Goal: Task Accomplishment & Management: Manage account settings

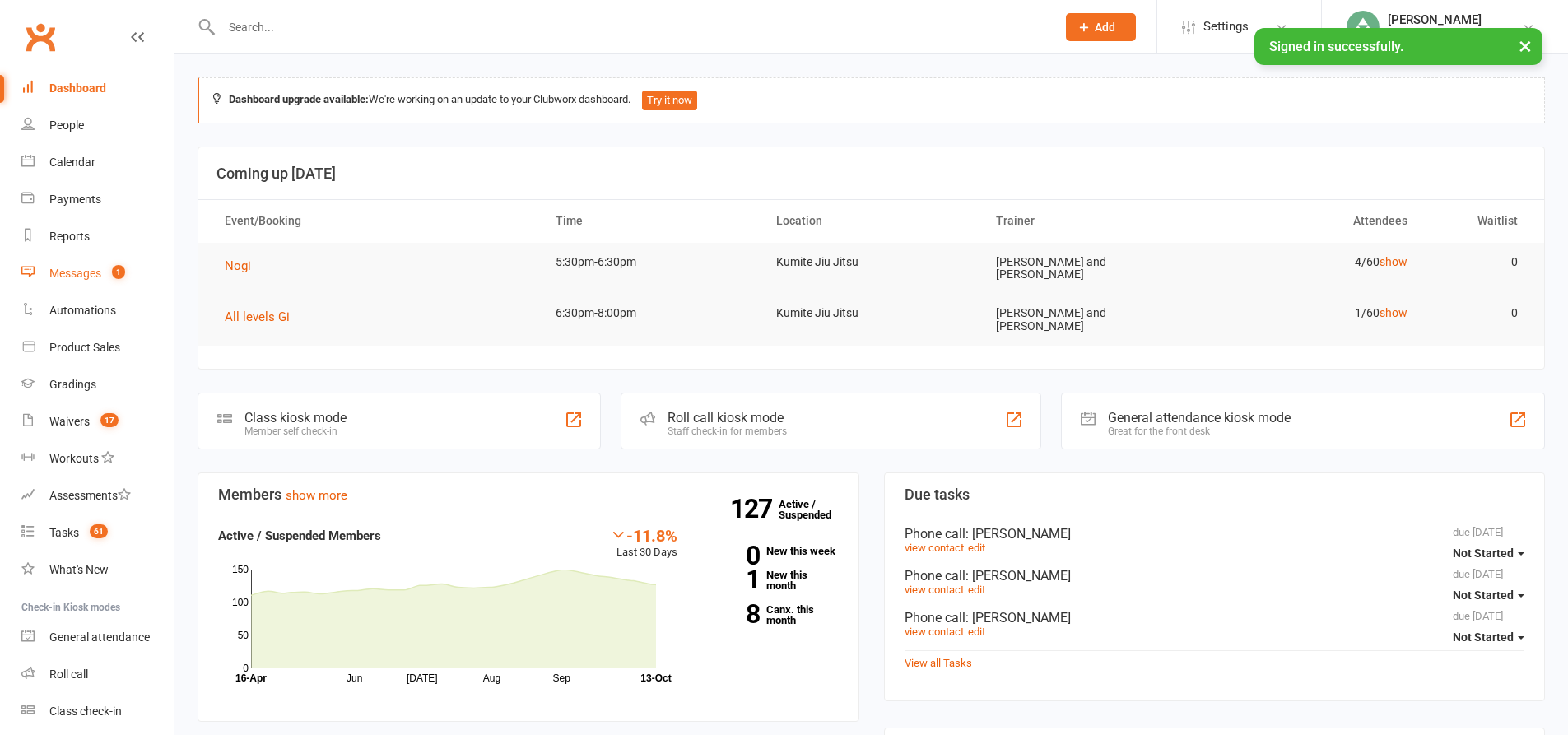
click at [90, 269] on div "Messages" at bounding box center [75, 273] width 52 height 13
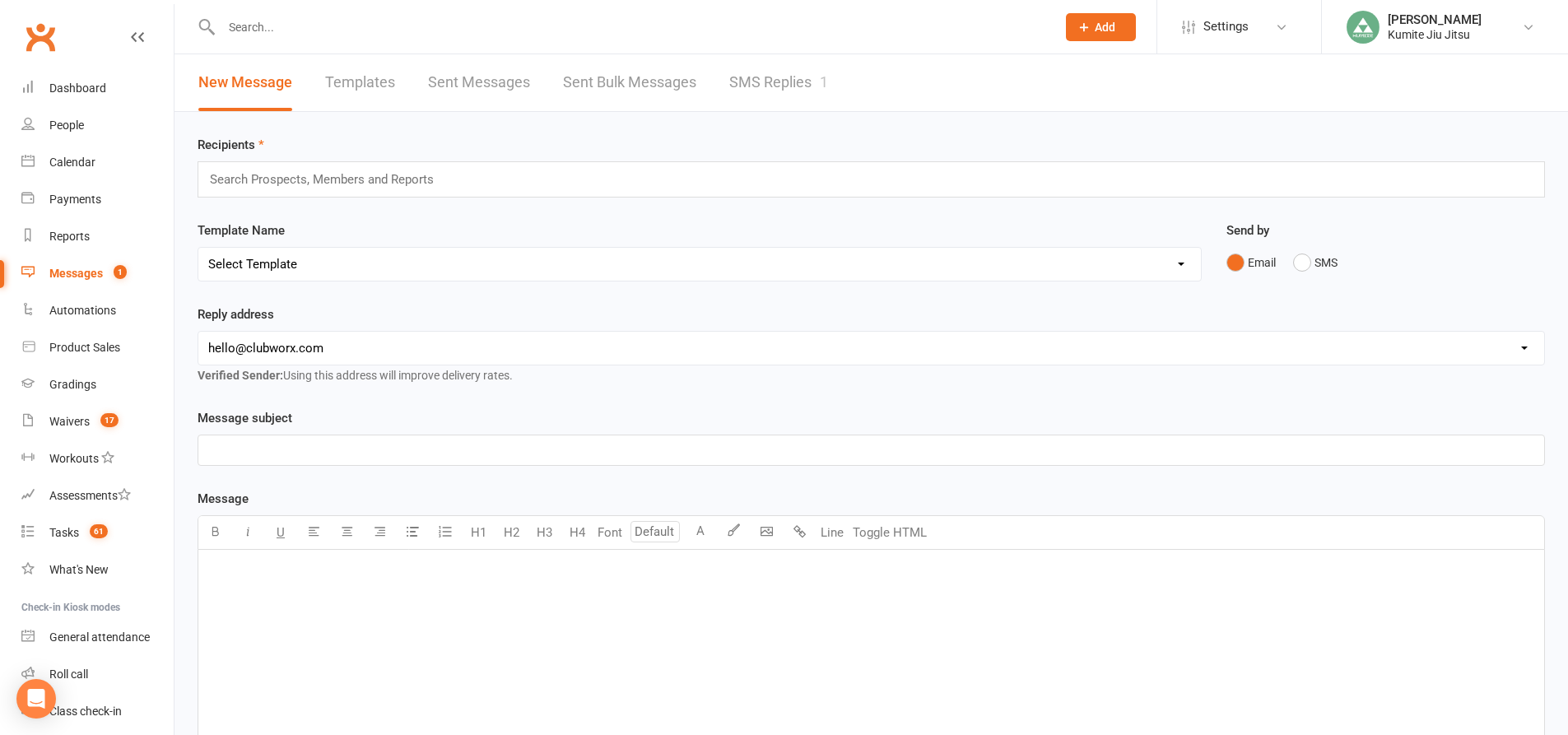
click at [766, 79] on link "SMS Replies 1" at bounding box center [779, 83] width 98 height 57
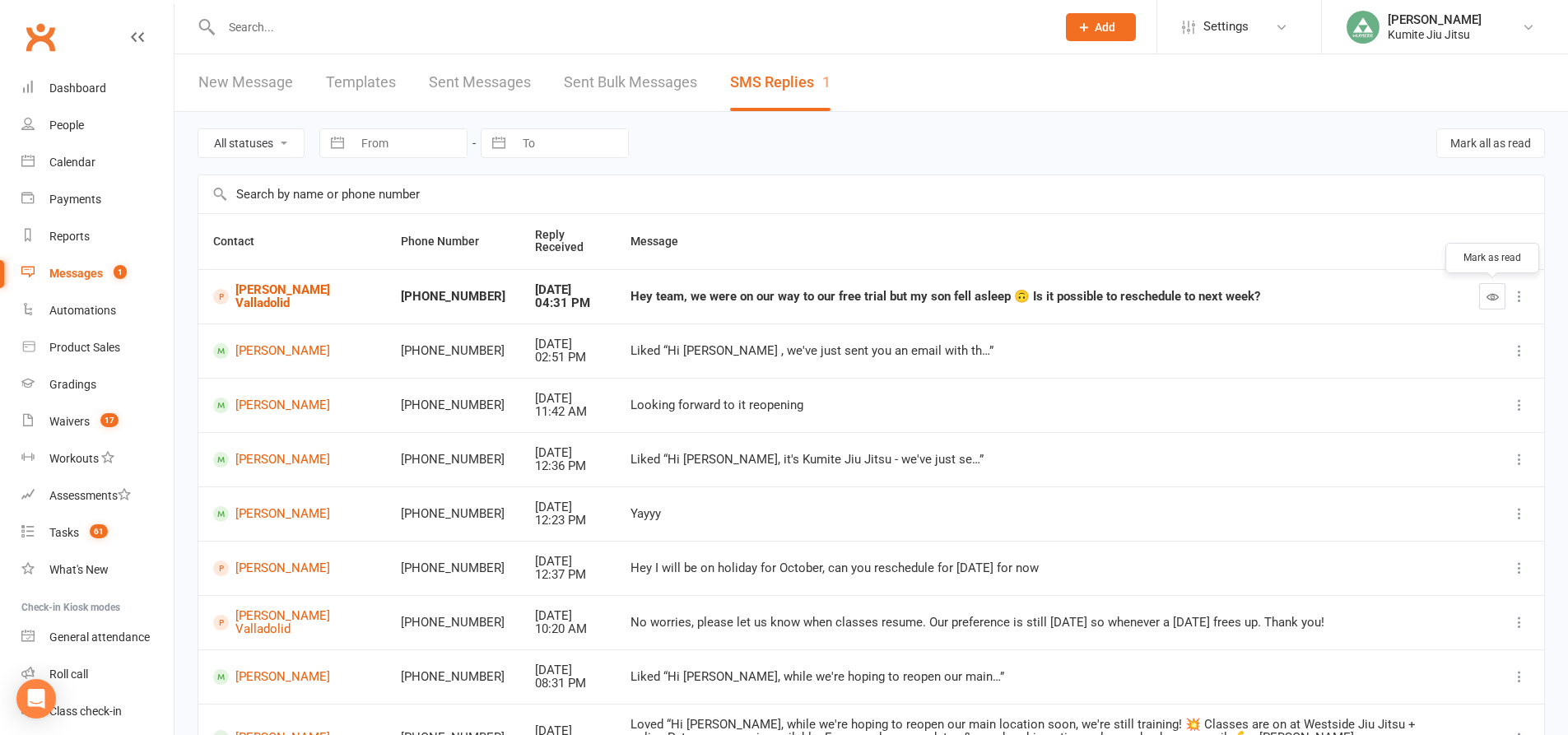
click at [1496, 297] on icon "button" at bounding box center [1492, 297] width 12 height 12
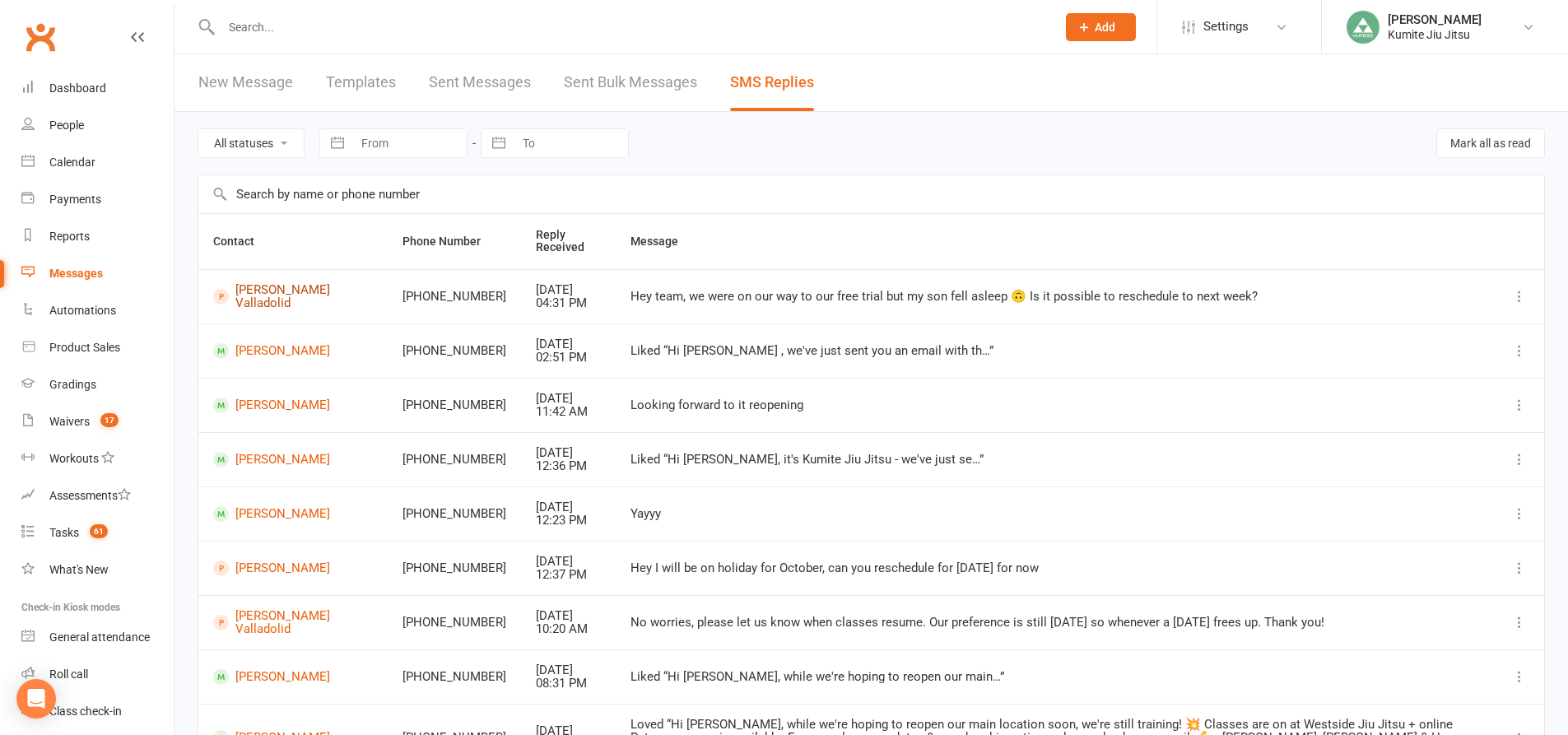
click at [293, 287] on link "[PERSON_NAME] Valladolid" at bounding box center [293, 296] width 160 height 27
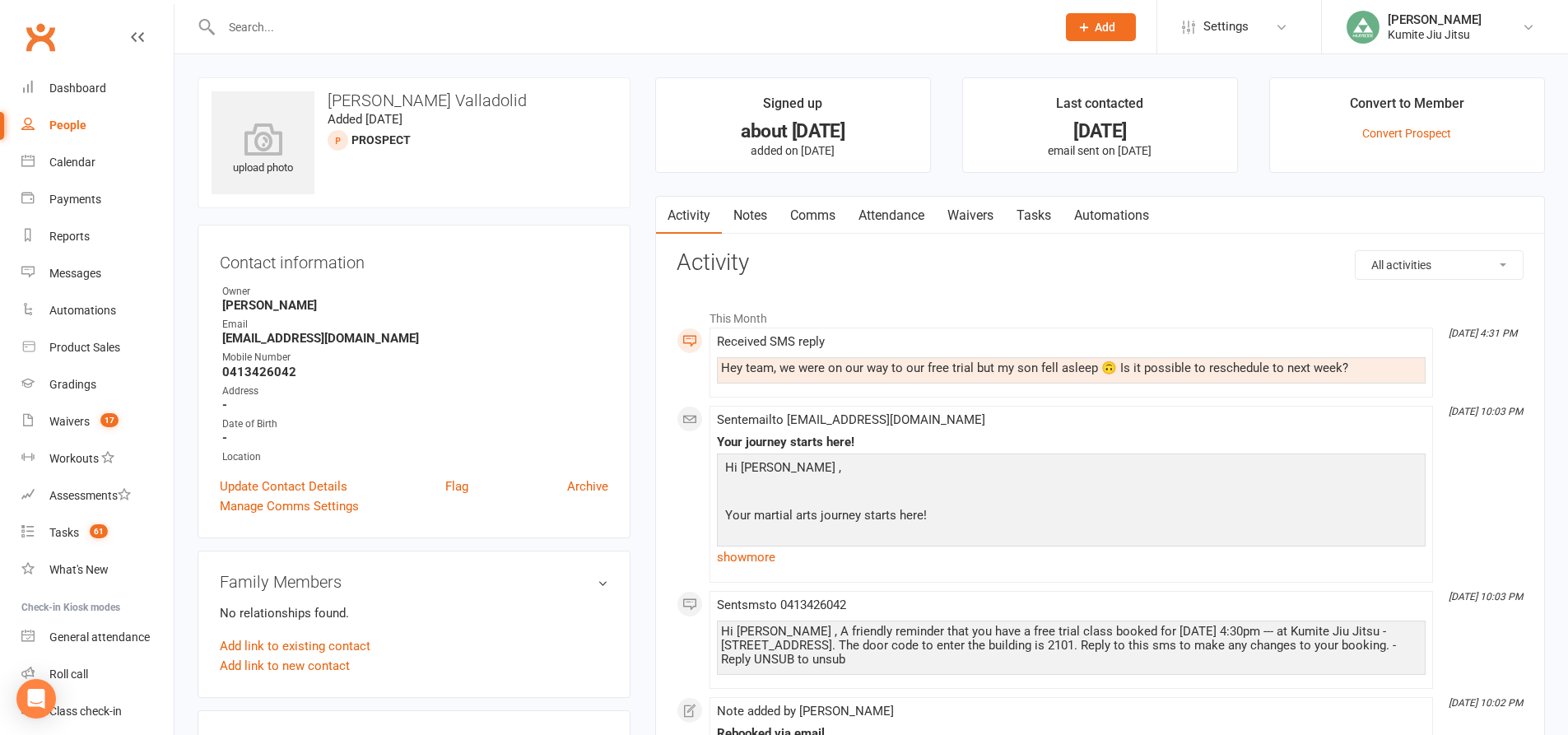
click at [884, 215] on link "Attendance" at bounding box center [891, 215] width 89 height 38
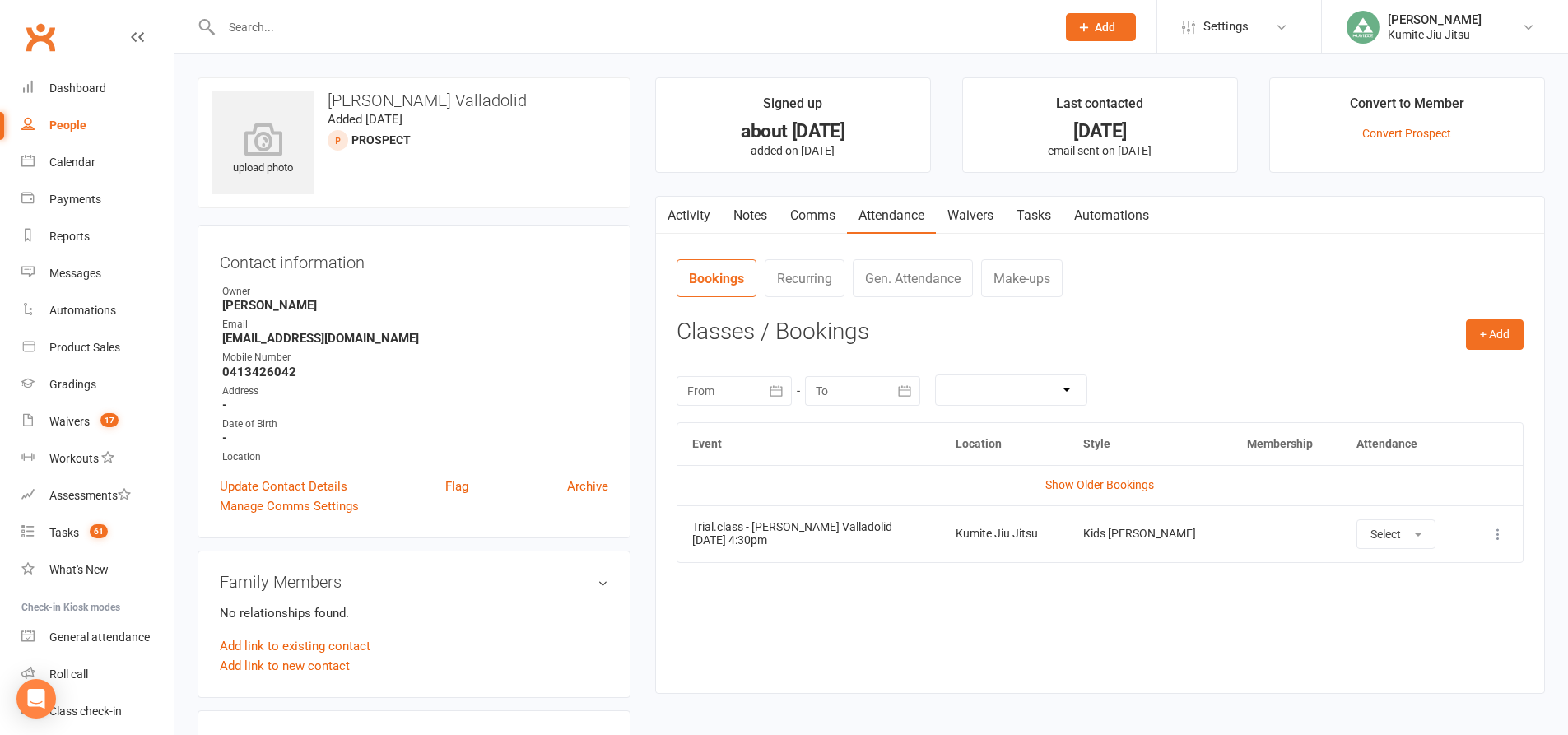
click at [1499, 530] on icon at bounding box center [1498, 534] width 17 height 17
click at [1414, 620] on link "Remove booking" at bounding box center [1426, 631] width 163 height 32
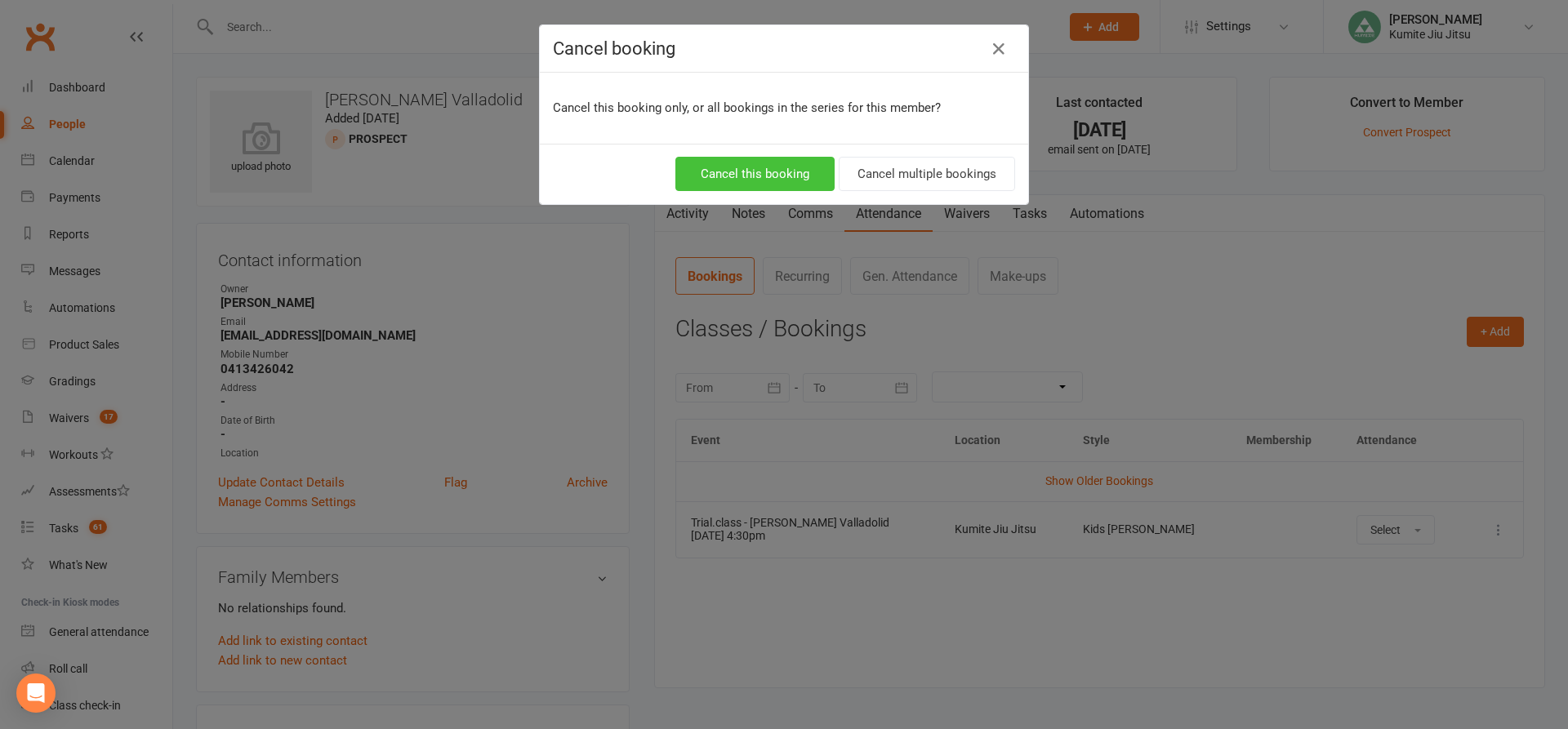
click at [776, 164] on button "Cancel this booking" at bounding box center [754, 173] width 159 height 34
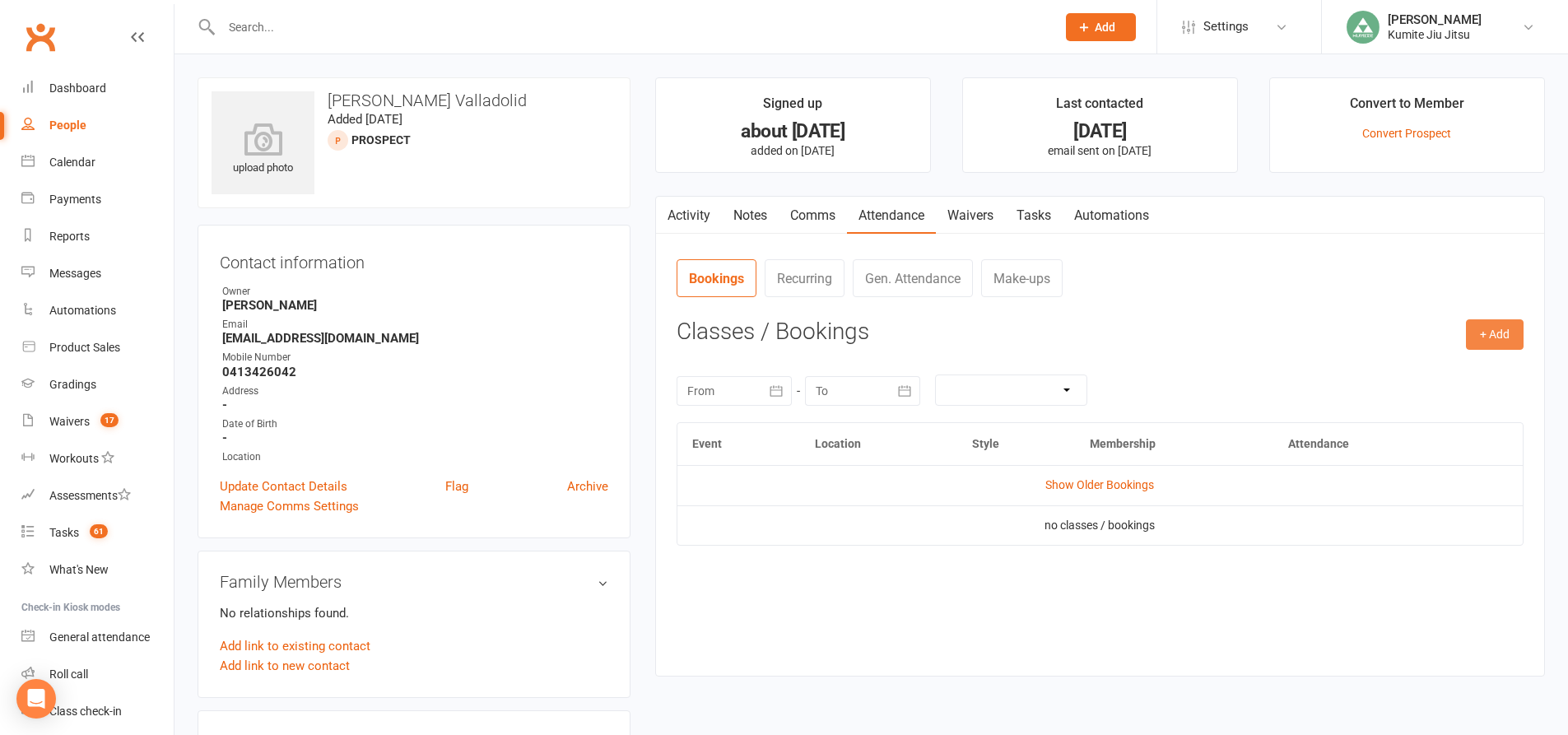
drag, startPoint x: 1503, startPoint y: 332, endPoint x: 1371, endPoint y: 309, distance: 134.0
click at [1502, 332] on button "+ Add" at bounding box center [1495, 335] width 58 height 30
click at [1425, 413] on link "Add Appointment" at bounding box center [1442, 404] width 163 height 32
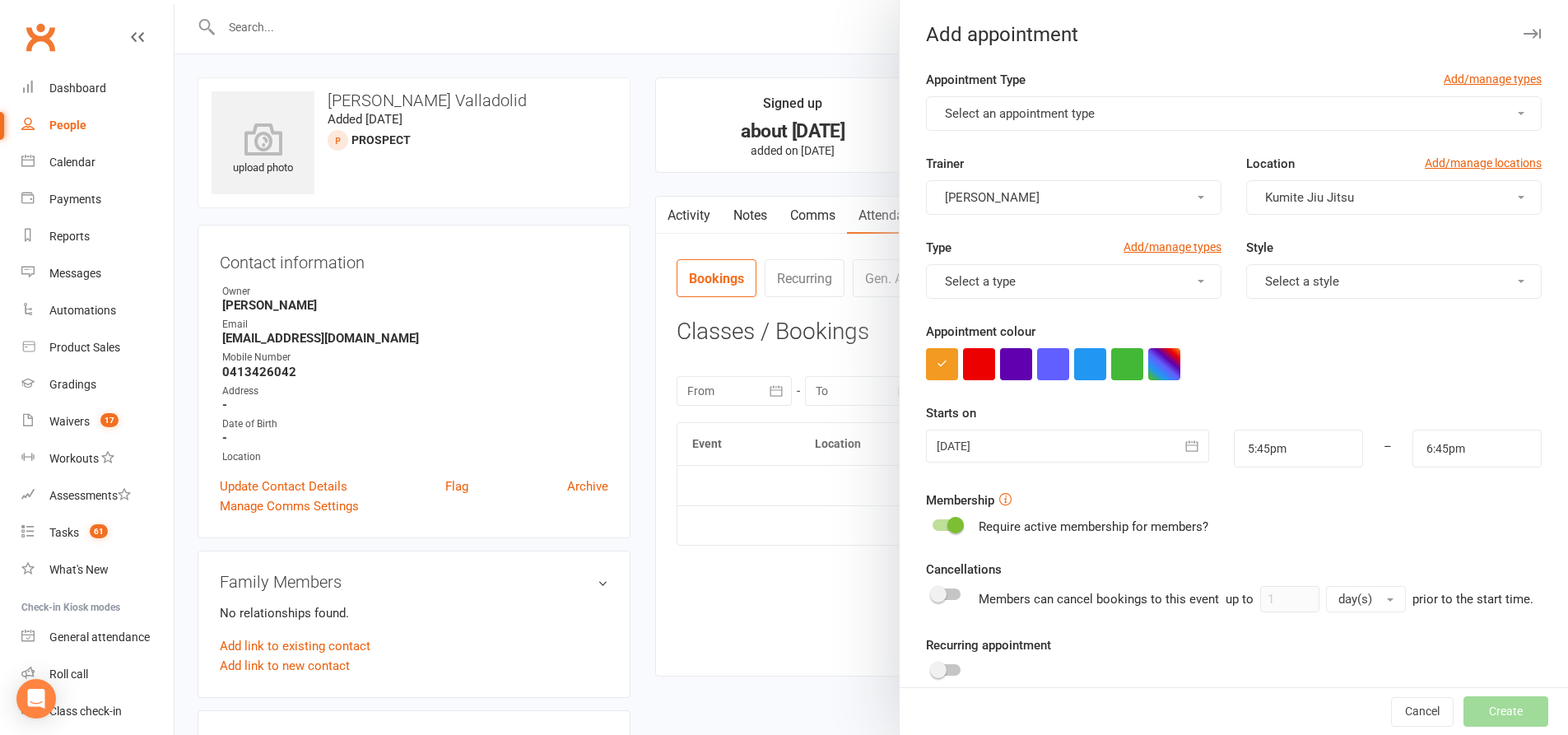
click at [1081, 111] on span "Select an appointment type" at bounding box center [1019, 113] width 150 height 15
click at [1025, 151] on link "Trial.class" at bounding box center [1009, 153] width 163 height 32
click at [1284, 283] on span "Select a style" at bounding box center [1302, 281] width 74 height 15
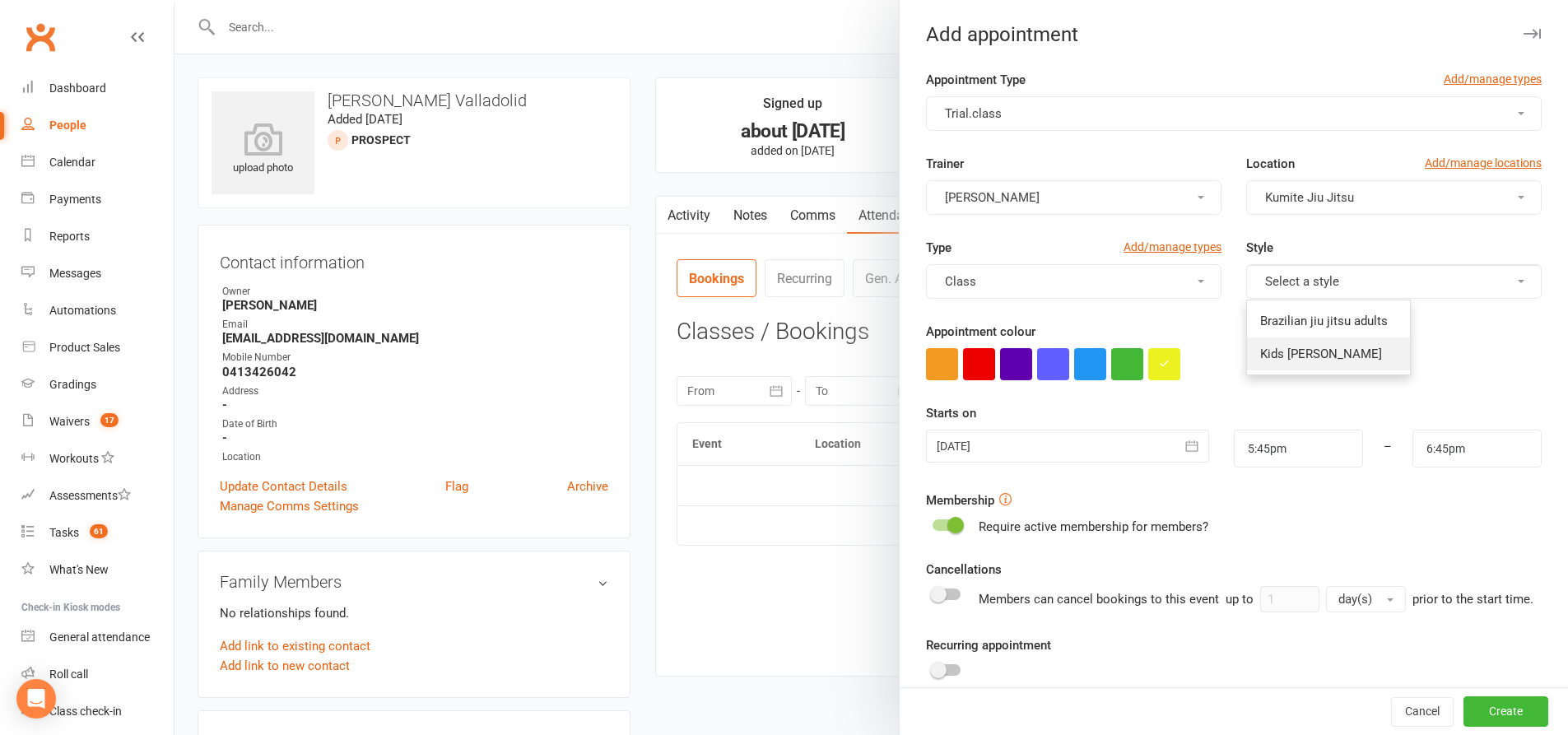
click at [1277, 353] on span "Kids Jiu Jitsu" at bounding box center [1320, 354] width 122 height 15
click at [1183, 439] on icon "button" at bounding box center [1191, 446] width 17 height 17
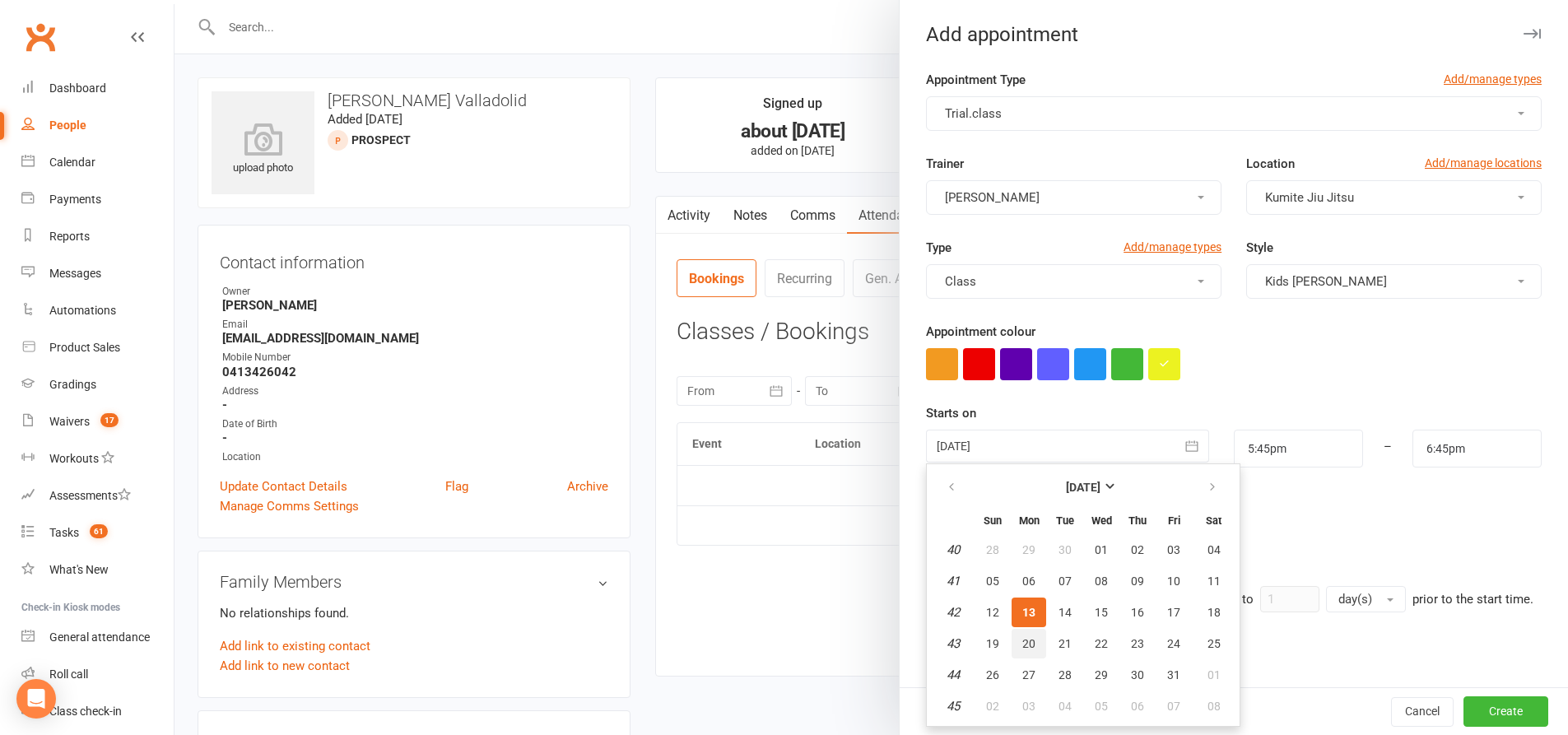
click at [1022, 645] on span "20" at bounding box center [1028, 644] width 13 height 13
type input "20 Oct 2025"
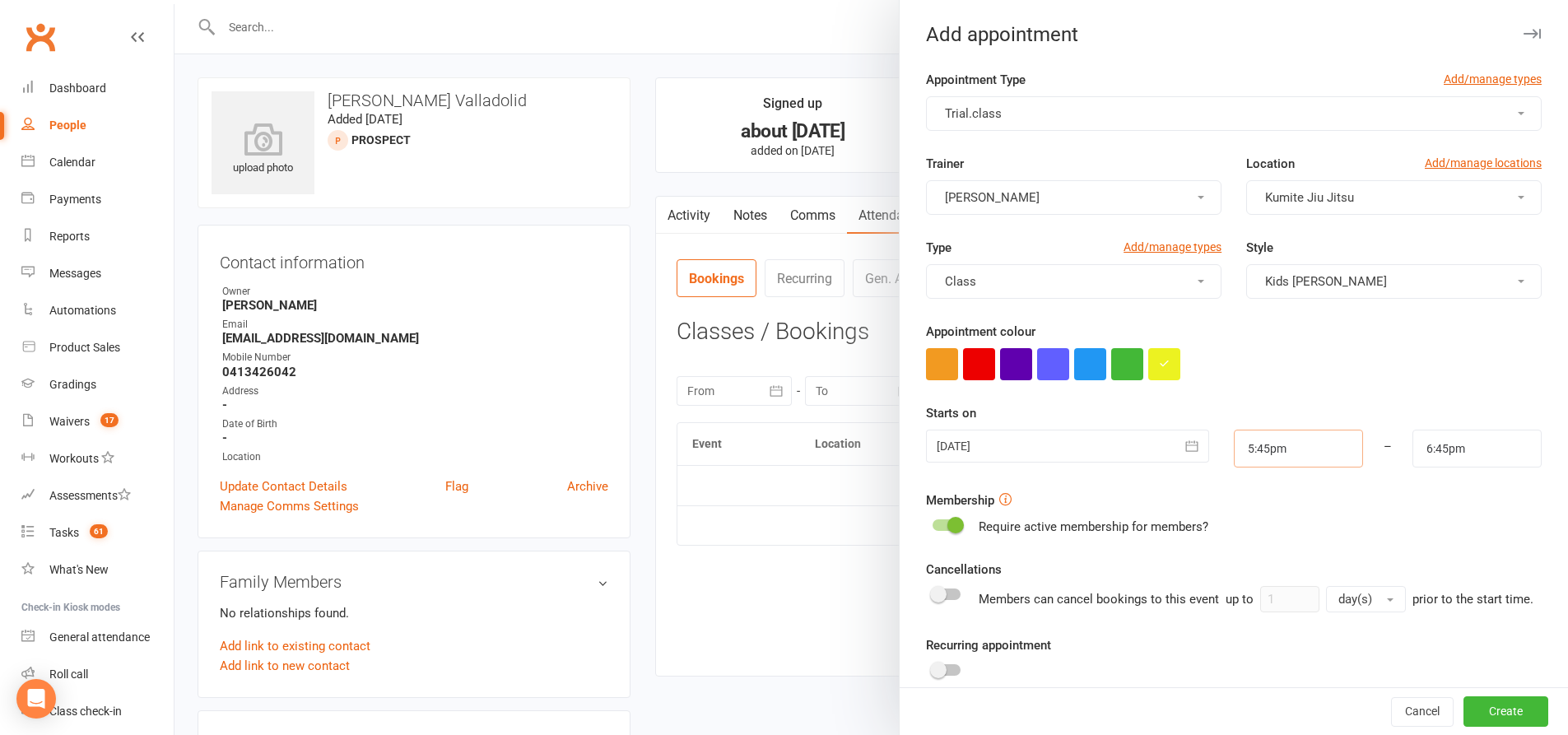
click at [1276, 444] on input "5:45pm" at bounding box center [1298, 448] width 129 height 38
type input "4:30pm"
type input "5:30pm"
click at [1256, 537] on li "4:30pm" at bounding box center [1274, 546] width 79 height 25
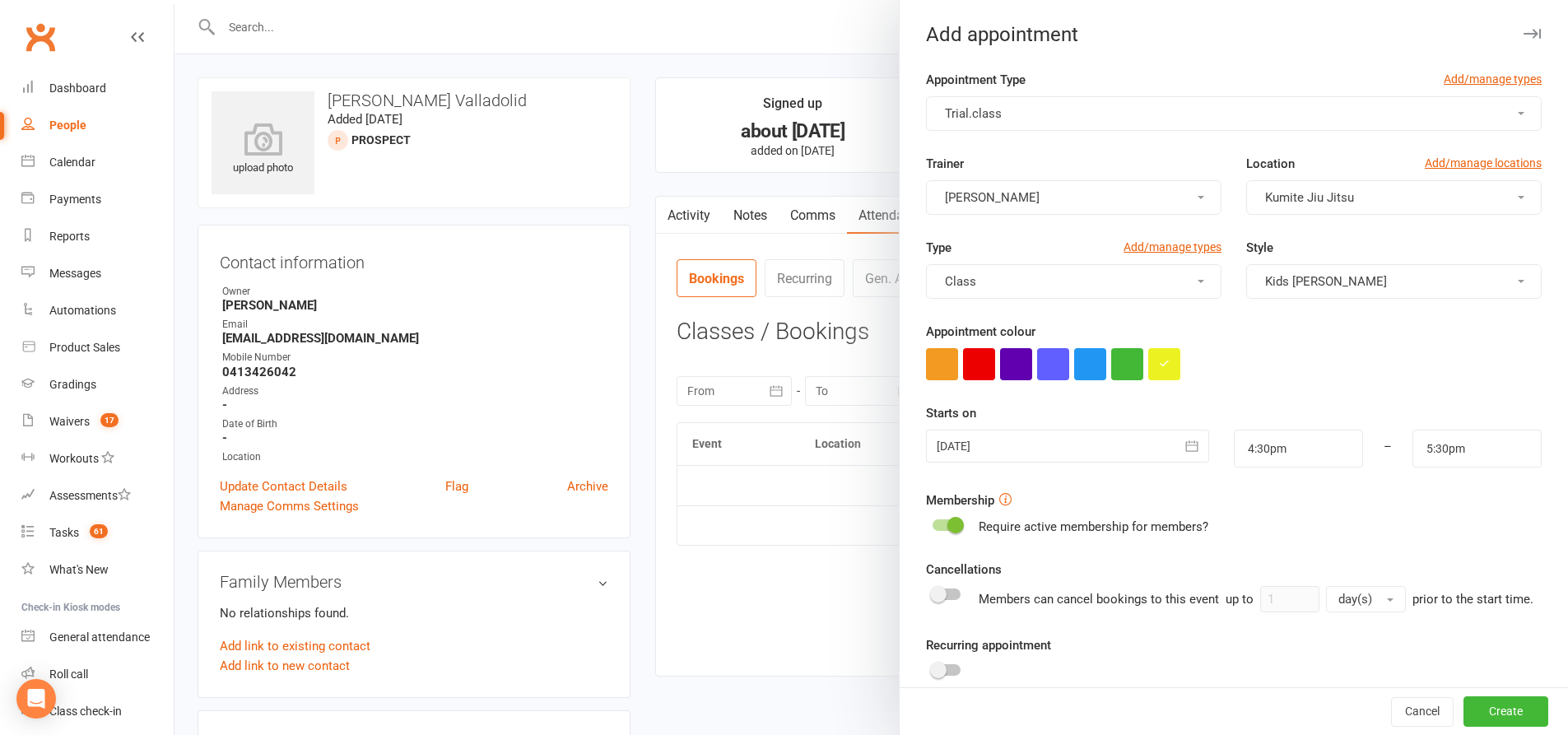
drag, startPoint x: 946, startPoint y: 525, endPoint x: 971, endPoint y: 500, distance: 35.4
click at [947, 525] on span at bounding box center [955, 525] width 17 height 17
click at [932, 522] on input "checkbox" at bounding box center [932, 522] width 0 height 0
click at [1481, 710] on button "Create" at bounding box center [1506, 712] width 85 height 30
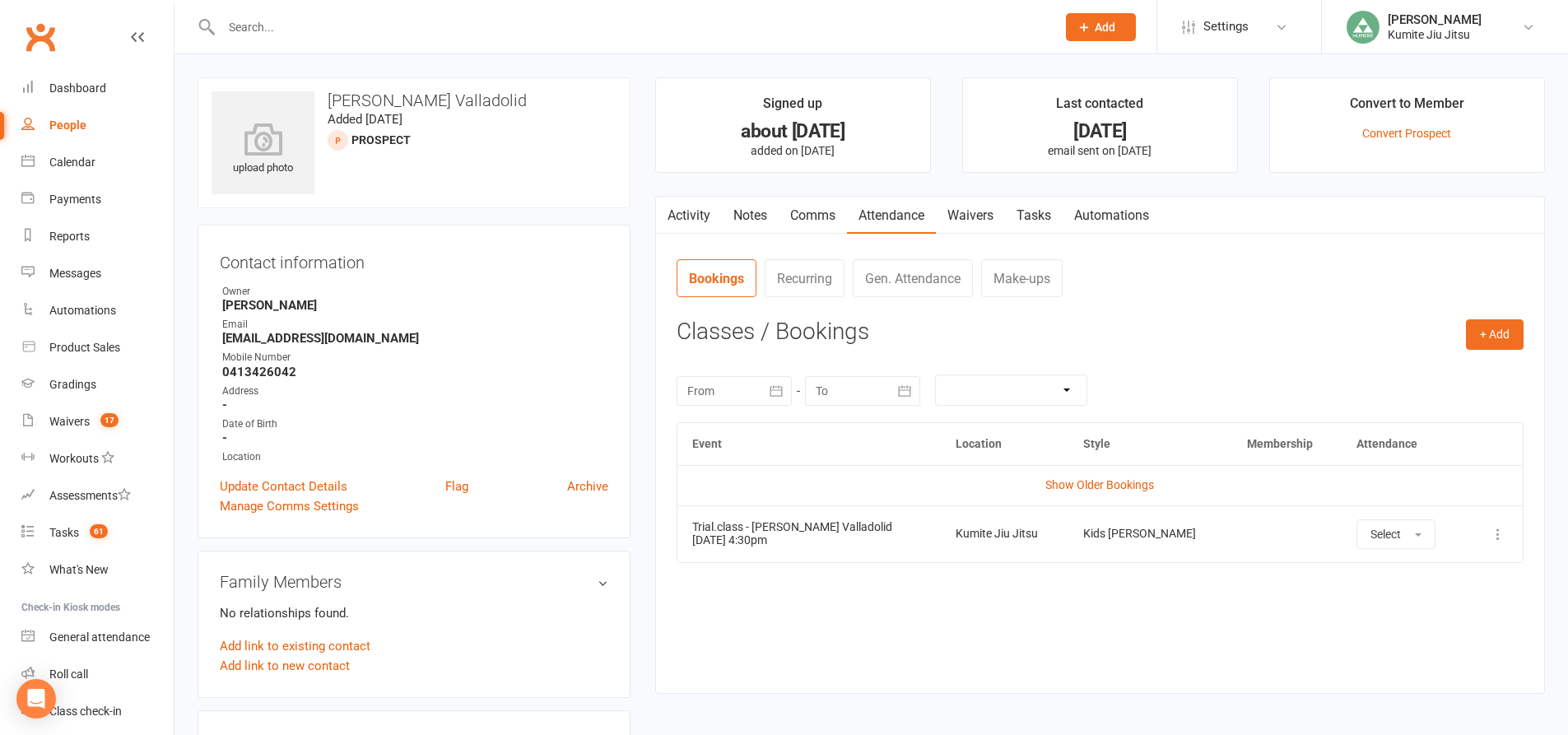
drag, startPoint x: 795, startPoint y: 544, endPoint x: 682, endPoint y: 541, distance: 113.0
click at [682, 541] on td "Trial.class - Mara Andrea Martinez Valladolid 20 Oct 2025 4:30pm" at bounding box center [809, 534] width 263 height 57
copy td "20 Oct 2025 4:30pm"
click at [818, 216] on link "Comms" at bounding box center [813, 215] width 68 height 38
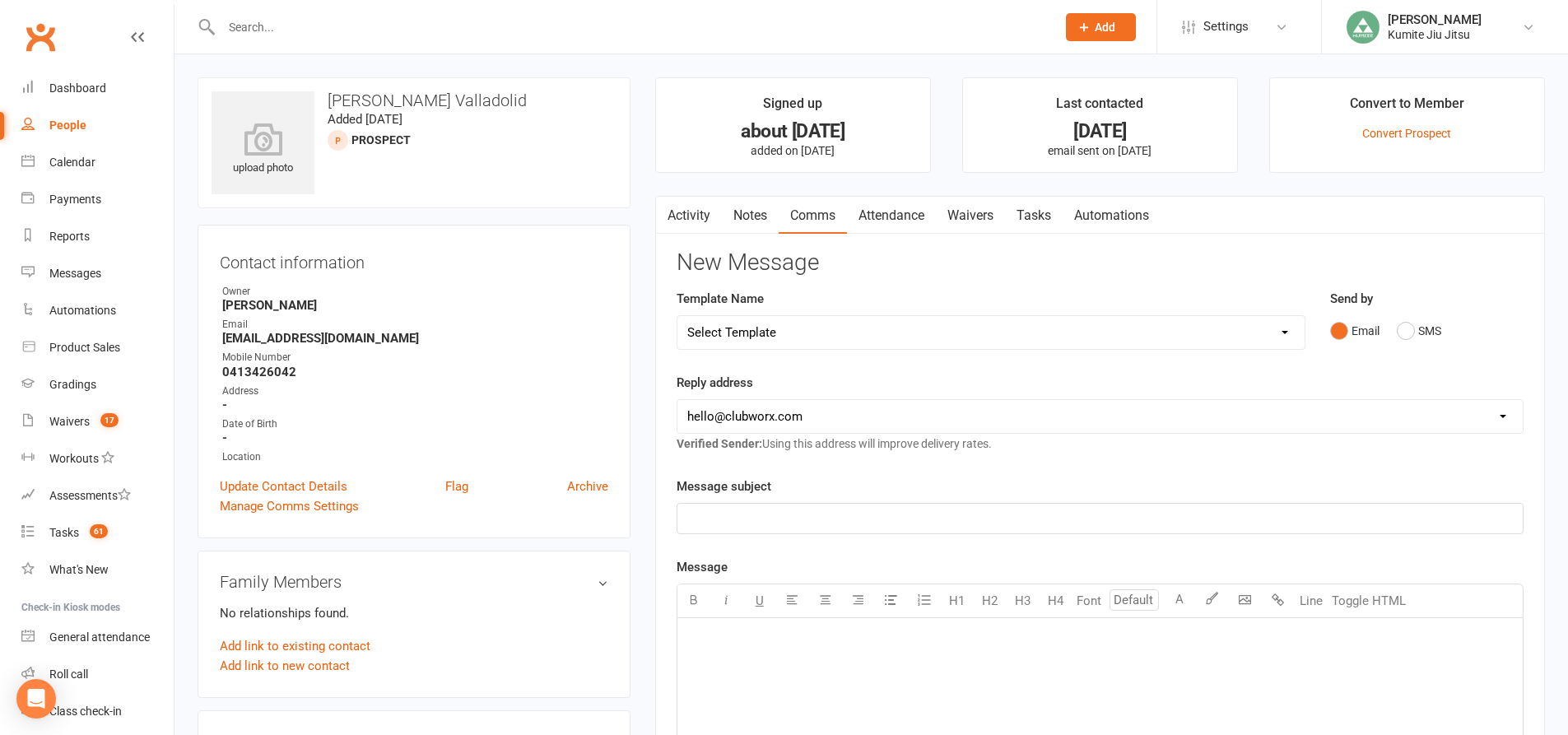
click at [1017, 322] on select "Select Template [SMS] [Default template - review before using] Update credit ca…" at bounding box center [991, 332] width 627 height 32
select select "9"
click at [678, 316] on select "Select Template [SMS] [Default template - review before using] Update credit ca…" at bounding box center [991, 332] width 627 height 32
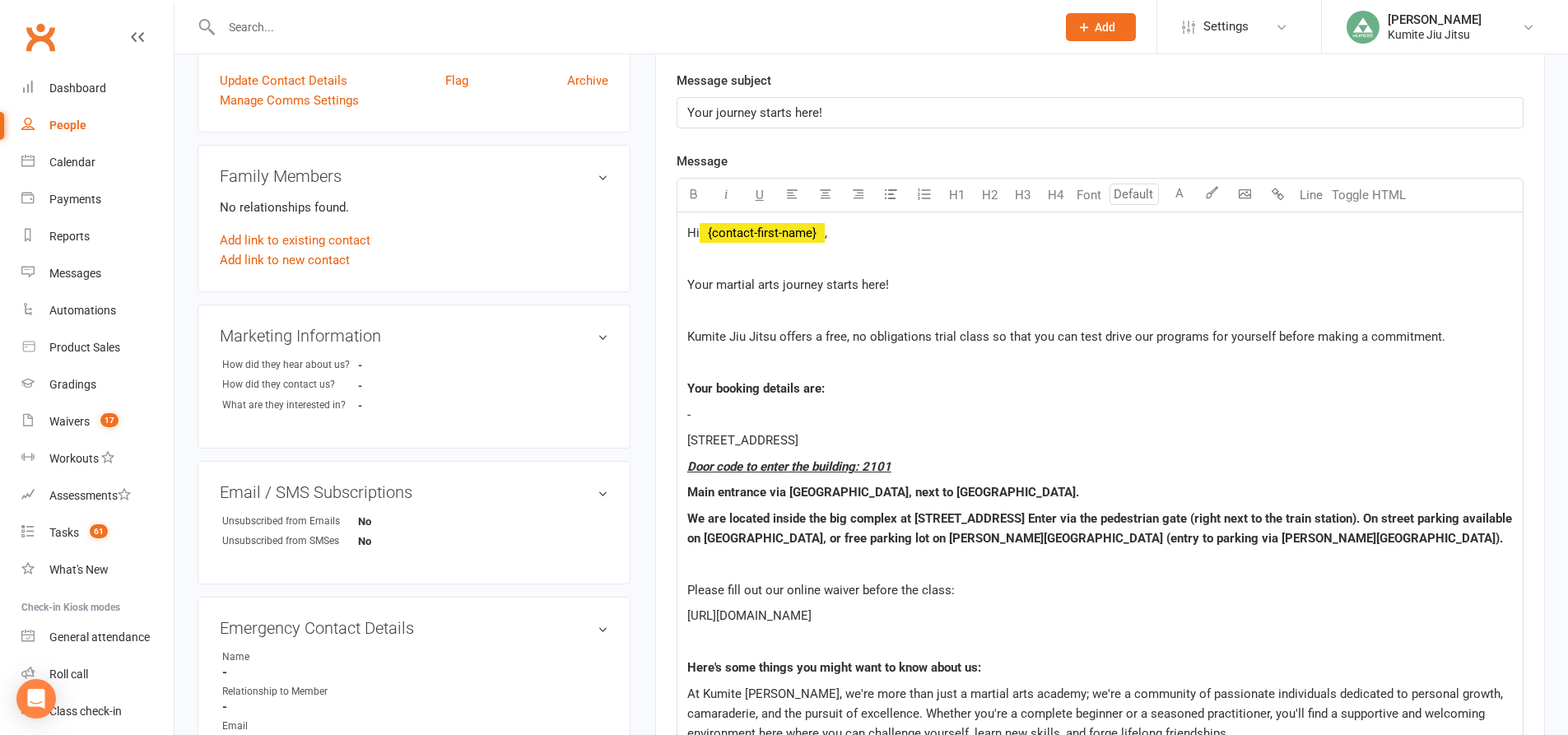
scroll to position [412, 0]
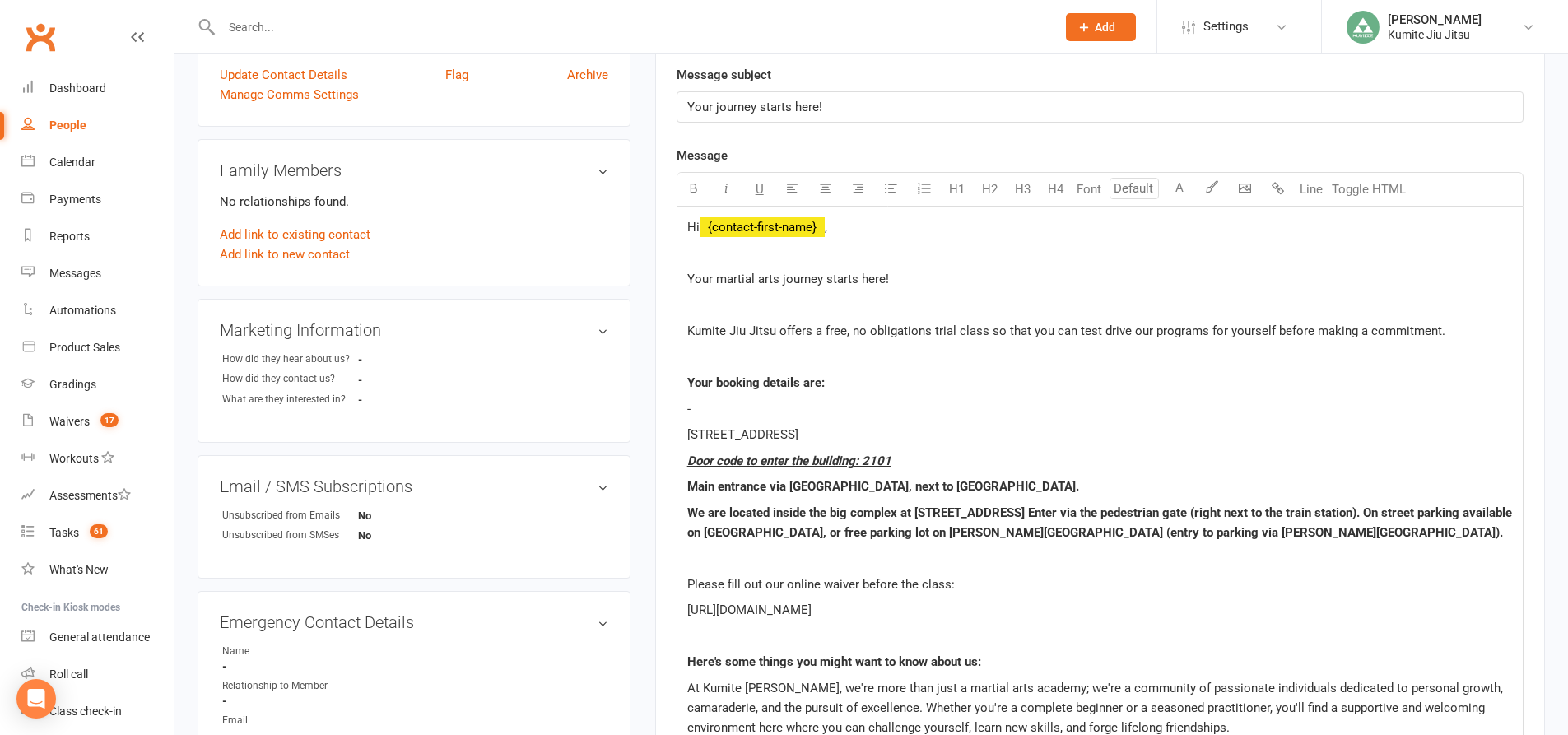
click at [745, 402] on p "-" at bounding box center [1100, 409] width 825 height 19
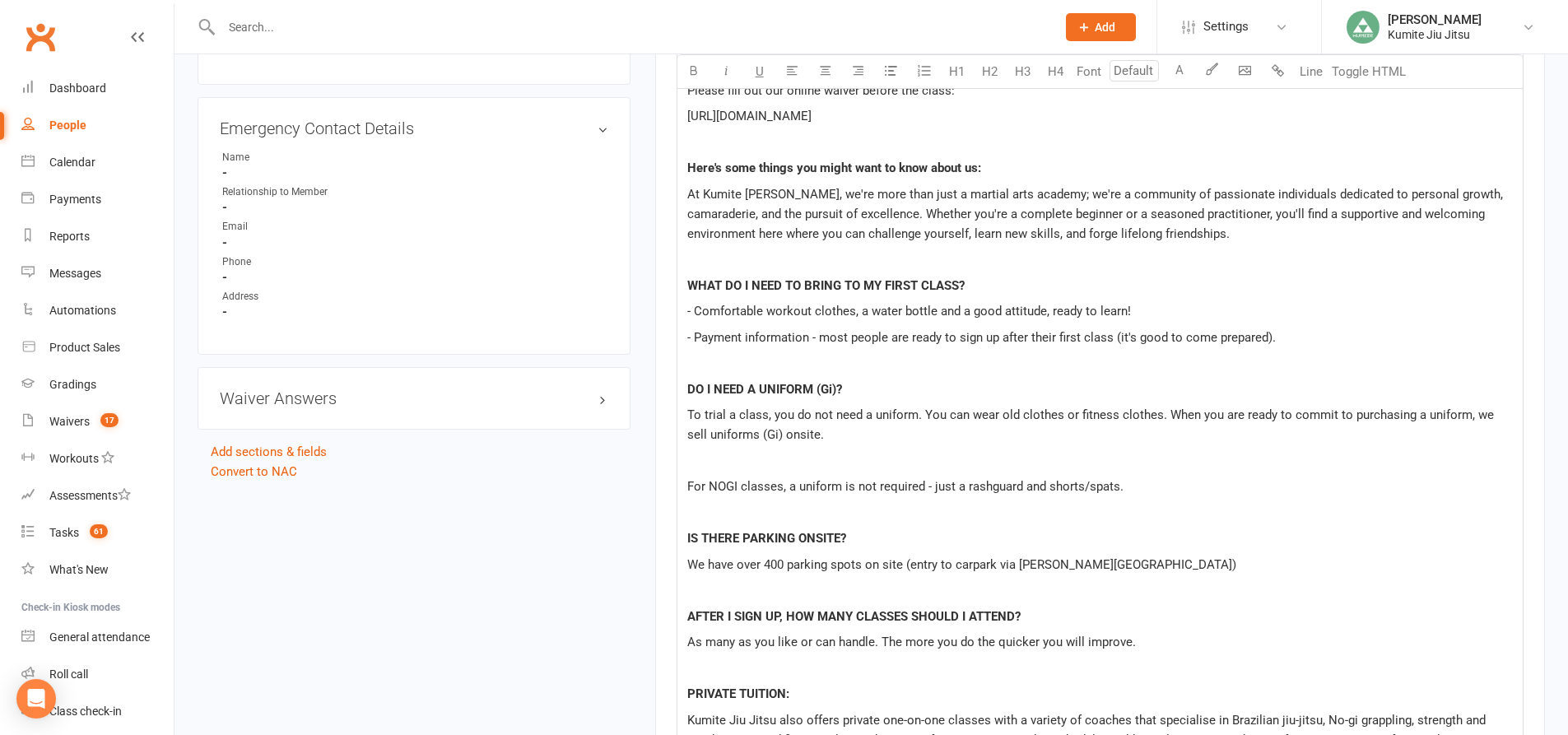
scroll to position [1400, 0]
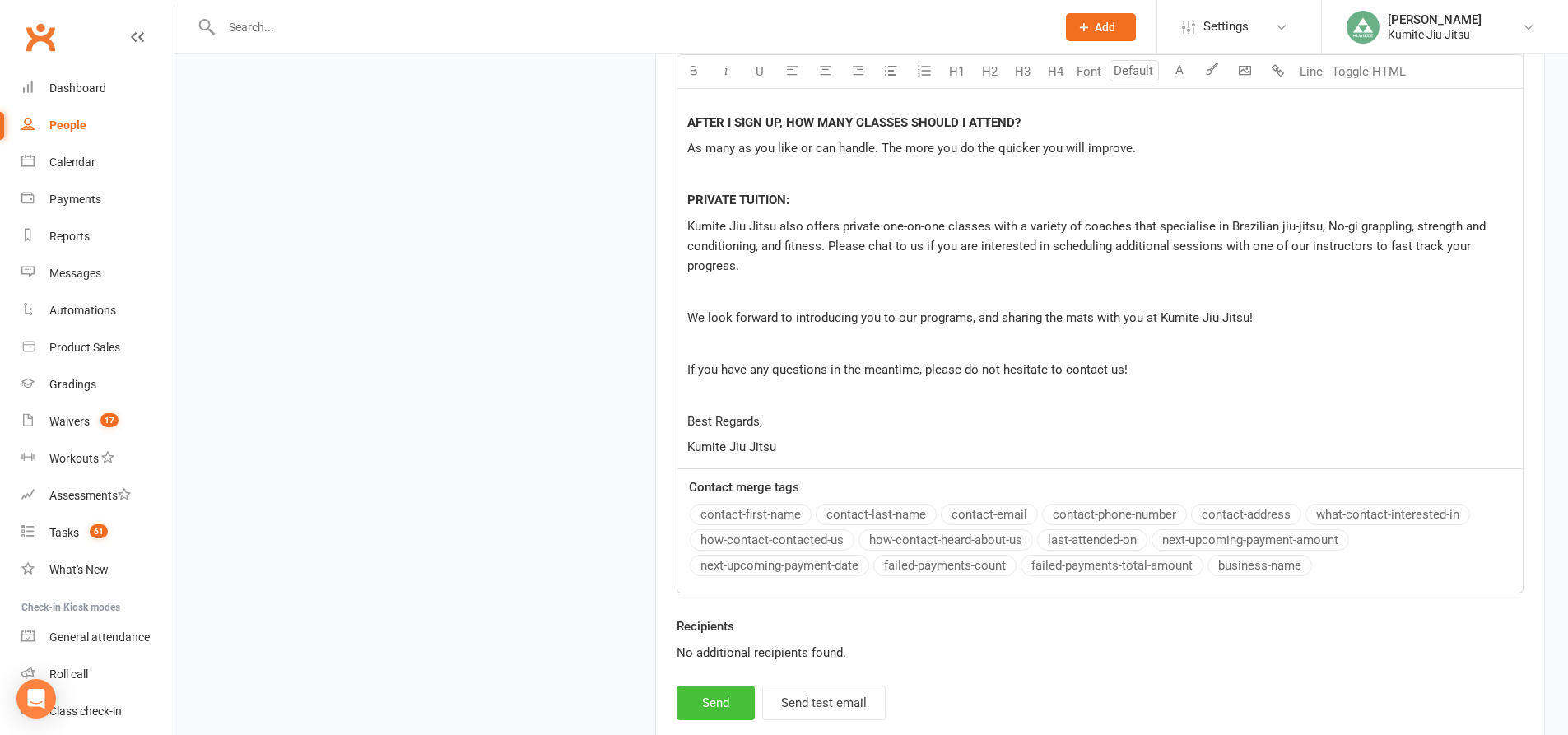
click at [716, 703] on button "Send" at bounding box center [716, 703] width 78 height 34
select select
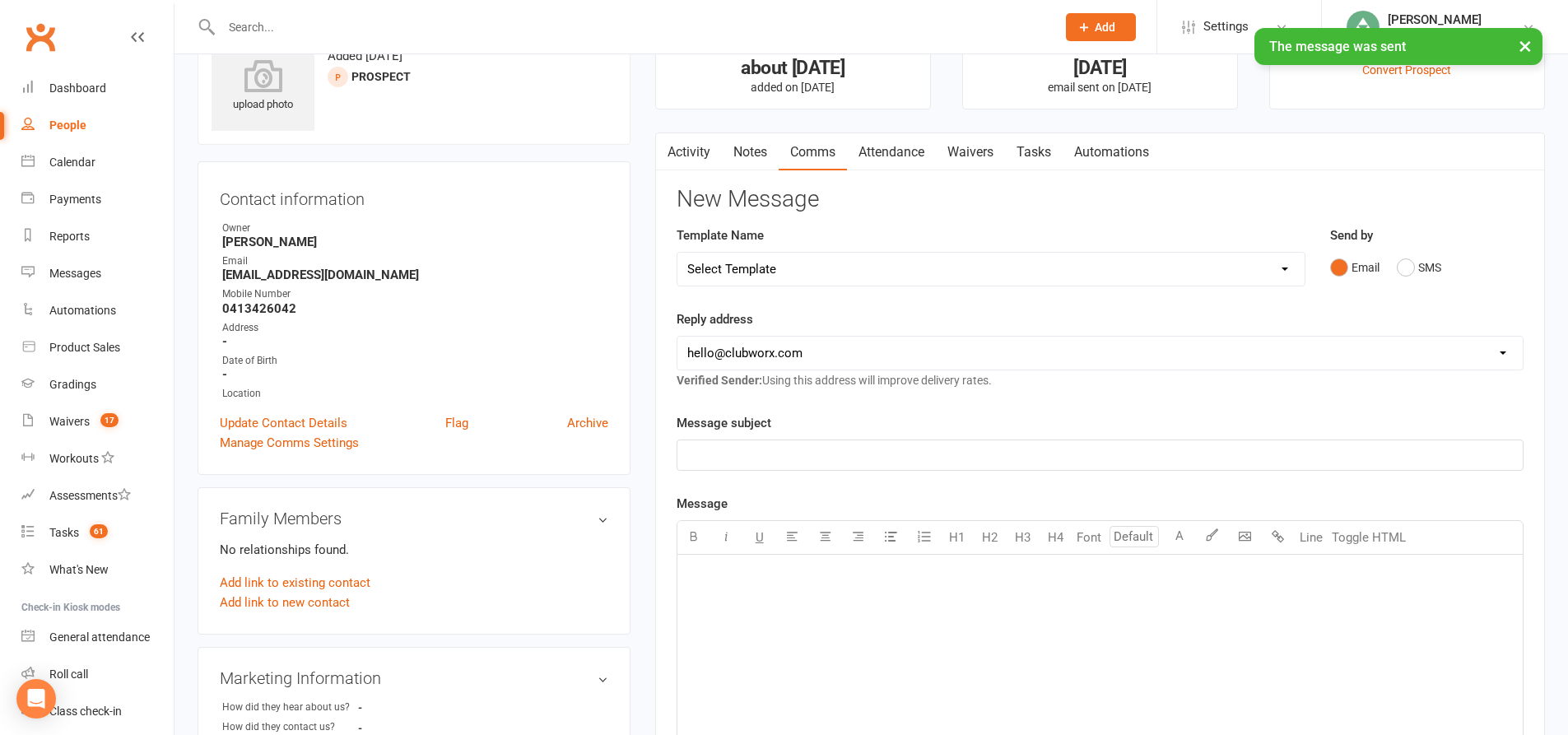
scroll to position [0, 0]
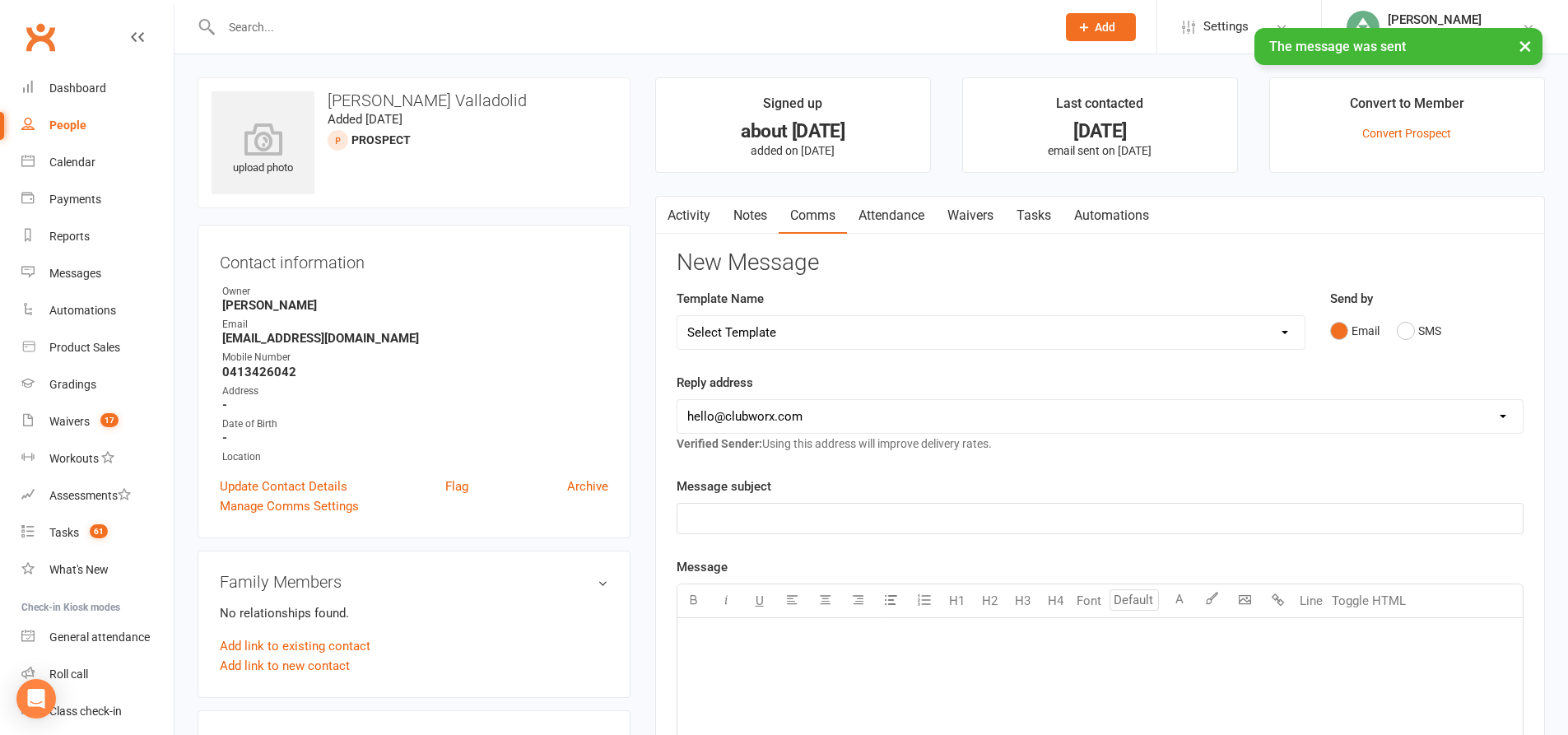
drag, startPoint x: 744, startPoint y: 222, endPoint x: 839, endPoint y: 243, distance: 97.3
click at [746, 222] on link "Notes" at bounding box center [750, 215] width 57 height 38
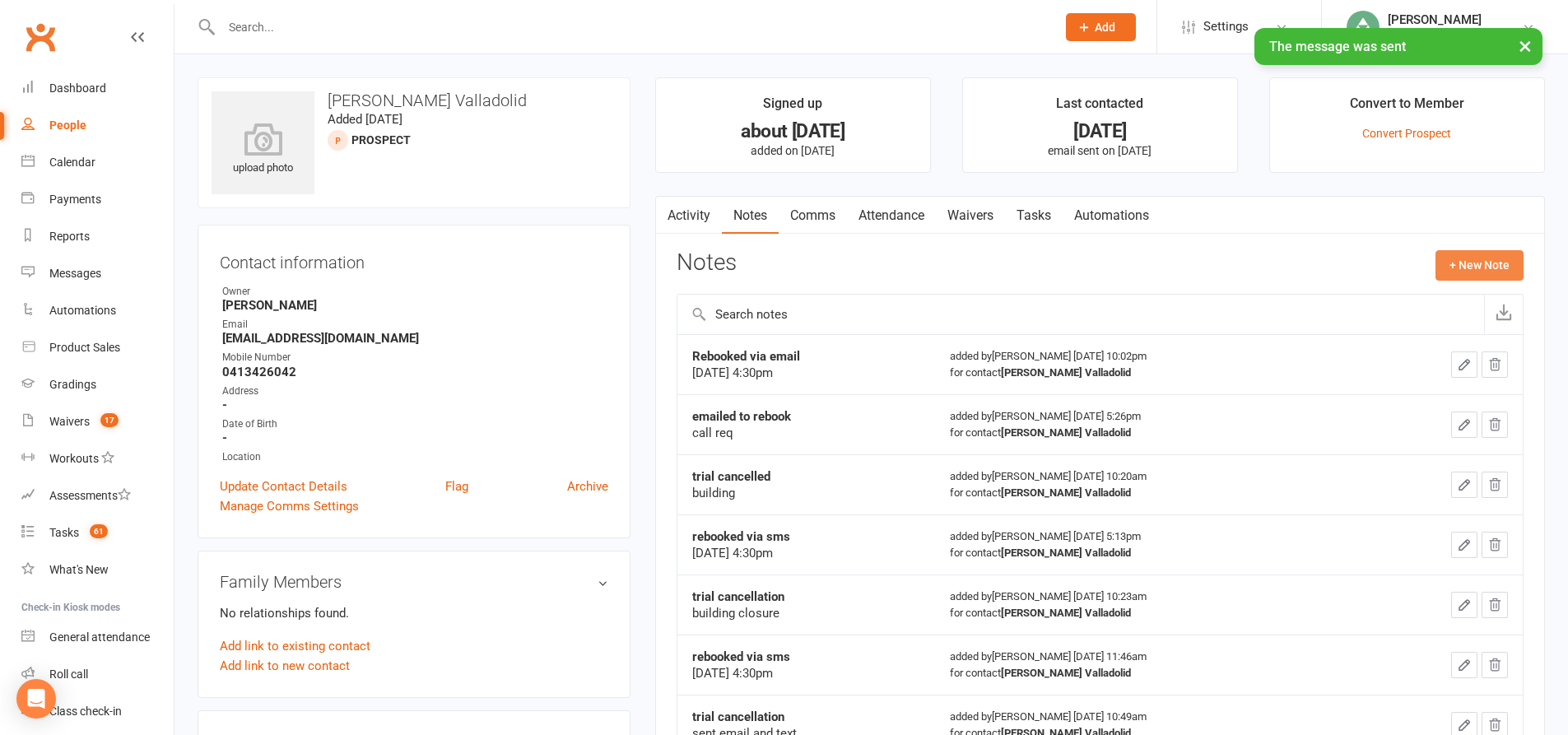
click at [1485, 259] on button "+ New Note" at bounding box center [1479, 265] width 88 height 30
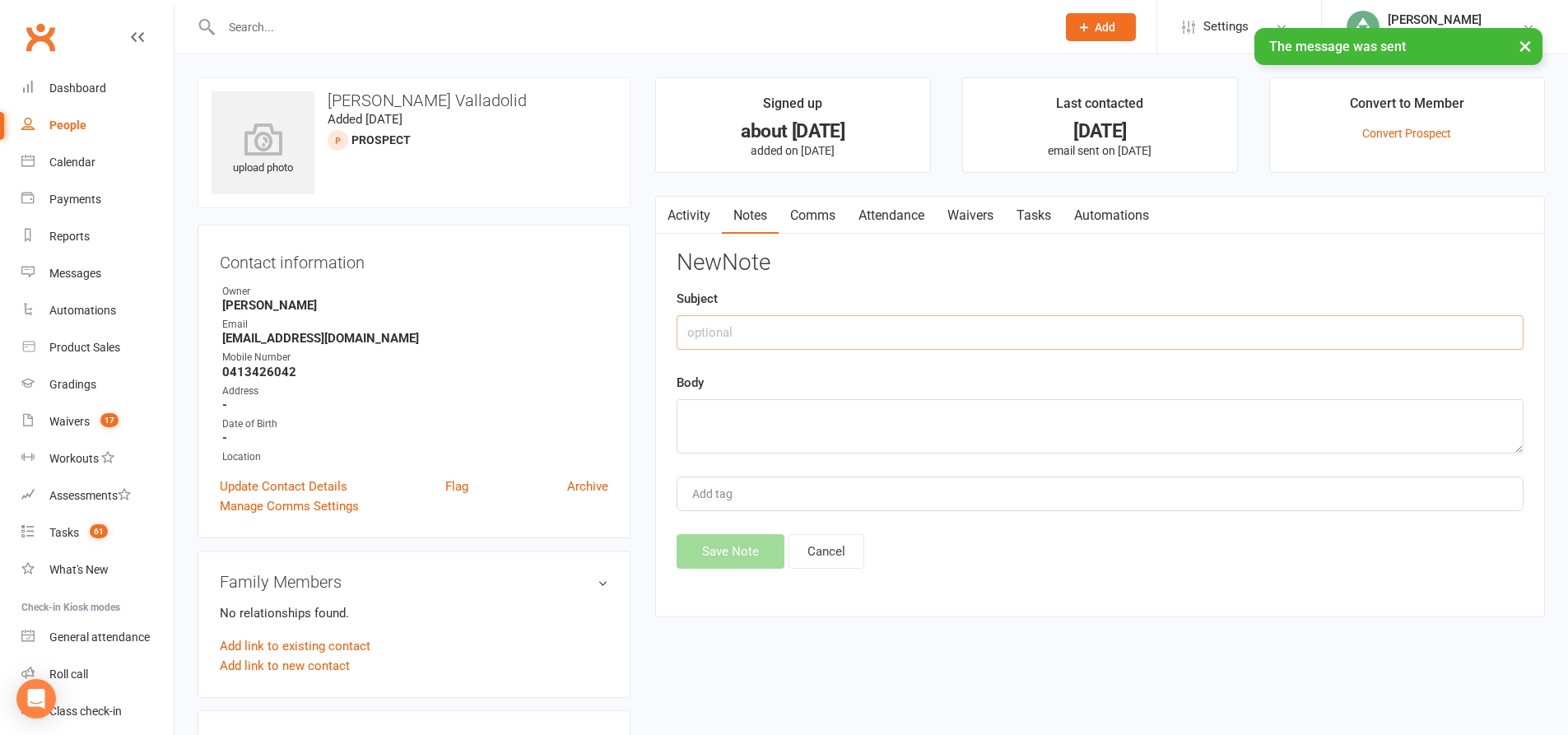
click at [876, 322] on input "text" at bounding box center [1100, 332] width 847 height 34
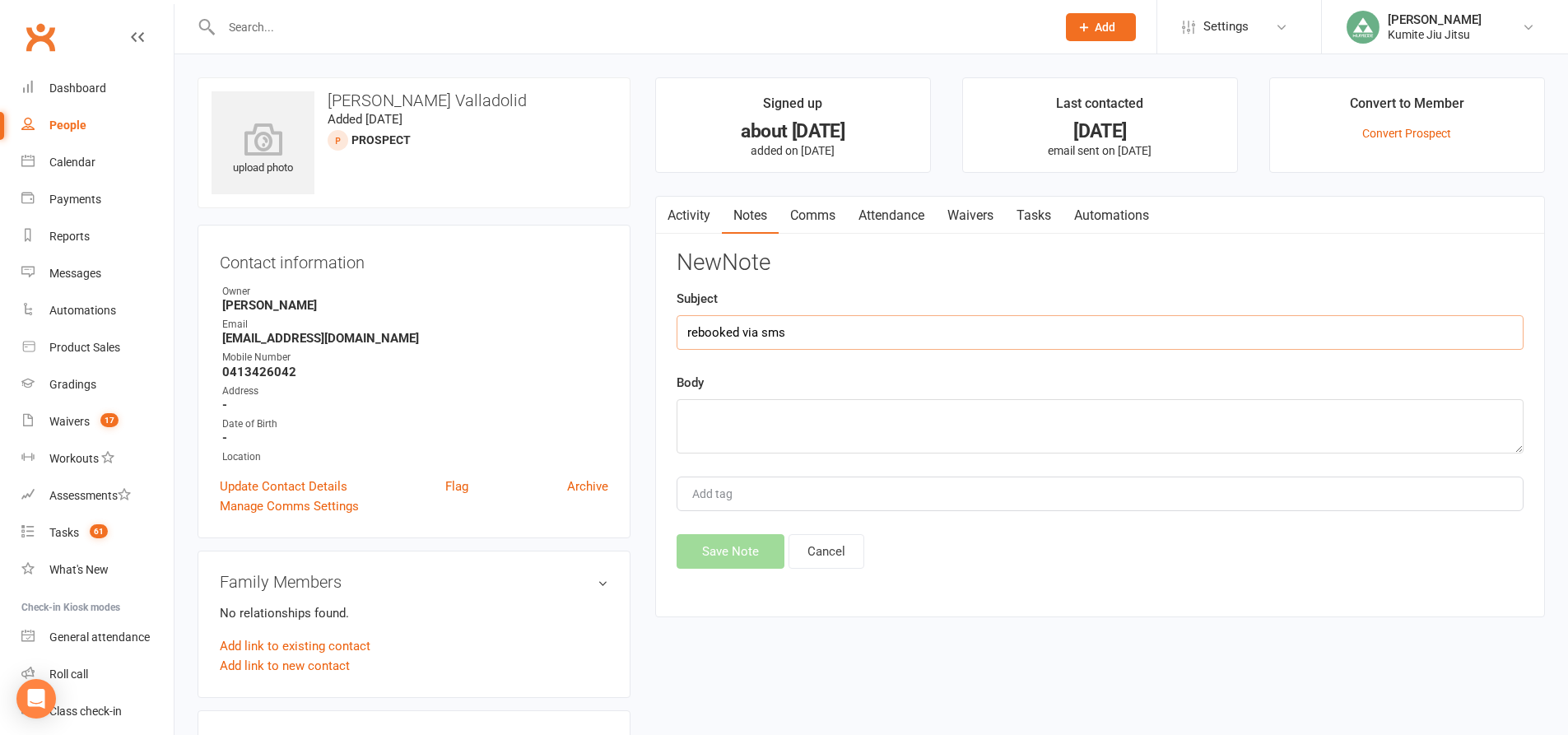
type input "rebooked via sms"
paste textarea "20 Oct 2025 4:30pm"
type textarea "20 Oct 2025 4:30pm"
click at [744, 543] on button "Save Note" at bounding box center [730, 551] width 108 height 34
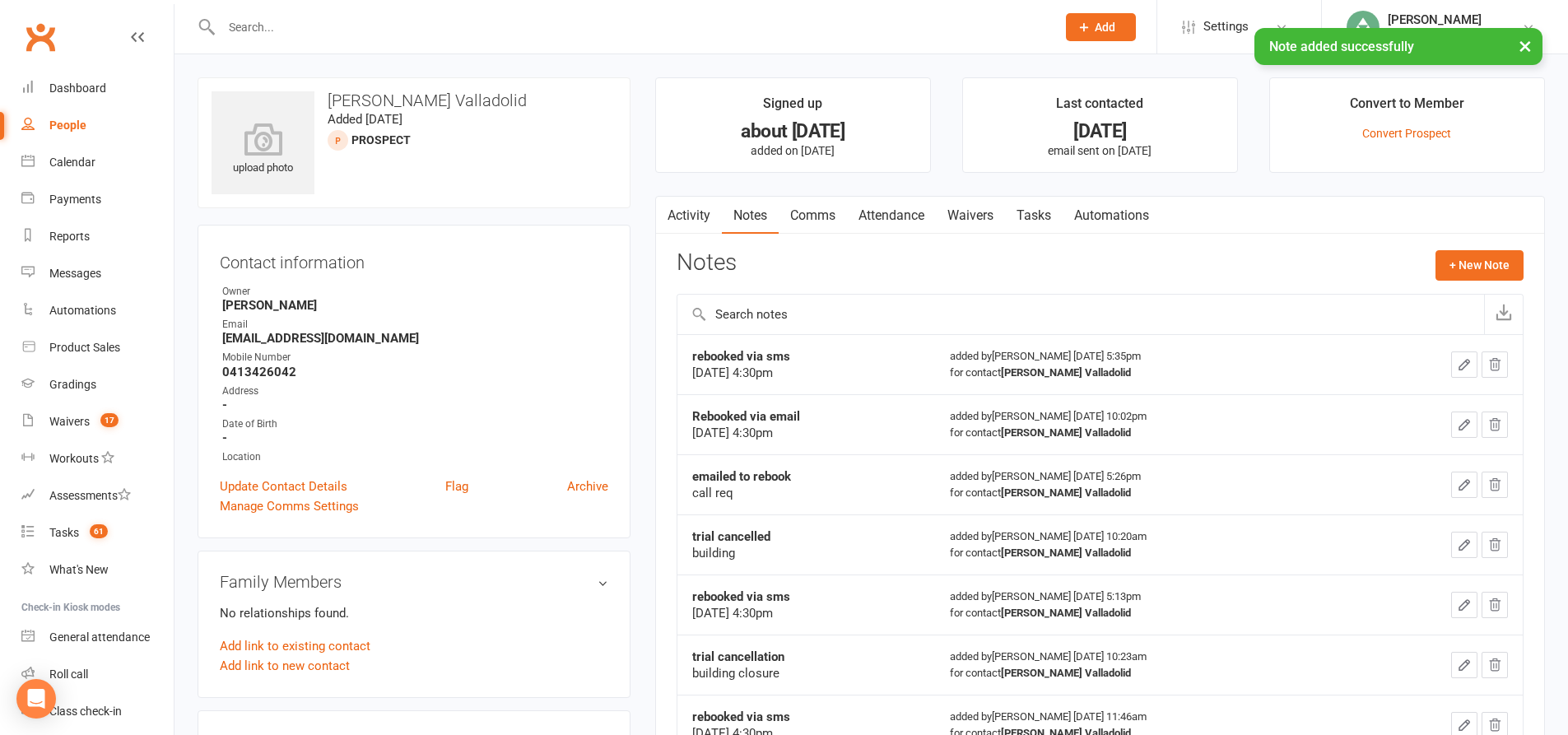
click at [1043, 211] on link "Tasks" at bounding box center [1034, 215] width 58 height 38
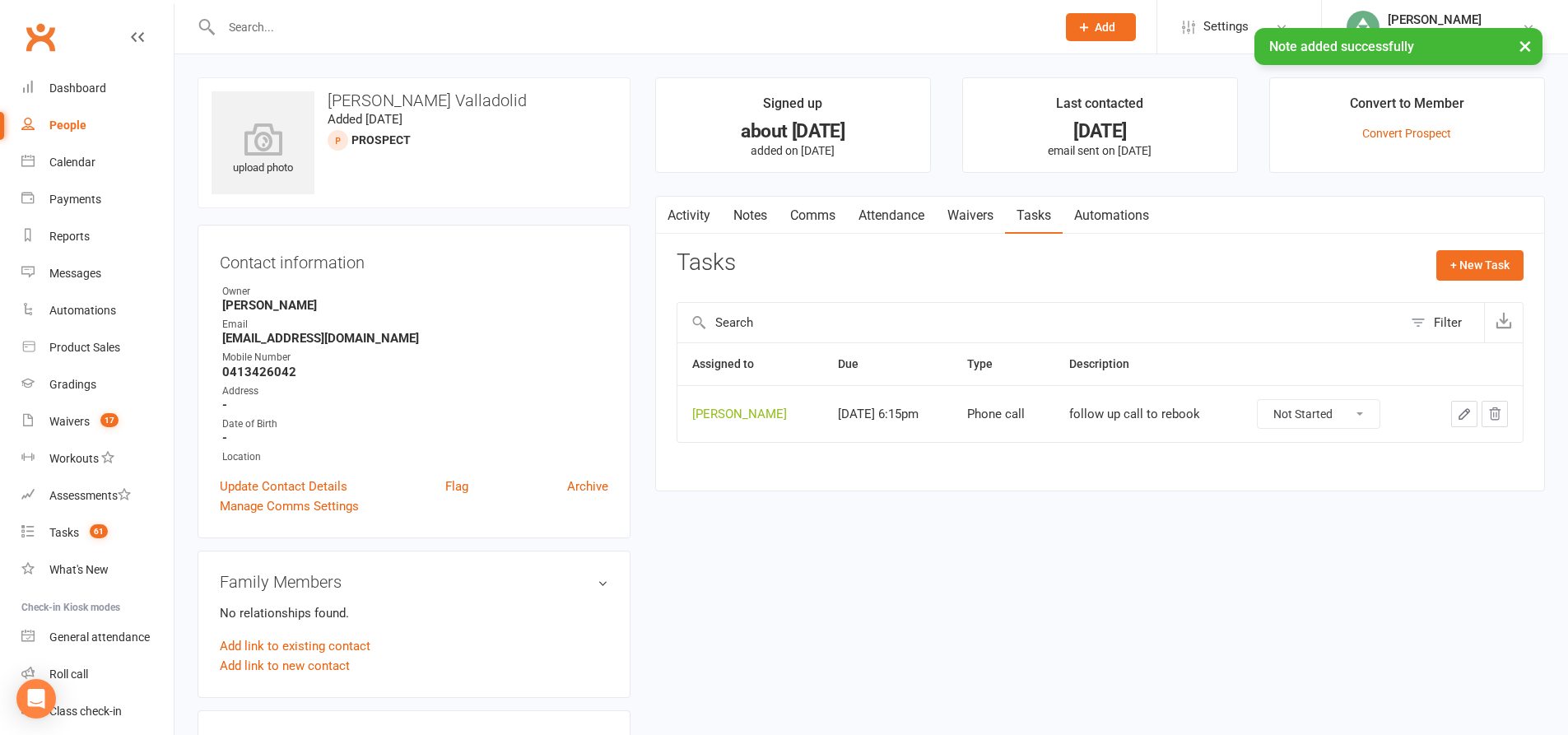
click at [1461, 408] on icon "button" at bounding box center [1464, 414] width 15 height 15
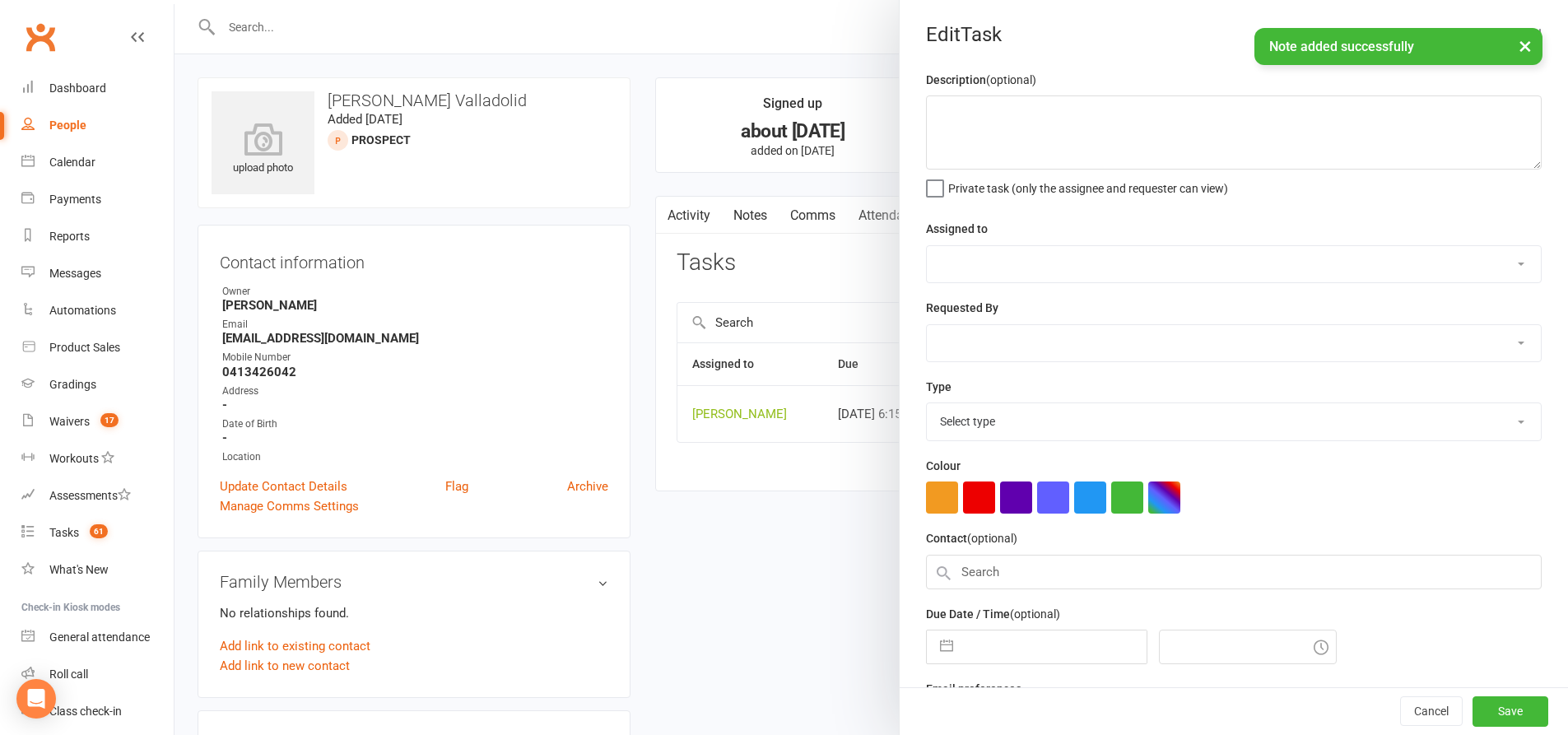
type textarea "follow up call to rebook"
select select "49706"
type input "[DATE]"
type input "6:15pm"
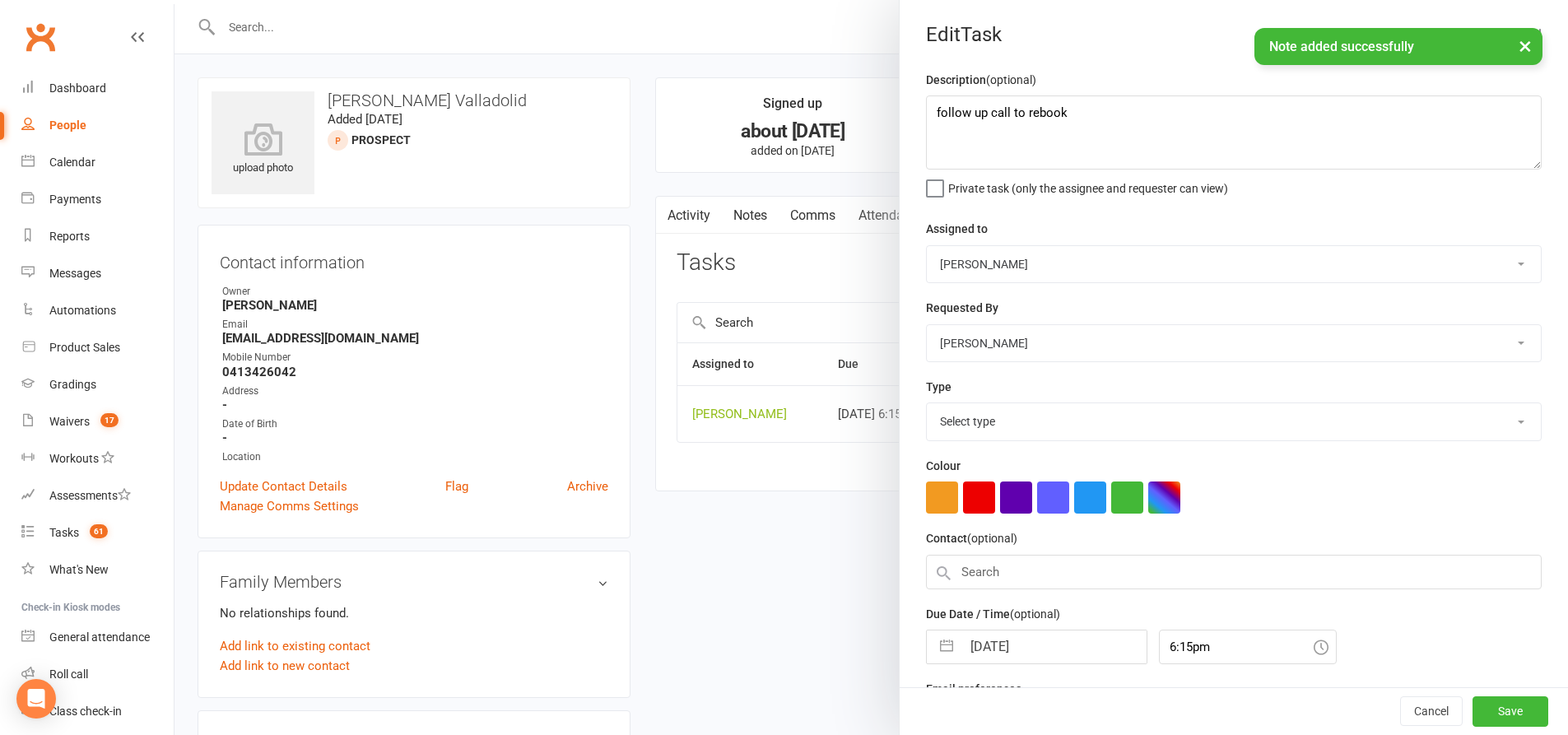
select select "28624"
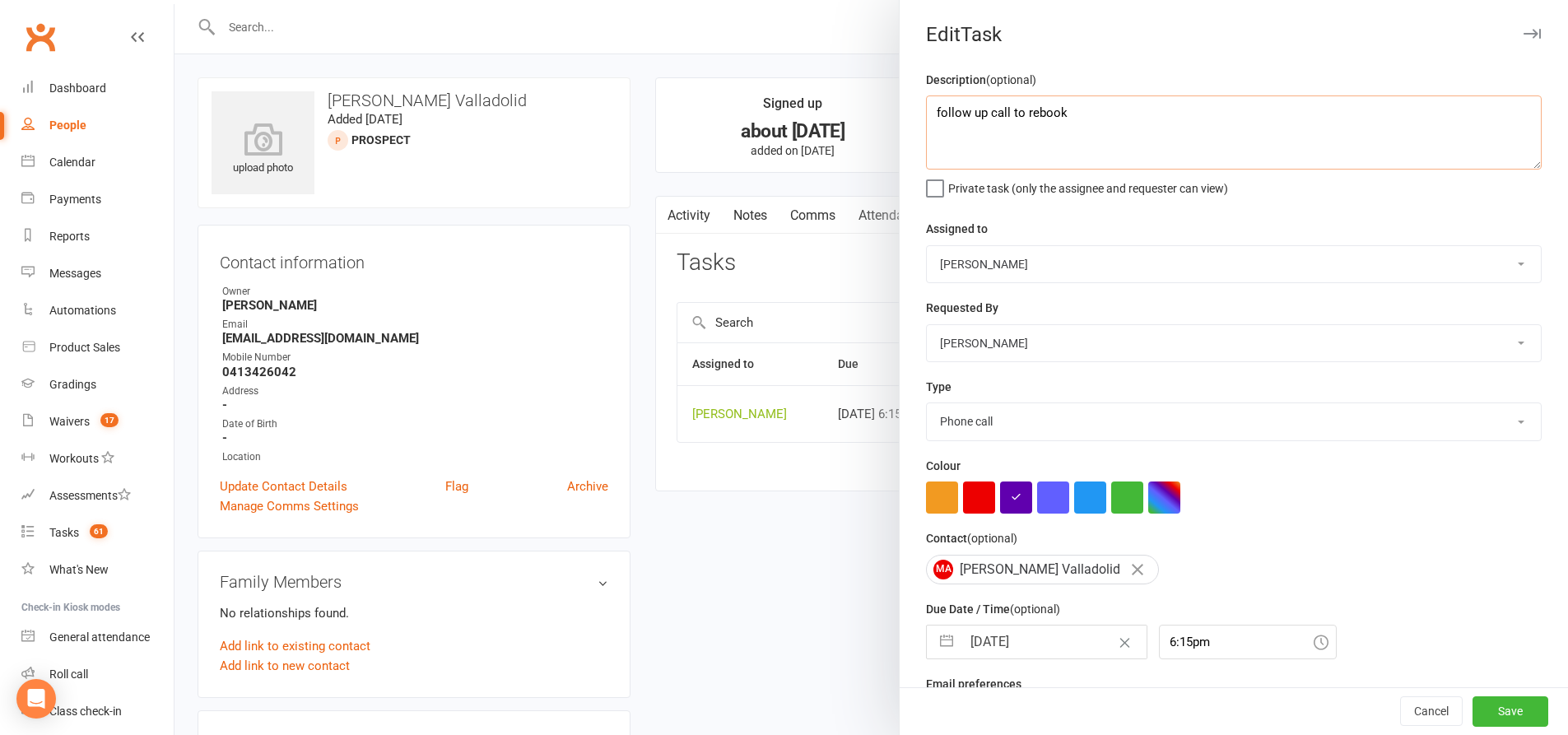
drag, startPoint x: 1109, startPoint y: 129, endPoint x: 894, endPoint y: 119, distance: 215.2
click at [900, 119] on div "Description (optional) follow up call to rebook Private task (only the assignee…" at bounding box center [1234, 402] width 668 height 665
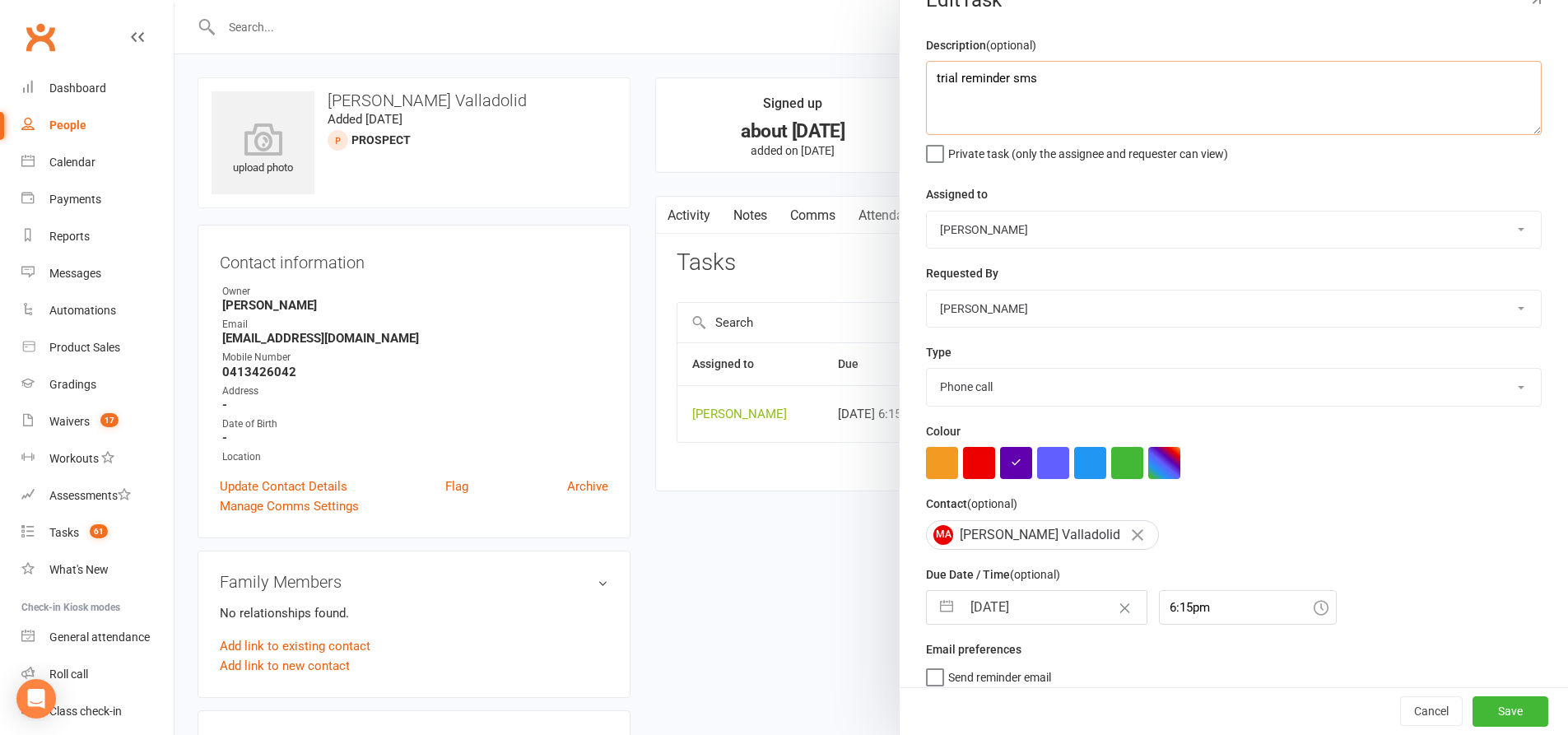
scroll to position [54, 0]
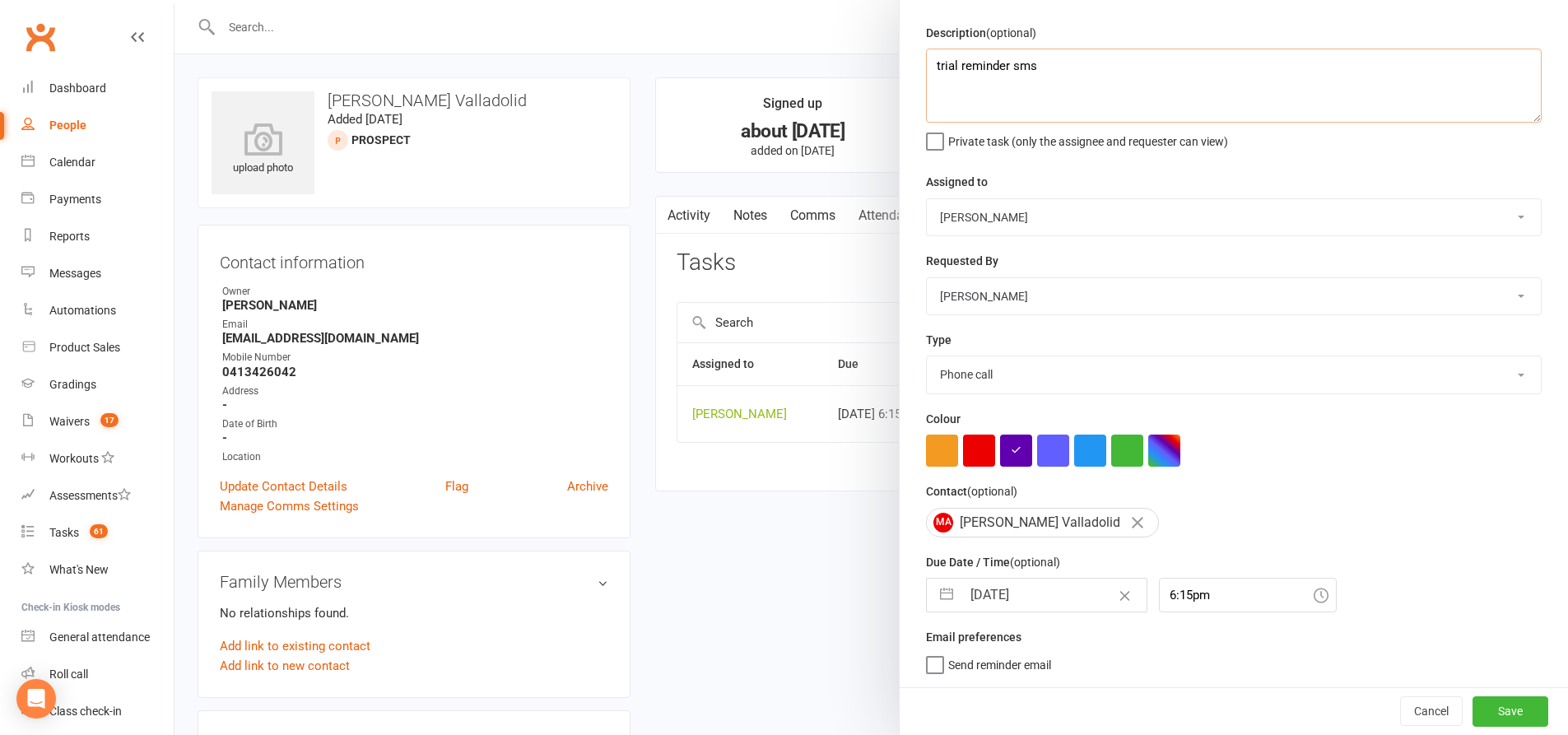
type textarea "trial reminder sms"
click at [946, 599] on button "button" at bounding box center [946, 594] width 30 height 32
select select "8"
select select "2025"
select select "9"
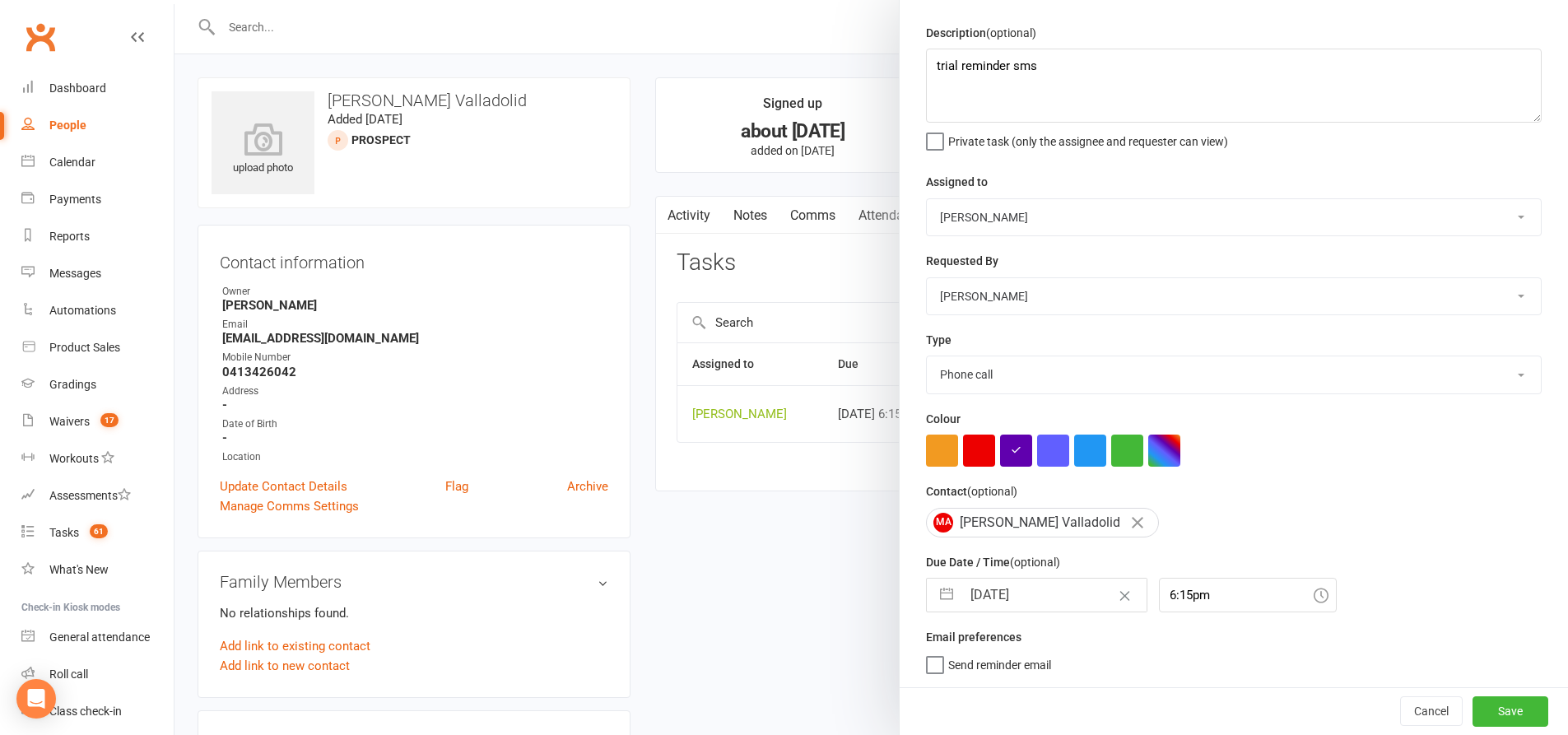
select select "2025"
select select "10"
select select "2025"
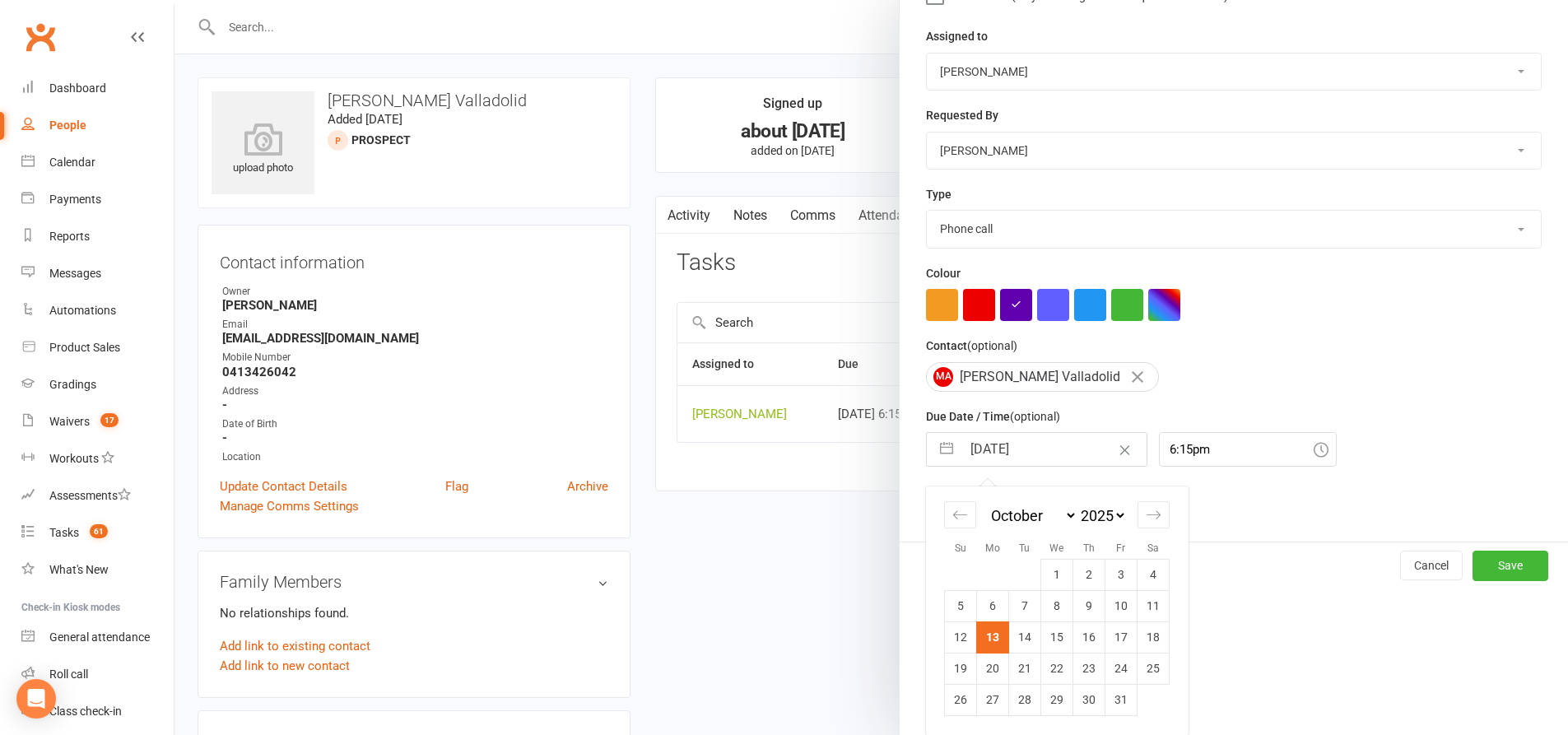
scroll to position [198, 0]
click at [1138, 638] on td "18" at bounding box center [1154, 638] width 32 height 32
type input "18 Oct 2025"
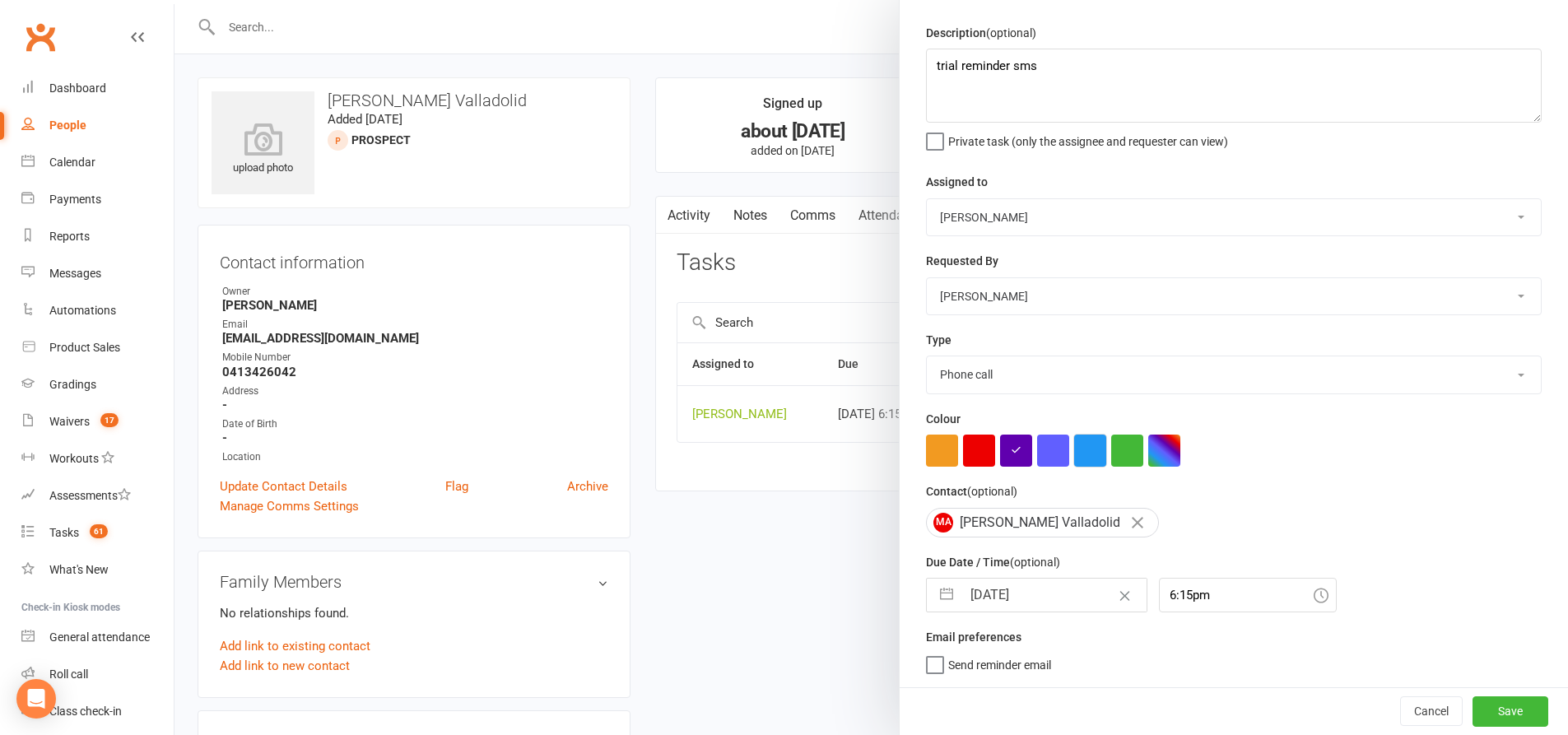
drag, startPoint x: 1076, startPoint y: 453, endPoint x: 1088, endPoint y: 453, distance: 12.0
click at [1079, 453] on button "button" at bounding box center [1090, 450] width 32 height 32
click at [1486, 707] on button "Save" at bounding box center [1510, 711] width 76 height 30
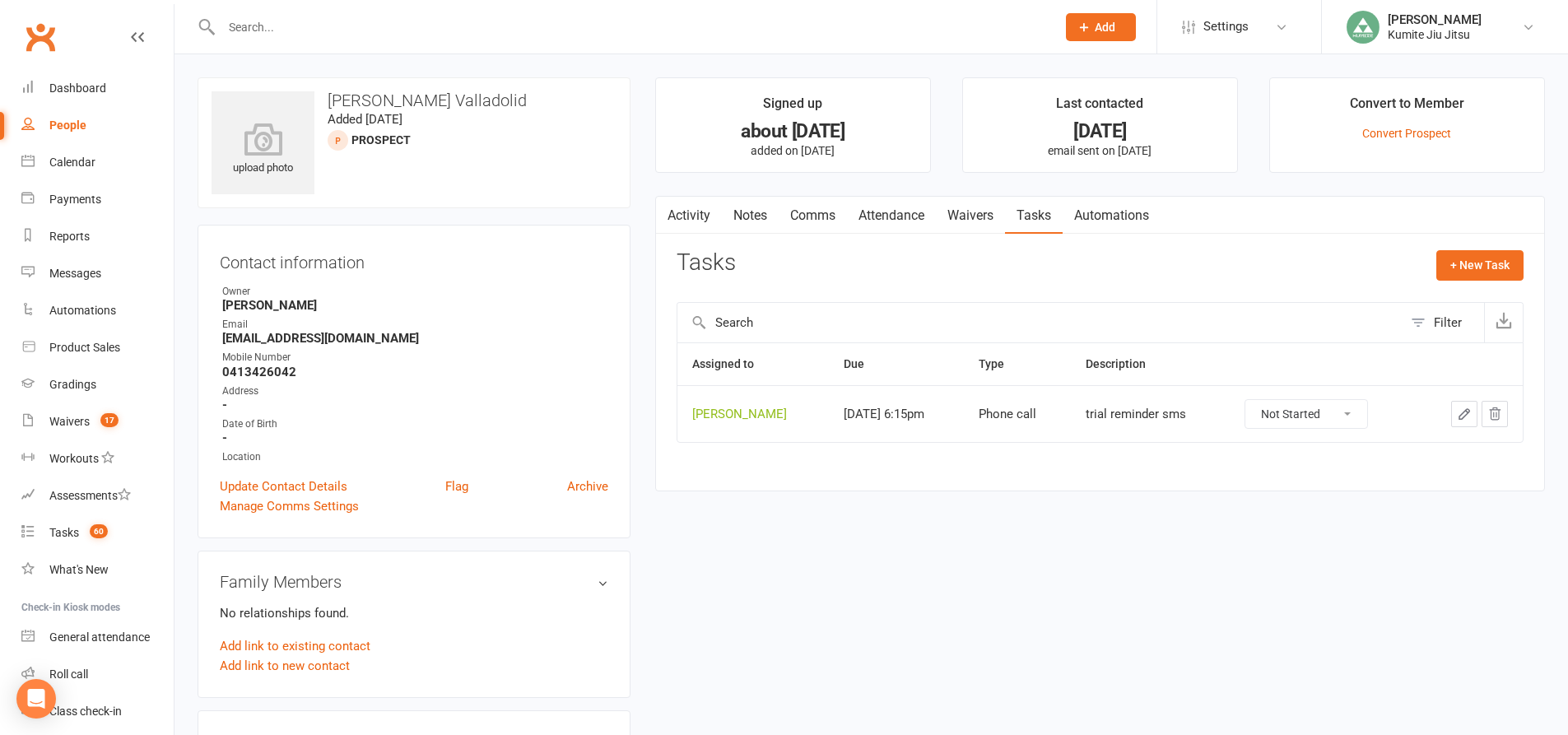
drag, startPoint x: 805, startPoint y: 217, endPoint x: 846, endPoint y: 226, distance: 42.0
click at [807, 217] on link "Comms" at bounding box center [813, 215] width 68 height 38
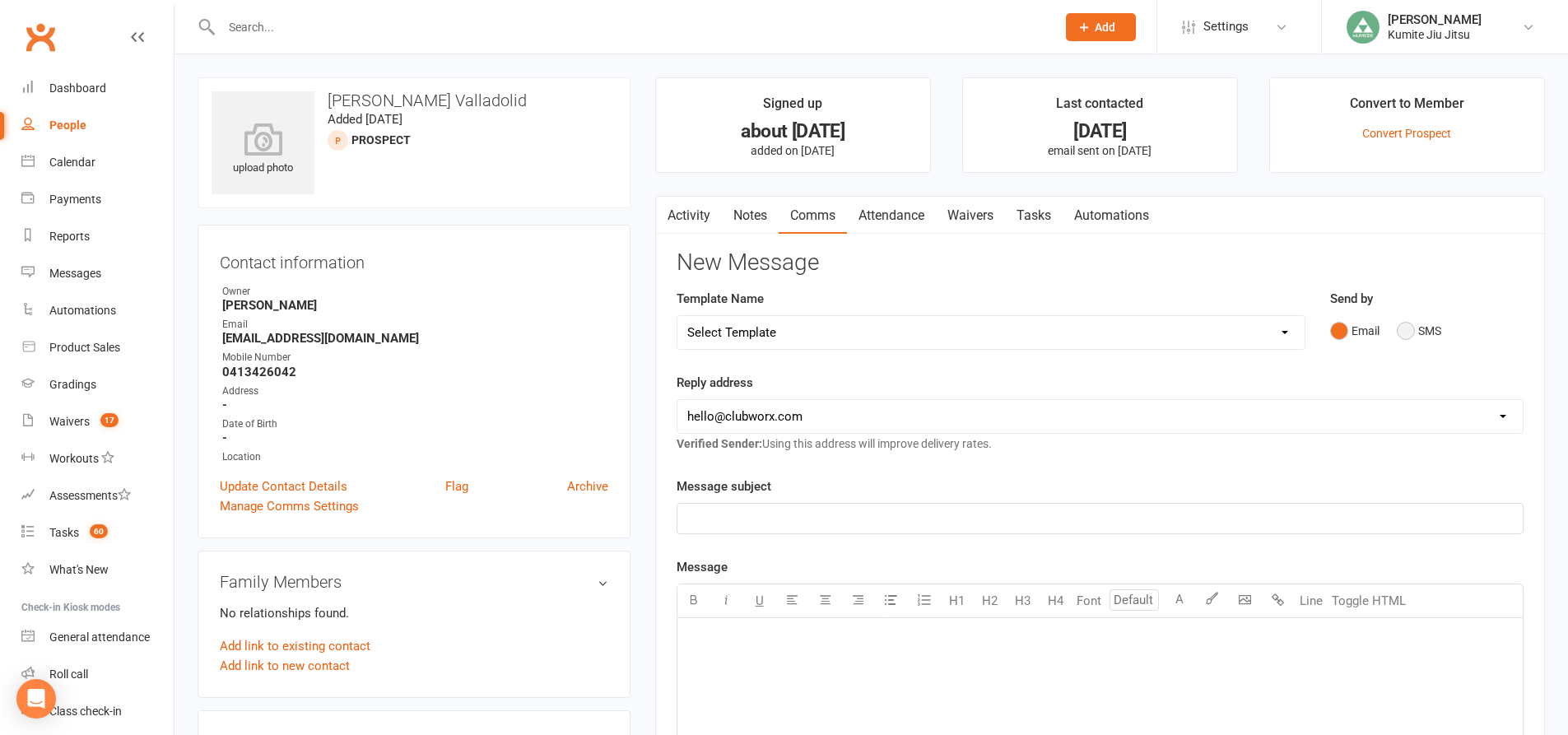
click at [1398, 328] on button "SMS" at bounding box center [1419, 331] width 45 height 32
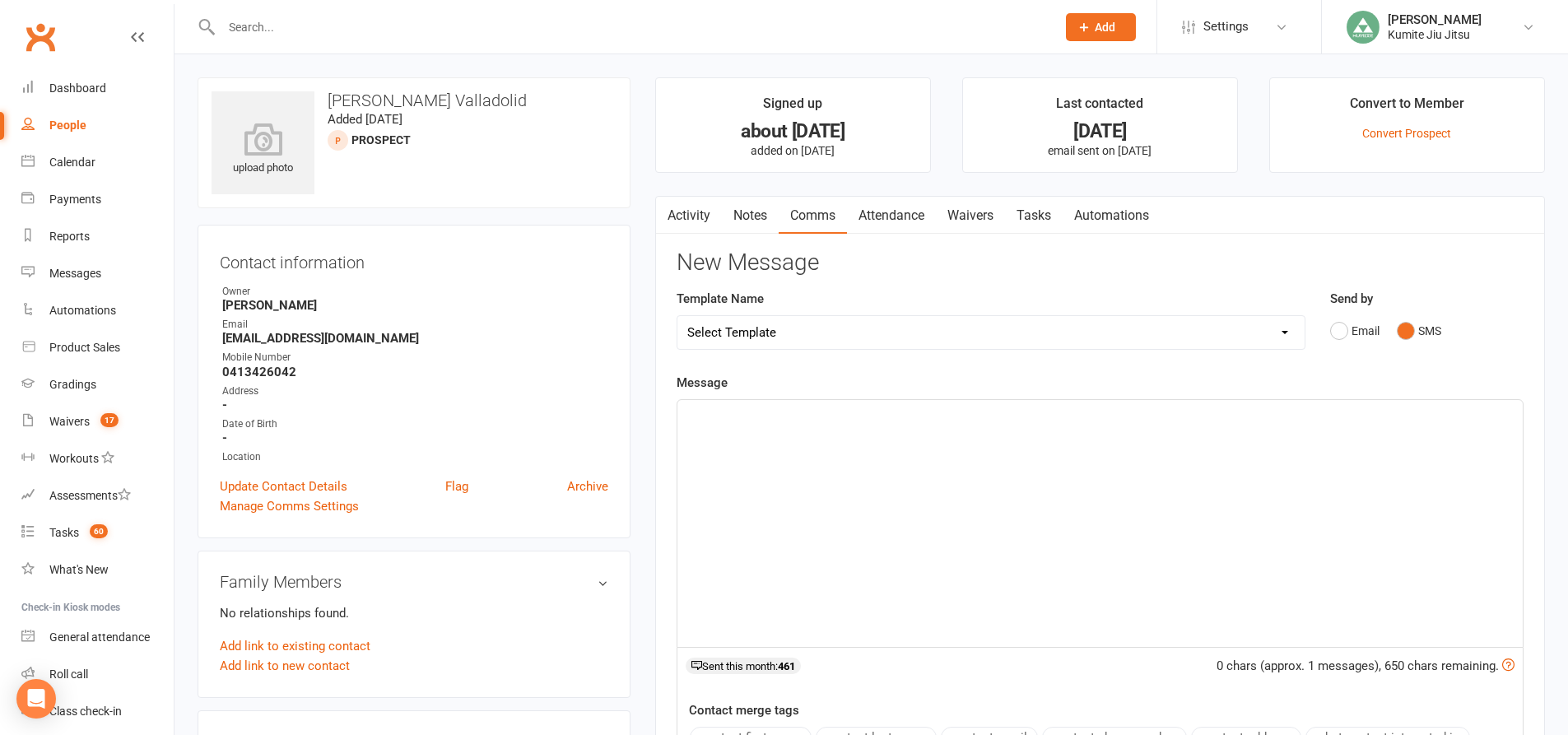
click at [996, 418] on p "﻿" at bounding box center [1100, 414] width 825 height 19
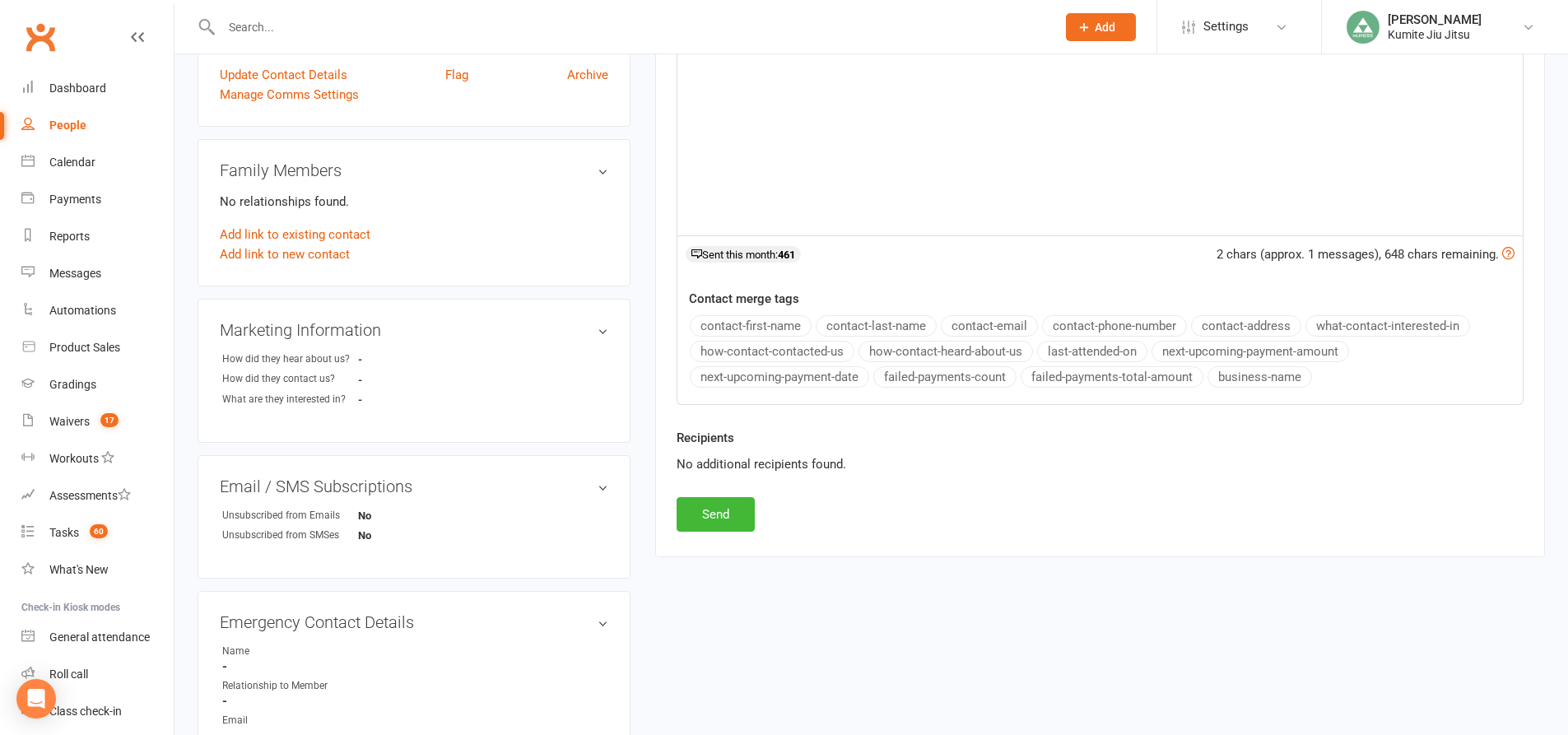
scroll to position [47, 0]
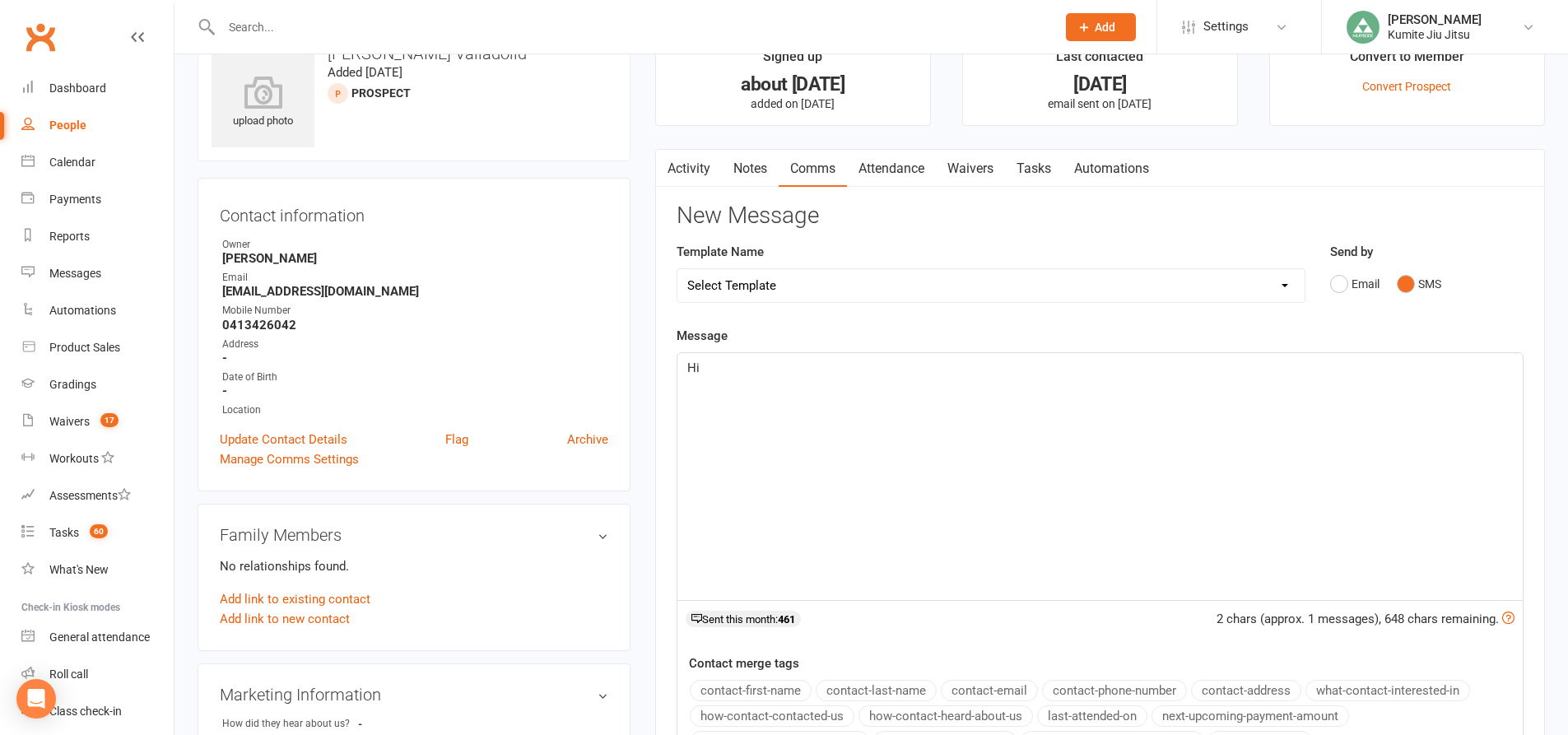
click at [761, 331] on div "Message Hi 2 chars (approx. 1 messages), 648 chars remaining. Sent this month: …" at bounding box center [1100, 547] width 847 height 443
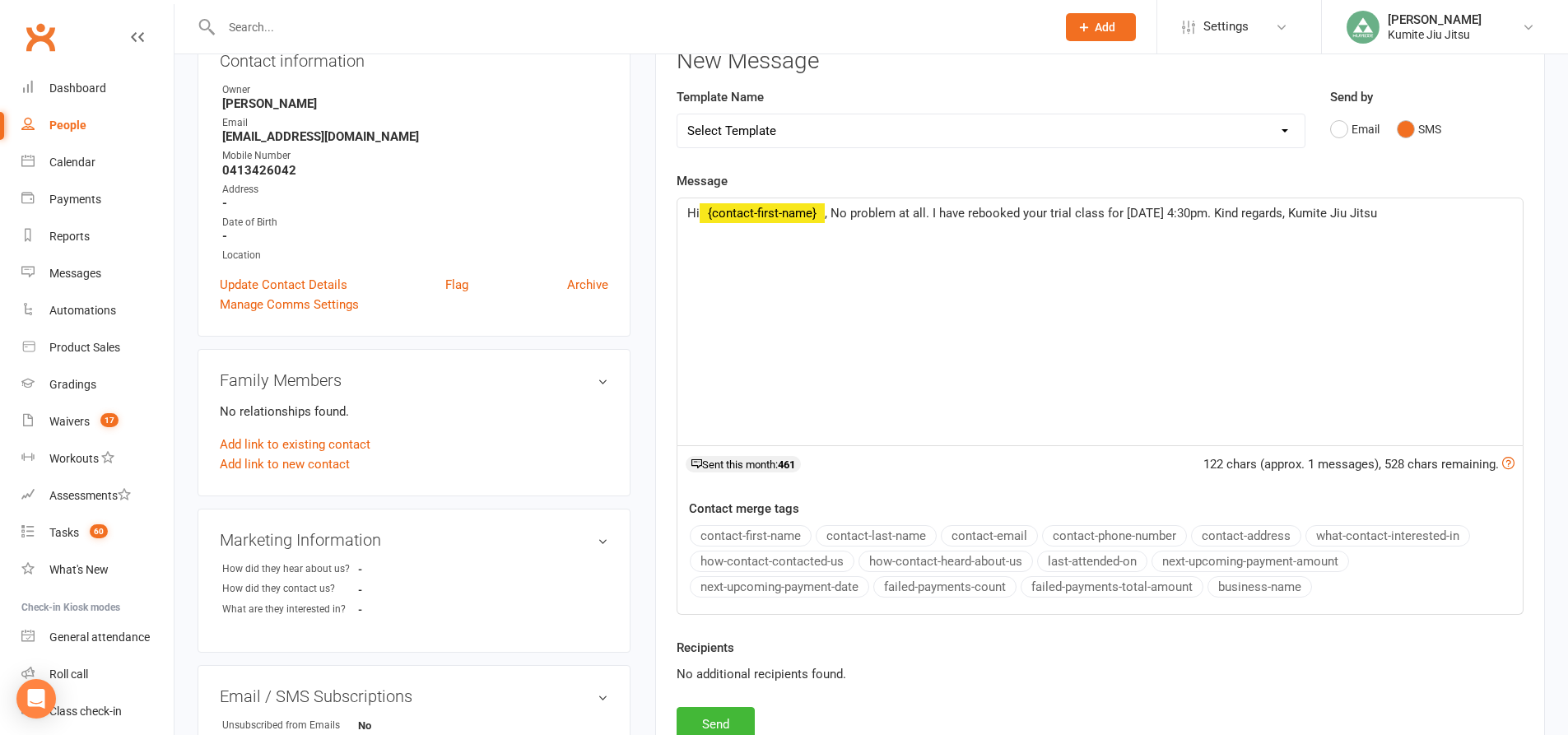
scroll to position [294, 0]
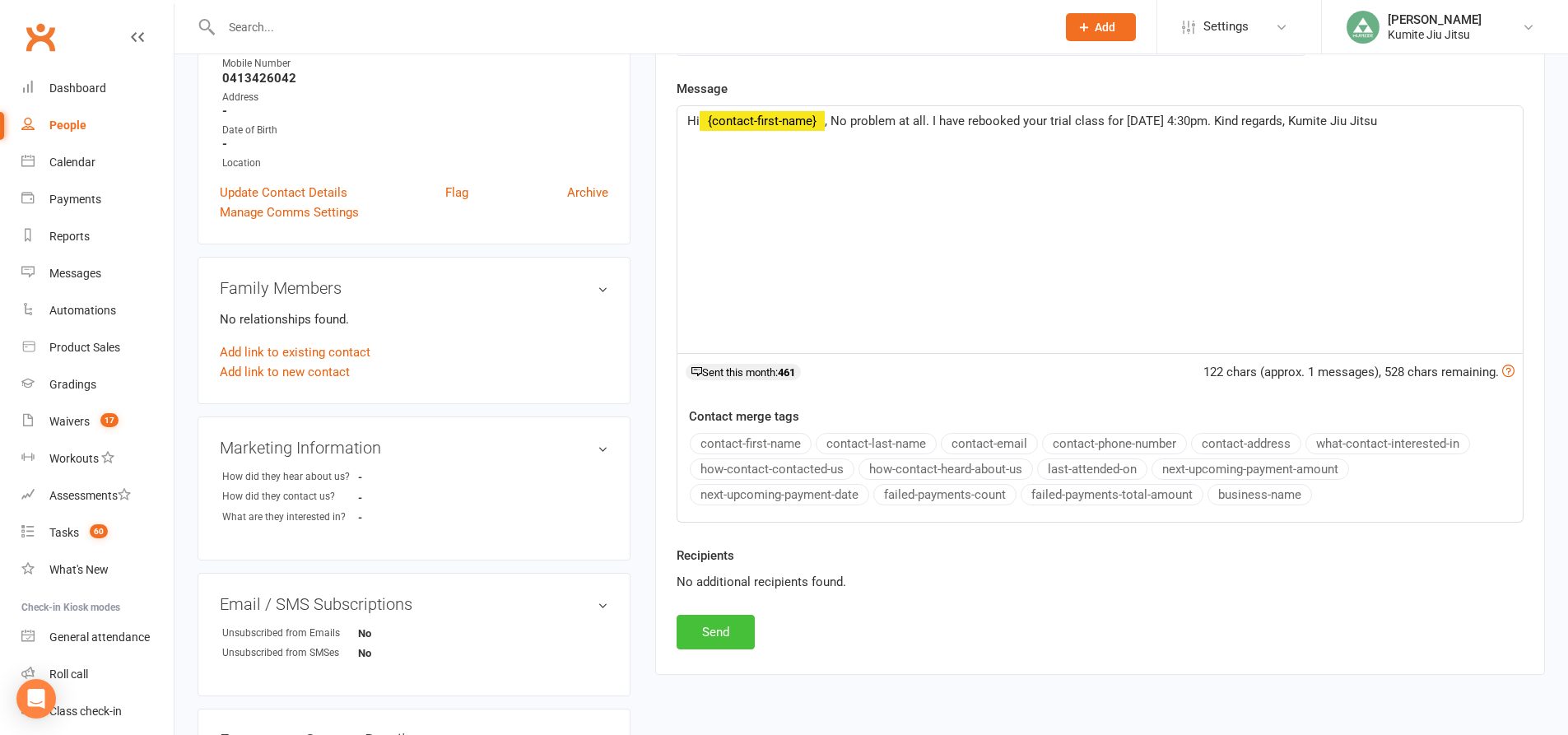
click at [730, 629] on button "Send" at bounding box center [716, 631] width 78 height 34
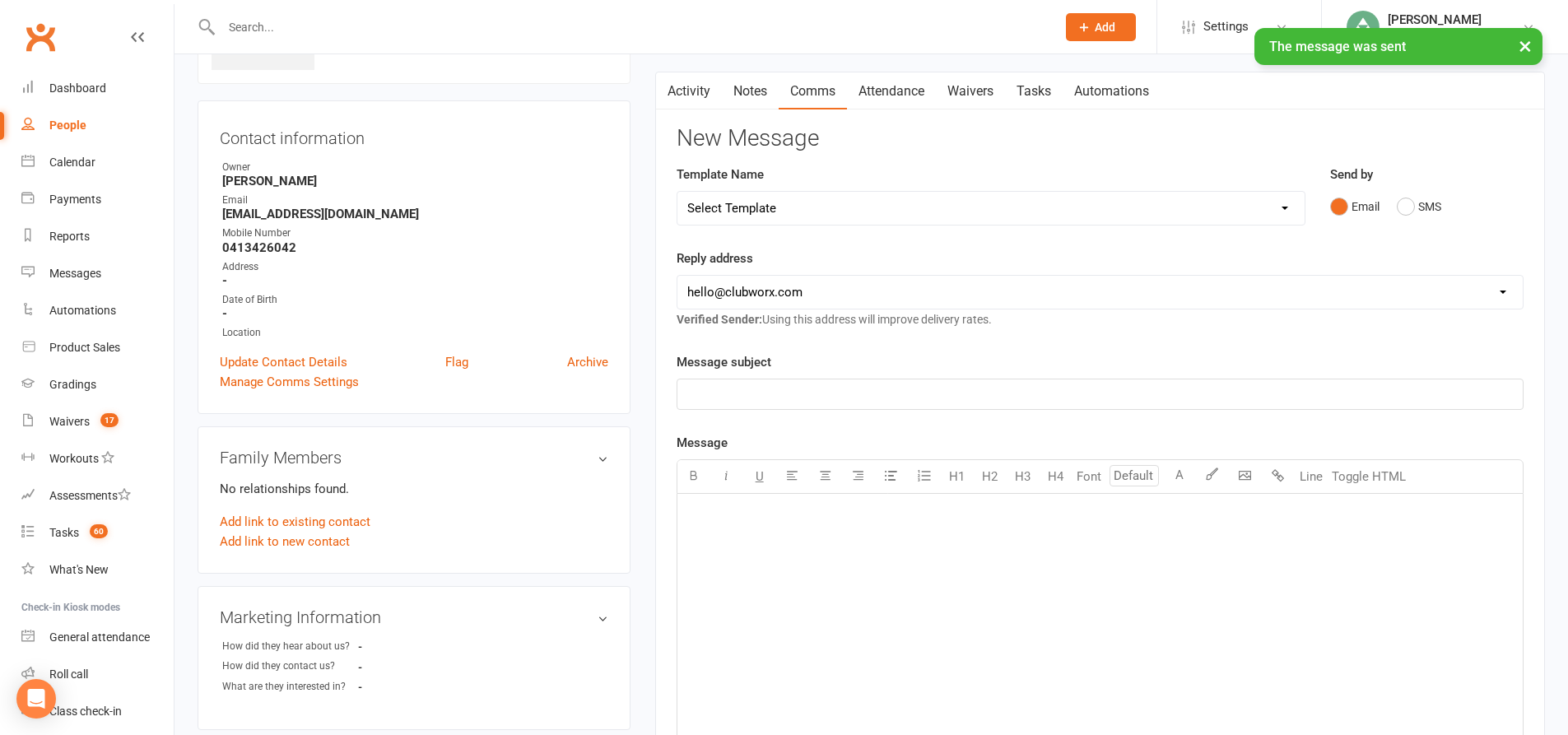
scroll to position [0, 0]
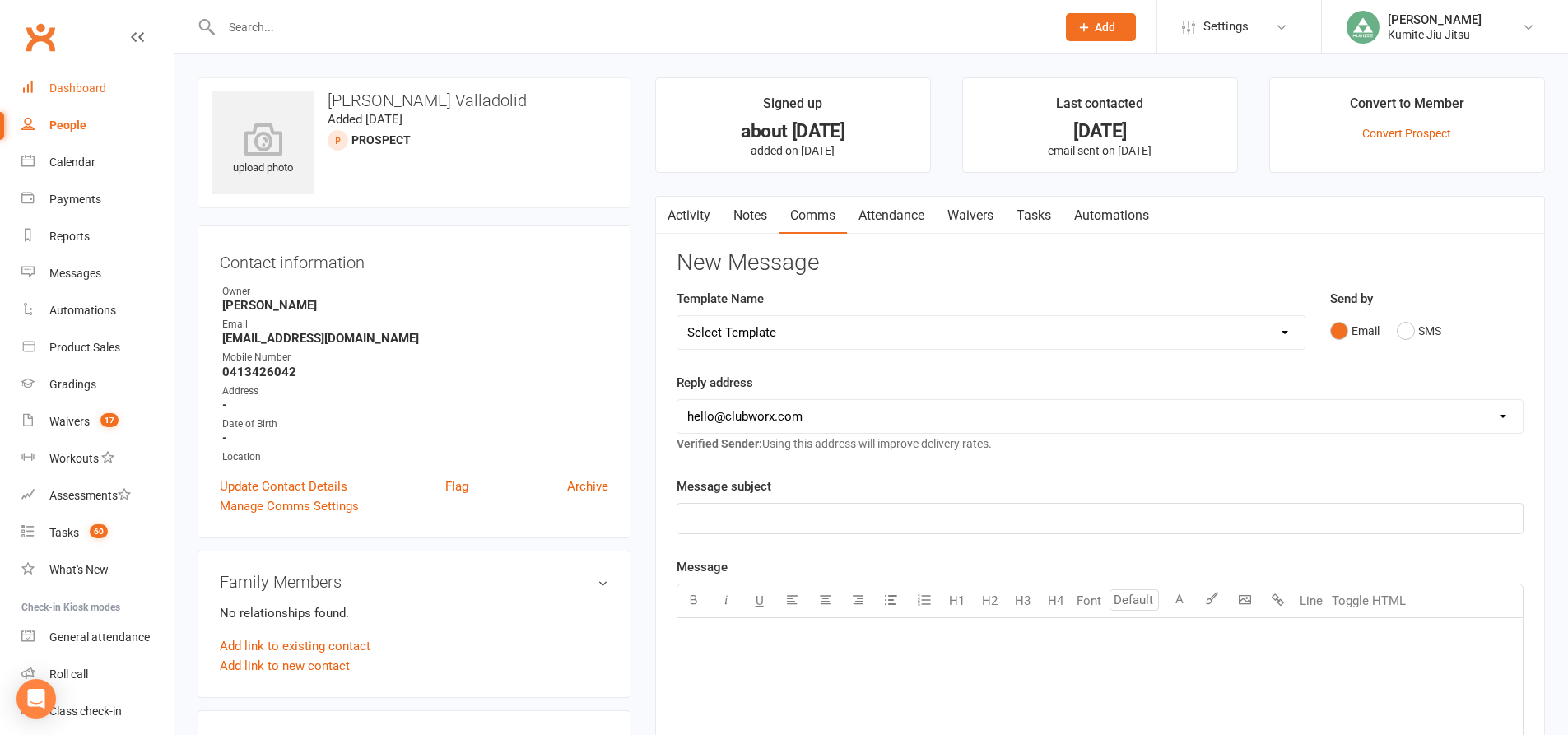
drag, startPoint x: 83, startPoint y: 96, endPoint x: 95, endPoint y: 96, distance: 12.0
click at [83, 96] on link "Dashboard" at bounding box center [97, 89] width 152 height 37
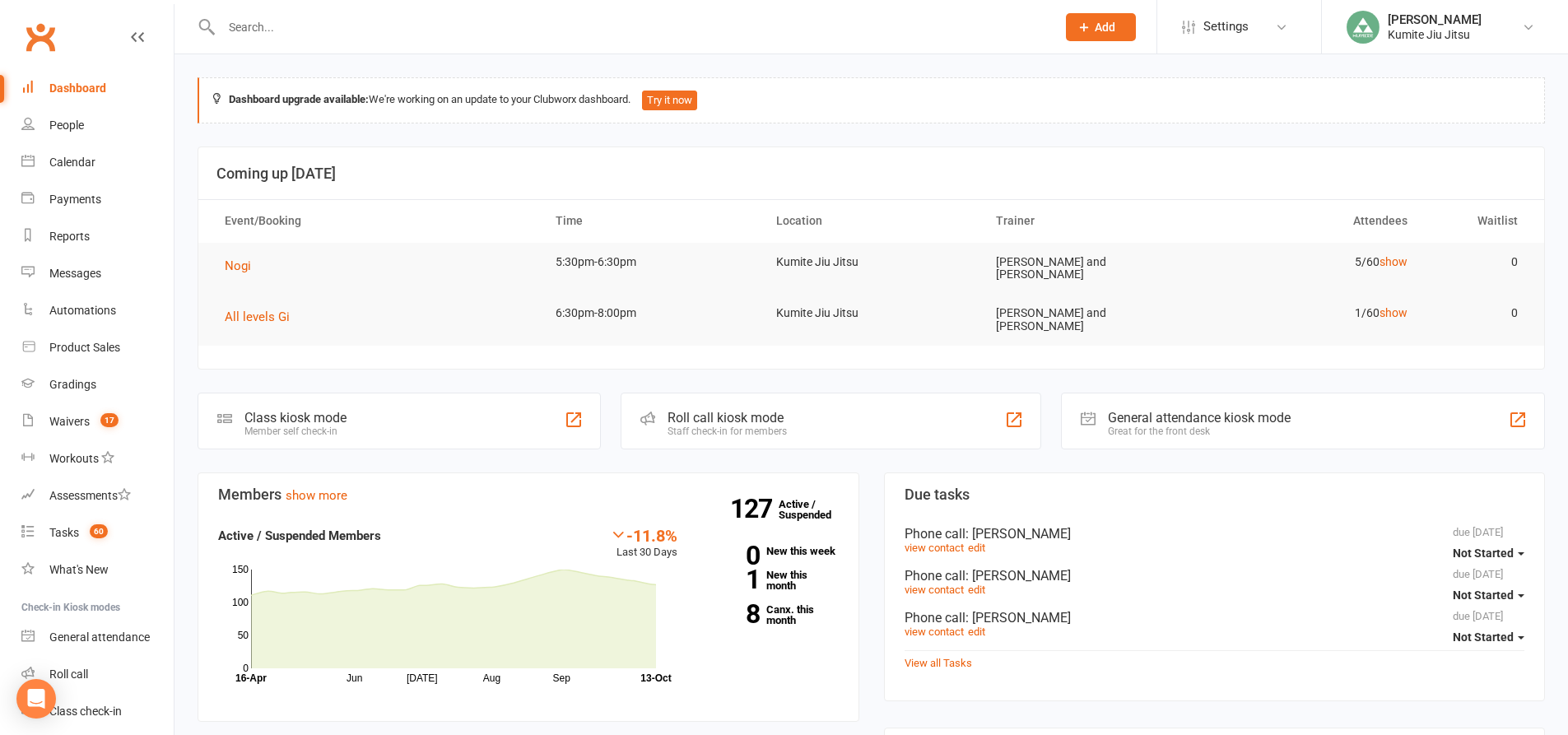
click at [577, 410] on div at bounding box center [573, 420] width 19 height 19
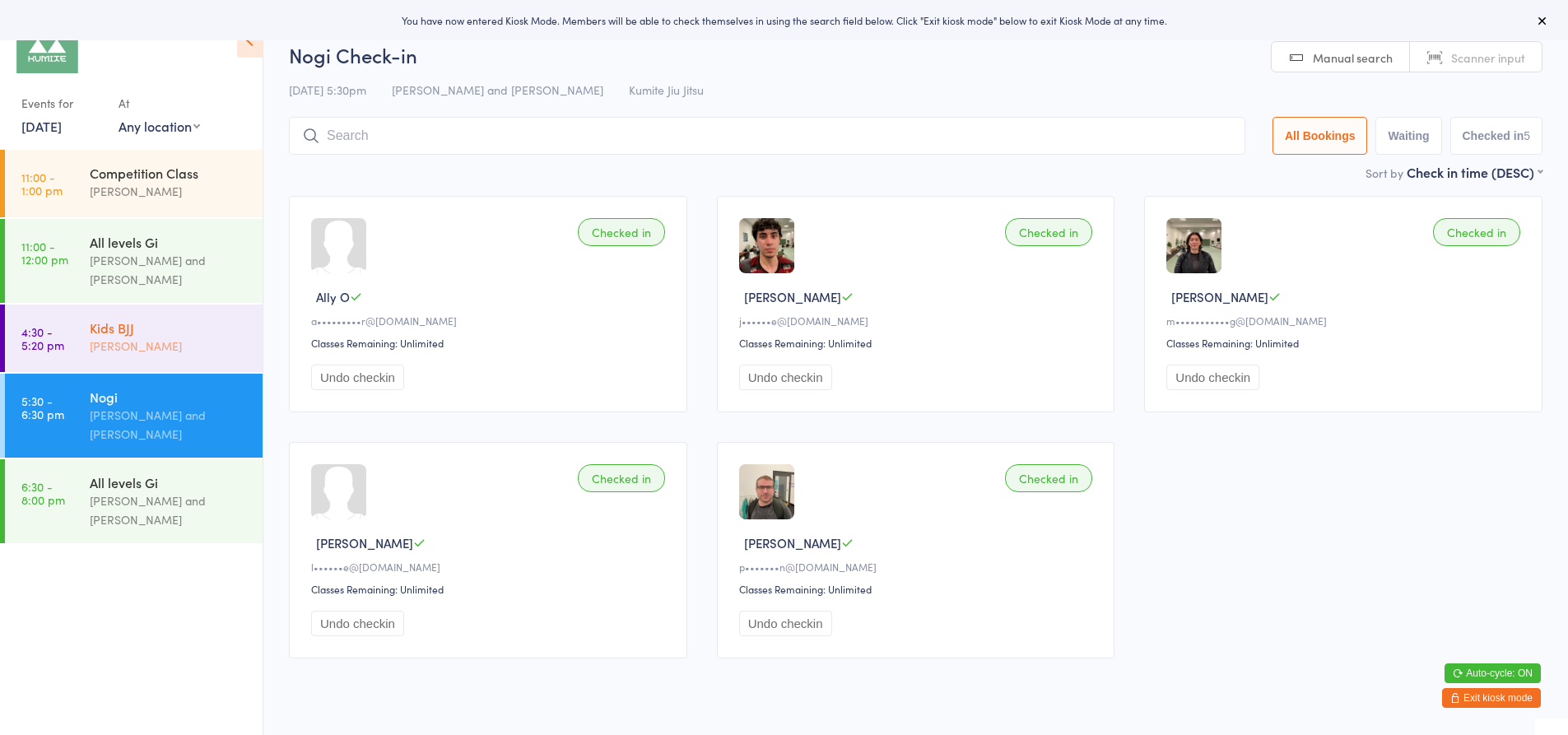
click at [155, 332] on div "Kids BJJ" at bounding box center [169, 328] width 159 height 18
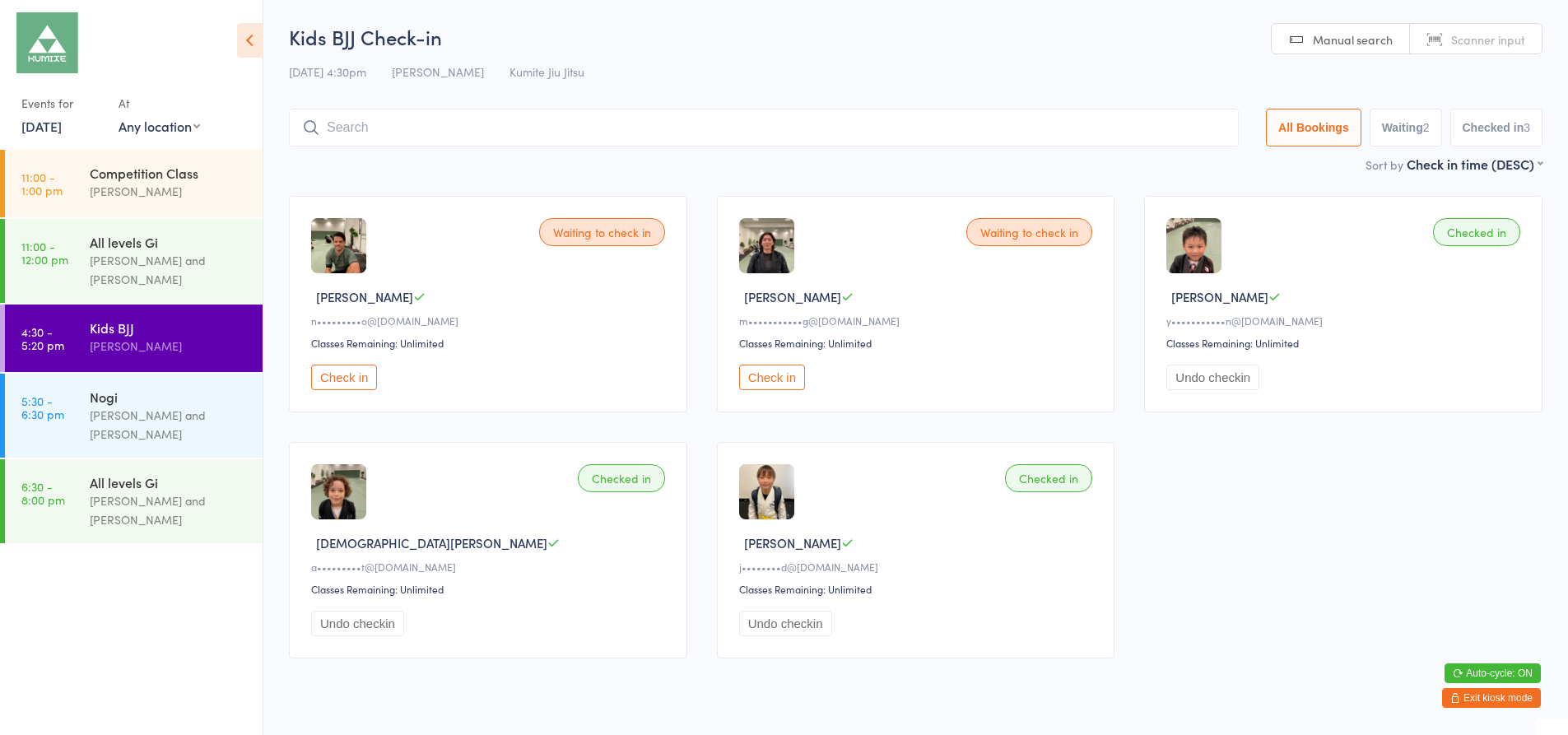
drag, startPoint x: 1482, startPoint y: 695, endPoint x: 1460, endPoint y: 689, distance: 22.8
click at [1481, 695] on button "Exit kiosk mode" at bounding box center [1491, 698] width 98 height 19
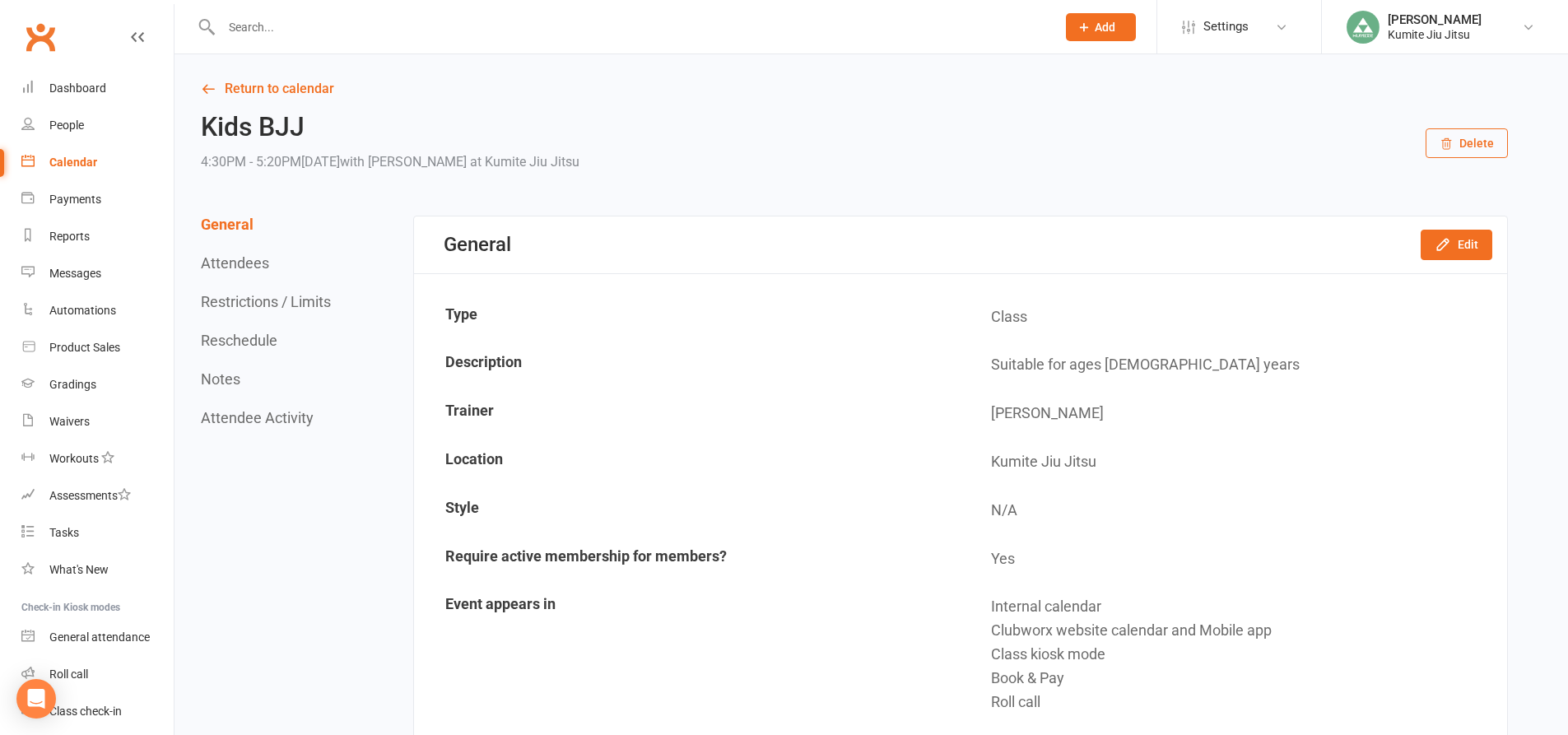
click at [321, 27] on input "text" at bounding box center [630, 27] width 828 height 23
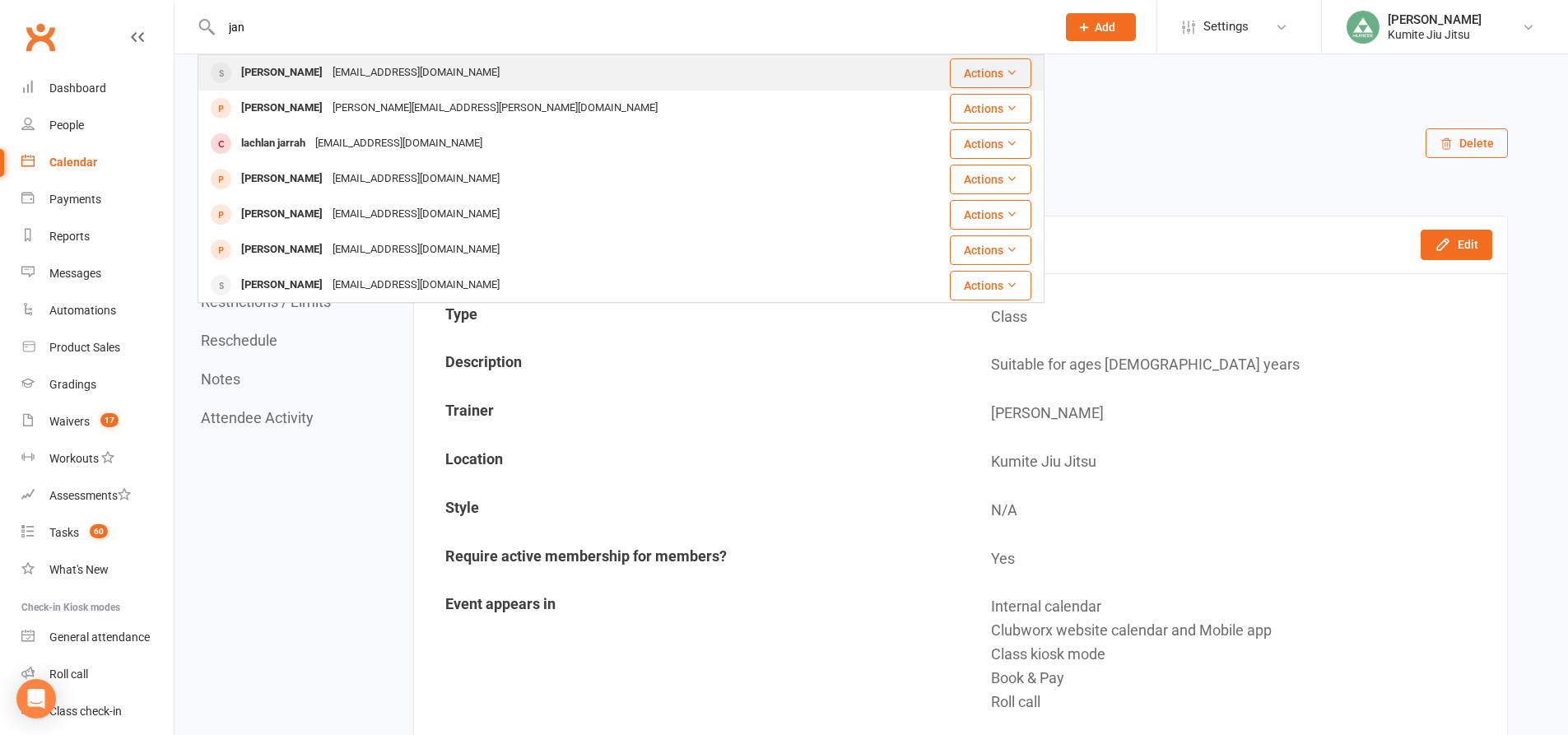
type input "jan"
click at [327, 69] on div "Janteodoro20@gmail.com" at bounding box center [416, 72] width 177 height 24
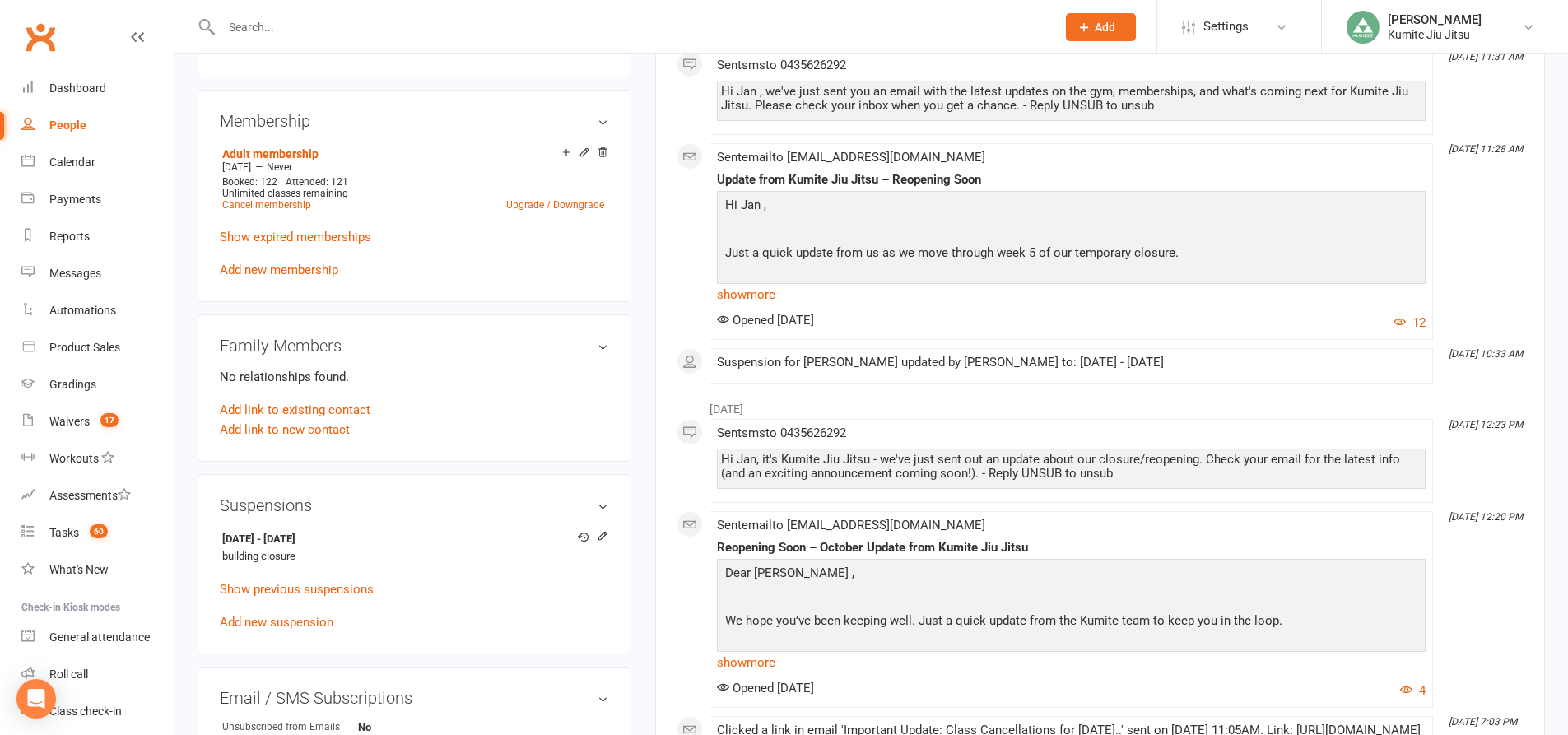
scroll to position [905, 0]
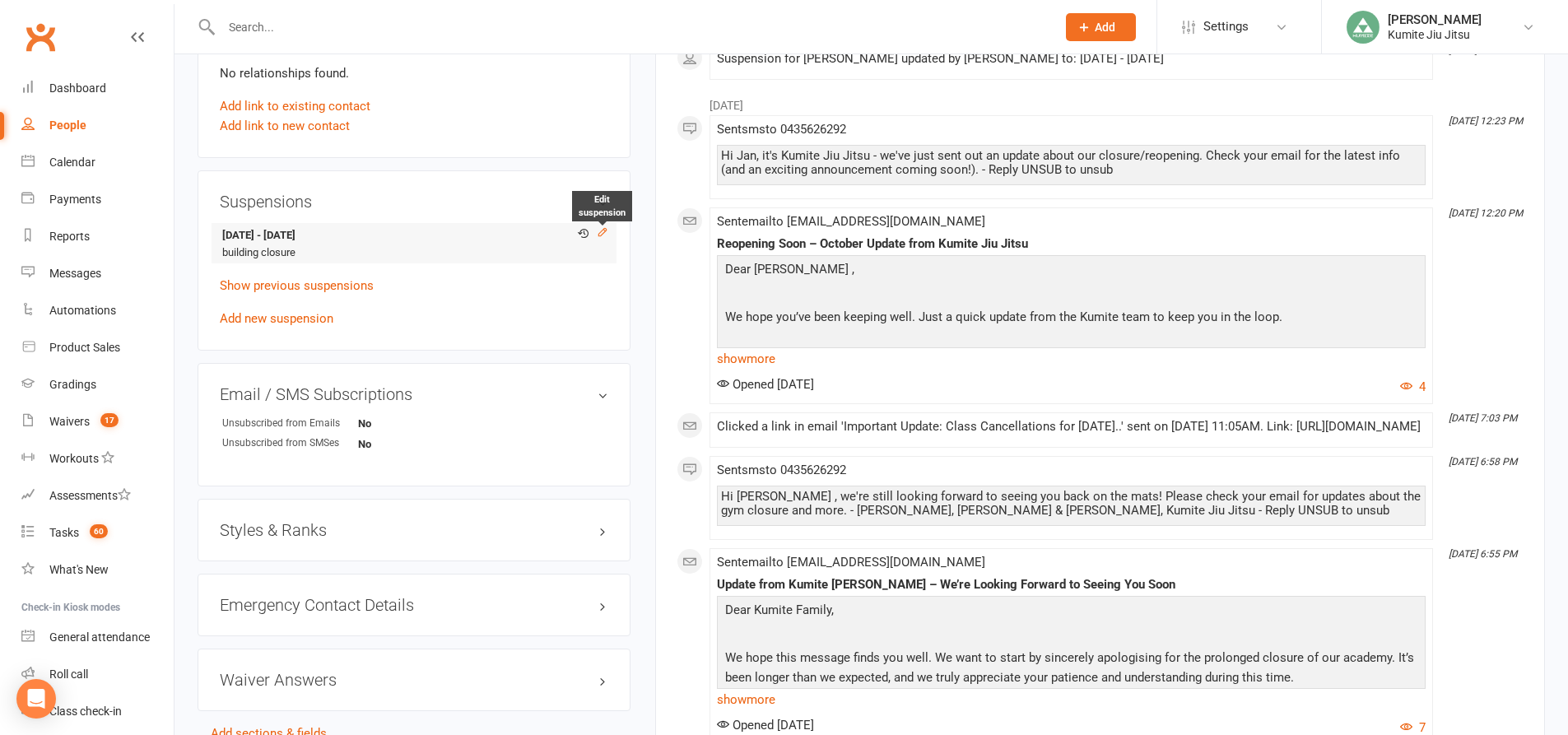
click at [604, 234] on icon at bounding box center [602, 232] width 11 height 11
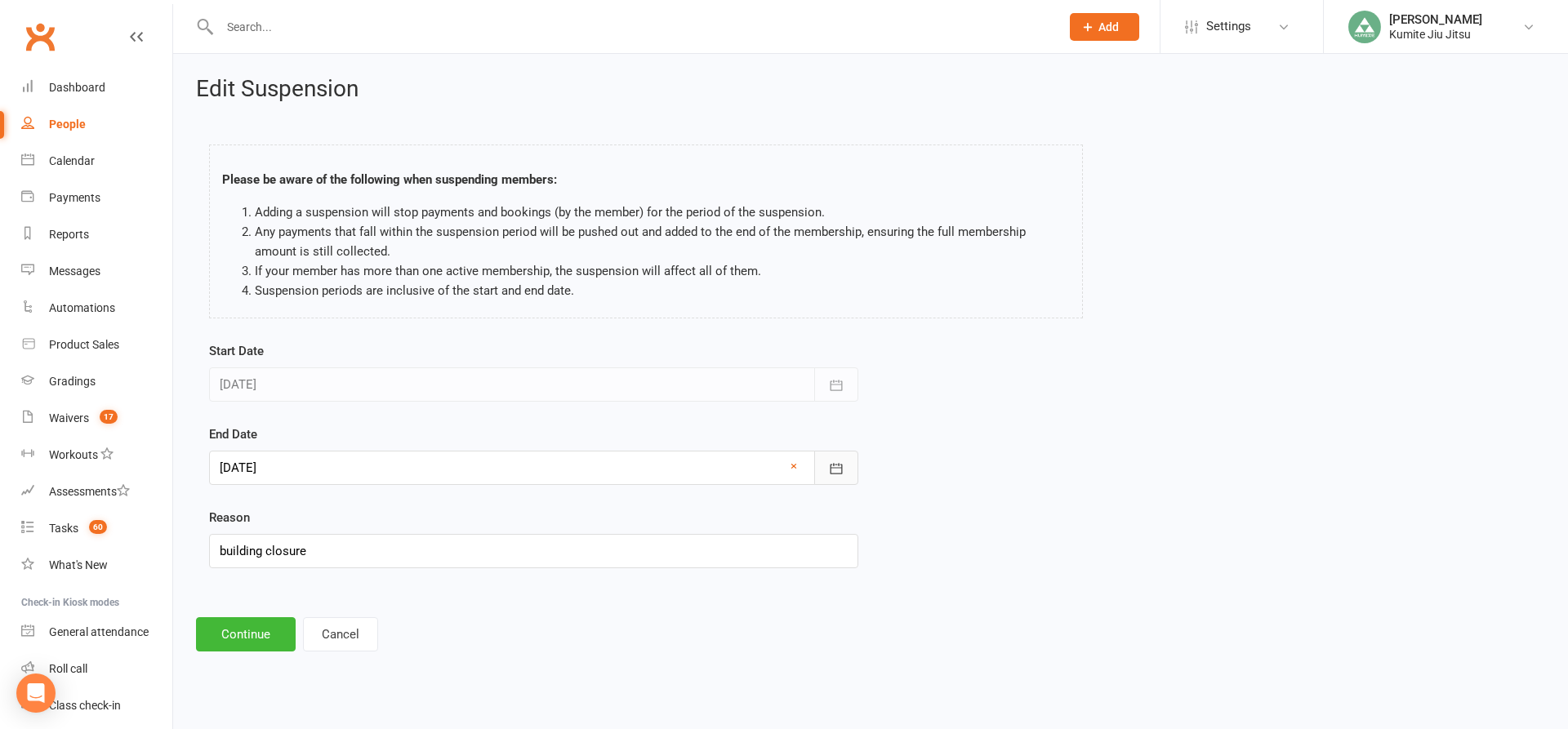
click at [829, 472] on icon "button" at bounding box center [836, 469] width 17 height 17
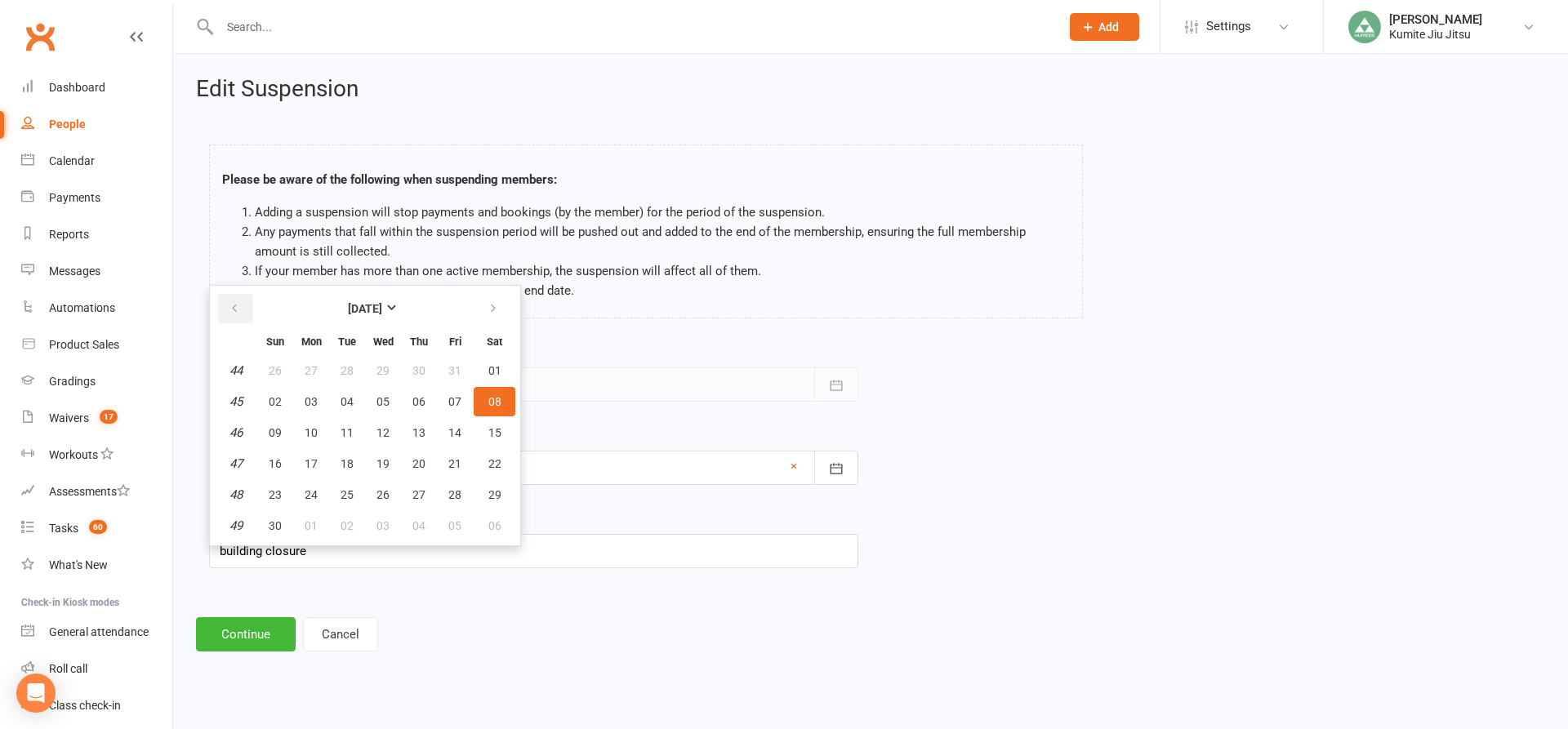
click at [241, 314] on button "button" at bounding box center [235, 308] width 35 height 30
click at [320, 432] on button "13" at bounding box center [310, 433] width 34 height 30
type input "[DATE]"
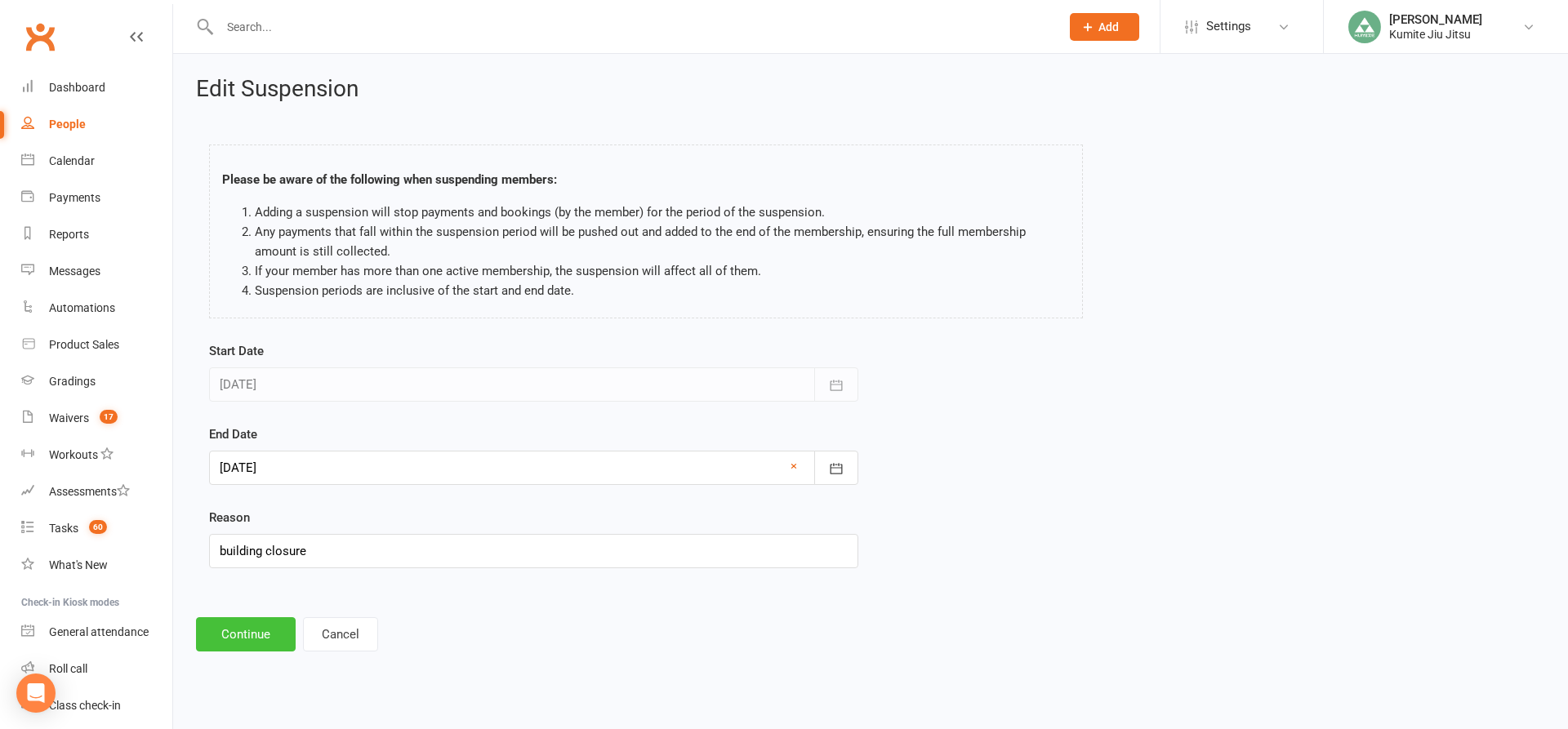
click at [244, 633] on button "Continue" at bounding box center [246, 634] width 99 height 34
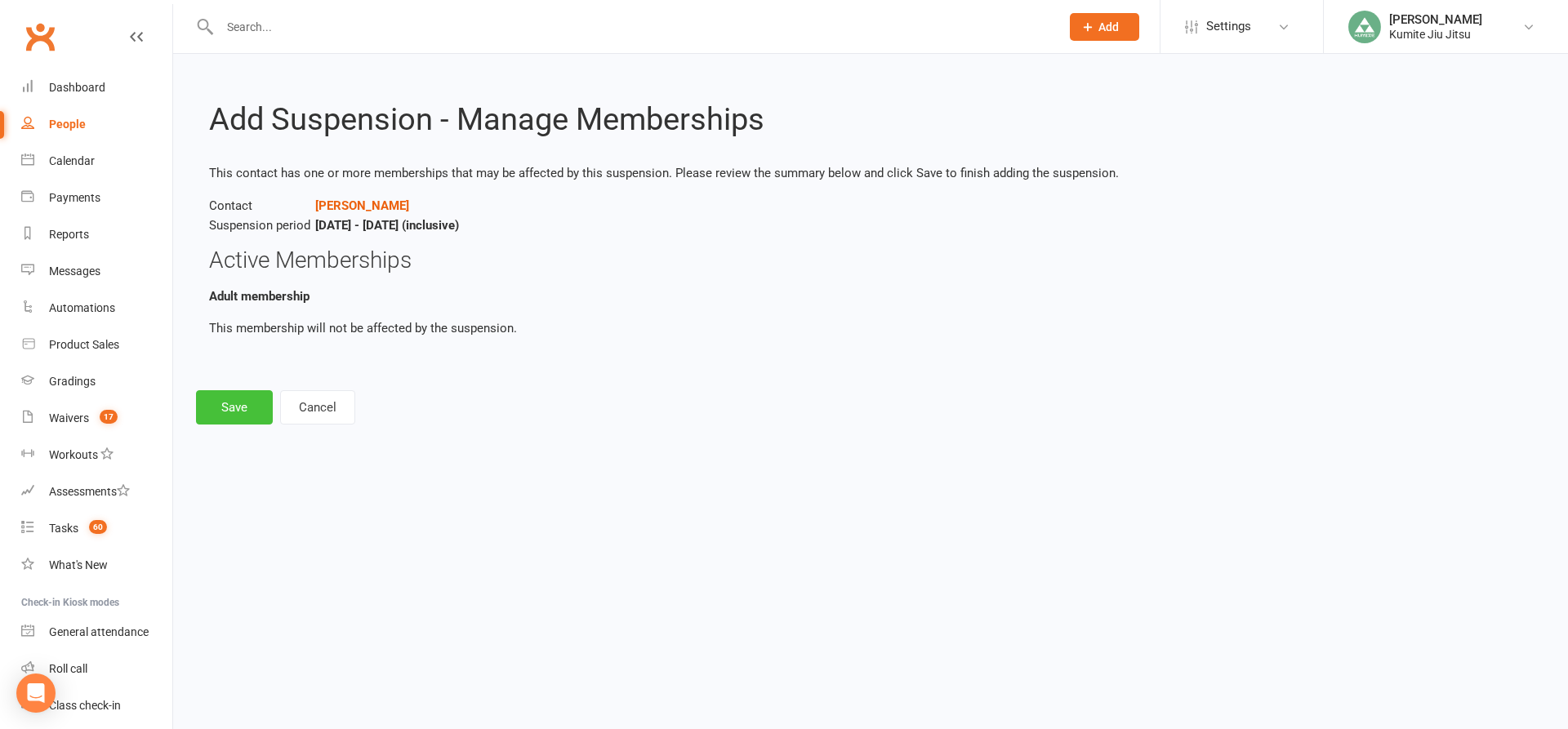
click at [240, 403] on button "Save" at bounding box center [234, 407] width 77 height 34
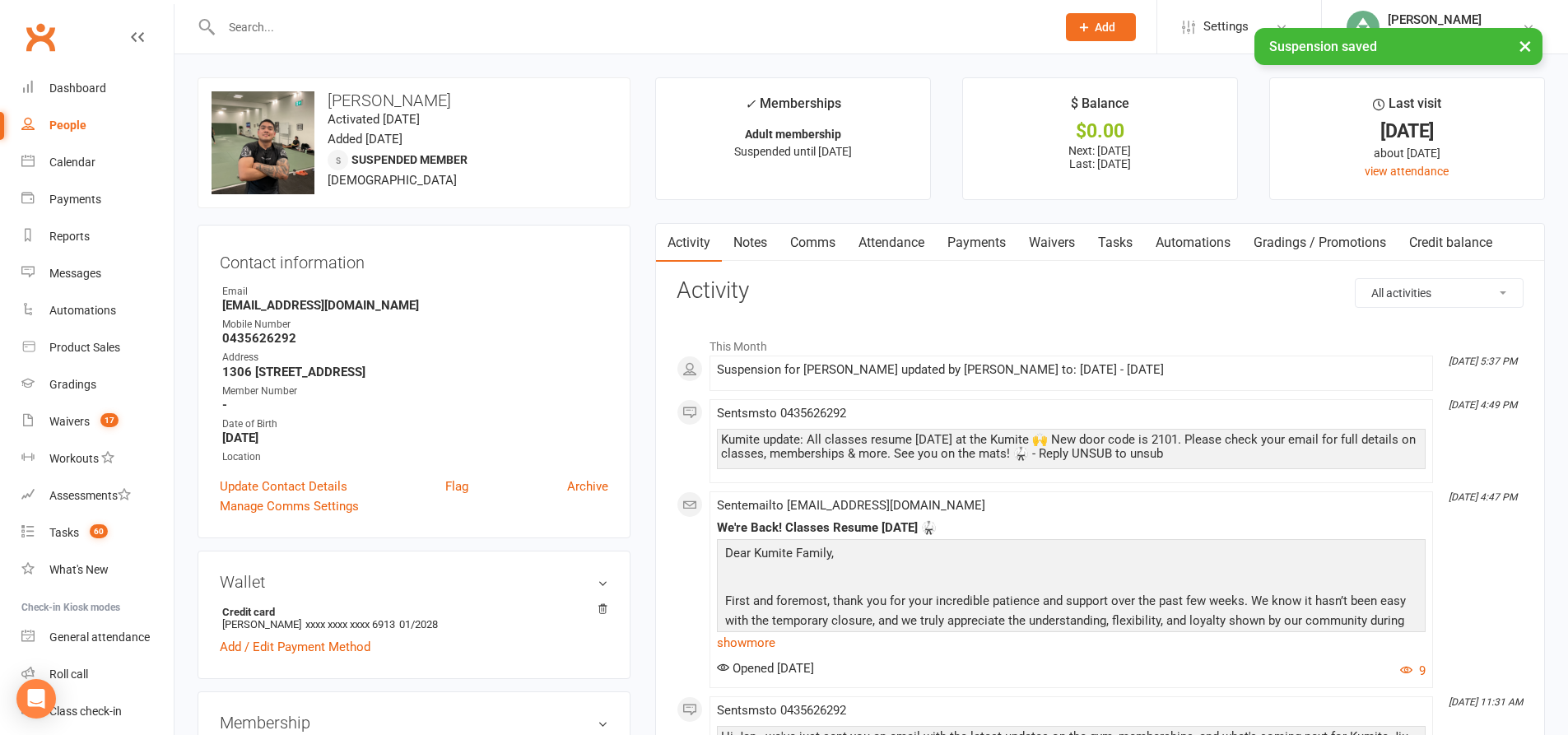
drag, startPoint x: 982, startPoint y: 245, endPoint x: 1003, endPoint y: 266, distance: 29.7
click at [984, 245] on link "Payments" at bounding box center [976, 242] width 82 height 38
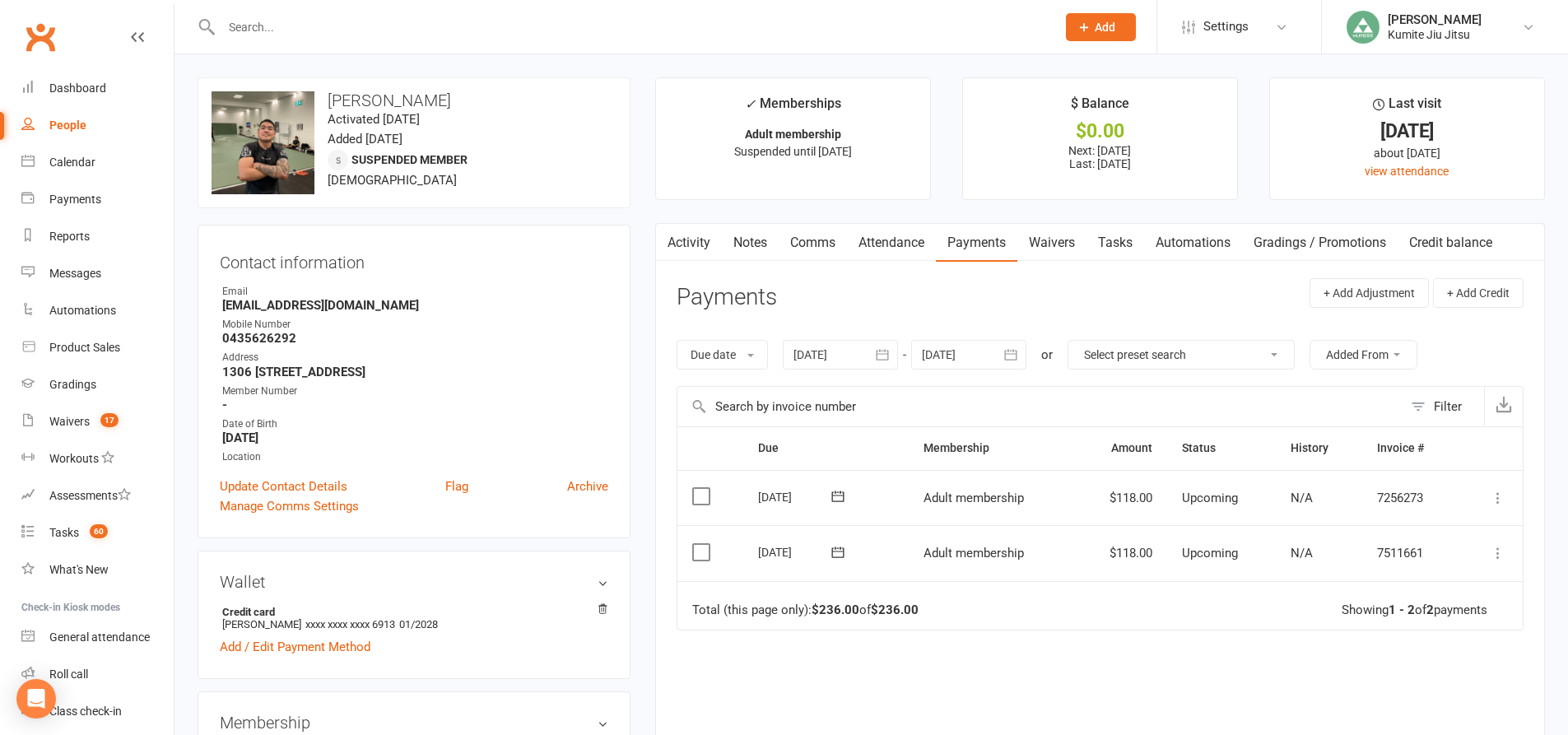
click at [1120, 243] on link "Tasks" at bounding box center [1115, 242] width 58 height 38
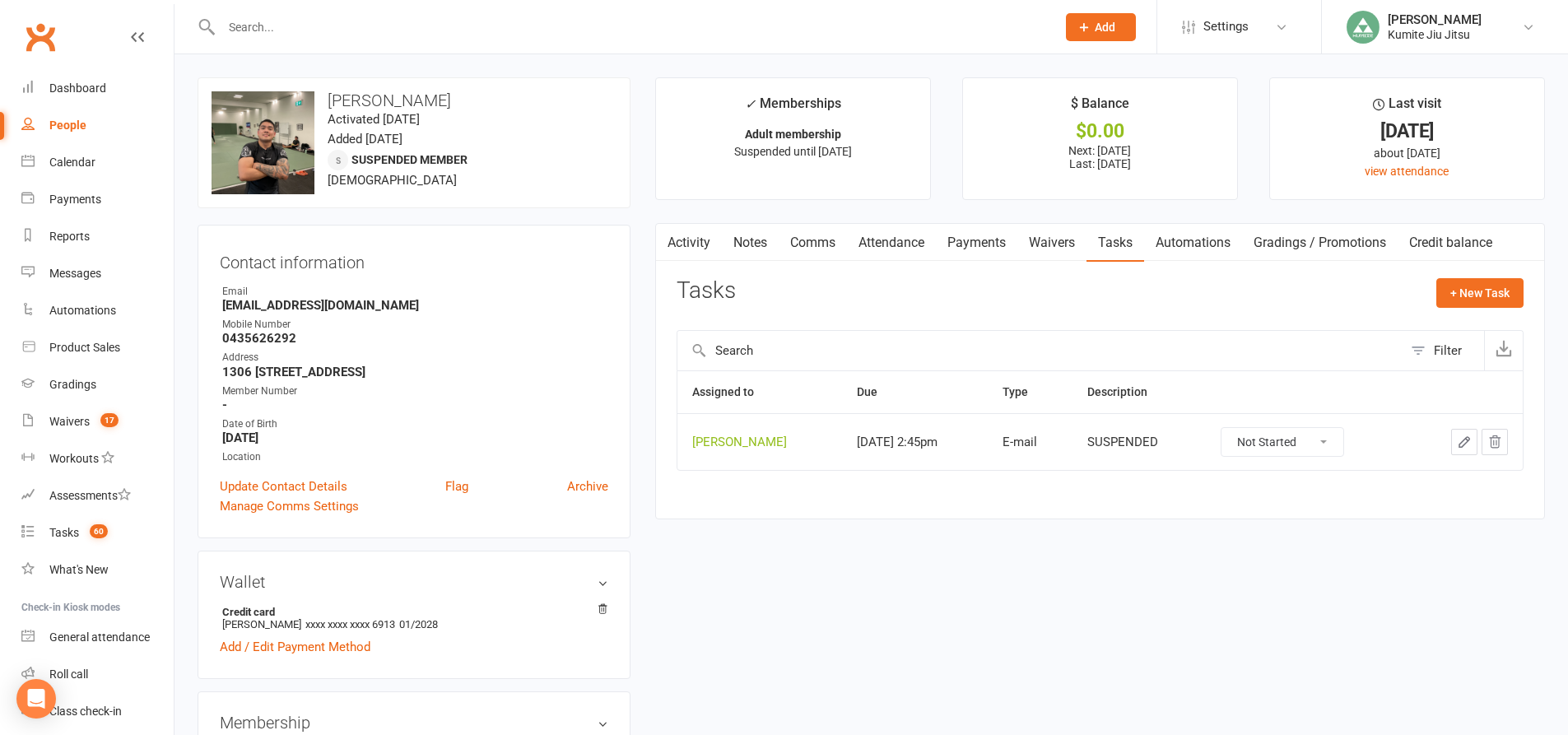
click at [1494, 441] on icon "button" at bounding box center [1495, 442] width 11 height 11
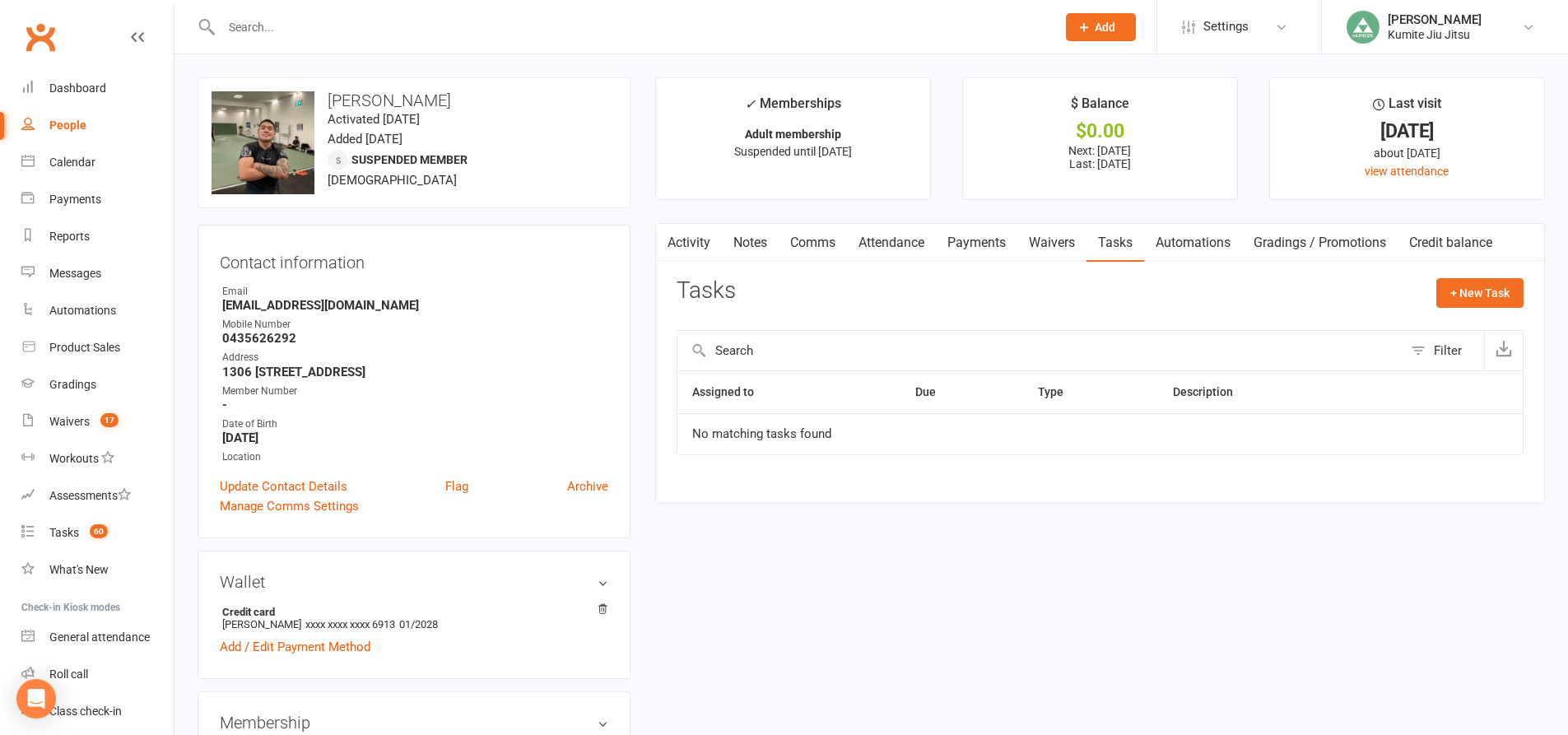
click at [283, 18] on input "text" at bounding box center [630, 27] width 828 height 23
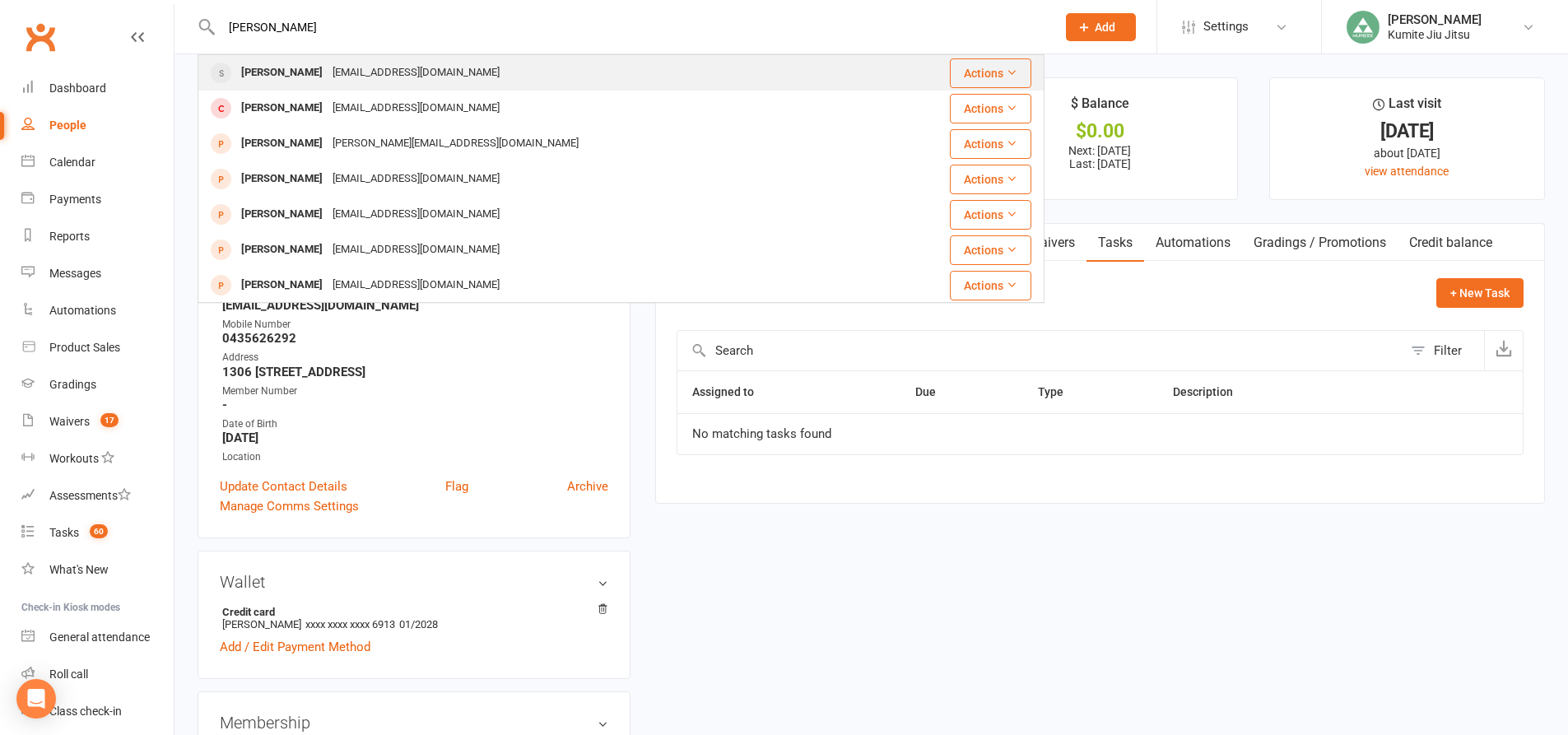
type input "david p"
click at [354, 69] on div "Davidpang.nsw@gmail.com" at bounding box center [416, 72] width 177 height 24
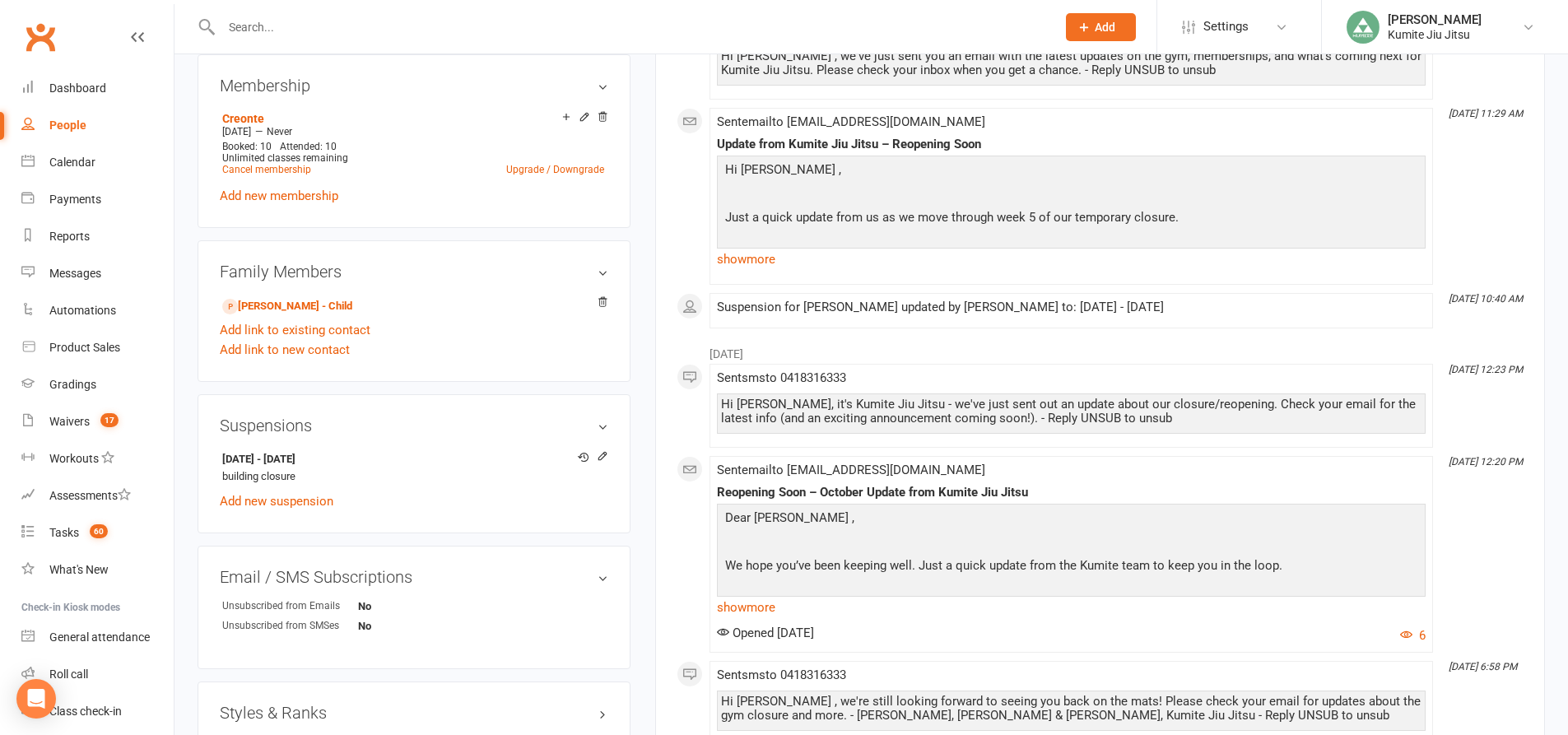
scroll to position [741, 0]
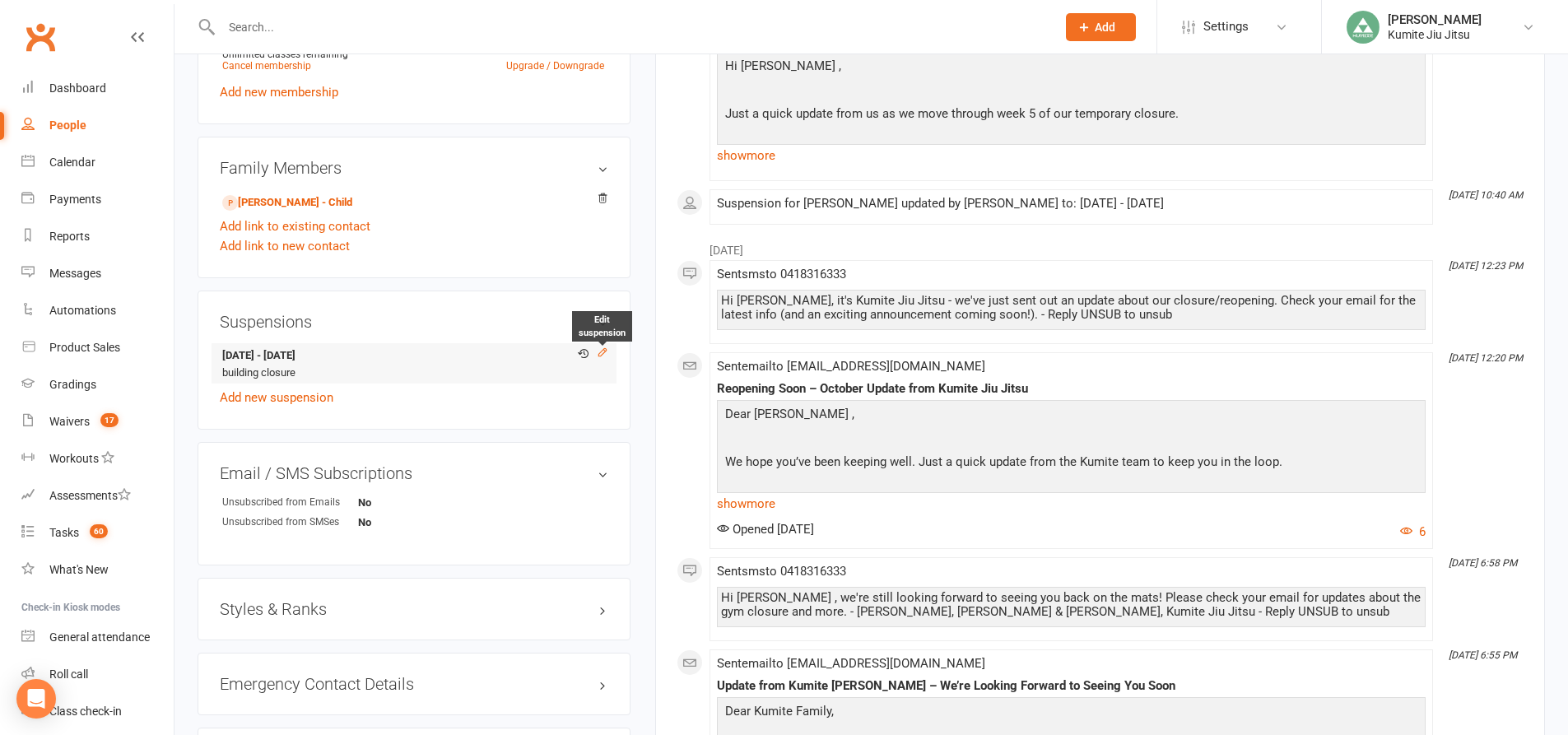
click at [605, 348] on icon at bounding box center [602, 352] width 11 height 11
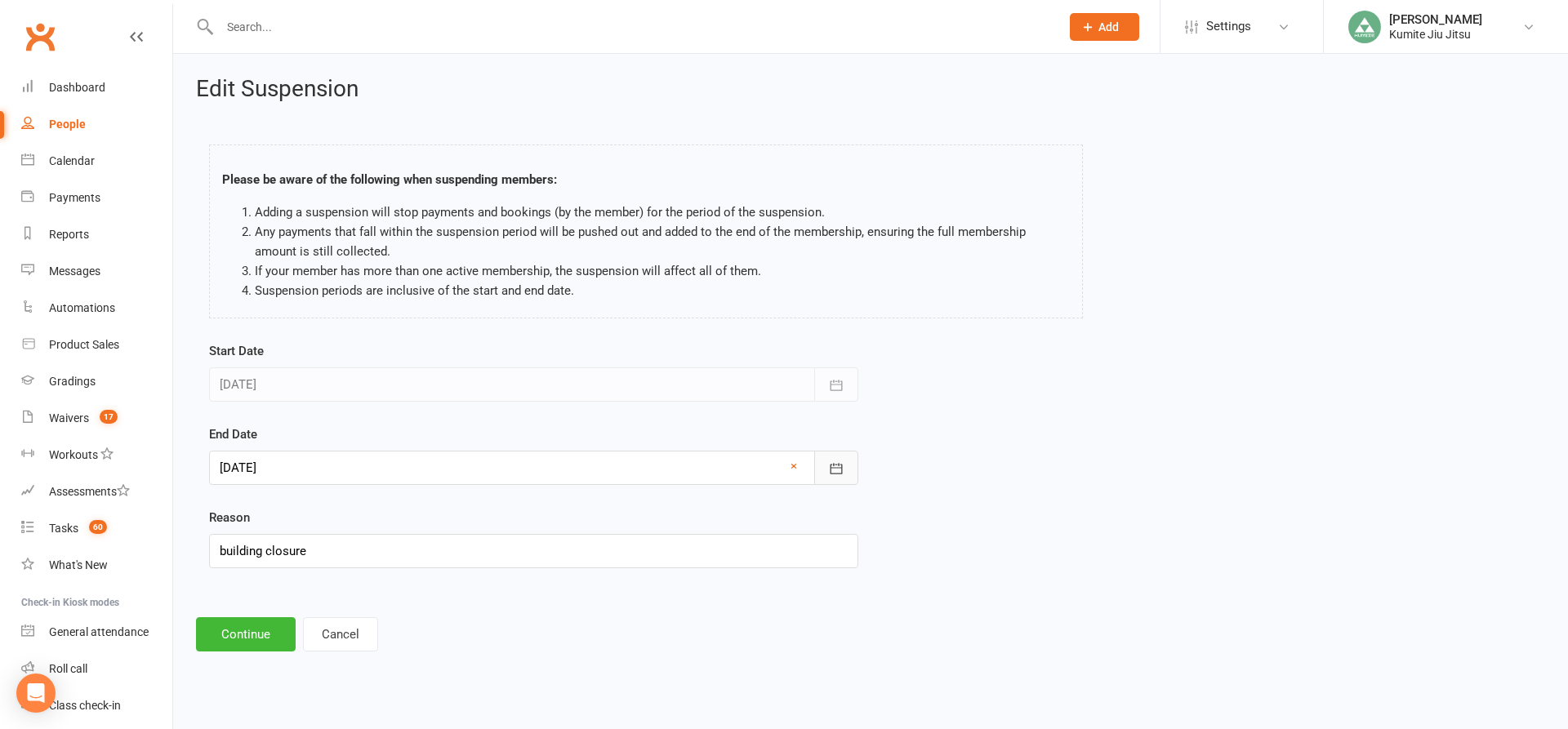
click at [827, 469] on button "button" at bounding box center [836, 467] width 44 height 34
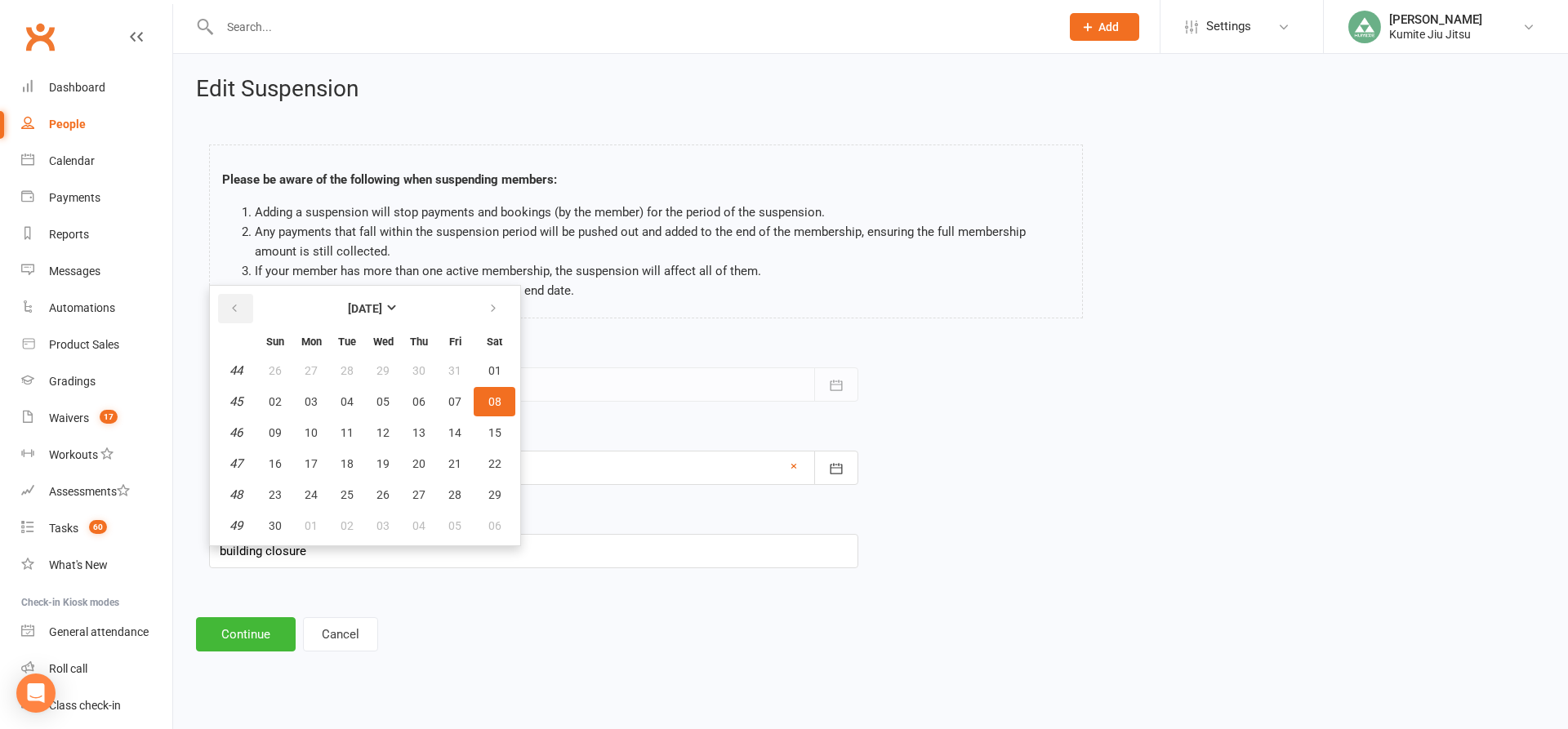
click at [241, 314] on button "button" at bounding box center [235, 308] width 35 height 30
click at [312, 429] on span "13" at bounding box center [311, 432] width 13 height 13
type input "[DATE]"
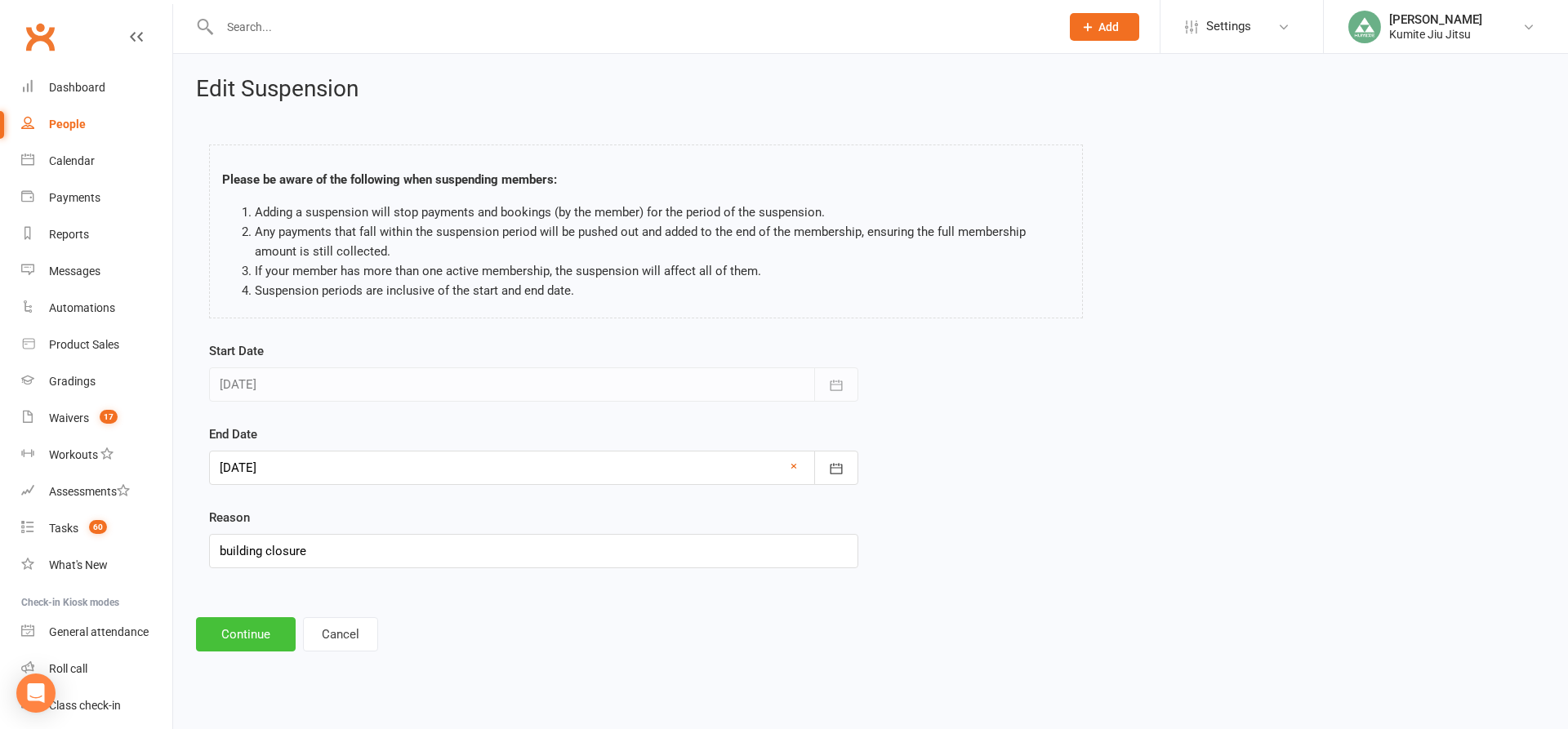
click at [264, 633] on button "Continue" at bounding box center [246, 634] width 99 height 34
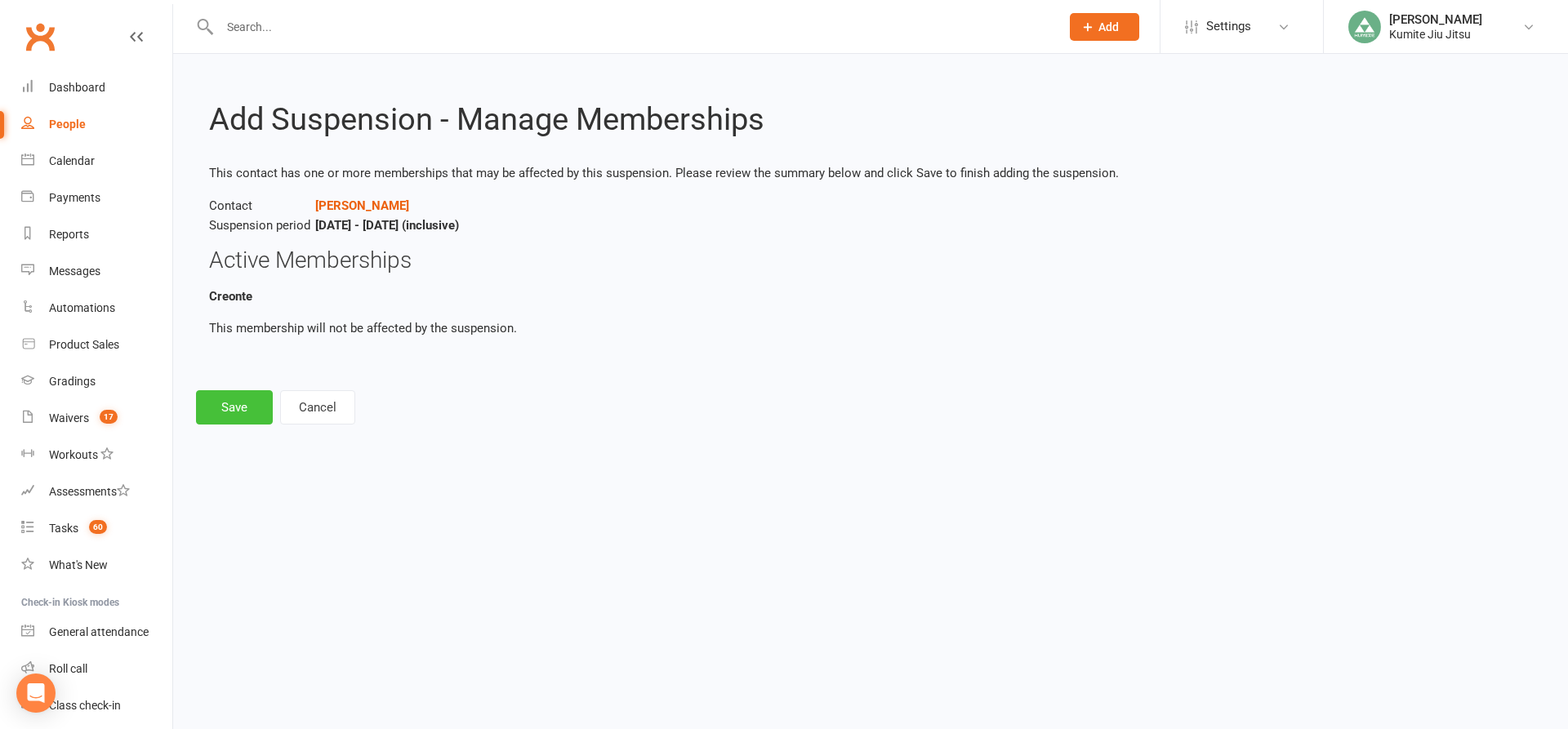
click at [244, 400] on button "Save" at bounding box center [234, 407] width 77 height 34
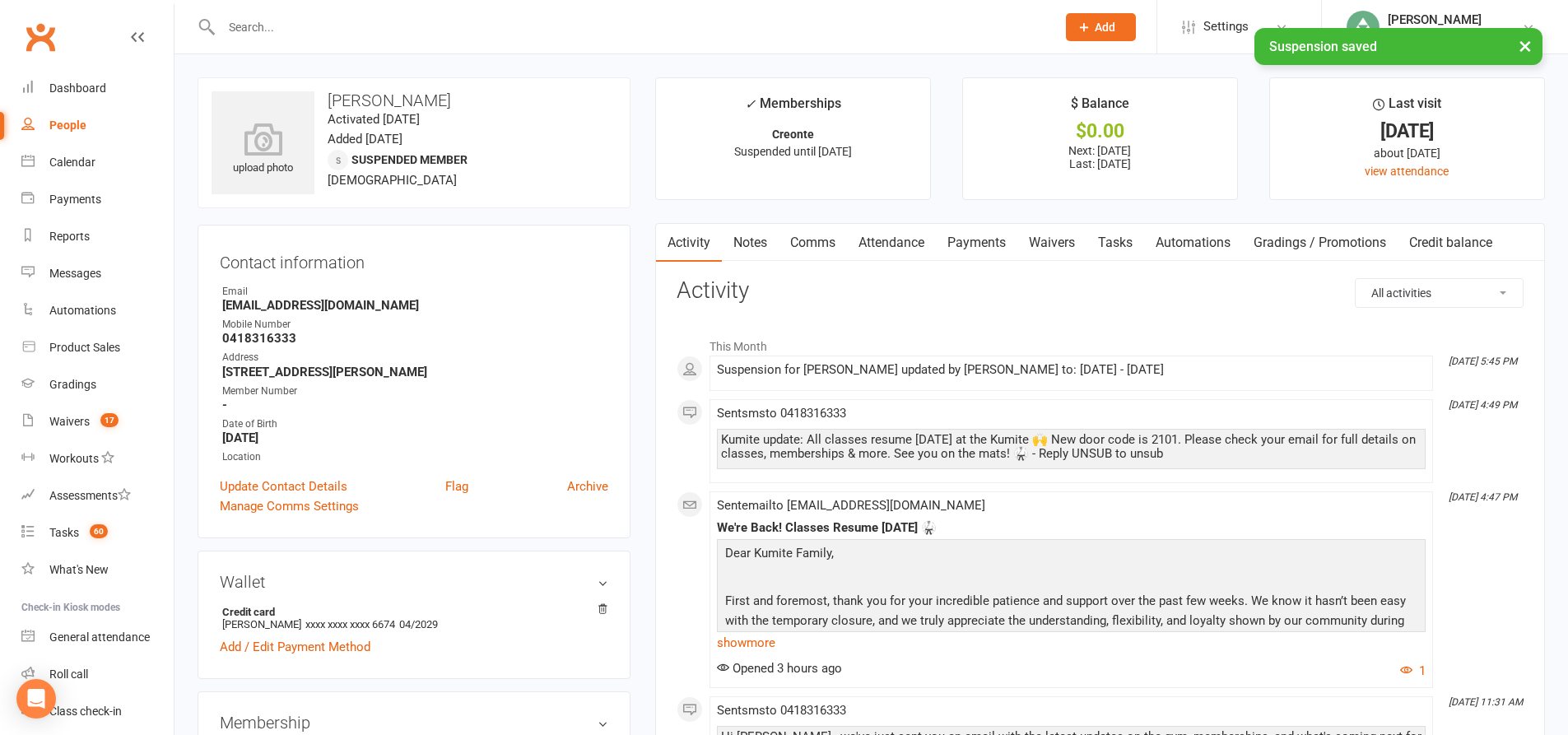
click at [993, 236] on link "Payments" at bounding box center [976, 242] width 82 height 38
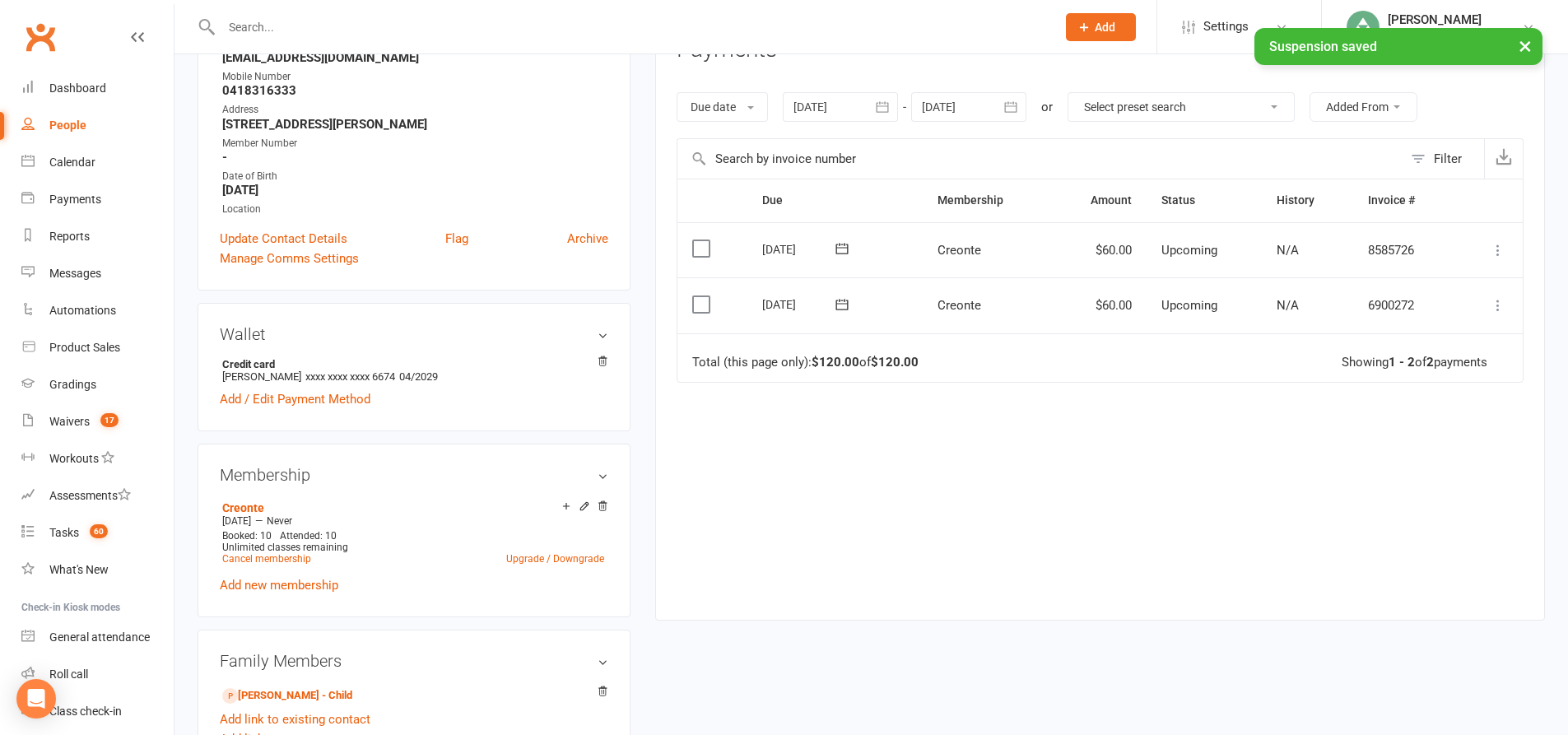
scroll to position [247, 0]
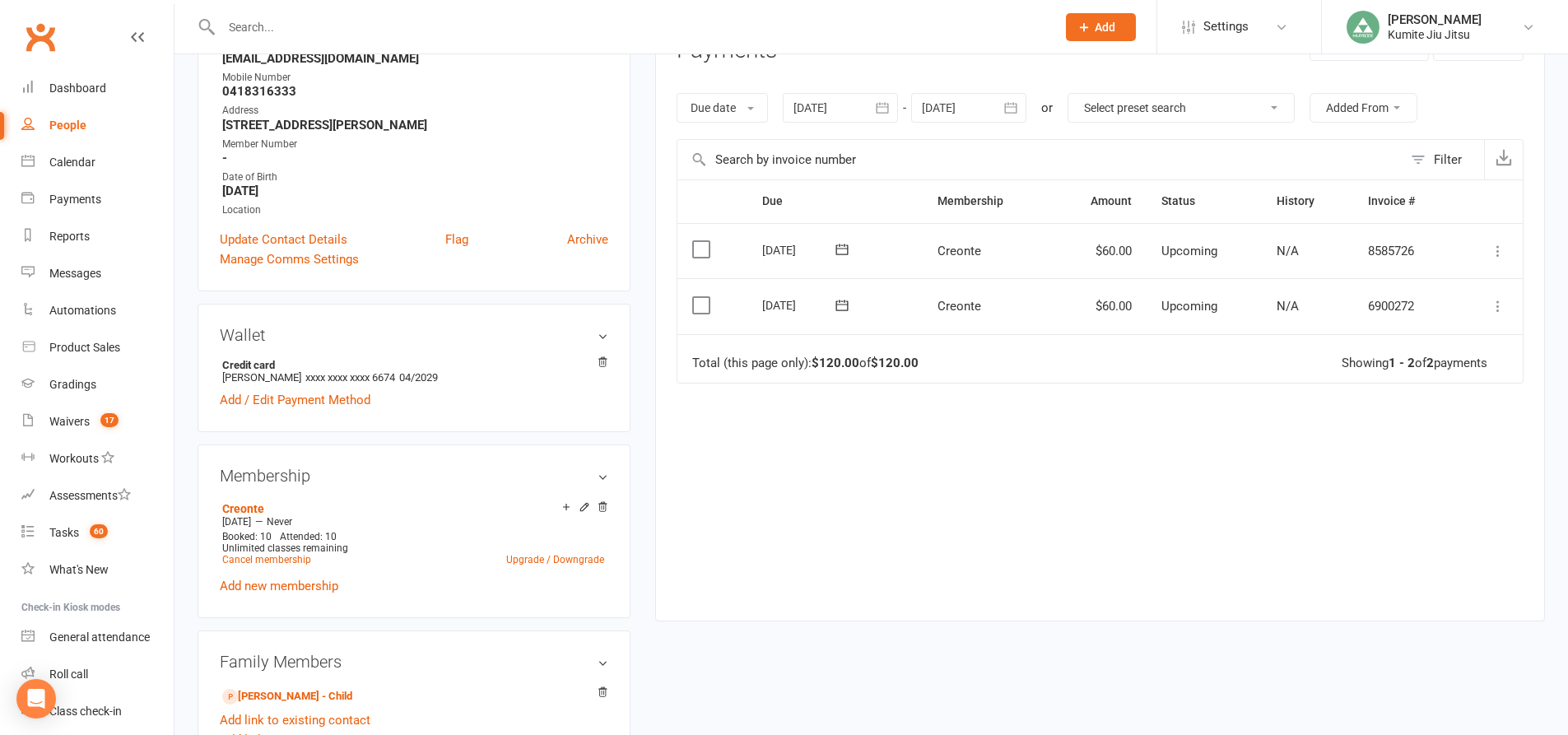
click at [883, 112] on icon "button" at bounding box center [882, 107] width 12 height 11
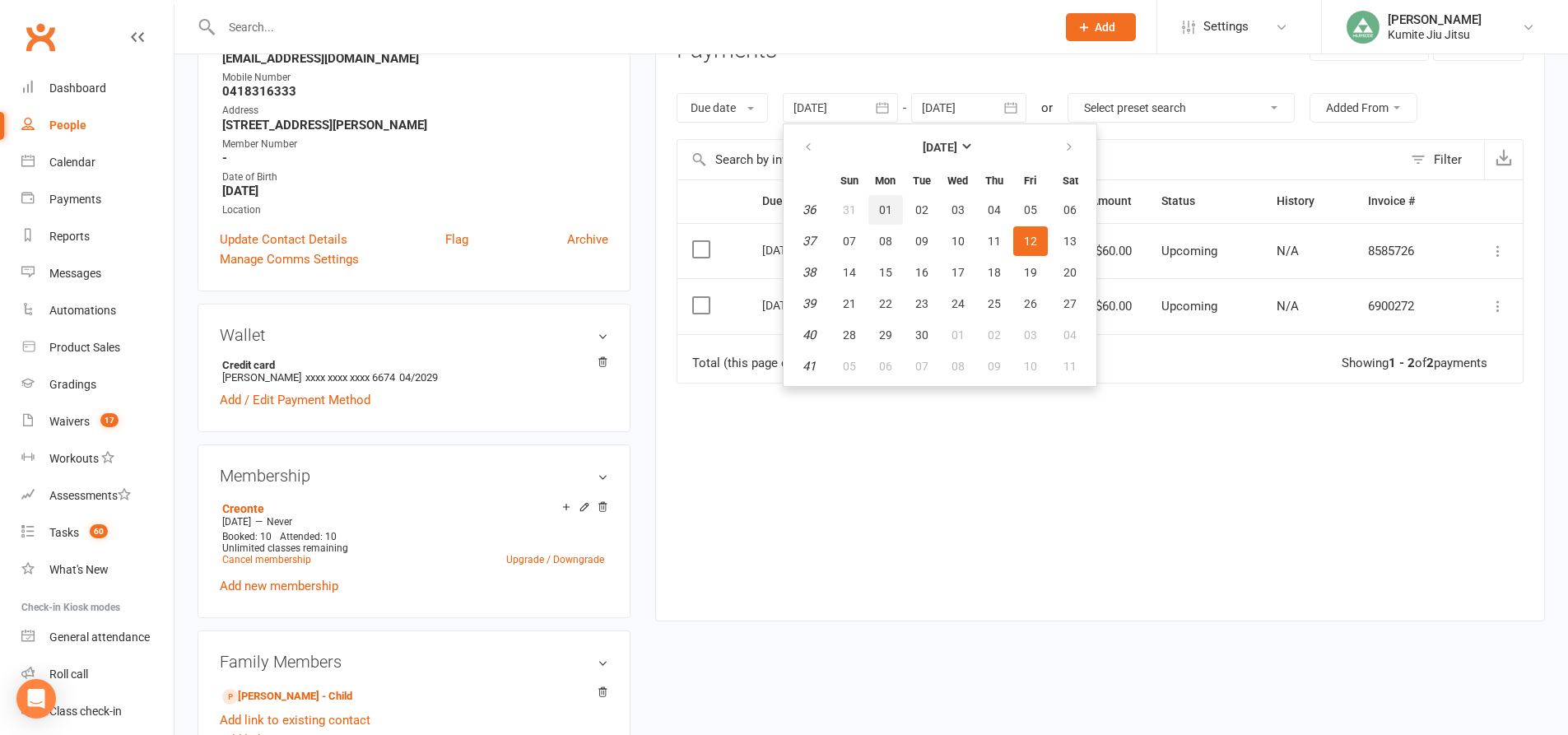
click at [885, 206] on span "01" at bounding box center [885, 210] width 13 height 13
type input "01 Sep 2025"
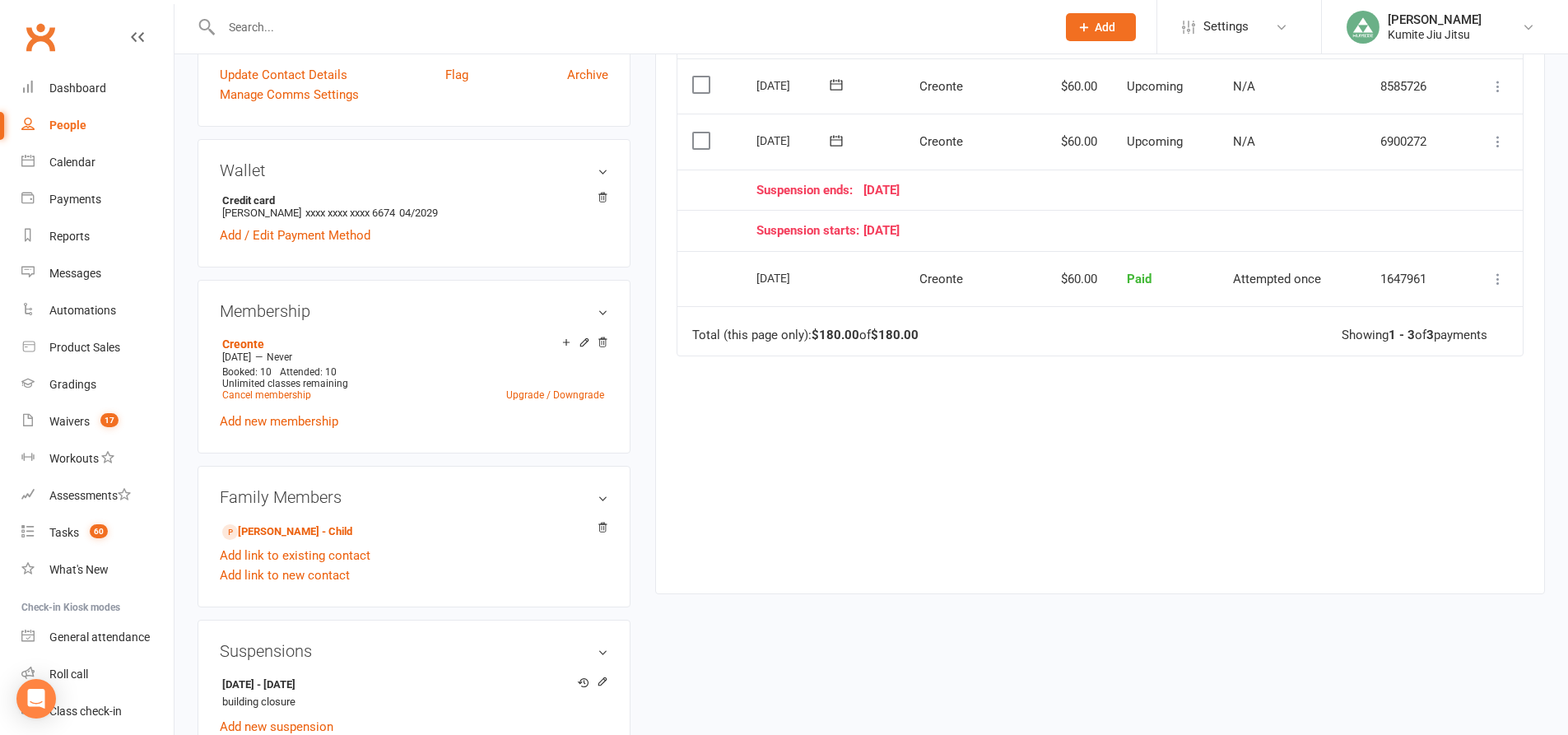
scroll to position [83, 0]
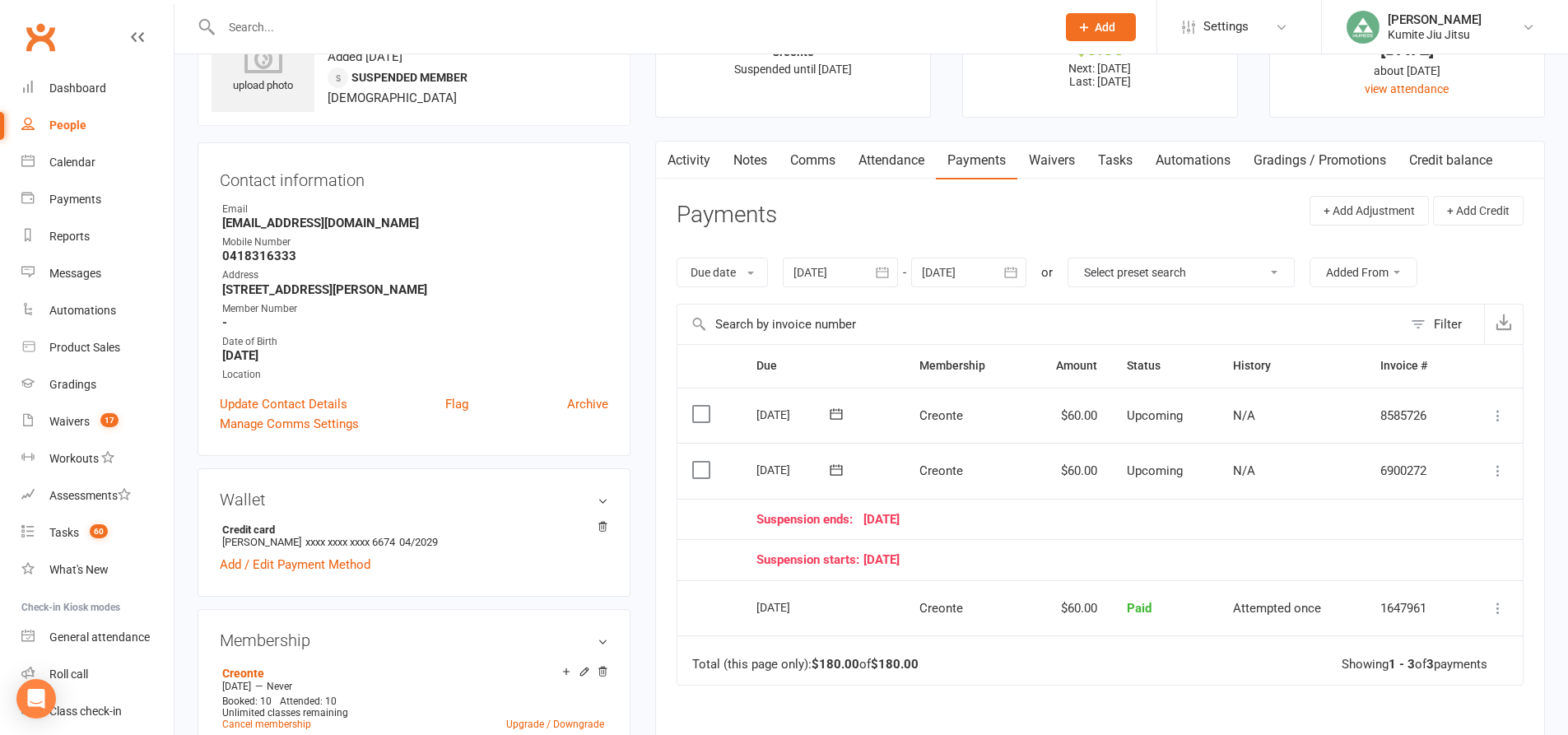
click at [1118, 155] on link "Tasks" at bounding box center [1115, 160] width 58 height 38
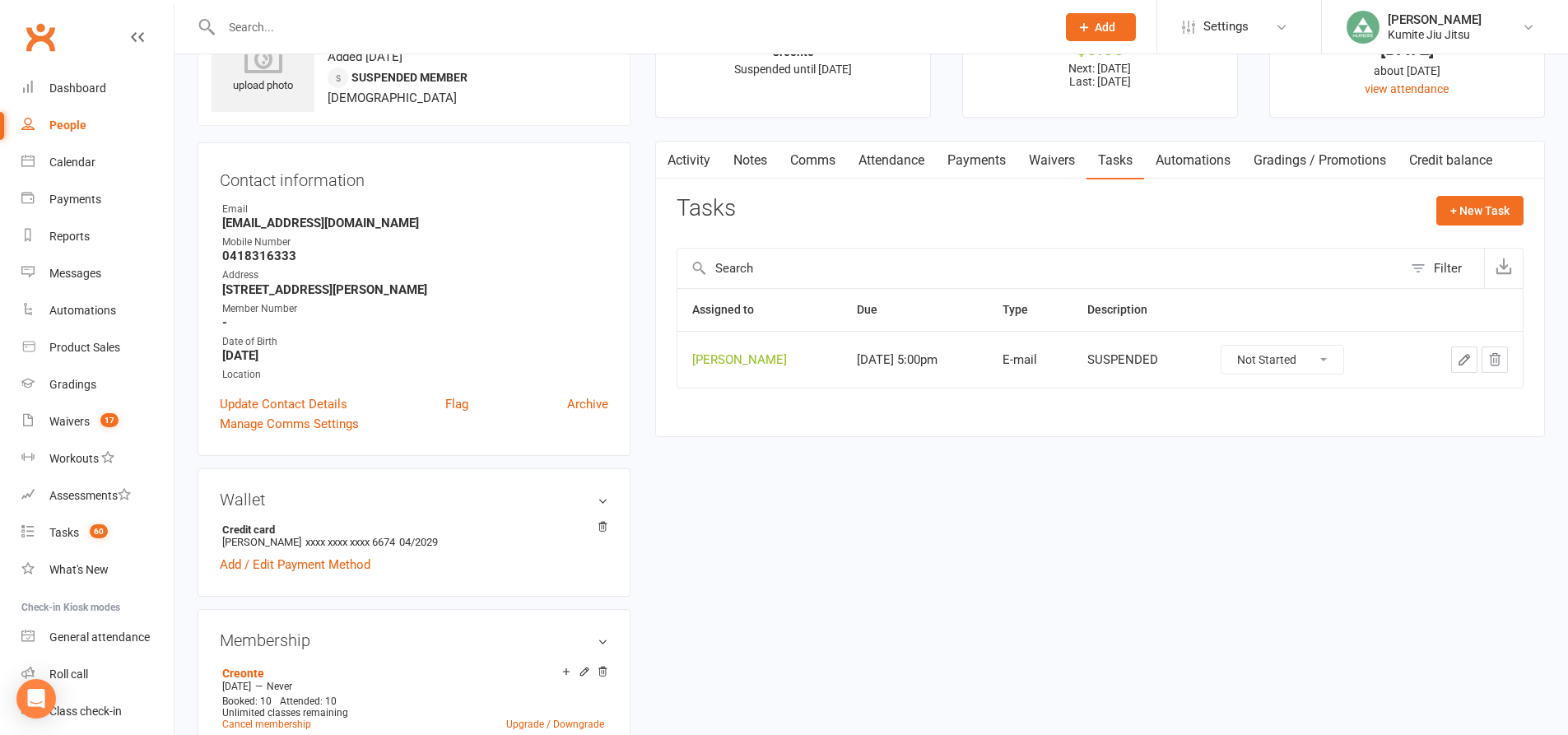
click at [1493, 356] on icon "button" at bounding box center [1495, 359] width 11 height 11
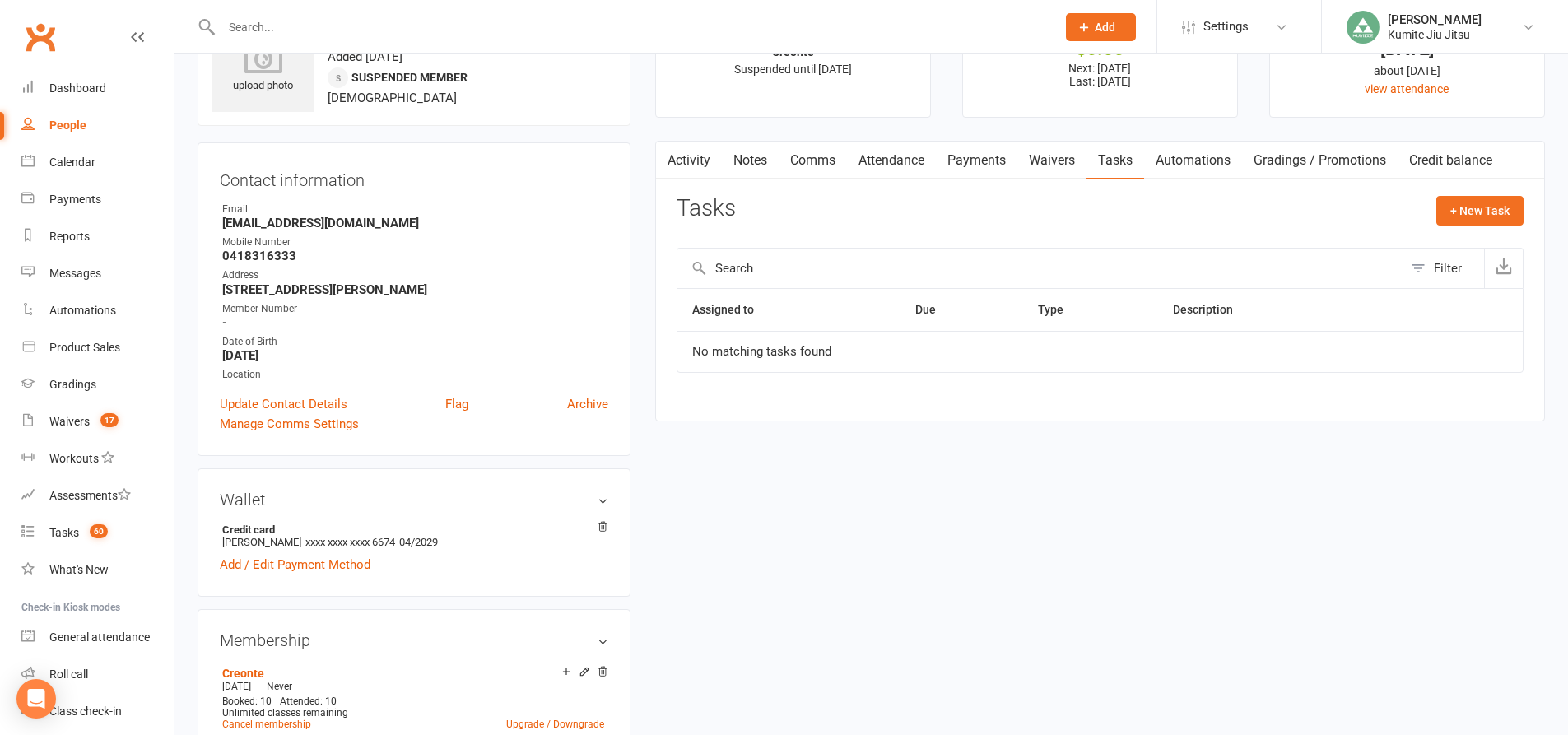
scroll to position [329, 0]
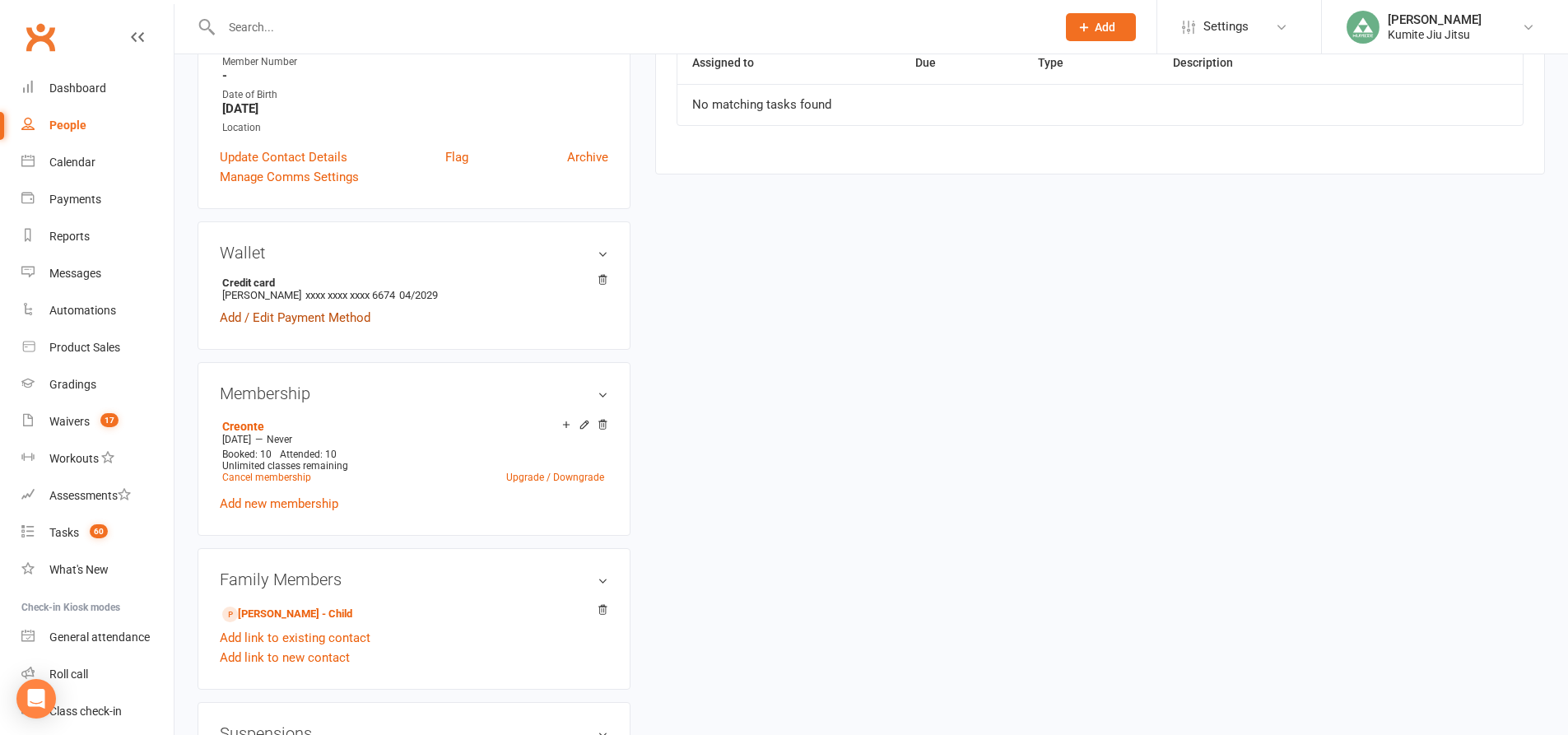
click at [335, 320] on link "Add / Edit Payment Method" at bounding box center [295, 318] width 151 height 19
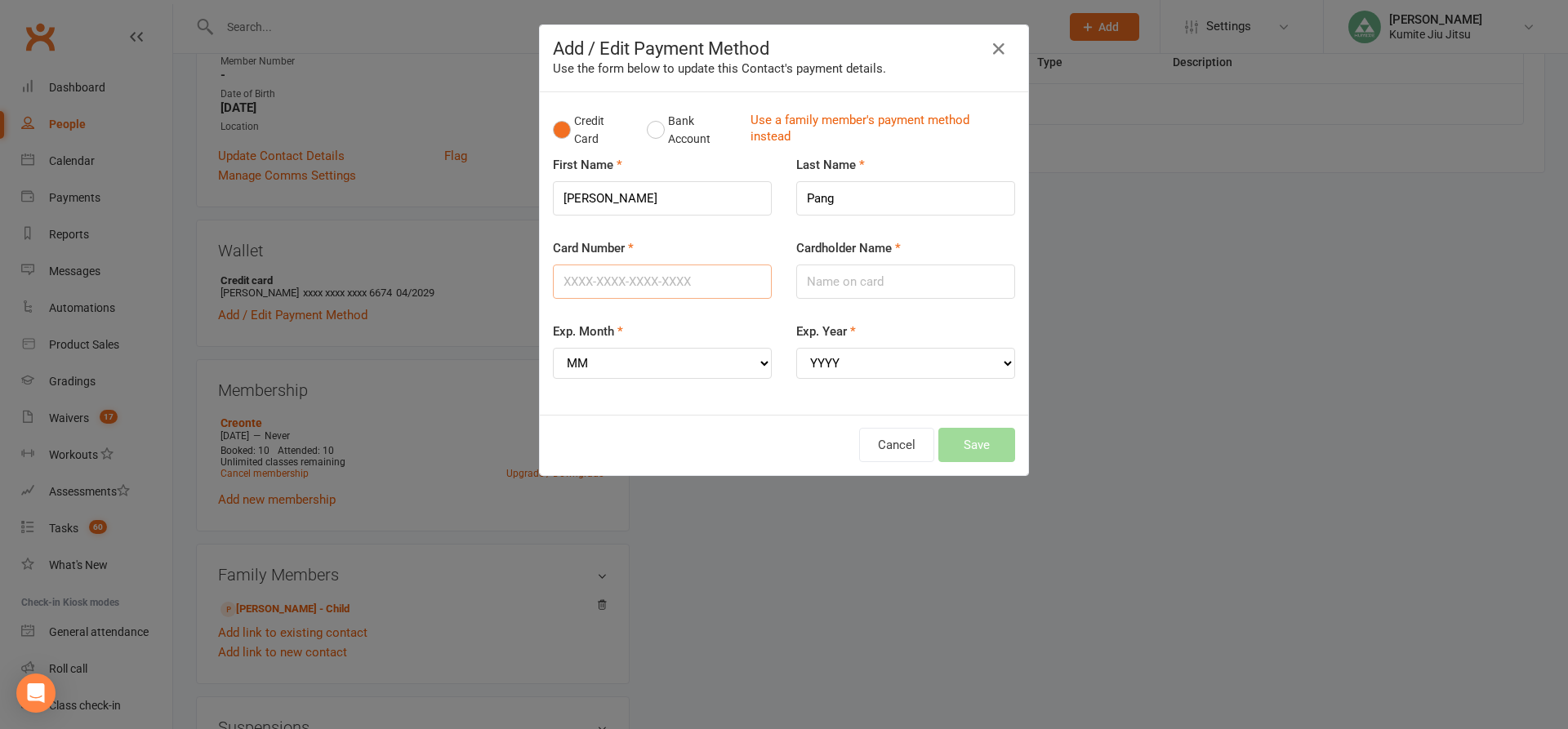
click at [602, 280] on input "Card Number" at bounding box center [662, 281] width 219 height 34
paste input "4639251006213789"
type input "4639251006213789"
click at [852, 284] on input "Cardholder Name" at bounding box center [905, 281] width 219 height 34
type input "David Pang"
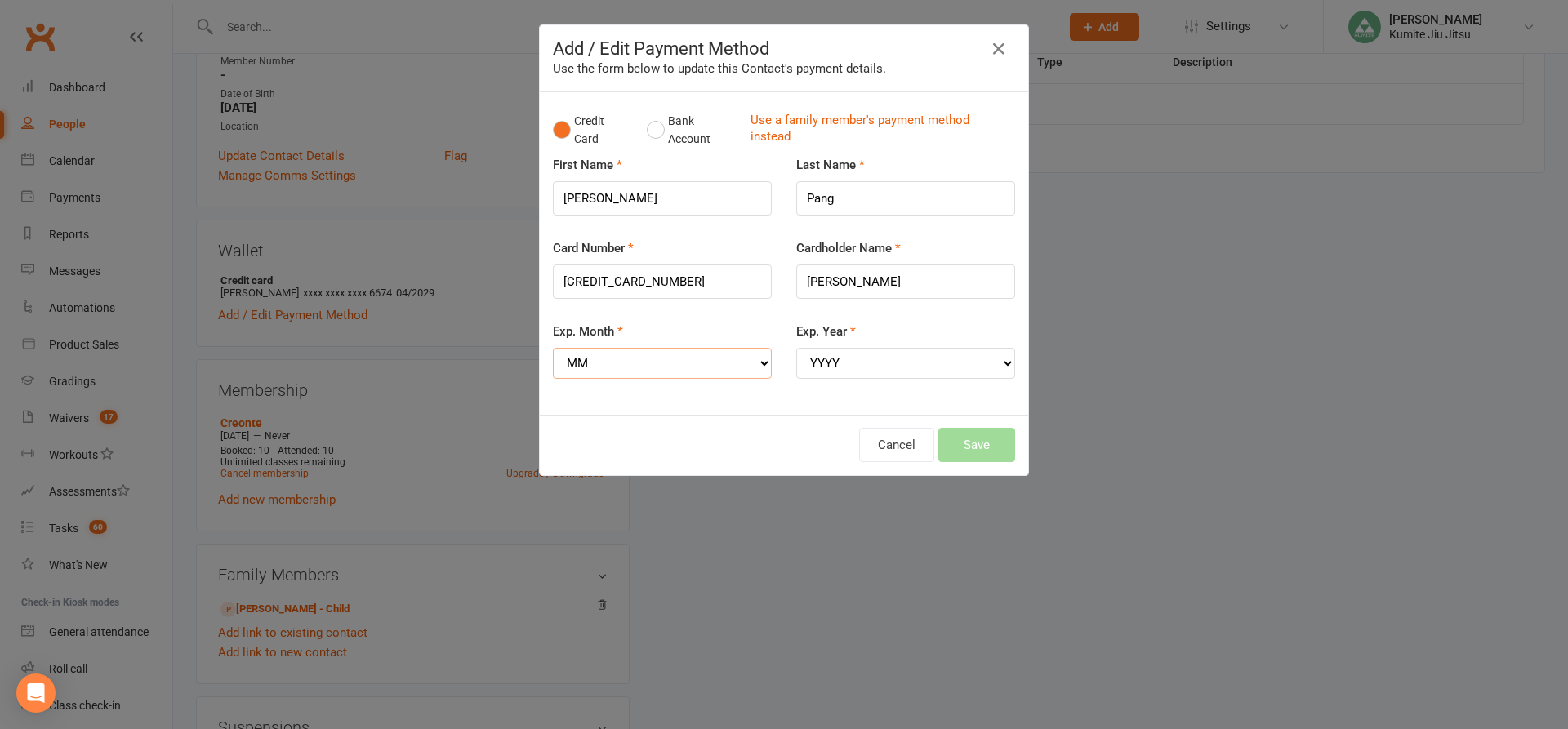
click at [679, 362] on select "MM 01 02 03 04 05 06 07 08 09 10 11 12" at bounding box center [662, 363] width 219 height 31
click at [675, 361] on select "MM 01 02 03 04 05 06 07 08 09 10 11 12" at bounding box center [662, 363] width 219 height 31
select select "04"
click at [553, 348] on select "MM 01 02 03 04 05 06 07 08 09 10 11 12" at bounding box center [662, 363] width 219 height 31
click at [875, 368] on select "YYYY 2025 2026 2027 2028 2029 2030 2031 2032 2033 2034" at bounding box center [905, 363] width 219 height 31
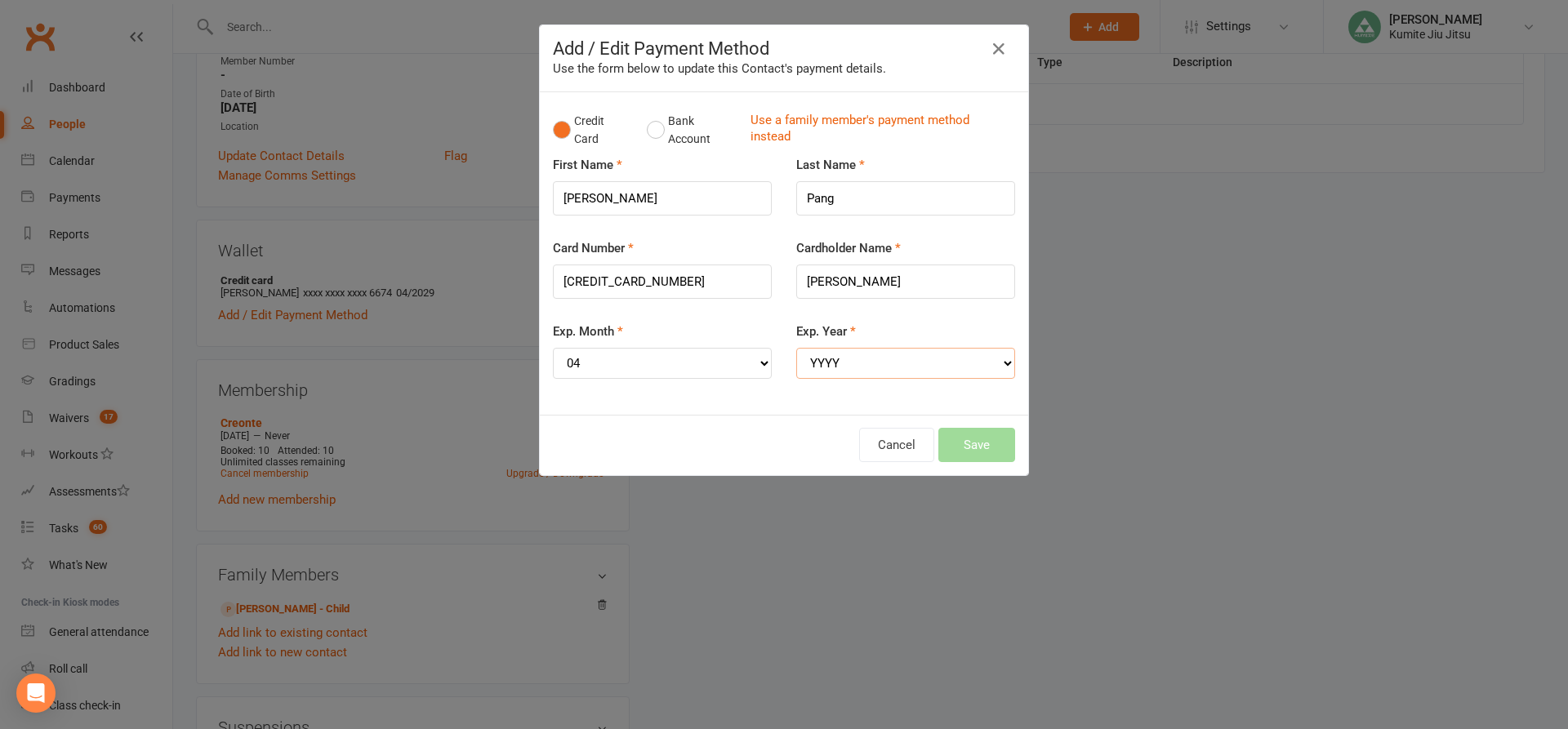
select select "2026"
click at [796, 348] on select "YYYY 2025 2026 2027 2028 2029 2030 2031 2032 2033 2034" at bounding box center [905, 363] width 219 height 31
click at [782, 421] on div "Cancel Save" at bounding box center [784, 444] width 489 height 60
click at [970, 451] on button "Save" at bounding box center [977, 444] width 77 height 34
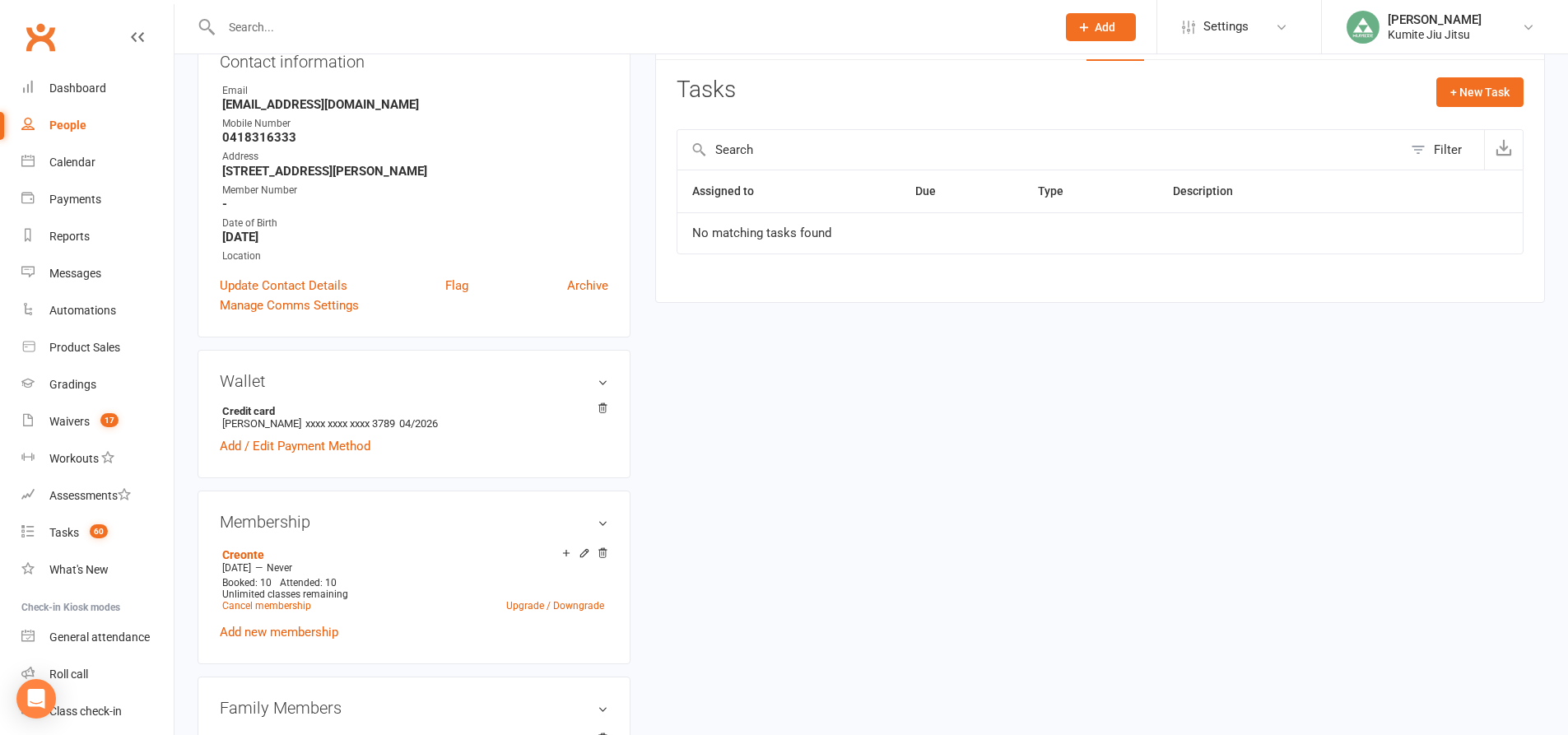
scroll to position [0, 0]
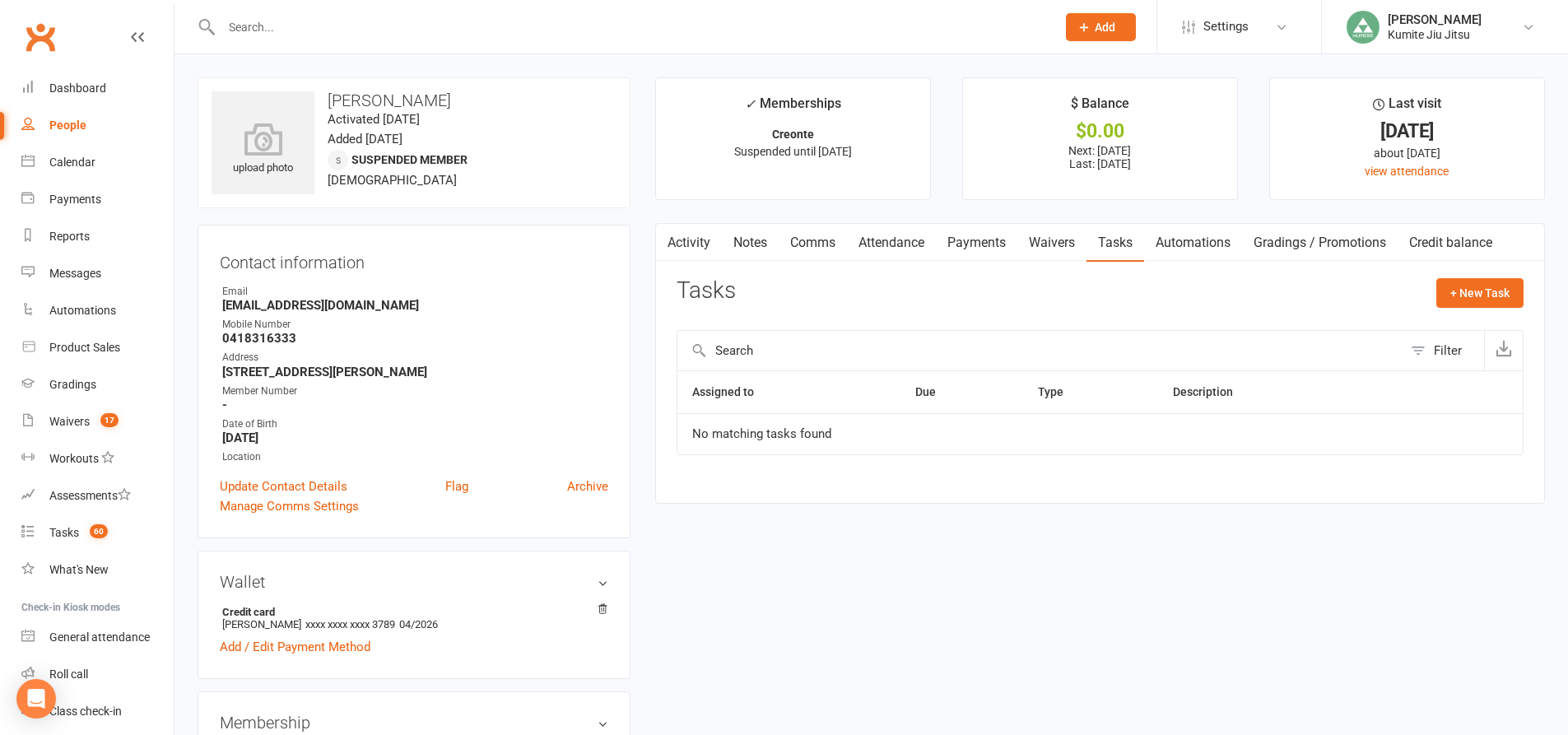
click at [296, 29] on input "text" at bounding box center [630, 27] width 828 height 23
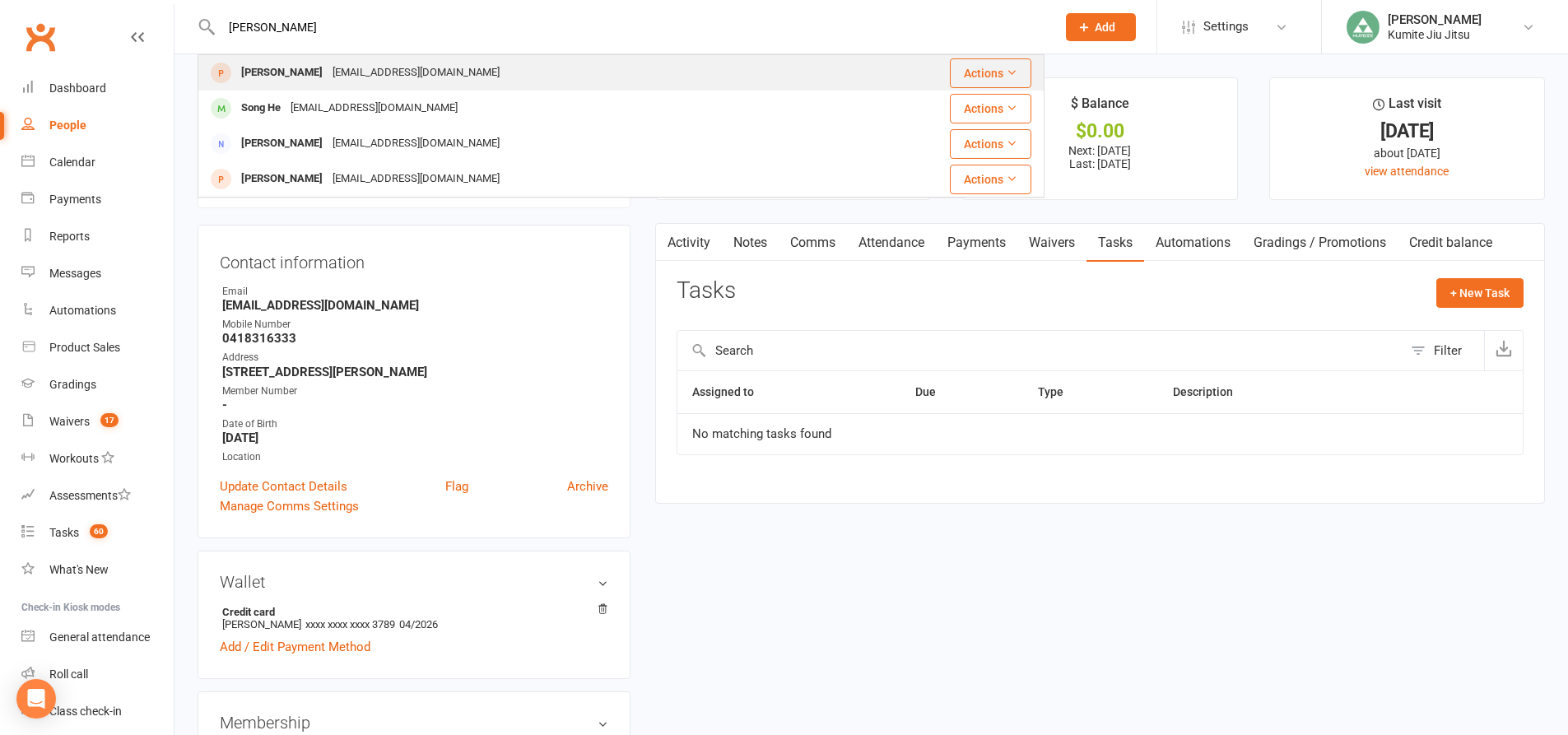
type input "sonia"
click at [288, 72] on div "Sonia Panjaria" at bounding box center [282, 72] width 91 height 24
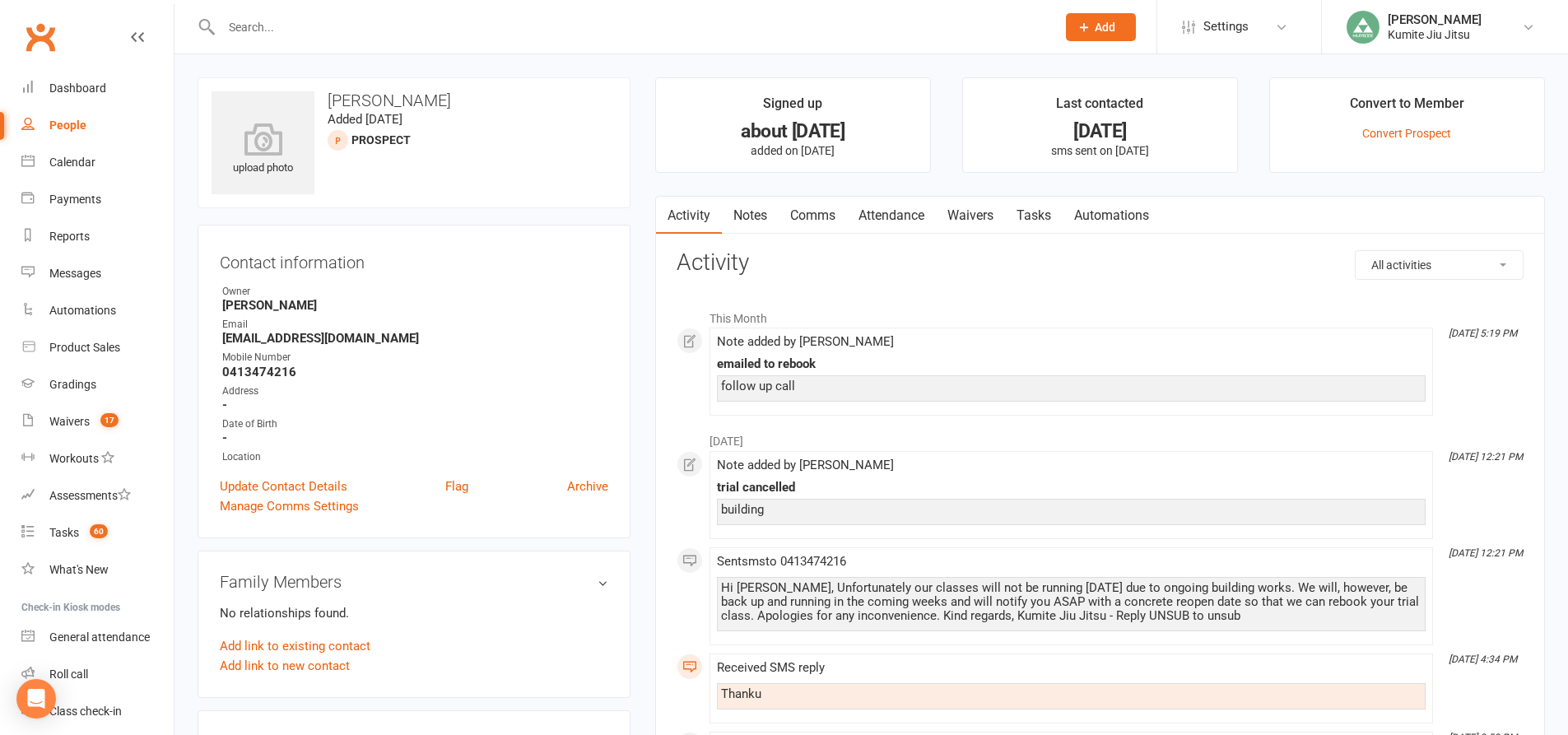
click at [751, 224] on link "Notes" at bounding box center [750, 215] width 57 height 38
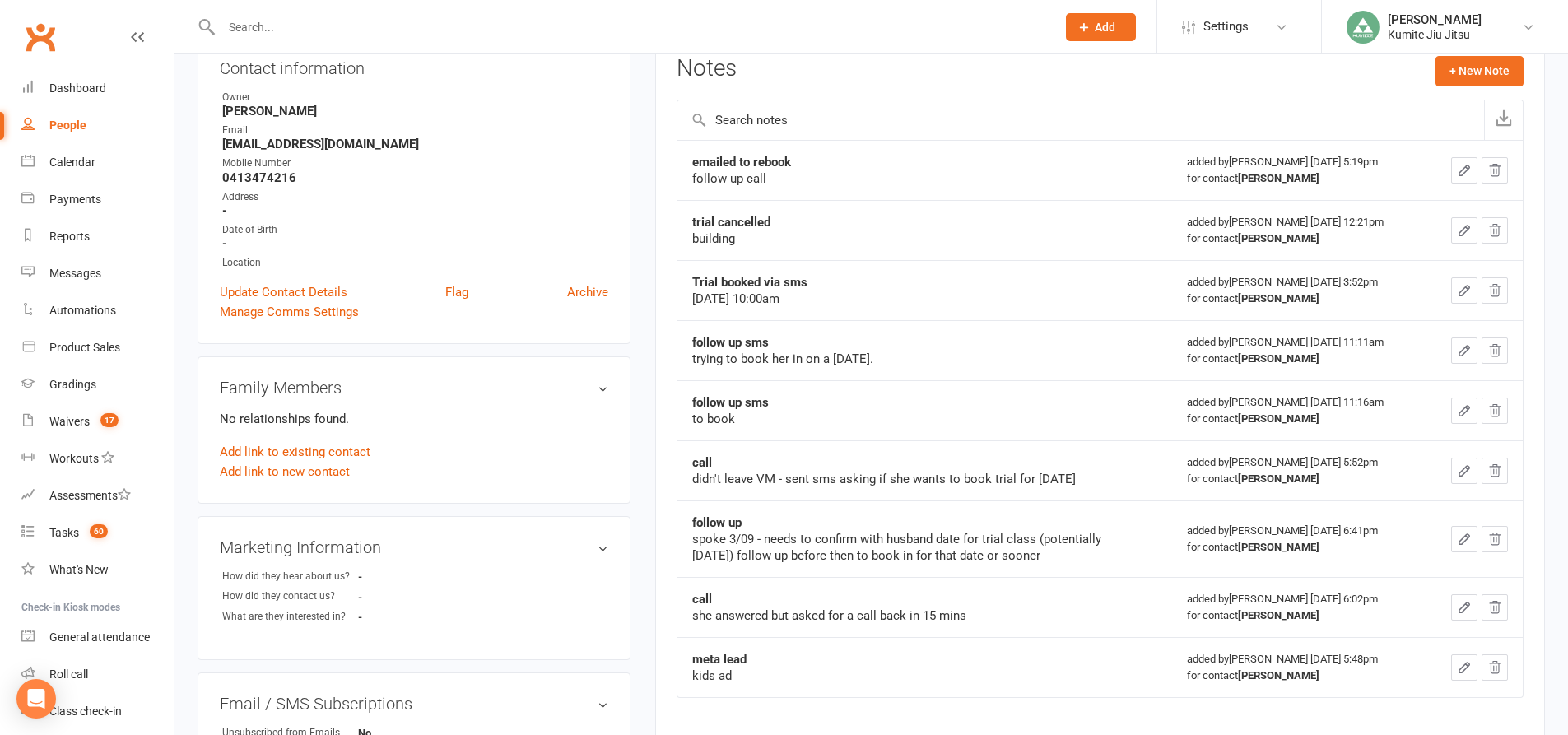
scroll to position [164, 0]
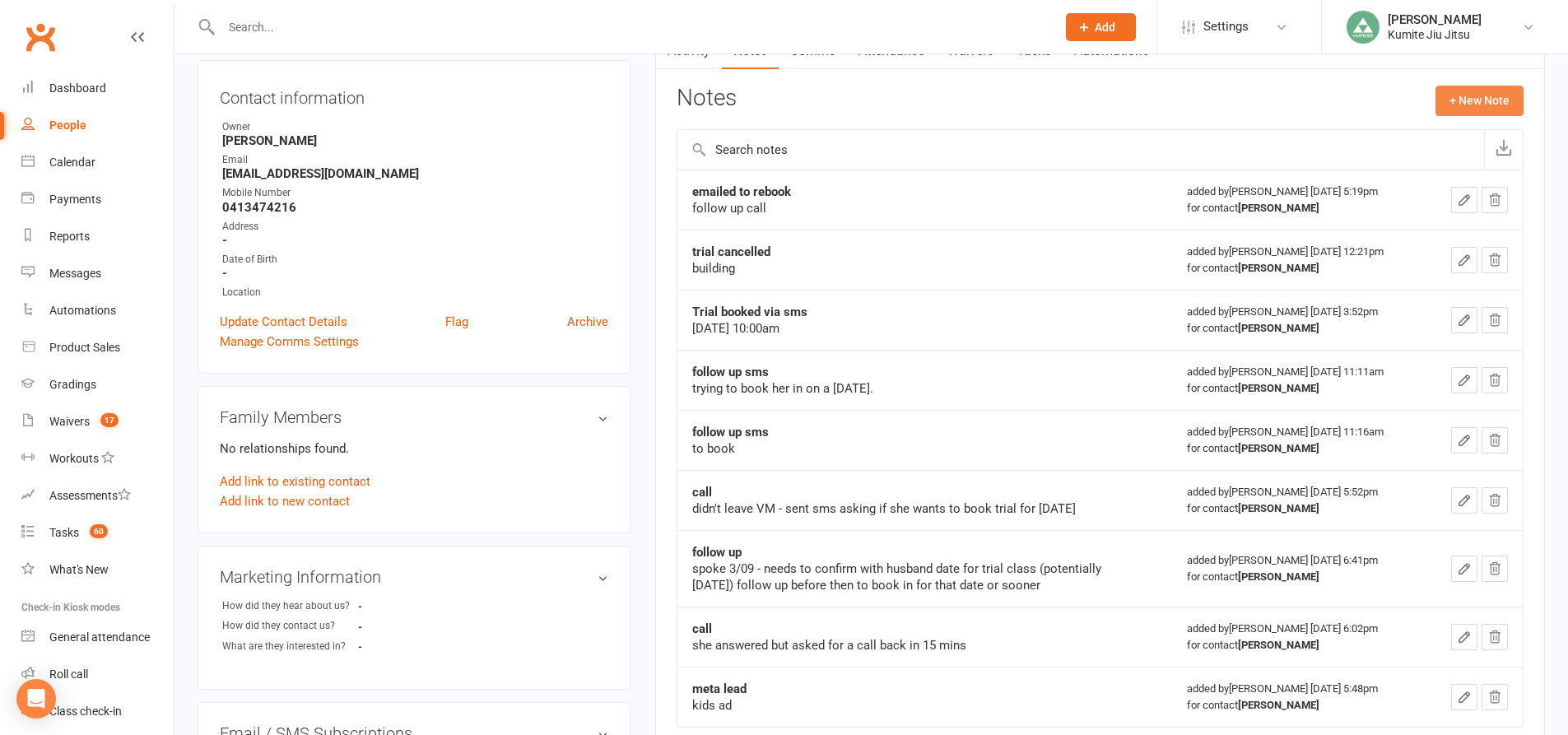
click at [1493, 91] on button "+ New Note" at bounding box center [1479, 100] width 88 height 30
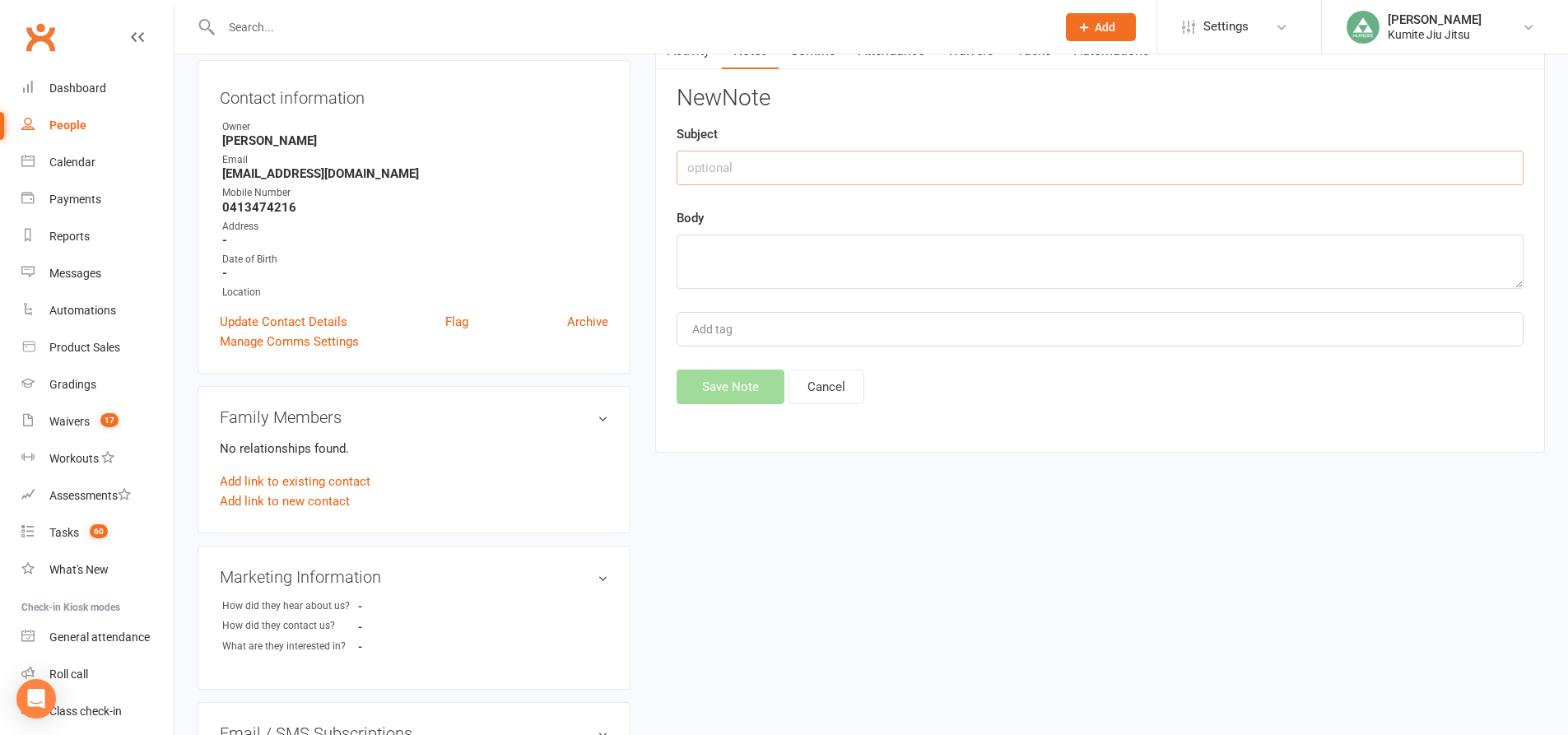
click at [938, 164] on input "text" at bounding box center [1100, 168] width 847 height 34
type input "email"
type textarea ""i am no longer interested" closed."
click at [748, 385] on button "Save Note" at bounding box center [730, 386] width 108 height 34
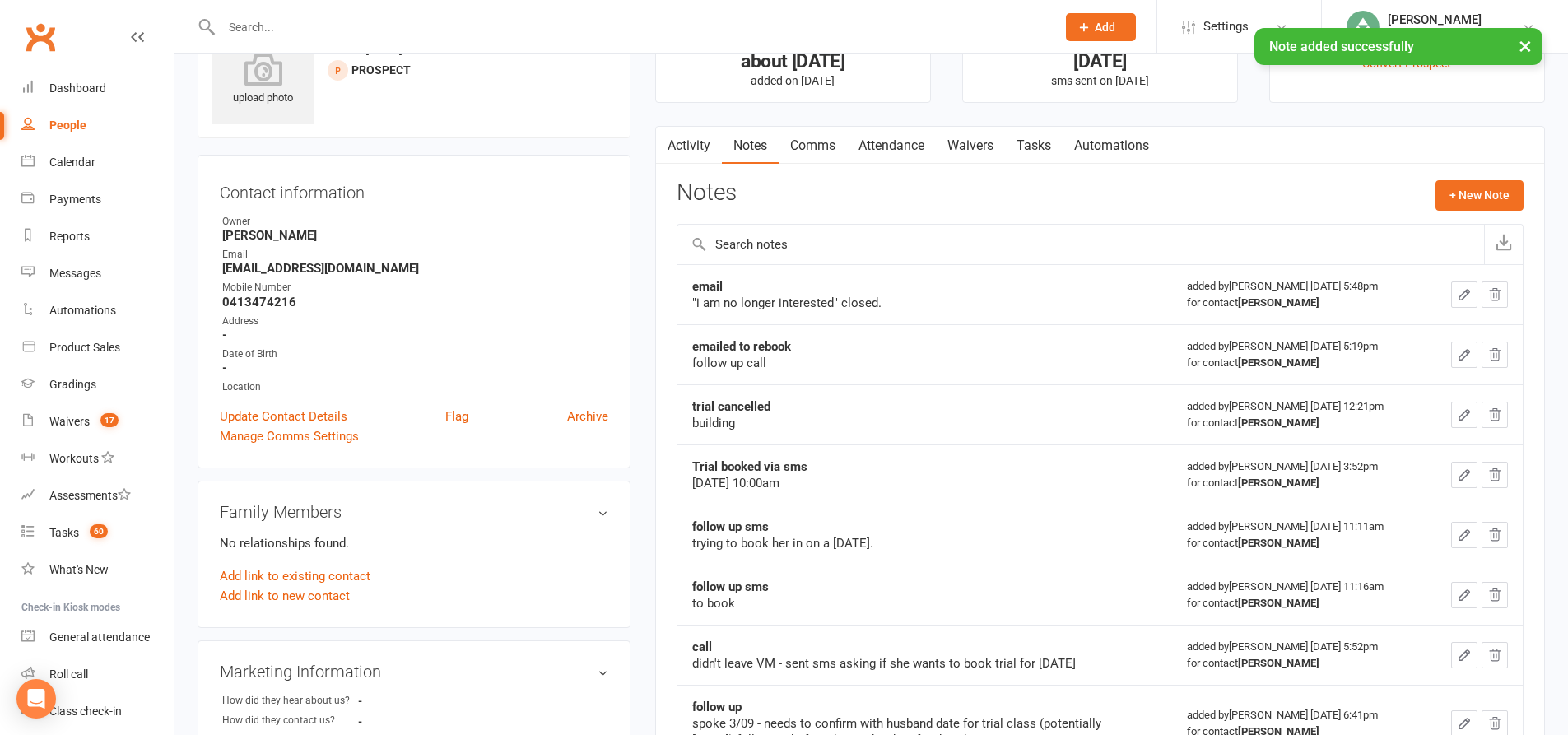
scroll to position [0, 0]
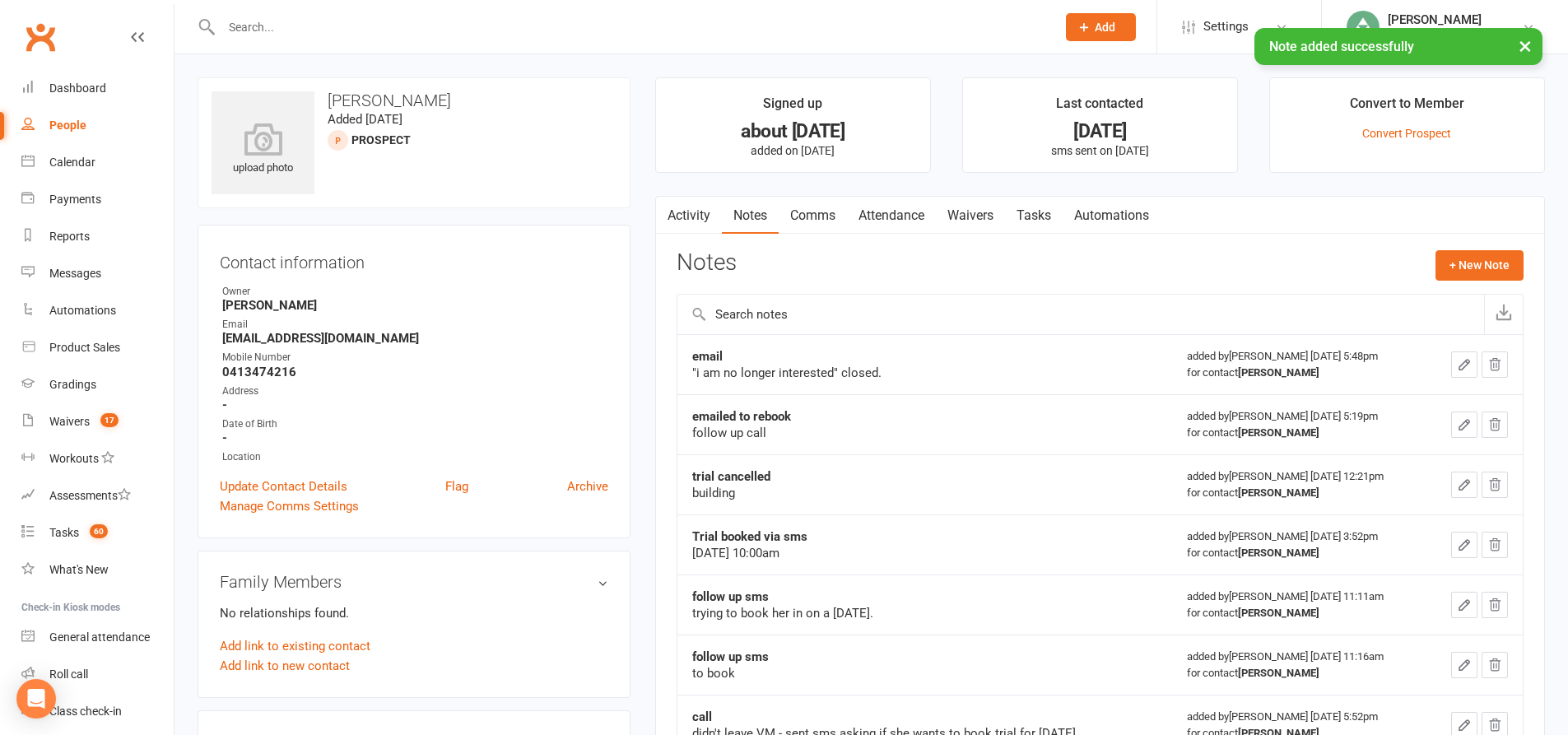
click at [1049, 217] on link "Tasks" at bounding box center [1034, 215] width 58 height 38
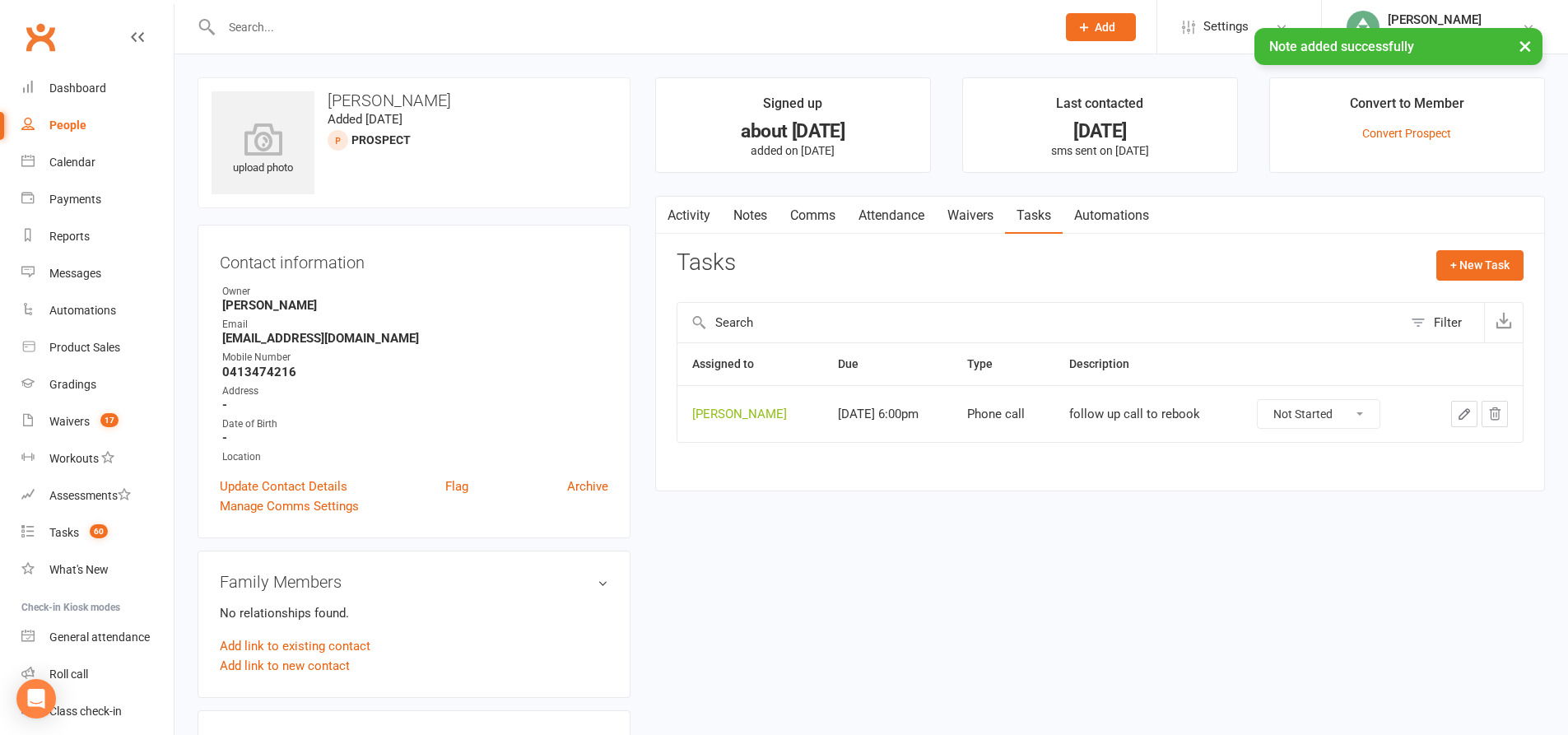
click at [1493, 413] on icon "button" at bounding box center [1494, 414] width 15 height 15
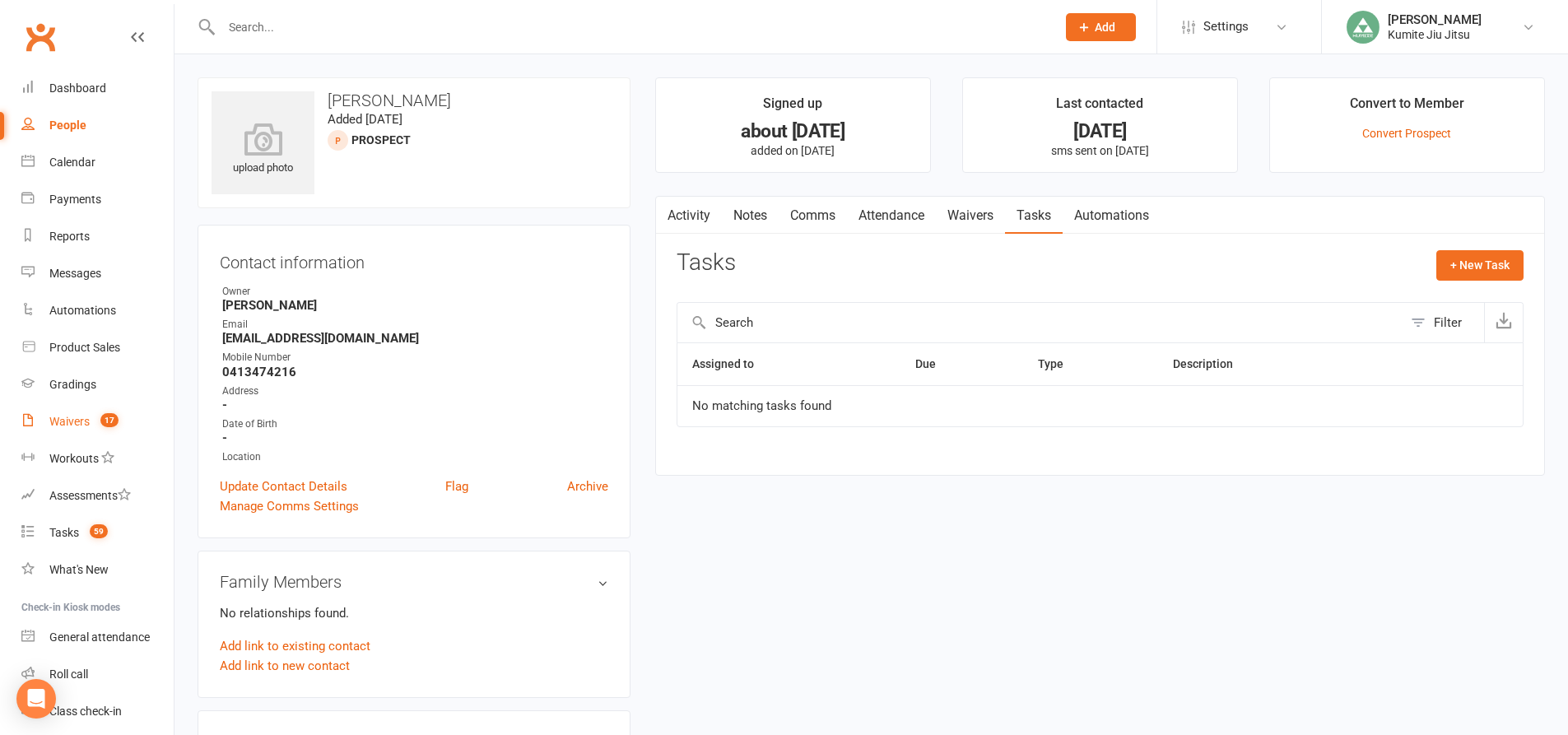
click at [108, 415] on span "17" at bounding box center [109, 421] width 18 height 14
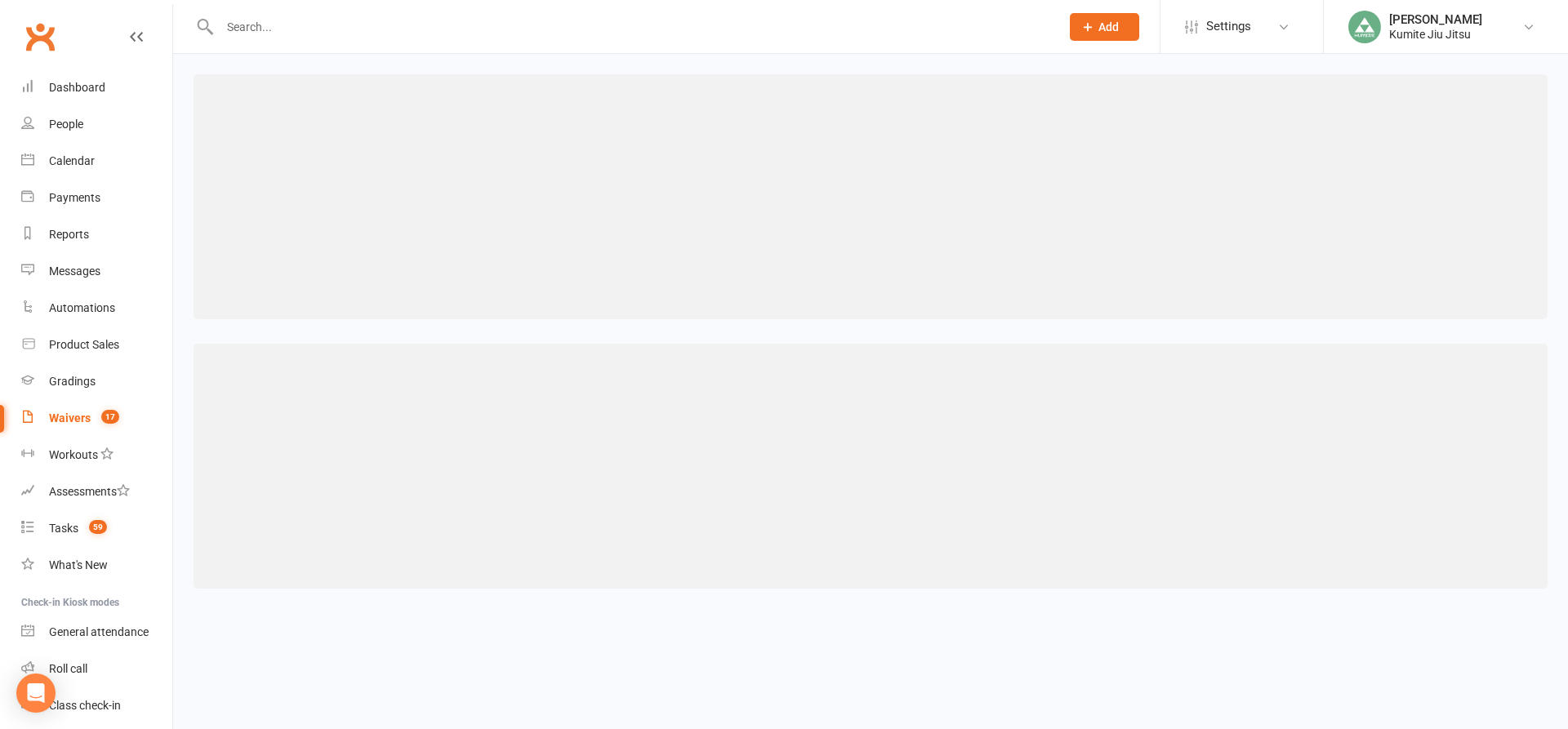
select select "25"
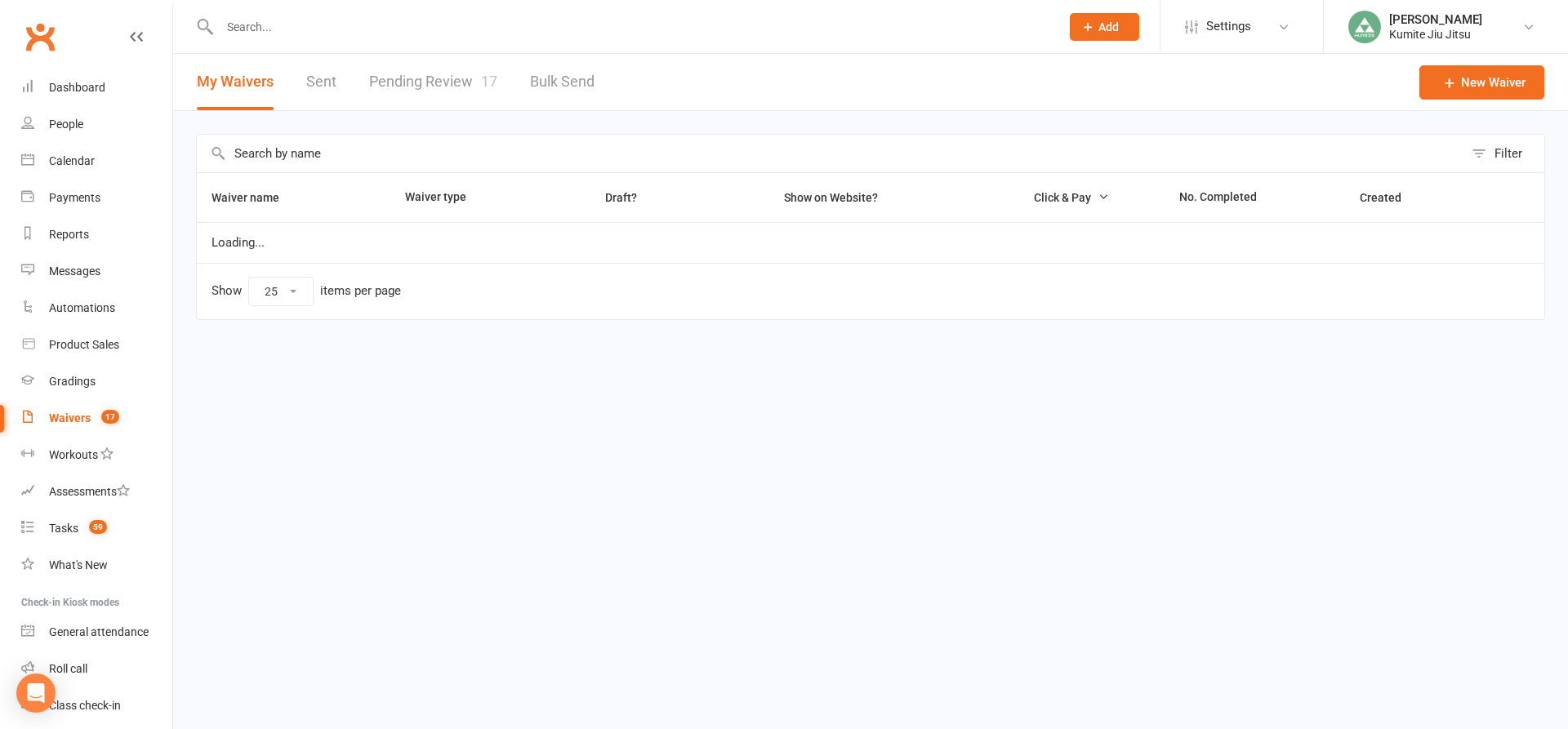
click at [428, 80] on link "Pending Review 17" at bounding box center [433, 82] width 128 height 57
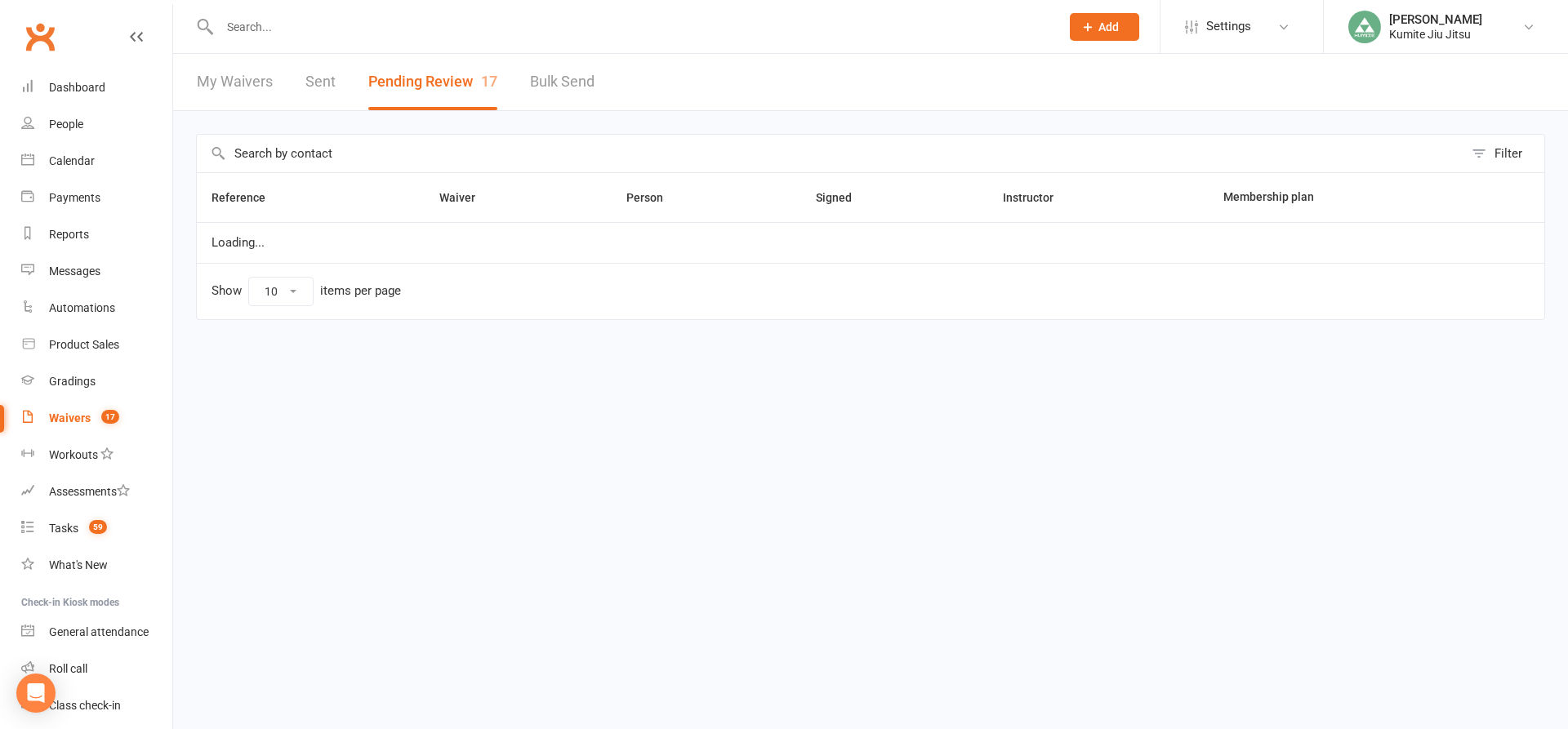
select select "25"
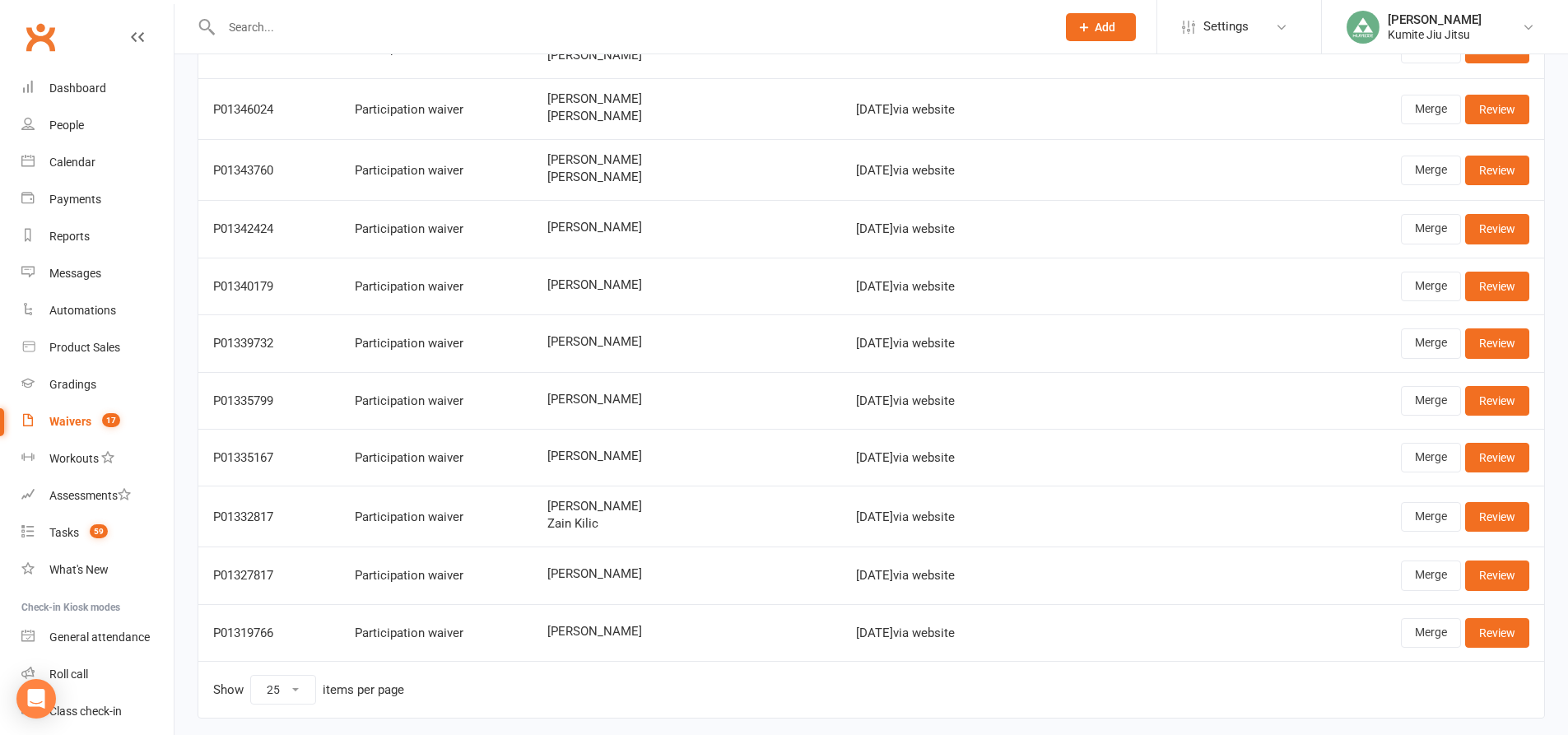
scroll to position [573, 0]
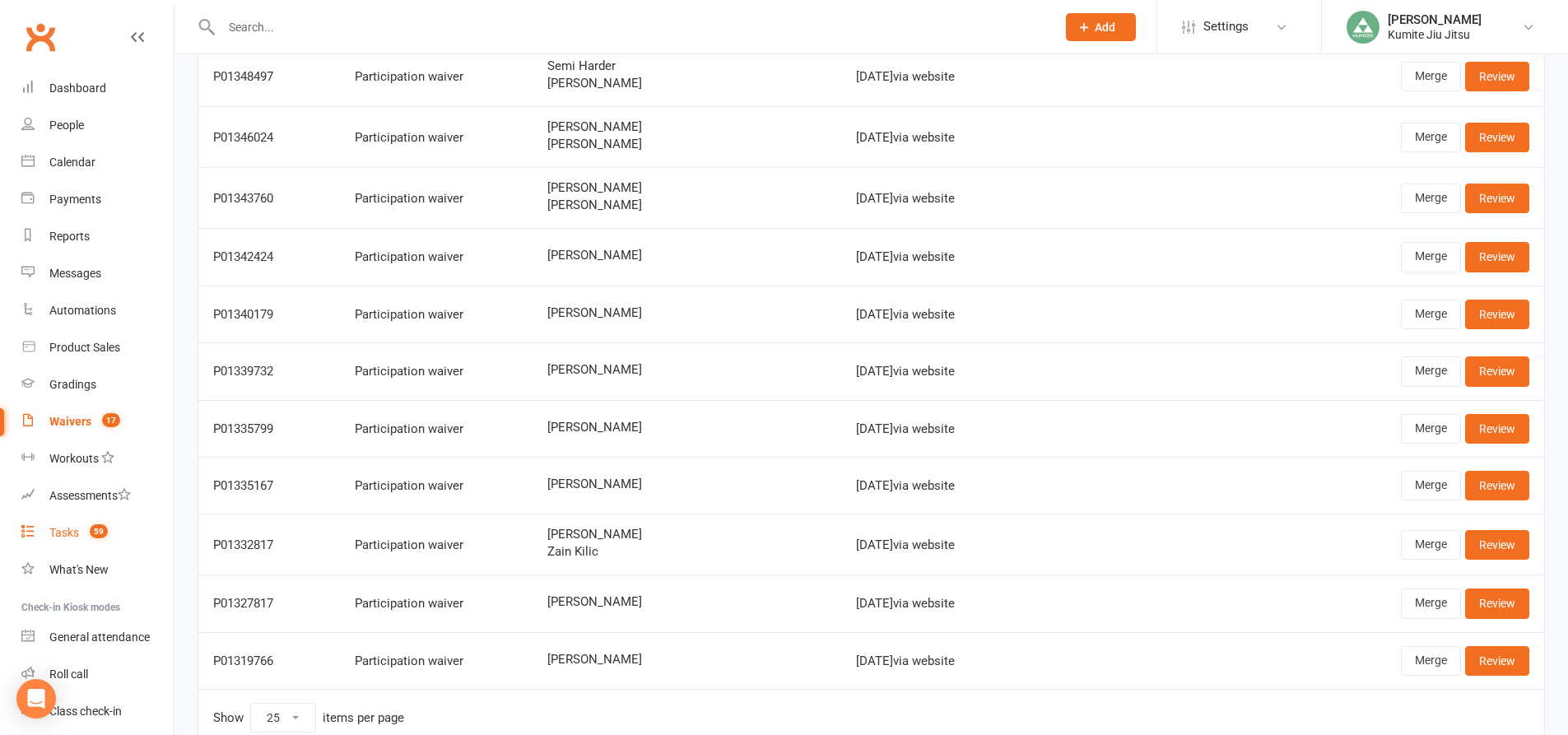
click at [90, 533] on span "59" at bounding box center [98, 531] width 18 height 14
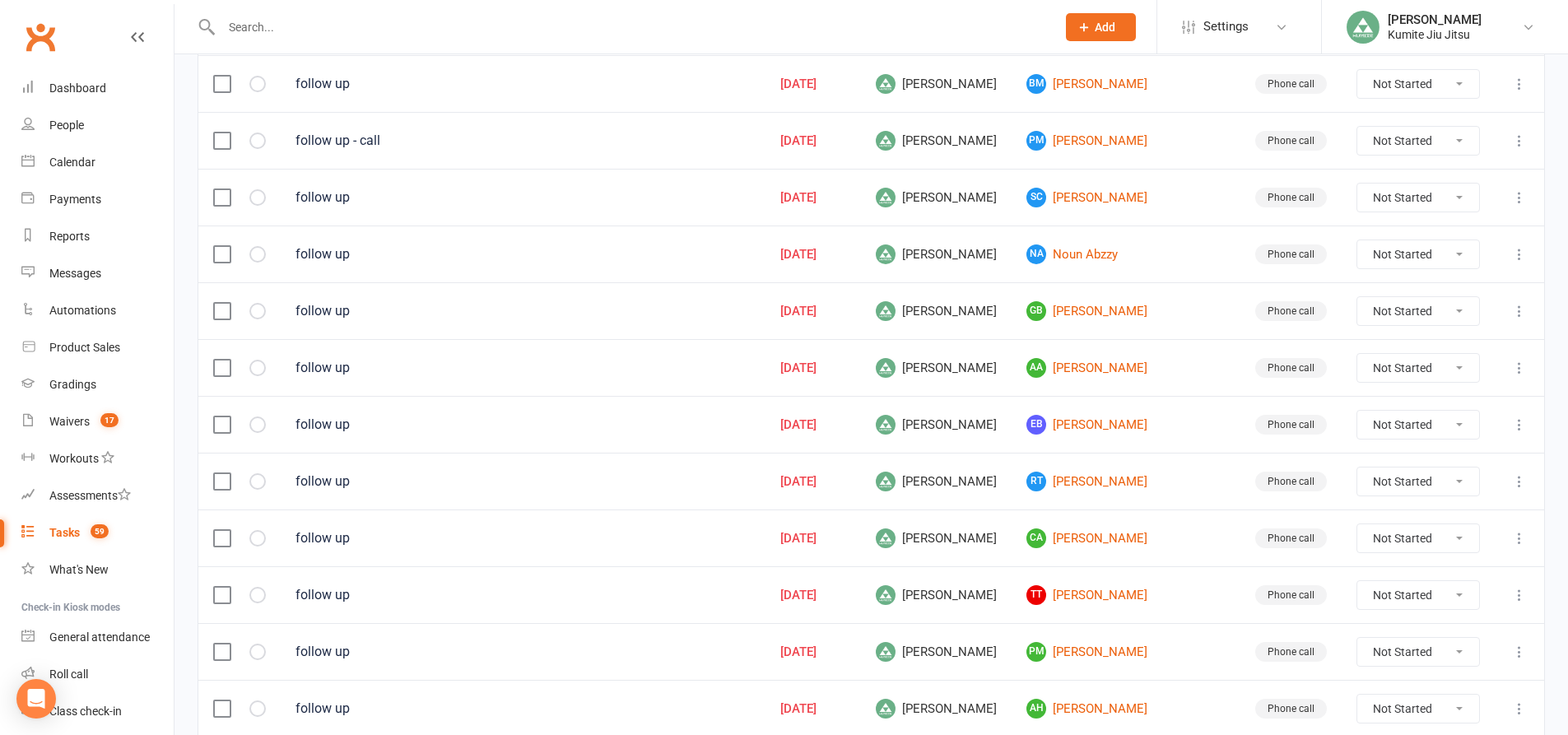
scroll to position [1117, 0]
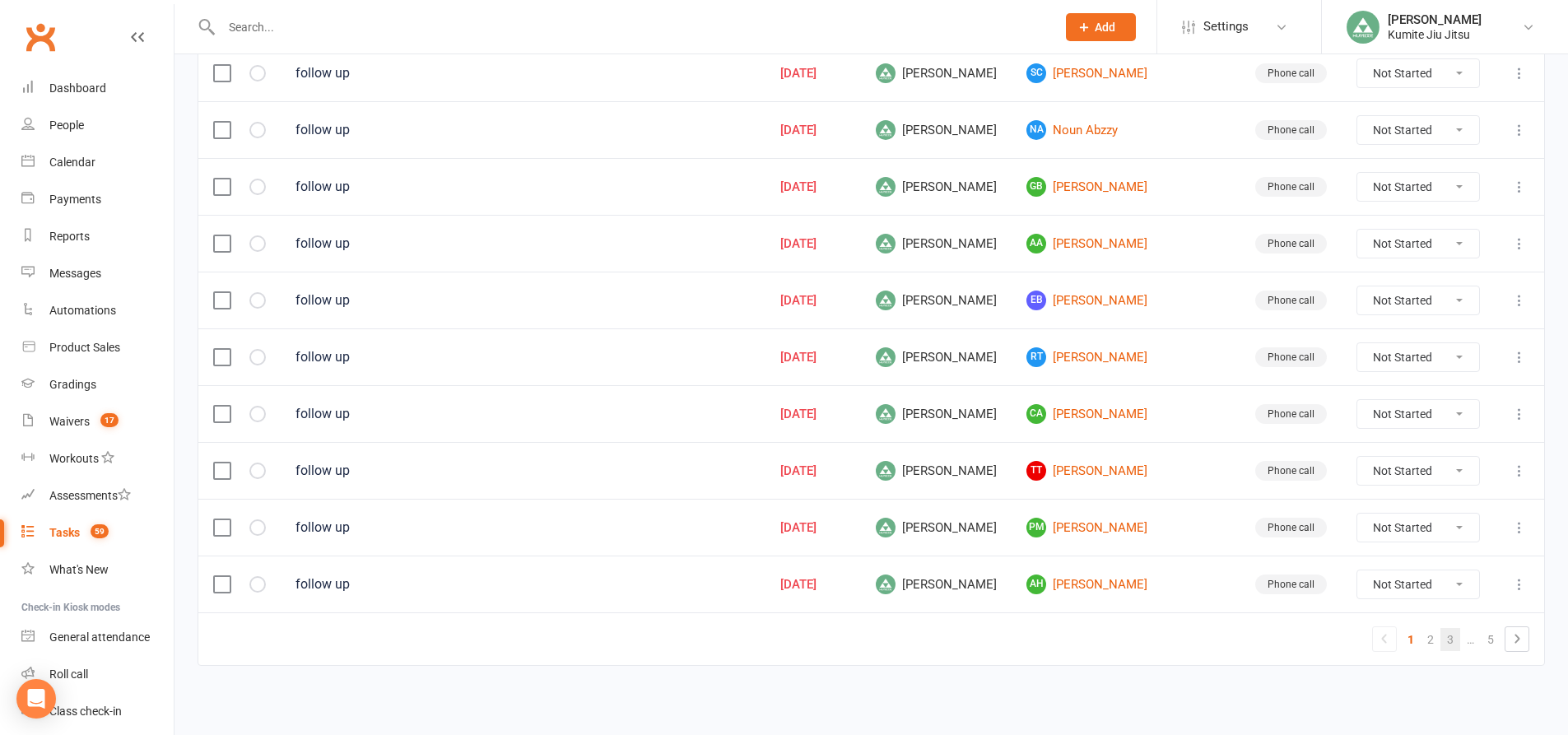
click at [1445, 641] on link "3" at bounding box center [1450, 639] width 19 height 23
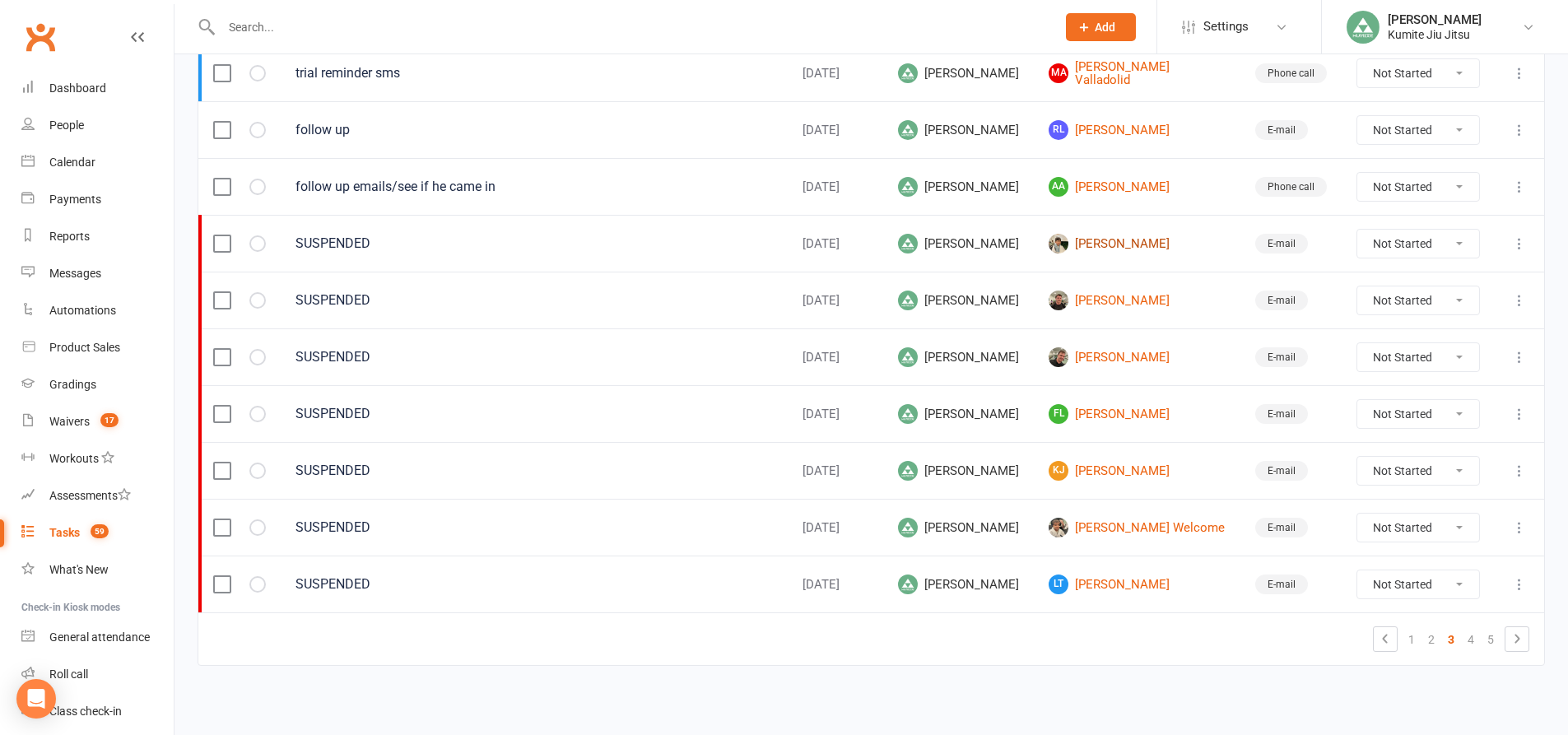
click at [1086, 248] on link "Jayden S" at bounding box center [1137, 243] width 177 height 19
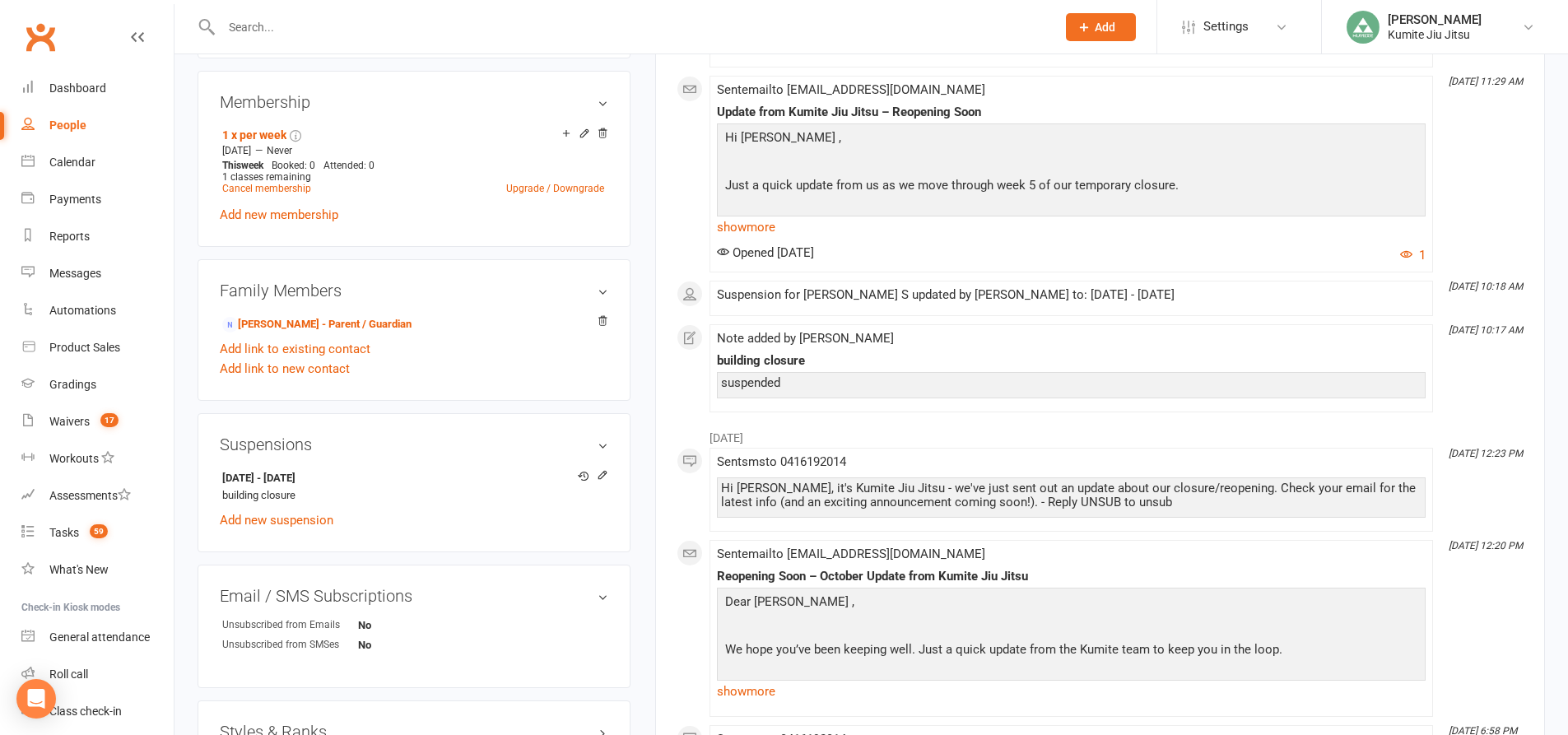
scroll to position [659, 0]
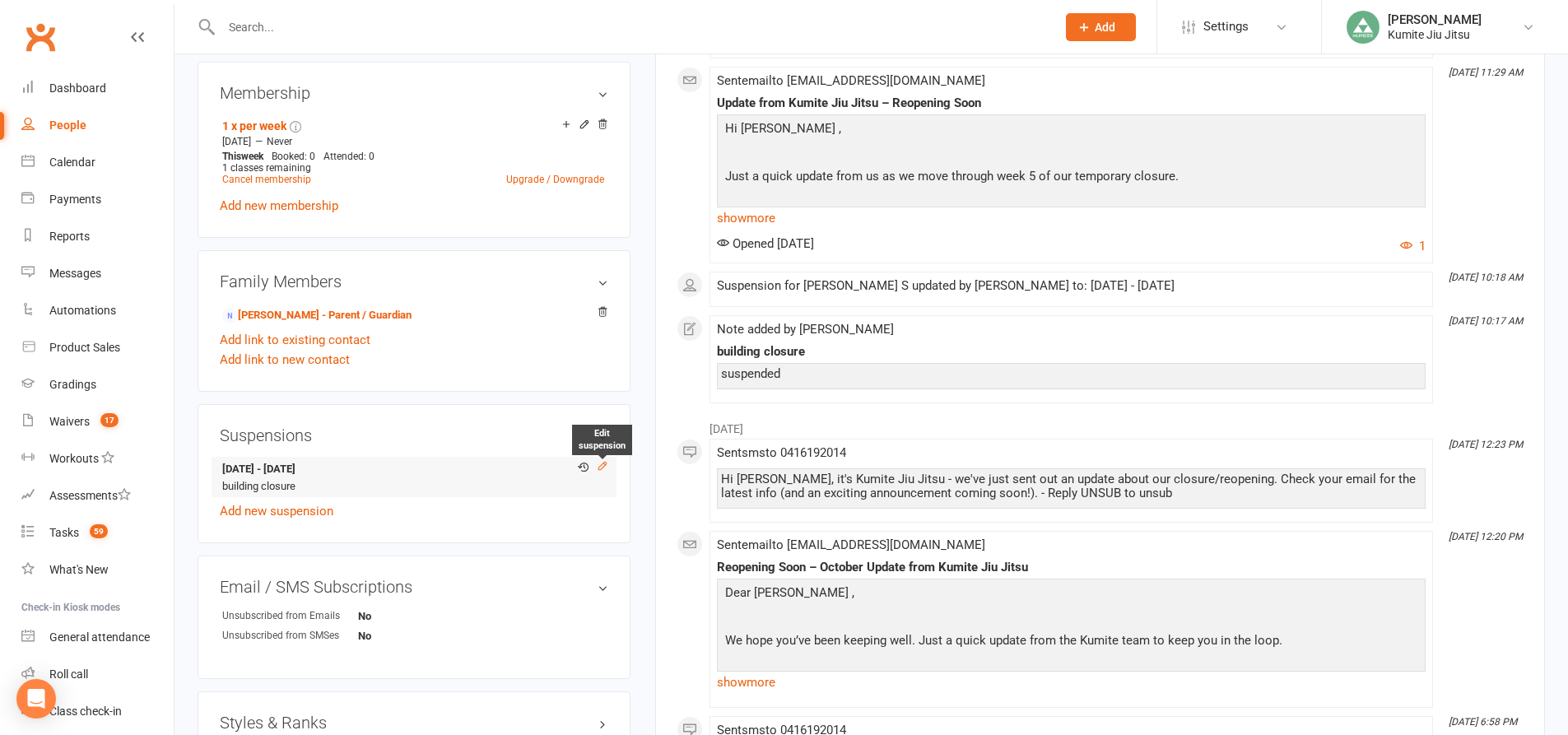
click at [597, 464] on icon at bounding box center [602, 465] width 11 height 11
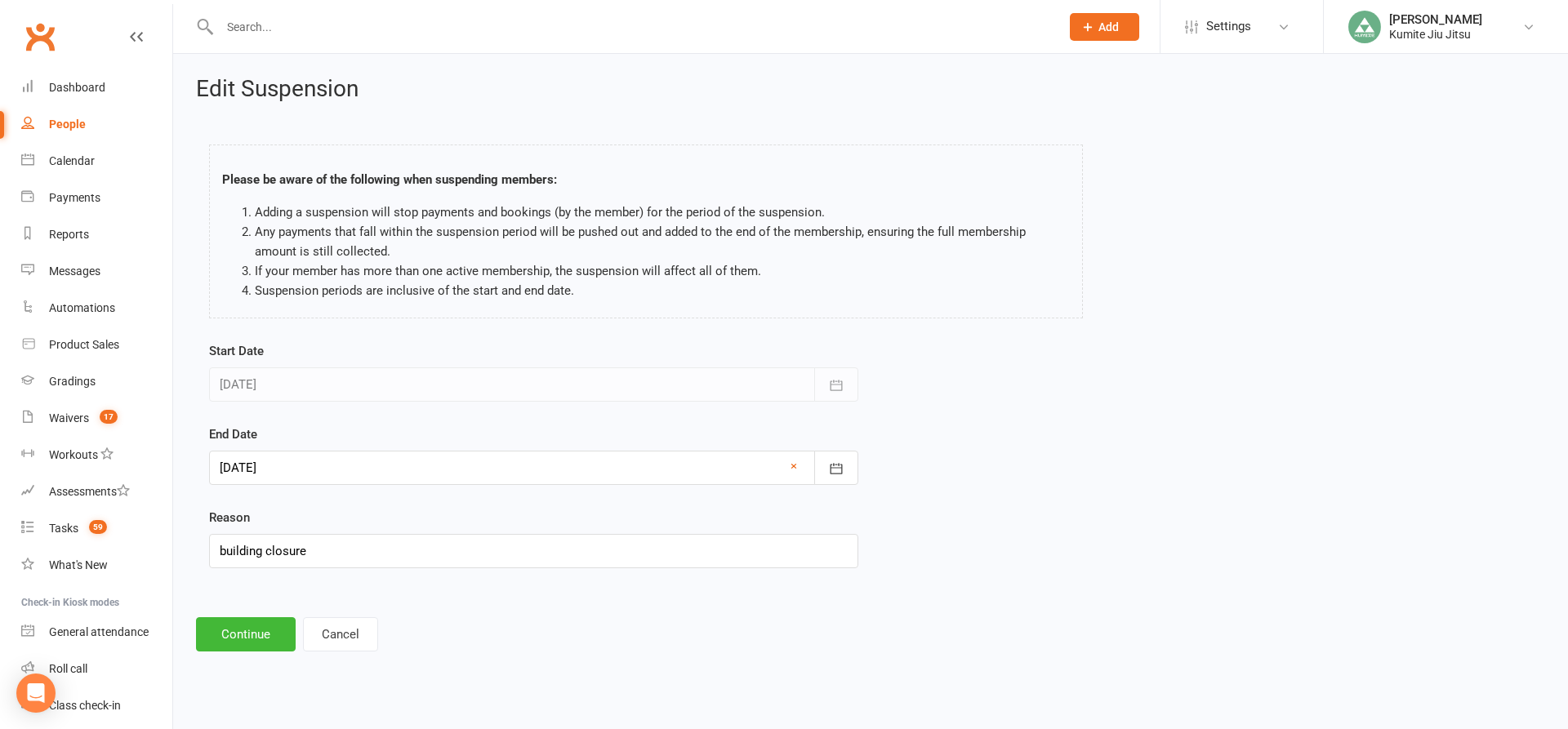
click at [295, 456] on div at bounding box center [533, 467] width 649 height 34
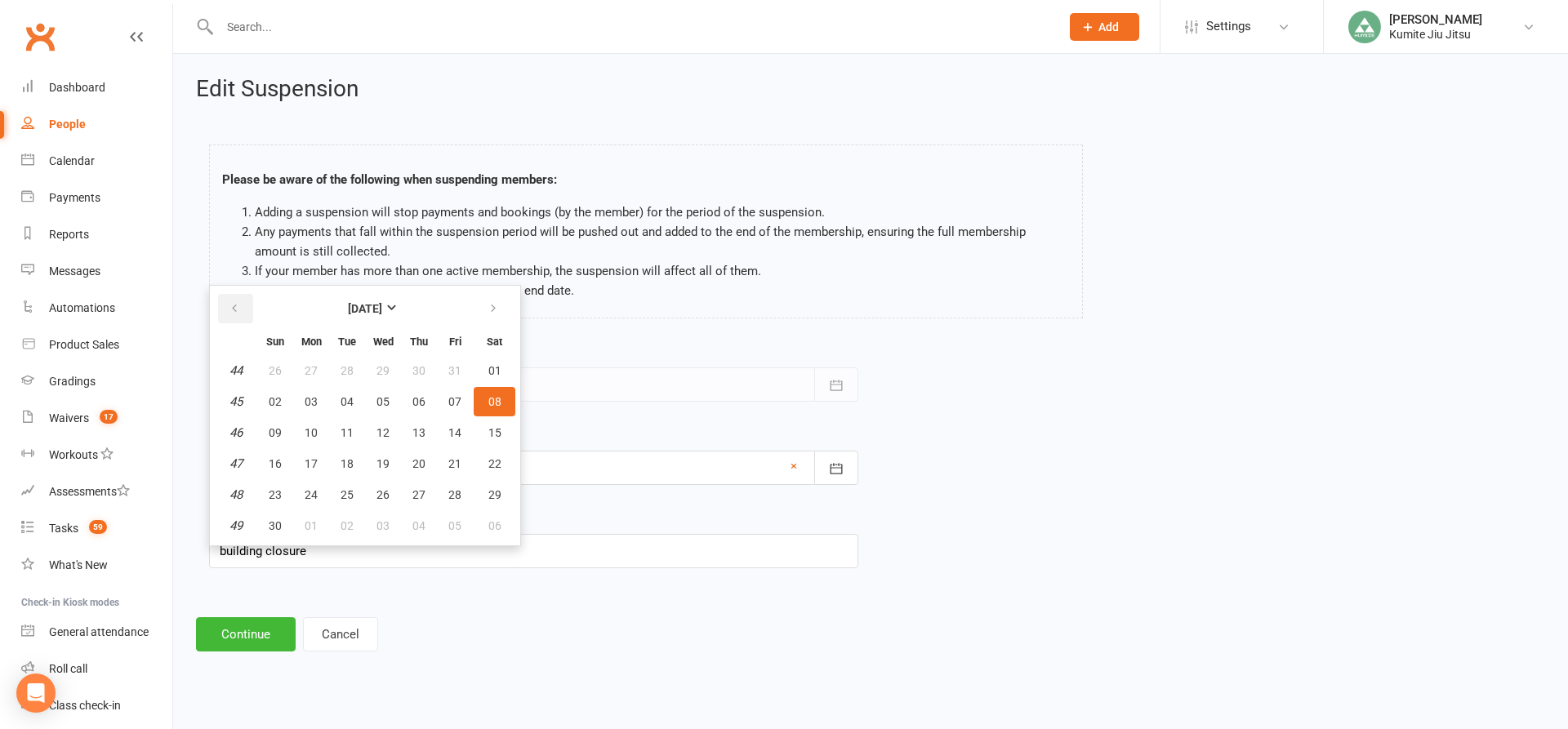
click at [234, 316] on button "button" at bounding box center [235, 308] width 35 height 30
click at [308, 437] on span "13" at bounding box center [311, 432] width 13 height 13
type input "[DATE]"
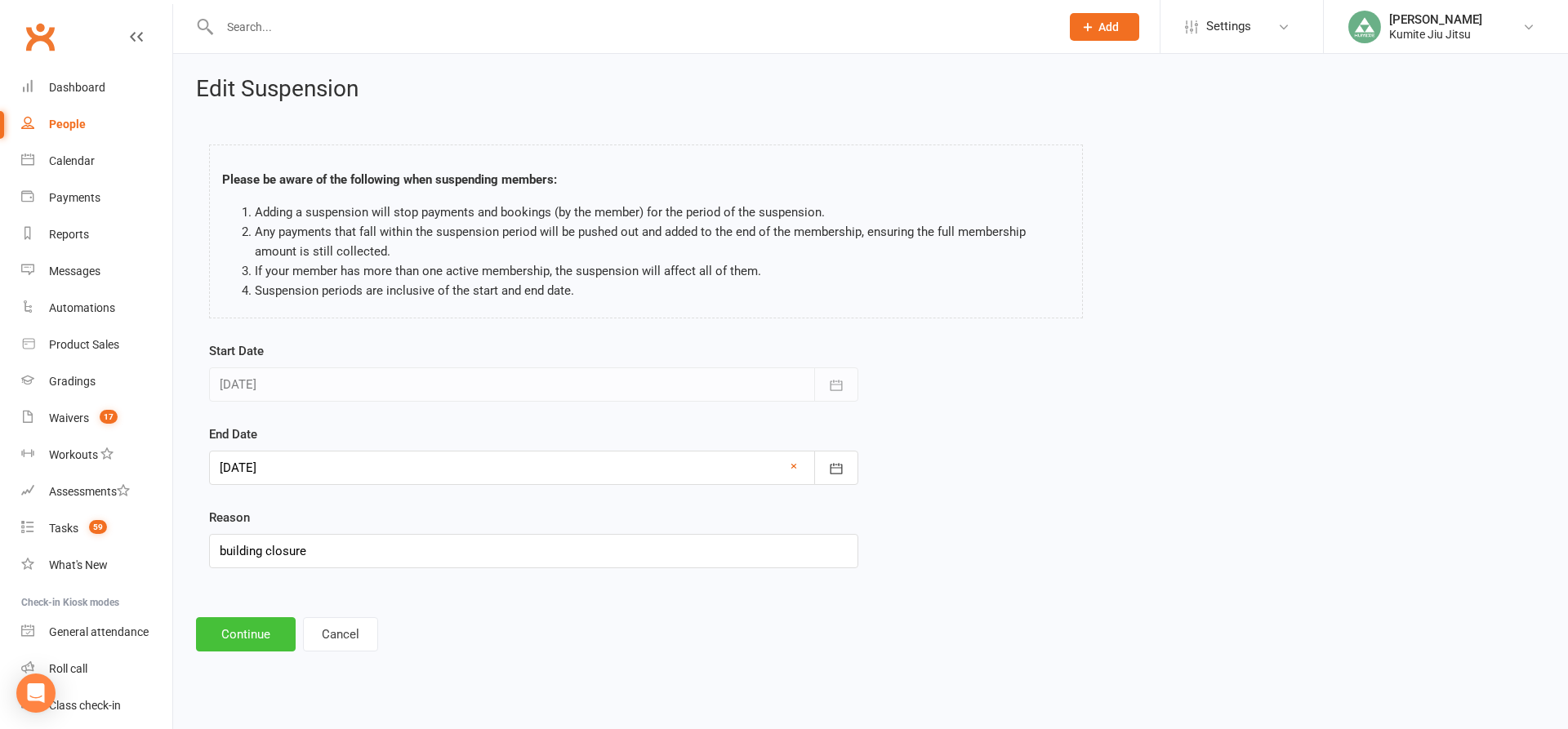
click at [254, 639] on button "Continue" at bounding box center [246, 634] width 99 height 34
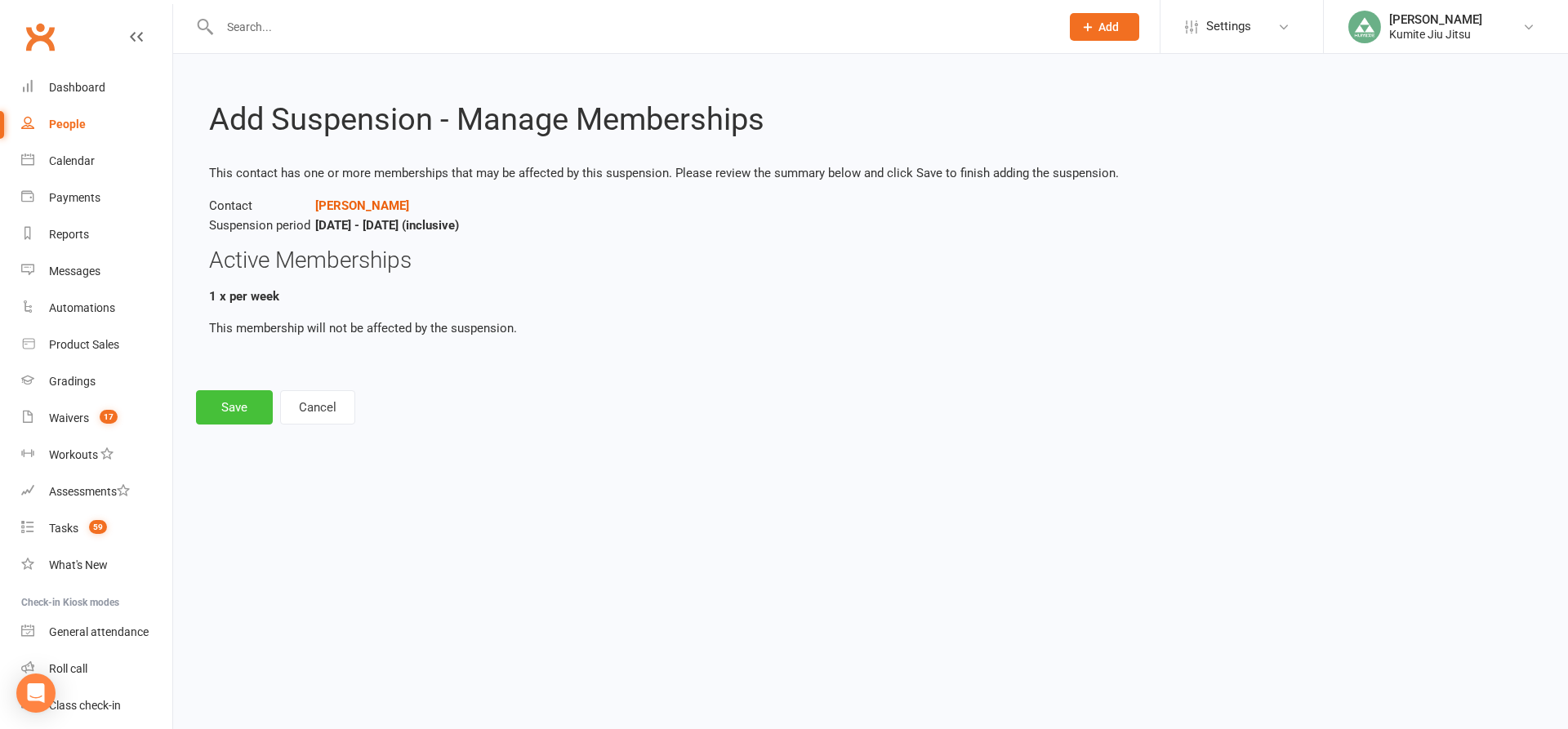
click at [240, 404] on button "Save" at bounding box center [234, 407] width 77 height 34
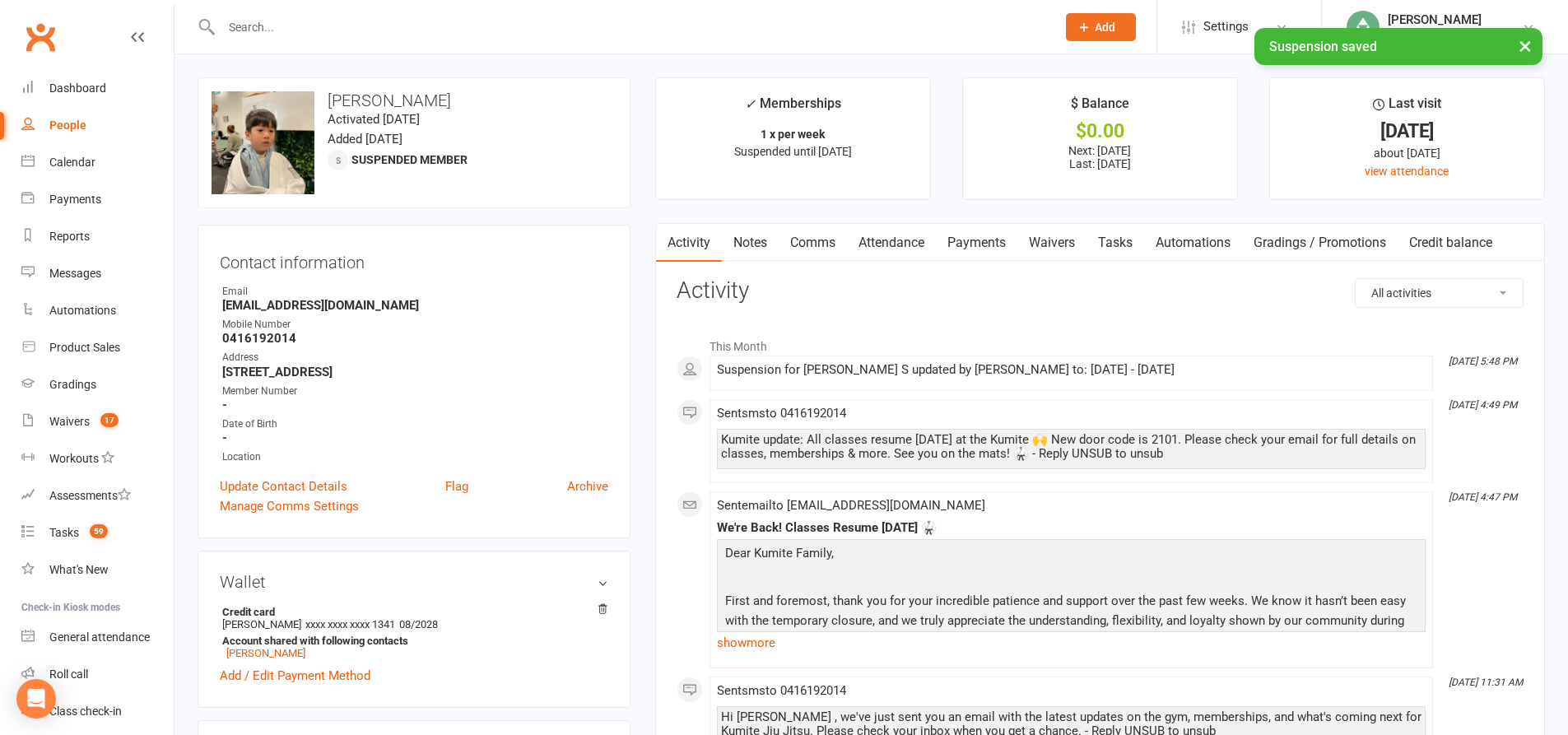
click at [985, 243] on link "Payments" at bounding box center [976, 242] width 82 height 38
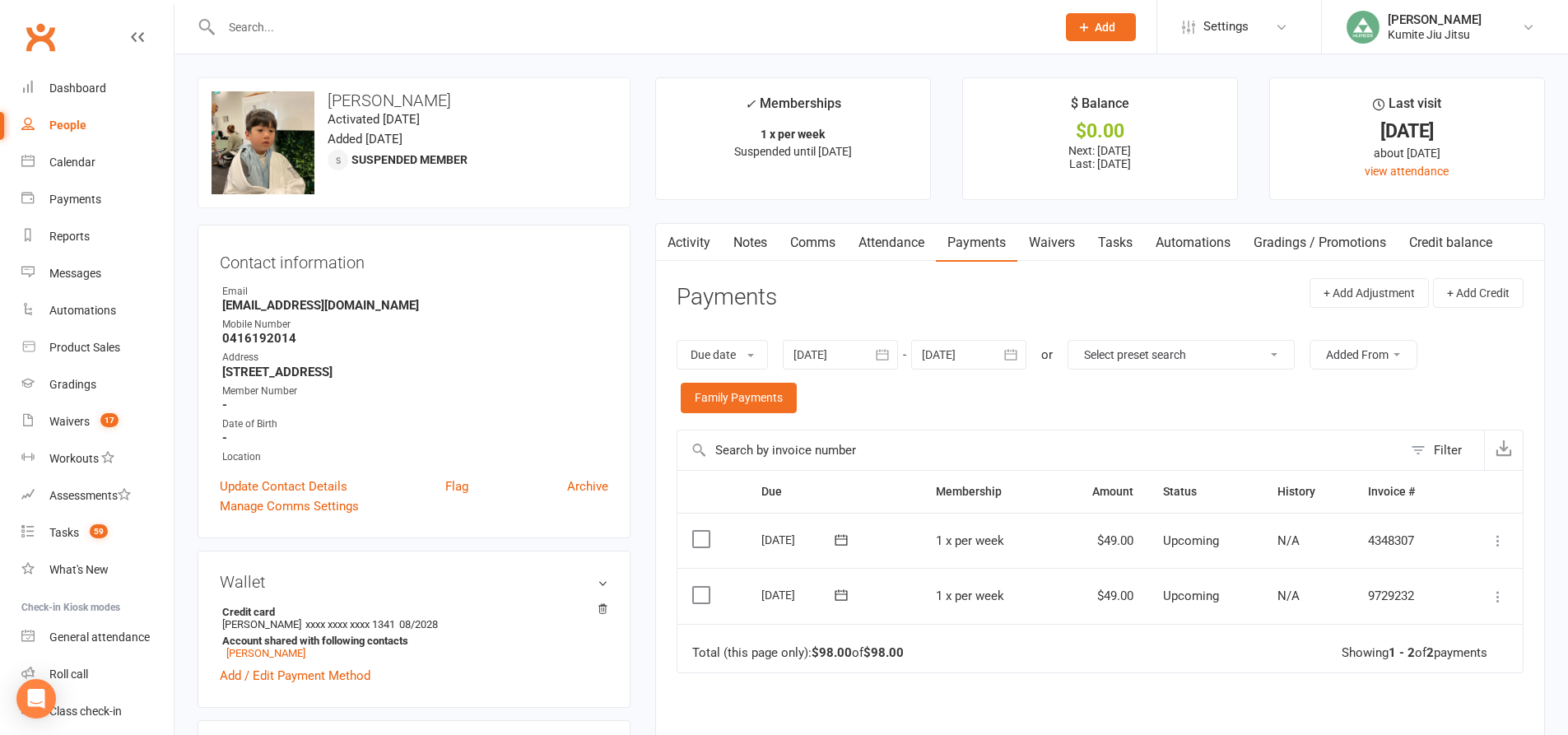
click at [864, 360] on div at bounding box center [840, 355] width 115 height 30
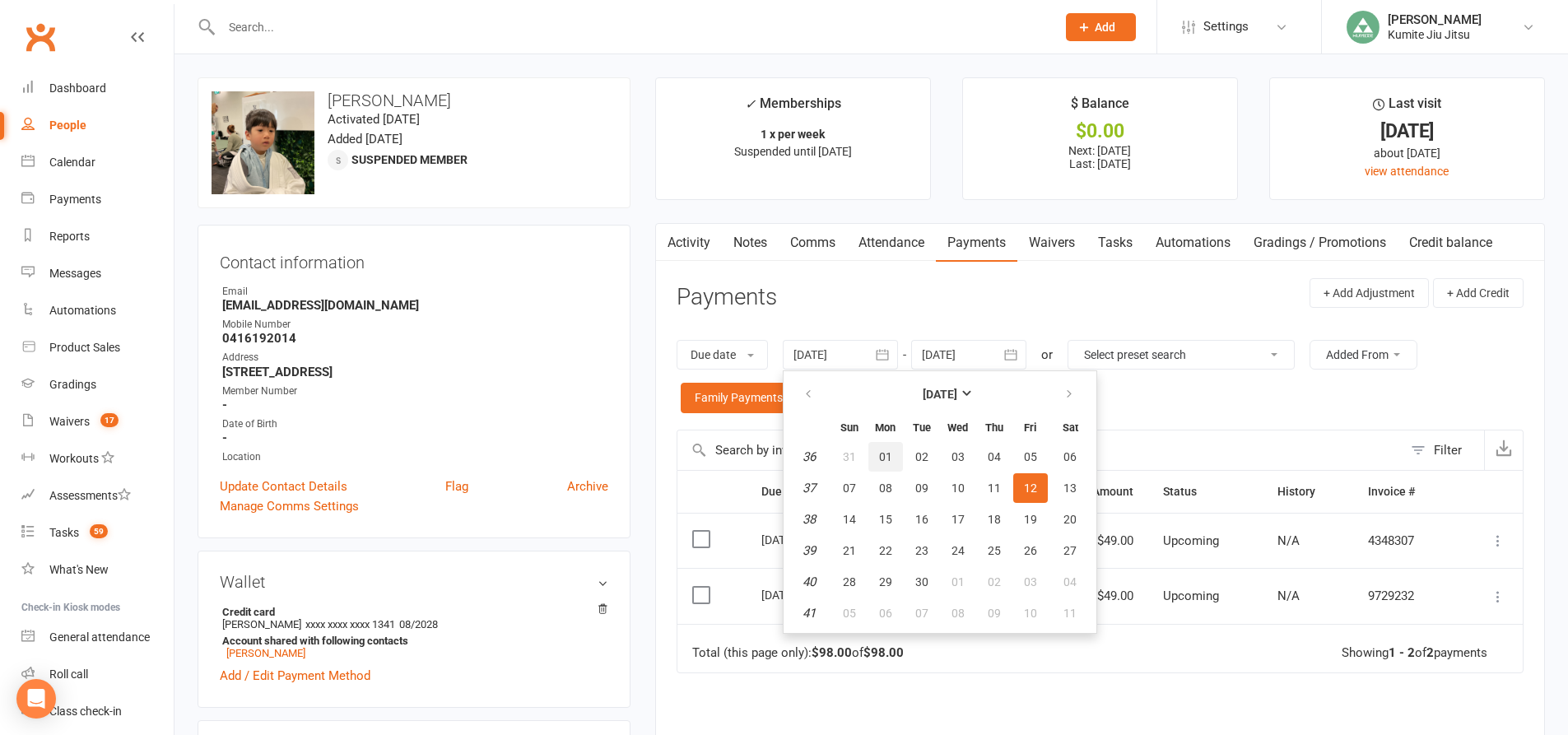
click at [875, 454] on button "01" at bounding box center [885, 457] width 34 height 30
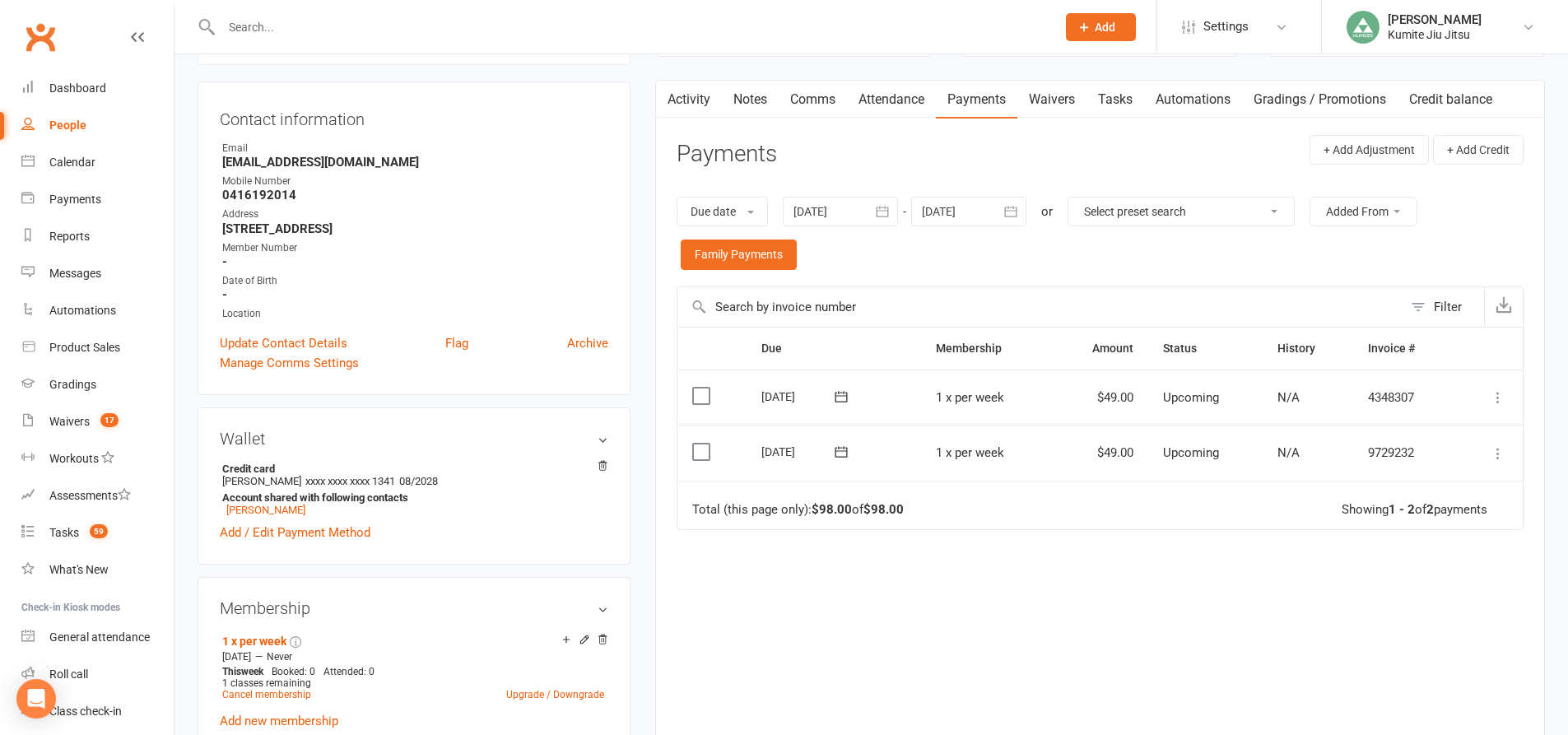
scroll to position [164, 0]
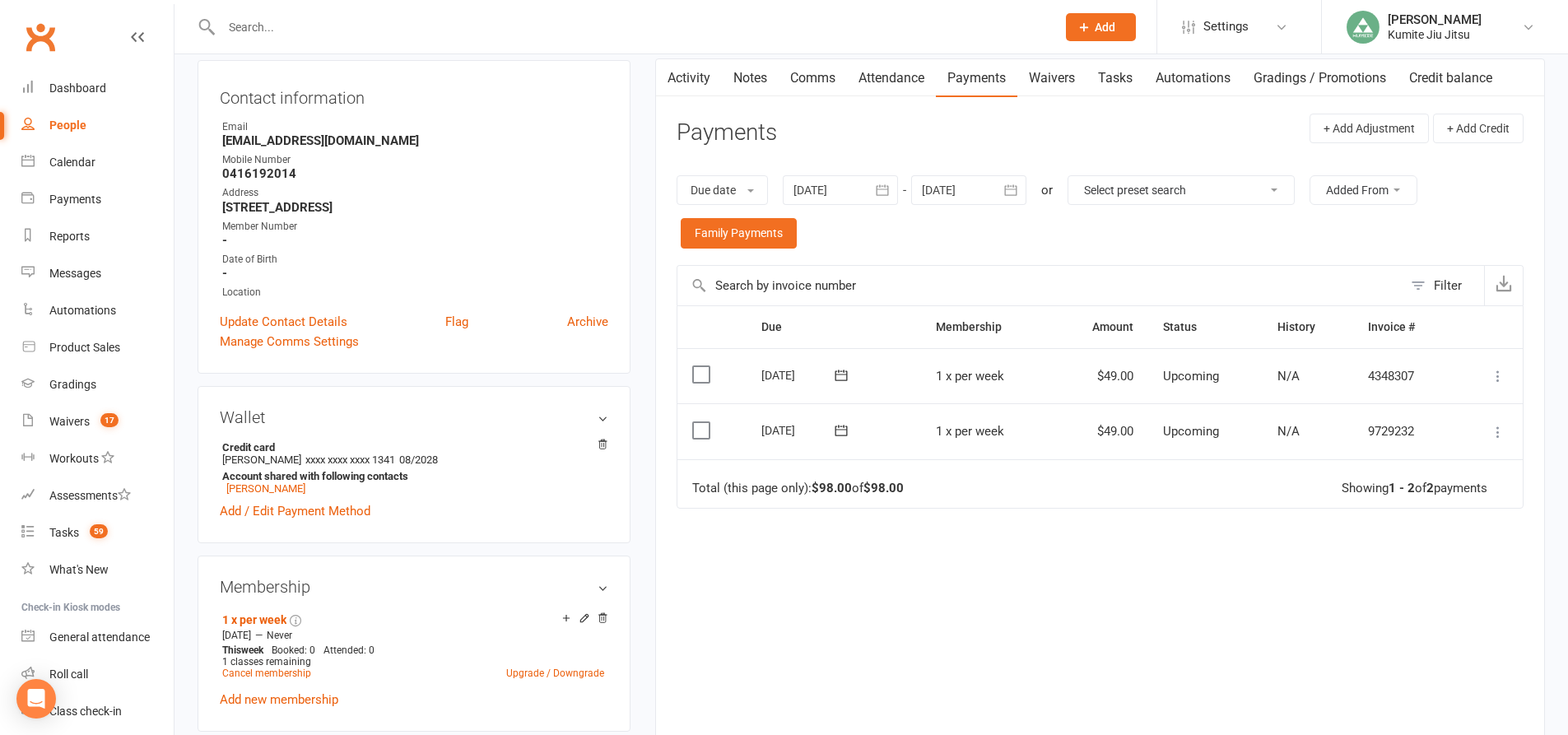
click at [888, 195] on icon "button" at bounding box center [882, 190] width 12 height 11
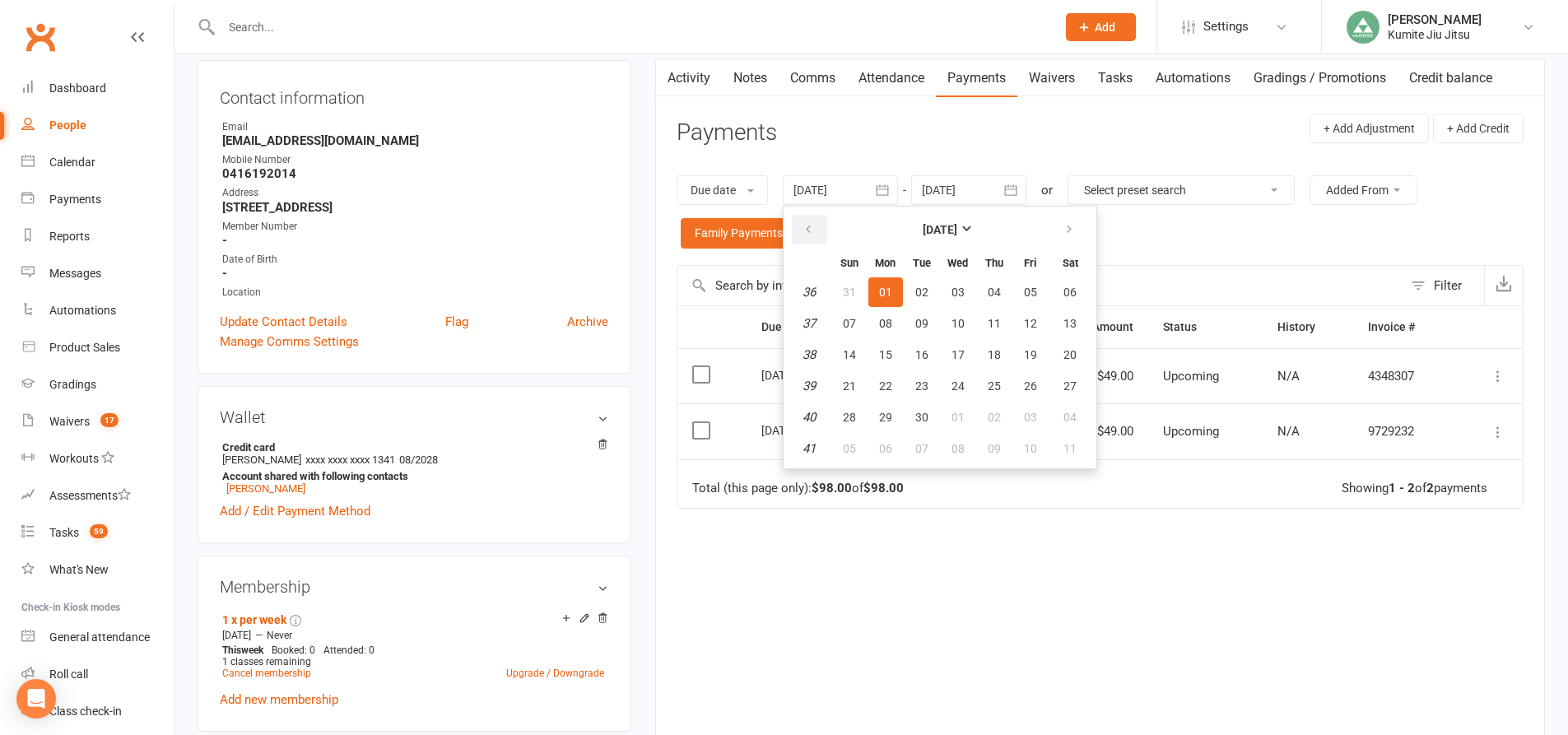
click at [818, 232] on button "button" at bounding box center [809, 230] width 35 height 30
click at [932, 415] on button "26" at bounding box center [921, 417] width 34 height 30
type input "[DATE]"
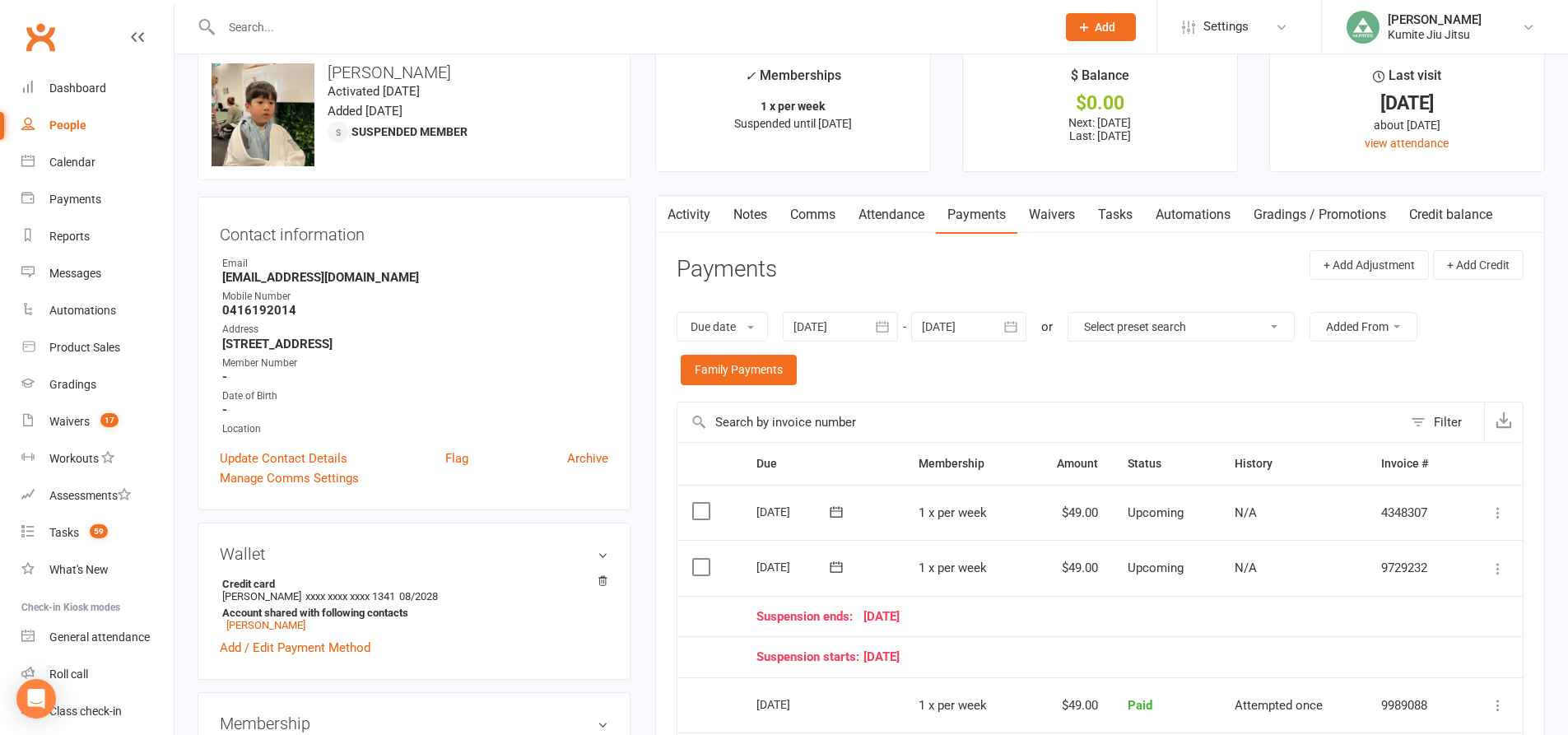
scroll to position [0, 0]
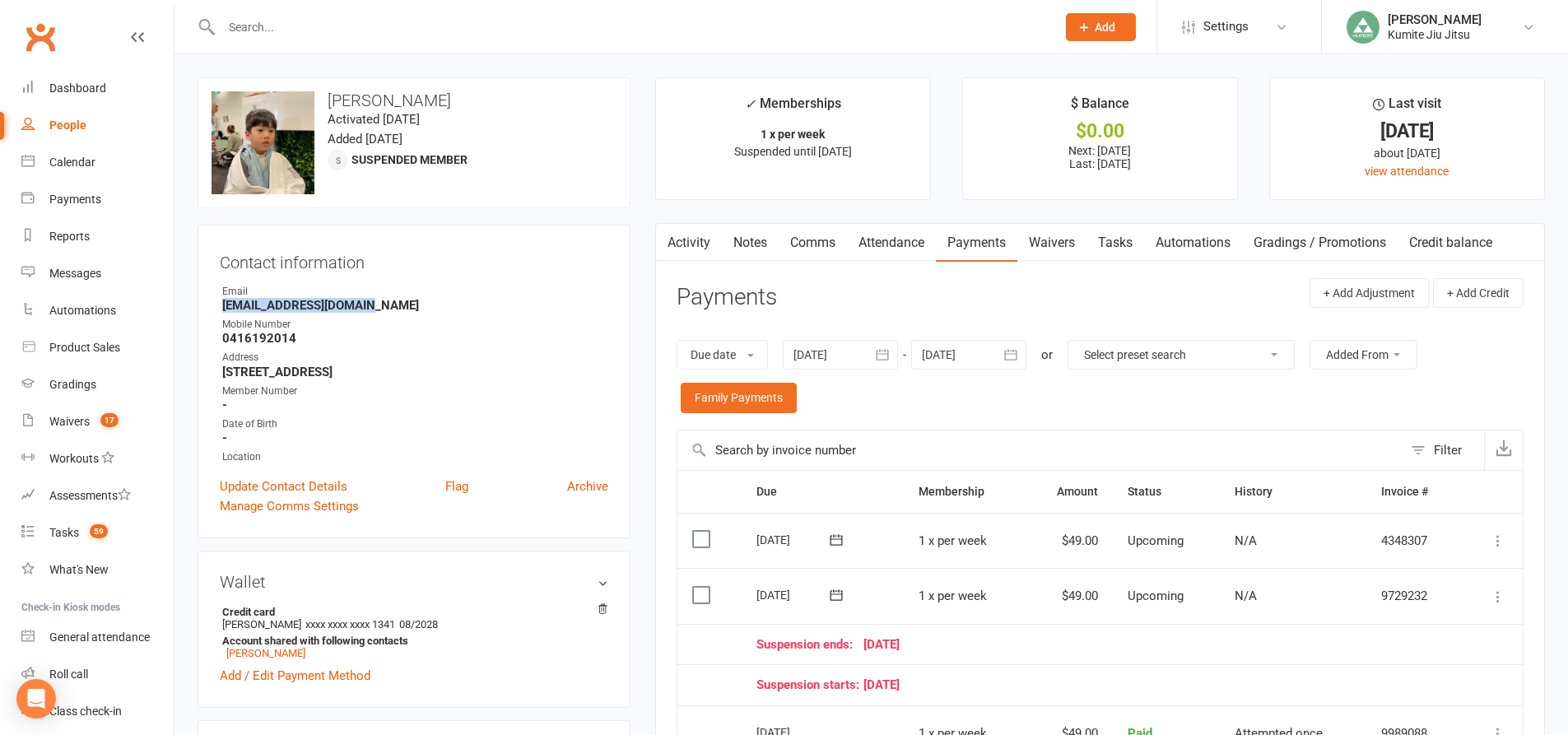
drag, startPoint x: 355, startPoint y: 306, endPoint x: 234, endPoint y: 308, distance: 121.0
click at [209, 306] on div "Contact information Owner Email keio.ffice@hotmail.com Mobile Number 0416192014…" at bounding box center [414, 381] width 433 height 313
copy strong "keio.ffice@hotmail.com"
click at [1118, 243] on link "Tasks" at bounding box center [1115, 242] width 58 height 38
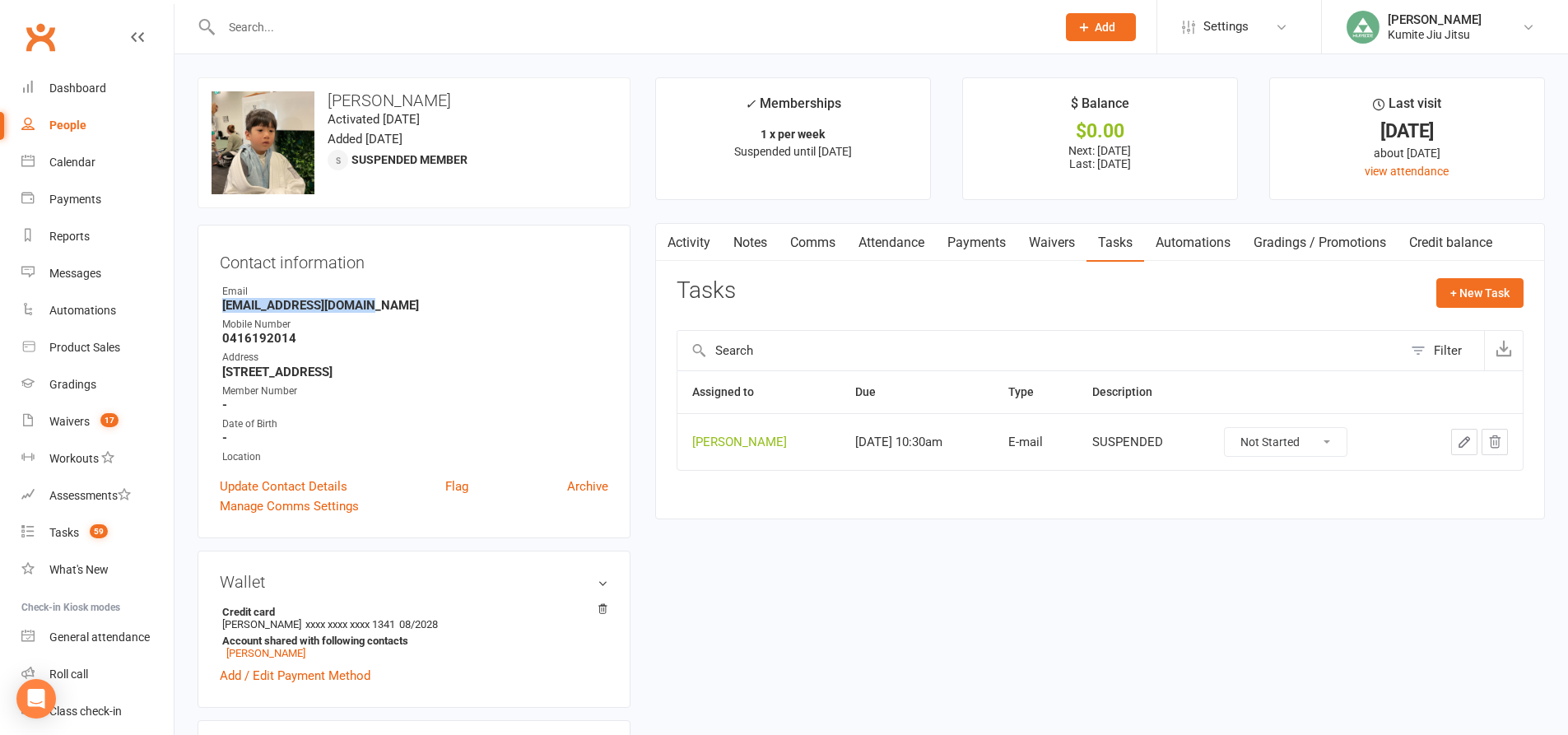
click at [1498, 440] on icon "button" at bounding box center [1494, 442] width 15 height 15
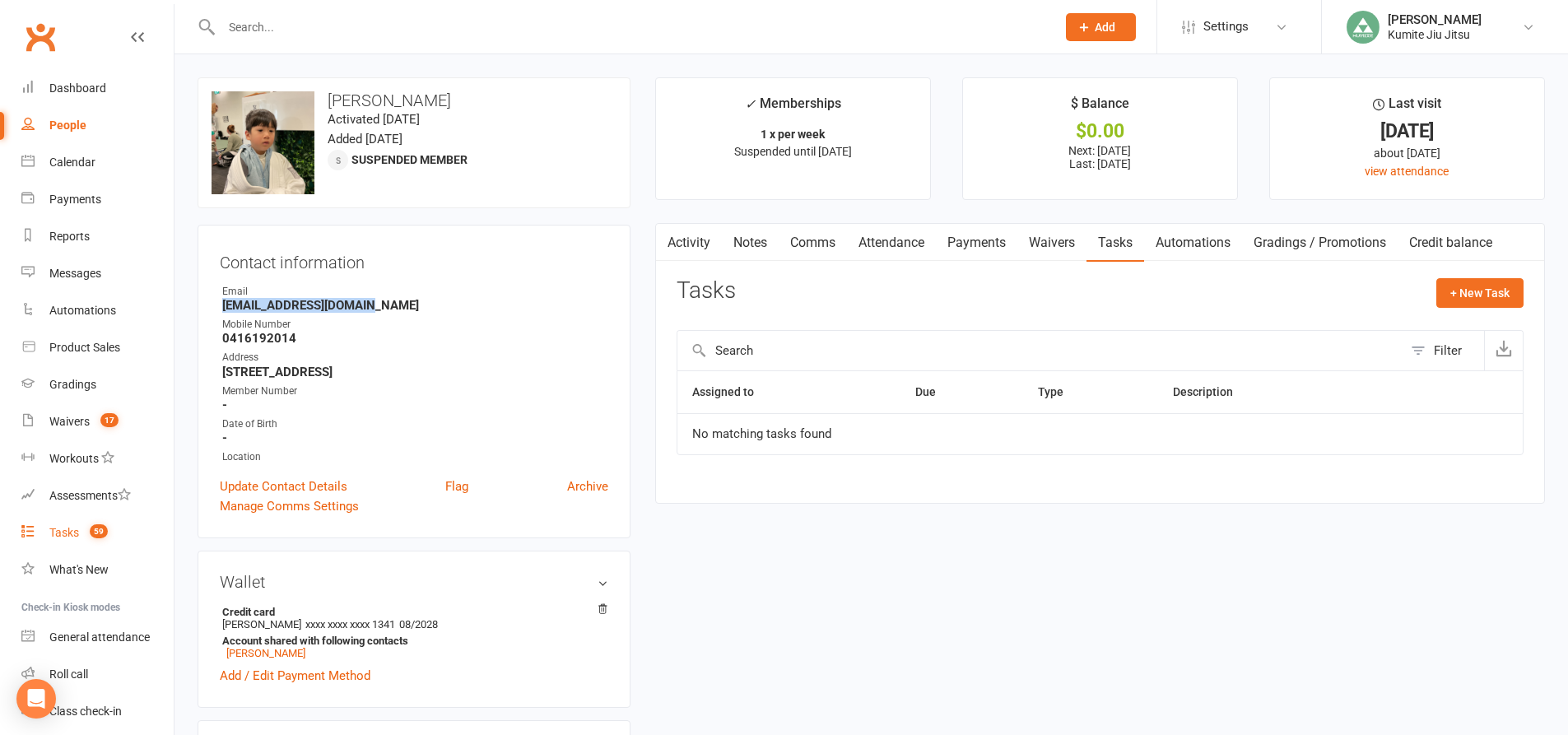
click at [89, 527] on count-badge "59" at bounding box center [95, 532] width 26 height 13
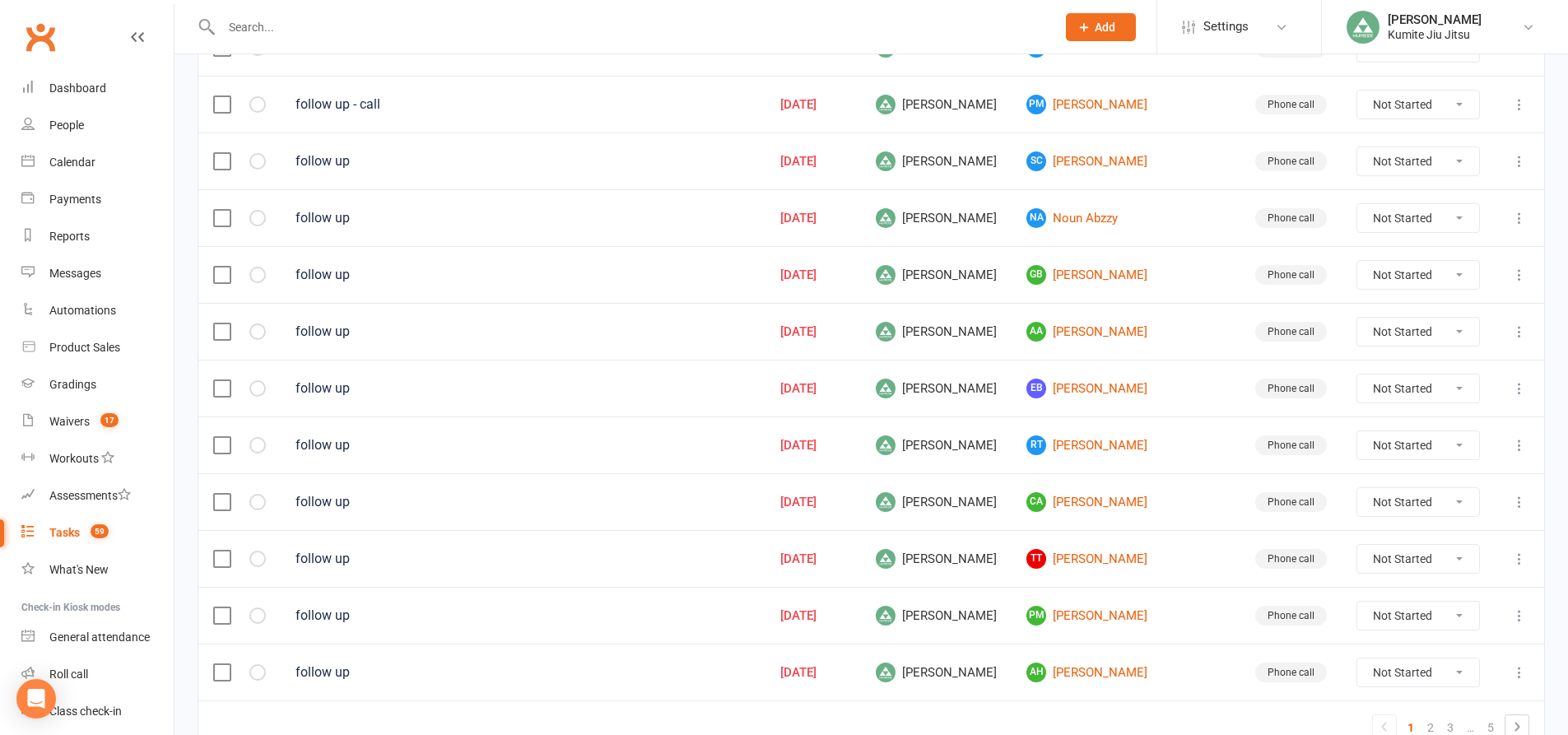
scroll to position [1117, 0]
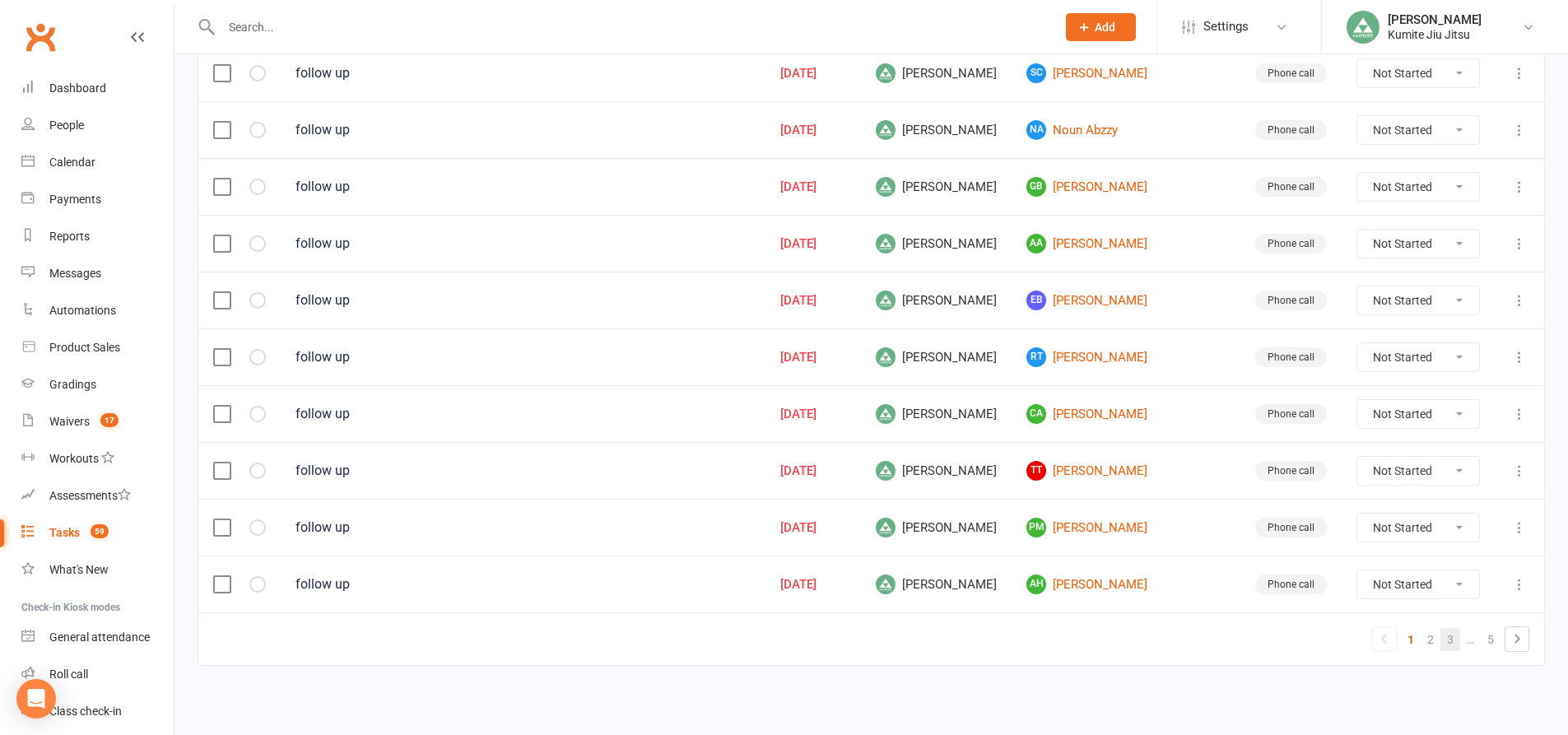
click at [1447, 638] on link "3" at bounding box center [1450, 639] width 19 height 23
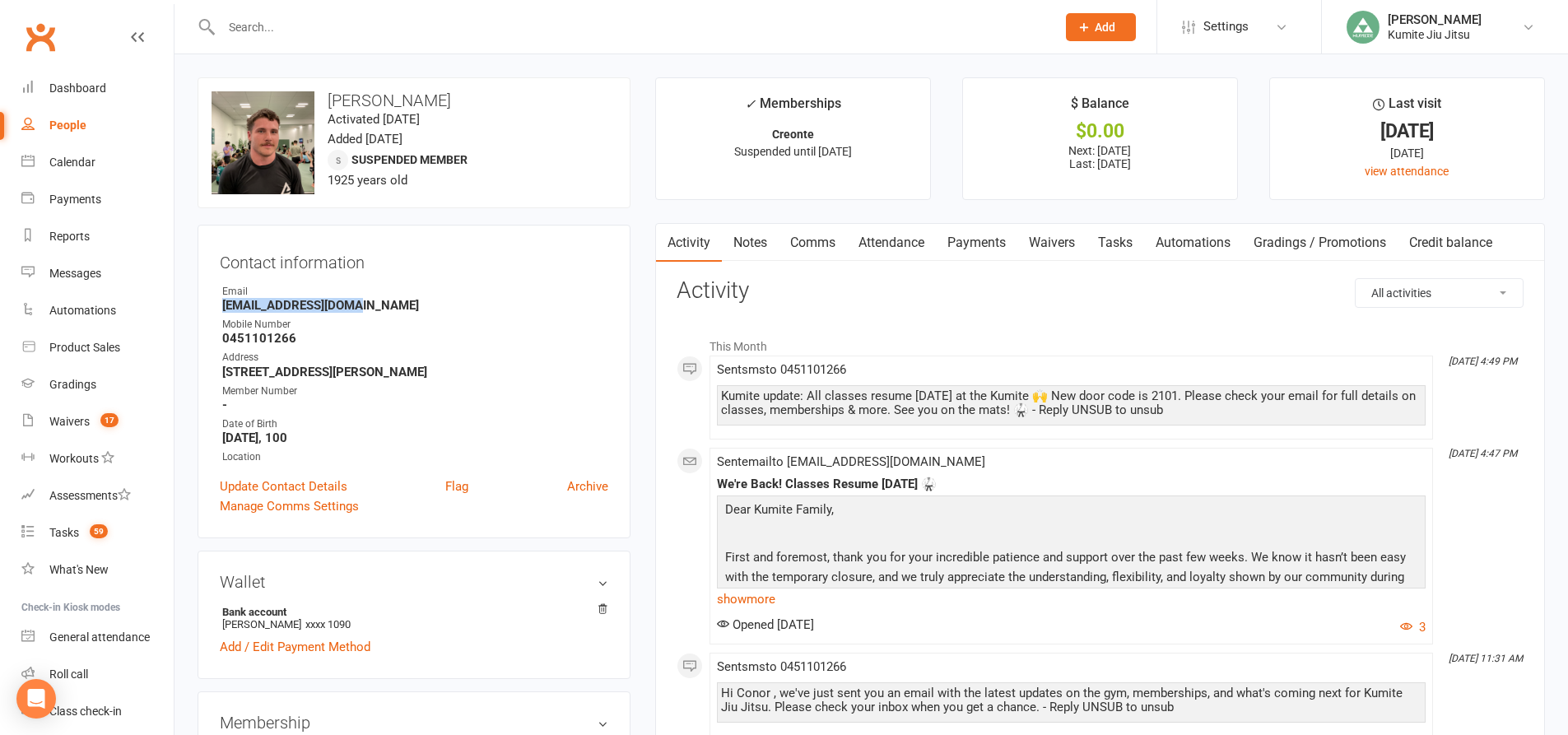
drag, startPoint x: 362, startPoint y: 307, endPoint x: 218, endPoint y: 303, distance: 144.1
click at [218, 303] on div "Contact information Owner Email [EMAIL_ADDRESS][DOMAIN_NAME] Mobile Number [PHO…" at bounding box center [414, 381] width 433 height 313
copy strong "[EMAIL_ADDRESS][DOMAIN_NAME]"
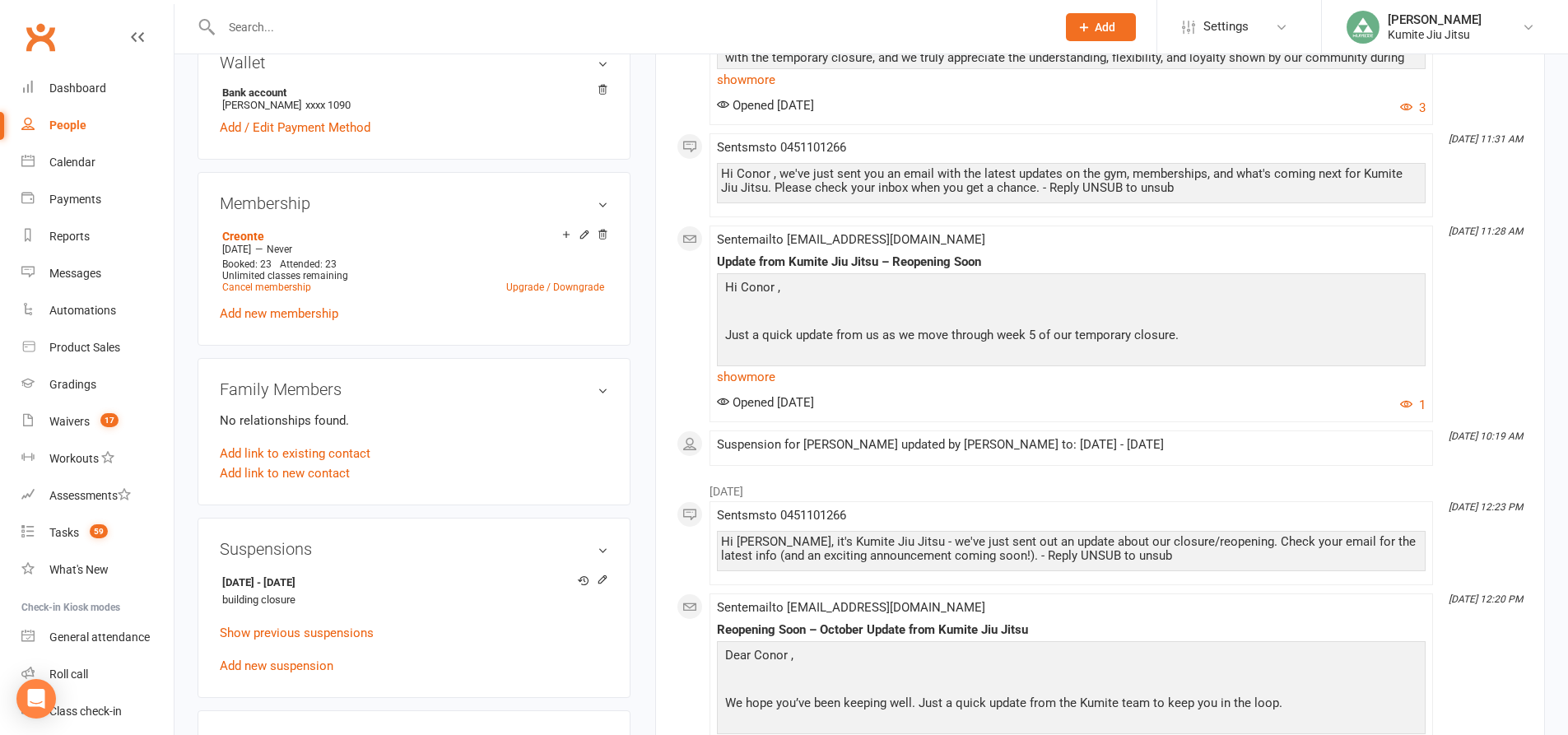
scroll to position [741, 0]
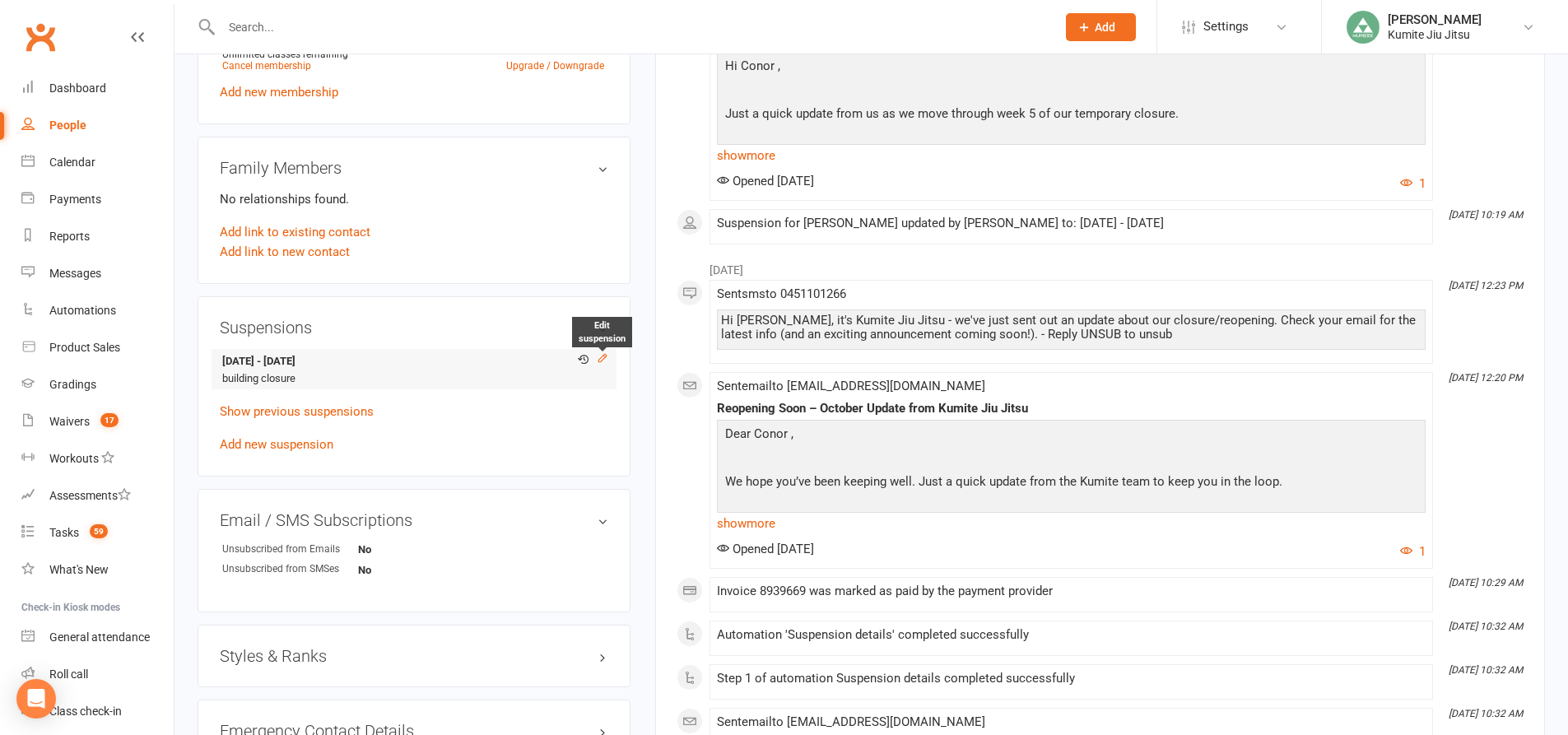
click at [602, 364] on icon at bounding box center [602, 357] width 11 height 11
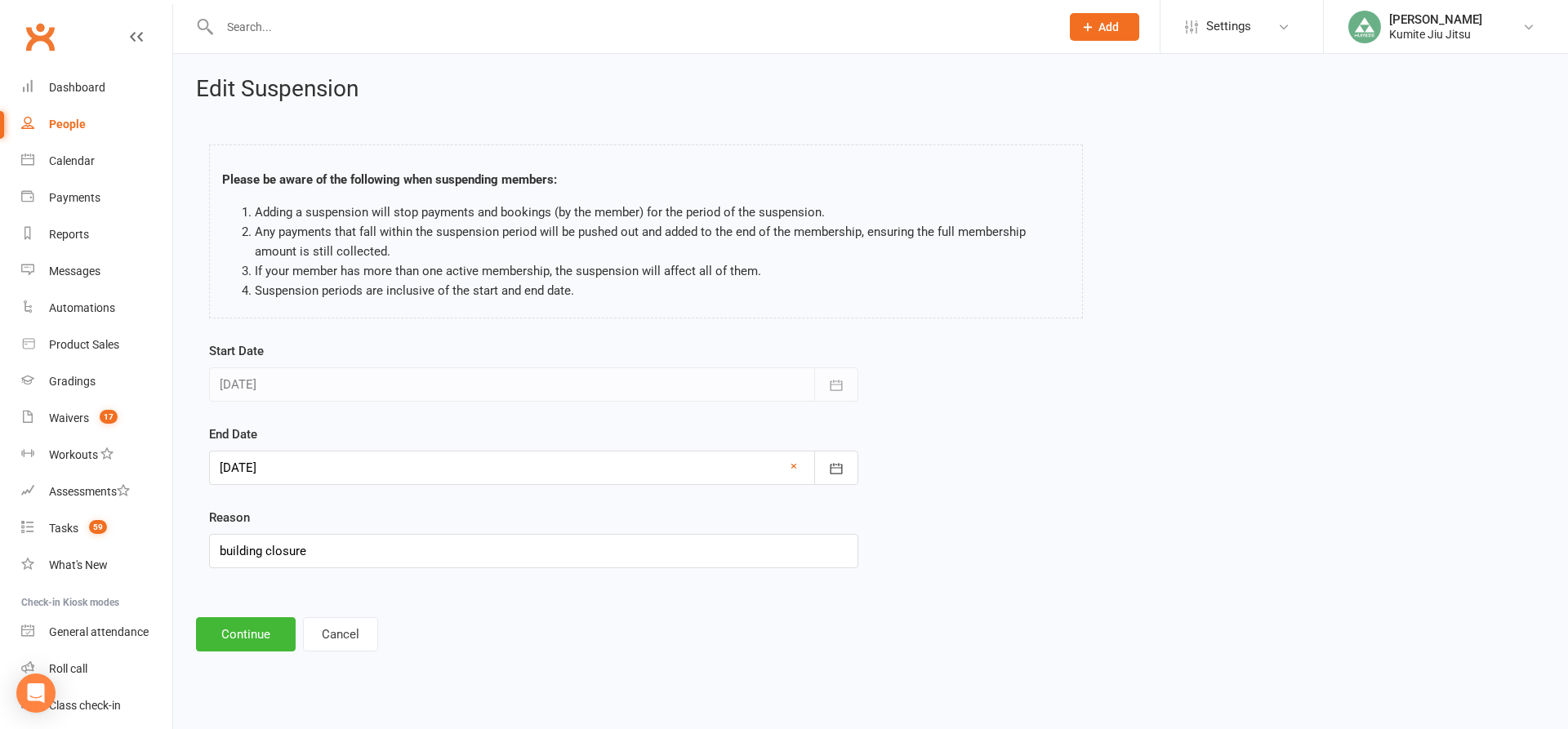
click at [314, 460] on div at bounding box center [533, 467] width 649 height 34
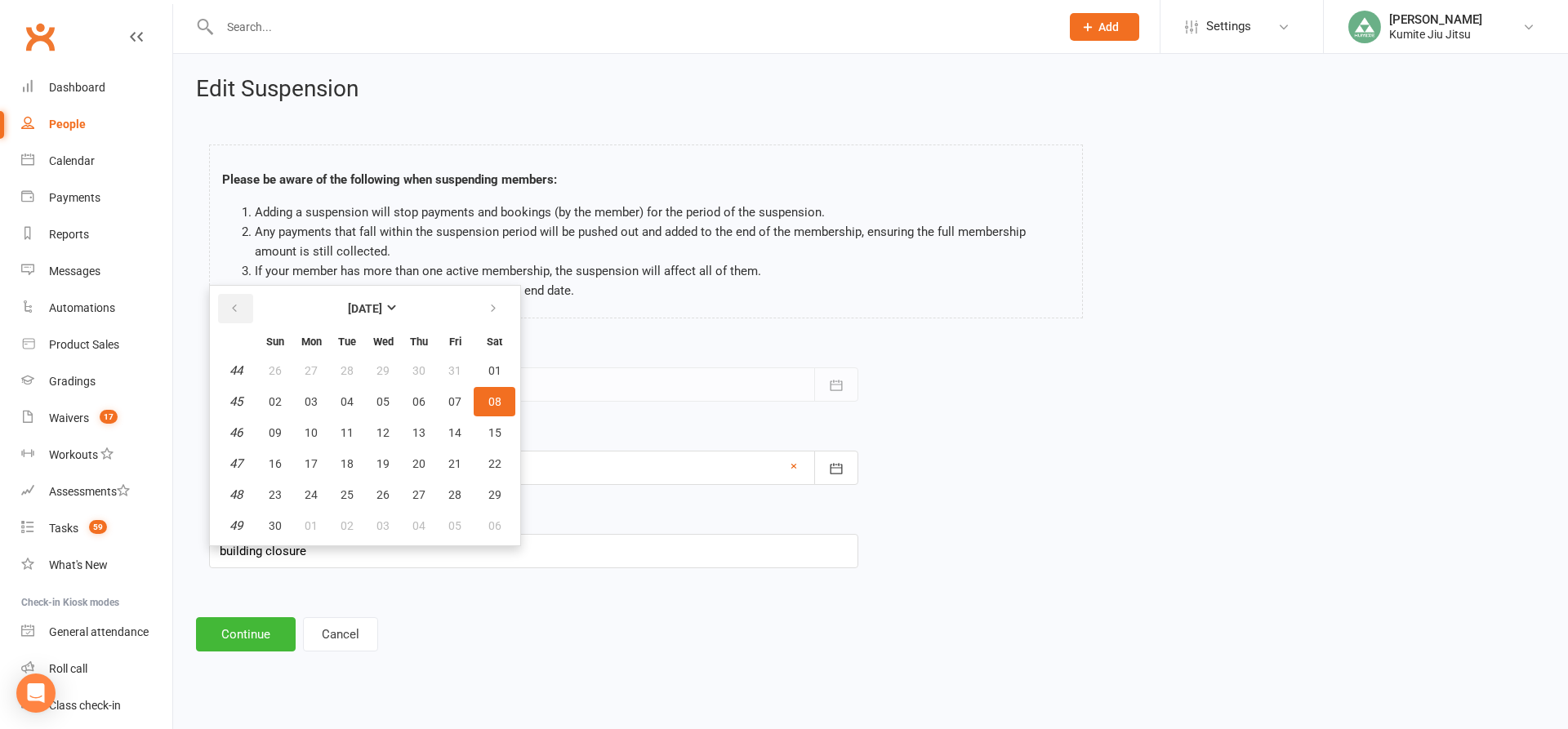
click at [237, 304] on icon "button" at bounding box center [233, 308] width 11 height 13
click at [308, 433] on span "13" at bounding box center [311, 432] width 13 height 13
type input "[DATE]"
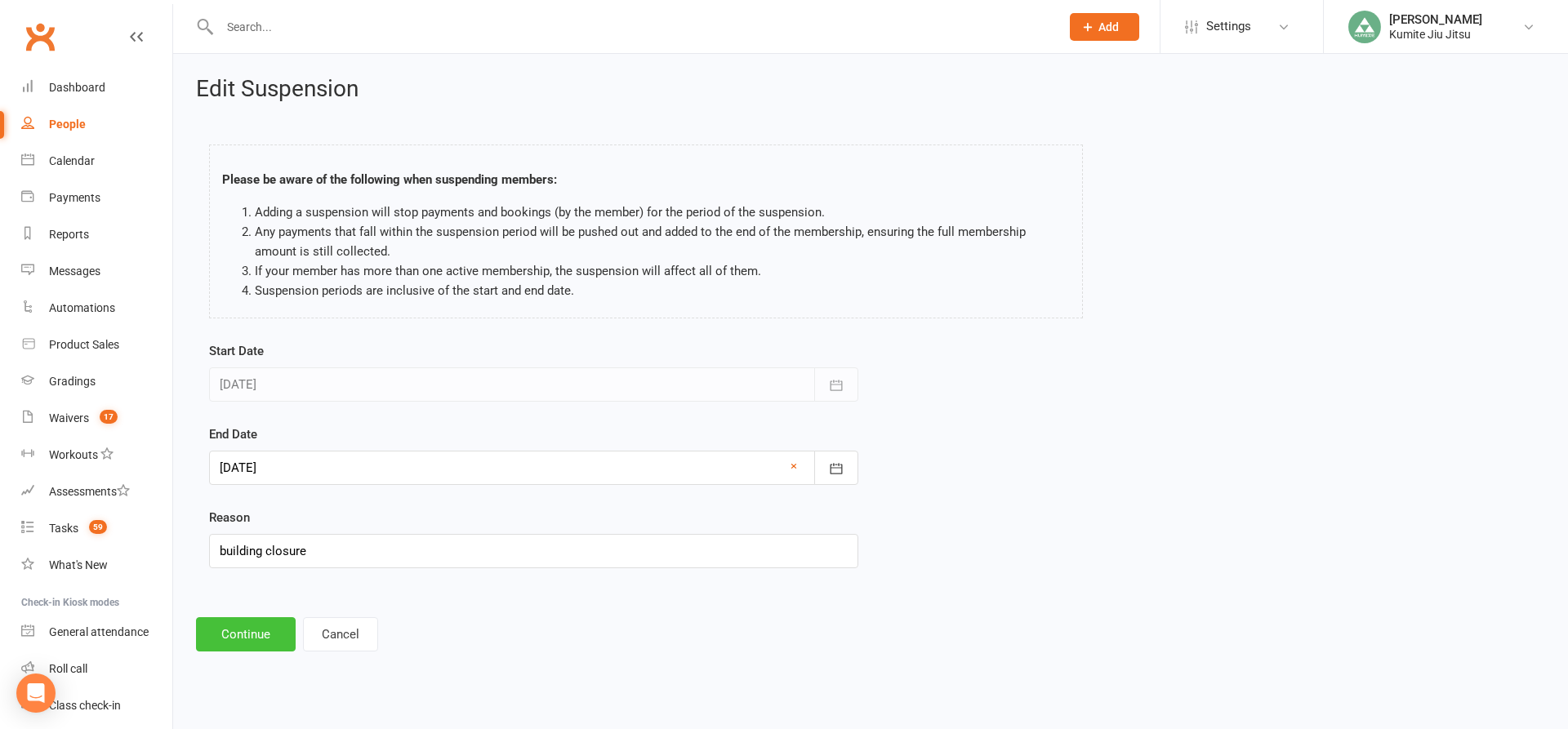
click at [237, 627] on button "Continue" at bounding box center [246, 634] width 99 height 34
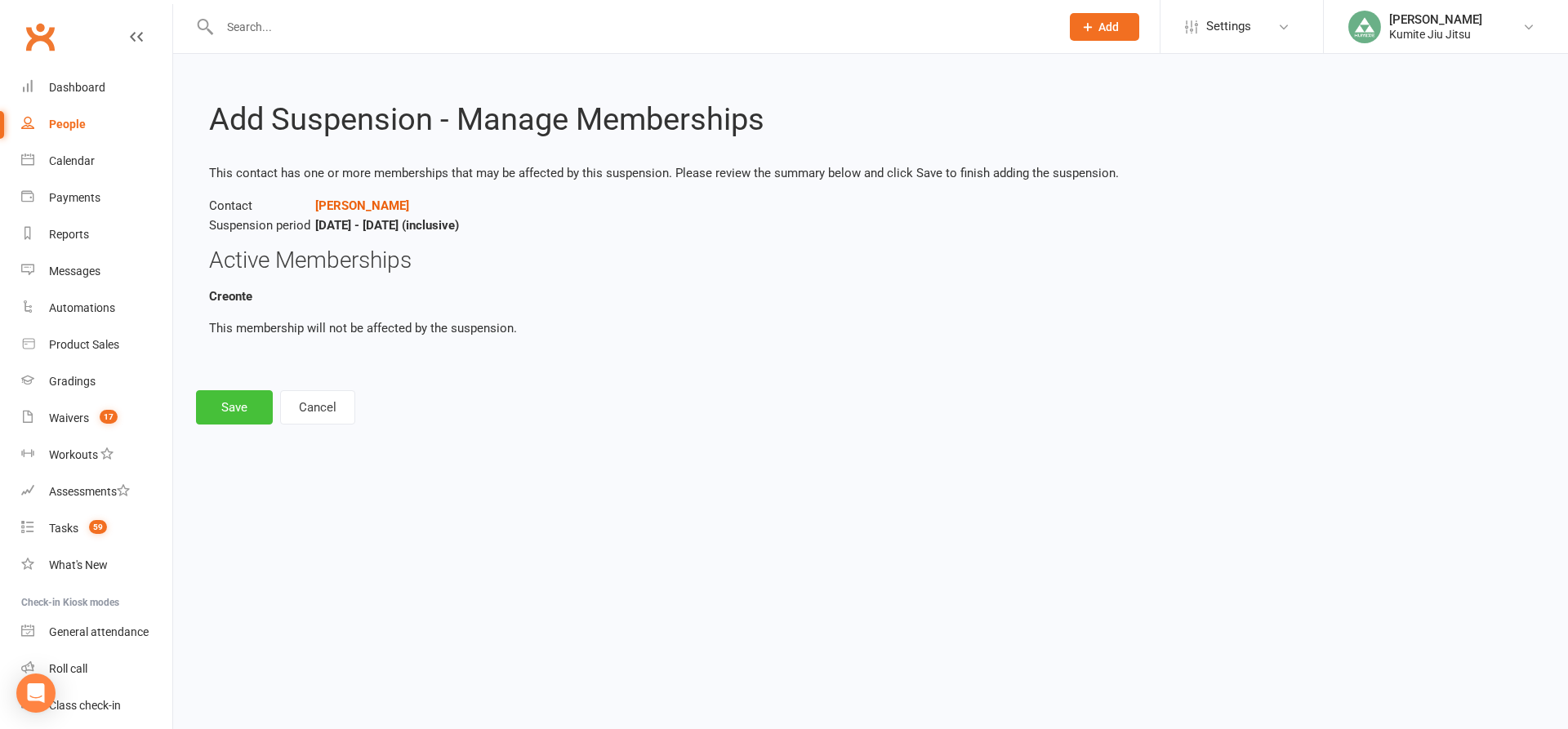
click at [249, 402] on button "Save" at bounding box center [234, 407] width 77 height 34
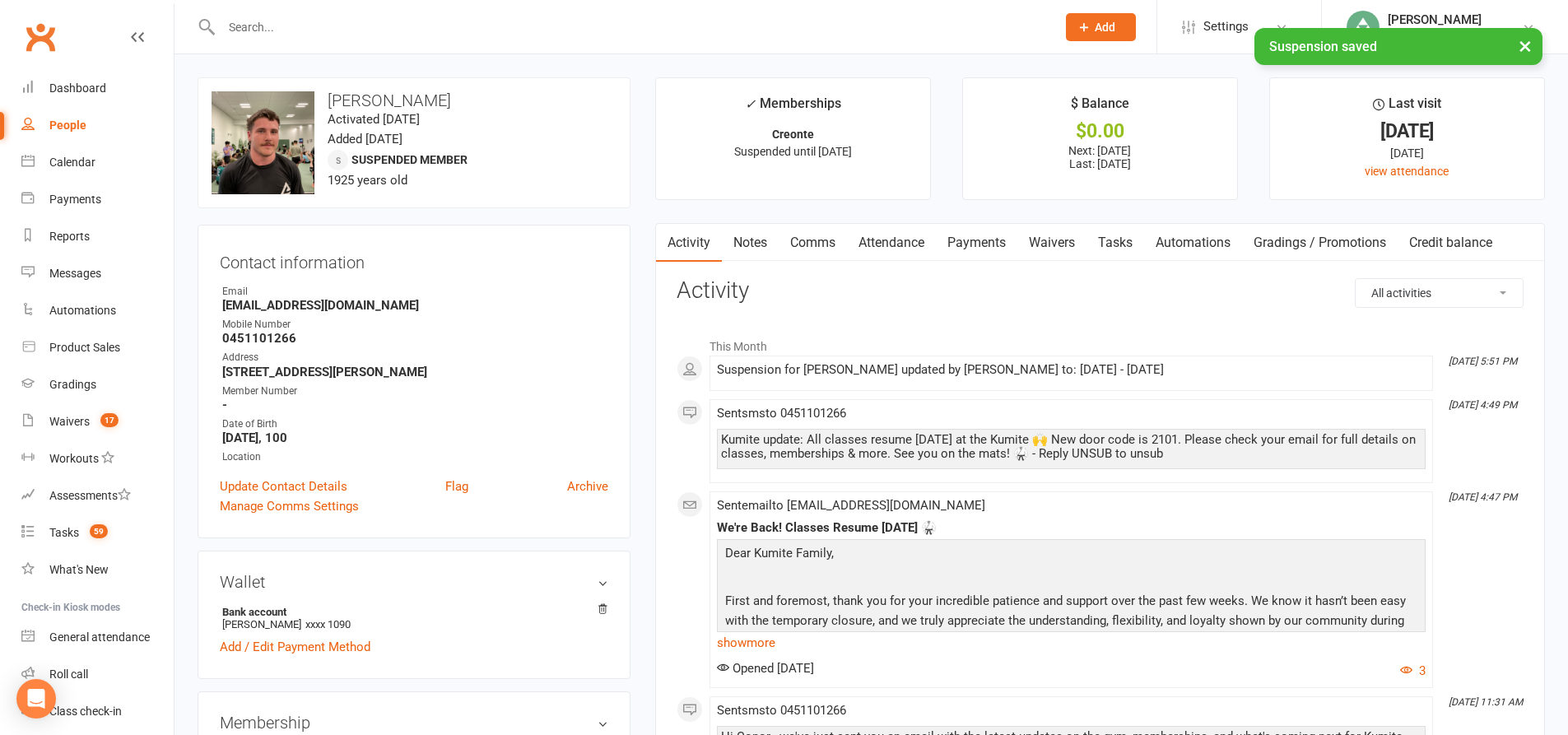
click at [1124, 240] on link "Tasks" at bounding box center [1115, 242] width 58 height 38
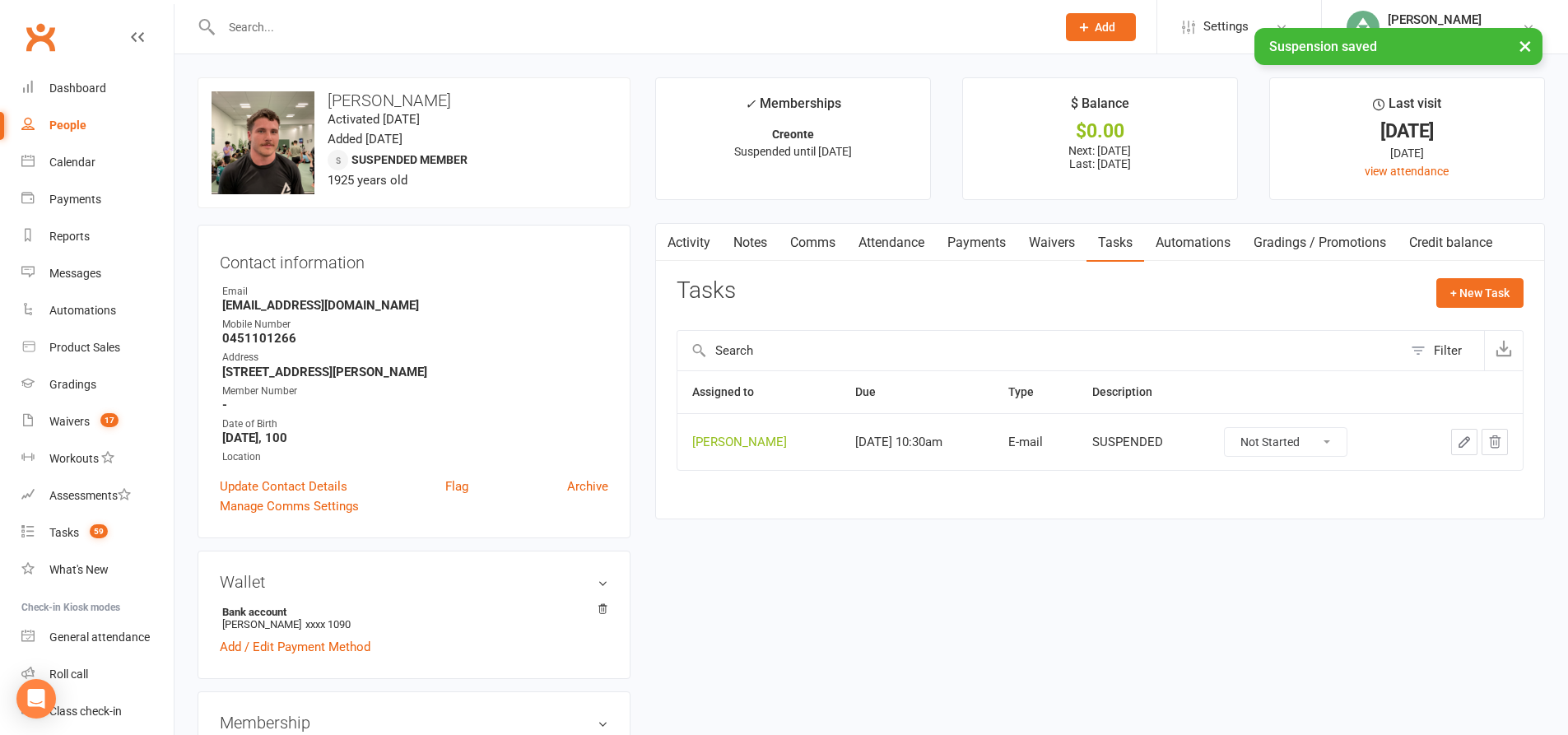
click at [1498, 440] on icon "button" at bounding box center [1494, 442] width 15 height 15
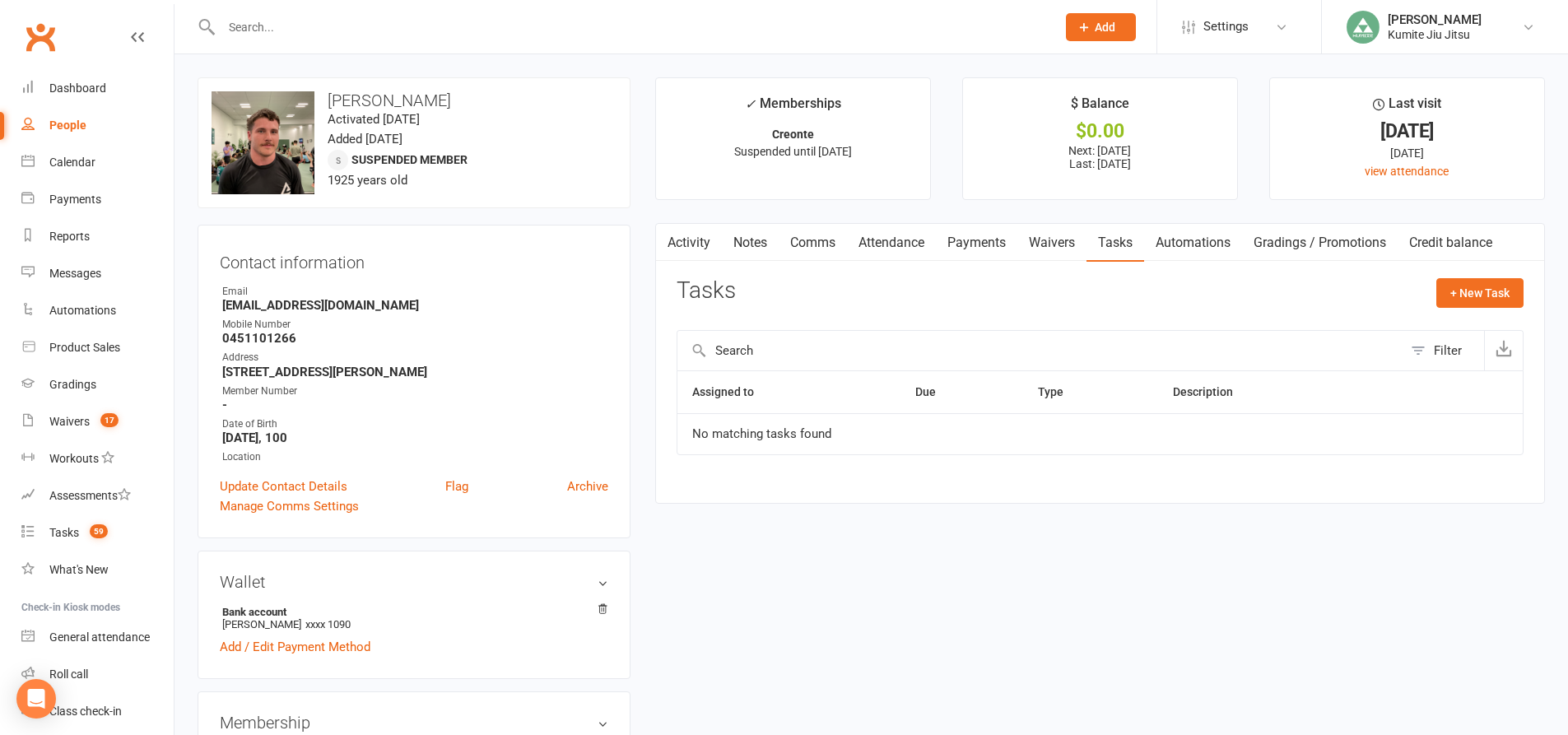
click at [981, 234] on link "Payments" at bounding box center [976, 242] width 82 height 38
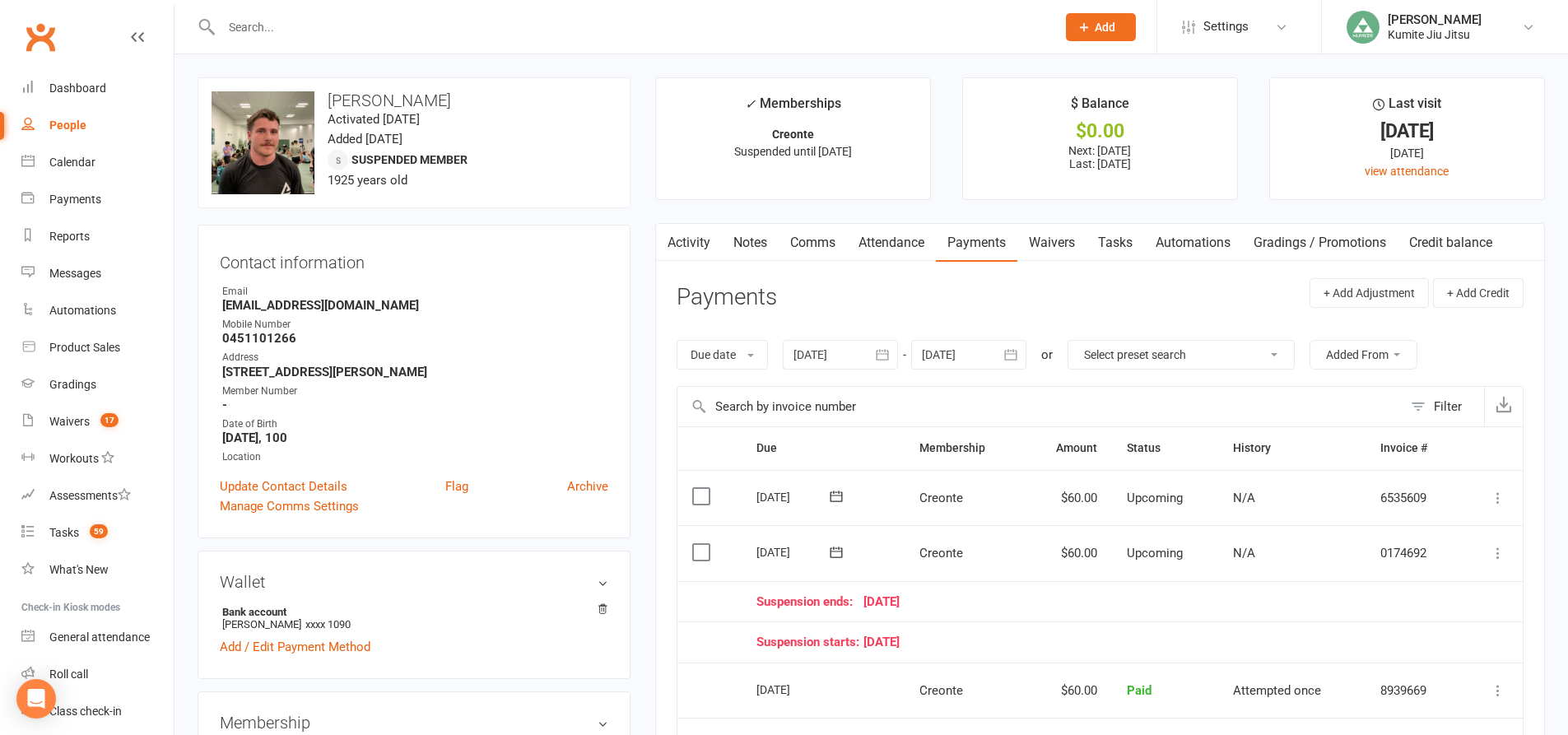
click at [1494, 549] on icon at bounding box center [1498, 553] width 17 height 17
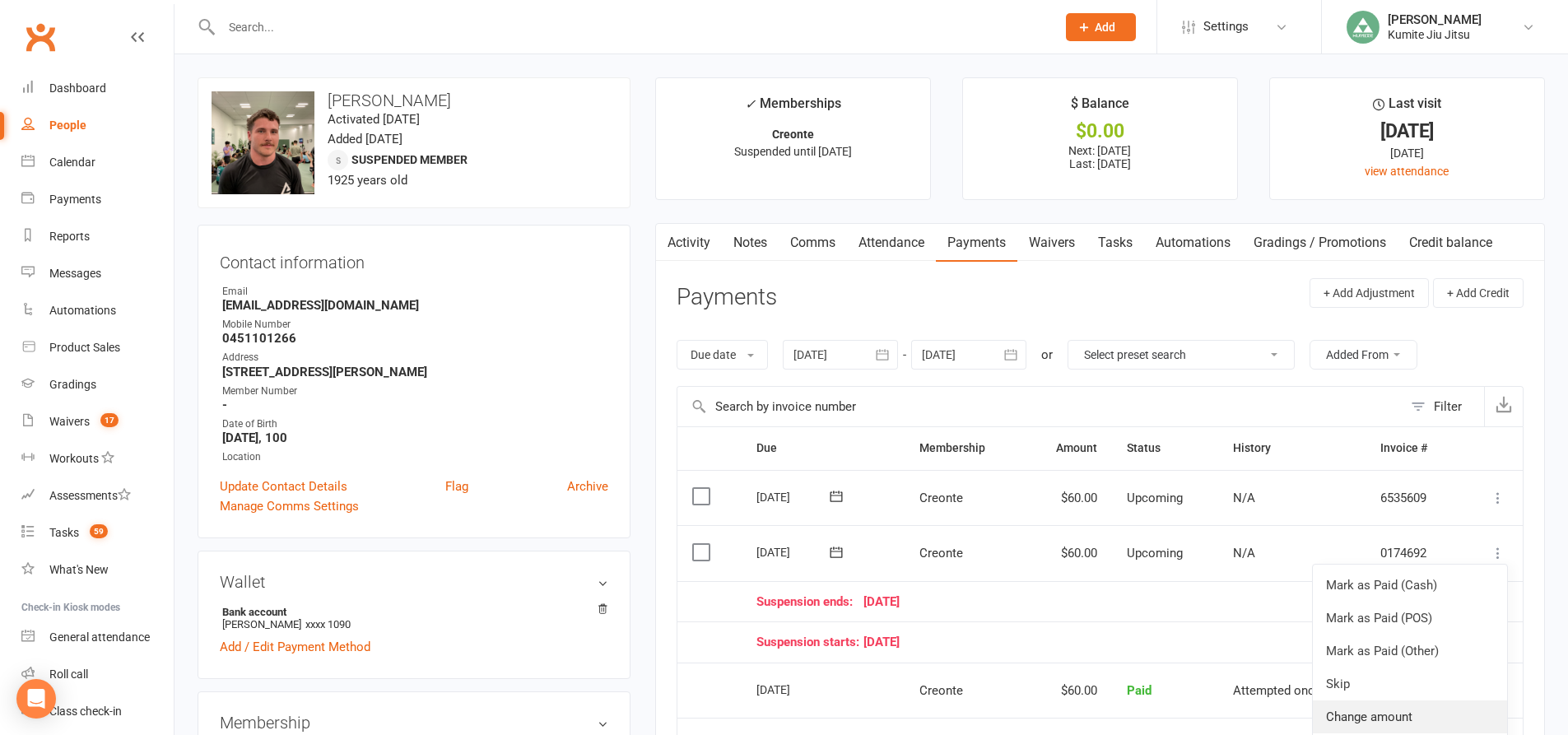
click at [1389, 717] on link "Change amount" at bounding box center [1409, 717] width 194 height 32
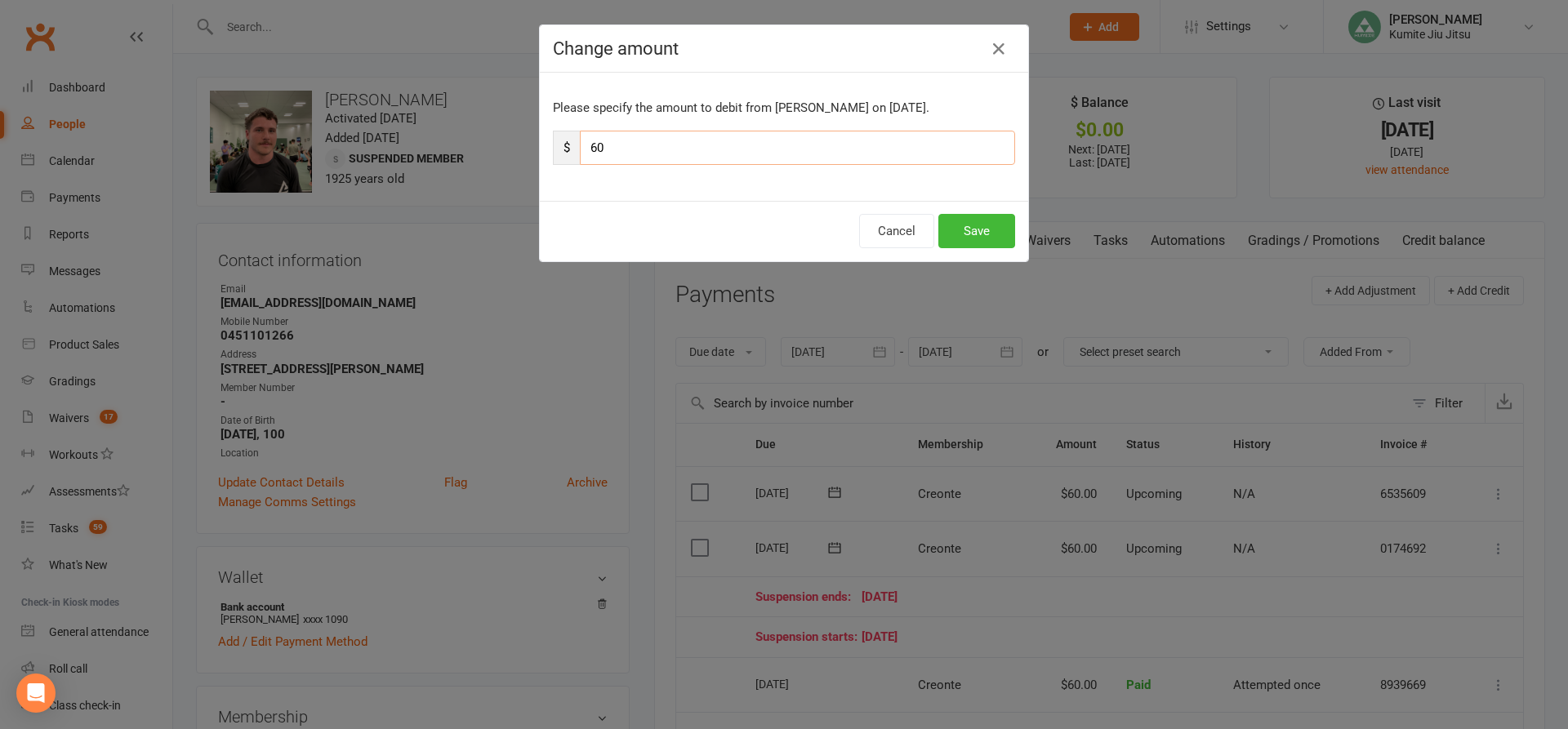
click at [593, 145] on input "60" at bounding box center [798, 147] width 436 height 34
type input "30"
click at [959, 226] on button "Save" at bounding box center [977, 231] width 77 height 34
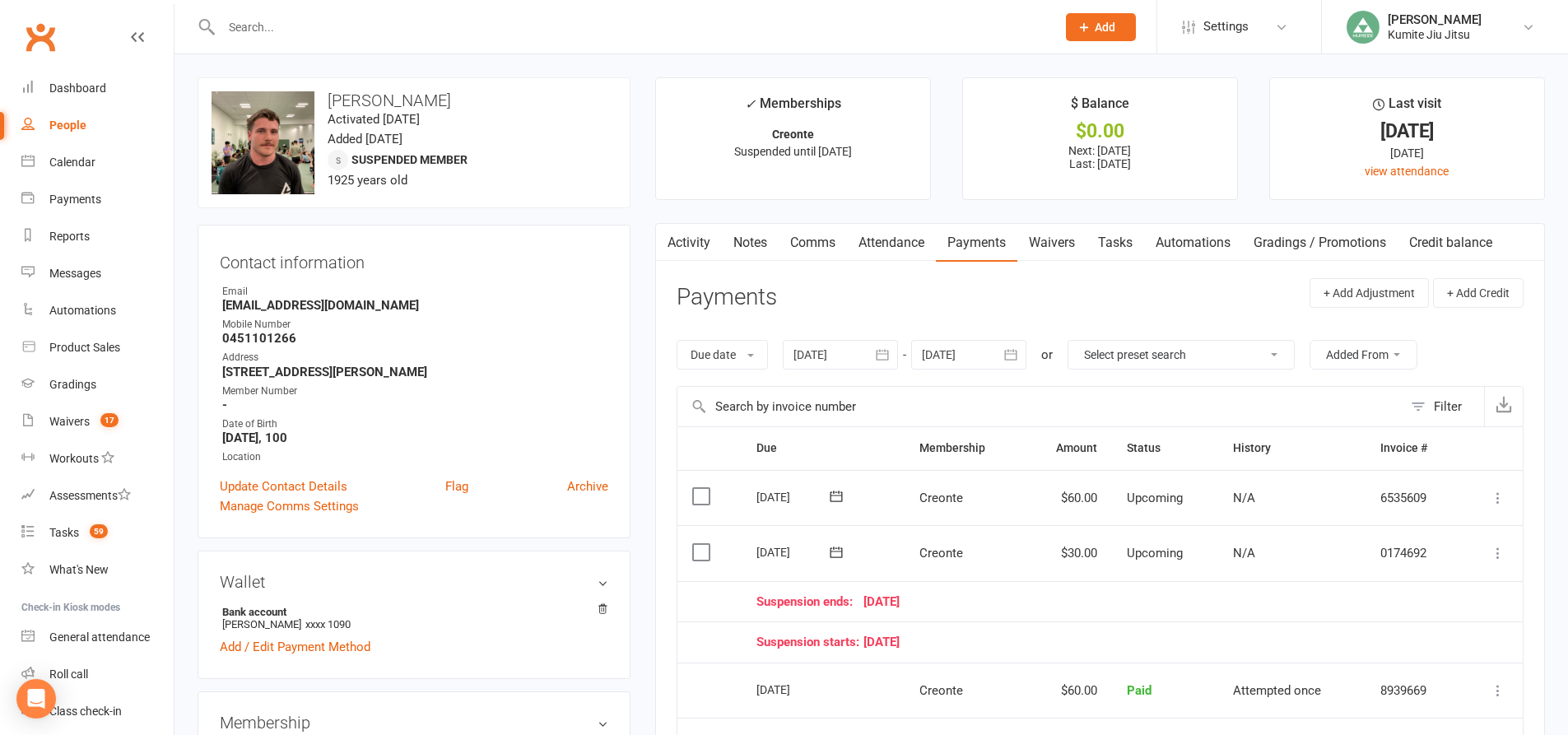
click at [1131, 234] on link "Tasks" at bounding box center [1115, 242] width 58 height 38
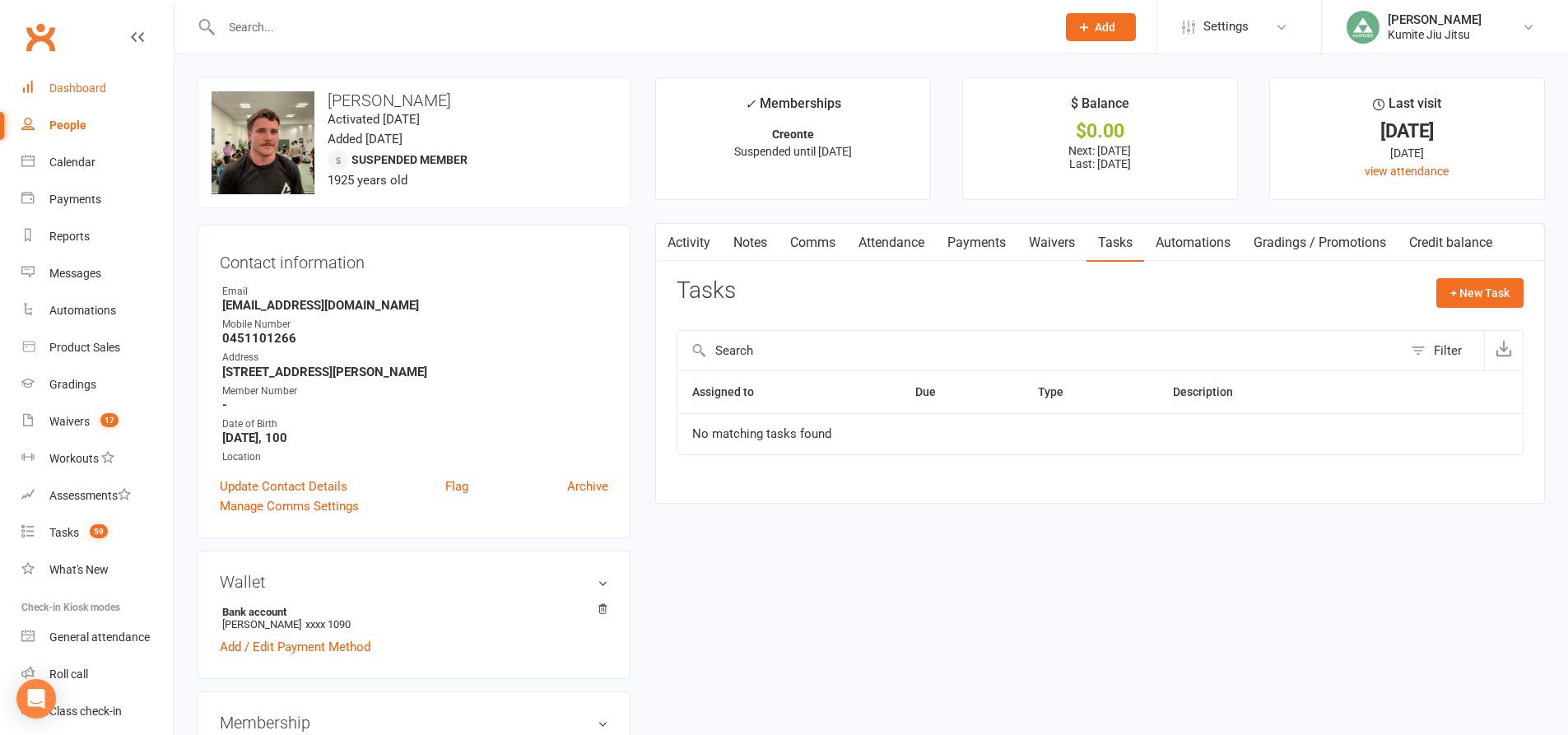
click at [92, 86] on div "Dashboard" at bounding box center [77, 88] width 57 height 13
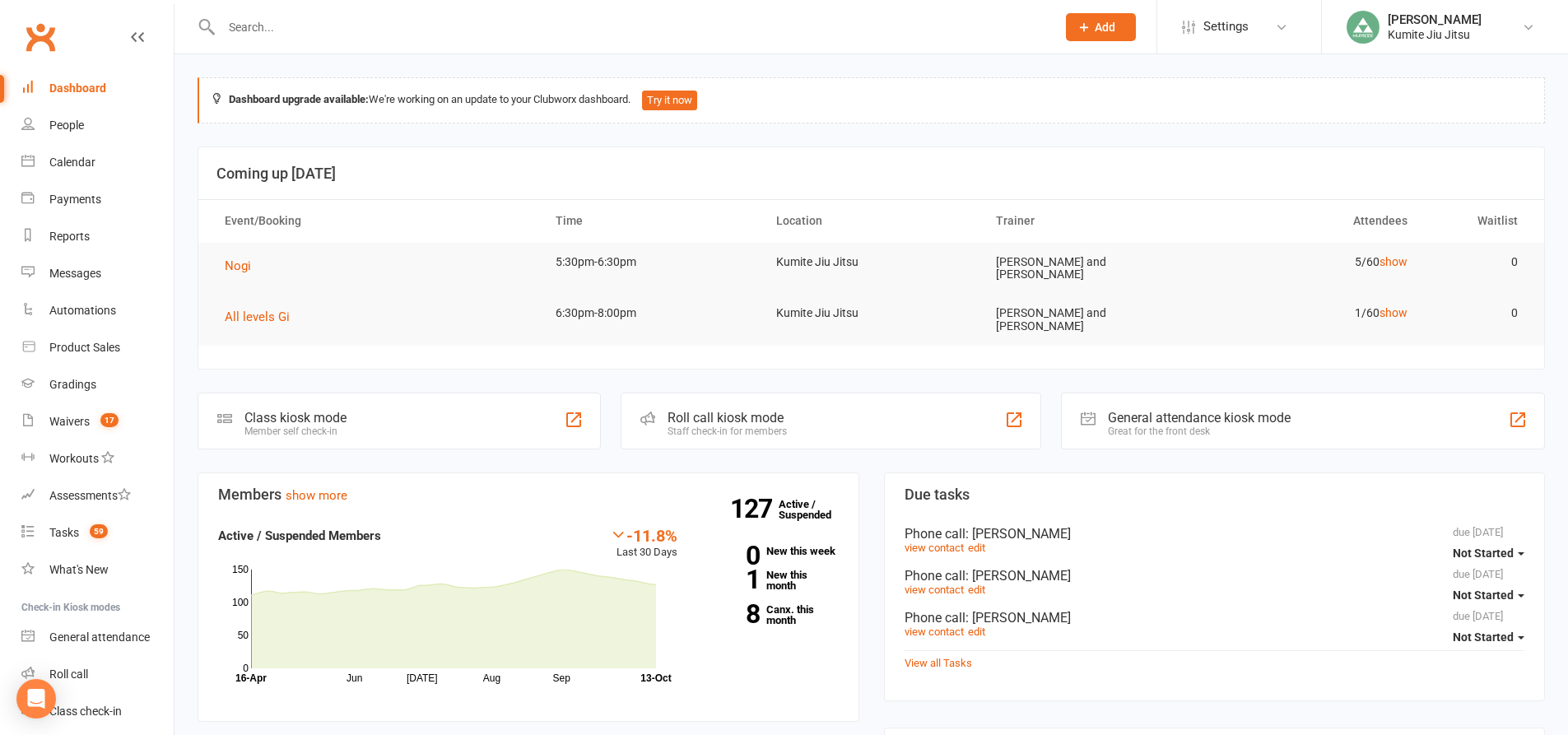
click at [333, 413] on div "Class kiosk mode" at bounding box center [295, 418] width 102 height 16
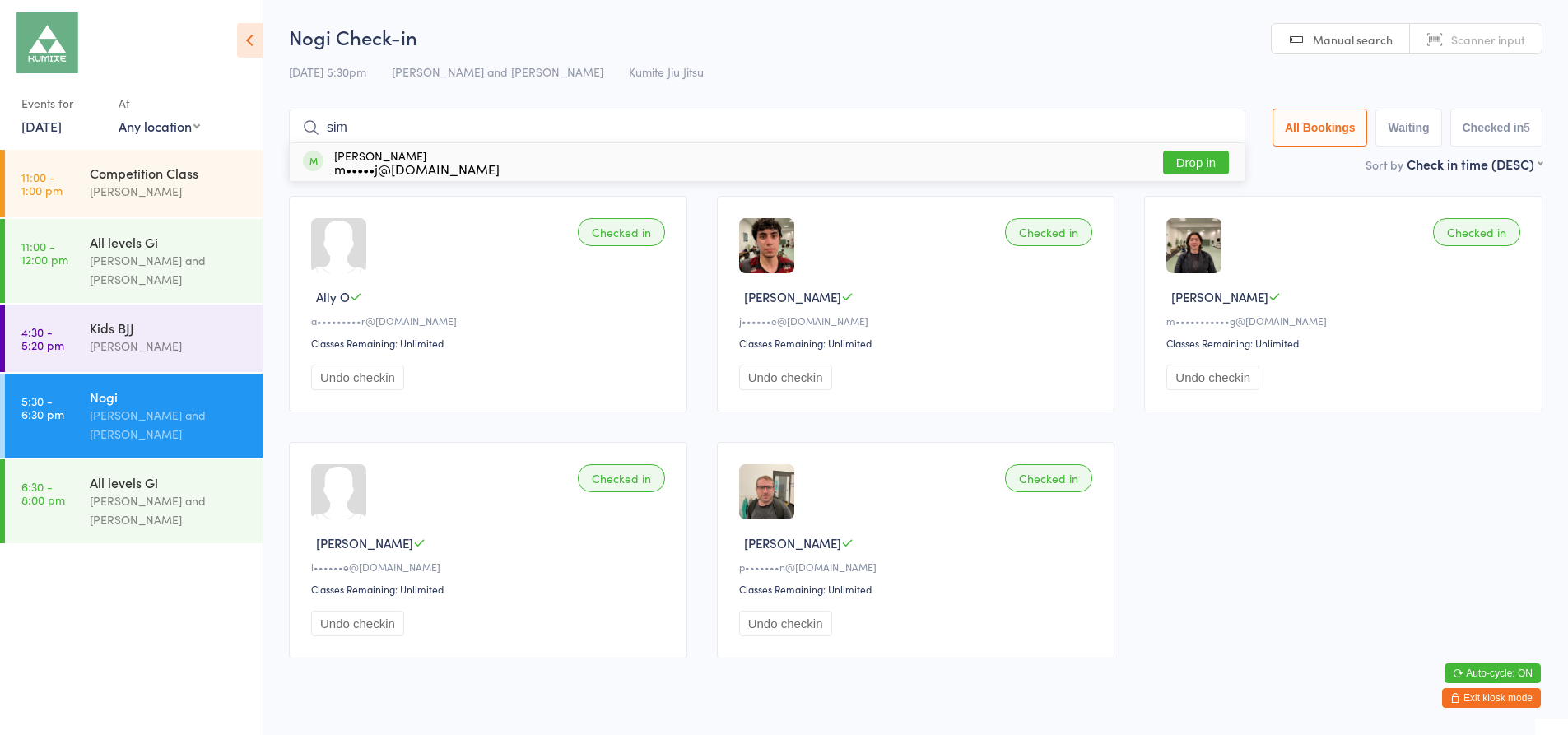
type input "sim"
click at [1177, 164] on button "Drop in" at bounding box center [1196, 162] width 66 height 24
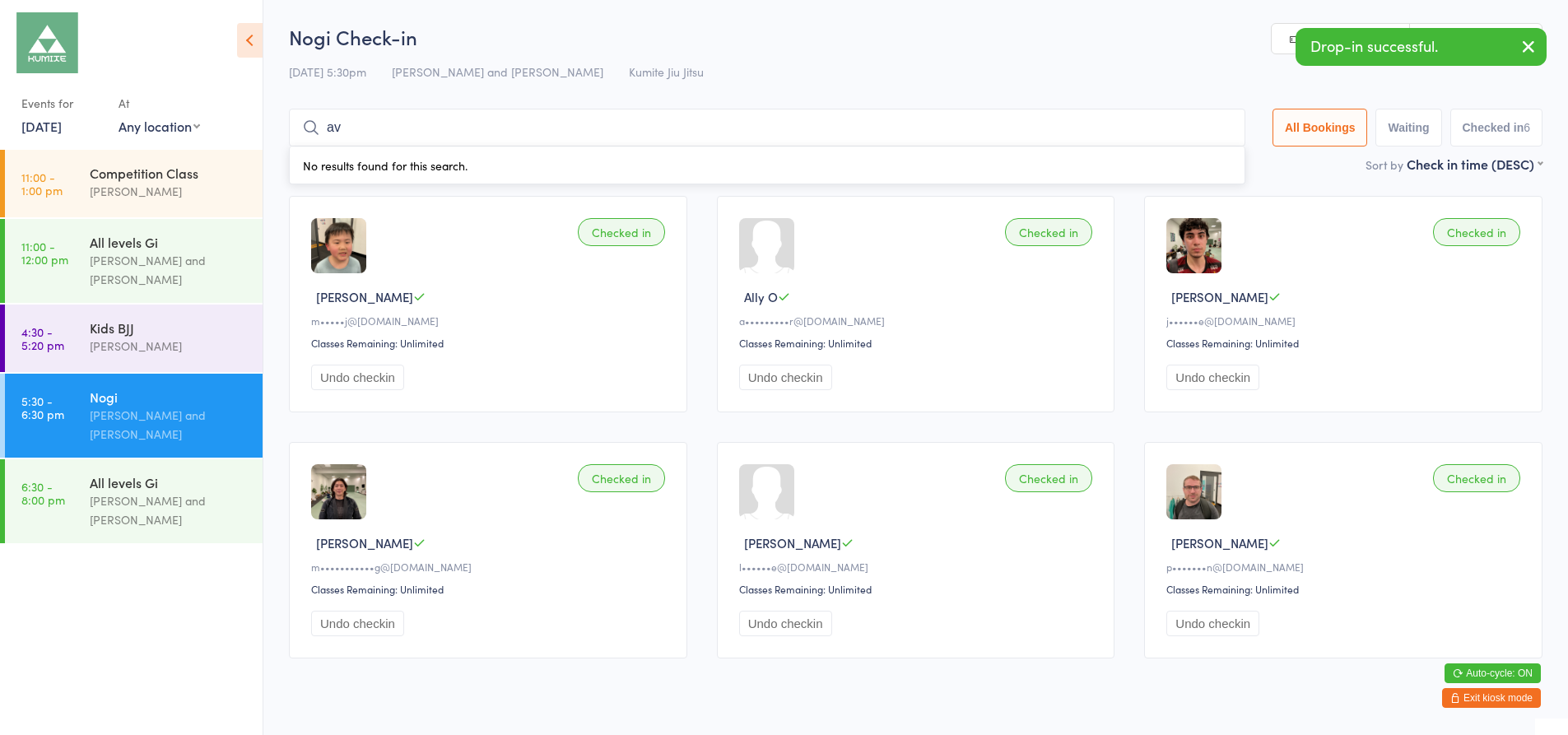
type input "a"
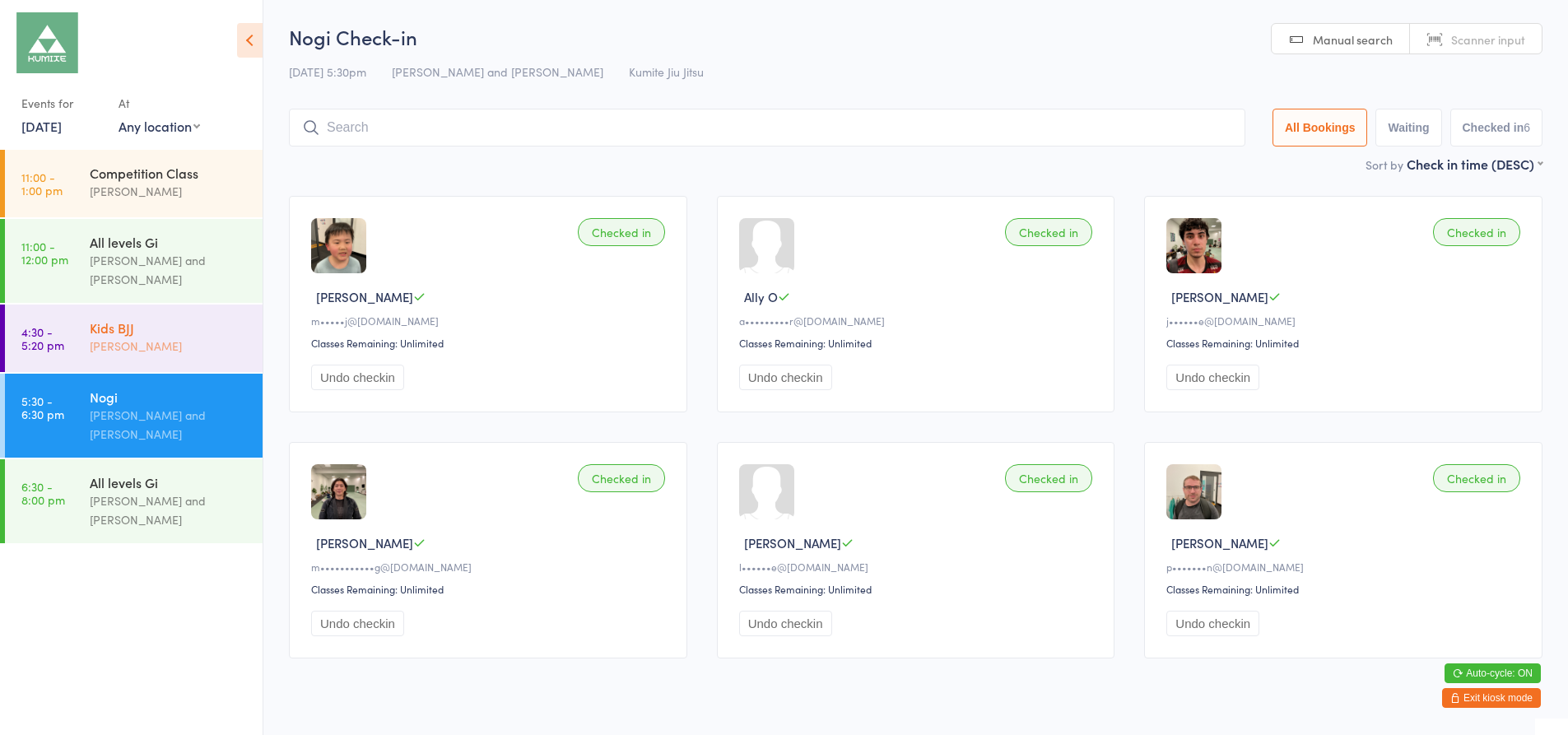
click at [155, 335] on div "Kids BJJ" at bounding box center [169, 328] width 159 height 18
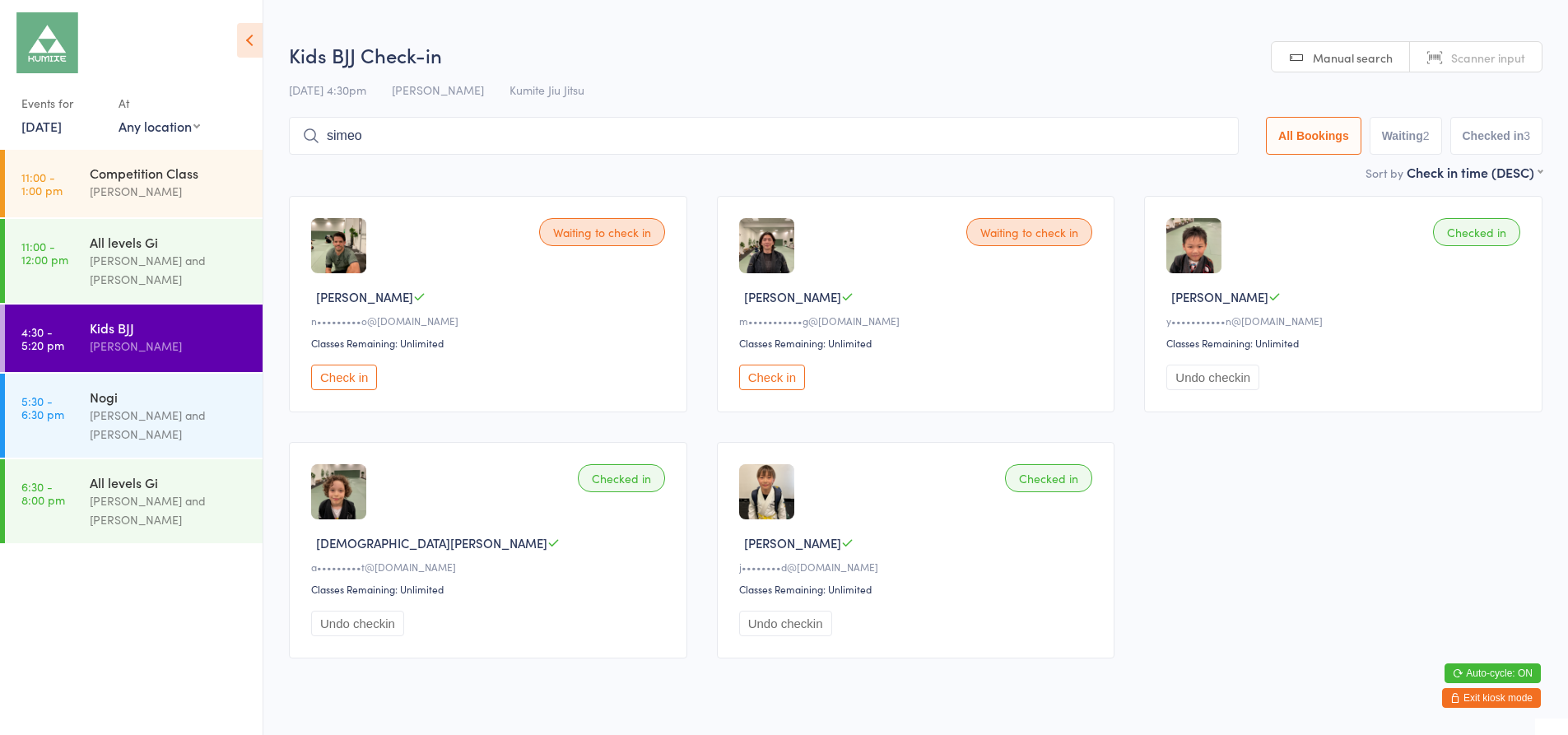
type input "[PERSON_NAME]"
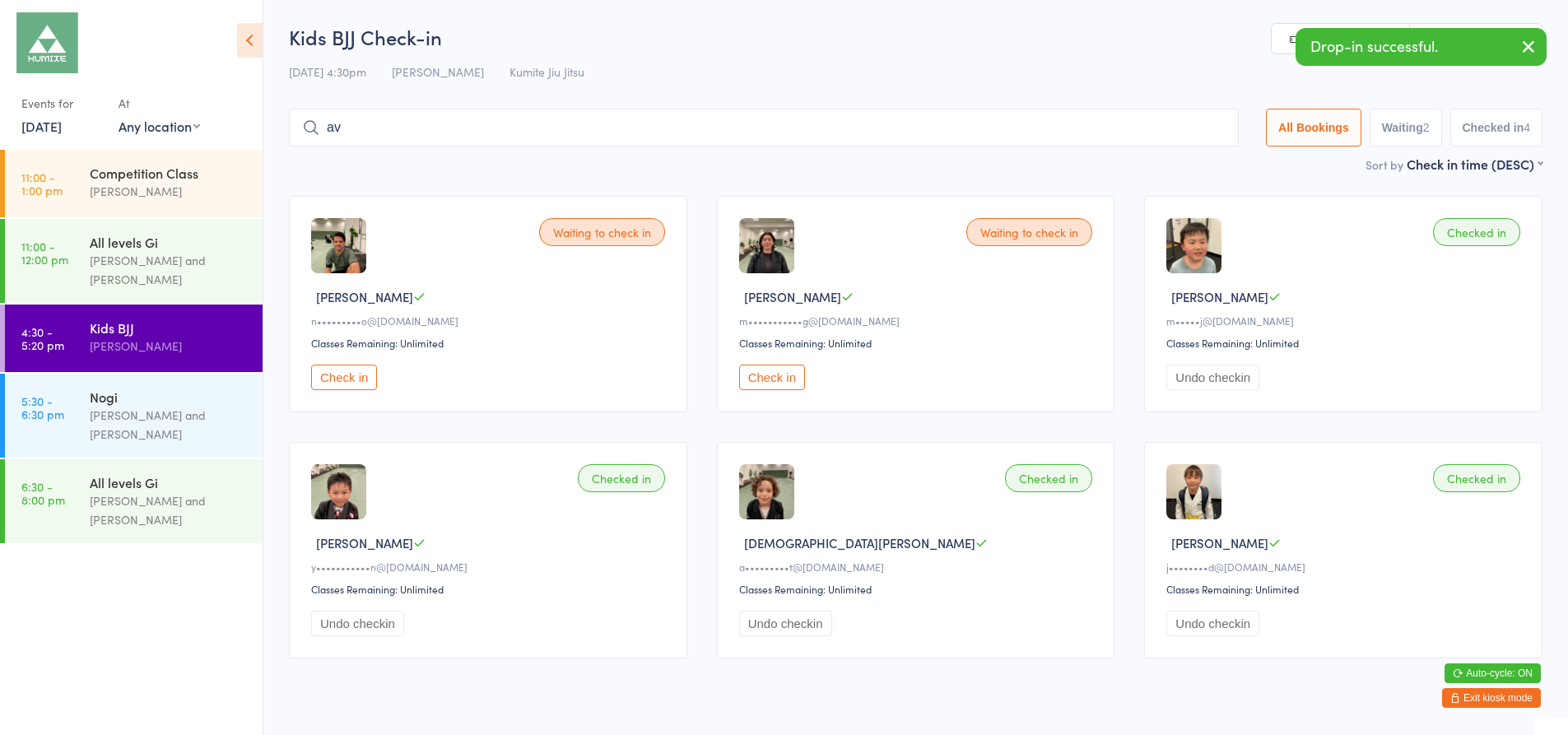
type input "a"
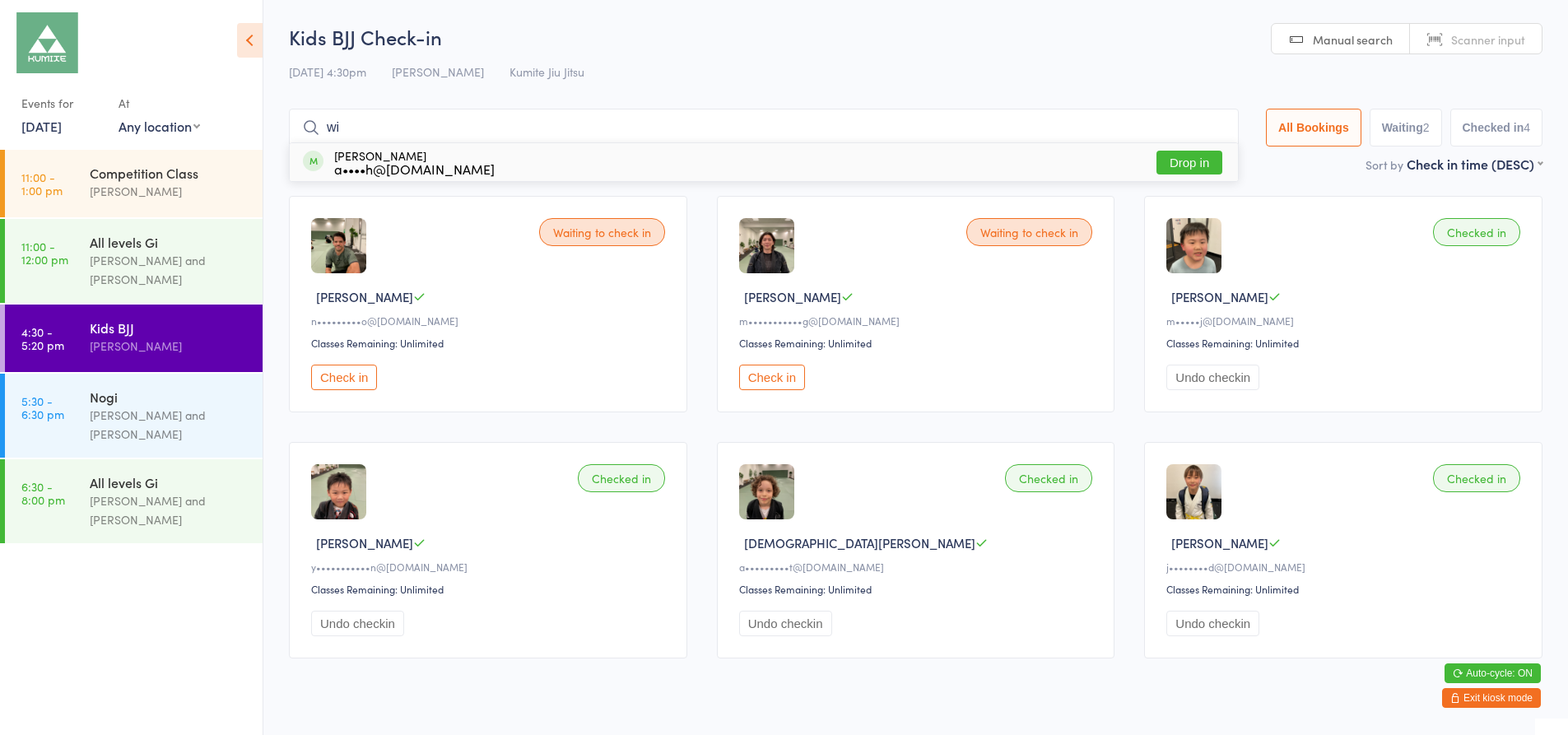
type input "w"
click at [246, 44] on icon at bounding box center [249, 40] width 25 height 34
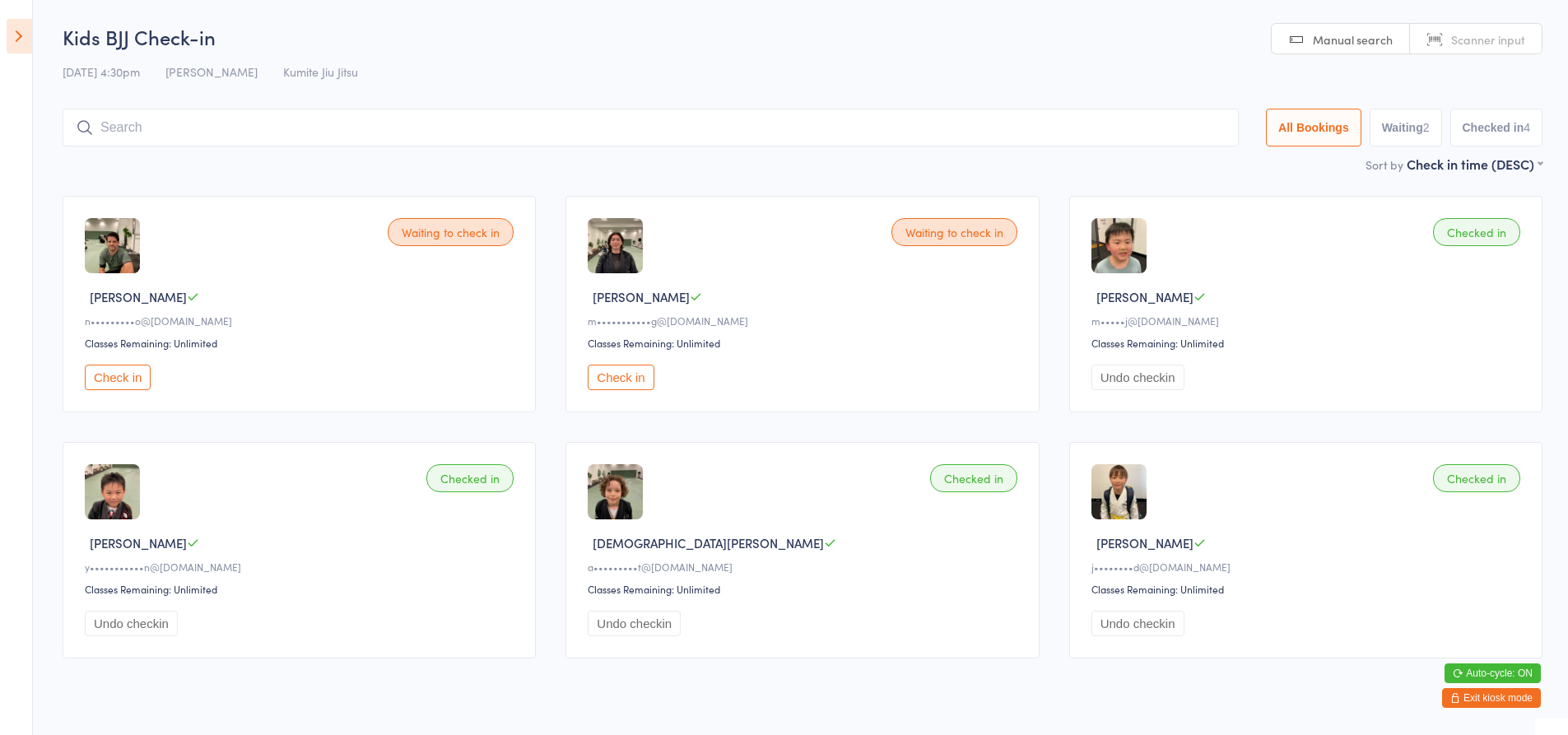
click at [19, 34] on icon at bounding box center [18, 36] width 25 height 34
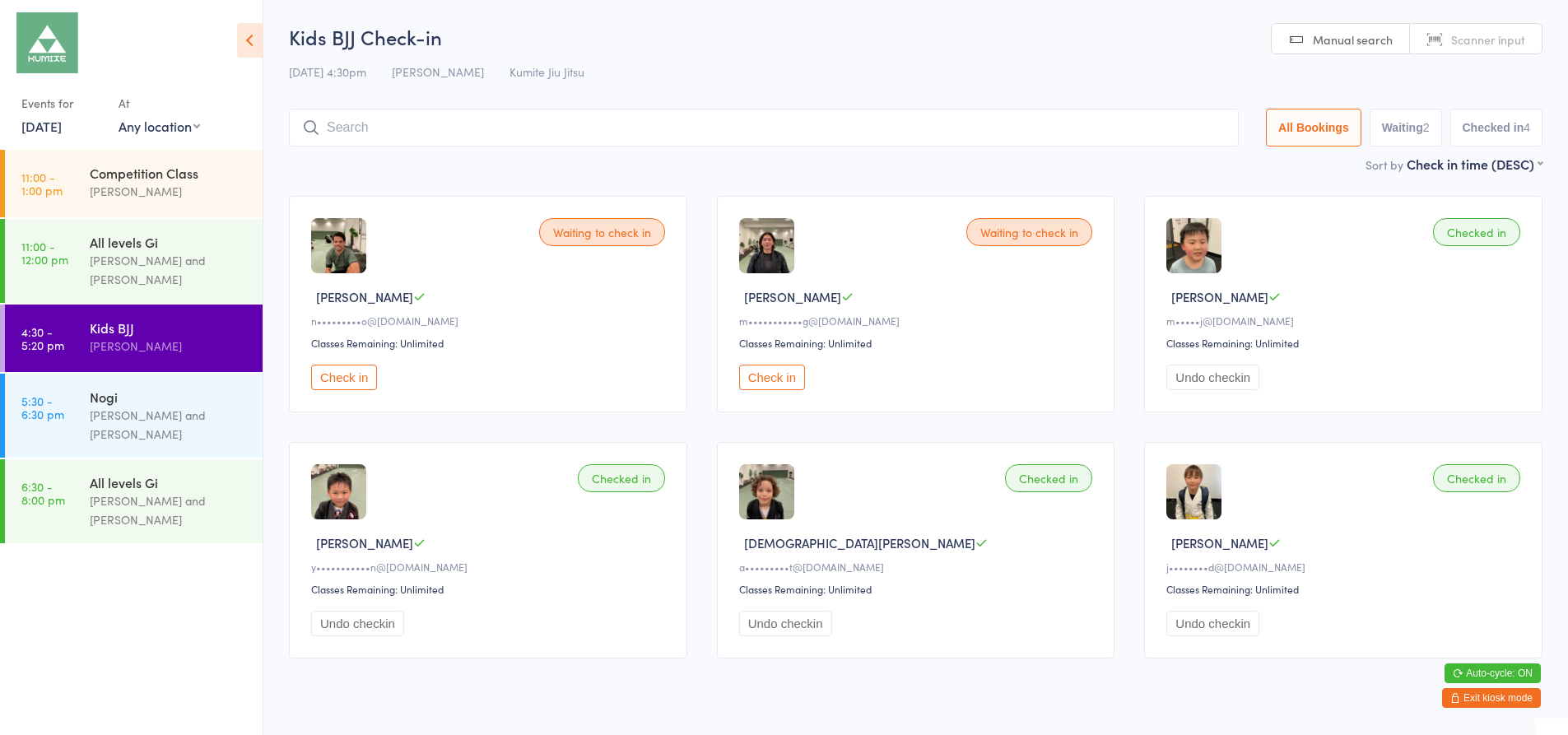
click at [252, 40] on icon at bounding box center [249, 40] width 25 height 34
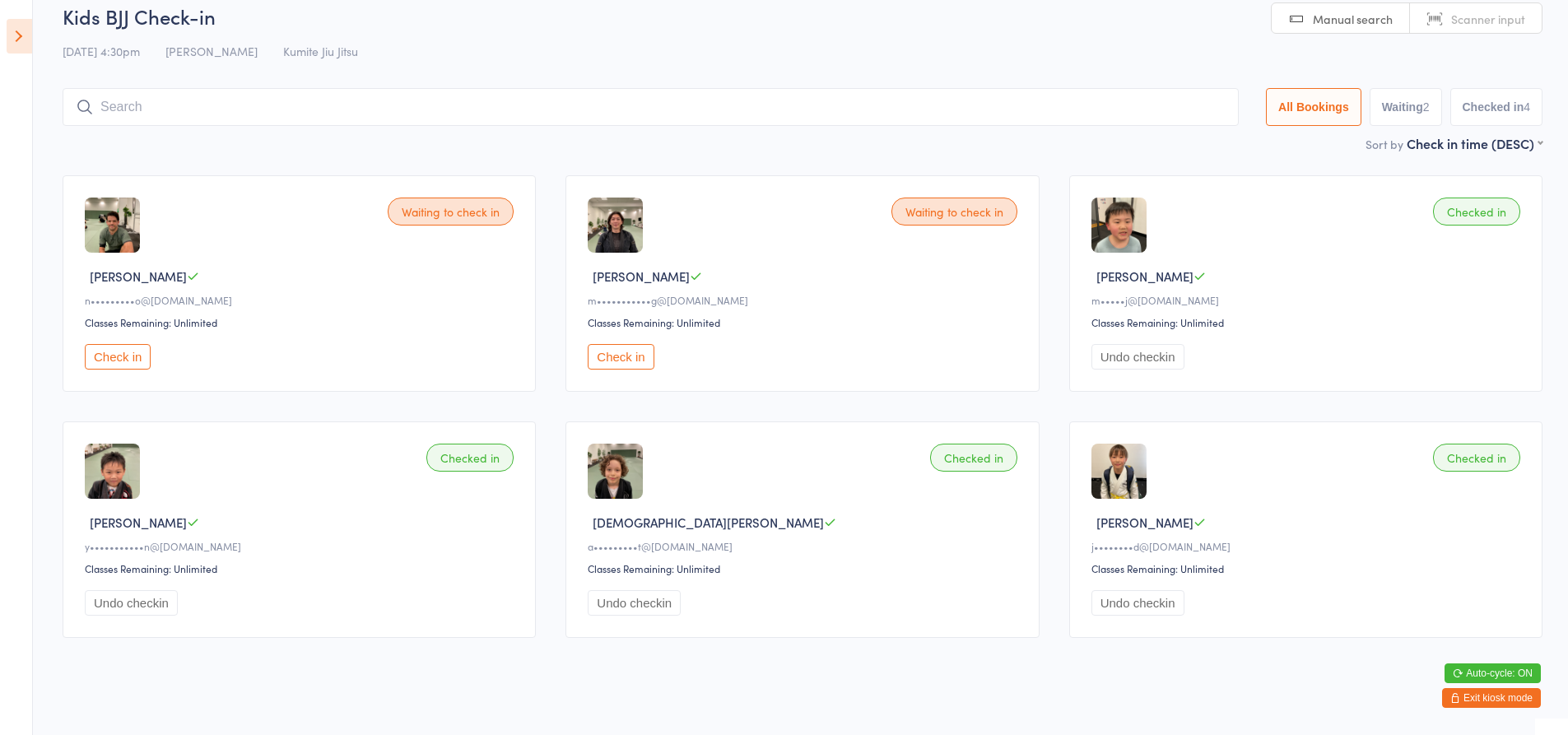
scroll to position [38, 0]
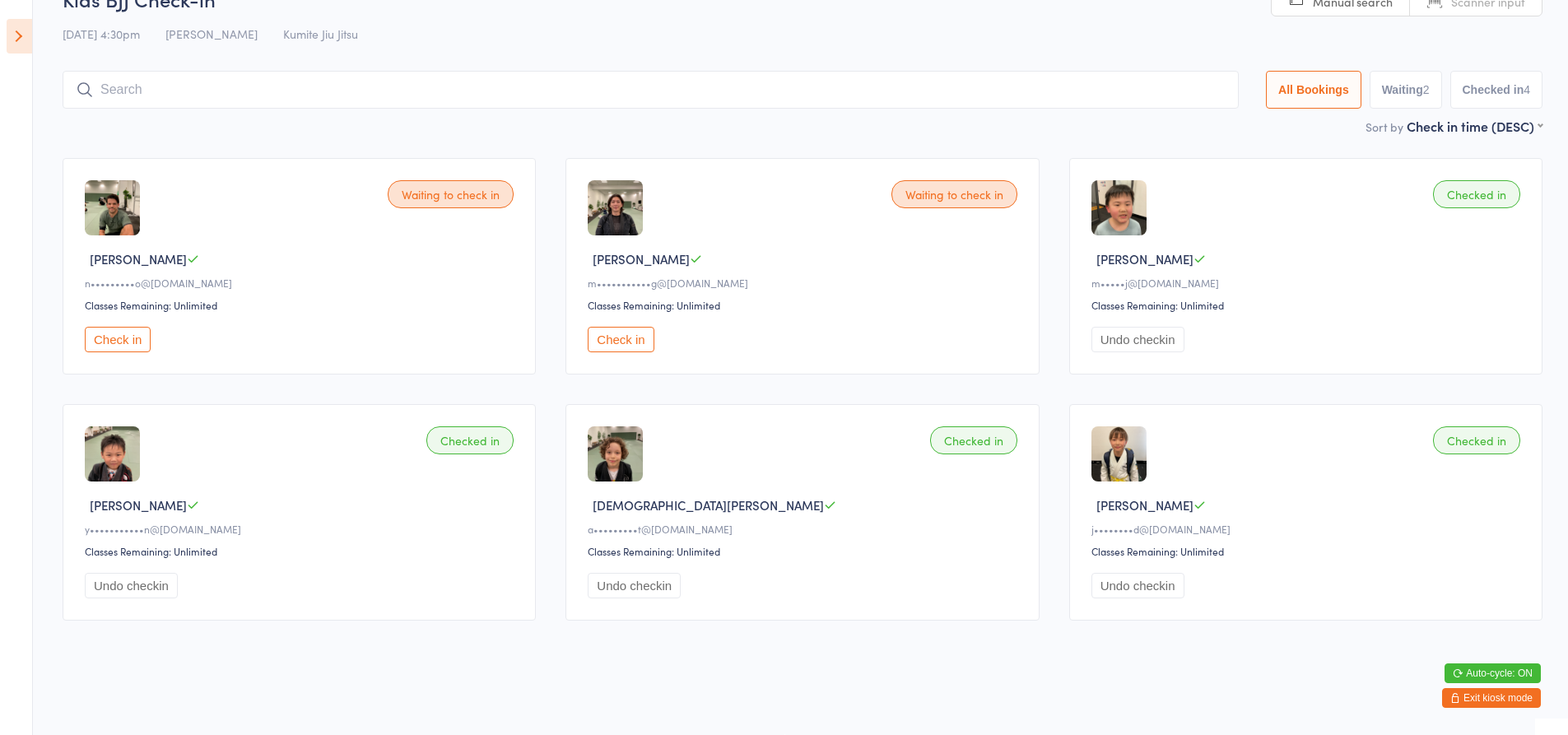
click at [1472, 694] on button "Exit kiosk mode" at bounding box center [1491, 698] width 98 height 19
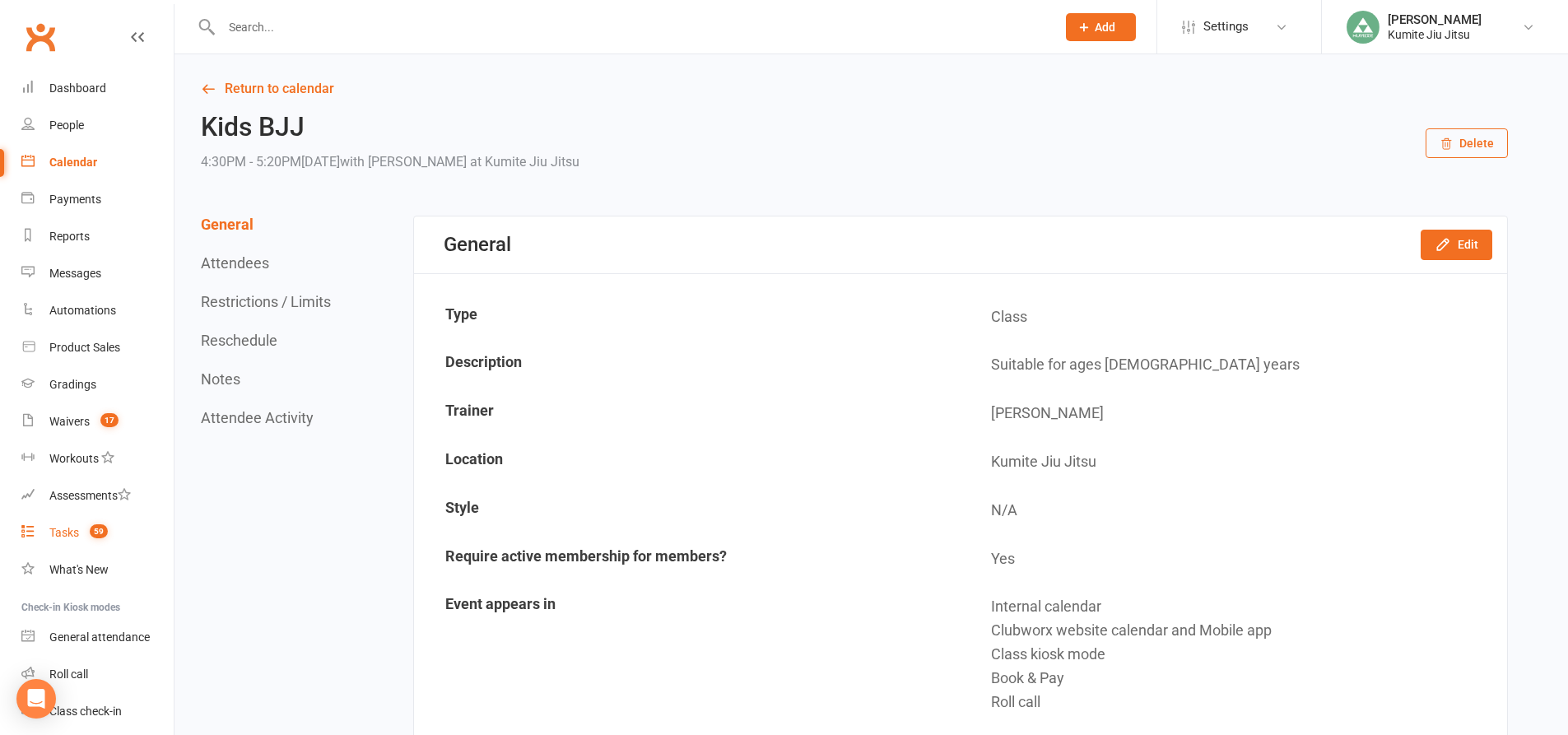
click at [80, 537] on link "Tasks 59" at bounding box center [97, 533] width 152 height 37
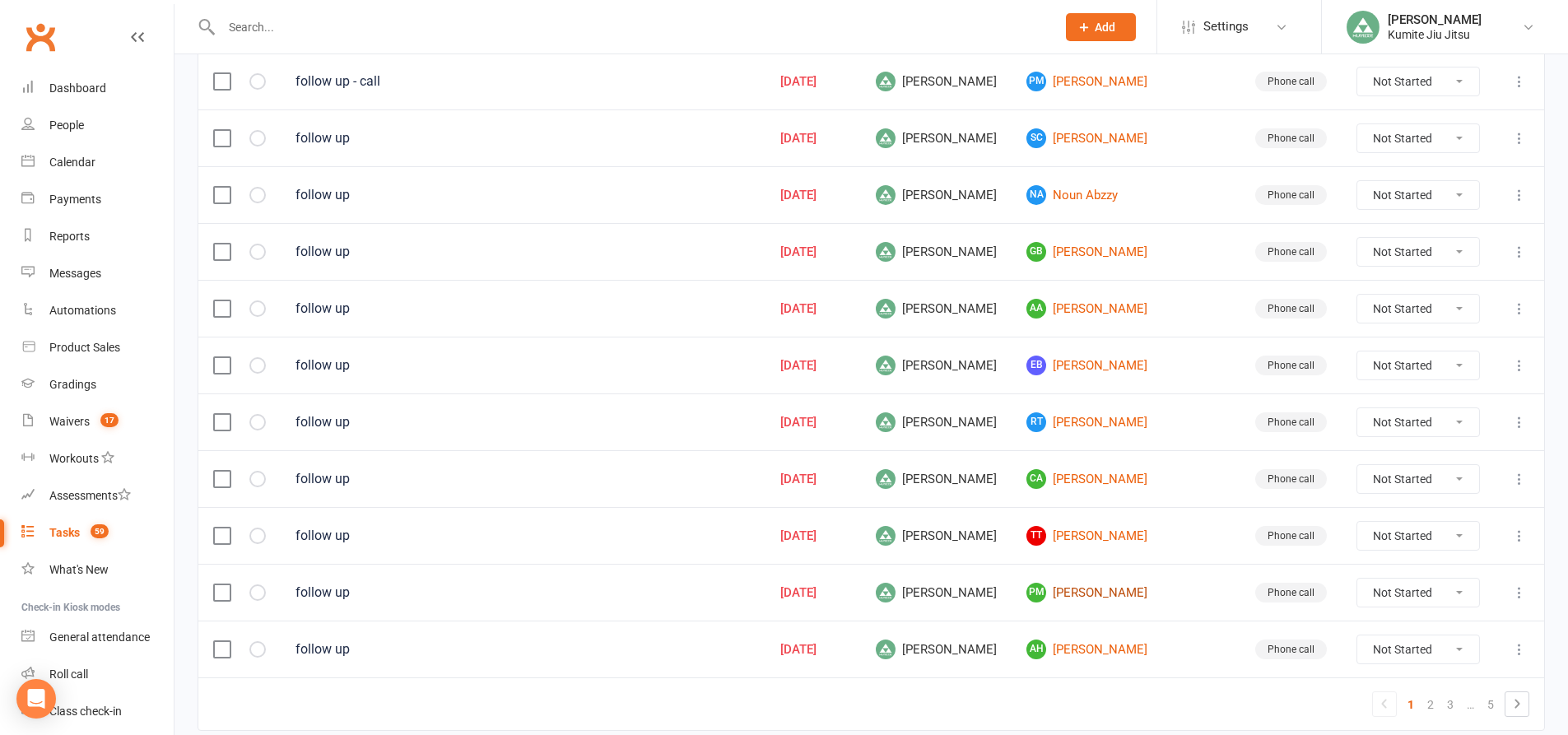
scroll to position [1117, 0]
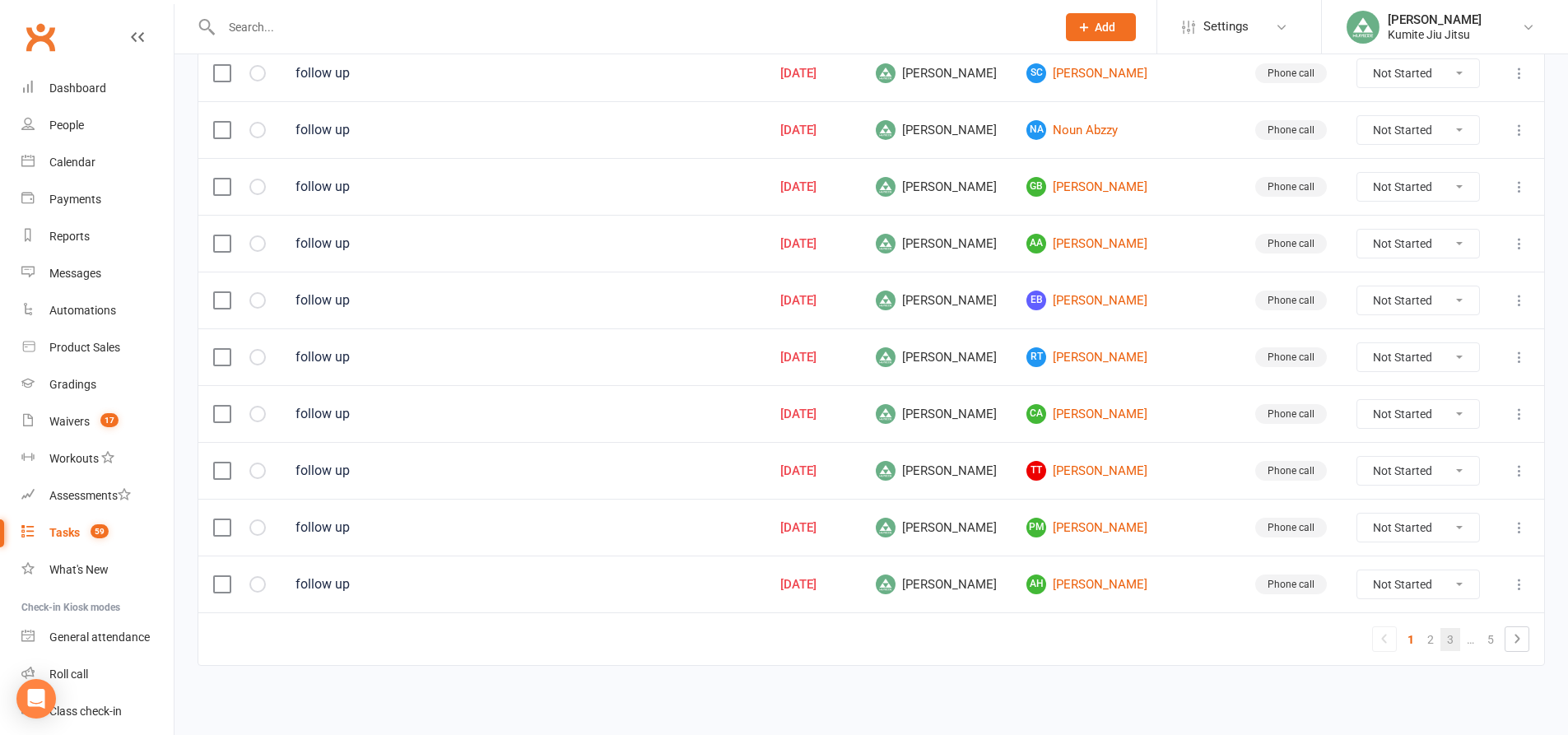
click at [1455, 633] on link "3" at bounding box center [1450, 639] width 19 height 23
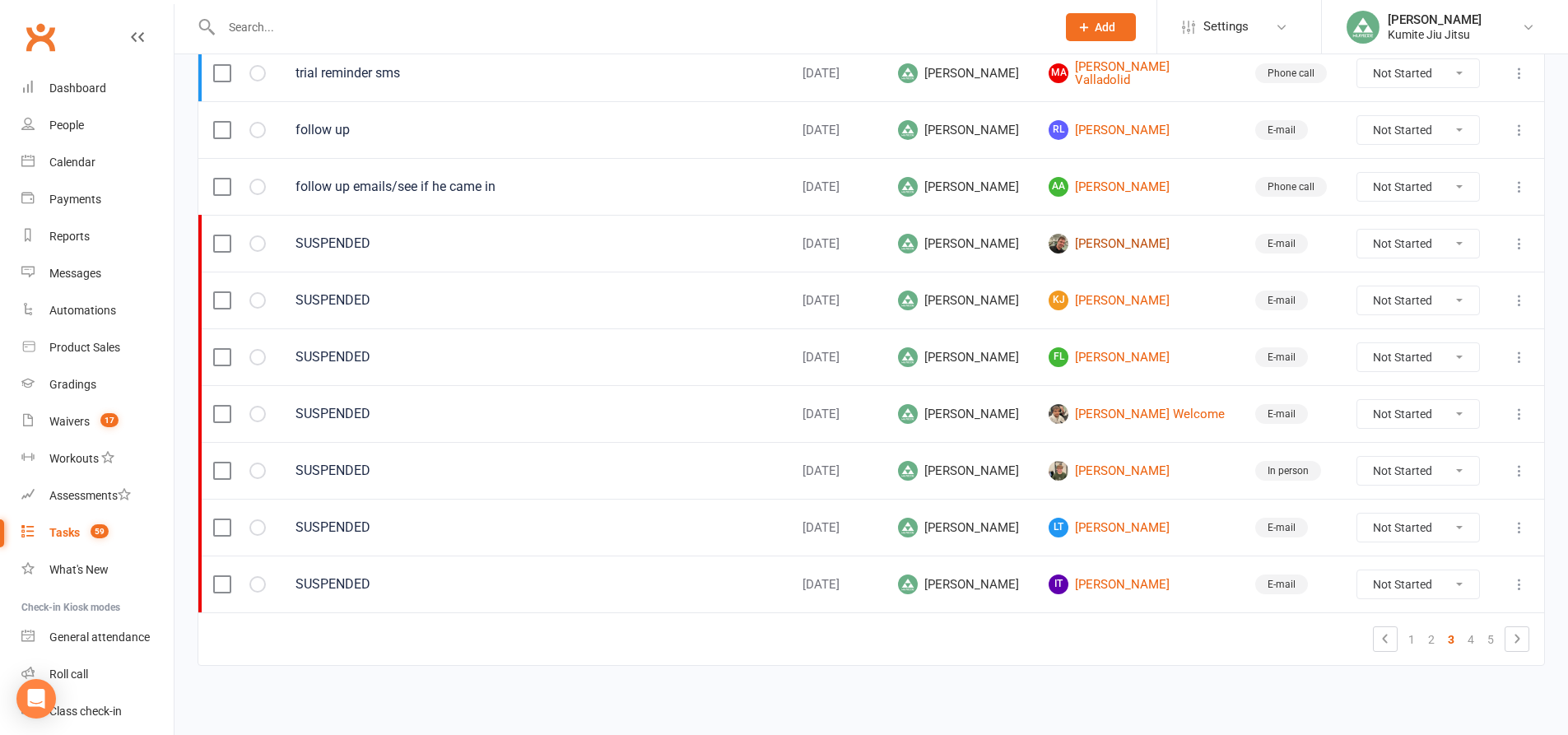
click at [1085, 244] on link "[PERSON_NAME]" at bounding box center [1137, 243] width 177 height 19
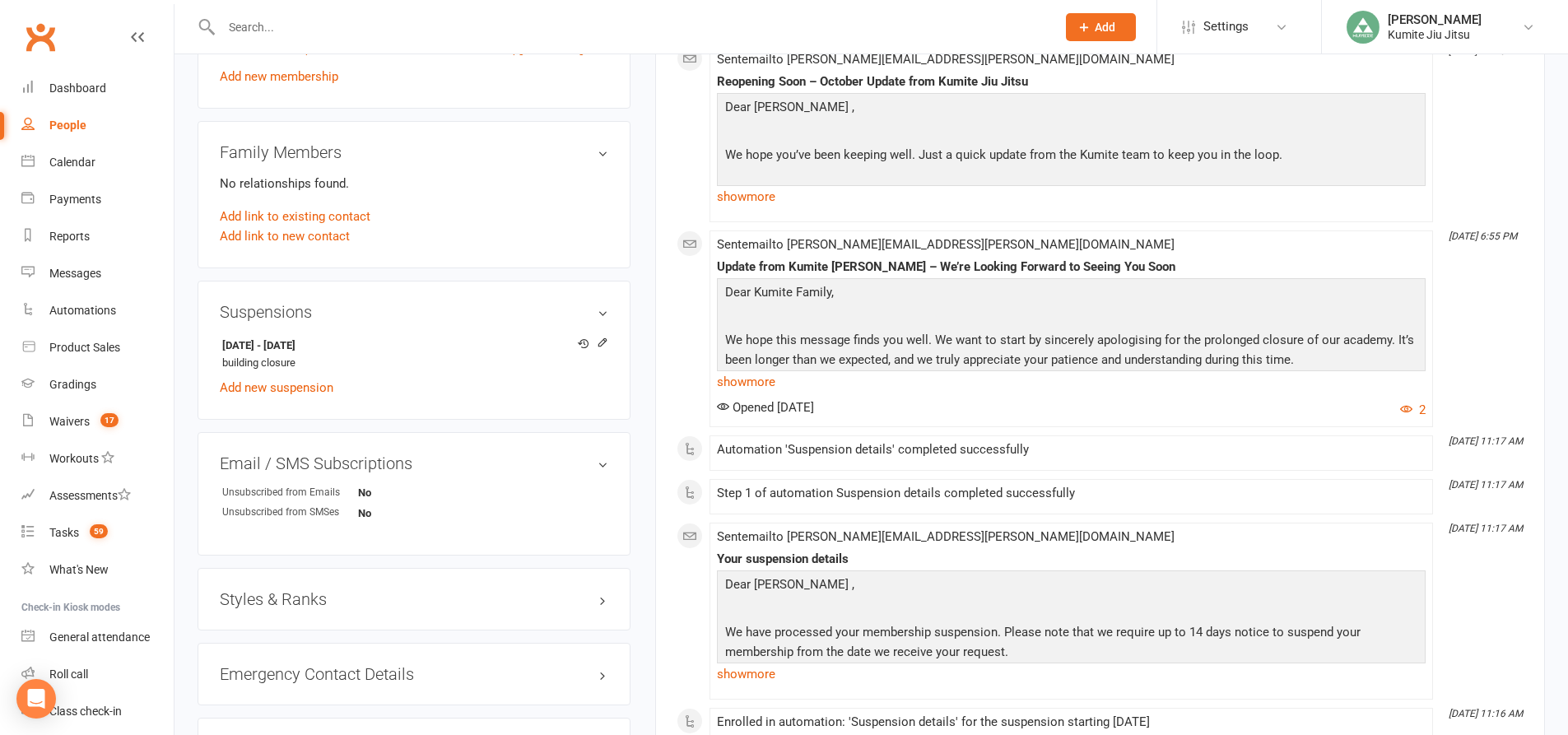
scroll to position [905, 0]
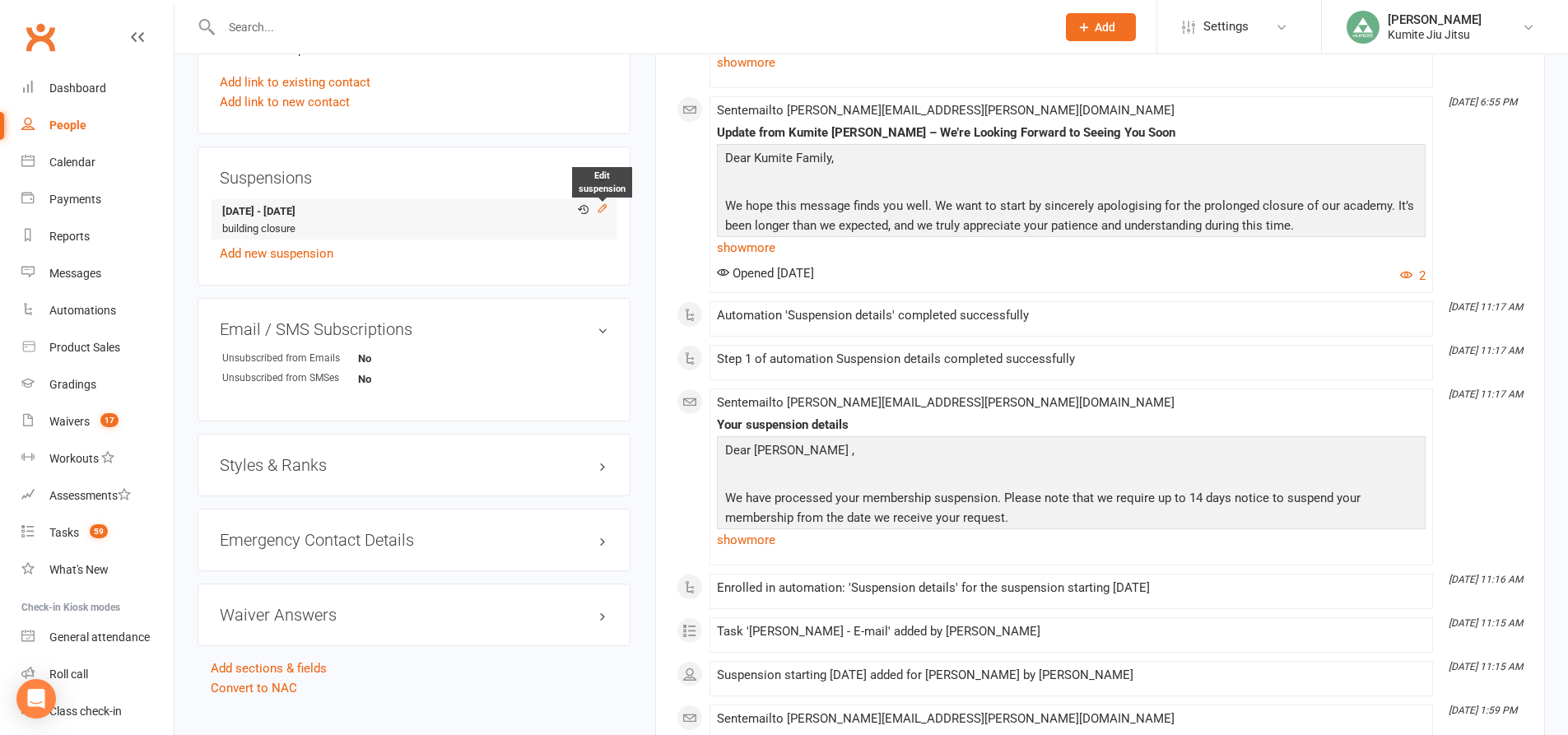
click at [603, 203] on icon at bounding box center [602, 208] width 11 height 11
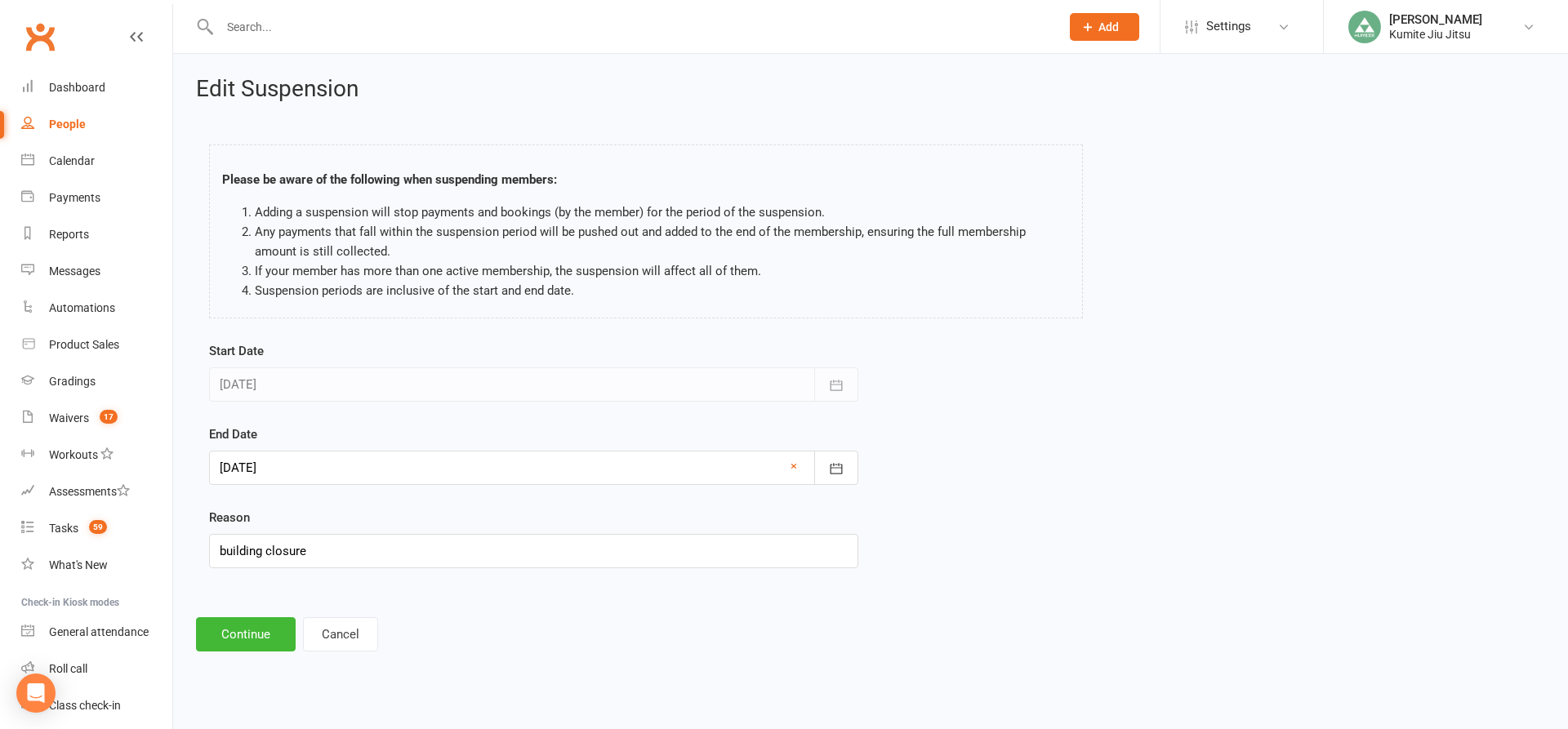
click at [324, 481] on div at bounding box center [533, 467] width 649 height 34
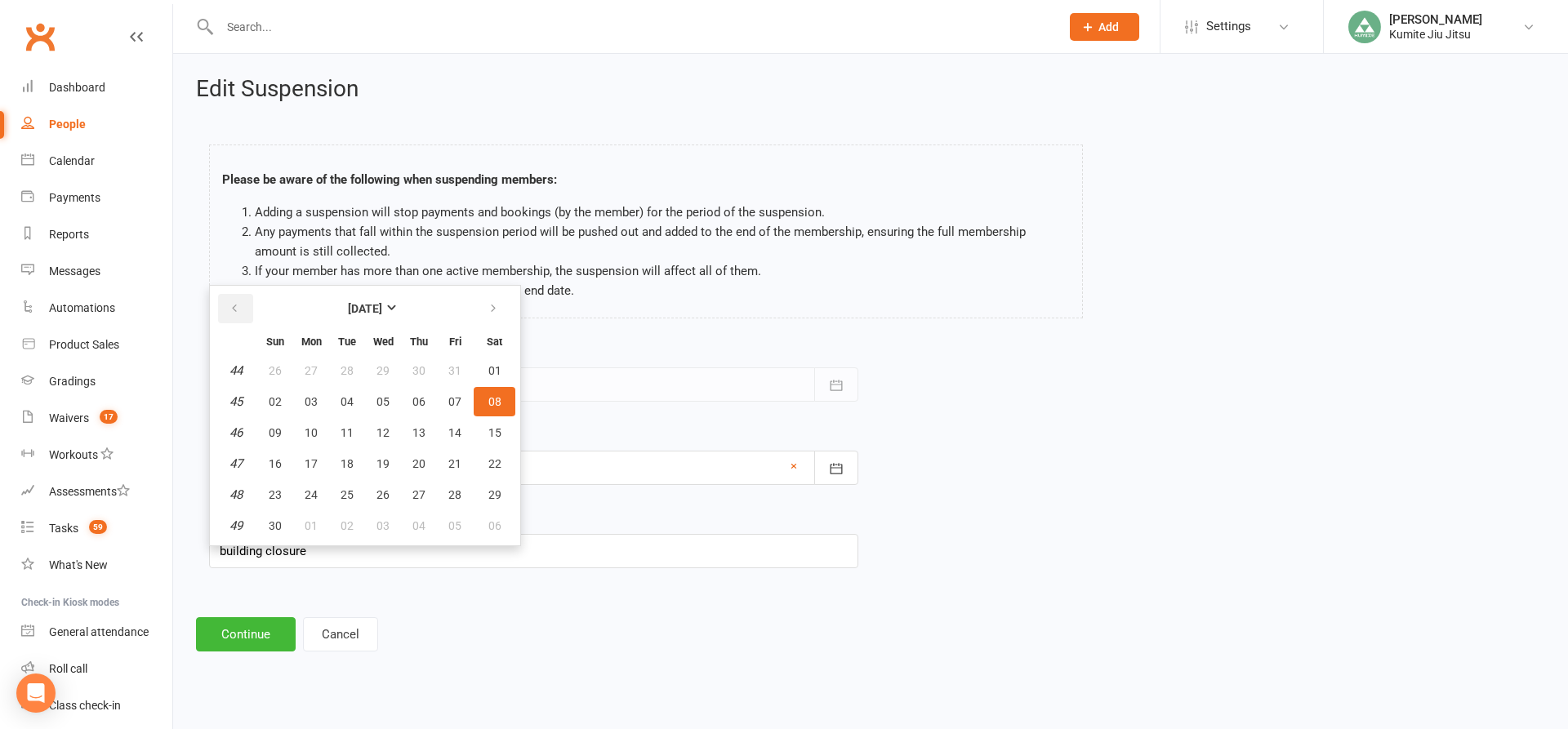
click at [245, 309] on button "button" at bounding box center [235, 308] width 35 height 30
click at [307, 442] on button "13" at bounding box center [310, 433] width 34 height 30
type input "[DATE]"
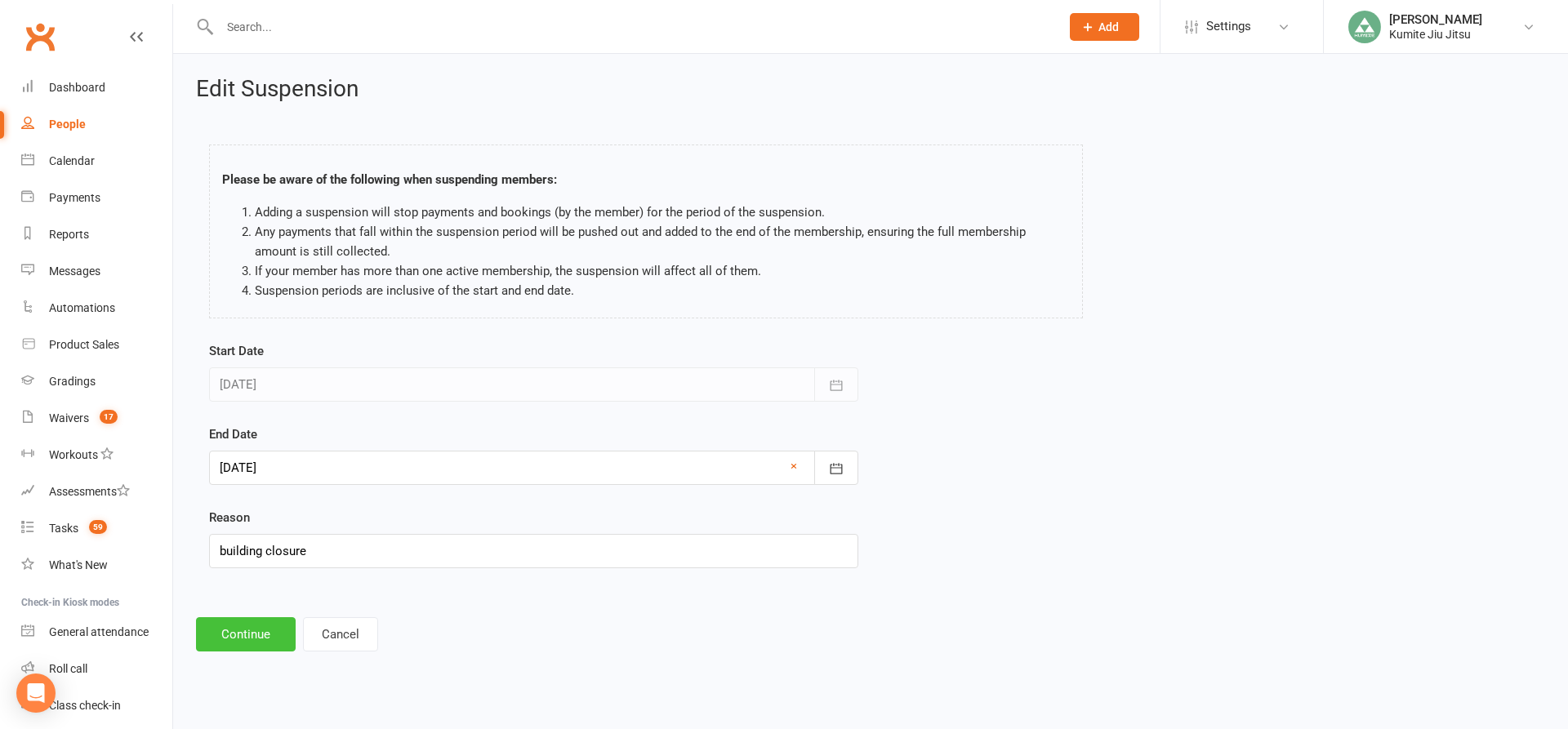
click at [246, 634] on button "Continue" at bounding box center [246, 634] width 99 height 34
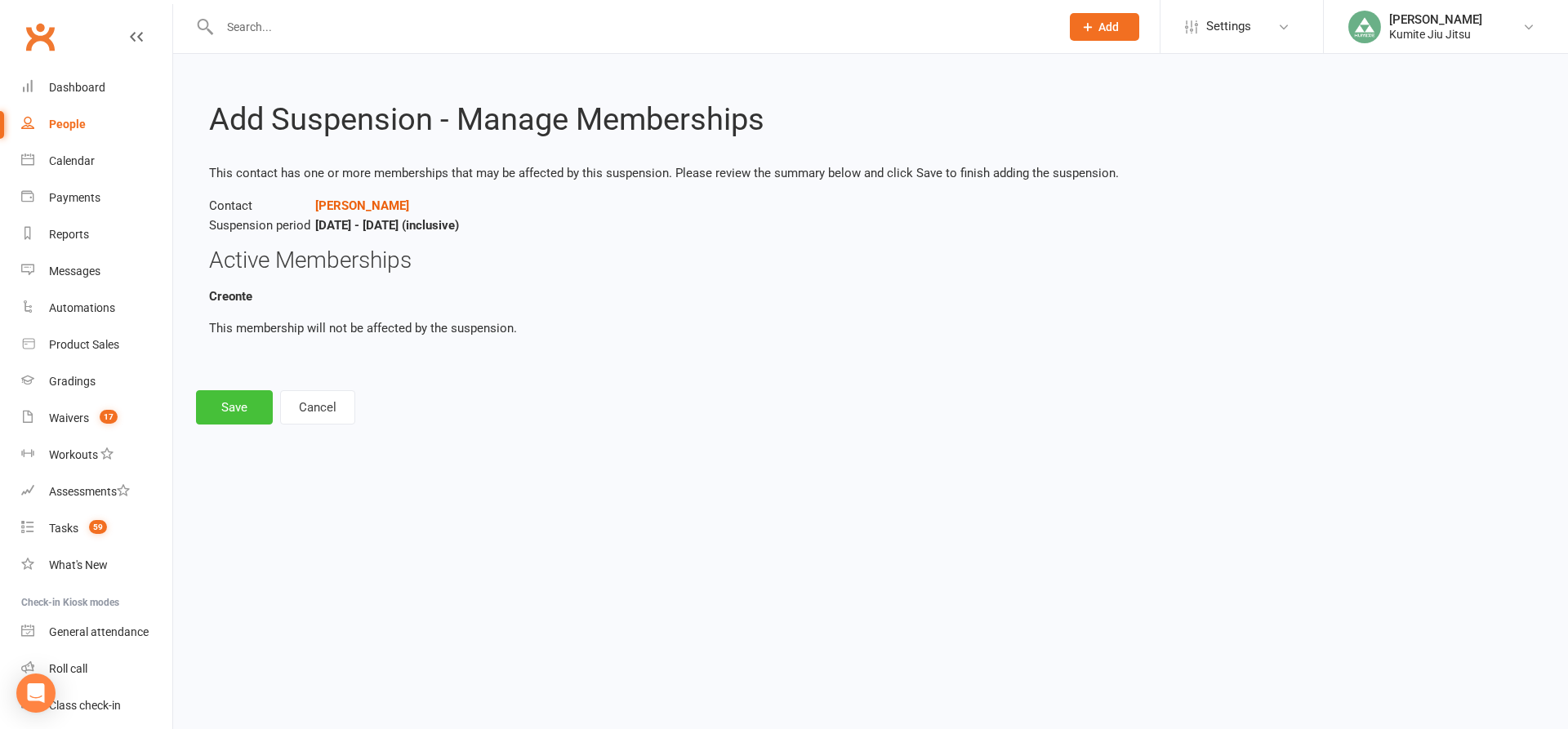
click at [247, 398] on button "Save" at bounding box center [234, 407] width 77 height 34
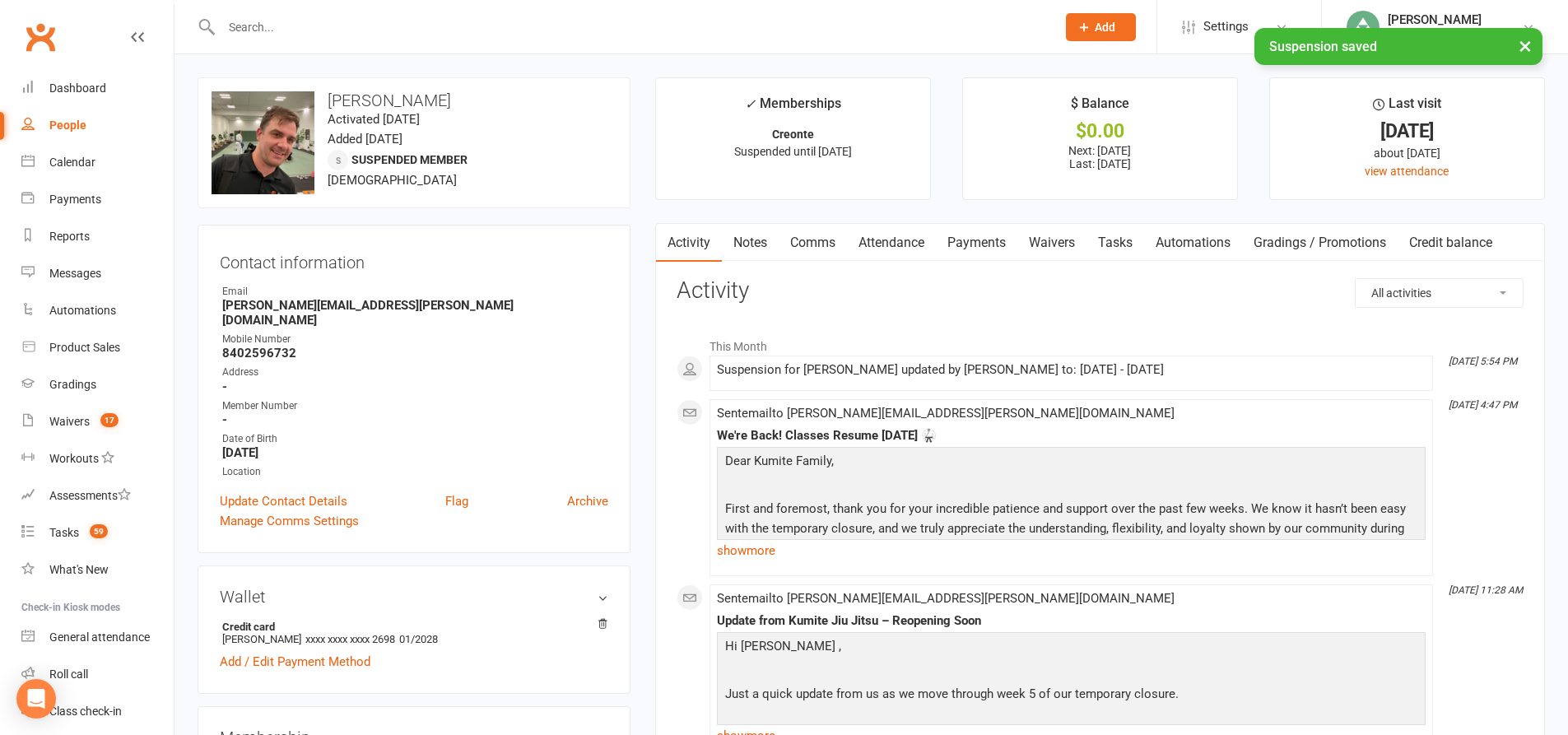
click at [975, 242] on link "Payments" at bounding box center [976, 242] width 82 height 38
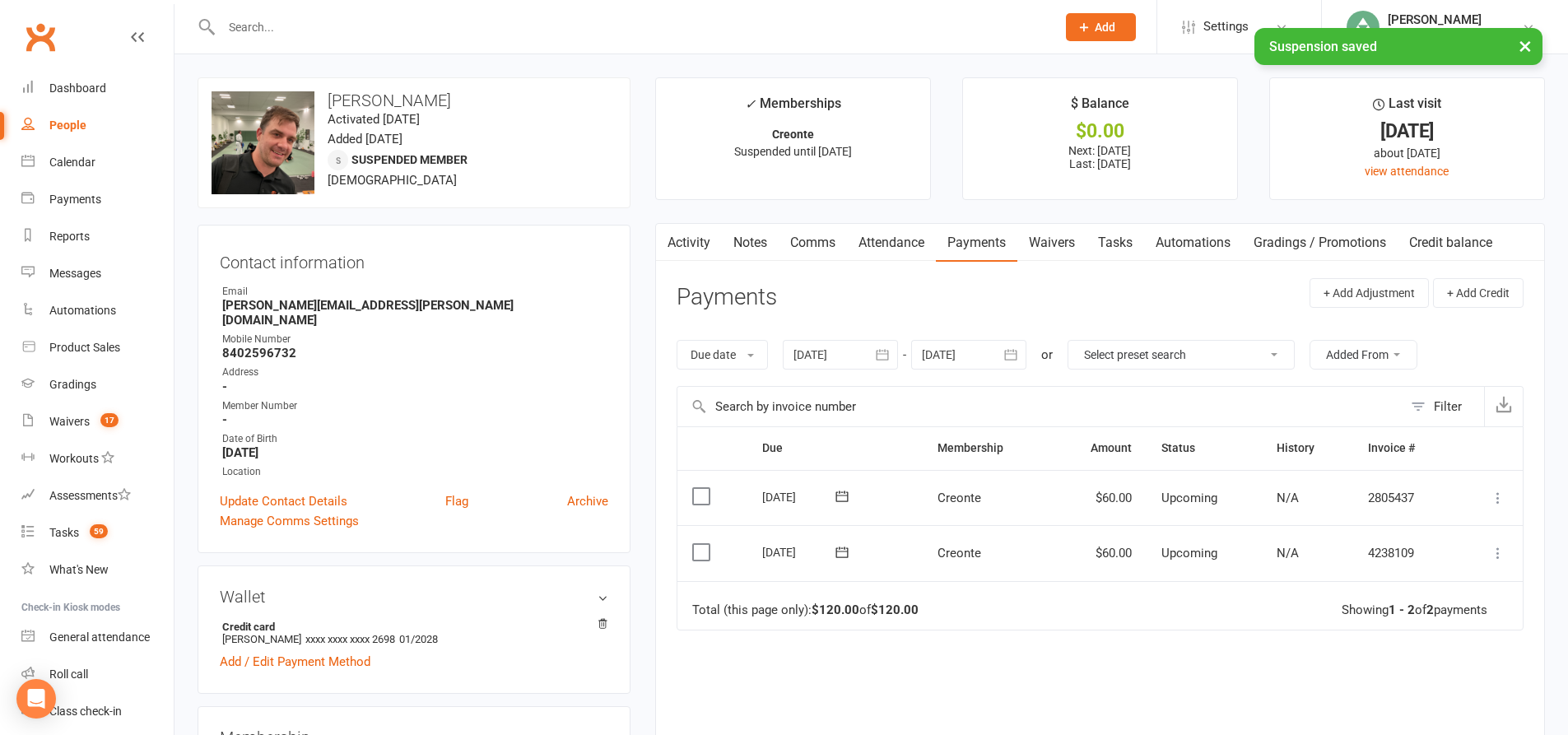
scroll to position [83, 0]
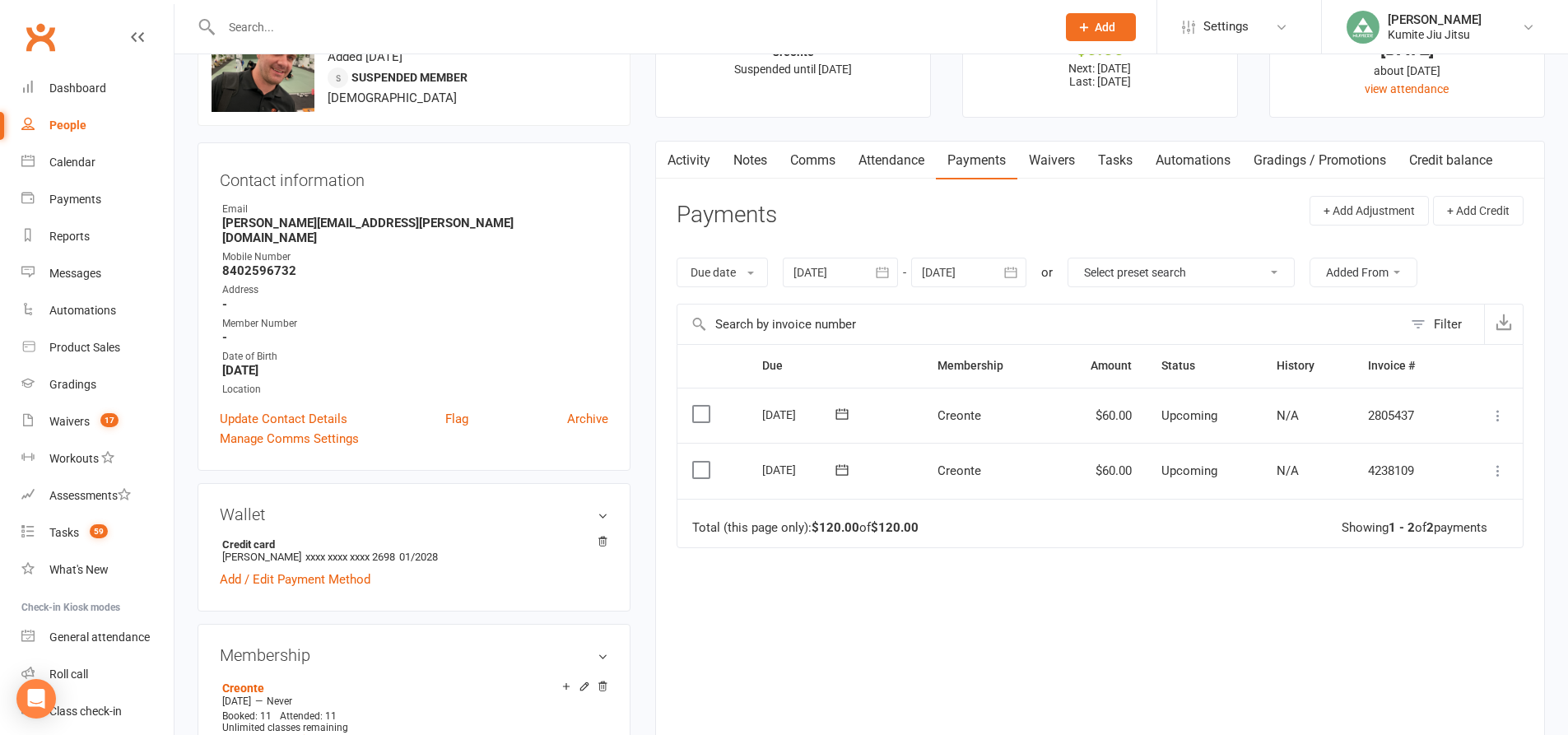
click at [884, 270] on icon "button" at bounding box center [882, 272] width 17 height 17
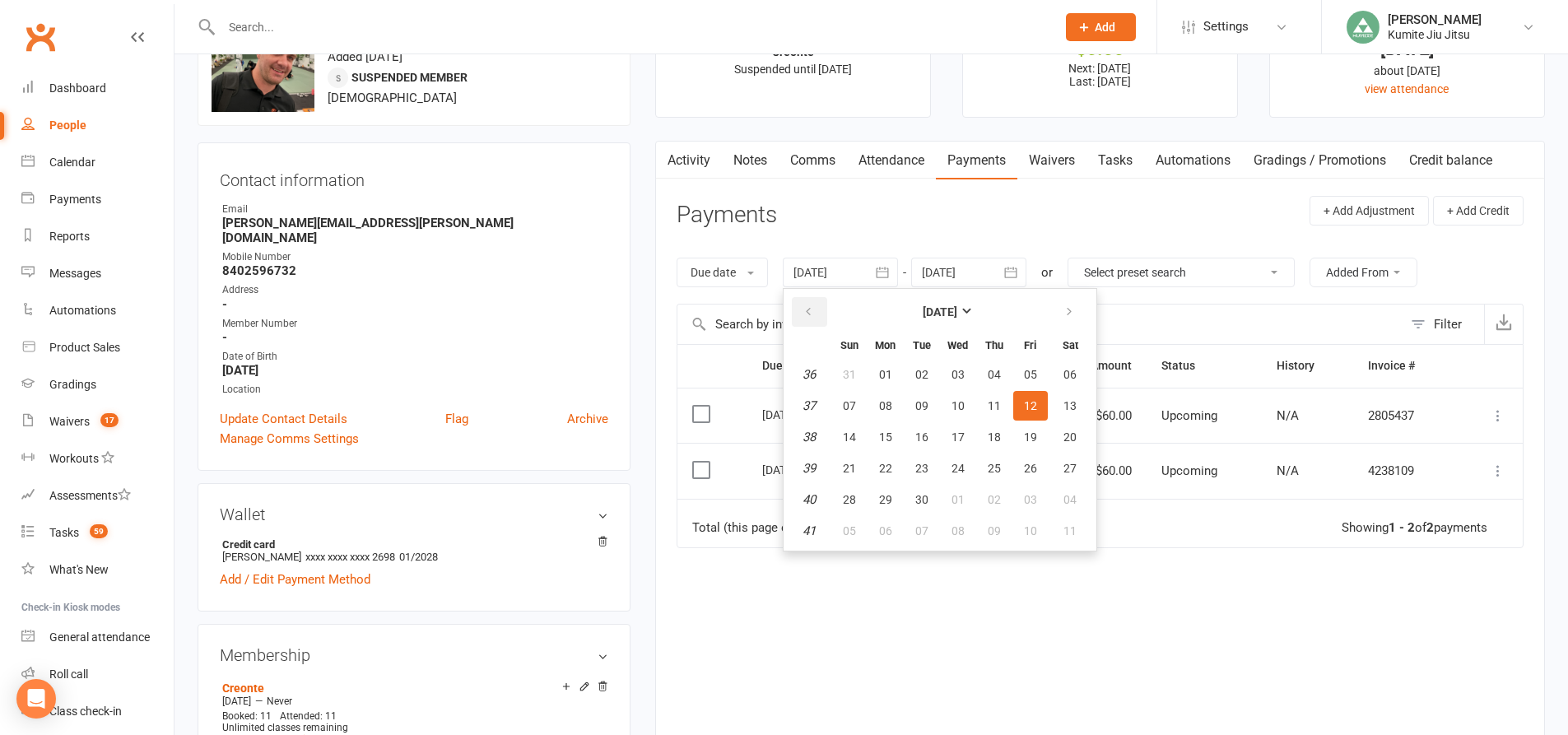
click at [808, 314] on icon "button" at bounding box center [808, 312] width 11 height 13
click at [917, 500] on span "26" at bounding box center [921, 500] width 13 height 13
type input "[DATE]"
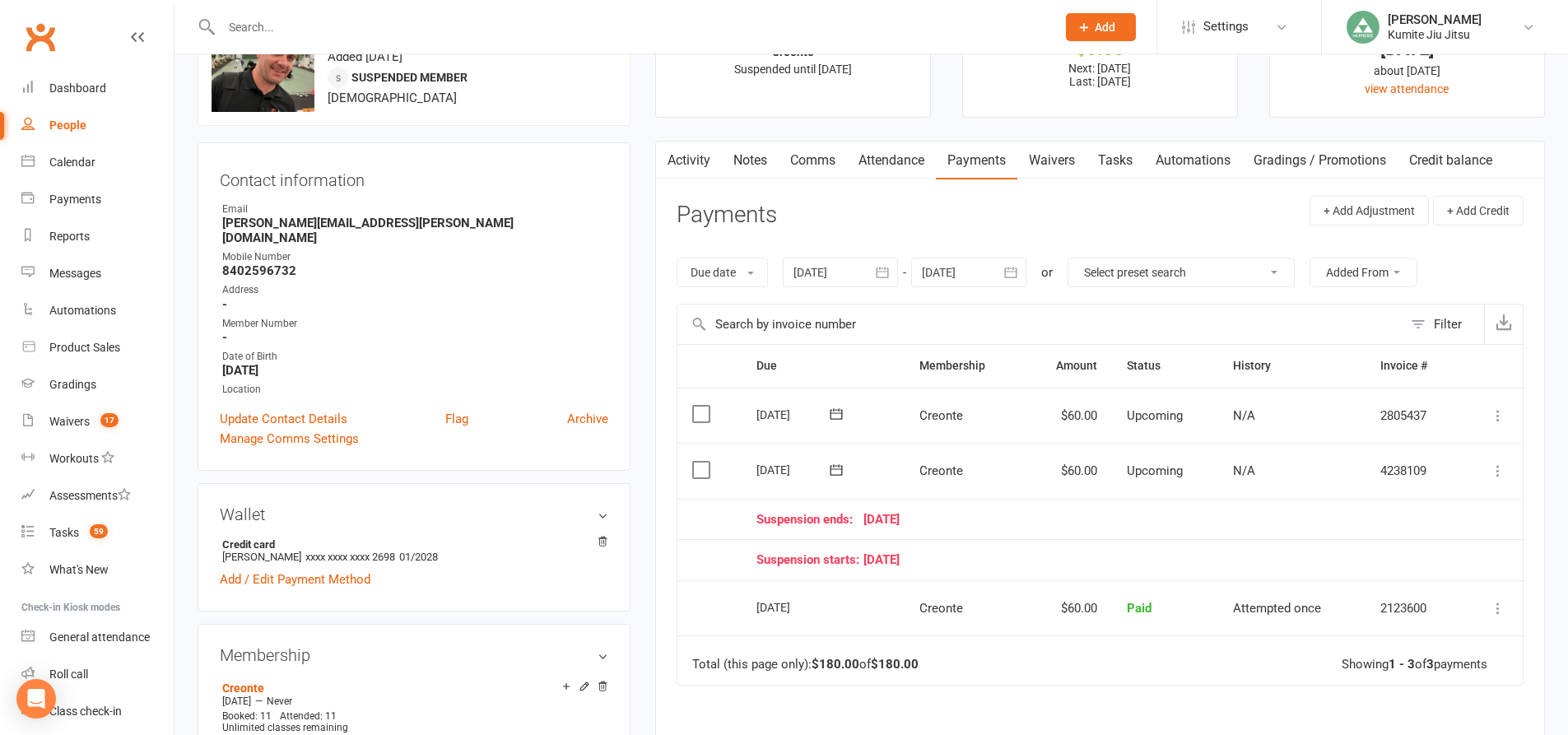
click at [1499, 466] on icon at bounding box center [1498, 471] width 17 height 17
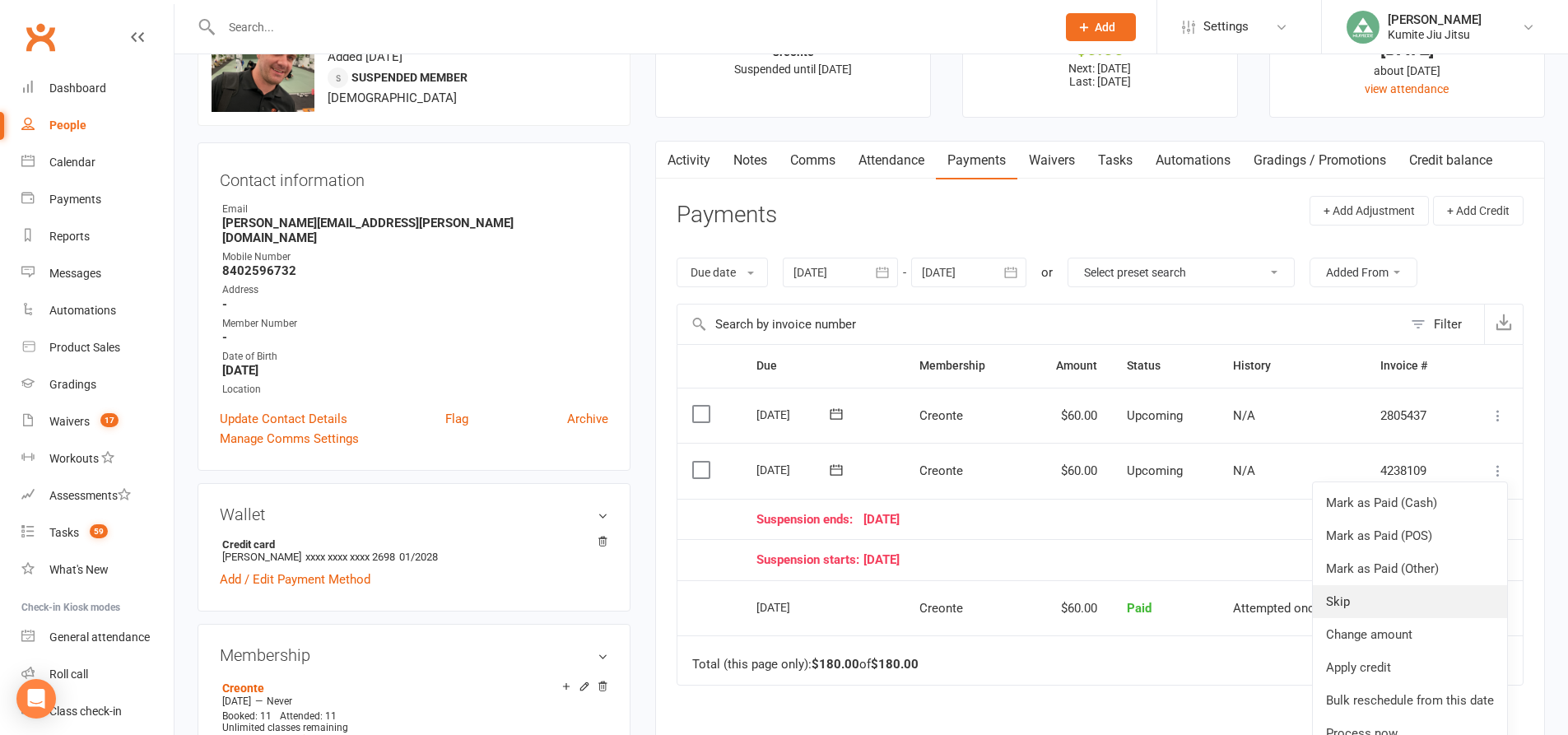
click at [1377, 606] on link "Skip" at bounding box center [1409, 602] width 194 height 32
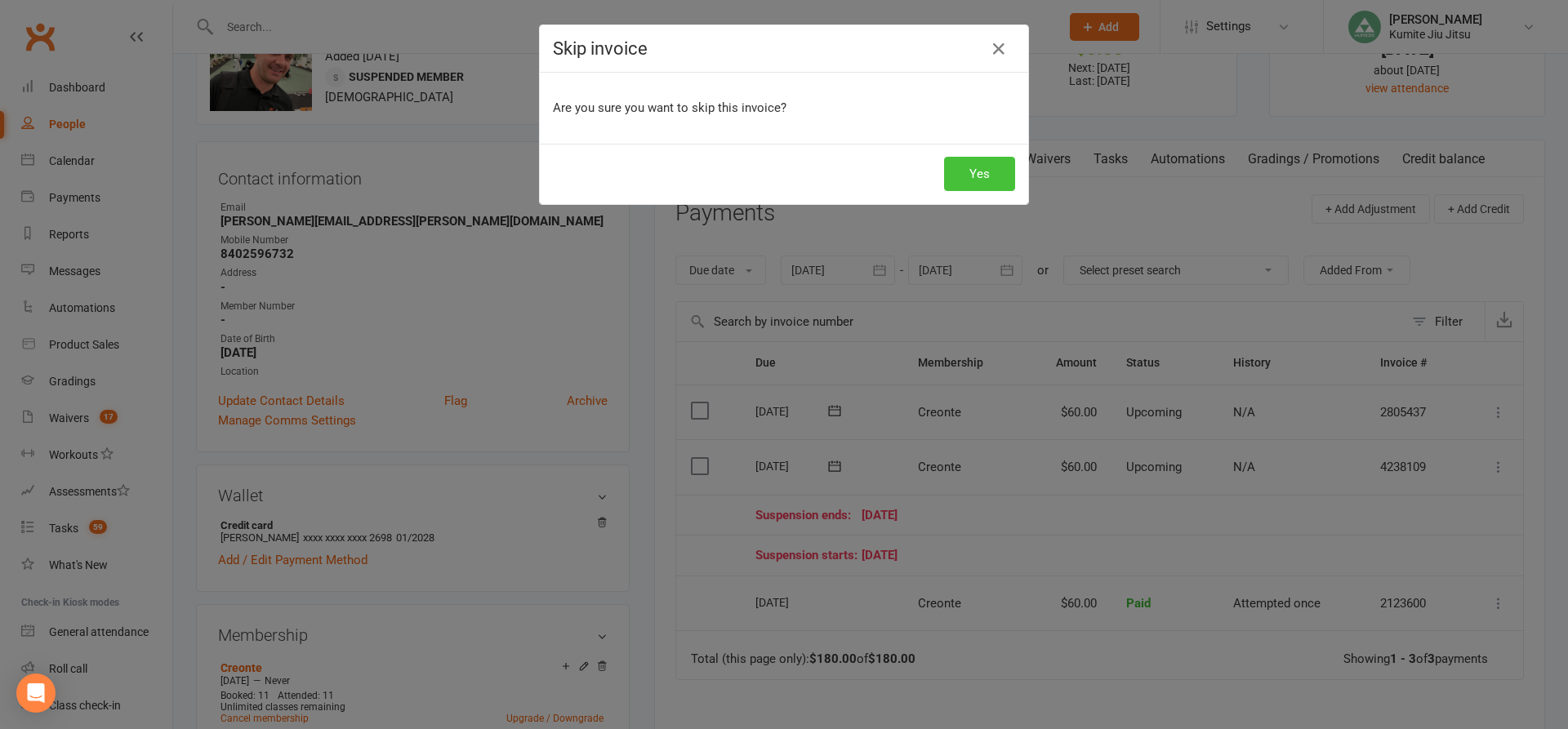
click at [983, 172] on button "Yes" at bounding box center [980, 173] width 71 height 34
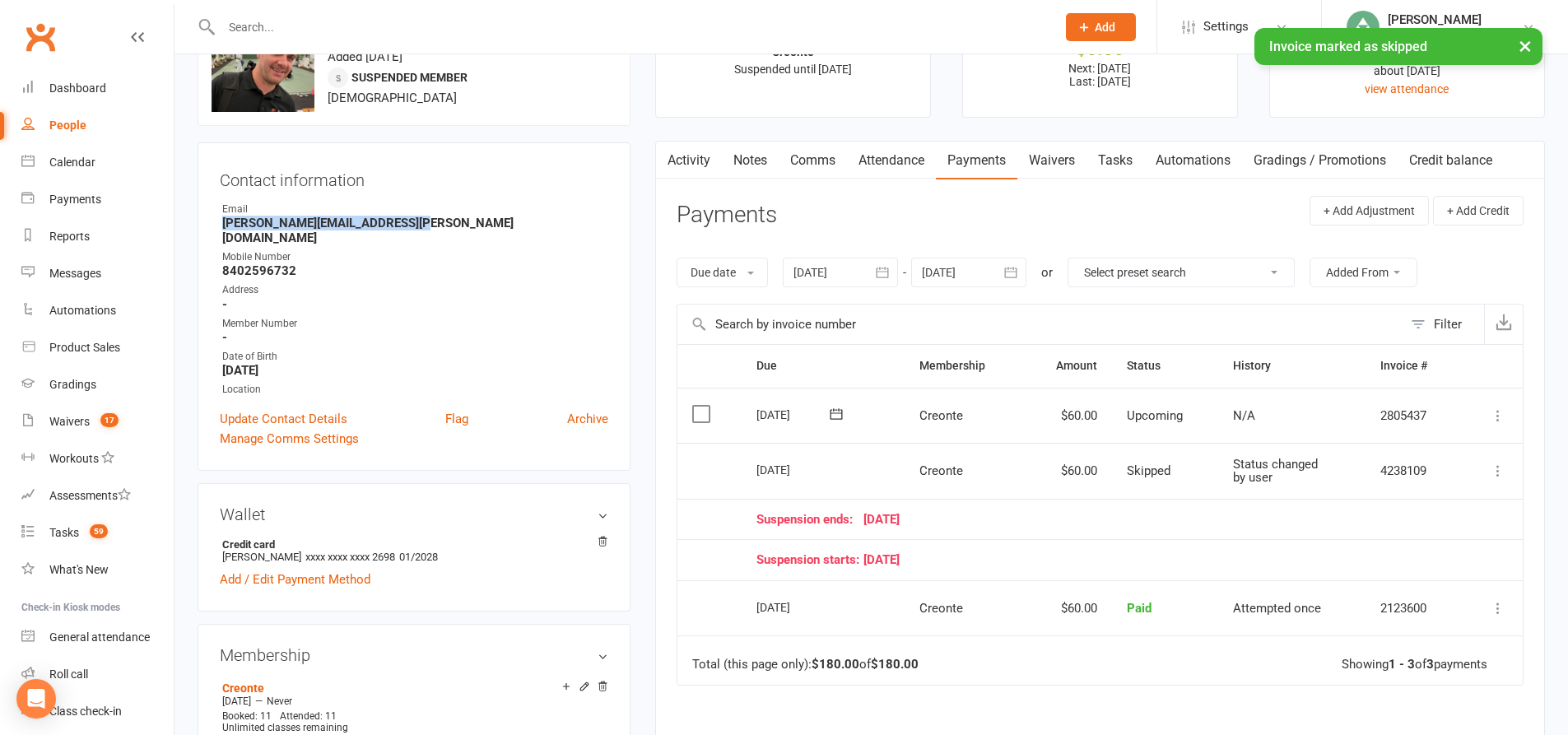
drag, startPoint x: 420, startPoint y: 227, endPoint x: 262, endPoint y: 228, distance: 158.0
click at [217, 225] on div "Contact information Owner Email [PERSON_NAME][EMAIL_ADDRESS][PERSON_NAME][DOMAI…" at bounding box center [414, 306] width 433 height 328
copy strong "[PERSON_NAME][EMAIL_ADDRESS][PERSON_NAME][DOMAIN_NAME]"
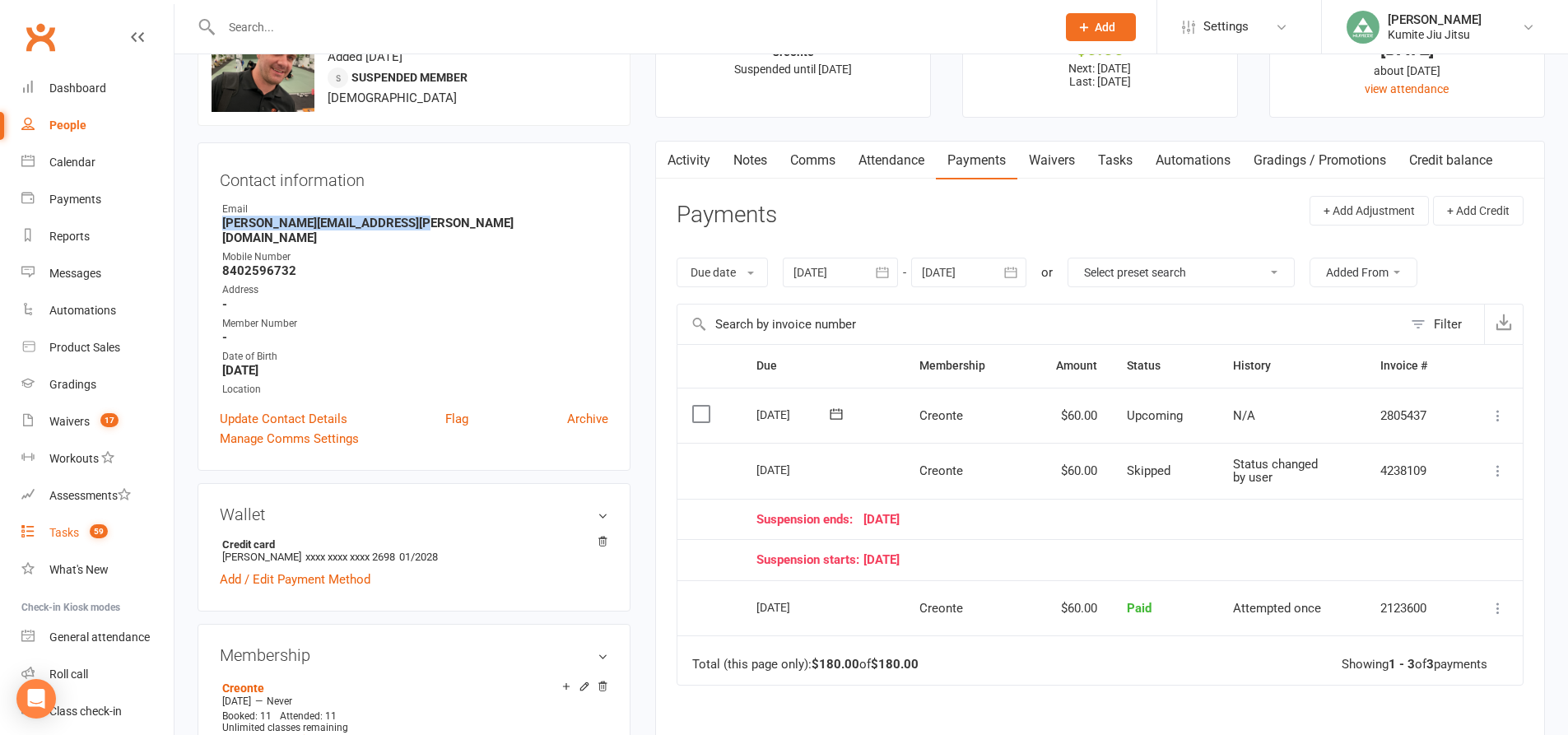
click at [90, 530] on count-badge "59" at bounding box center [95, 532] width 26 height 13
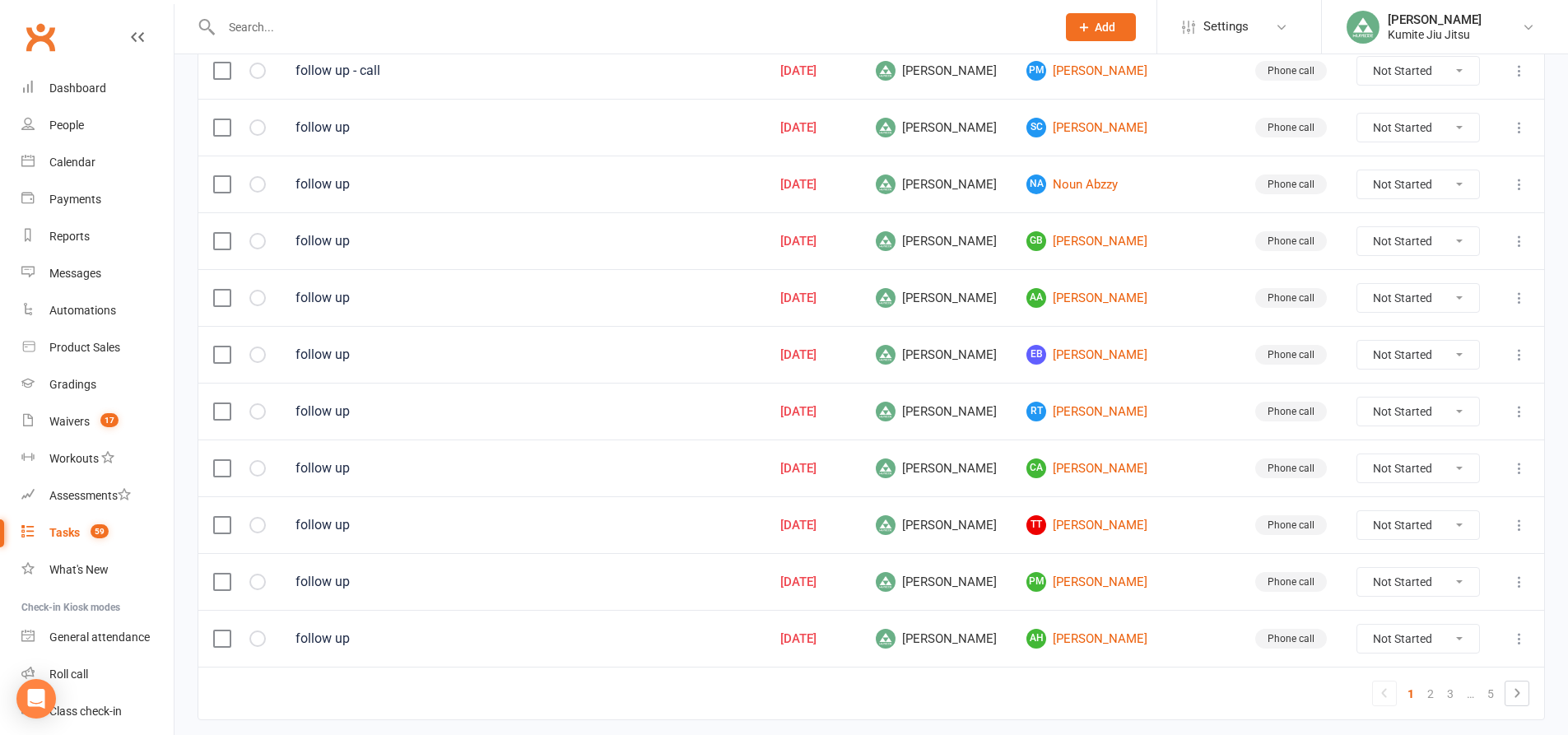
scroll to position [1117, 0]
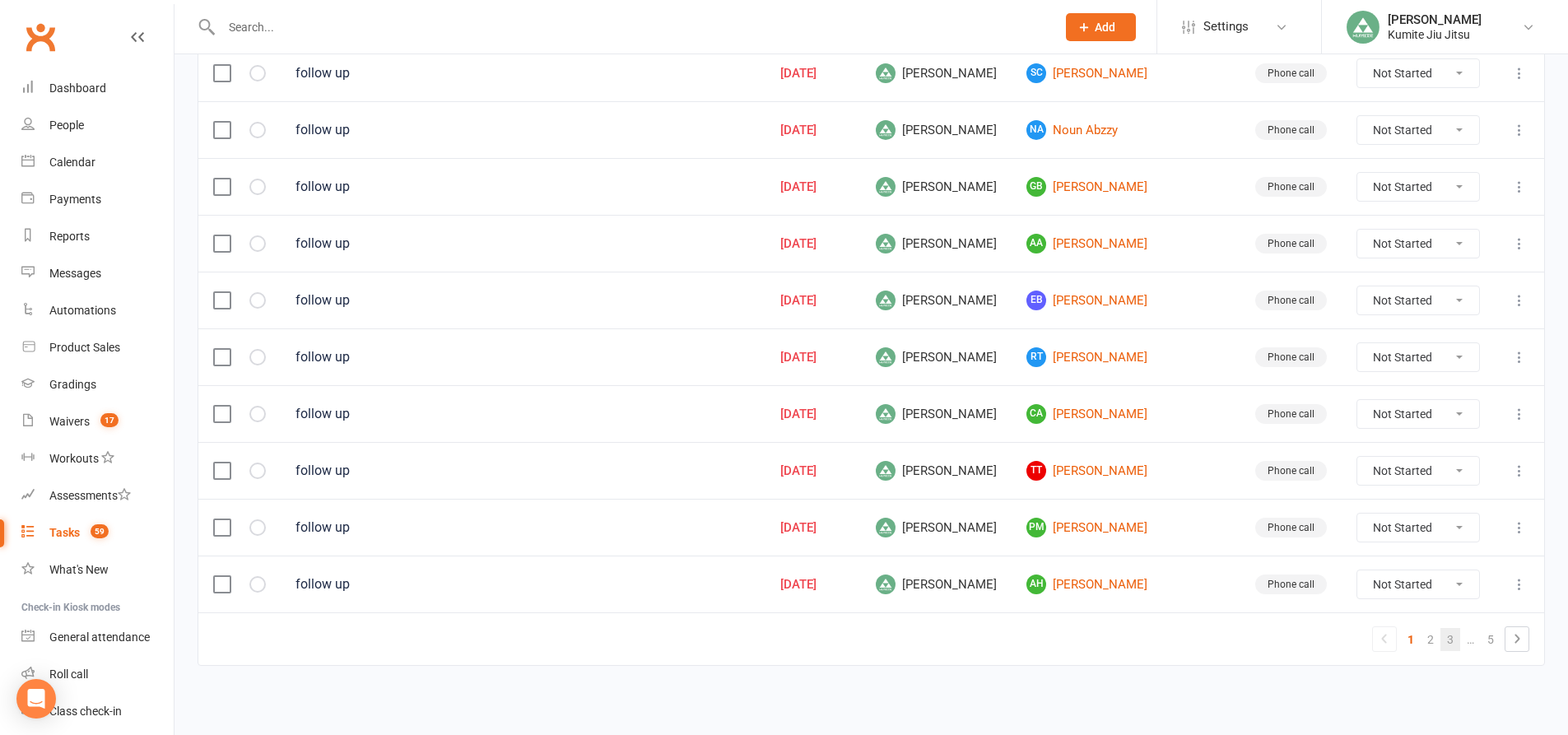
click at [1455, 638] on link "3" at bounding box center [1450, 639] width 19 height 23
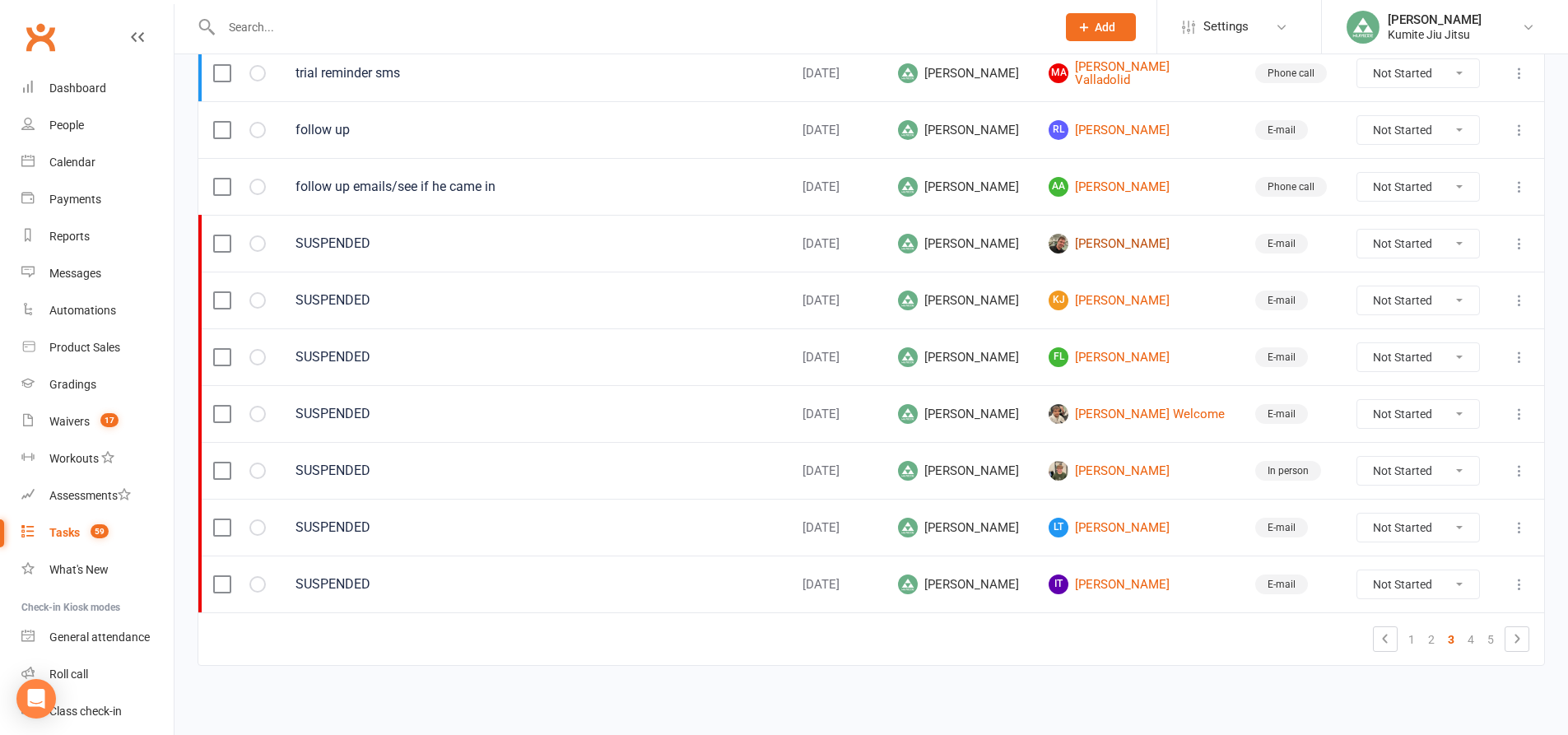
click at [1096, 244] on link "Brendan Hicks" at bounding box center [1137, 243] width 177 height 19
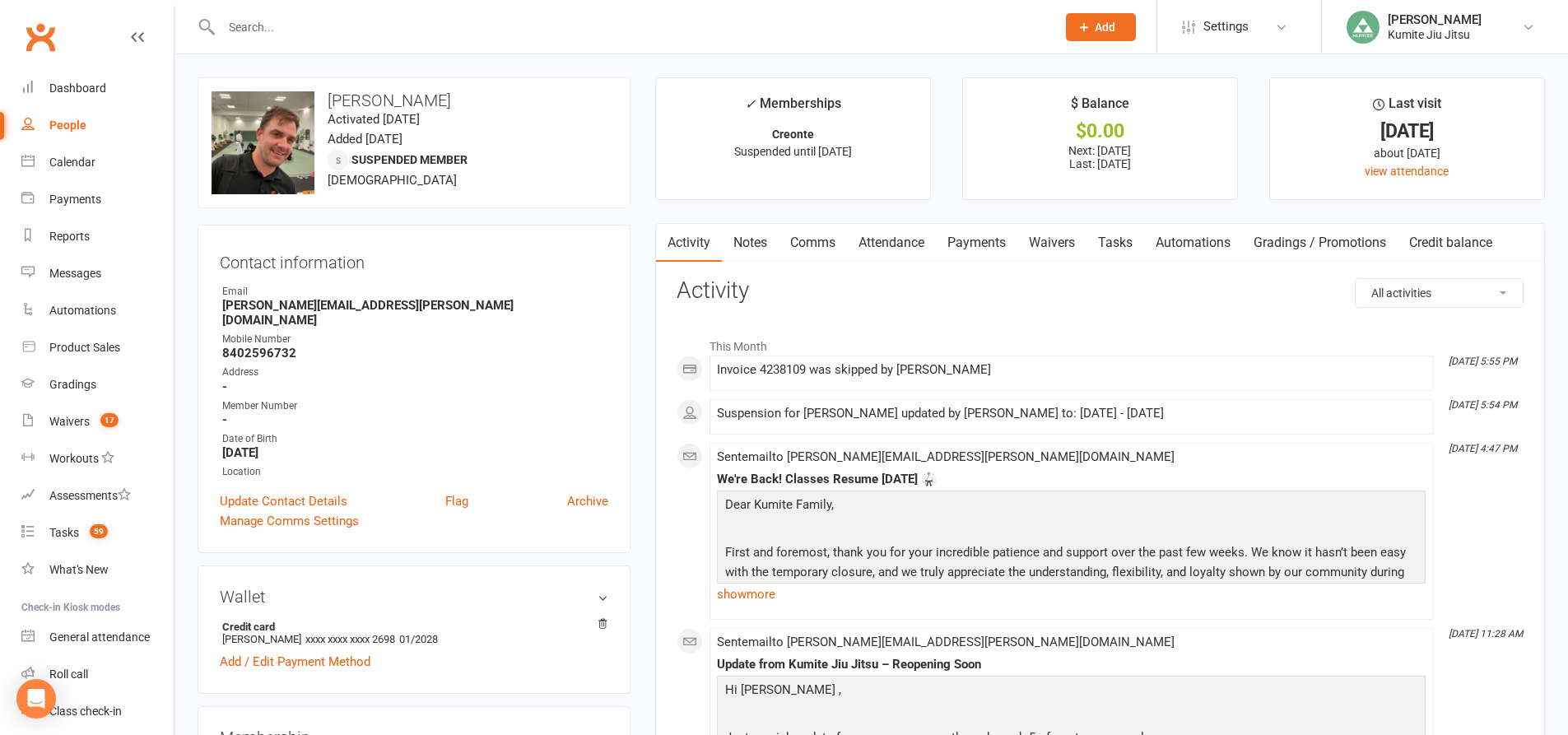
click at [1137, 245] on link "Tasks" at bounding box center [1115, 242] width 58 height 38
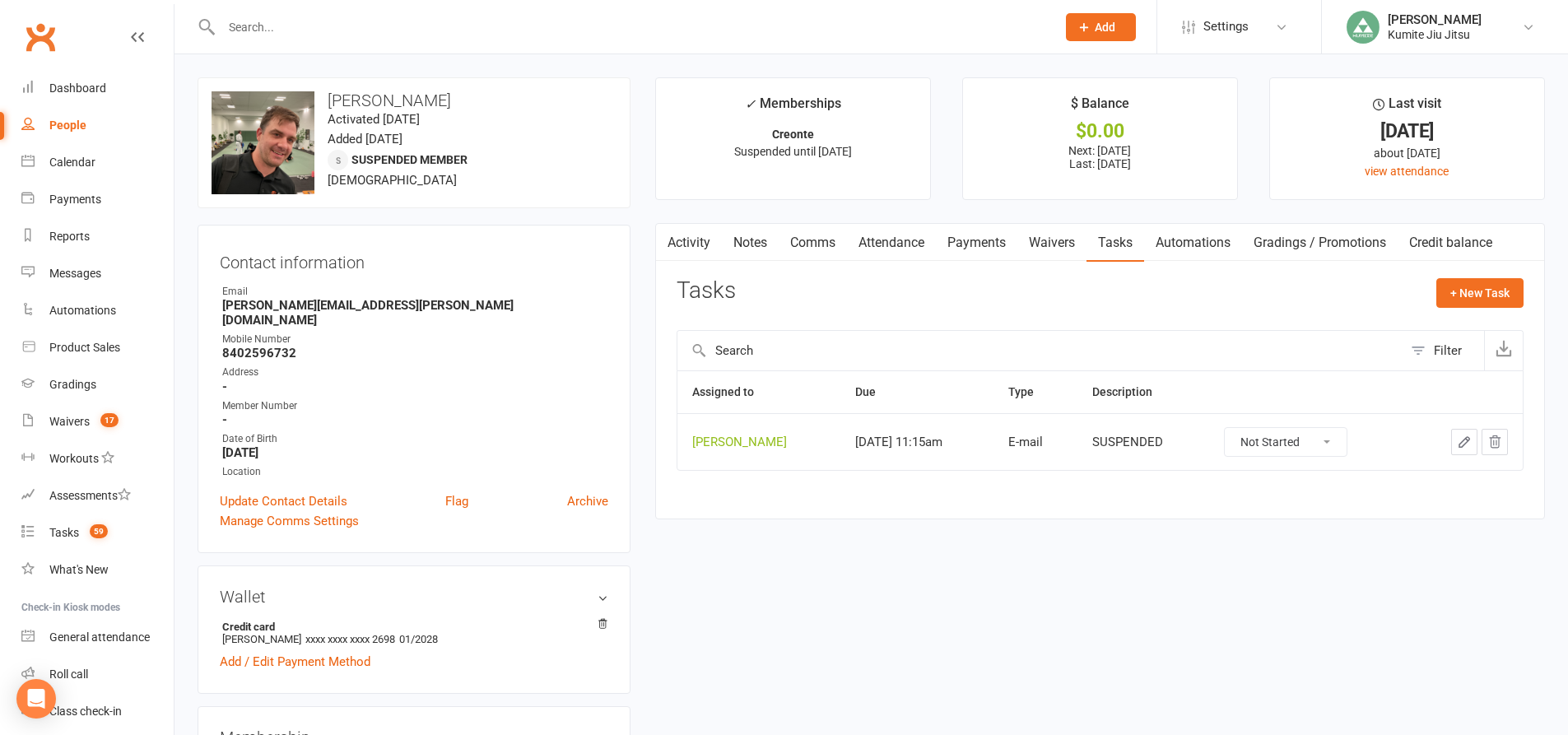
click at [1480, 441] on div at bounding box center [1466, 442] width 84 height 26
click at [1492, 439] on icon "button" at bounding box center [1495, 442] width 11 height 11
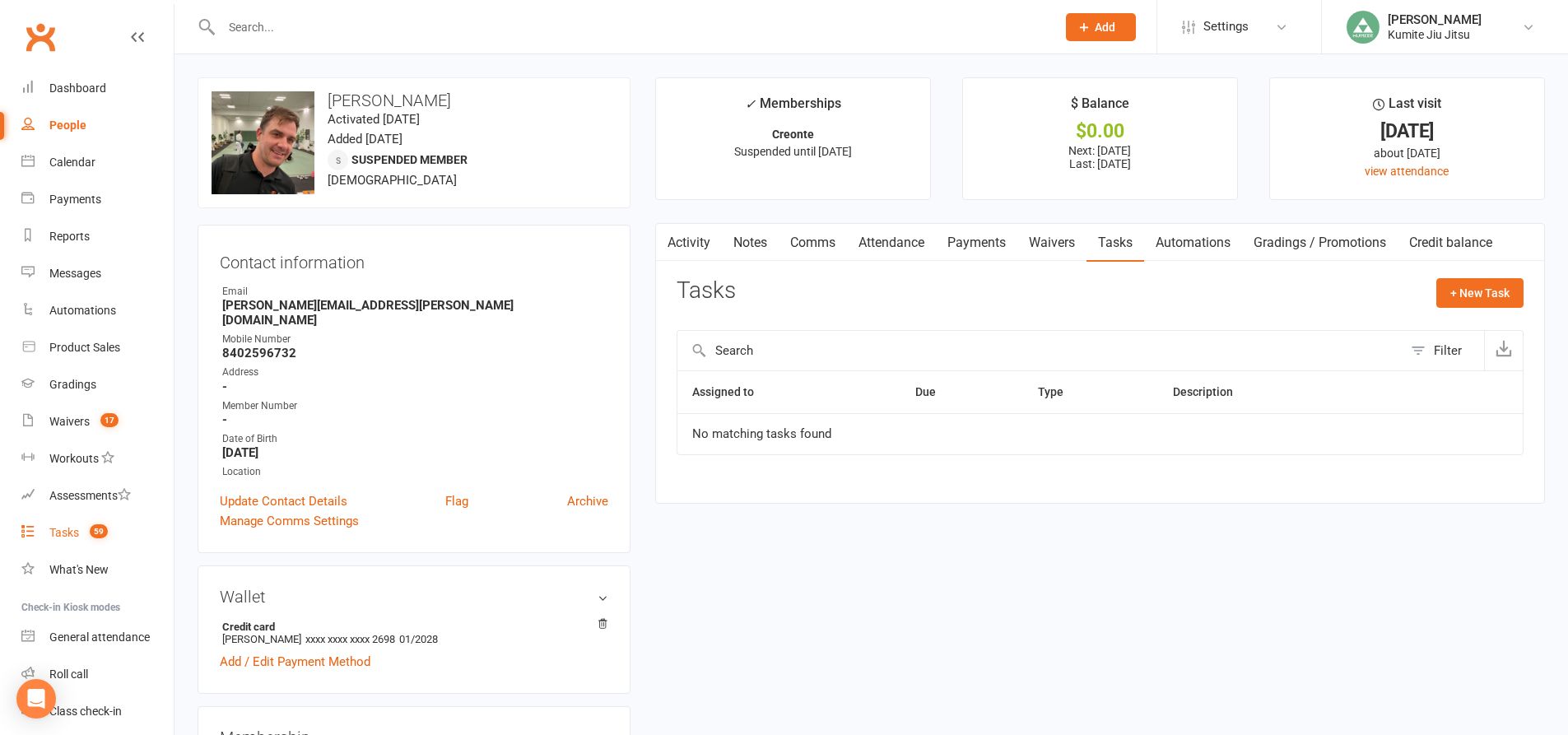
click at [86, 522] on link "Tasks 59" at bounding box center [97, 533] width 152 height 37
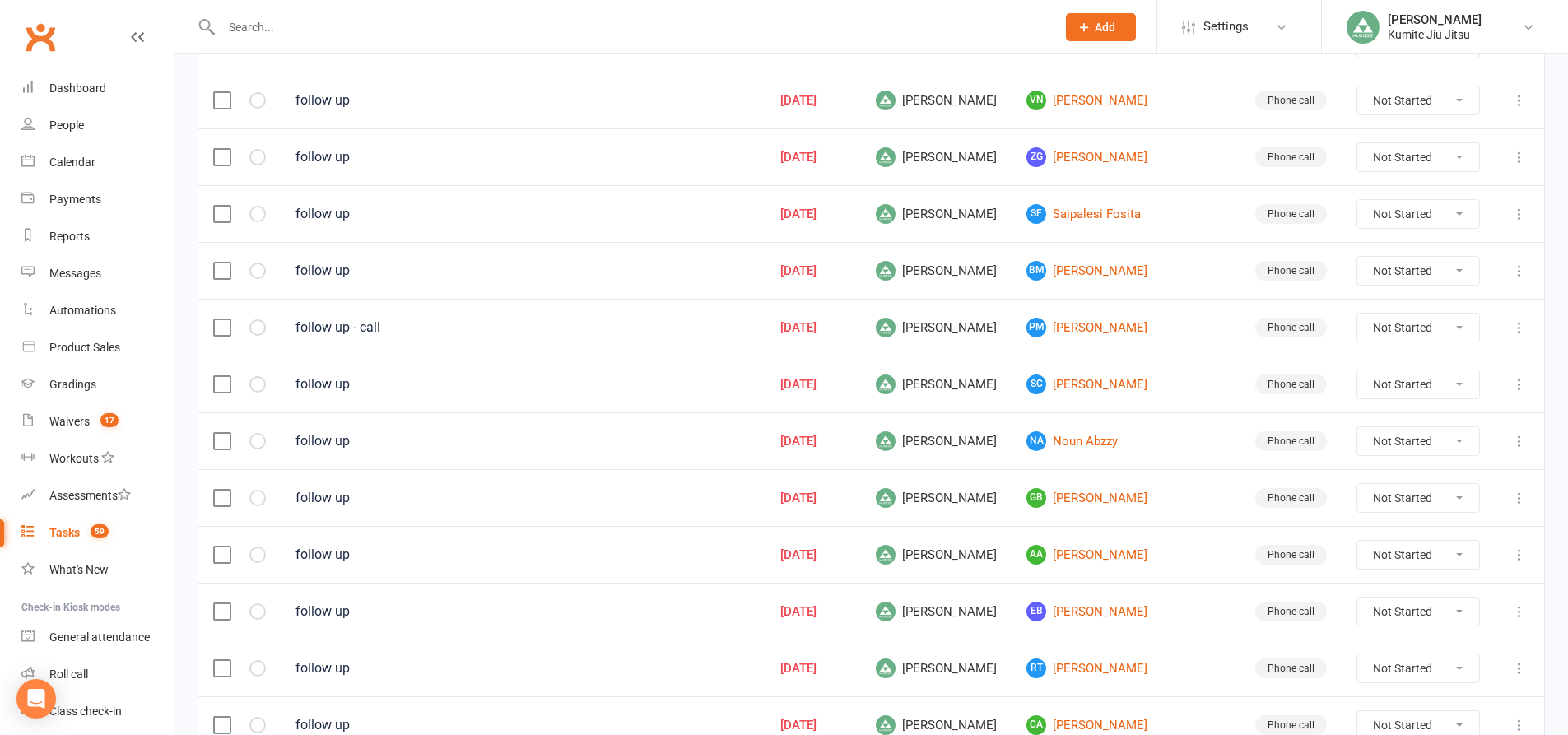
scroll to position [1117, 0]
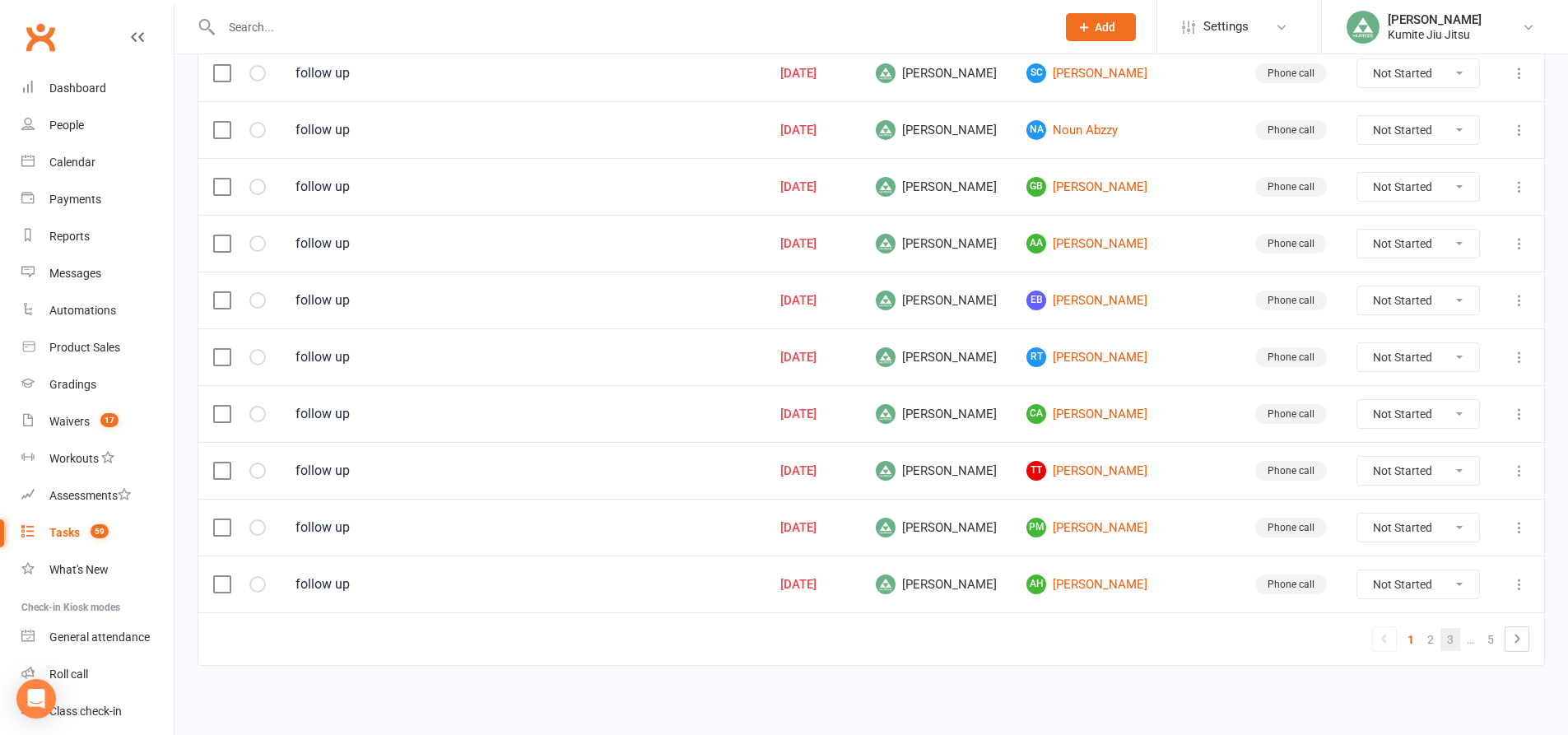
click at [1449, 632] on link "3" at bounding box center [1450, 639] width 19 height 23
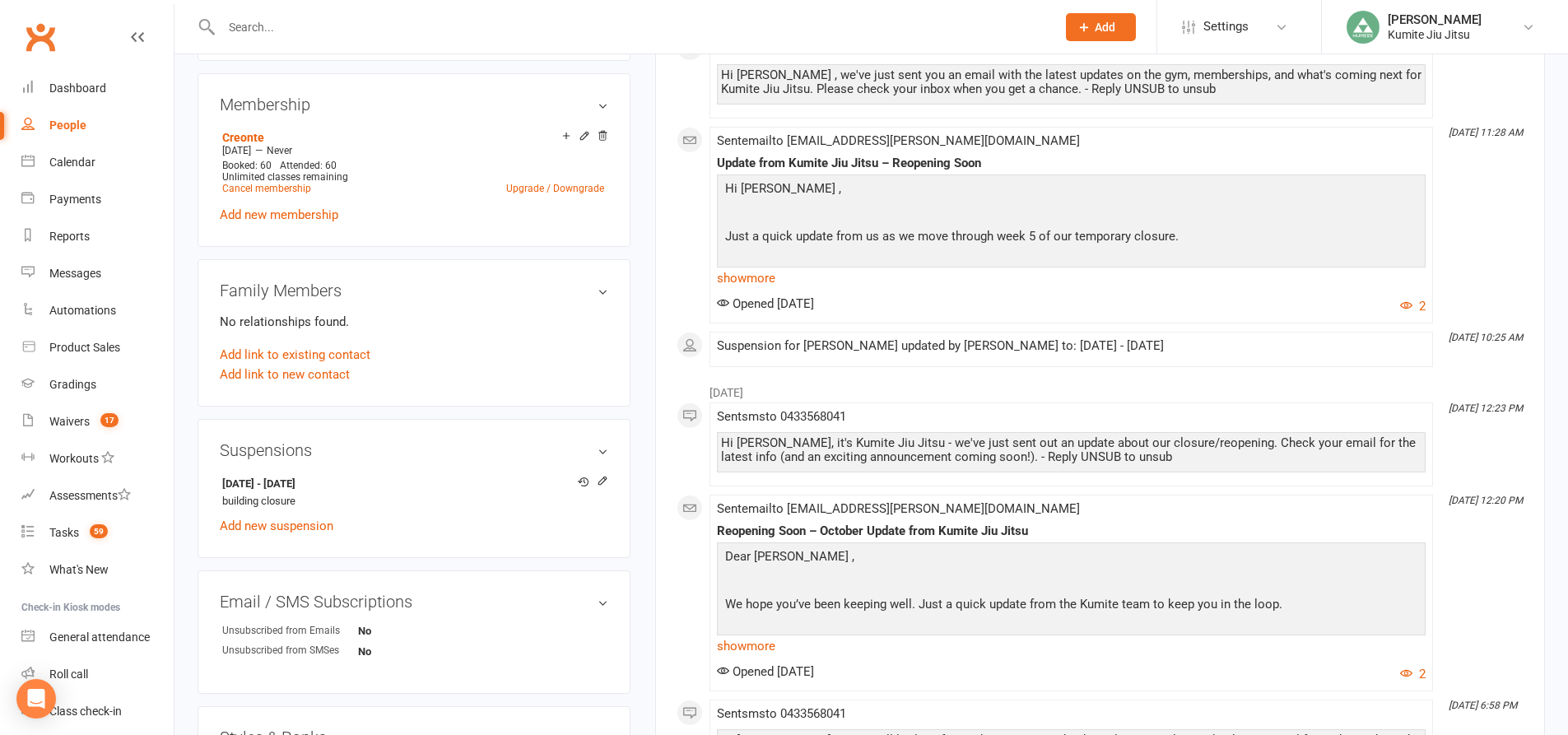
scroll to position [905, 0]
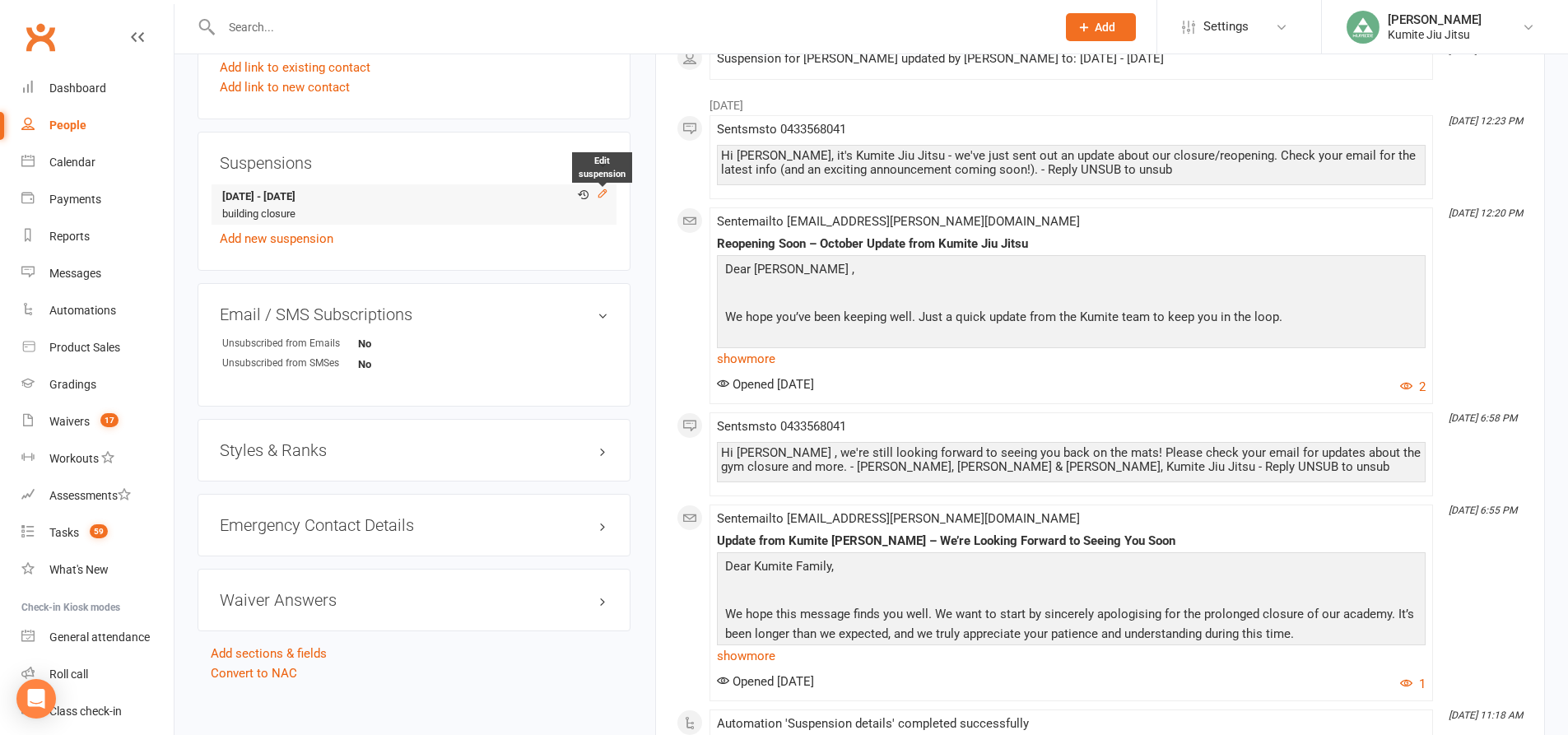
drag, startPoint x: 605, startPoint y: 190, endPoint x: 579, endPoint y: 188, distance: 26.1
click at [604, 191] on icon at bounding box center [602, 194] width 7 height 7
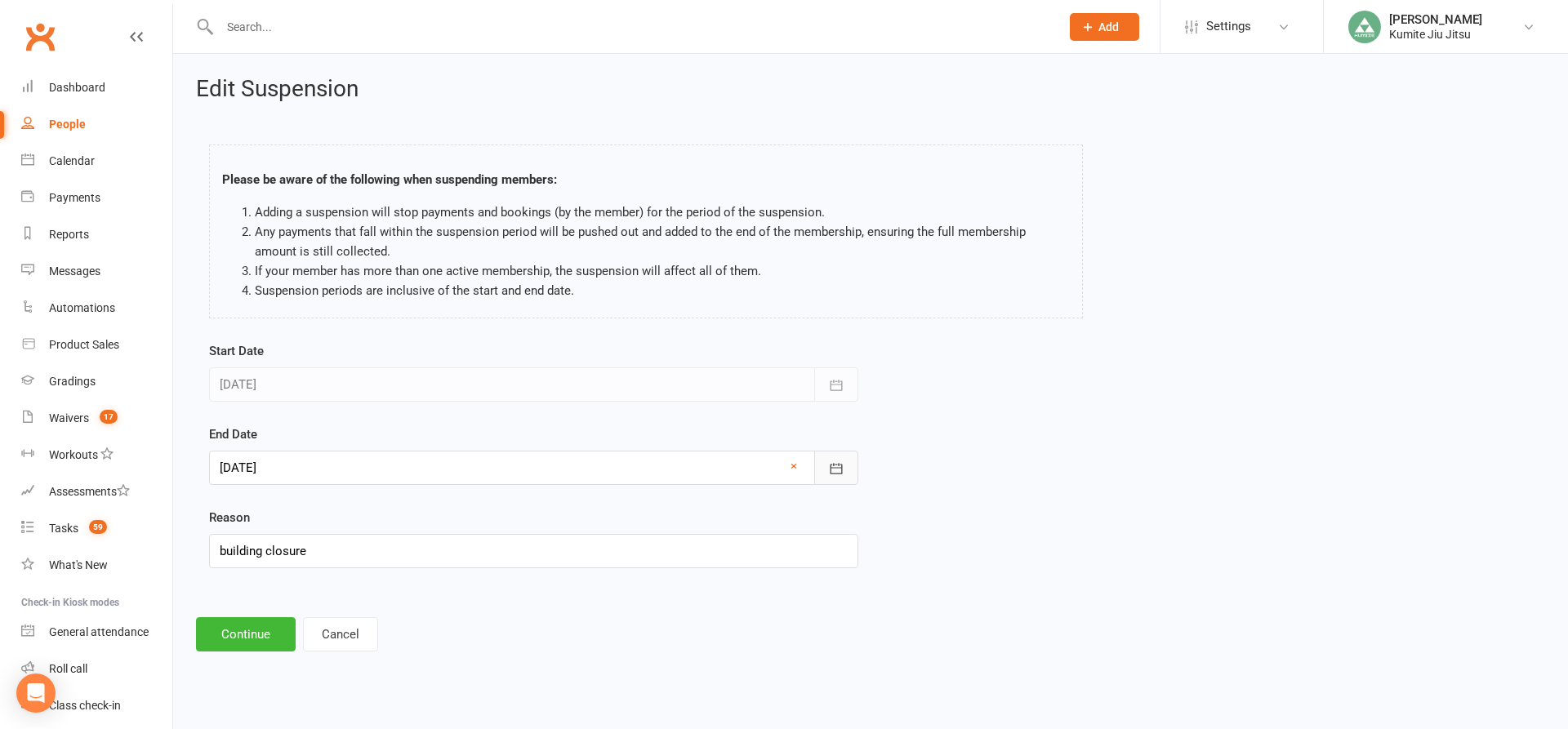
click at [829, 464] on icon "button" at bounding box center [836, 469] width 17 height 17
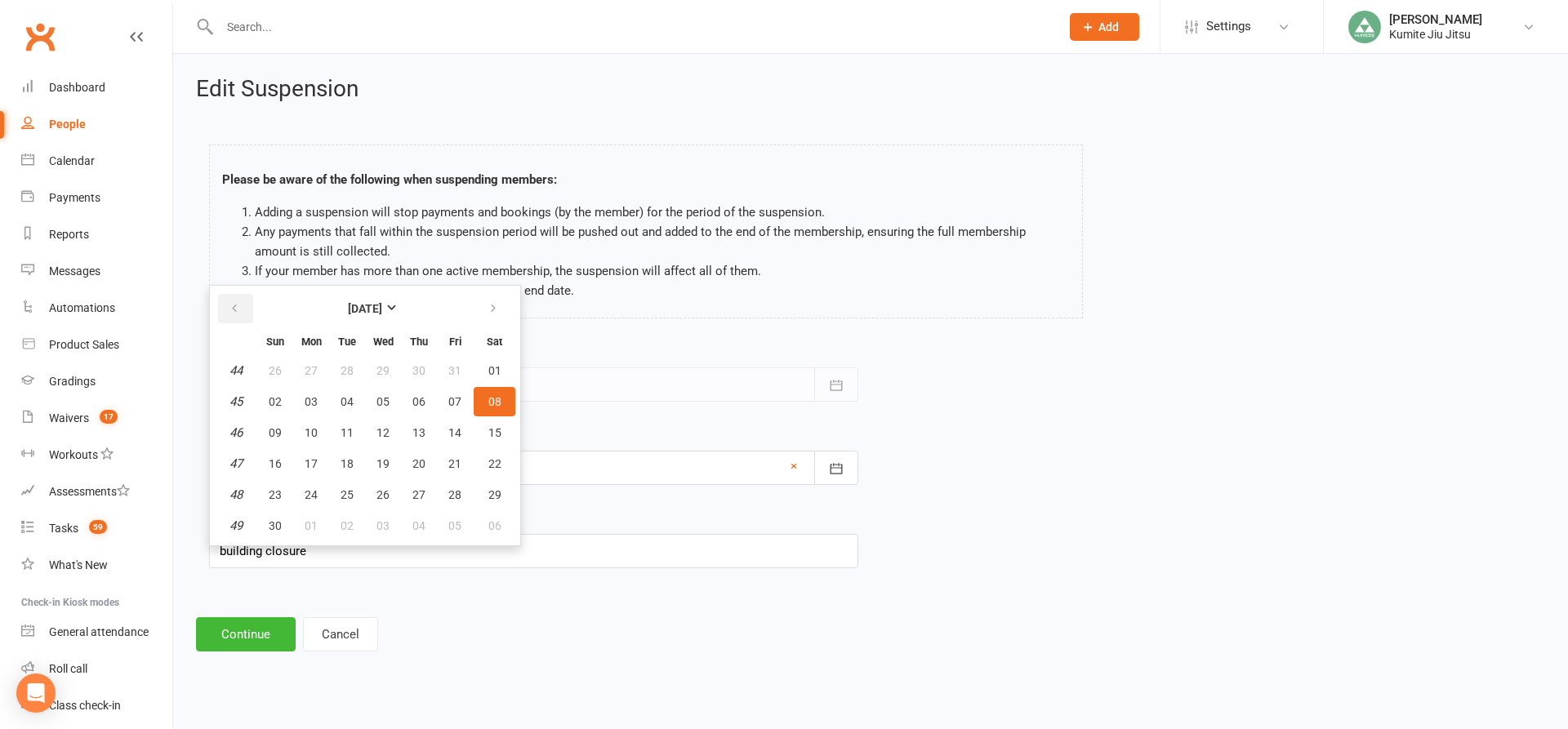
click at [248, 314] on button "button" at bounding box center [235, 308] width 35 height 30
click at [310, 433] on span "13" at bounding box center [311, 432] width 13 height 13
type input "[DATE]"
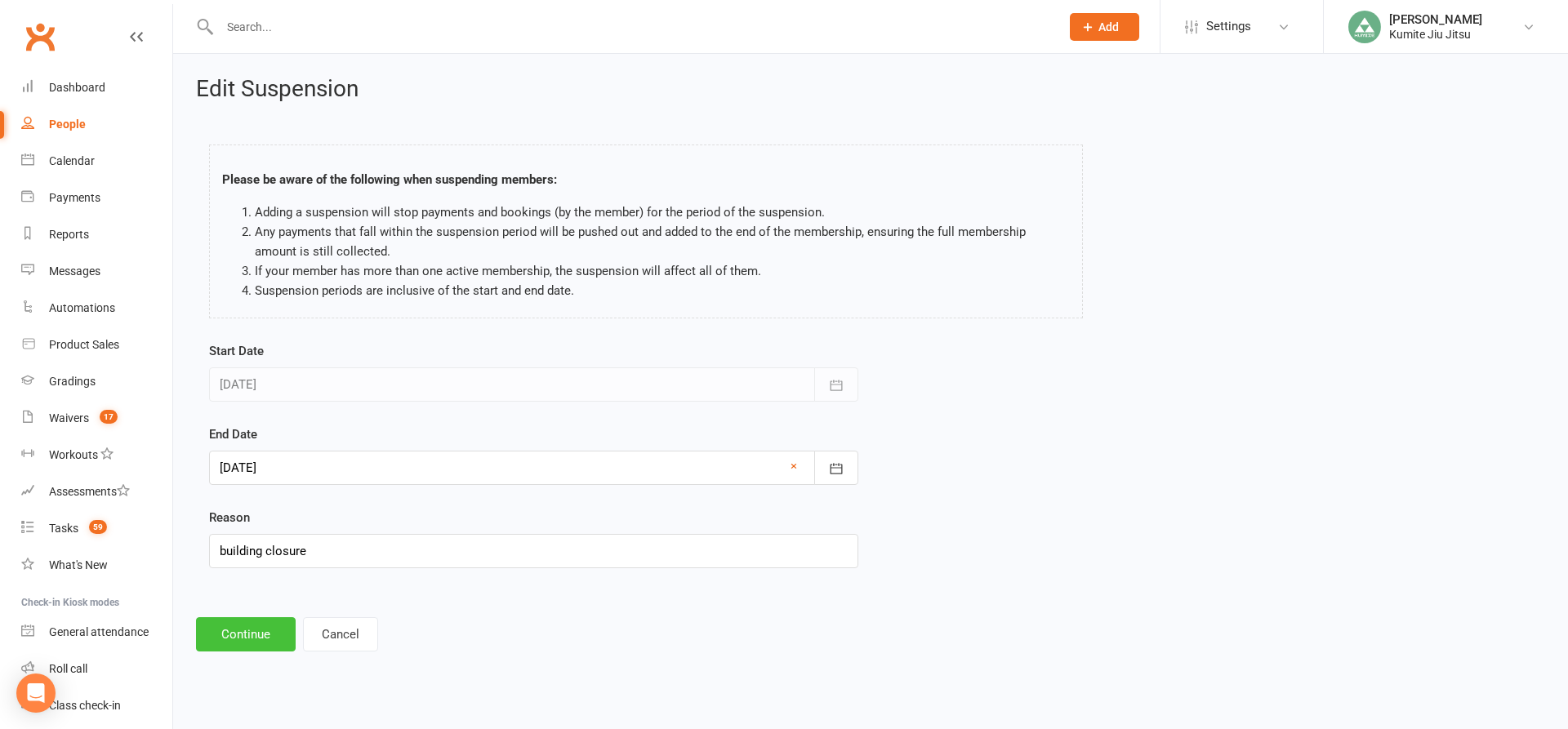
click at [268, 628] on button "Continue" at bounding box center [246, 634] width 99 height 34
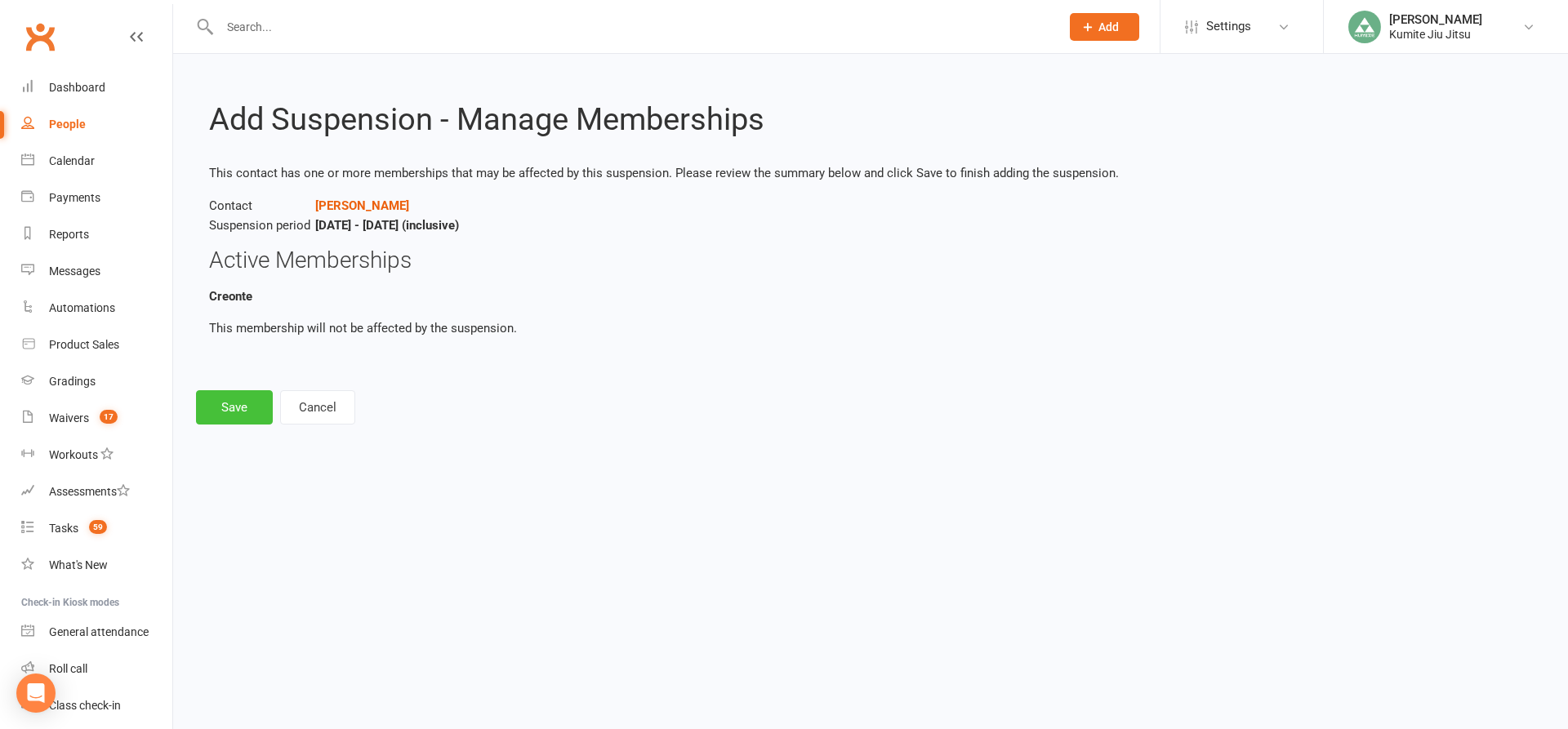
click at [254, 409] on button "Save" at bounding box center [234, 407] width 77 height 34
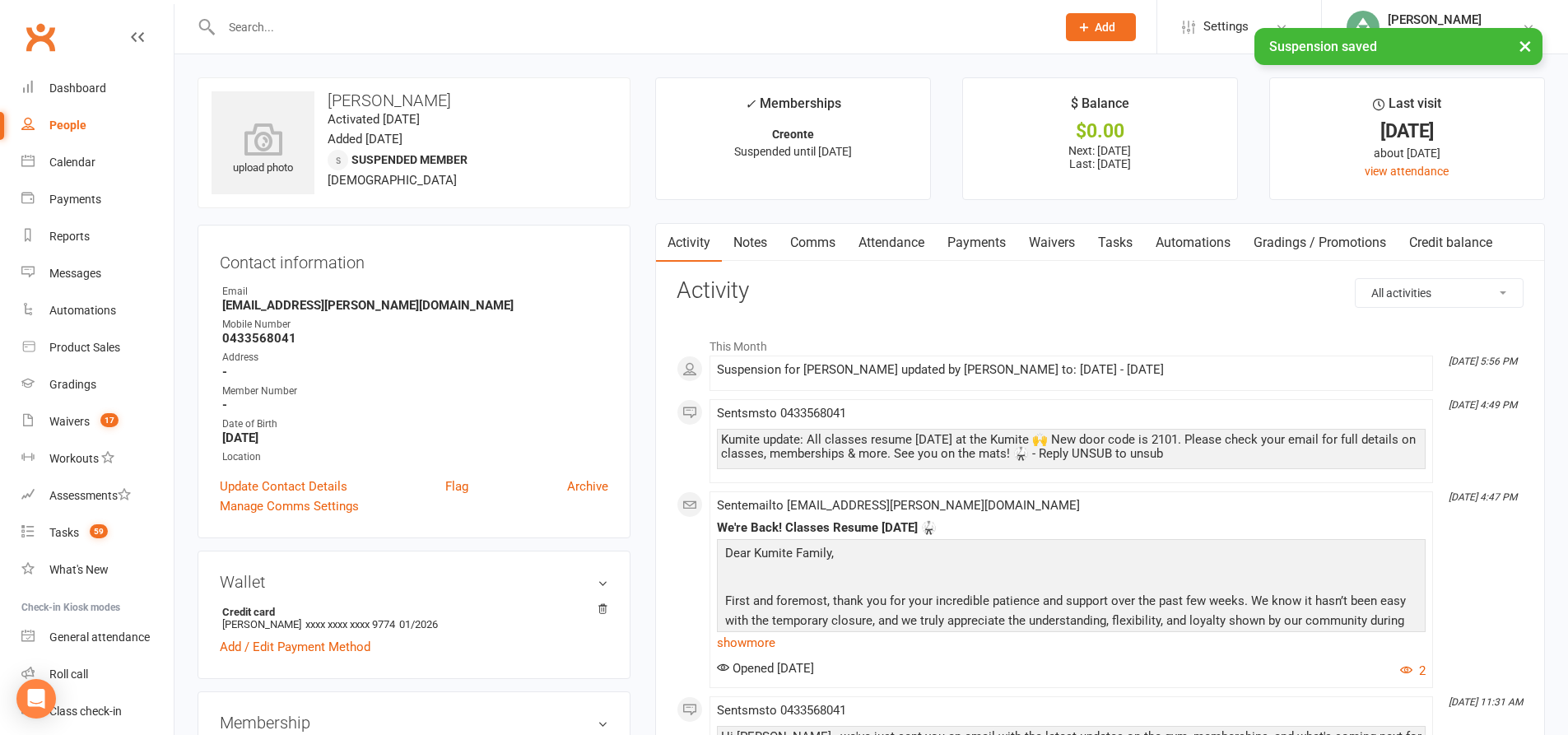
click at [1110, 242] on link "Tasks" at bounding box center [1115, 242] width 58 height 38
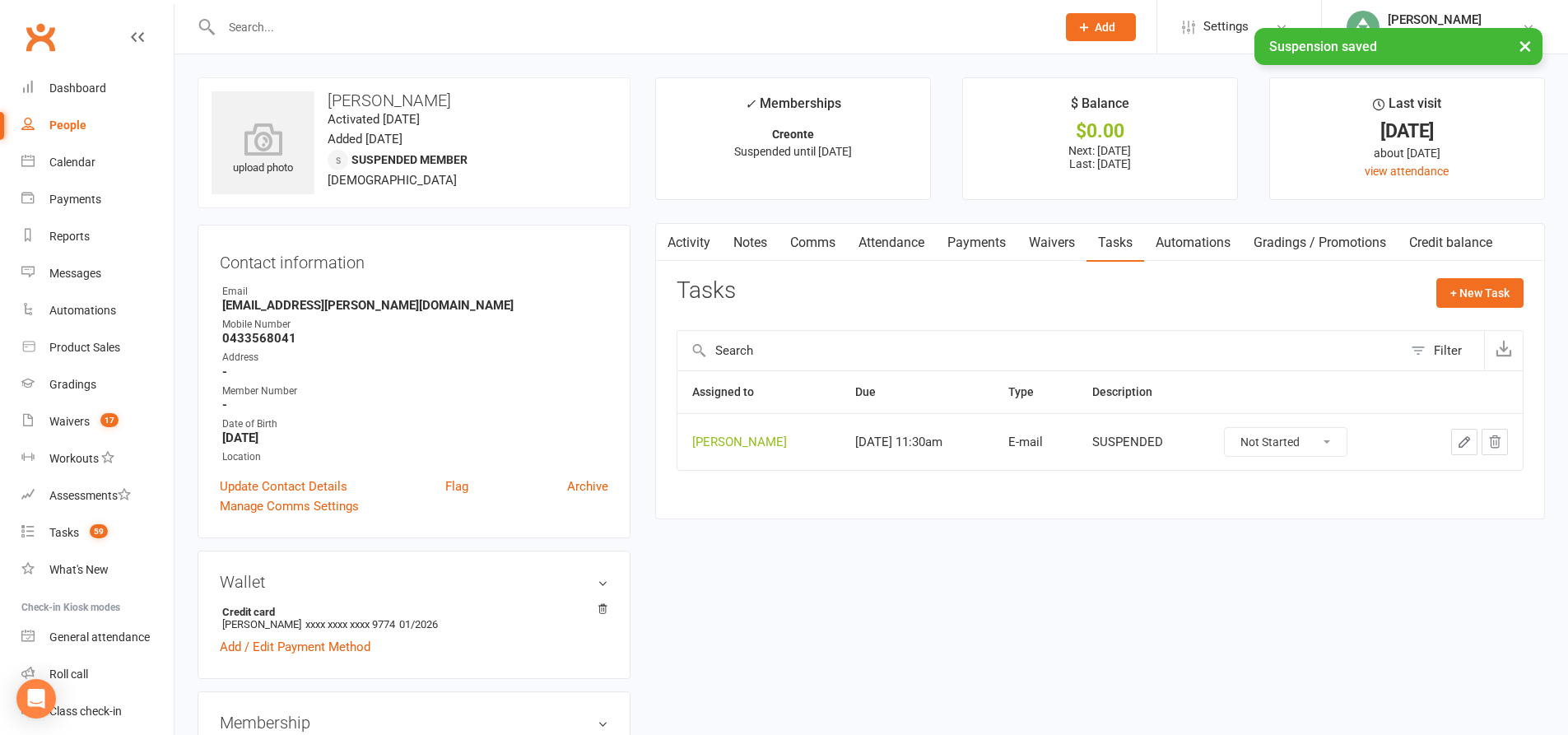
click at [1495, 446] on icon "button" at bounding box center [1494, 442] width 15 height 15
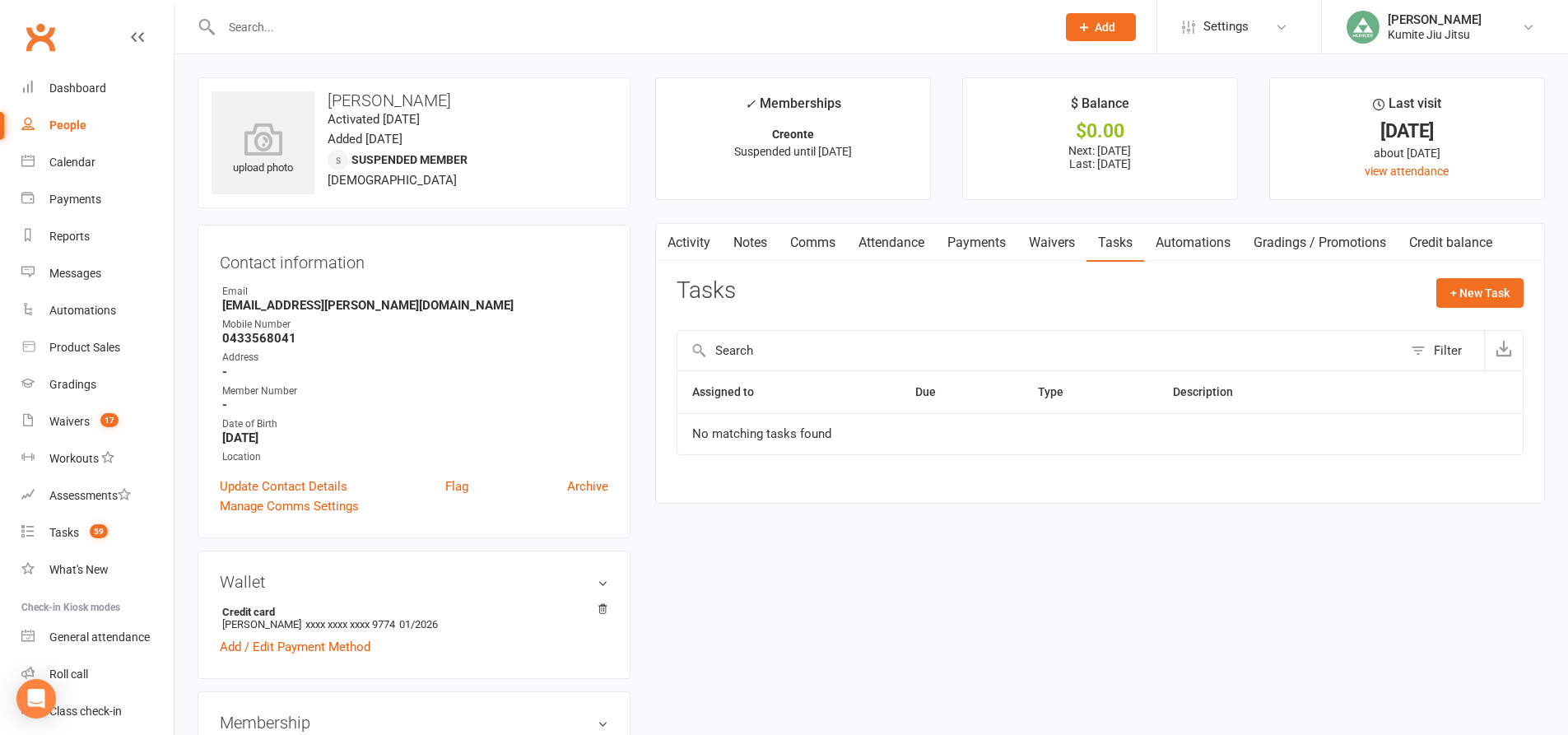
click at [975, 244] on link "Payments" at bounding box center [976, 242] width 82 height 38
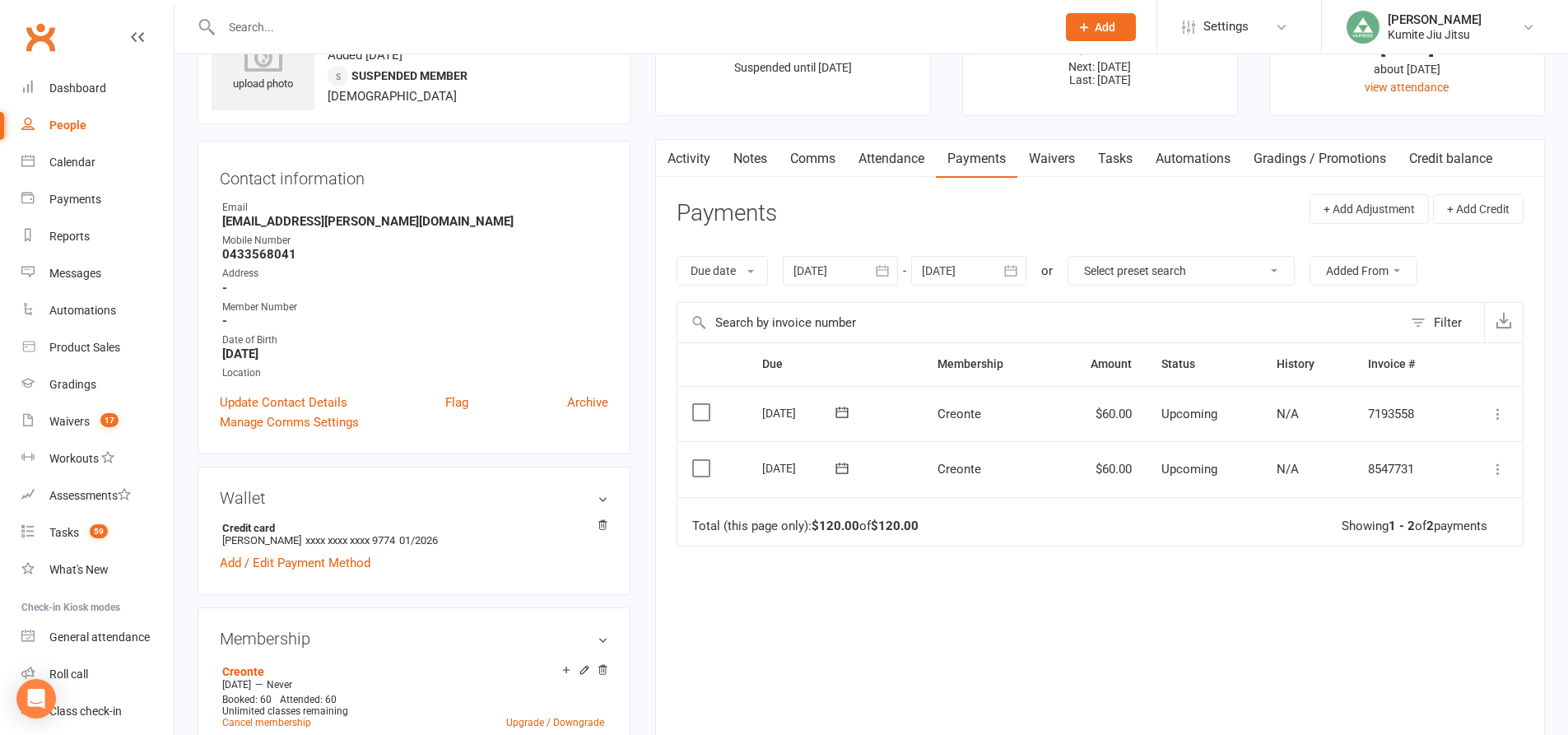
scroll to position [164, 0]
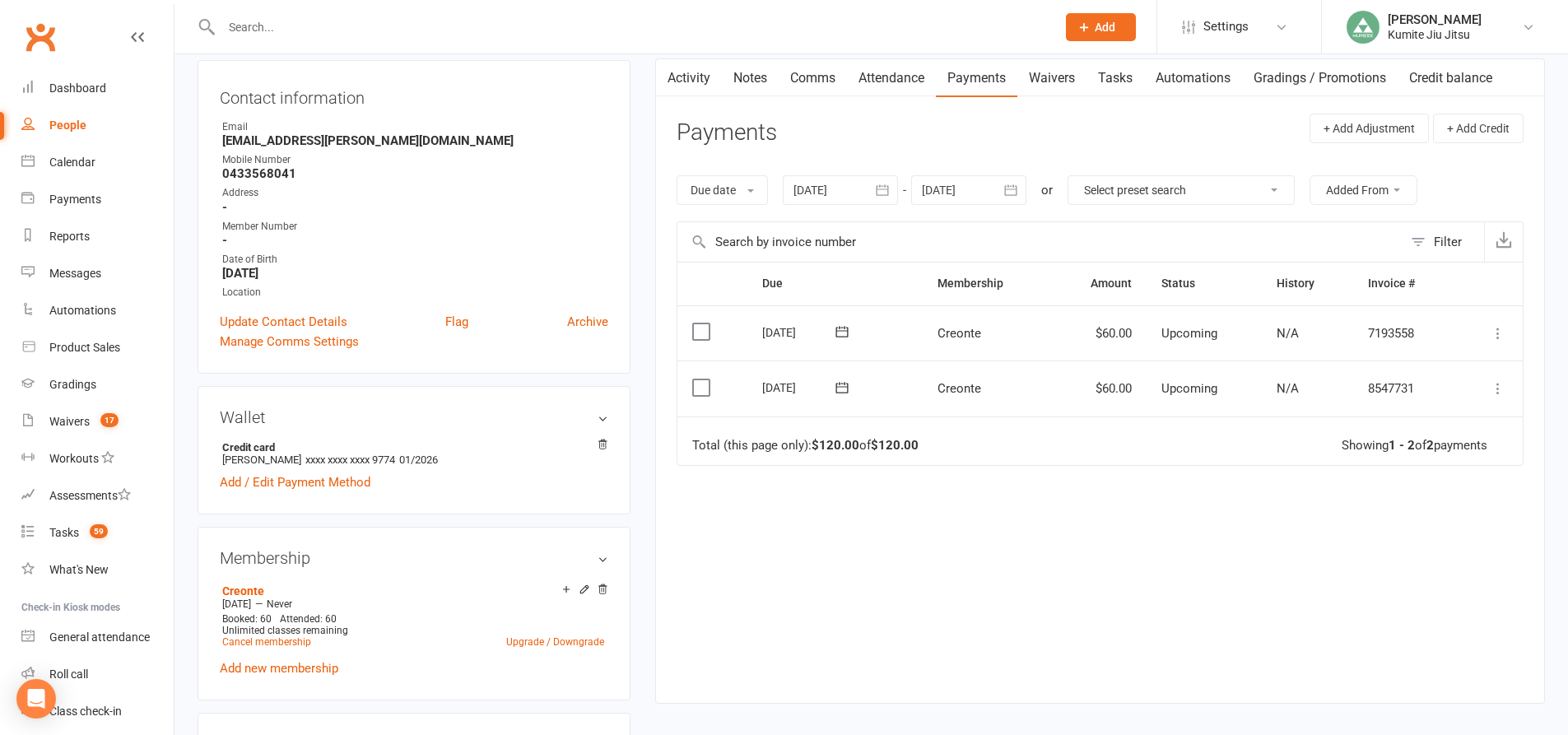
click at [888, 188] on icon "button" at bounding box center [882, 190] width 12 height 11
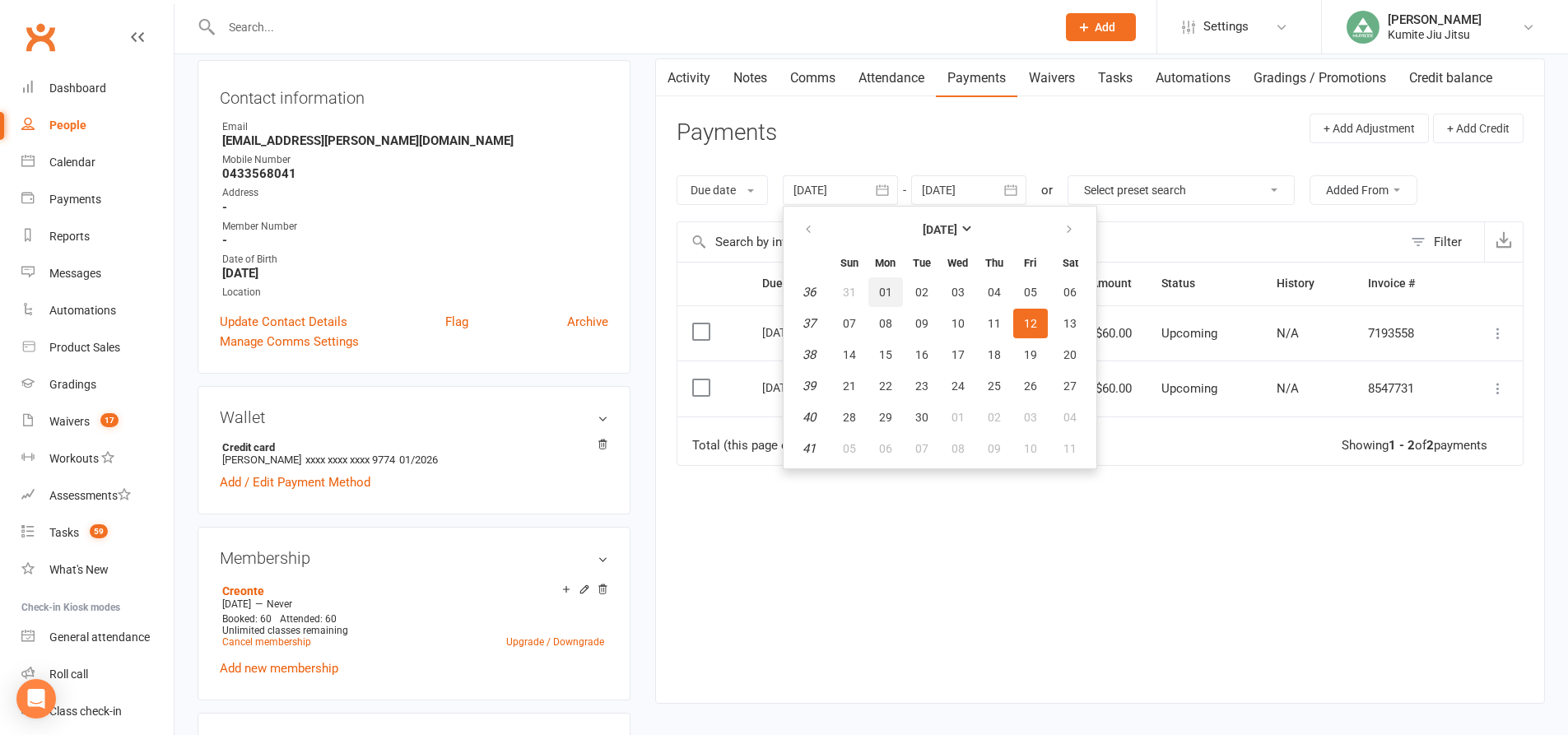
click at [896, 294] on button "01" at bounding box center [885, 292] width 34 height 30
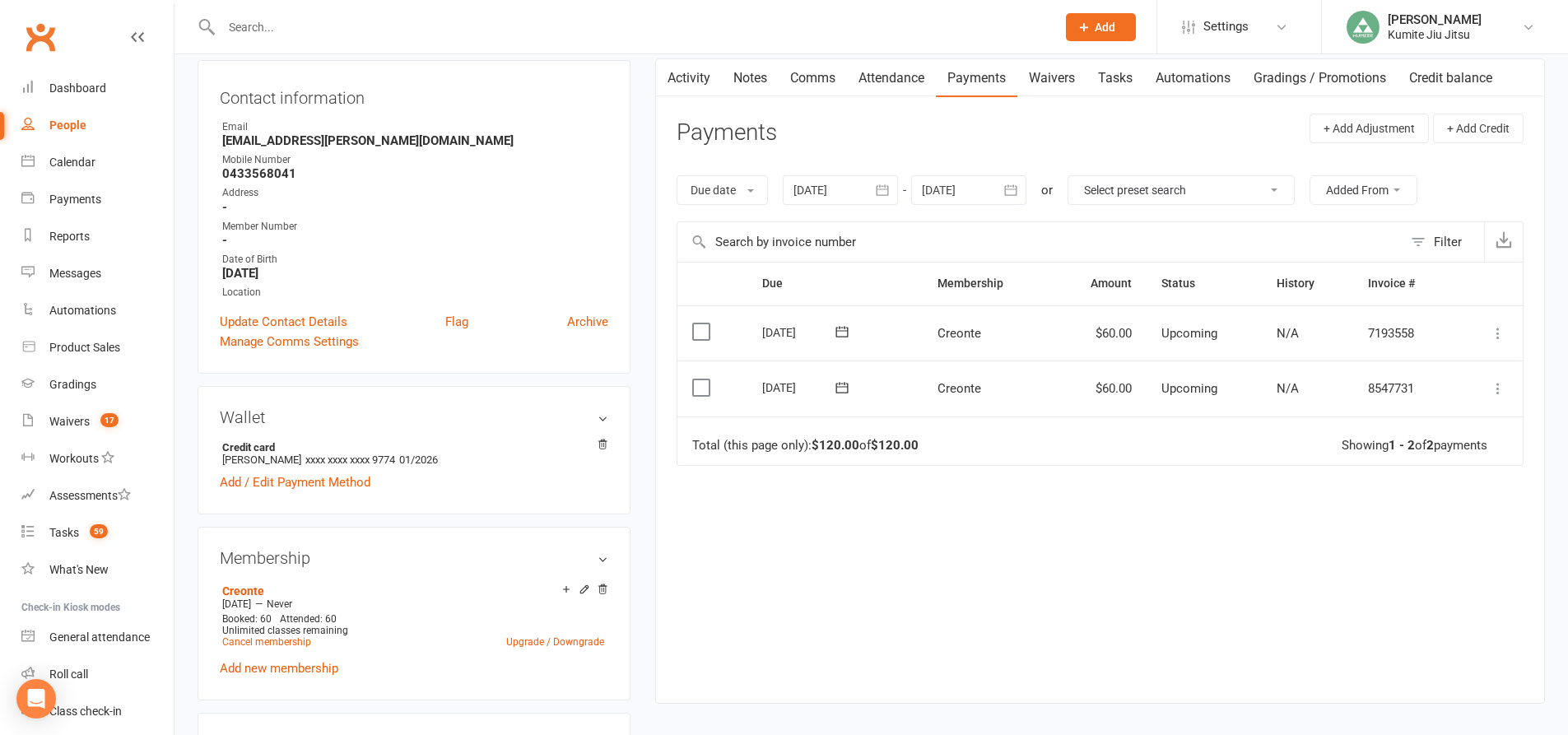
click at [889, 193] on icon "button" at bounding box center [882, 190] width 17 height 17
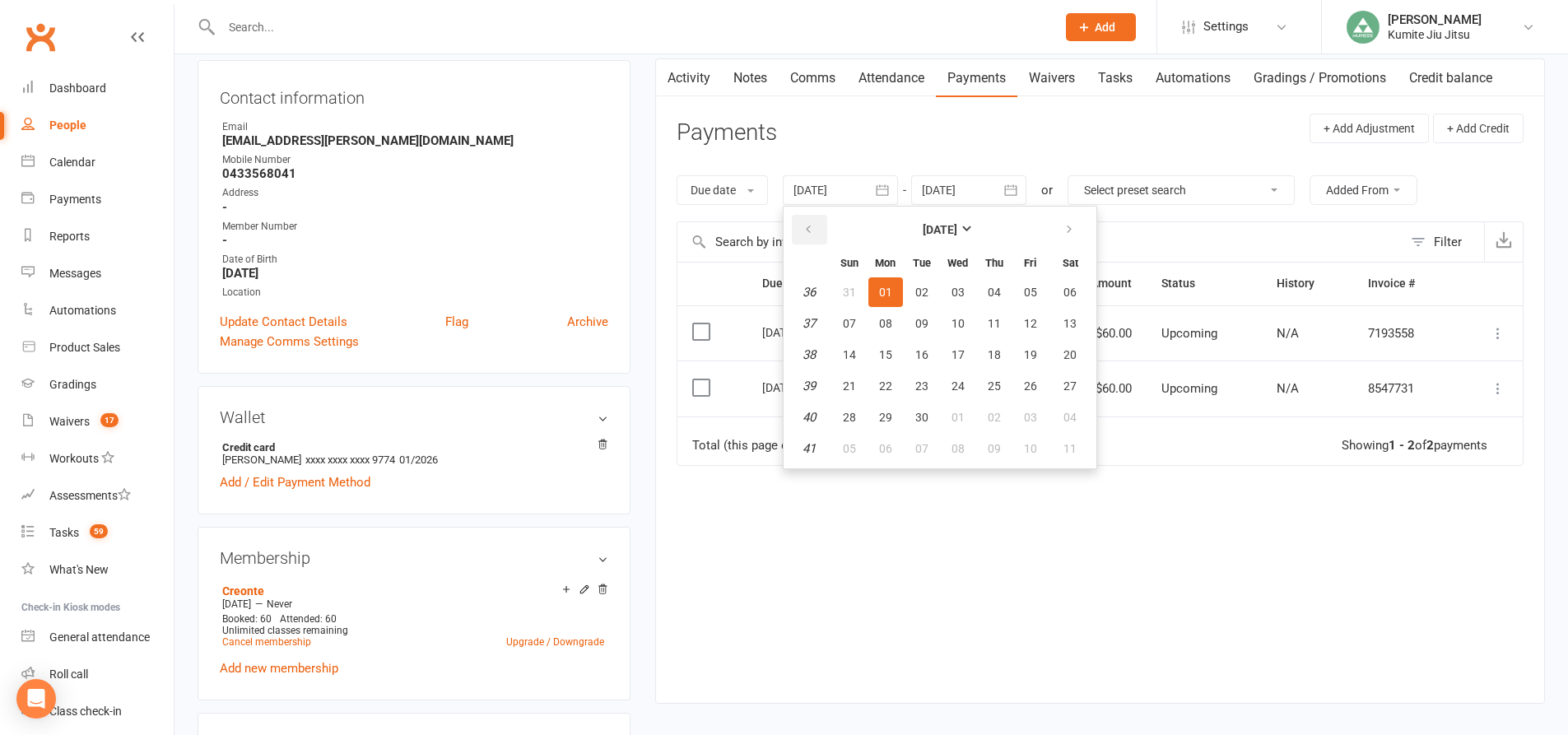
click at [811, 239] on button "button" at bounding box center [809, 230] width 35 height 30
click at [883, 418] on span "25" at bounding box center [885, 417] width 13 height 13
type input "[DATE]"
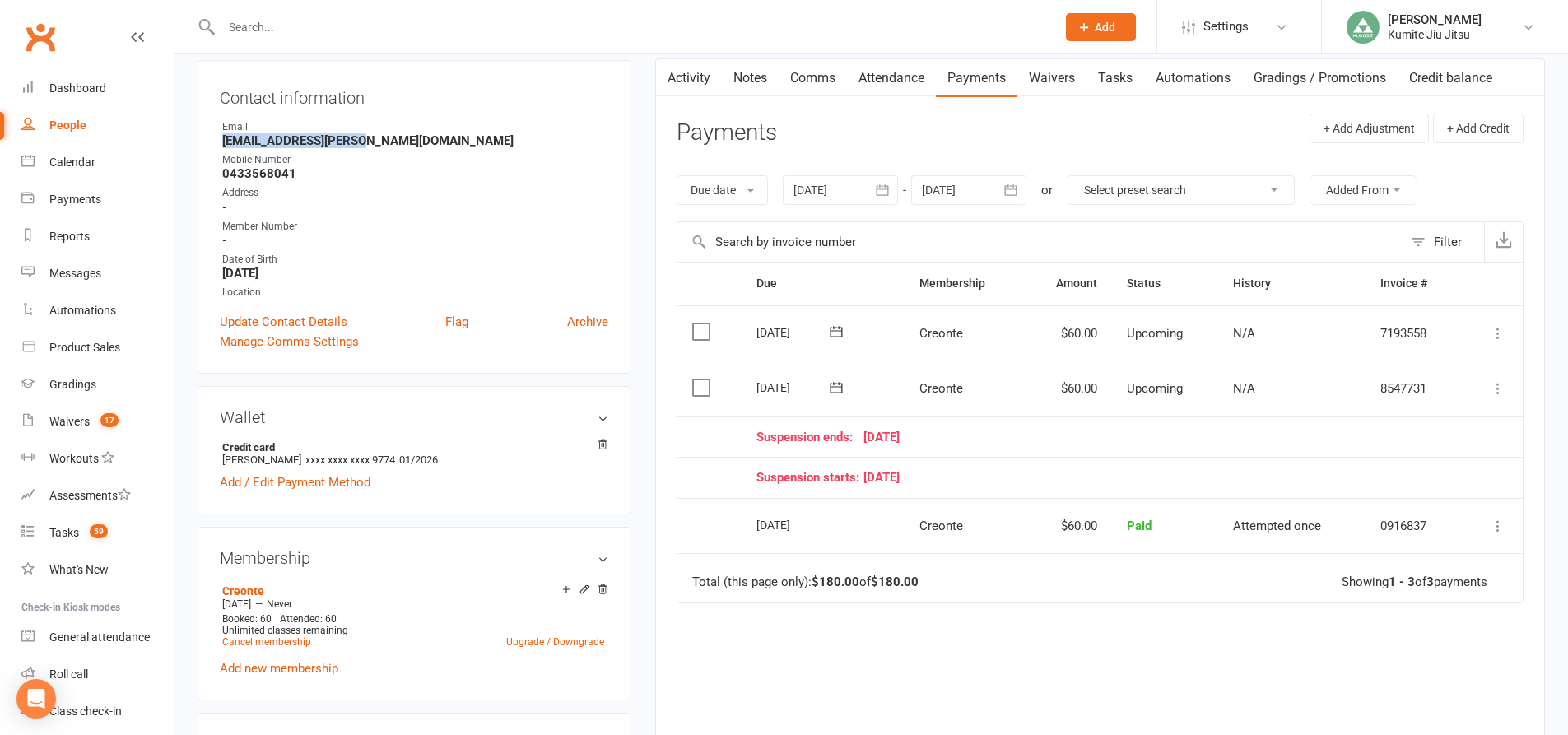
drag, startPoint x: 361, startPoint y: 143, endPoint x: 206, endPoint y: 138, distance: 155.1
click at [206, 138] on div "Contact information Owner Email [EMAIL_ADDRESS][PERSON_NAME][DOMAIN_NAME] Mobil…" at bounding box center [414, 216] width 433 height 313
copy strong "[EMAIL_ADDRESS][PERSON_NAME][DOMAIN_NAME]"
click at [1125, 80] on link "Tasks" at bounding box center [1115, 77] width 58 height 38
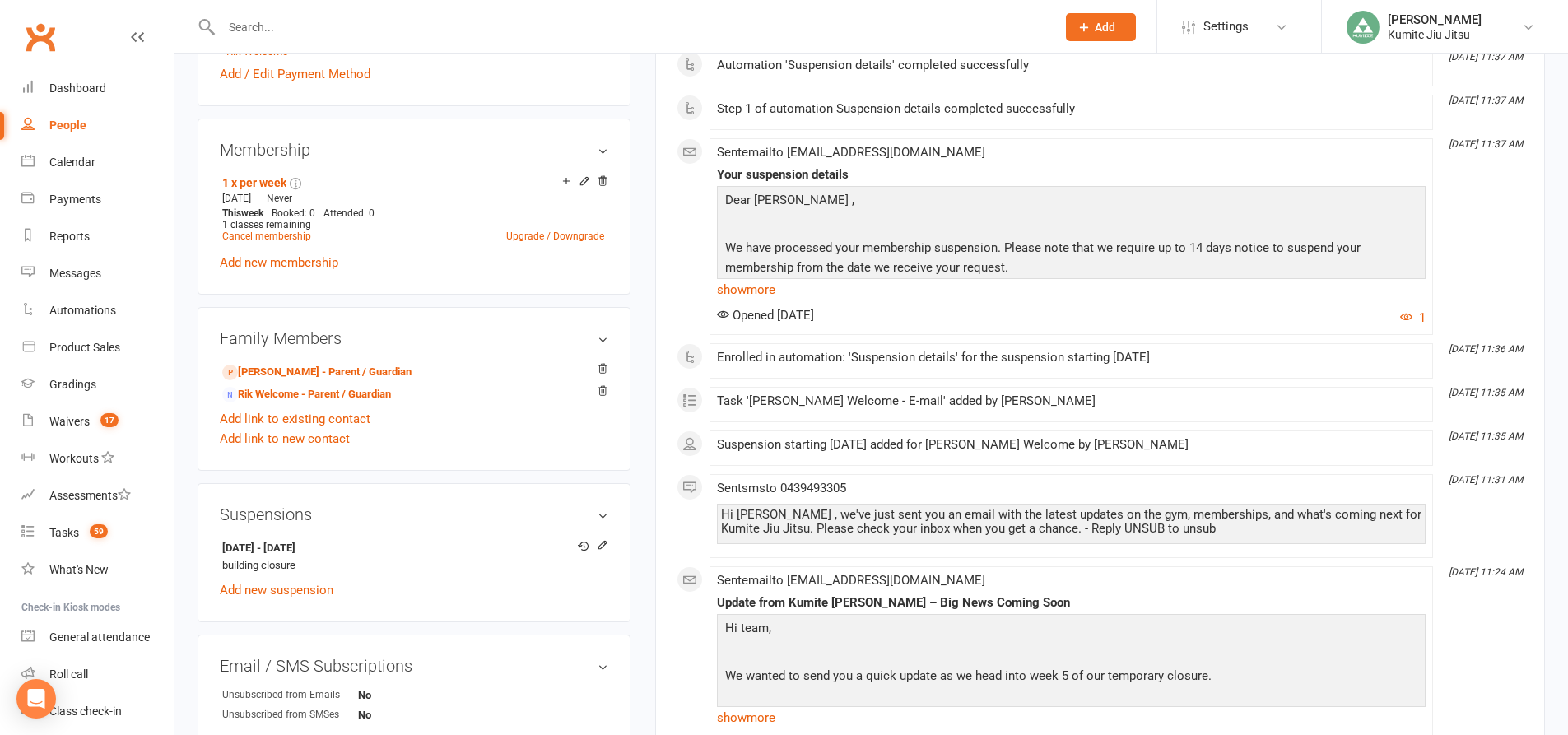
scroll to position [905, 0]
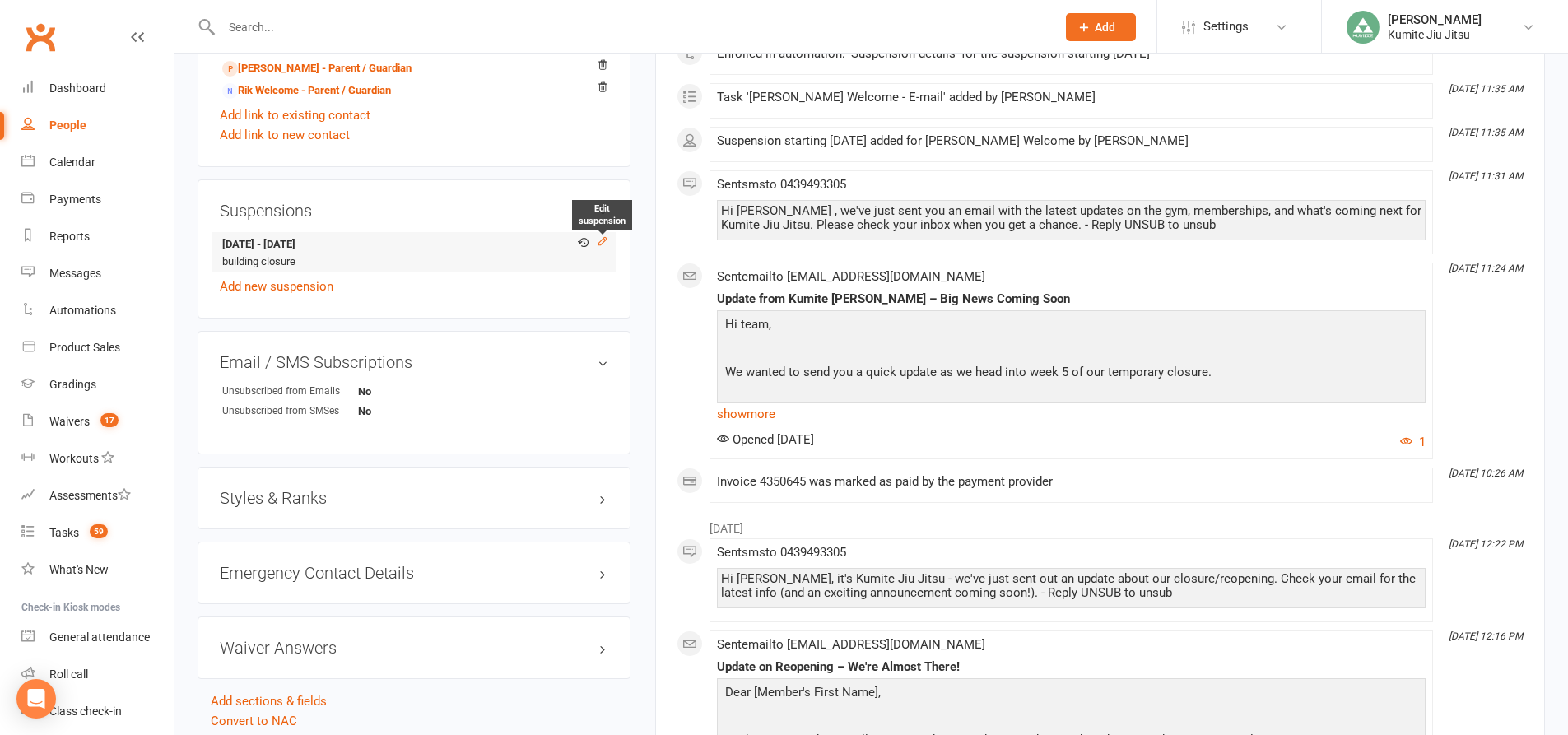
click at [606, 244] on icon at bounding box center [602, 241] width 11 height 11
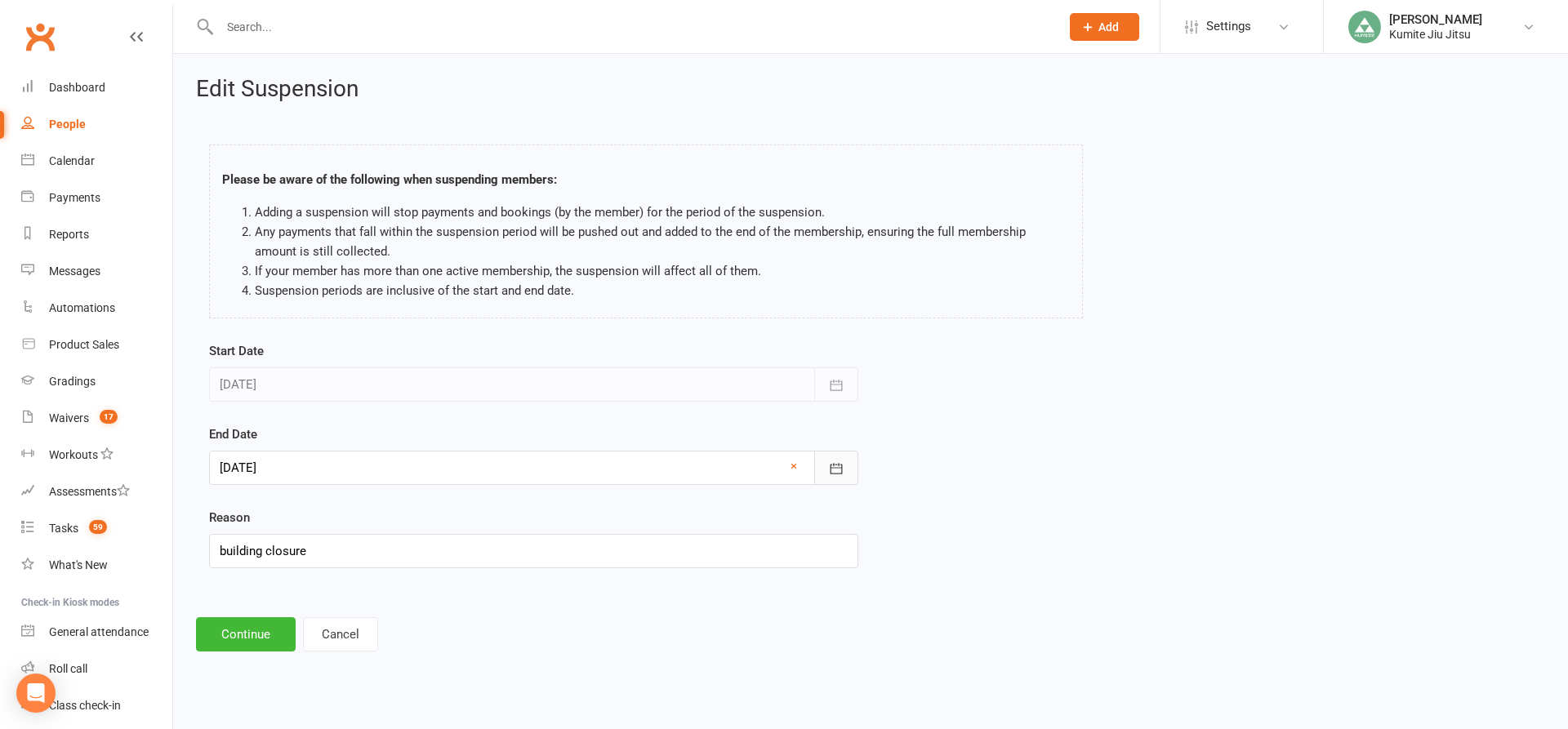
click at [829, 463] on button "button" at bounding box center [836, 467] width 44 height 34
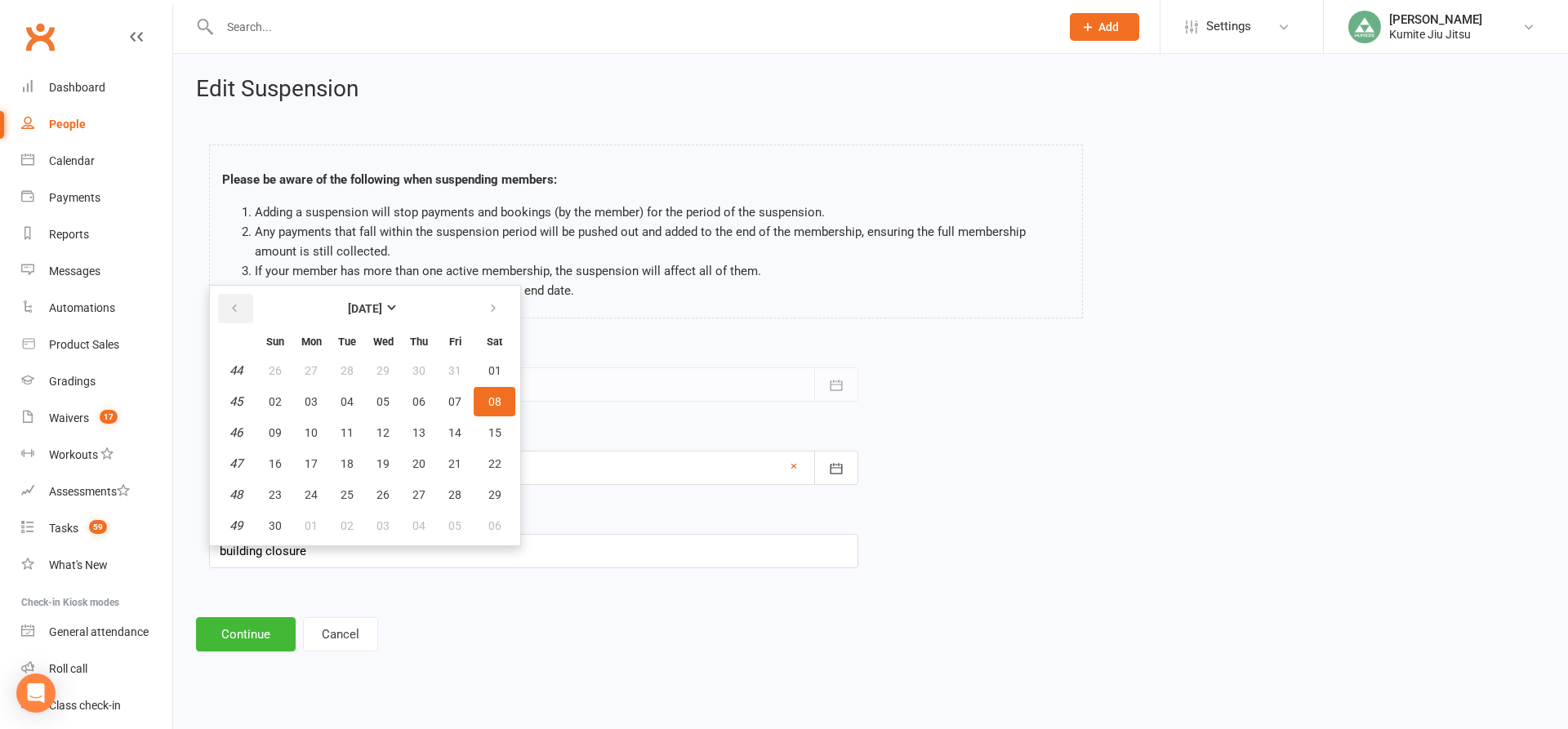
click at [240, 312] on icon "button" at bounding box center [233, 308] width 11 height 13
click at [311, 432] on span "13" at bounding box center [311, 432] width 13 height 13
type input "[DATE]"
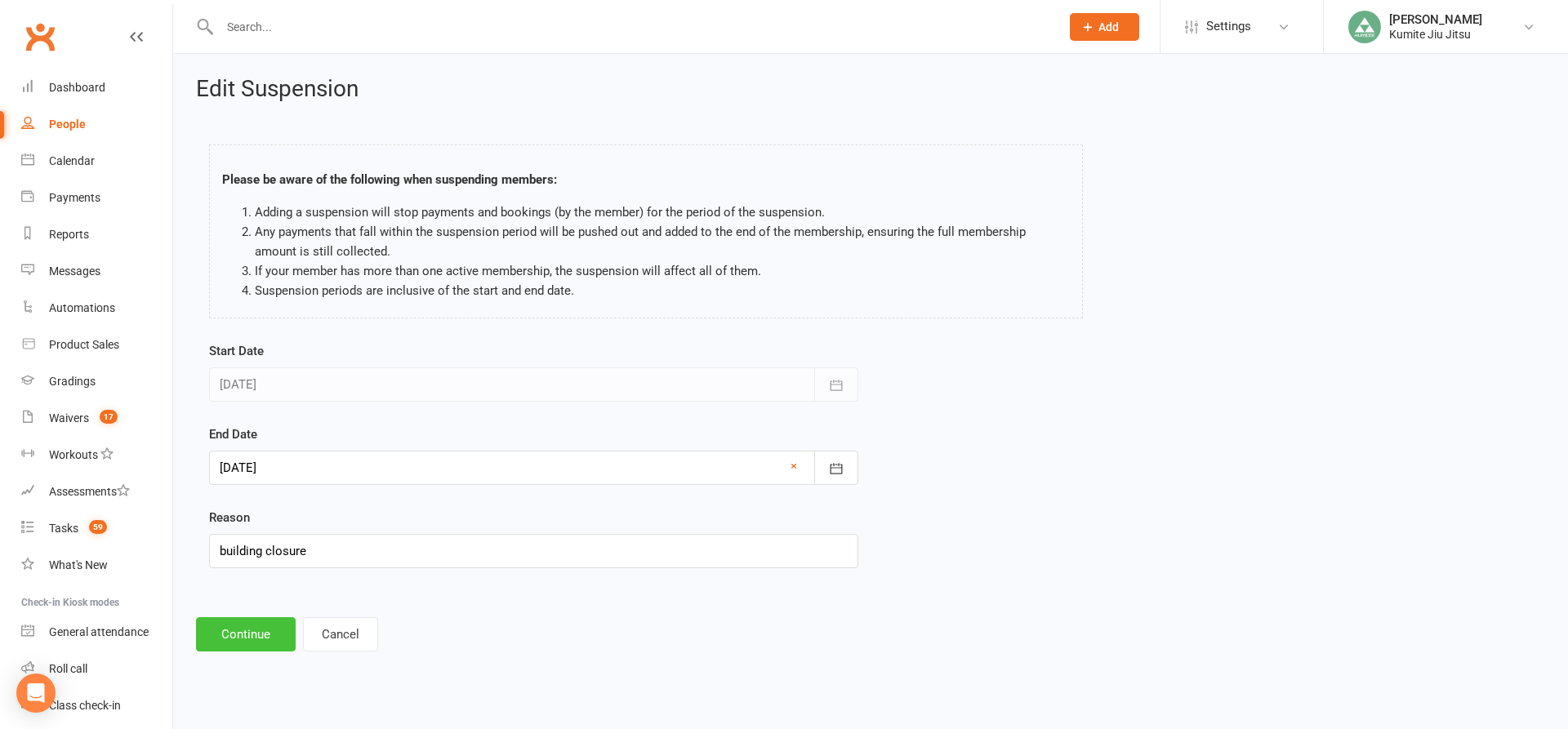
click at [248, 638] on button "Continue" at bounding box center [246, 634] width 99 height 34
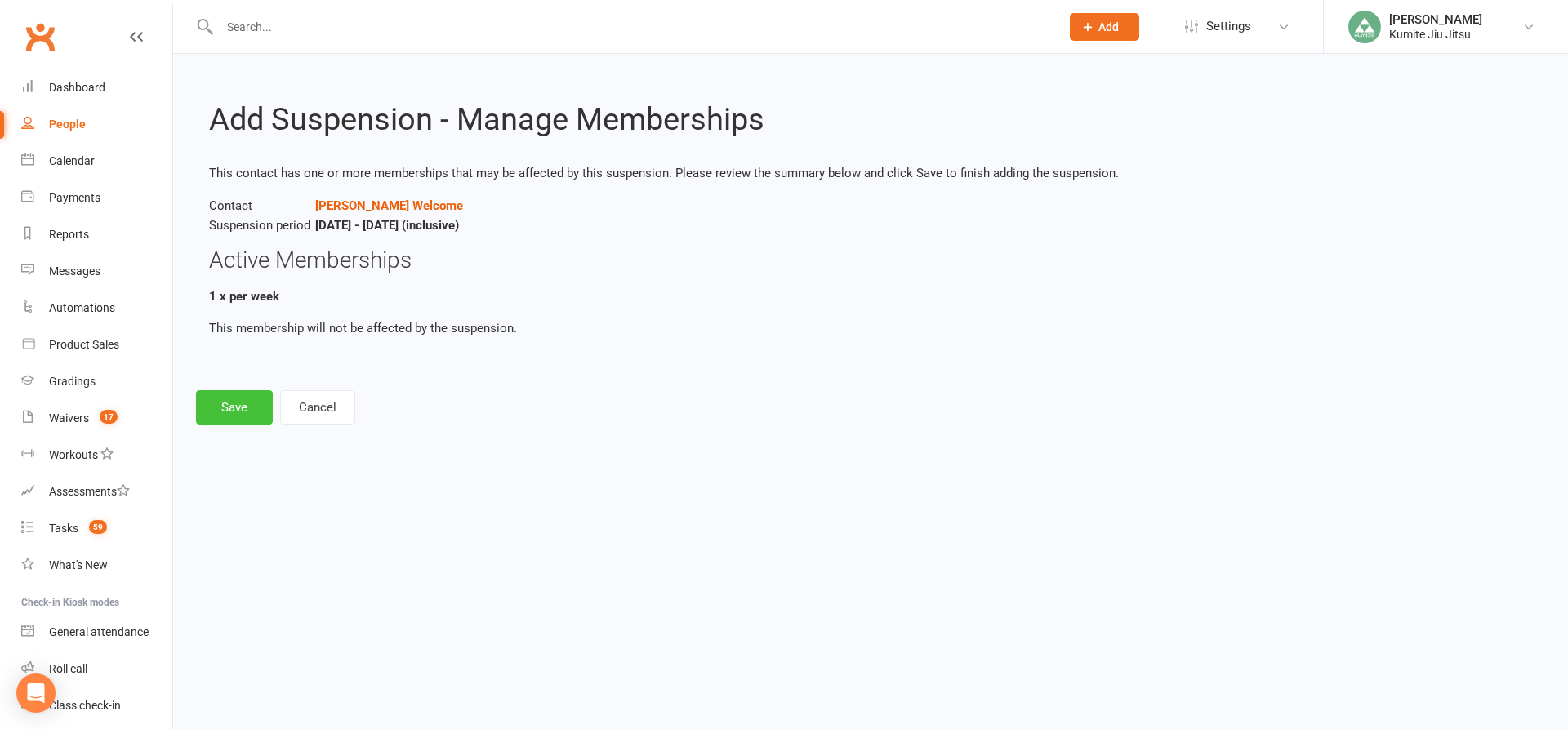
drag, startPoint x: 235, startPoint y: 406, endPoint x: 244, endPoint y: 405, distance: 9.1
click at [234, 406] on button "Save" at bounding box center [234, 407] width 77 height 34
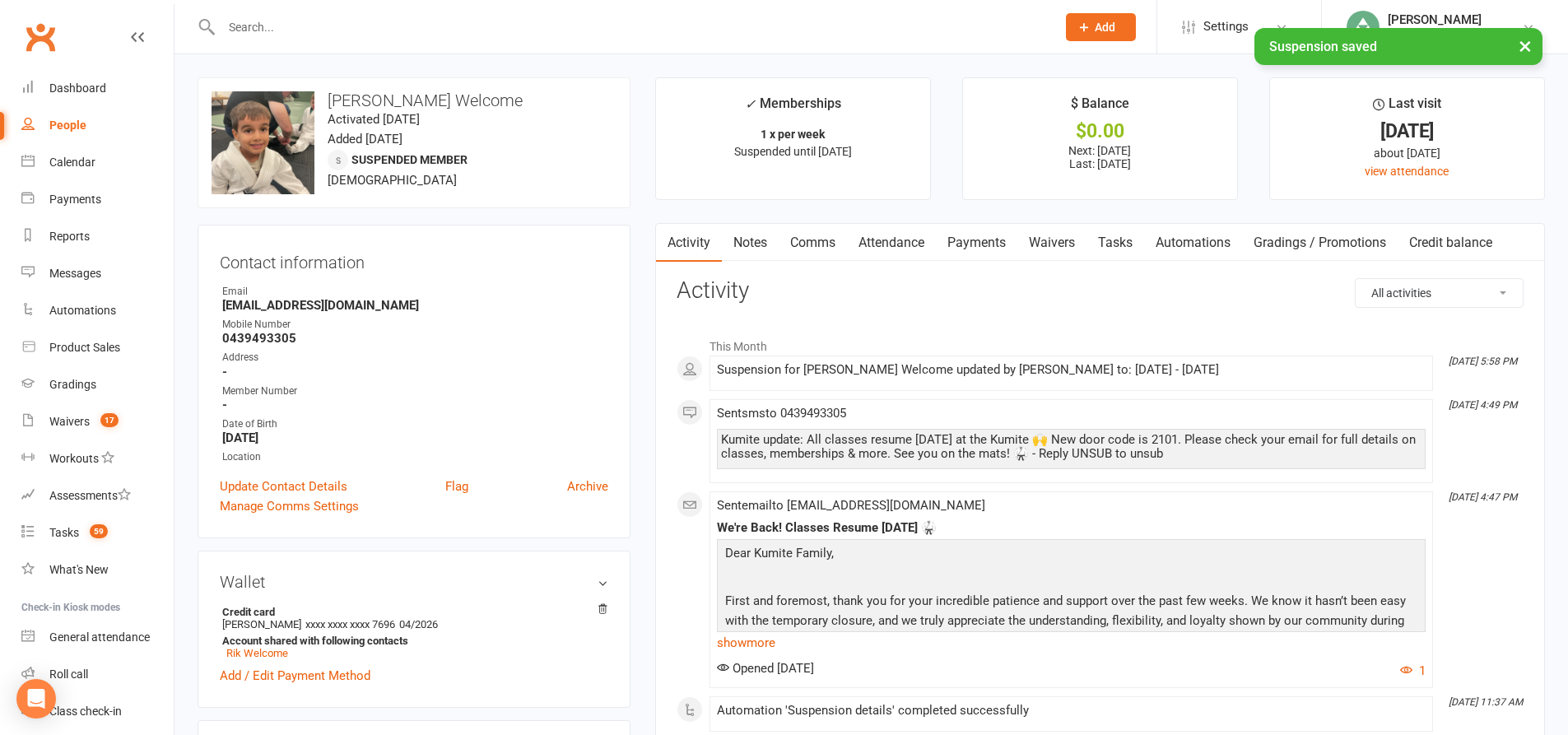
click at [987, 242] on link "Payments" at bounding box center [976, 242] width 82 height 38
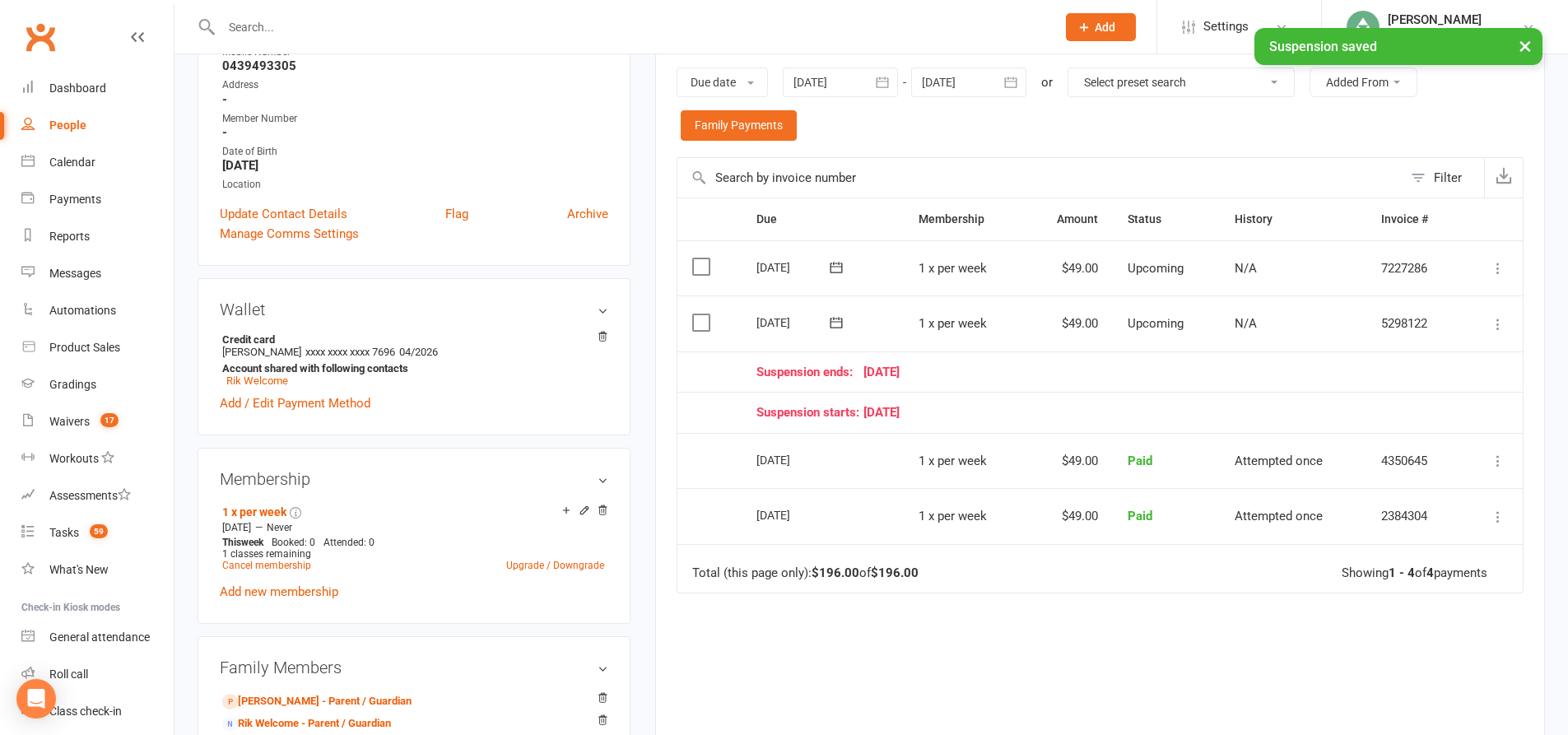
scroll to position [247, 0]
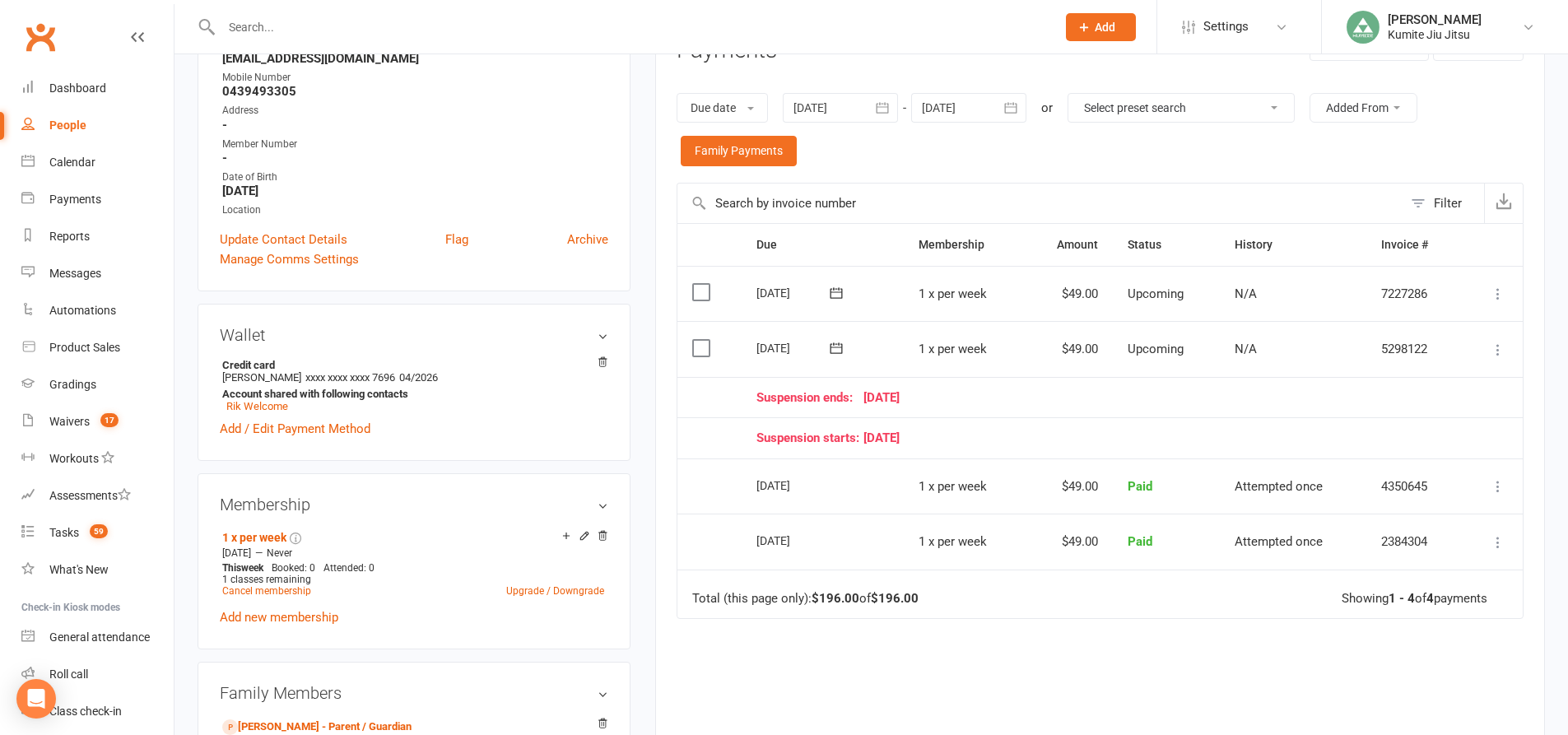
click at [1495, 348] on icon at bounding box center [1498, 349] width 17 height 17
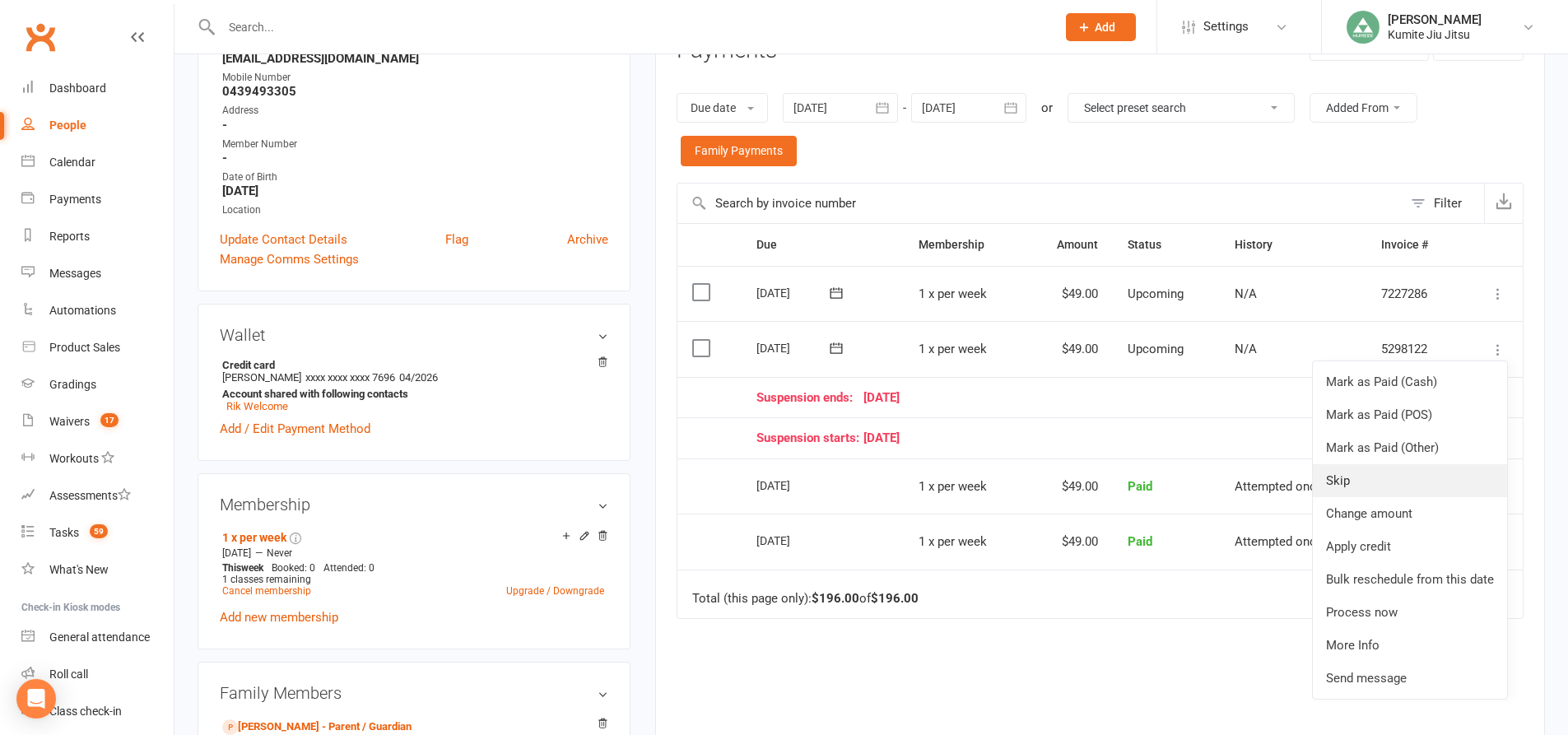
click at [1349, 483] on link "Skip" at bounding box center [1409, 480] width 194 height 32
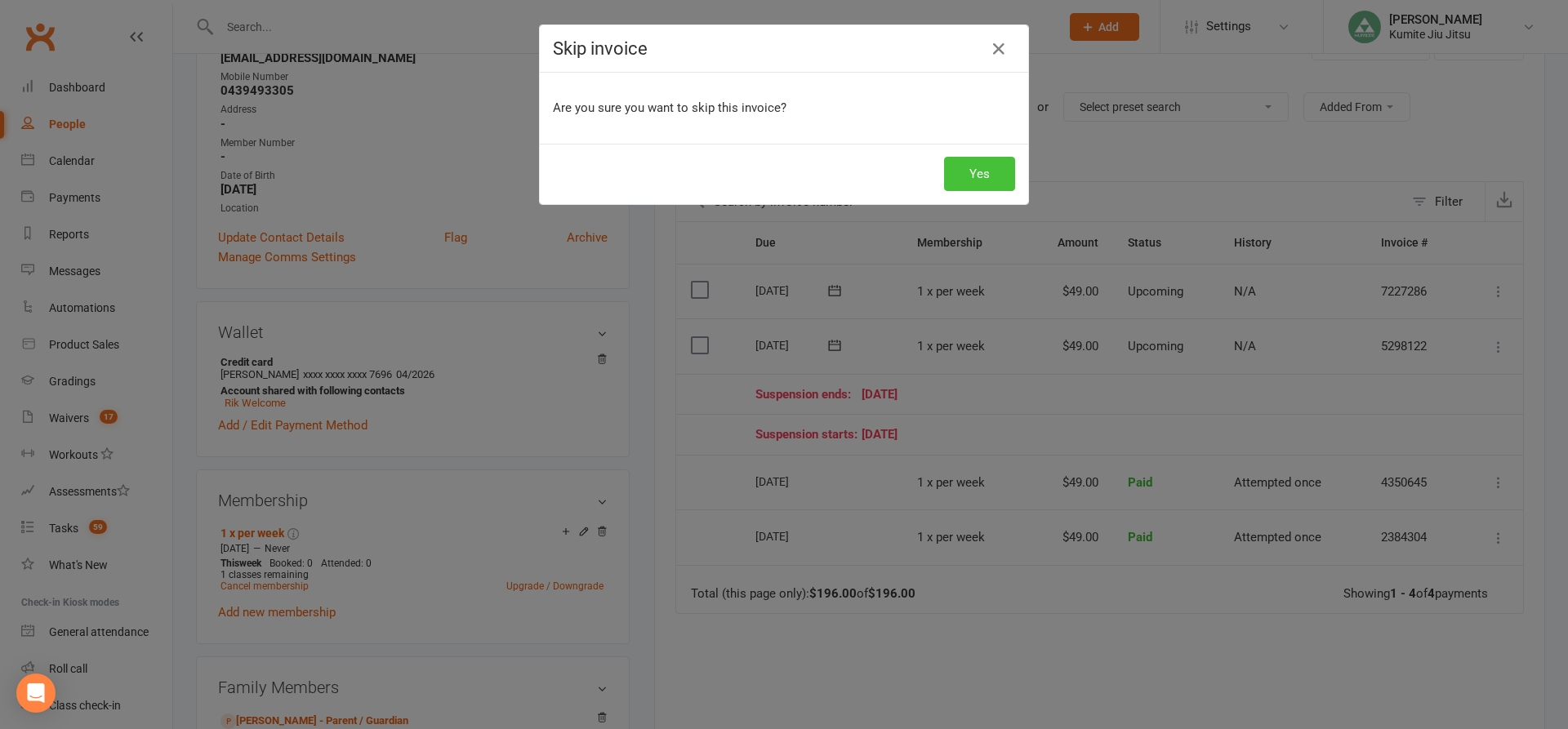
click at [977, 165] on button "Yes" at bounding box center [980, 173] width 71 height 34
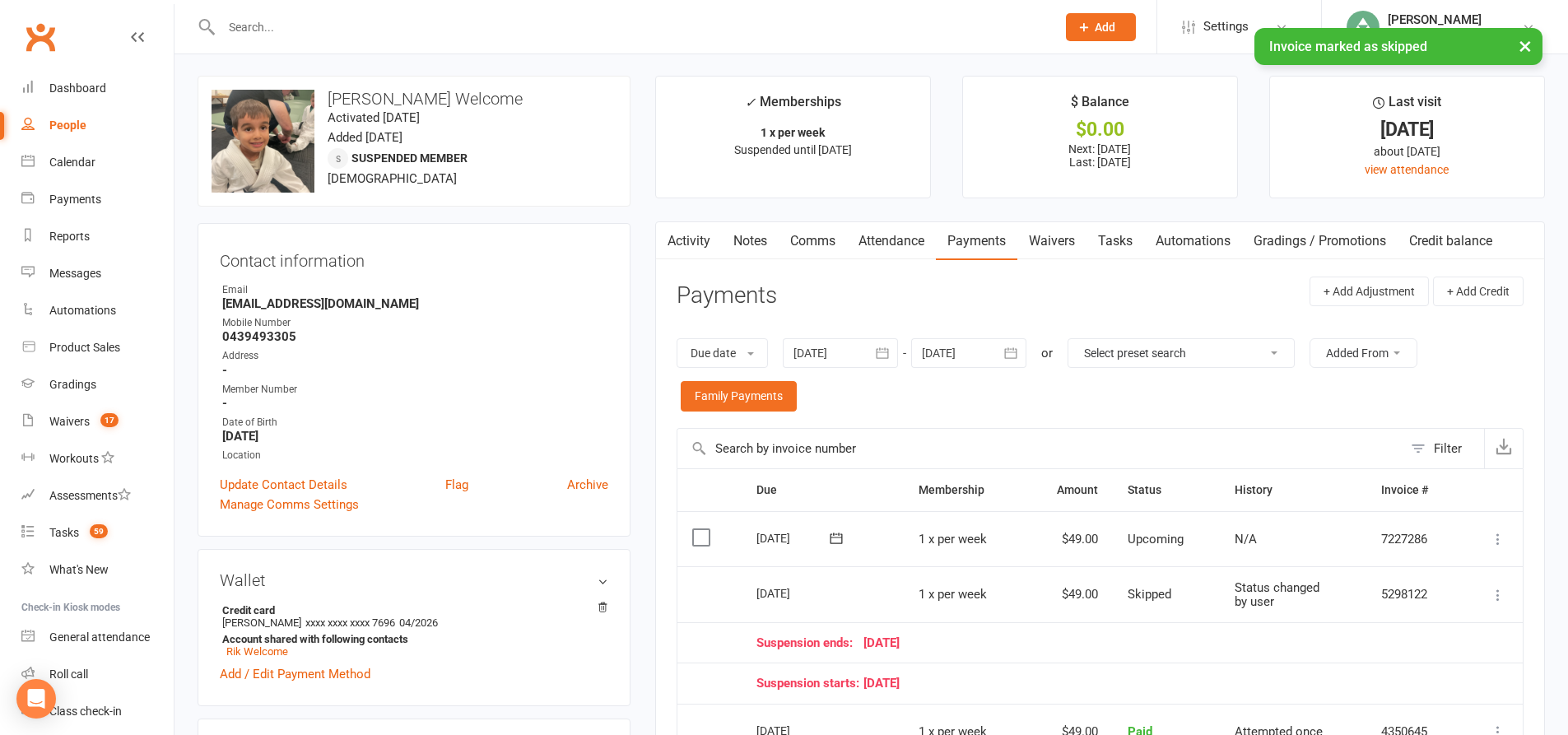
scroll to position [0, 0]
click at [1120, 244] on link "Tasks" at bounding box center [1115, 242] width 58 height 38
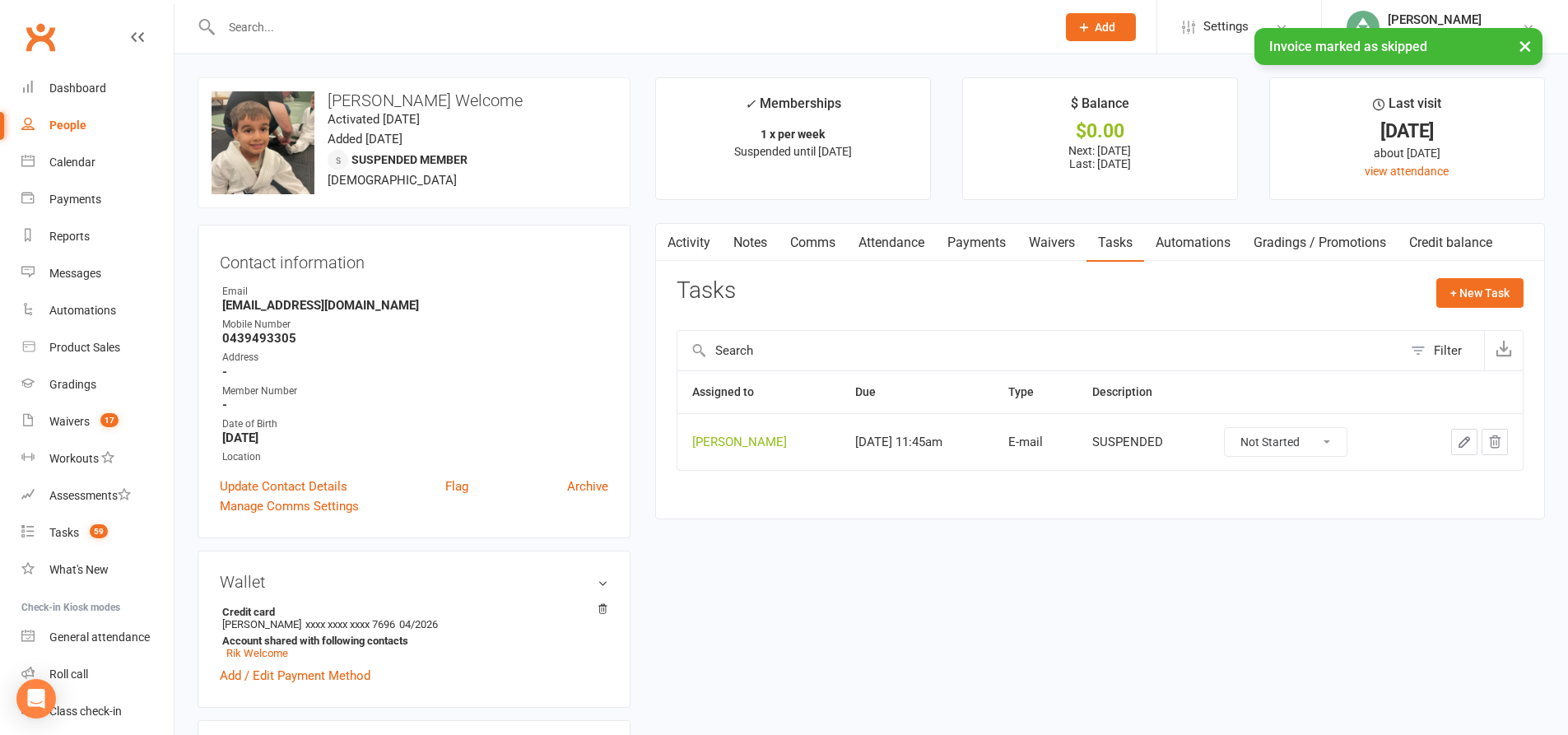
click at [1495, 450] on icon "button" at bounding box center [1494, 442] width 15 height 15
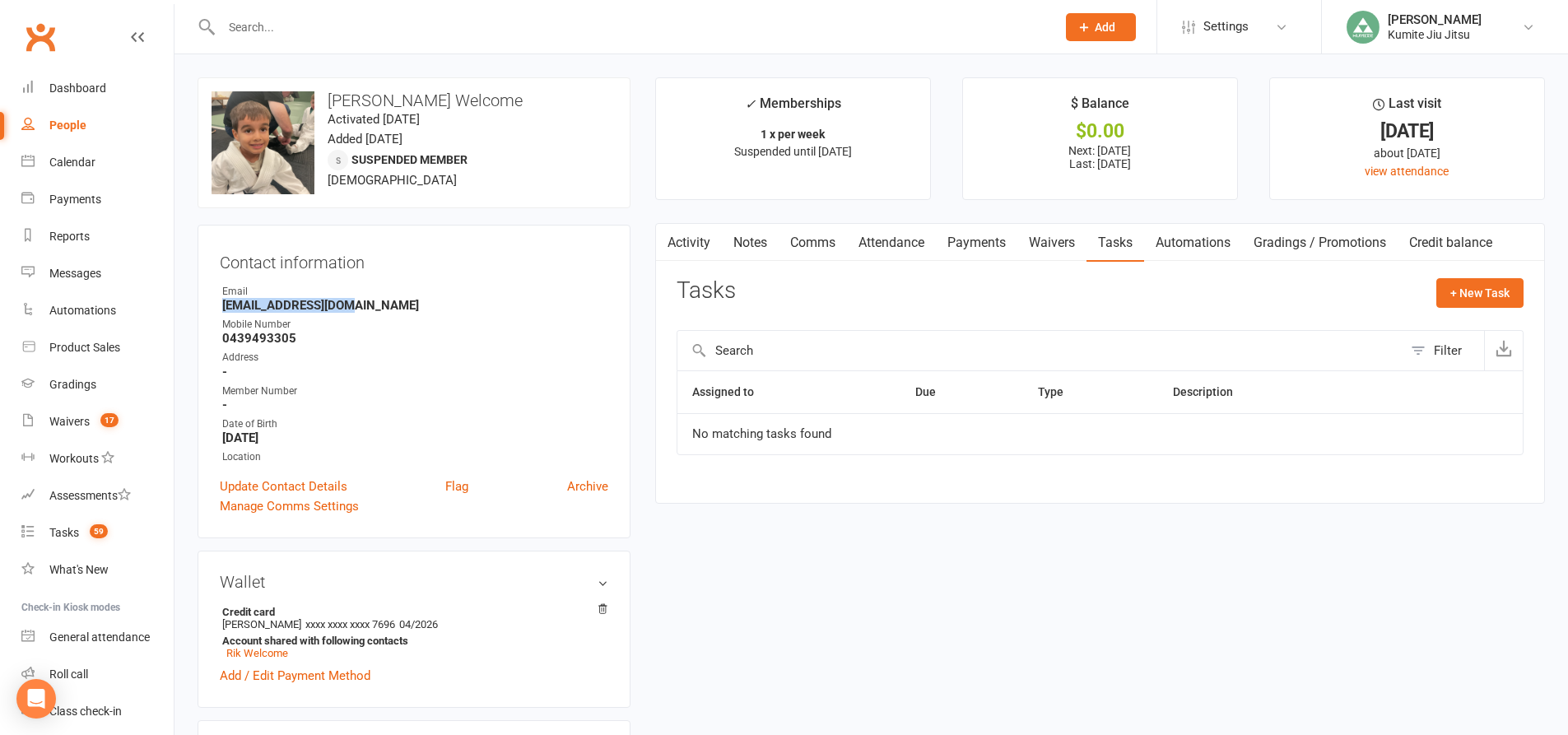
drag, startPoint x: 349, startPoint y: 304, endPoint x: 211, endPoint y: 303, distance: 138.0
click at [211, 303] on div "Contact information Owner Email rjwelcome@gmail.com Mobile Number 0439493305 Ad…" at bounding box center [414, 381] width 433 height 313
copy strong "rjwelcome@gmail.com"
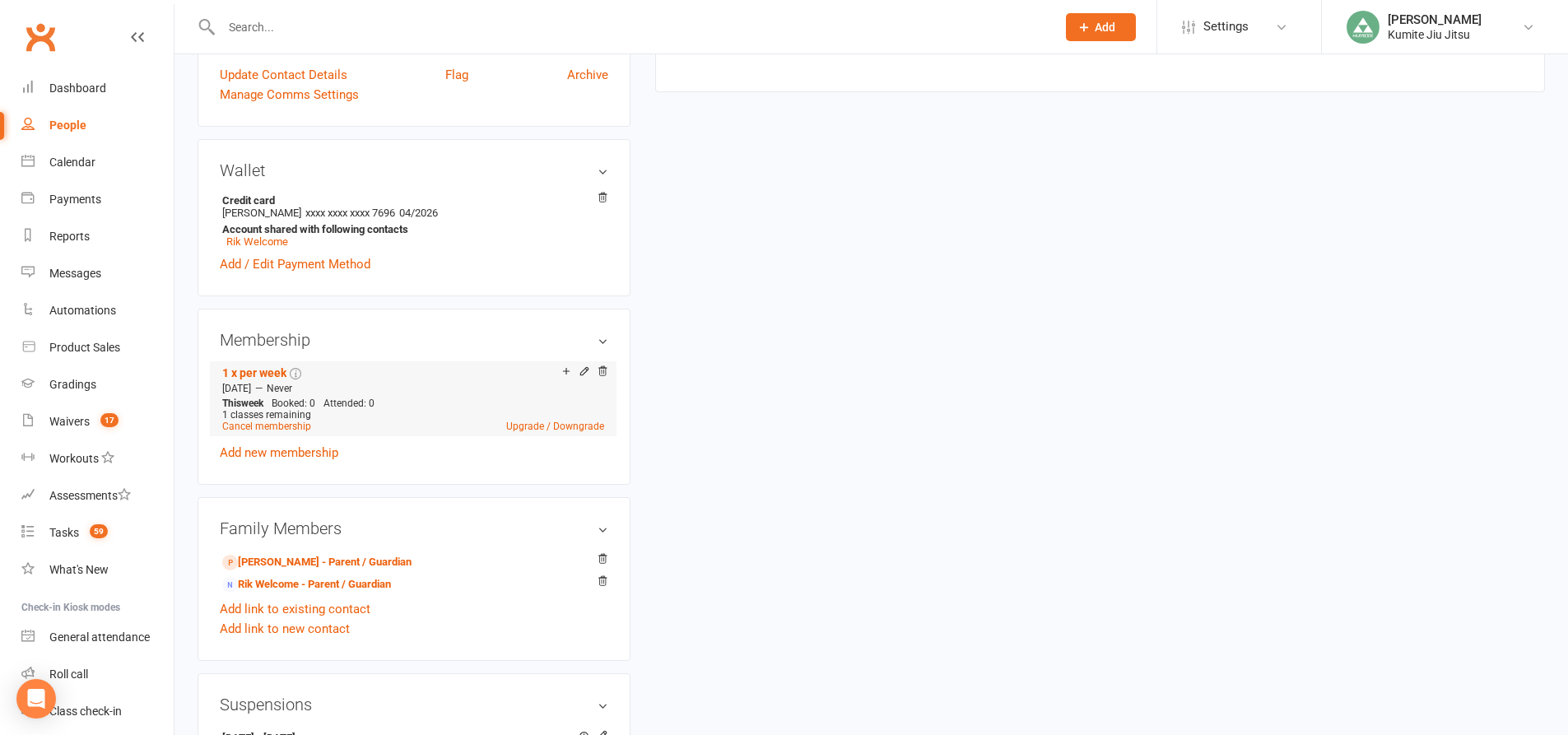
scroll to position [576, 0]
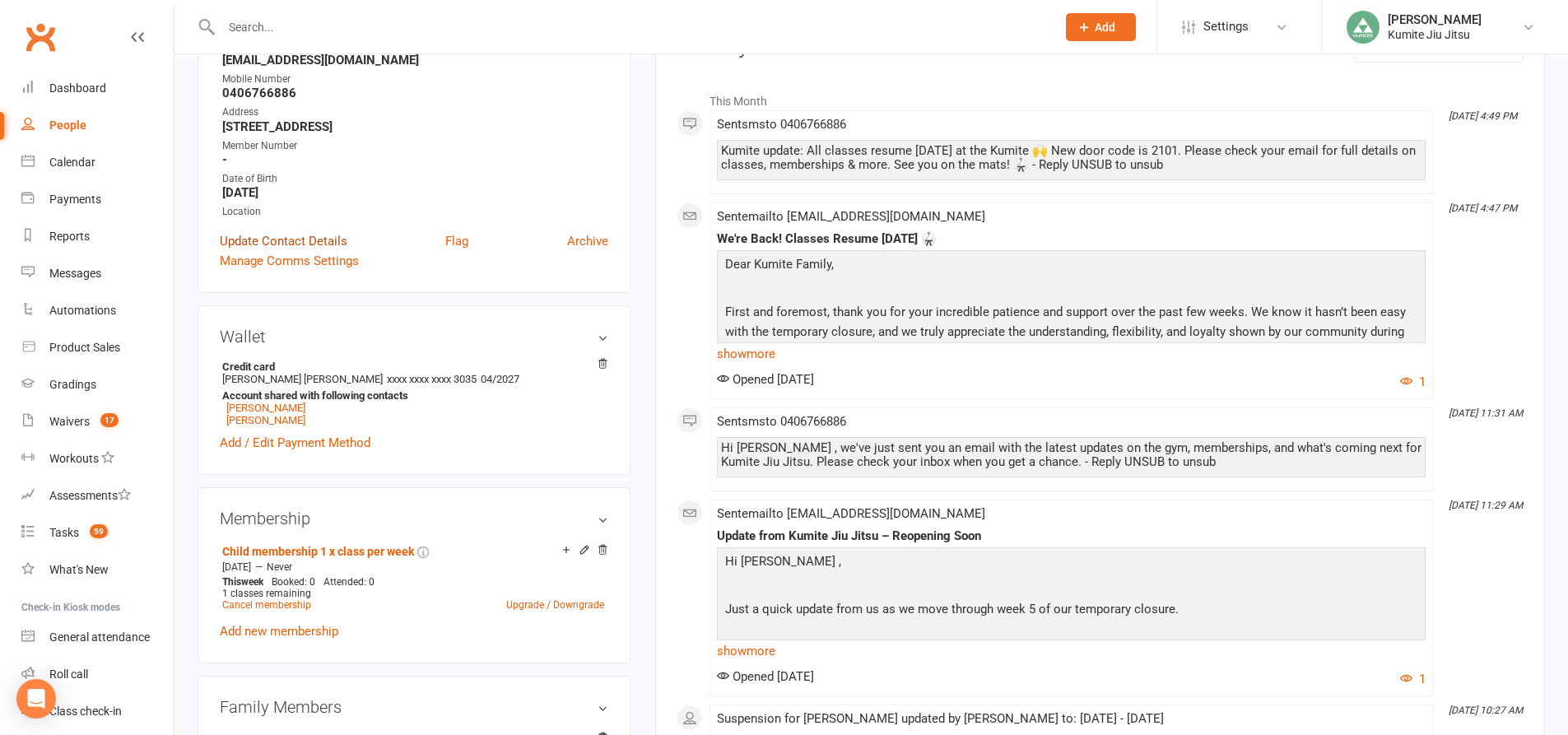
scroll to position [164, 0]
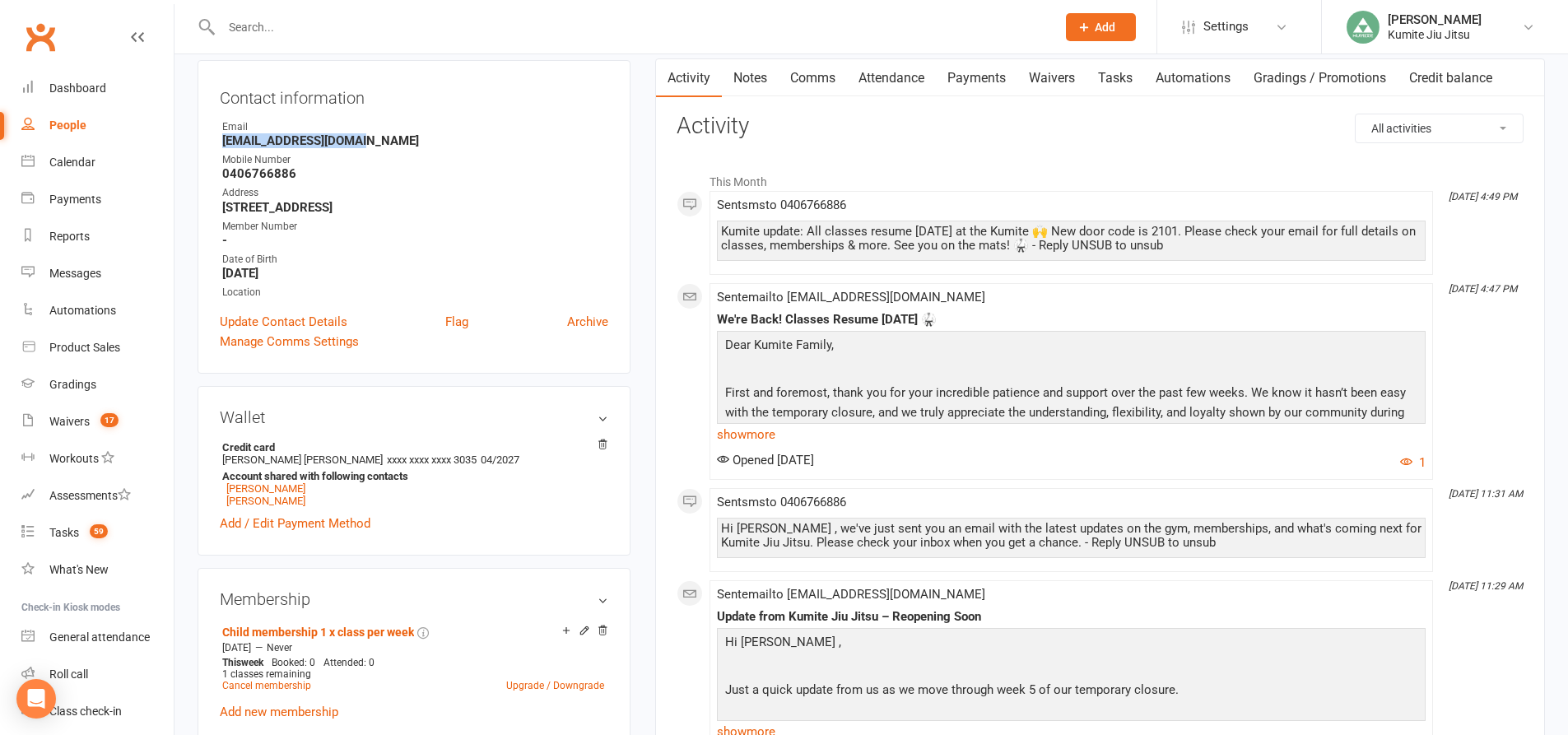
drag, startPoint x: 365, startPoint y: 141, endPoint x: 209, endPoint y: 141, distance: 156.0
click at [210, 141] on div "Contact information Owner Email Joanneyjloh@gmail.com Mobile Number 0406766886 …" at bounding box center [414, 216] width 433 height 313
copy strong "Joanneyjloh@gmail.com"
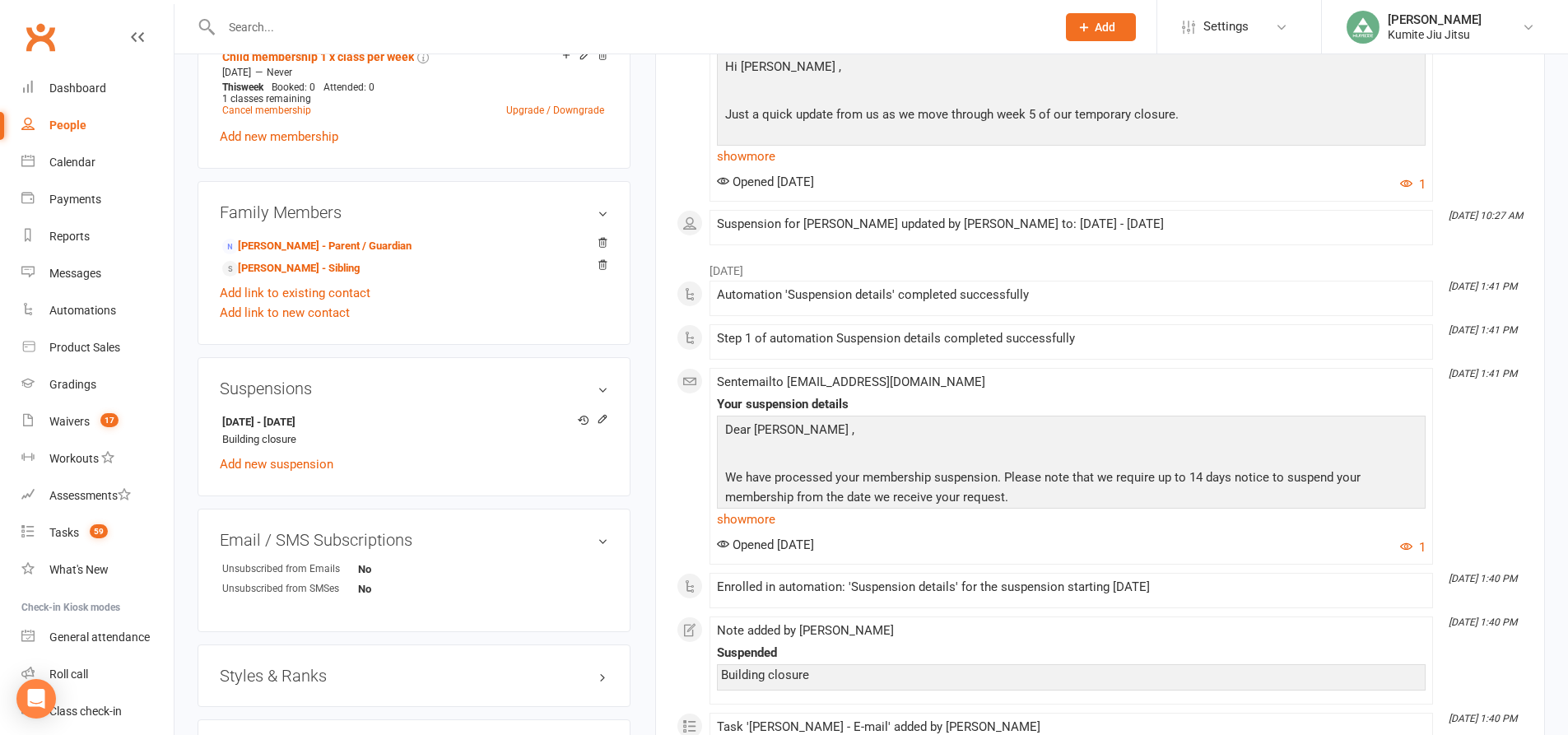
scroll to position [741, 0]
click at [604, 422] on icon at bounding box center [602, 418] width 11 height 11
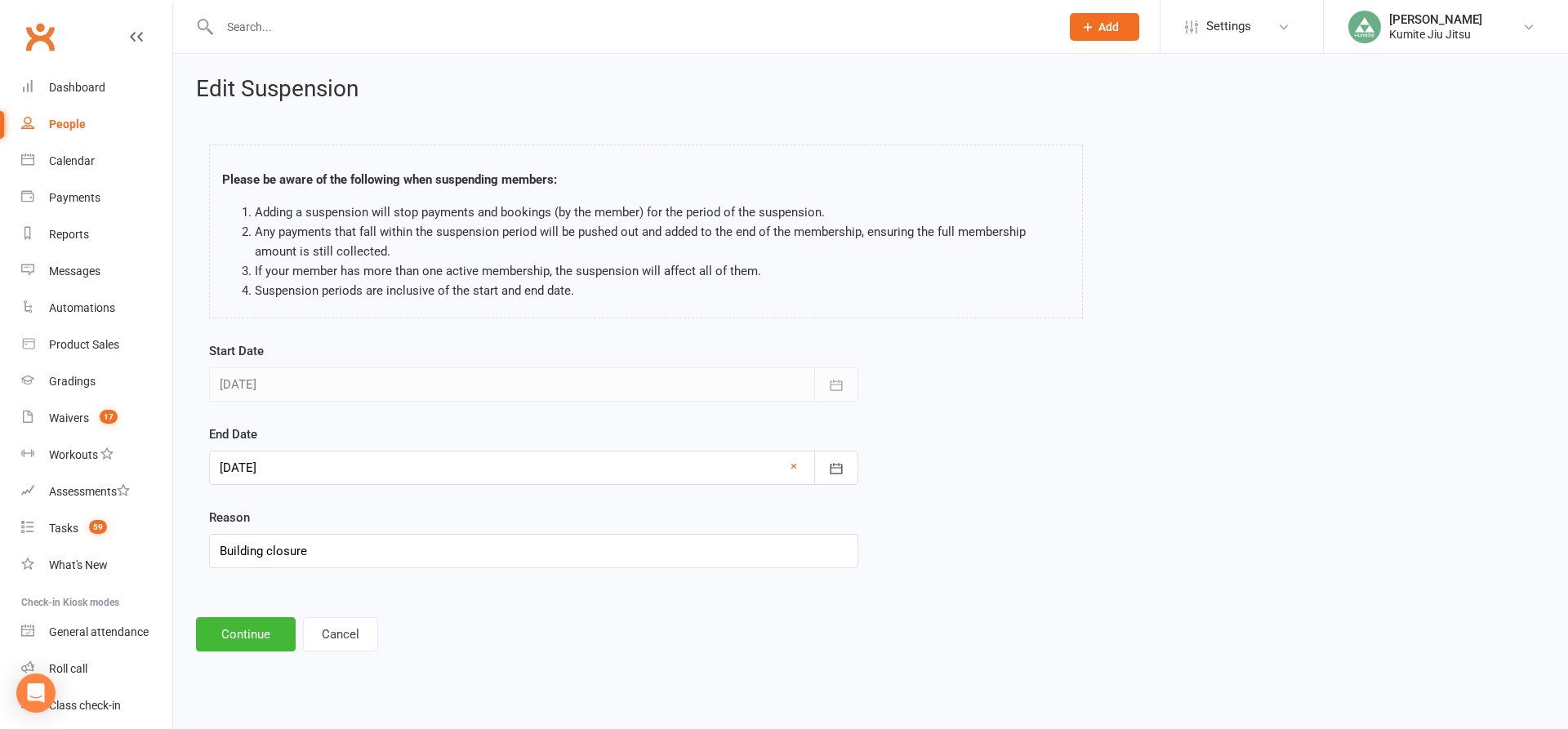
click at [283, 468] on div at bounding box center [533, 467] width 649 height 34
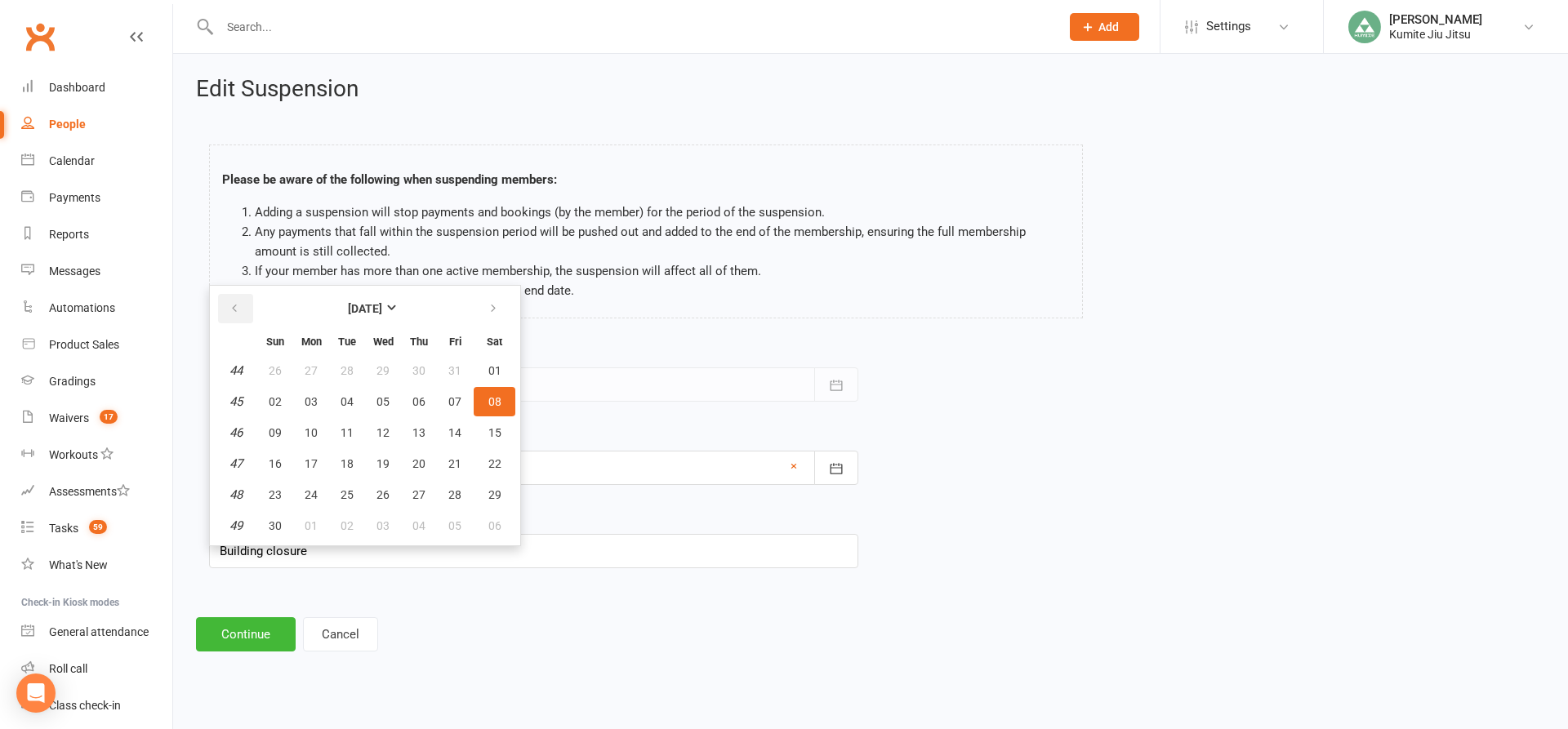
click at [241, 308] on button "button" at bounding box center [235, 308] width 35 height 30
click at [319, 430] on button "13" at bounding box center [310, 433] width 34 height 30
type input "[DATE]"
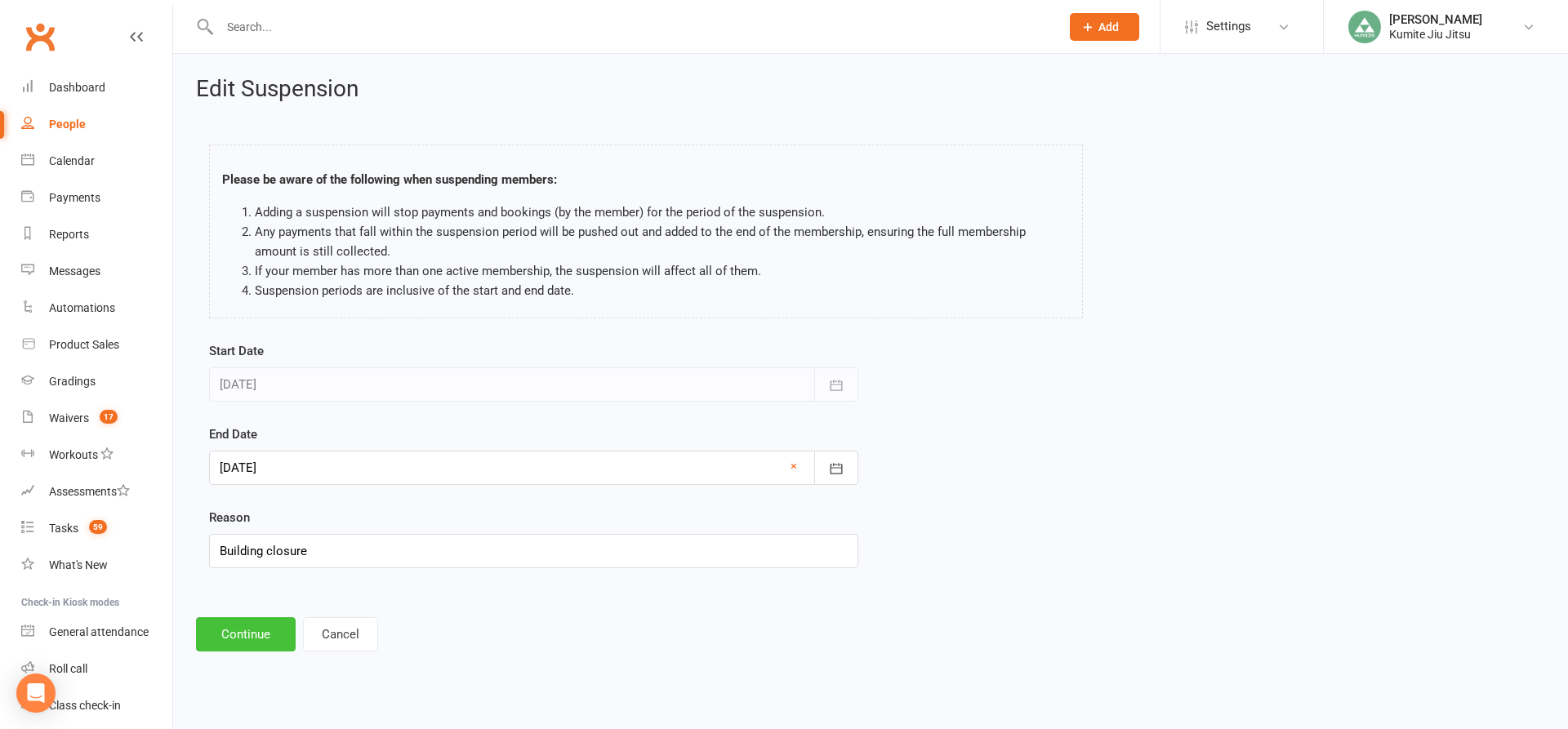
click at [252, 635] on button "Continue" at bounding box center [246, 634] width 99 height 34
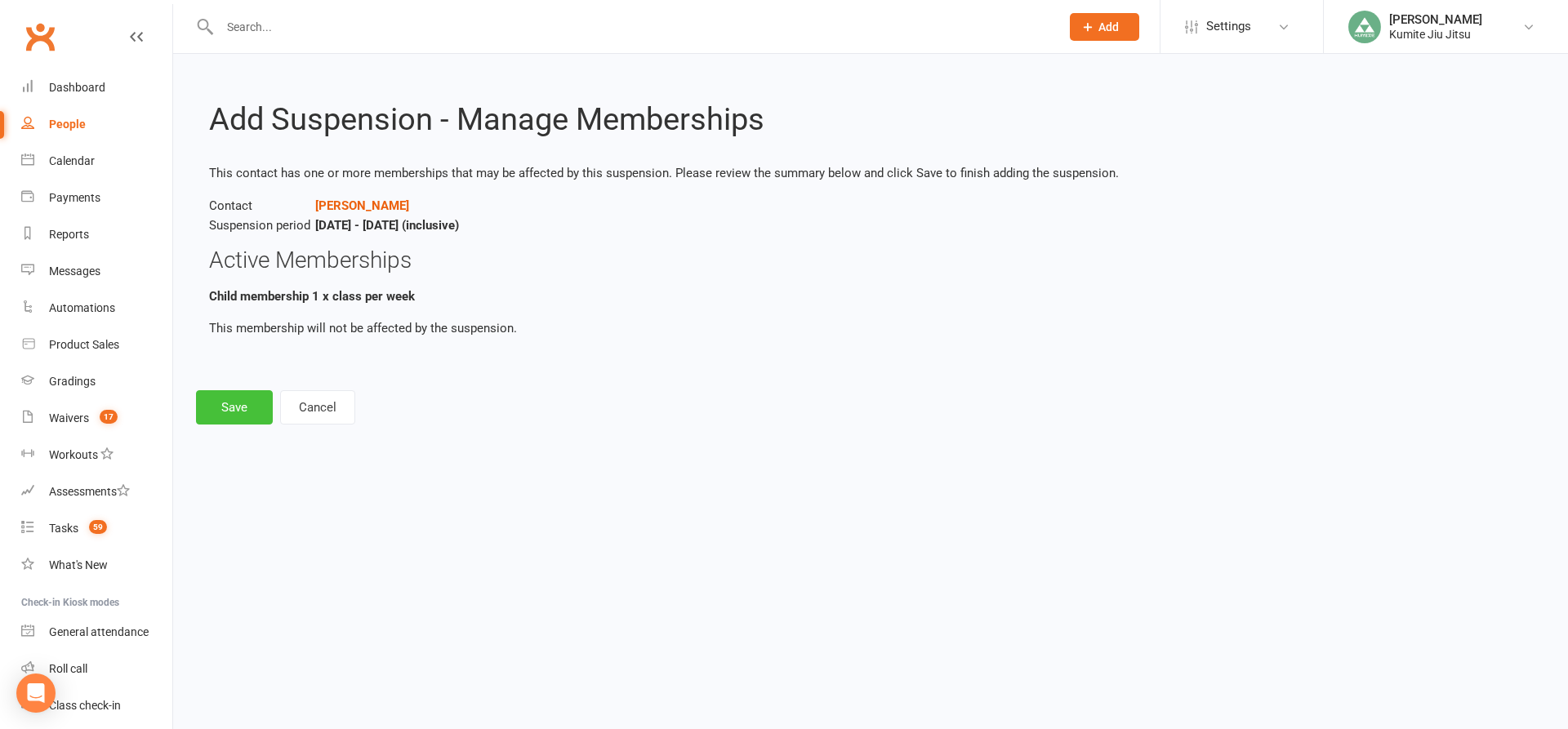
click at [253, 407] on button "Save" at bounding box center [234, 407] width 77 height 34
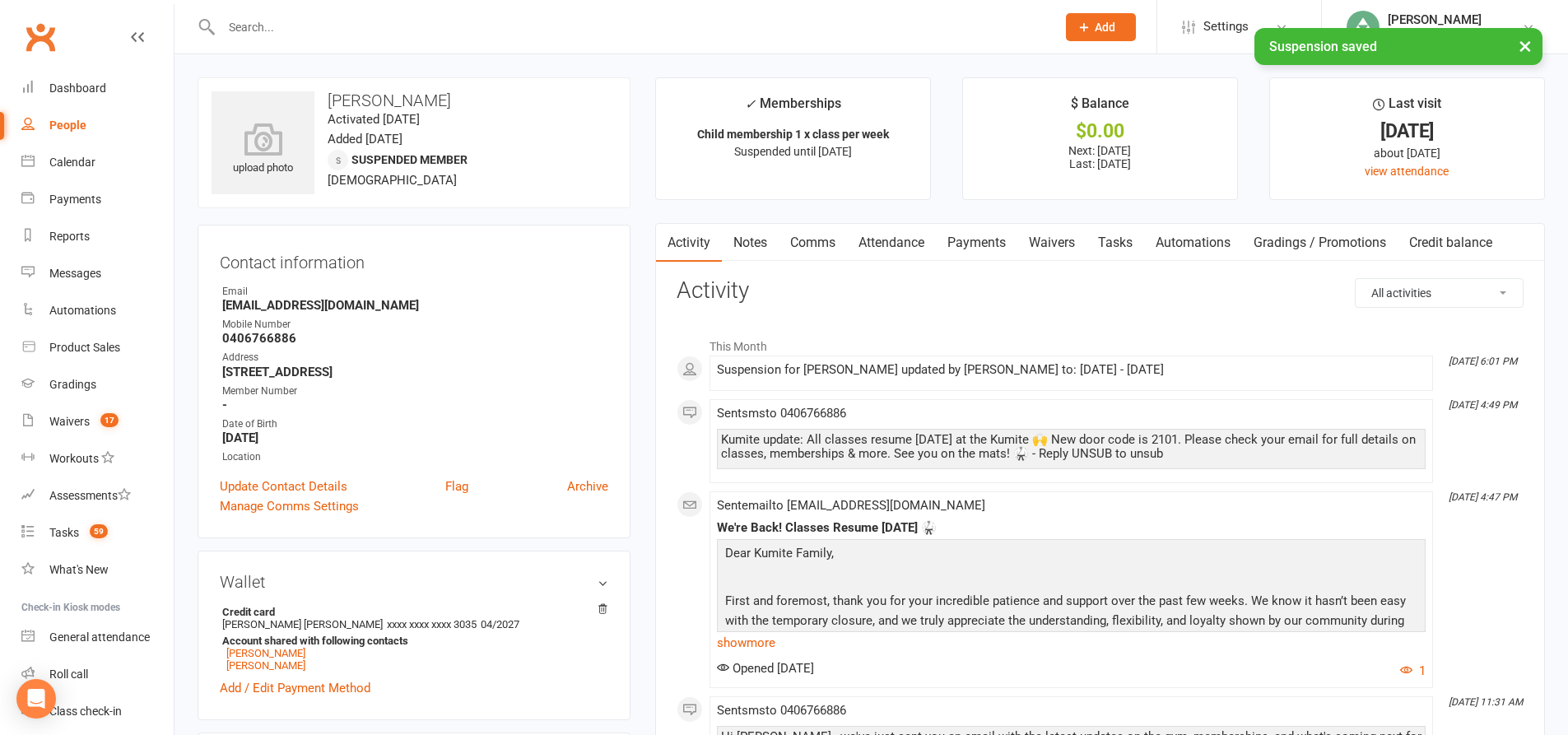
drag, startPoint x: 983, startPoint y: 246, endPoint x: 996, endPoint y: 259, distance: 18.4
click at [984, 246] on link "Payments" at bounding box center [976, 242] width 82 height 38
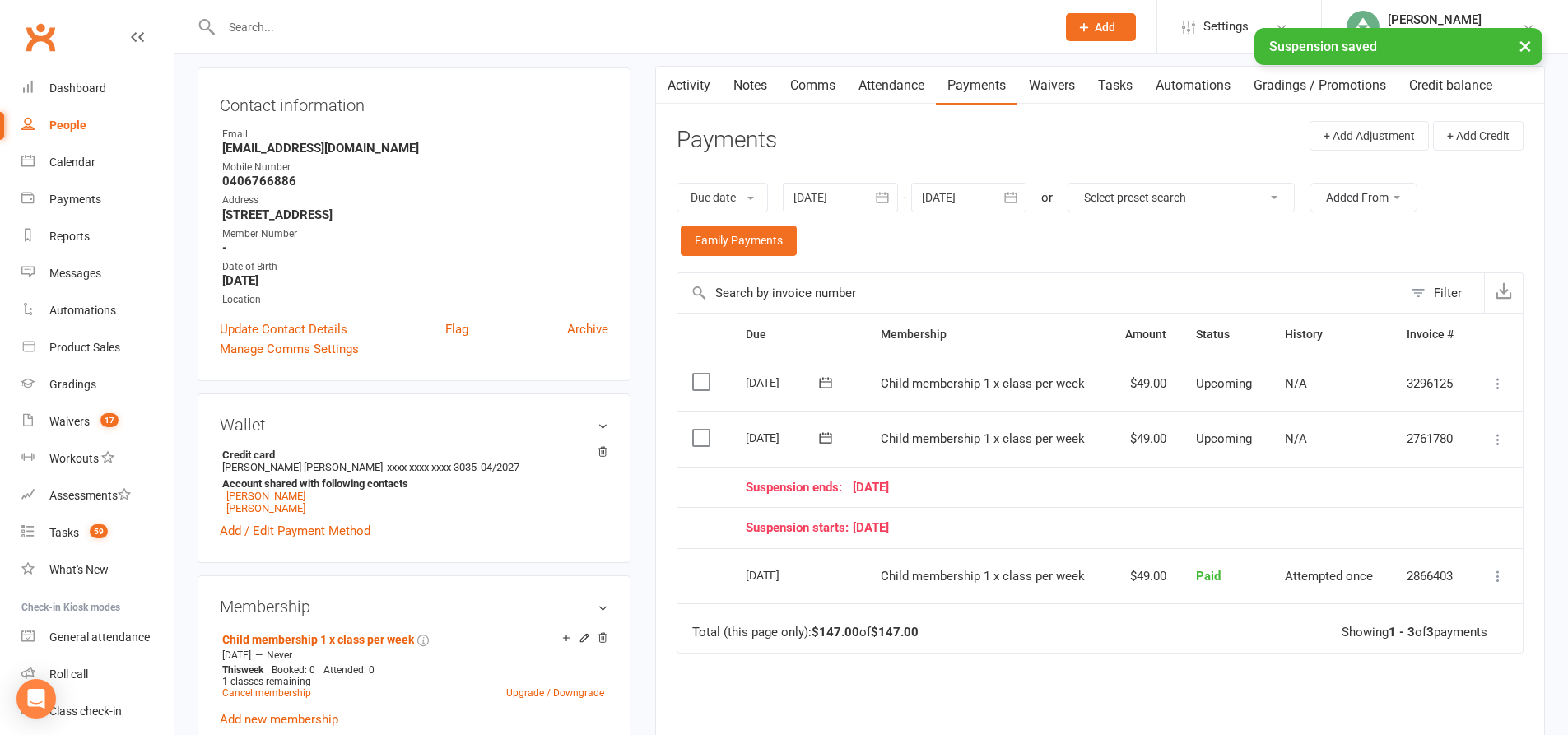
scroll to position [164, 0]
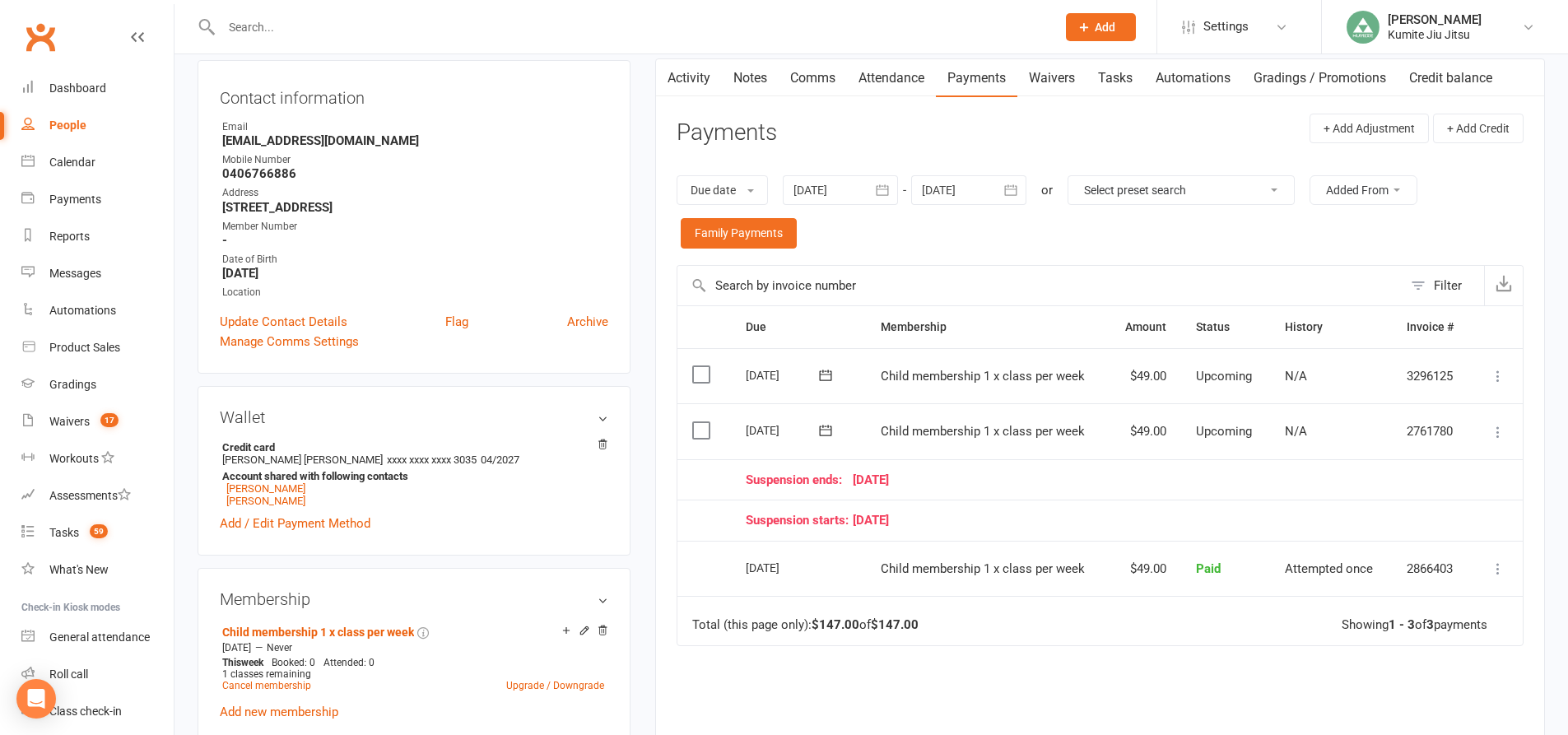
click at [1129, 79] on link "Tasks" at bounding box center [1115, 77] width 58 height 38
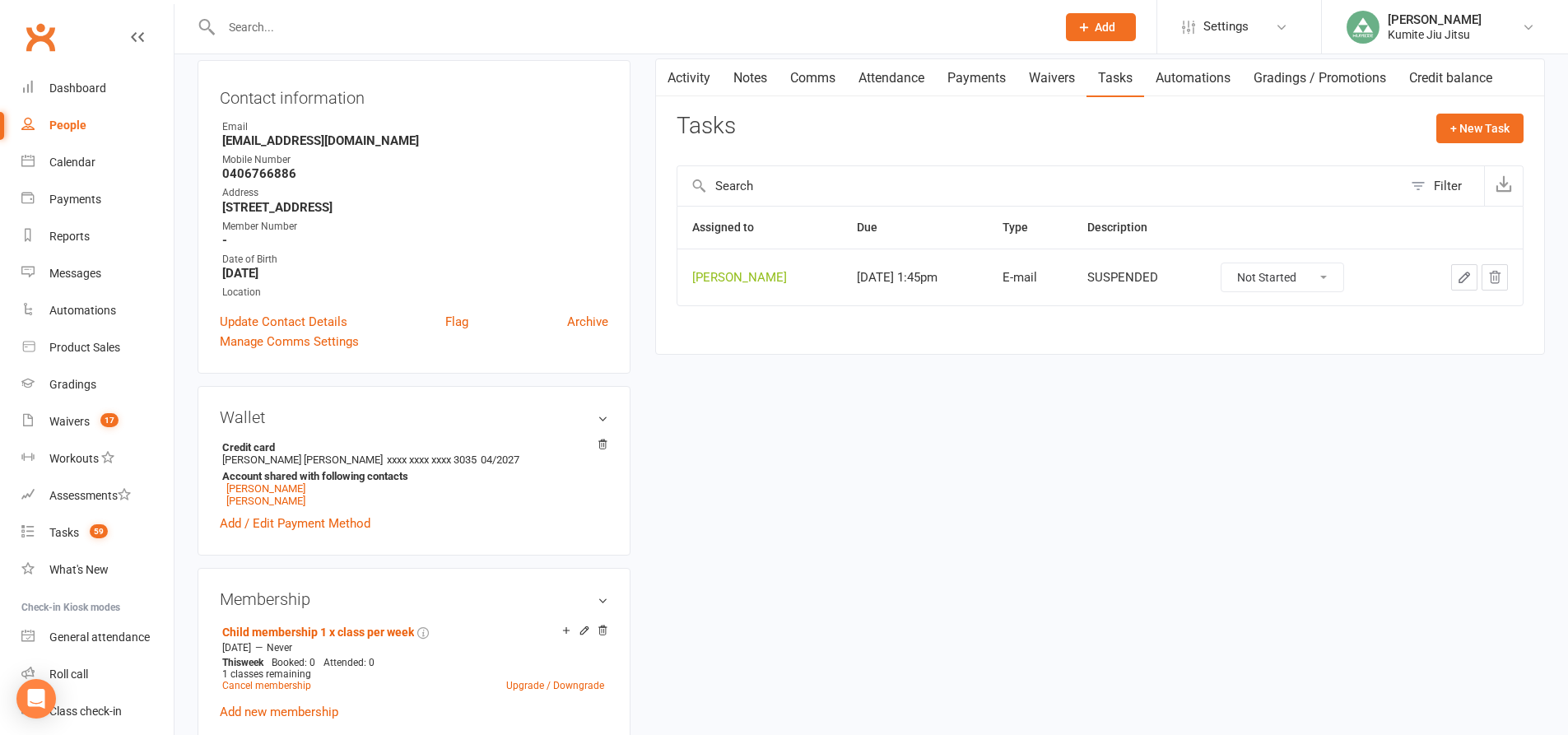
click at [1489, 274] on icon "button" at bounding box center [1494, 277] width 15 height 15
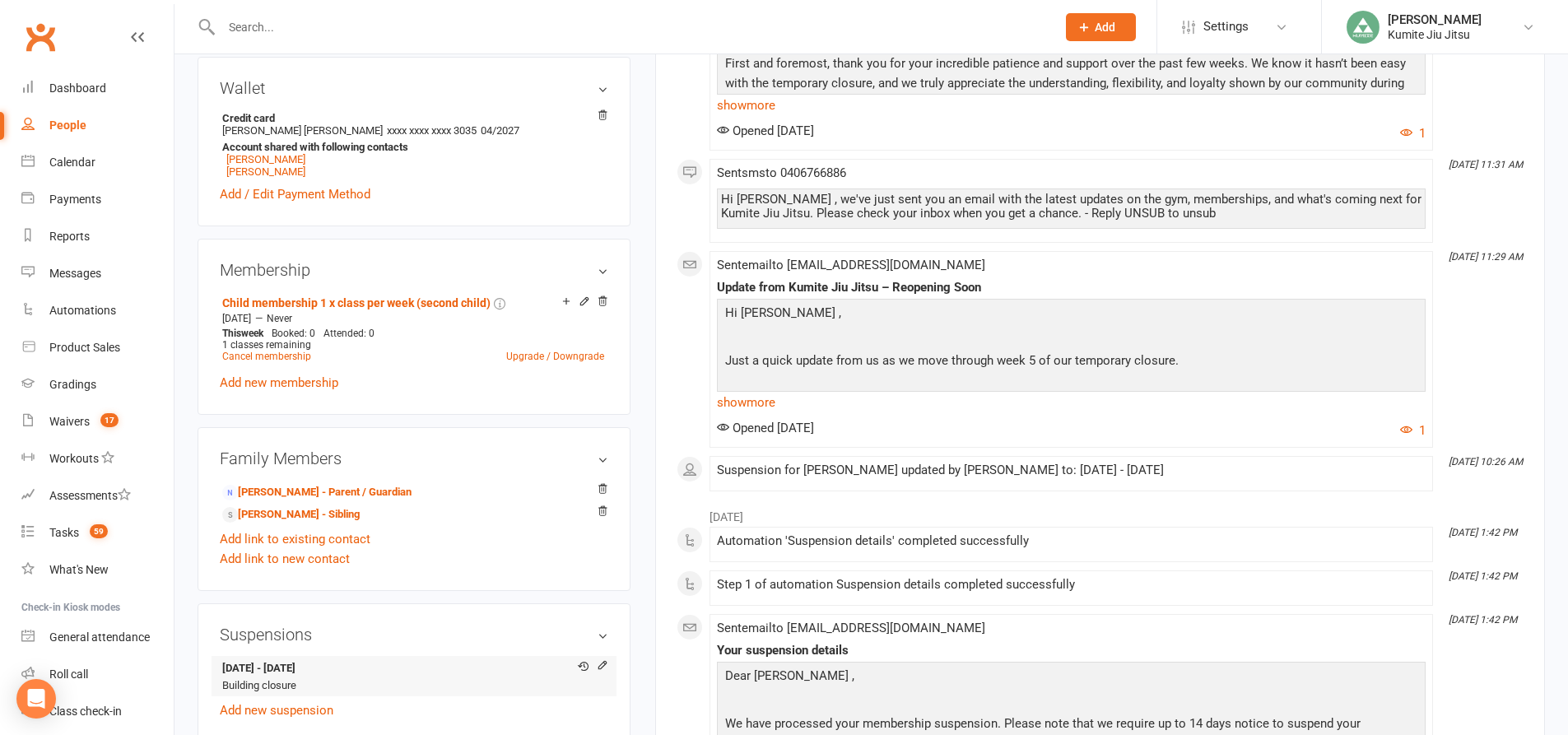
scroll to position [659, 0]
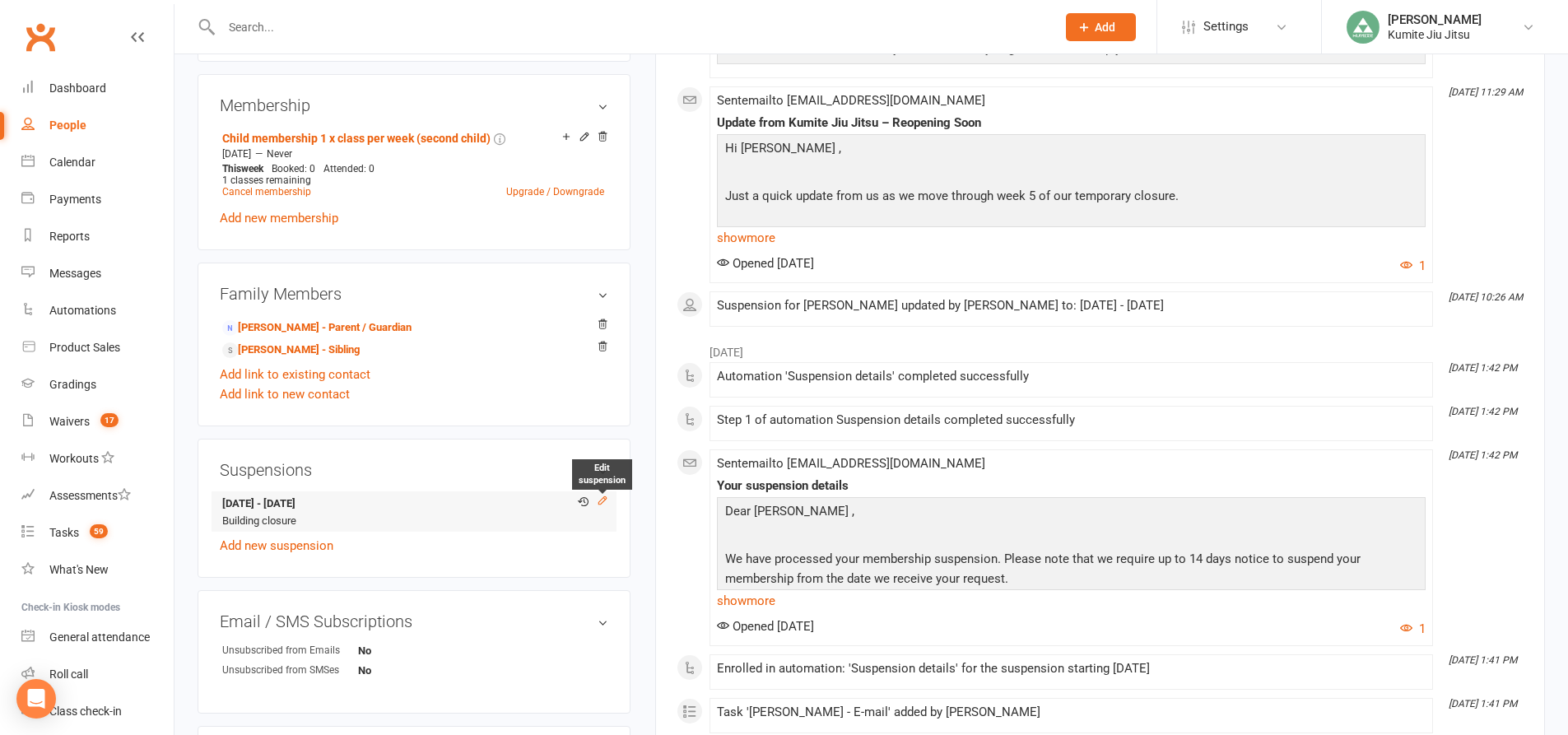
click at [603, 501] on icon at bounding box center [602, 500] width 11 height 11
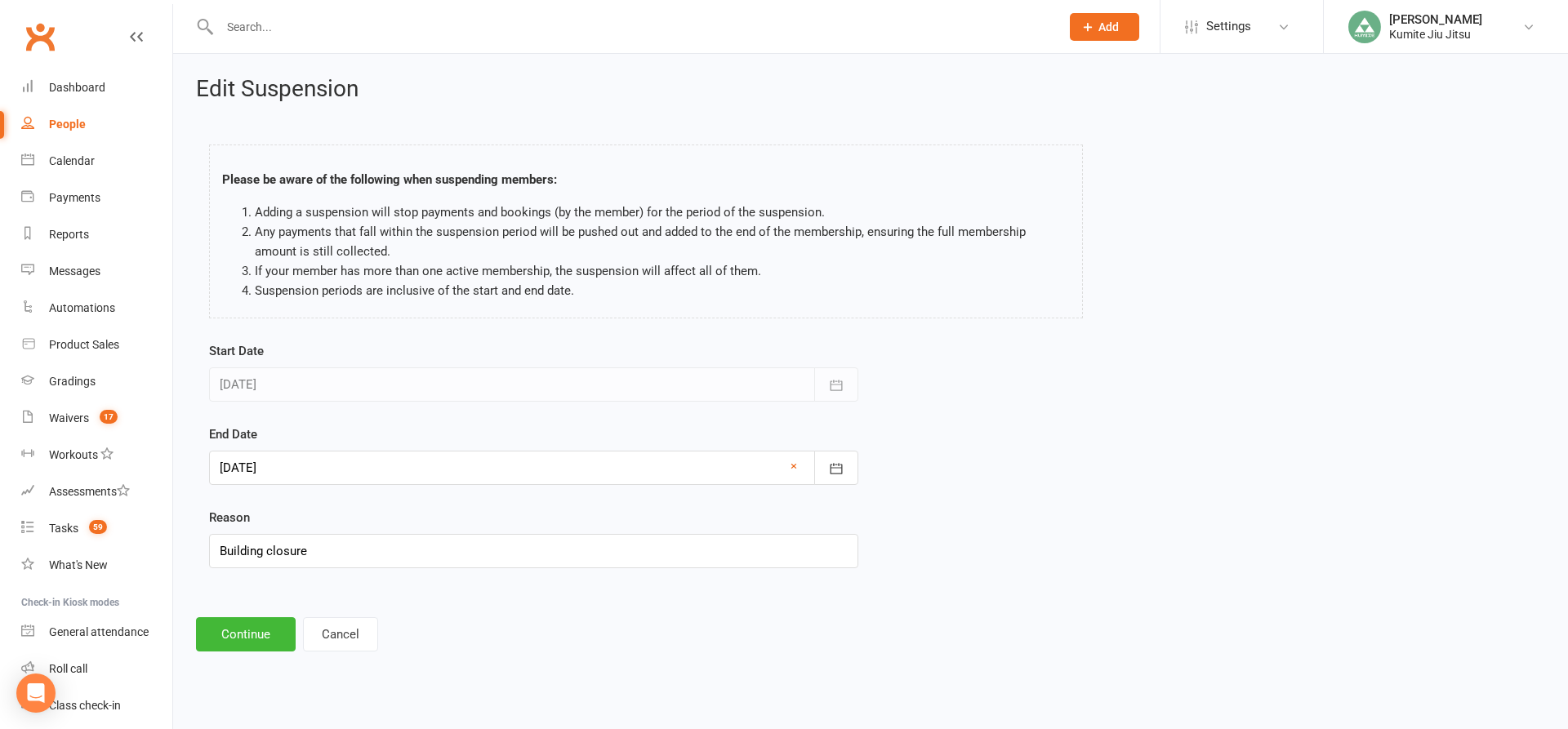
click at [271, 460] on div at bounding box center [533, 467] width 649 height 34
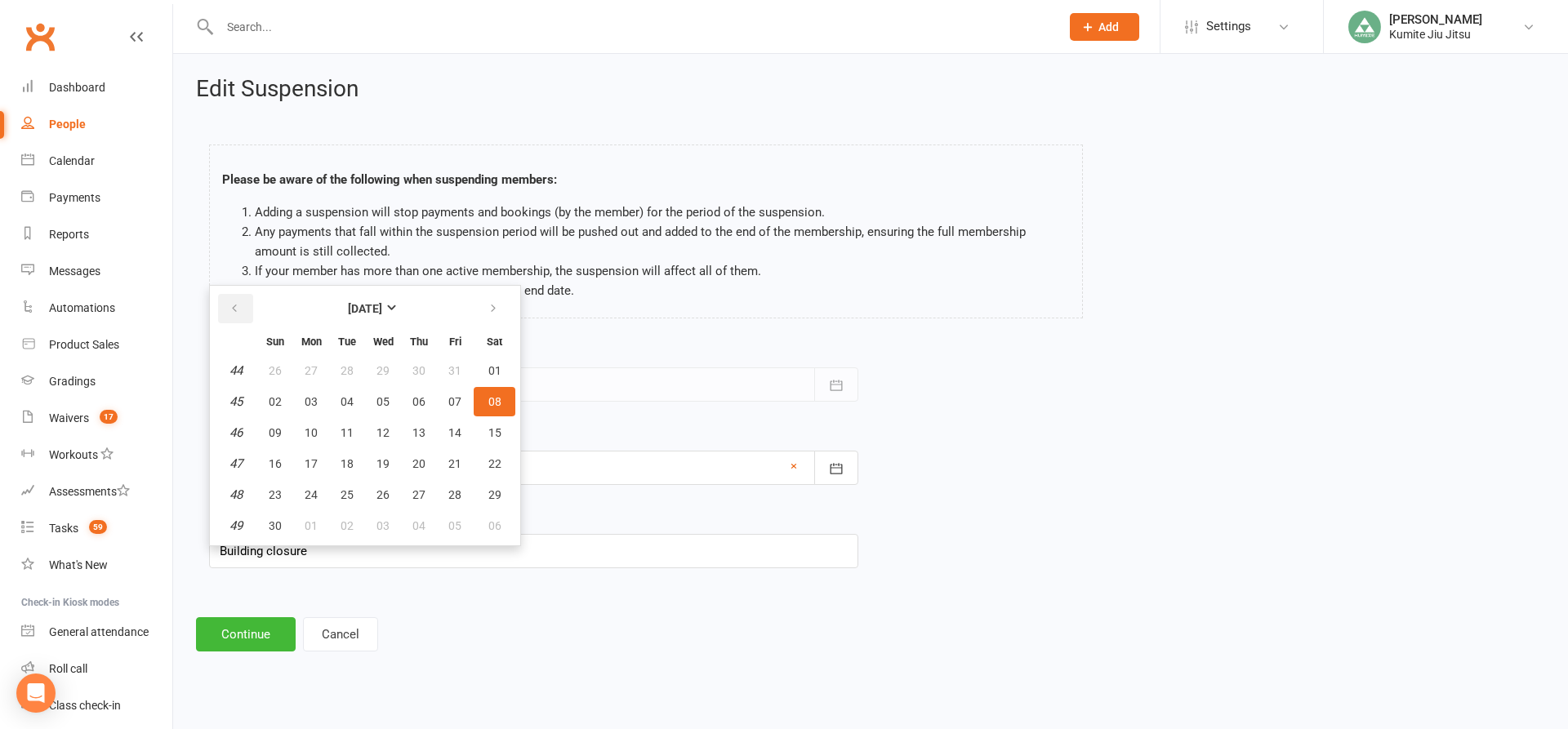
click at [247, 313] on button "button" at bounding box center [235, 308] width 35 height 30
click at [310, 438] on span "13" at bounding box center [311, 432] width 13 height 13
type input "[DATE]"
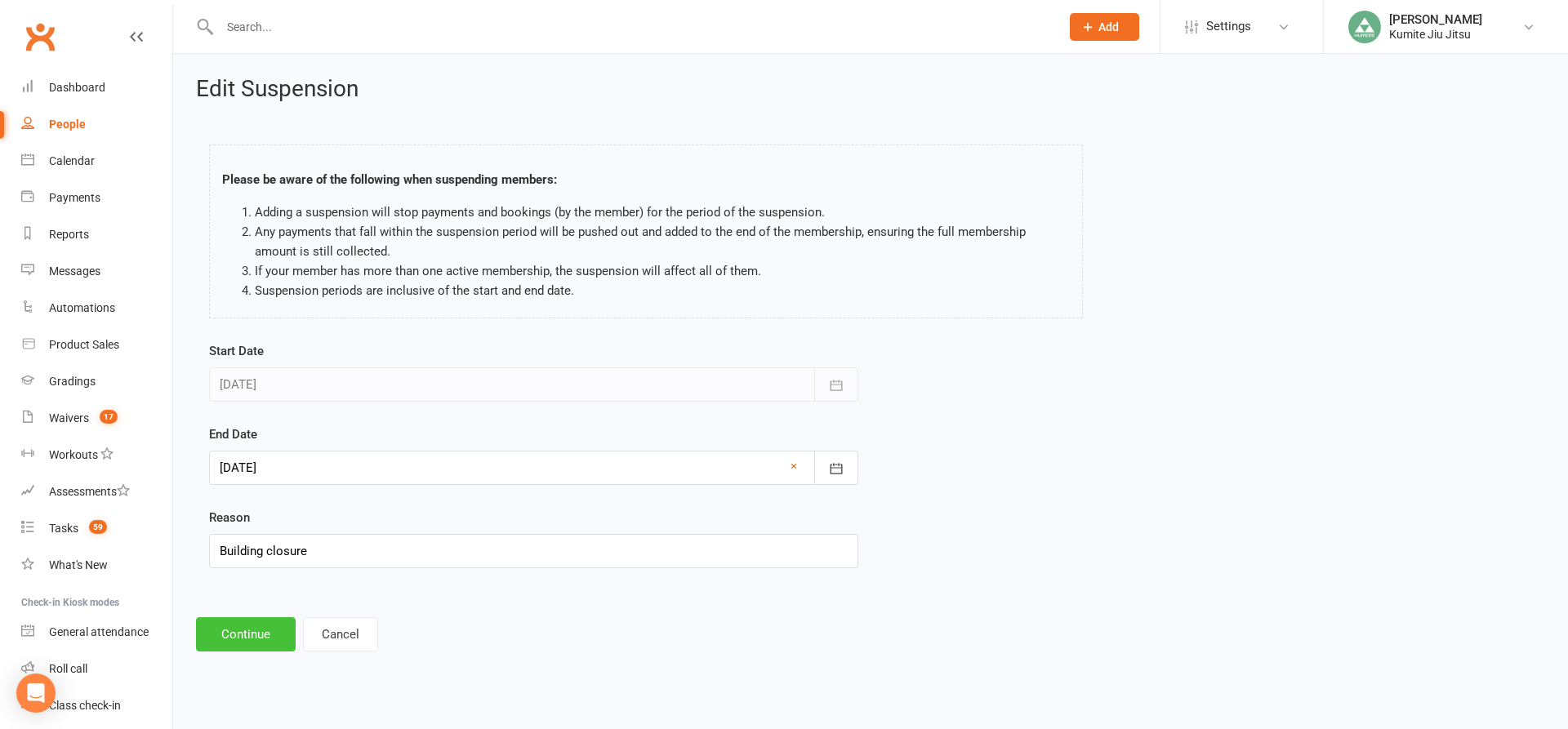
click at [245, 632] on button "Continue" at bounding box center [246, 634] width 99 height 34
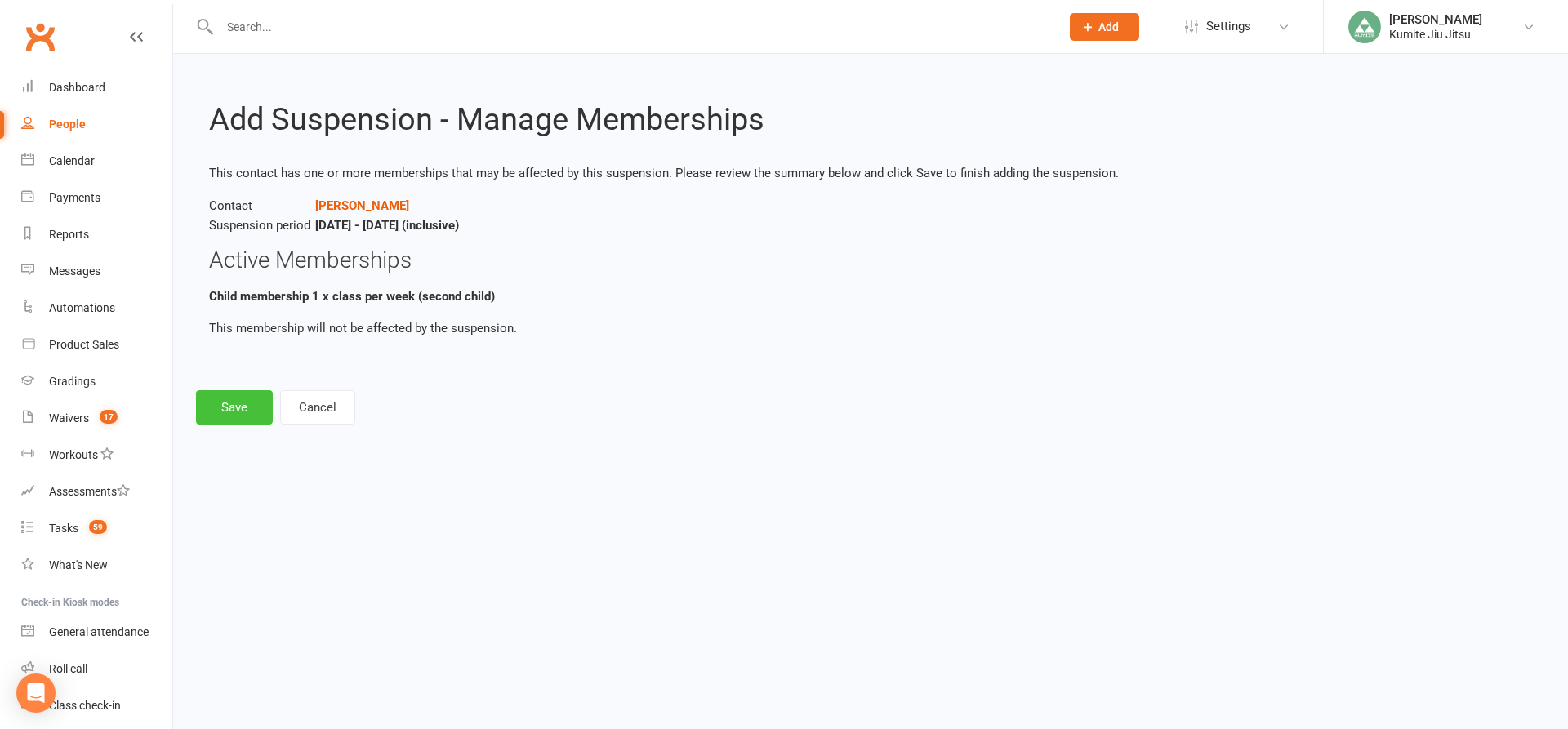
click at [233, 414] on button "Save" at bounding box center [234, 407] width 77 height 34
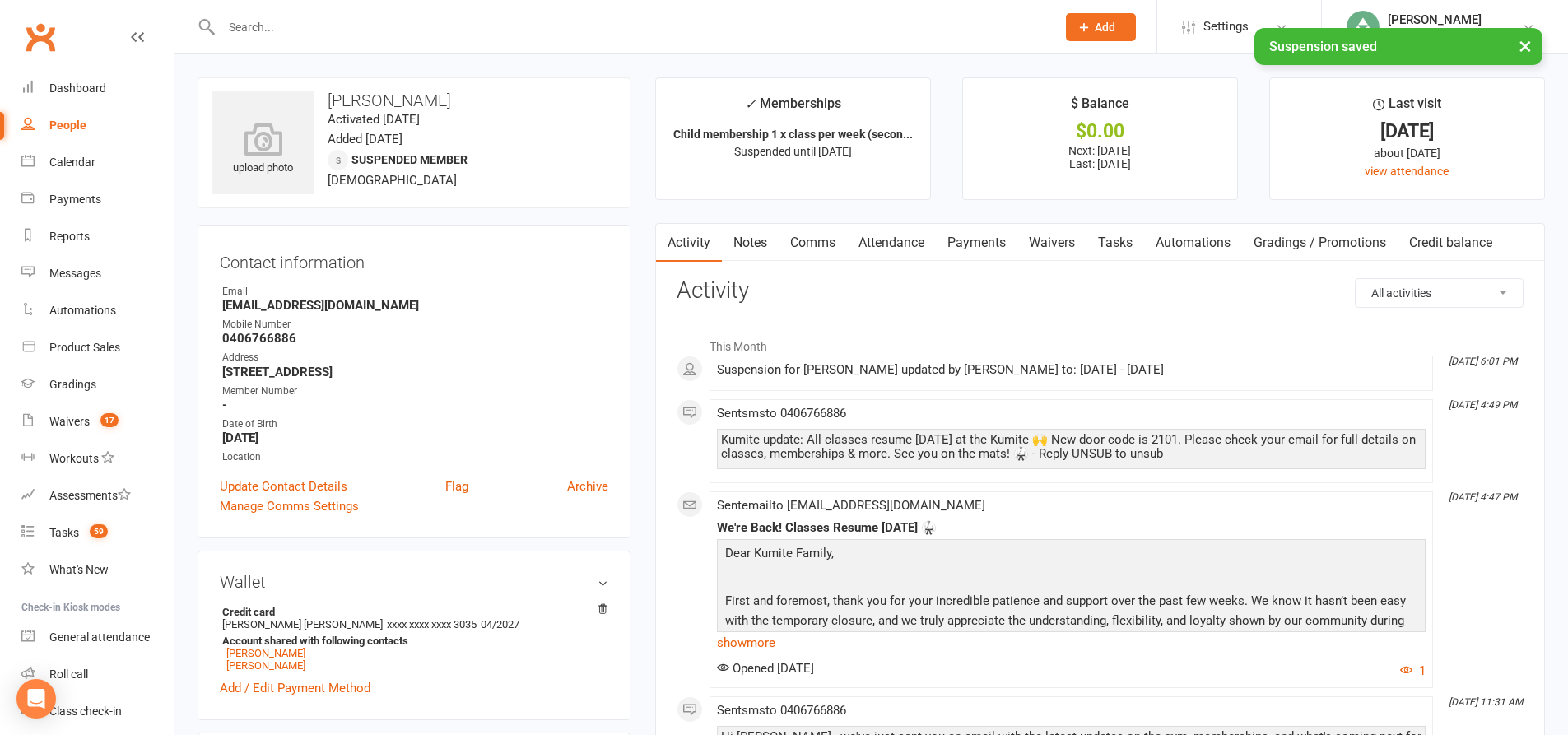
click at [986, 242] on link "Payments" at bounding box center [976, 242] width 82 height 38
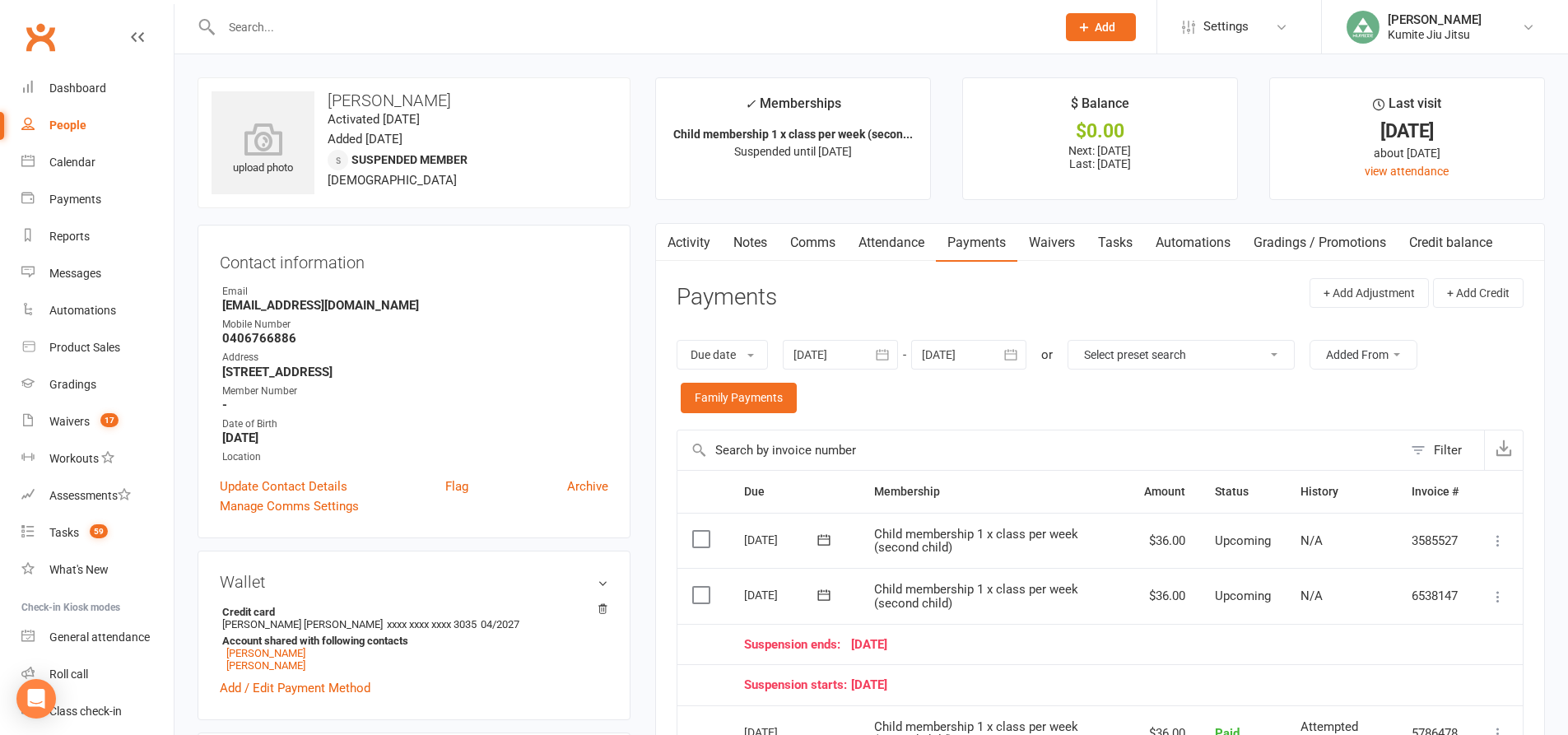
click at [1121, 245] on link "Tasks" at bounding box center [1115, 242] width 58 height 38
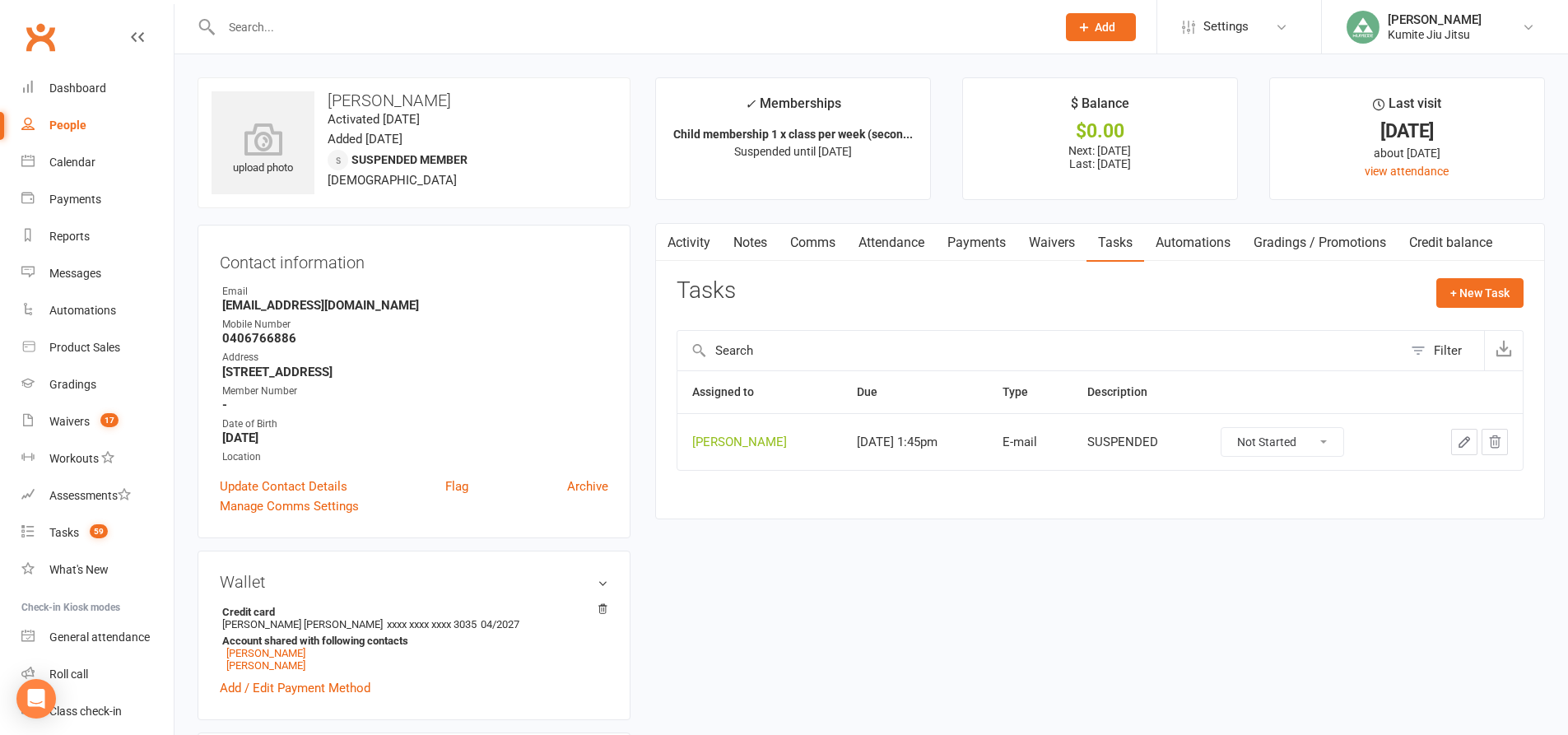
drag, startPoint x: 1496, startPoint y: 448, endPoint x: 876, endPoint y: 41, distance: 741.7
click at [1495, 448] on icon "button" at bounding box center [1495, 442] width 11 height 11
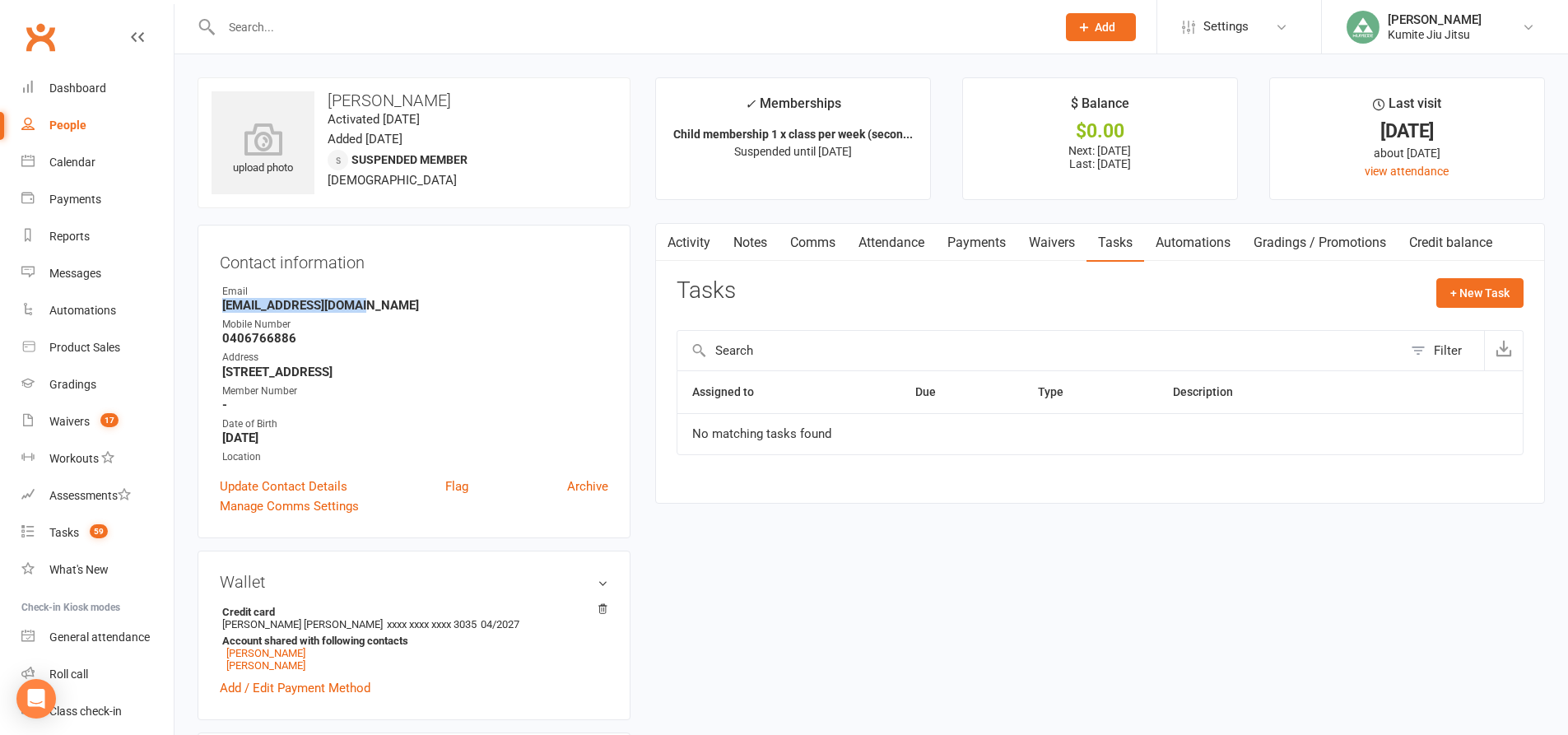
drag, startPoint x: 369, startPoint y: 306, endPoint x: 201, endPoint y: 302, distance: 168.0
click at [201, 302] on div "Contact information Owner Email [EMAIL_ADDRESS][DOMAIN_NAME] Mobile Number [PHO…" at bounding box center [414, 381] width 433 height 313
copy strong "[EMAIL_ADDRESS][DOMAIN_NAME]"
click at [981, 237] on link "Payments" at bounding box center [976, 242] width 82 height 38
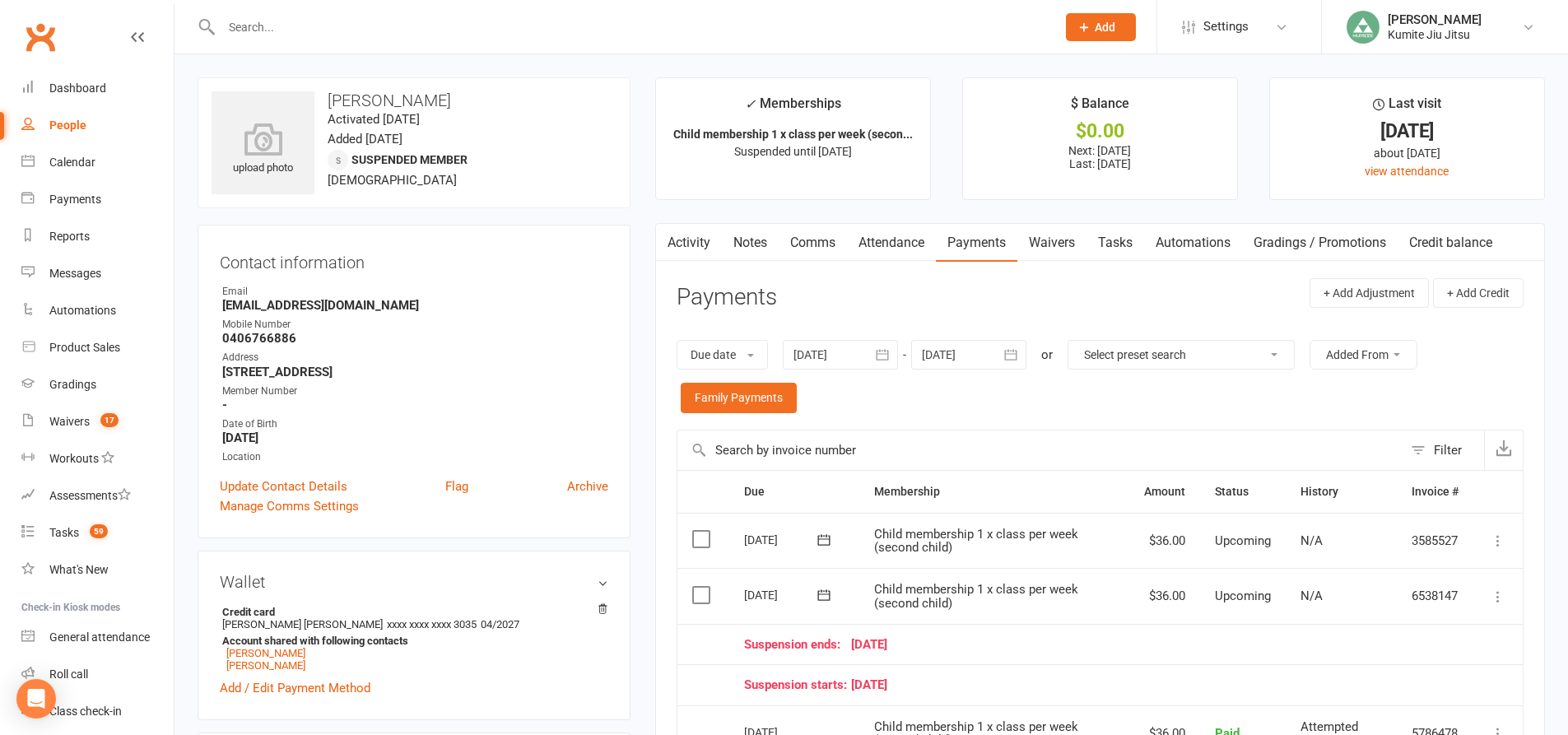
click at [326, 18] on input "text" at bounding box center [630, 27] width 828 height 23
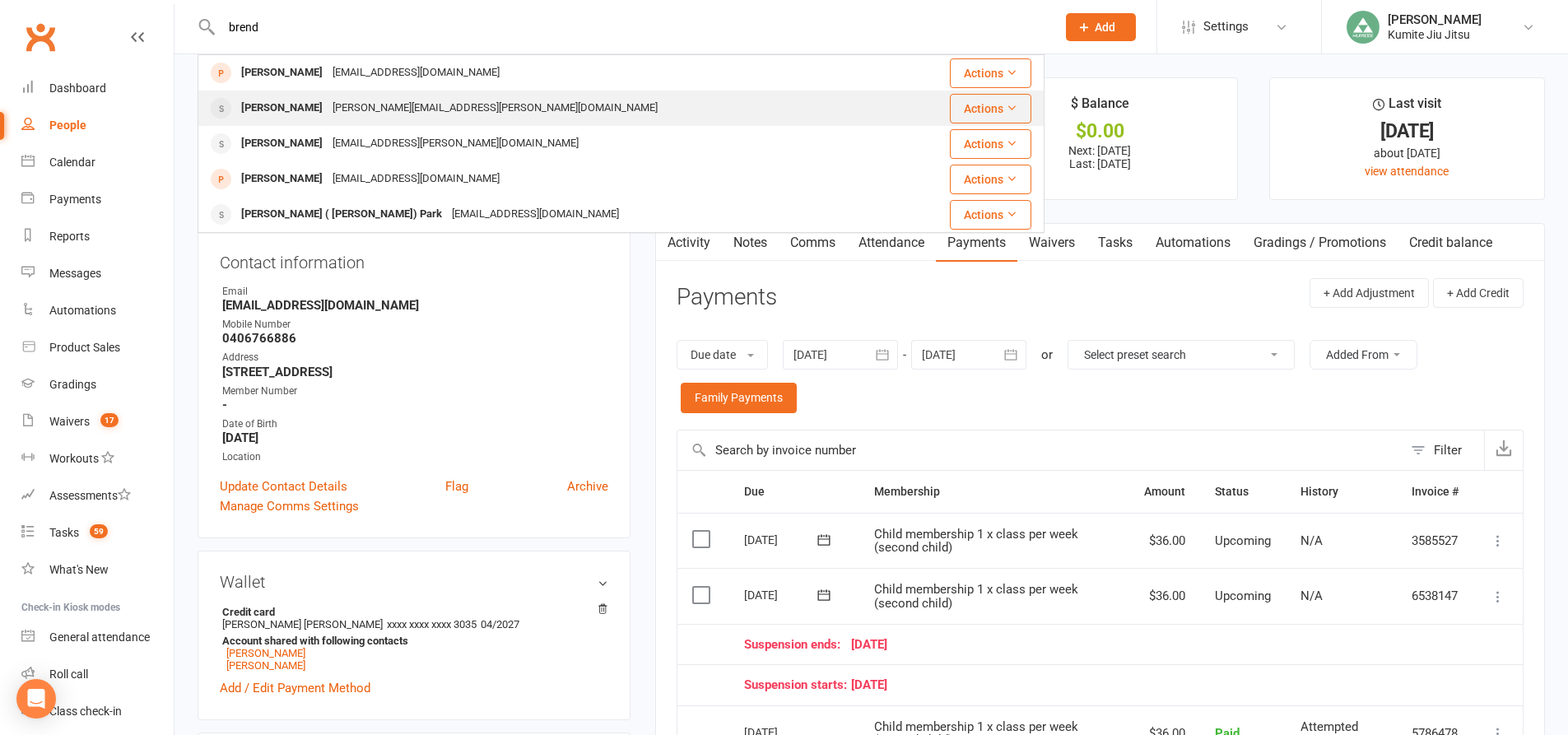
type input "brend"
click at [327, 102] on div "[PERSON_NAME][EMAIL_ADDRESS][PERSON_NAME][DOMAIN_NAME]" at bounding box center [495, 108] width 335 height 24
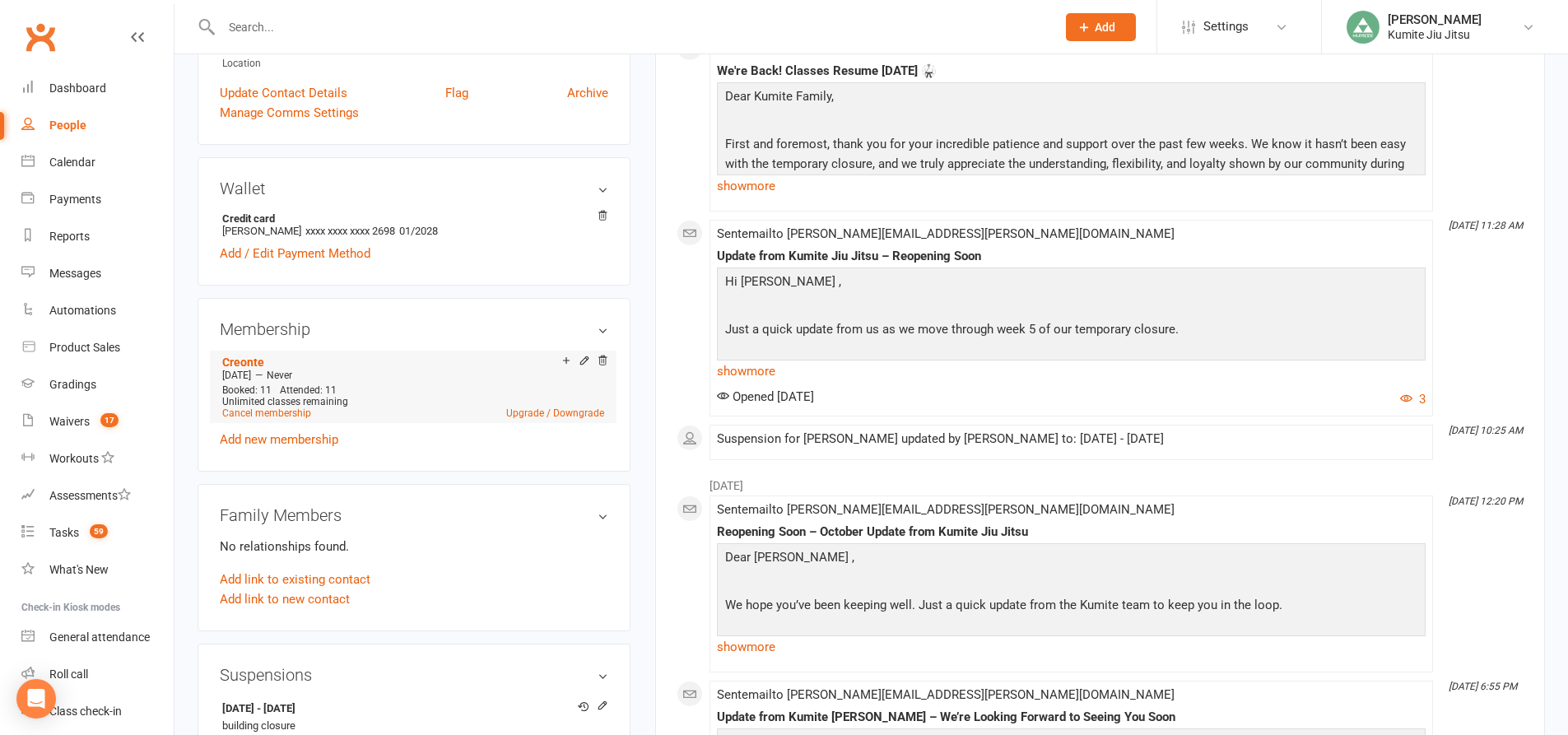
scroll to position [412, 0]
click at [297, 404] on link "Cancel membership" at bounding box center [266, 409] width 89 height 11
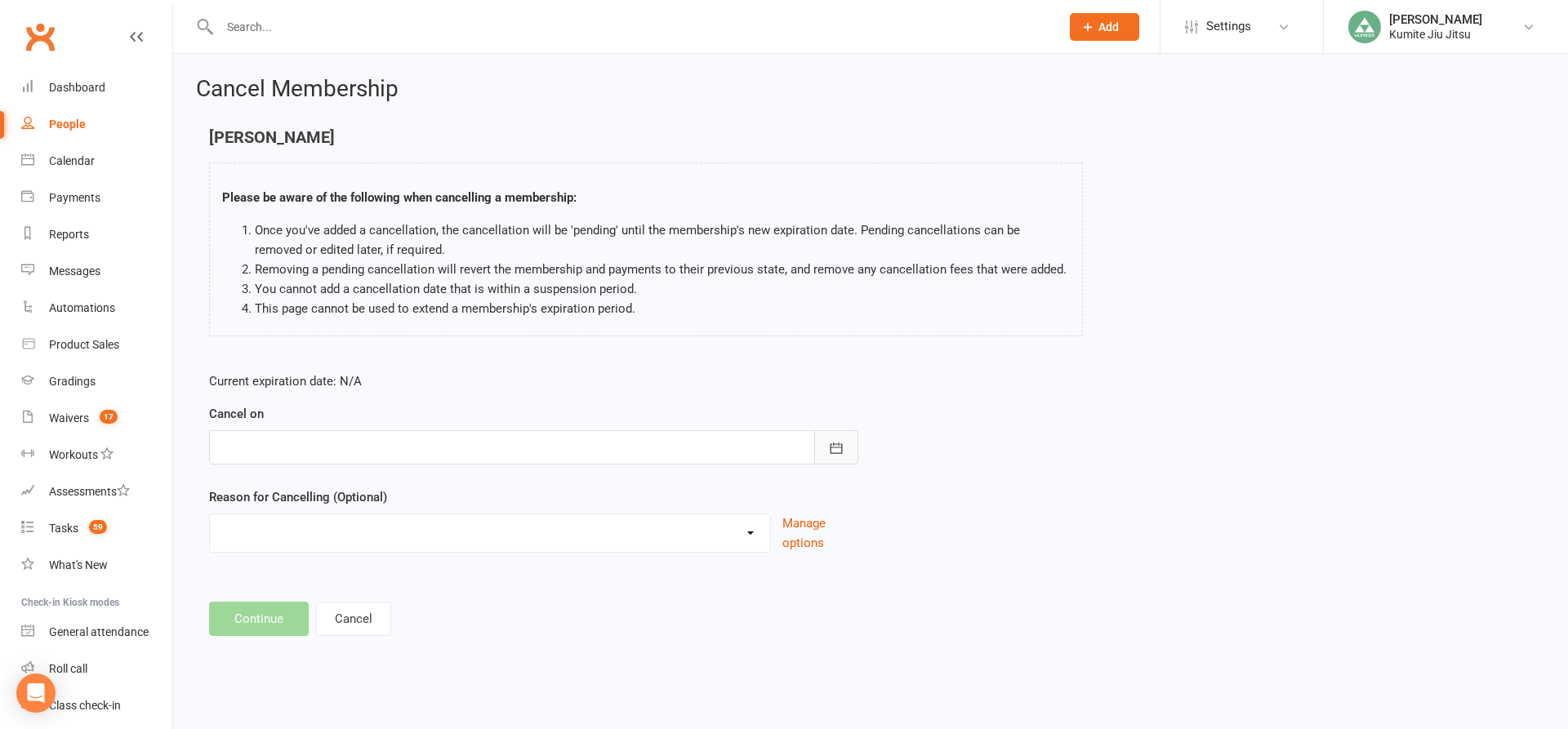
click at [828, 450] on button "button" at bounding box center [836, 447] width 44 height 34
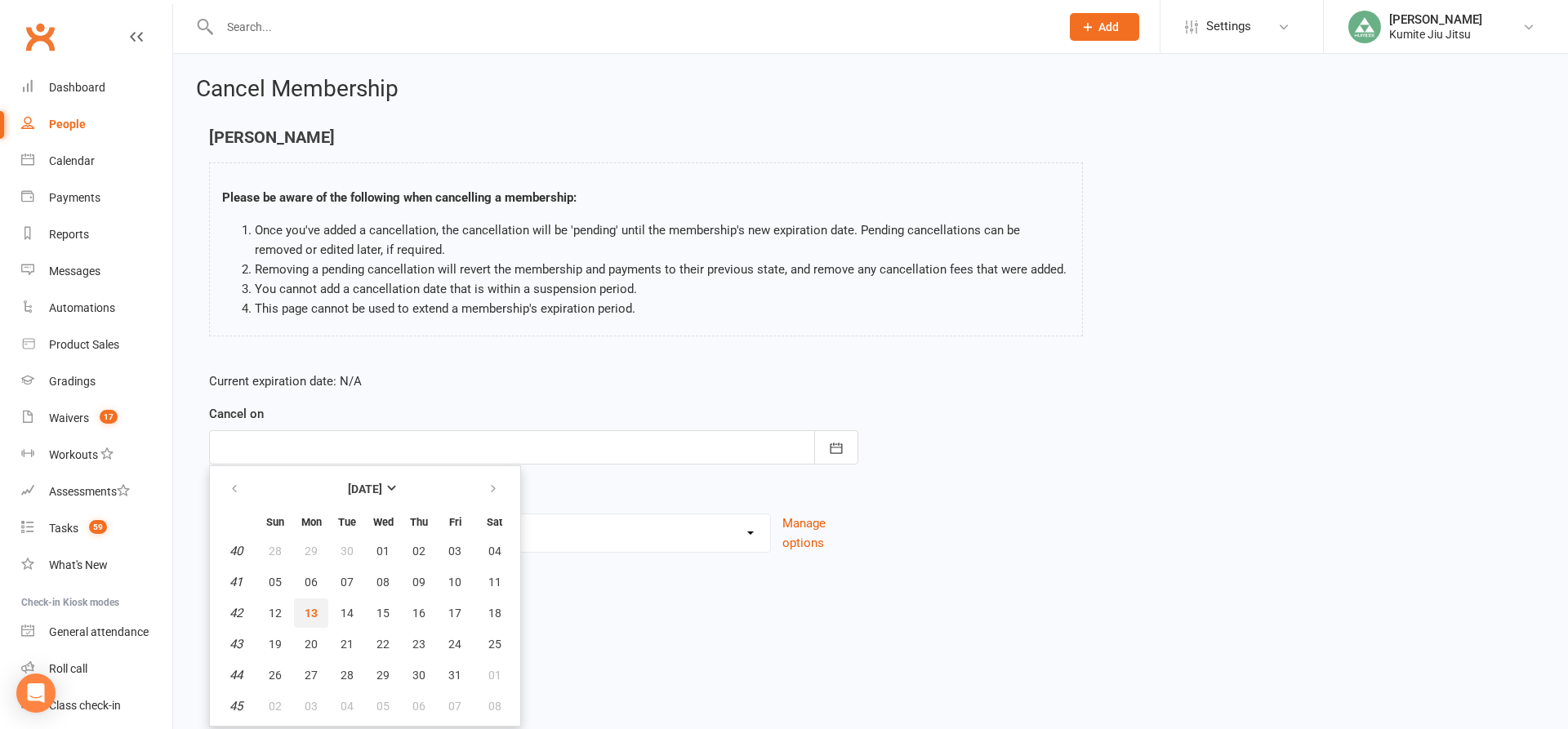
click at [320, 613] on button "13" at bounding box center [310, 613] width 34 height 30
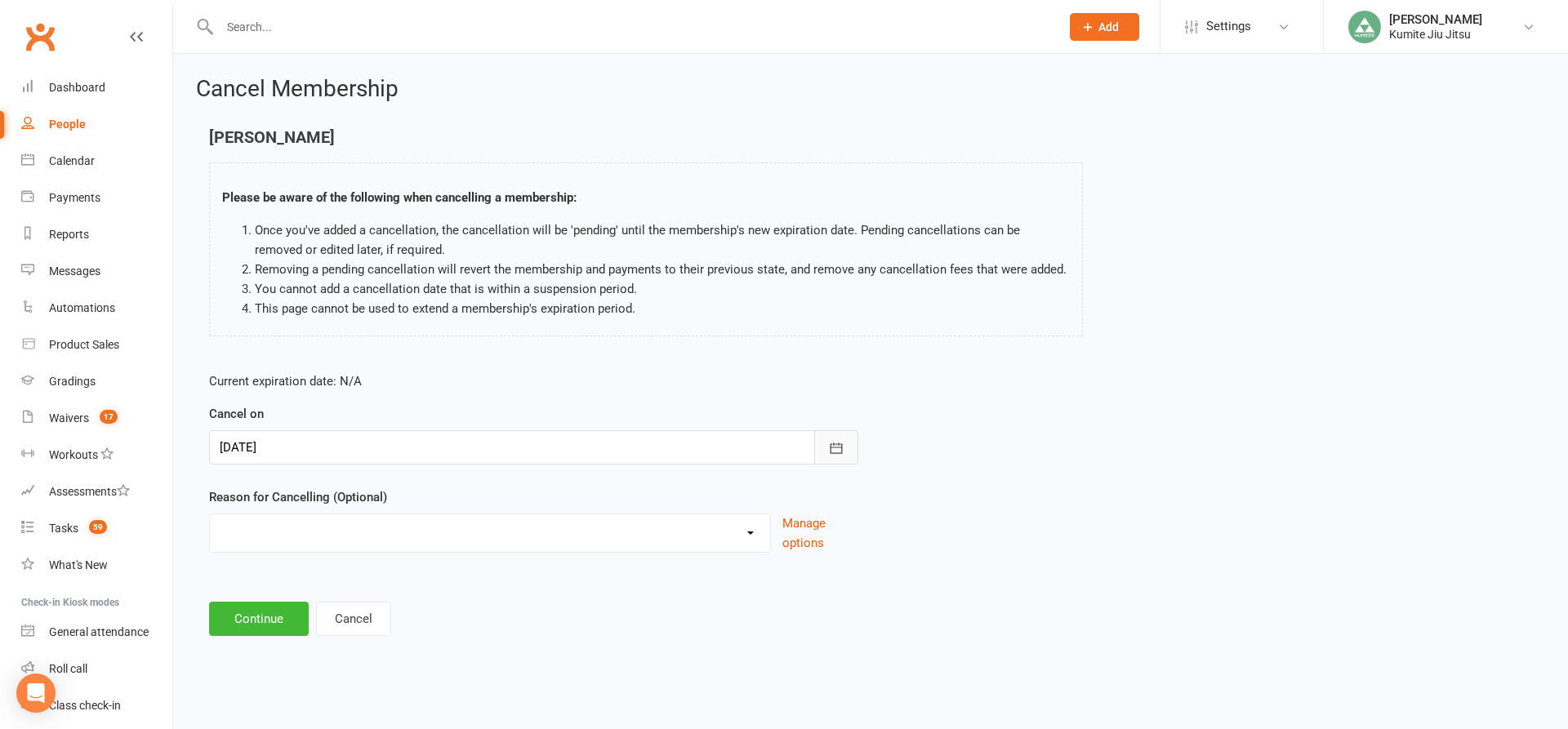
drag, startPoint x: 836, startPoint y: 452, endPoint x: 655, endPoint y: 452, distance: 181.0
click at [835, 452] on icon "button" at bounding box center [836, 448] width 17 height 17
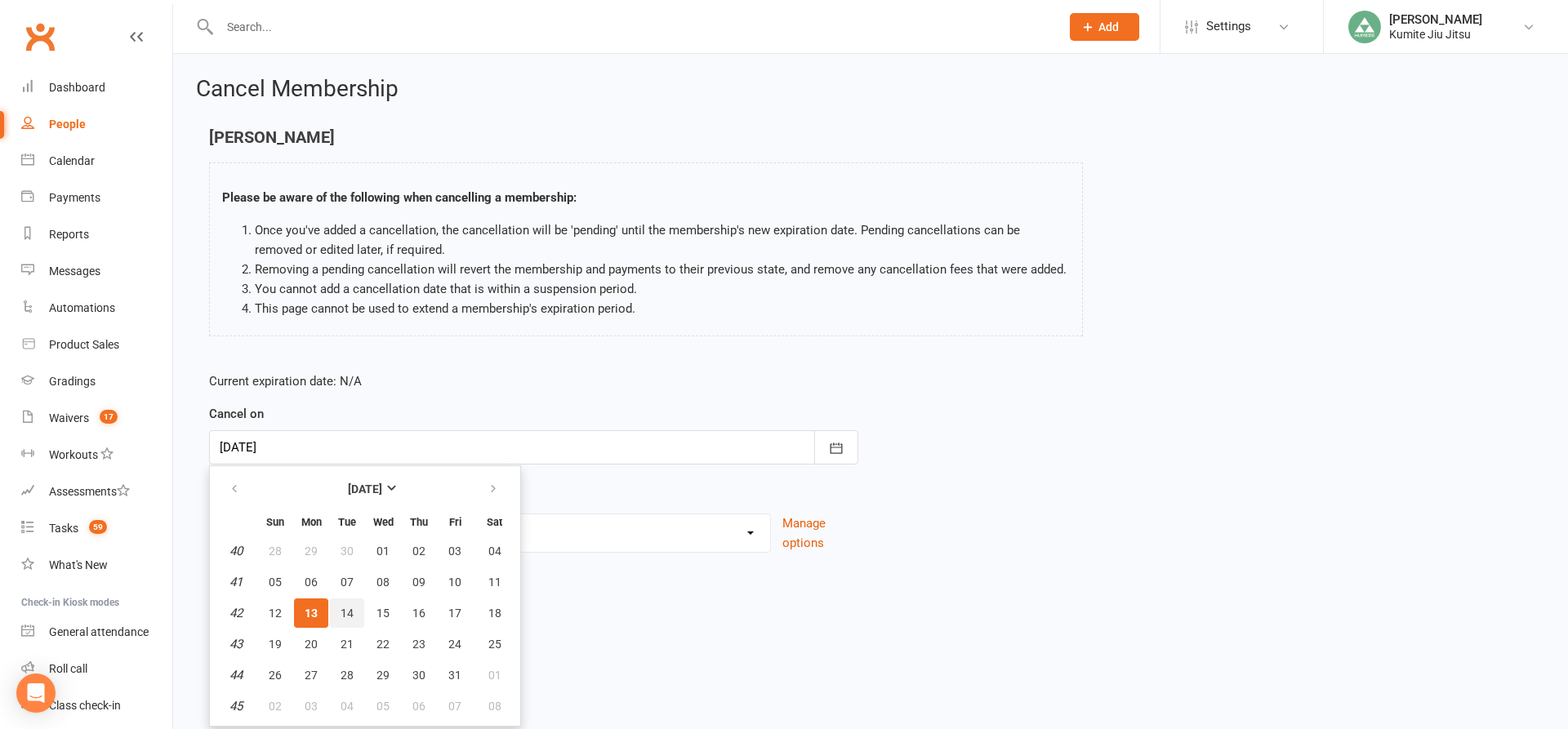
click at [353, 614] on span "14" at bounding box center [347, 613] width 13 height 13
type input "[DATE]"
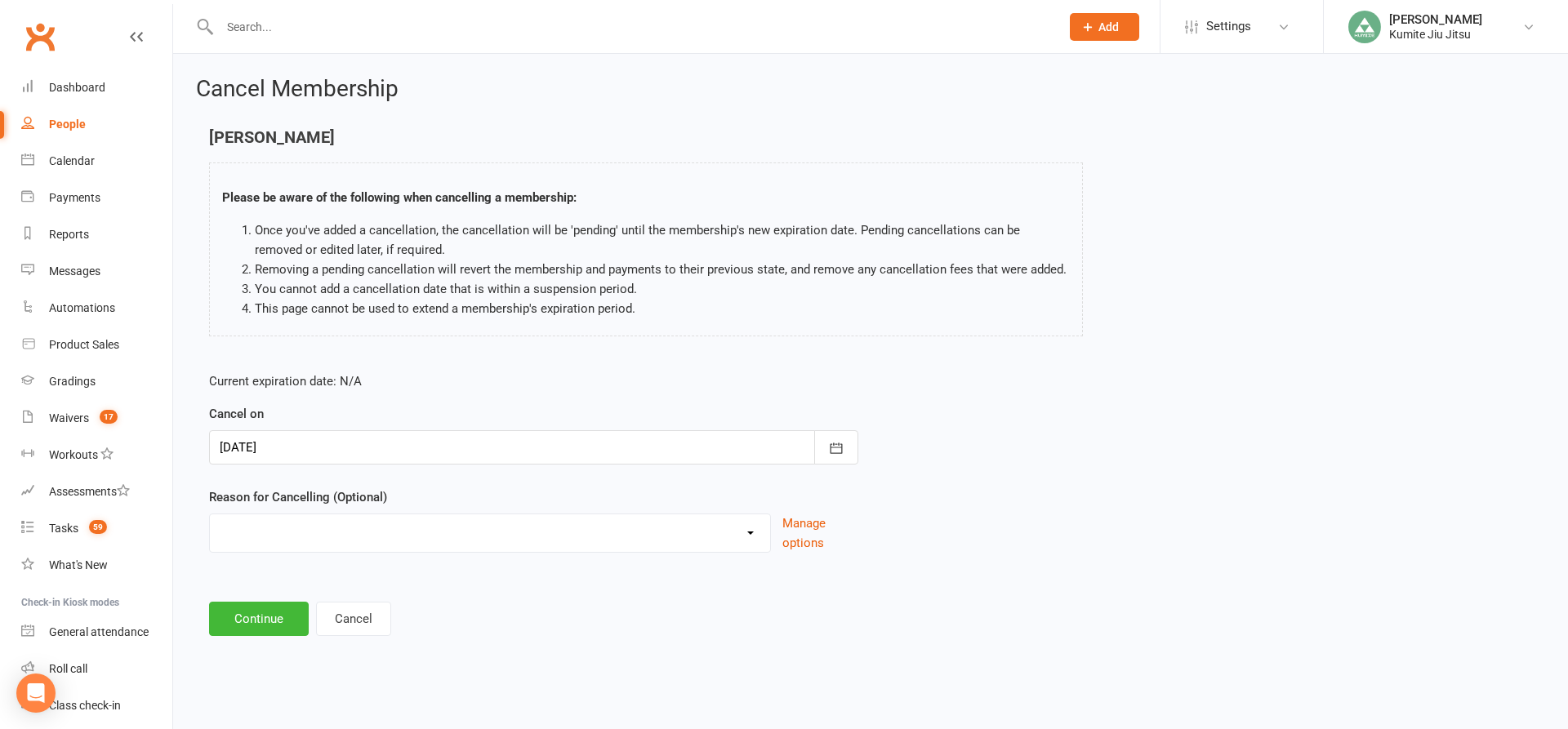
click at [402, 540] on select "Holiday Injury Other reason" at bounding box center [490, 530] width 560 height 32
select select "1"
click at [210, 515] on select "Holiday Injury Other reason" at bounding box center [490, 530] width 560 height 32
click at [257, 609] on button "Continue" at bounding box center [259, 618] width 99 height 34
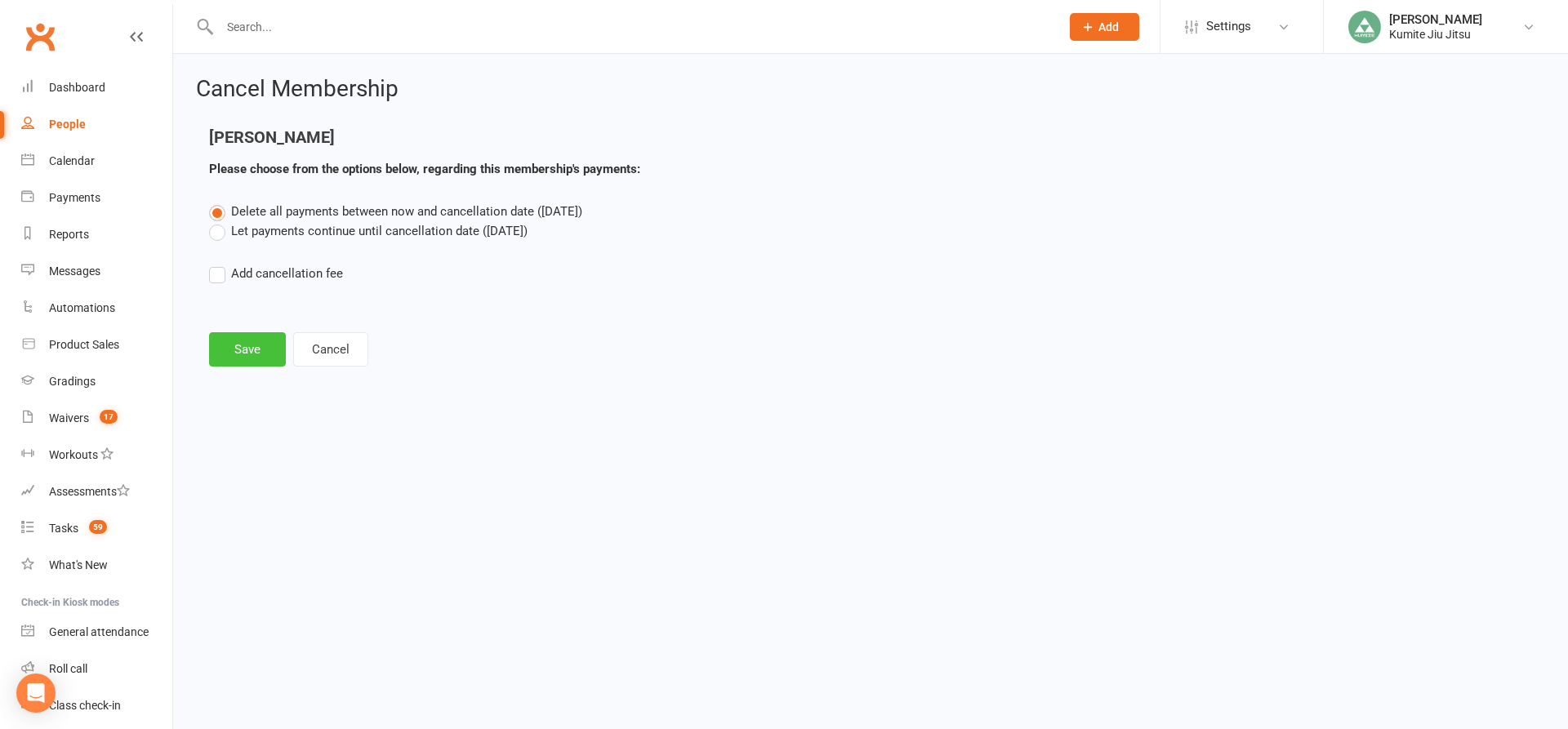
click at [261, 363] on button "Save" at bounding box center [247, 349] width 77 height 34
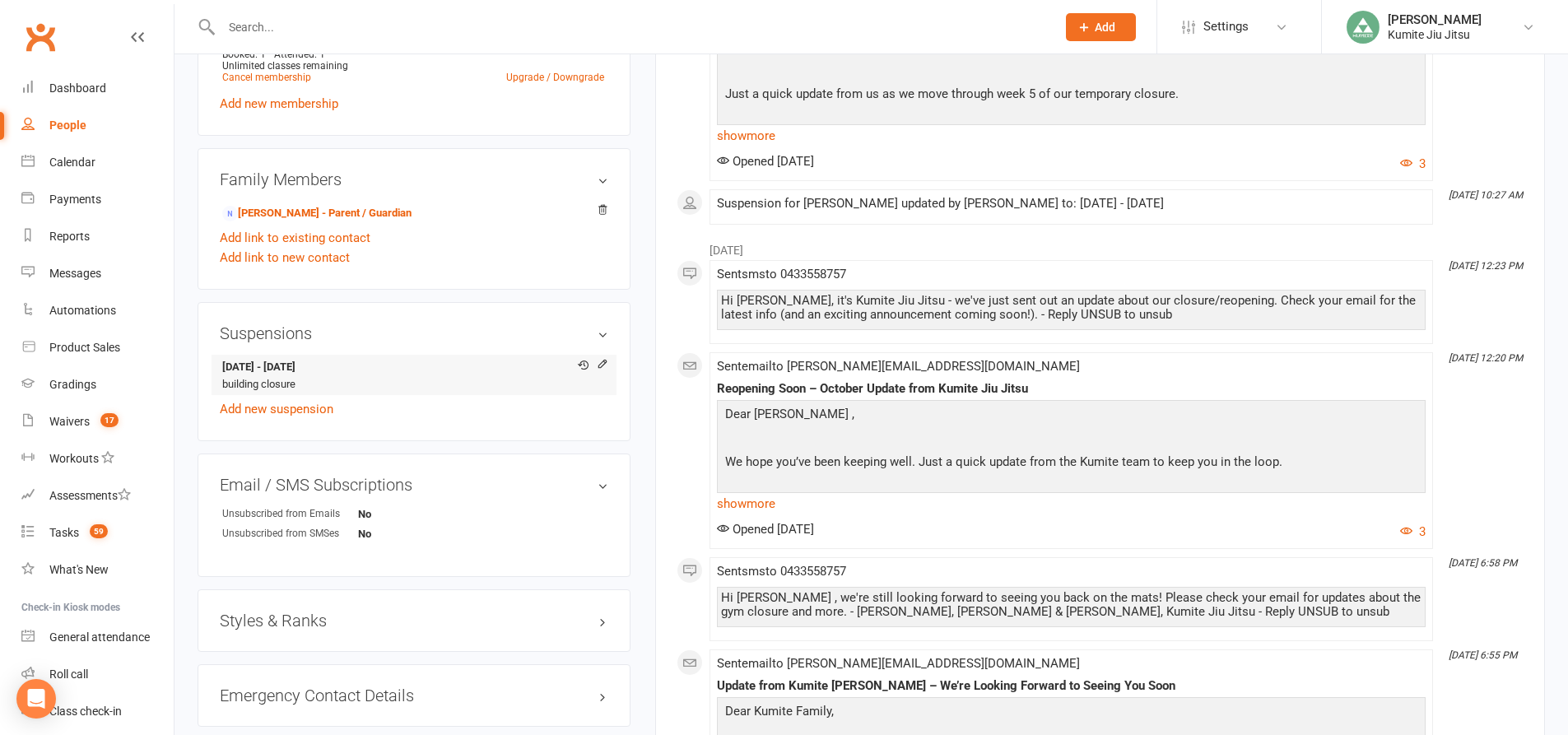
scroll to position [823, 0]
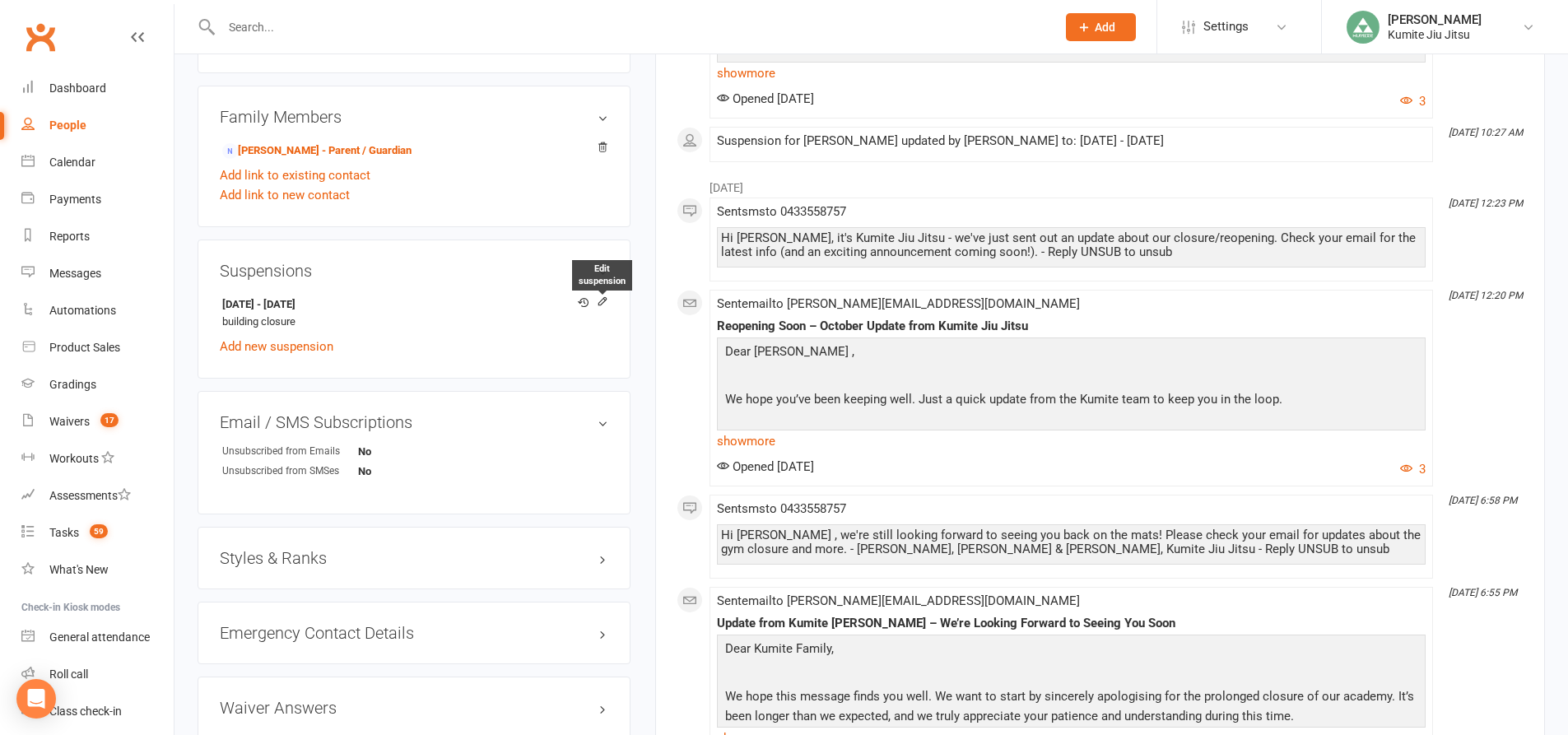
click at [601, 302] on icon at bounding box center [602, 301] width 11 height 11
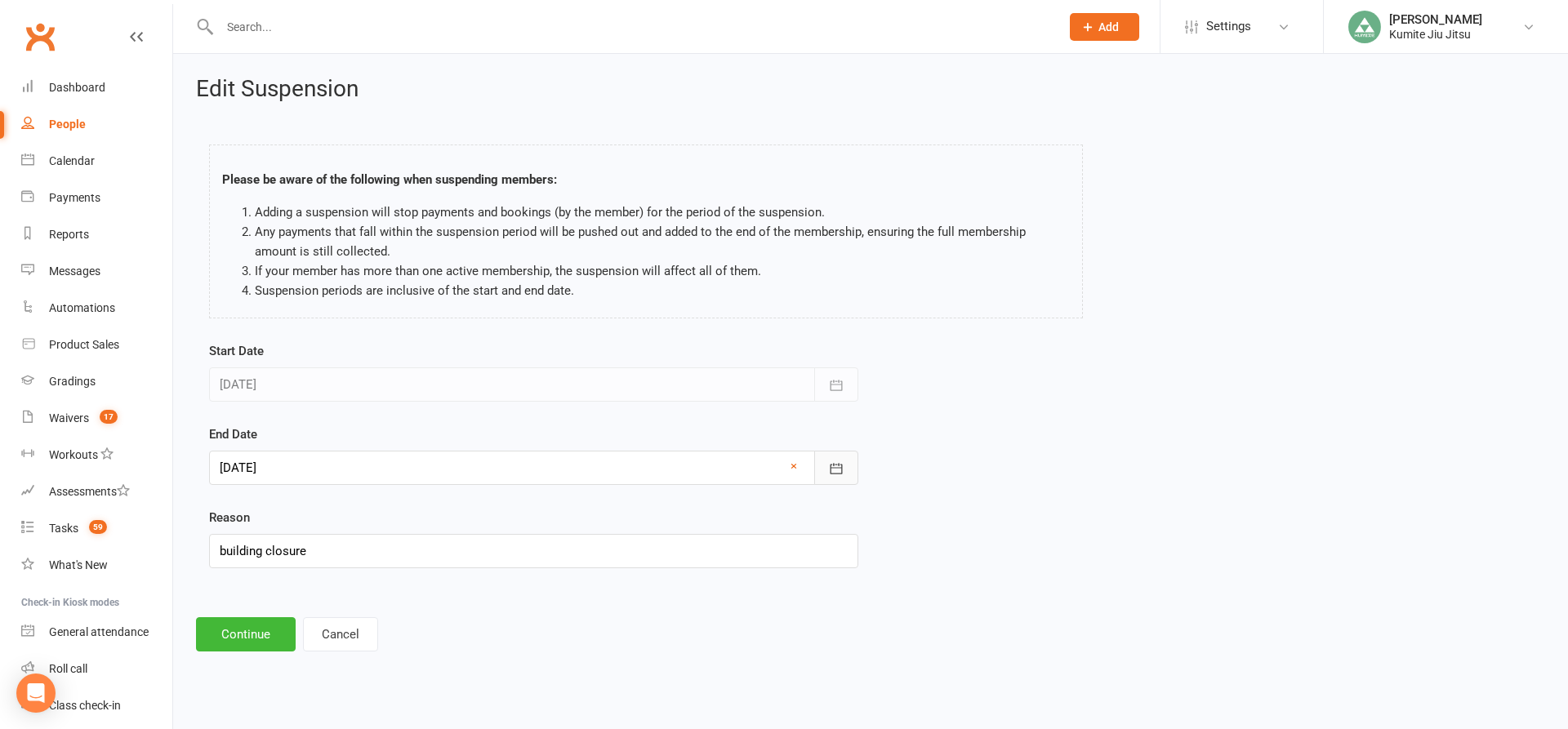
click at [837, 468] on icon "button" at bounding box center [836, 469] width 12 height 10
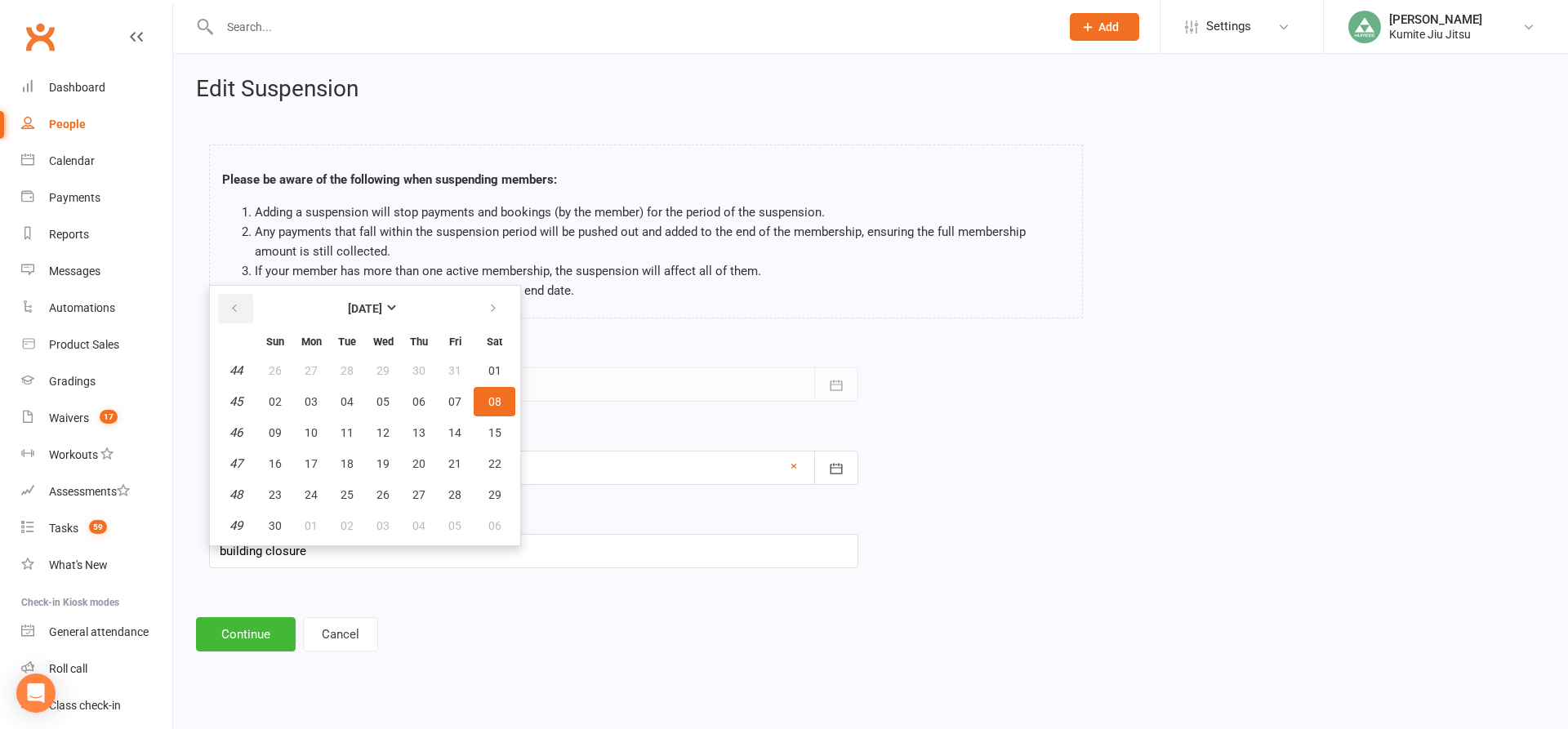
click at [234, 307] on icon "button" at bounding box center [233, 308] width 11 height 13
click at [308, 435] on span "13" at bounding box center [311, 432] width 13 height 13
type input "[DATE]"
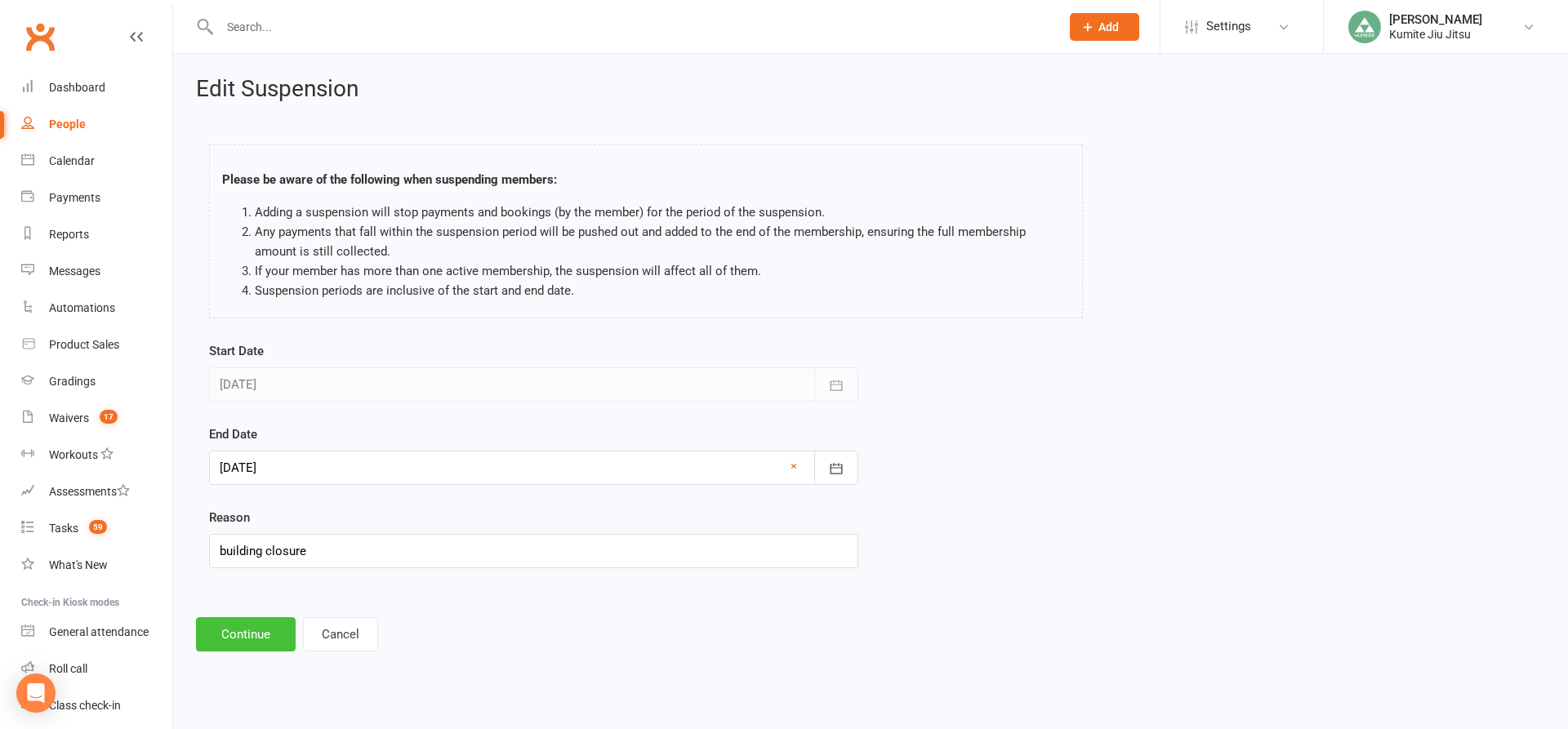
click at [253, 633] on button "Continue" at bounding box center [246, 634] width 99 height 34
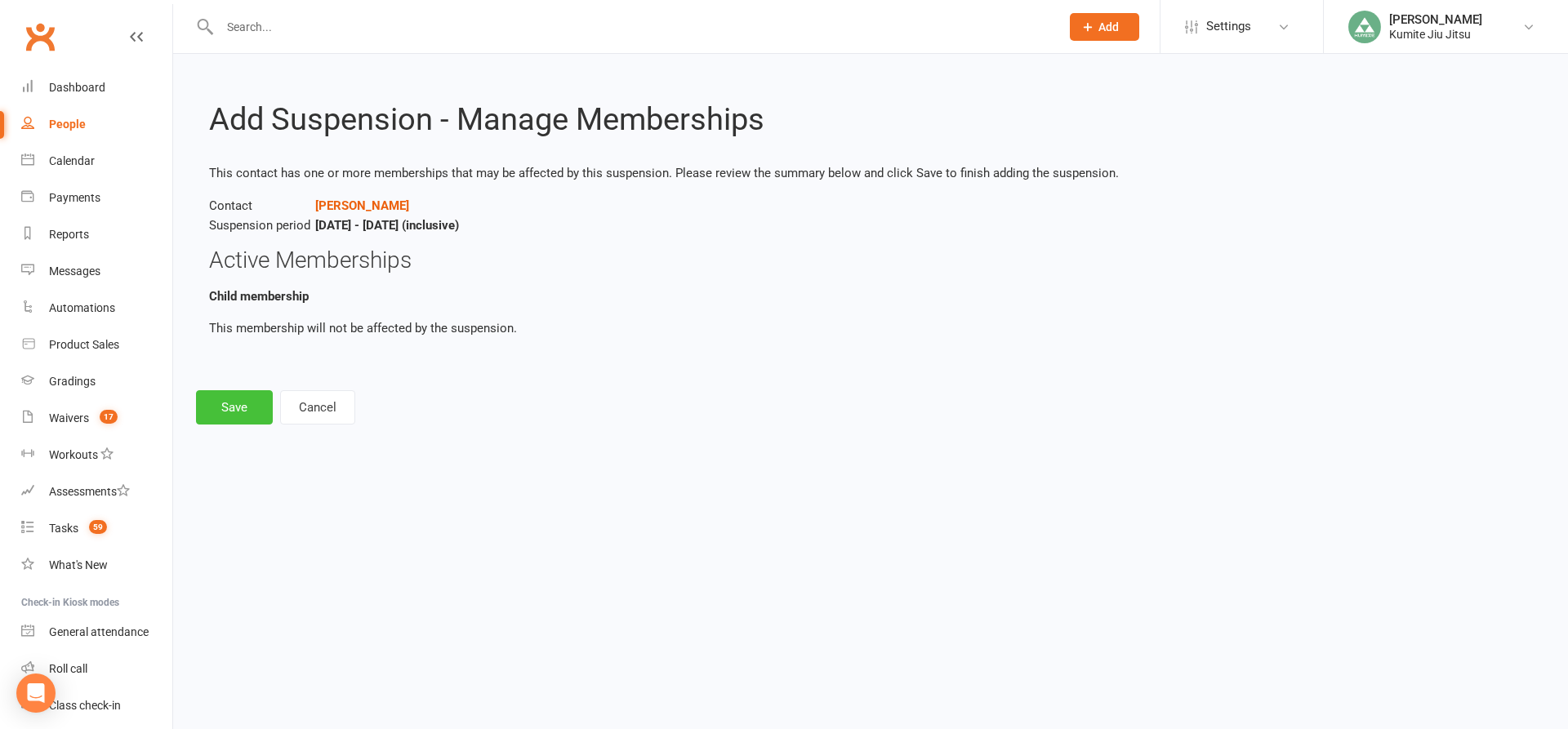
drag, startPoint x: 244, startPoint y: 408, endPoint x: 316, endPoint y: 405, distance: 72.1
click at [245, 408] on button "Save" at bounding box center [234, 407] width 77 height 34
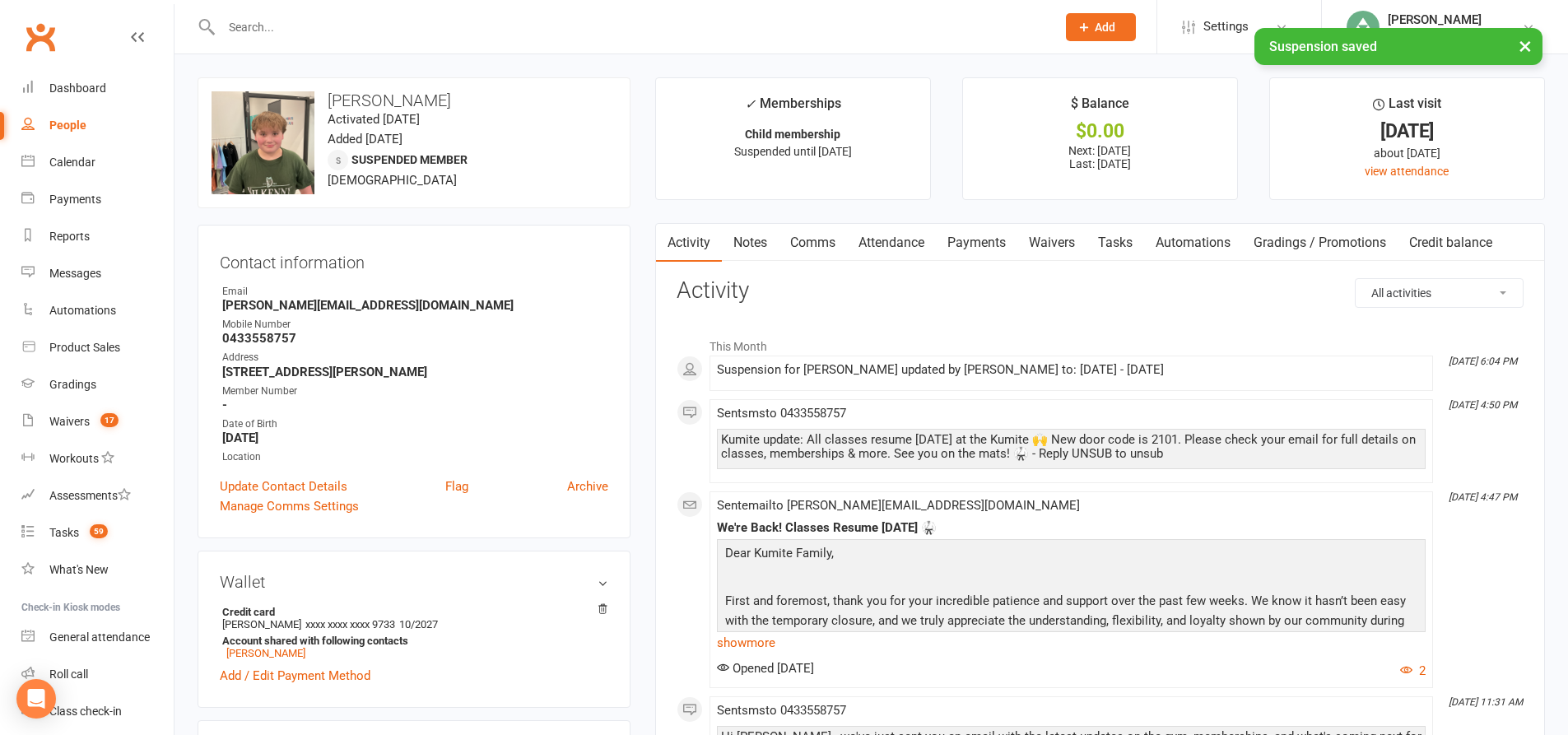
click at [989, 241] on link "Payments" at bounding box center [976, 242] width 82 height 38
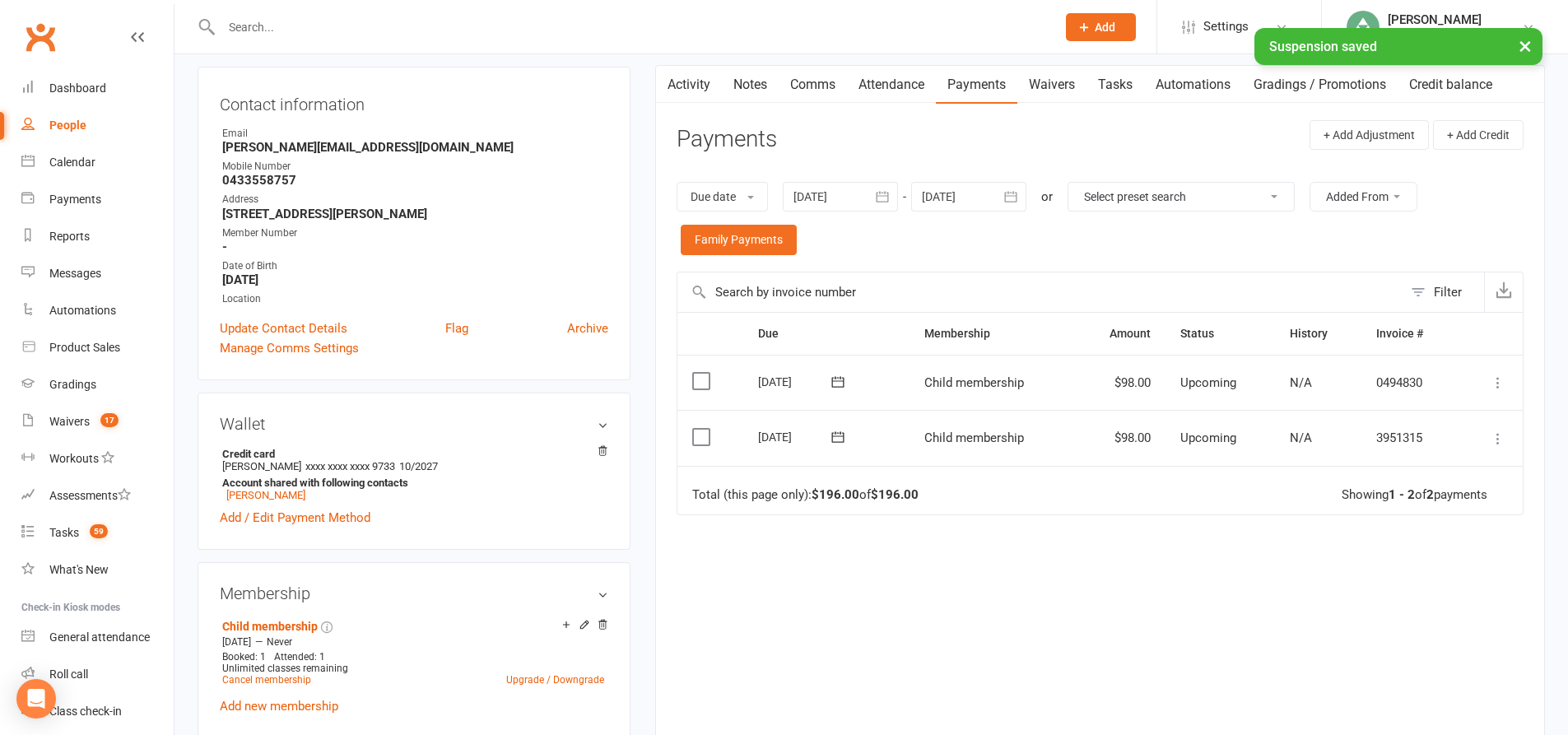
scroll to position [164, 0]
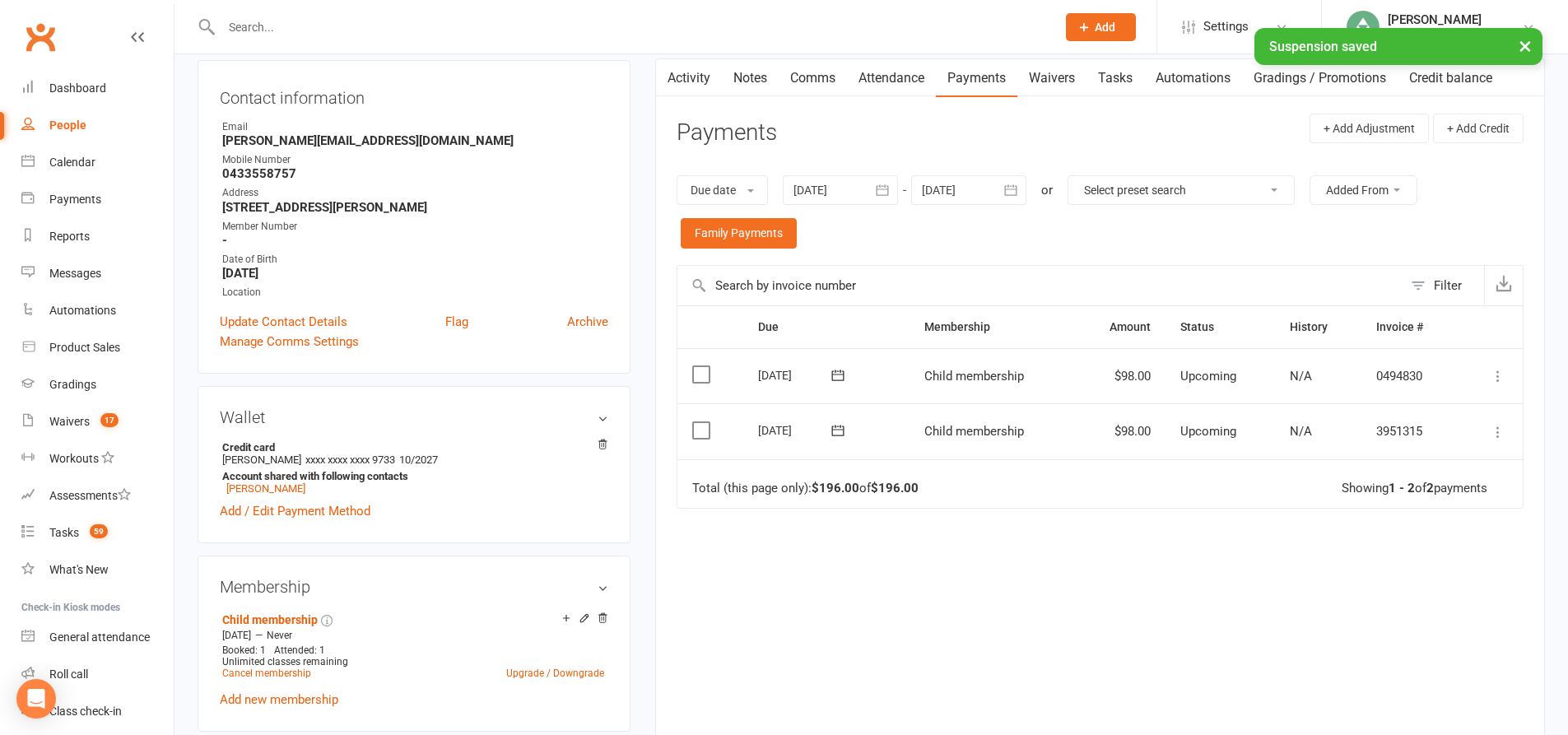
click at [890, 197] on icon "button" at bounding box center [882, 190] width 17 height 17
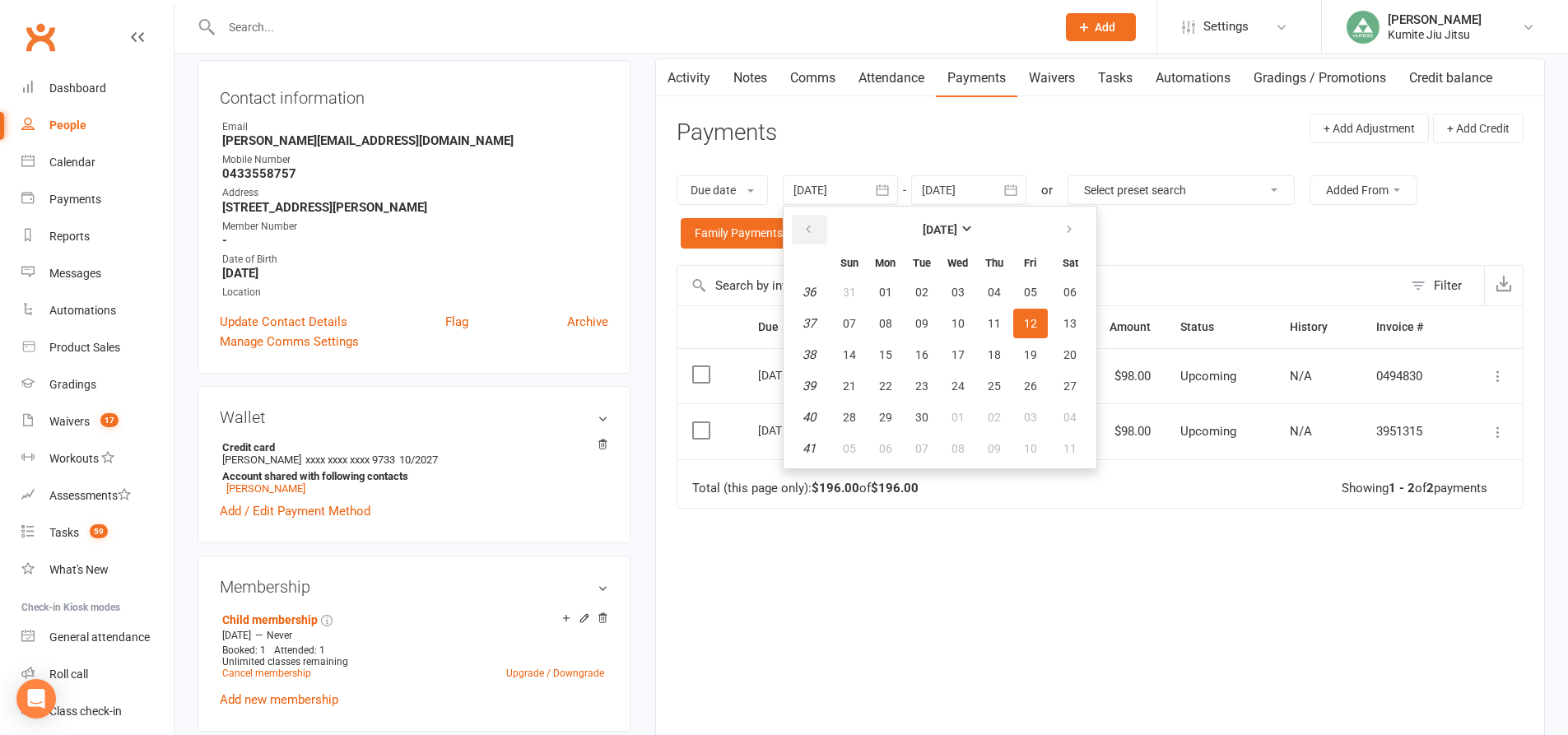
click at [807, 228] on icon "button" at bounding box center [808, 229] width 11 height 13
click at [928, 417] on span "26" at bounding box center [921, 417] width 13 height 13
type input "26 Aug 2025"
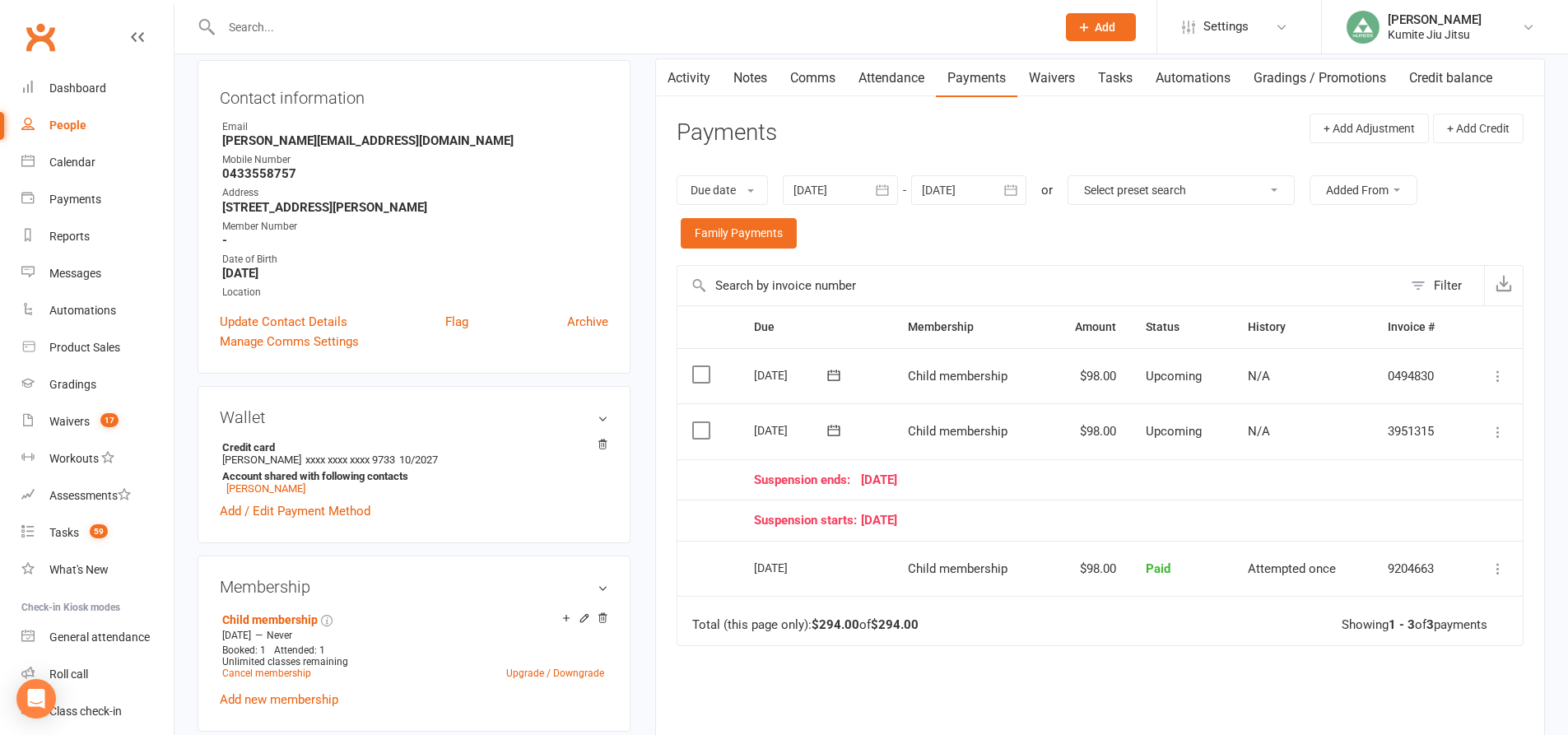
click at [1495, 435] on icon at bounding box center [1498, 432] width 17 height 17
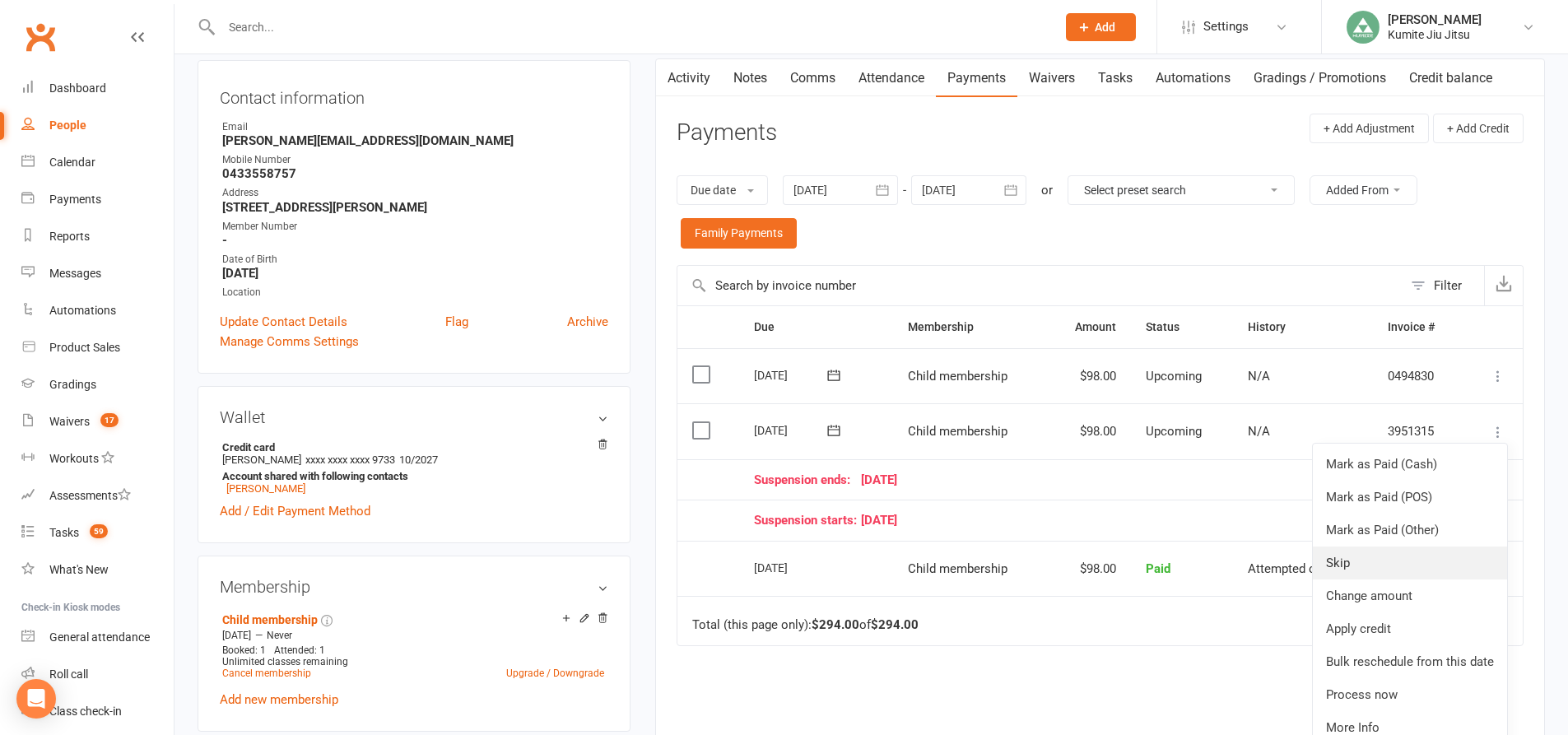
click at [1355, 566] on link "Skip" at bounding box center [1409, 562] width 194 height 32
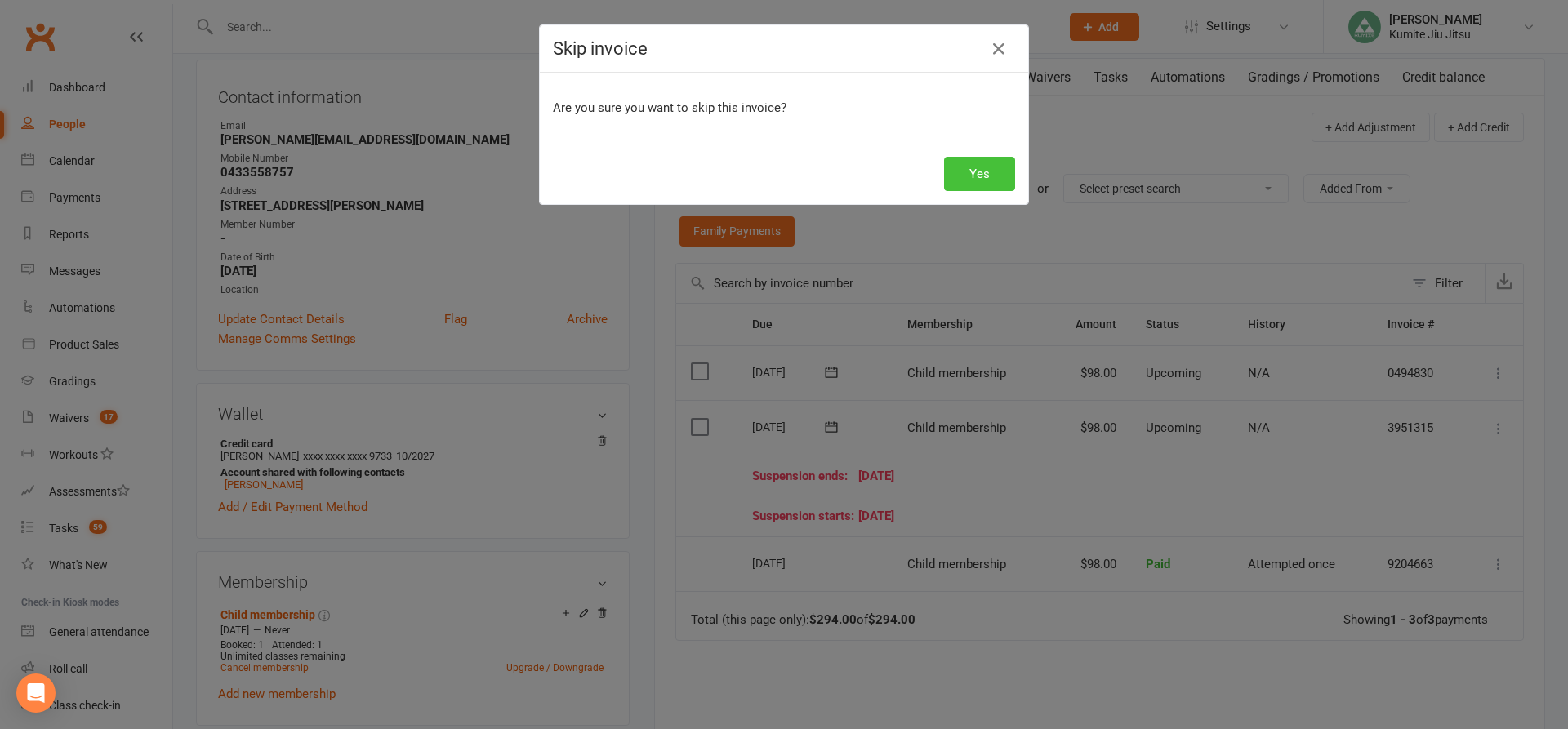
click at [972, 171] on button "Yes" at bounding box center [980, 173] width 71 height 34
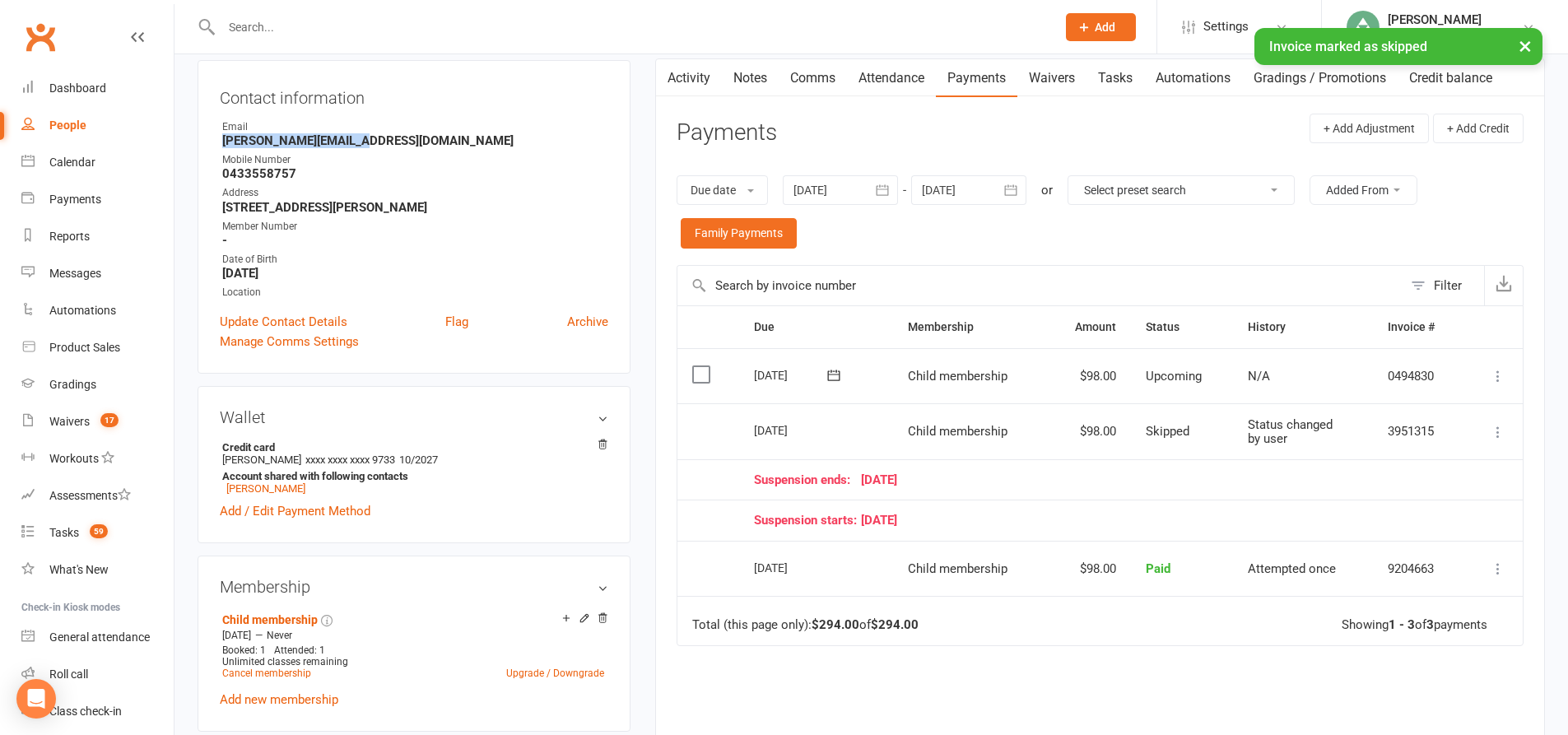
drag, startPoint x: 359, startPoint y: 140, endPoint x: 218, endPoint y: 139, distance: 141.0
click at [218, 139] on div "Contact information Owner Email michelle@dmicivil.com Mobile Number 0433558757 …" at bounding box center [414, 216] width 433 height 313
copy strong "michelle@dmicivil.com"
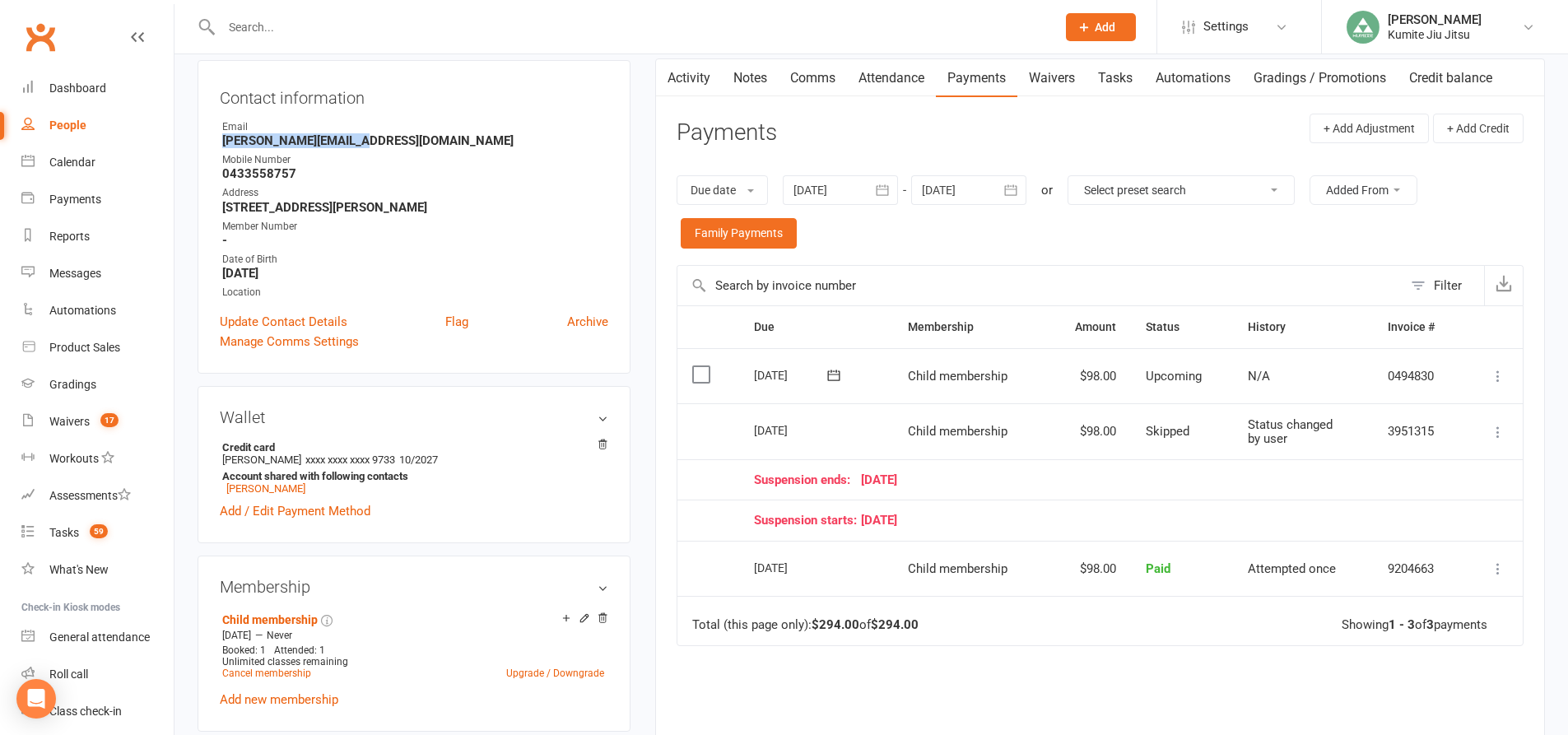
click at [1122, 79] on link "Tasks" at bounding box center [1115, 77] width 58 height 38
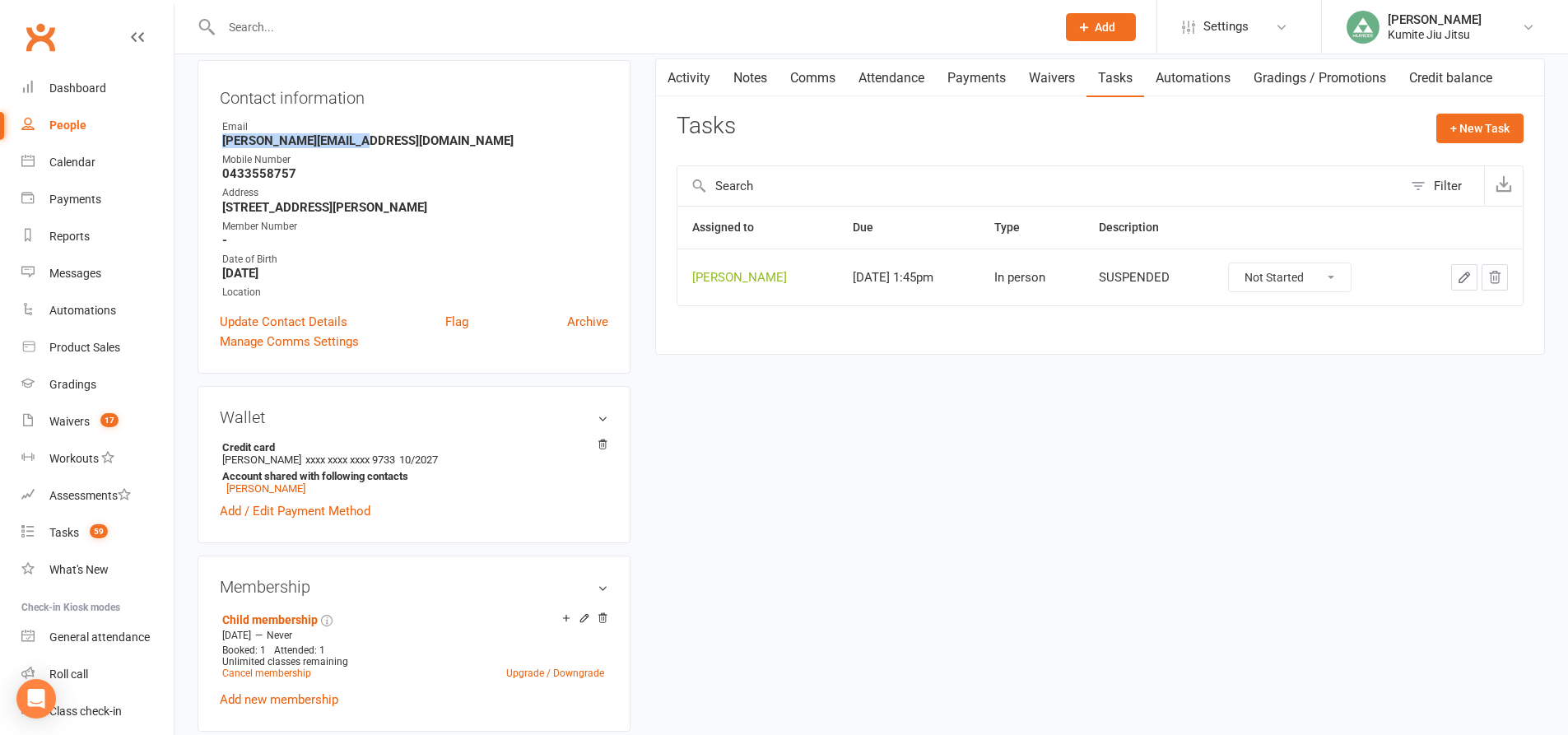
click at [1497, 277] on icon "button" at bounding box center [1494, 277] width 15 height 15
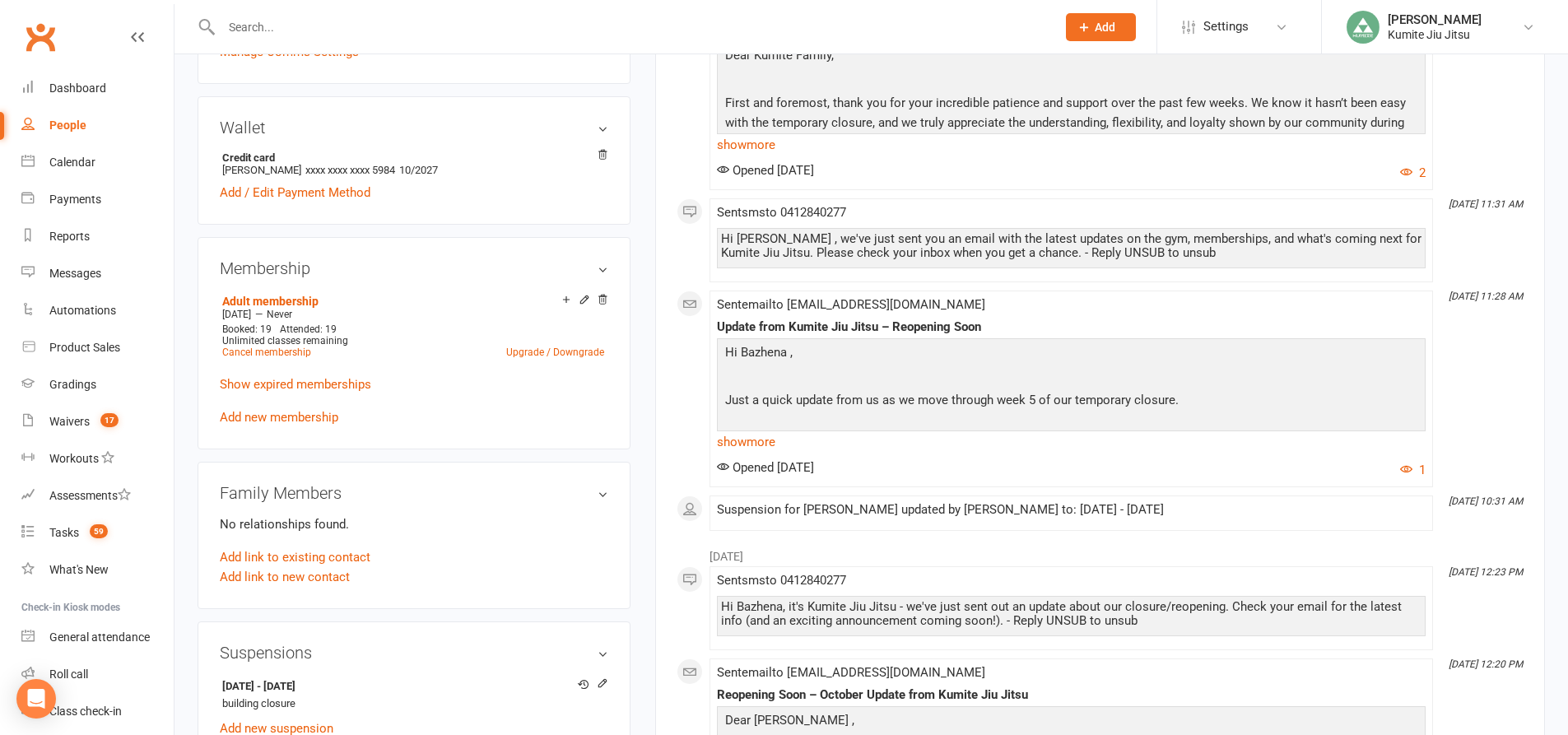
scroll to position [659, 0]
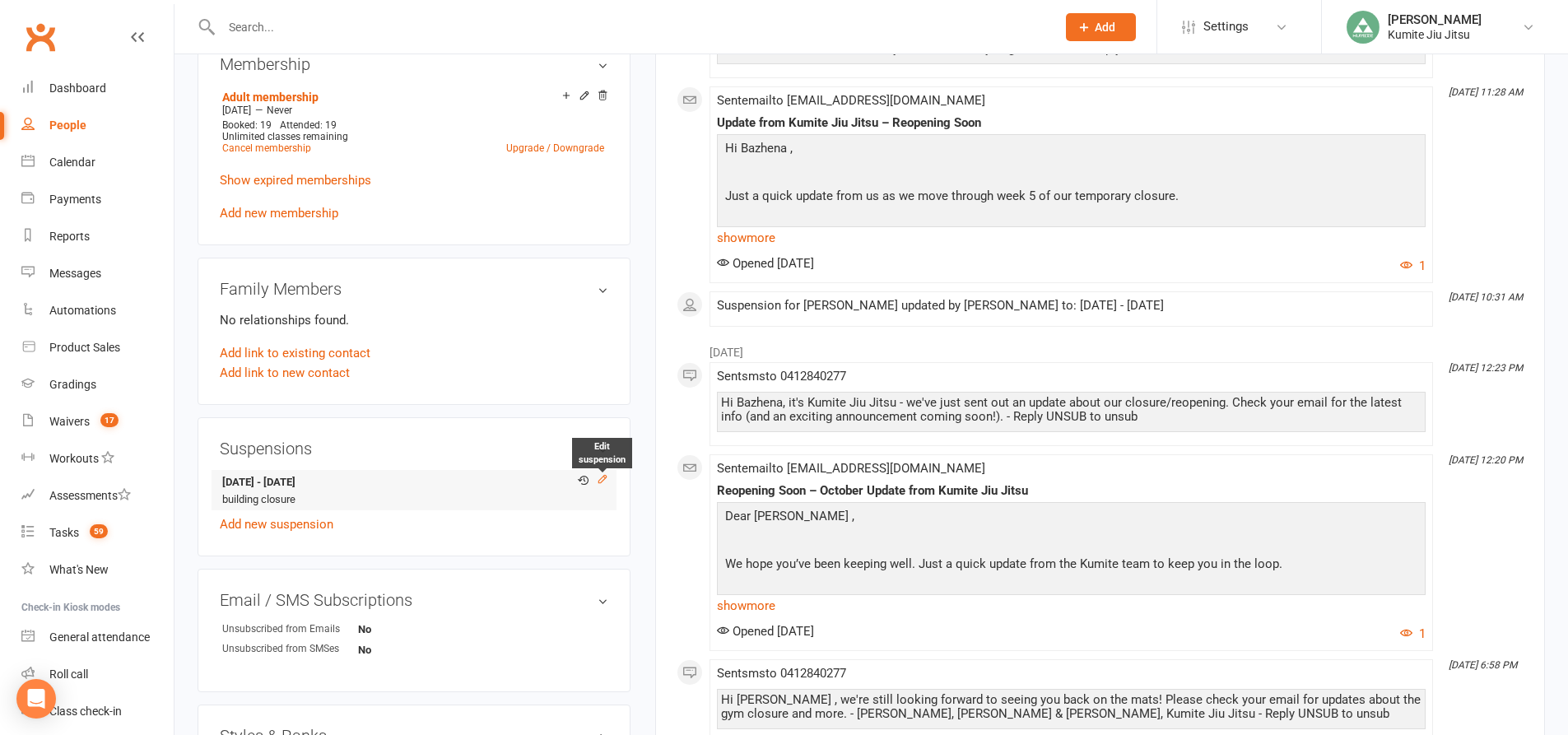
click at [601, 476] on icon at bounding box center [602, 479] width 11 height 11
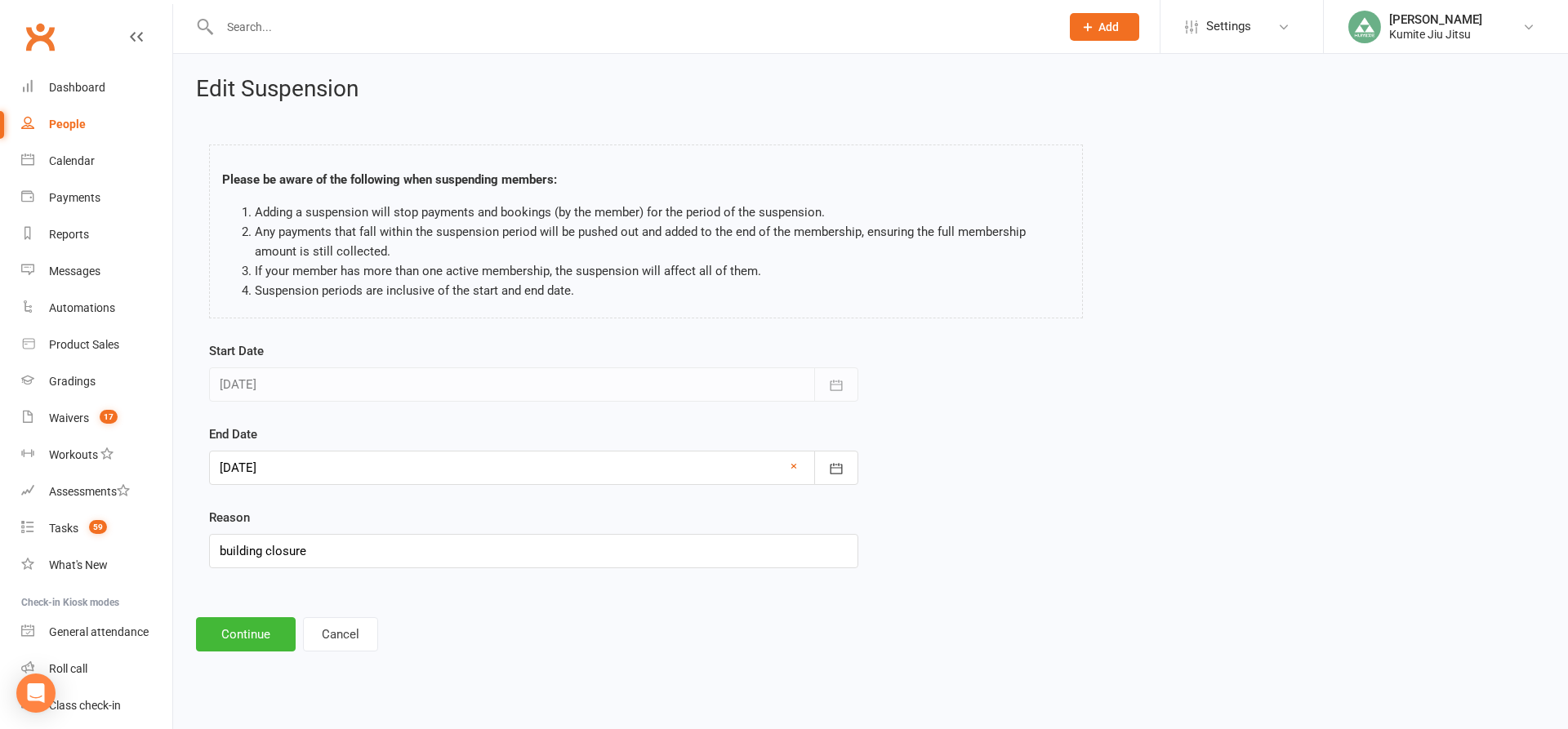
click at [280, 472] on div at bounding box center [533, 467] width 649 height 34
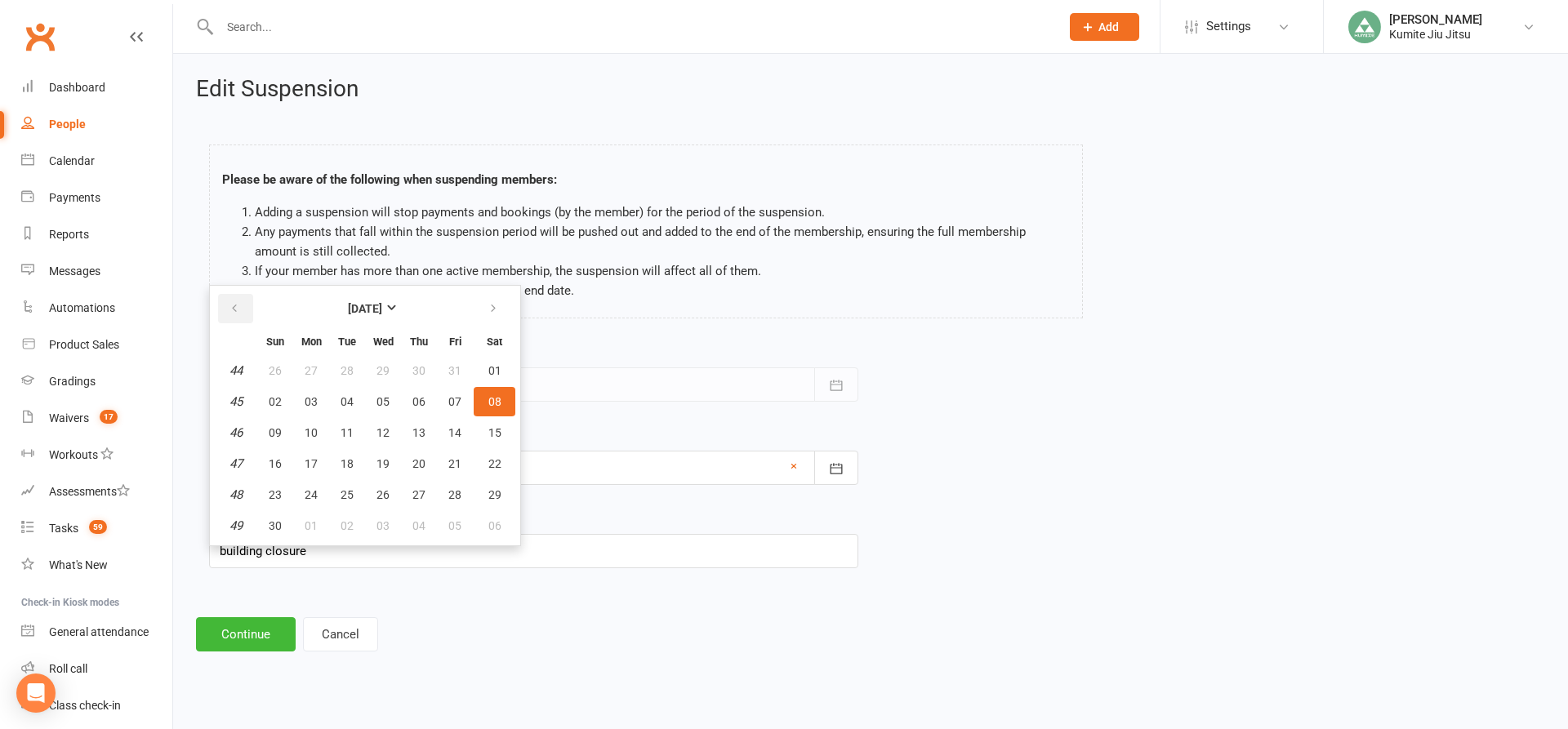
click at [239, 306] on icon "button" at bounding box center [233, 308] width 11 height 13
click at [311, 432] on span "13" at bounding box center [311, 432] width 13 height 13
type input "[DATE]"
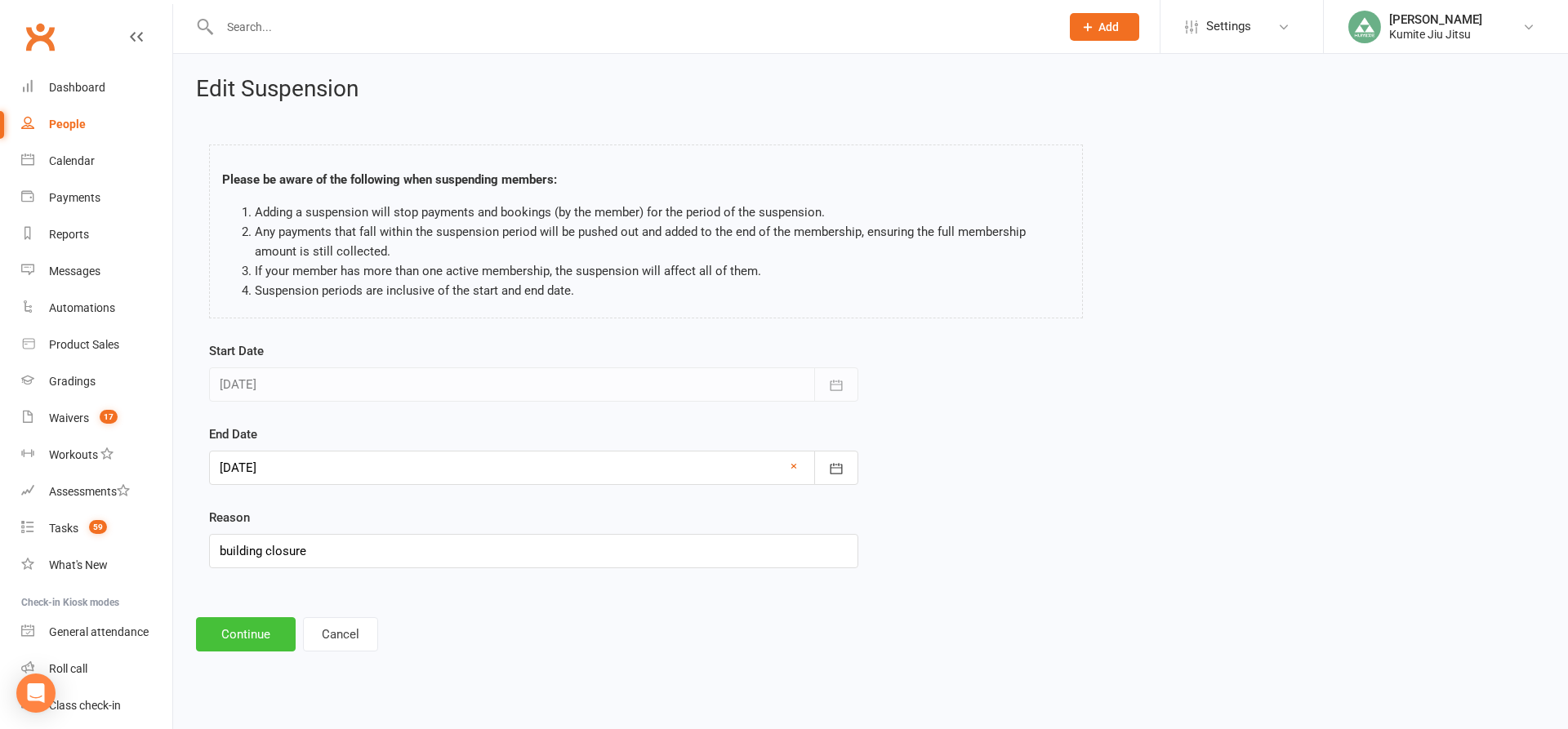
click at [259, 633] on button "Continue" at bounding box center [246, 634] width 99 height 34
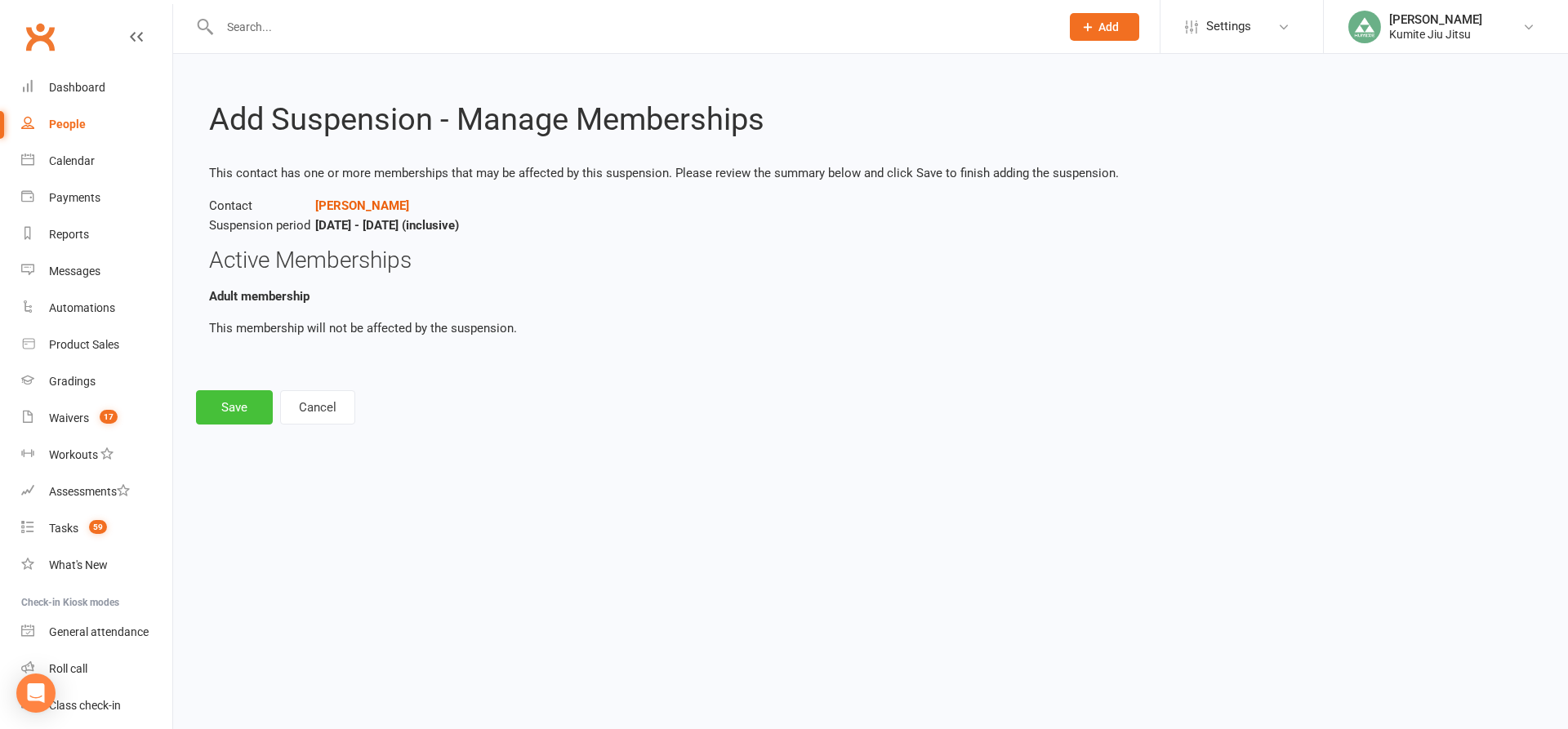
click at [253, 394] on button "Save" at bounding box center [234, 407] width 77 height 34
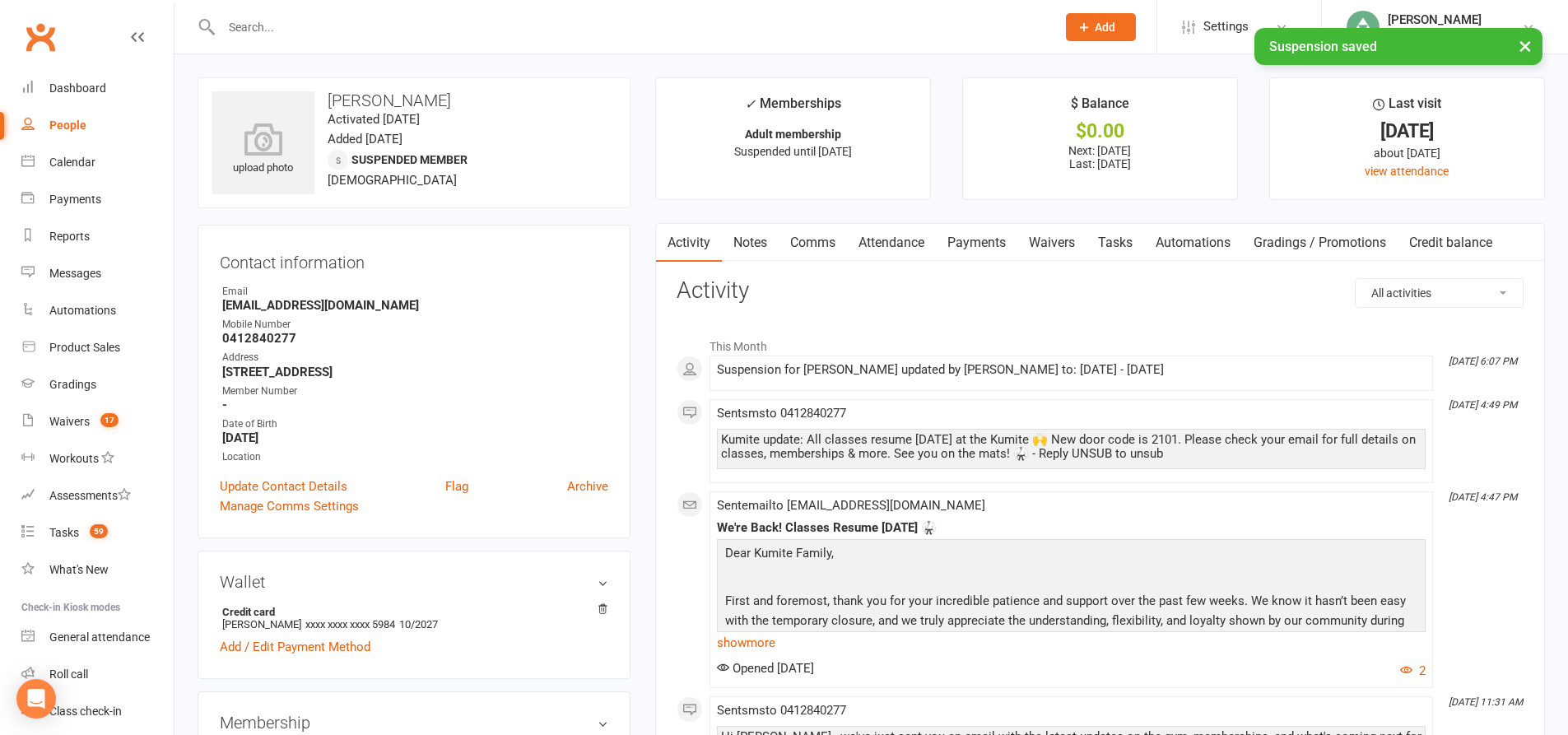
click at [990, 243] on link "Payments" at bounding box center [976, 242] width 82 height 38
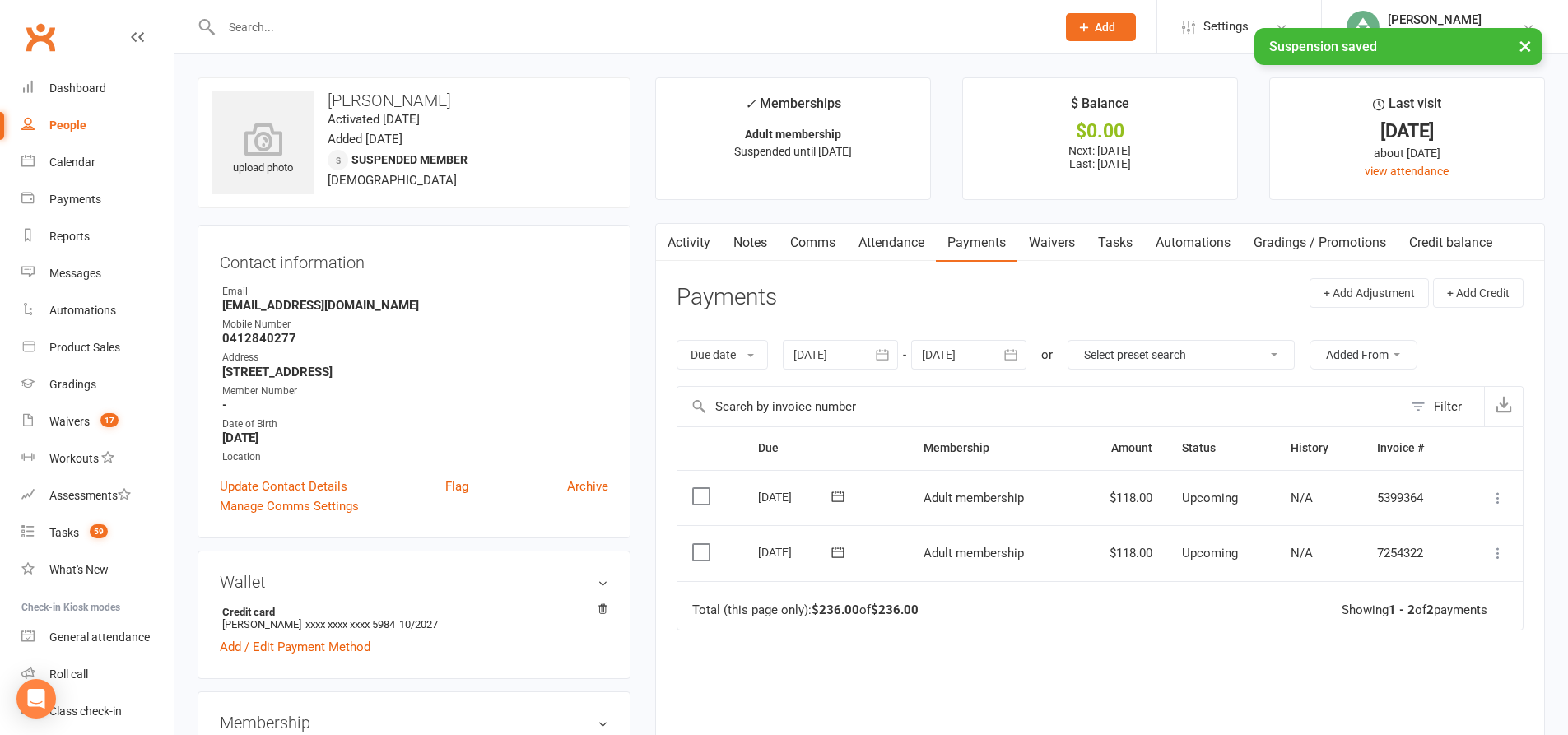
click at [832, 359] on div at bounding box center [840, 355] width 115 height 30
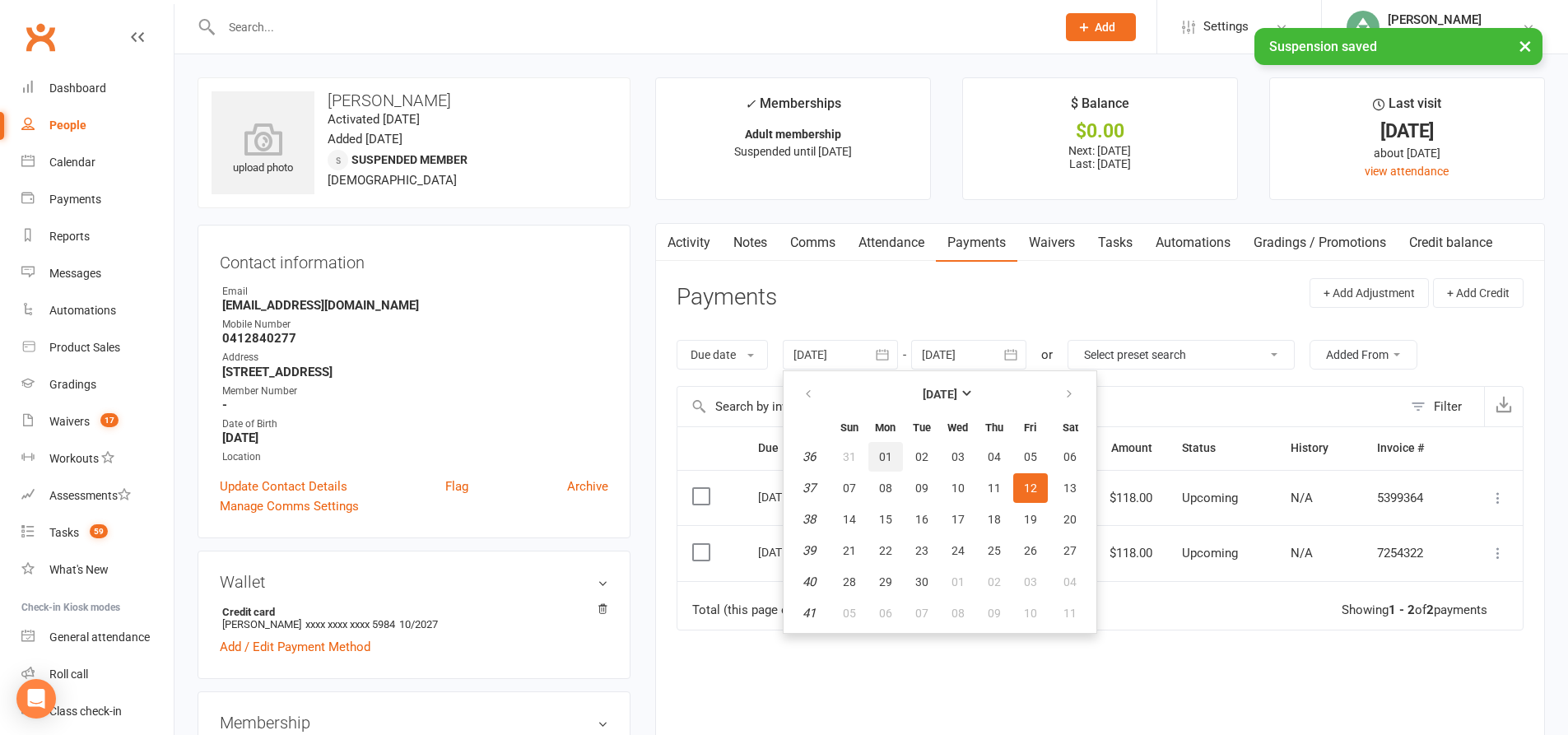
click at [887, 457] on span "01" at bounding box center [885, 457] width 13 height 13
type input "[DATE]"
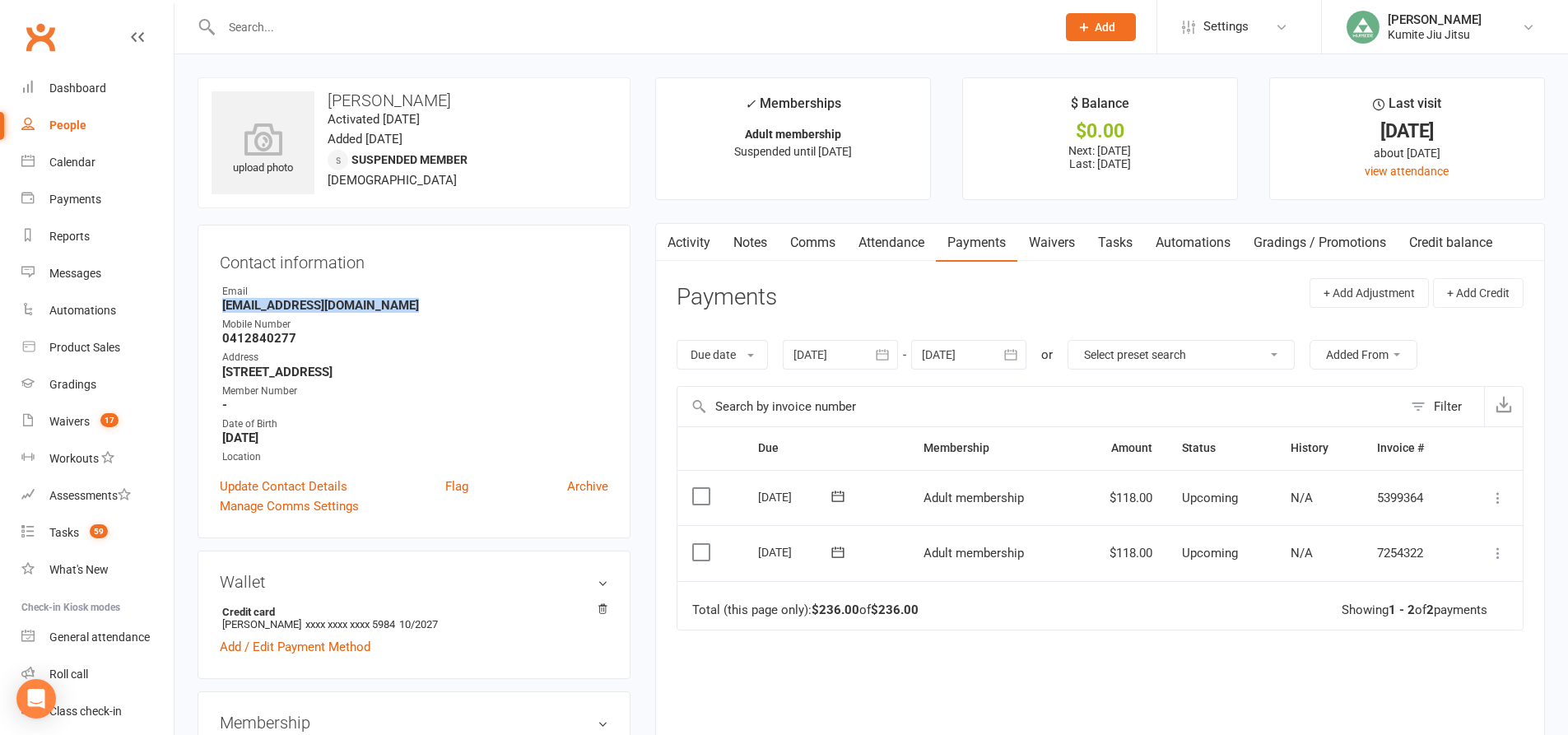
drag, startPoint x: 415, startPoint y: 309, endPoint x: 226, endPoint y: 302, distance: 189.1
click at [226, 302] on strong "[EMAIL_ADDRESS][DOMAIN_NAME]" at bounding box center [415, 305] width 386 height 15
copy strong "[EMAIL_ADDRESS][DOMAIN_NAME]"
click at [1128, 245] on link "Tasks" at bounding box center [1115, 242] width 58 height 38
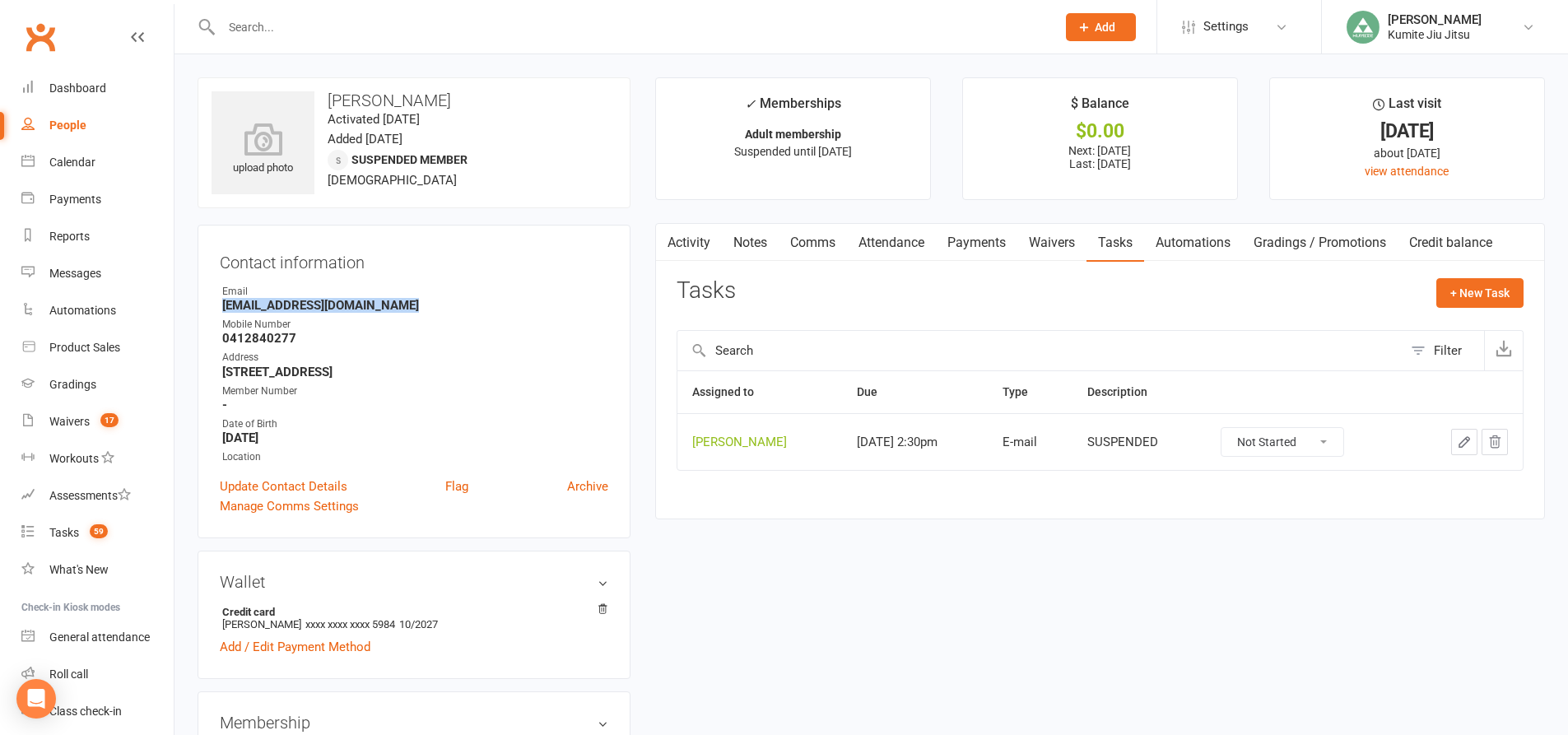
click at [1492, 443] on icon "button" at bounding box center [1495, 442] width 11 height 11
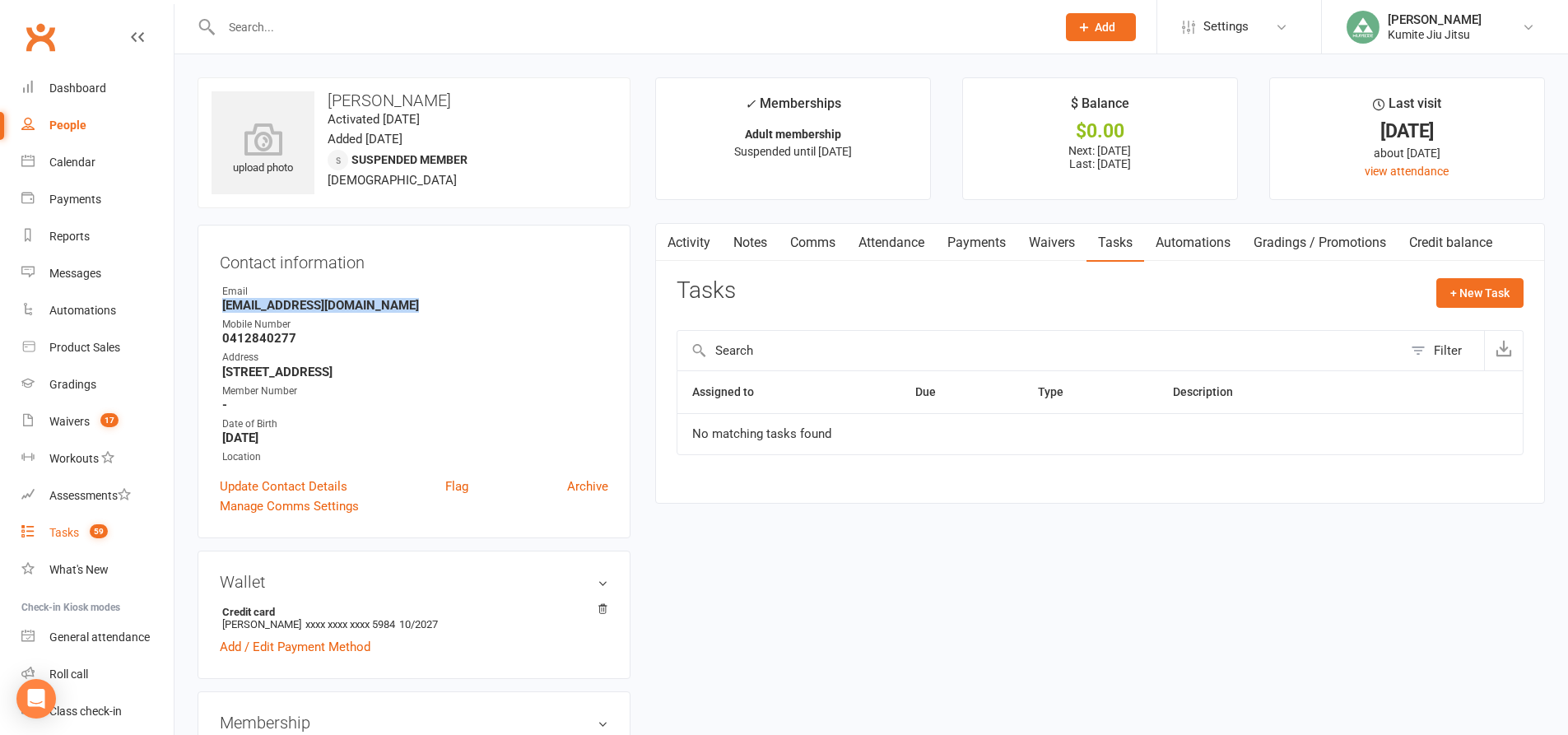
click at [78, 528] on div "Tasks" at bounding box center [64, 532] width 30 height 13
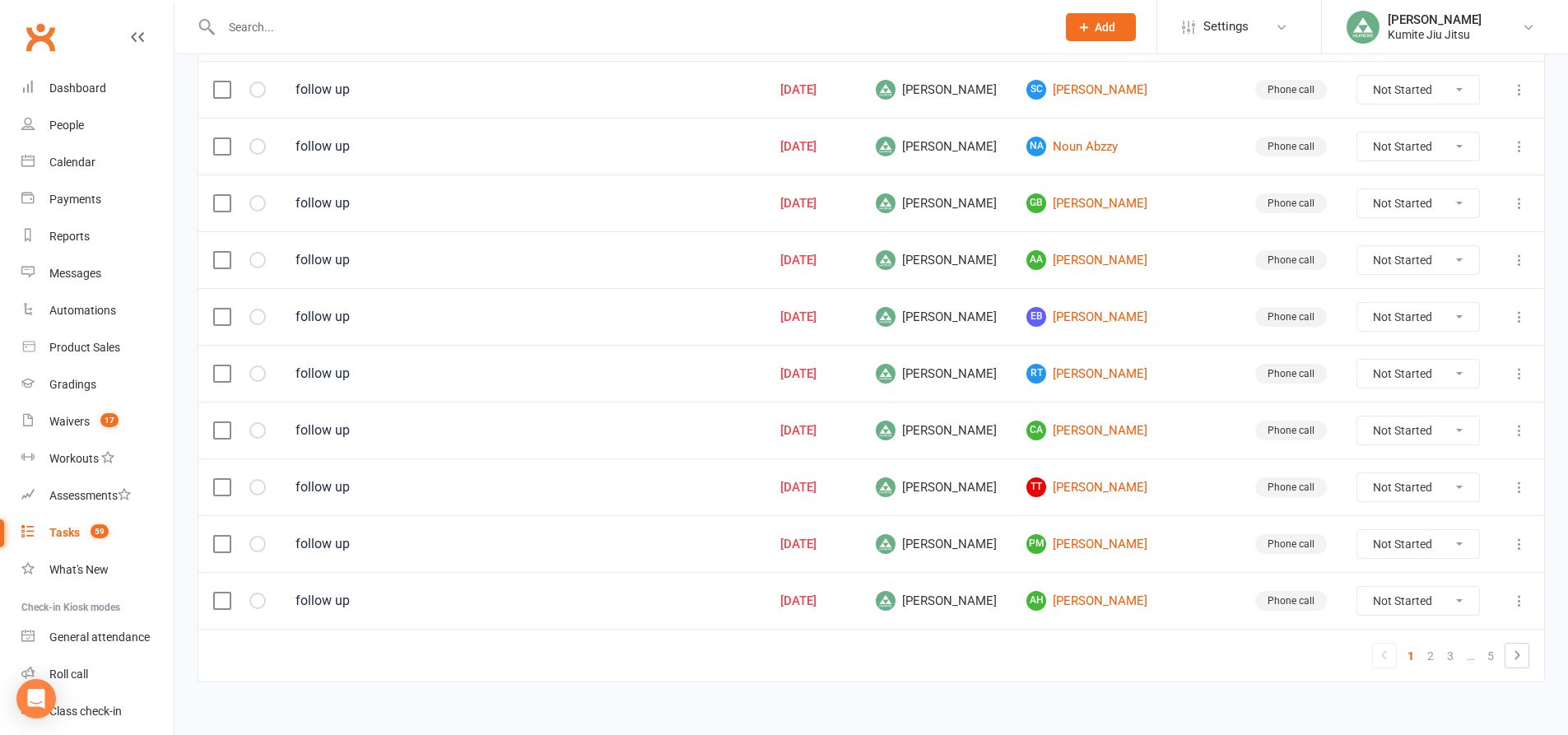
scroll to position [1117, 0]
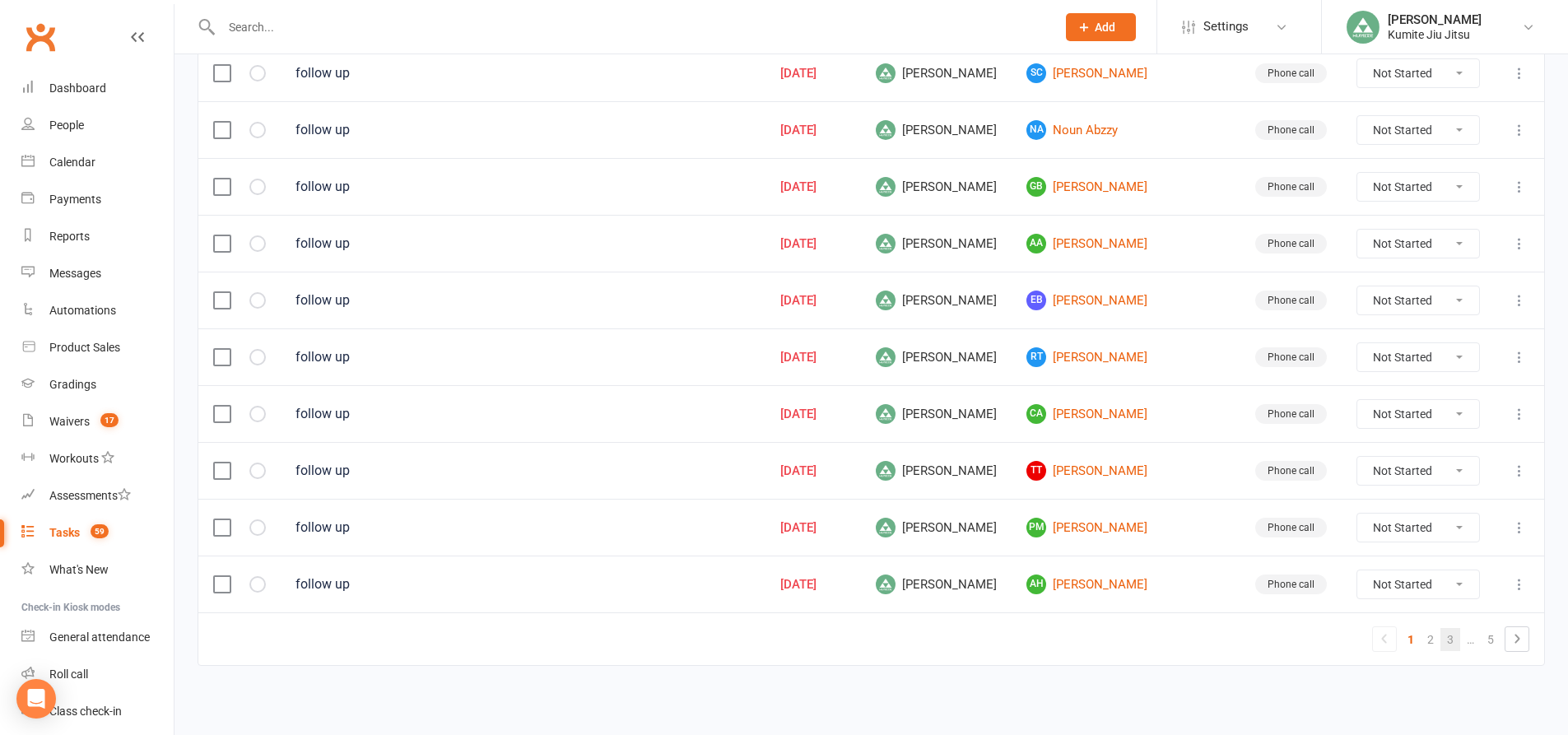
click at [1443, 642] on link "3" at bounding box center [1450, 639] width 19 height 23
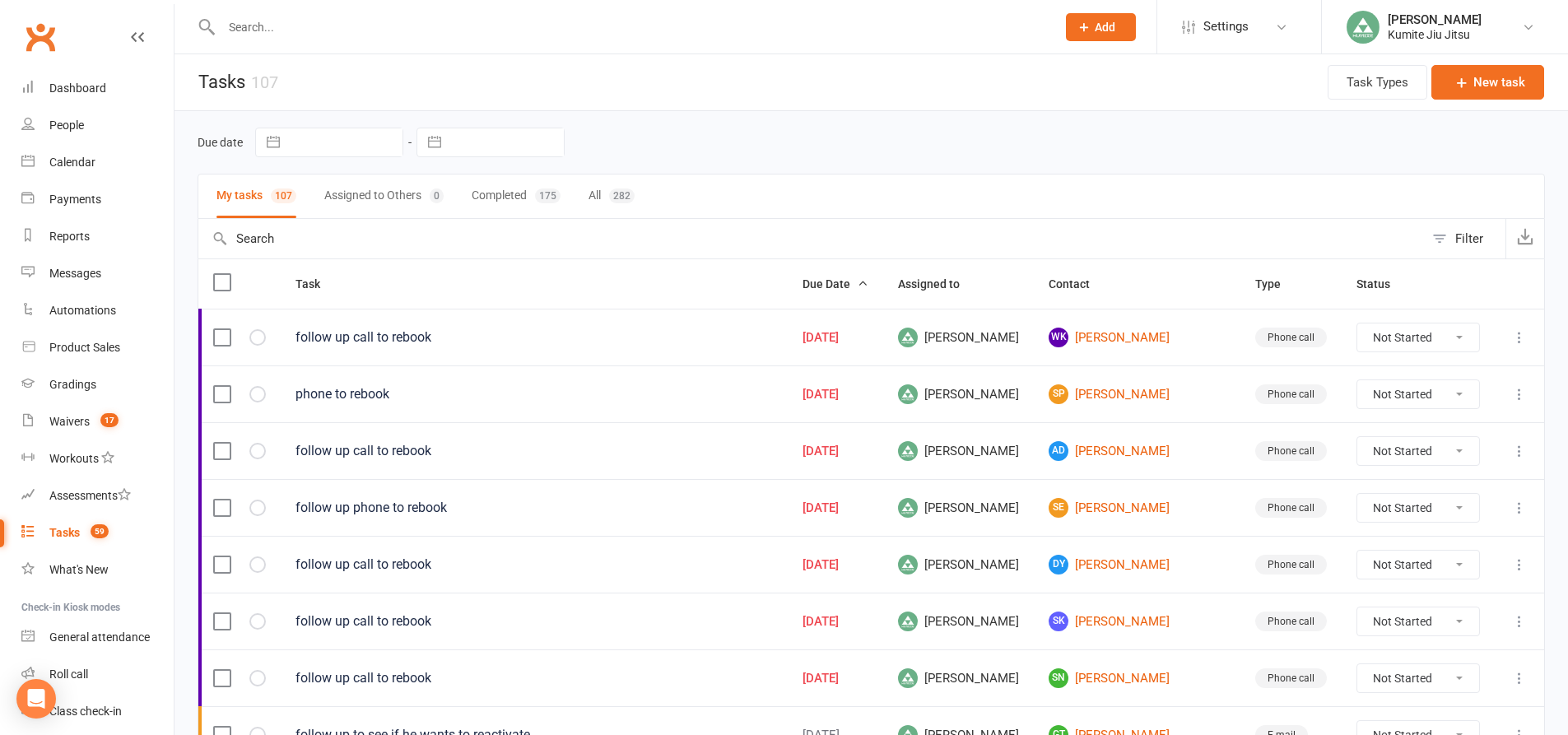
scroll to position [0, 0]
click at [304, 32] on input "text" at bounding box center [630, 27] width 828 height 23
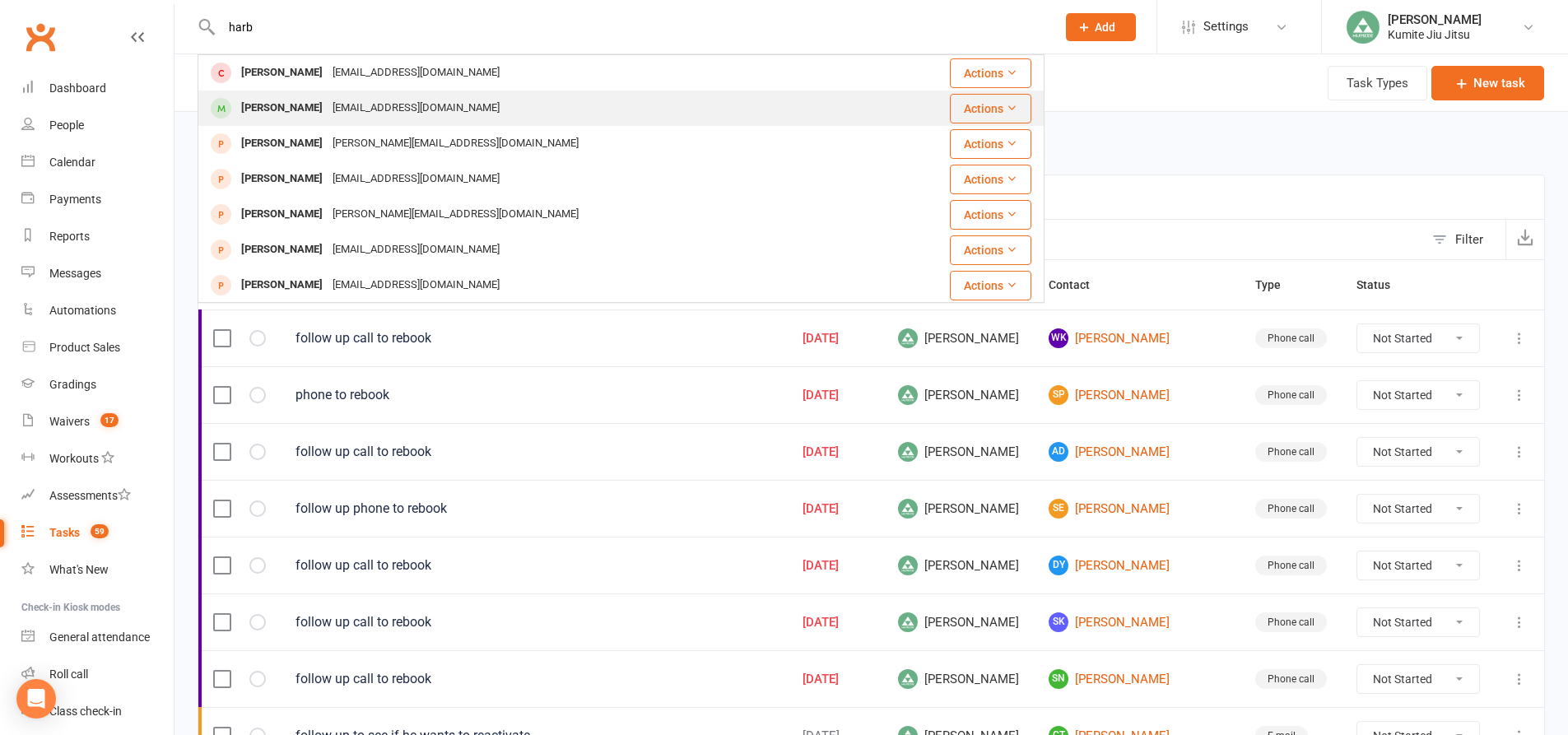
type input "harb"
click at [347, 104] on div "harbster@gmail.com" at bounding box center [416, 108] width 177 height 24
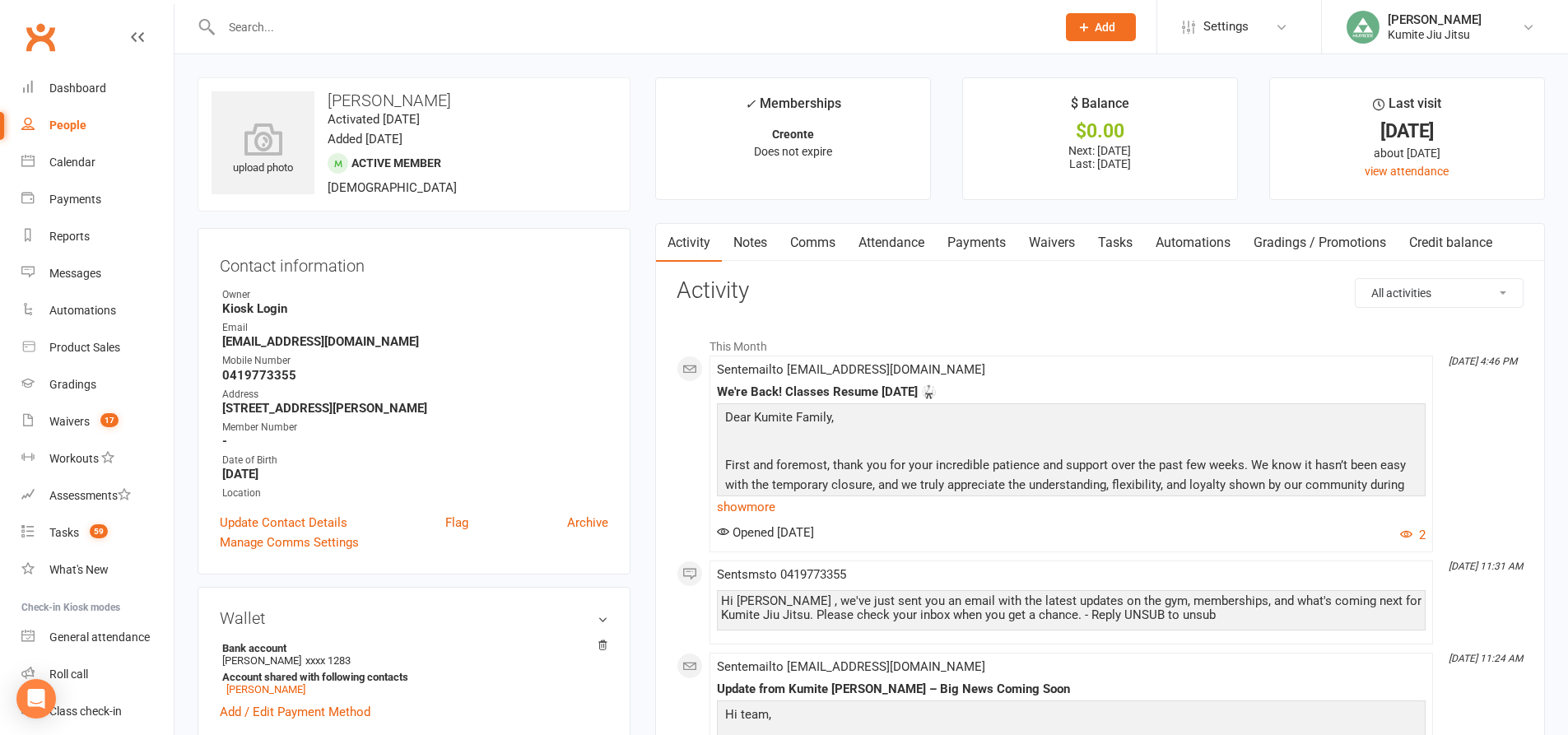
click at [1123, 241] on link "Tasks" at bounding box center [1115, 242] width 58 height 38
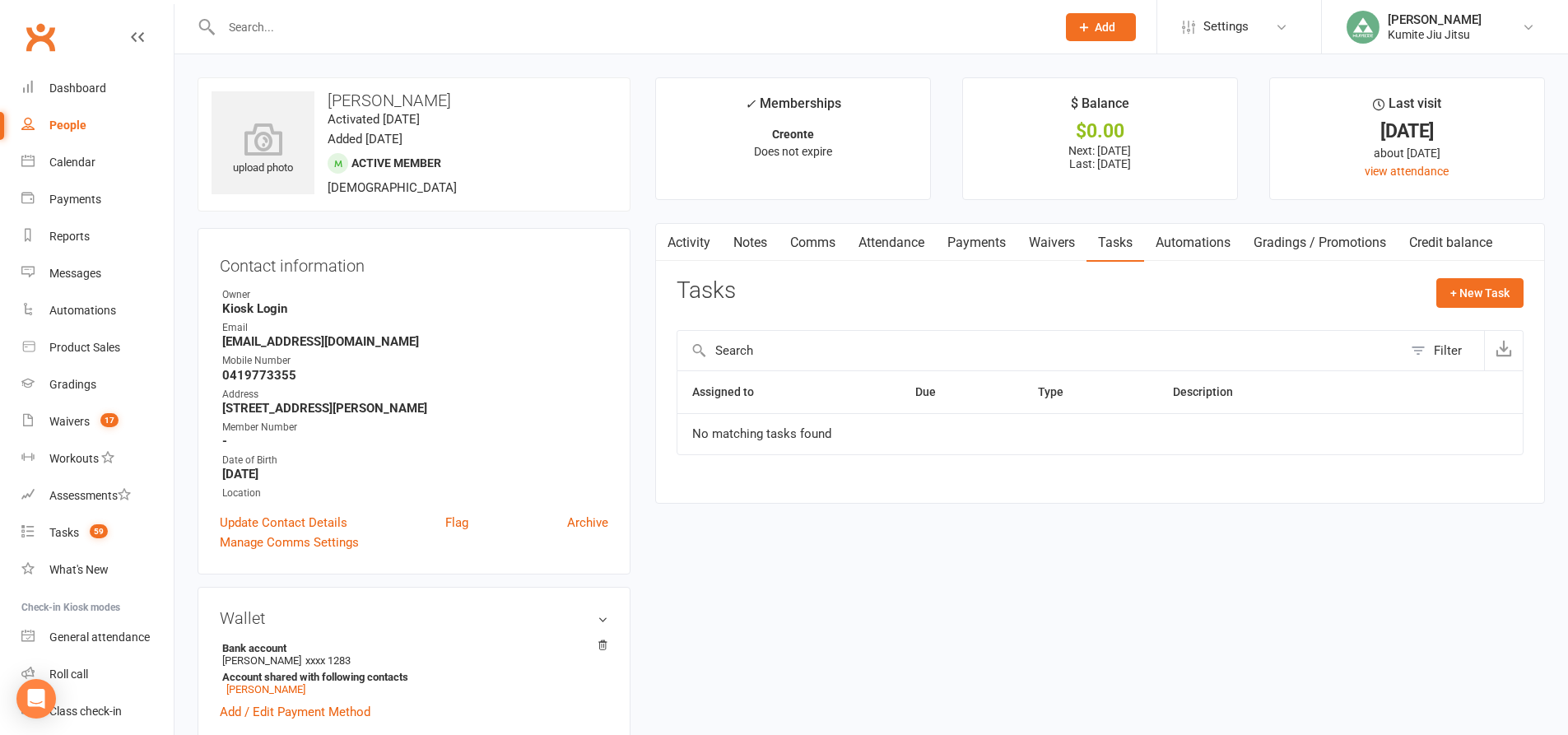
drag, startPoint x: 746, startPoint y: 243, endPoint x: 759, endPoint y: 251, distance: 15.3
click at [745, 244] on link "Notes" at bounding box center [750, 242] width 57 height 38
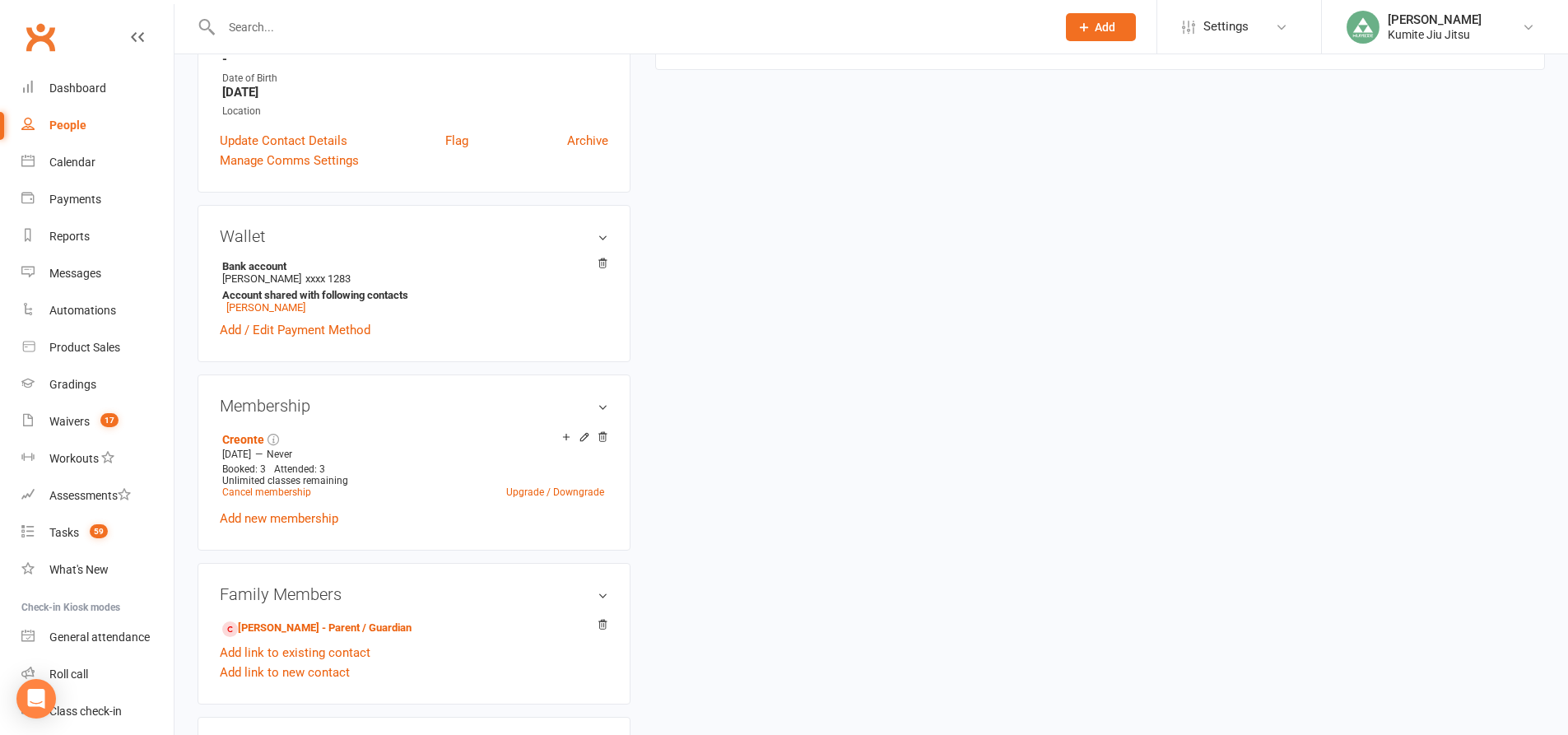
scroll to position [83, 0]
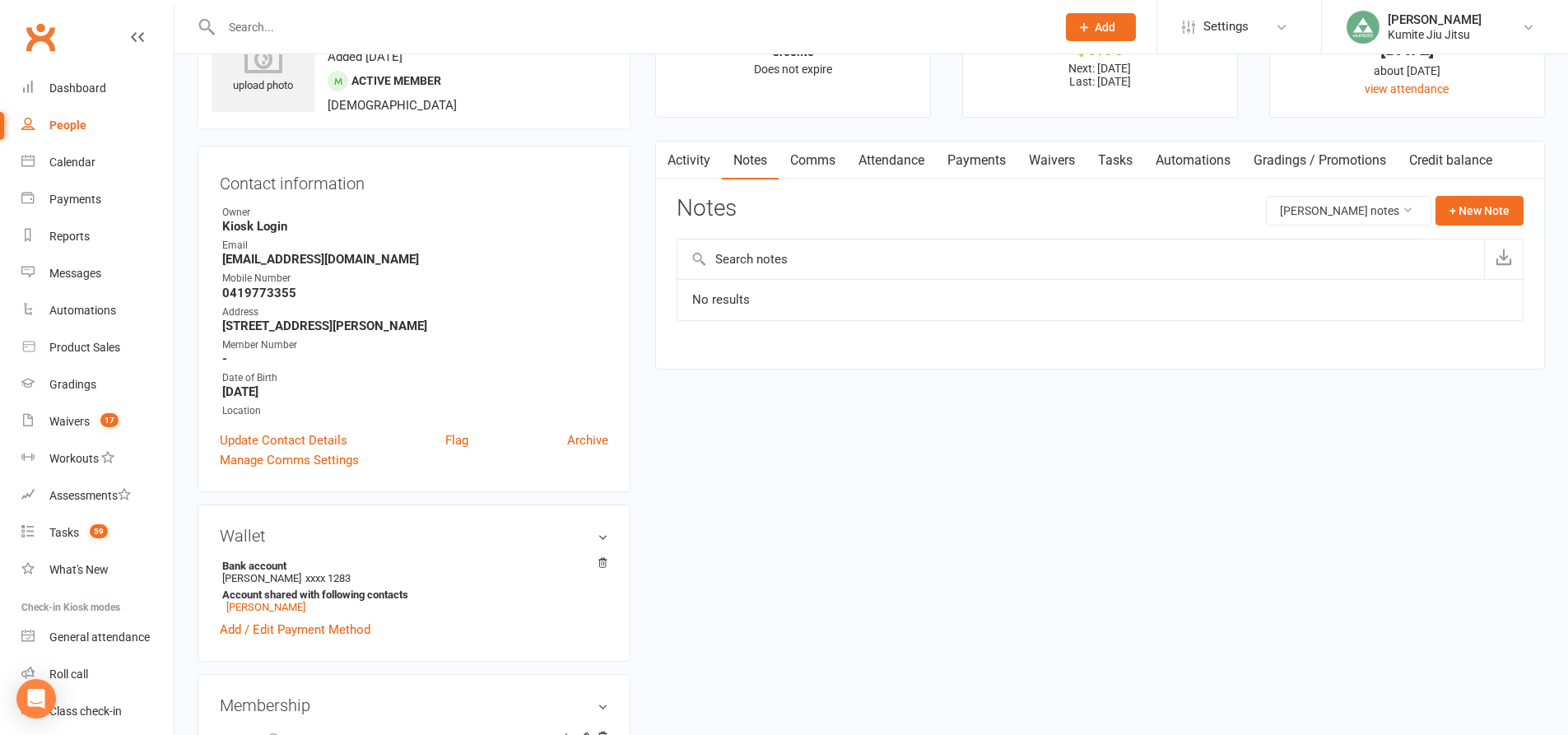
click at [815, 163] on link "Comms" at bounding box center [813, 160] width 68 height 38
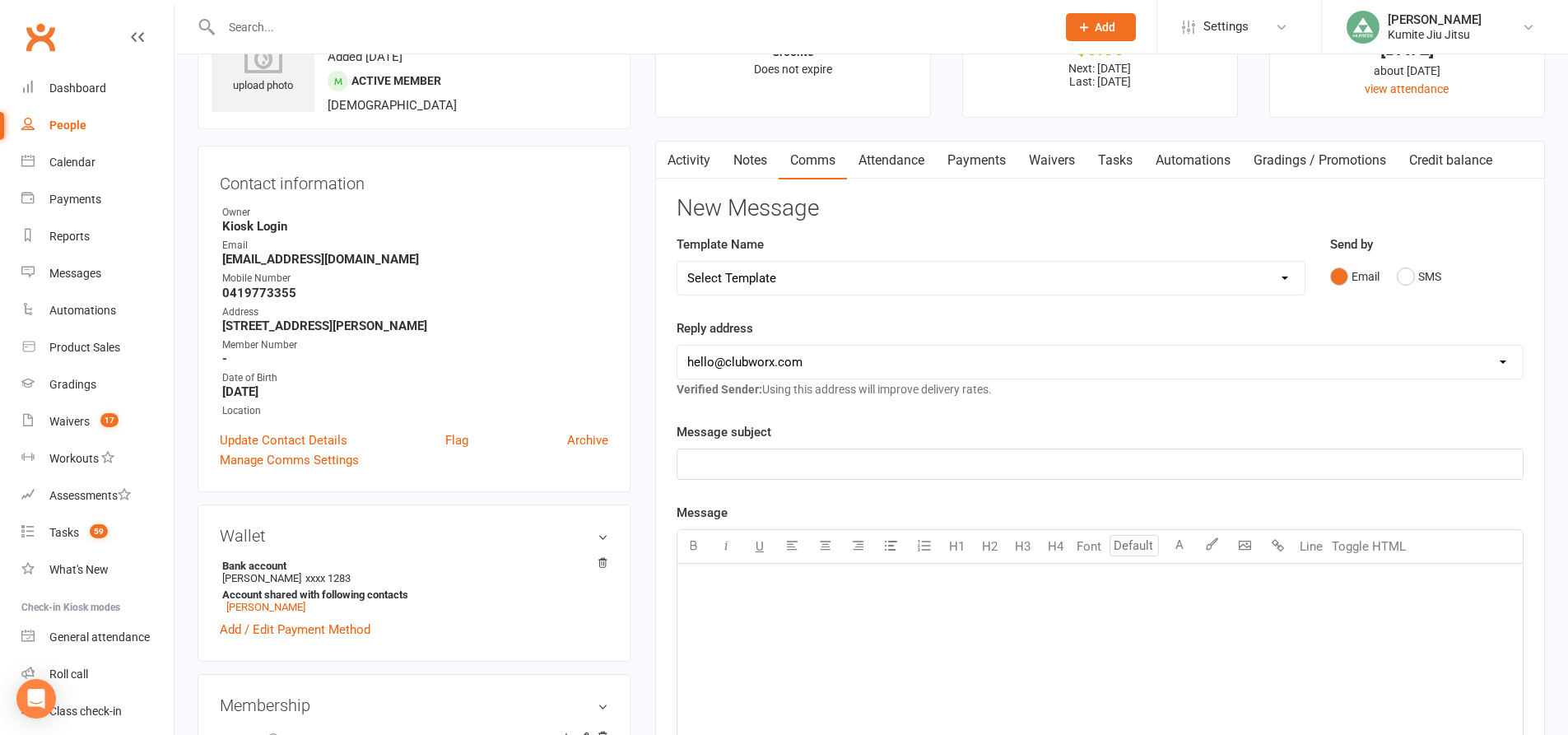
click at [967, 169] on link "Payments" at bounding box center [976, 160] width 82 height 38
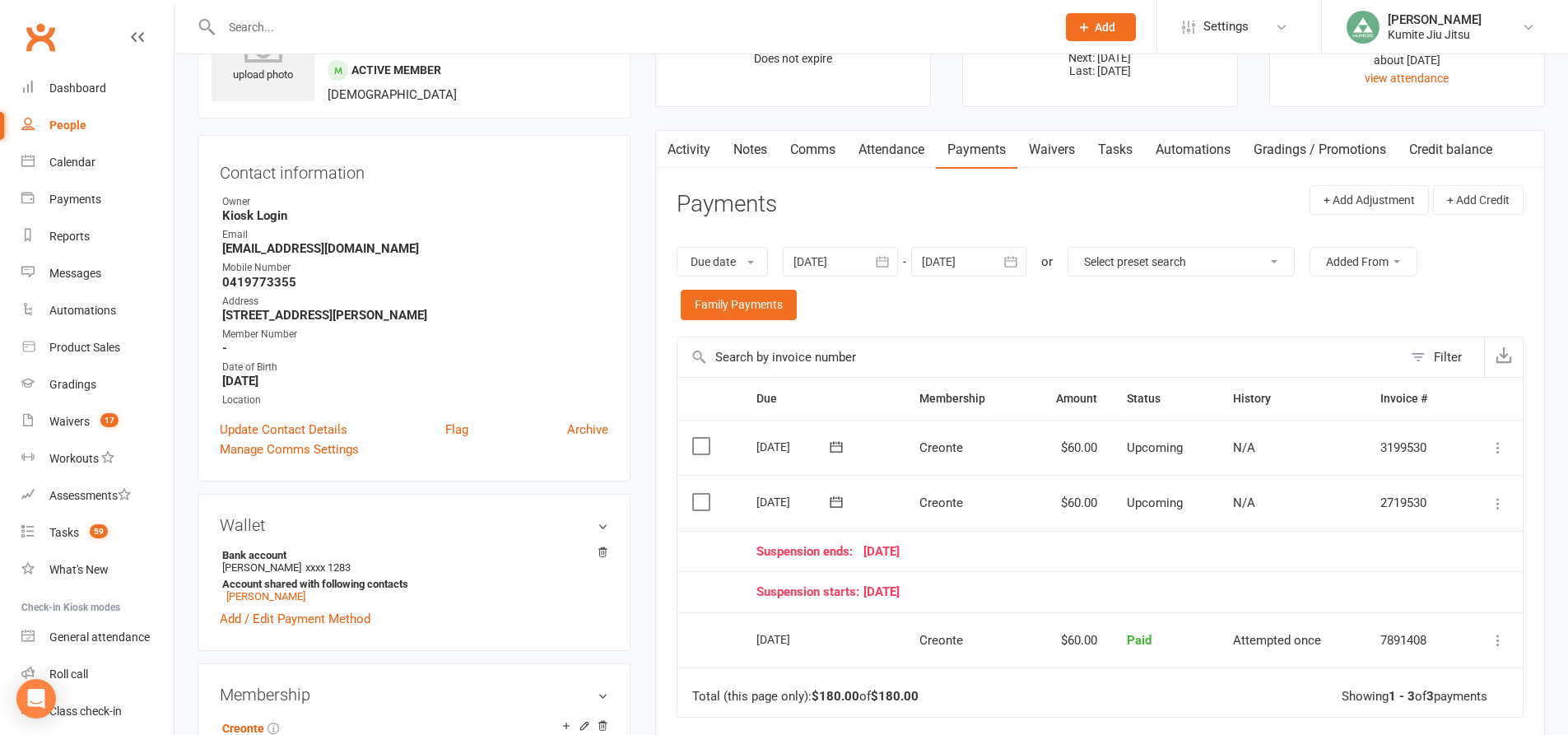
scroll to position [247, 0]
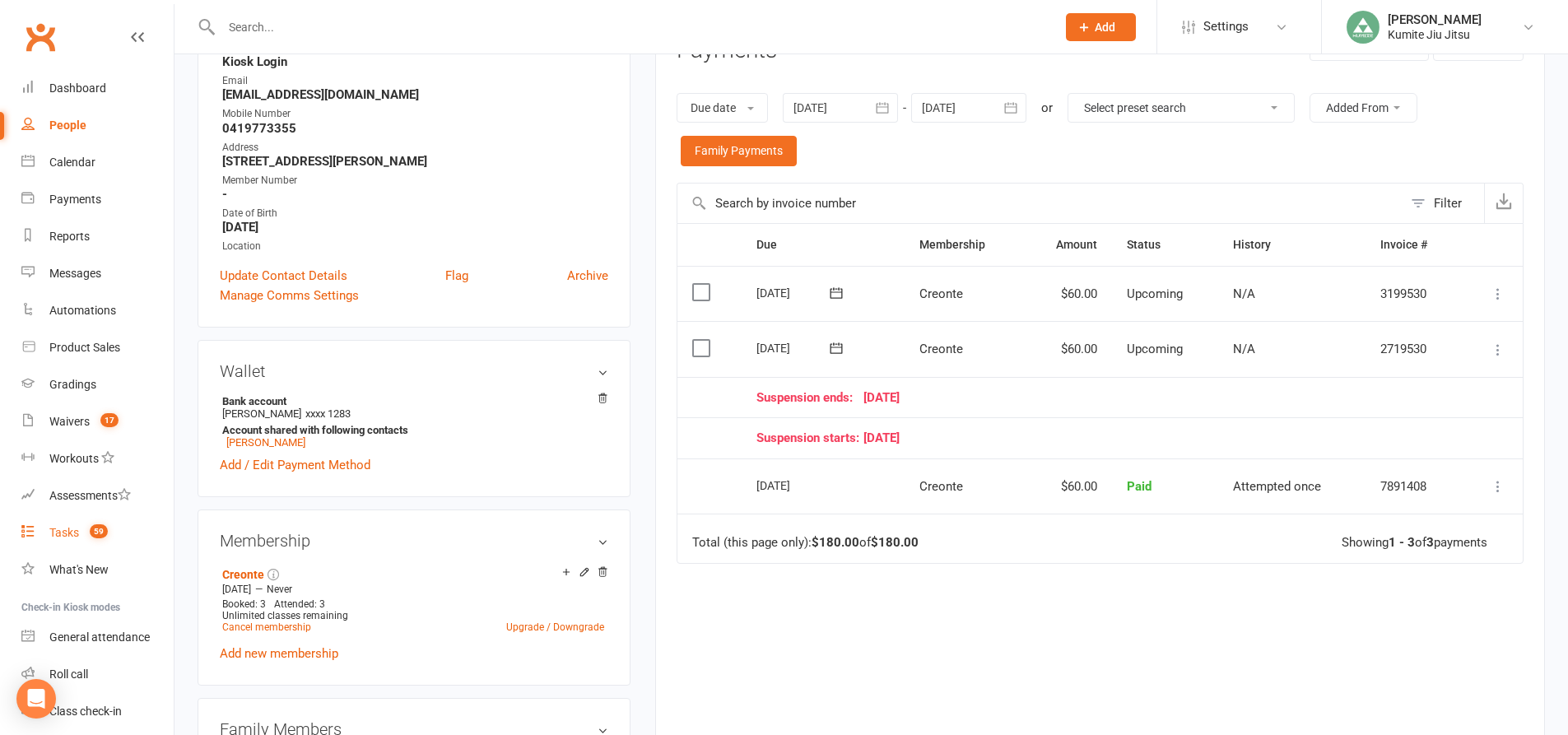
click at [80, 536] on link "Tasks 59" at bounding box center [97, 533] width 152 height 37
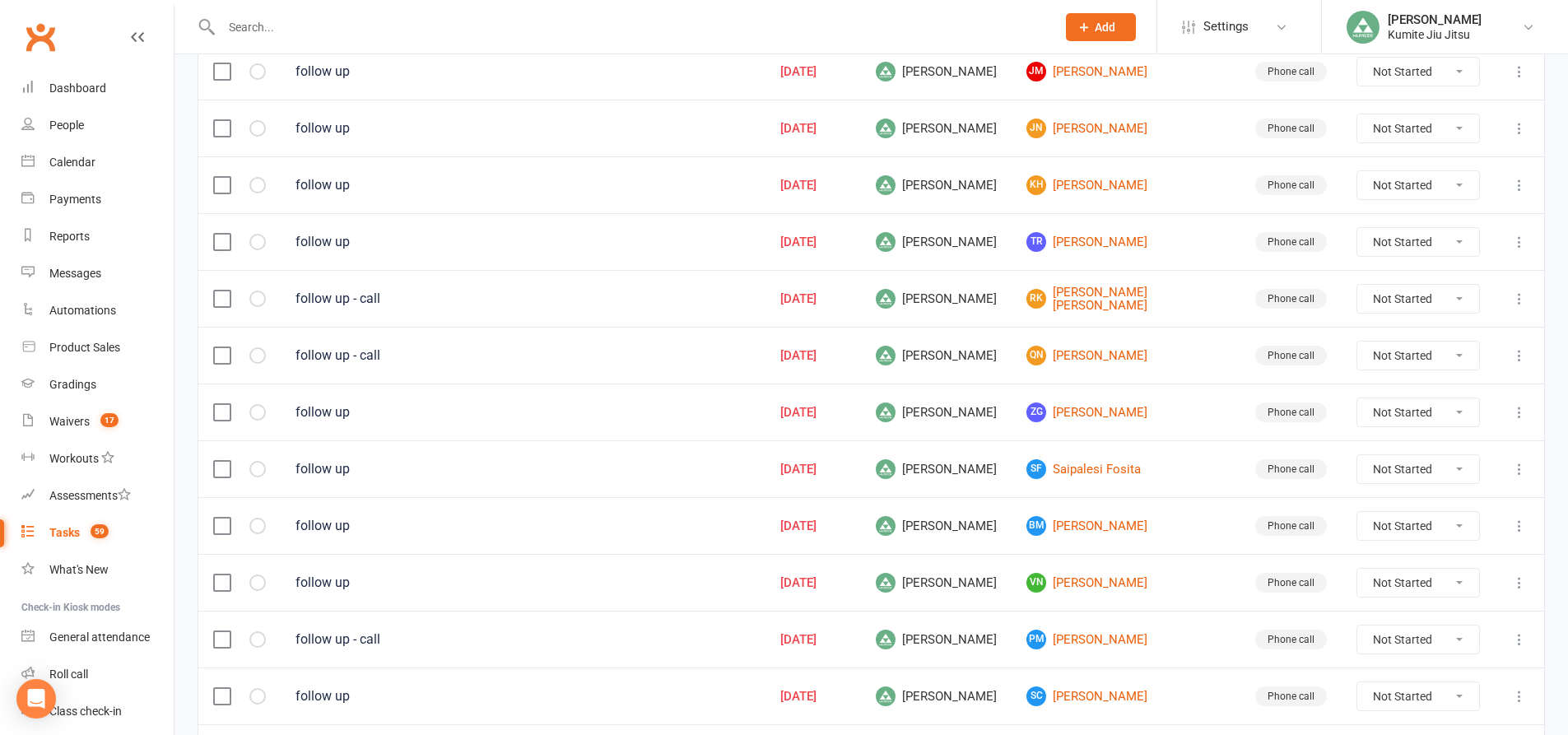
scroll to position [1070, 0]
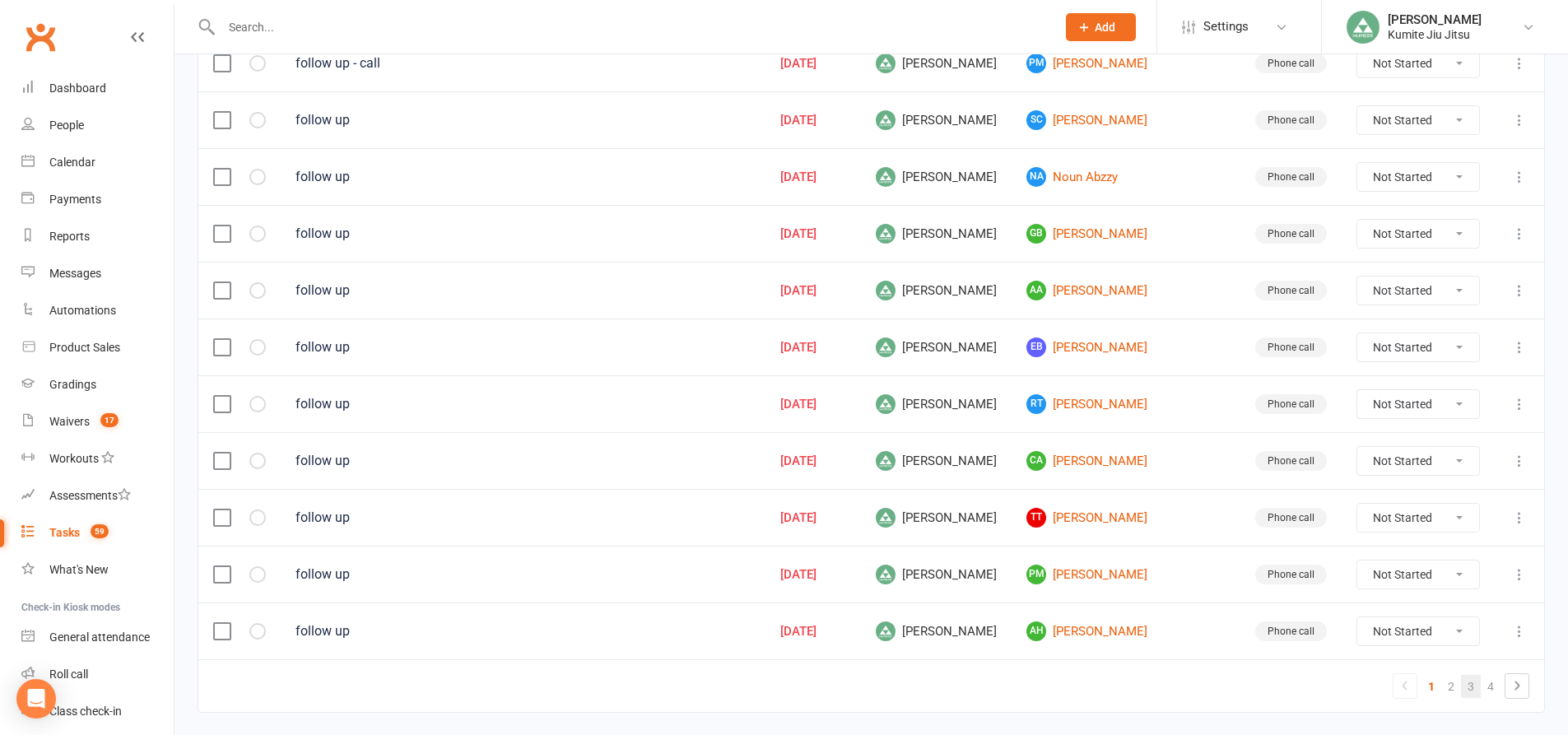
click at [1471, 684] on link "3" at bounding box center [1471, 687] width 19 height 23
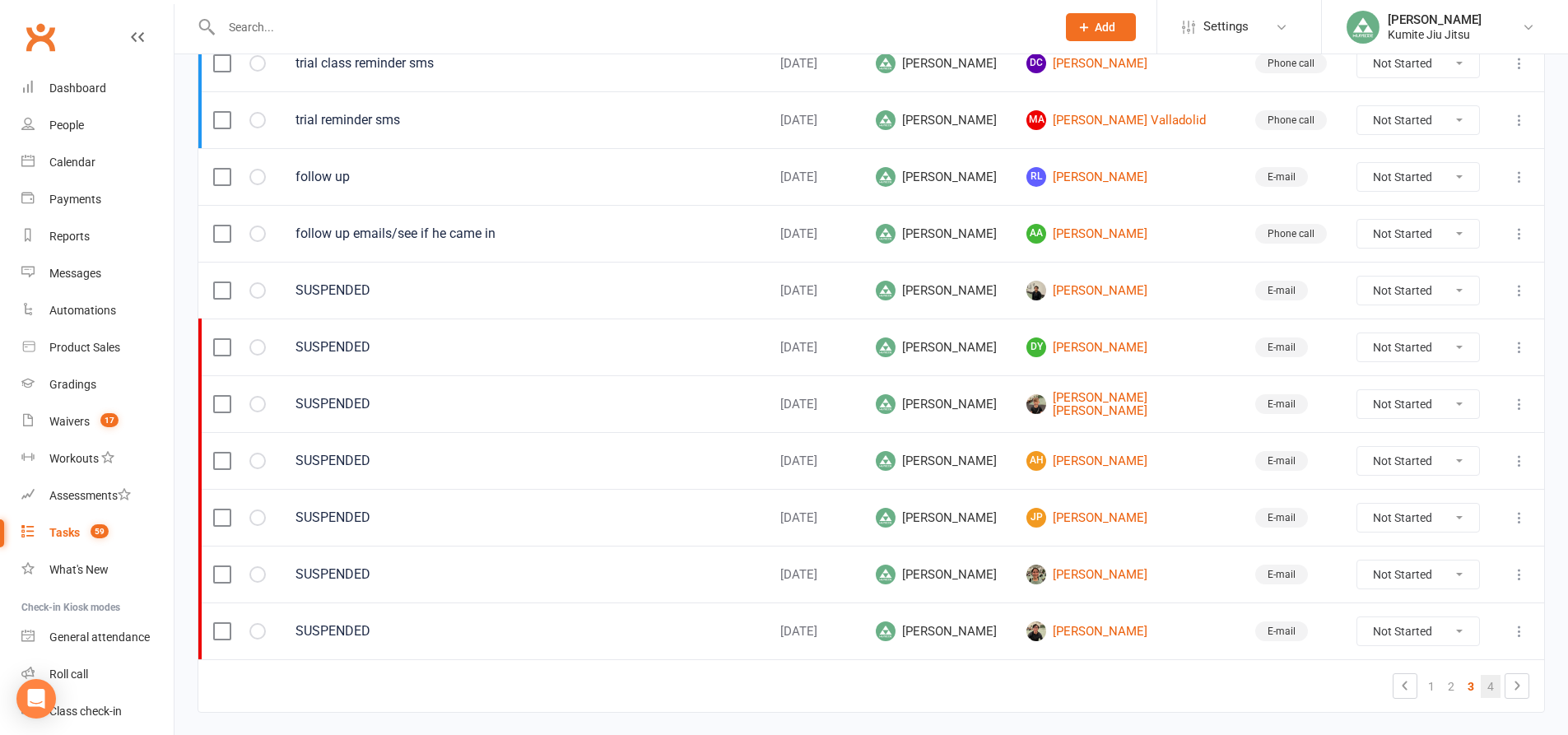
click at [1495, 686] on link "4" at bounding box center [1491, 687] width 19 height 23
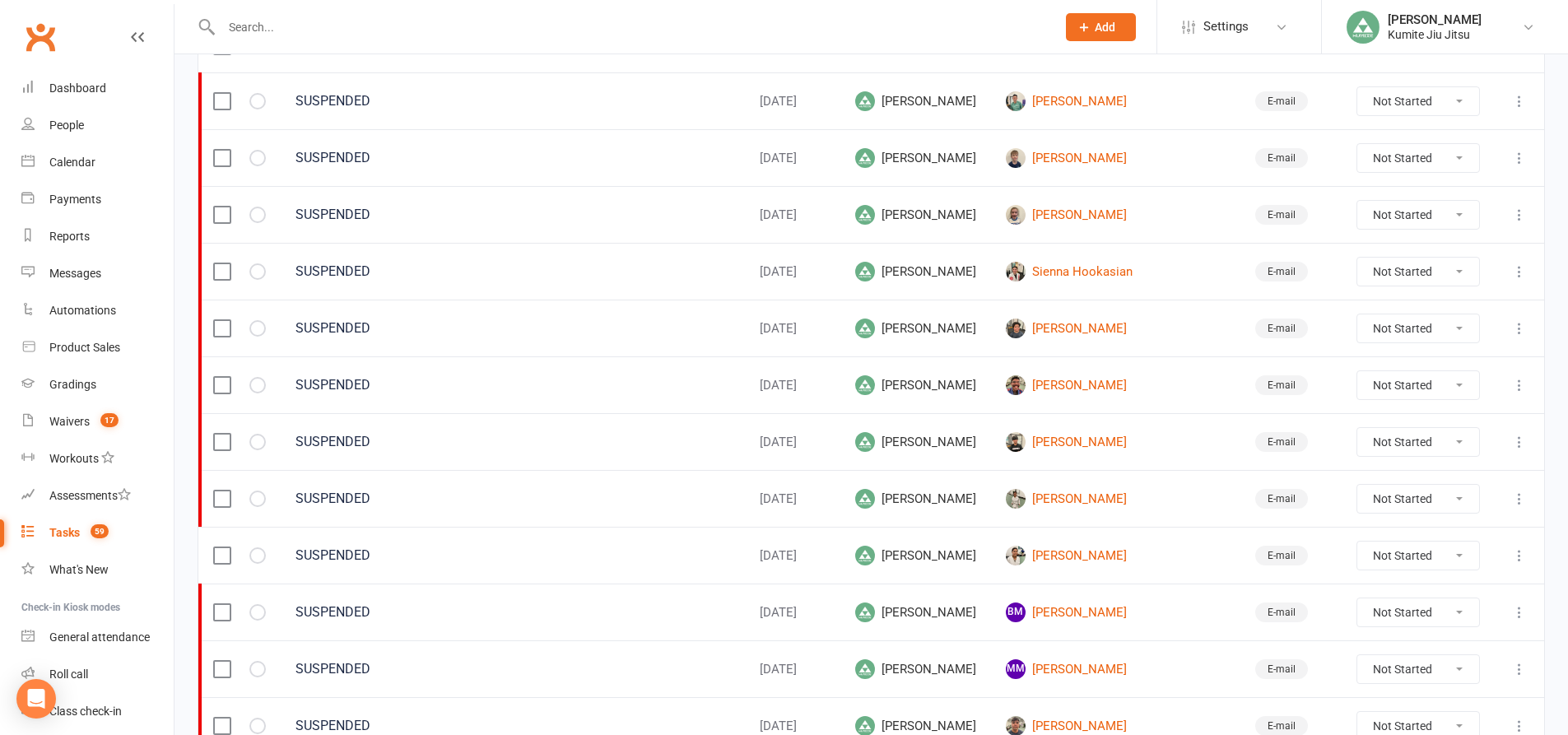
scroll to position [155, 0]
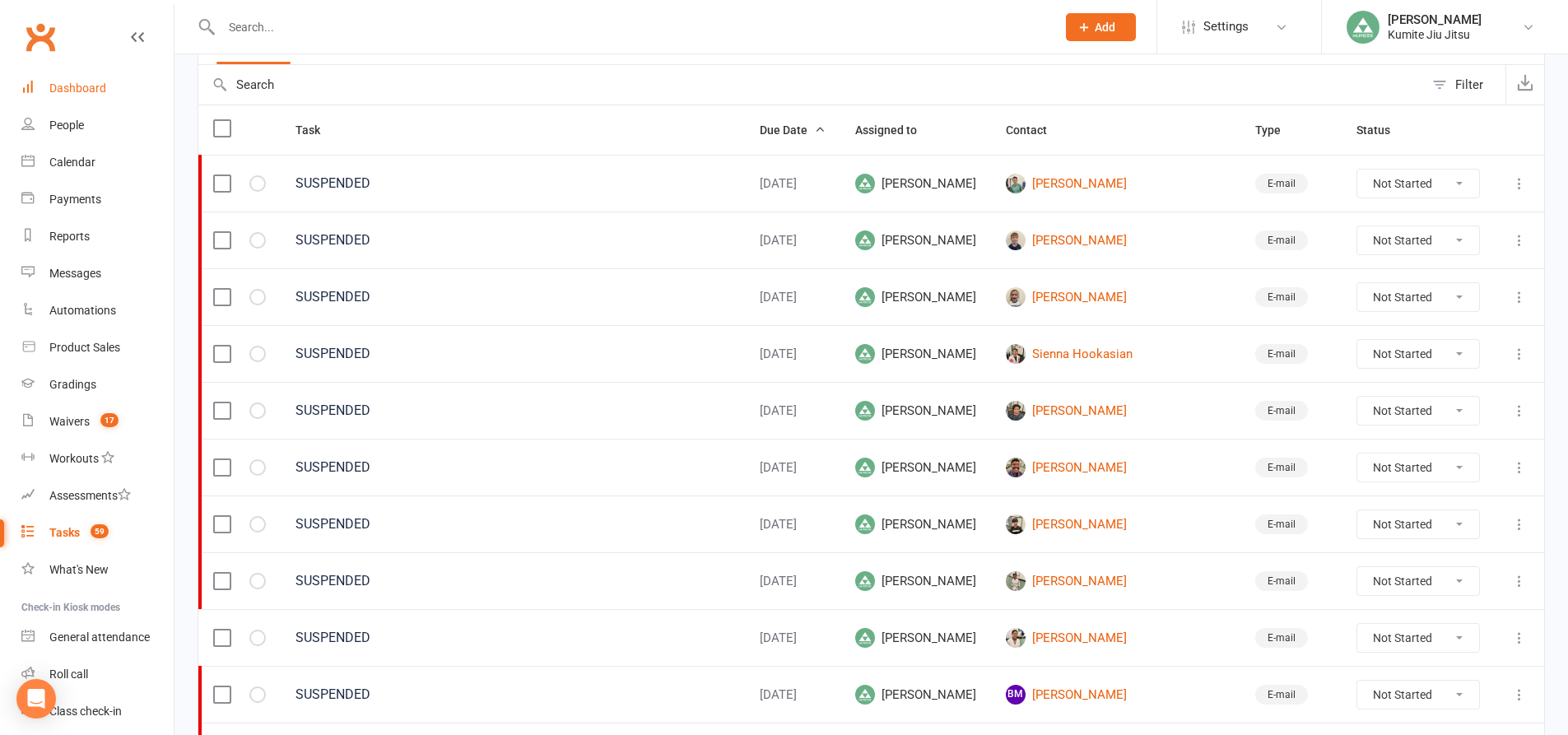
click at [95, 83] on div "Dashboard" at bounding box center [77, 88] width 57 height 13
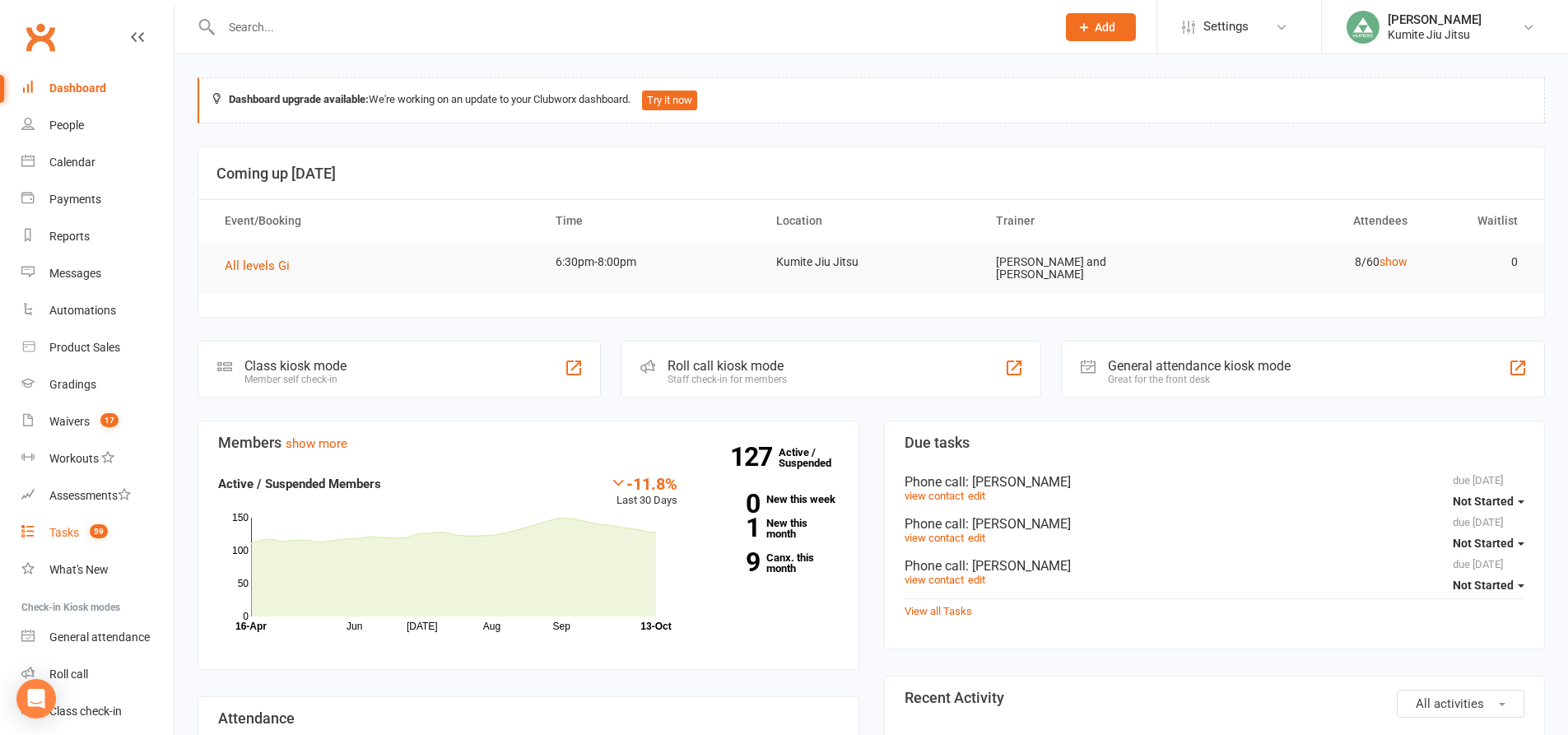
click at [70, 535] on div "Tasks" at bounding box center [64, 532] width 30 height 13
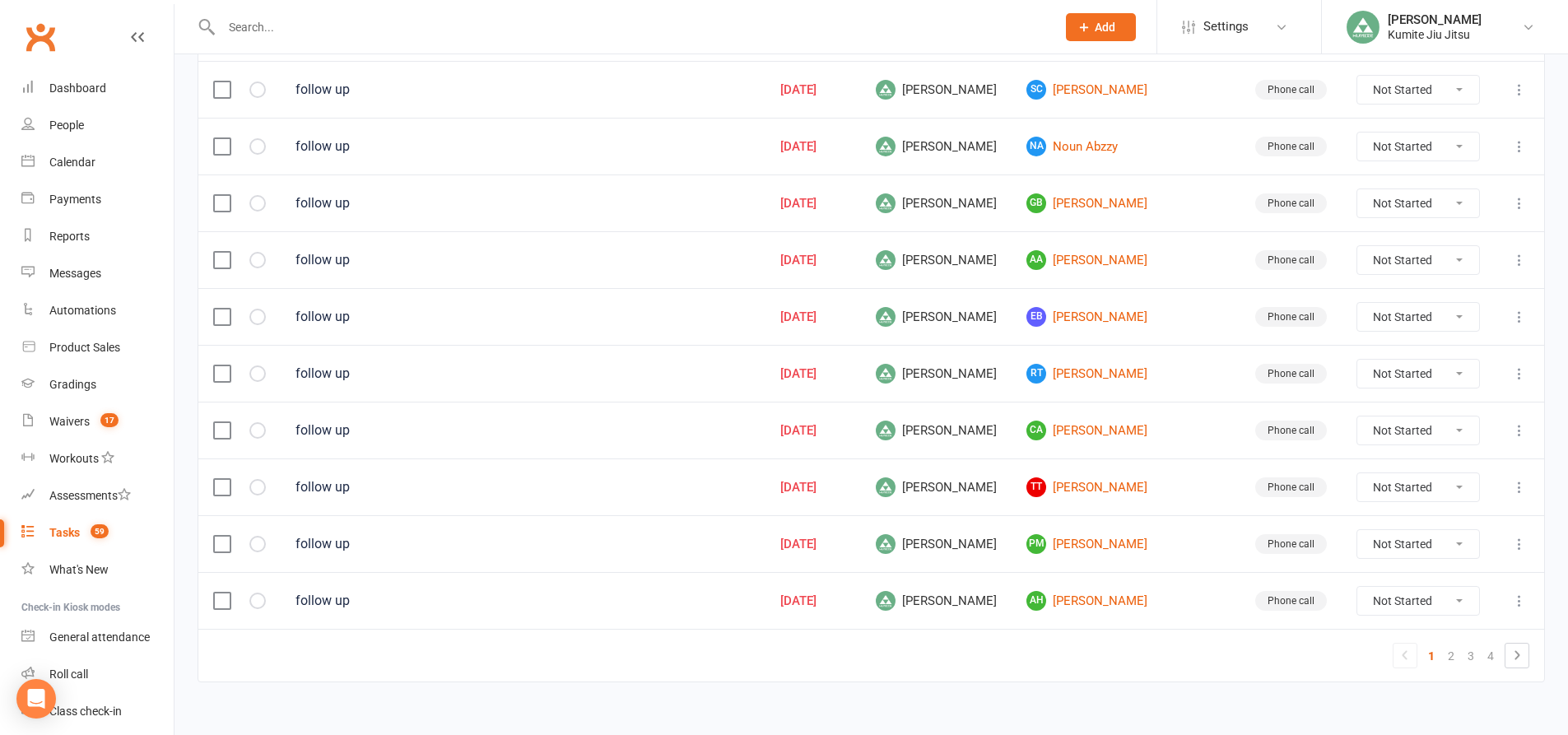
scroll to position [1117, 0]
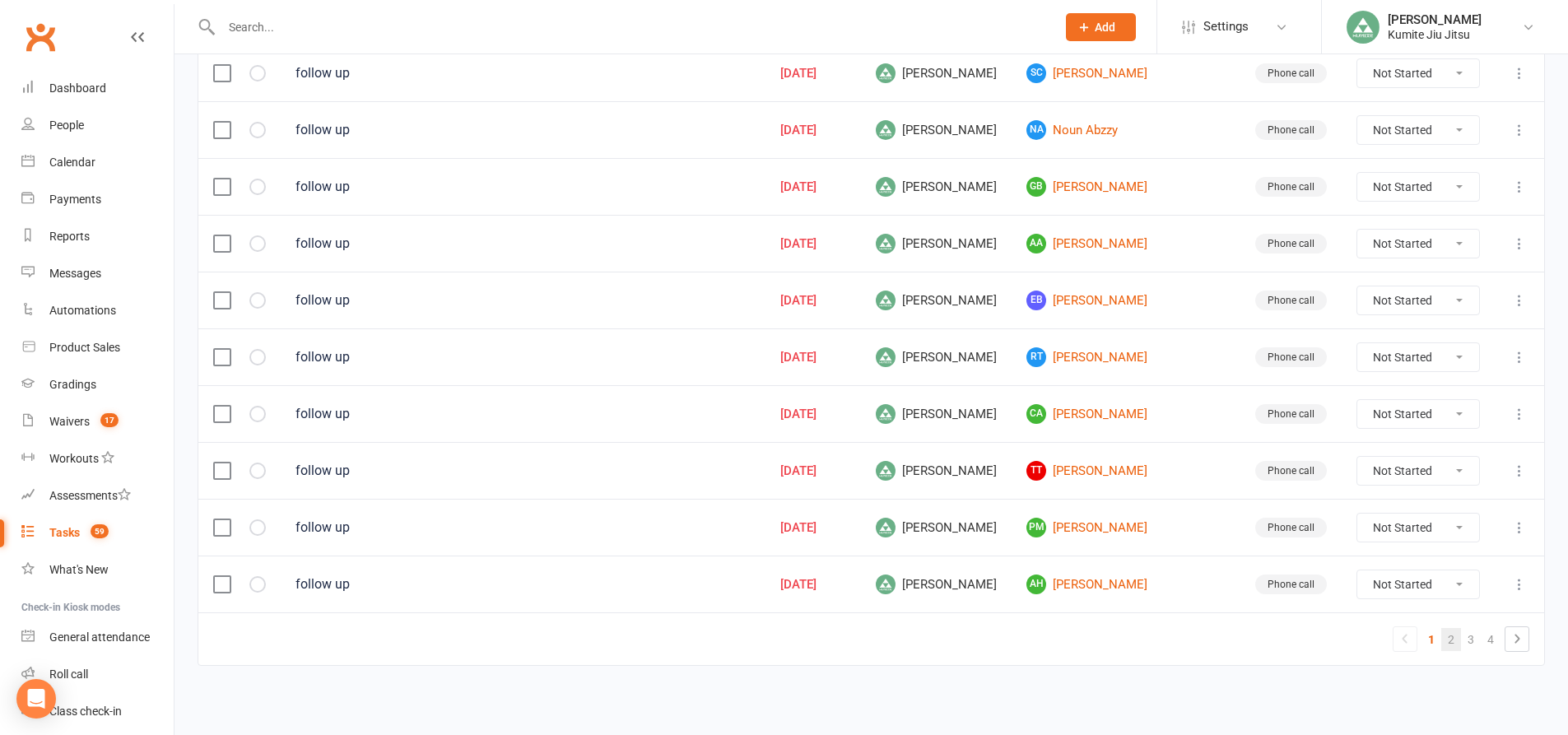
click at [1455, 644] on link "2" at bounding box center [1451, 639] width 19 height 23
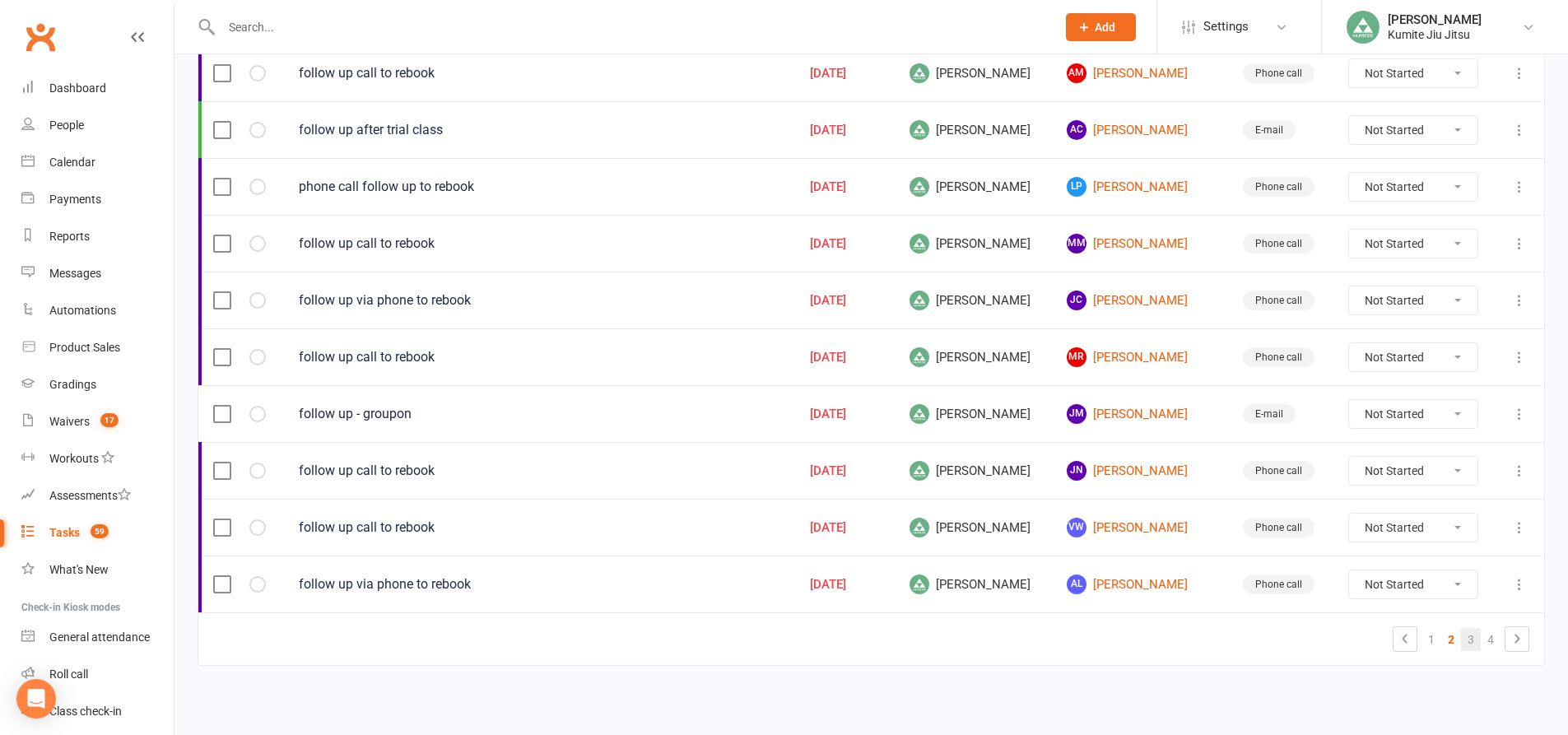
click at [1462, 635] on link "3" at bounding box center [1471, 639] width 19 height 23
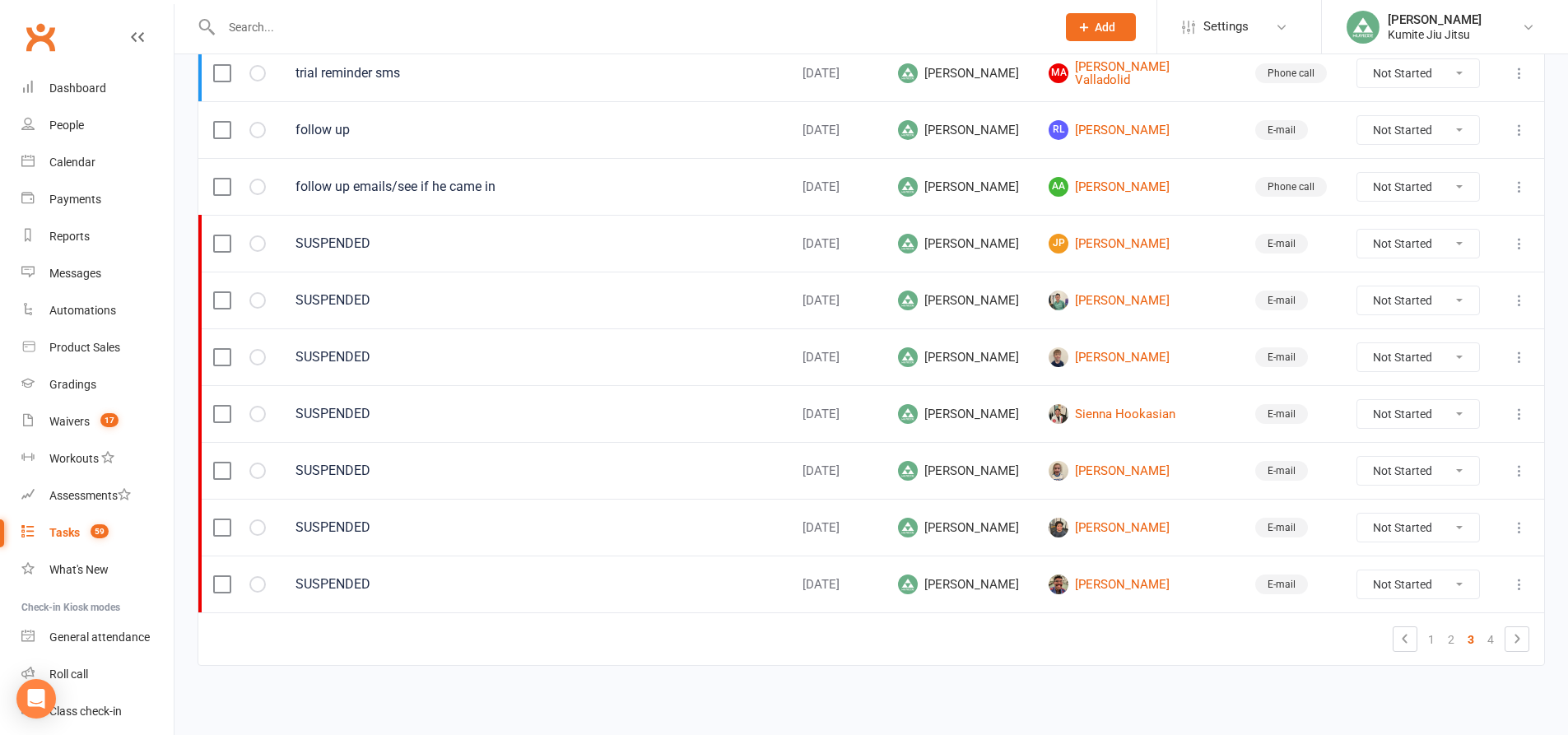
click at [359, 26] on input "text" at bounding box center [630, 27] width 828 height 23
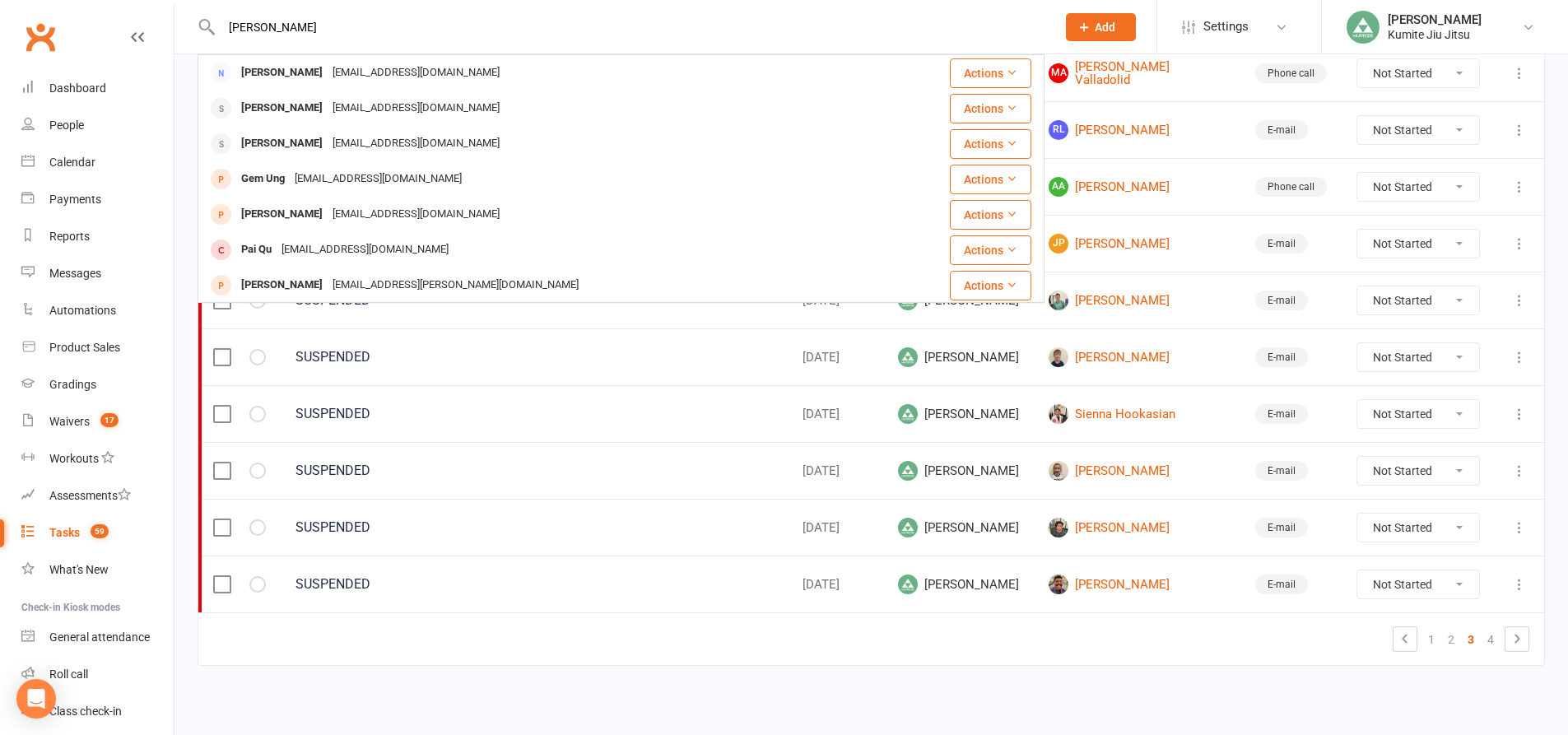
type input "cox"
click at [94, 533] on span "59" at bounding box center [99, 531] width 18 height 14
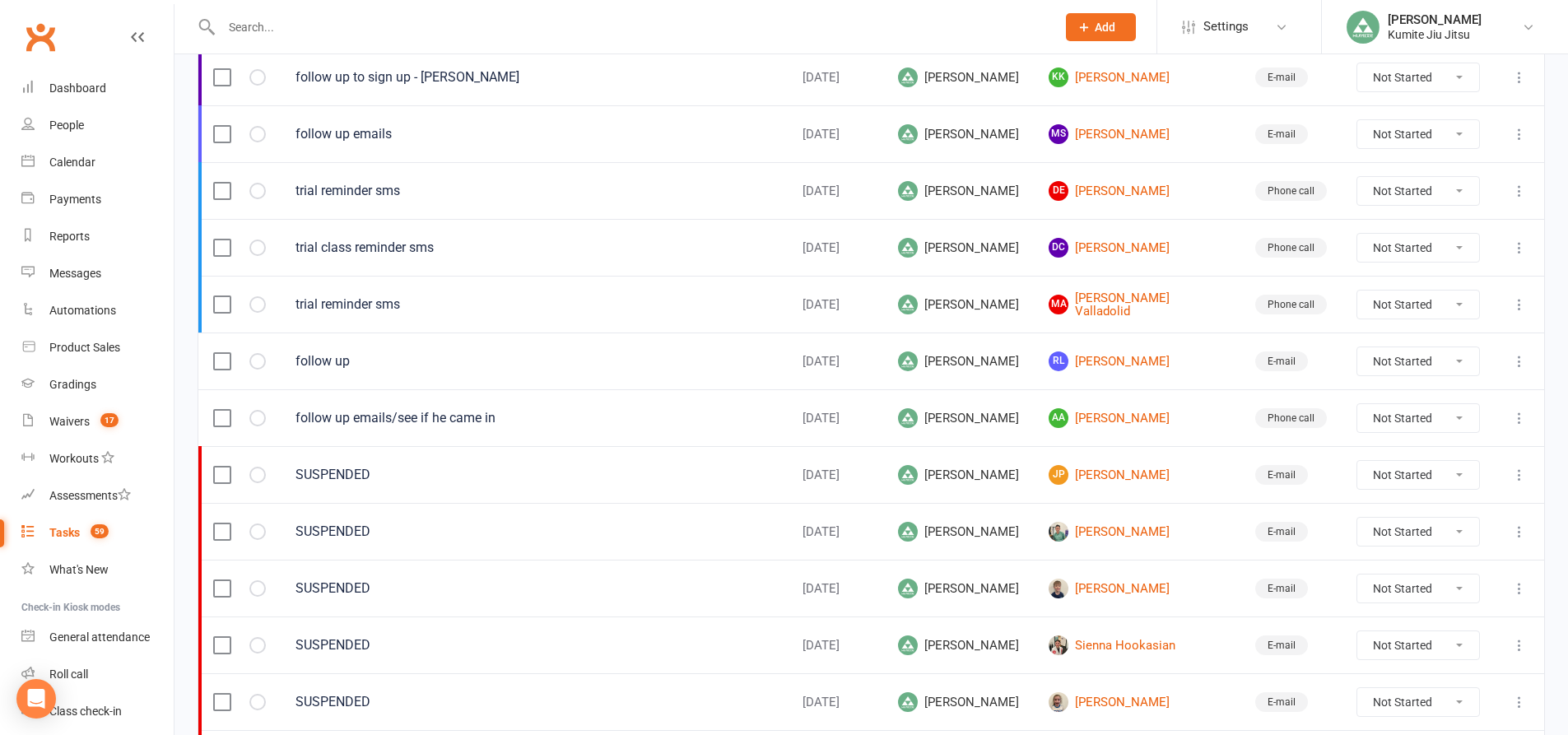
scroll to position [1034, 0]
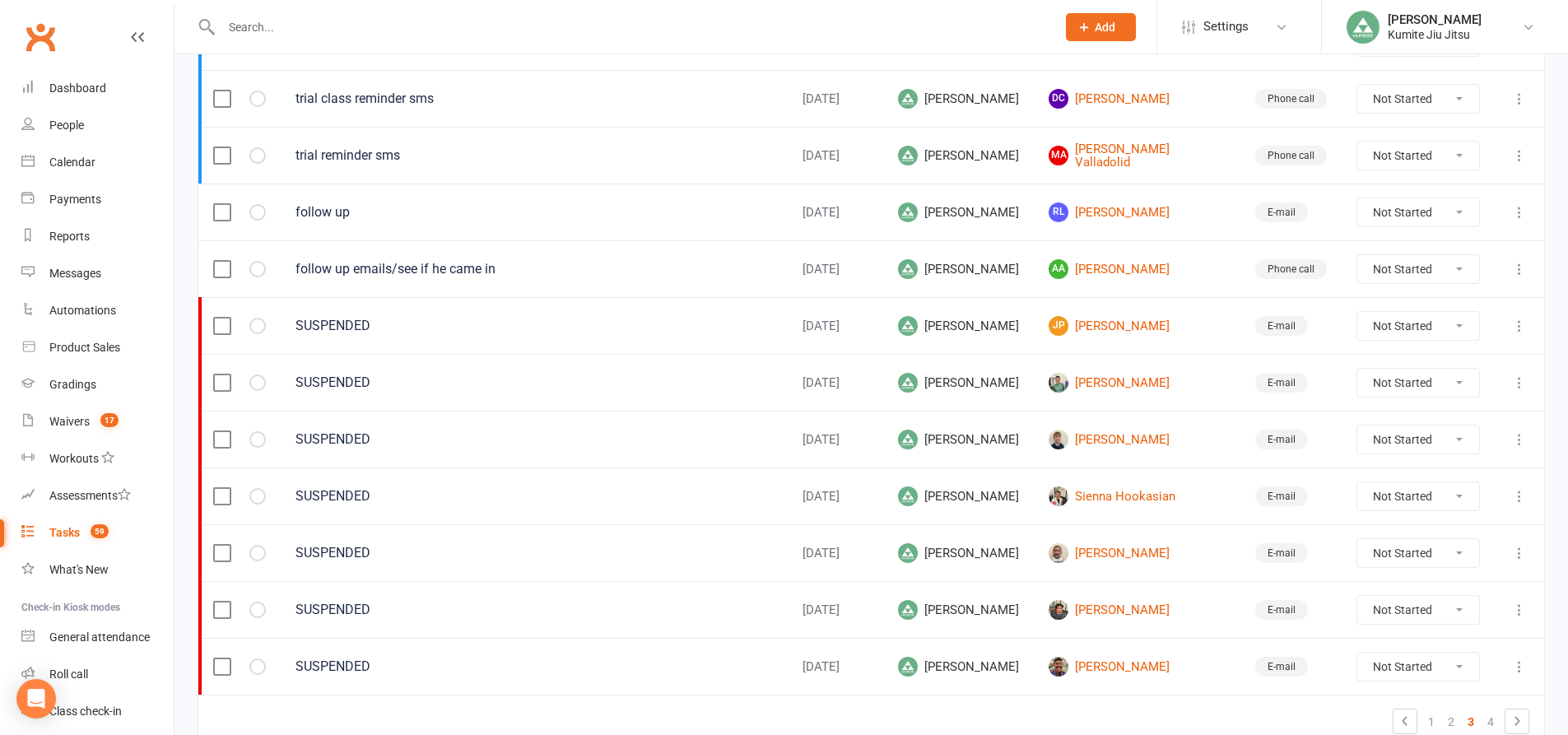
click at [75, 532] on div "Tasks" at bounding box center [64, 532] width 31 height 13
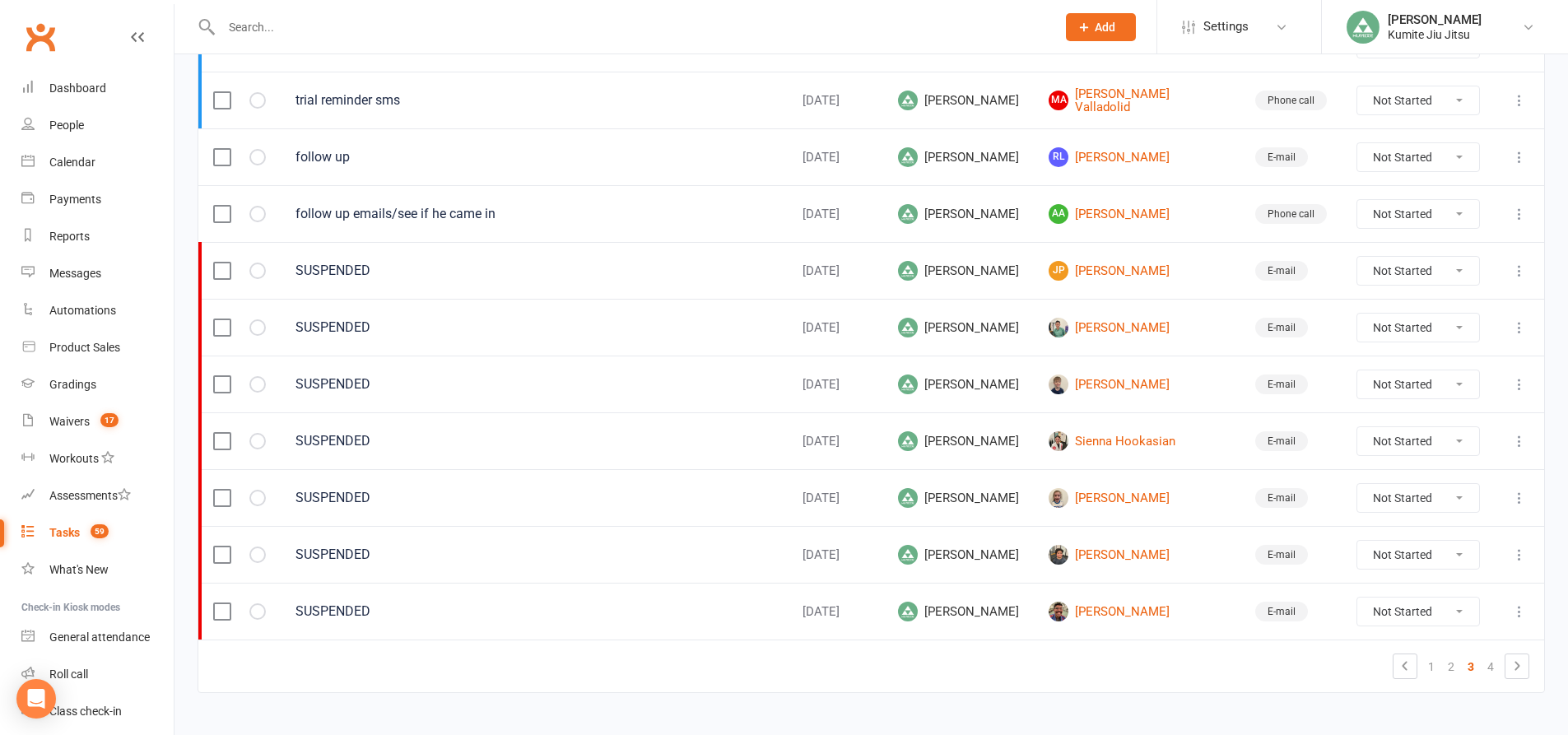
scroll to position [1117, 0]
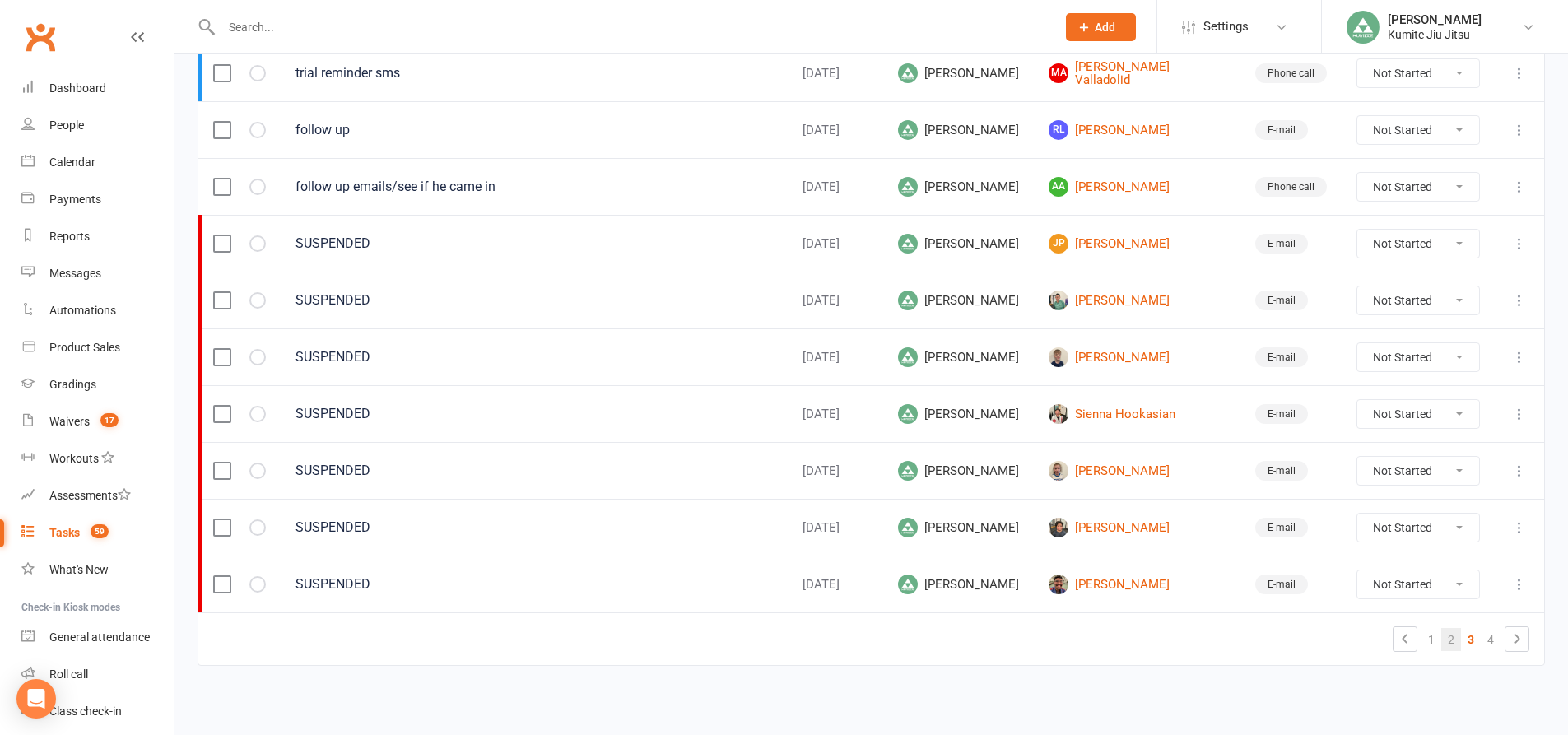
click at [1447, 635] on link "2" at bounding box center [1451, 639] width 19 height 23
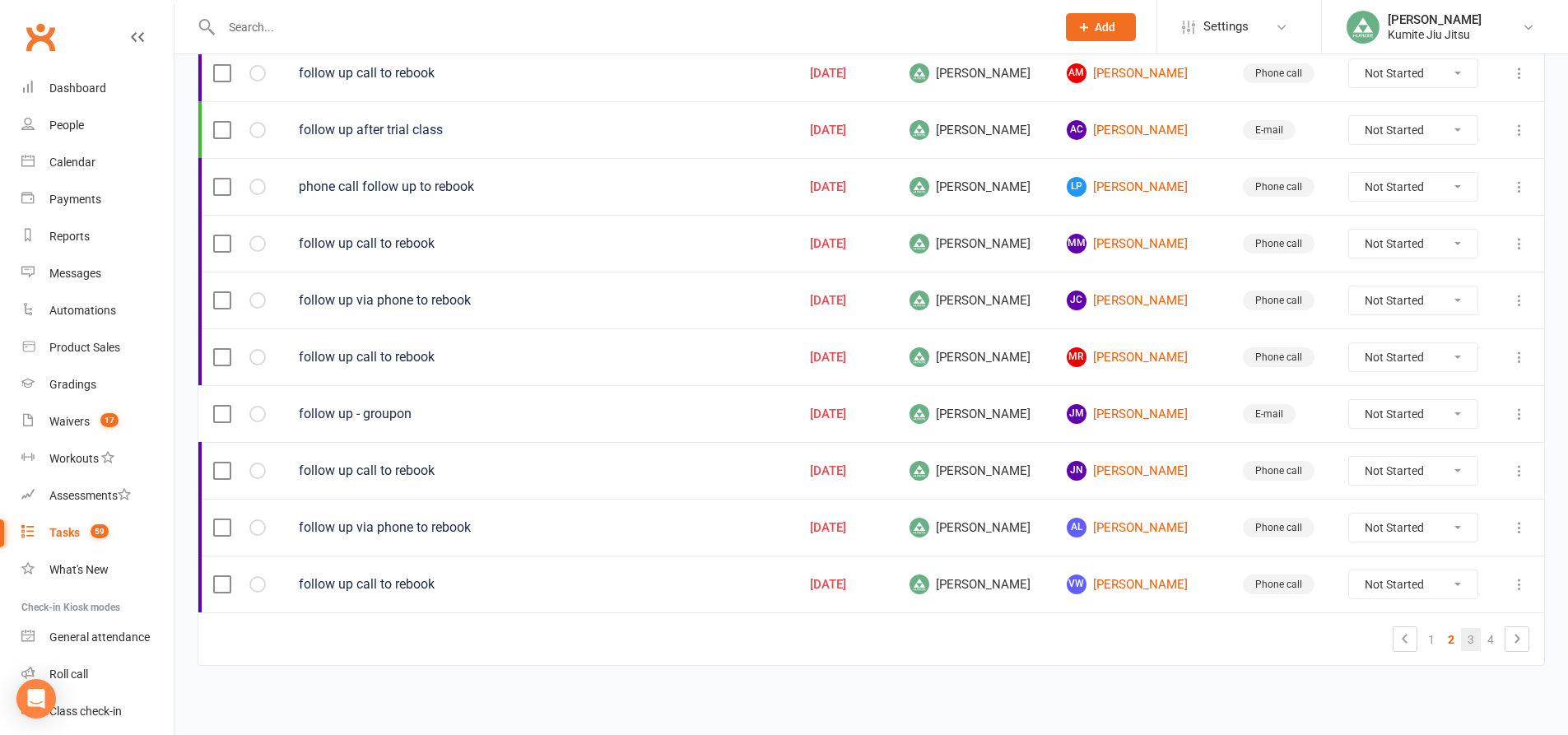
click at [1469, 643] on link "3" at bounding box center [1471, 639] width 19 height 23
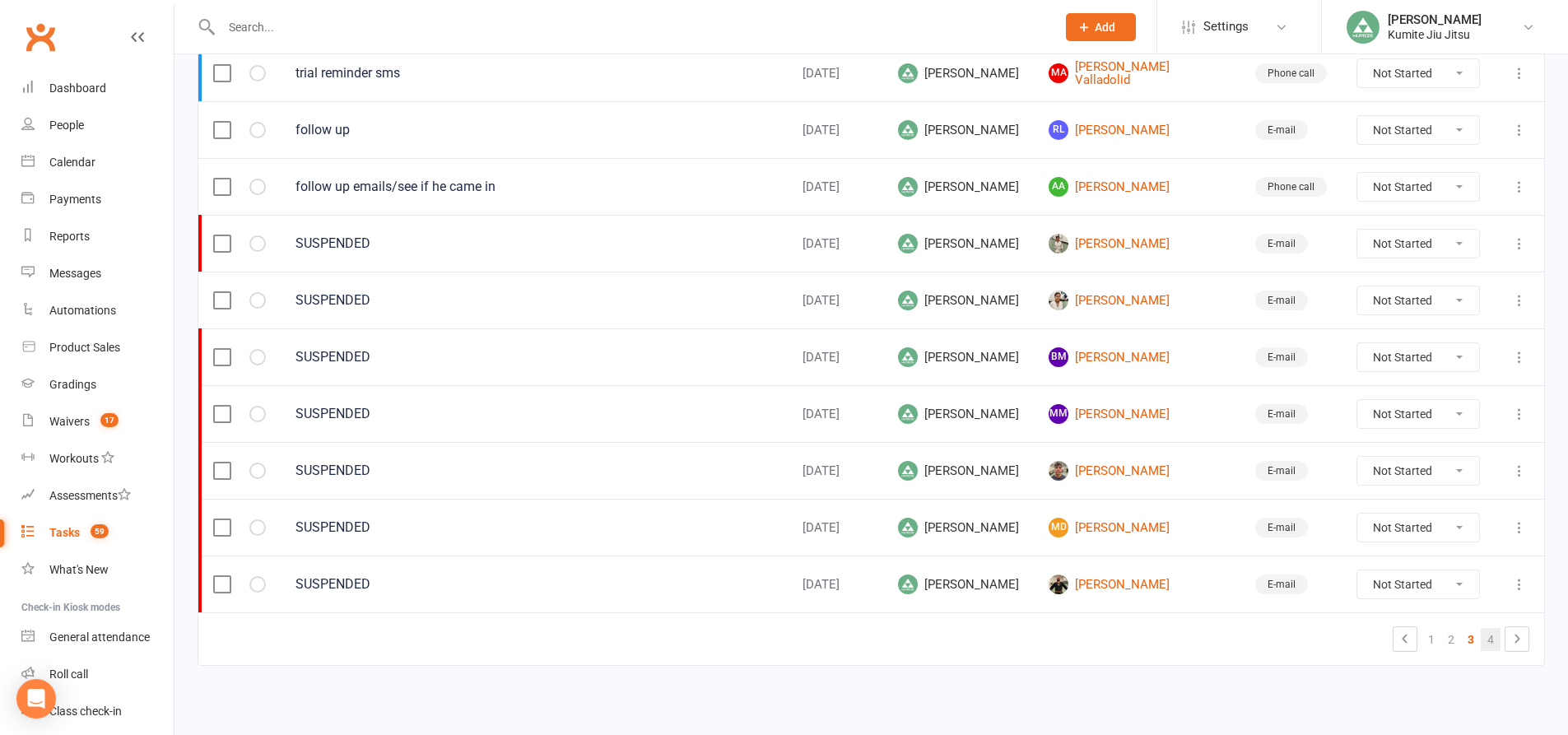
click at [1486, 638] on link "4" at bounding box center [1491, 639] width 19 height 23
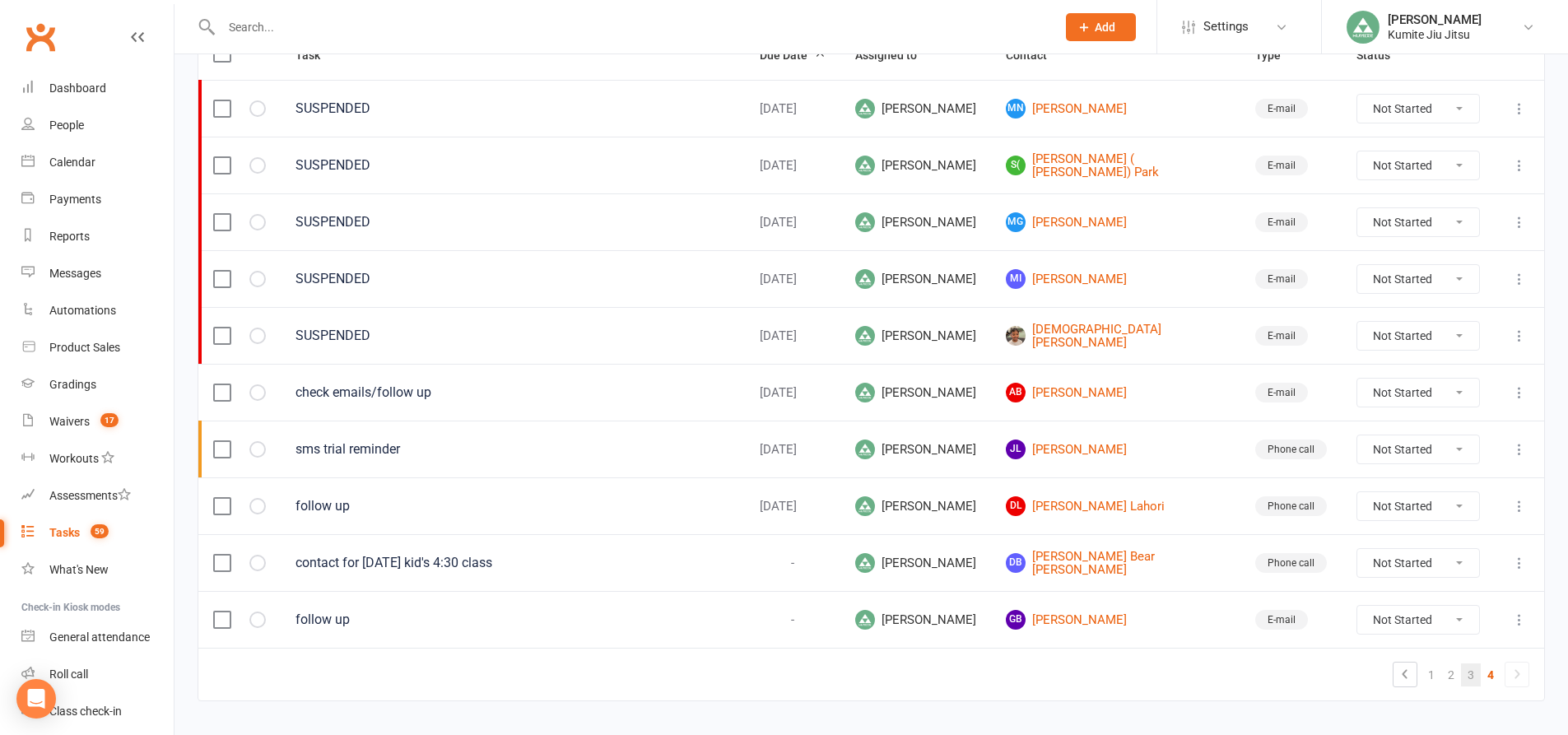
scroll to position [265, 0]
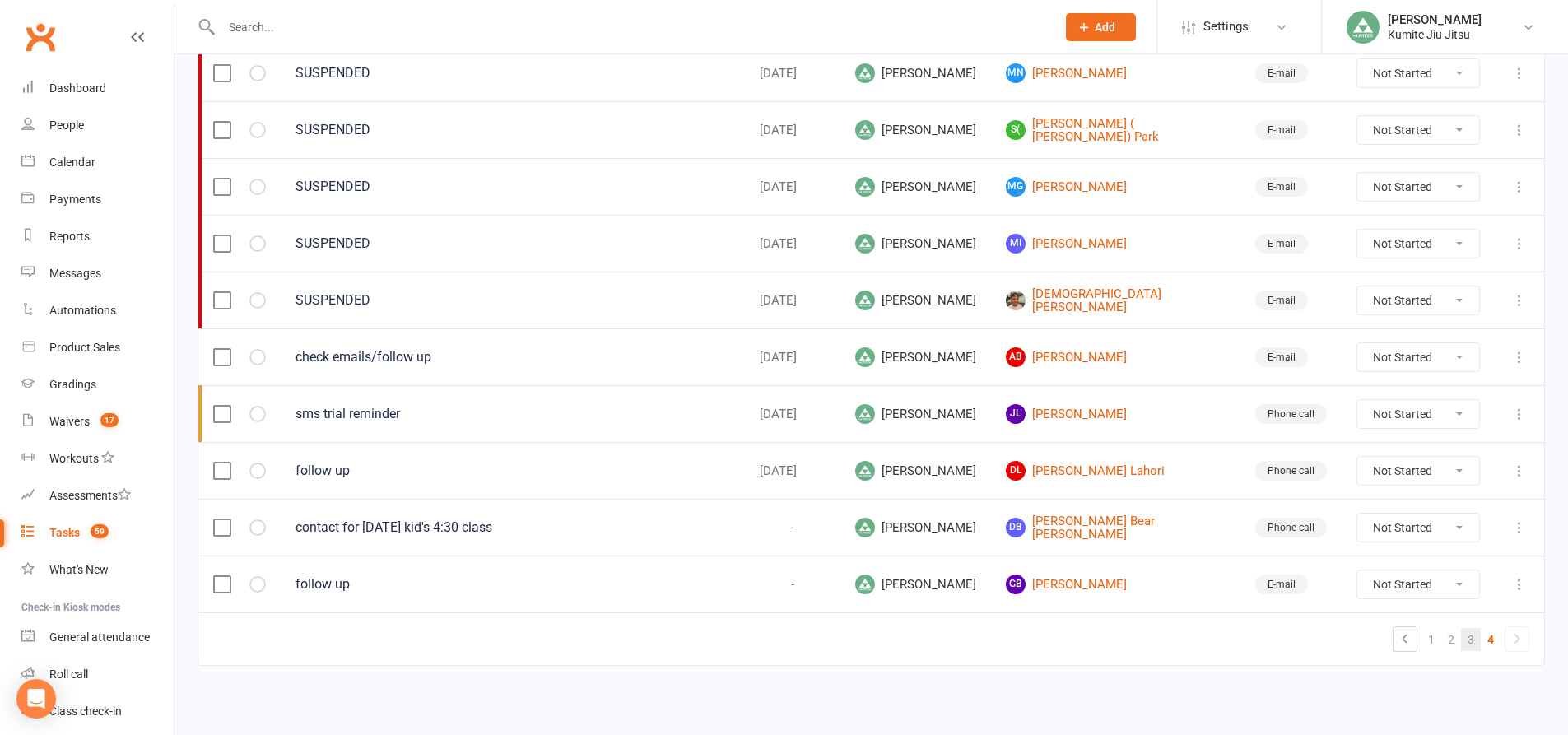
click at [1467, 637] on link "3" at bounding box center [1471, 639] width 19 height 23
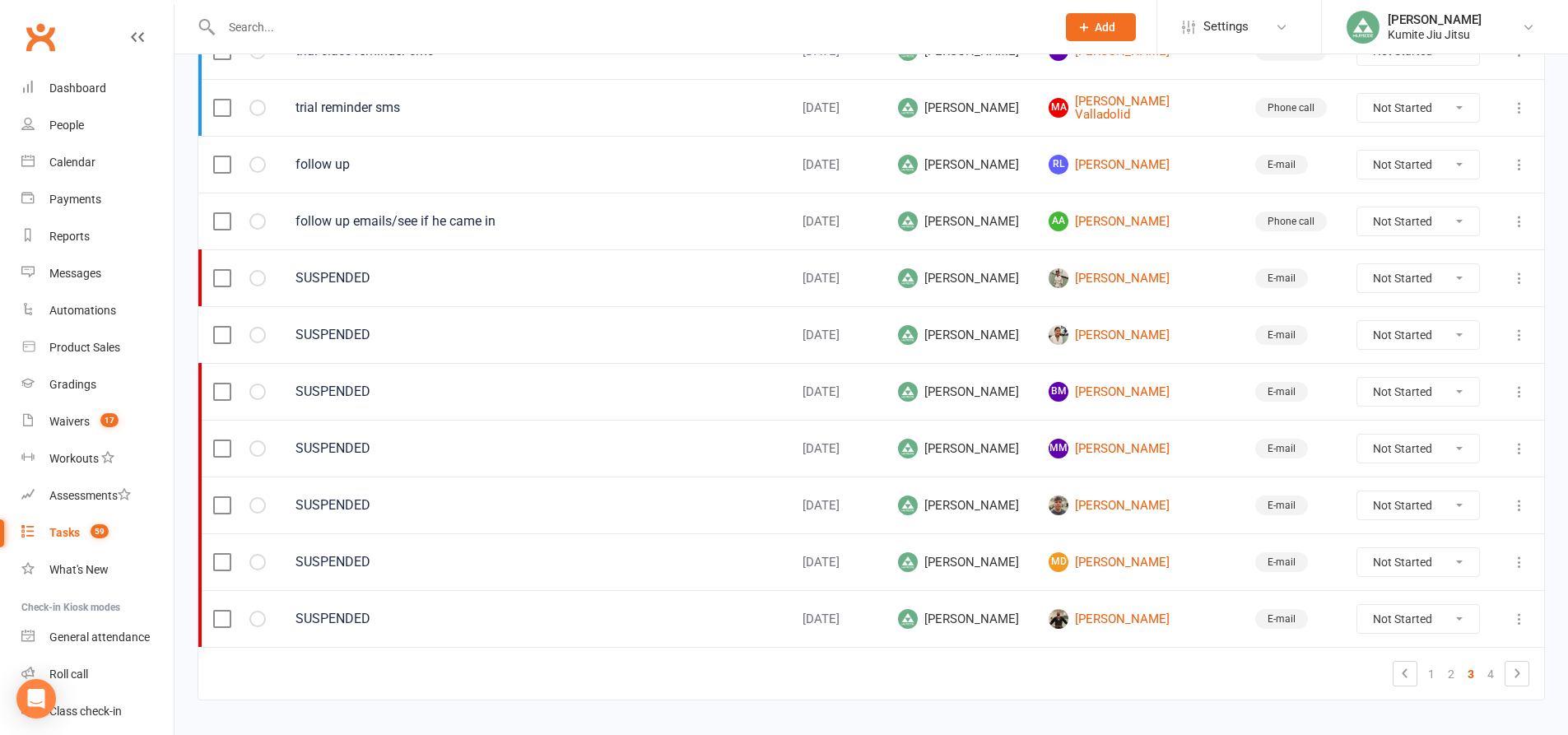
scroll to position [1088, 0]
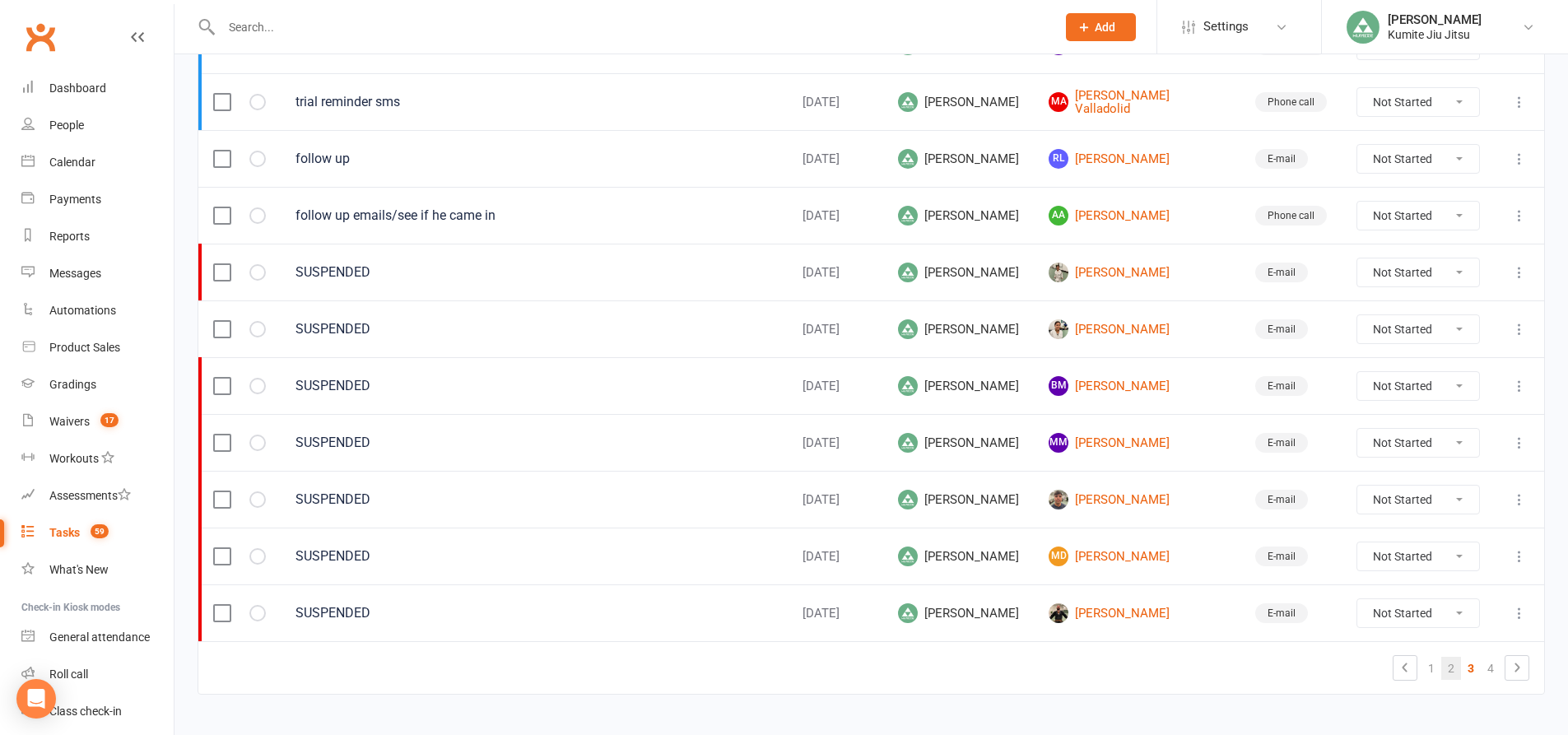
click at [1446, 667] on link "2" at bounding box center [1451, 668] width 19 height 23
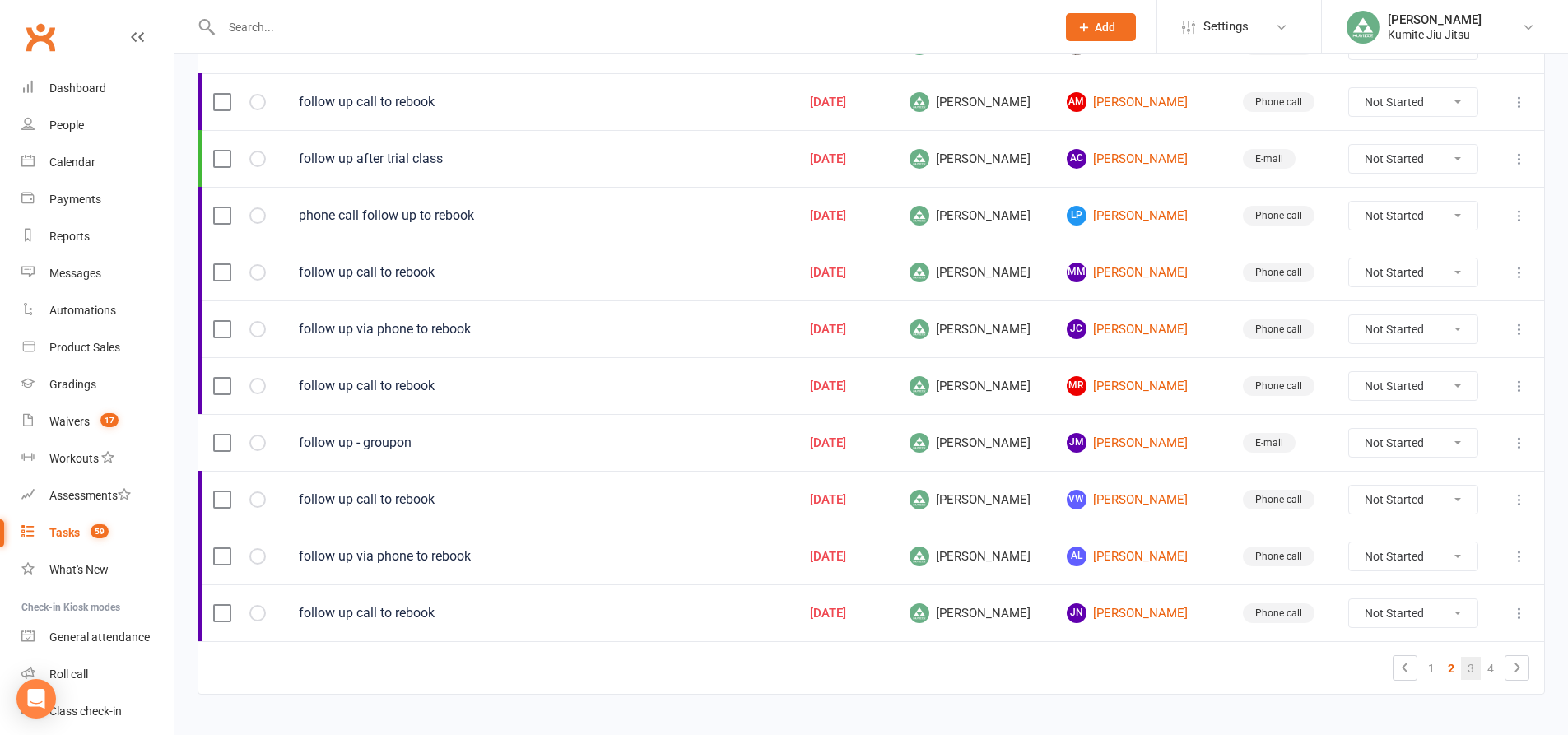
click at [1466, 671] on link "3" at bounding box center [1471, 668] width 19 height 23
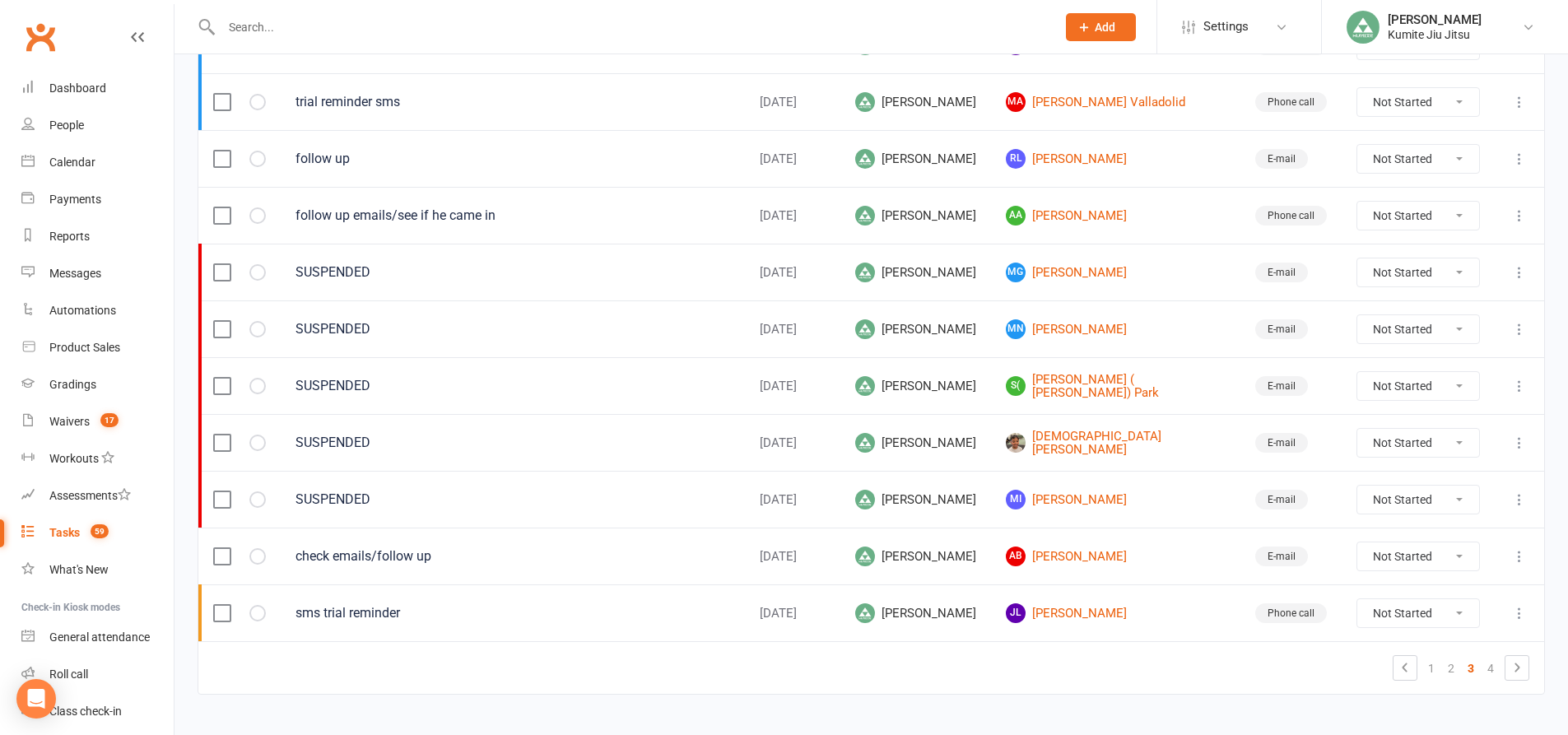
click at [87, 534] on count-badge "59" at bounding box center [96, 532] width 26 height 13
click at [1456, 671] on link "2" at bounding box center [1451, 668] width 19 height 23
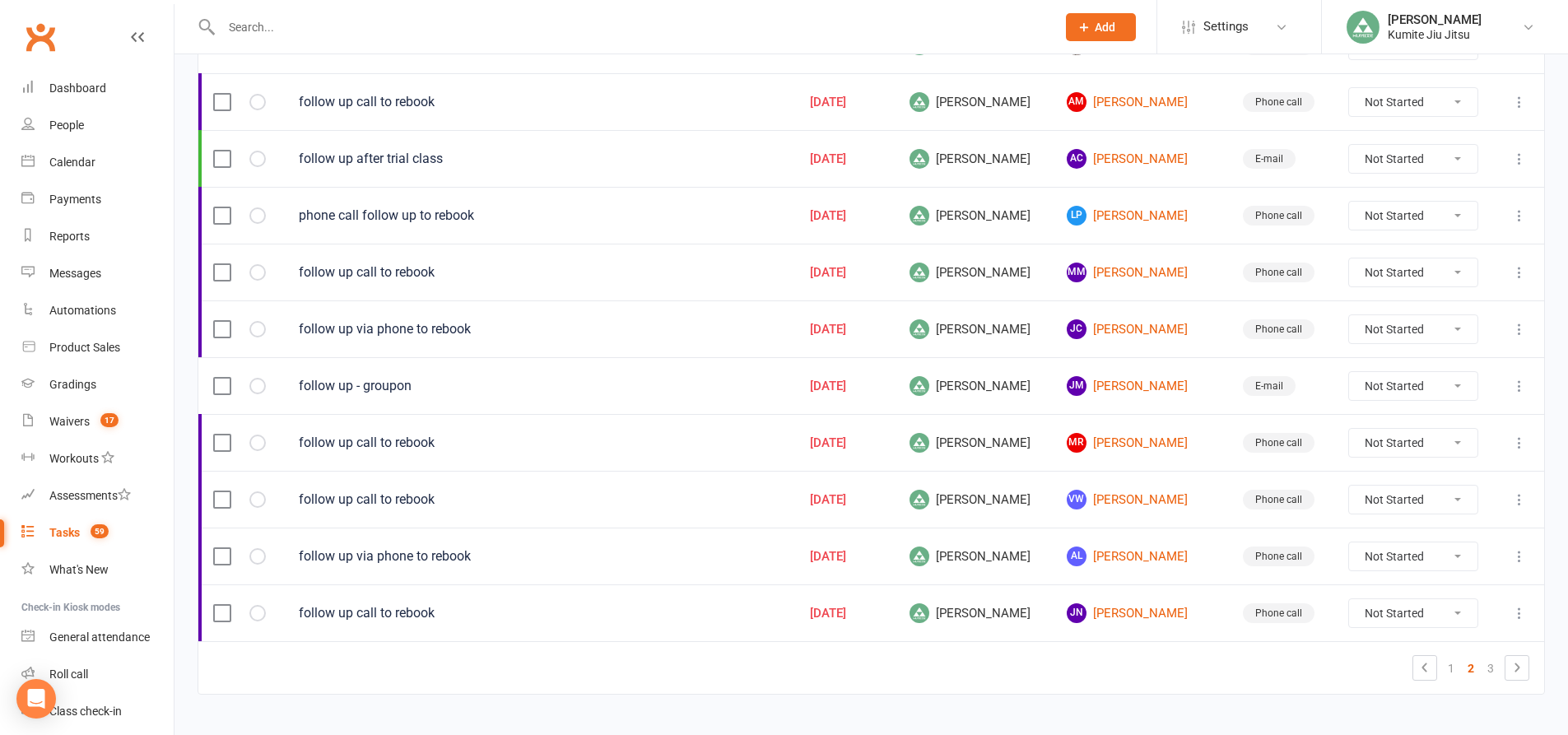
click at [1473, 667] on link "2" at bounding box center [1471, 668] width 19 height 23
click at [1485, 667] on link "3" at bounding box center [1491, 668] width 19 height 23
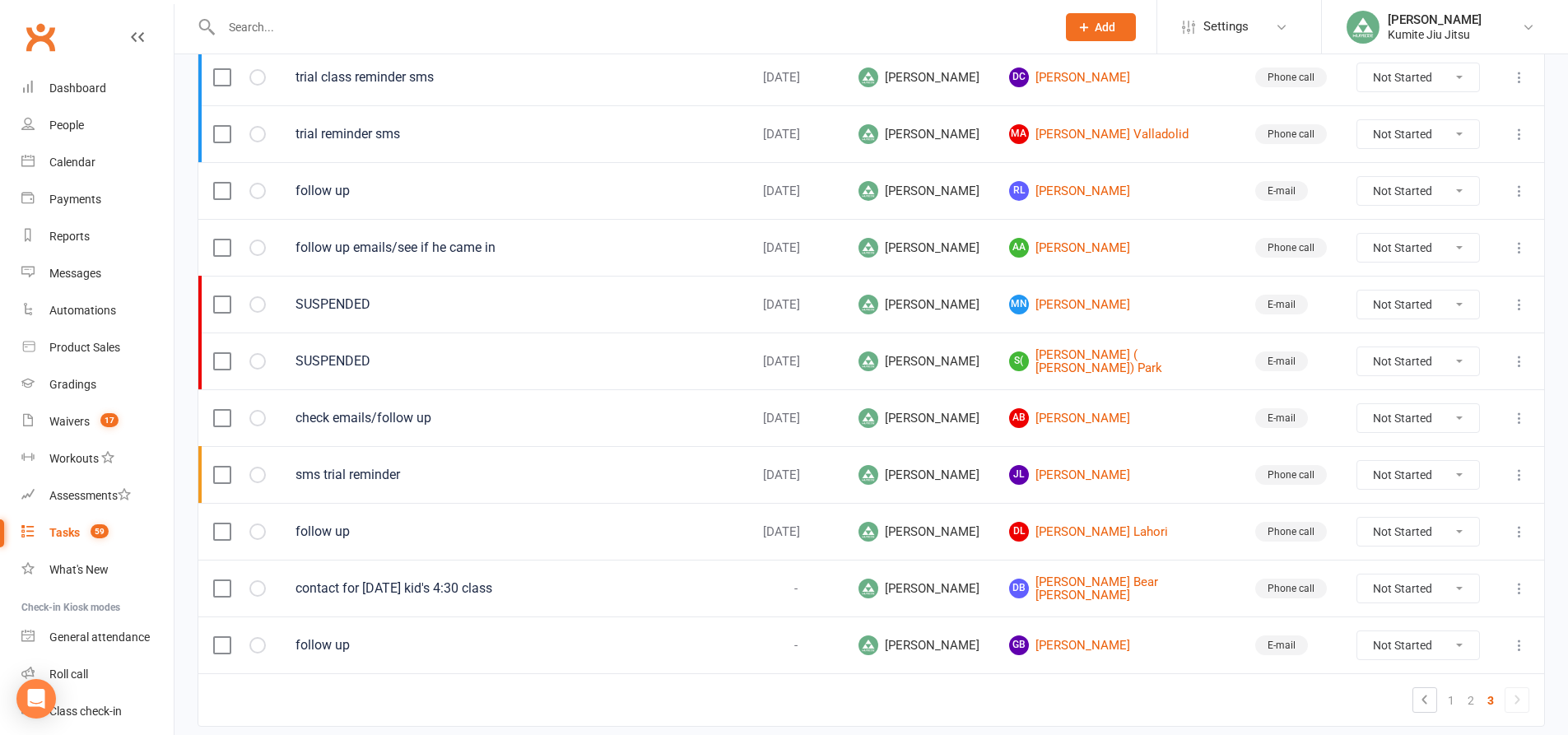
scroll to position [1117, 0]
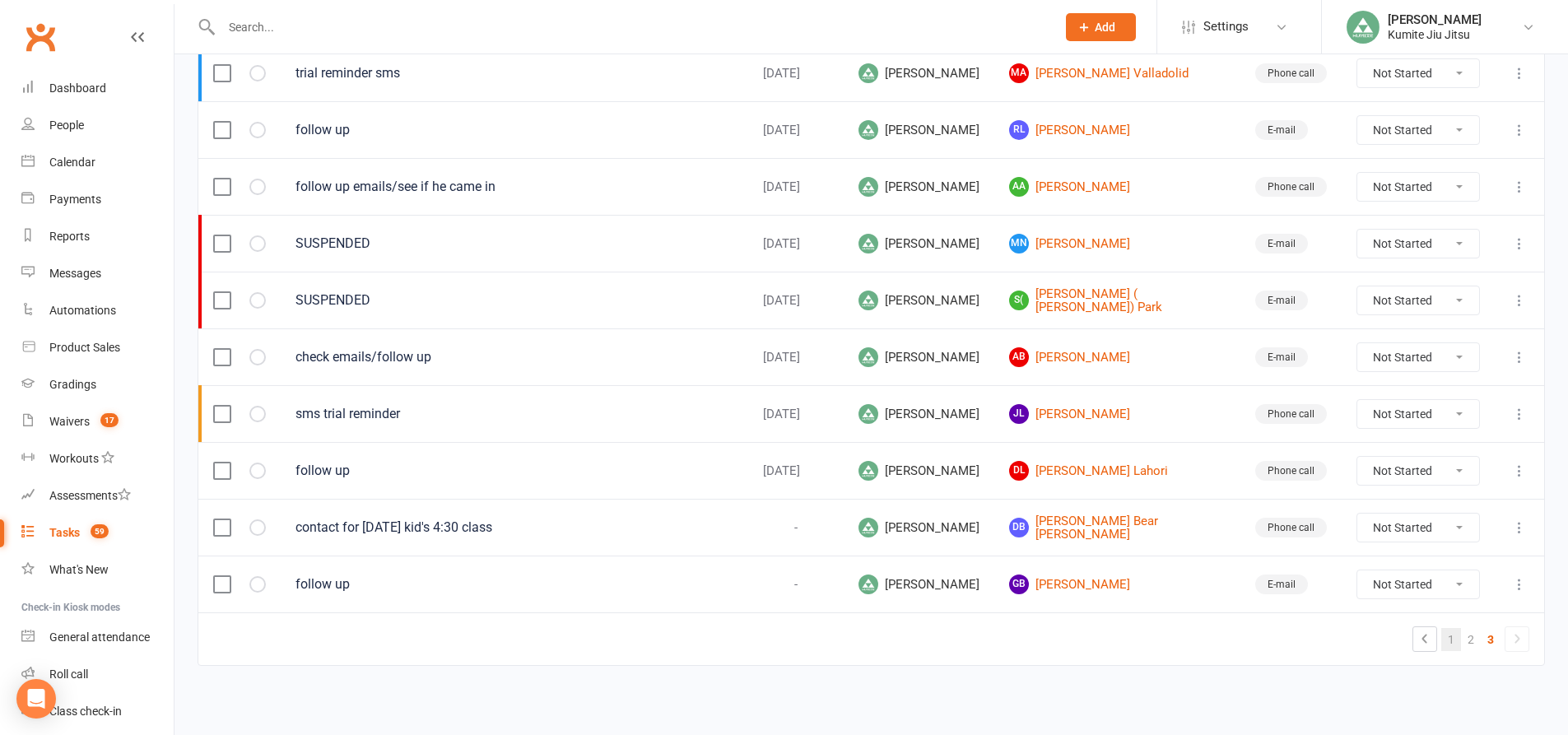
click at [1457, 638] on link "1" at bounding box center [1451, 639] width 19 height 23
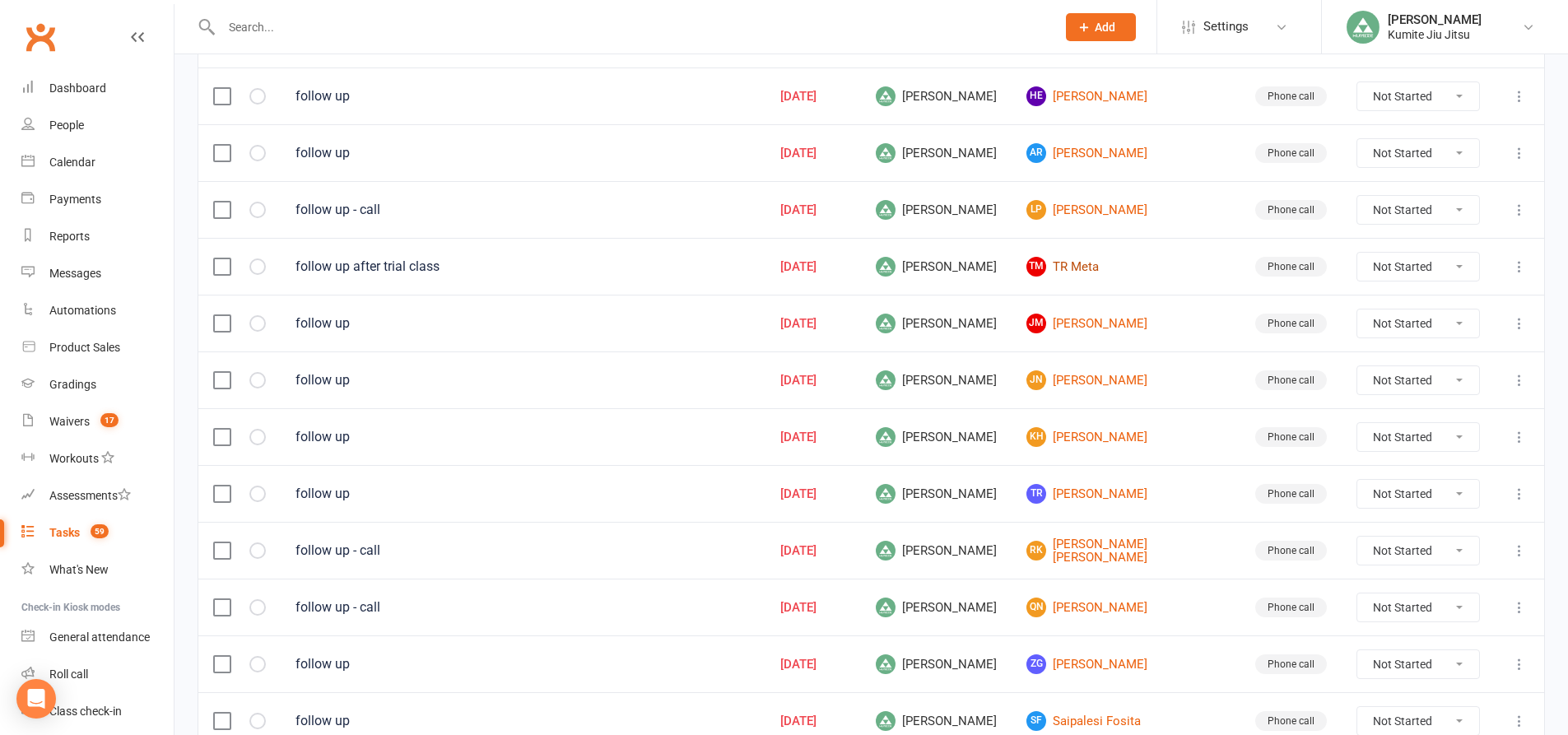
scroll to position [329, 0]
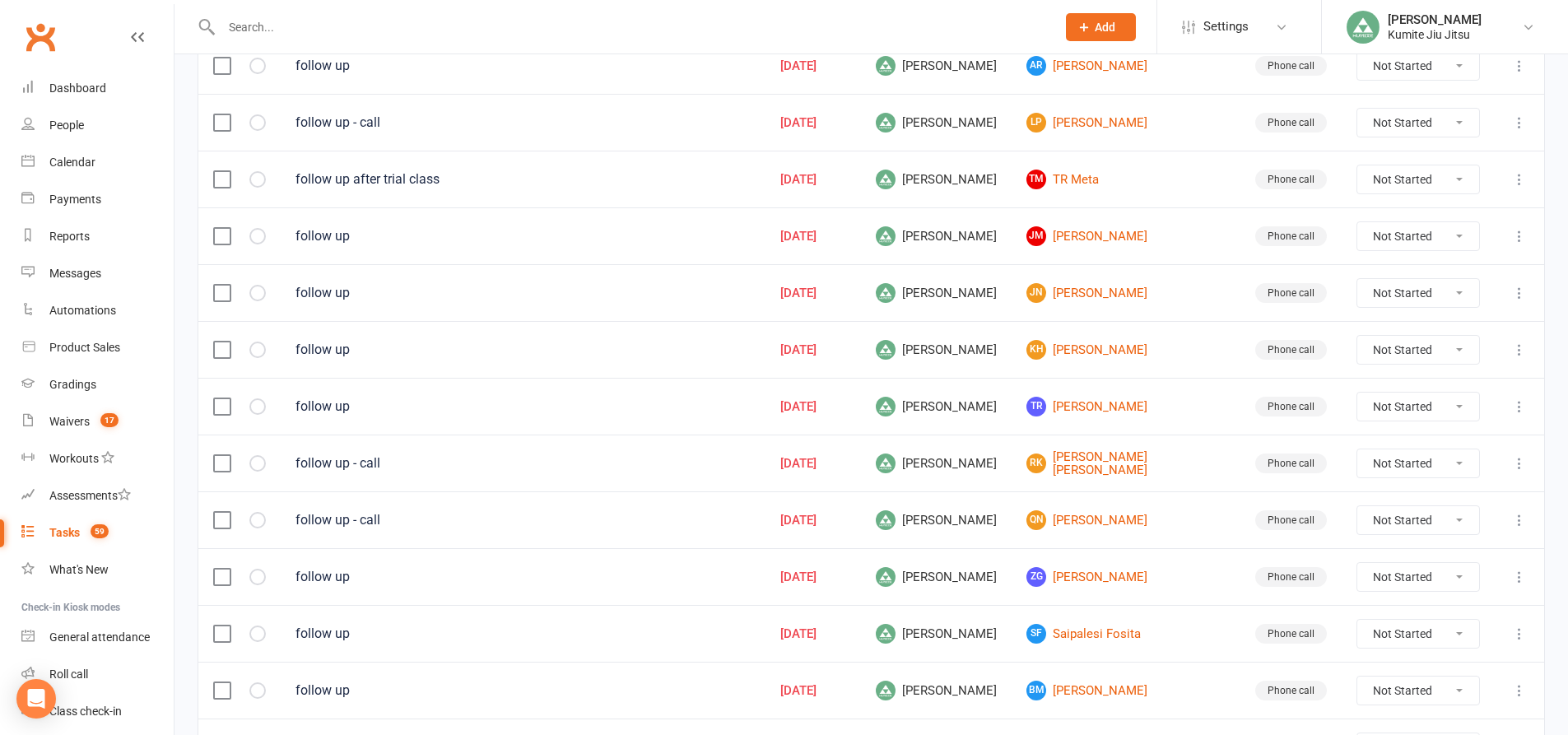
click at [88, 533] on count-badge "59" at bounding box center [96, 532] width 26 height 13
click at [76, 531] on div "Tasks" at bounding box center [64, 532] width 31 height 13
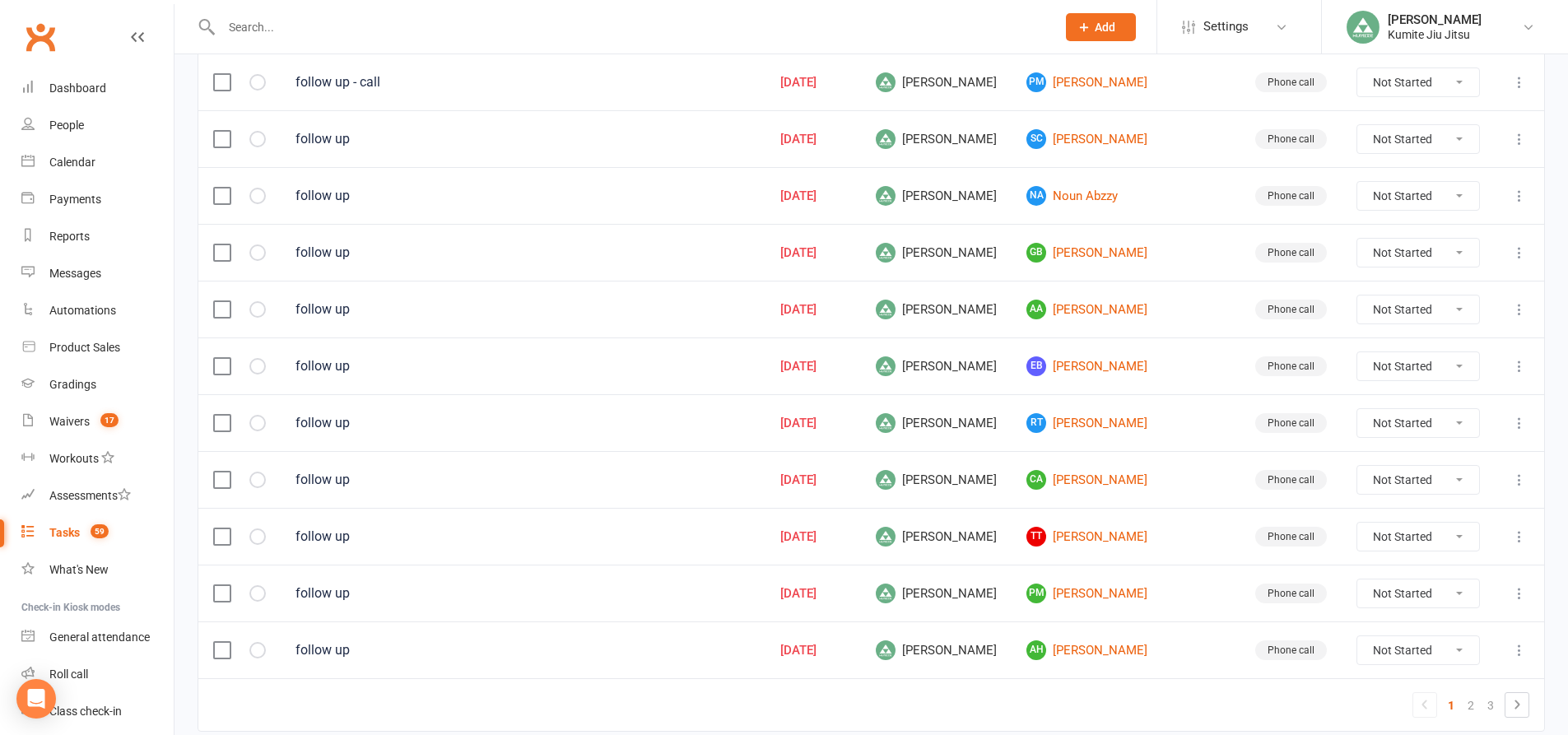
scroll to position [1117, 0]
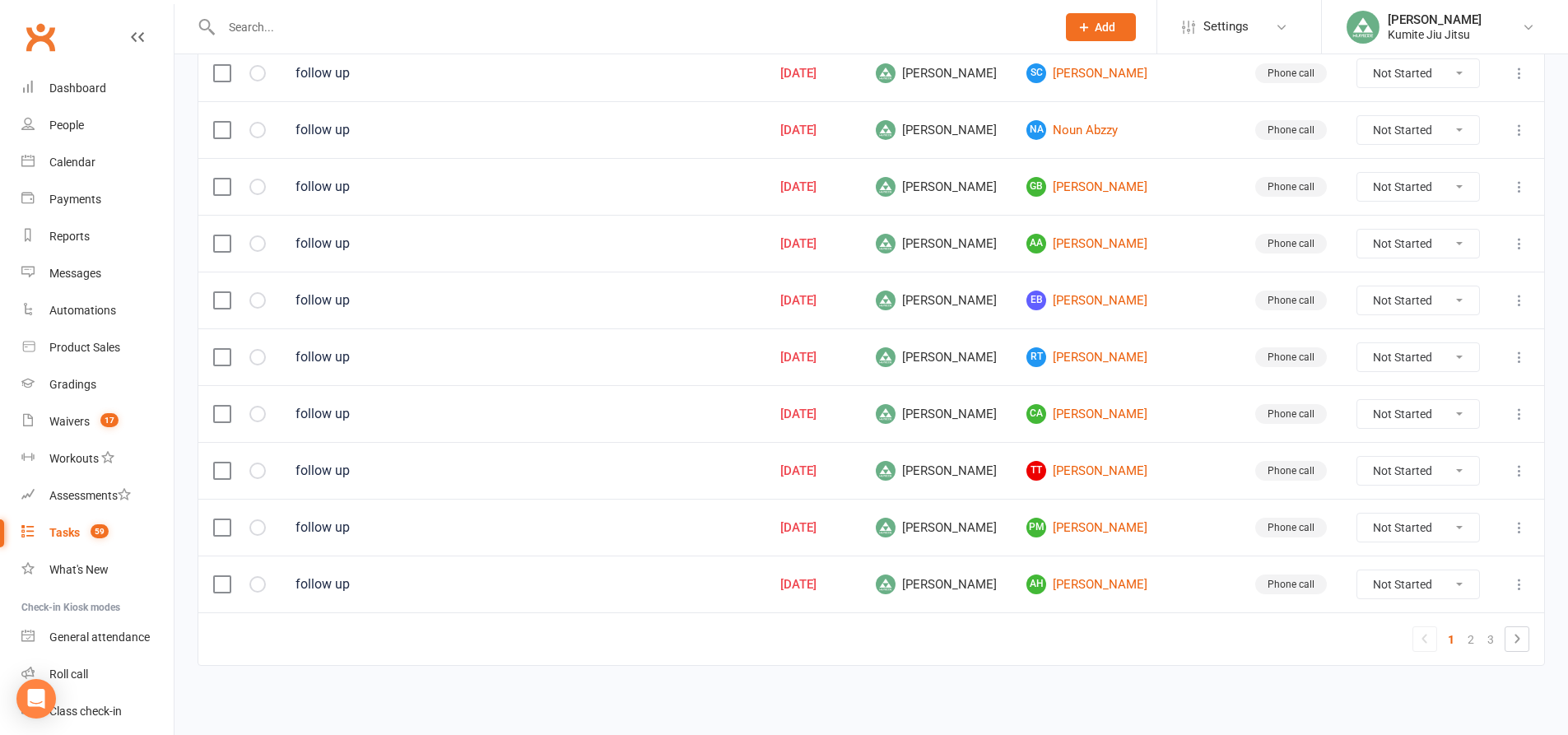
click at [1424, 642] on icon at bounding box center [1425, 638] width 19 height 19
click at [1472, 642] on link "2" at bounding box center [1471, 639] width 19 height 23
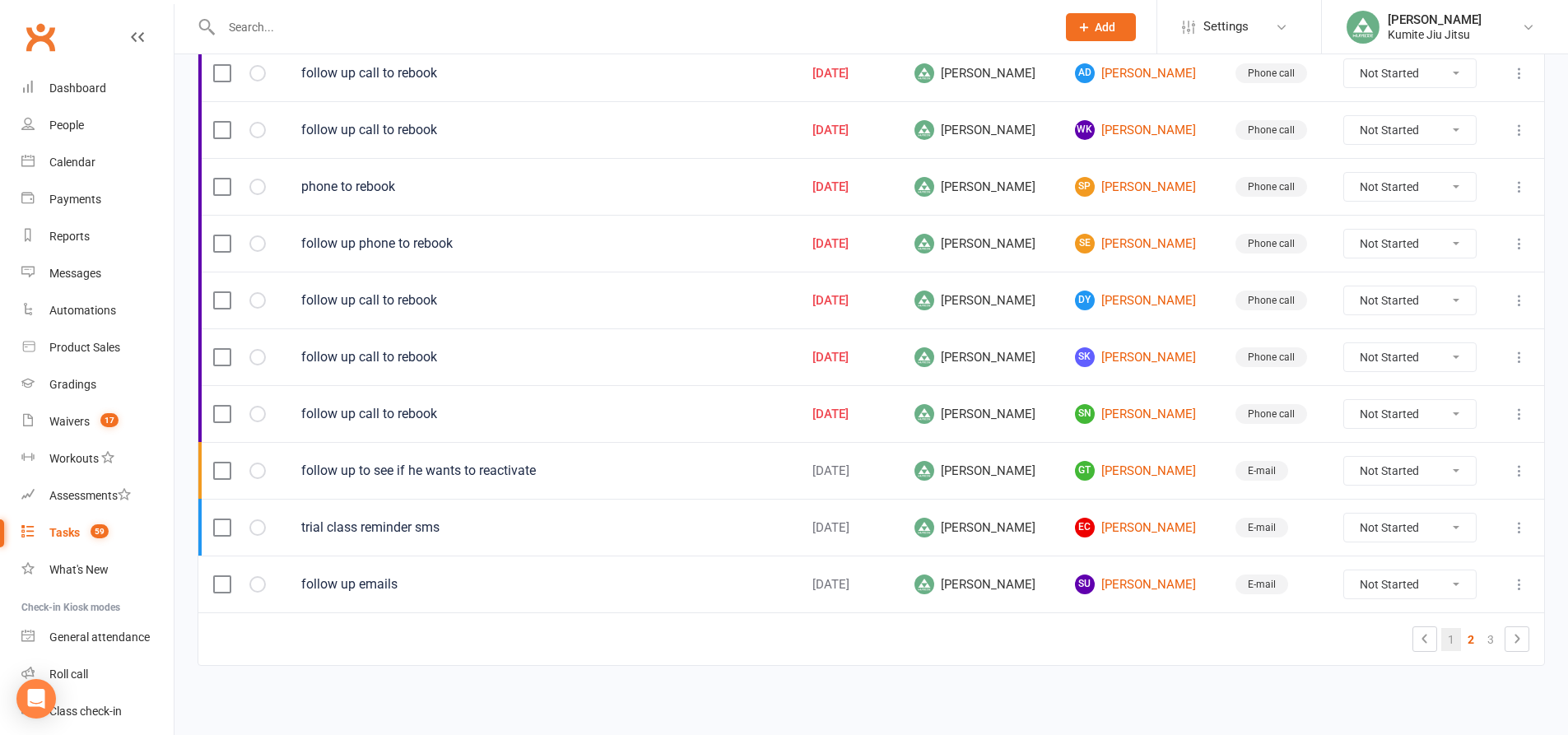
click at [1453, 641] on link "1" at bounding box center [1451, 639] width 19 height 23
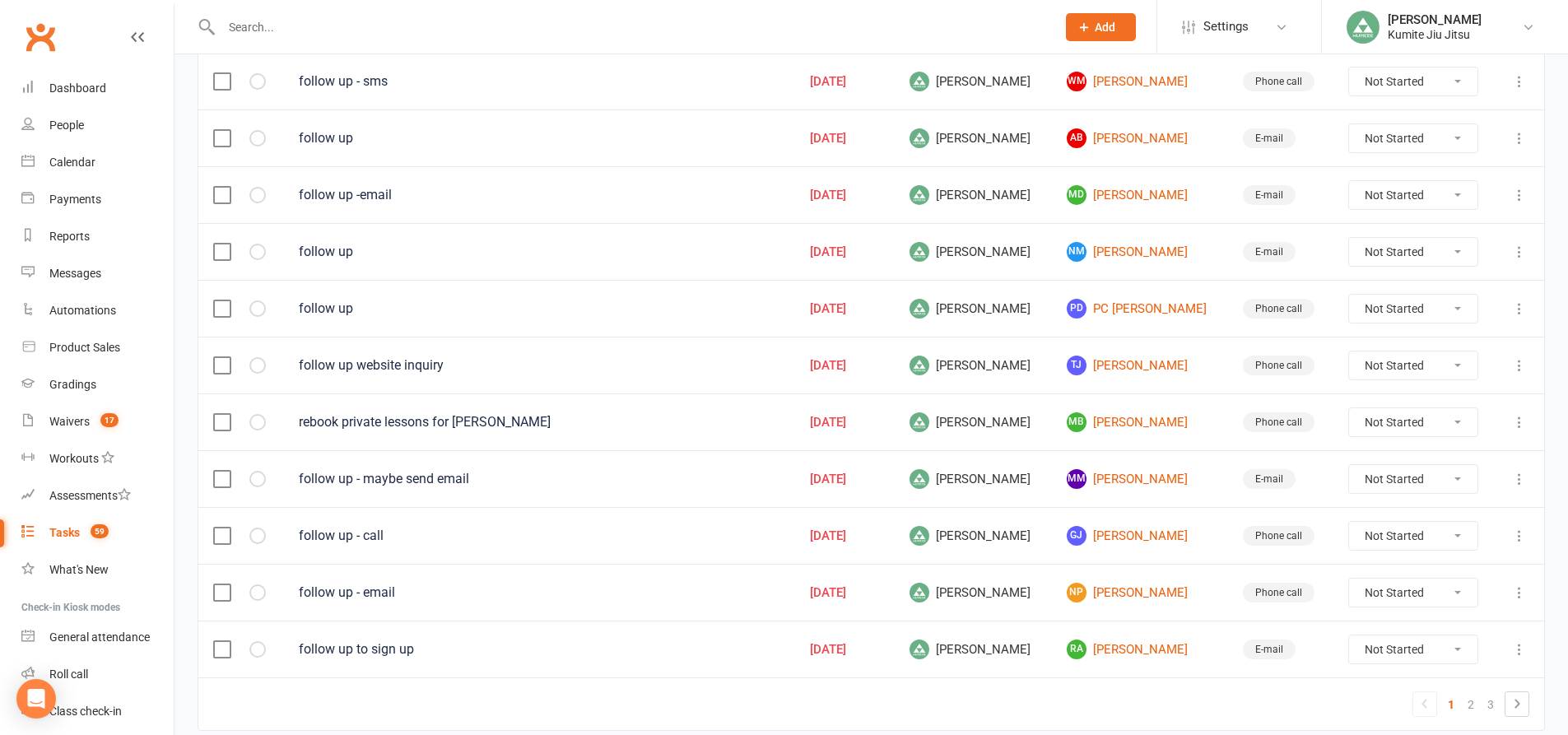
scroll to position [1034, 0]
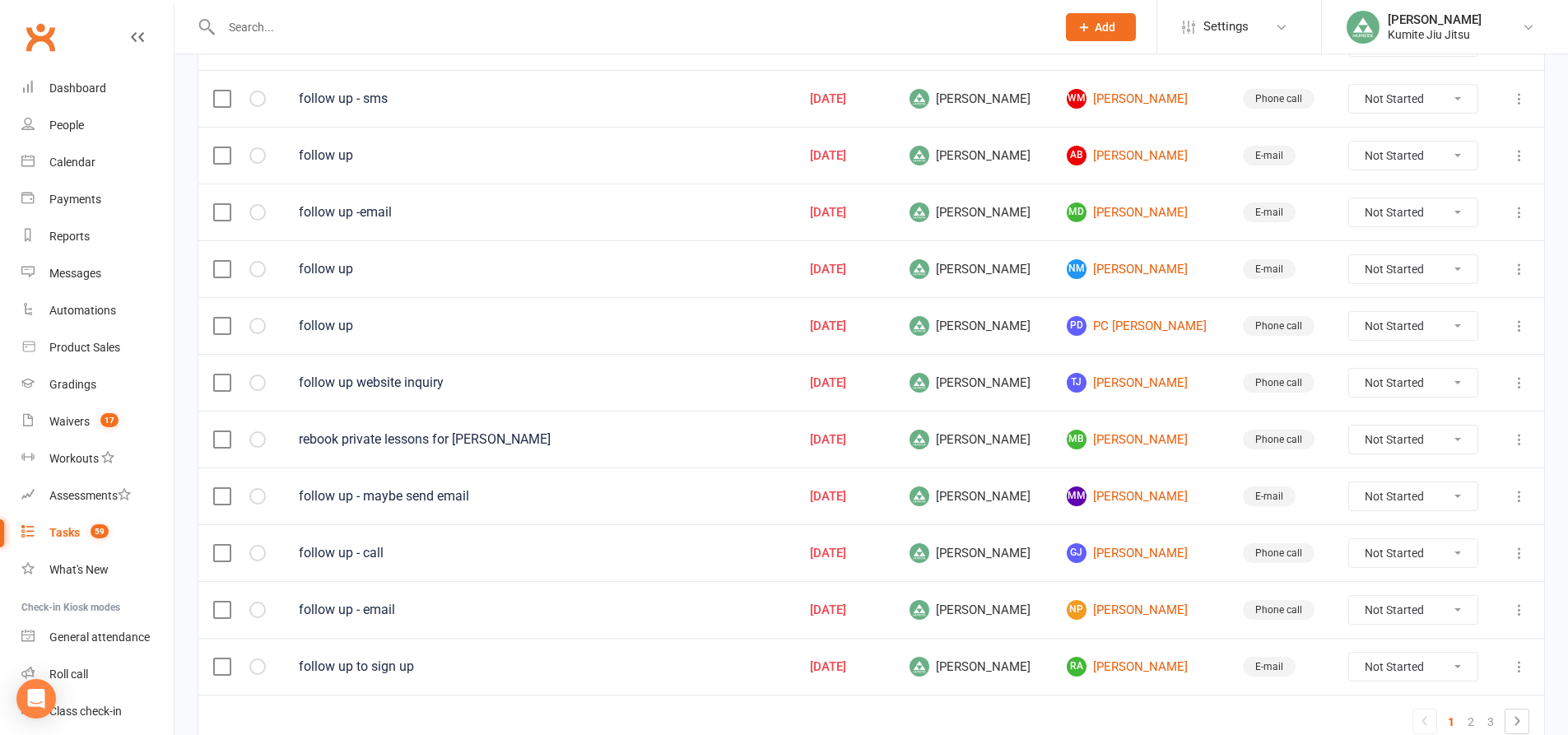
click at [327, 29] on input "text" at bounding box center [630, 27] width 828 height 23
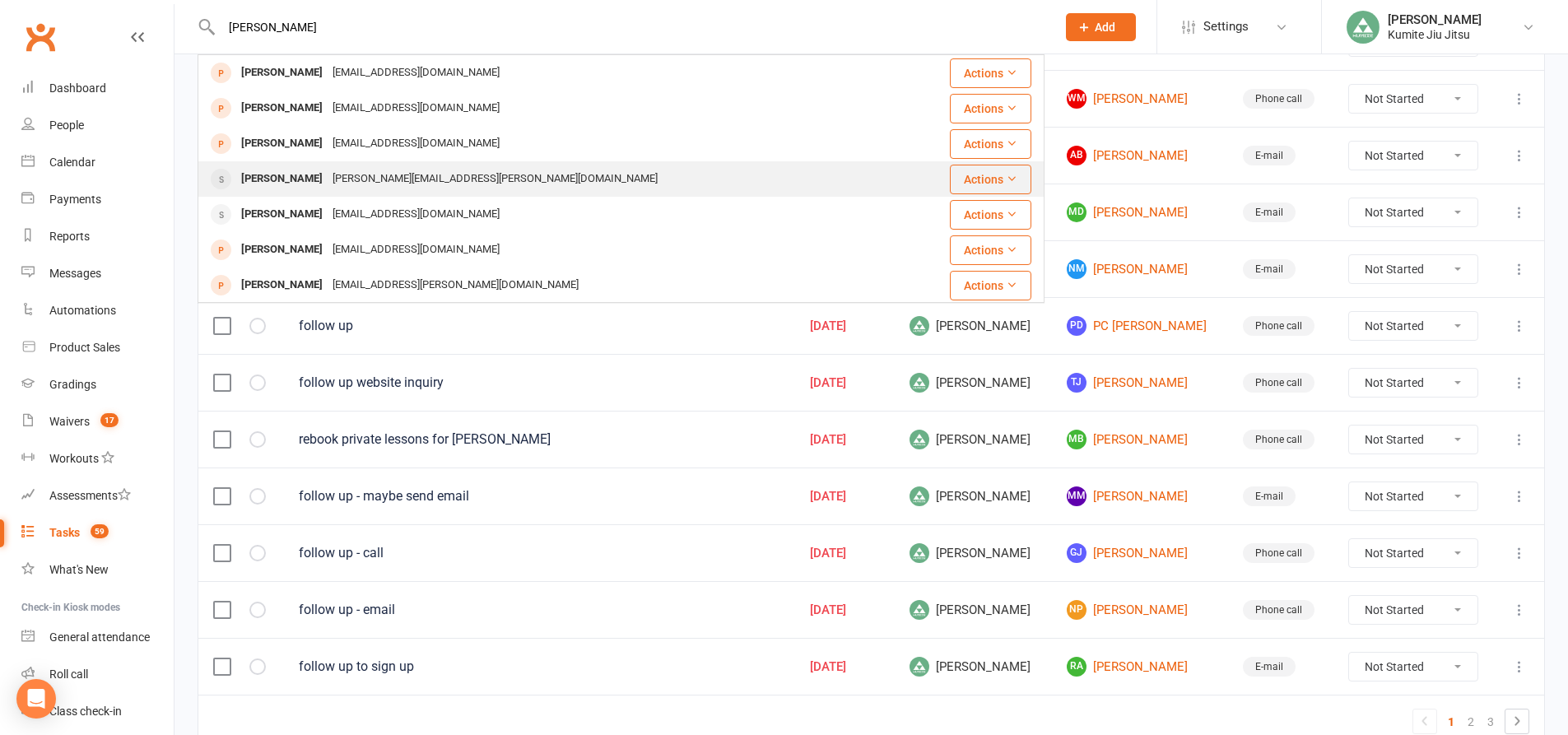
type input "alex"
click at [330, 178] on div "alexander.y.byun@gmail.com" at bounding box center [495, 178] width 335 height 24
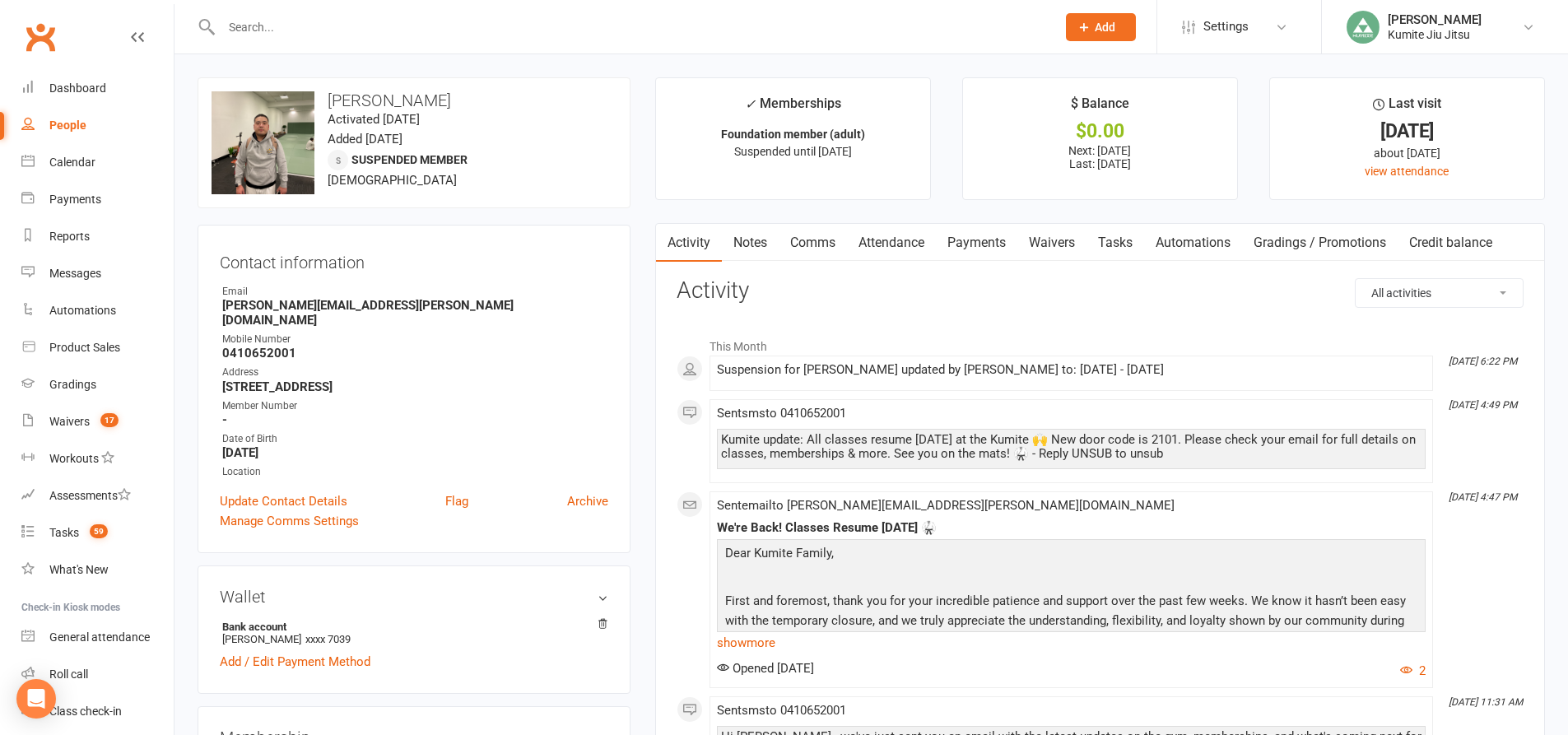
click at [971, 245] on link "Payments" at bounding box center [976, 242] width 82 height 38
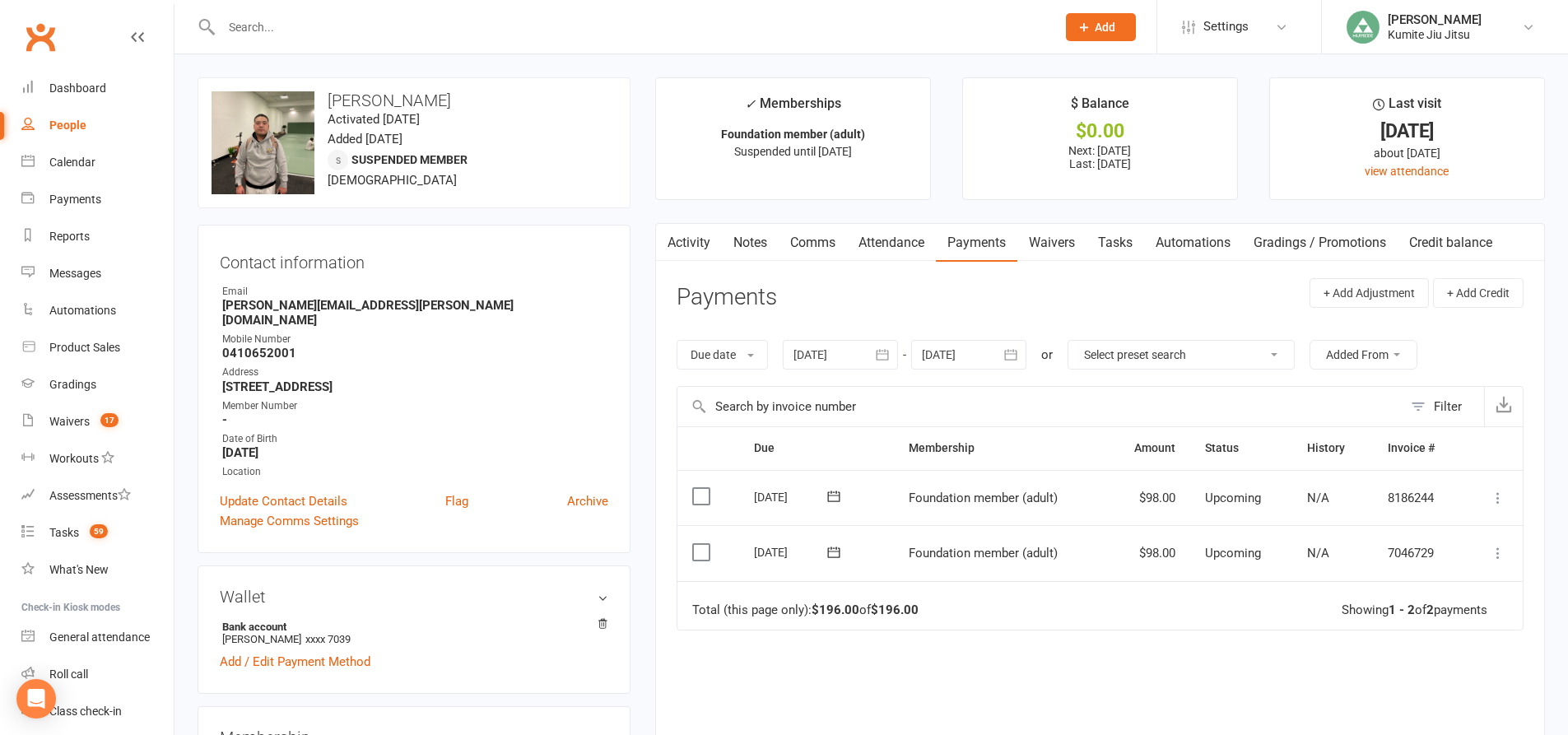
click at [1495, 555] on icon at bounding box center [1498, 553] width 17 height 17
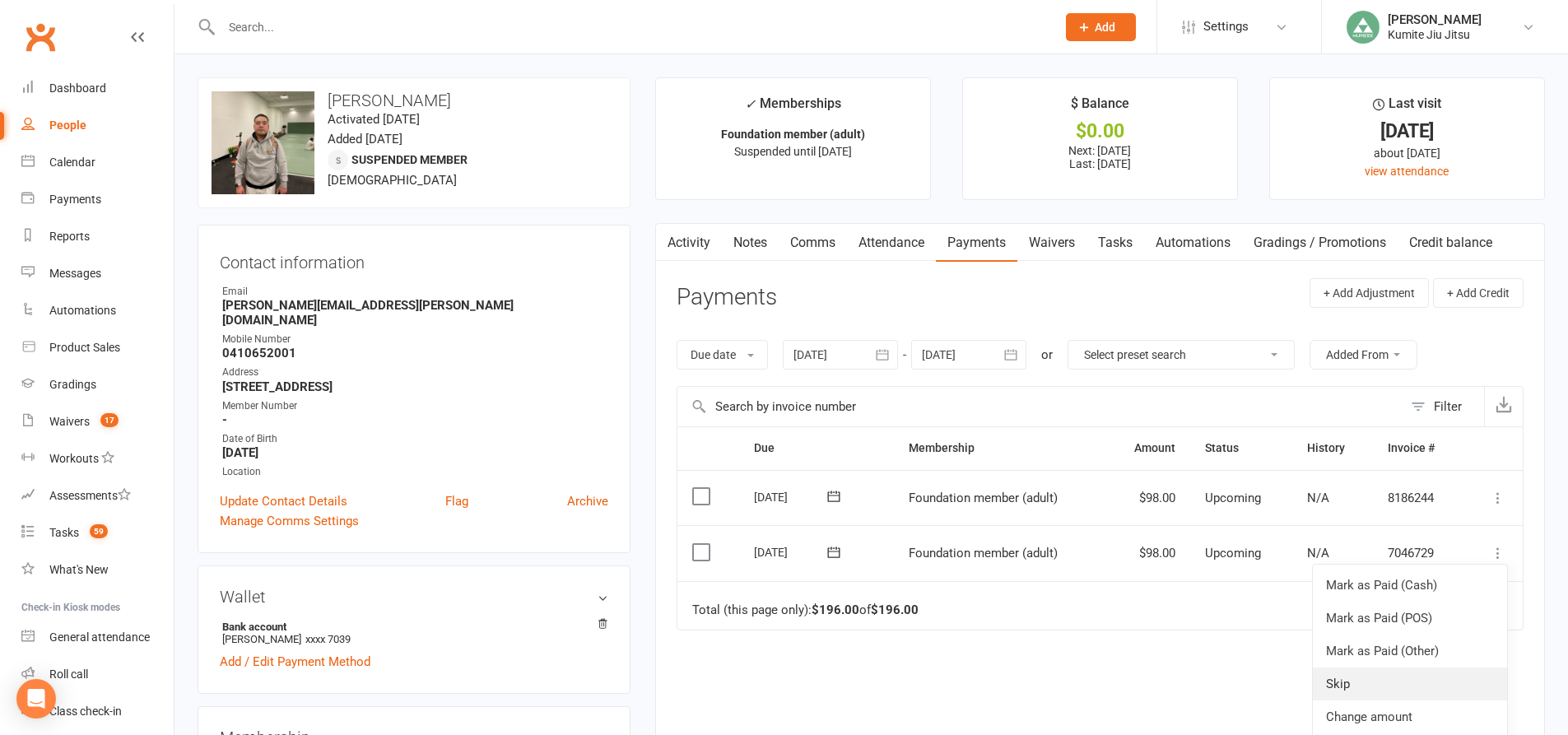
click at [1361, 678] on link "Skip" at bounding box center [1409, 683] width 194 height 32
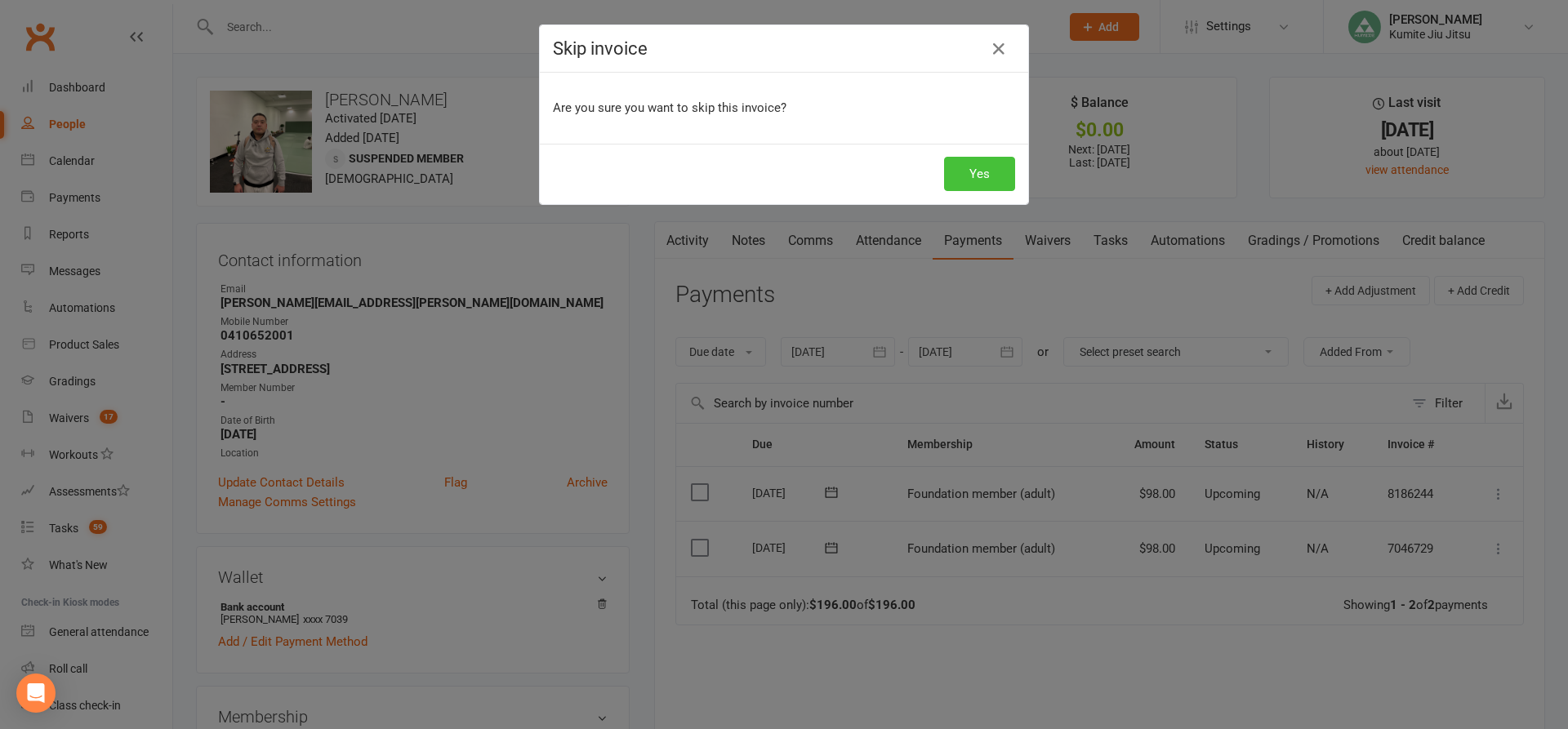
click at [980, 179] on button "Yes" at bounding box center [980, 173] width 71 height 34
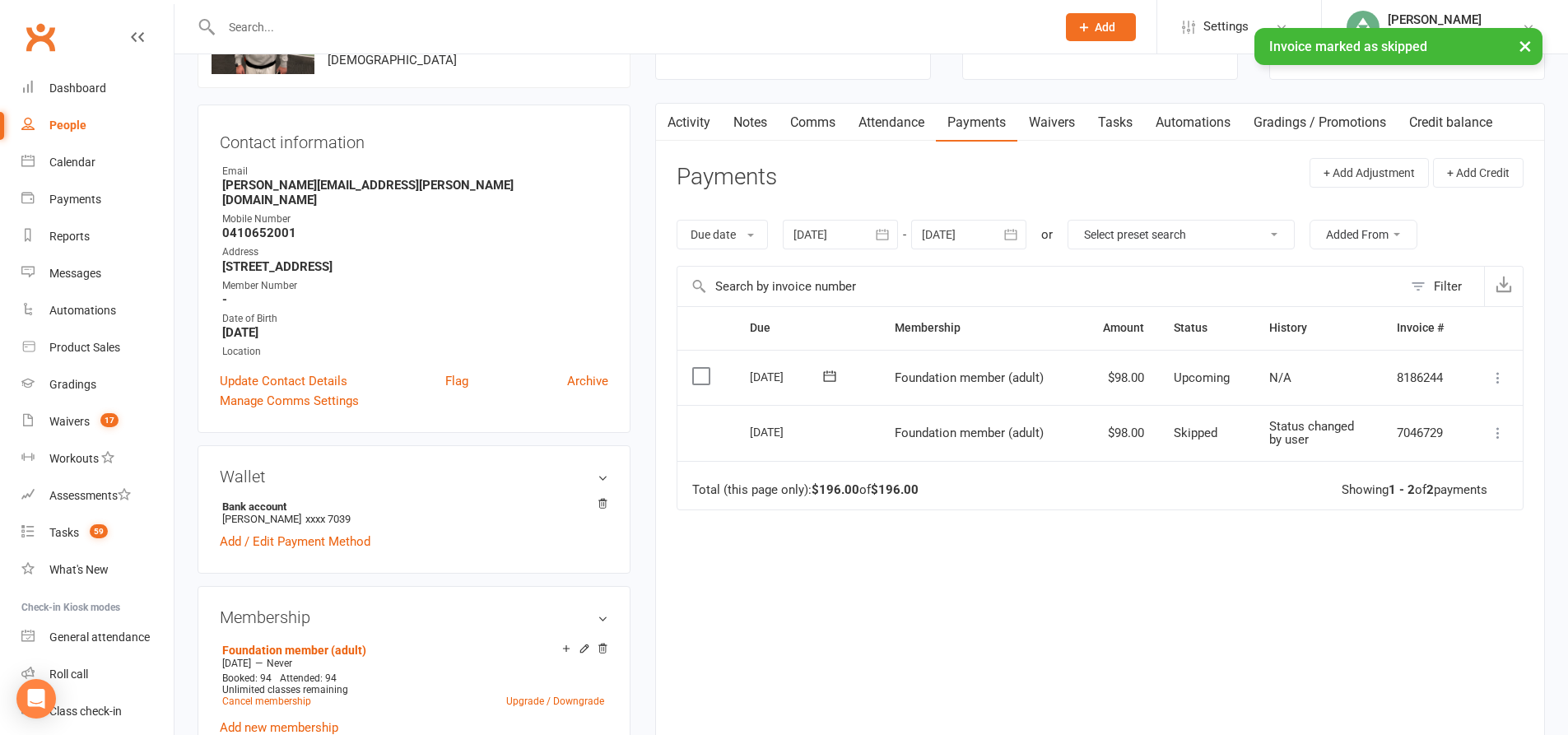
scroll to position [247, 0]
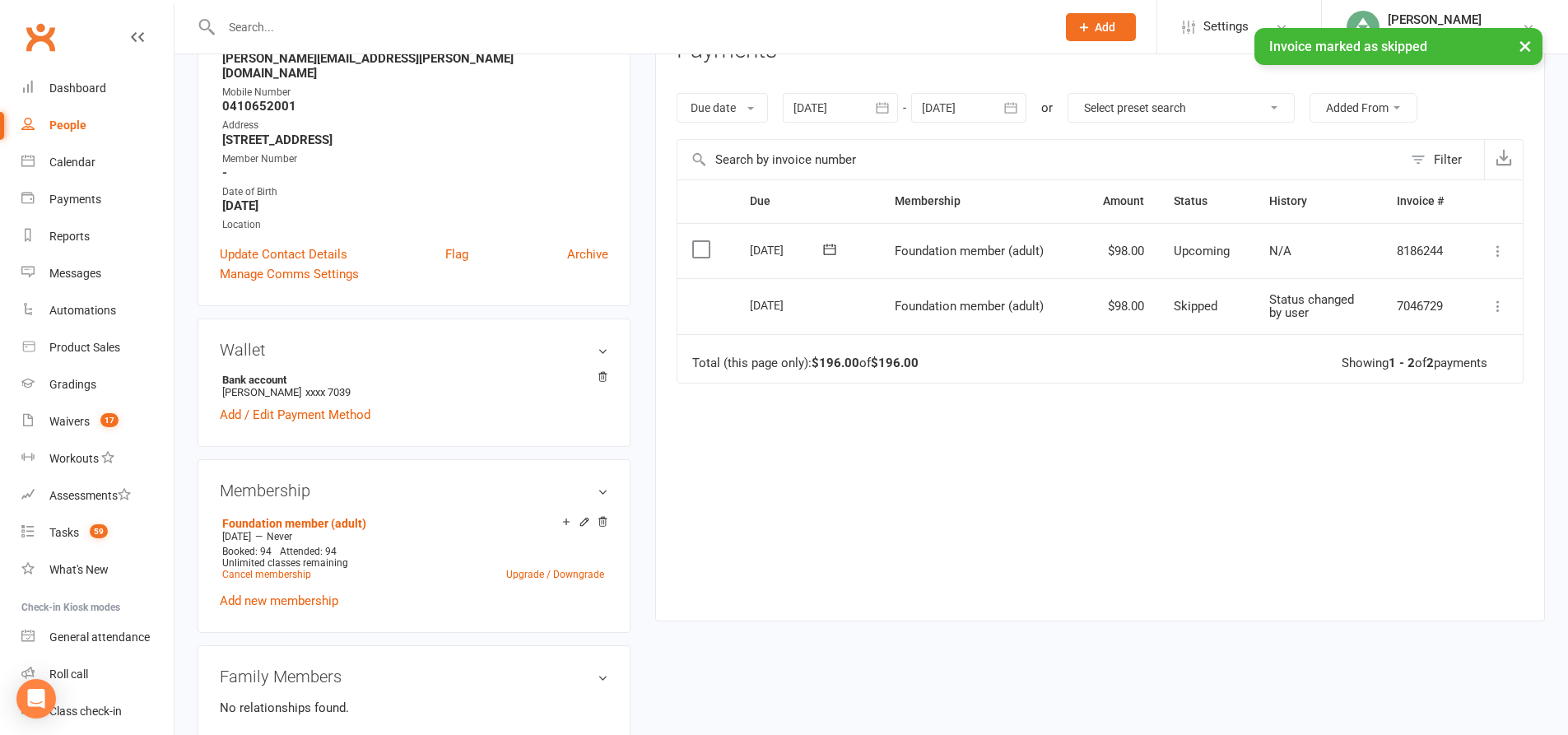
click at [882, 101] on icon "button" at bounding box center [882, 107] width 17 height 17
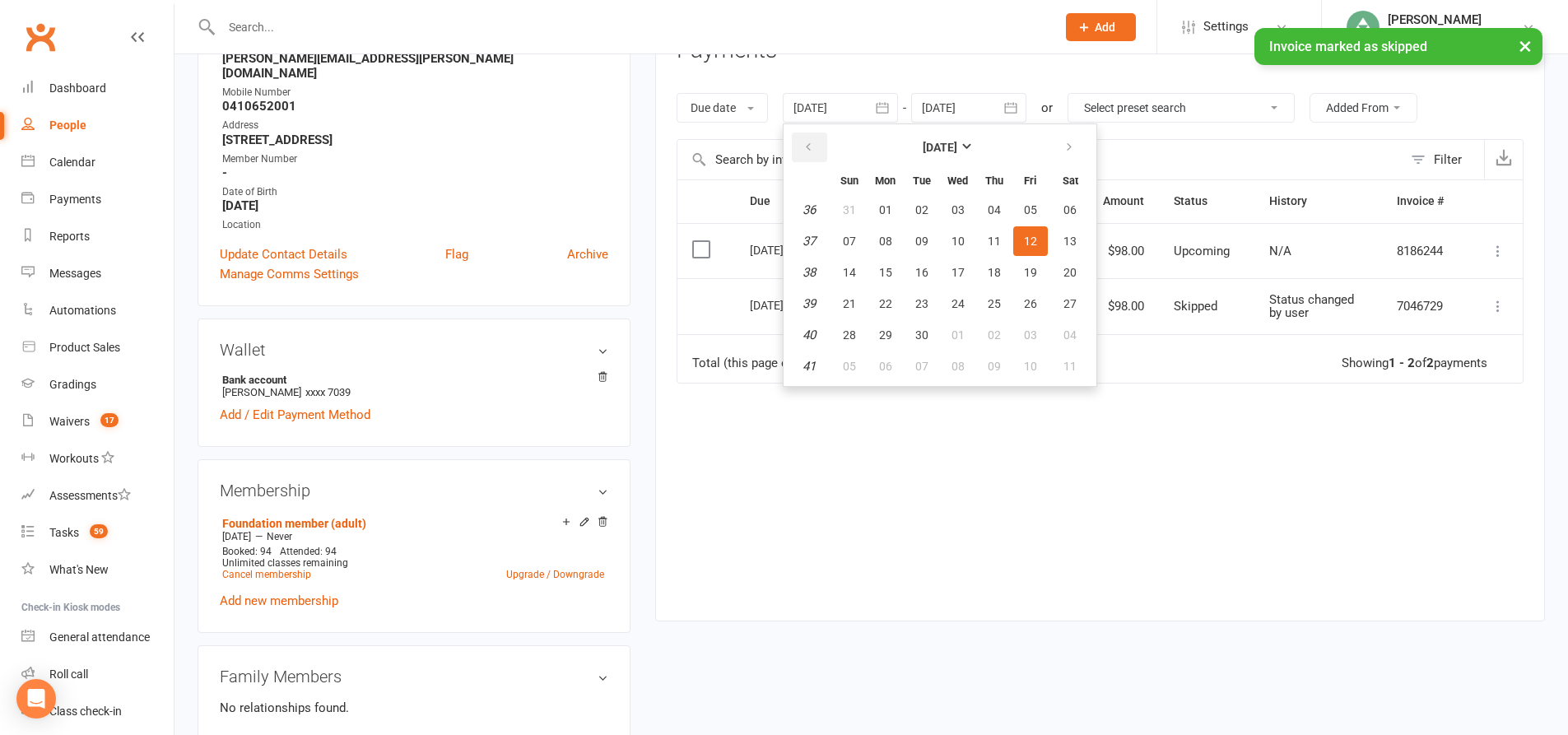
click at [816, 151] on button "button" at bounding box center [809, 148] width 35 height 30
click at [917, 331] on span "26" at bounding box center [921, 335] width 13 height 13
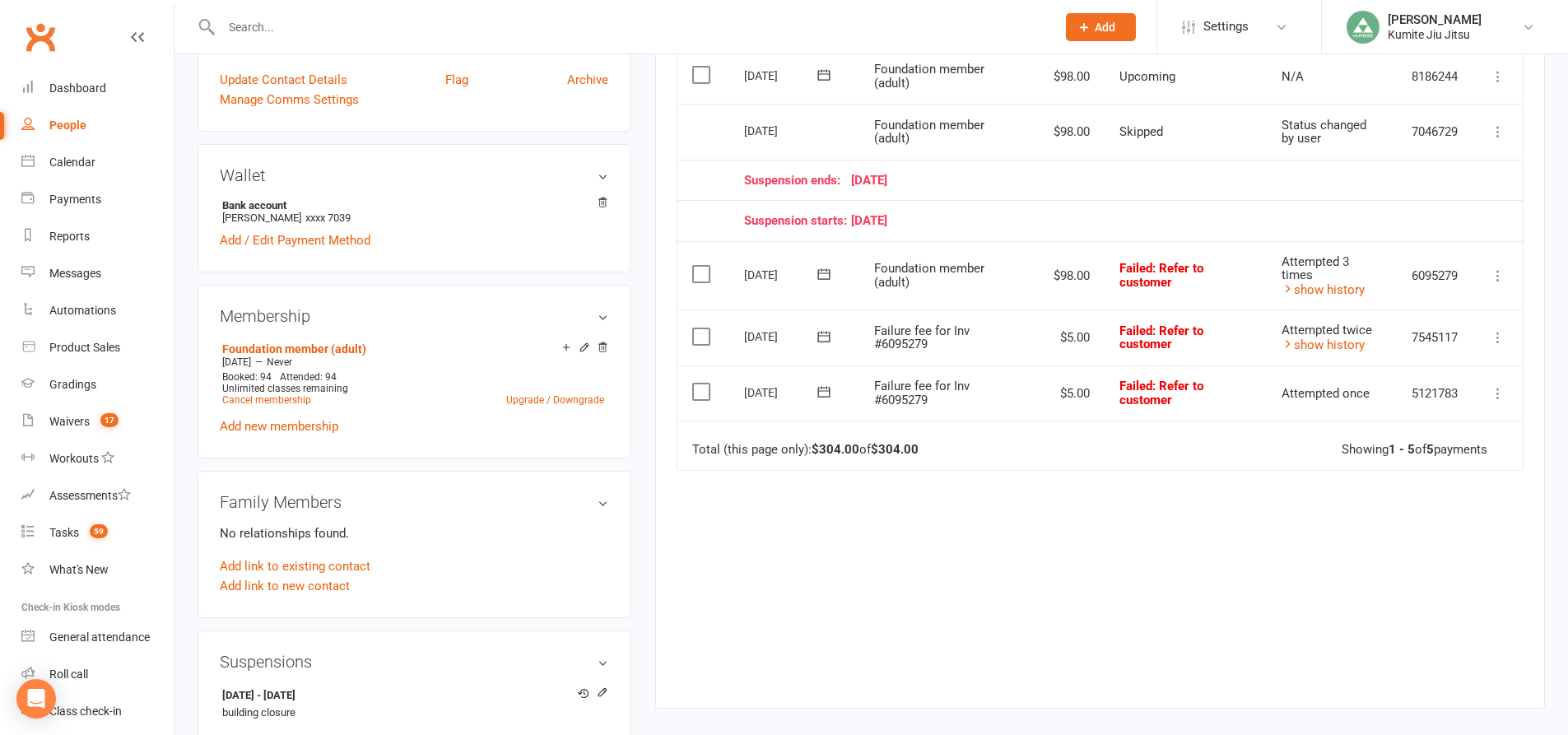
scroll to position [329, 0]
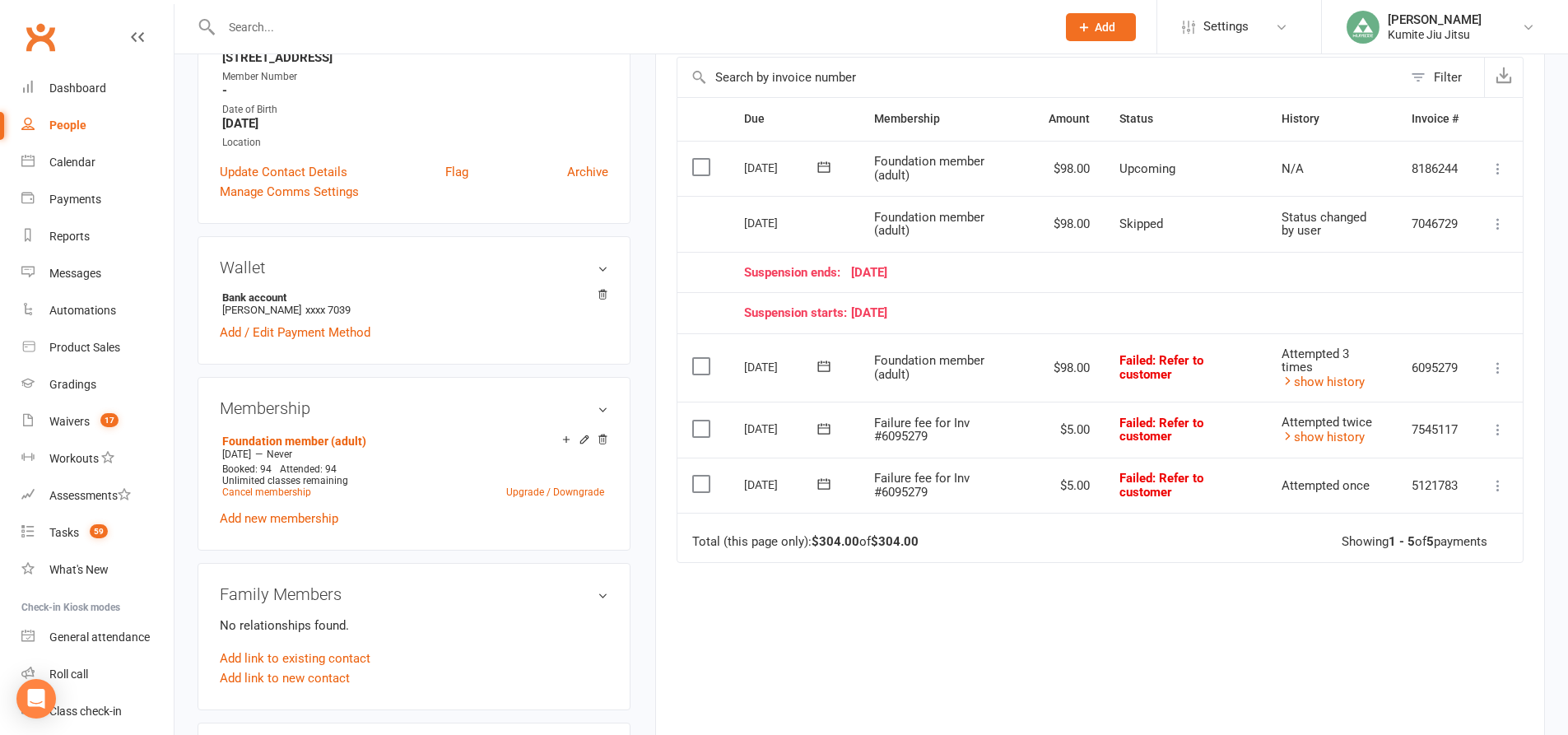
click at [1491, 369] on icon at bounding box center [1498, 368] width 17 height 17
click at [1400, 500] on link "Skip" at bounding box center [1426, 498] width 163 height 32
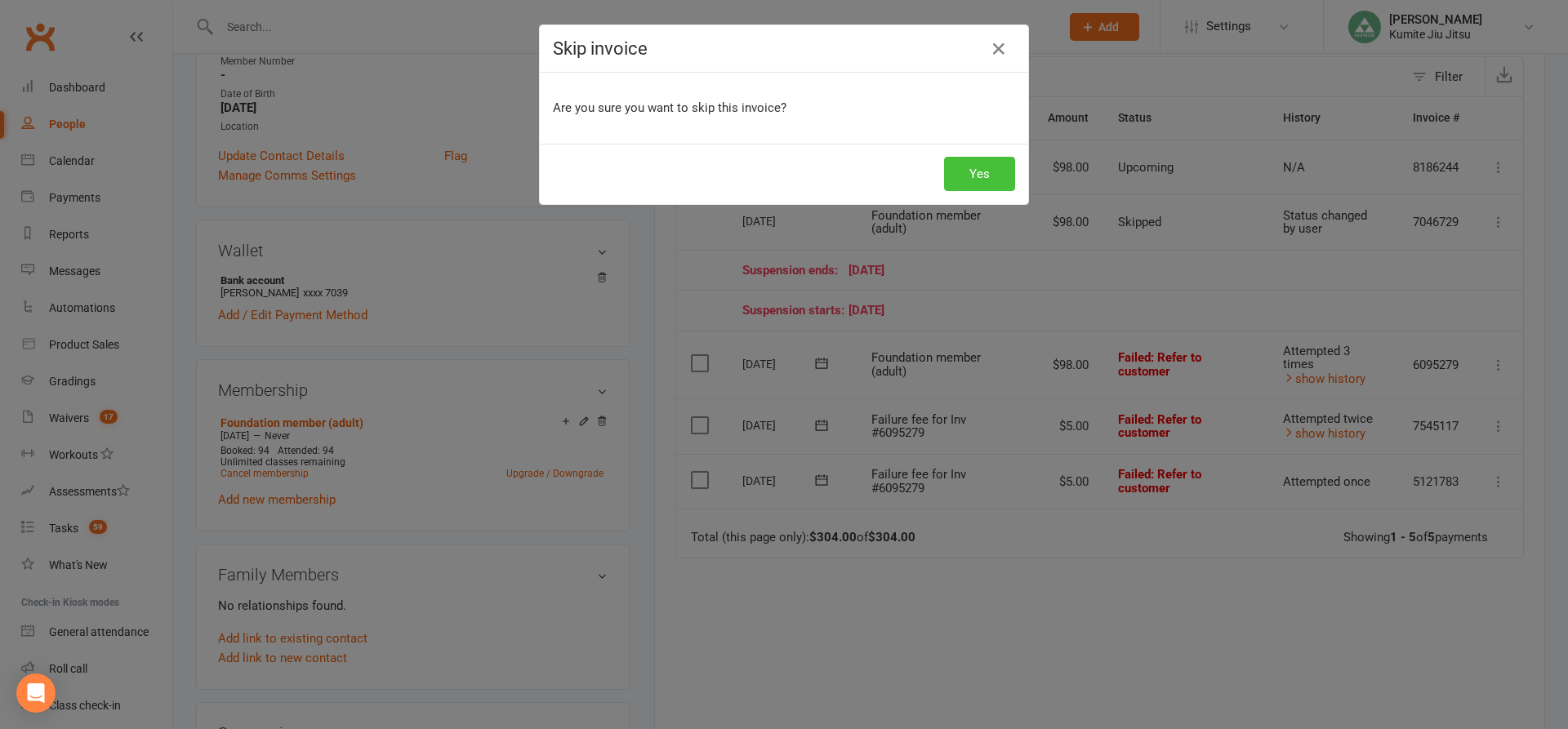
click at [979, 177] on button "Yes" at bounding box center [980, 173] width 71 height 34
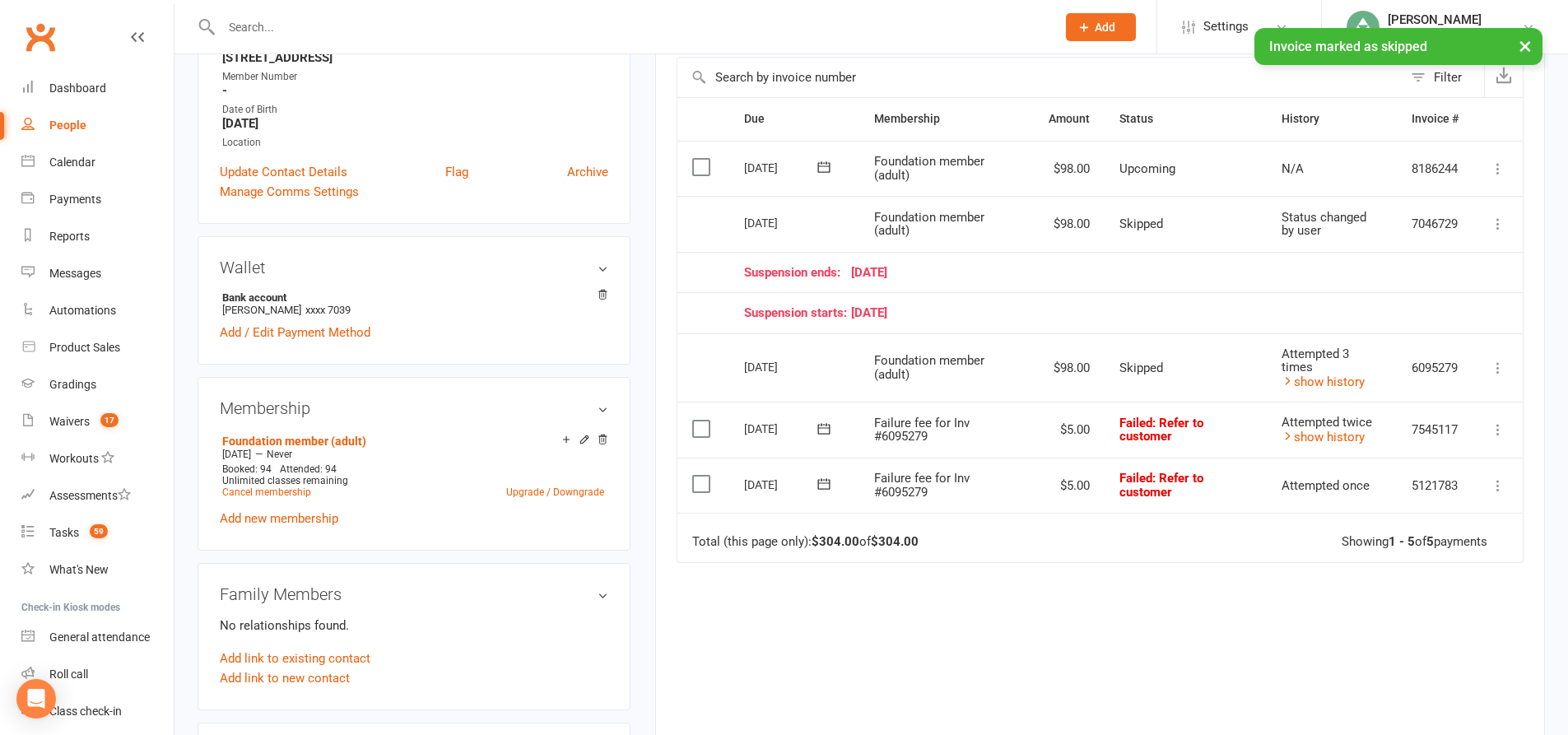
click at [1495, 433] on icon at bounding box center [1498, 429] width 17 height 17
click at [1400, 556] on link "Skip" at bounding box center [1426, 560] width 163 height 32
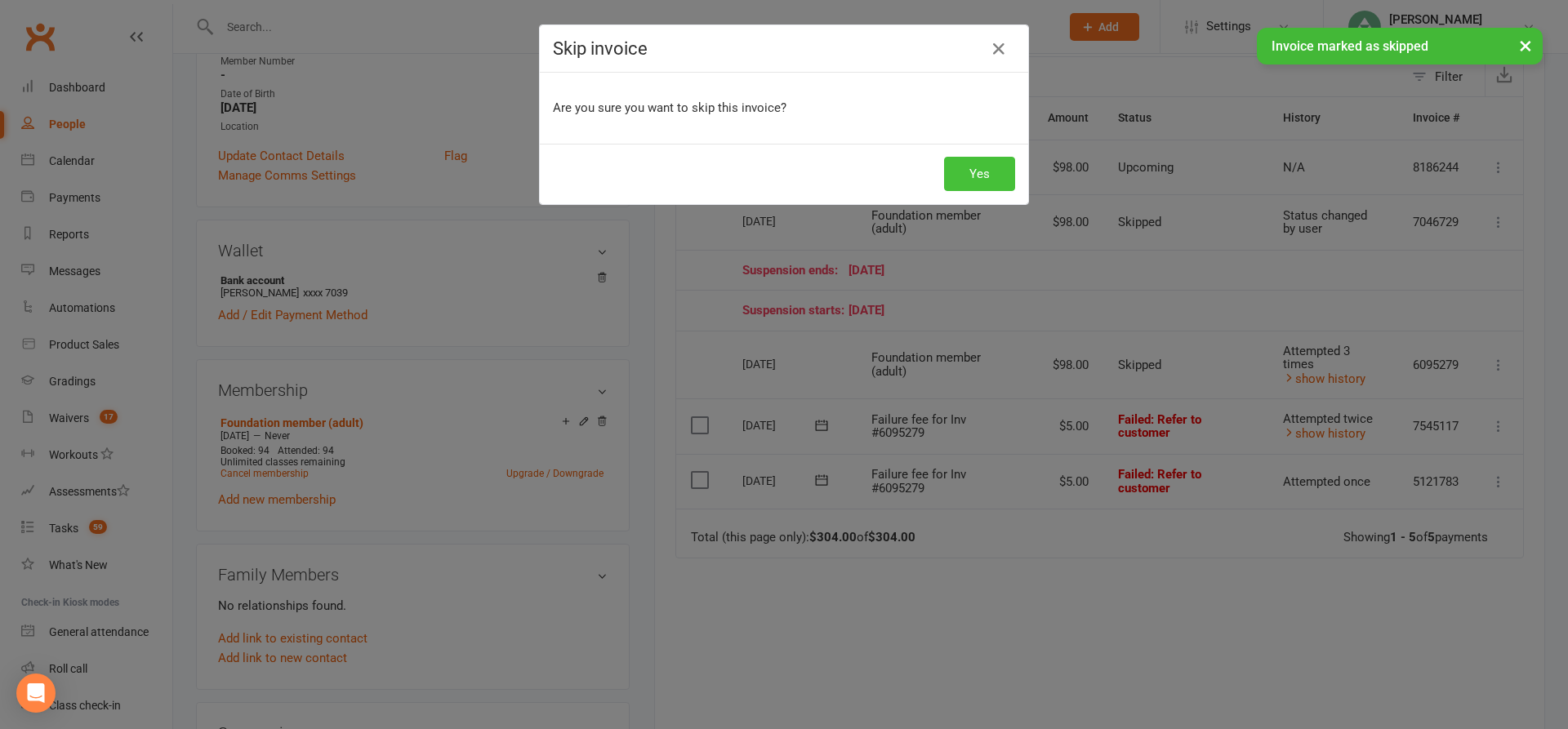
click at [978, 163] on button "Yes" at bounding box center [980, 173] width 71 height 34
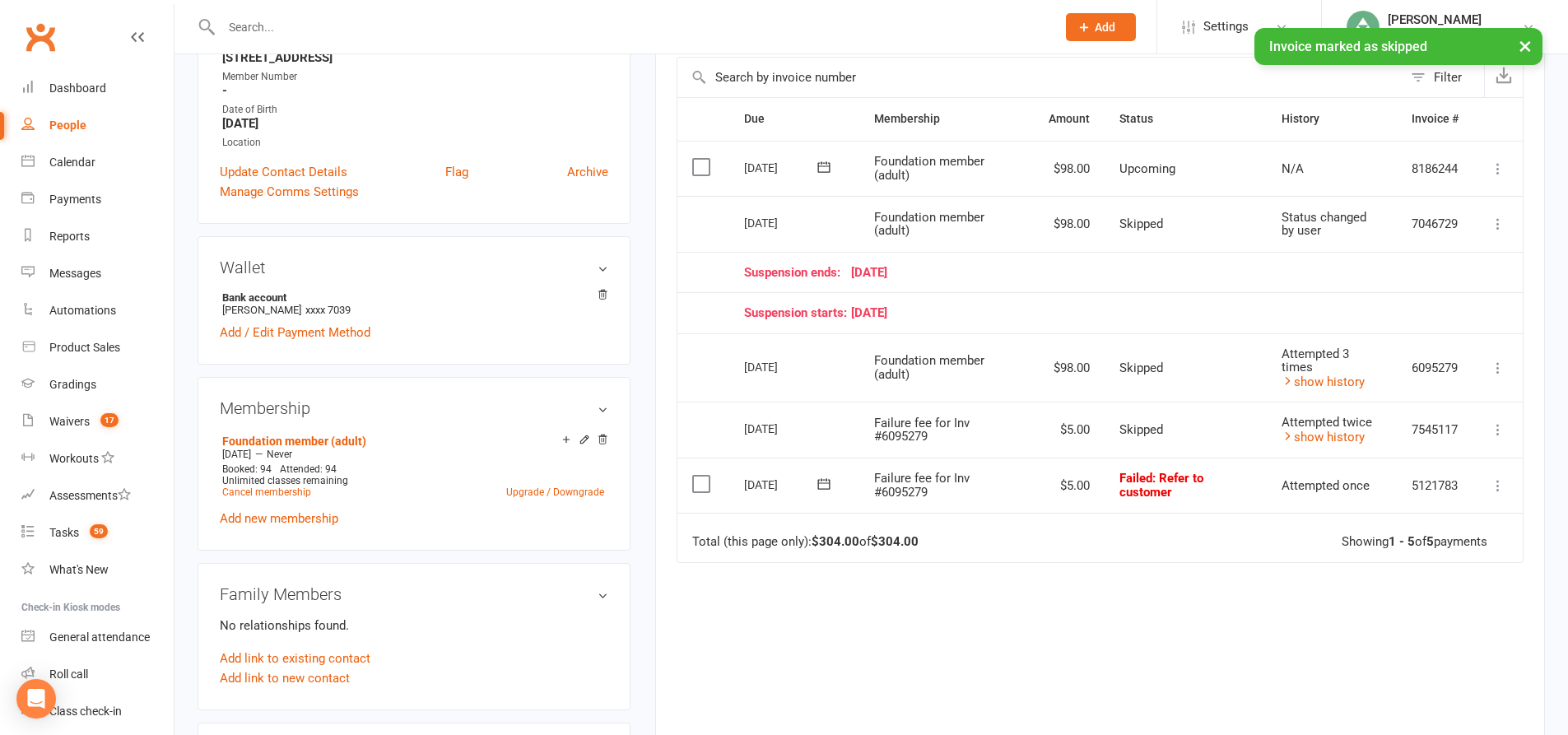
click at [1499, 493] on icon at bounding box center [1498, 486] width 17 height 17
click at [1411, 615] on link "Skip" at bounding box center [1426, 616] width 163 height 32
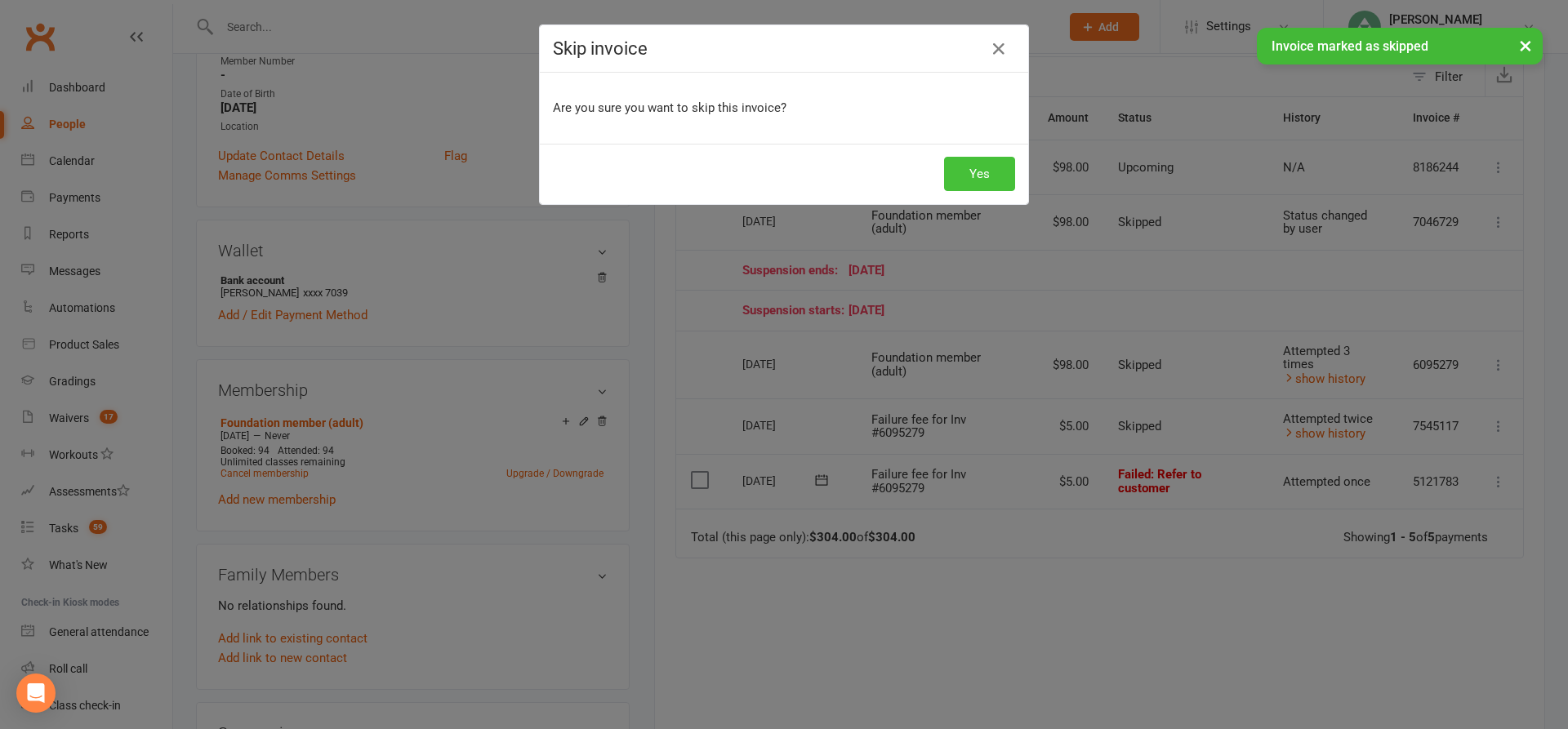
click at [982, 177] on button "Yes" at bounding box center [980, 173] width 71 height 34
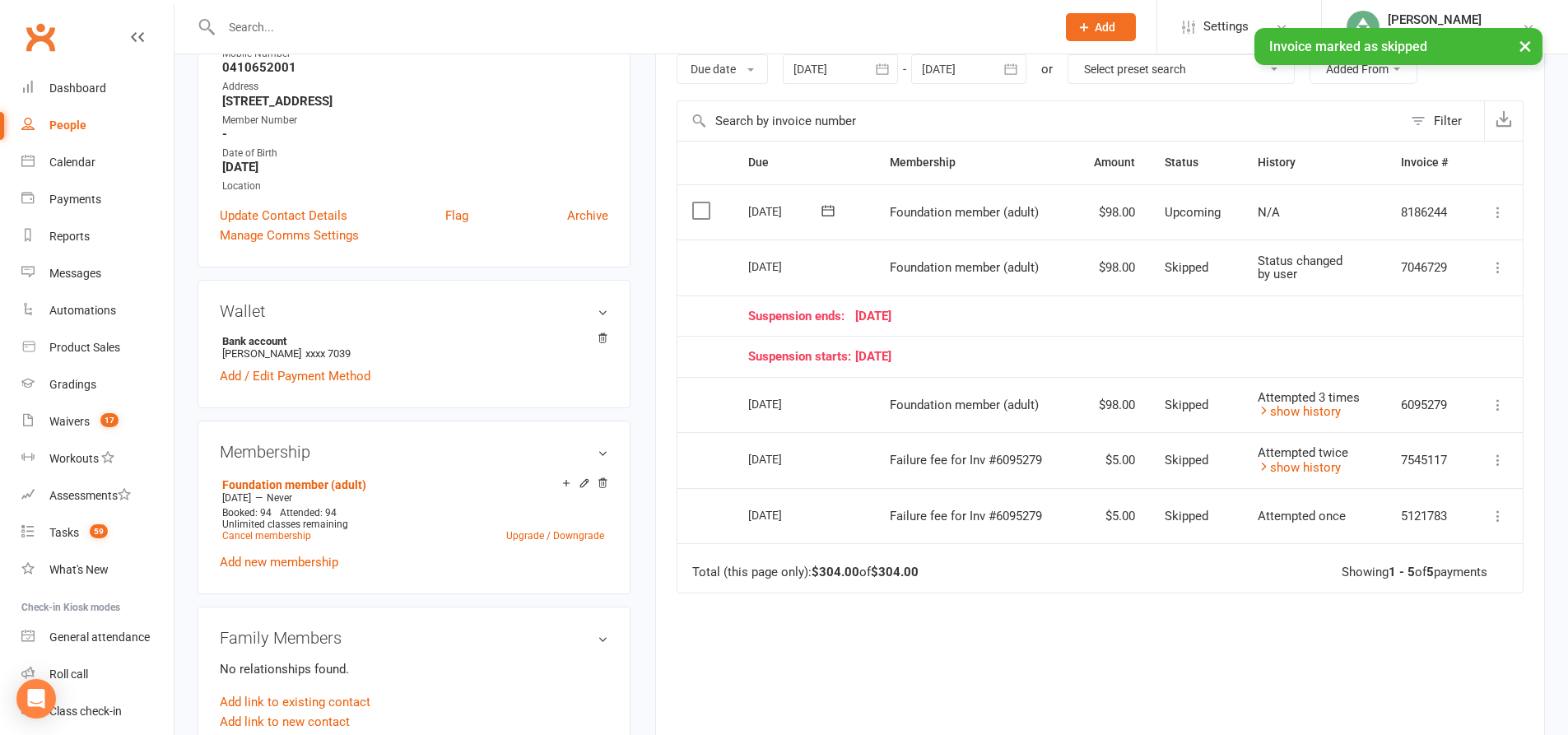
scroll to position [247, 0]
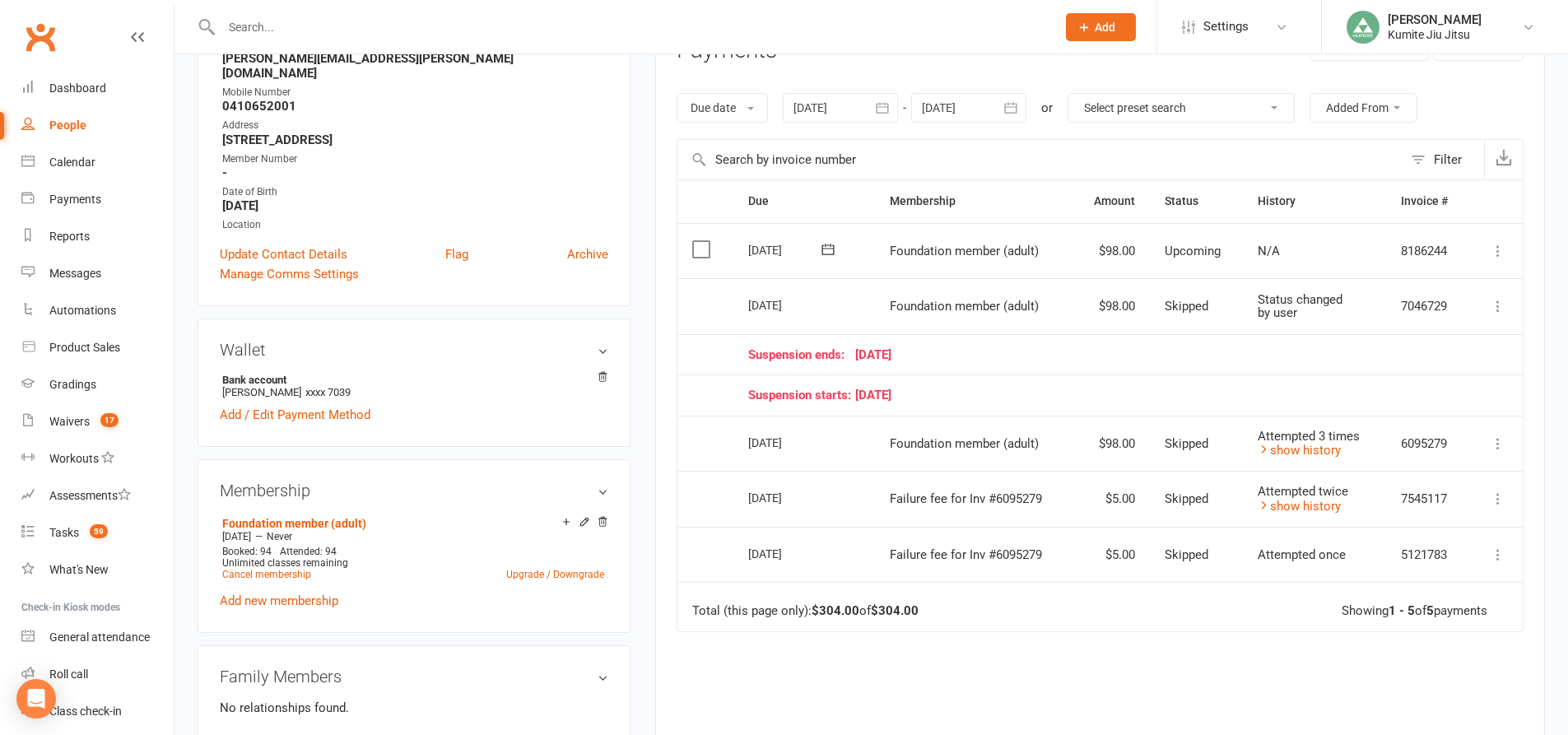
click at [873, 115] on button "button" at bounding box center [883, 108] width 30 height 30
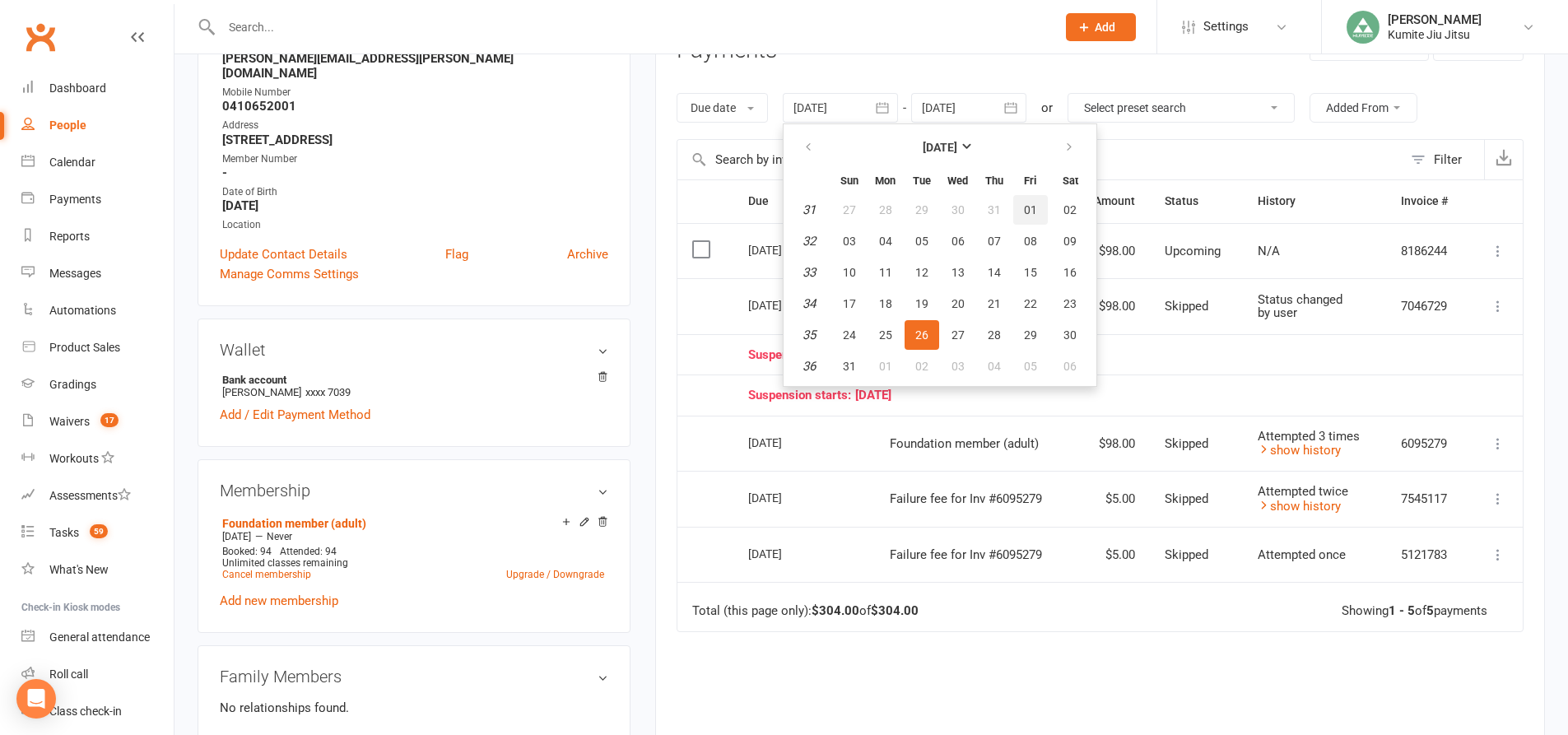
click at [1023, 211] on button "01" at bounding box center [1030, 210] width 34 height 30
type input "01 Aug 2025"
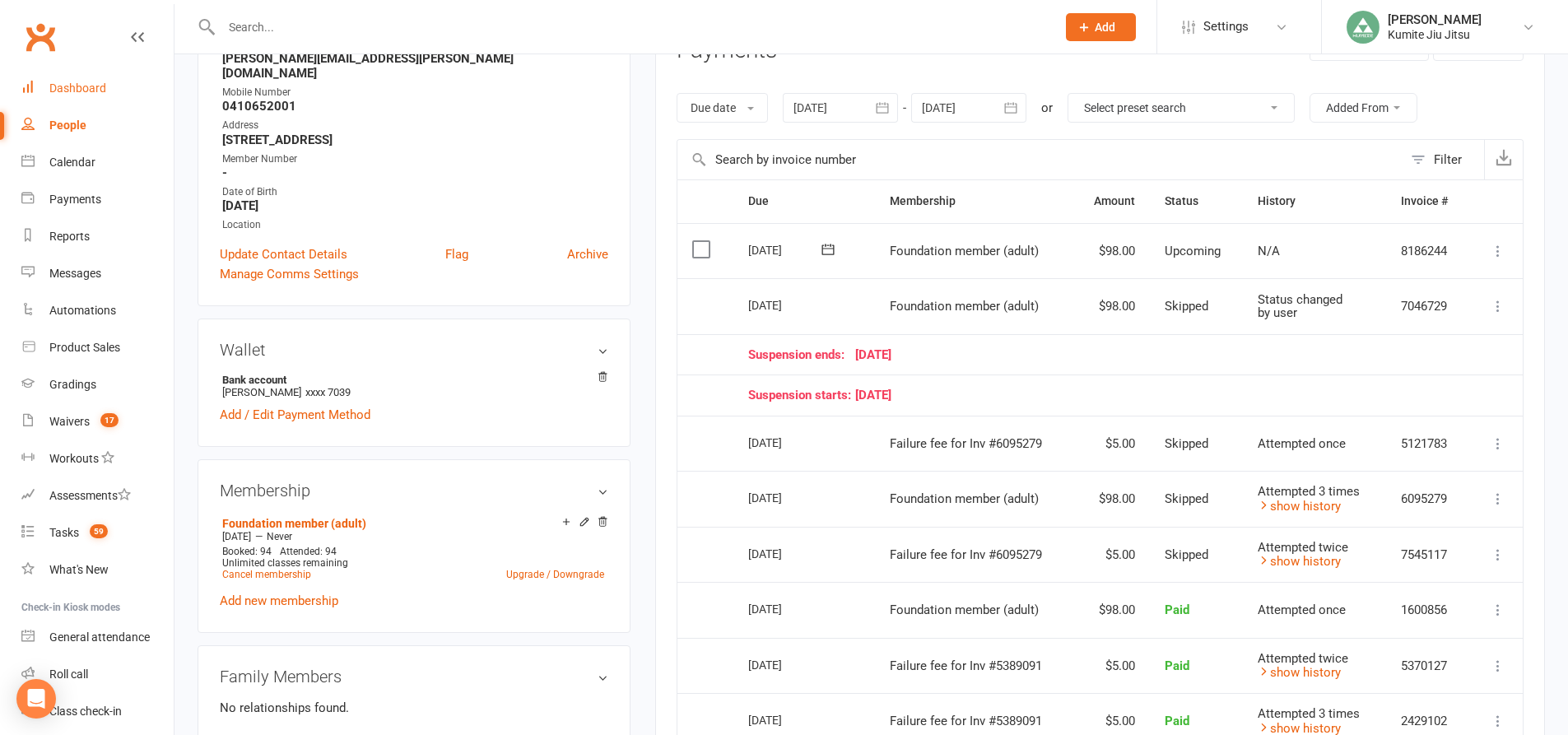
click at [96, 89] on div "Dashboard" at bounding box center [77, 88] width 57 height 13
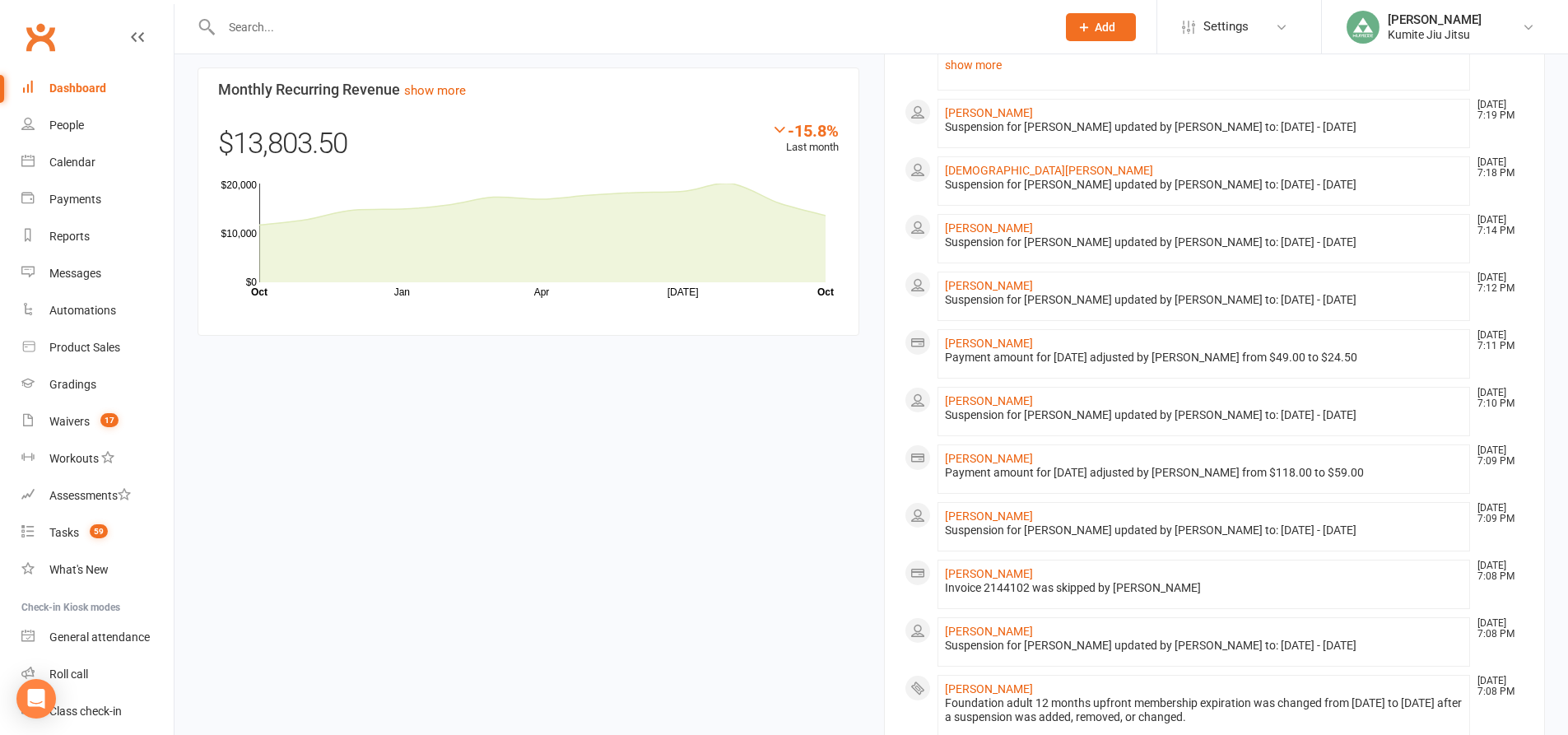
scroll to position [1238, 0]
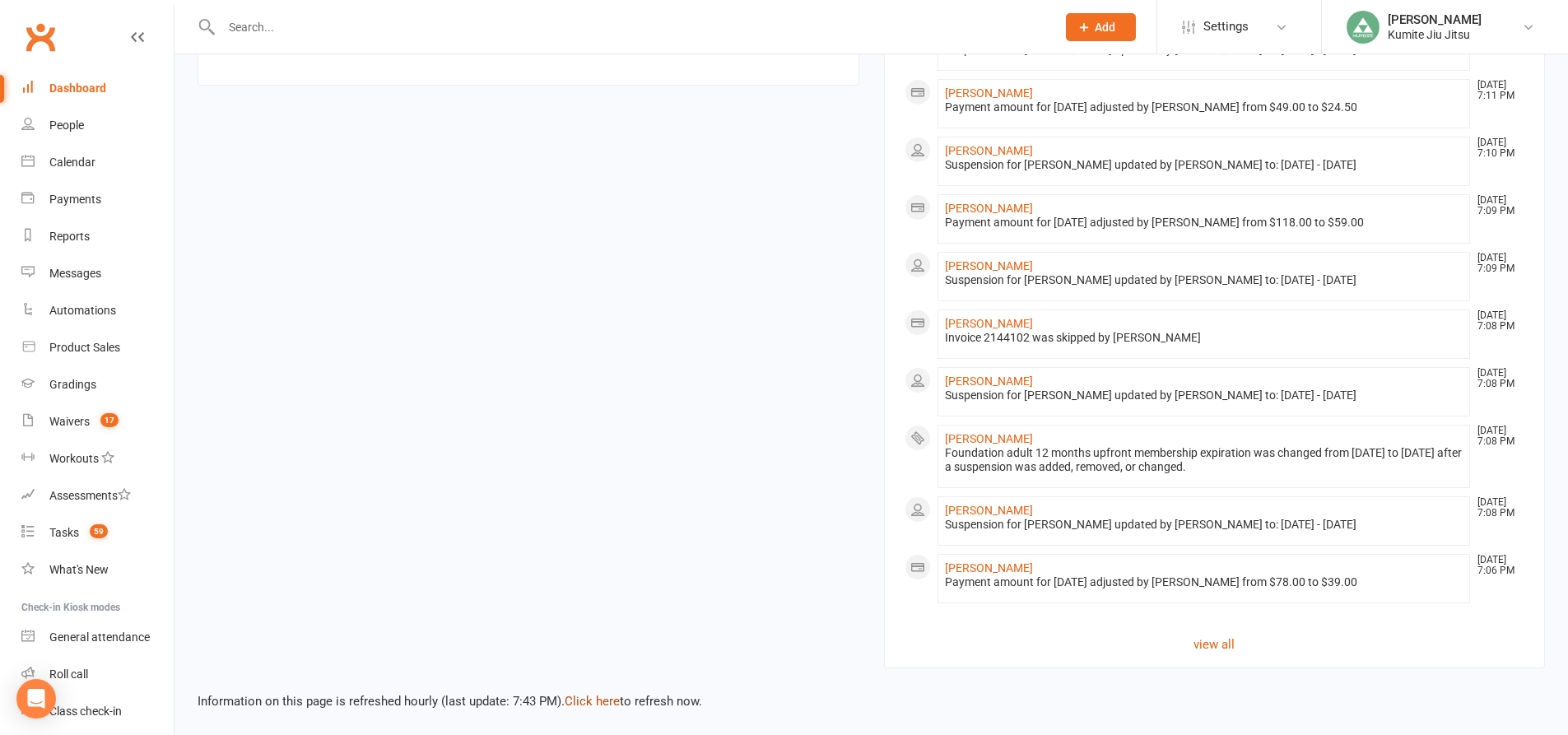
click at [591, 703] on link "Click here" at bounding box center [592, 701] width 55 height 15
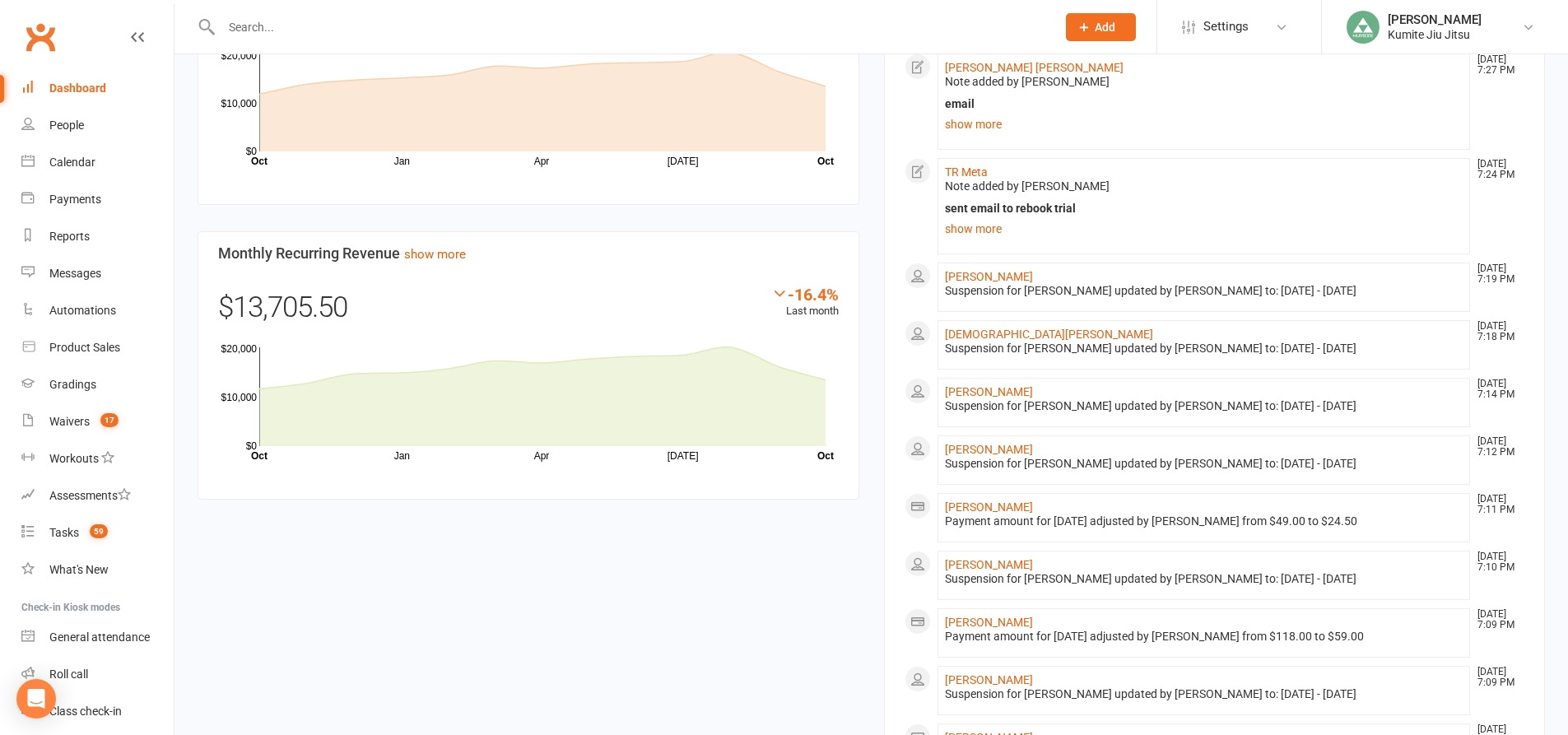
scroll to position [991, 0]
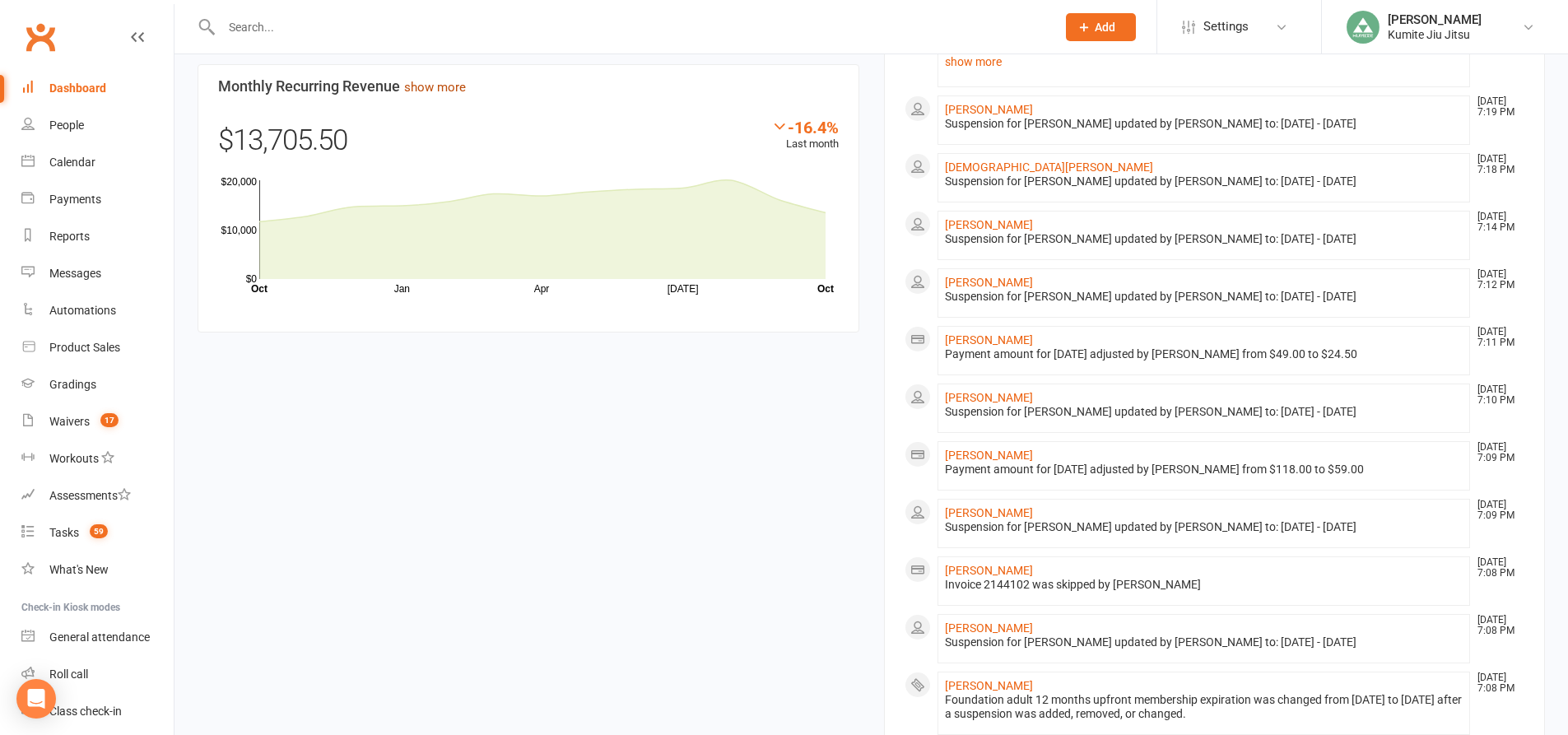
click at [441, 89] on link "show more" at bounding box center [435, 87] width 61 height 15
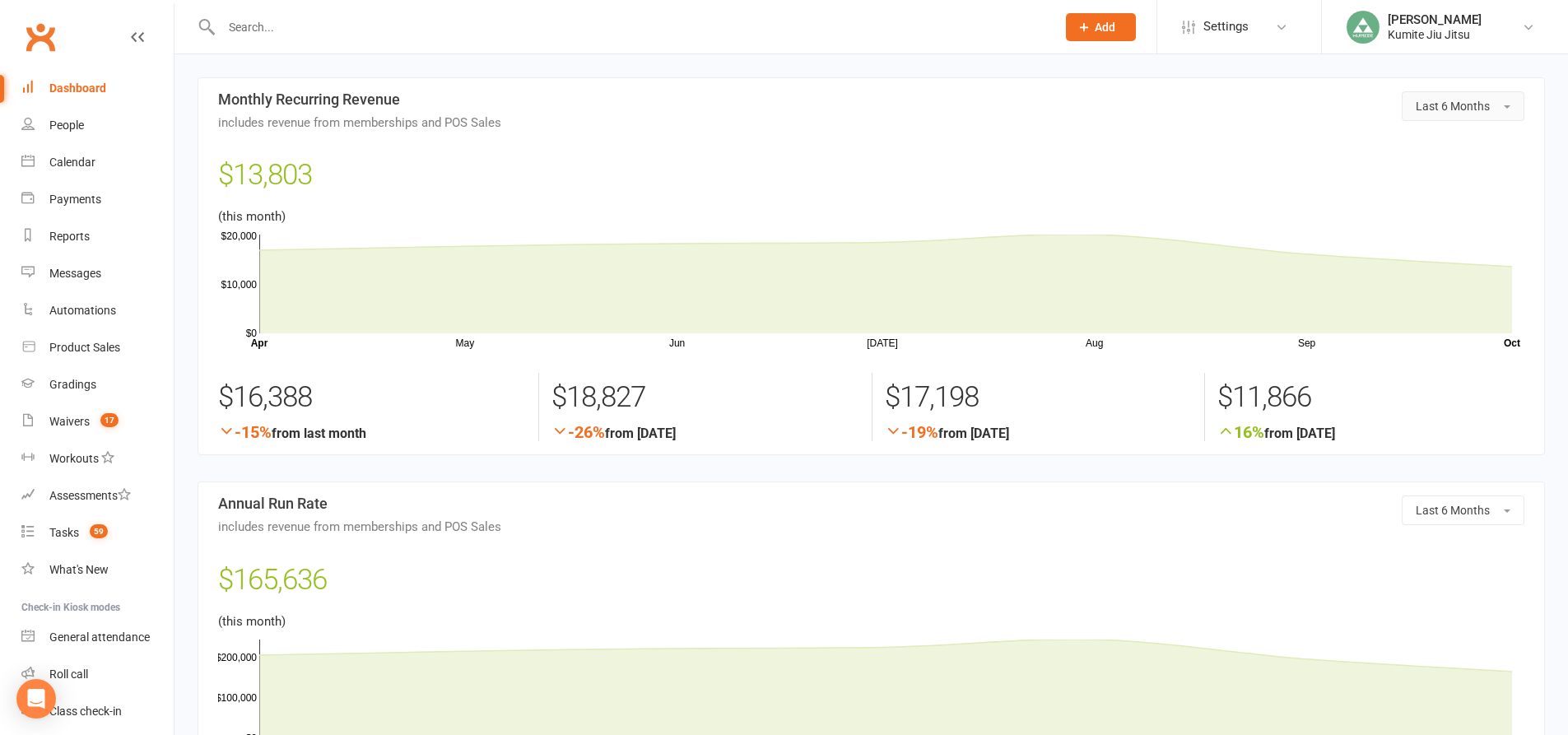
click at [1483, 112] on button "Last 6 Months" at bounding box center [1464, 106] width 123 height 30
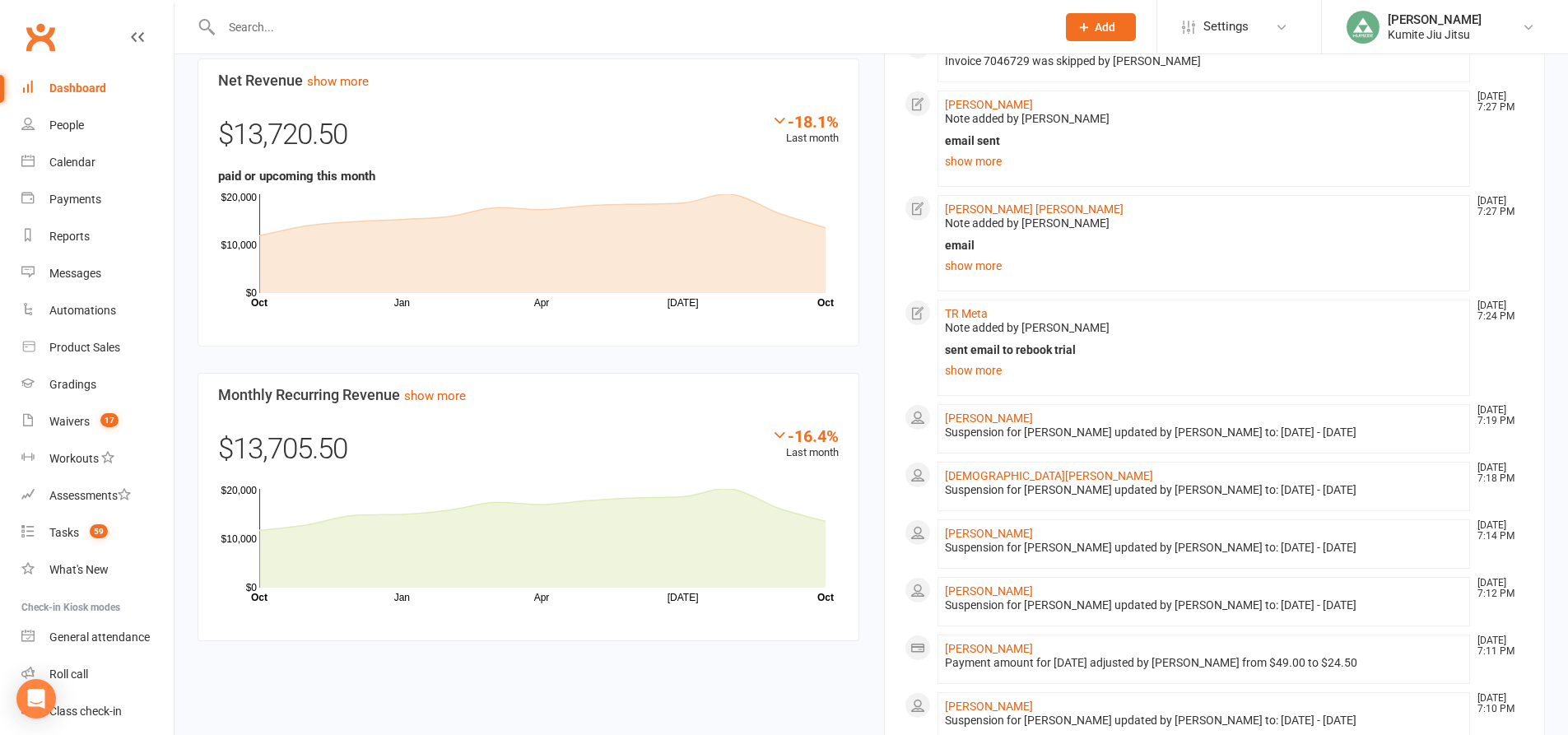
scroll to position [659, 0]
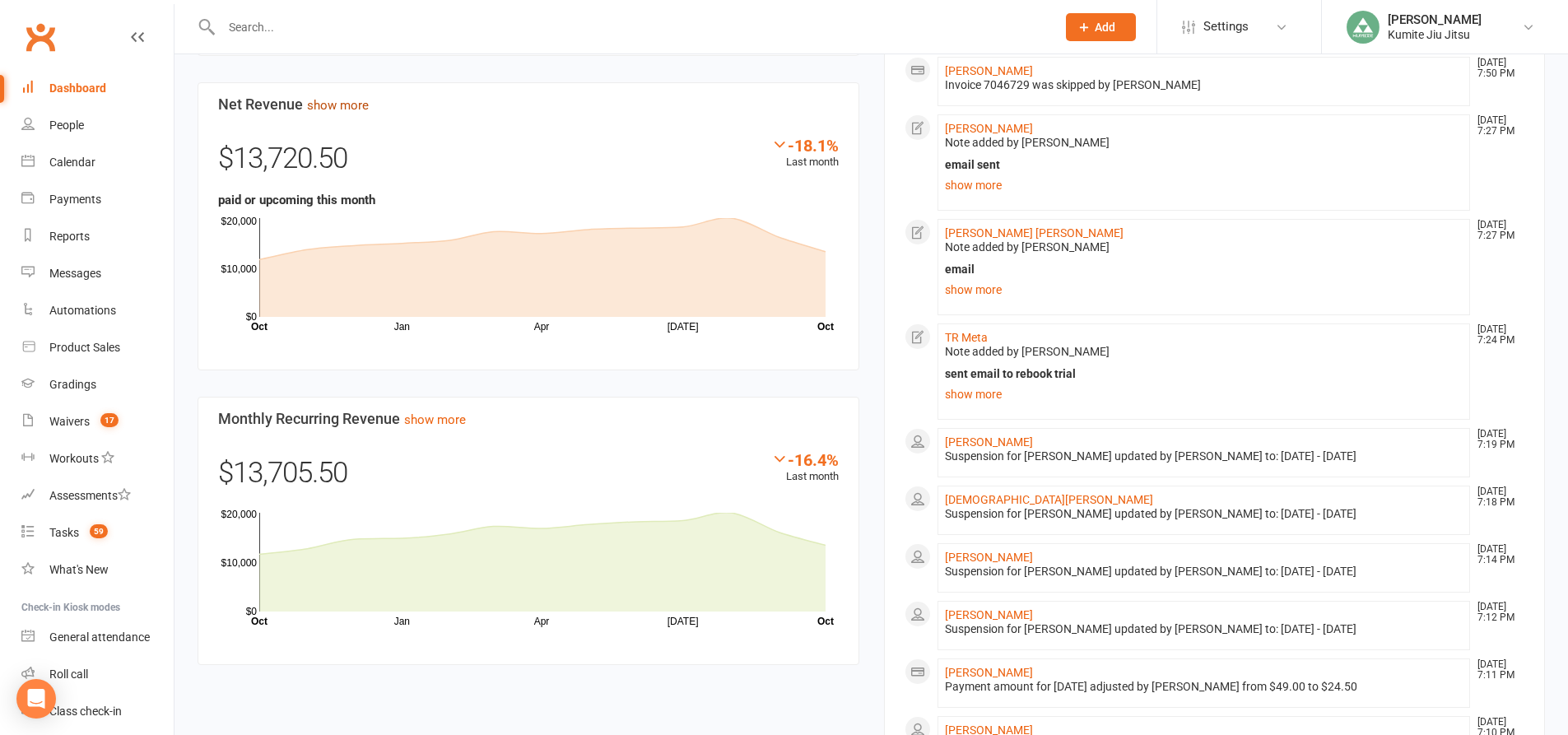
click at [359, 110] on link "show more" at bounding box center [338, 105] width 61 height 15
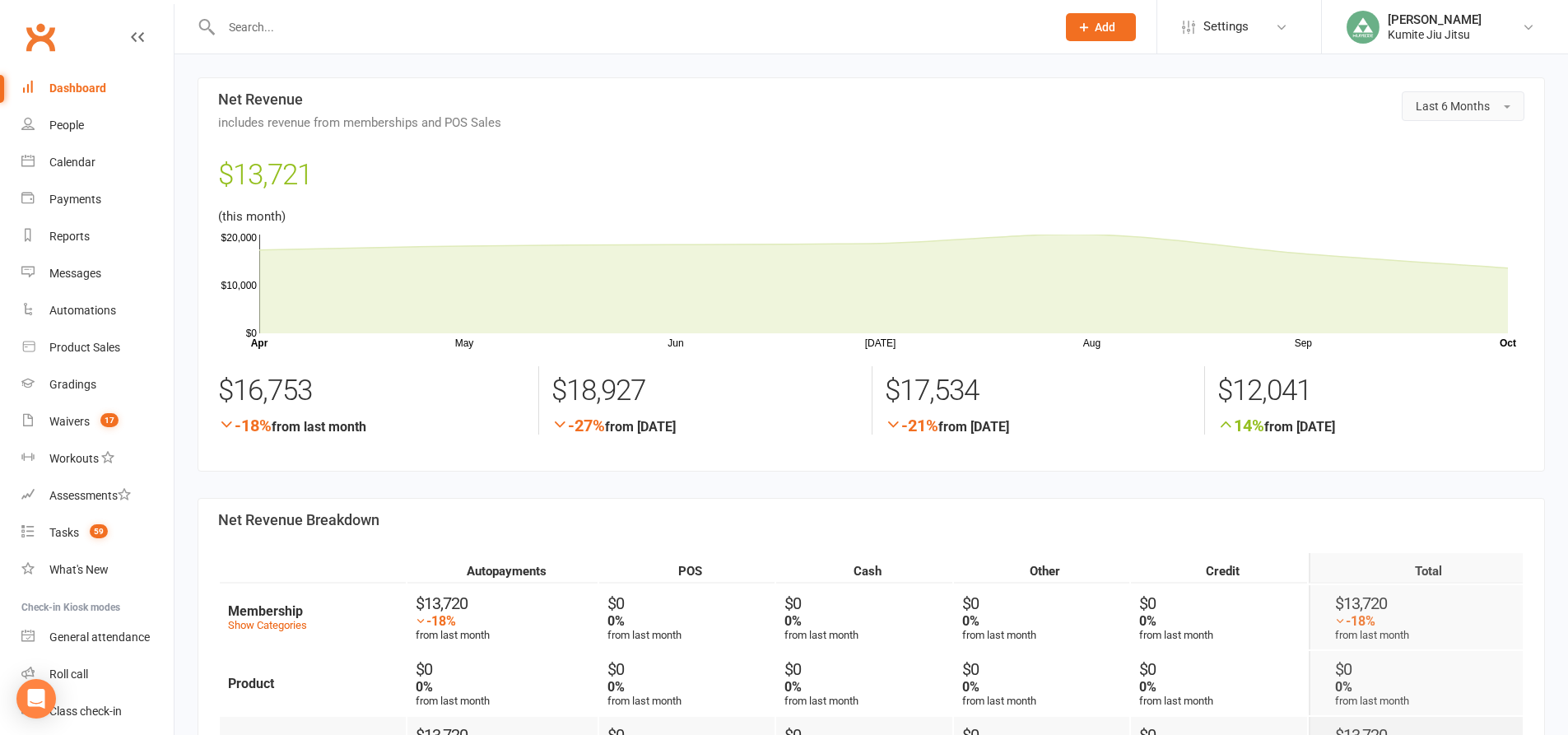
click at [1433, 112] on span "Last 6 Months" at bounding box center [1452, 105] width 74 height 13
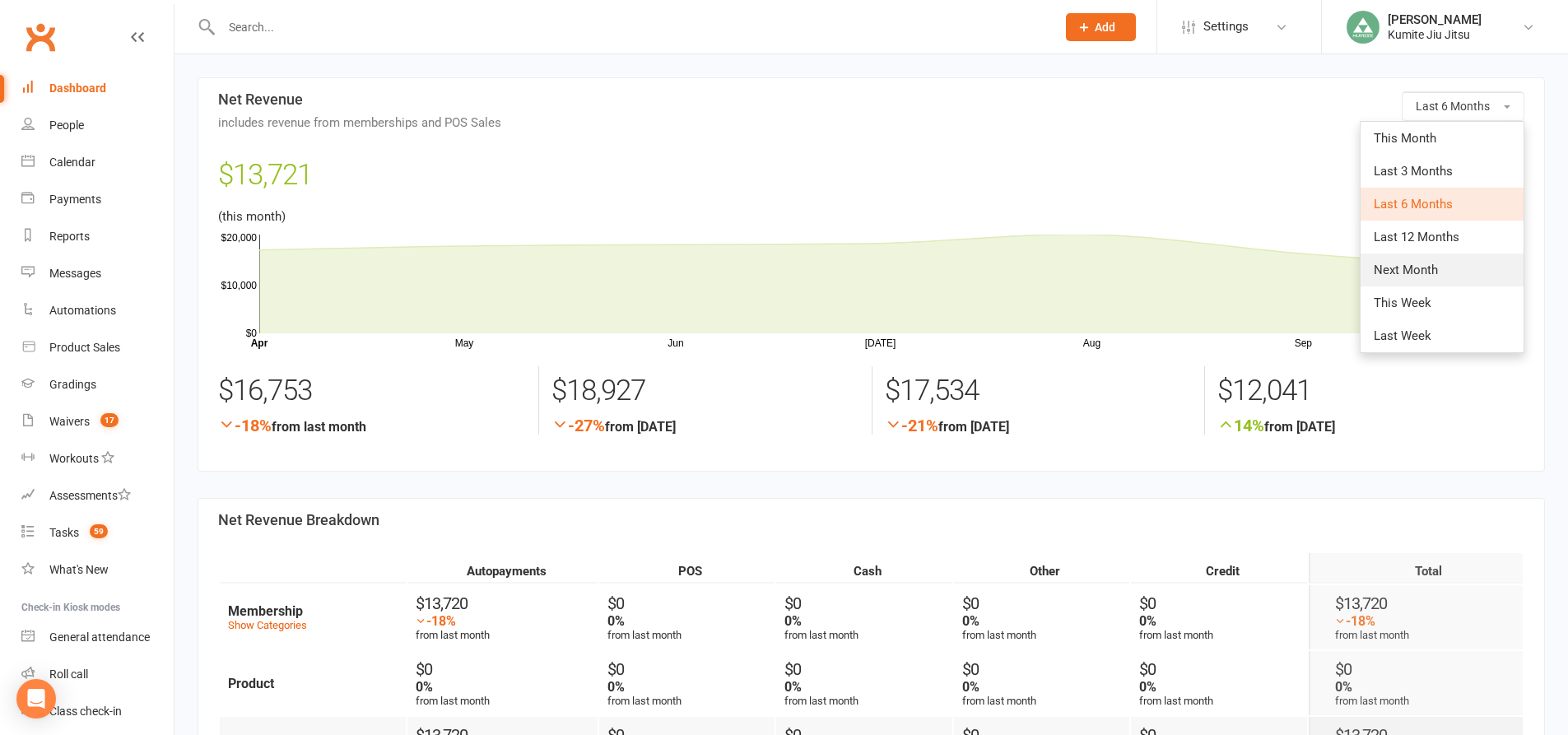
click at [1424, 273] on span "Next Month" at bounding box center [1406, 270] width 64 height 15
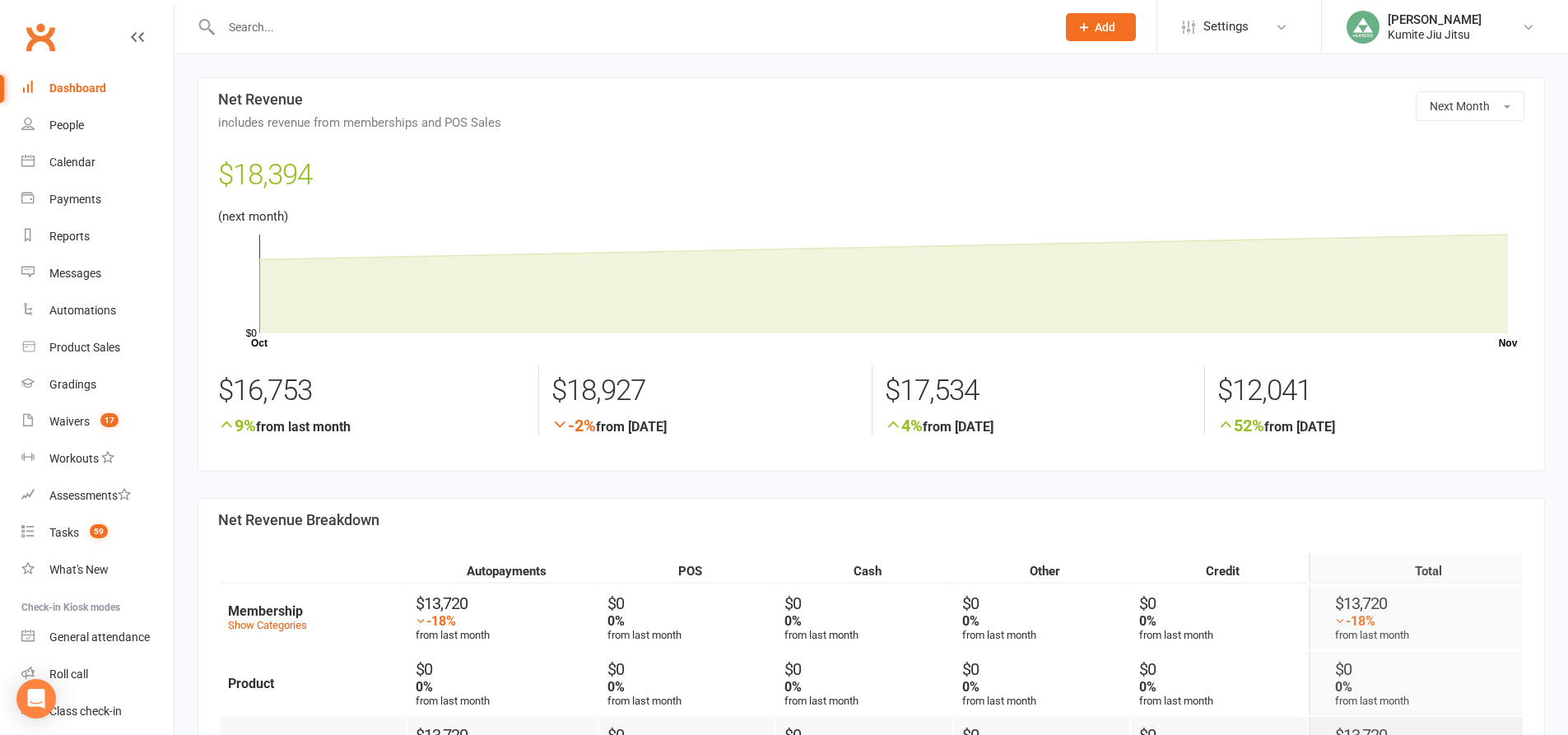
click at [96, 85] on div "Dashboard" at bounding box center [77, 88] width 57 height 13
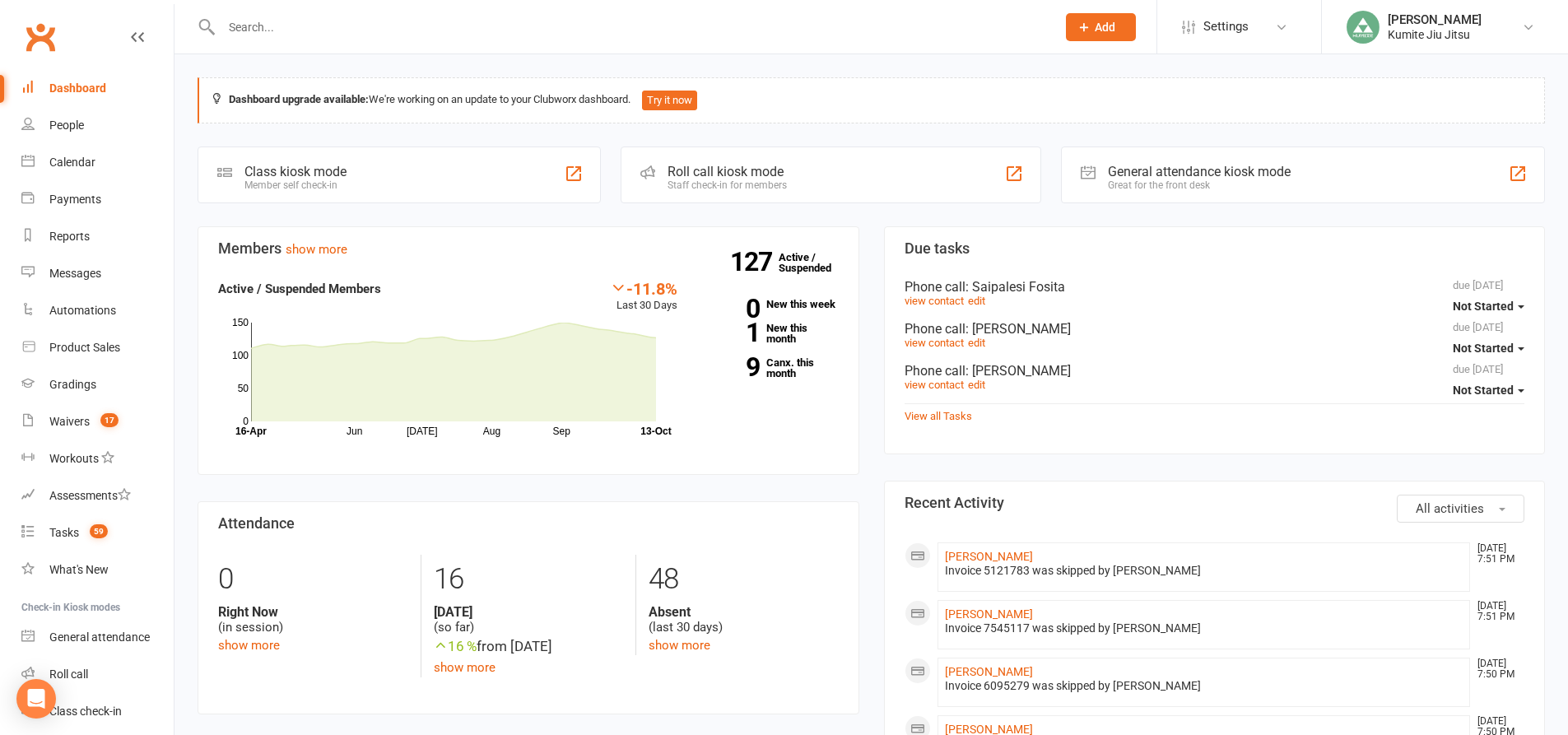
click at [305, 180] on div "Member self check-in" at bounding box center [295, 184] width 102 height 11
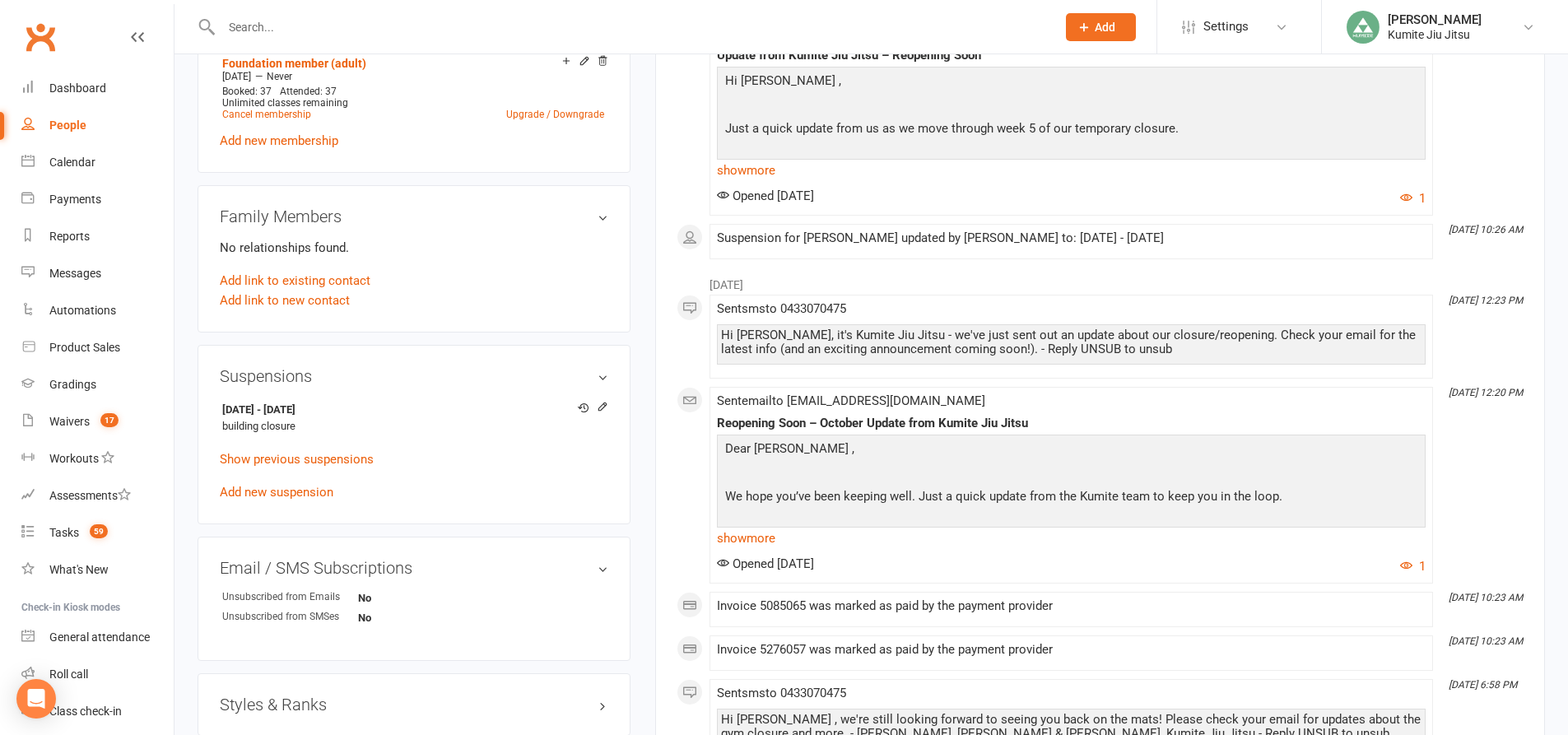
scroll to position [741, 0]
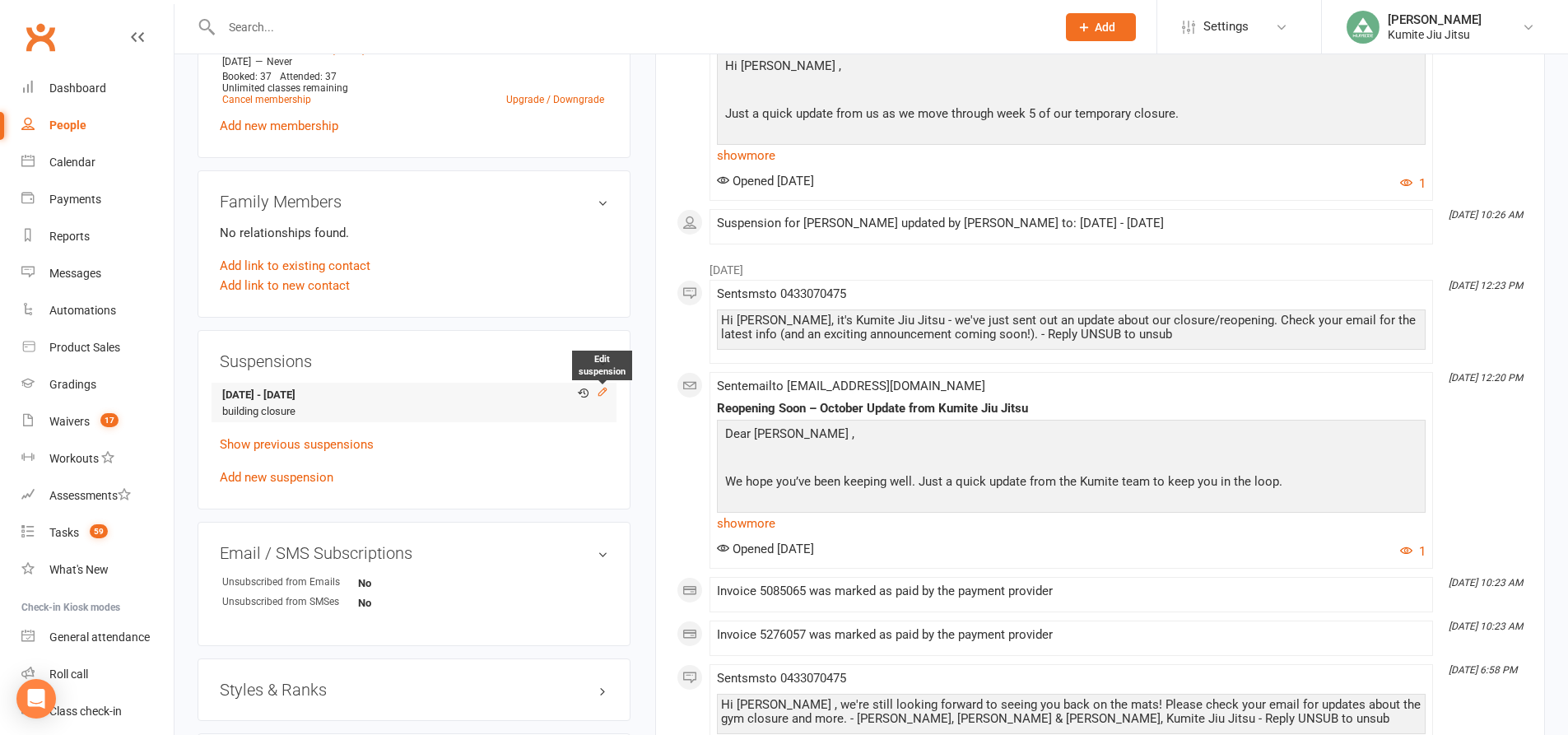
click at [603, 393] on icon at bounding box center [602, 392] width 11 height 11
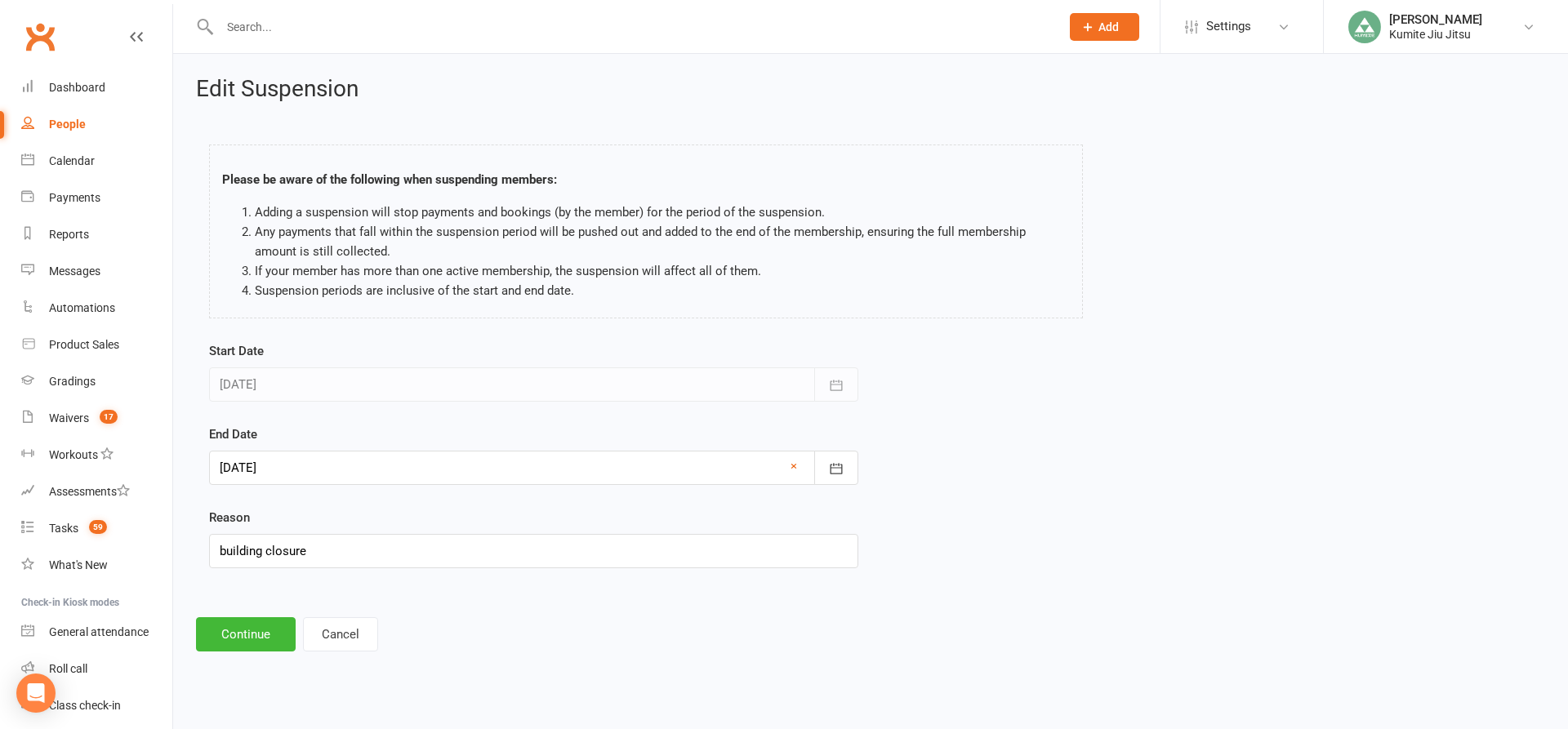
click at [305, 469] on div at bounding box center [533, 467] width 649 height 34
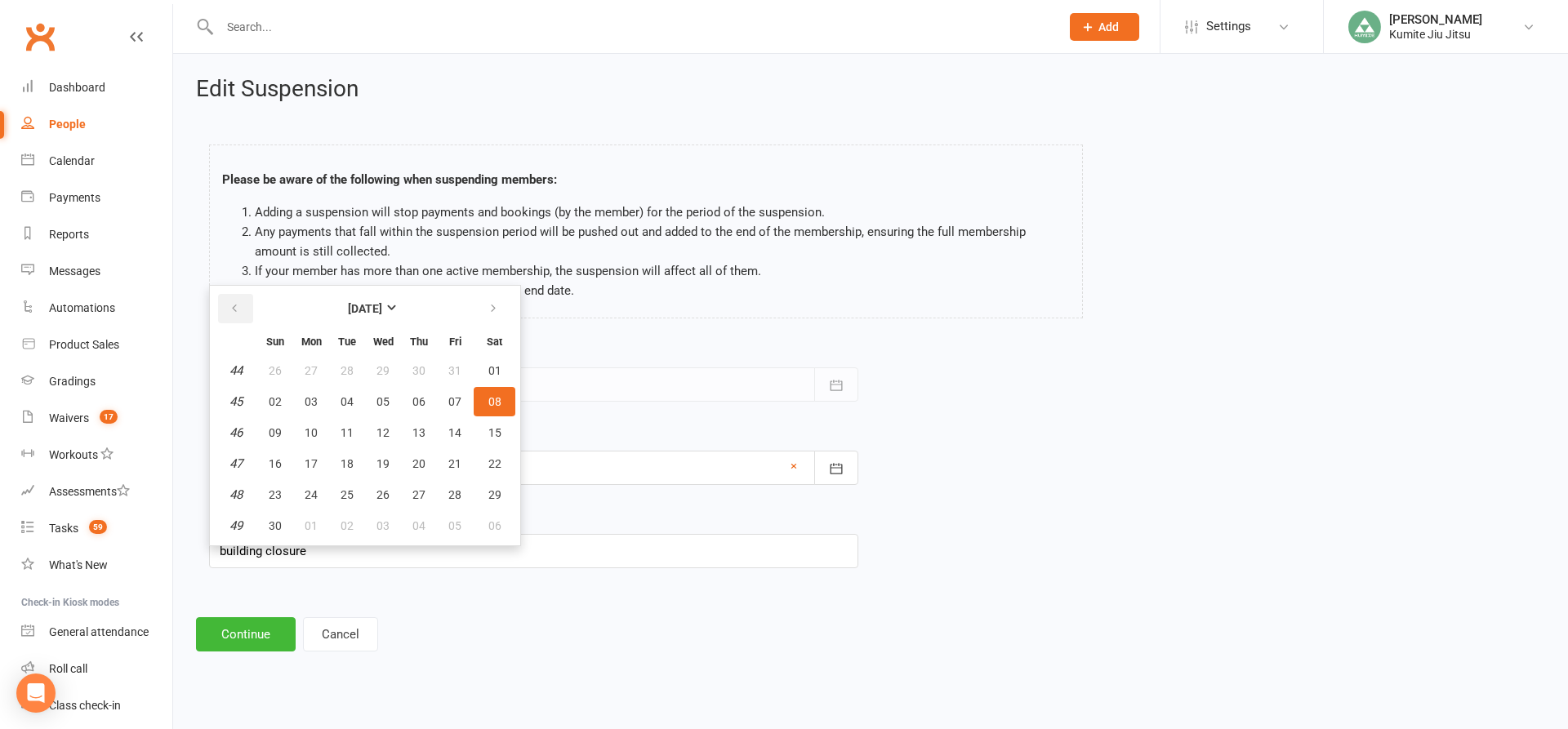
click at [241, 309] on button "button" at bounding box center [235, 308] width 35 height 30
click at [315, 429] on span "13" at bounding box center [311, 432] width 13 height 13
type input "[DATE]"
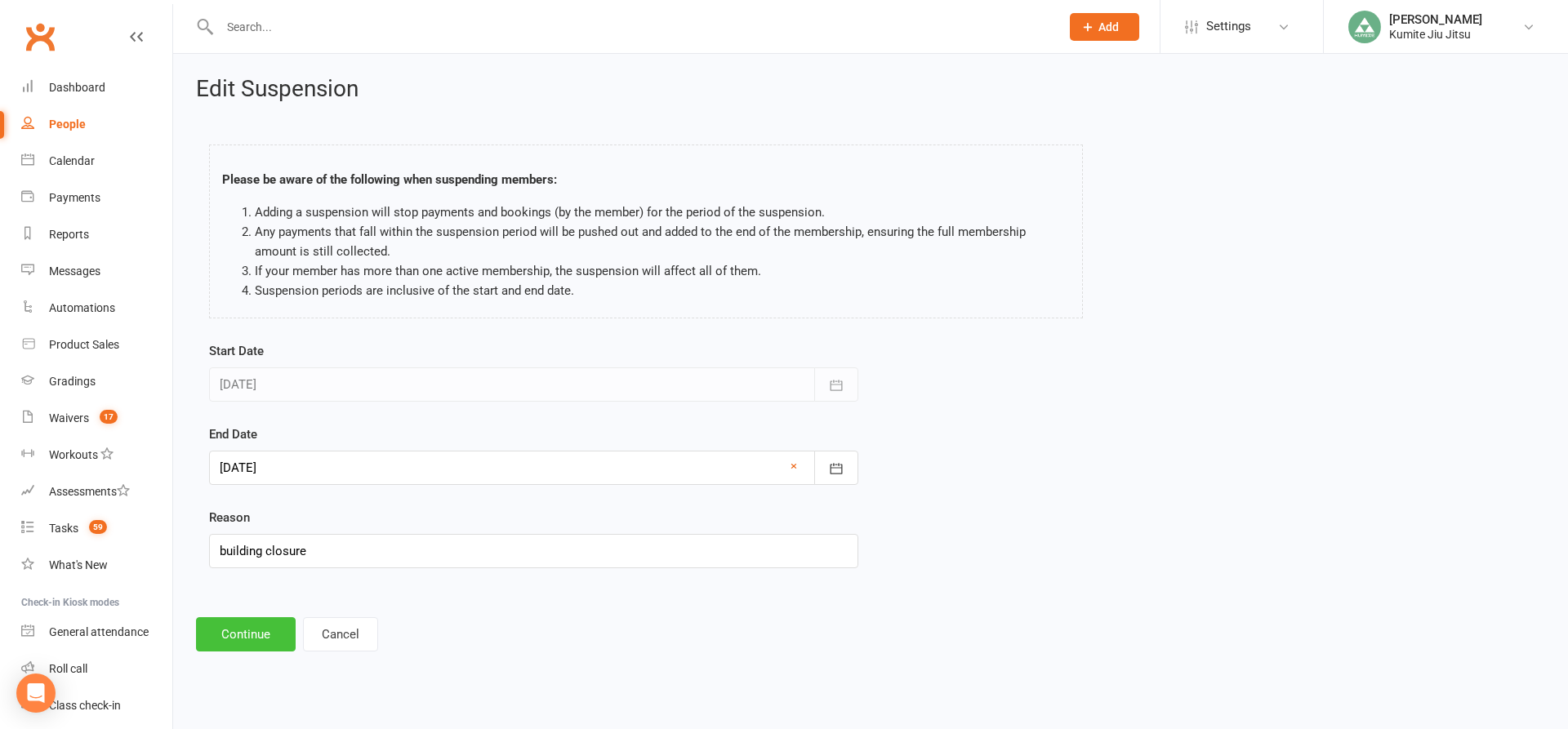
click at [256, 628] on button "Continue" at bounding box center [246, 634] width 99 height 34
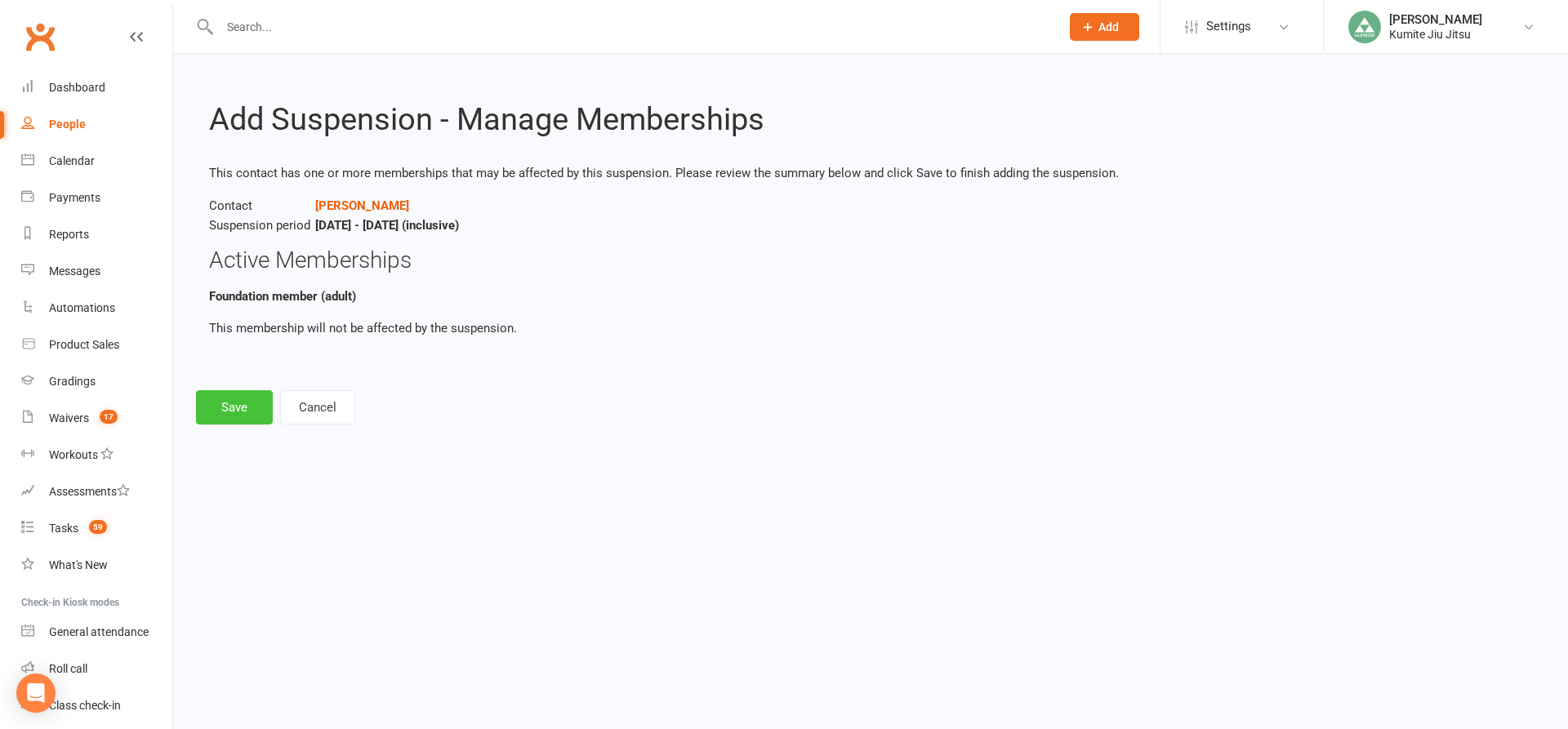
click at [242, 399] on button "Save" at bounding box center [234, 407] width 77 height 34
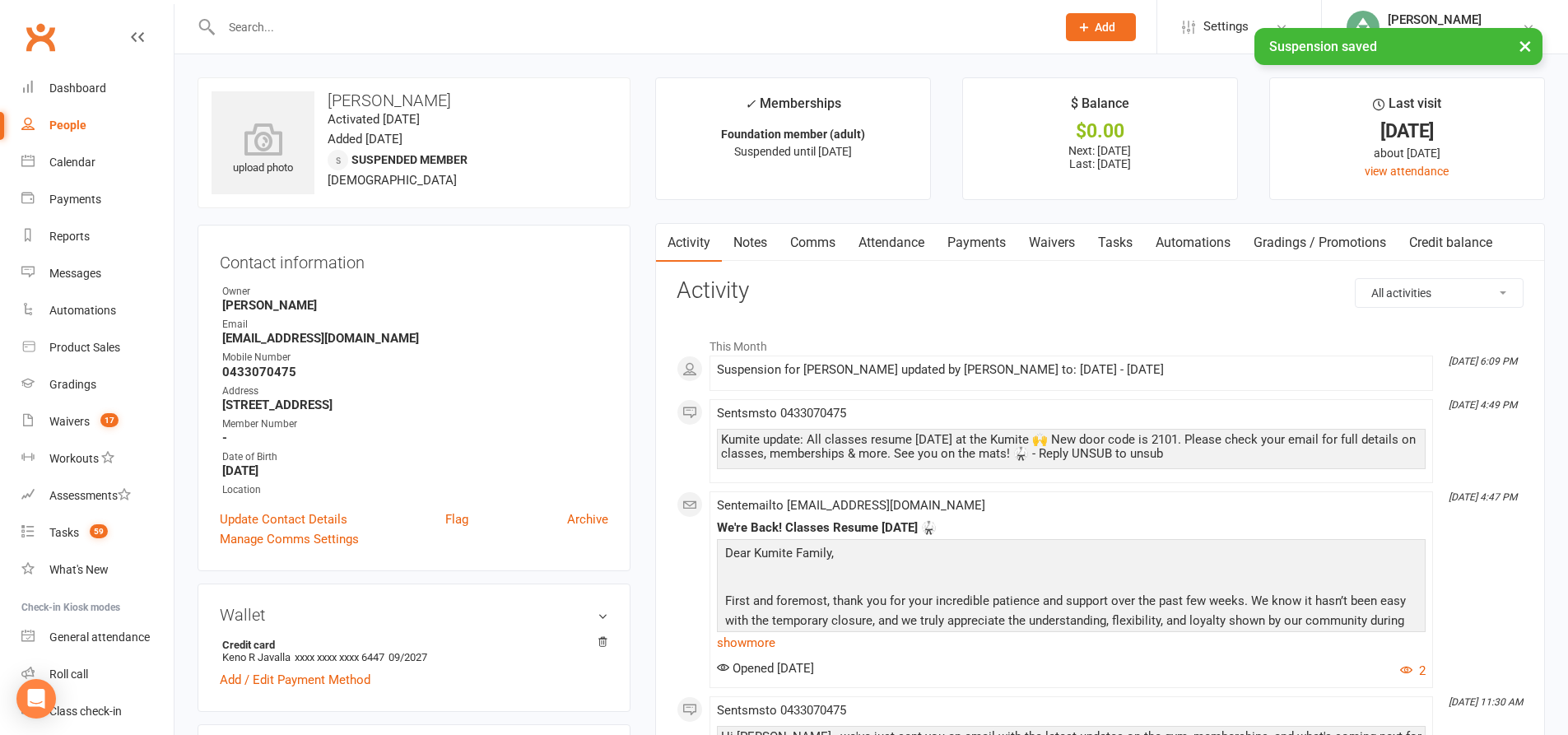
click at [980, 237] on link "Payments" at bounding box center [976, 242] width 82 height 38
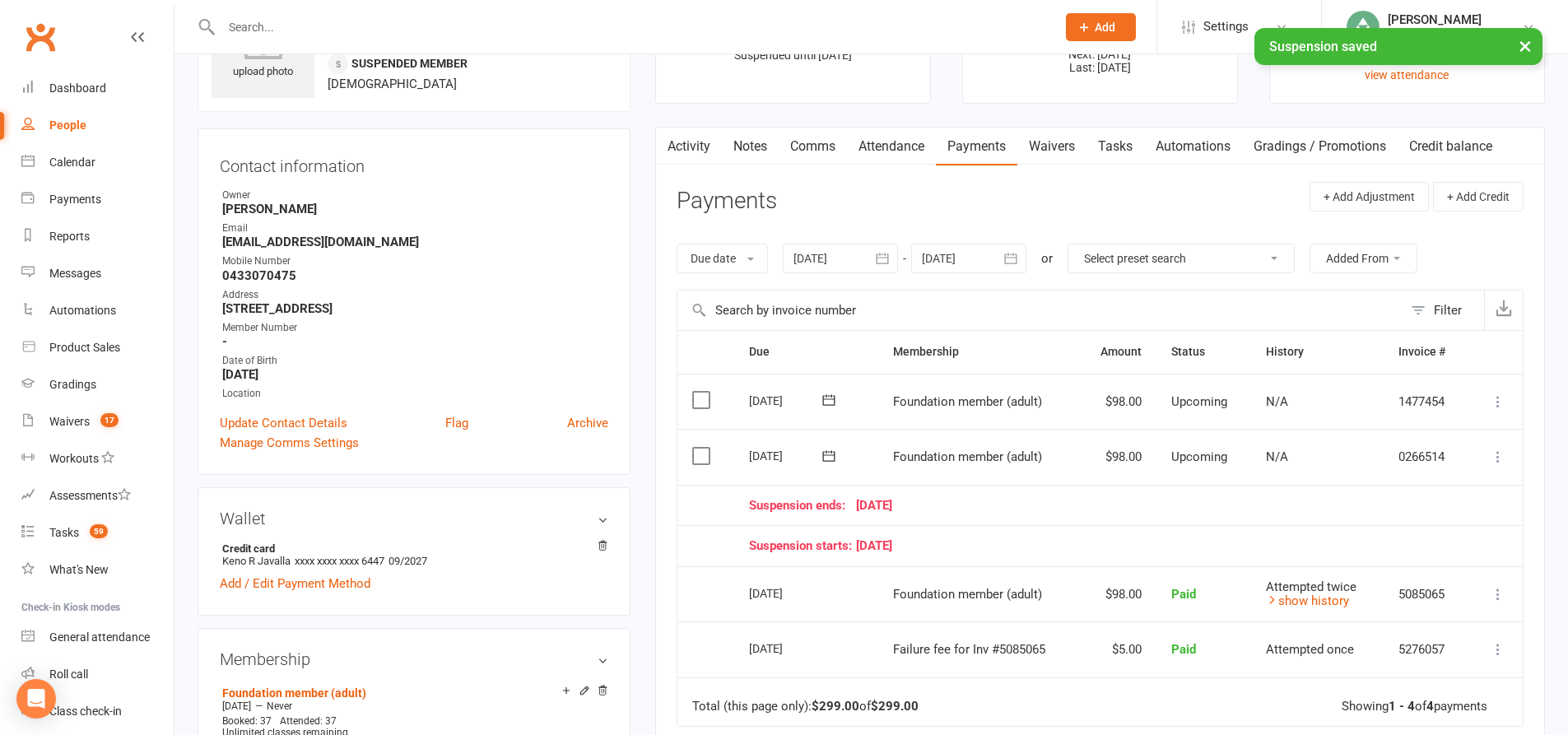
scroll to position [247, 0]
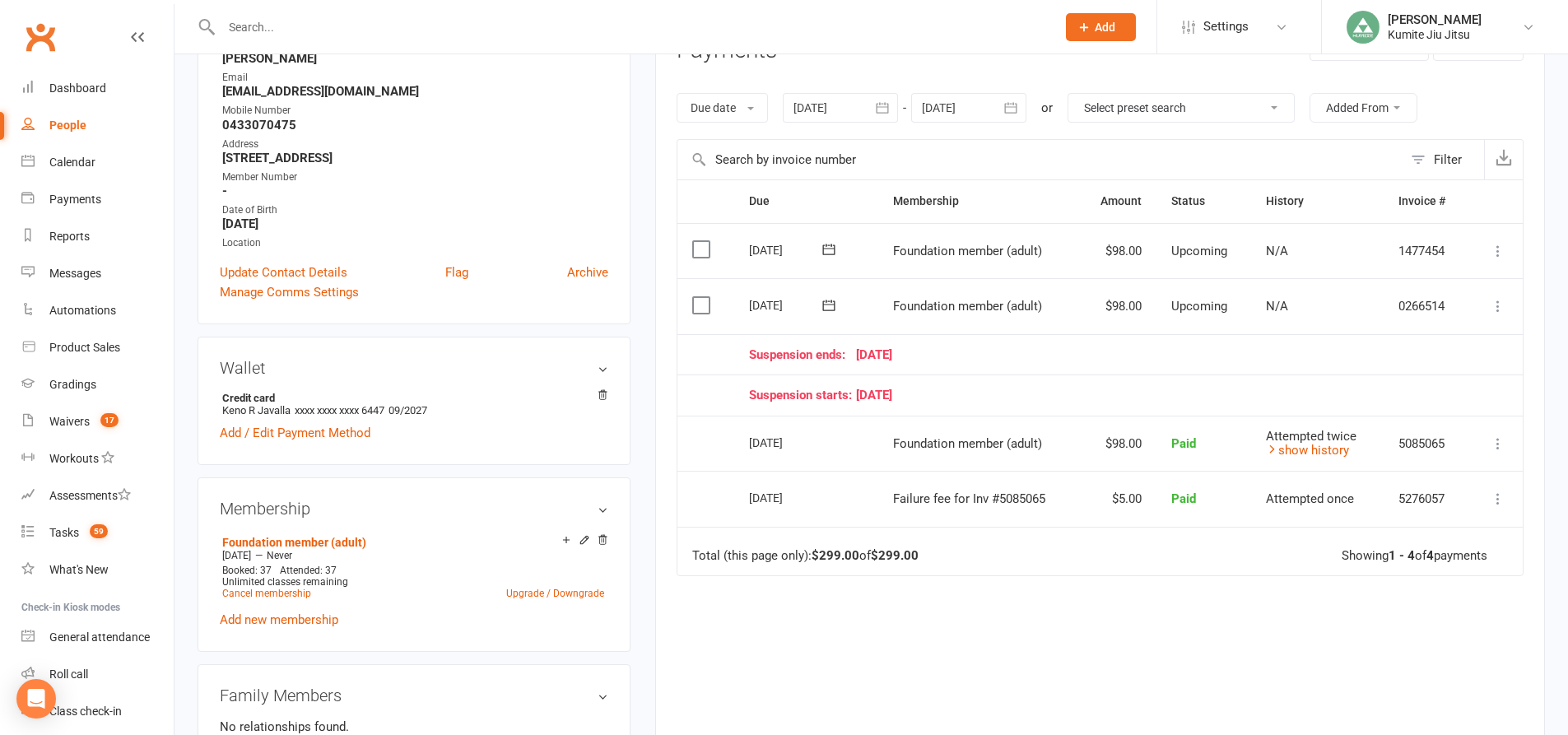
click at [1493, 309] on icon at bounding box center [1498, 306] width 17 height 17
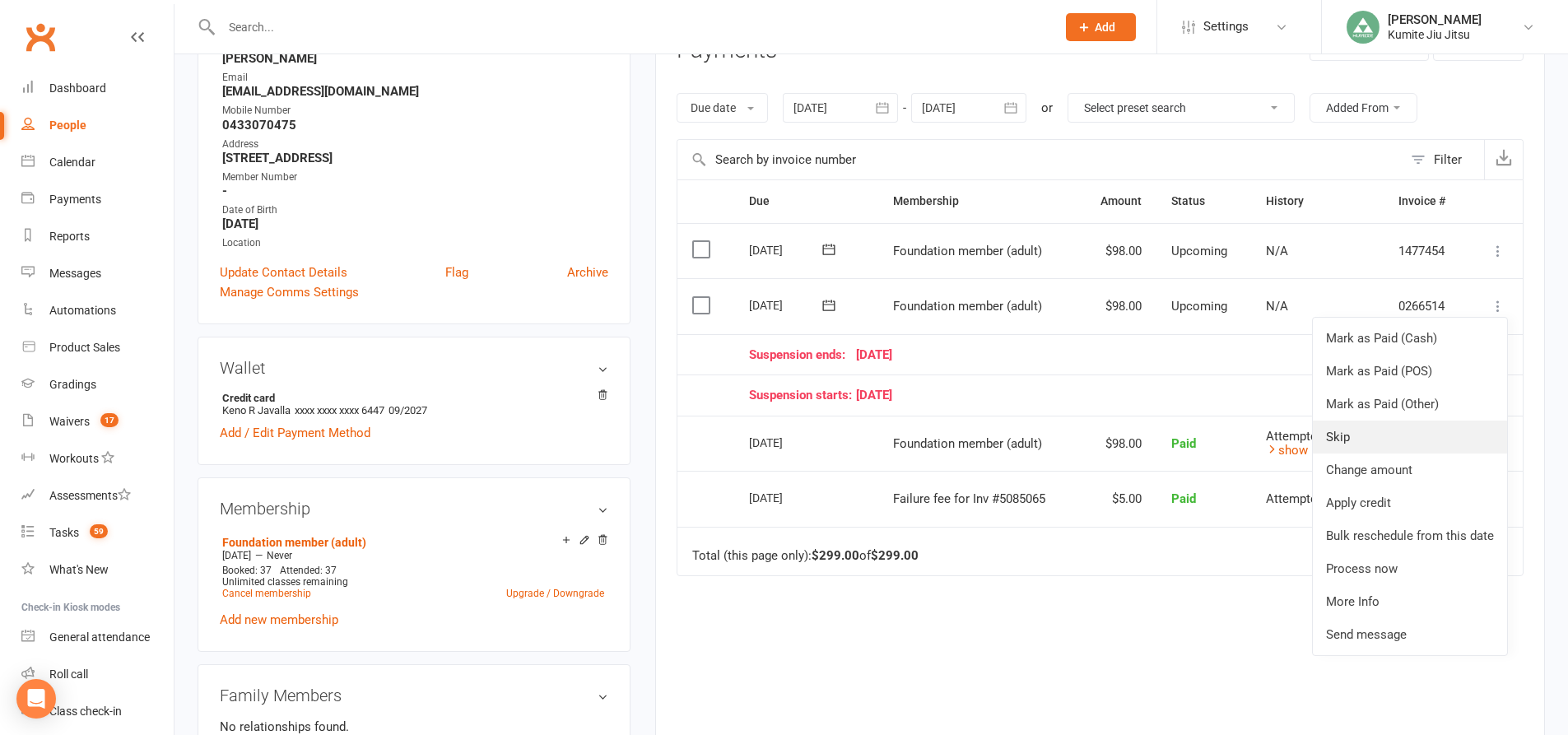
click at [1360, 450] on link "Skip" at bounding box center [1409, 436] width 194 height 32
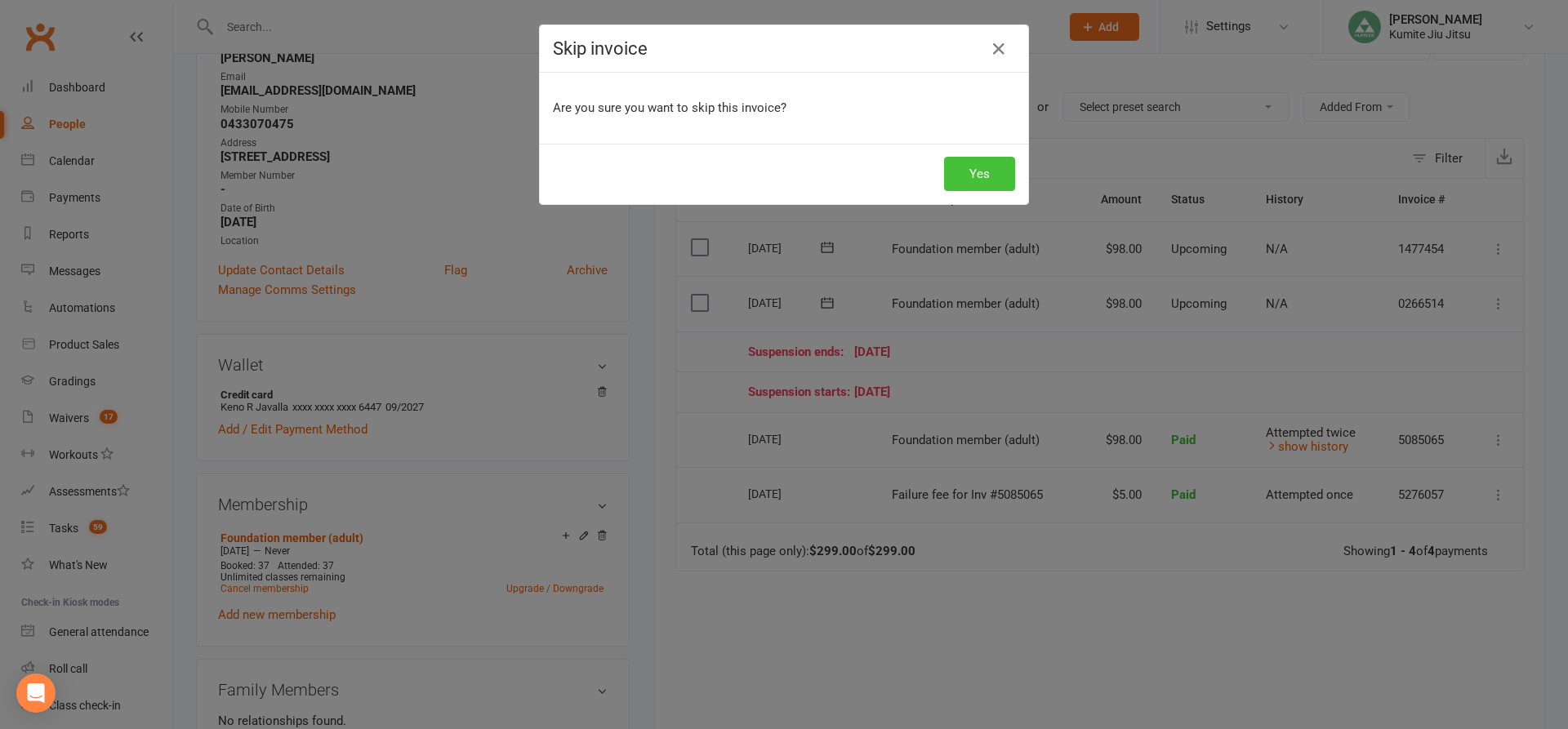
click at [995, 172] on button "Yes" at bounding box center [980, 173] width 71 height 34
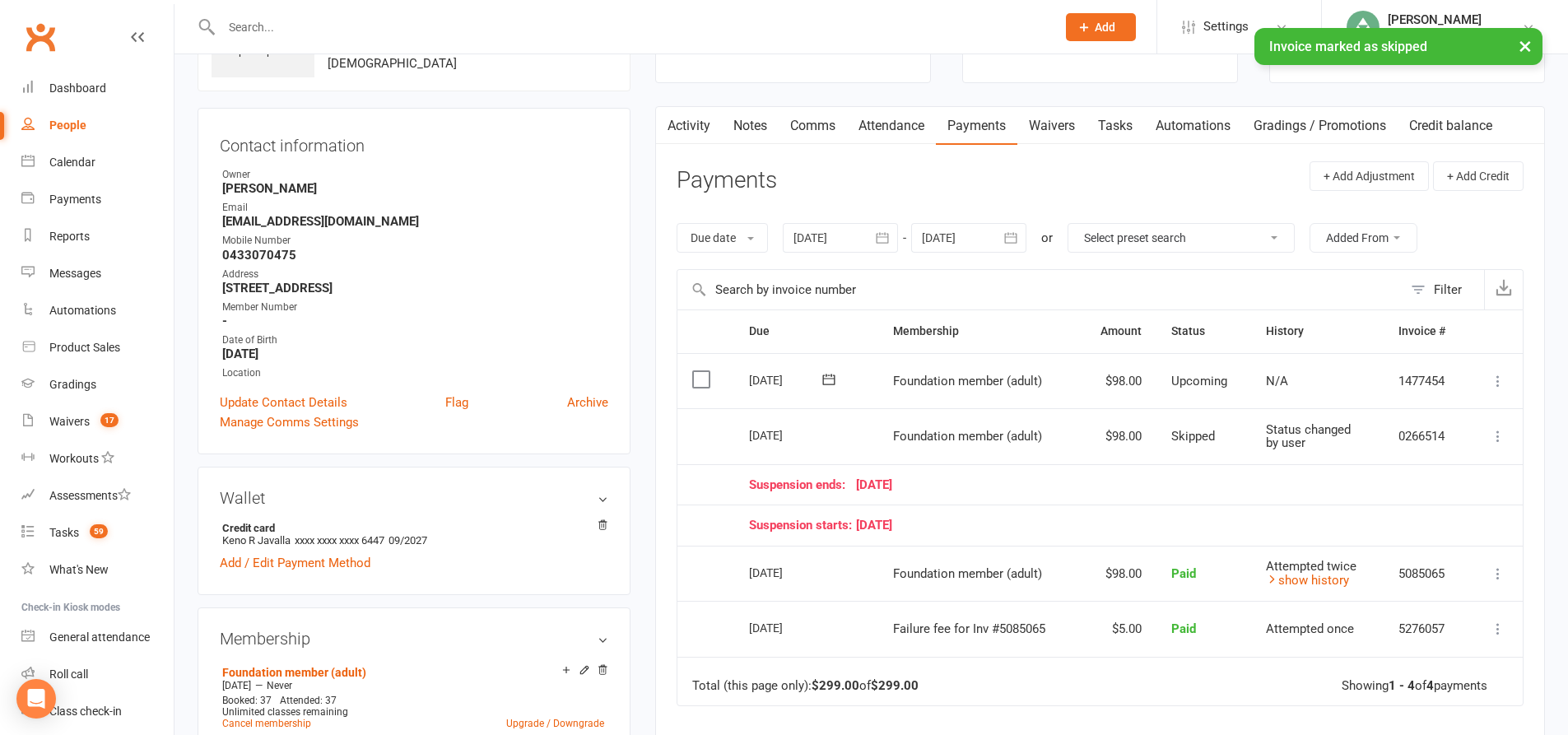
scroll to position [0, 0]
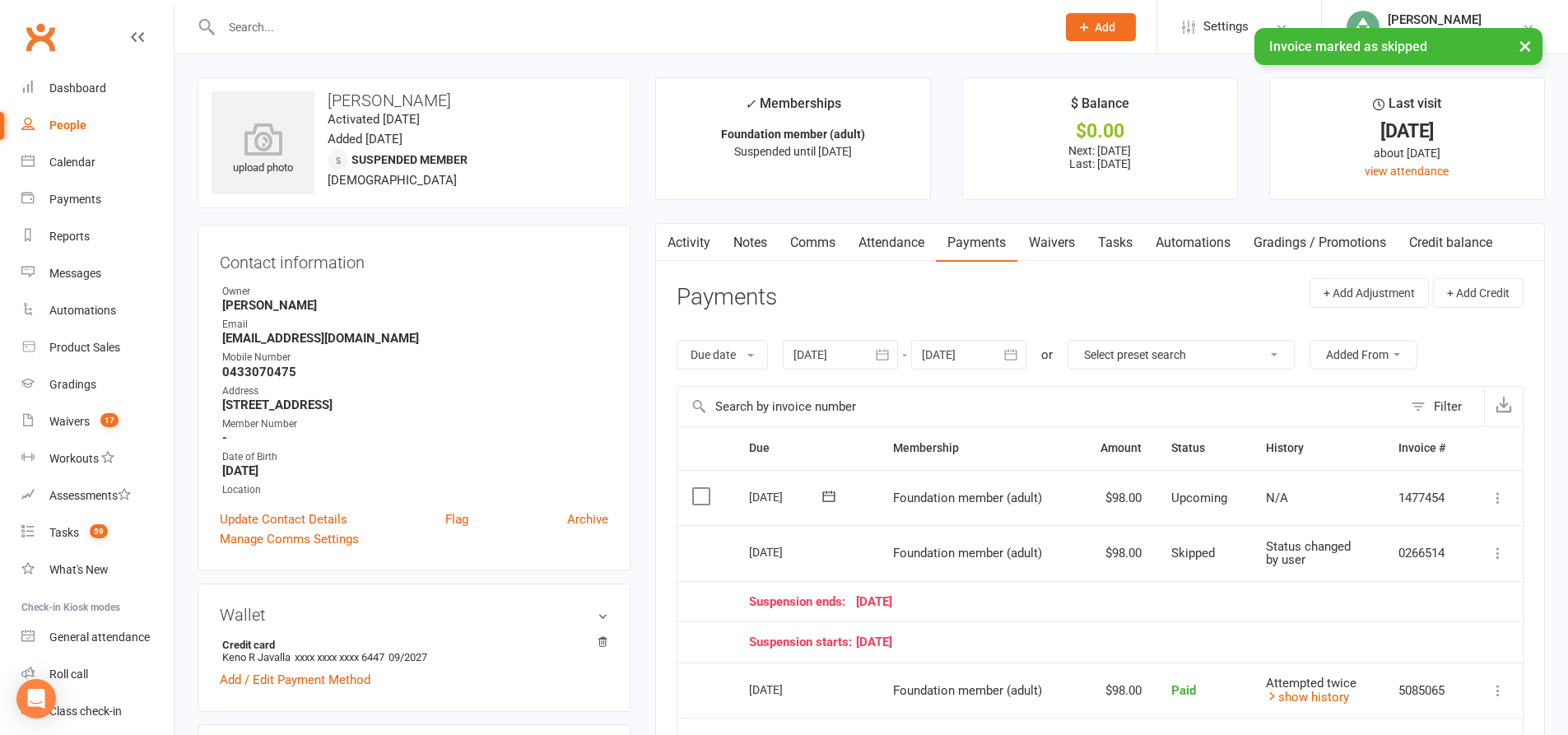
click at [1133, 241] on link "Tasks" at bounding box center [1115, 242] width 58 height 38
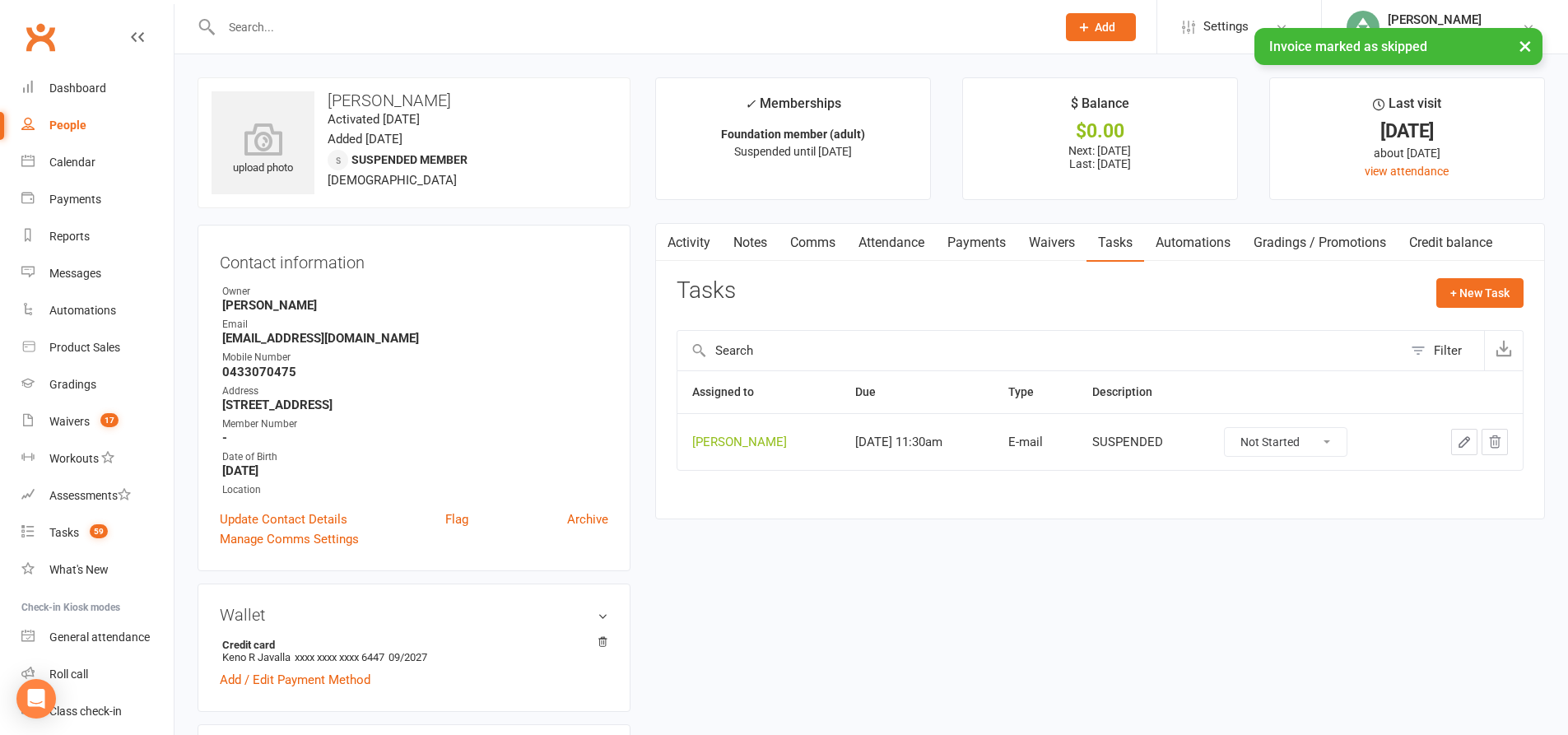
drag, startPoint x: 1500, startPoint y: 443, endPoint x: 862, endPoint y: 42, distance: 753.6
click at [1499, 443] on icon "button" at bounding box center [1494, 442] width 15 height 15
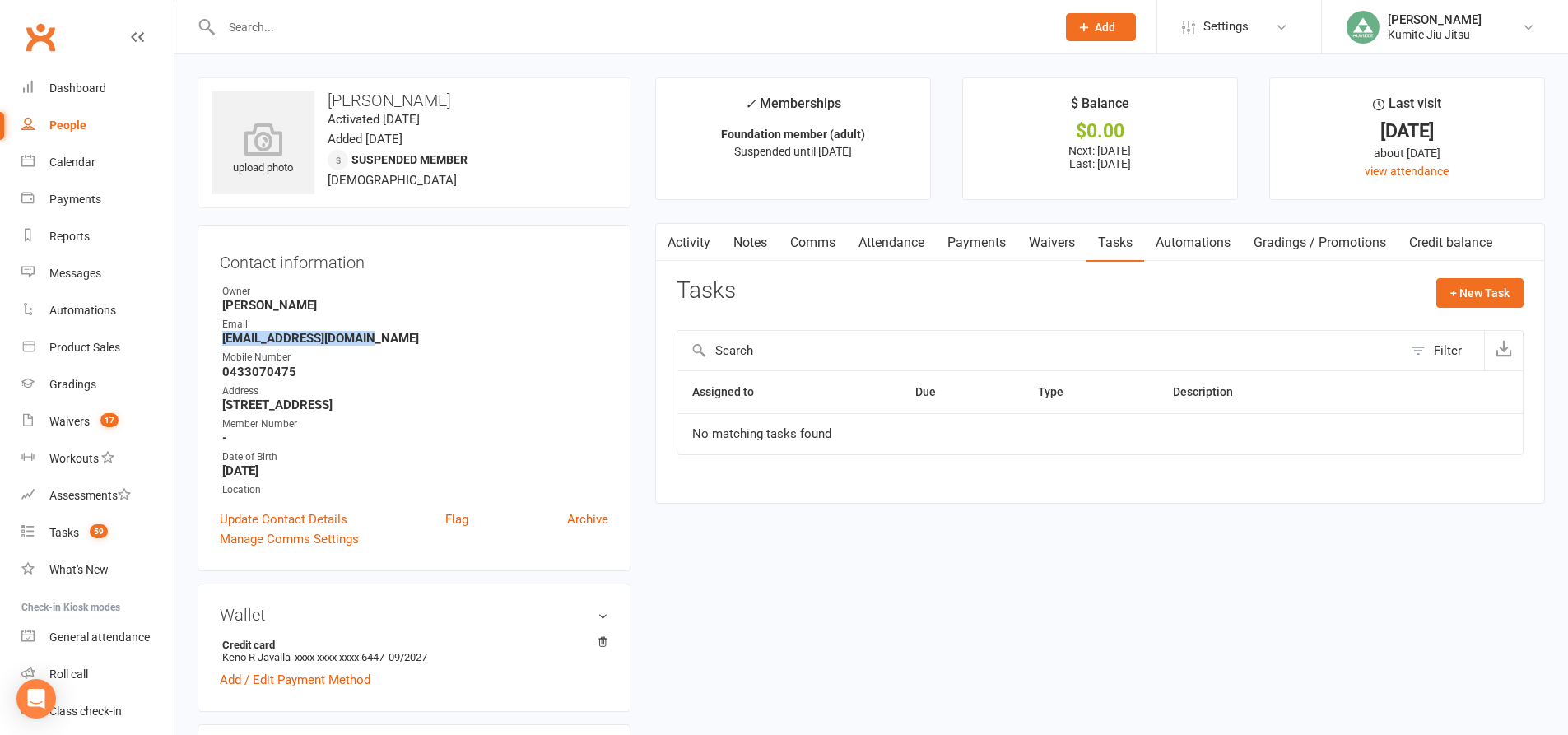
drag, startPoint x: 366, startPoint y: 342, endPoint x: 210, endPoint y: 346, distance: 156.1
click at [212, 346] on div "Contact information Owner [PERSON_NAME] Email [EMAIL_ADDRESS][DOMAIN_NAME] Mobi…" at bounding box center [414, 398] width 433 height 347
copy strong "[EMAIL_ADDRESS][DOMAIN_NAME]"
click at [967, 244] on link "Payments" at bounding box center [976, 242] width 82 height 38
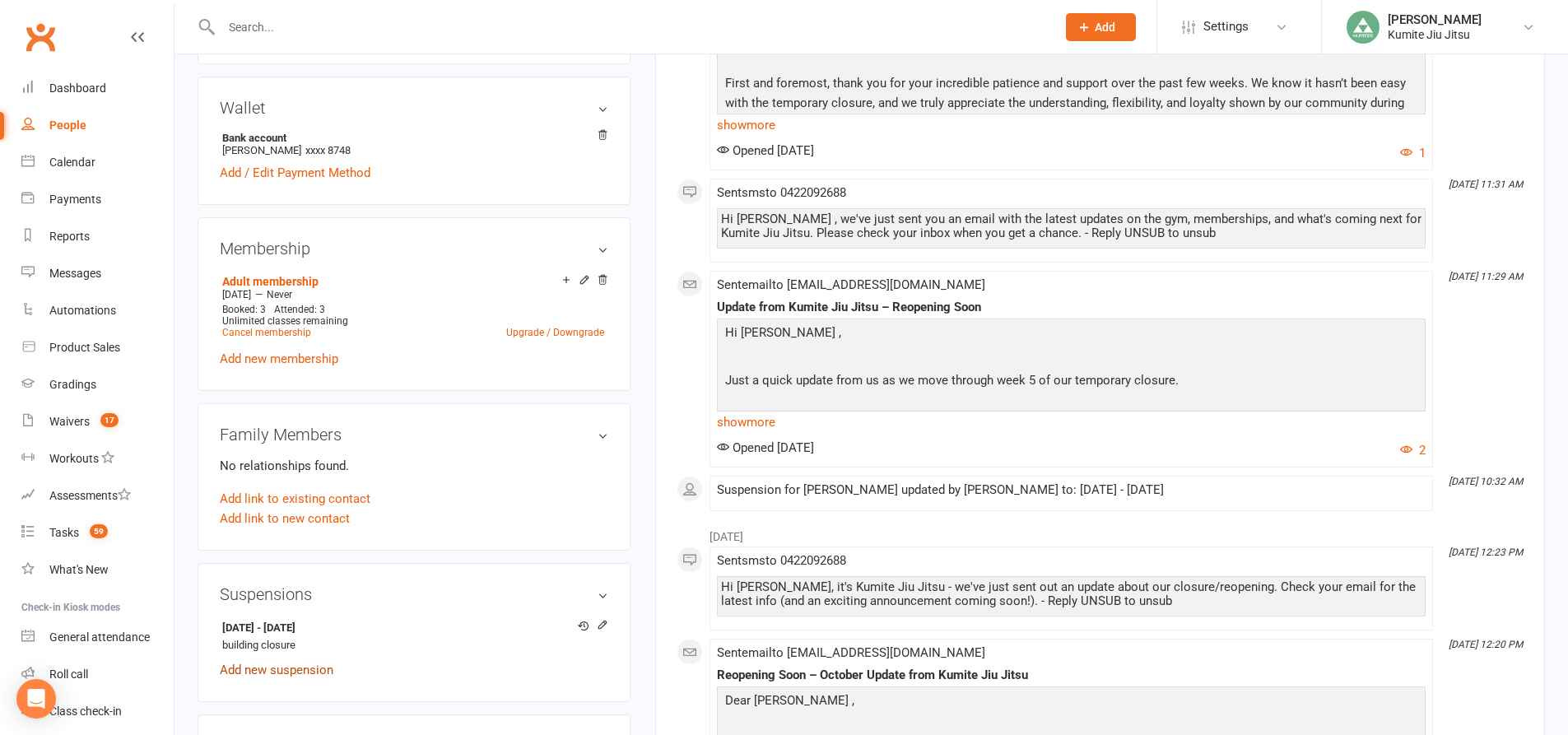
scroll to position [659, 0]
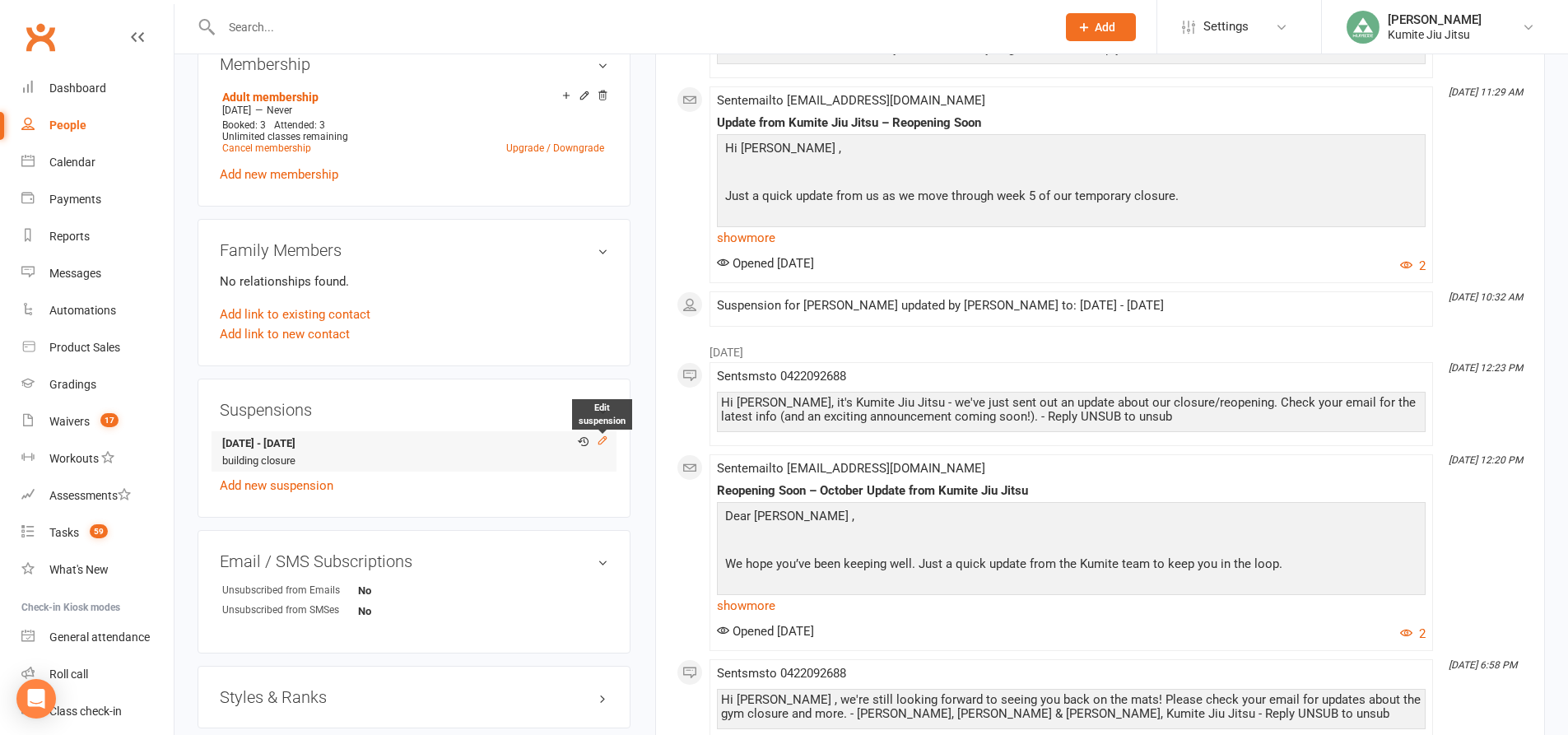
click at [602, 439] on icon at bounding box center [602, 440] width 11 height 11
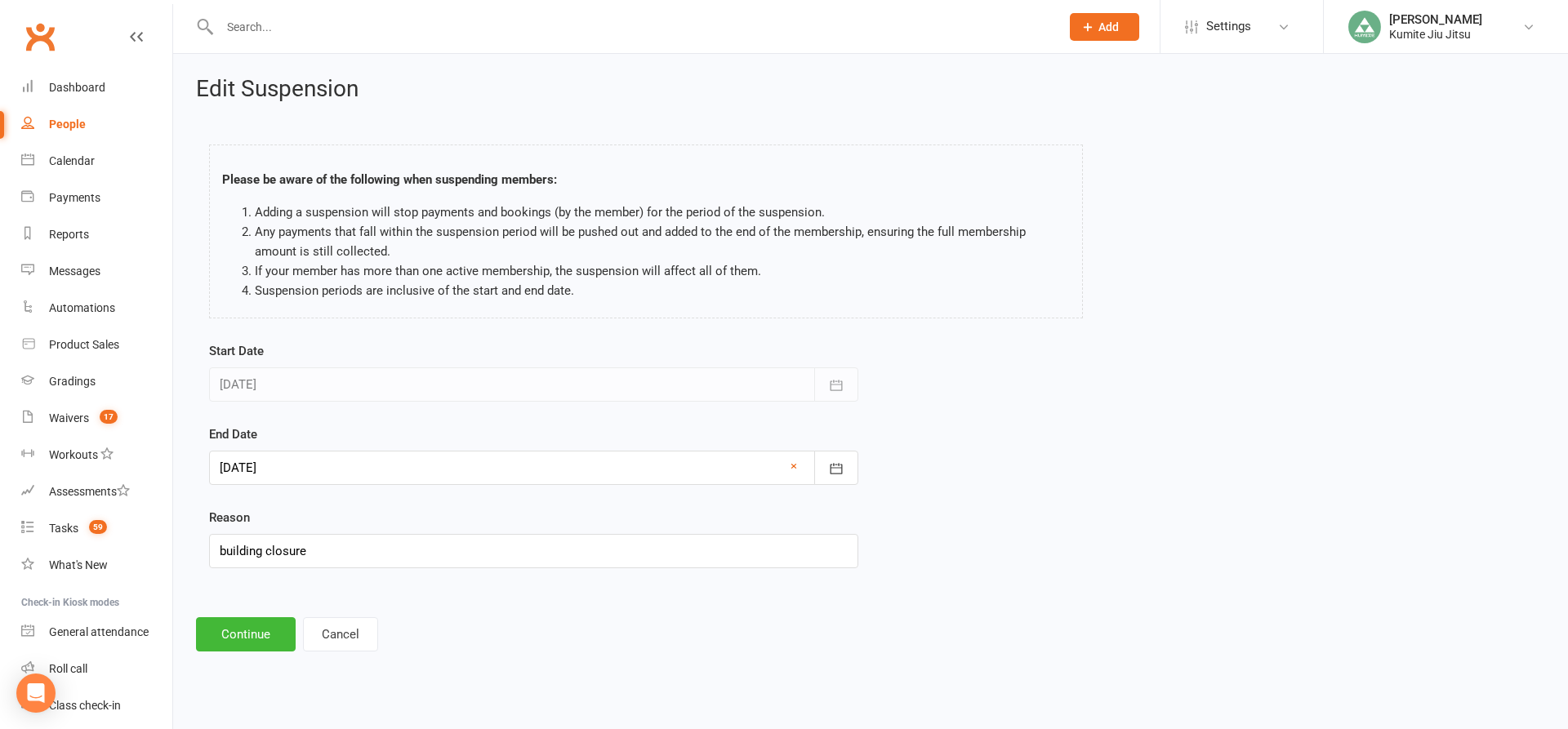
click at [298, 463] on div at bounding box center [533, 467] width 649 height 34
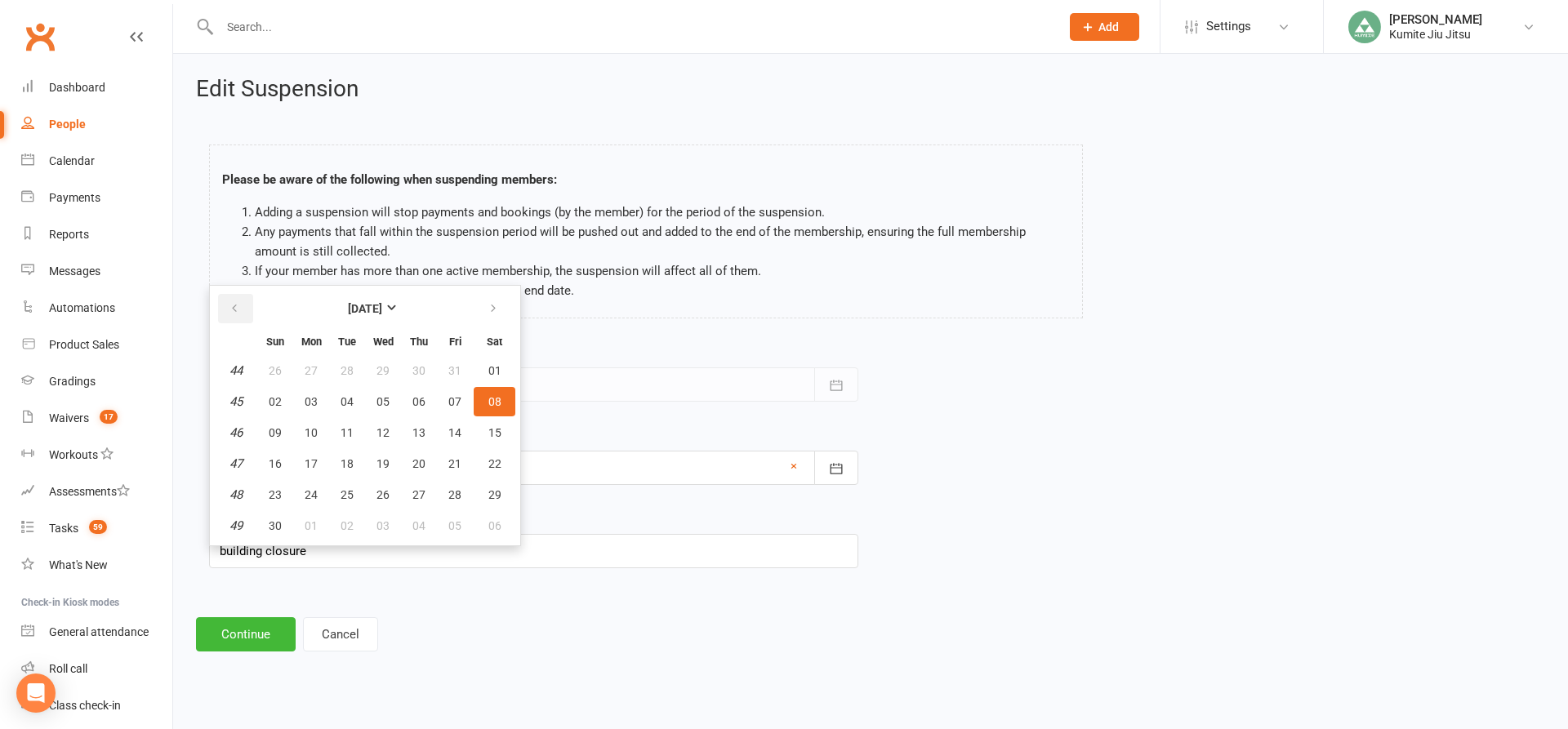
click at [230, 312] on icon "button" at bounding box center [233, 308] width 11 height 13
click at [314, 439] on button "13" at bounding box center [310, 433] width 34 height 30
type input "[DATE]"
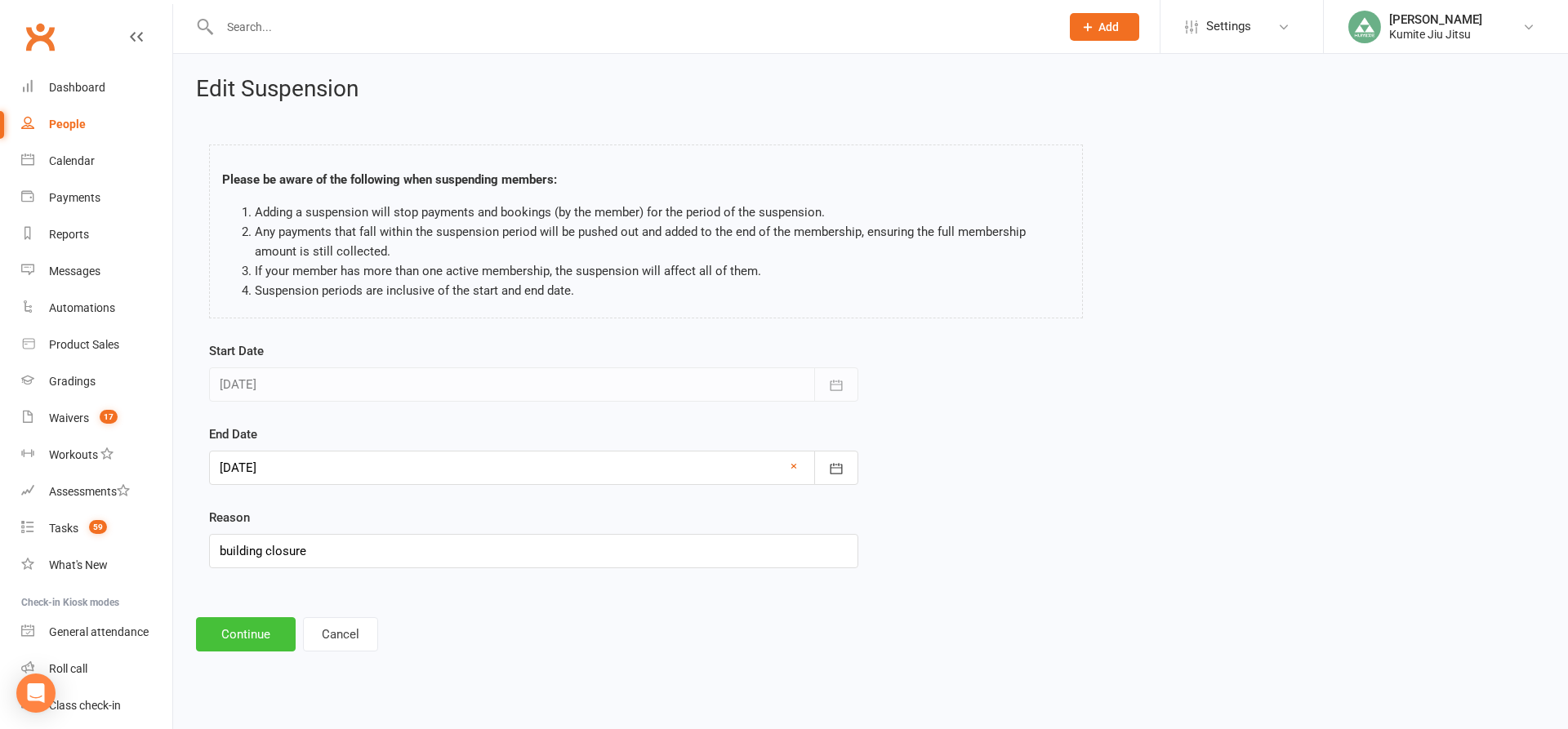
click at [254, 637] on button "Continue" at bounding box center [246, 634] width 99 height 34
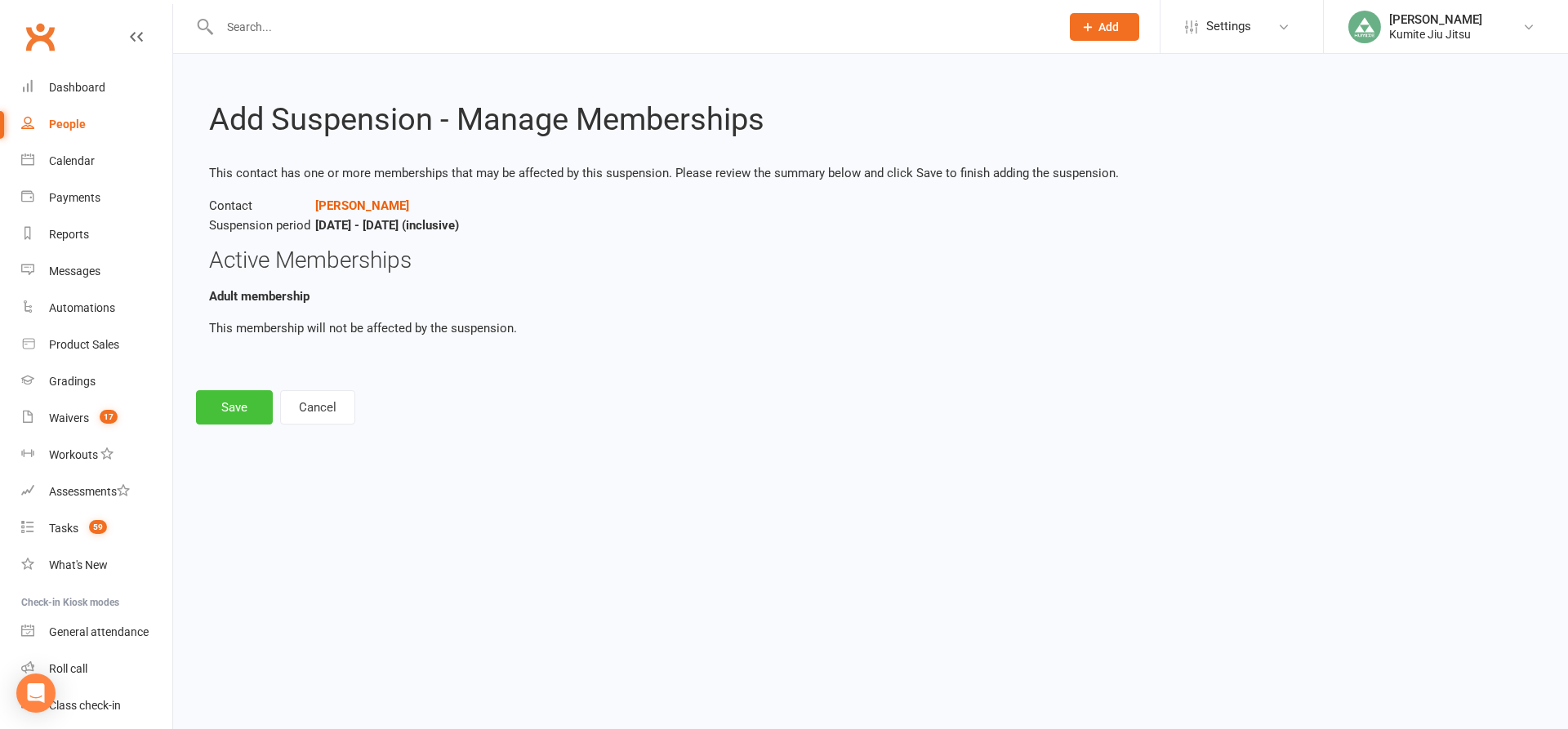
click at [246, 413] on button "Save" at bounding box center [234, 407] width 77 height 34
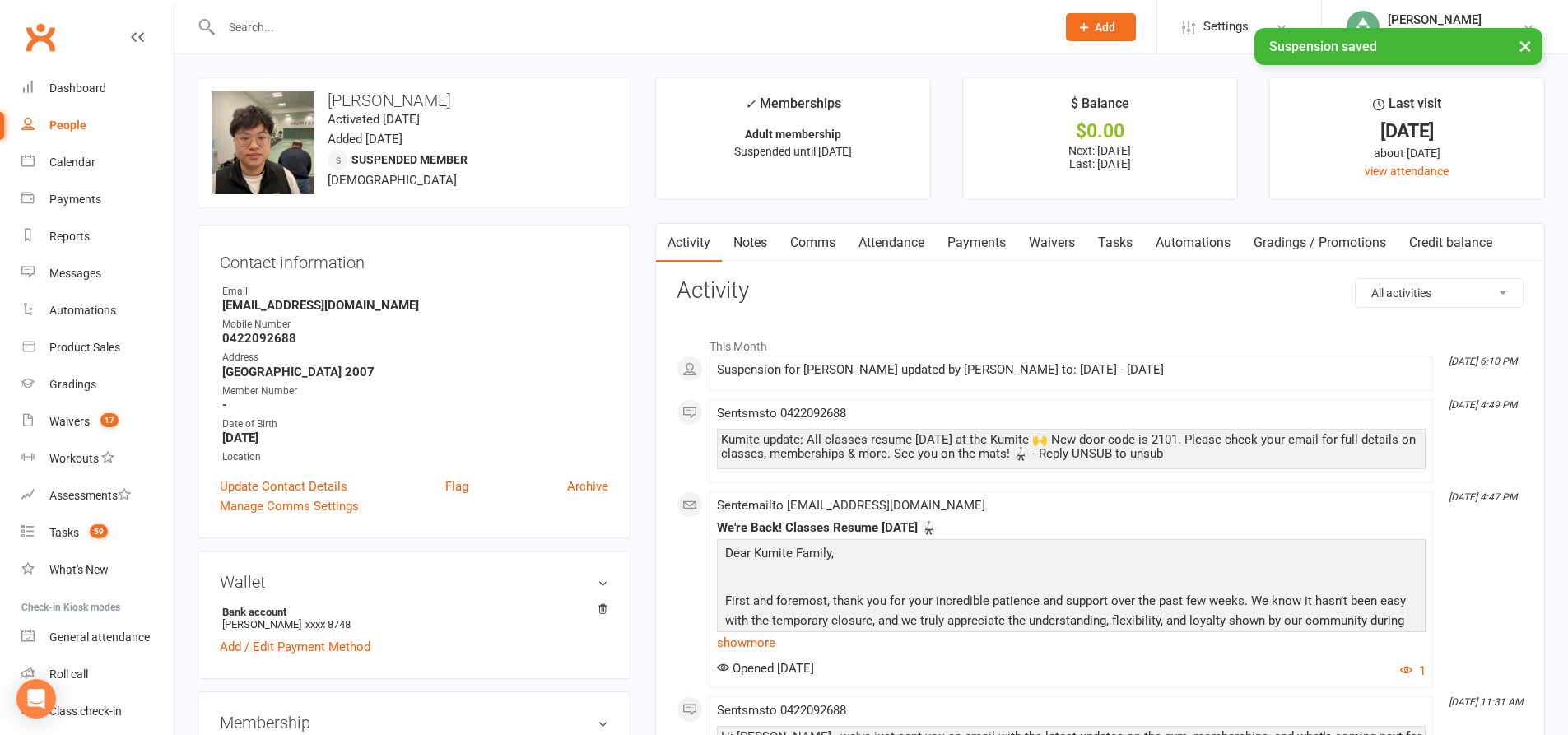
click at [982, 243] on link "Payments" at bounding box center [976, 242] width 82 height 38
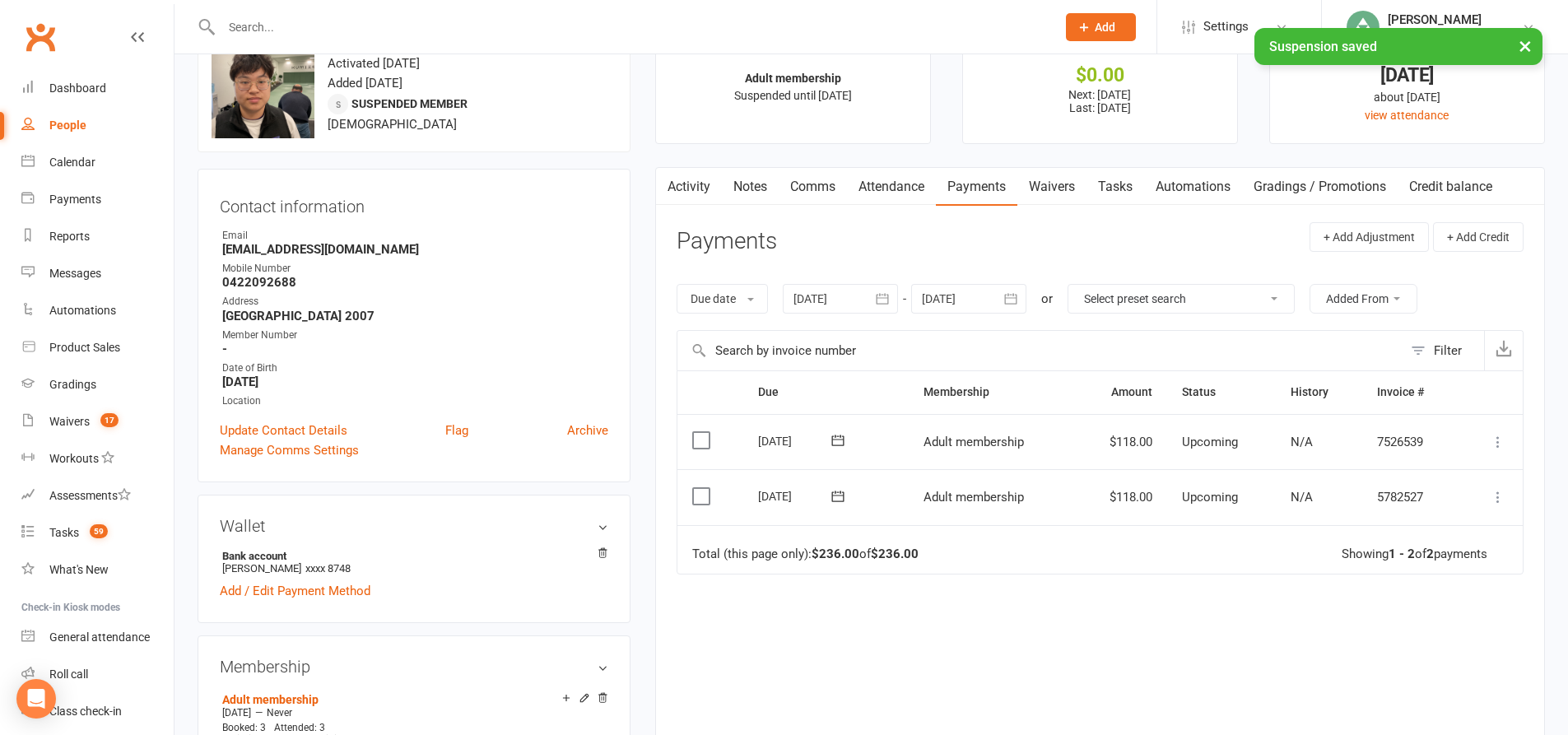
scroll to position [164, 0]
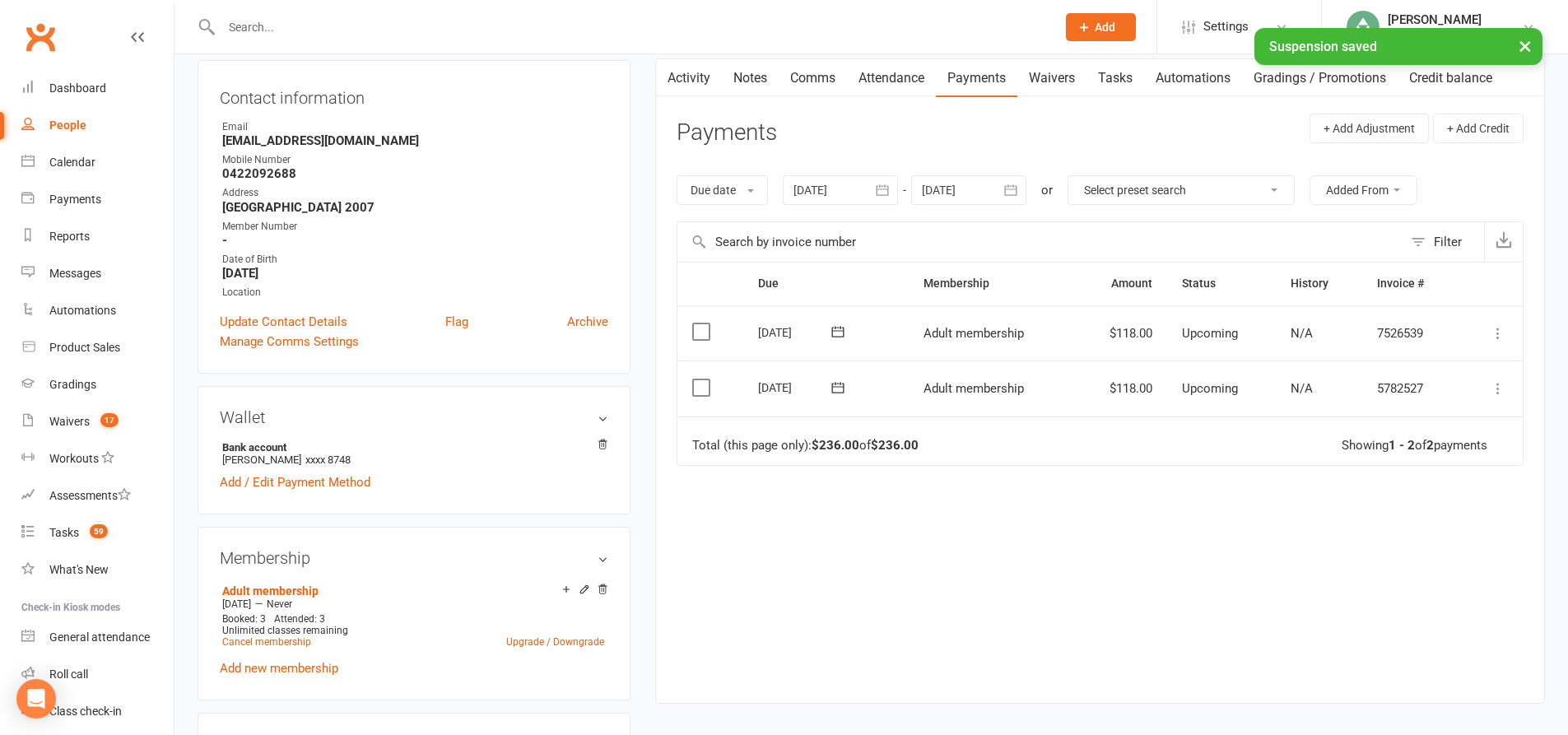
click at [885, 190] on icon "button" at bounding box center [882, 190] width 12 height 11
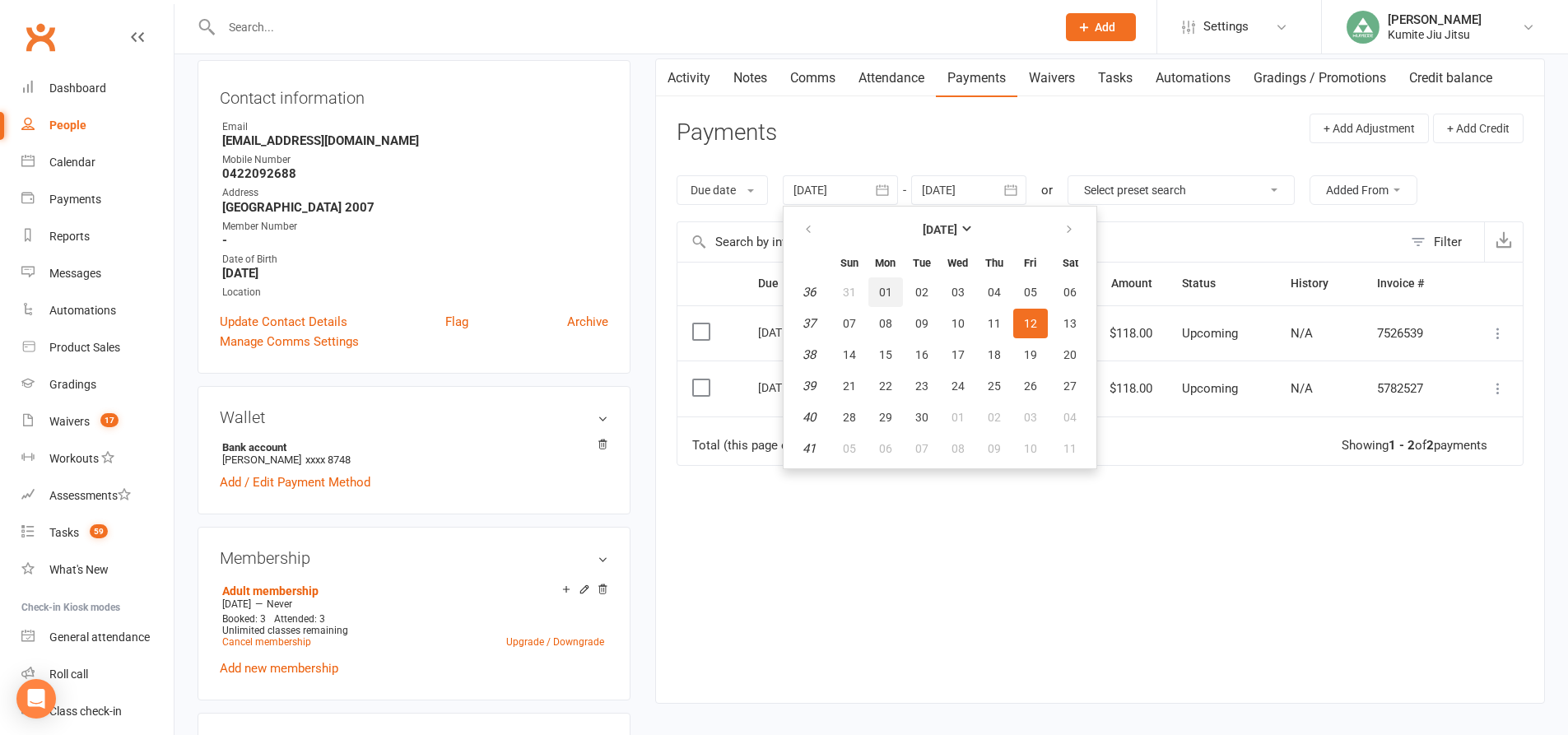
click at [888, 285] on span "01" at bounding box center [885, 292] width 13 height 13
type input "[DATE]"
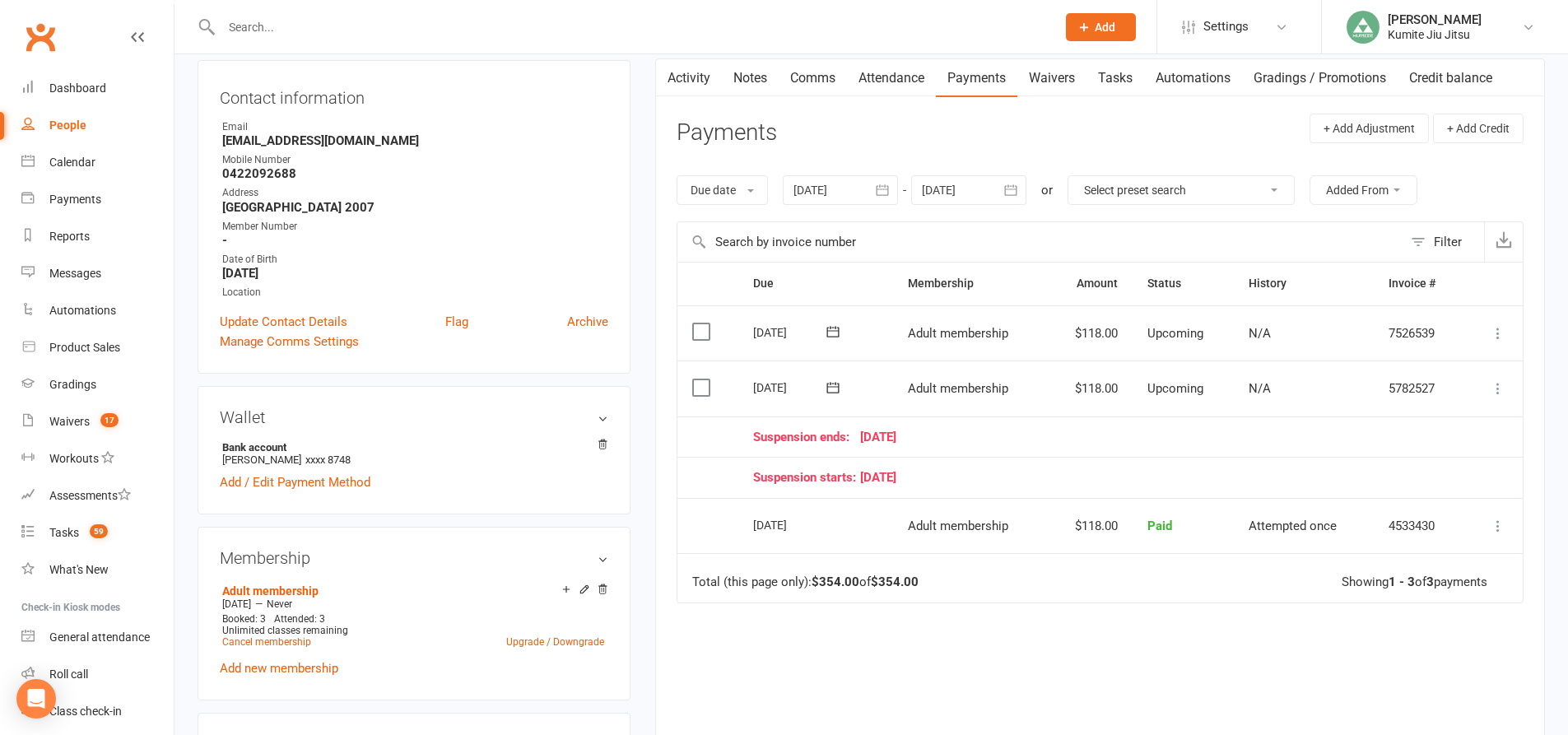
drag, startPoint x: 1037, startPoint y: 415, endPoint x: 1077, endPoint y: 379, distance: 53.8
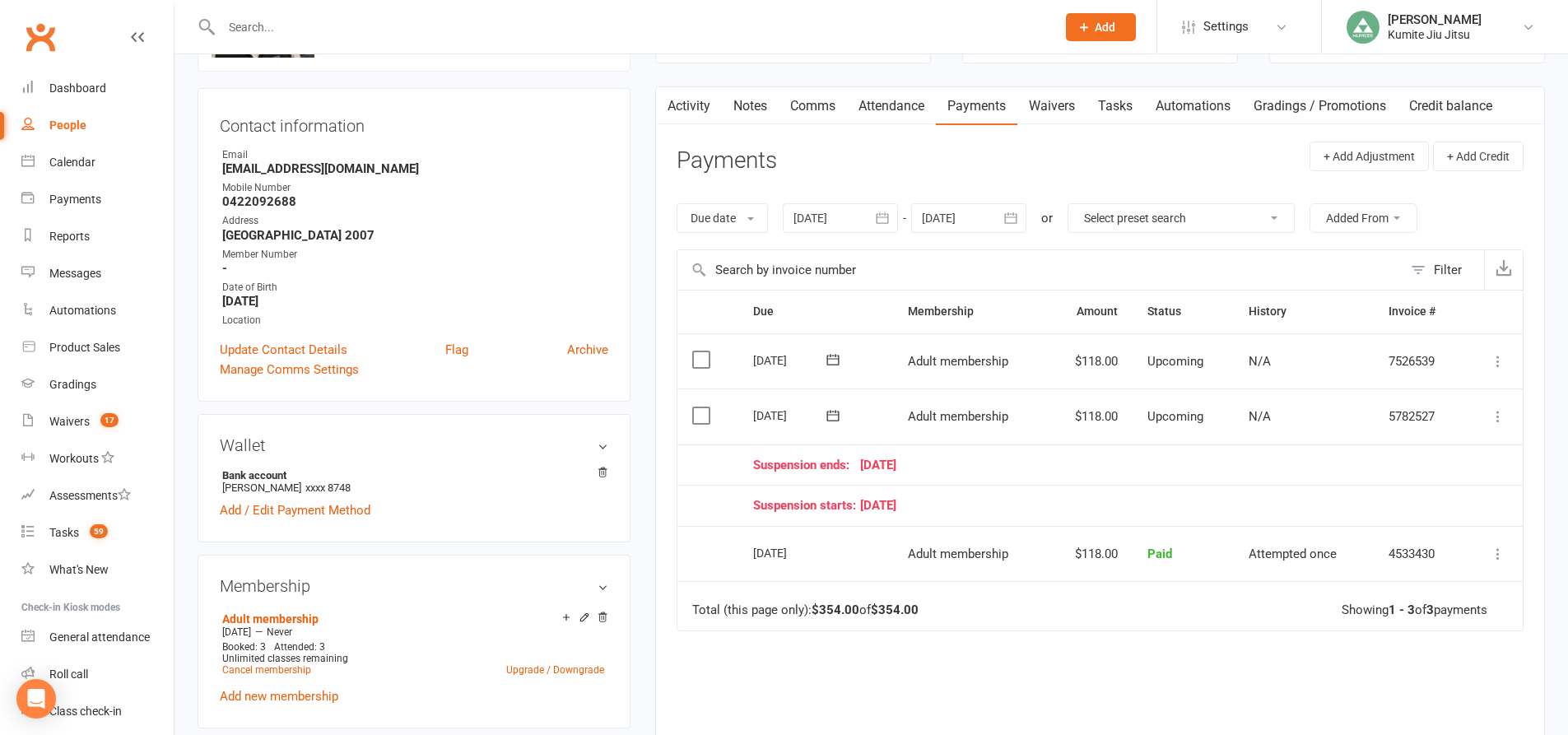
scroll to position [247, 0]
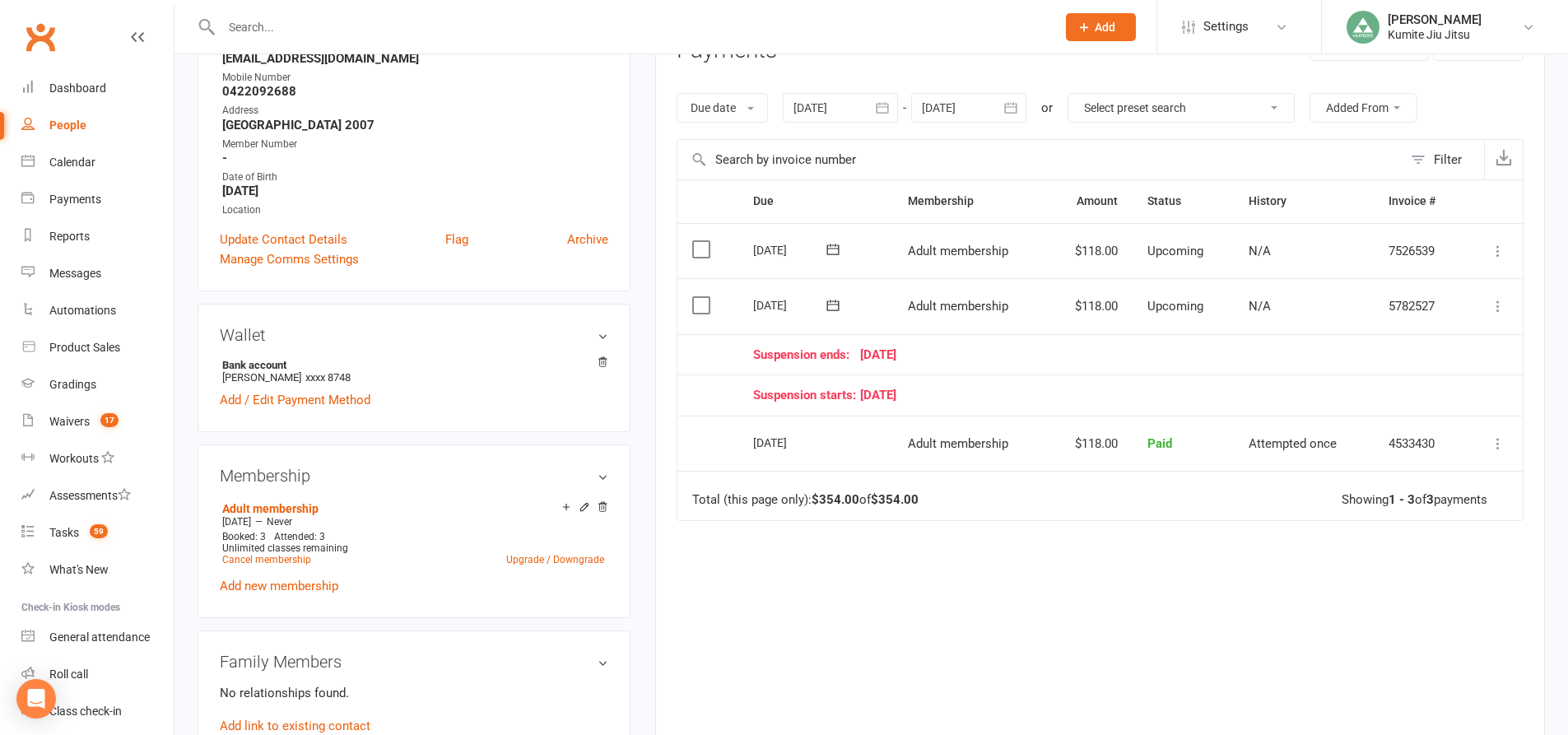
click at [1494, 309] on icon at bounding box center [1498, 306] width 17 height 17
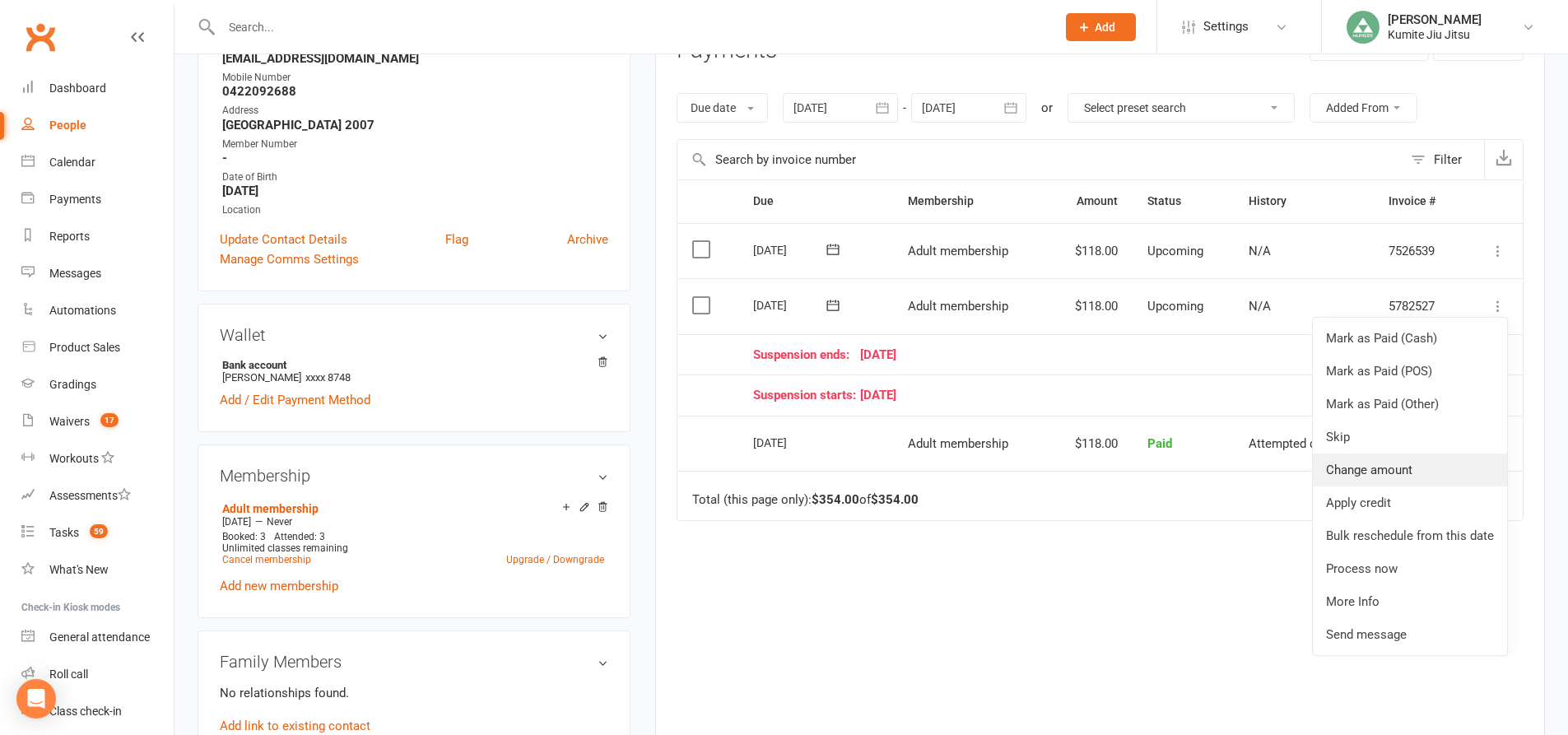
click at [1379, 467] on link "Change amount" at bounding box center [1409, 470] width 194 height 32
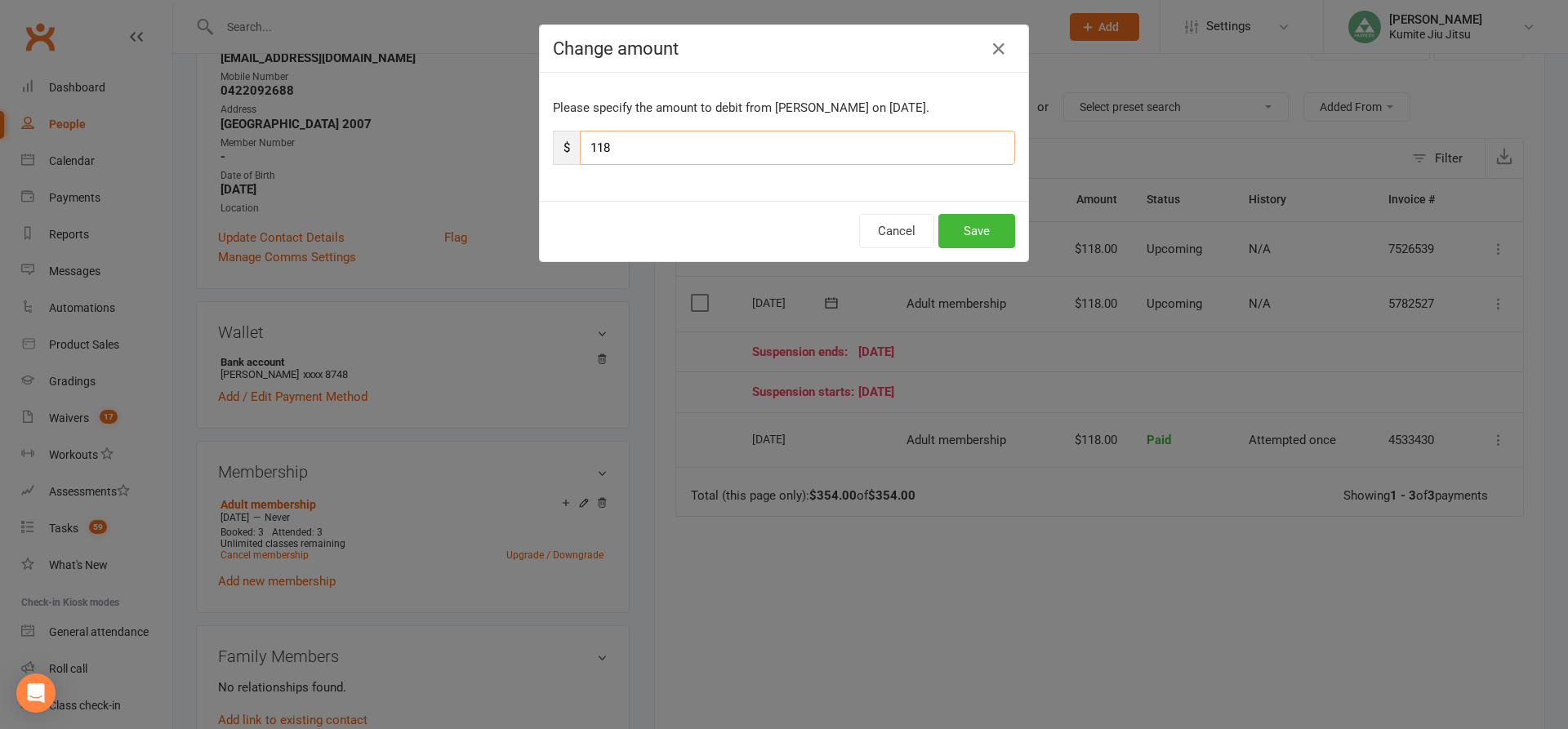
click at [731, 144] on input "118" at bounding box center [798, 147] width 436 height 34
type input "1"
type input "59"
click at [963, 223] on button "Save" at bounding box center [977, 231] width 77 height 34
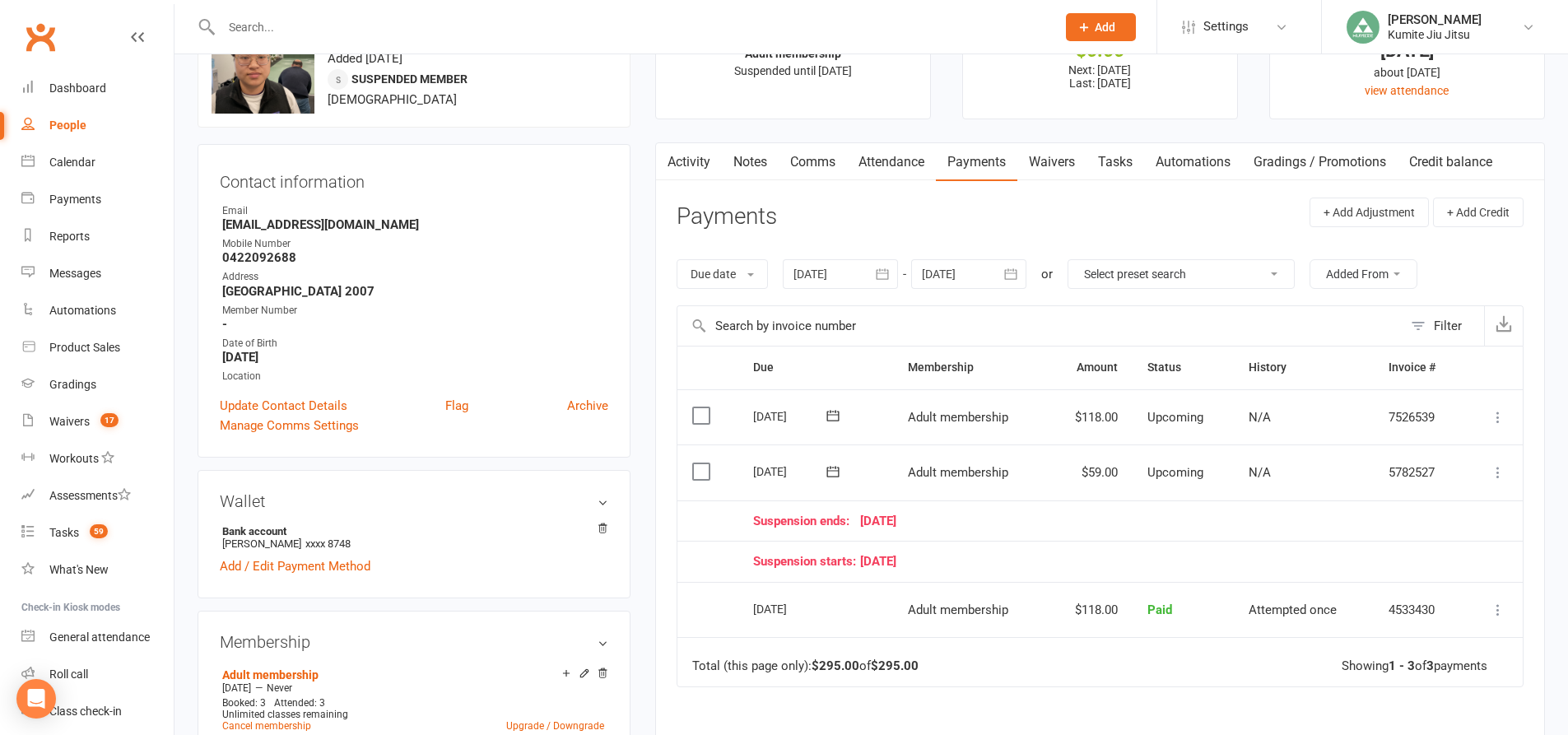
scroll to position [0, 0]
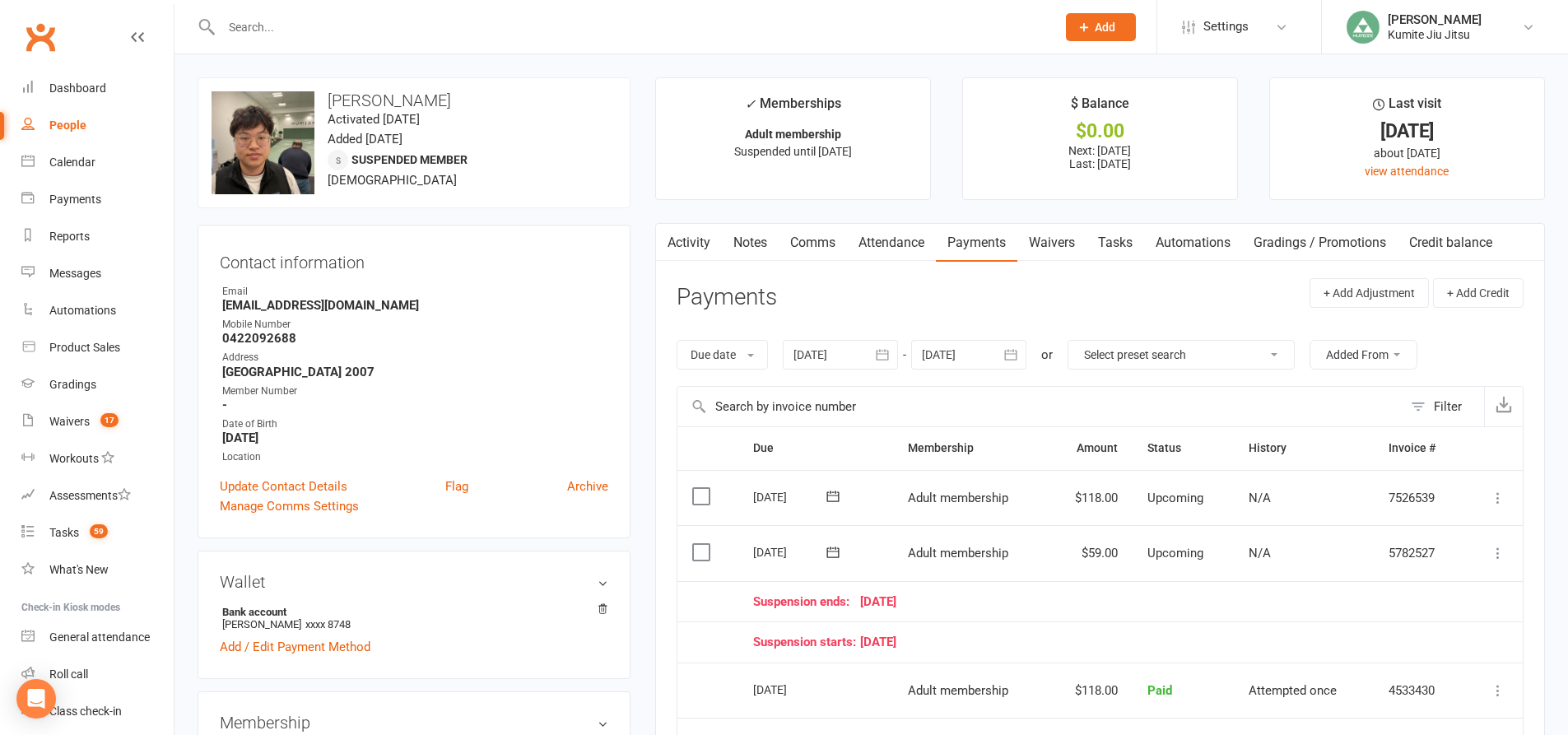
click at [1117, 246] on link "Tasks" at bounding box center [1115, 242] width 58 height 38
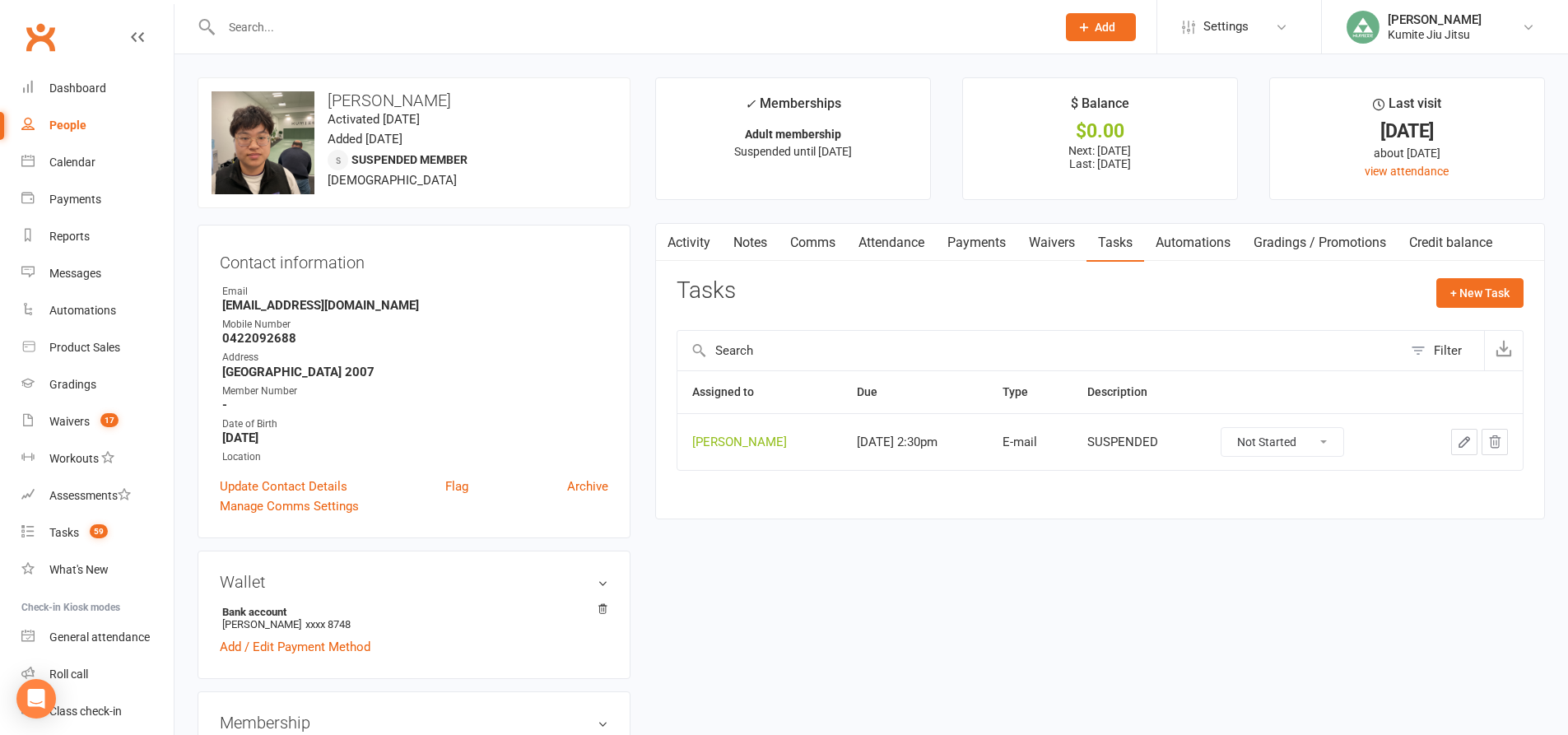
drag, startPoint x: 1491, startPoint y: 443, endPoint x: 859, endPoint y: 40, distance: 749.6
click at [1489, 443] on icon "button" at bounding box center [1494, 442] width 15 height 15
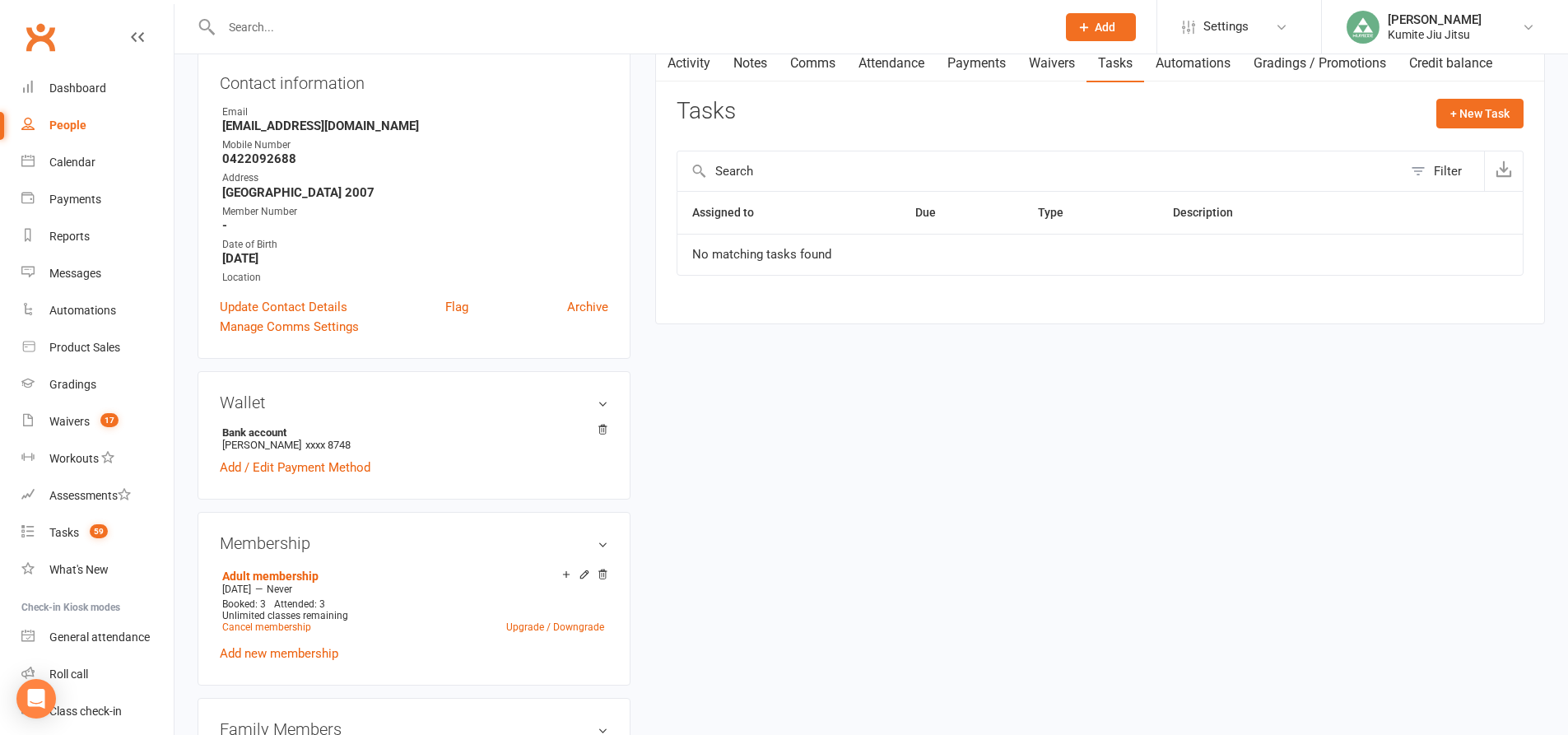
scroll to position [164, 0]
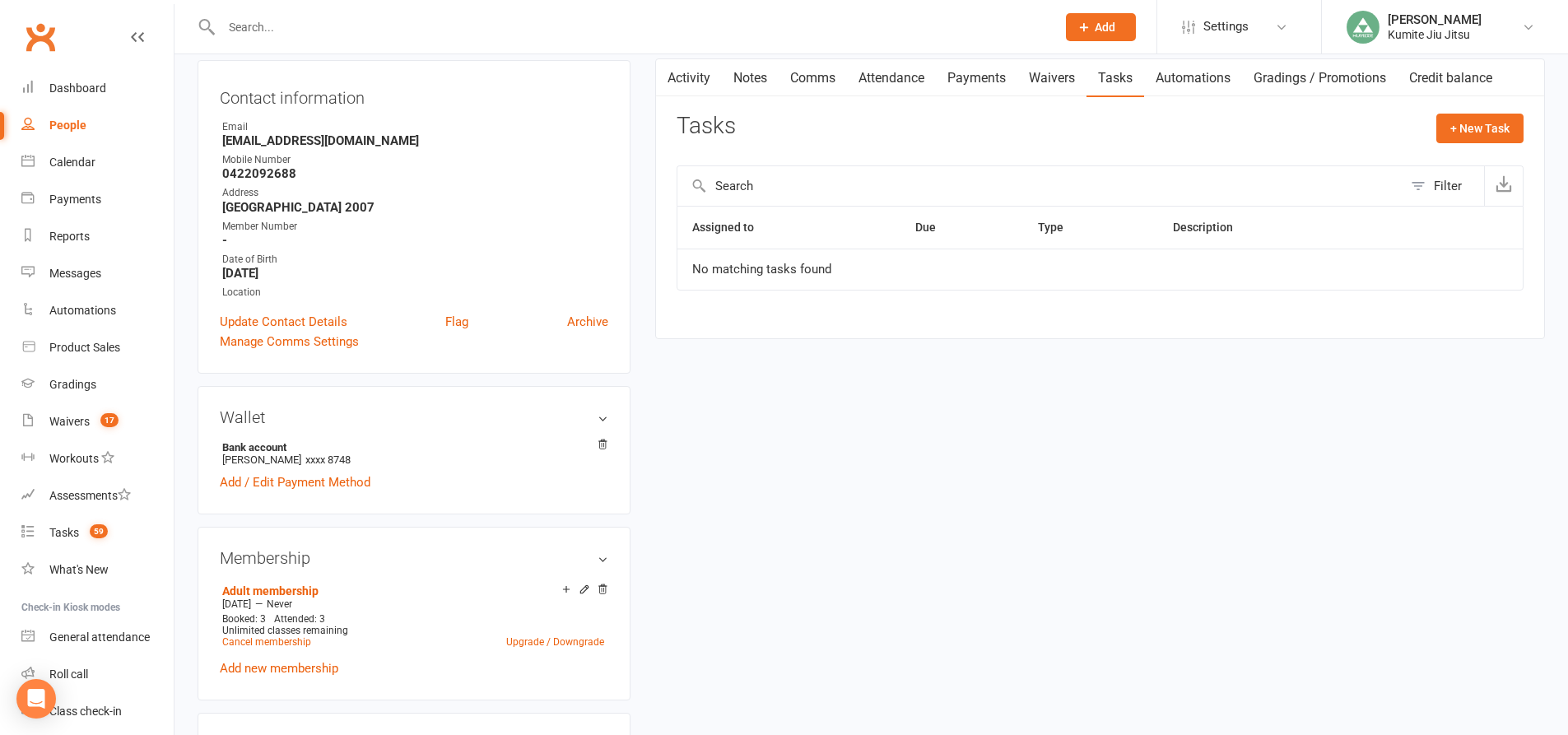
click at [975, 89] on link "Payments" at bounding box center [976, 77] width 82 height 38
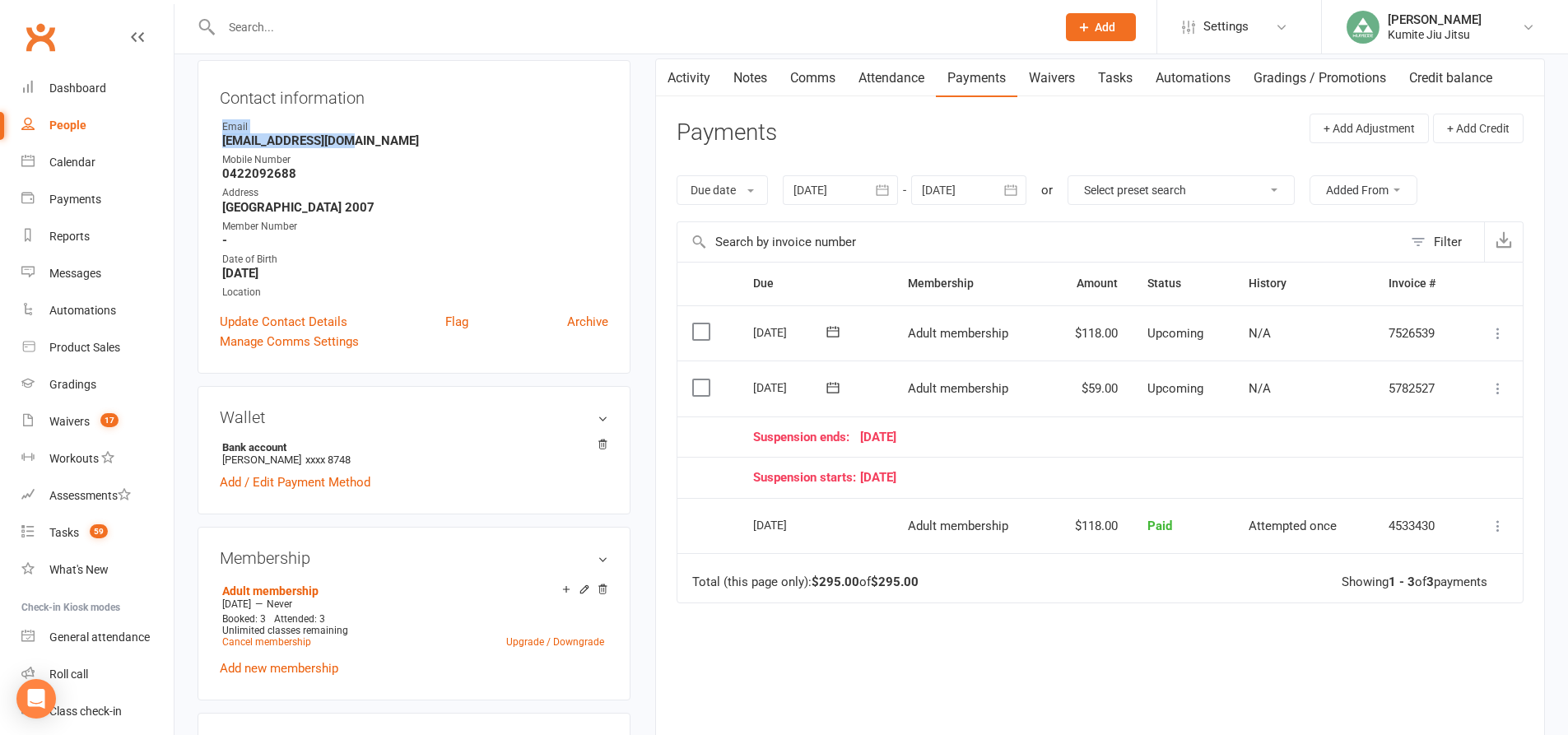
drag, startPoint x: 358, startPoint y: 139, endPoint x: 210, endPoint y: 133, distance: 148.1
click at [210, 133] on div "Contact information Owner Email [EMAIL_ADDRESS][DOMAIN_NAME] Mobile Number [PHO…" at bounding box center [414, 216] width 433 height 313
drag, startPoint x: 359, startPoint y: 148, endPoint x: 221, endPoint y: 146, distance: 138.0
click at [221, 146] on li "Email [EMAIL_ADDRESS][DOMAIN_NAME]" at bounding box center [414, 133] width 388 height 29
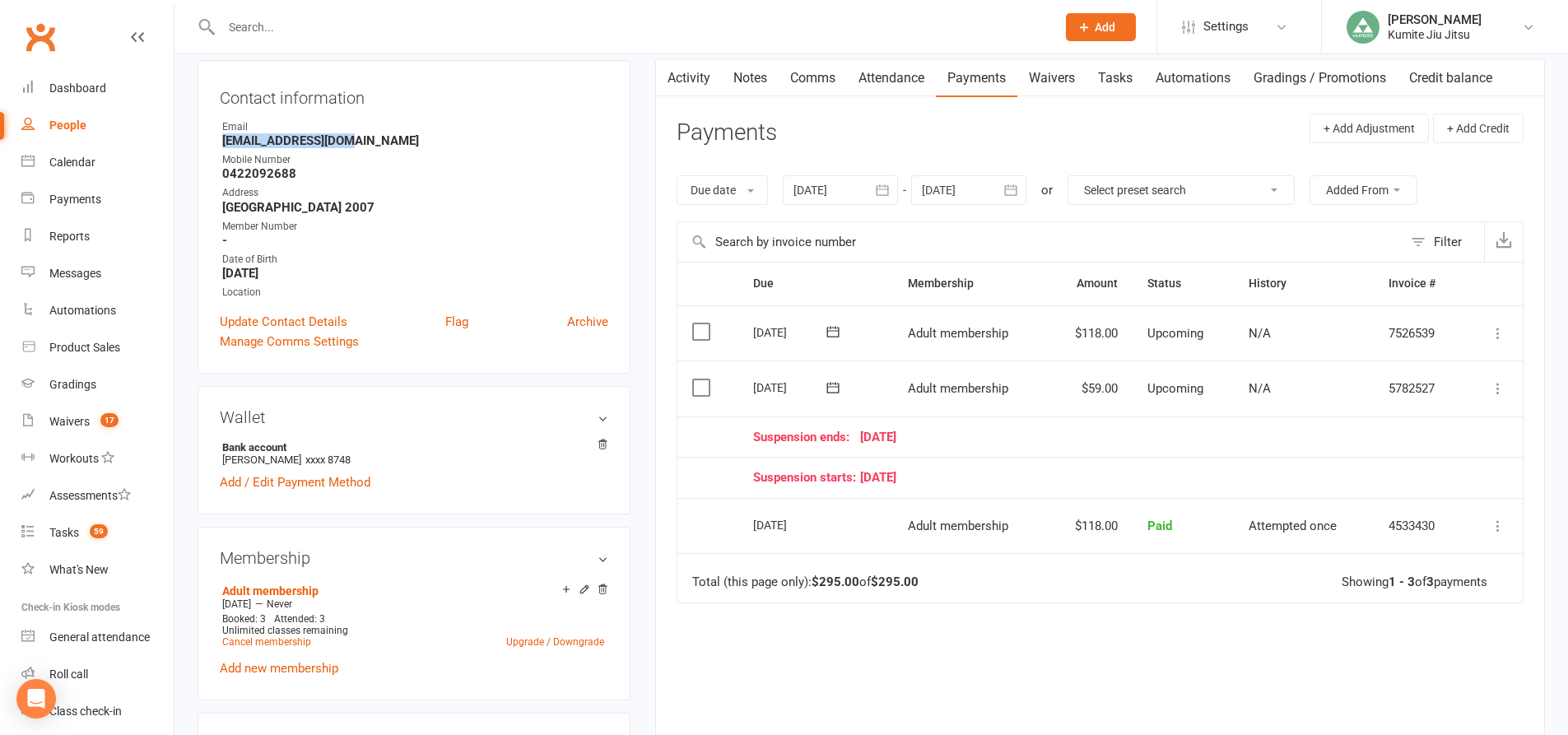
copy strong "[EMAIL_ADDRESS][DOMAIN_NAME]"
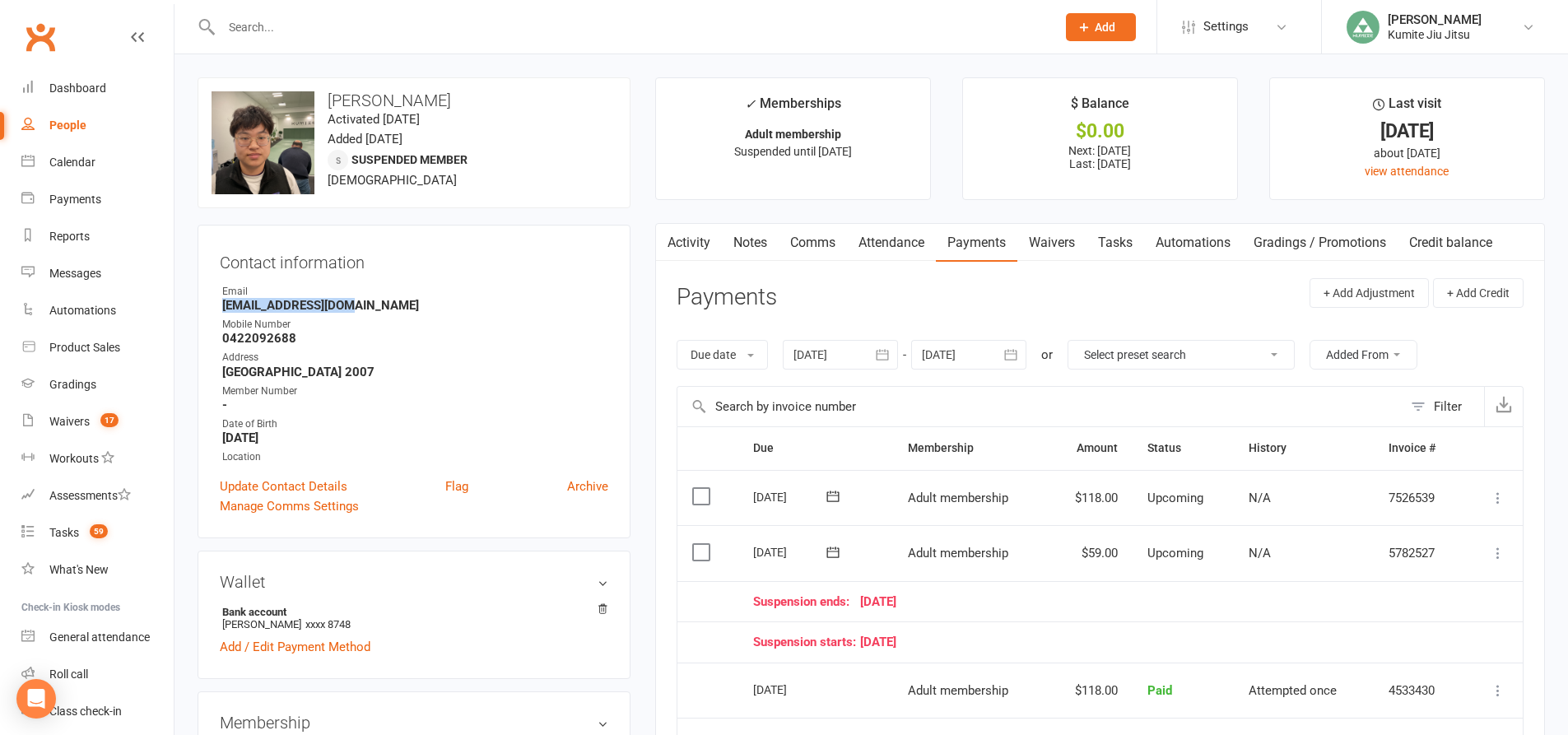
click at [1117, 241] on link "Tasks" at bounding box center [1115, 242] width 58 height 38
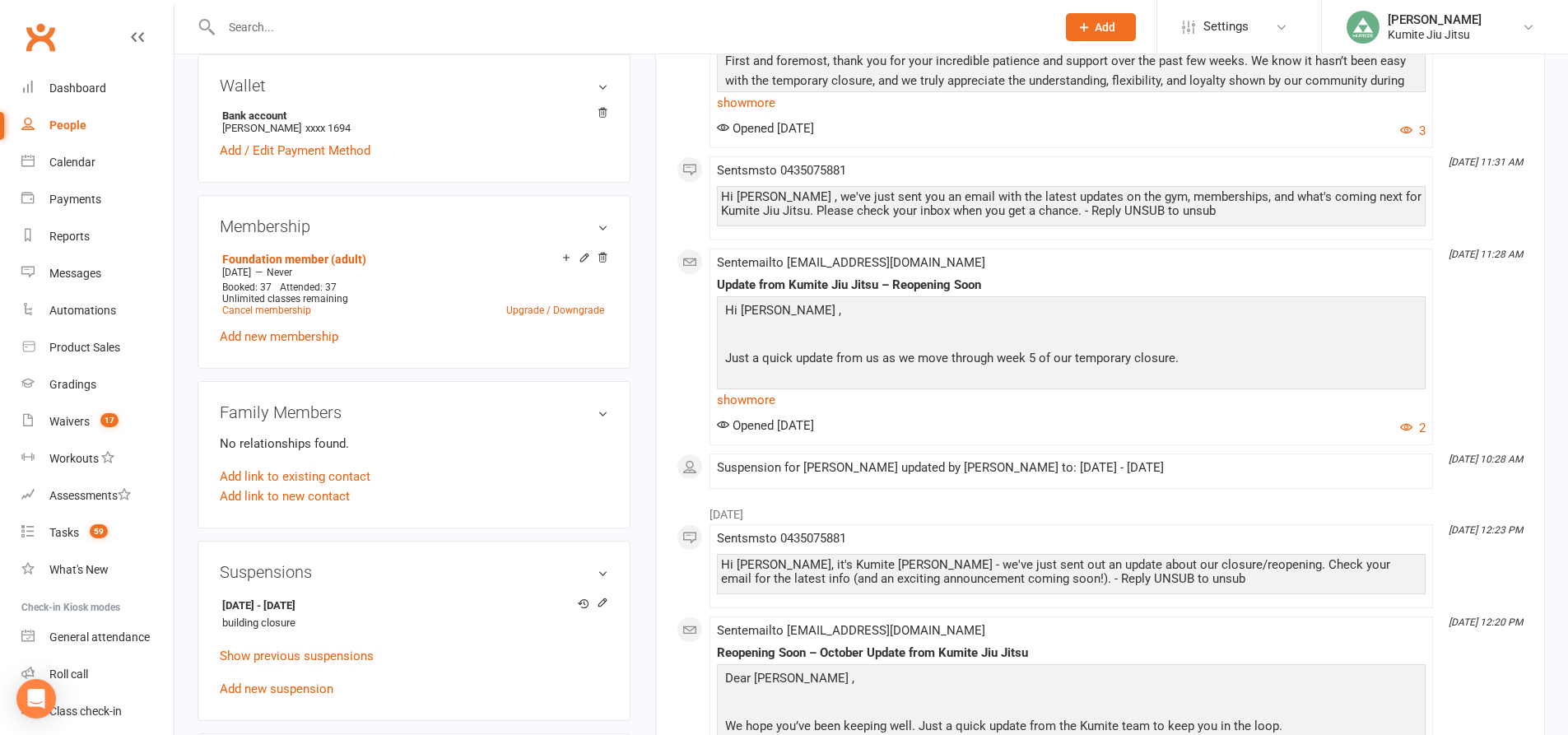
scroll to position [659, 0]
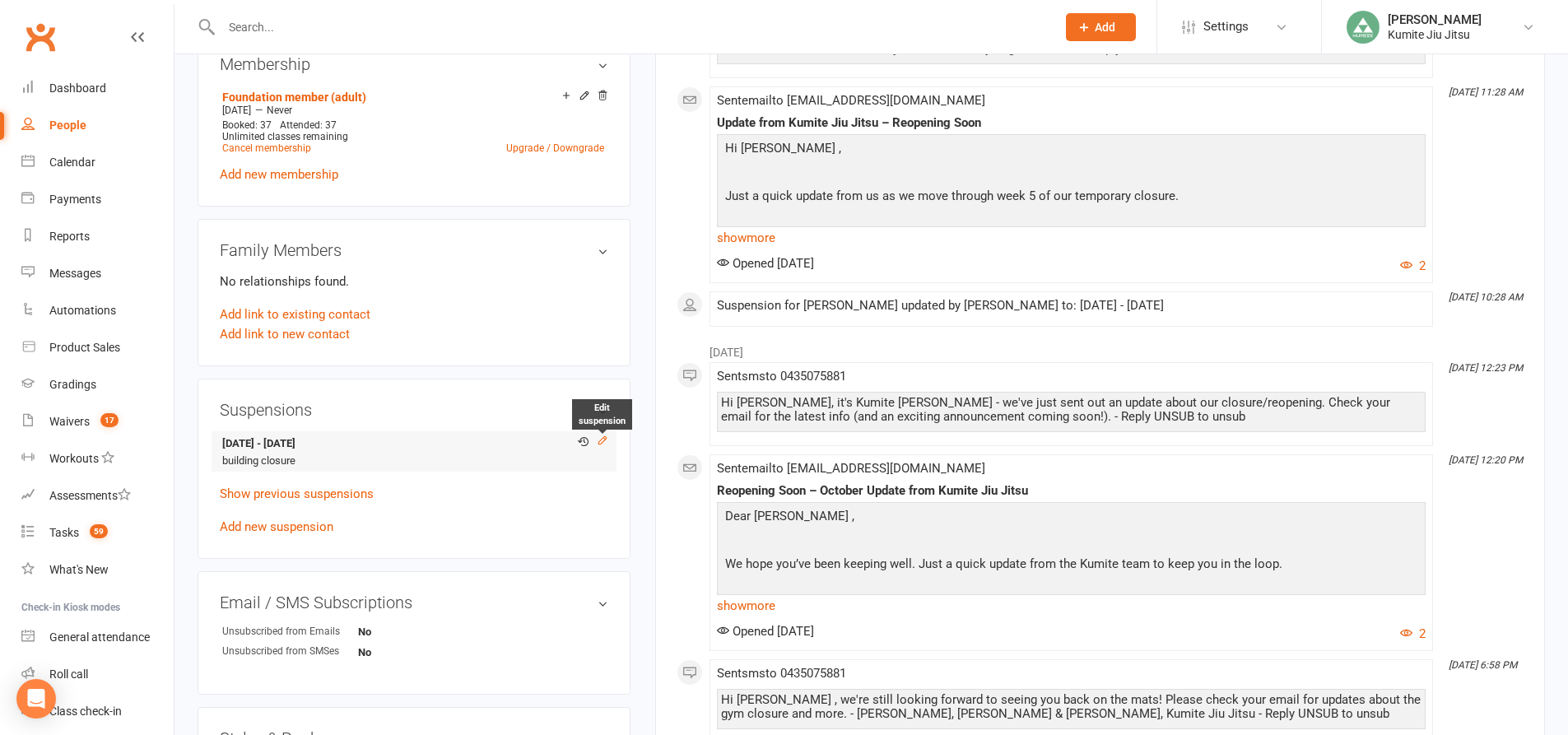
click at [603, 436] on icon at bounding box center [602, 440] width 11 height 11
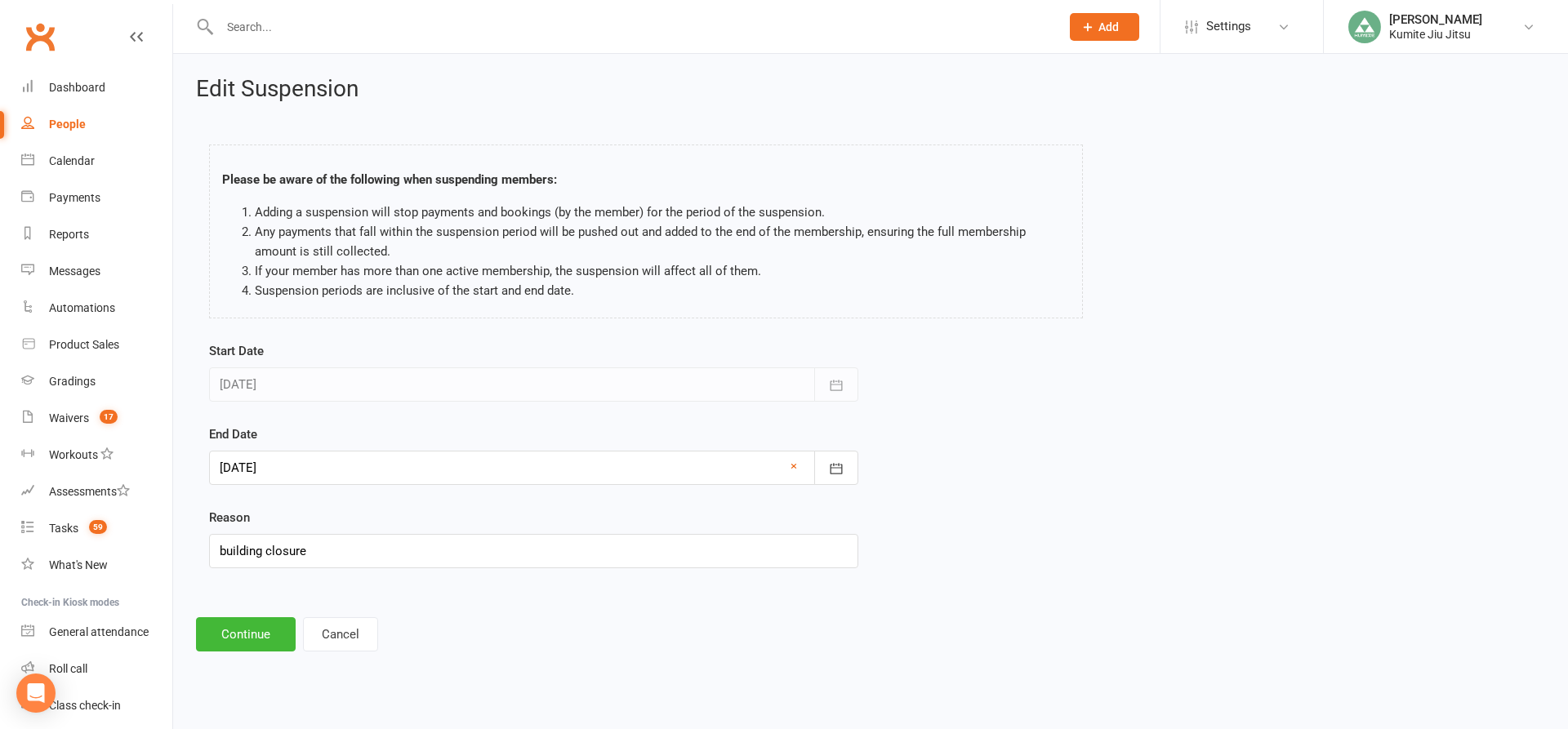
click at [520, 469] on div at bounding box center [533, 467] width 649 height 34
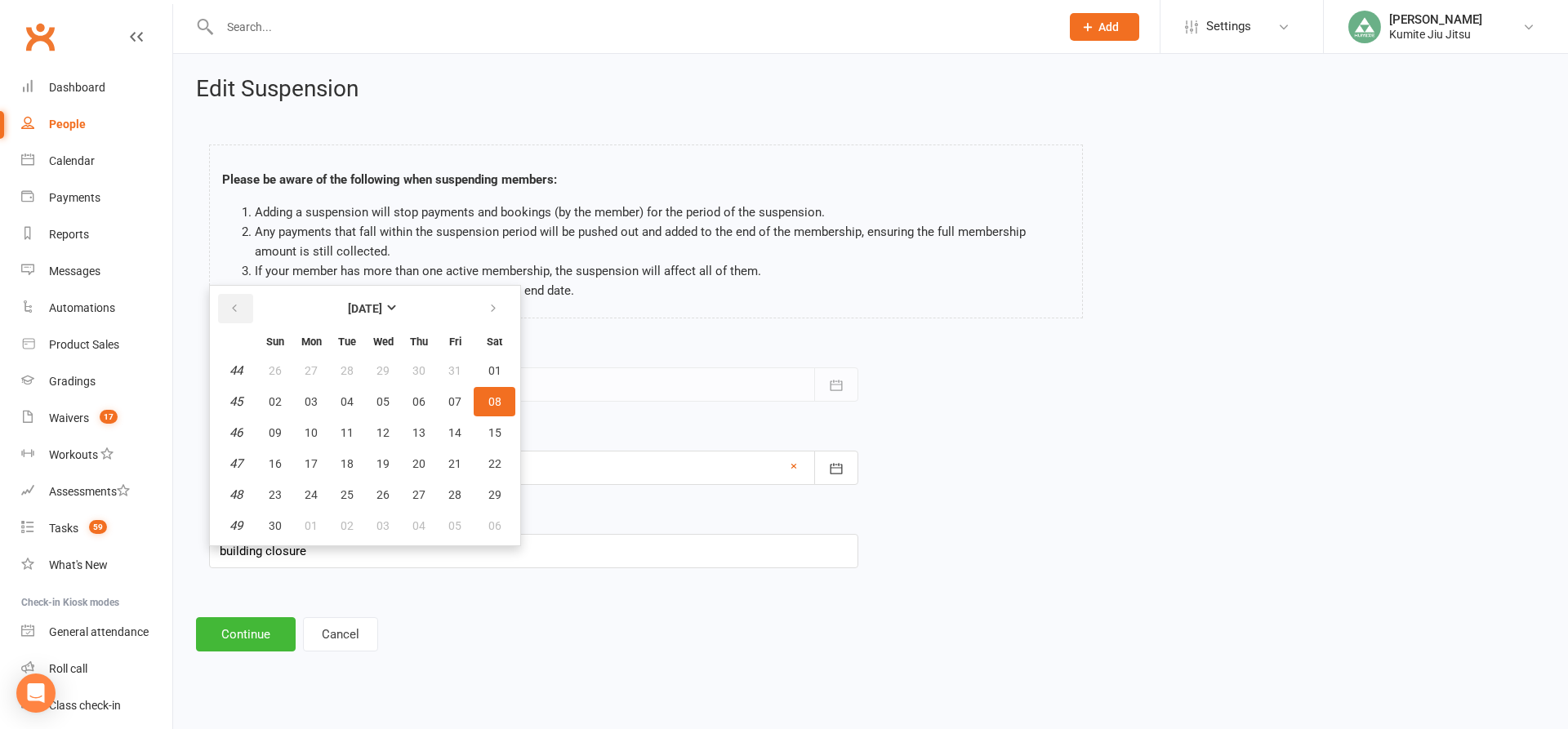
click at [240, 312] on button "button" at bounding box center [235, 308] width 35 height 30
click at [307, 429] on span "13" at bounding box center [311, 432] width 13 height 13
type input "[DATE]"
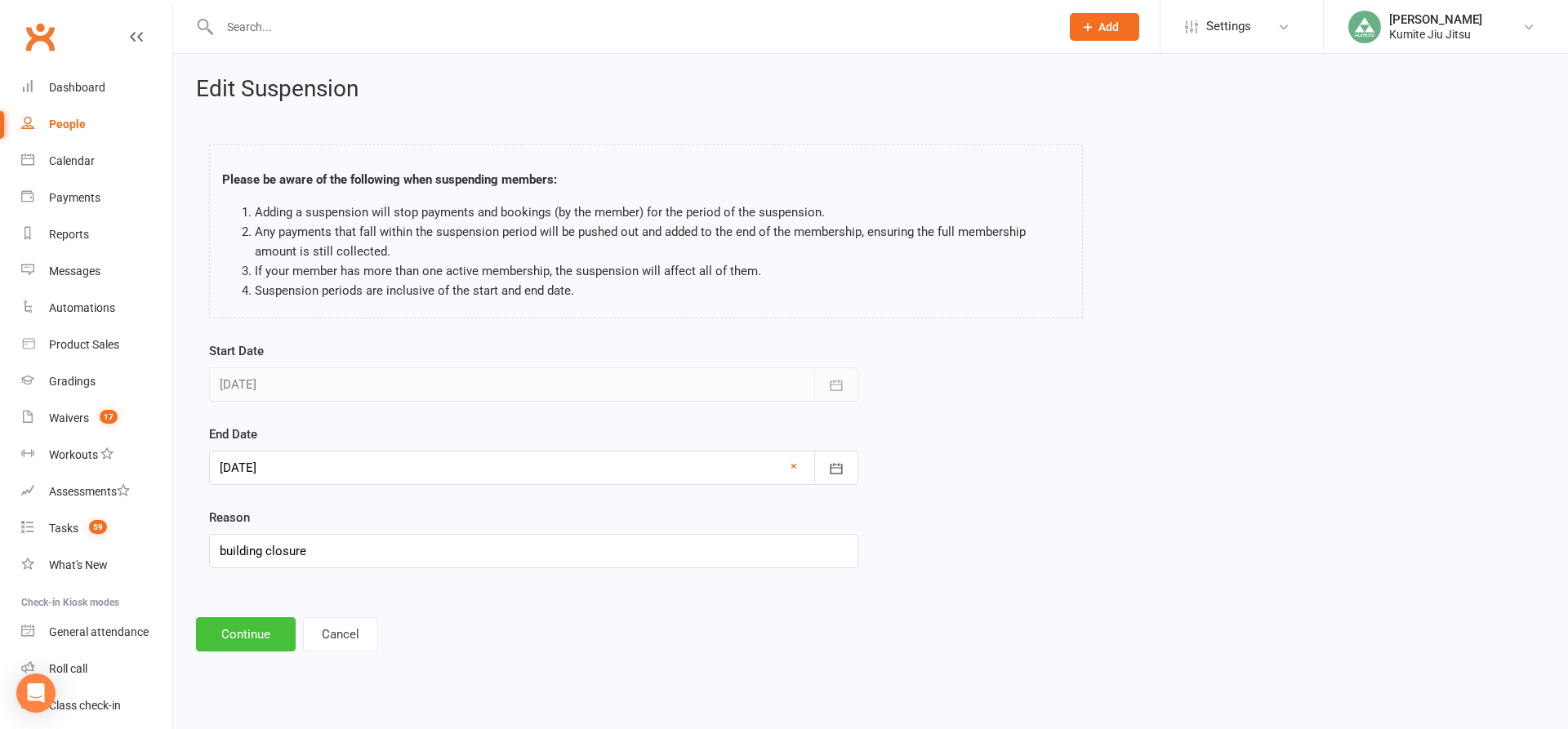
click at [260, 635] on button "Continue" at bounding box center [246, 634] width 99 height 34
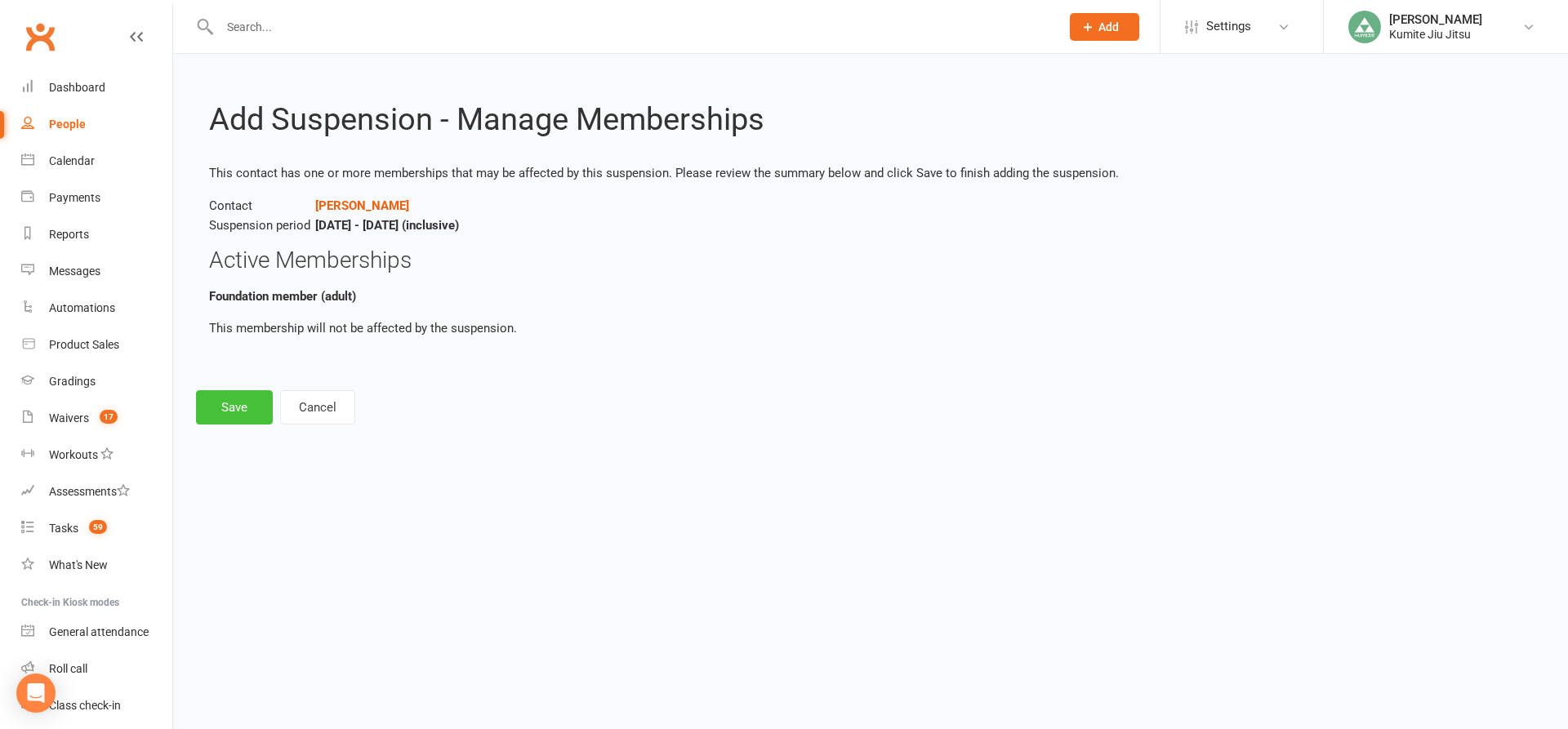
click at [228, 401] on button "Save" at bounding box center [234, 407] width 77 height 34
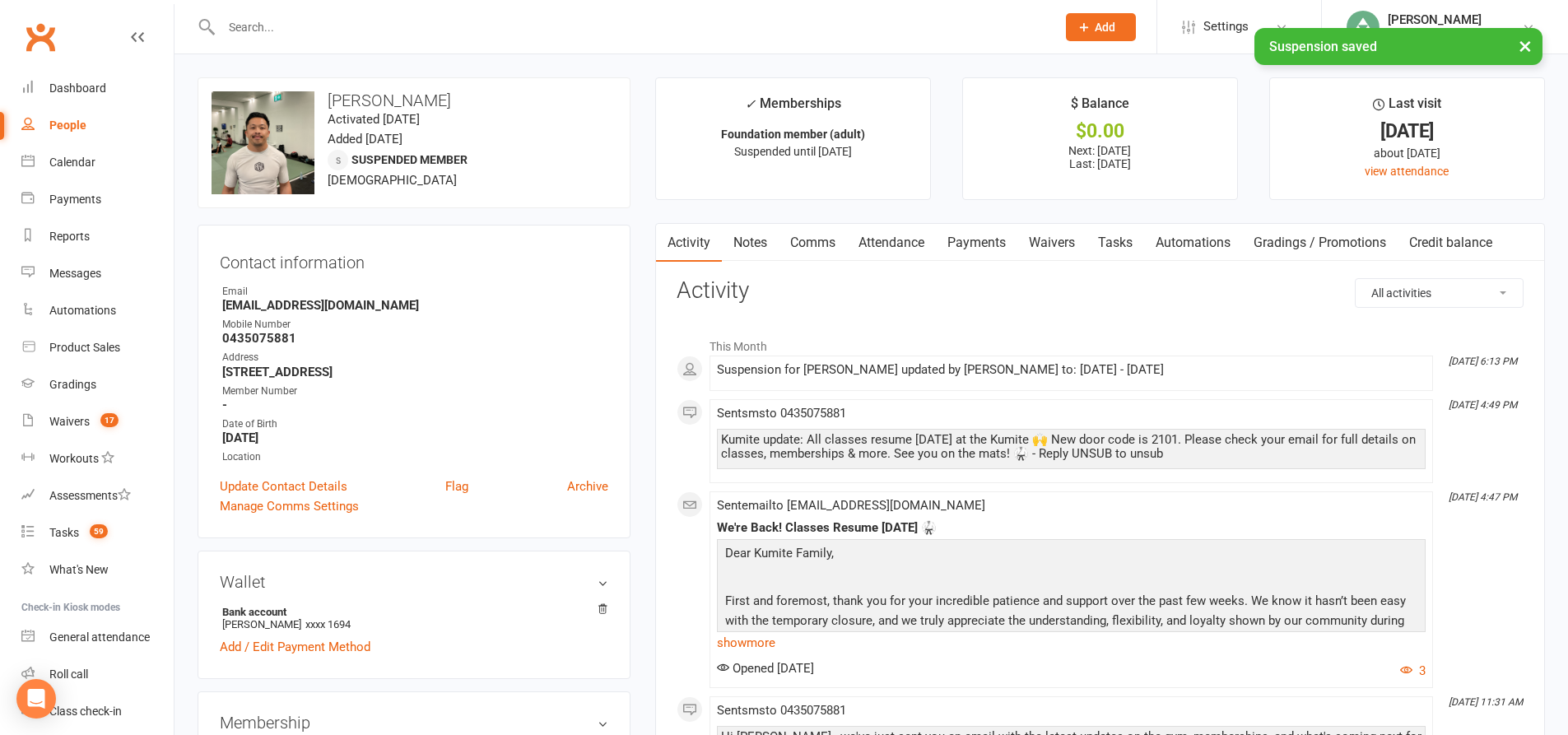
click at [1001, 241] on link "Payments" at bounding box center [976, 242] width 82 height 38
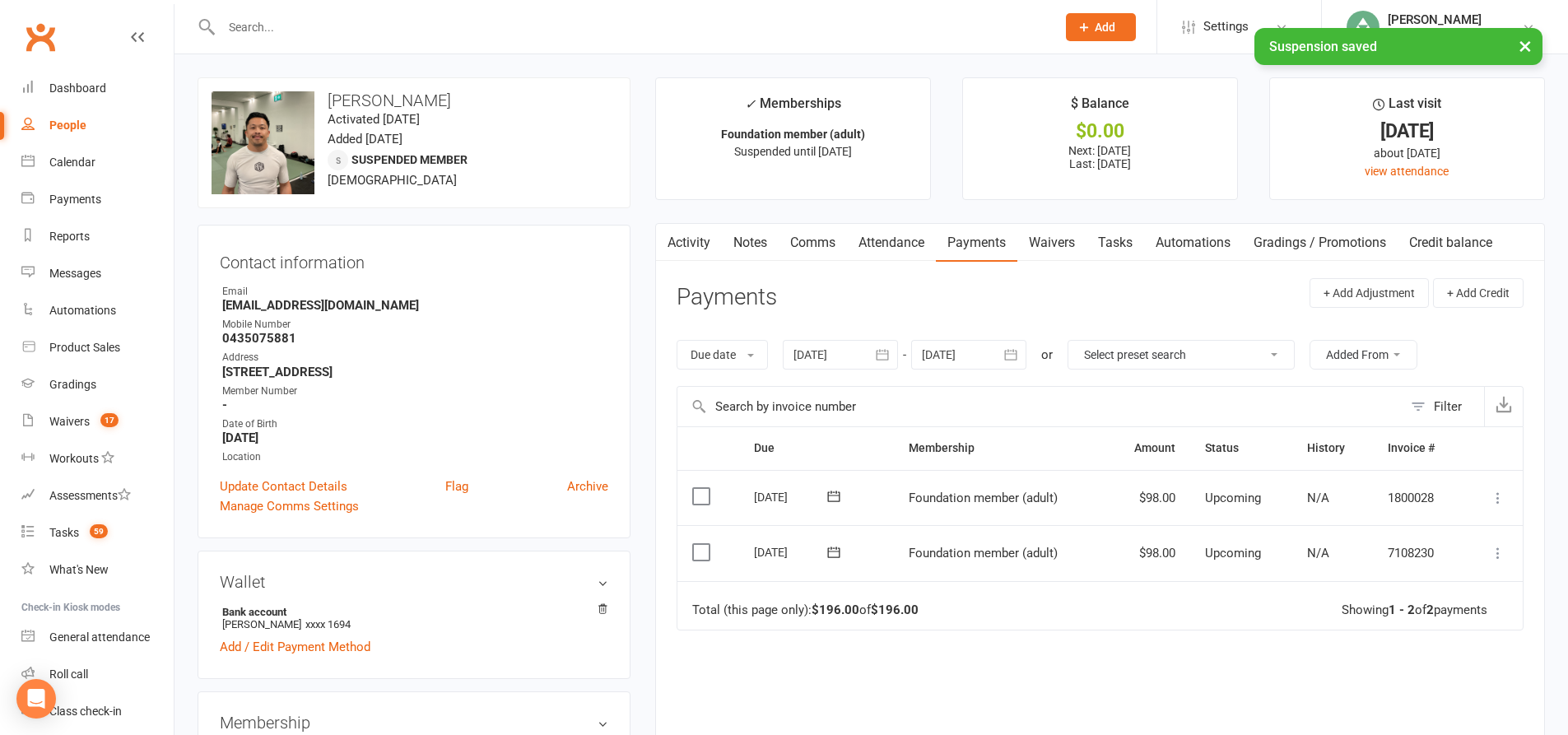
click at [882, 355] on icon "button" at bounding box center [882, 355] width 17 height 17
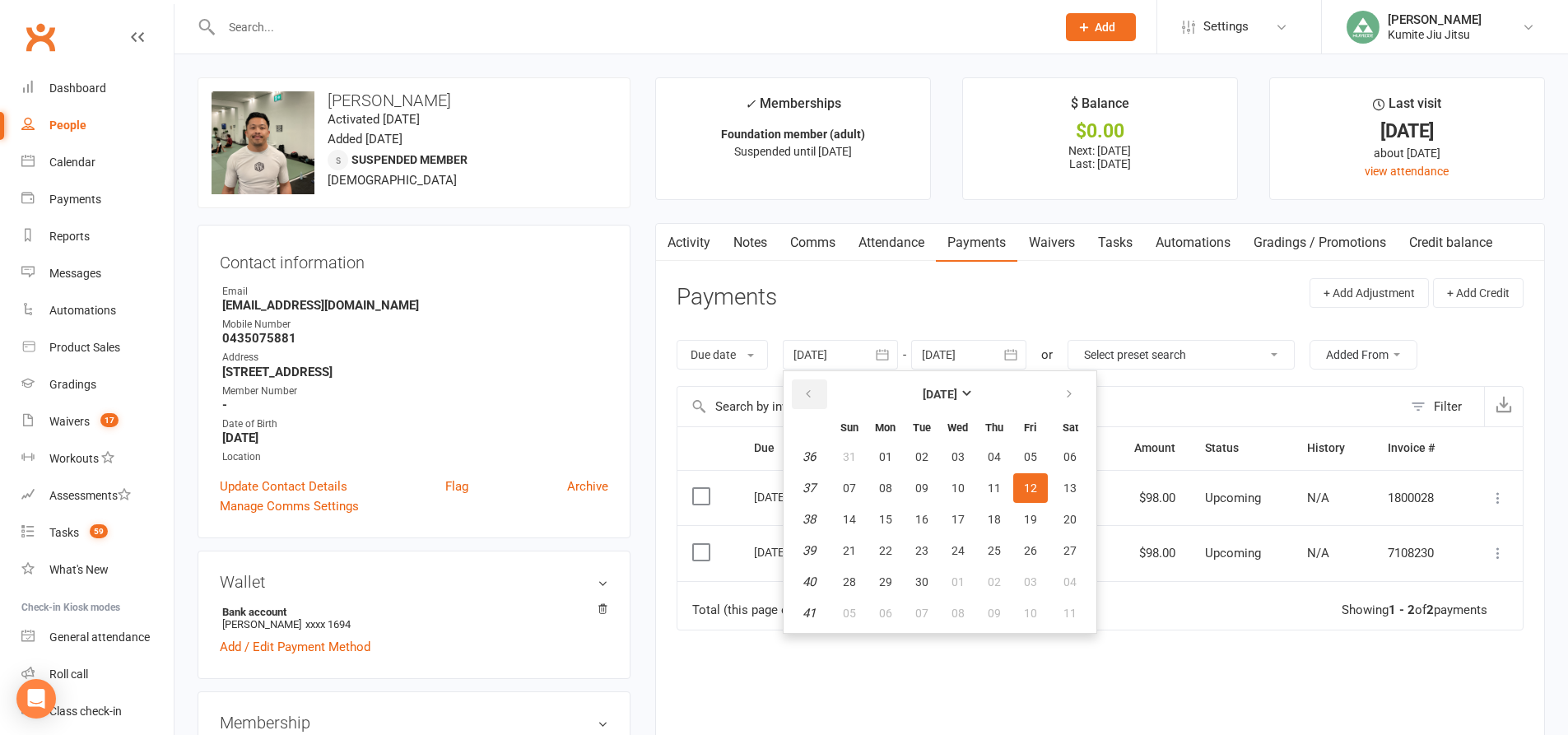
click at [804, 395] on button "button" at bounding box center [809, 394] width 35 height 30
click at [927, 583] on span "26" at bounding box center [921, 581] width 13 height 13
type input "[DATE]"
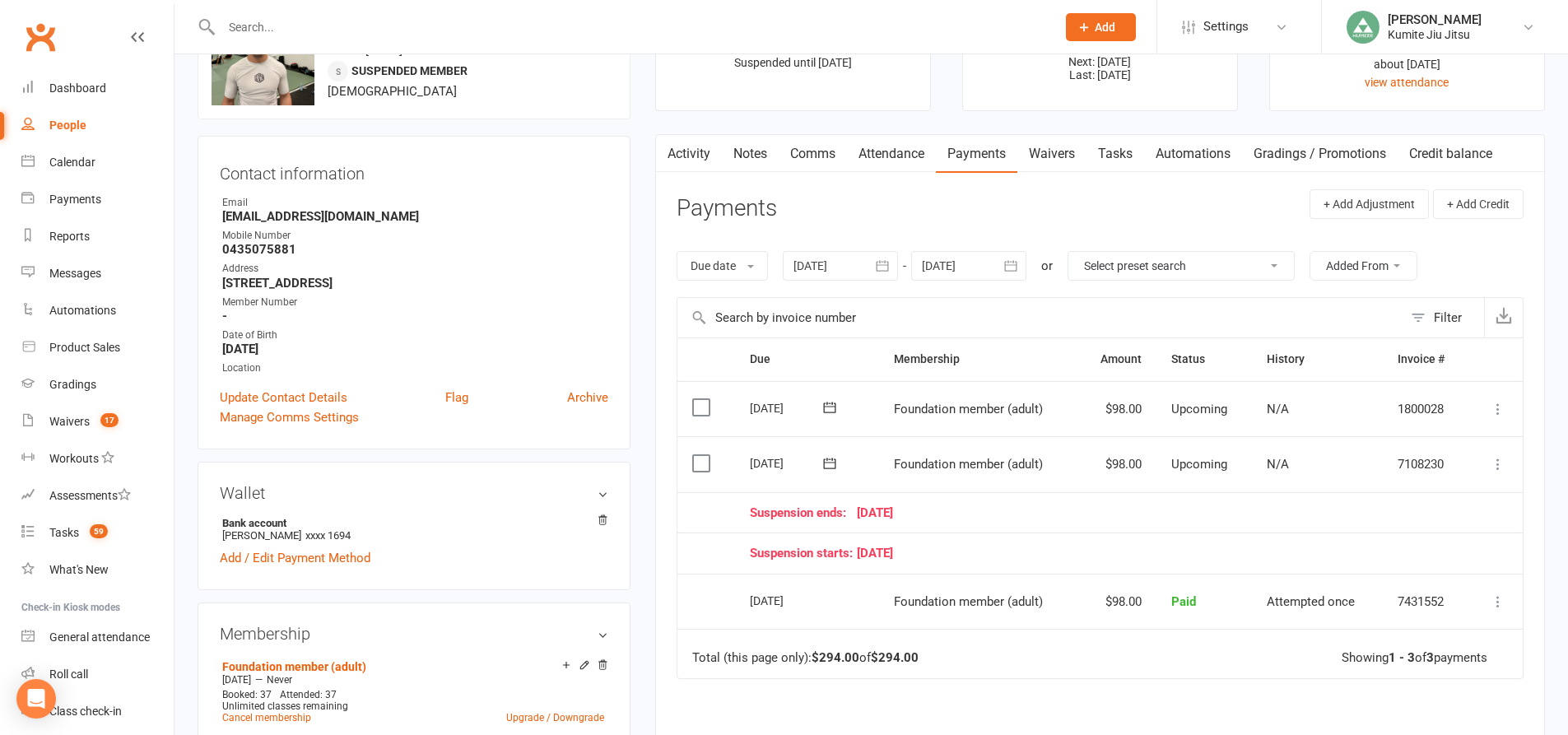
scroll to position [83, 0]
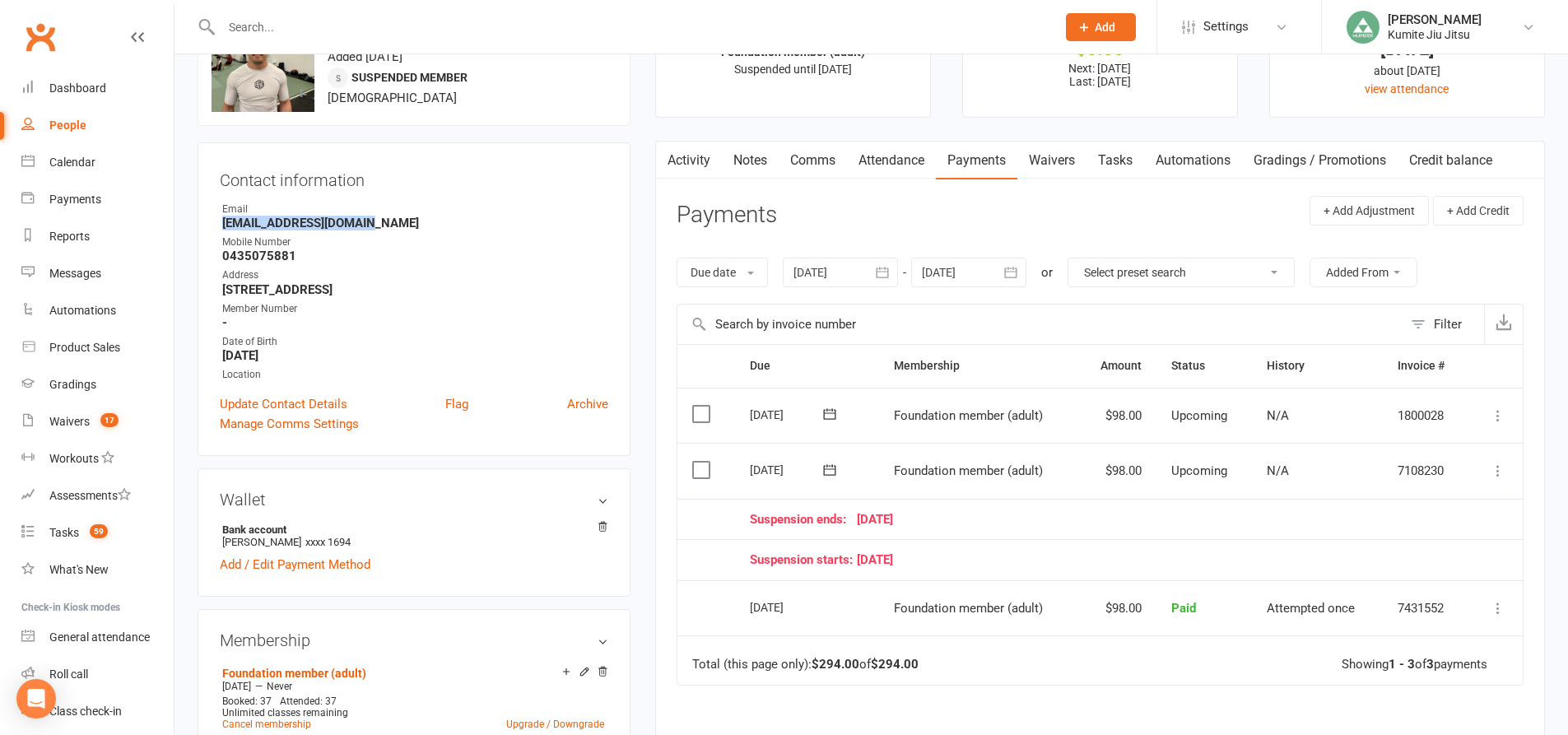
drag, startPoint x: 377, startPoint y: 220, endPoint x: 211, endPoint y: 222, distance: 166.0
click at [211, 222] on div "Contact information Owner Email [EMAIL_ADDRESS][DOMAIN_NAME] Mobile Number [PHO…" at bounding box center [414, 299] width 433 height 313
copy strong "[EMAIL_ADDRESS][DOMAIN_NAME]"
click at [1494, 468] on icon at bounding box center [1498, 471] width 17 height 17
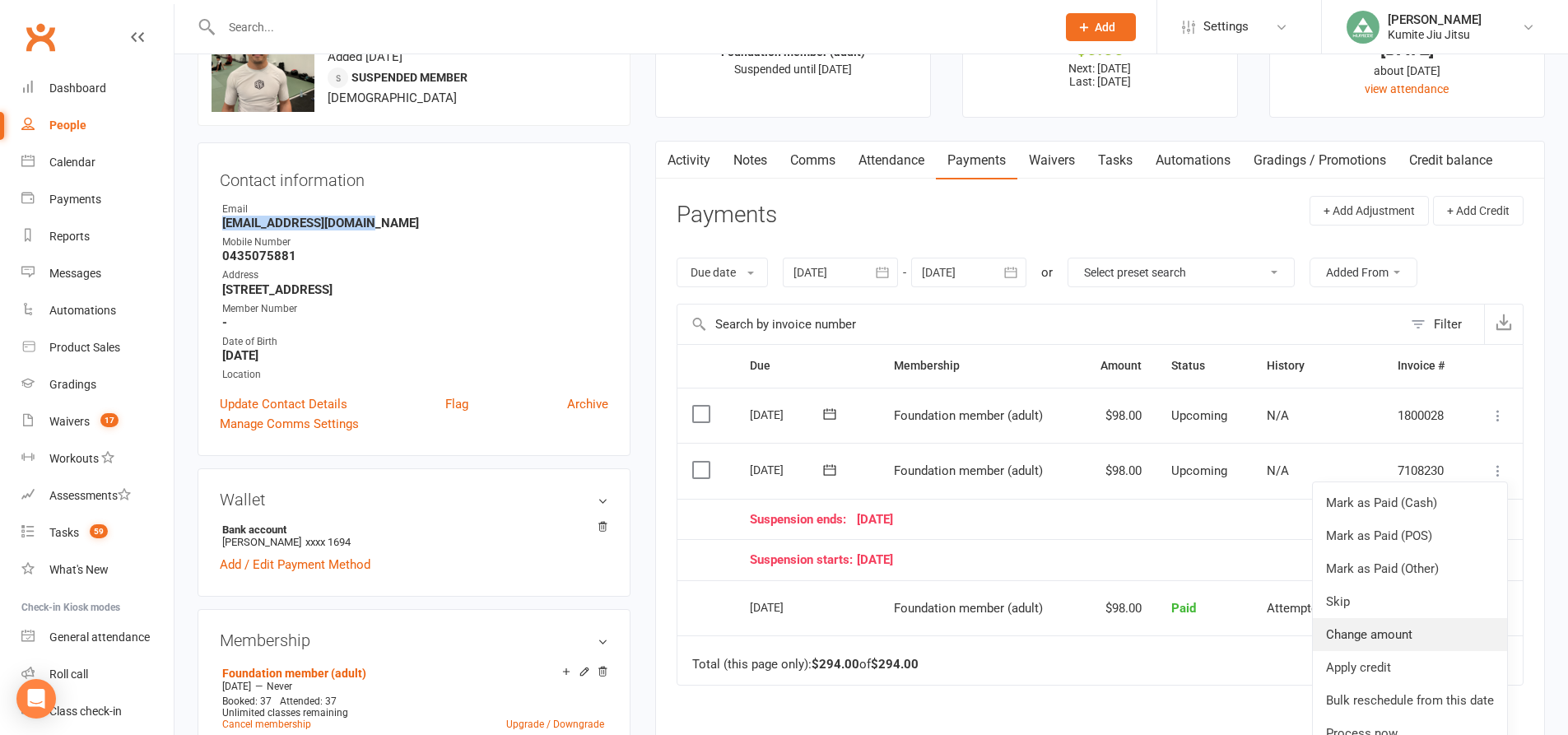
click at [1406, 633] on link "Change amount" at bounding box center [1409, 634] width 194 height 32
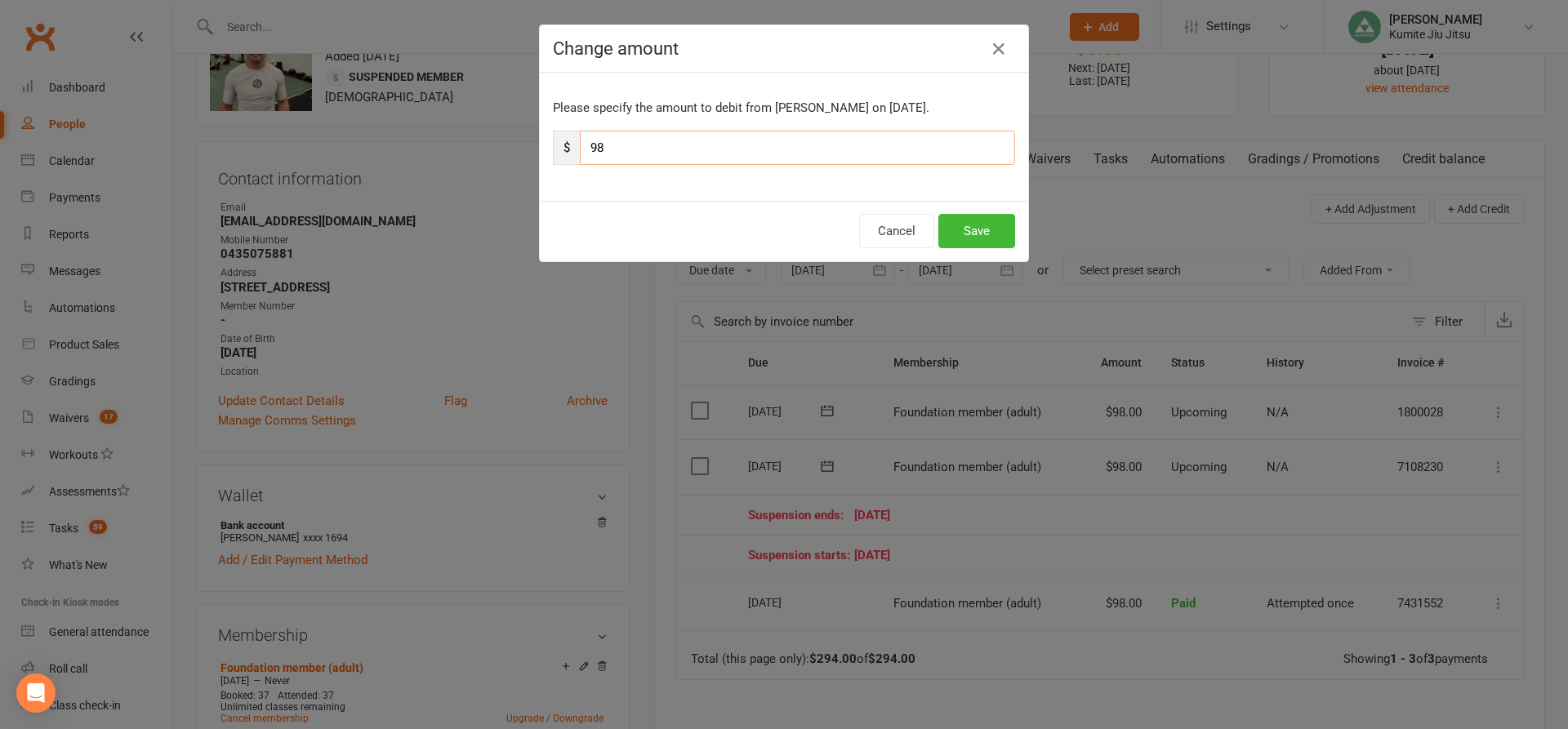
drag, startPoint x: 623, startPoint y: 150, endPoint x: 538, endPoint y: 149, distance: 85.0
click at [540, 150] on div "Please specify the amount to debit from [PERSON_NAME] on [DATE]. $ 98" at bounding box center [784, 136] width 489 height 128
type input "49"
click at [953, 232] on button "Save" at bounding box center [977, 231] width 77 height 34
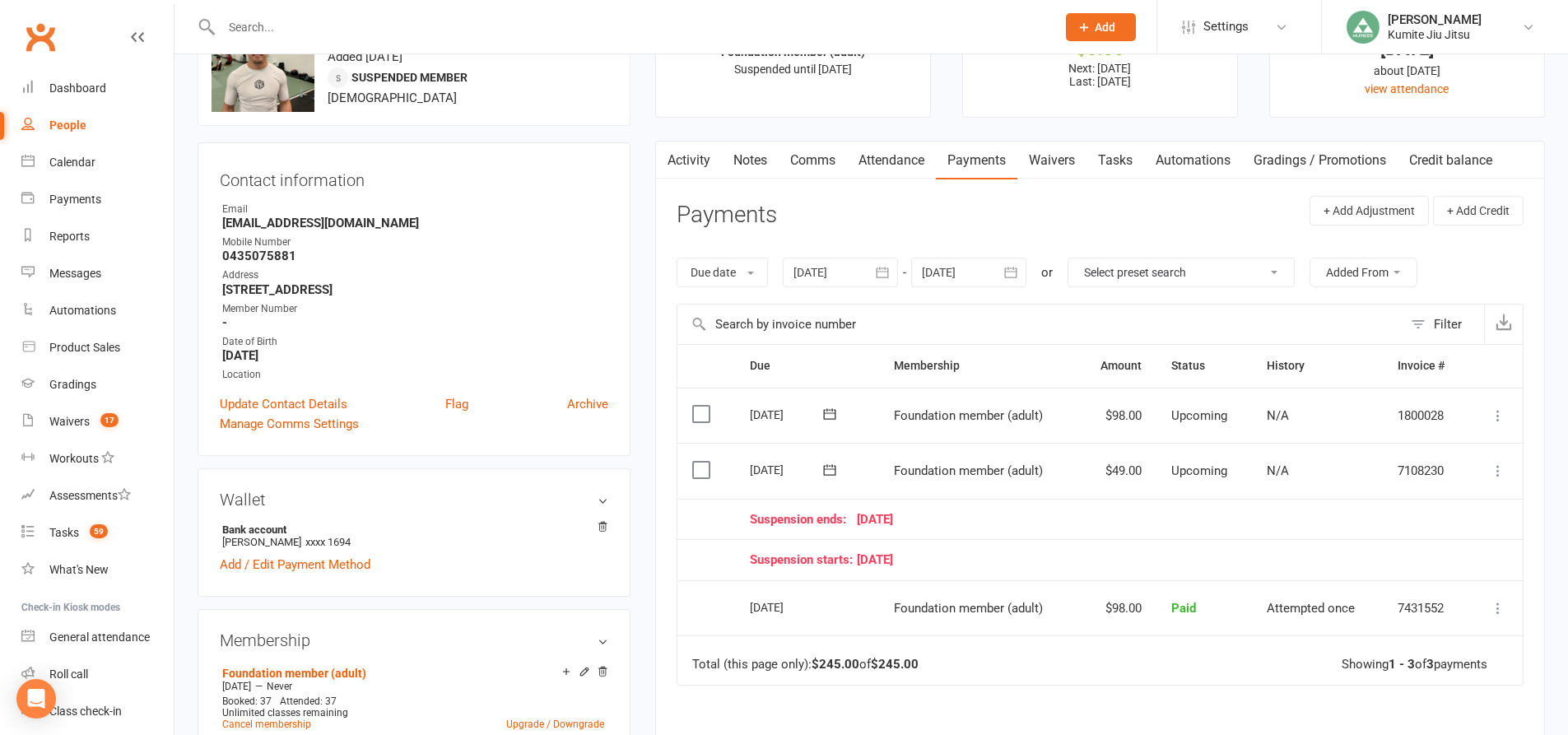
click at [1124, 156] on link "Tasks" at bounding box center [1115, 160] width 58 height 38
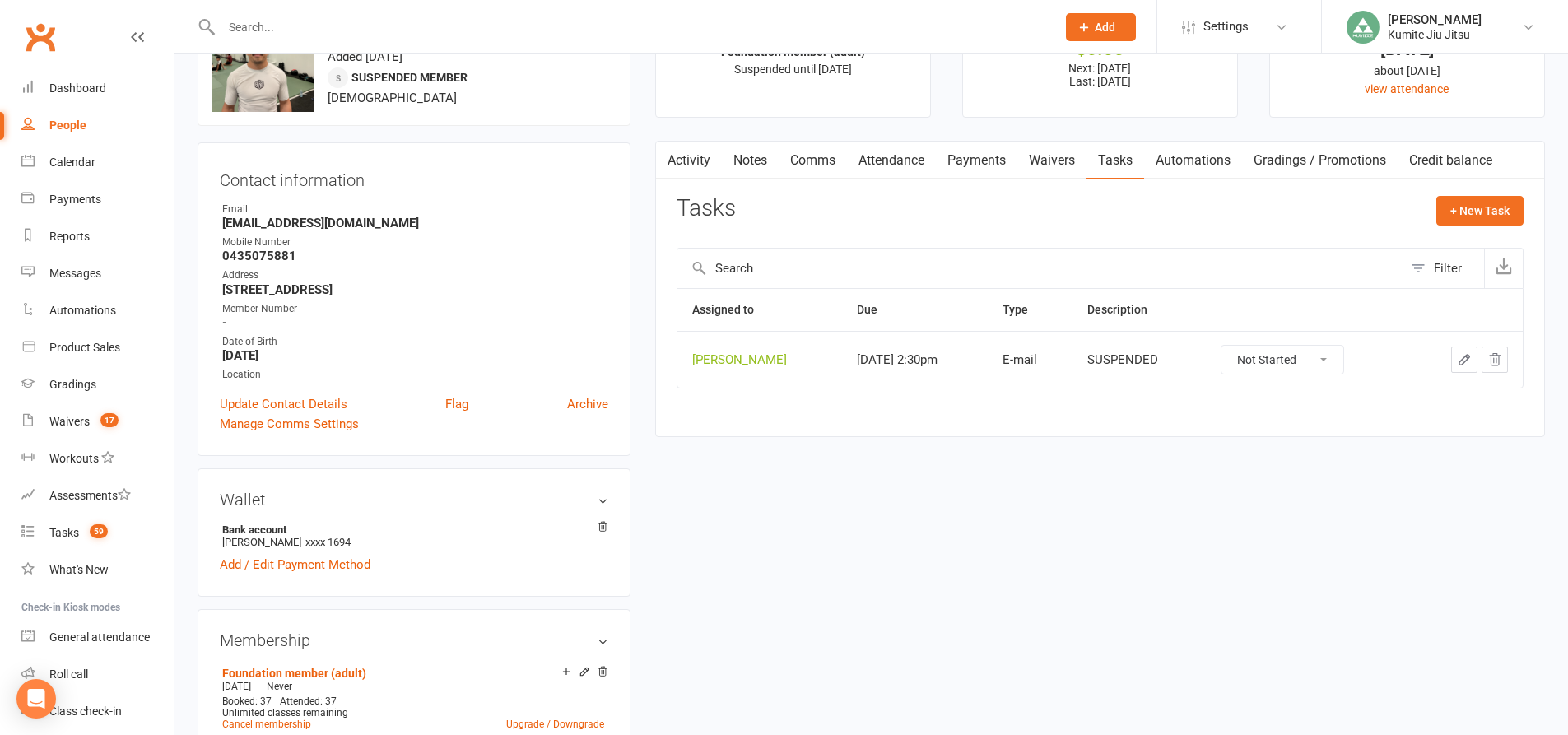
click at [1503, 357] on button "button" at bounding box center [1494, 360] width 26 height 26
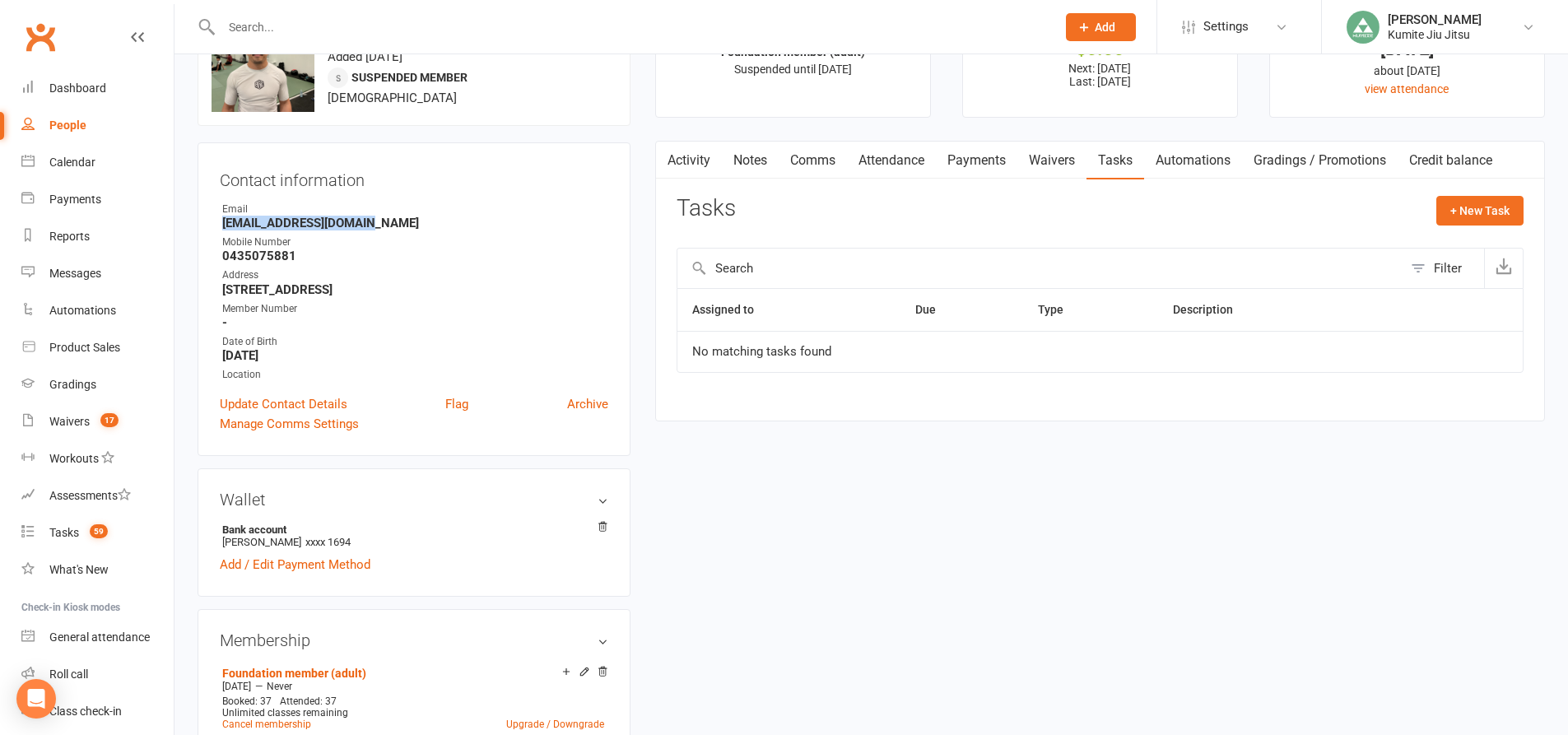
drag, startPoint x: 373, startPoint y: 224, endPoint x: 199, endPoint y: 223, distance: 174.0
click at [199, 223] on div "Contact information Owner Email Info@simovement.com.au Mobile Number 0435075881…" at bounding box center [414, 299] width 433 height 313
copy strong "Info@simovement.com.au"
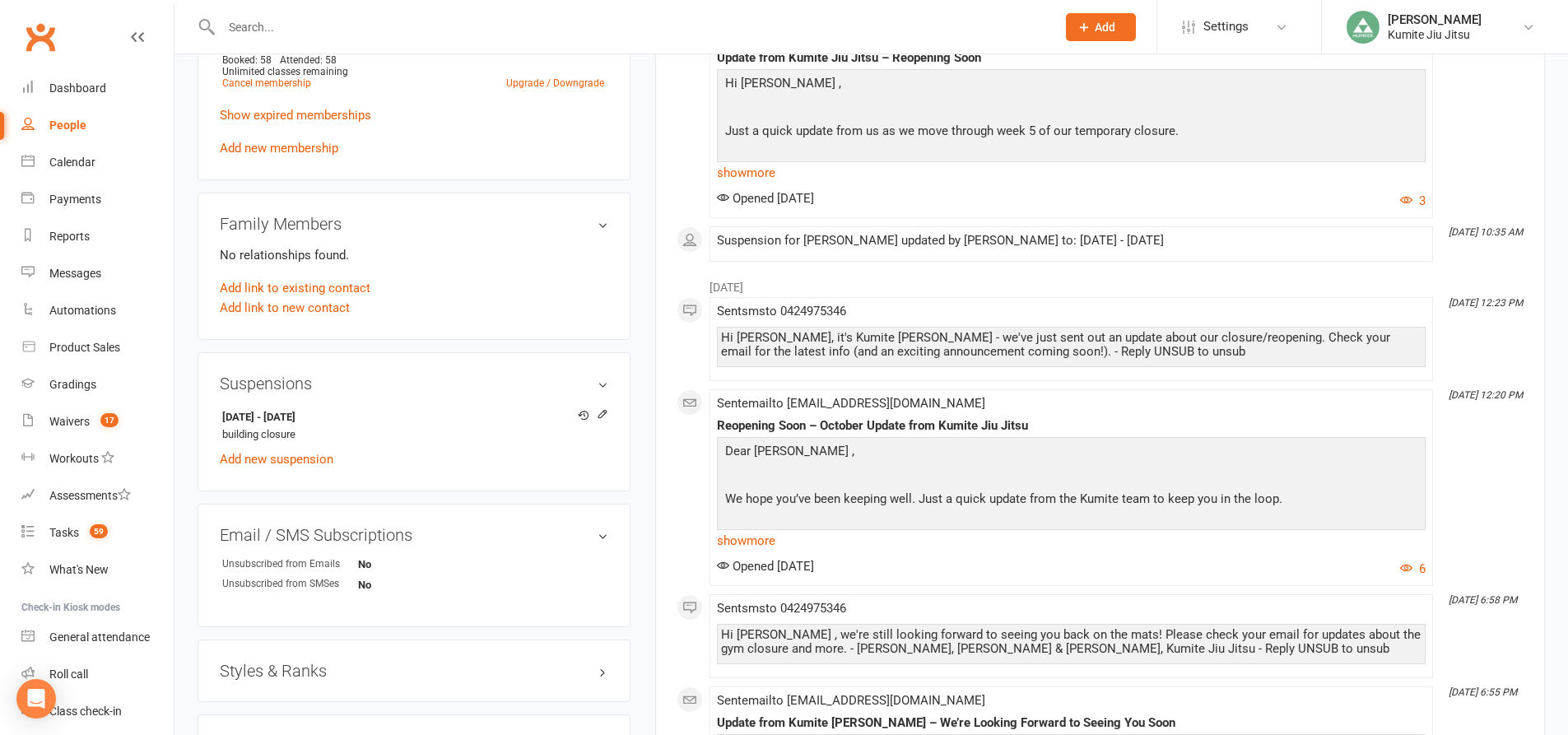
scroll to position [741, 0]
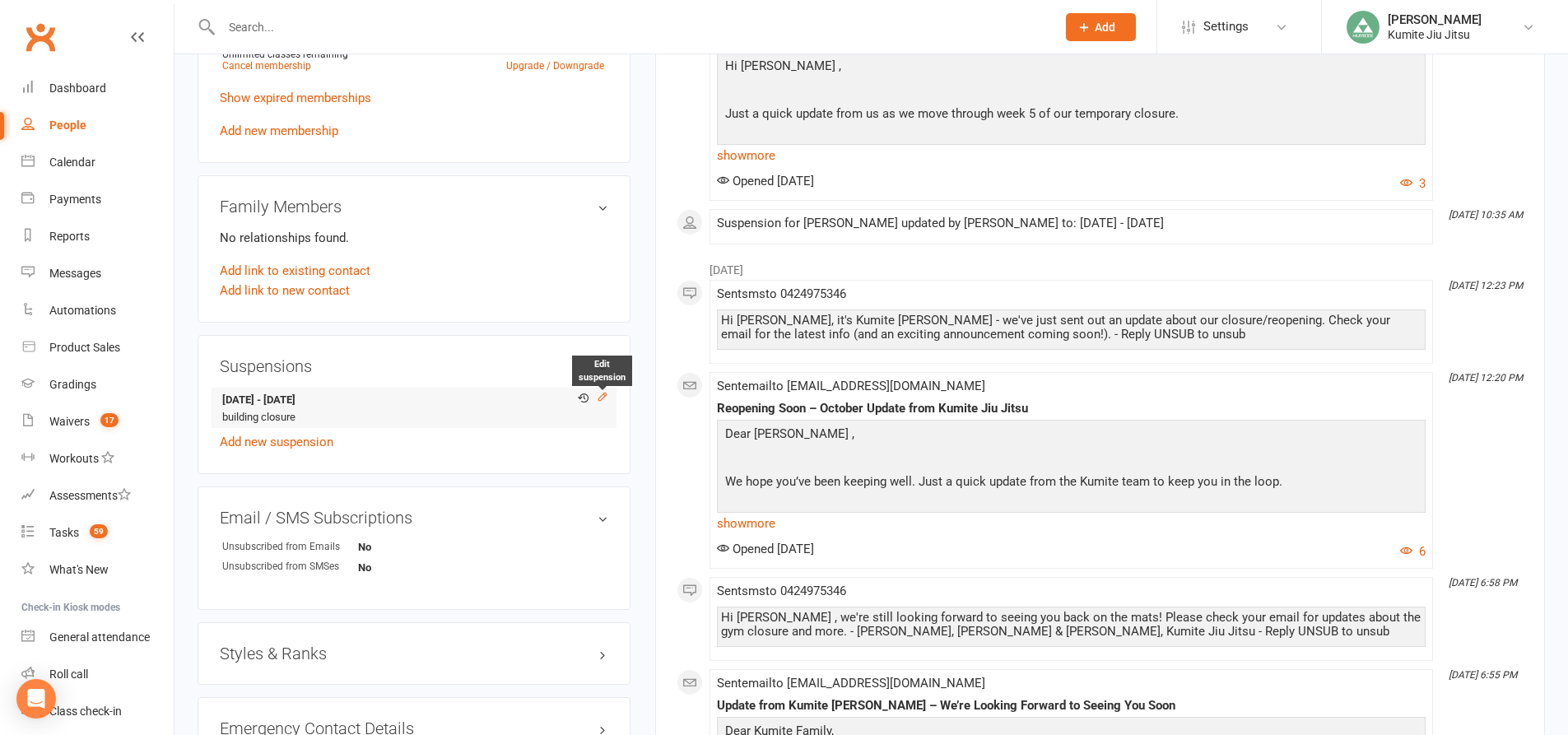
click at [599, 396] on icon at bounding box center [602, 396] width 11 height 11
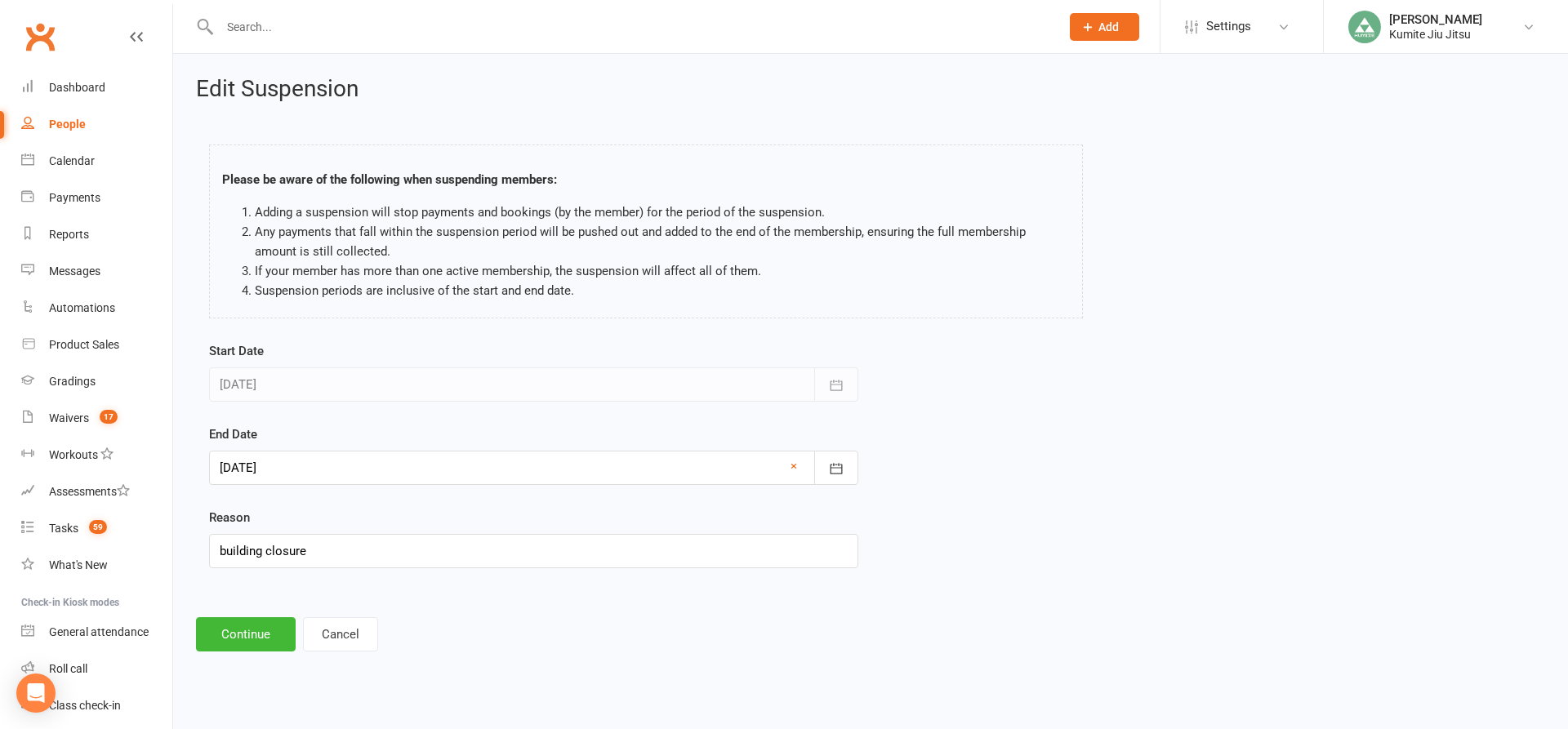
click at [297, 470] on div at bounding box center [533, 467] width 649 height 34
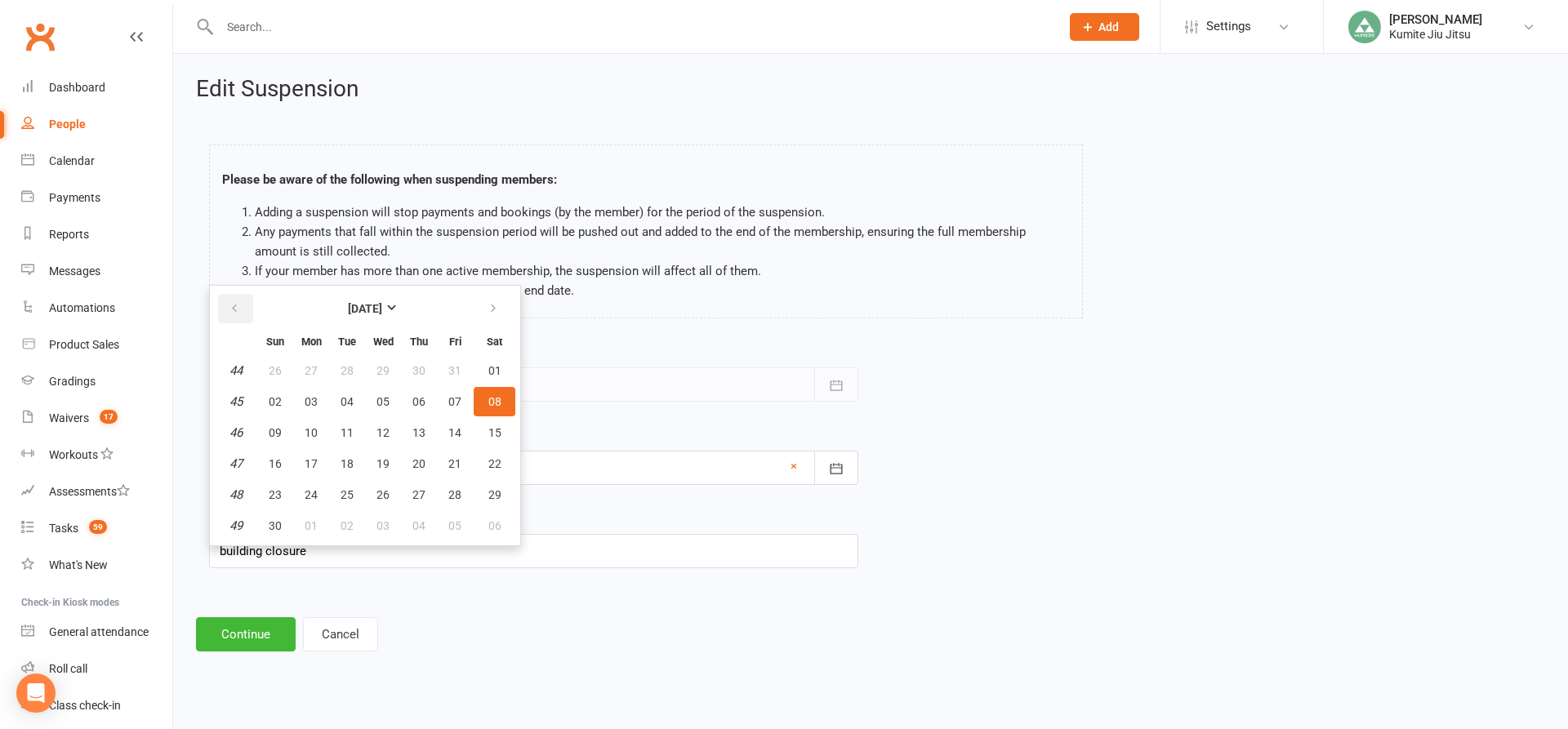
click at [242, 303] on button "button" at bounding box center [235, 308] width 35 height 30
click at [308, 432] on span "13" at bounding box center [311, 432] width 13 height 13
type input "[DATE]"
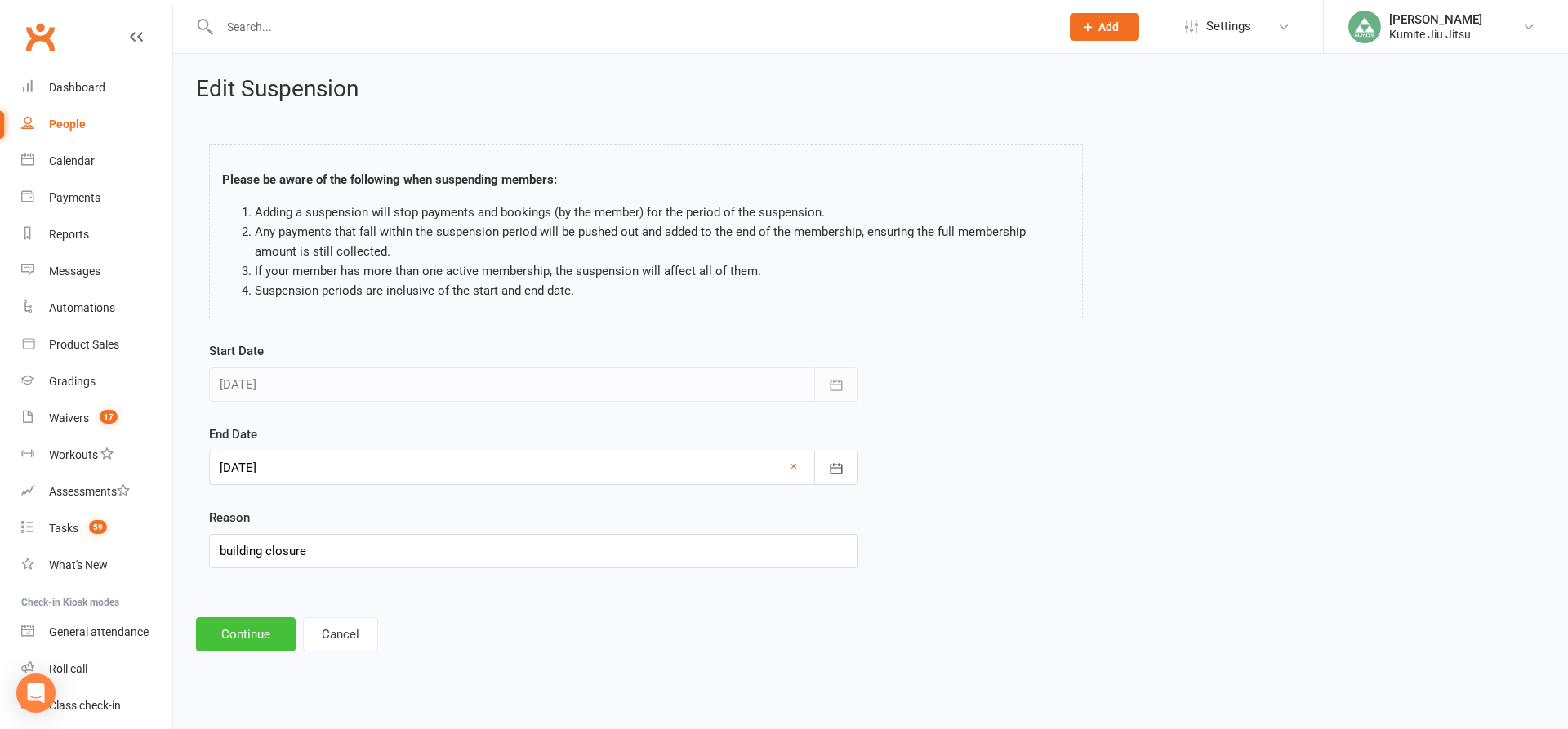
click at [240, 635] on button "Continue" at bounding box center [246, 634] width 99 height 34
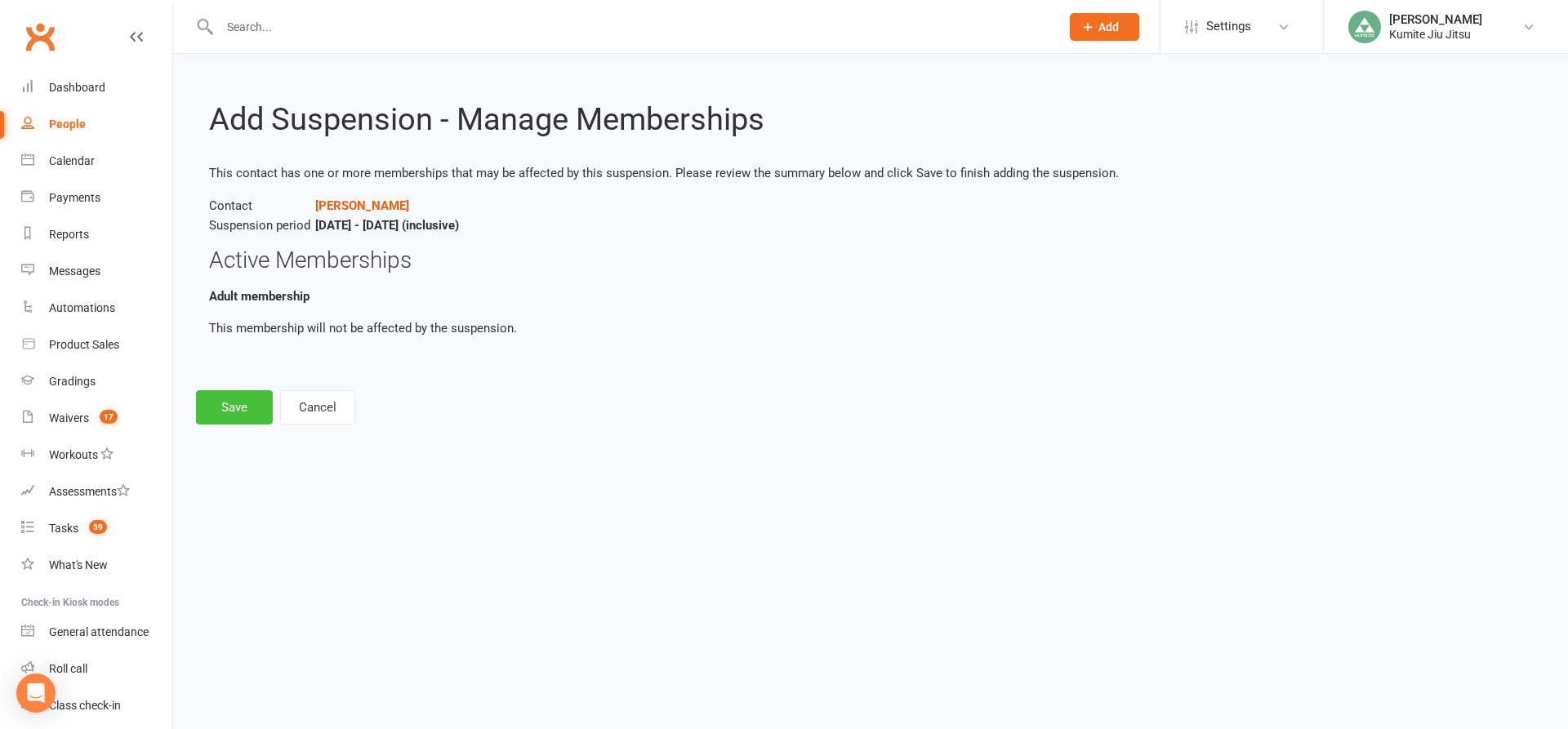
click at [246, 405] on button "Save" at bounding box center [234, 407] width 77 height 34
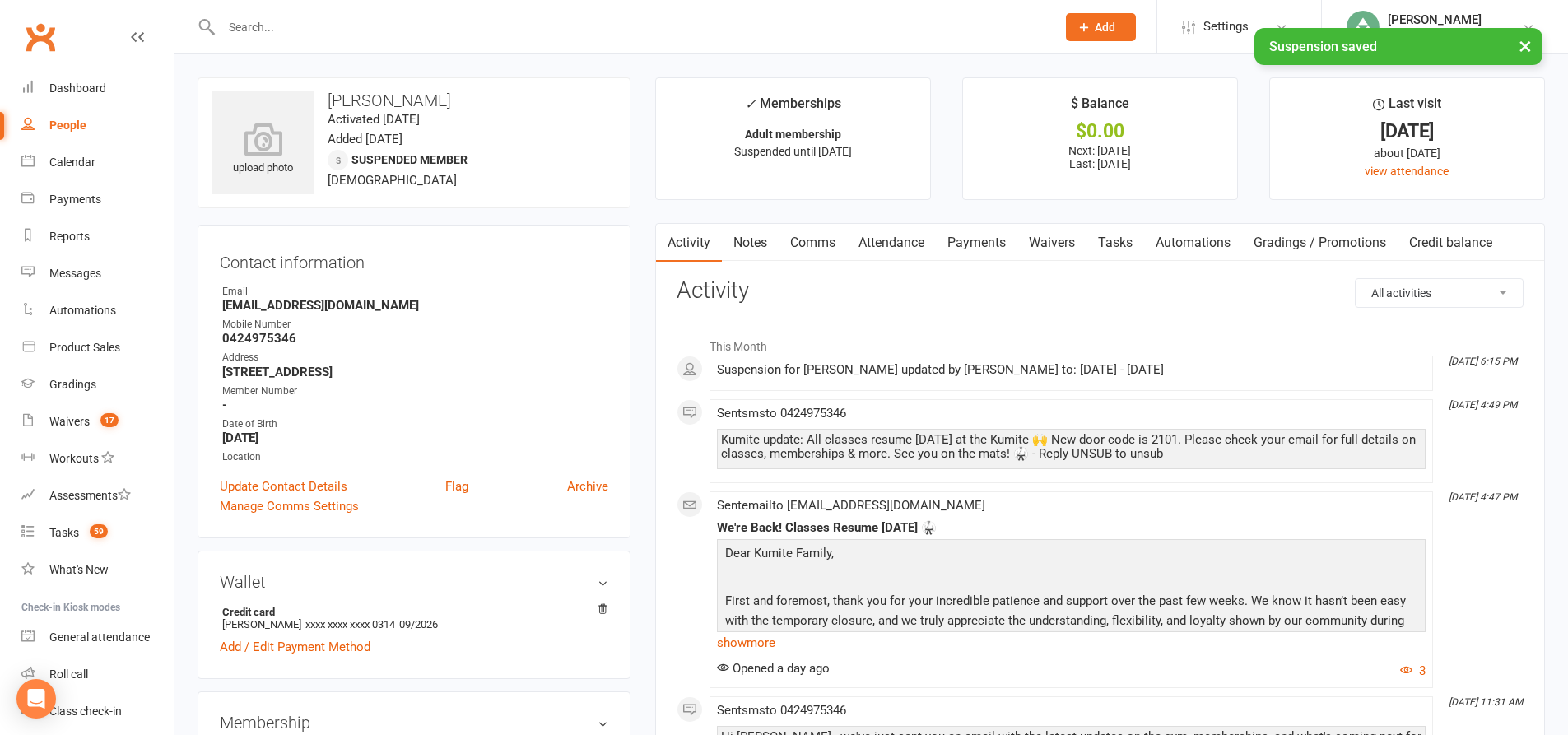
click at [1129, 243] on link "Tasks" at bounding box center [1115, 242] width 58 height 38
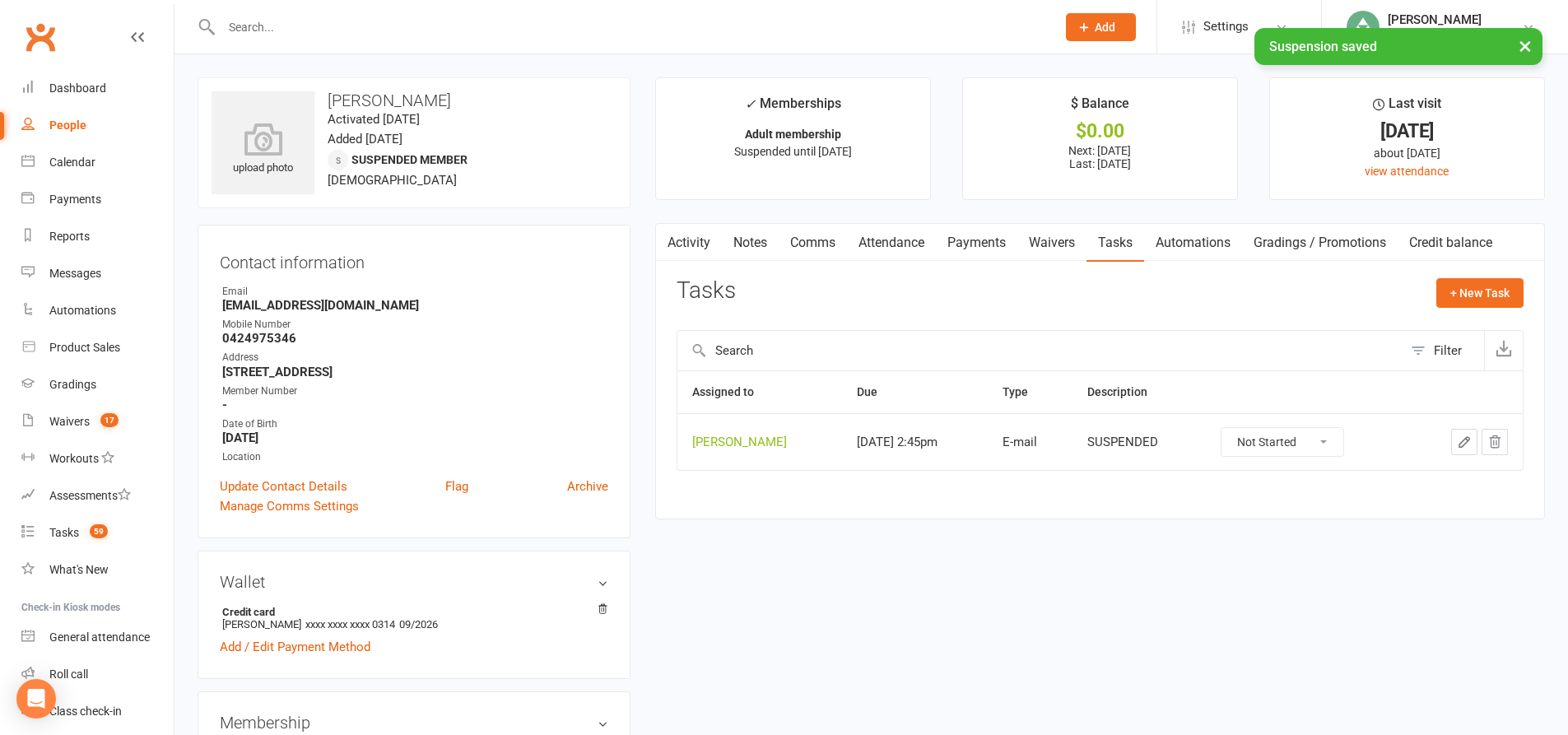
click at [1489, 439] on icon "button" at bounding box center [1494, 442] width 15 height 15
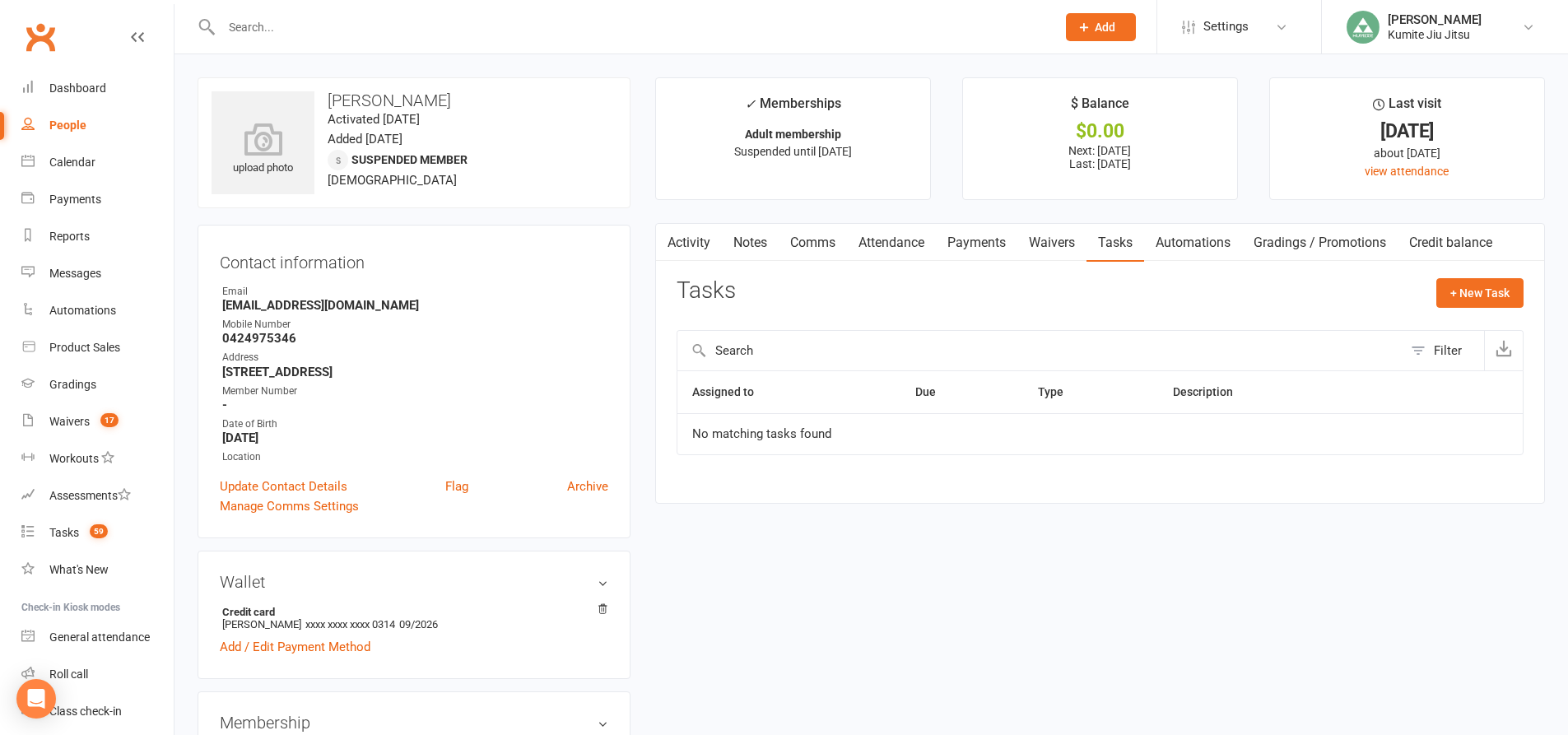
click at [980, 241] on link "Payments" at bounding box center [976, 242] width 82 height 38
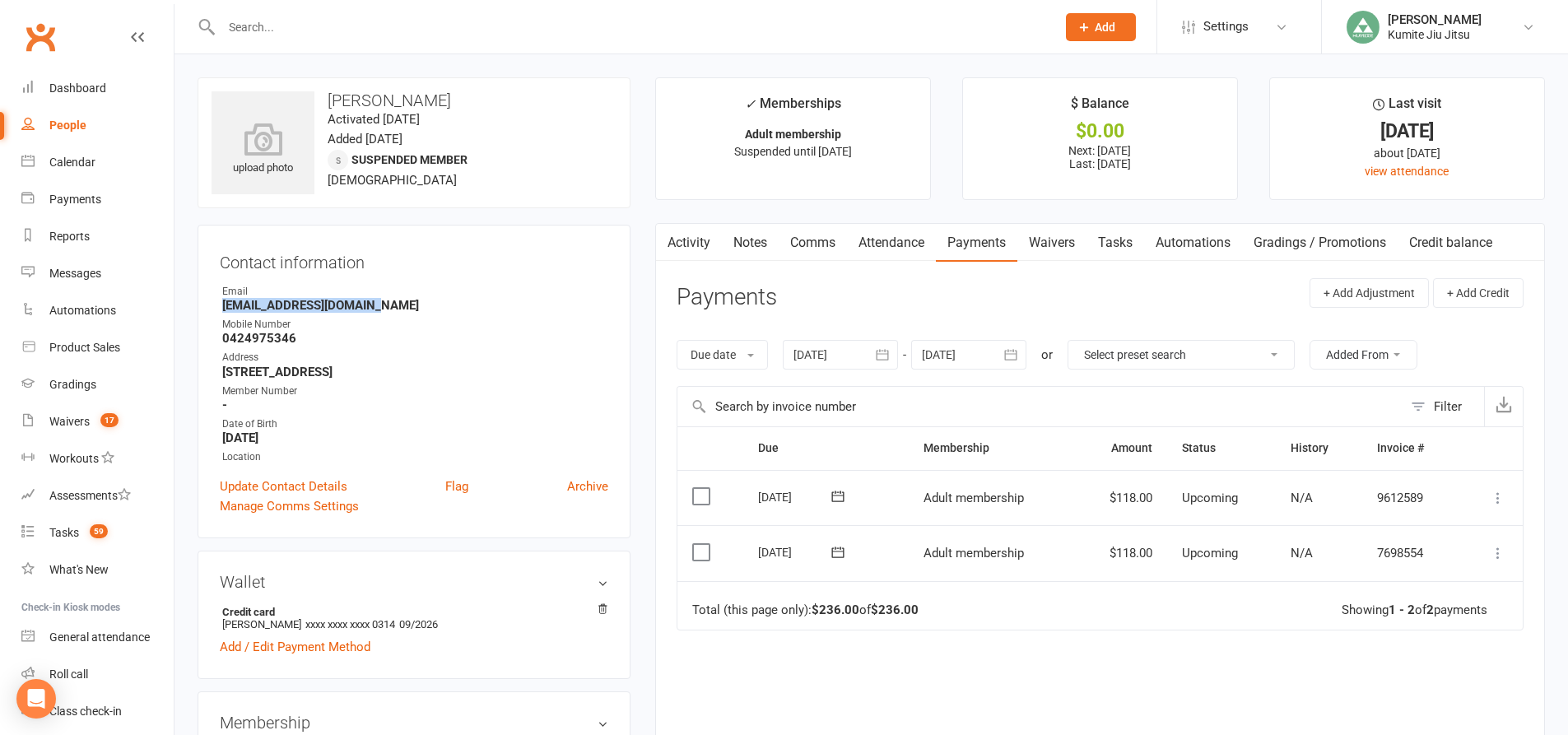
drag, startPoint x: 389, startPoint y: 307, endPoint x: 191, endPoint y: 305, distance: 198.0
copy strong "Mohmechanical@yahoo.com"
click at [1123, 243] on link "Tasks" at bounding box center [1115, 242] width 58 height 38
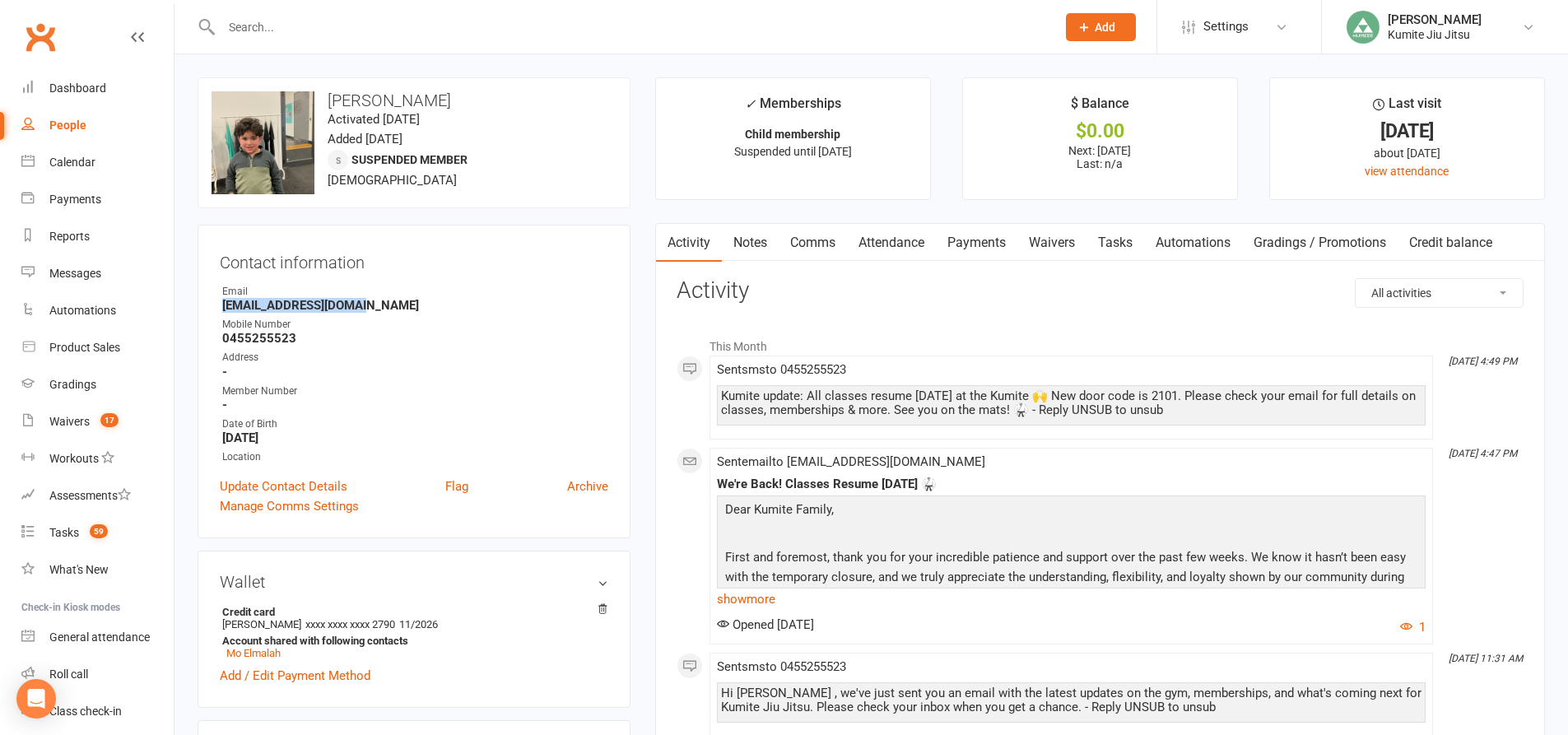
drag, startPoint x: 375, startPoint y: 305, endPoint x: 223, endPoint y: 305, distance: 152.0
click at [223, 305] on strong "[EMAIL_ADDRESS][DOMAIN_NAME]" at bounding box center [415, 305] width 386 height 15
copy strong "[EMAIL_ADDRESS][DOMAIN_NAME]"
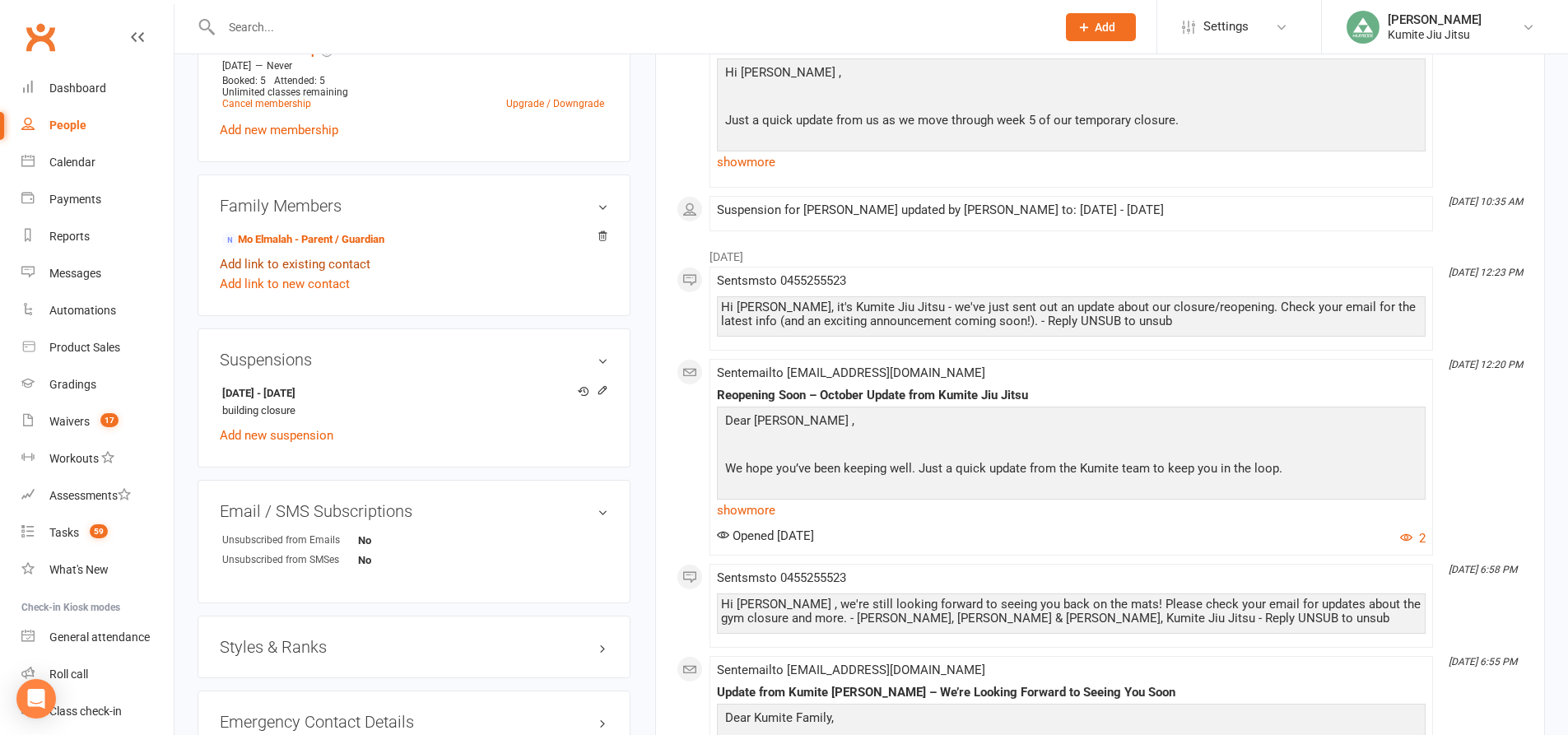
scroll to position [823, 0]
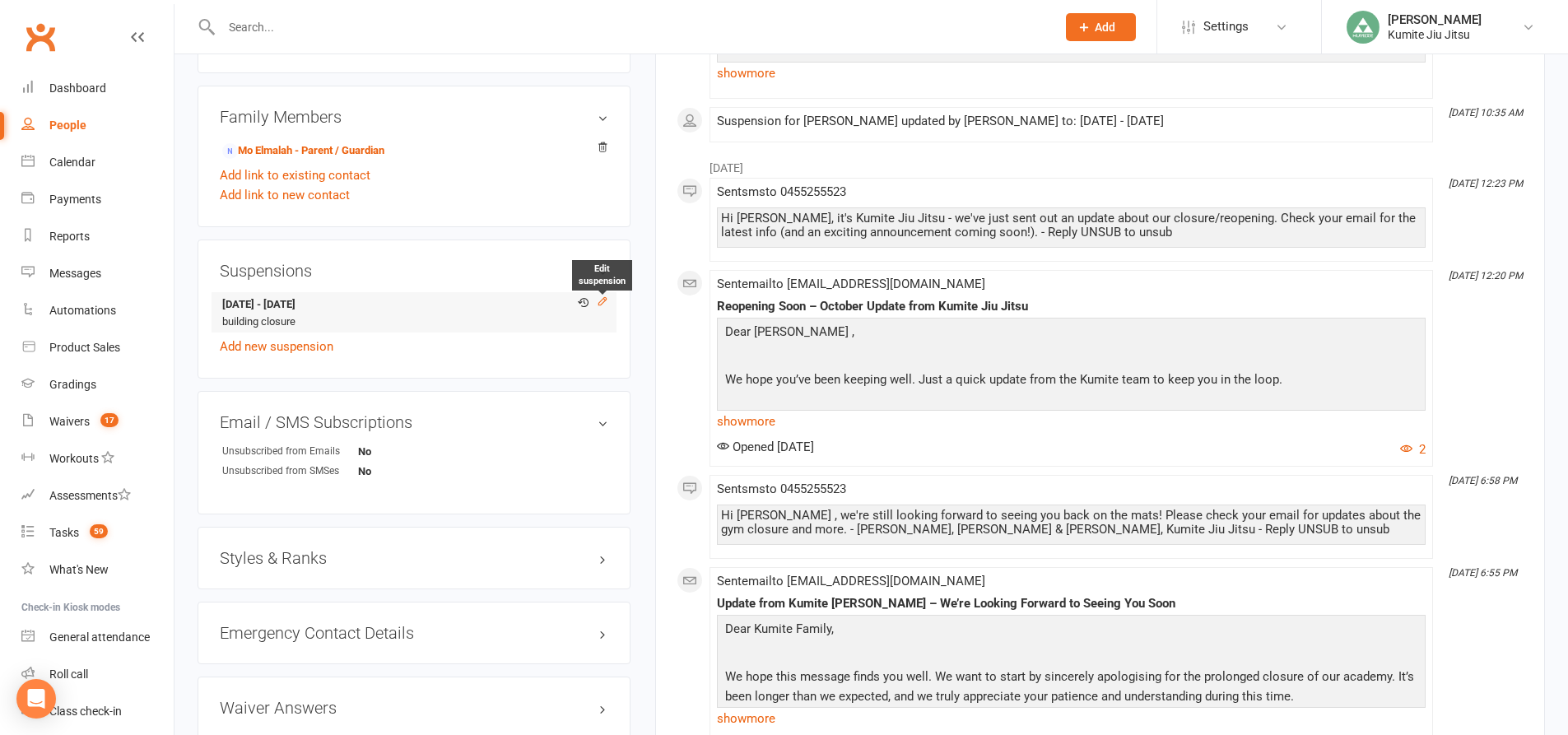
click at [601, 301] on icon at bounding box center [602, 300] width 7 height 7
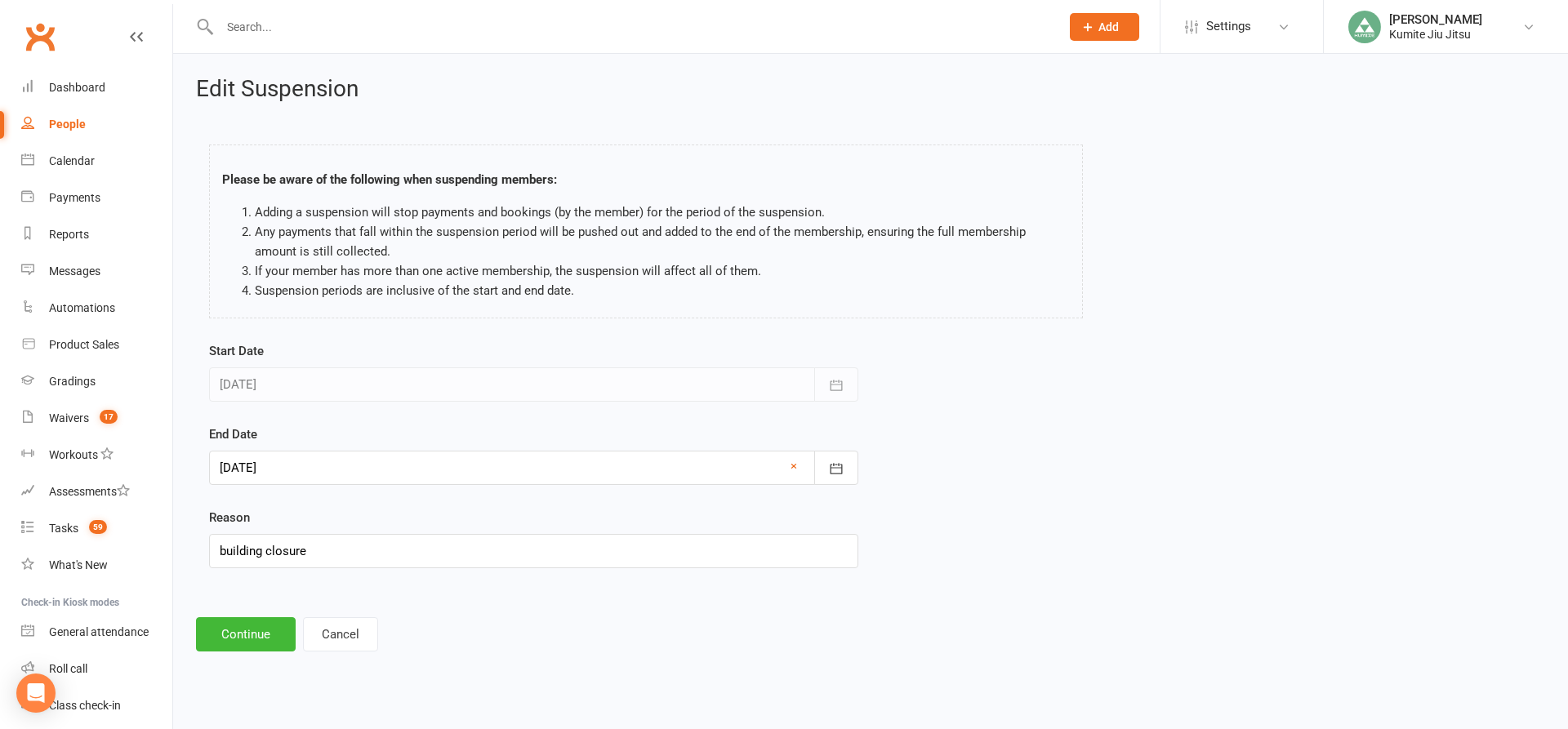
click at [301, 462] on div at bounding box center [533, 467] width 649 height 34
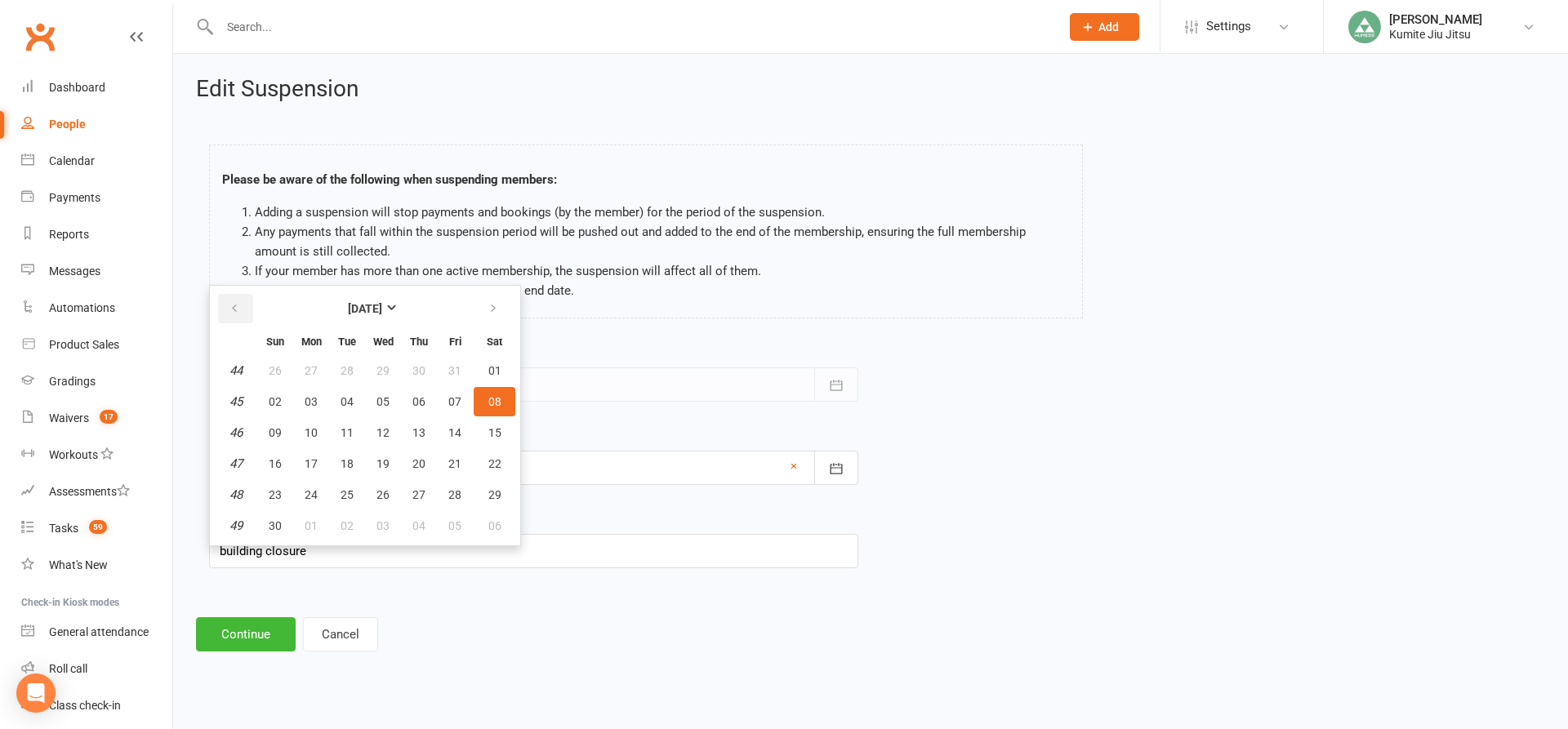
click at [233, 314] on icon "button" at bounding box center [233, 308] width 11 height 13
click at [314, 435] on span "13" at bounding box center [311, 432] width 13 height 13
type input "[DATE]"
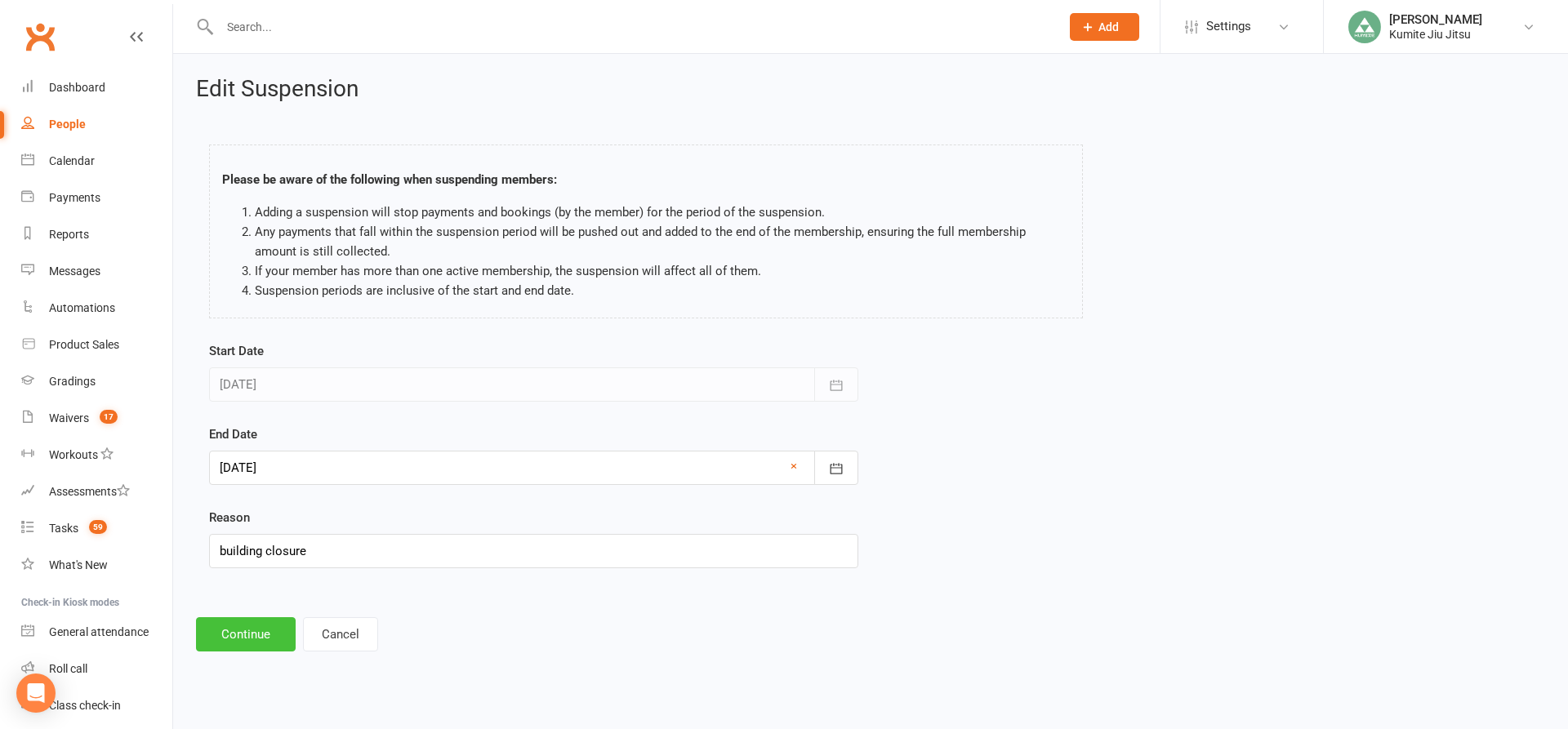
click at [257, 628] on button "Continue" at bounding box center [246, 634] width 99 height 34
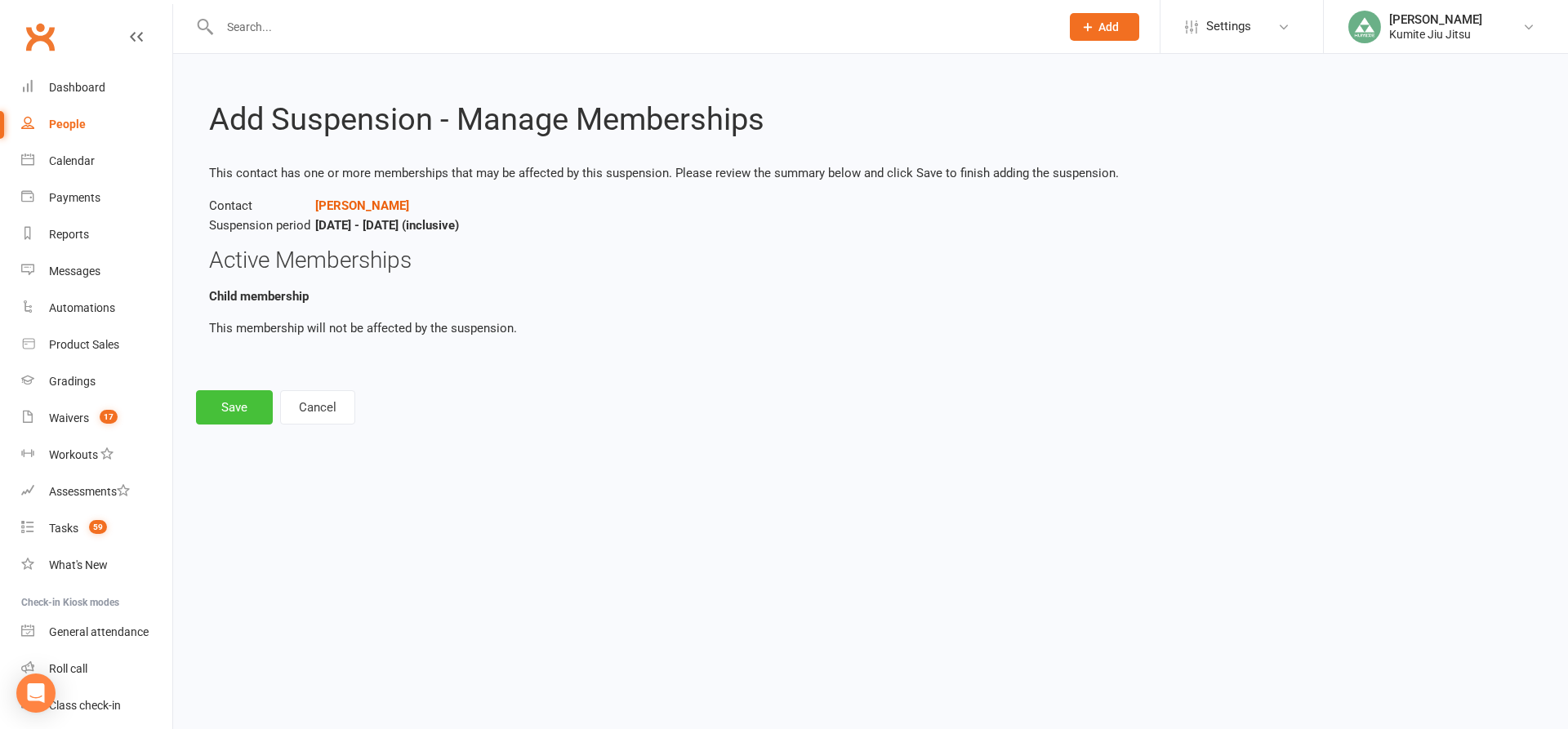
click at [243, 401] on button "Save" at bounding box center [234, 407] width 77 height 34
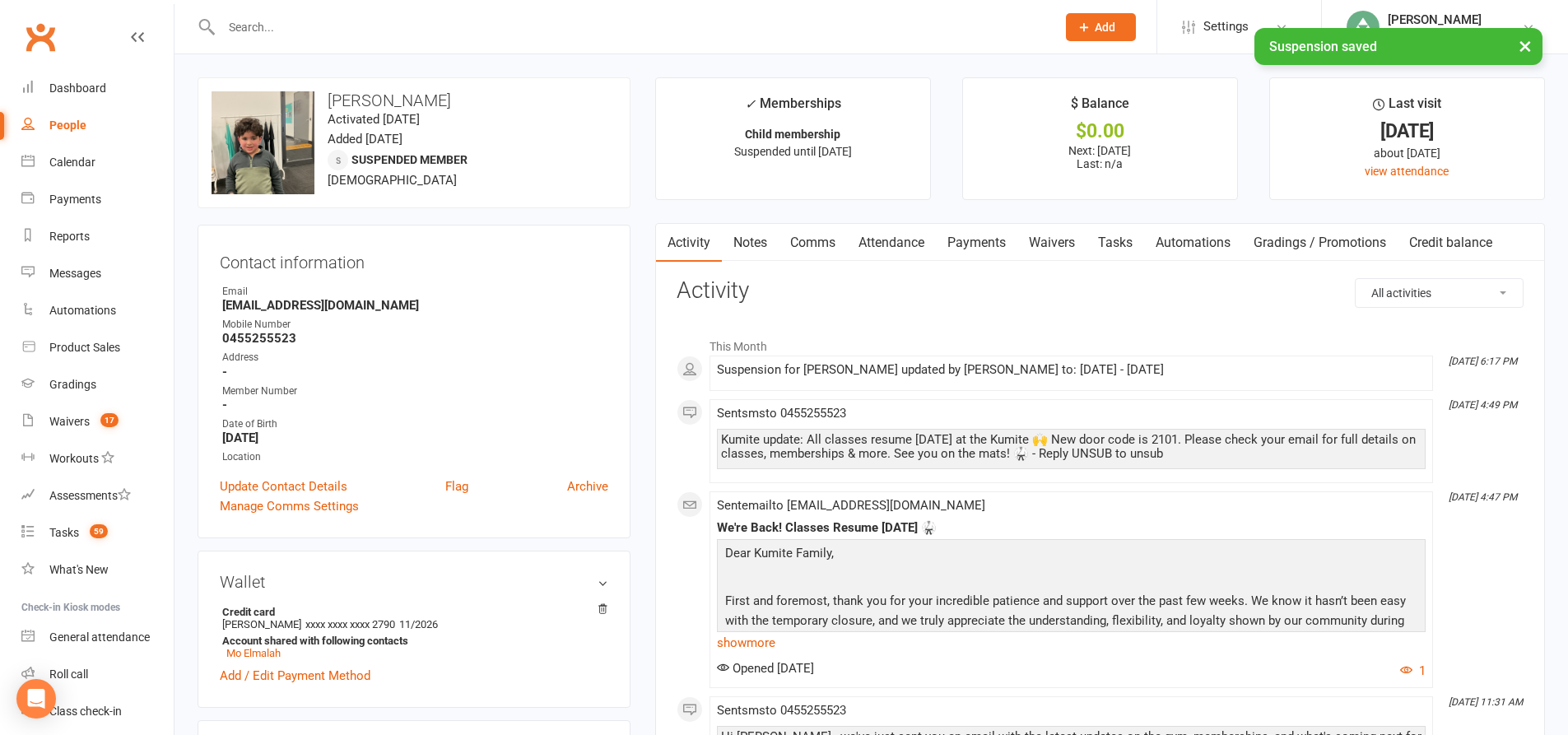
click at [979, 243] on link "Payments" at bounding box center [976, 242] width 82 height 38
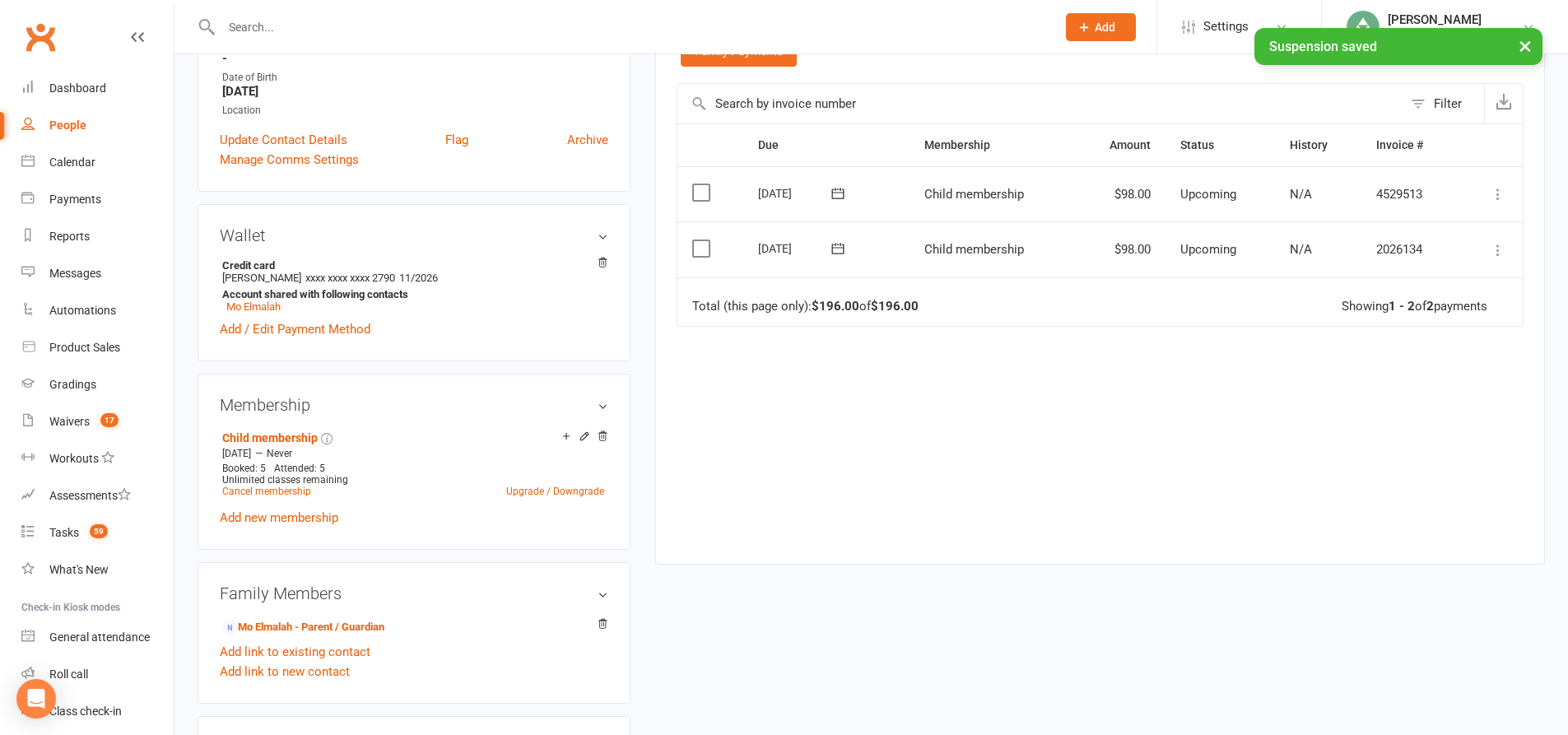
scroll to position [247, 0]
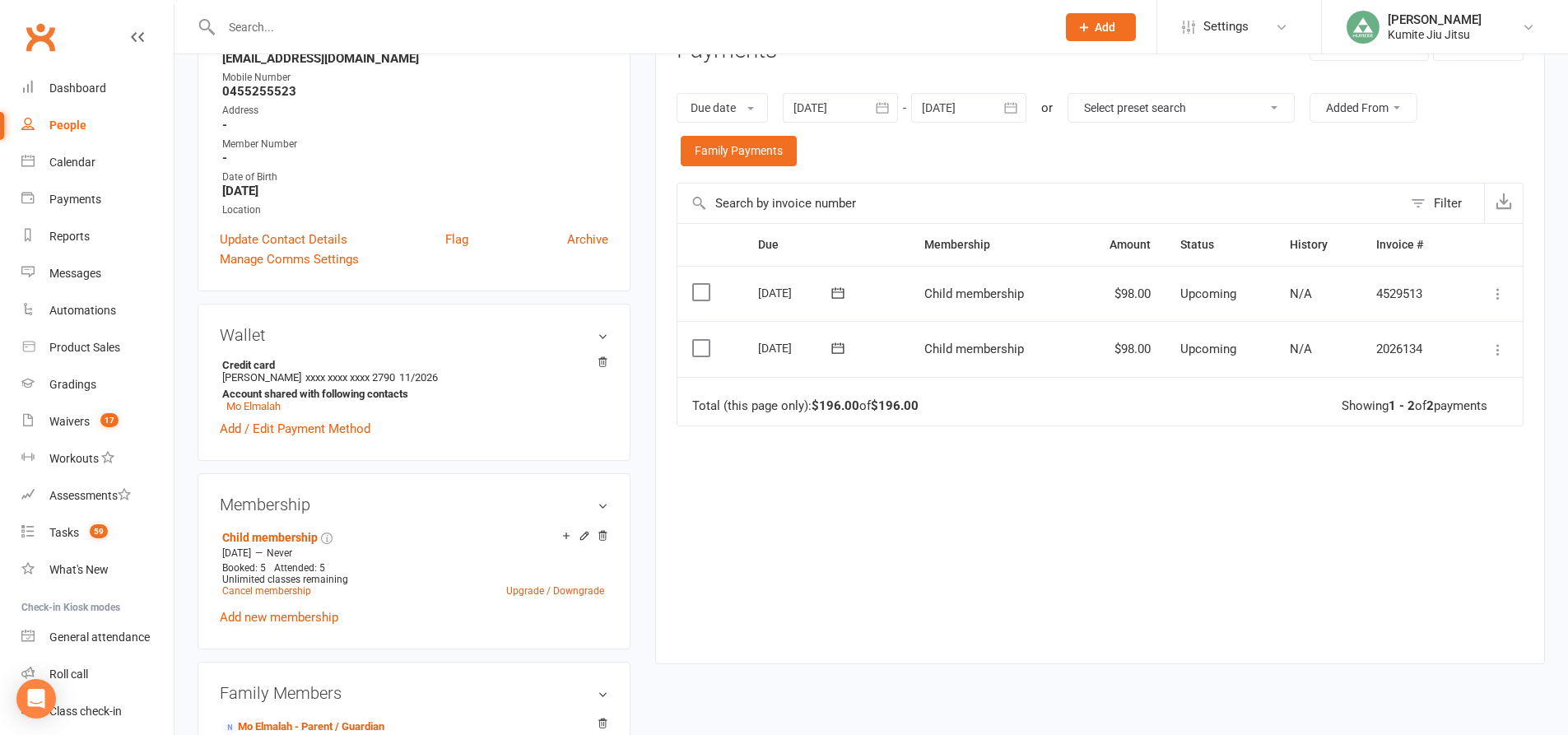
click at [883, 108] on icon "button" at bounding box center [882, 107] width 17 height 17
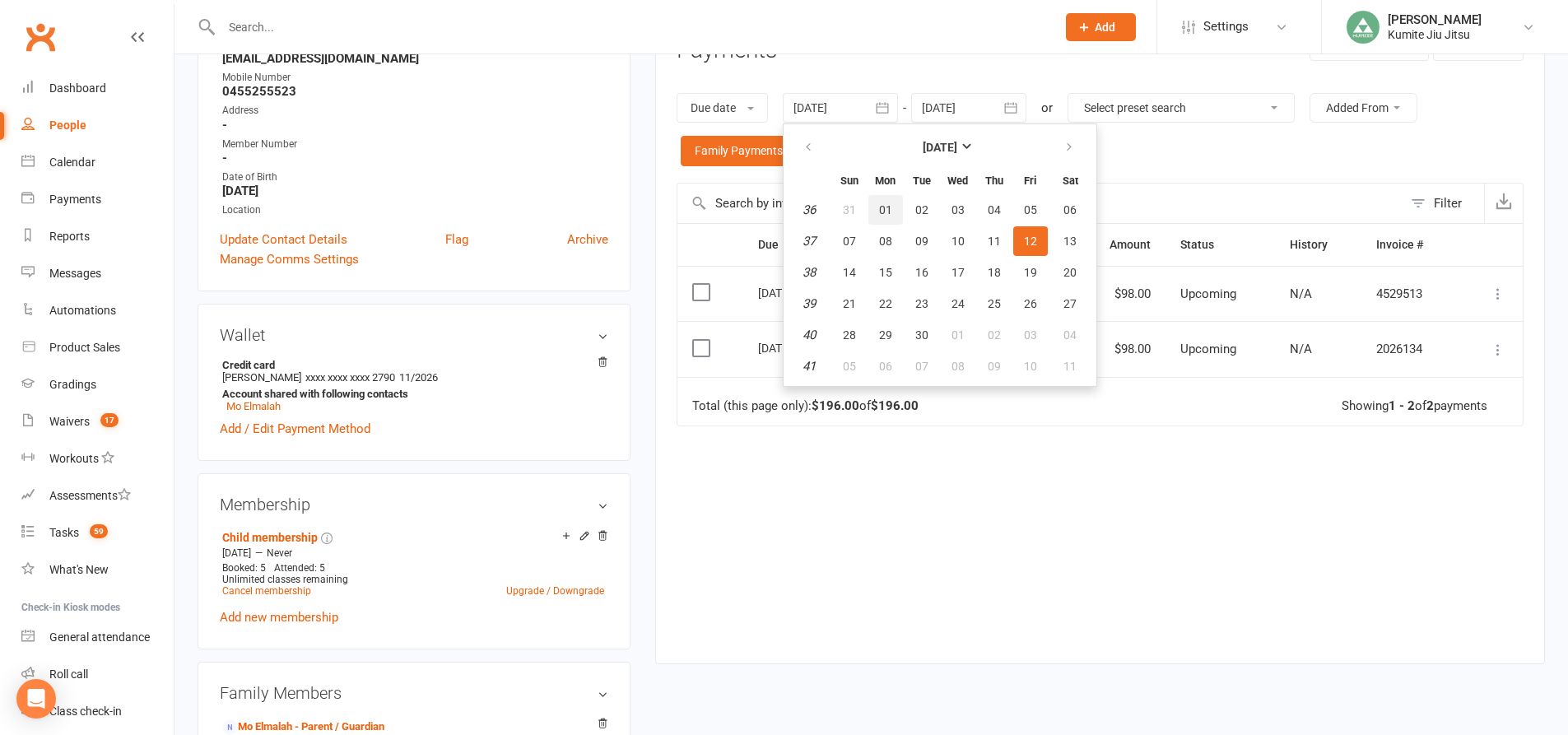
click at [888, 213] on span "01" at bounding box center [885, 210] width 13 height 13
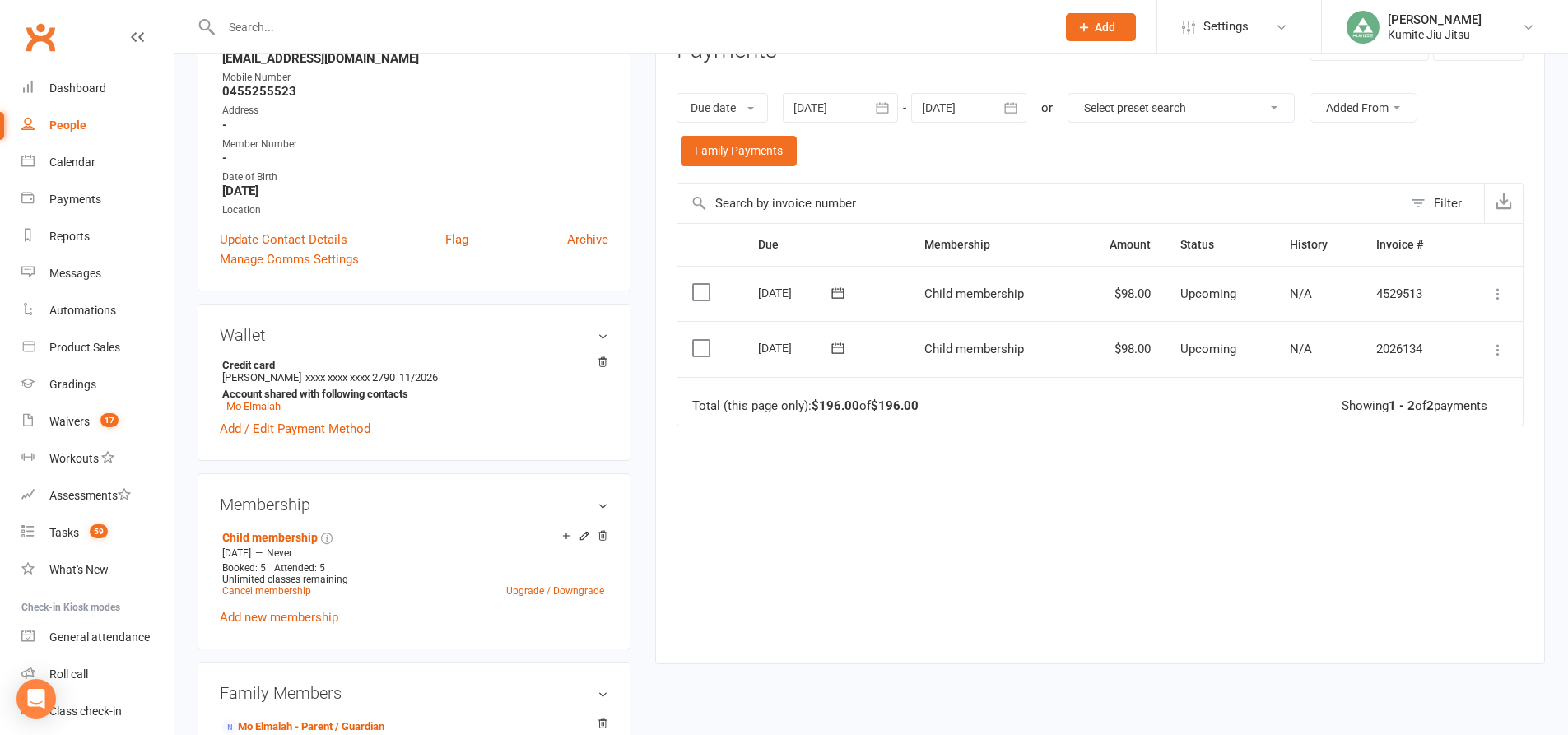
click at [888, 112] on icon "button" at bounding box center [882, 107] width 17 height 17
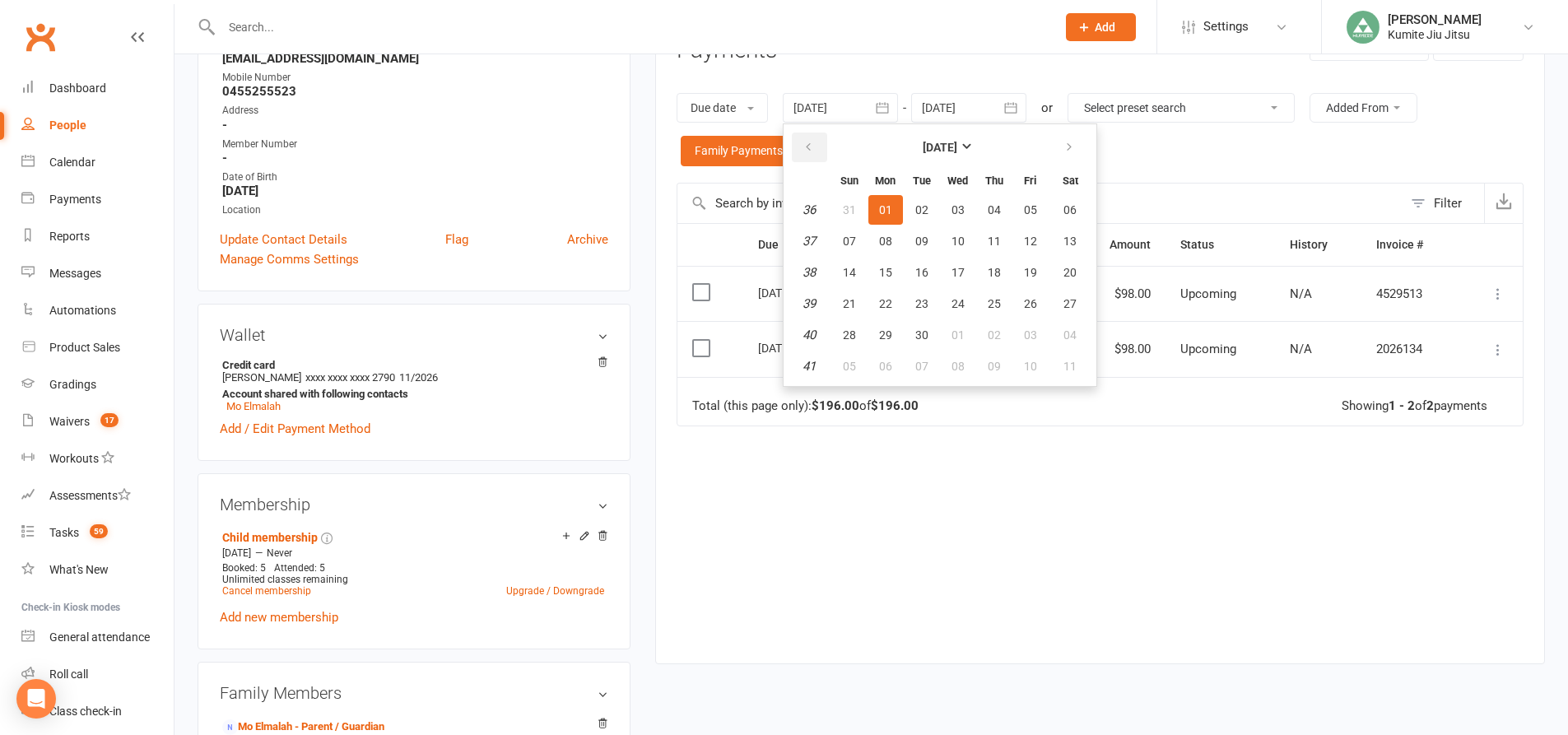
click at [809, 153] on icon "button" at bounding box center [808, 147] width 11 height 13
click at [896, 338] on button "25" at bounding box center [885, 335] width 34 height 30
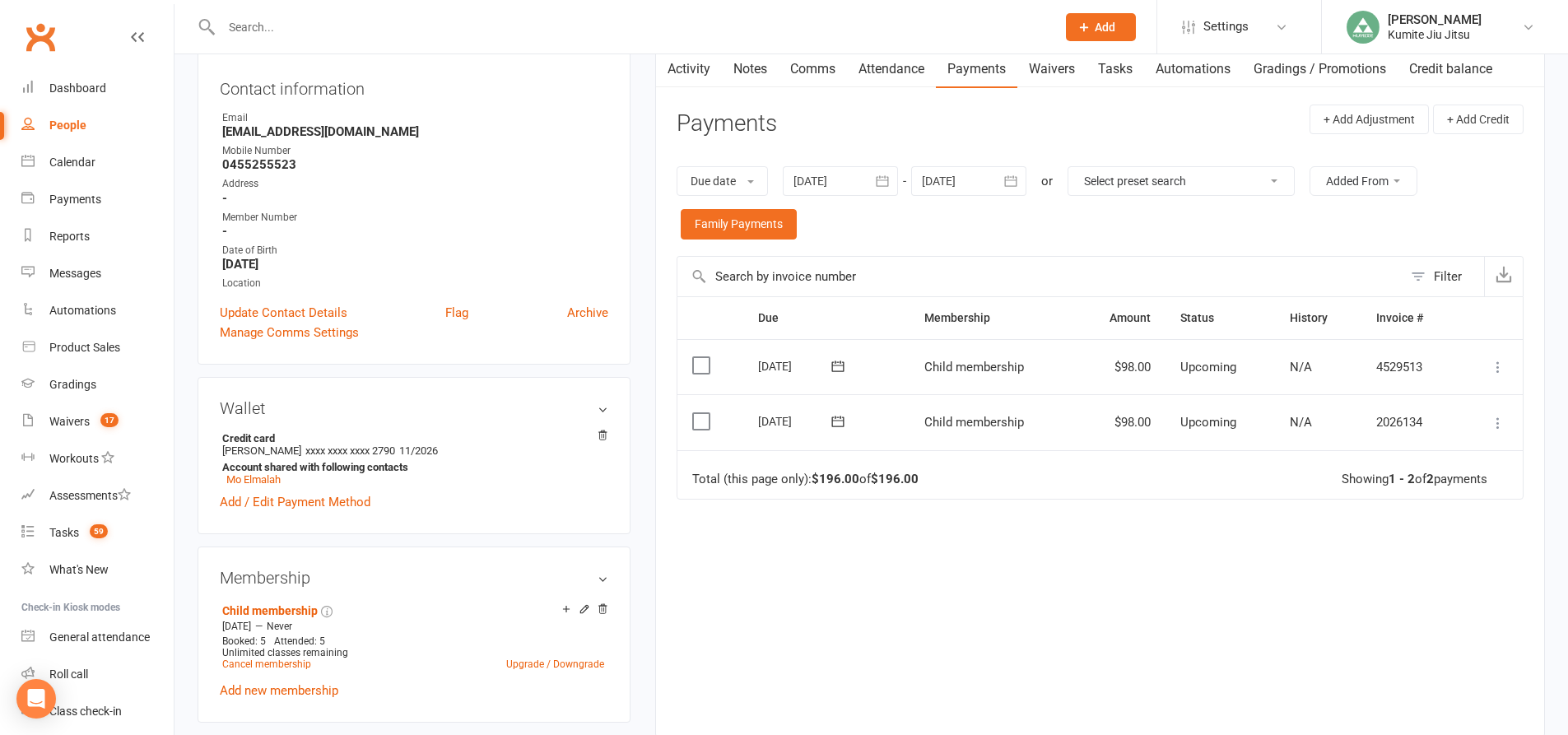
scroll to position [83, 0]
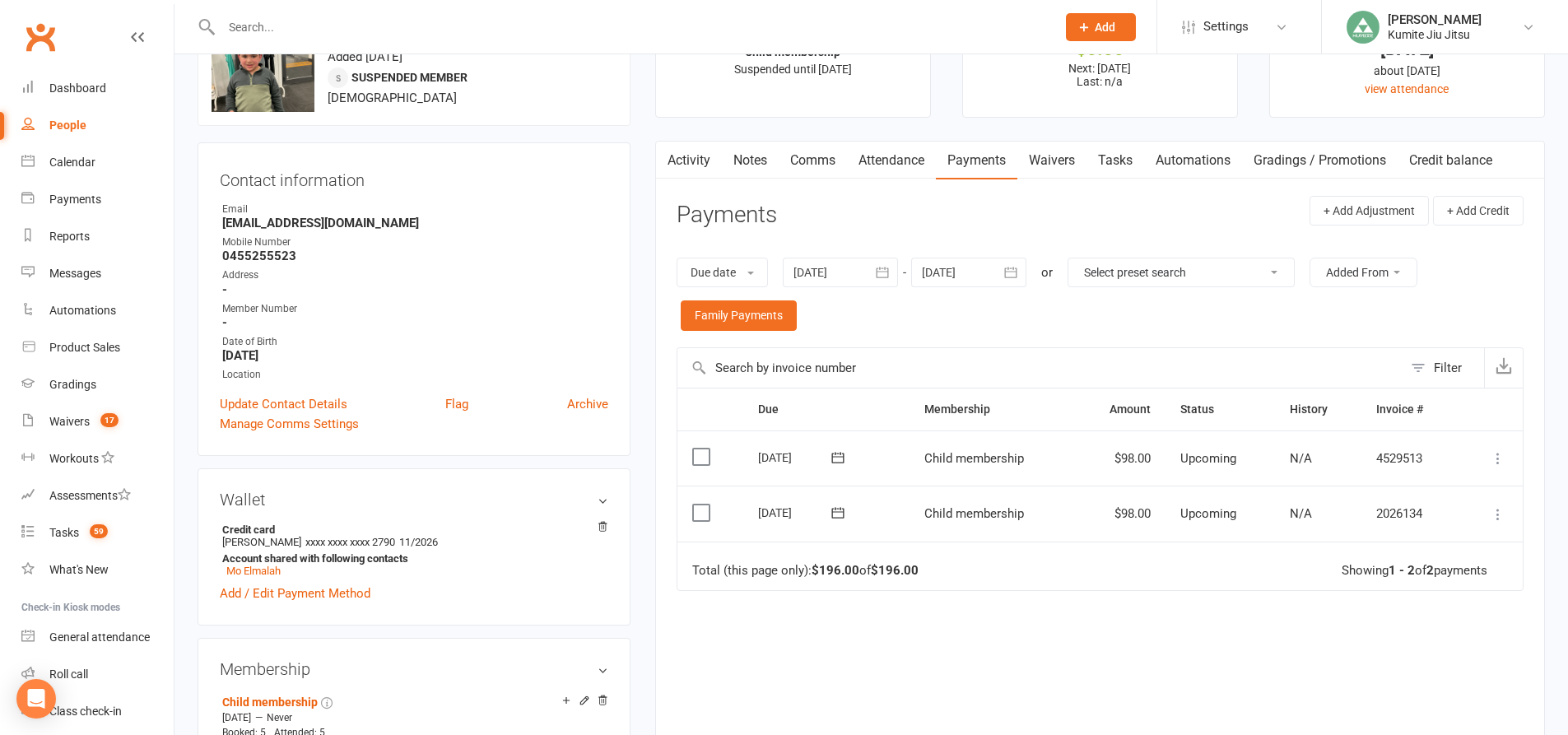
click at [888, 275] on icon "button" at bounding box center [882, 272] width 12 height 11
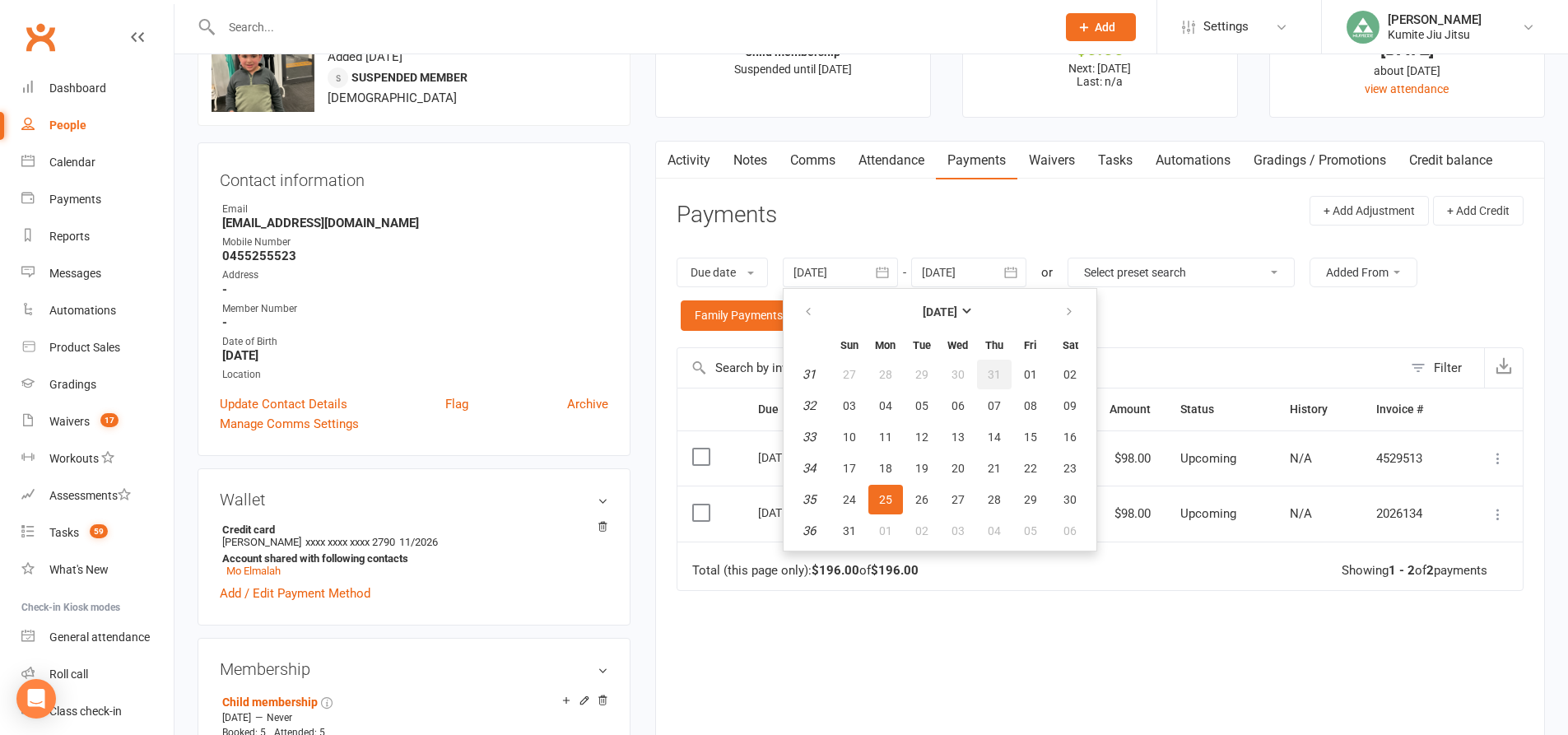
click at [1011, 377] on button "31" at bounding box center [994, 375] width 34 height 30
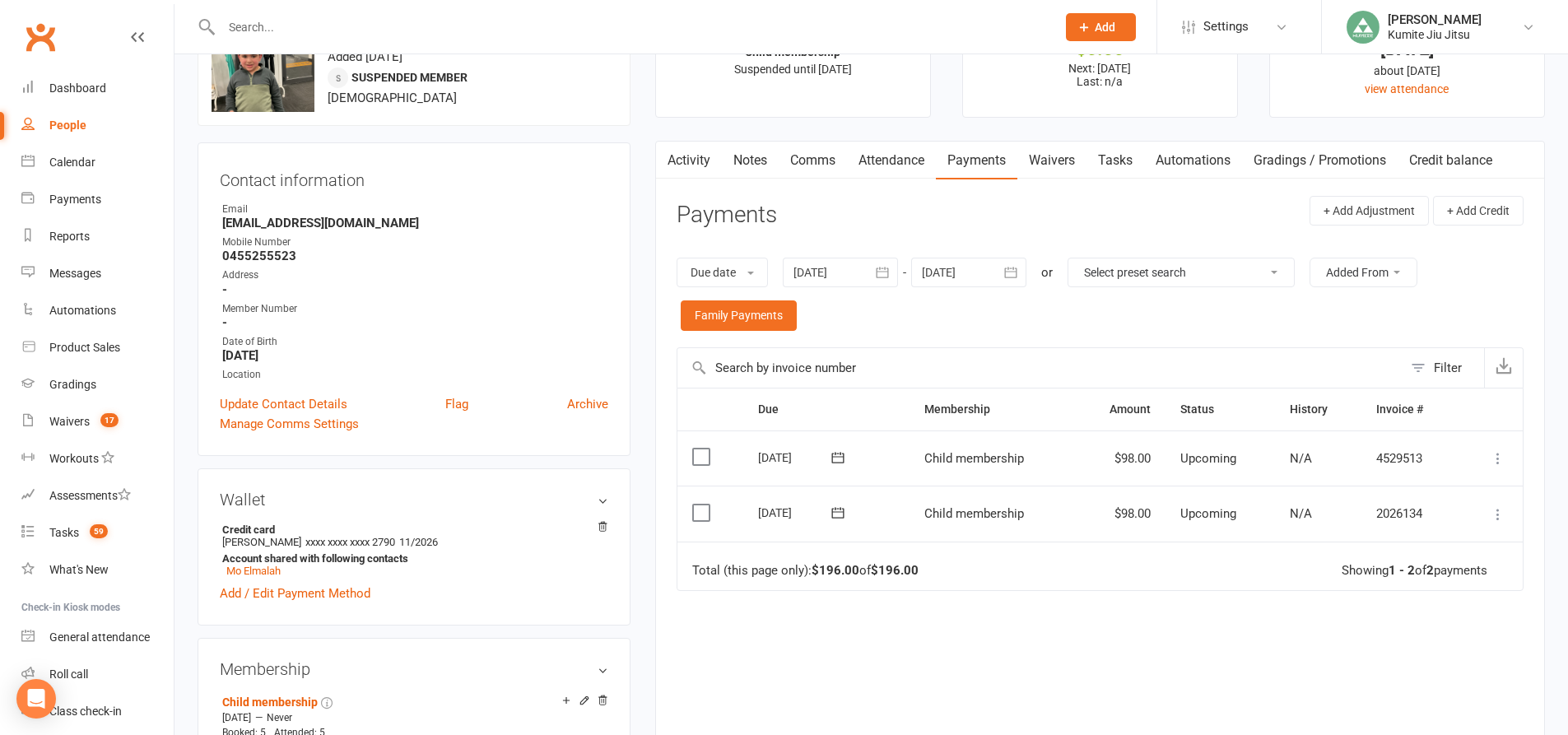
type input "31 Jul 2025"
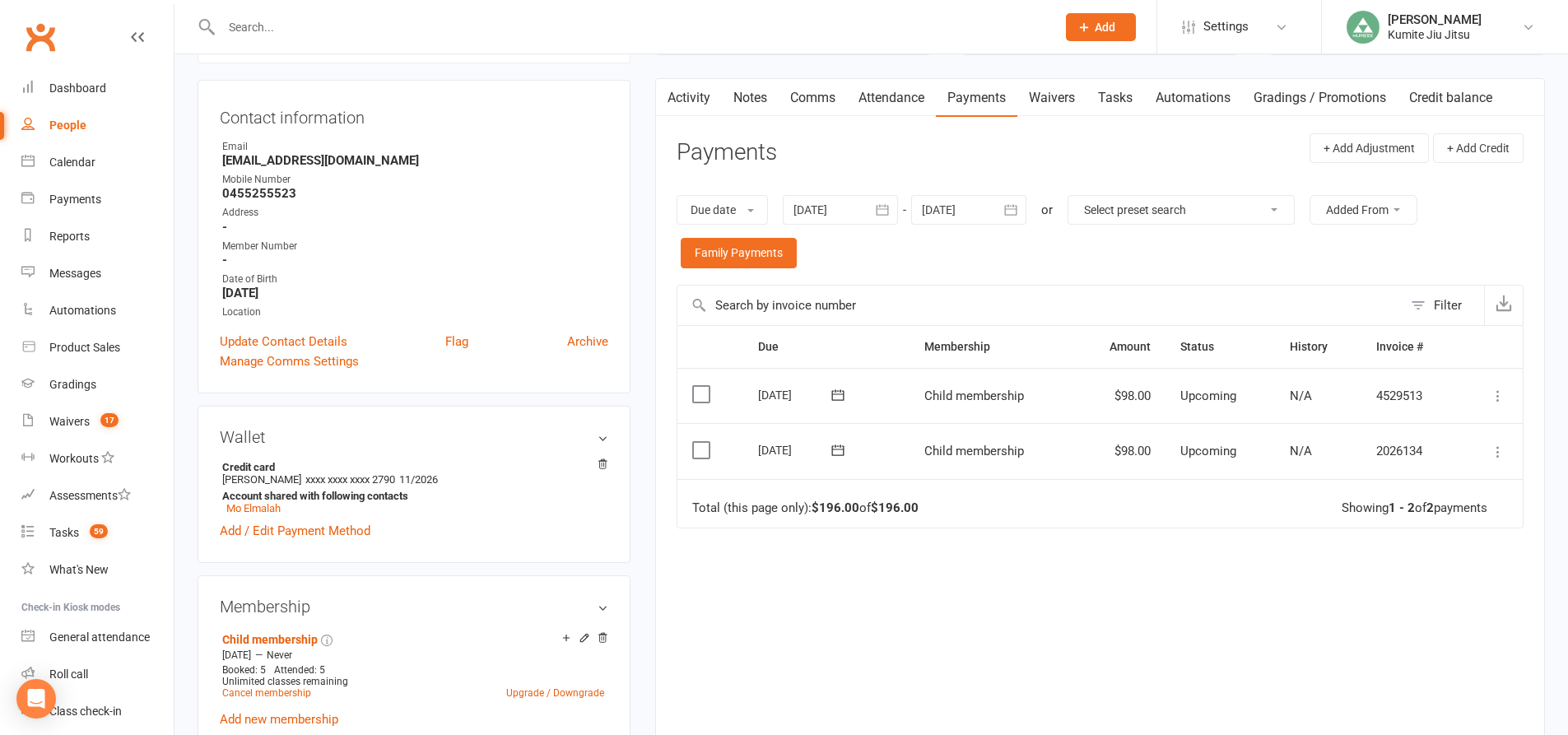
scroll to position [0, 0]
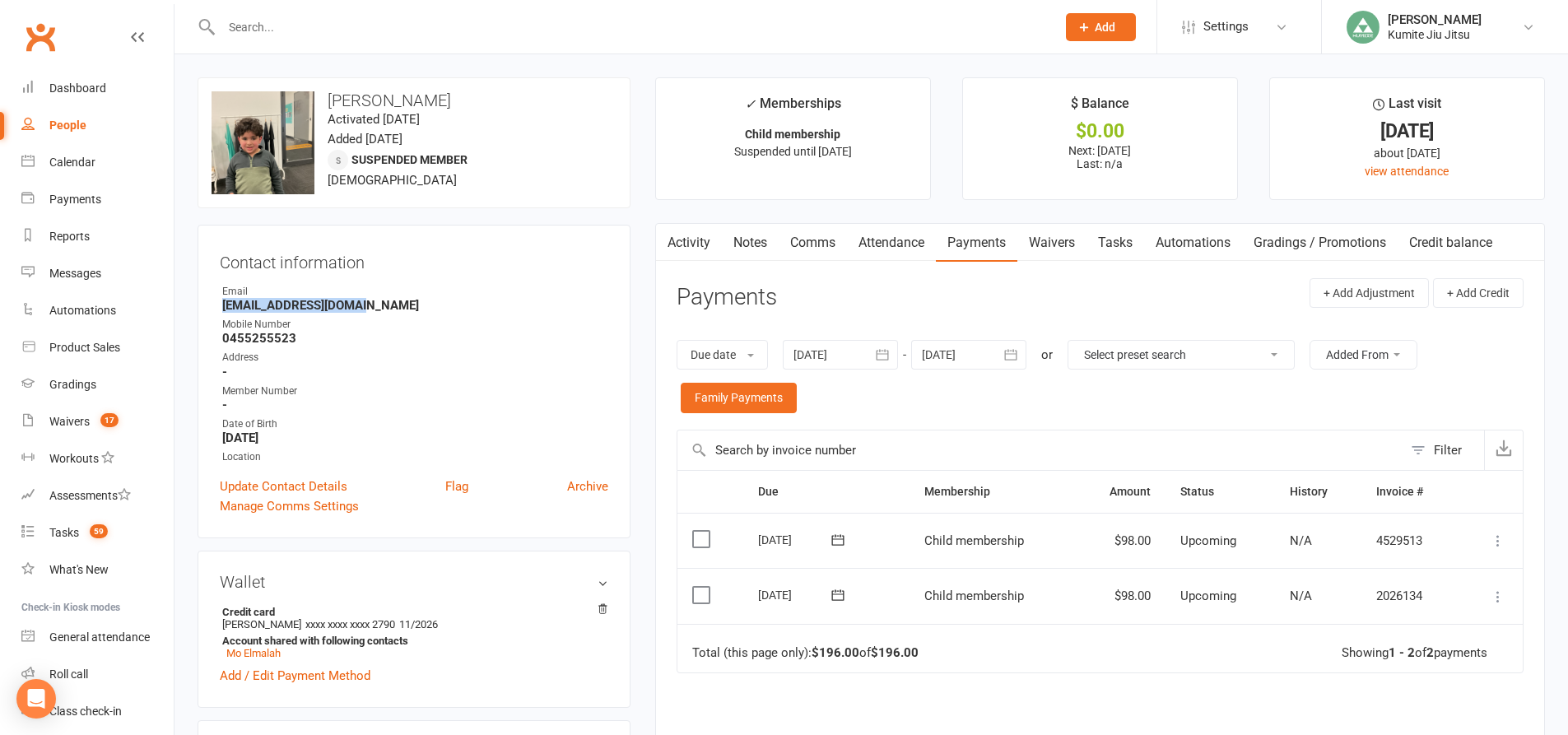
drag, startPoint x: 377, startPoint y: 308, endPoint x: 210, endPoint y: 303, distance: 167.1
click at [210, 303] on div "Contact information Owner Email moma.malah2@gmail.com Mobile Number 0455255523 …" at bounding box center [414, 381] width 433 height 313
copy strong "moma.malah2@gmail.com"
click at [1117, 248] on link "Tasks" at bounding box center [1115, 242] width 58 height 38
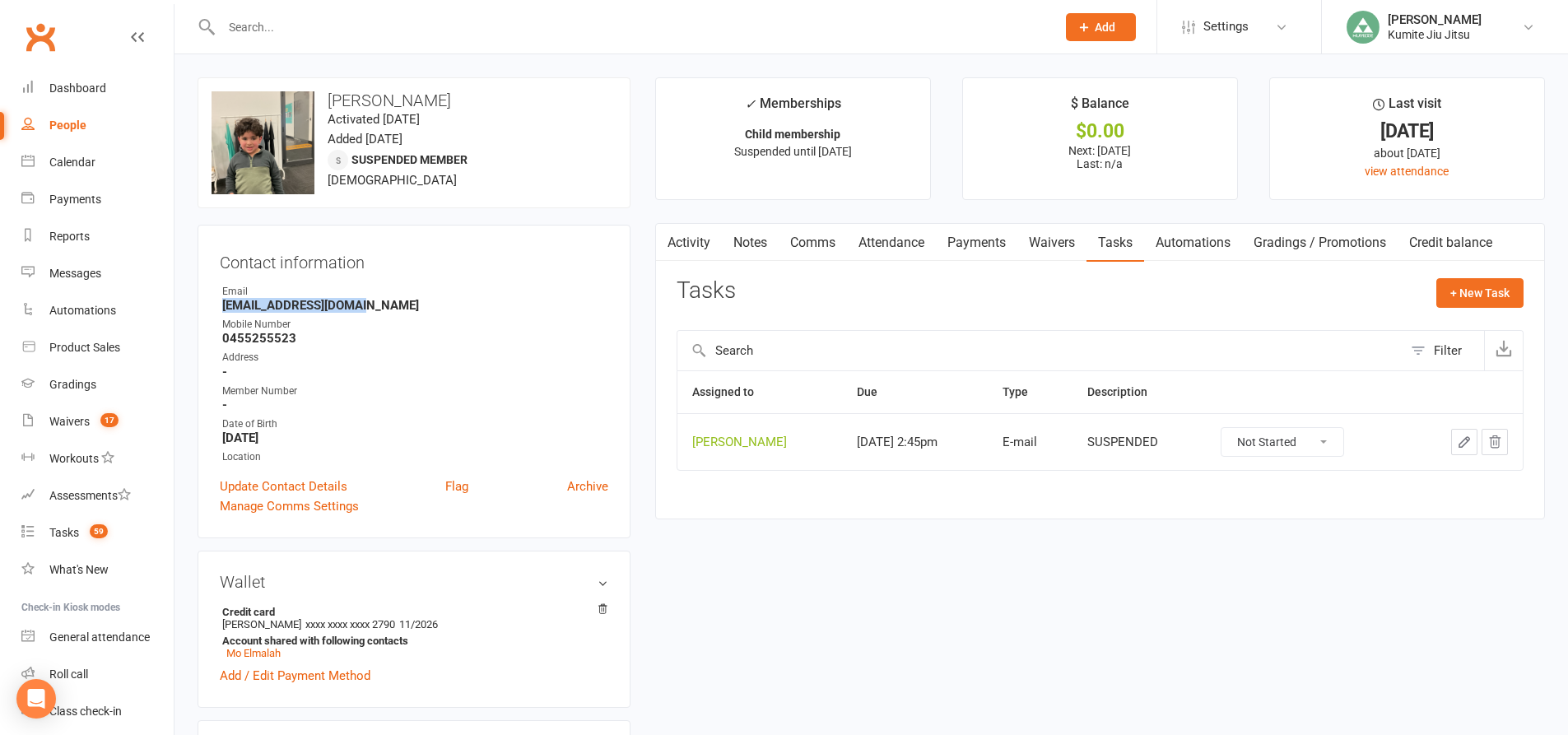
drag, startPoint x: 1491, startPoint y: 443, endPoint x: 878, endPoint y: 41, distance: 733.1
click at [1489, 442] on icon "button" at bounding box center [1494, 442] width 15 height 15
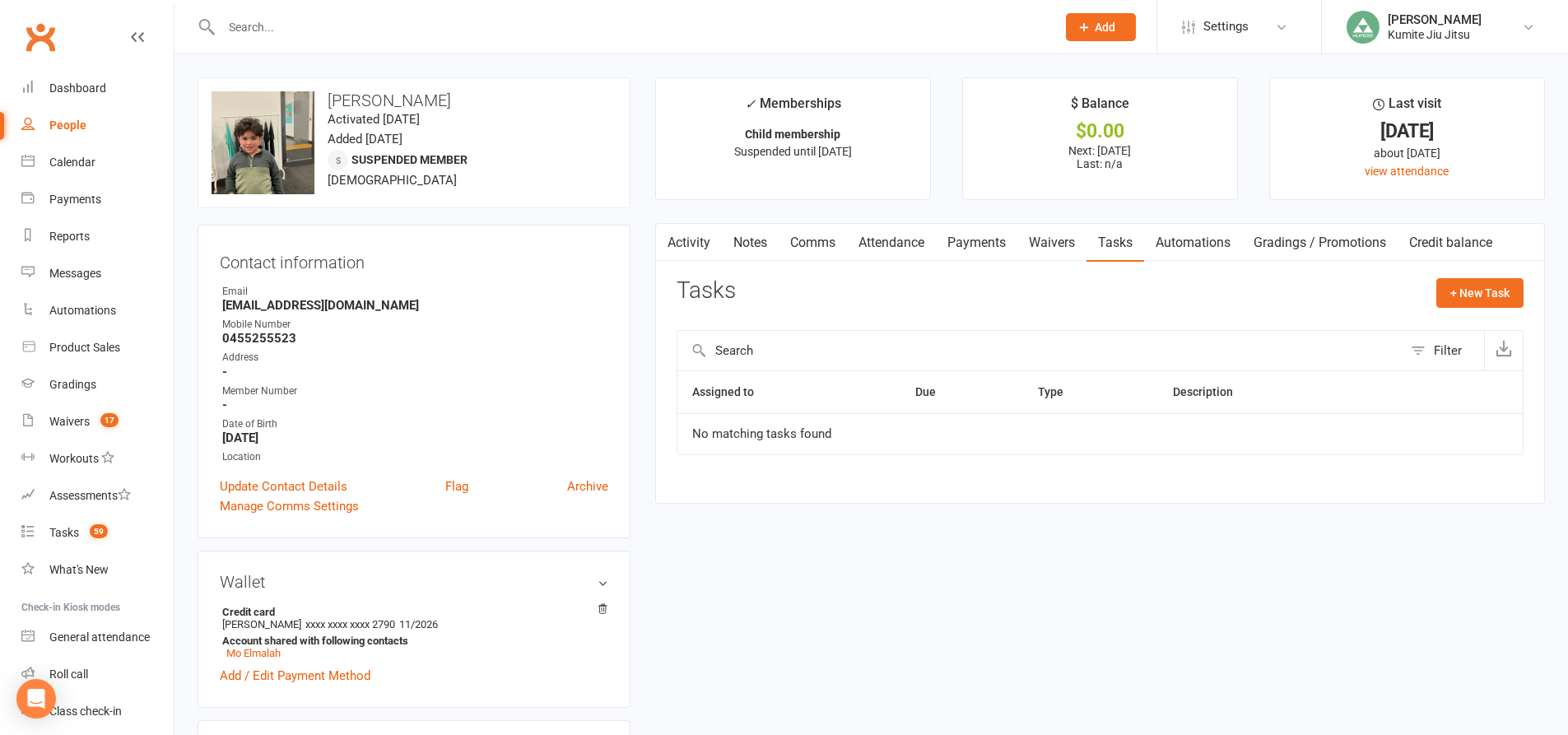
click at [270, 21] on input "text" at bounding box center [630, 27] width 828 height 23
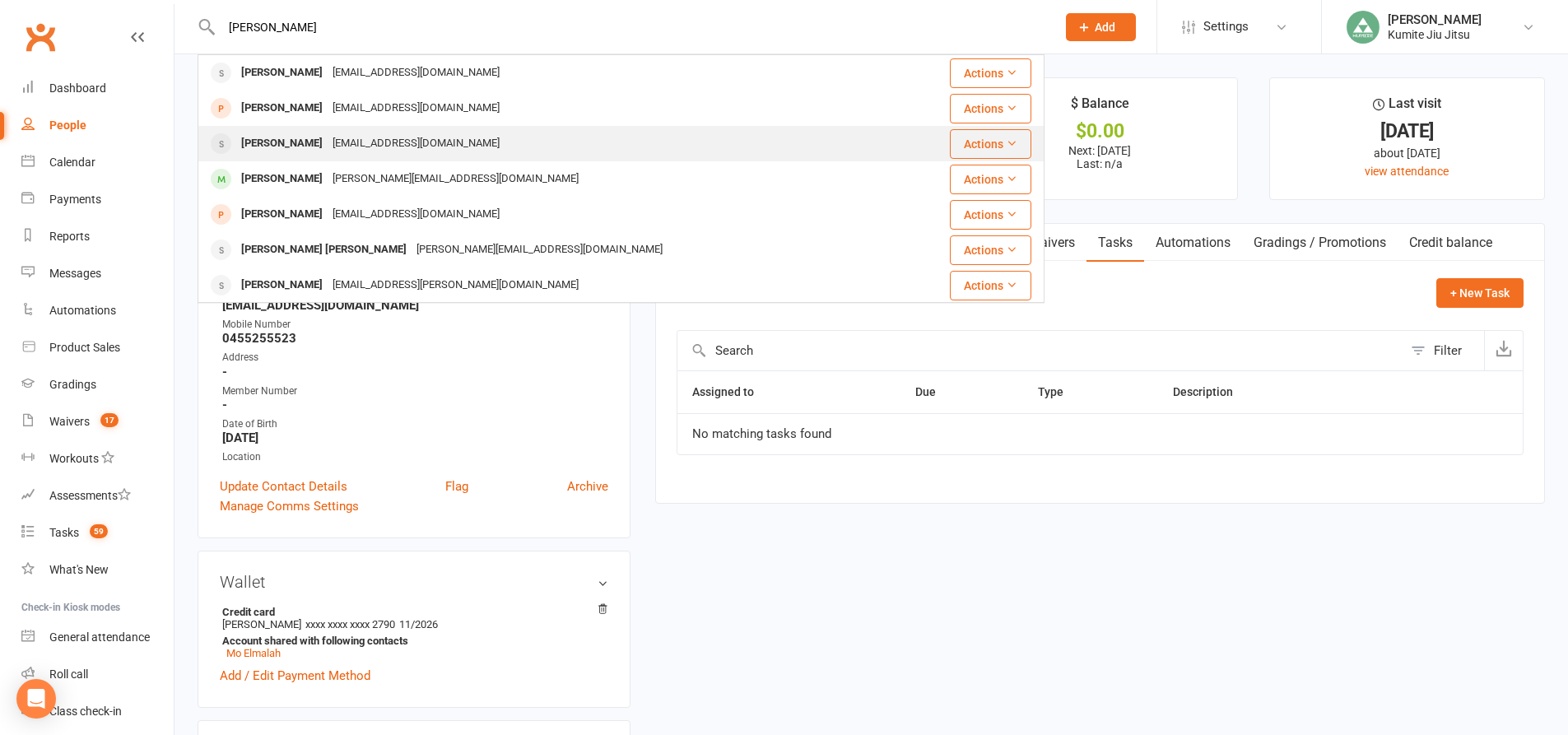
type input "jason"
click at [286, 146] on div "Jason Tran" at bounding box center [282, 143] width 91 height 24
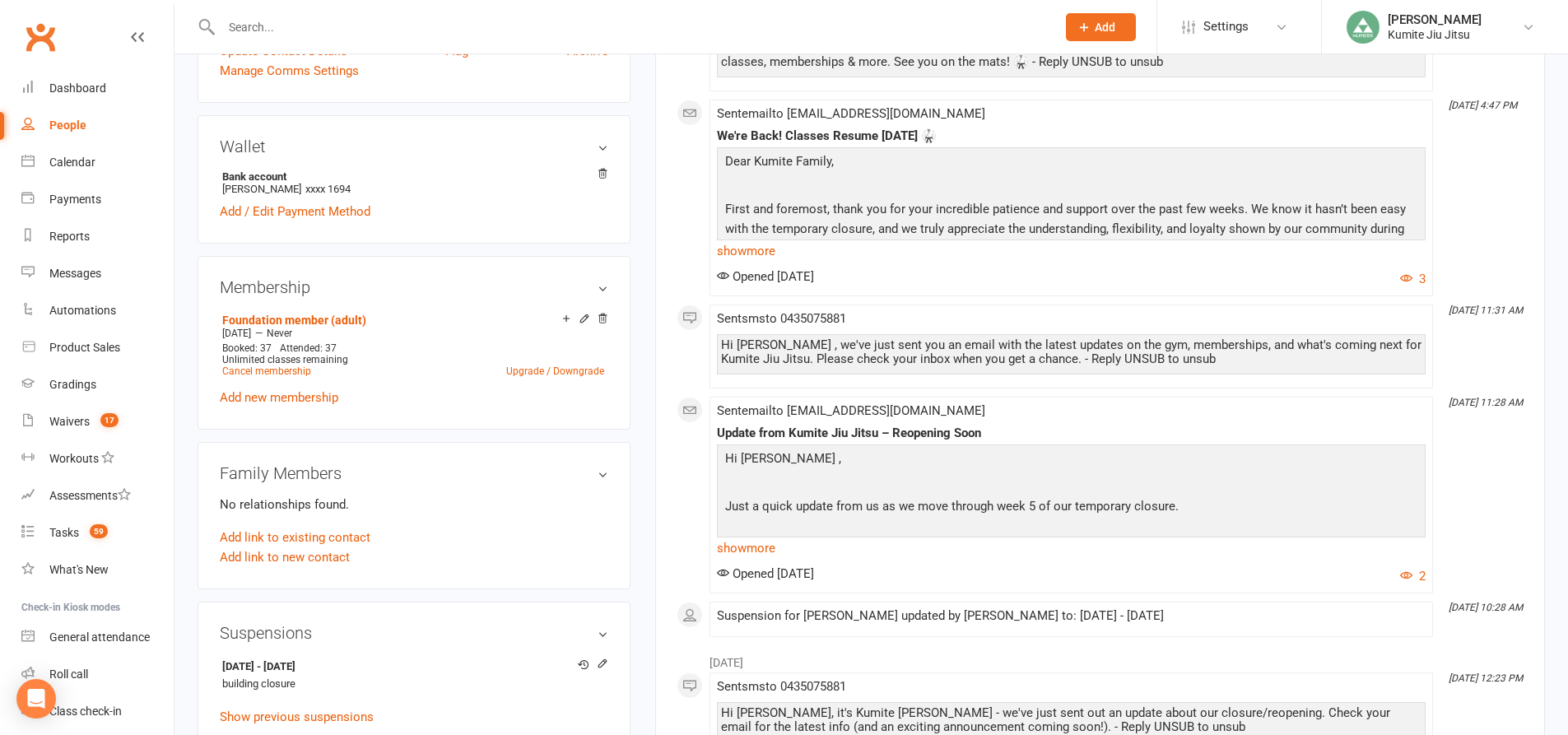
scroll to position [659, 0]
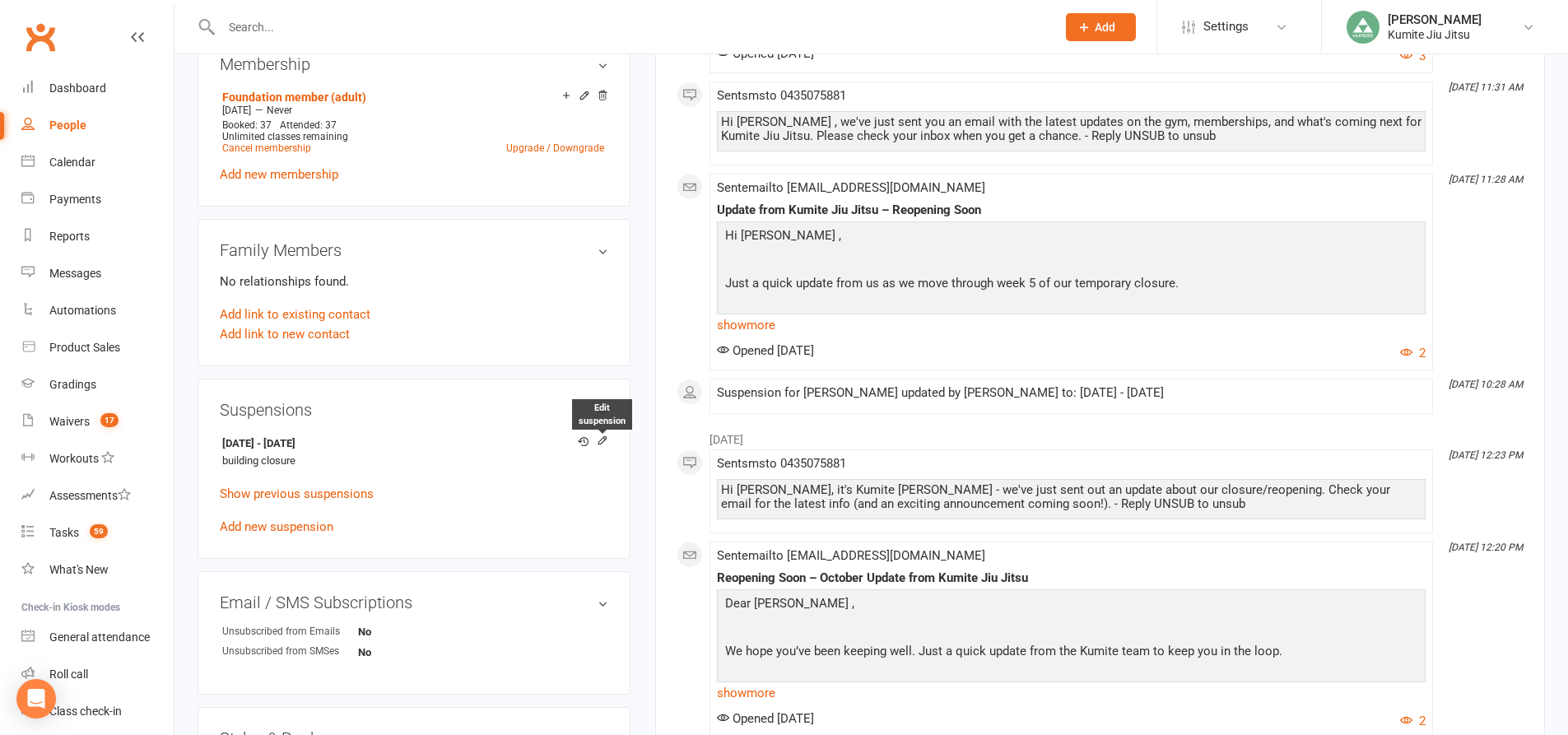
click at [599, 444] on icon at bounding box center [602, 440] width 11 height 11
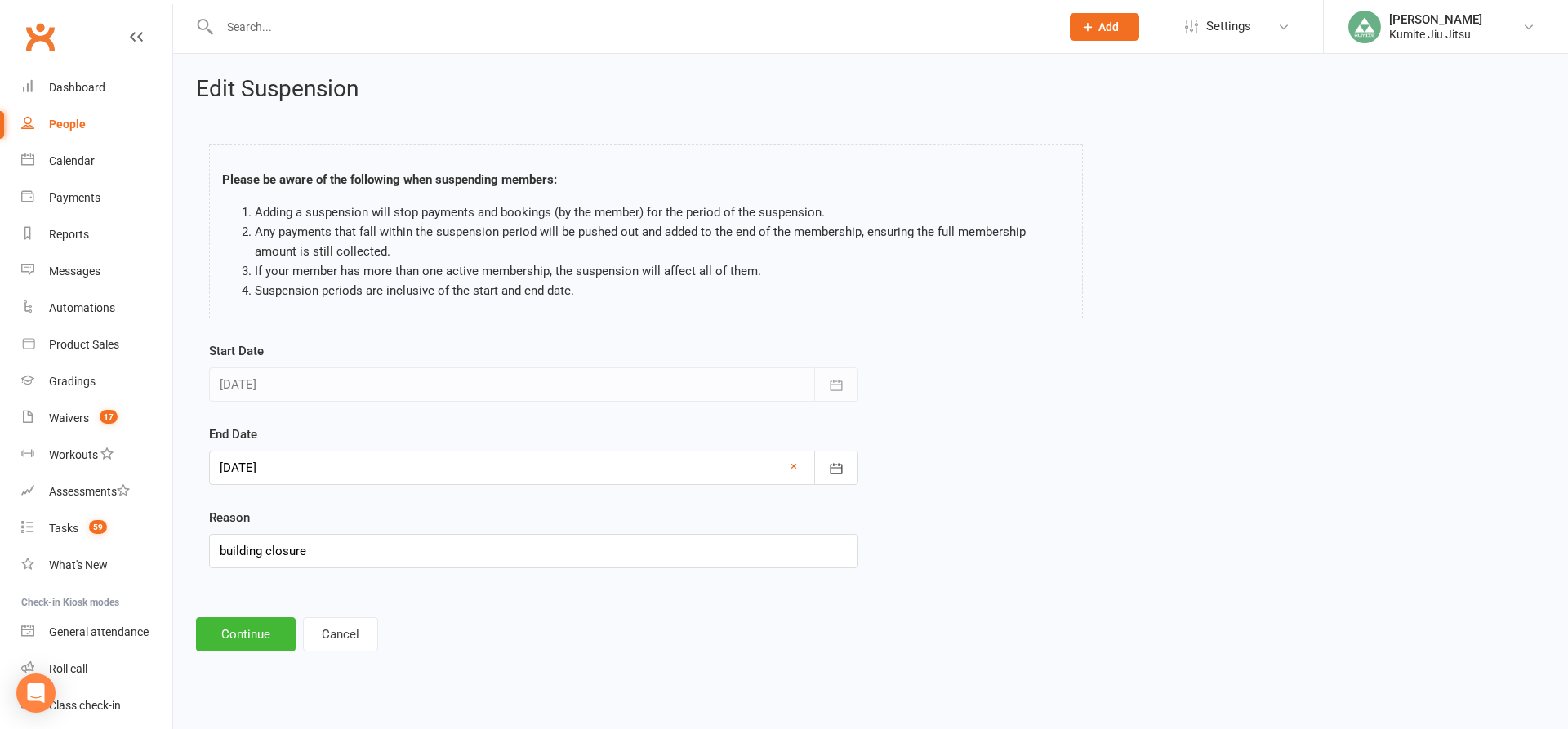
click at [371, 474] on div at bounding box center [533, 467] width 649 height 34
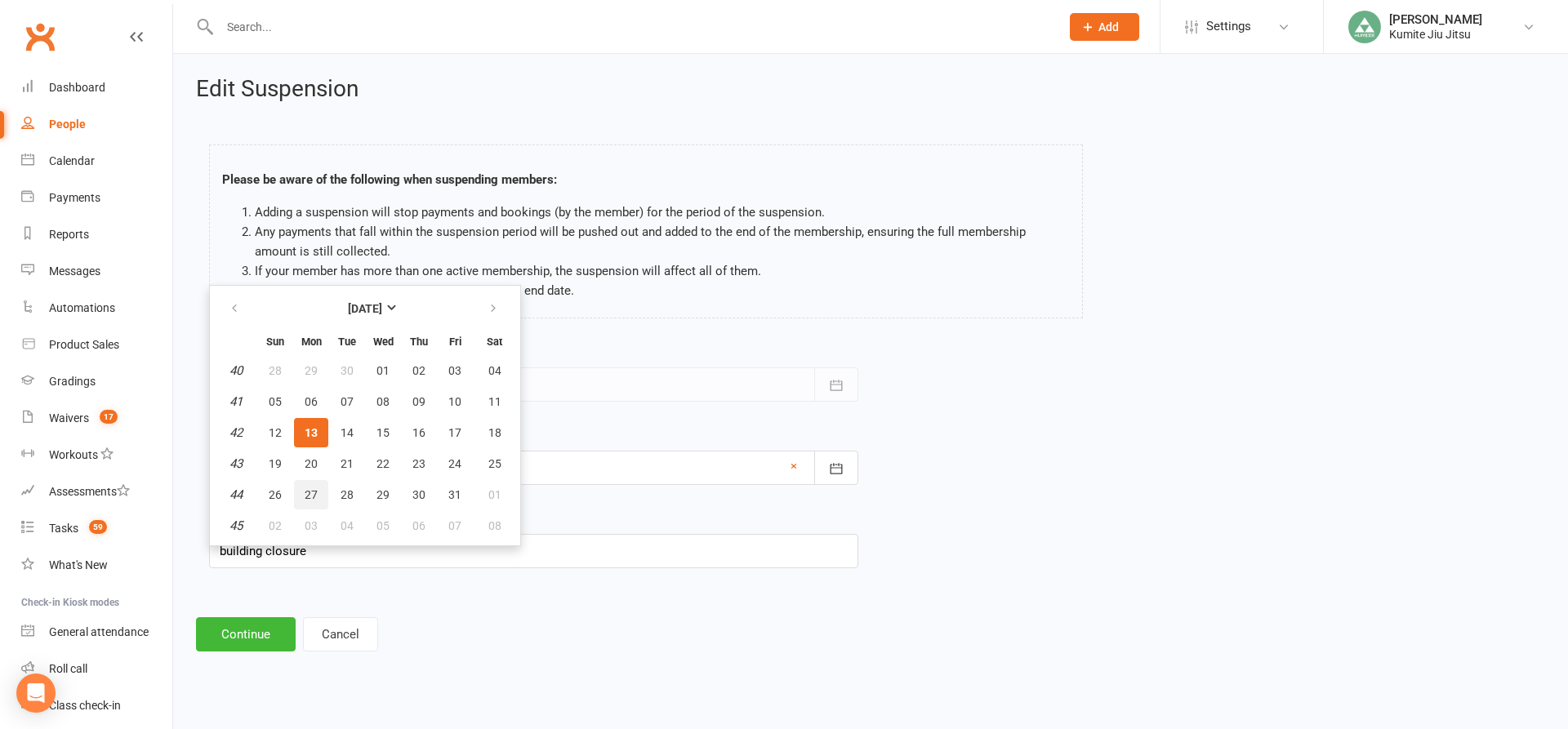
click at [314, 500] on span "27" at bounding box center [311, 495] width 13 height 13
type input "27 Oct 2025"
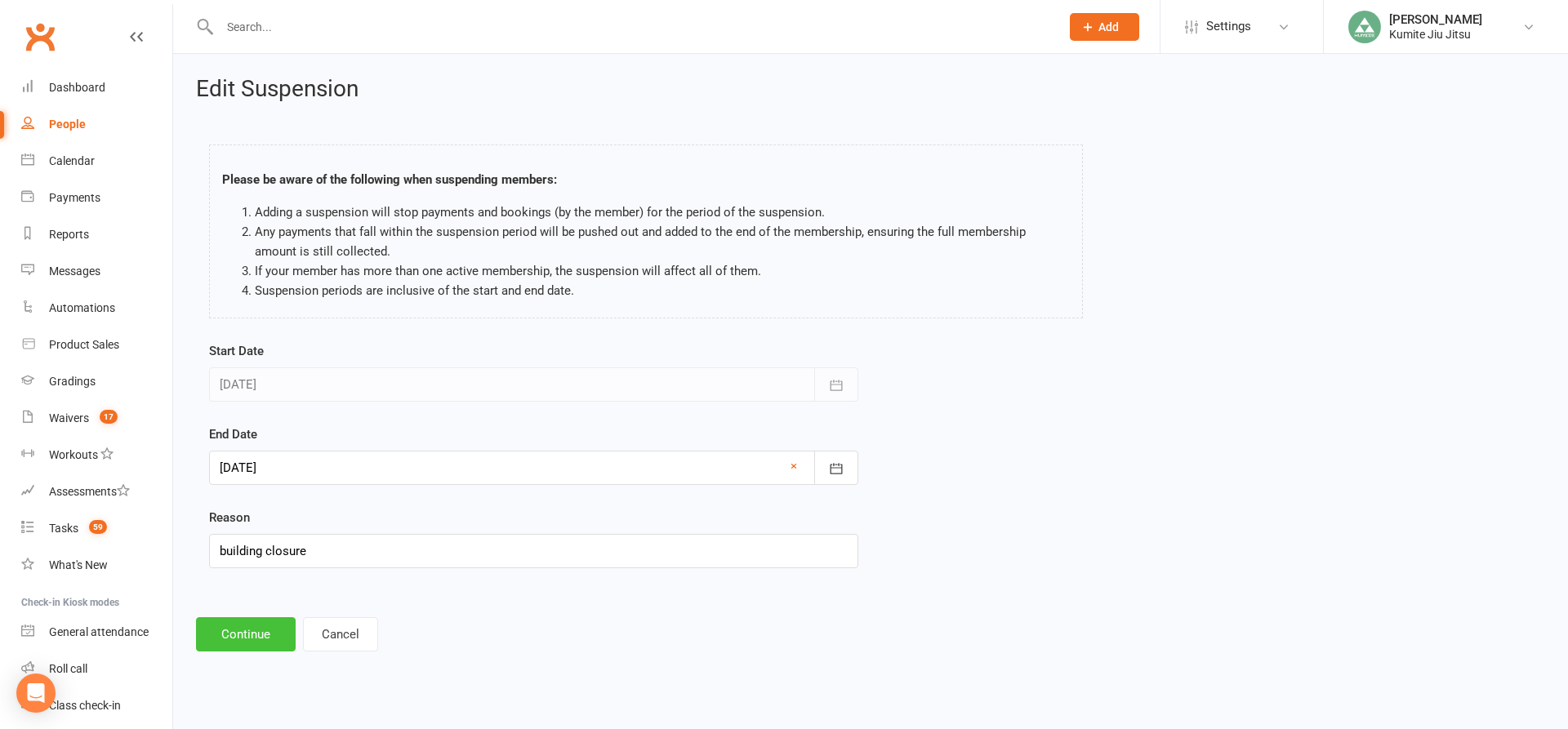
click at [240, 627] on button "Continue" at bounding box center [246, 634] width 99 height 34
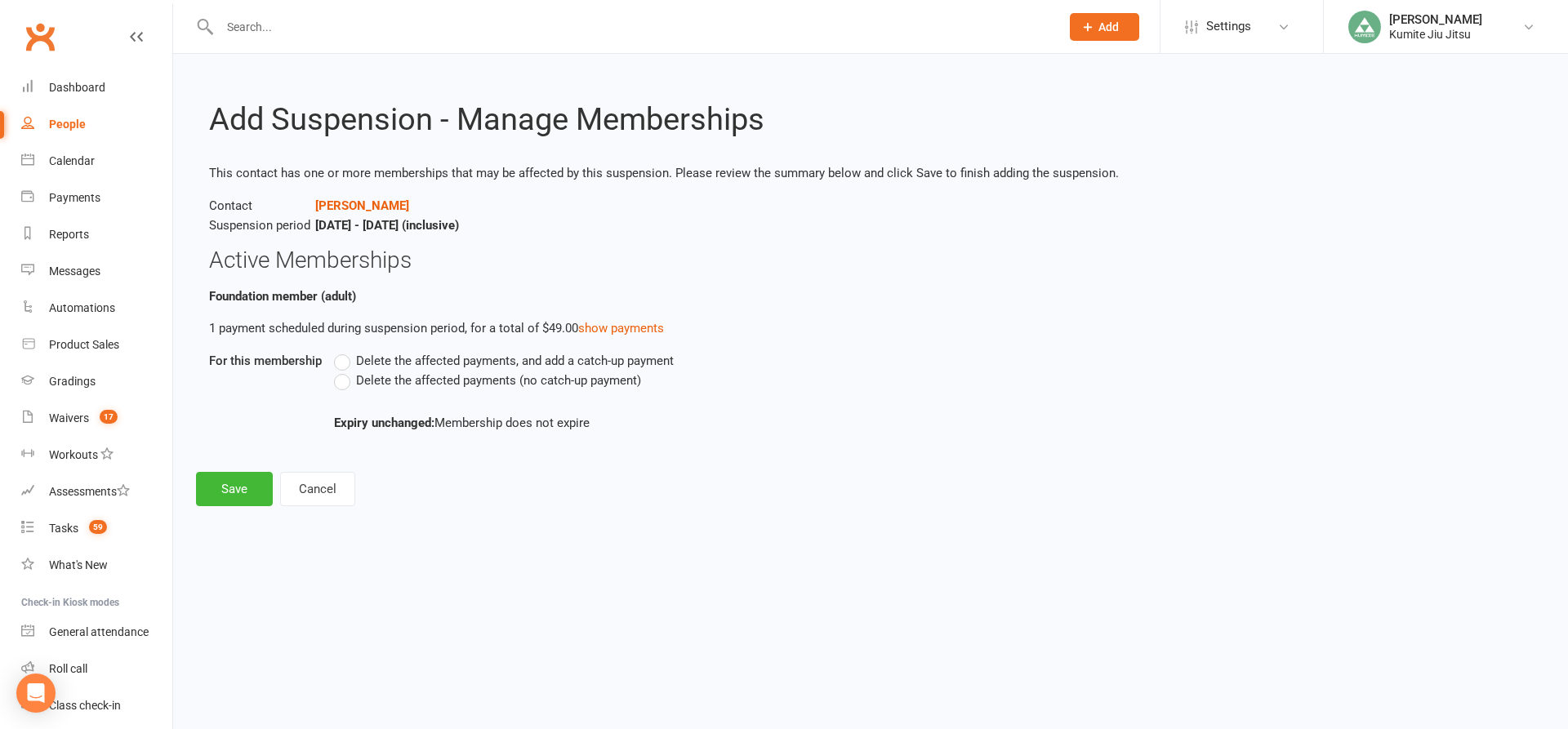
click at [381, 385] on span "Delete the affected payments (no catch-up payment)" at bounding box center [498, 380] width 285 height 17
click at [345, 371] on input "Delete the affected payments (no catch-up payment)" at bounding box center [339, 371] width 10 height 0
click at [241, 489] on button "Save" at bounding box center [234, 489] width 77 height 34
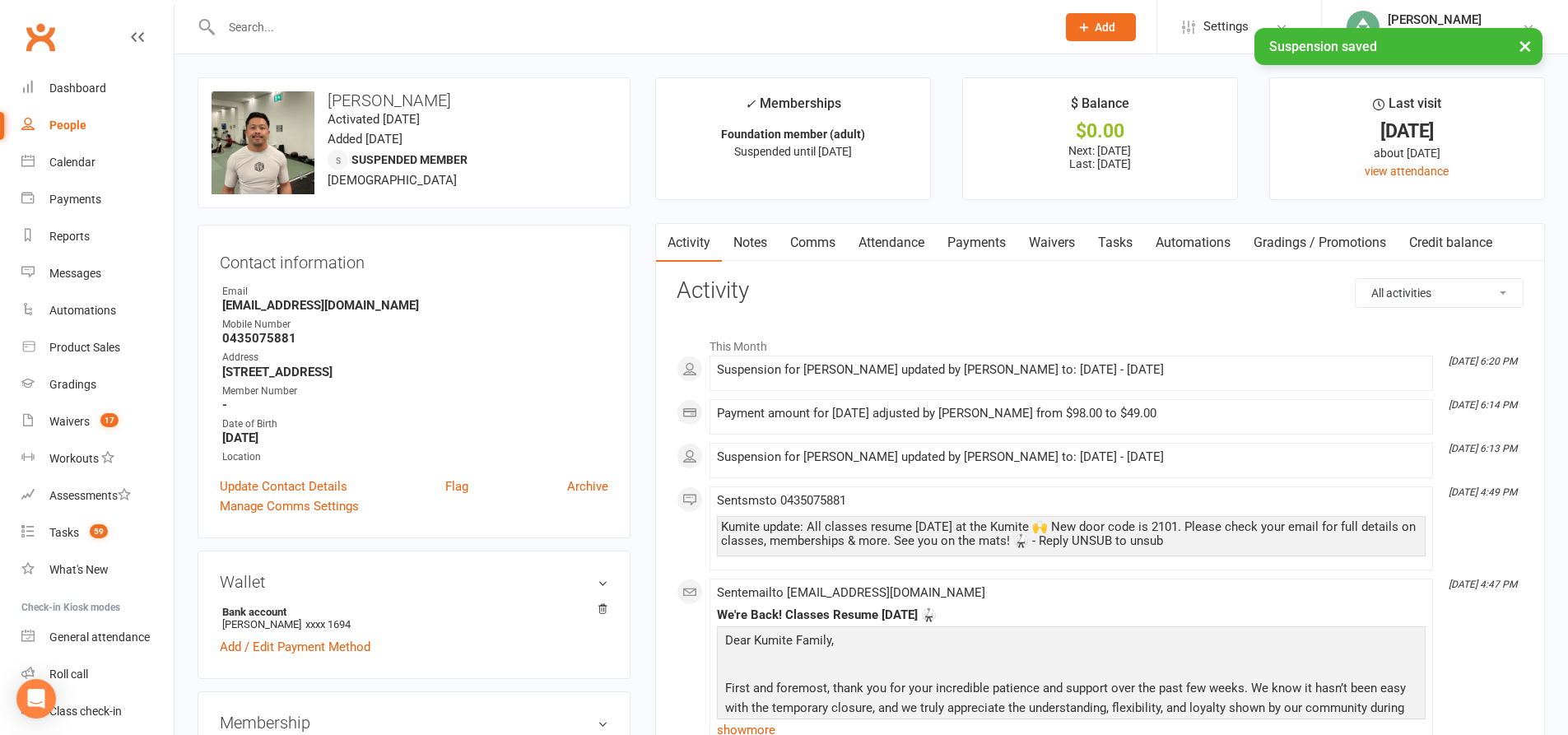
click at [975, 245] on link "Payments" at bounding box center [976, 242] width 82 height 38
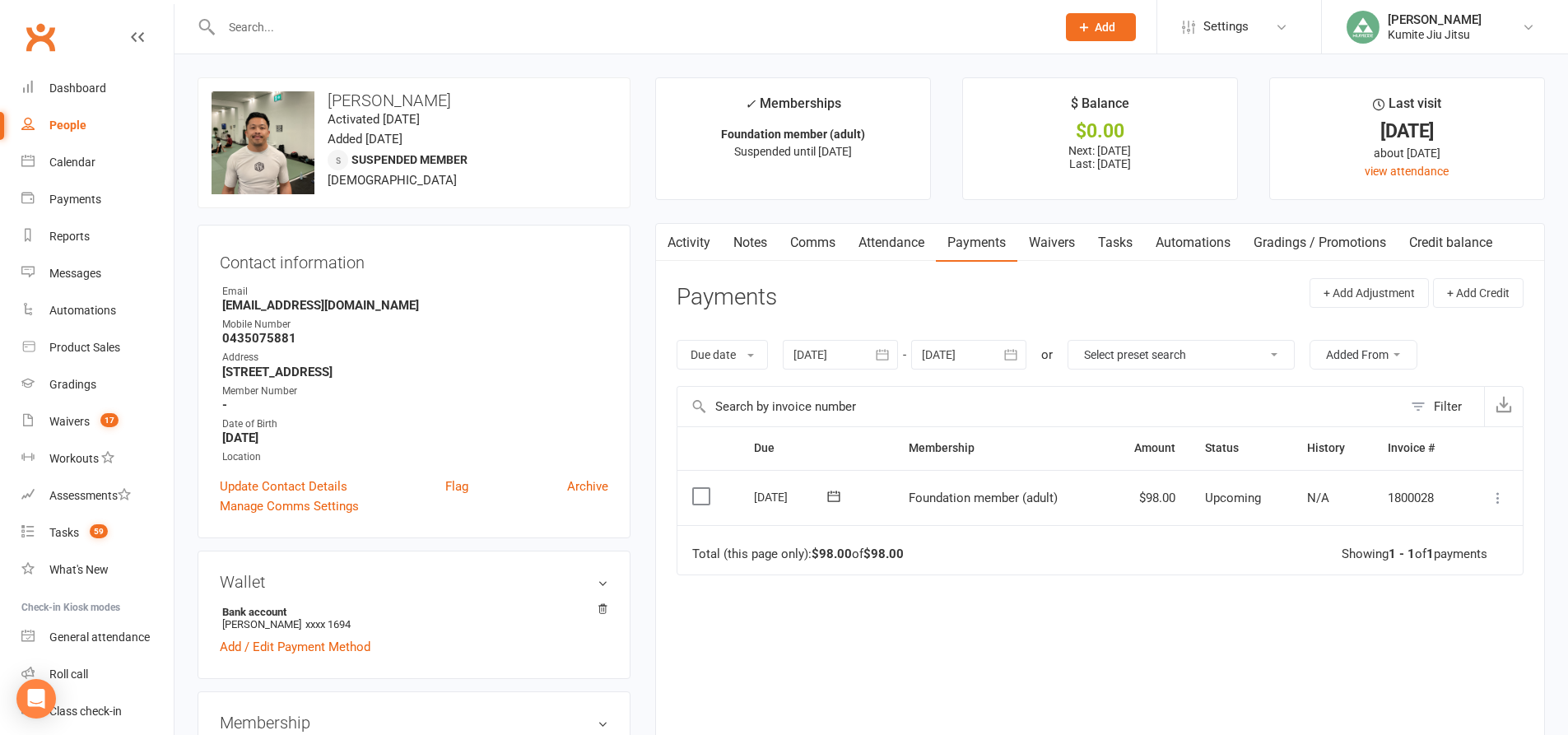
click at [1498, 500] on icon at bounding box center [1498, 498] width 17 height 17
click at [1386, 659] on link "Change amount" at bounding box center [1409, 661] width 194 height 32
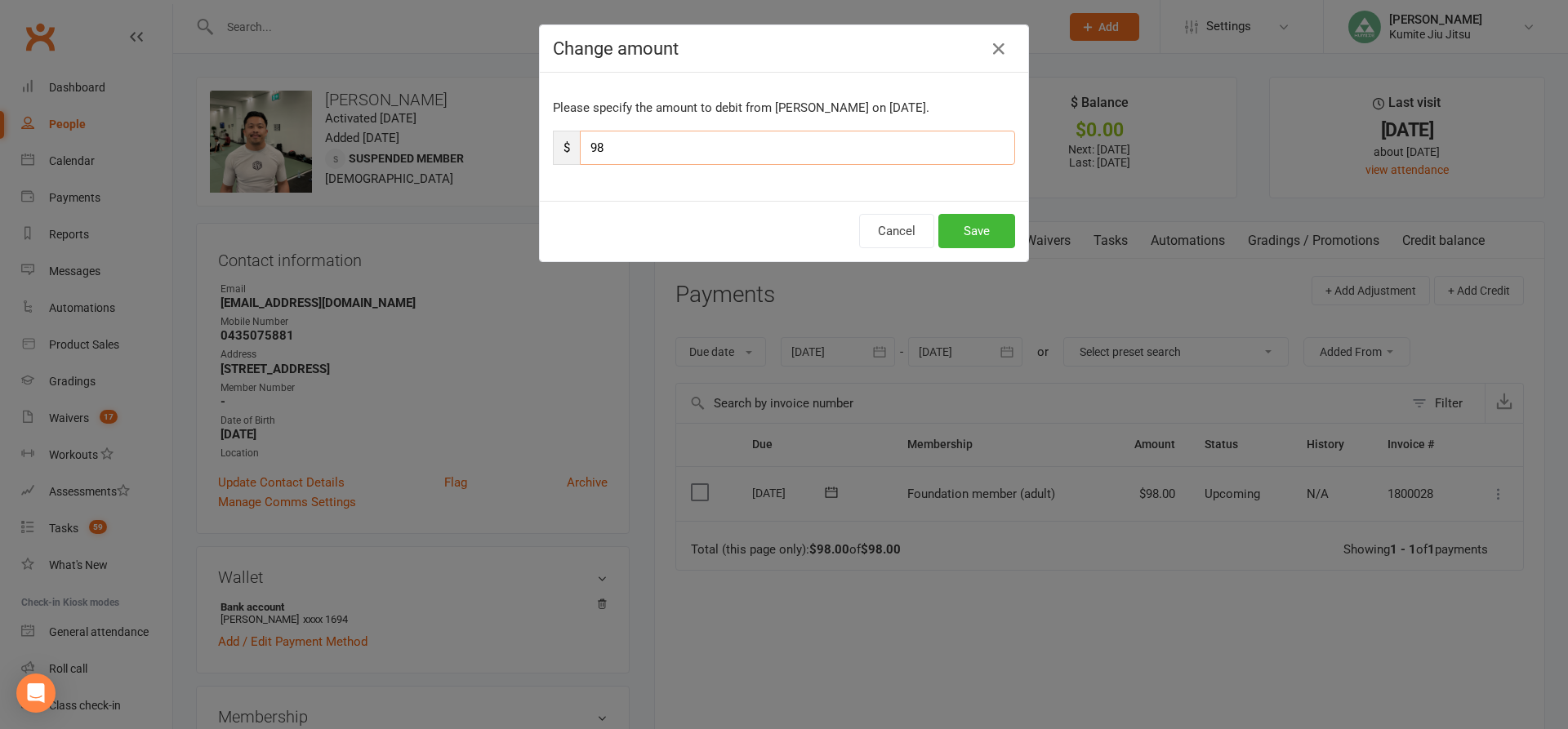
click at [632, 150] on input "98" at bounding box center [798, 147] width 436 height 34
type input "9"
type input "49"
click at [964, 232] on button "Save" at bounding box center [977, 231] width 77 height 34
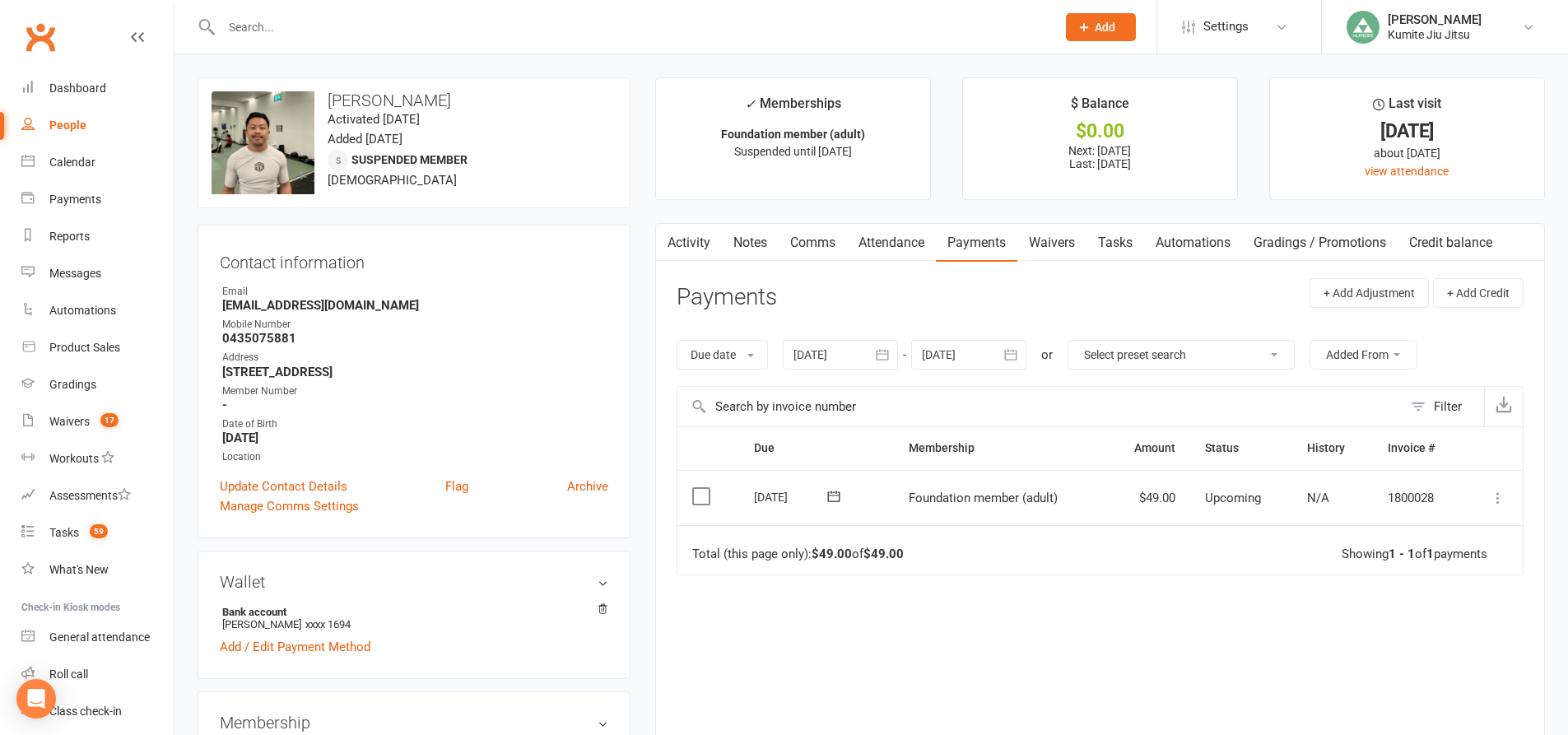
drag, startPoint x: 1118, startPoint y: 245, endPoint x: 1083, endPoint y: 200, distance: 57.0
click at [1118, 244] on link "Tasks" at bounding box center [1115, 242] width 58 height 38
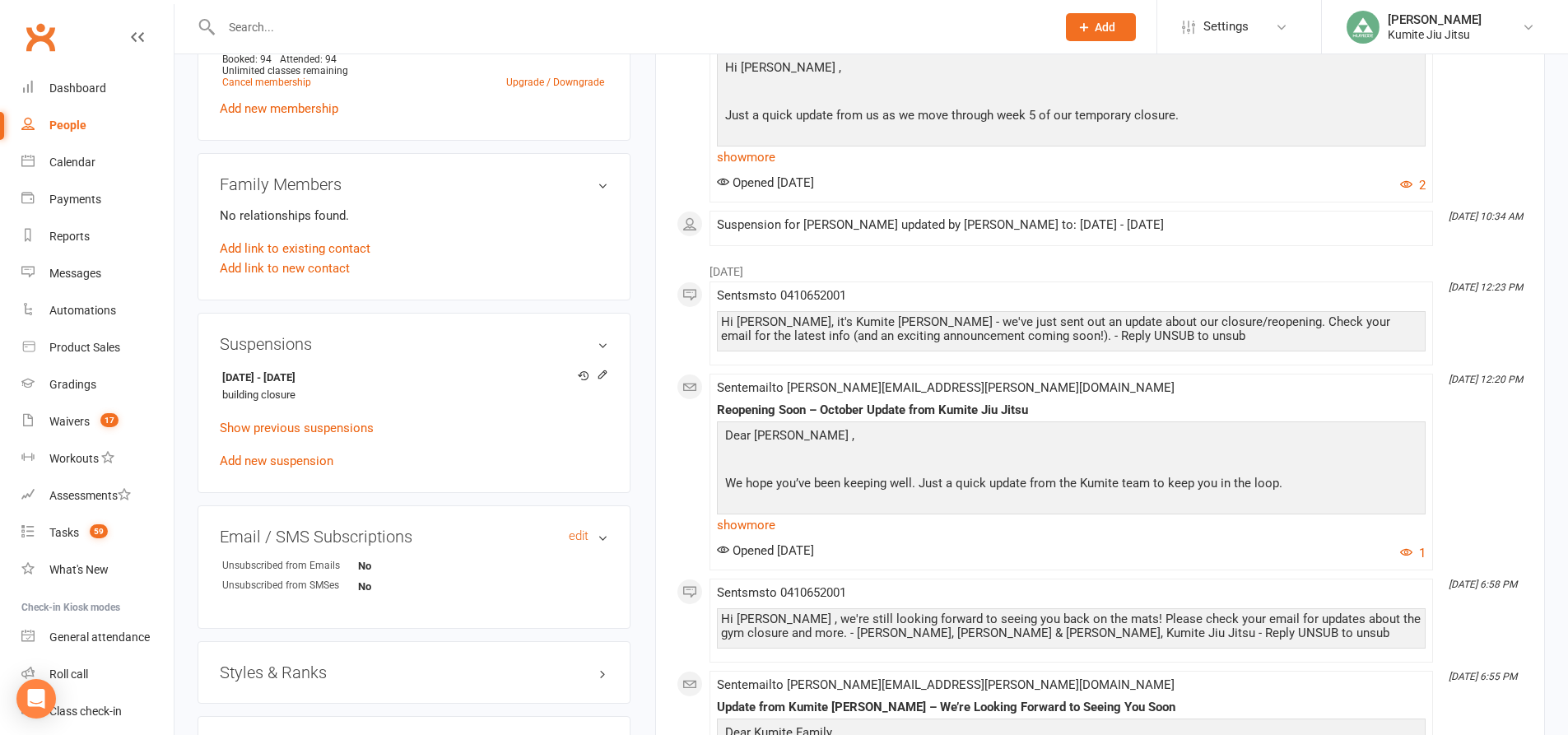
scroll to position [741, 0]
click at [602, 367] on icon at bounding box center [602, 372] width 11 height 11
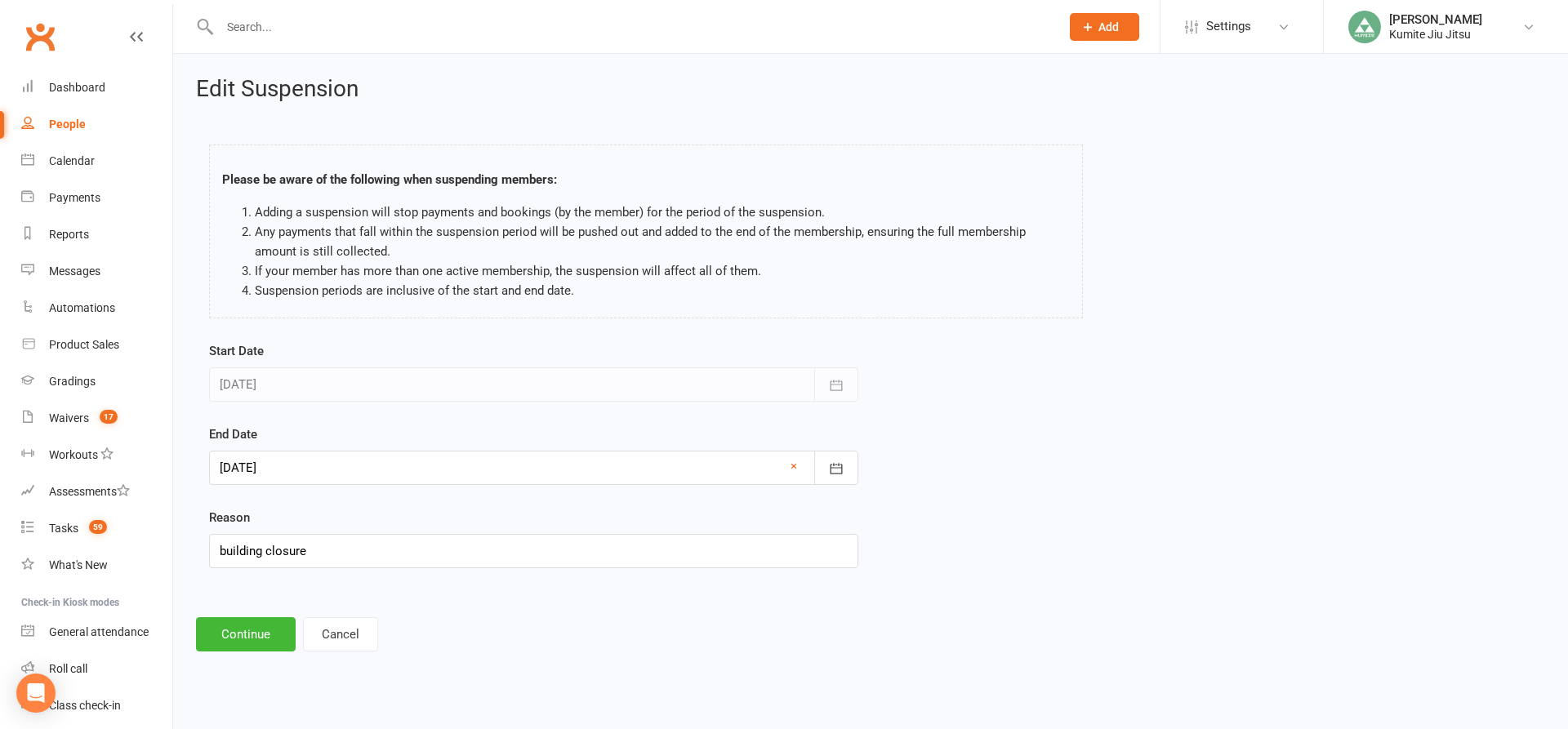
click at [304, 473] on div at bounding box center [533, 467] width 649 height 34
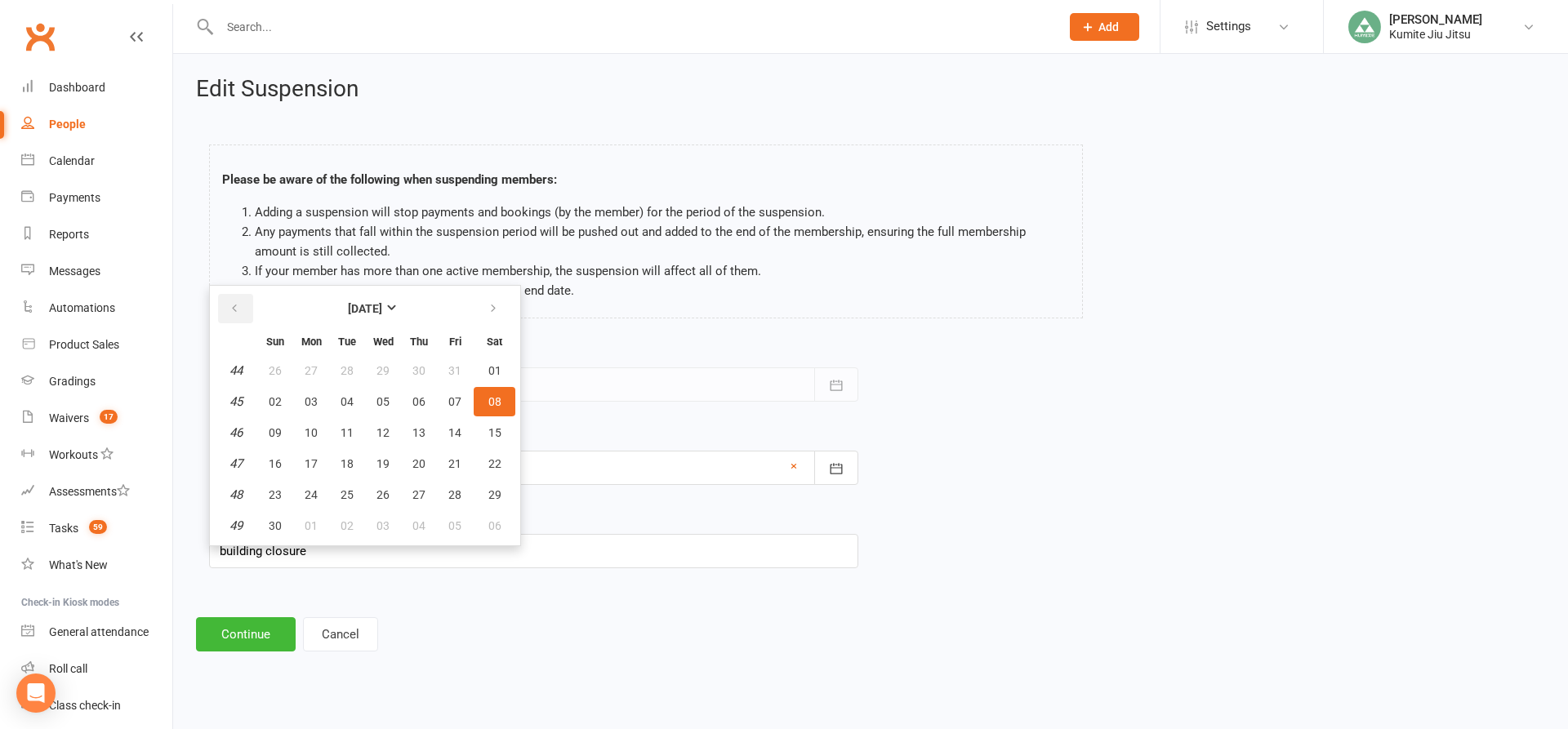
click at [240, 309] on button "button" at bounding box center [235, 308] width 35 height 30
click at [316, 435] on span "13" at bounding box center [311, 432] width 13 height 13
type input "[DATE]"
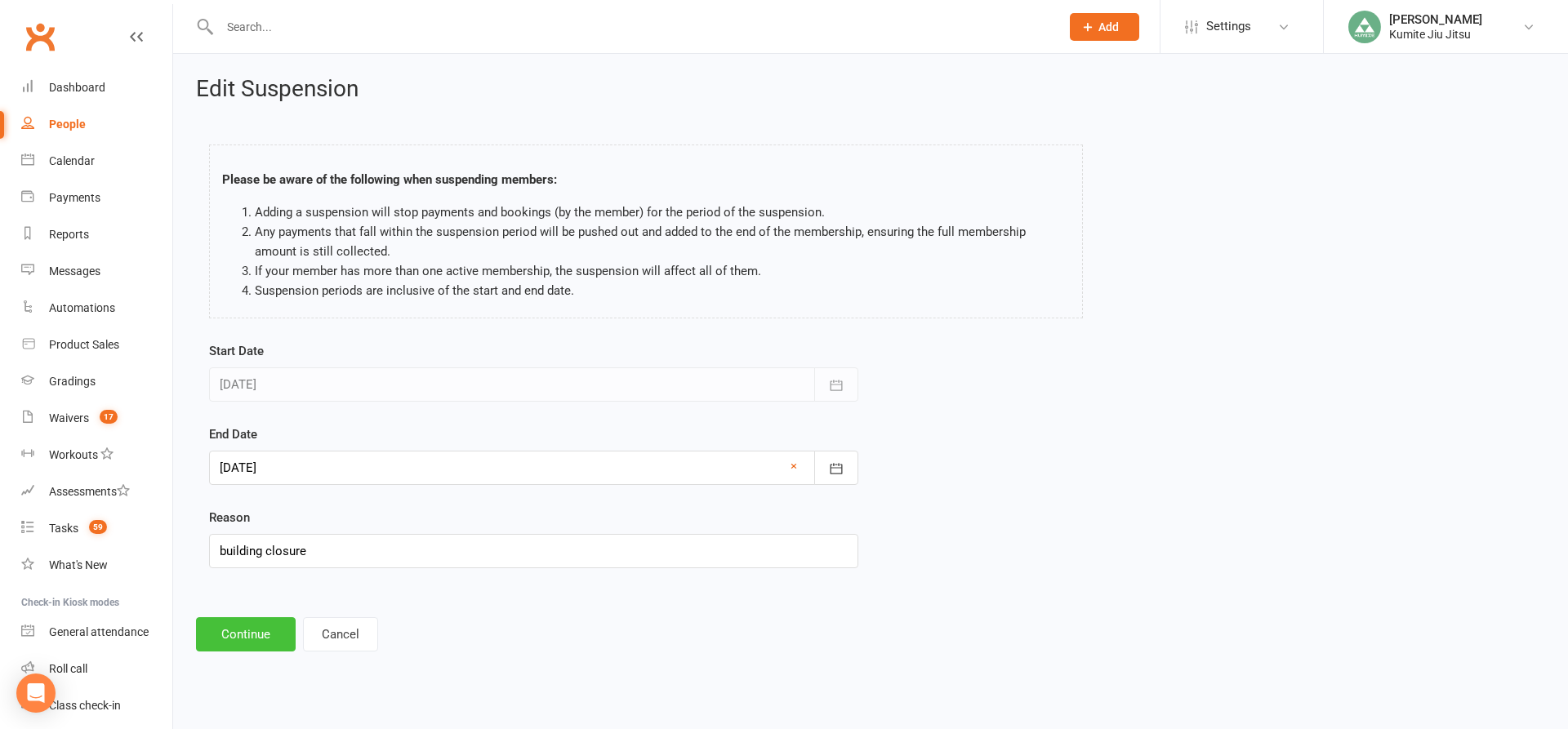
click at [237, 633] on button "Continue" at bounding box center [246, 634] width 99 height 34
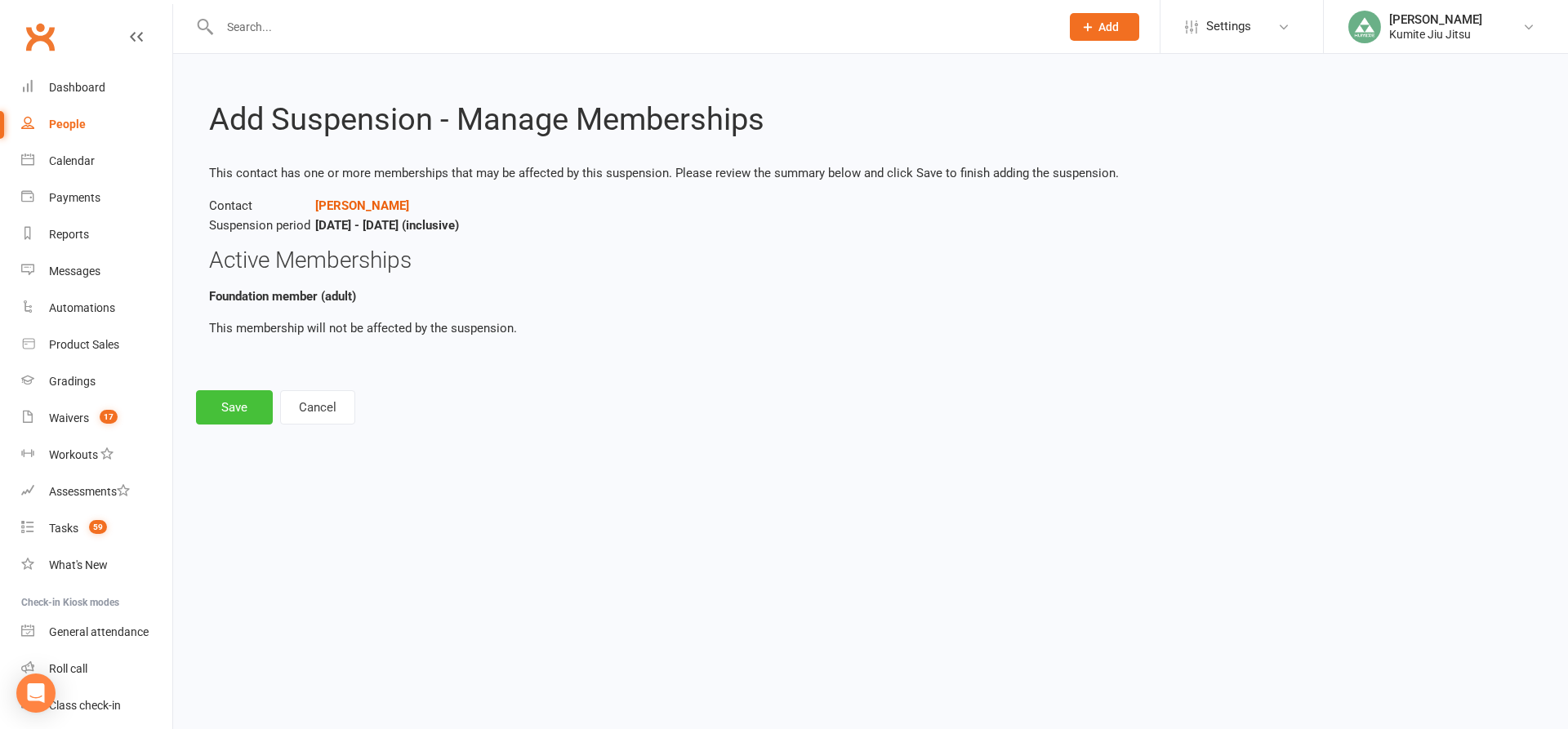
click at [247, 399] on button "Save" at bounding box center [234, 407] width 77 height 34
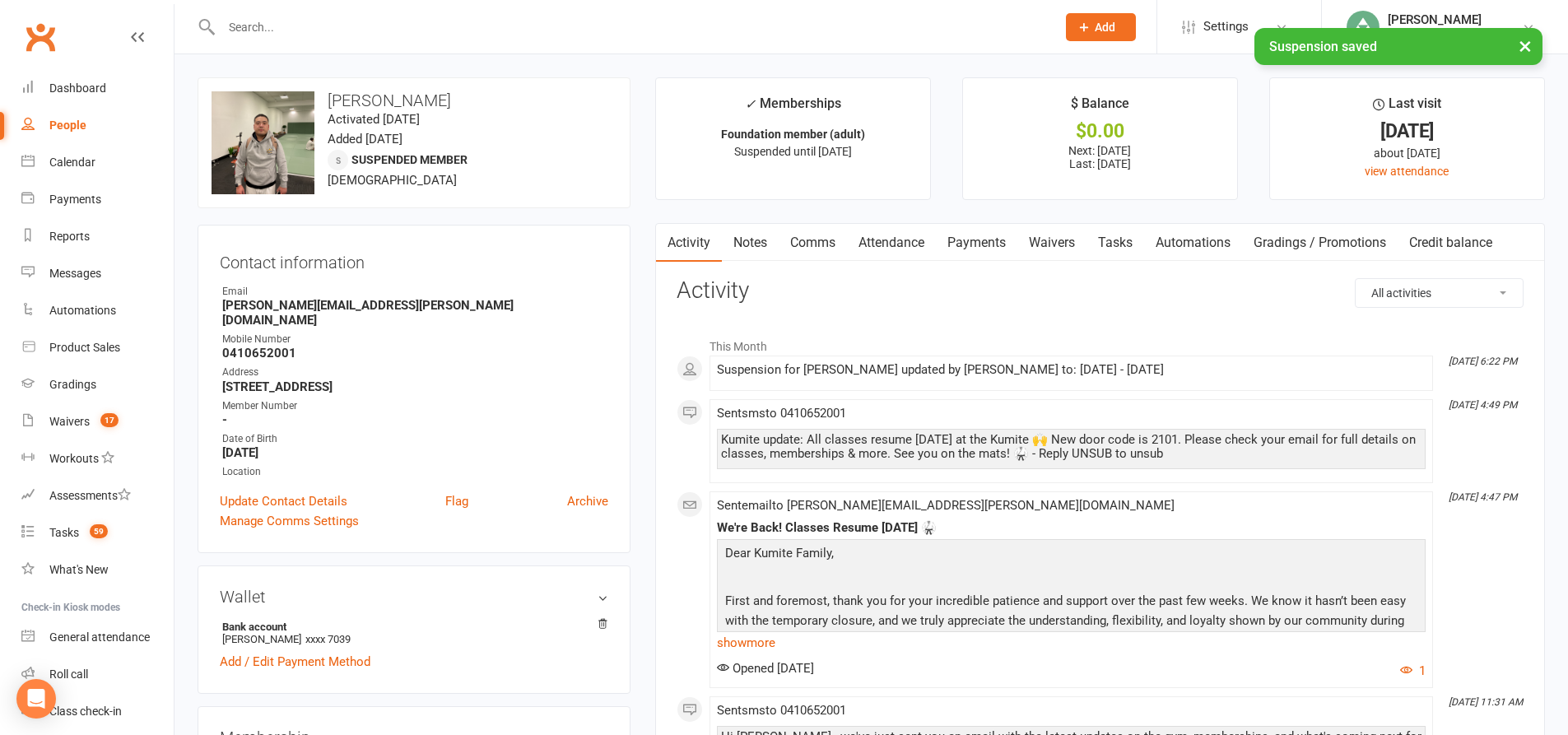
click at [981, 241] on link "Payments" at bounding box center [976, 242] width 82 height 38
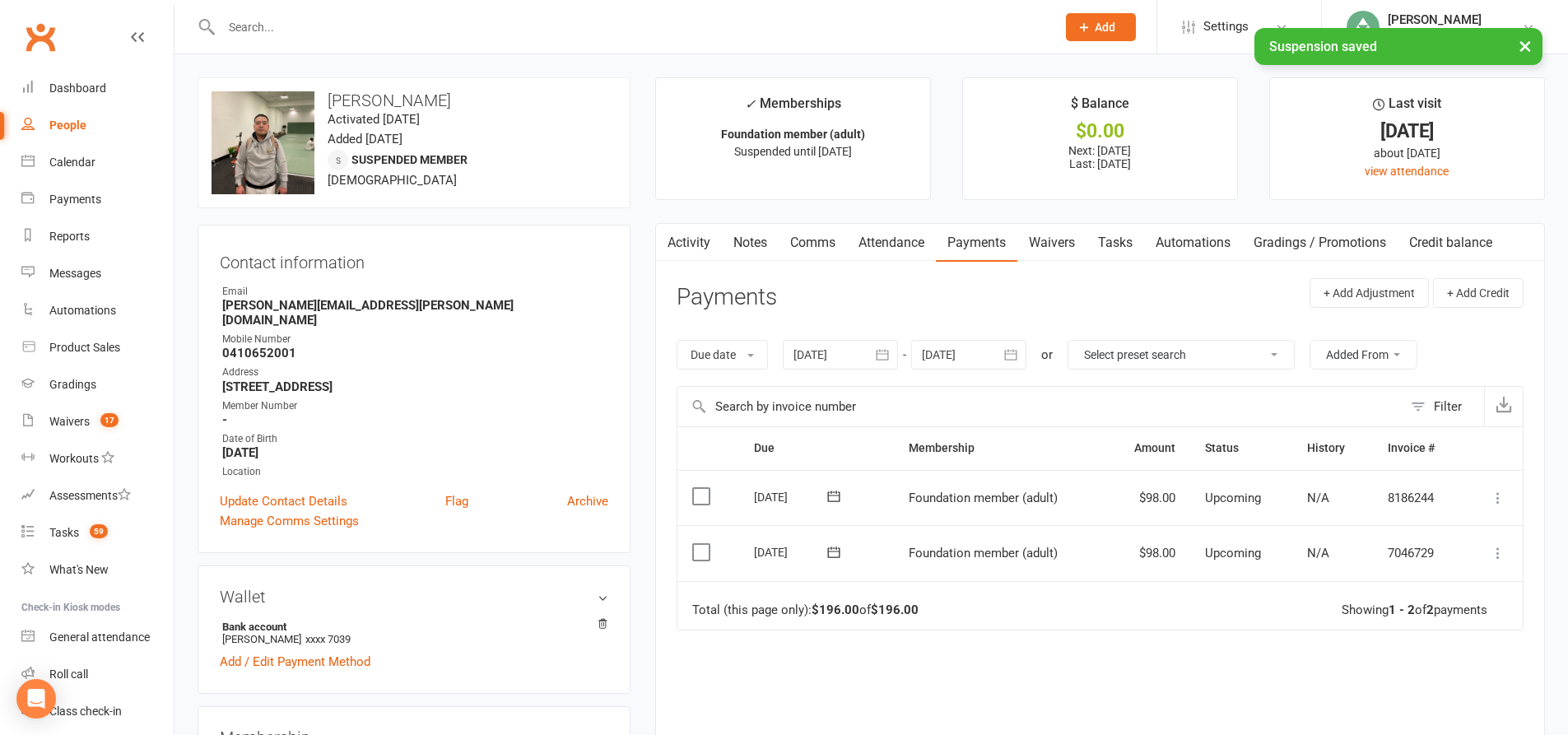
click at [1122, 243] on link "Tasks" at bounding box center [1115, 242] width 58 height 38
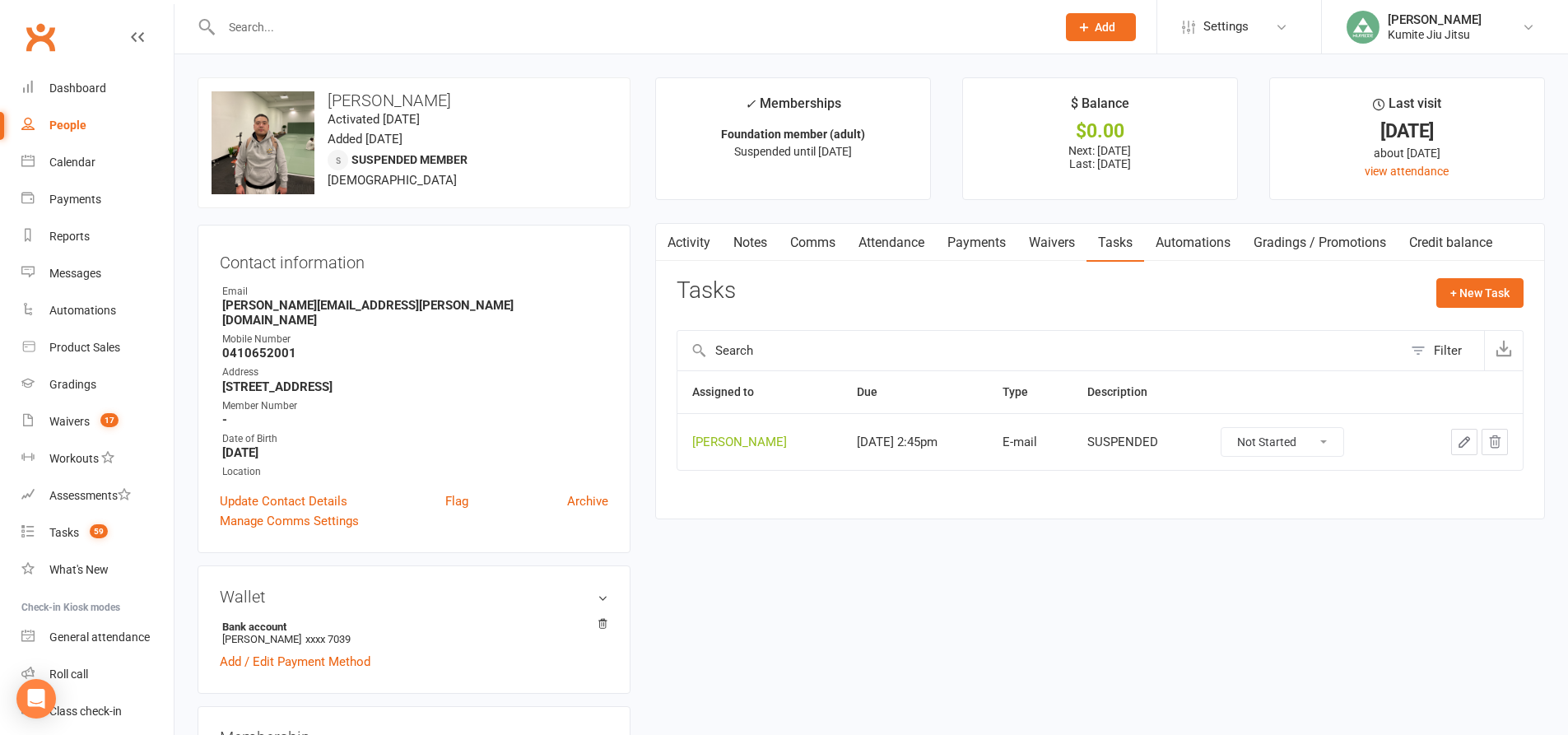
click at [1496, 439] on icon "button" at bounding box center [1494, 442] width 15 height 15
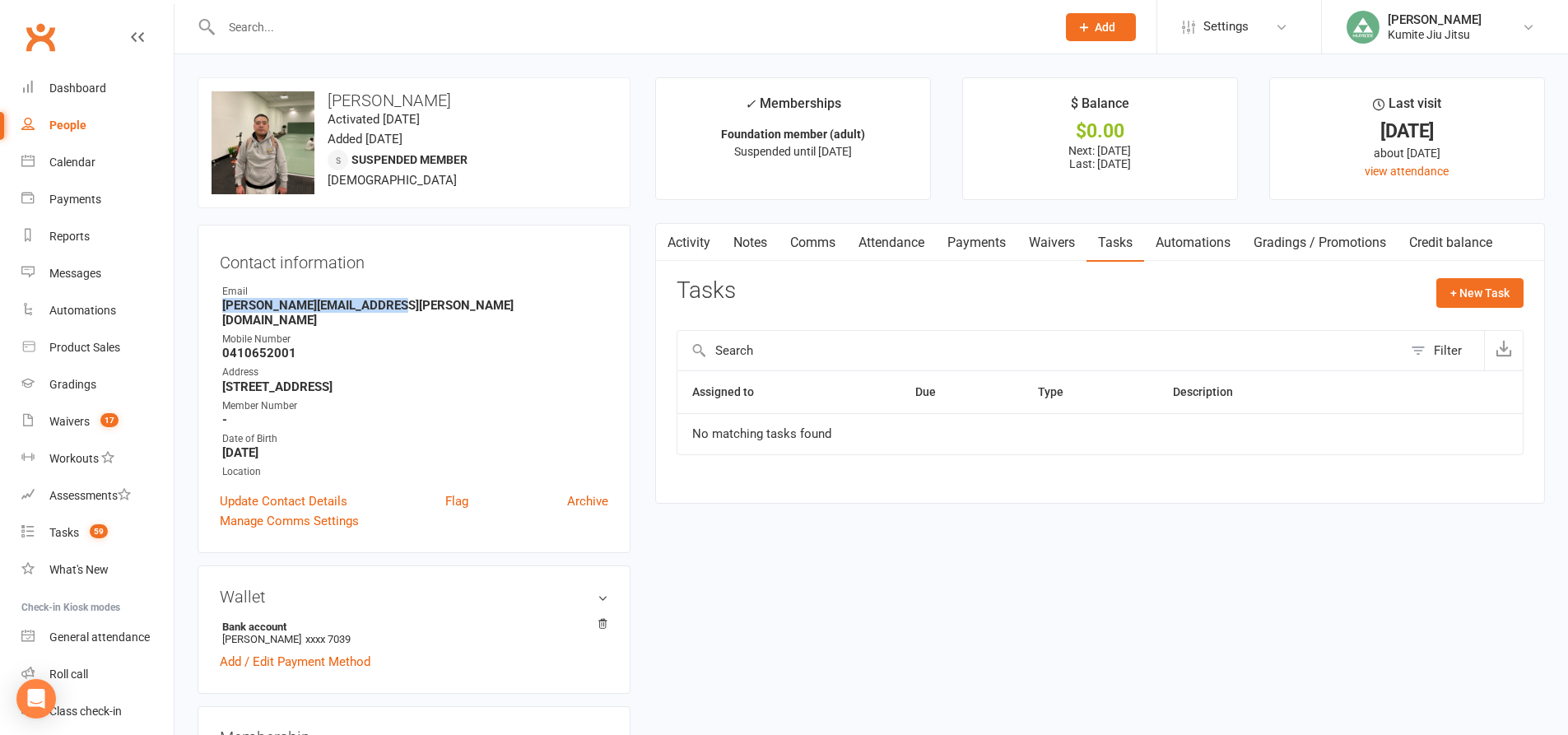
drag, startPoint x: 388, startPoint y: 309, endPoint x: 217, endPoint y: 309, distance: 171.0
click at [217, 309] on div "Contact information Owner Email alexander.y.byun@gmail.com Mobile Number 041065…" at bounding box center [414, 389] width 433 height 328
copy strong "alexander.y.byun@gmail.com"
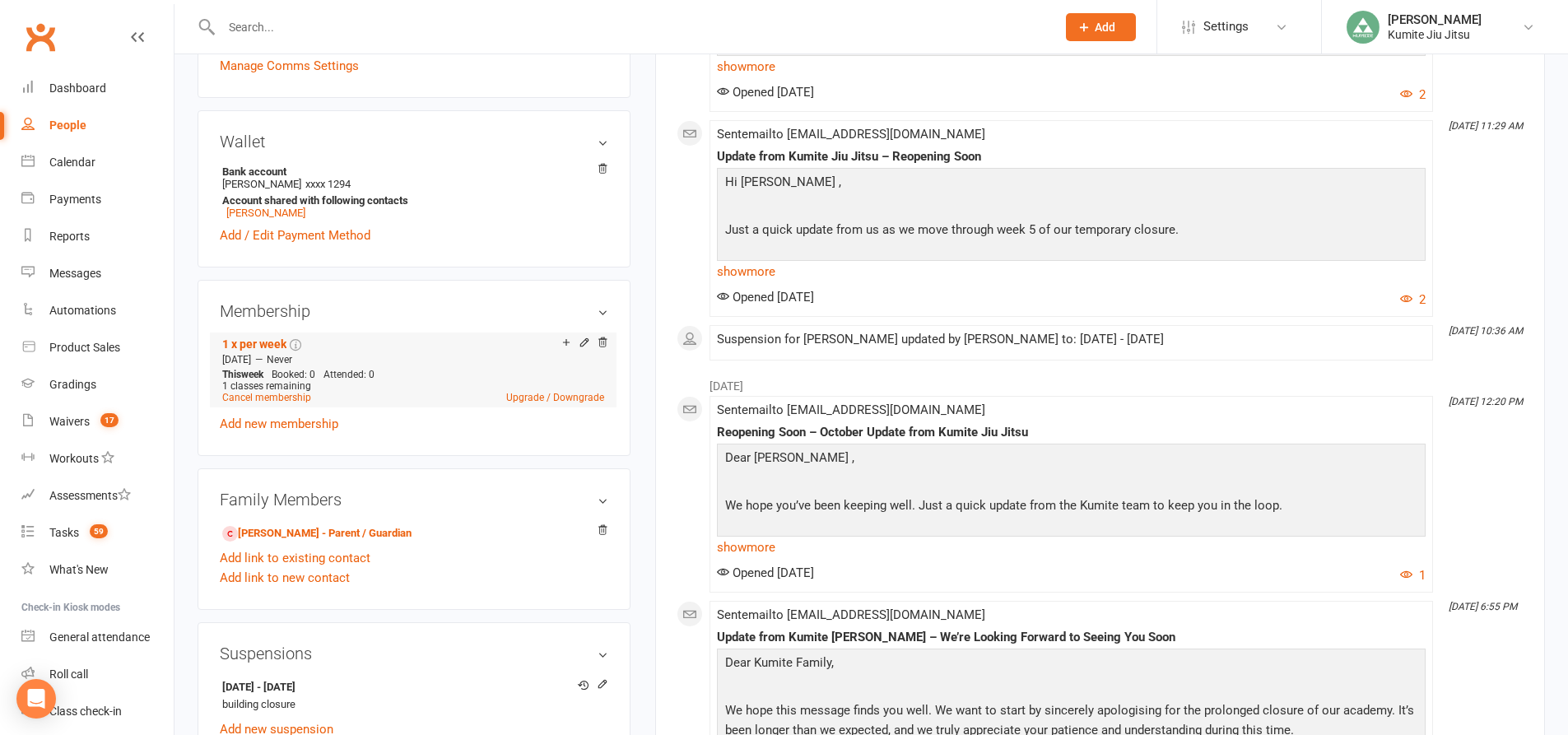
scroll to position [494, 0]
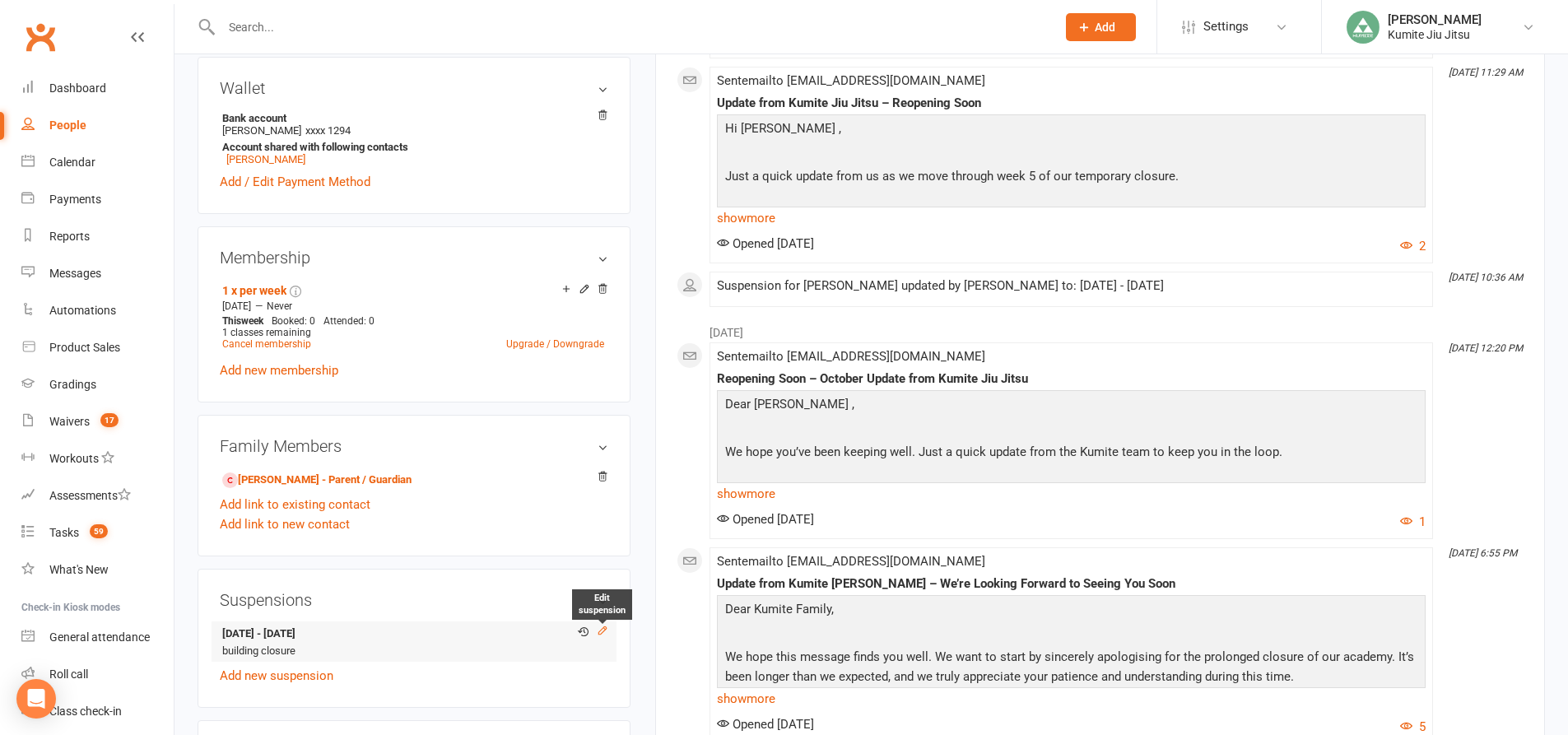
click at [605, 635] on icon at bounding box center [602, 631] width 11 height 11
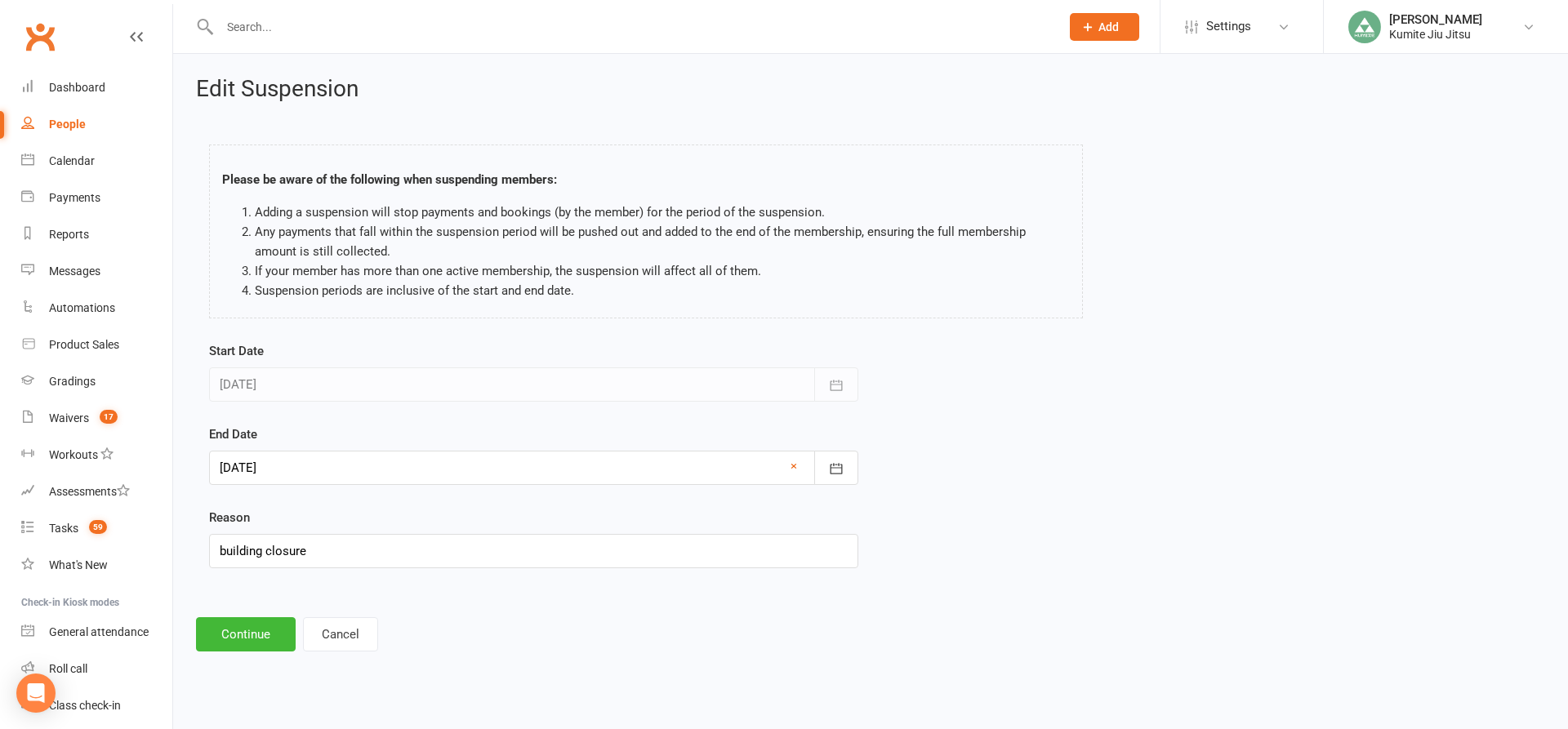
click at [326, 475] on div at bounding box center [533, 467] width 649 height 34
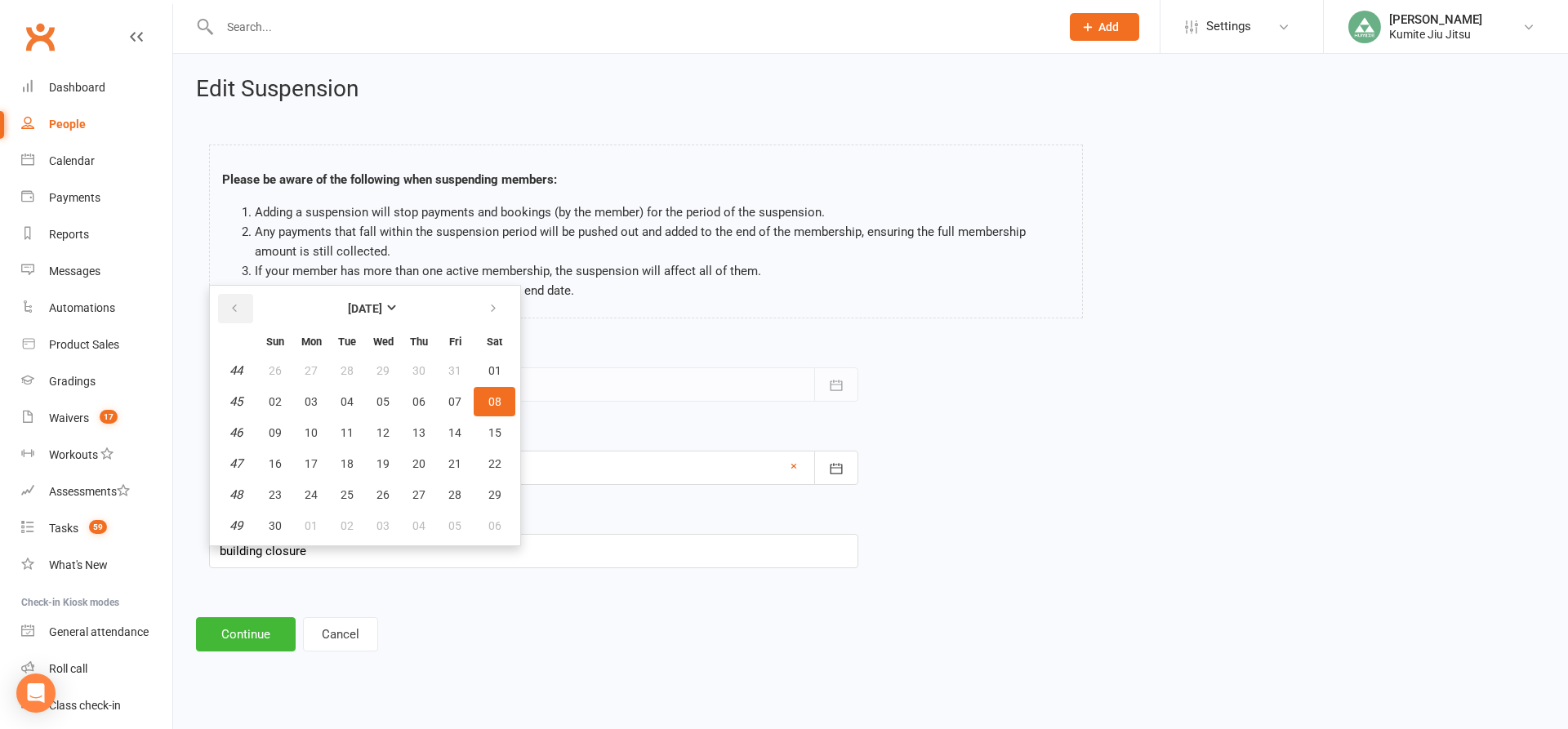
click at [244, 317] on button "button" at bounding box center [235, 308] width 35 height 30
click at [316, 439] on button "13" at bounding box center [310, 433] width 34 height 30
type input "[DATE]"
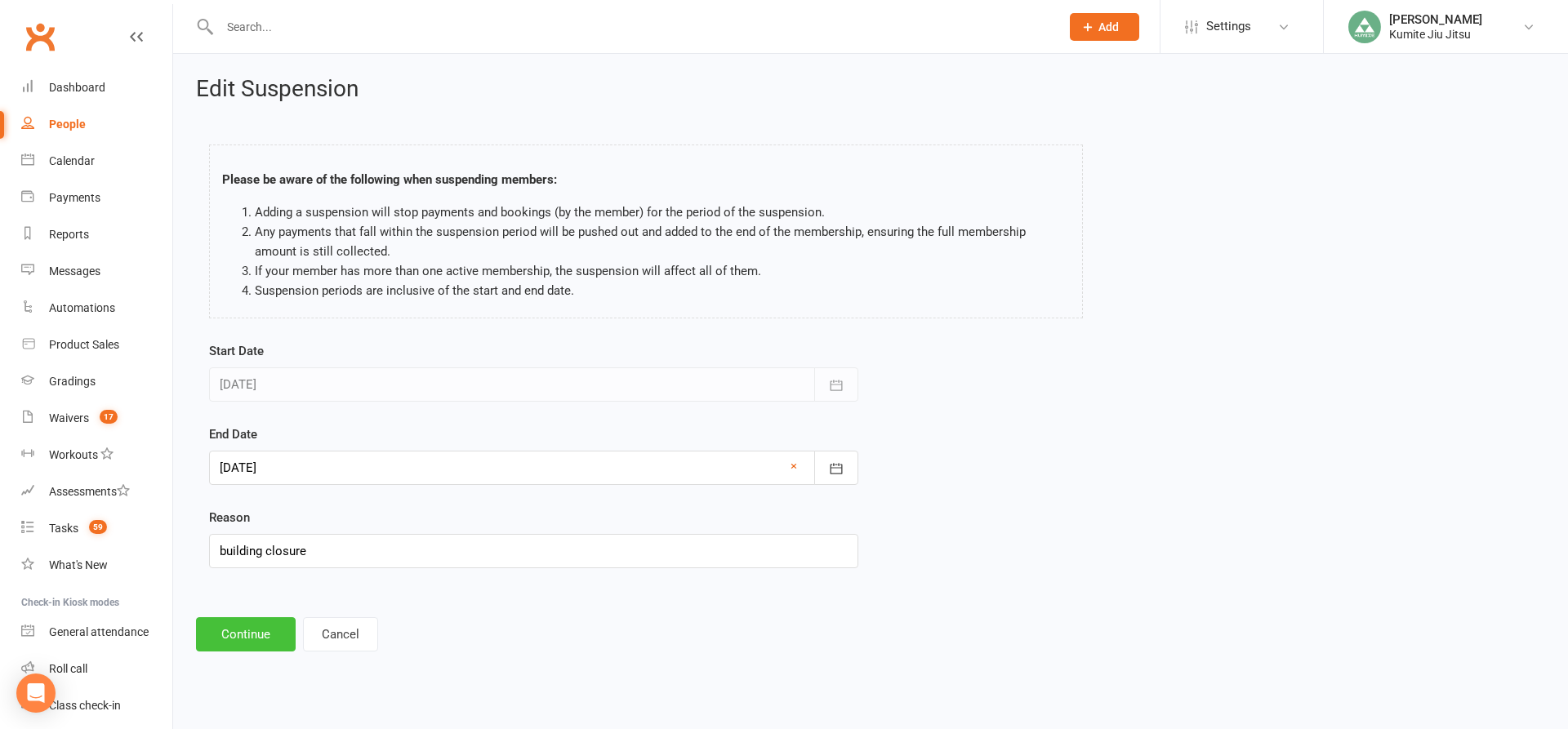
click at [240, 633] on button "Continue" at bounding box center [246, 634] width 99 height 34
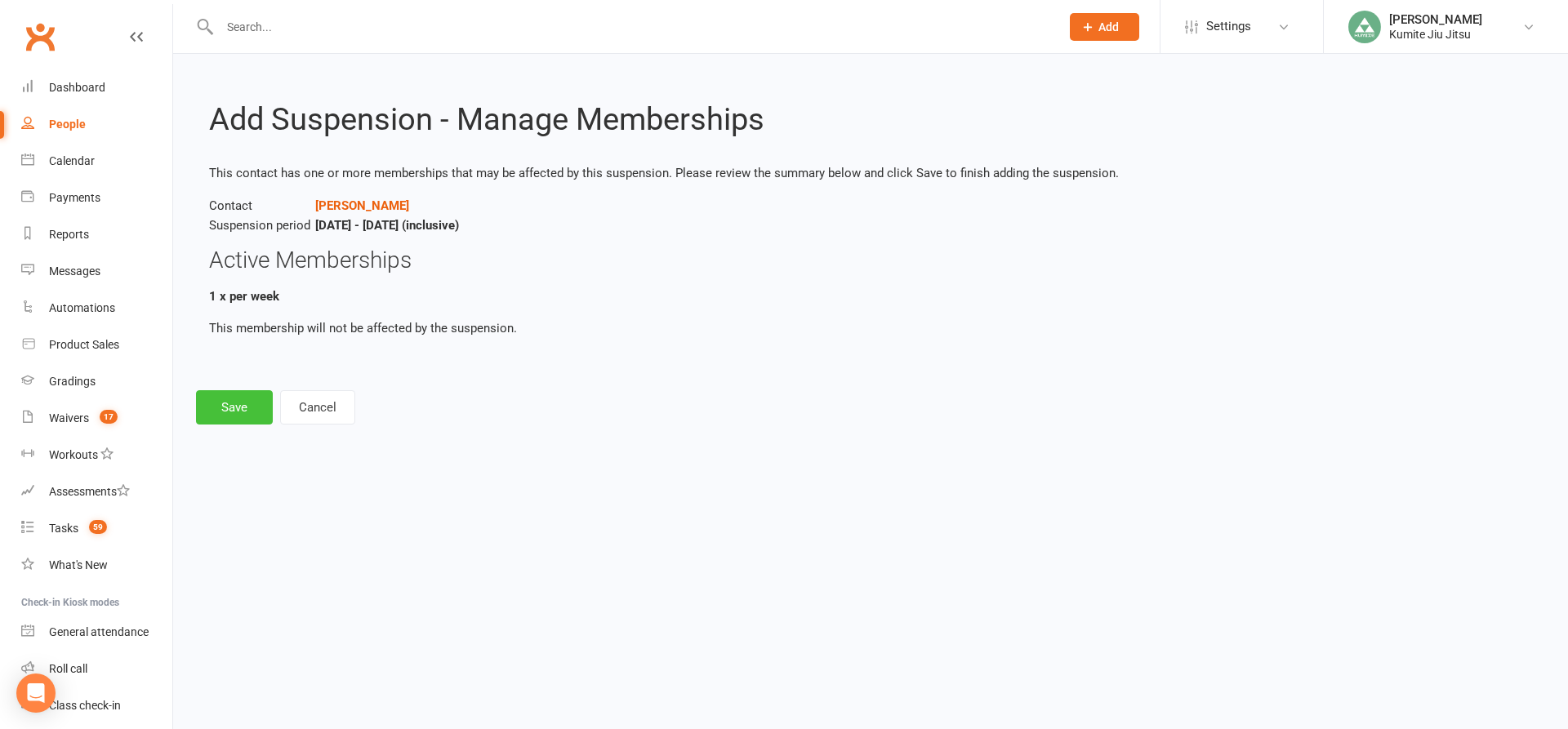
click at [249, 412] on button "Save" at bounding box center [234, 407] width 77 height 34
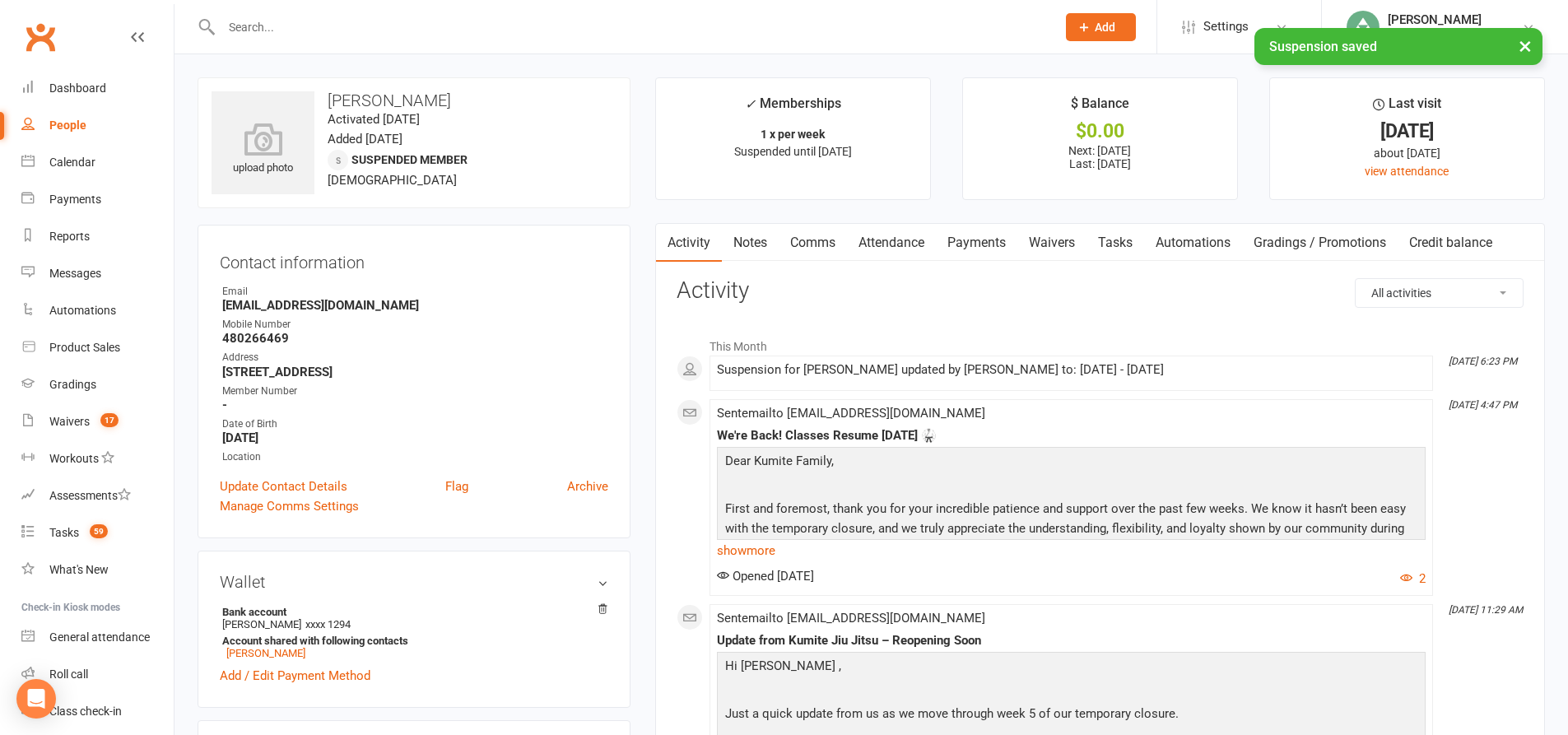
click at [976, 245] on link "Payments" at bounding box center [976, 242] width 82 height 38
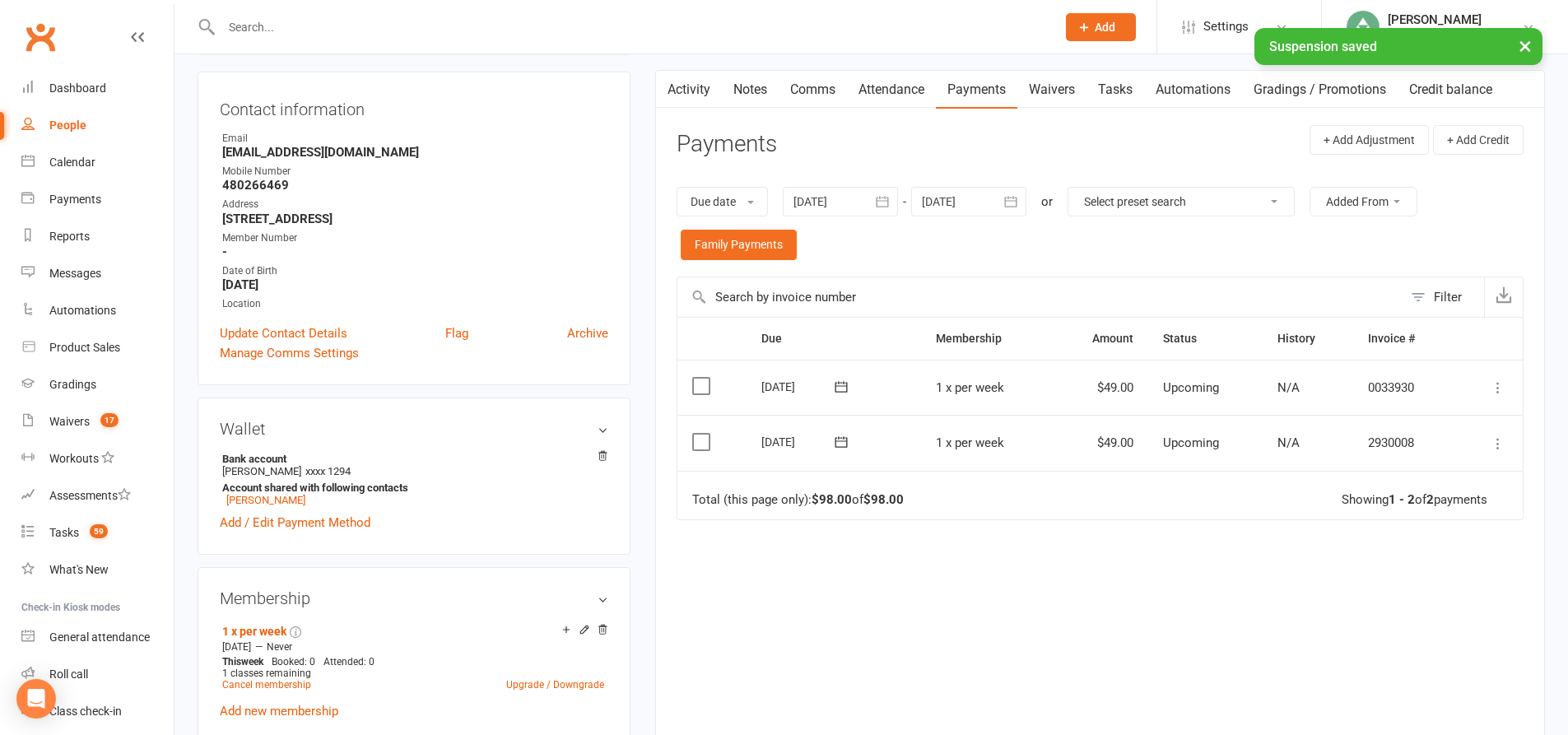
scroll to position [247, 0]
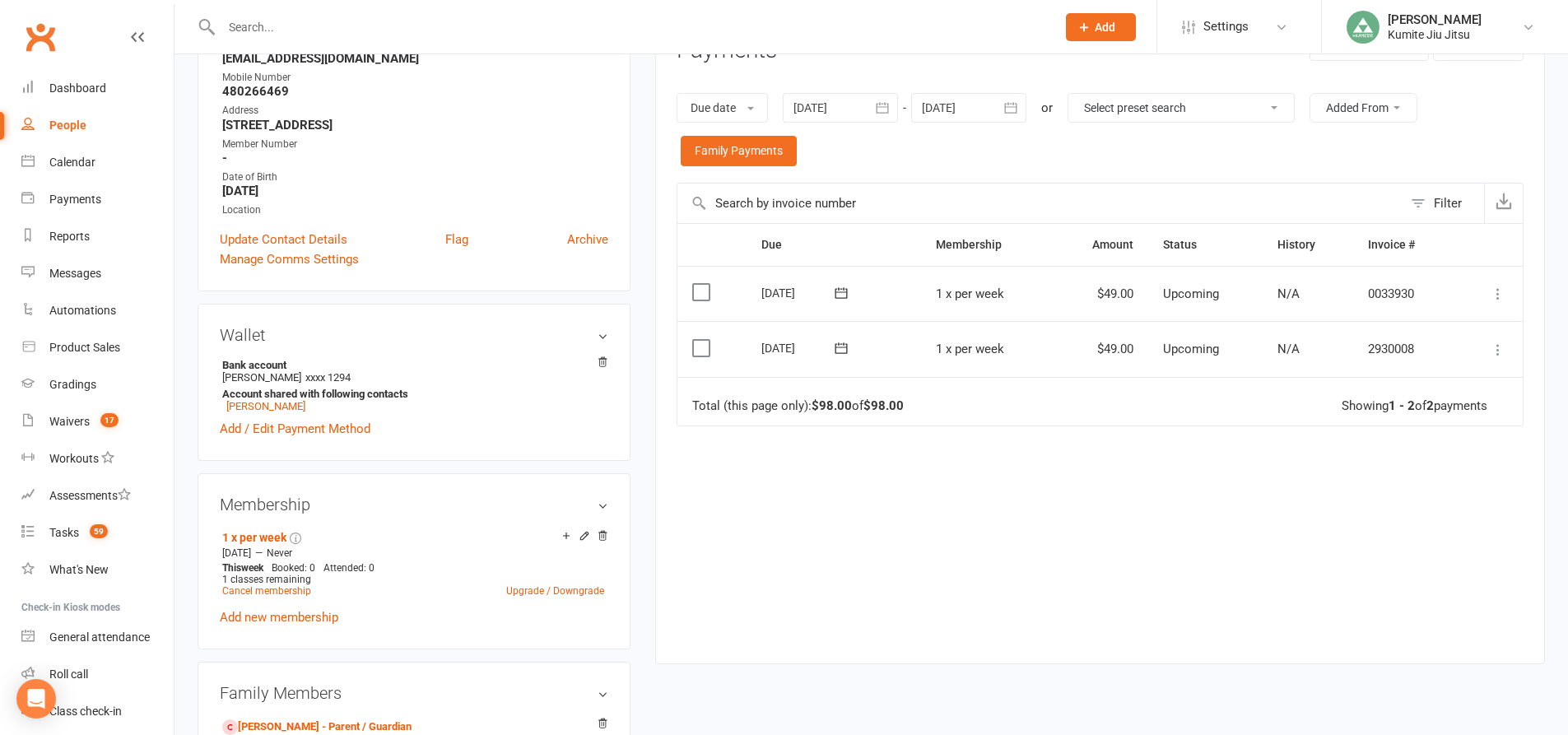
click at [881, 112] on icon "button" at bounding box center [882, 107] width 17 height 17
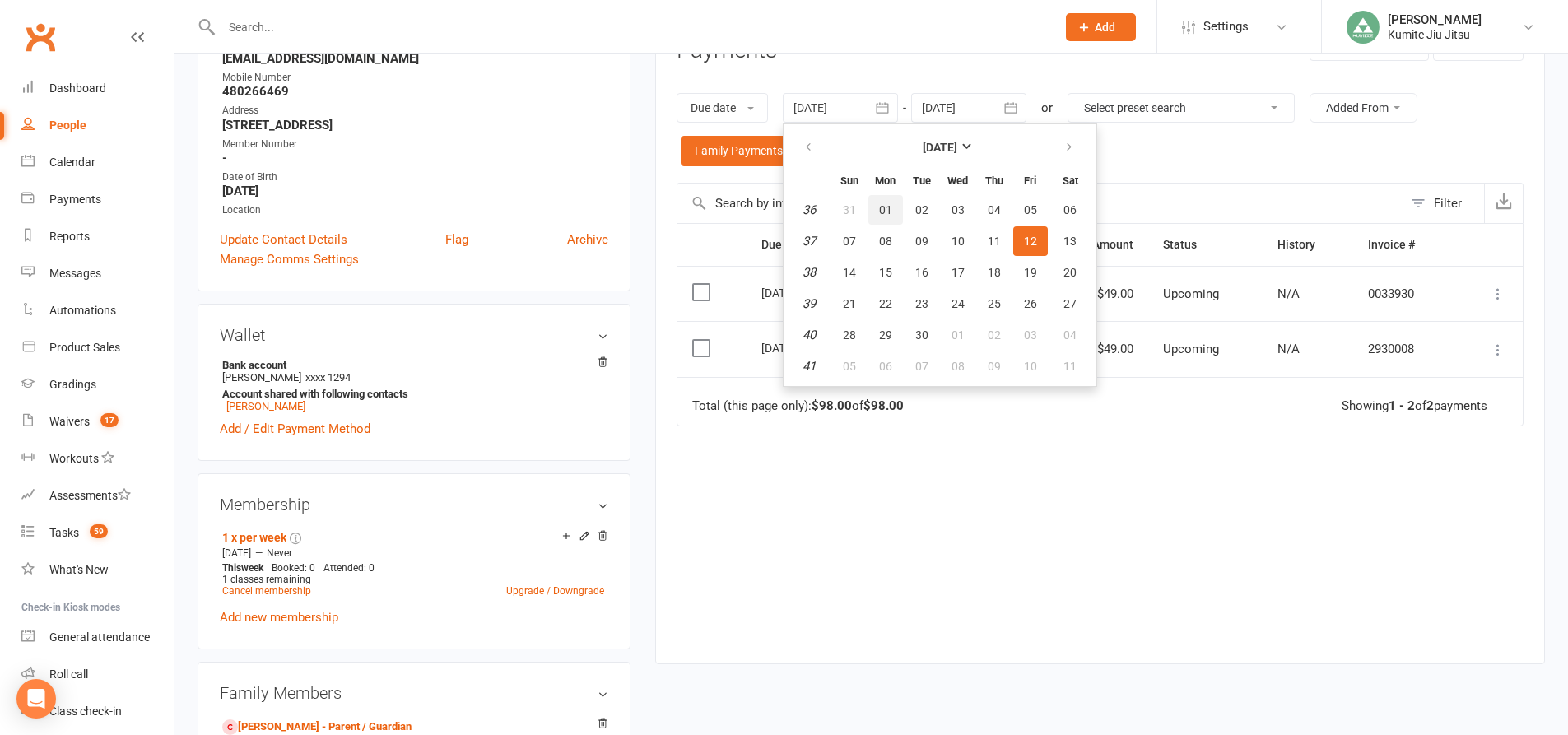
click at [891, 204] on span "01" at bounding box center [885, 210] width 13 height 13
type input "[DATE]"
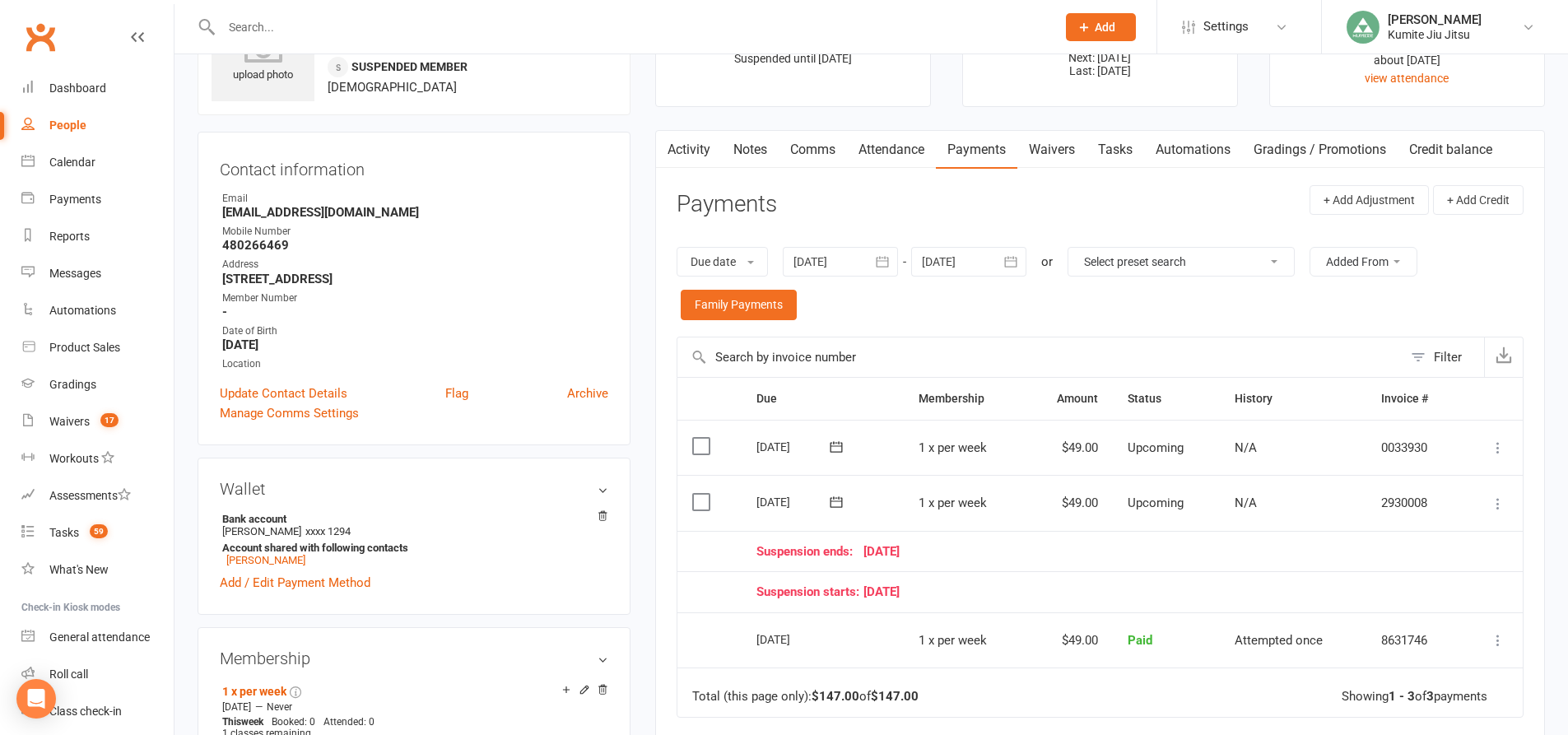
scroll to position [0, 0]
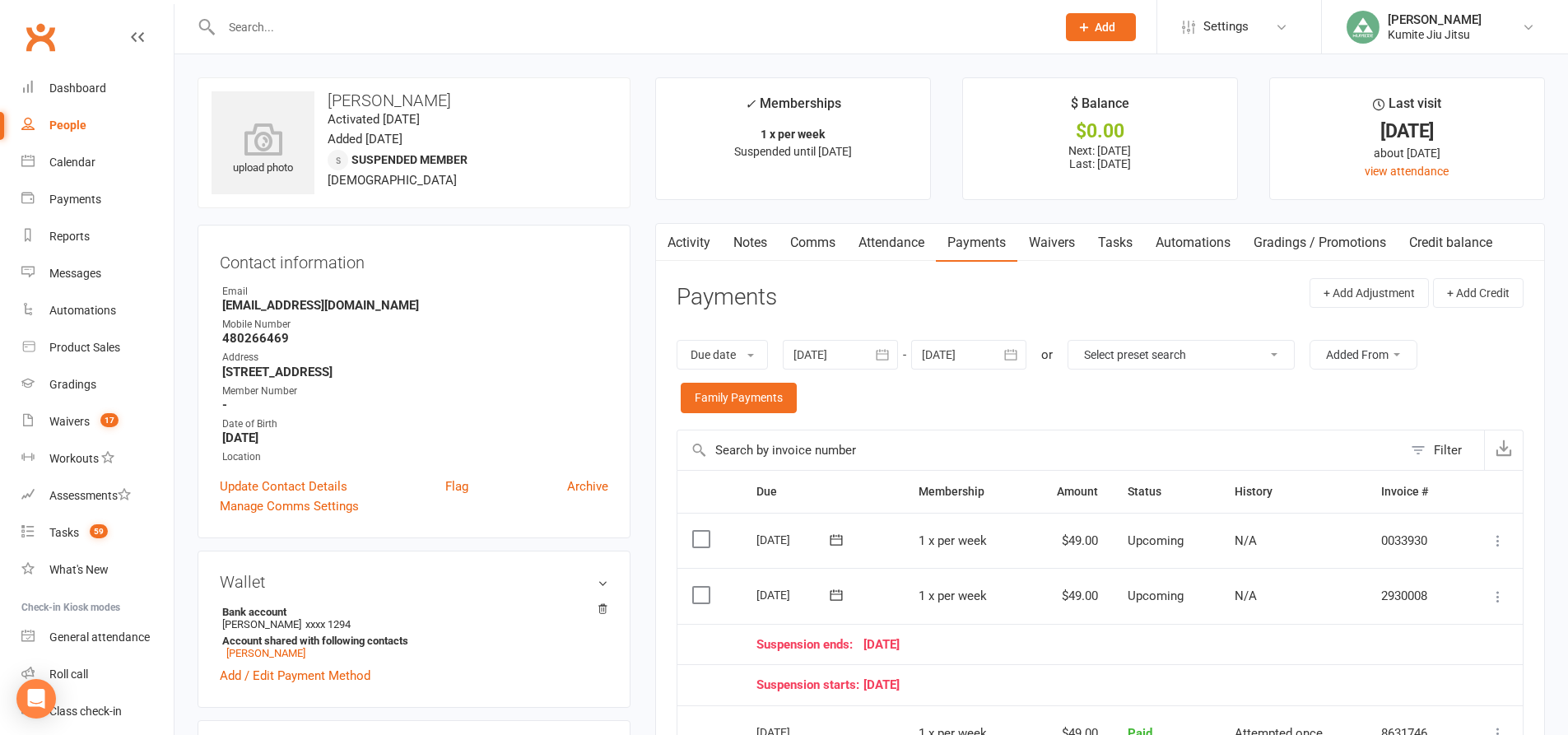
click at [1119, 251] on link "Tasks" at bounding box center [1115, 242] width 58 height 38
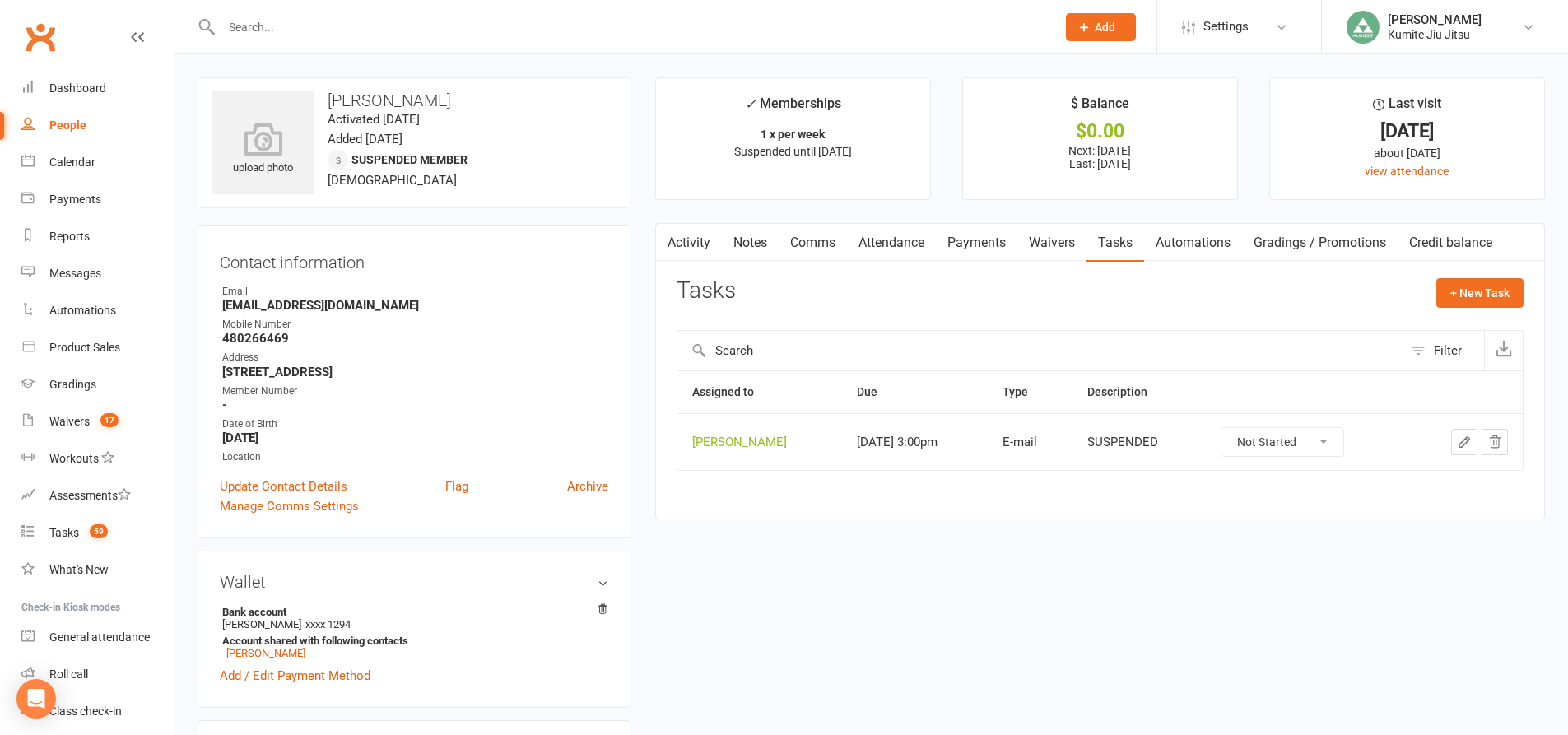
click at [1499, 441] on icon "button" at bounding box center [1495, 442] width 11 height 11
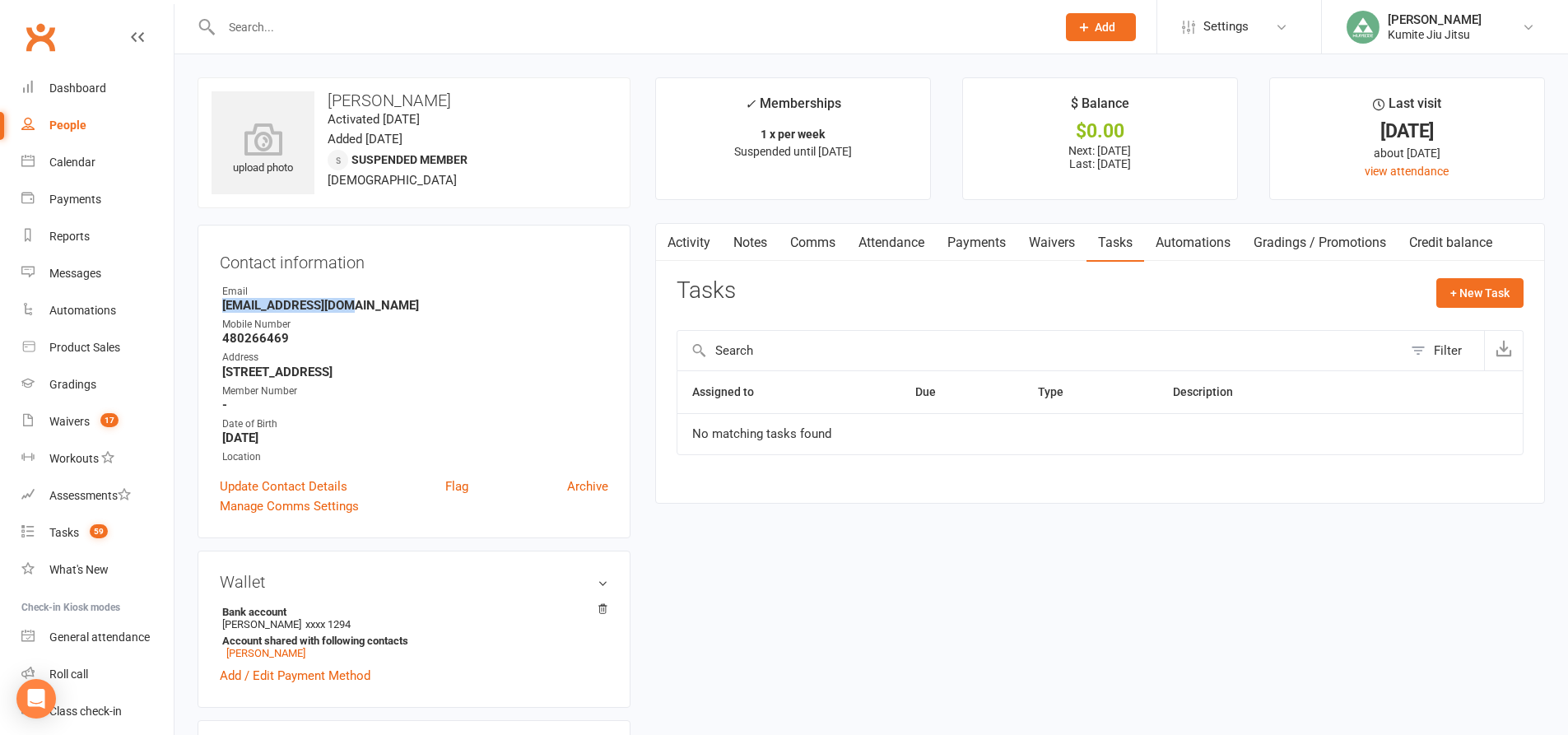
drag, startPoint x: 350, startPoint y: 304, endPoint x: 200, endPoint y: 302, distance: 150.0
click at [200, 302] on div "Contact information Owner Email [EMAIL_ADDRESS][DOMAIN_NAME] Mobile Number [PHO…" at bounding box center [414, 381] width 433 height 313
copy strong "[EMAIL_ADDRESS][DOMAIN_NAME]"
click at [971, 243] on link "Payments" at bounding box center [976, 242] width 82 height 38
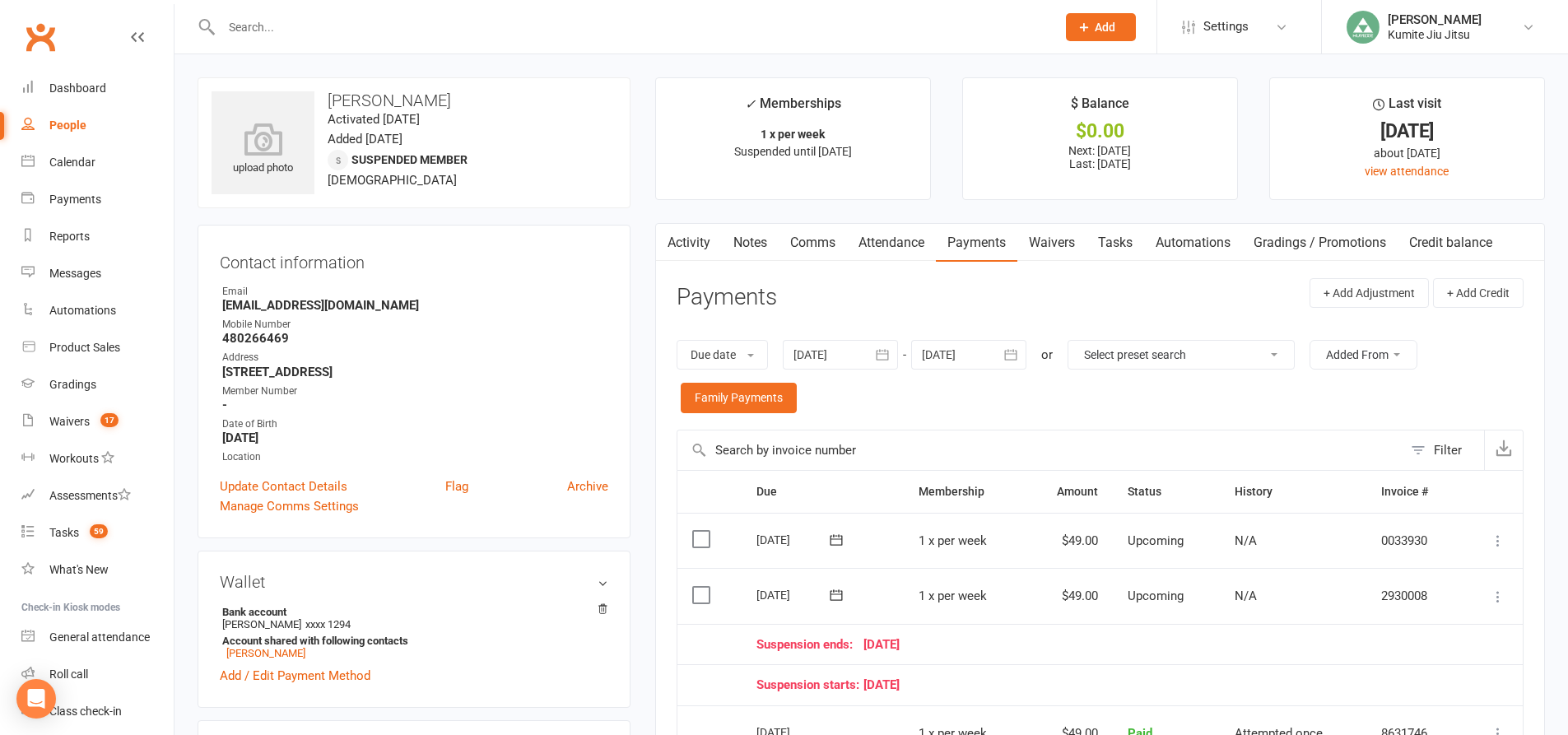
click at [401, 33] on input "text" at bounding box center [630, 27] width 828 height 23
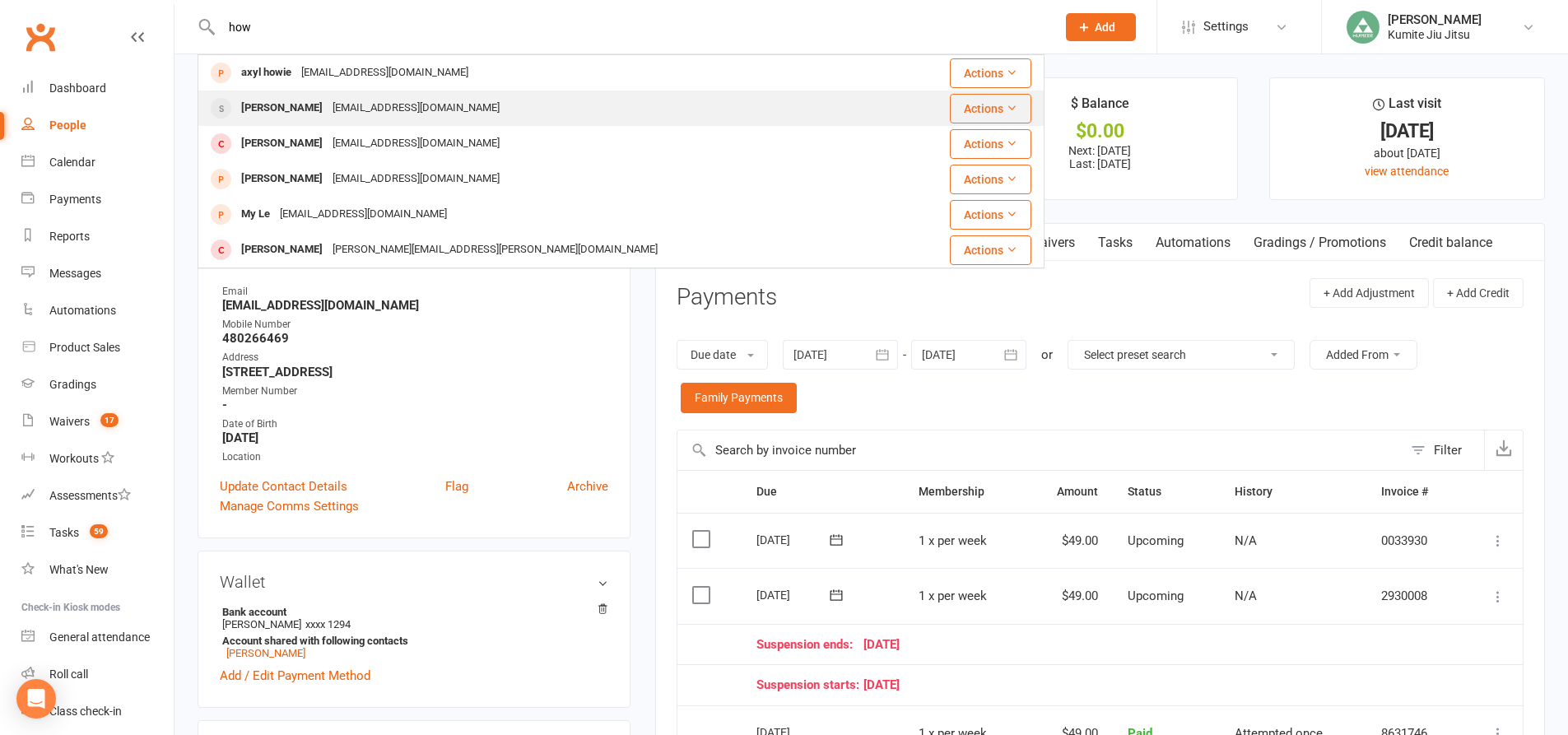
type input "how"
click at [339, 116] on div "[EMAIL_ADDRESS][DOMAIN_NAME]" at bounding box center [416, 108] width 177 height 24
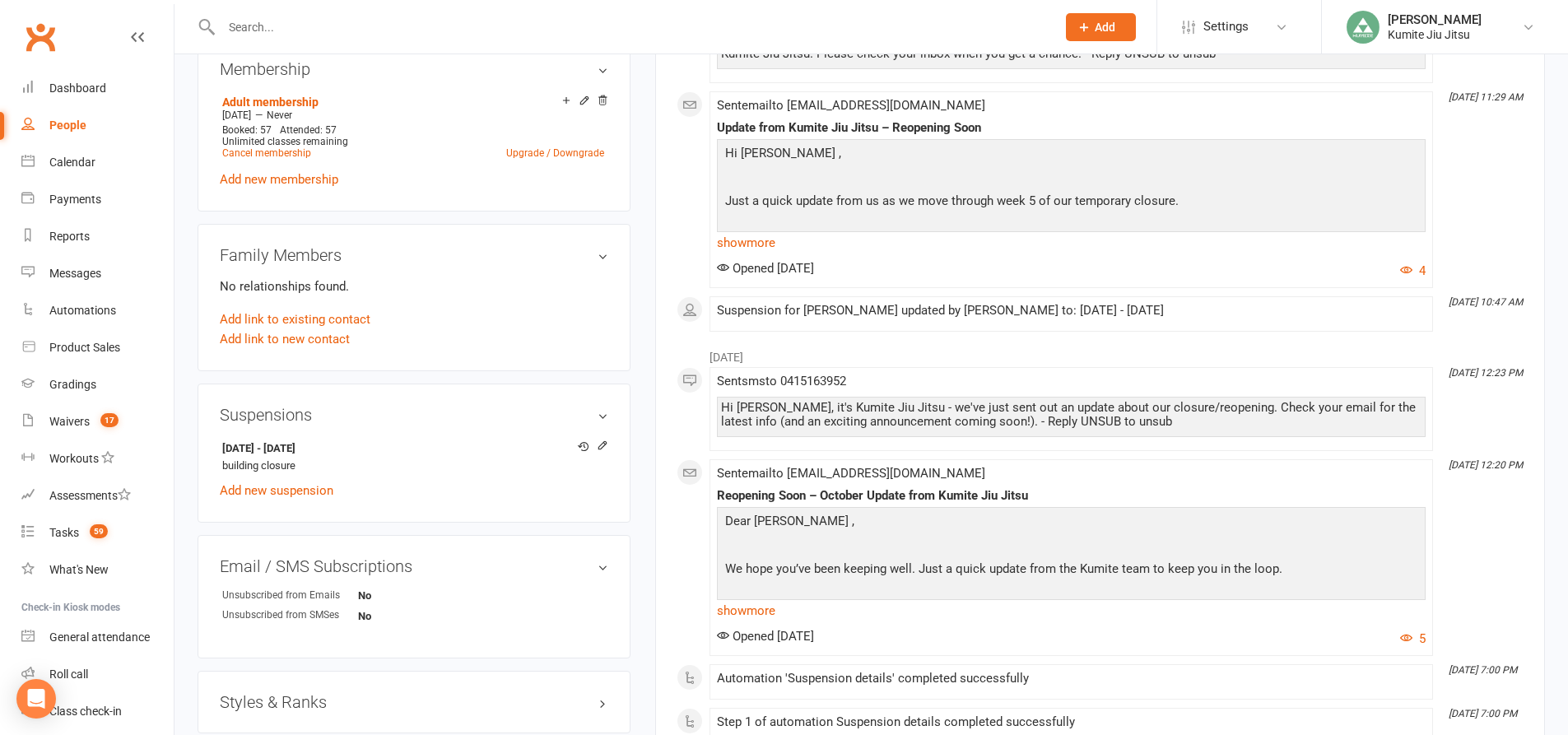
scroll to position [659, 0]
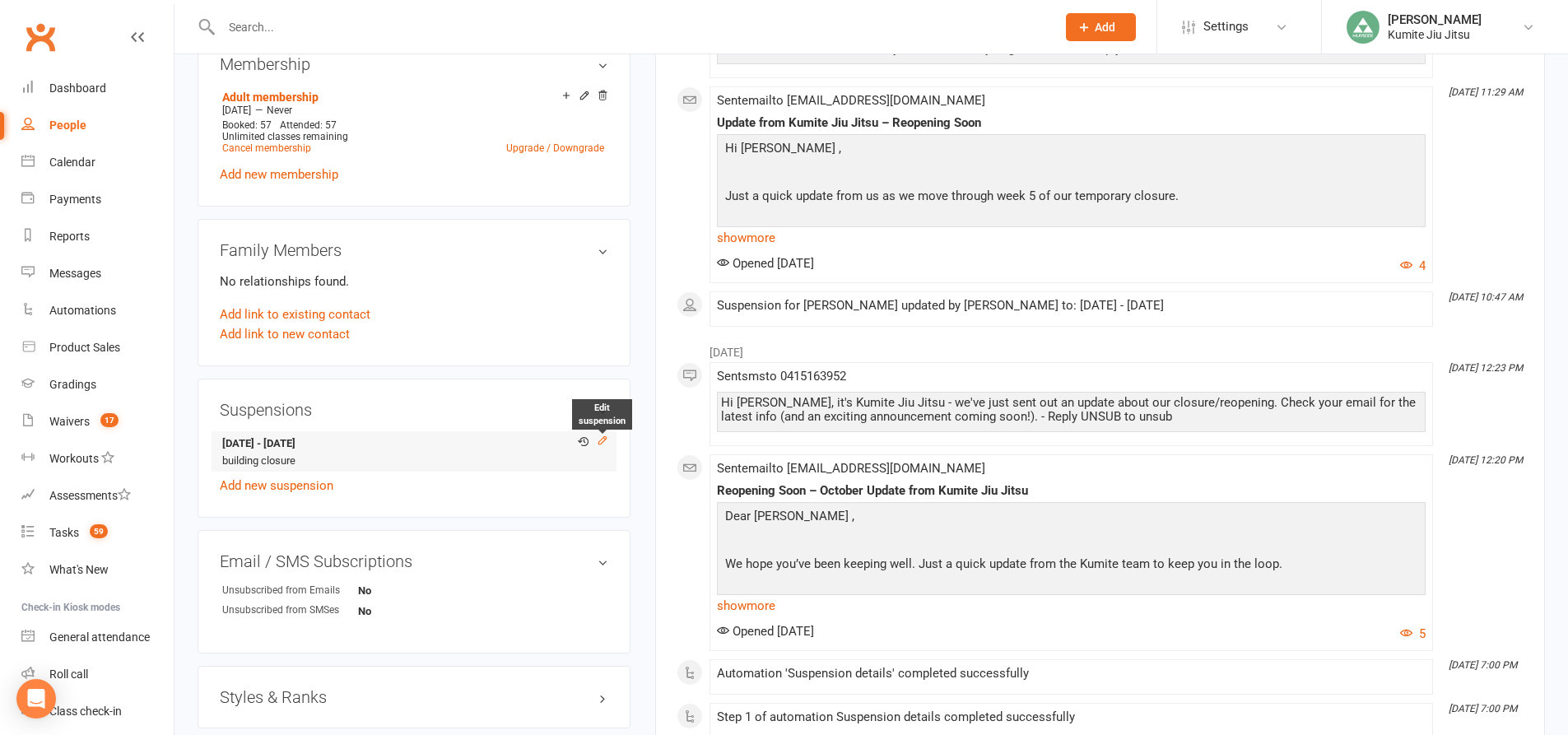
click at [601, 438] on icon at bounding box center [602, 440] width 11 height 11
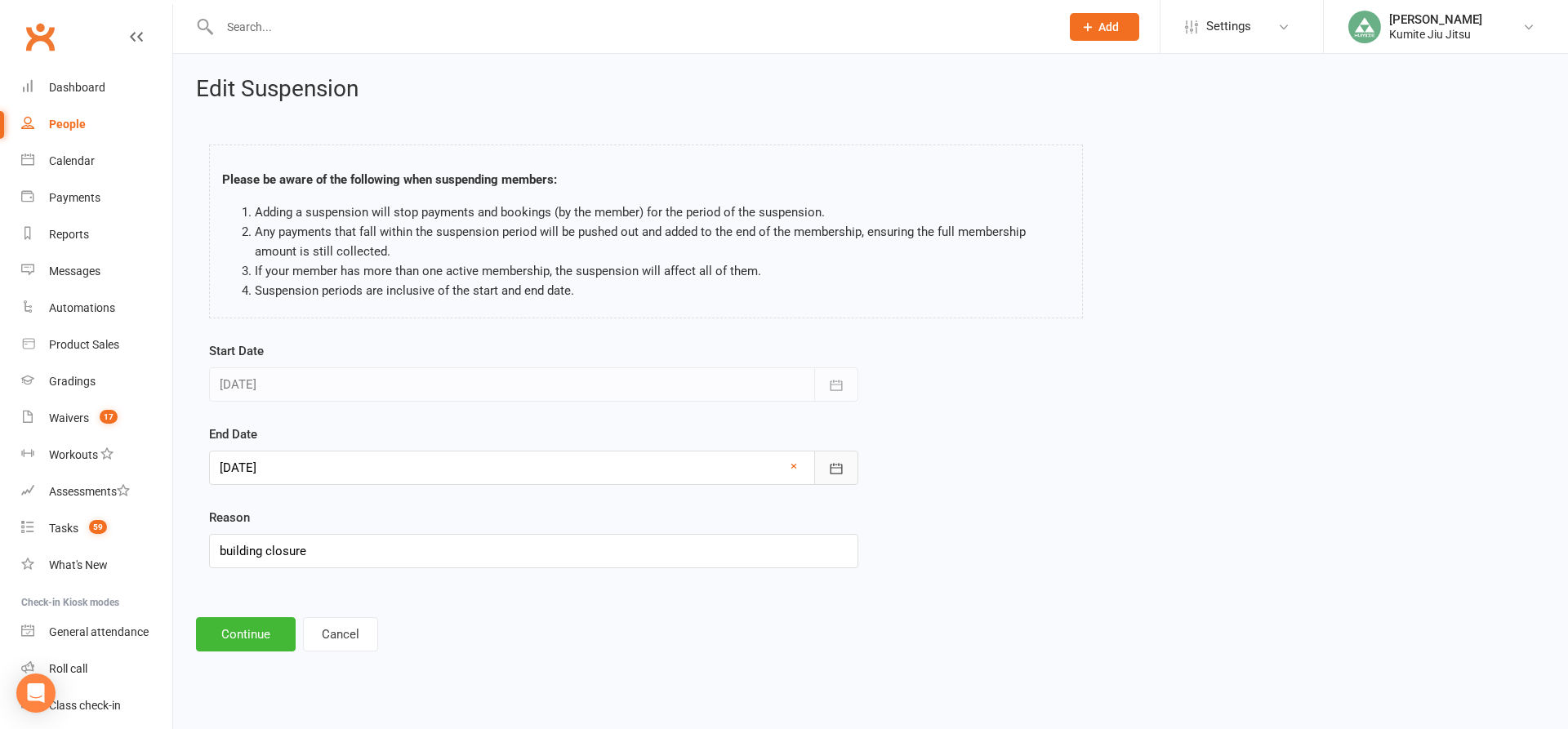
click at [839, 467] on icon "button" at bounding box center [836, 469] width 17 height 17
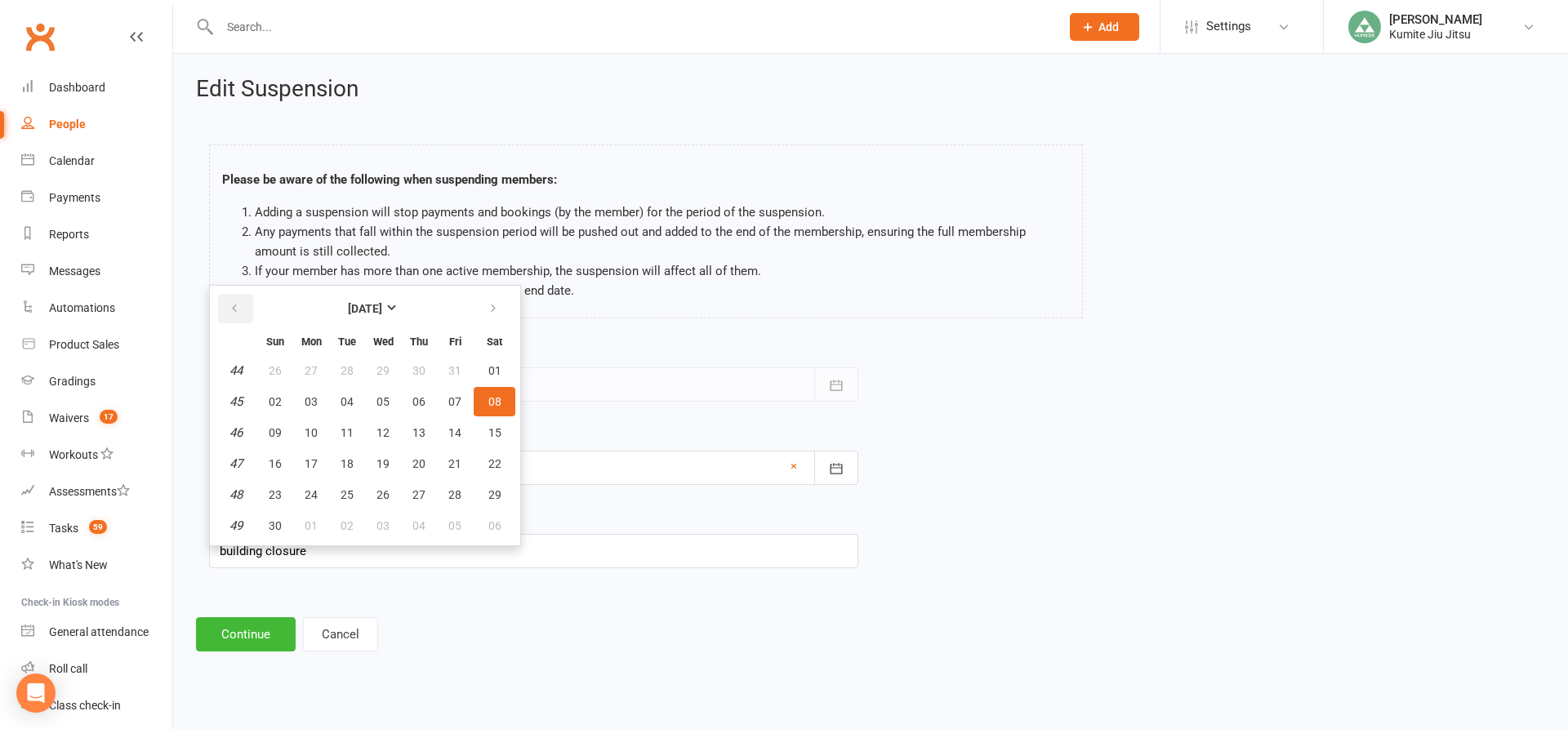
click at [247, 303] on button "button" at bounding box center [235, 308] width 35 height 30
click at [312, 437] on span "13" at bounding box center [311, 432] width 13 height 13
type input "[DATE]"
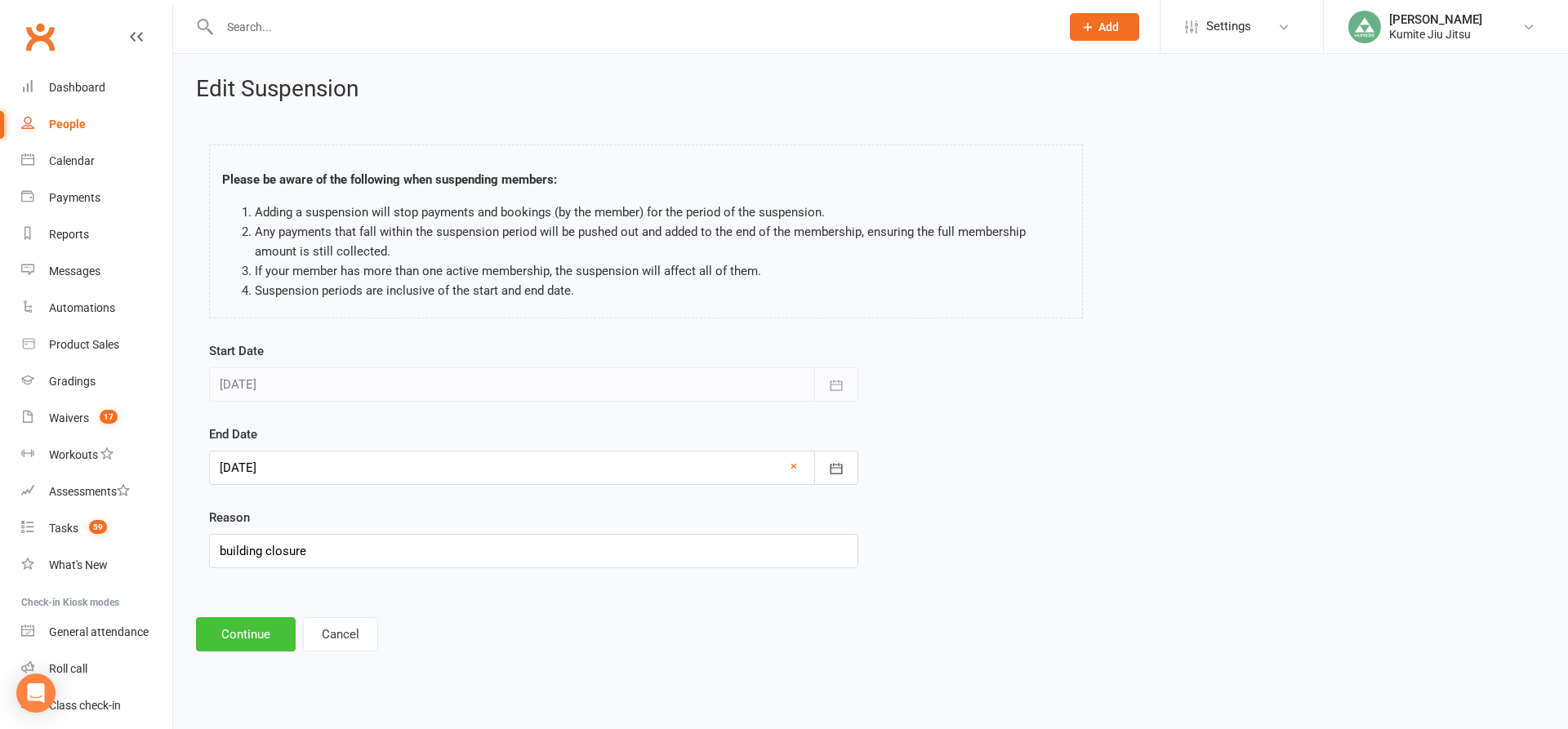
click at [261, 638] on button "Continue" at bounding box center [246, 634] width 99 height 34
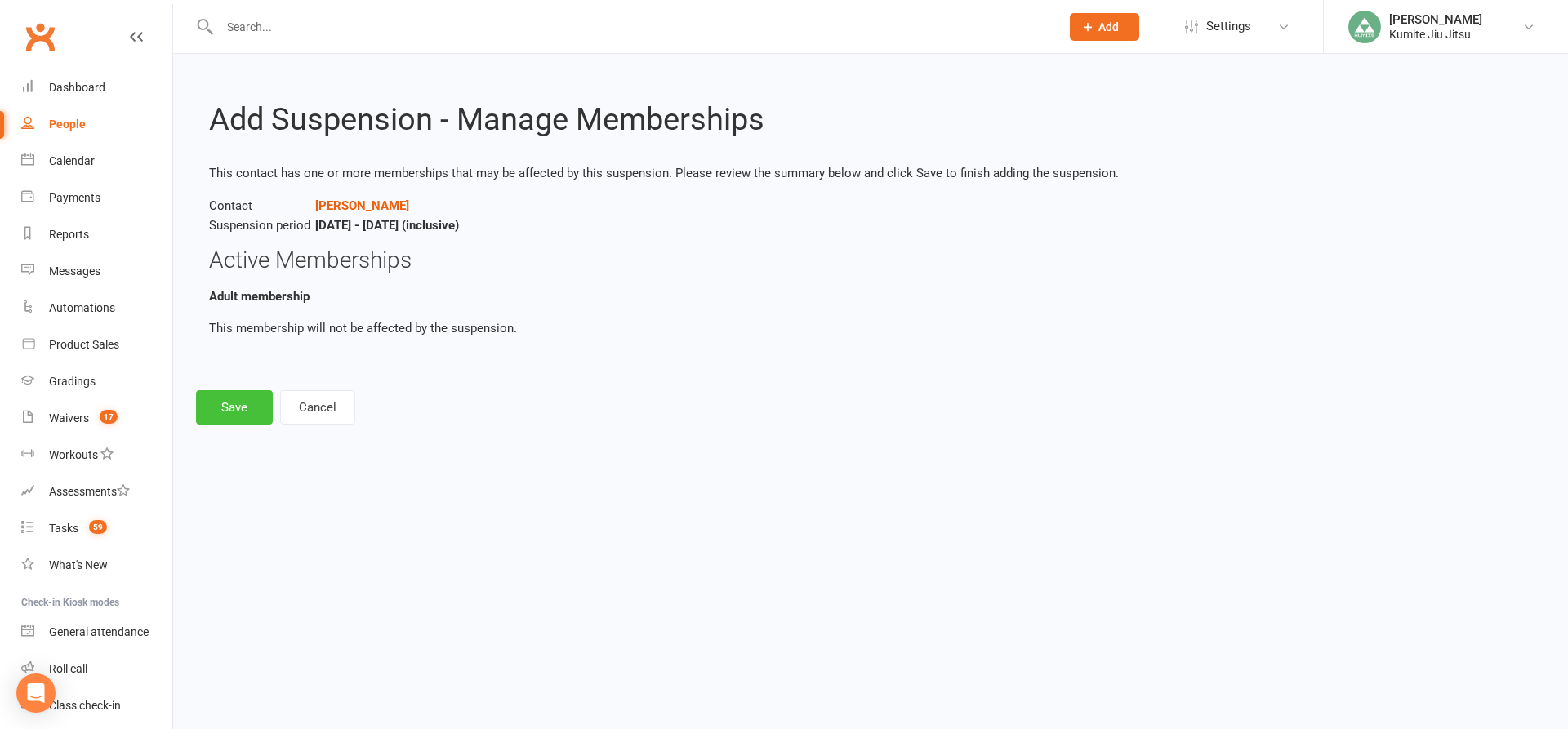
click at [246, 397] on button "Save" at bounding box center [234, 407] width 77 height 34
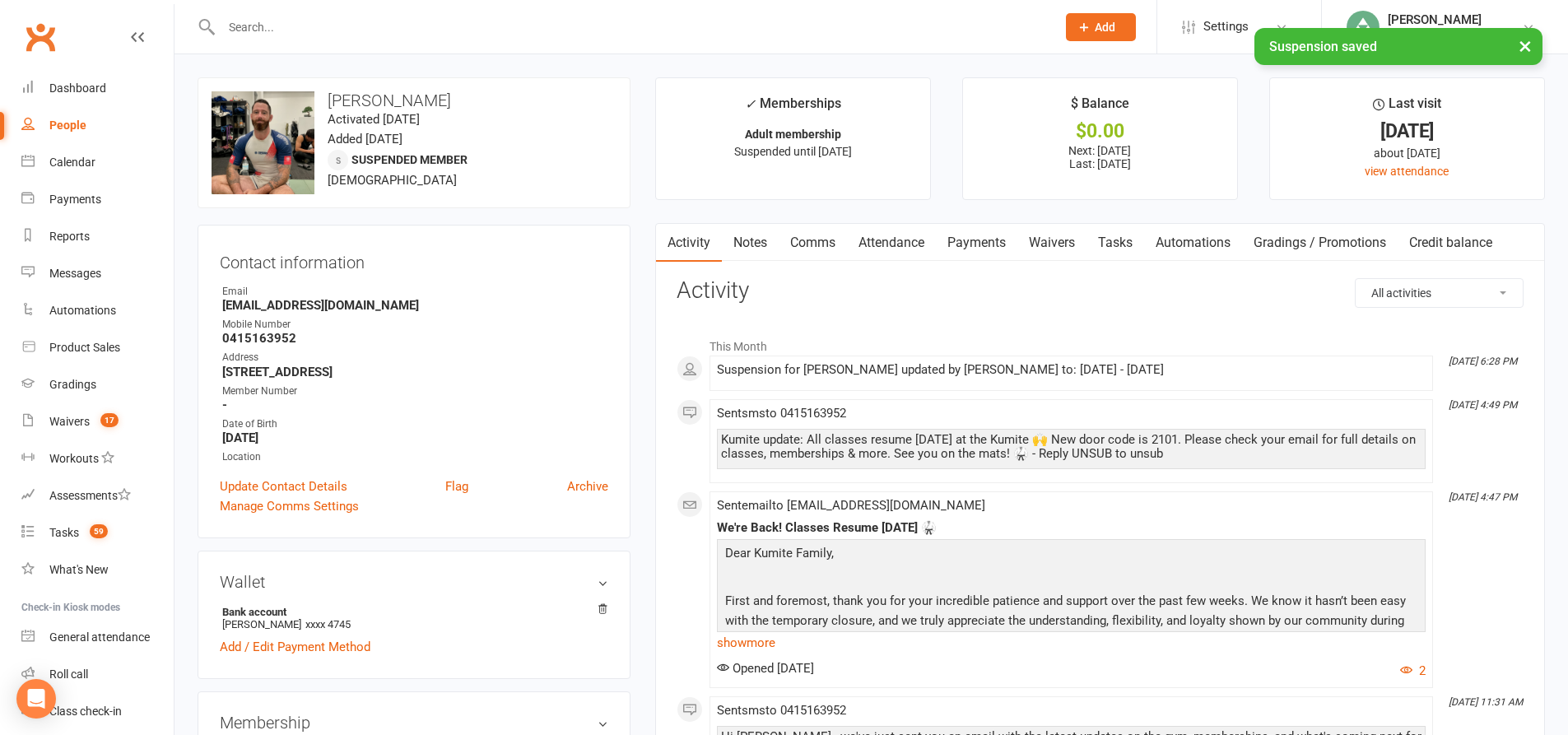
click at [999, 237] on link "Payments" at bounding box center [976, 242] width 82 height 38
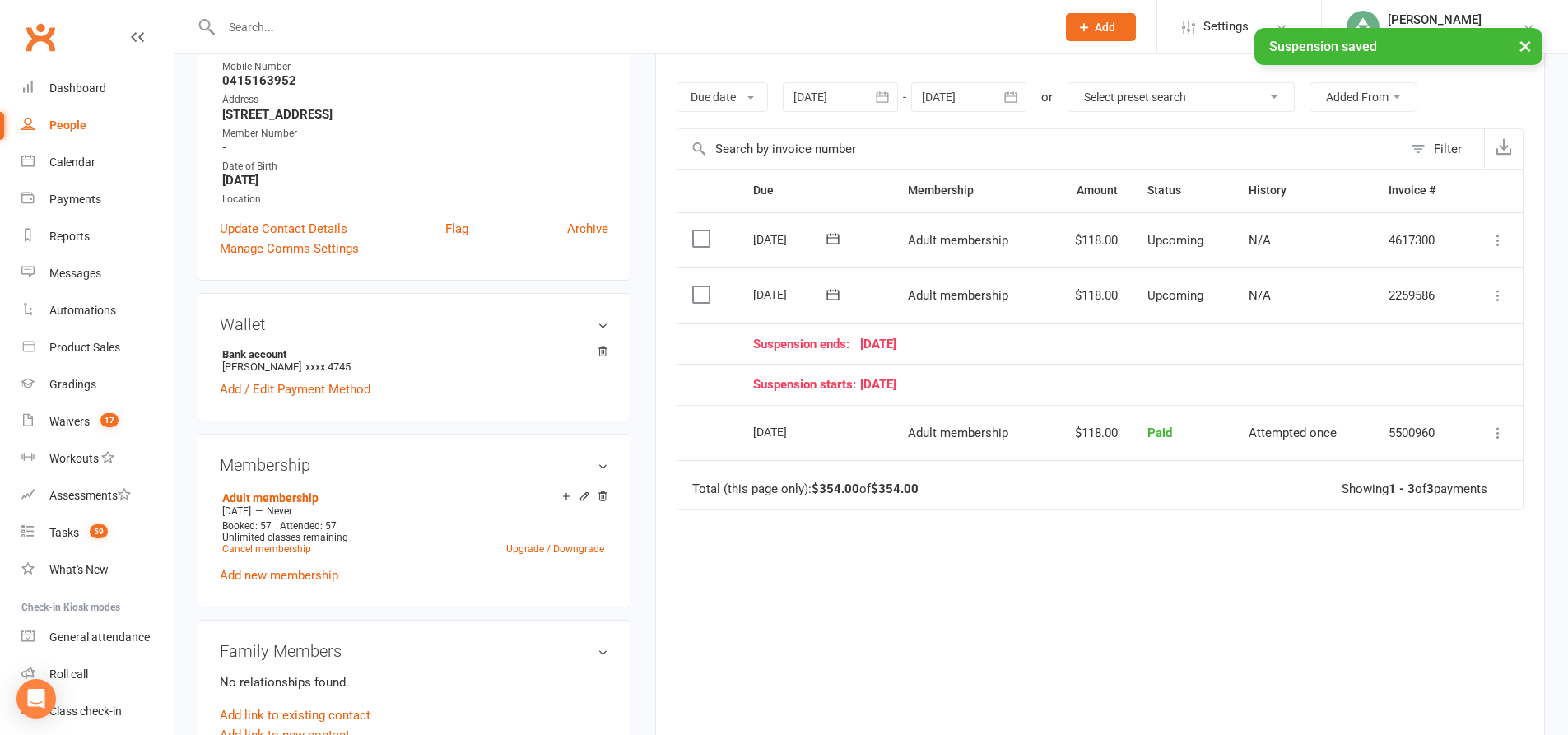
scroll to position [247, 0]
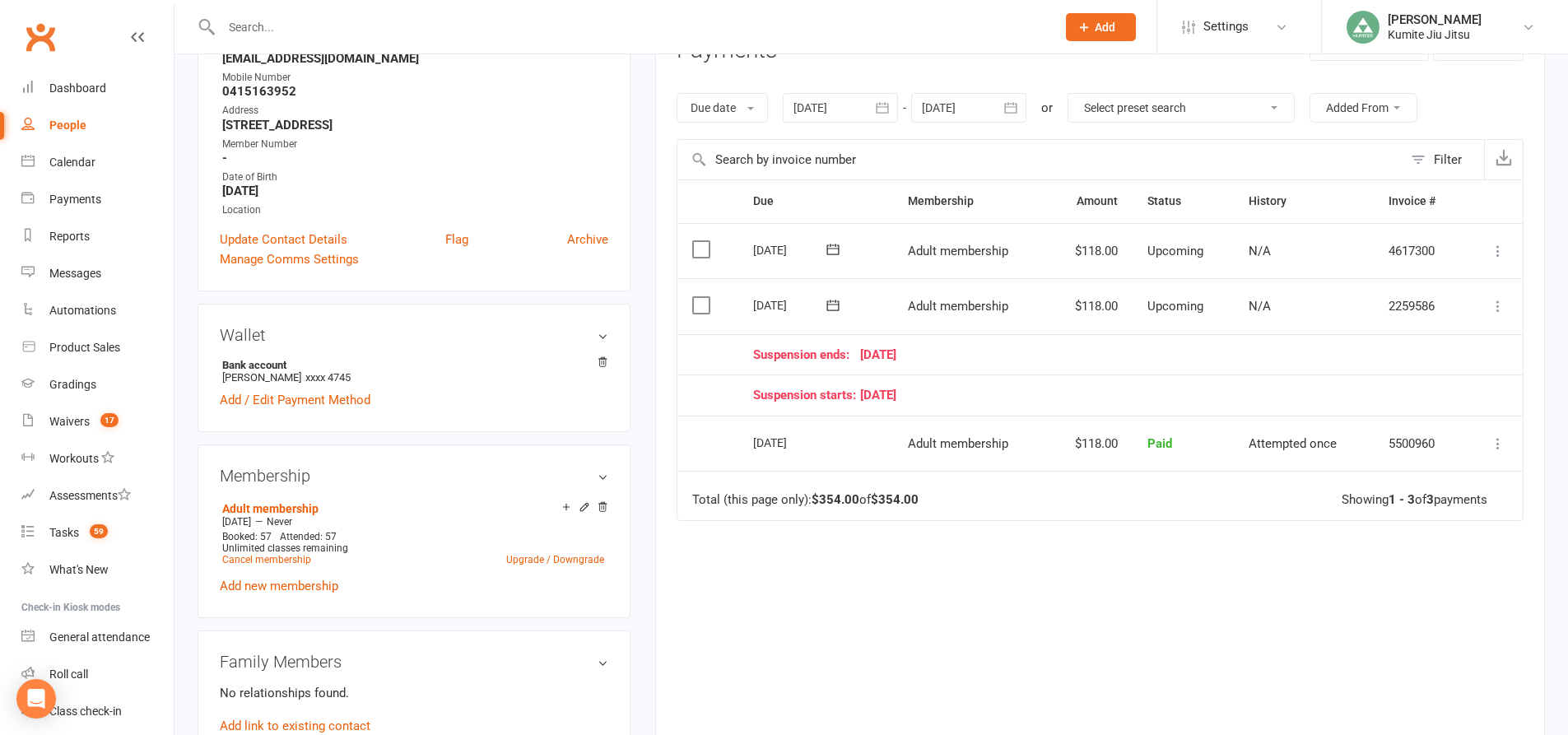
click at [1490, 304] on icon at bounding box center [1498, 306] width 17 height 17
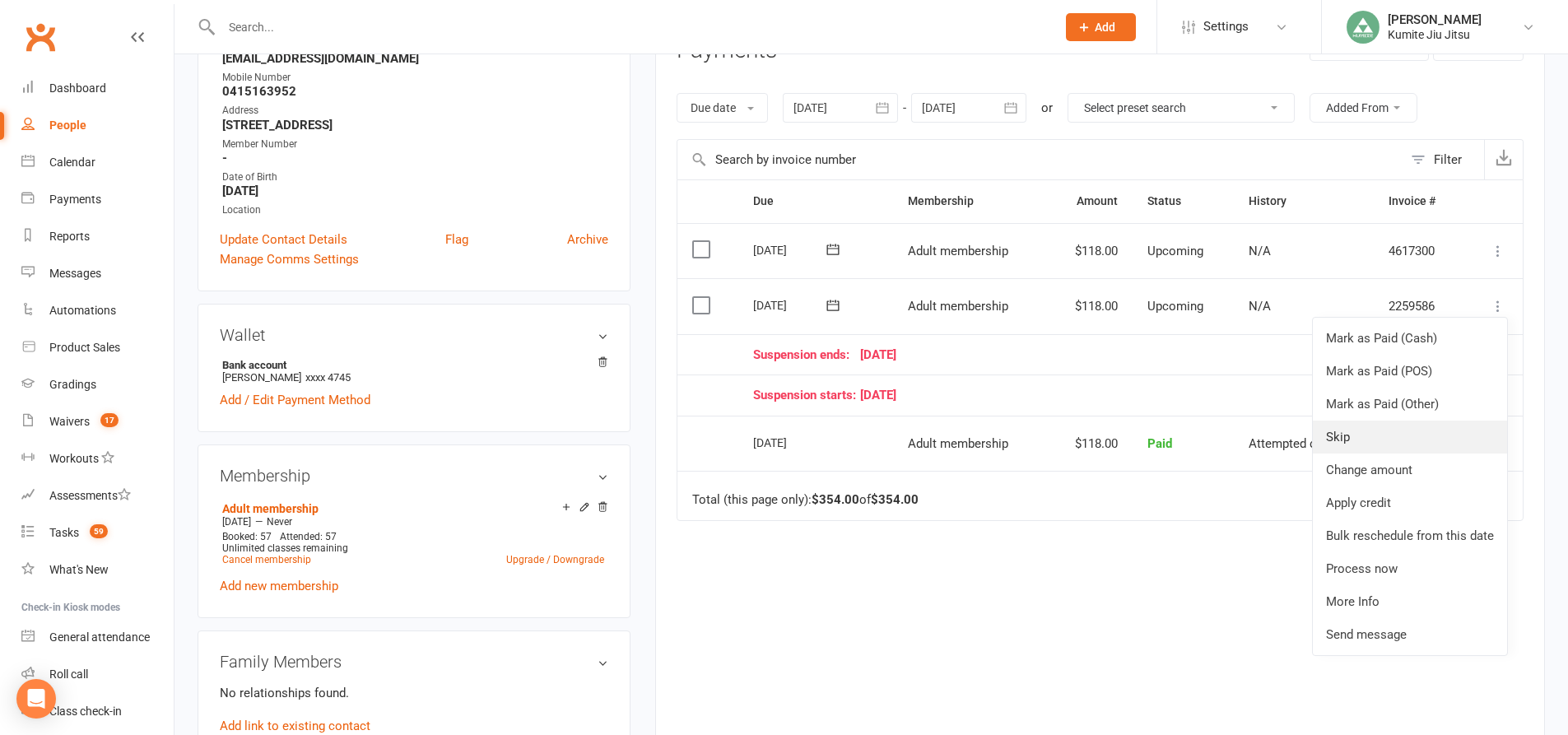
click at [1375, 436] on link "Skip" at bounding box center [1409, 436] width 194 height 32
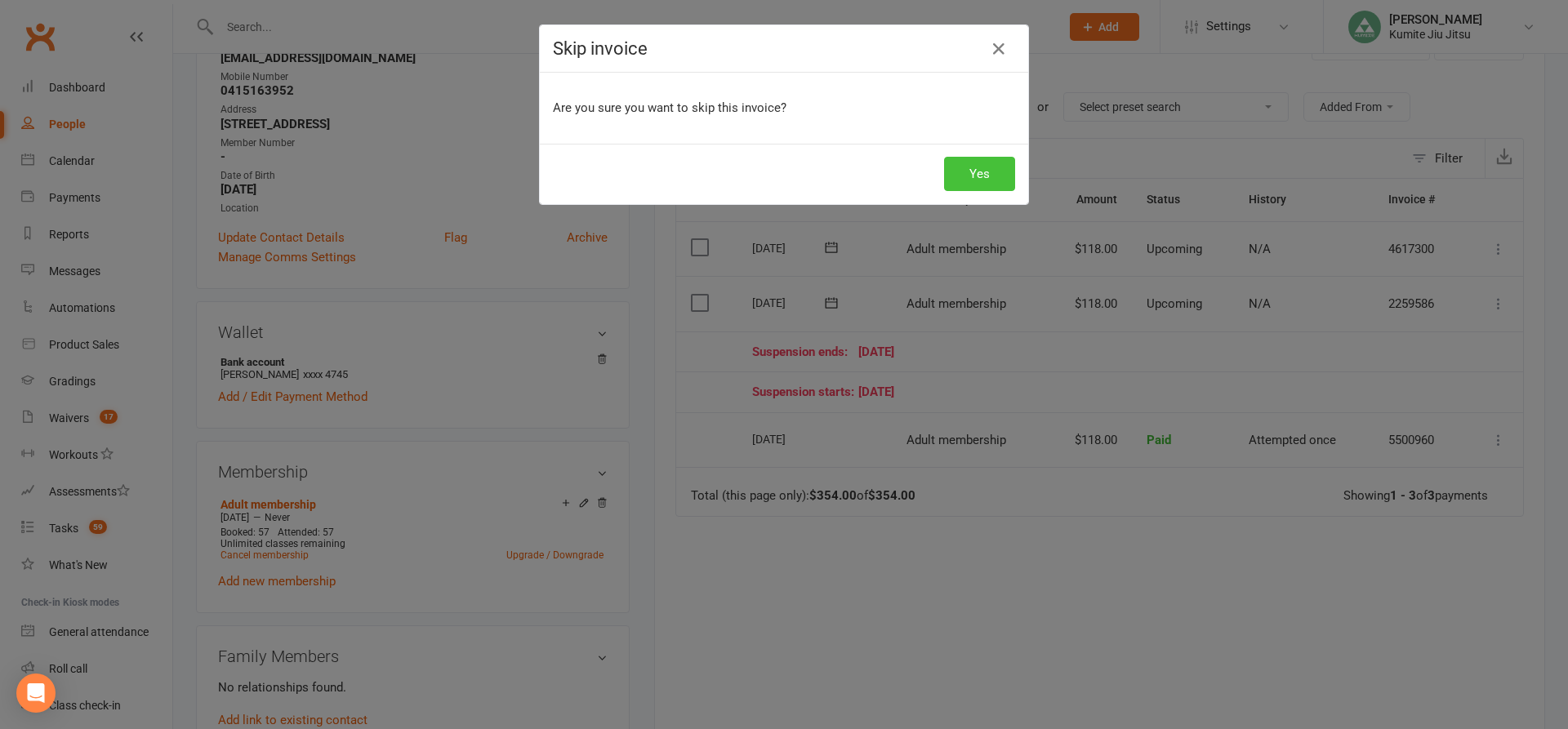
click at [970, 173] on button "Yes" at bounding box center [980, 173] width 71 height 34
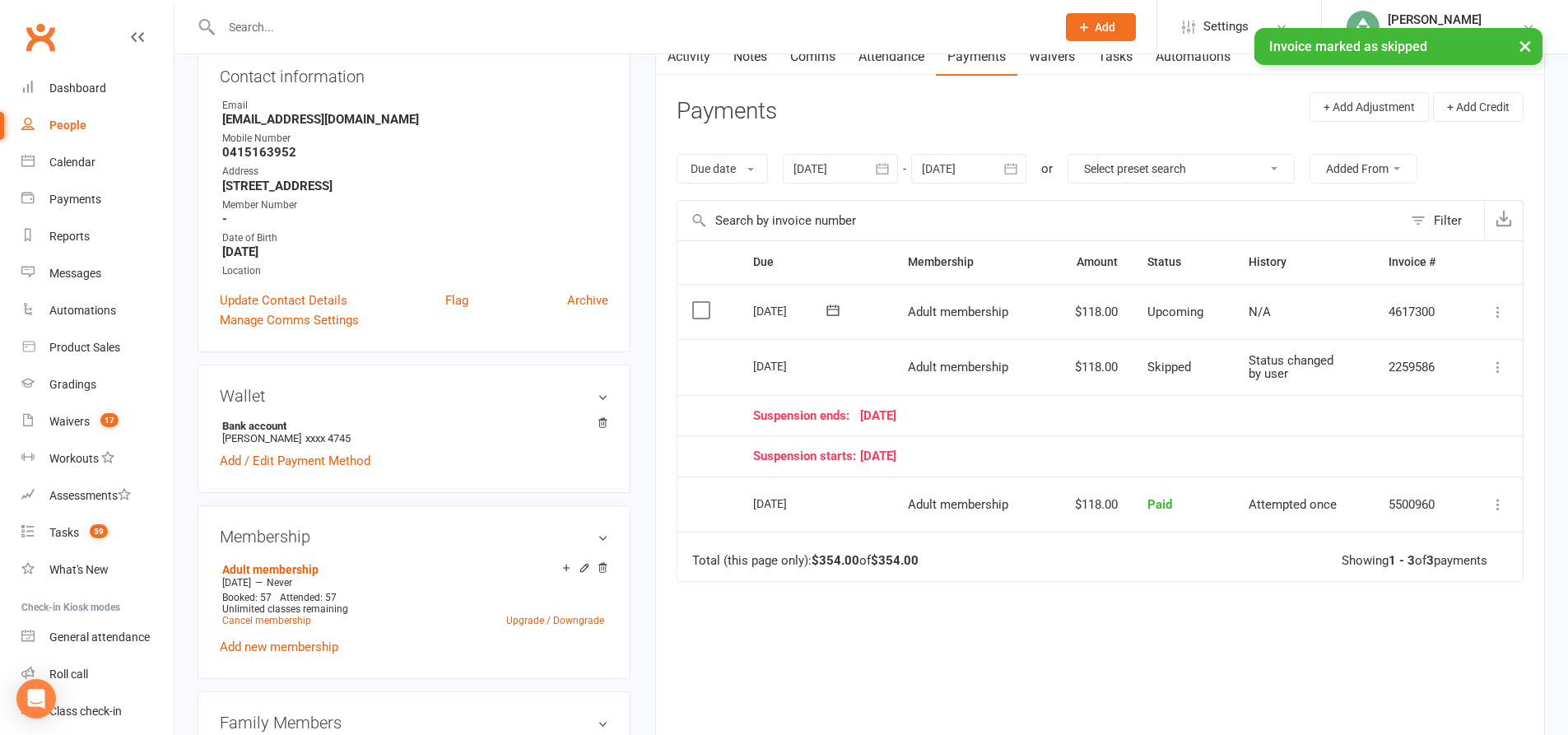
scroll to position [83, 0]
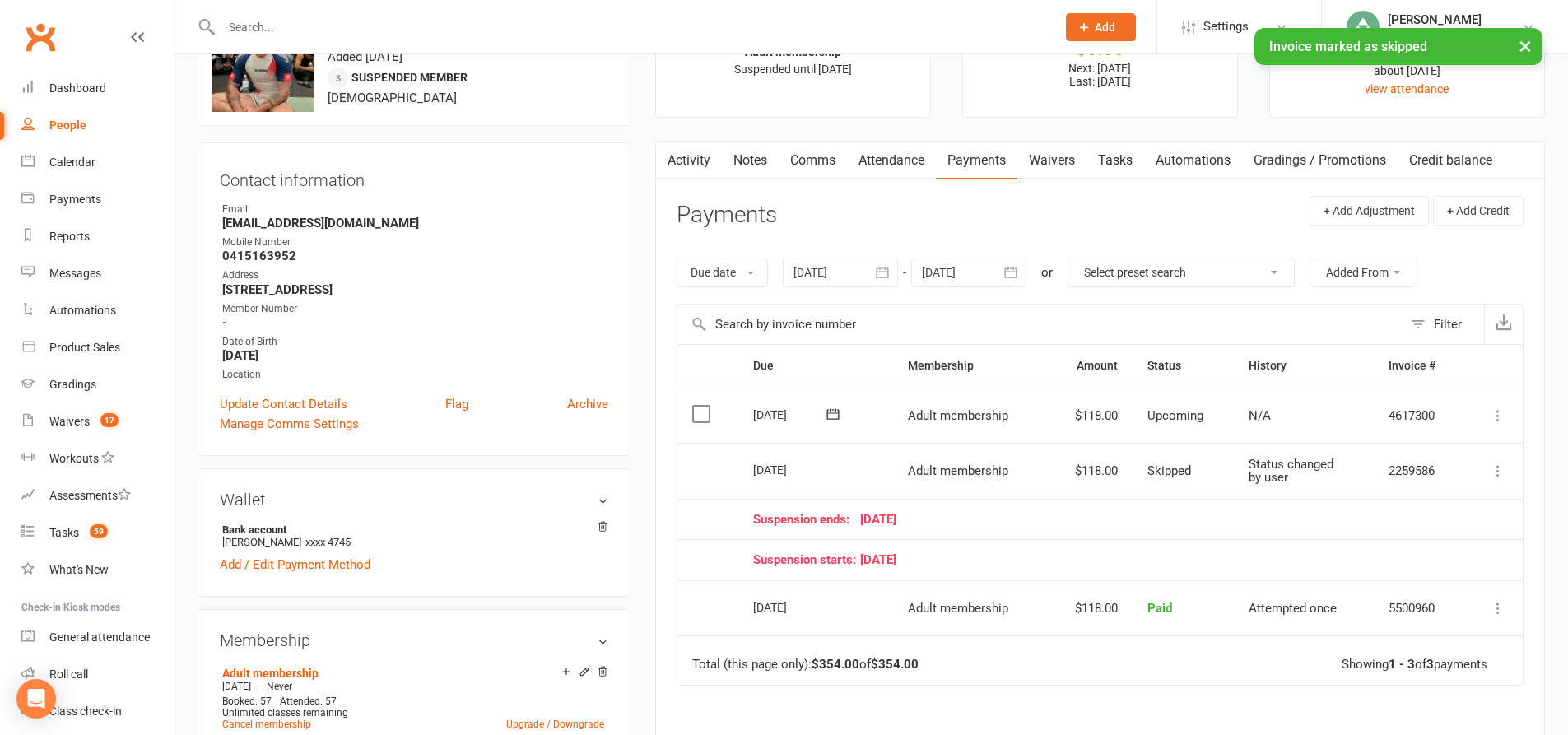
click at [1120, 166] on link "Tasks" at bounding box center [1115, 160] width 58 height 38
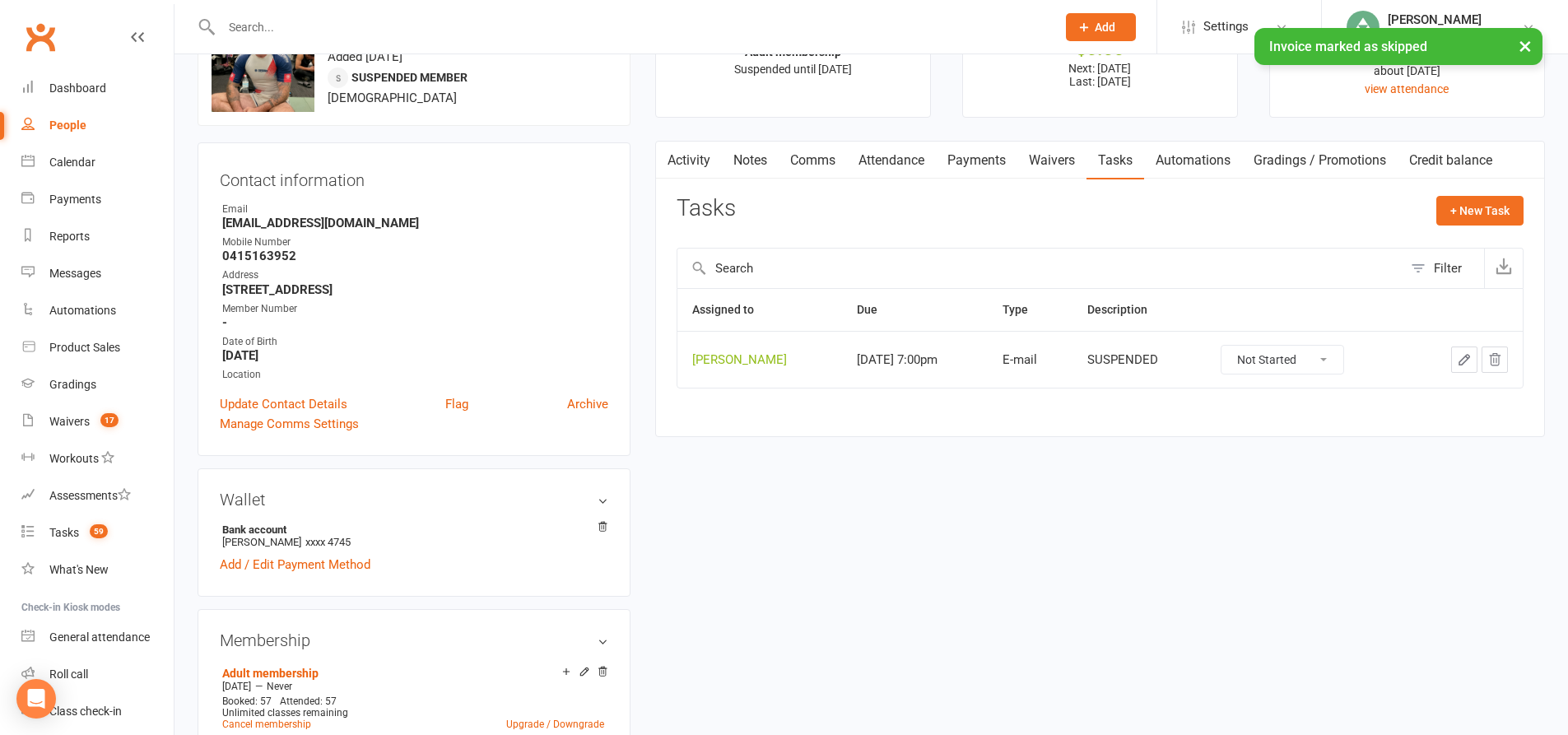
click at [1502, 362] on button "button" at bounding box center [1494, 360] width 26 height 26
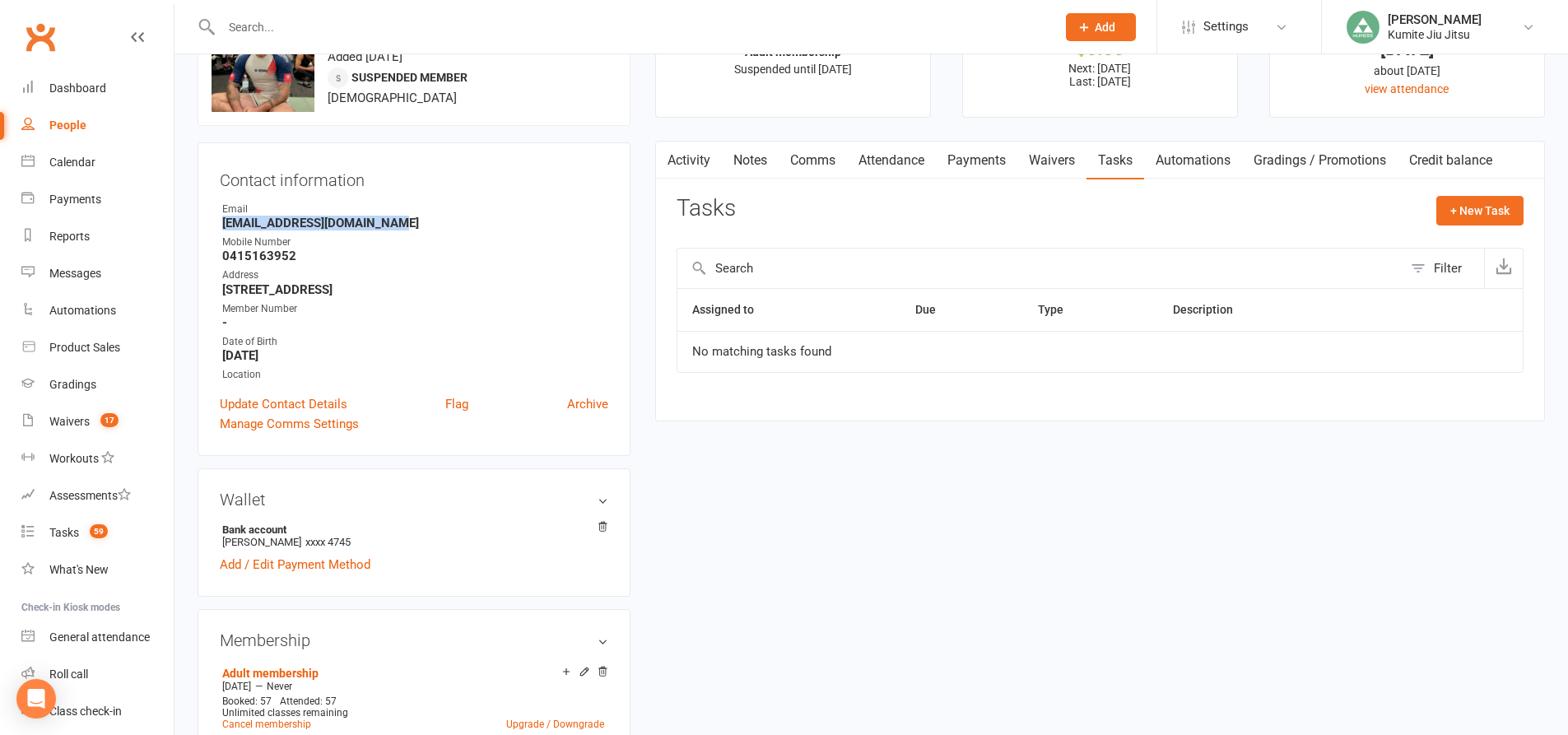
drag, startPoint x: 414, startPoint y: 226, endPoint x: 195, endPoint y: 222, distance: 219.0
copy strong "Matthewjhoward88@gmail.com"
click at [974, 163] on link "Payments" at bounding box center [976, 160] width 82 height 38
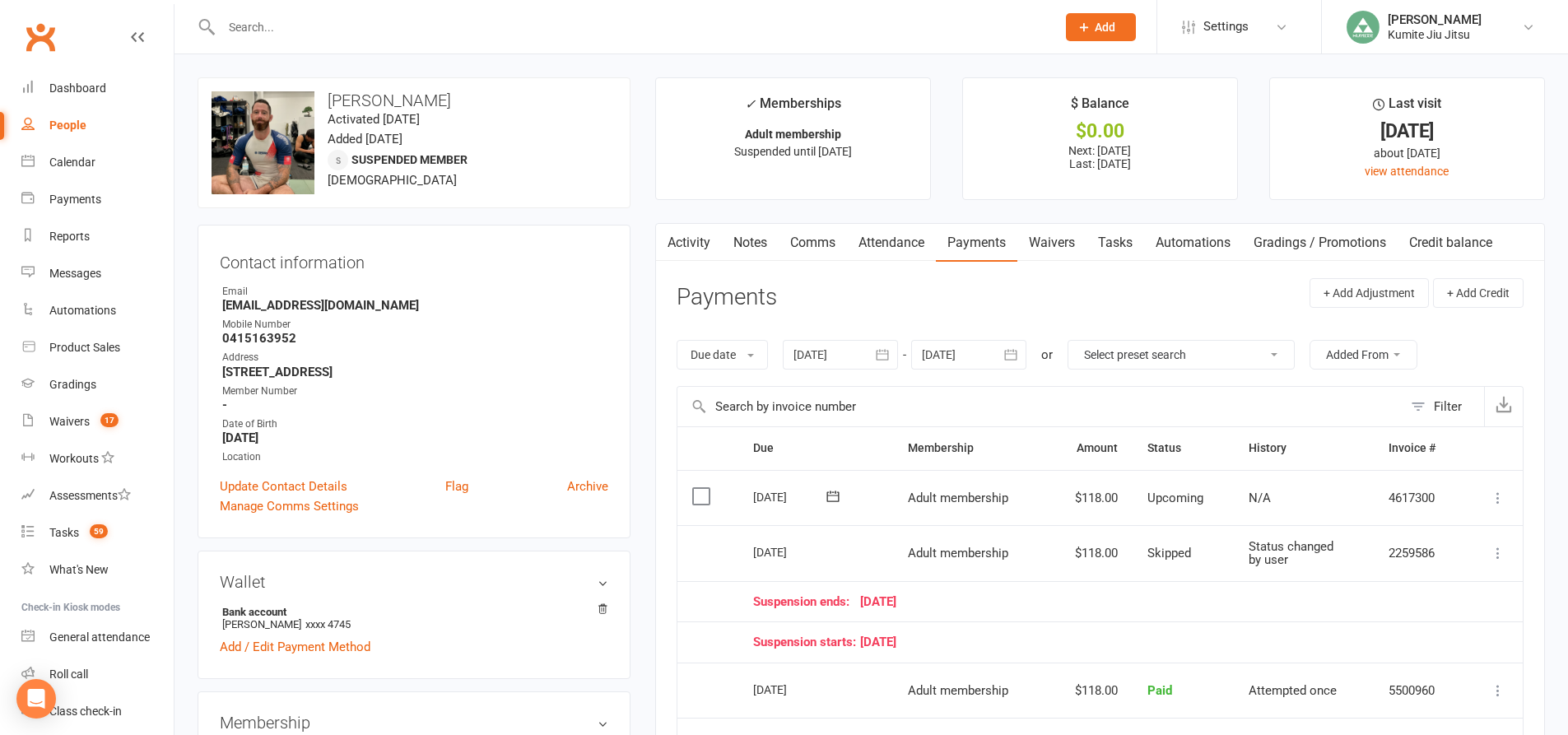
click at [355, 30] on input "text" at bounding box center [630, 27] width 828 height 23
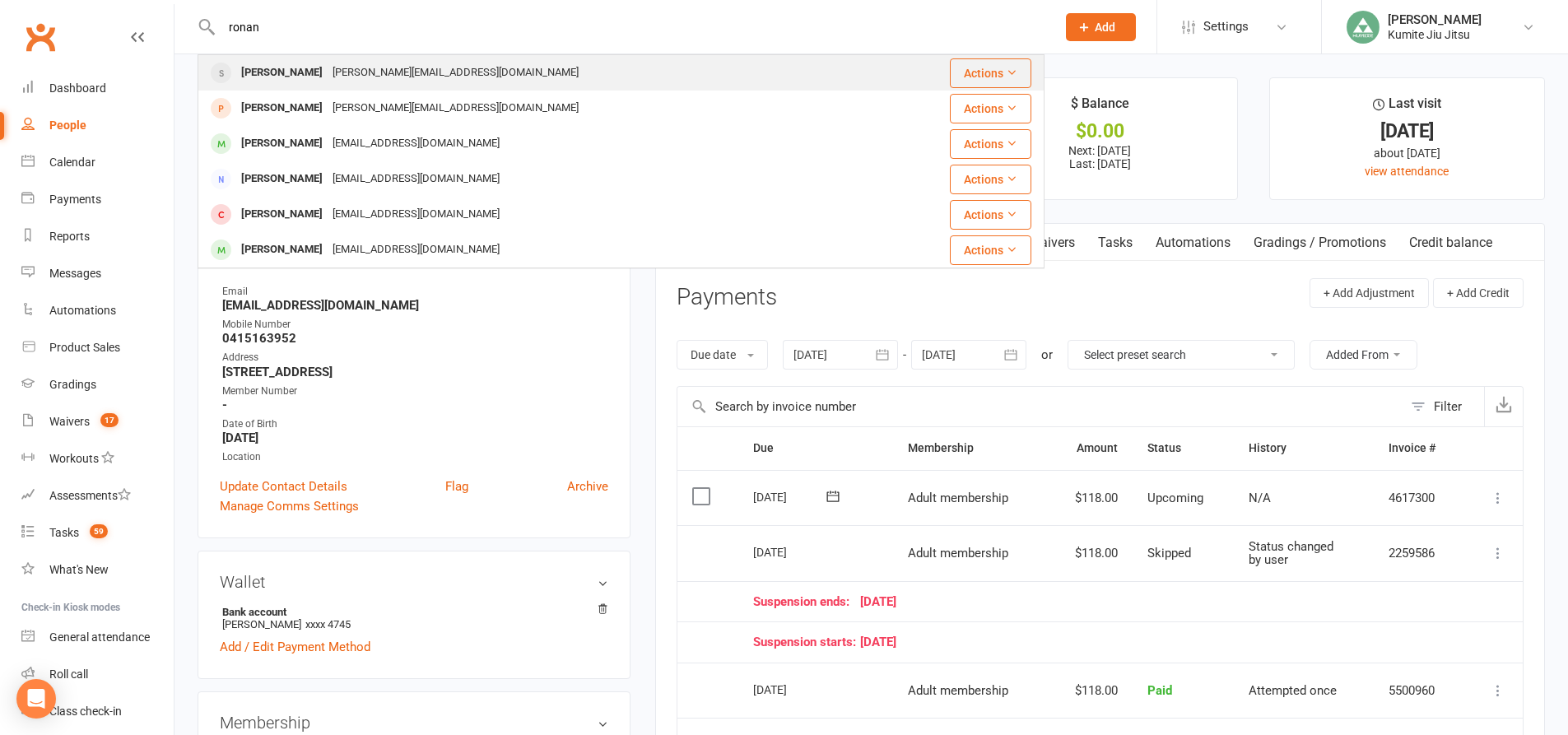
type input "ronan"
click at [327, 71] on div "michelle@dmicivil.com" at bounding box center [456, 72] width 256 height 24
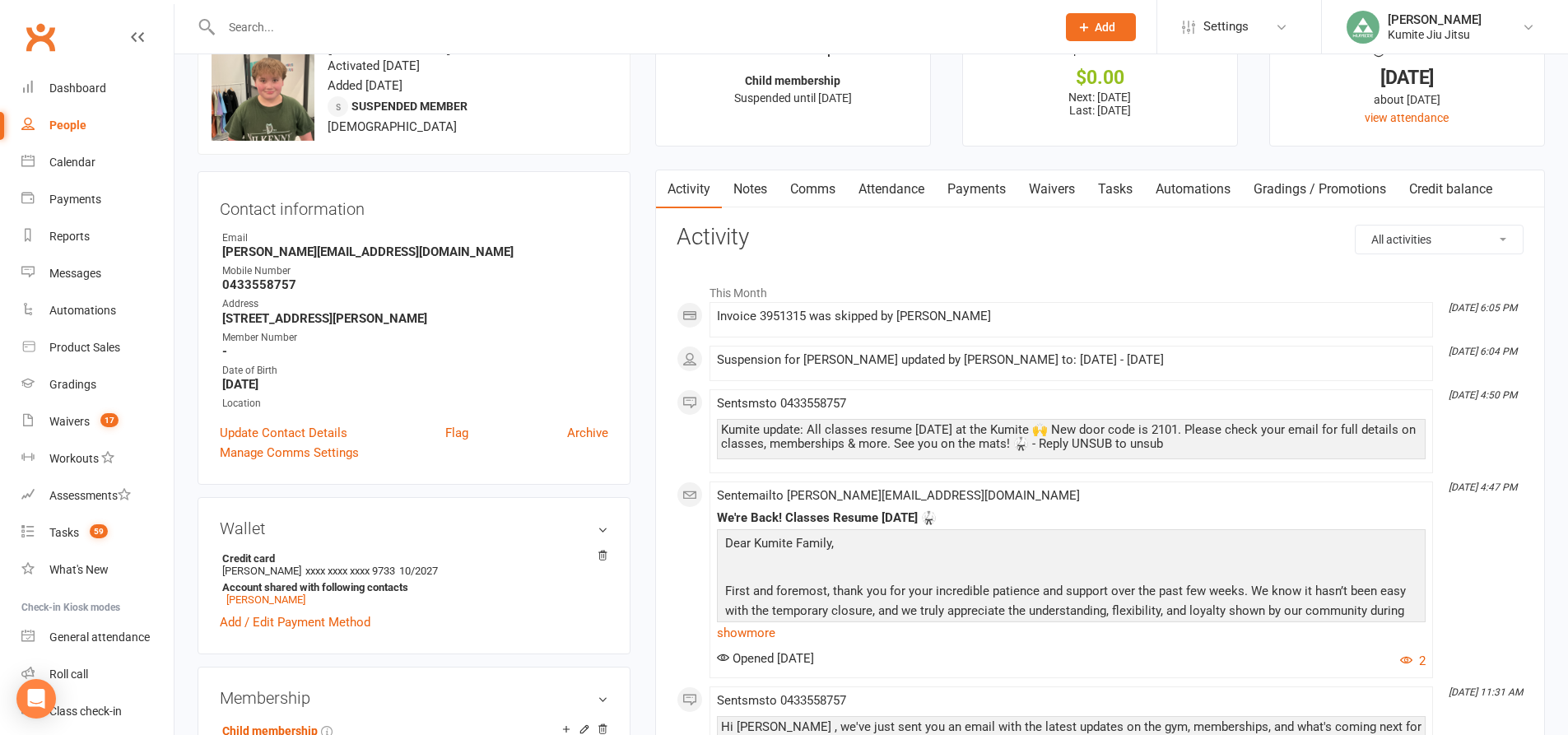
scroll to position [83, 0]
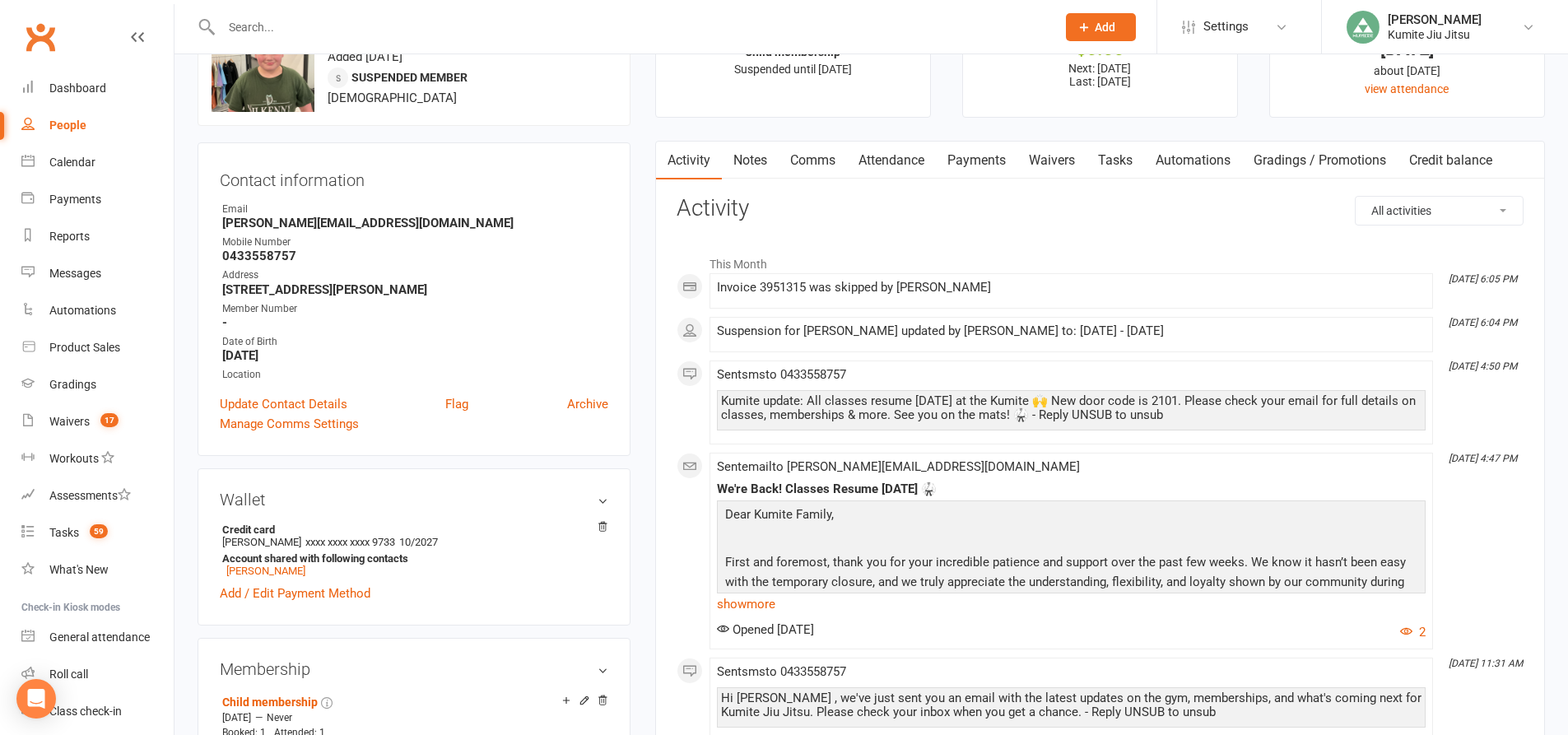
click at [966, 163] on link "Payments" at bounding box center [976, 160] width 82 height 38
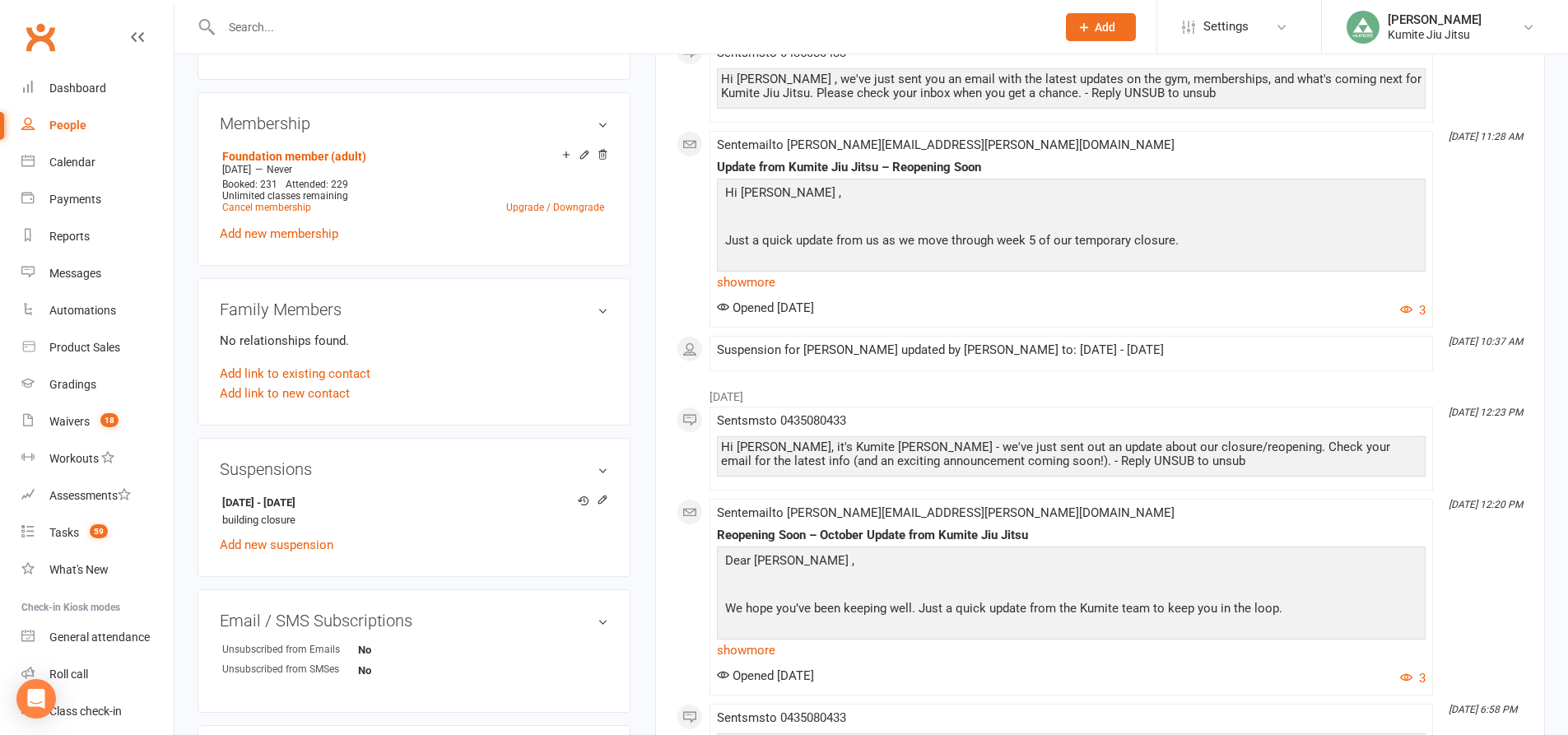
scroll to position [823, 0]
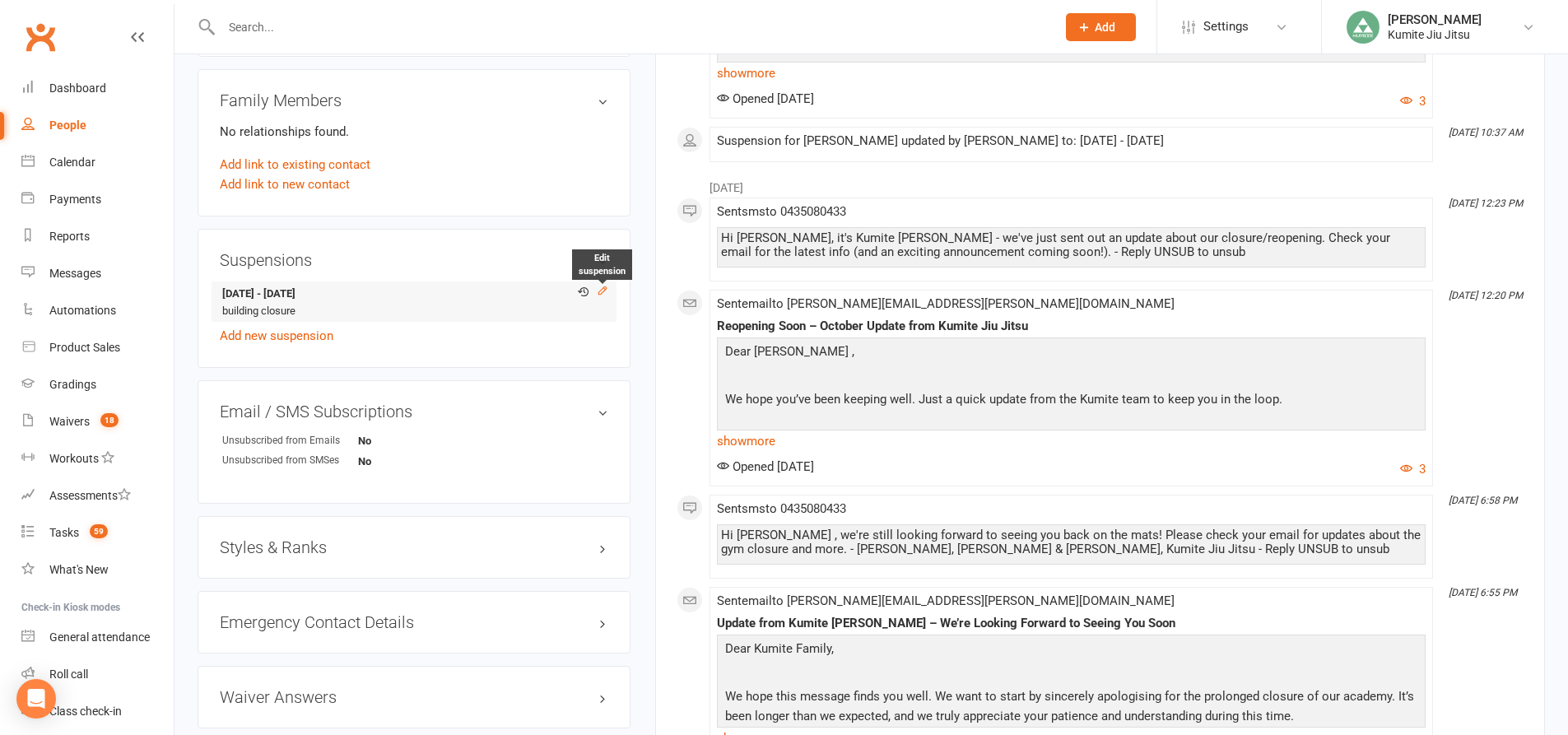
click at [599, 285] on icon at bounding box center [602, 290] width 11 height 11
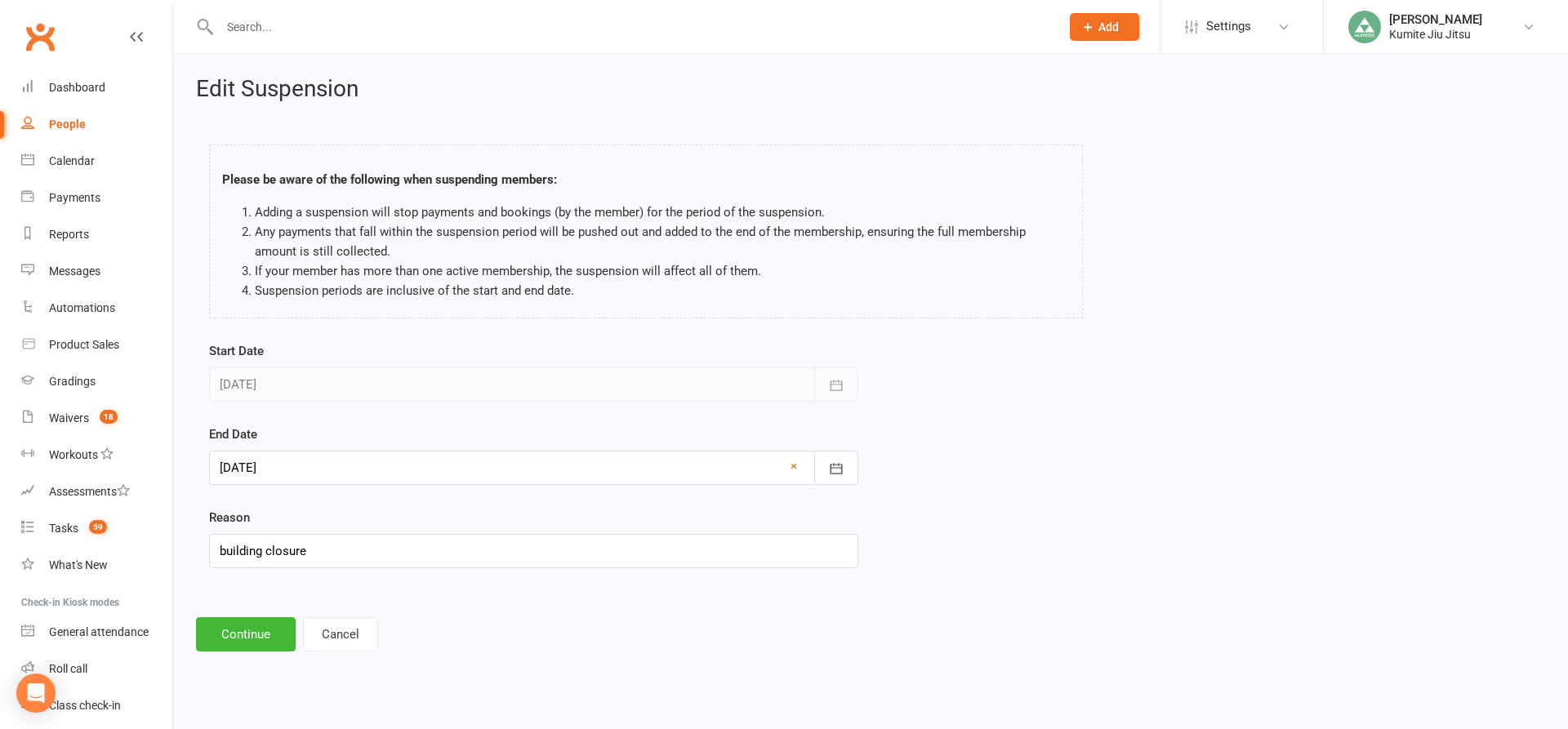
click at [334, 470] on div at bounding box center [533, 467] width 649 height 34
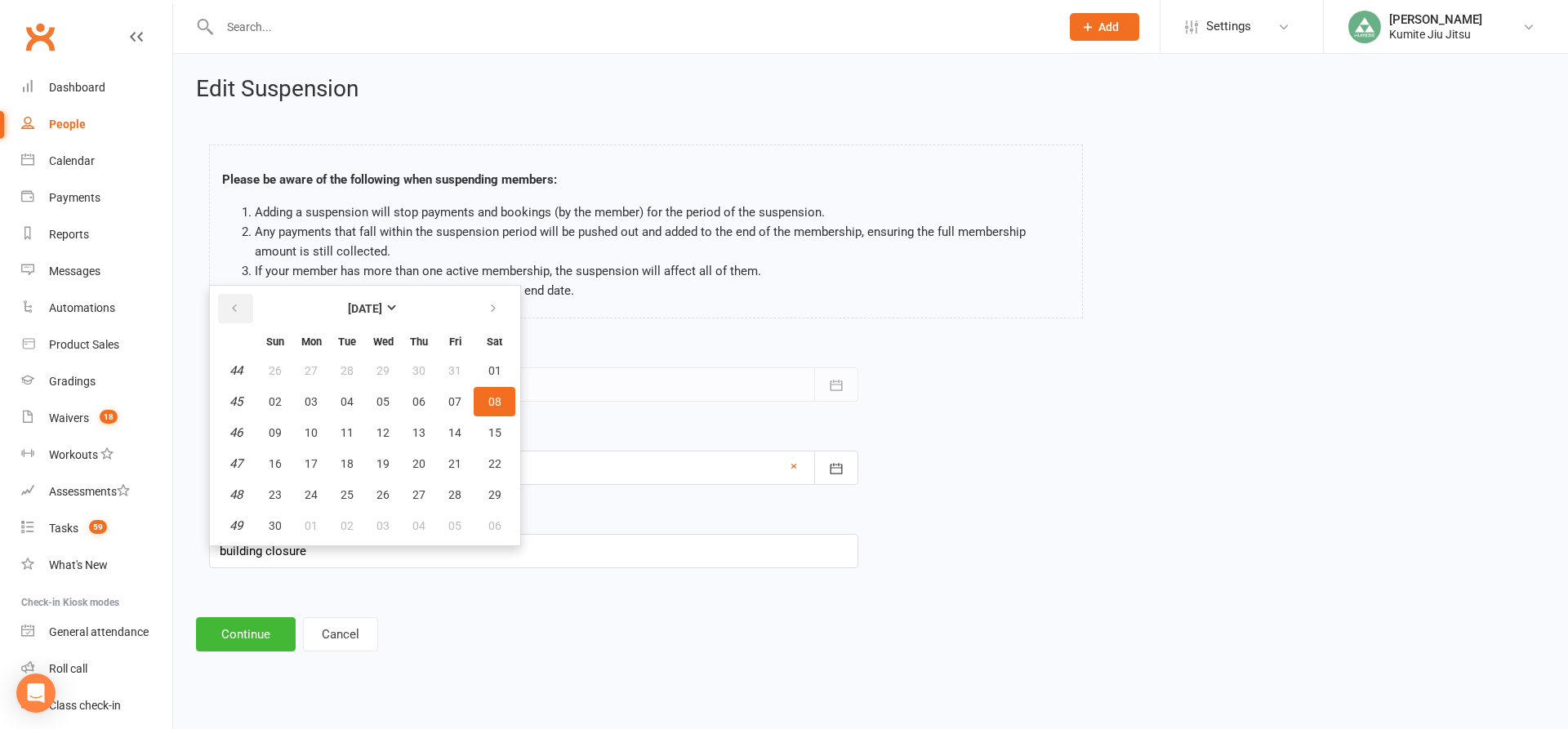
click at [243, 312] on button "button" at bounding box center [235, 308] width 35 height 30
click at [314, 432] on span "13" at bounding box center [311, 432] width 13 height 13
type input "[DATE]"
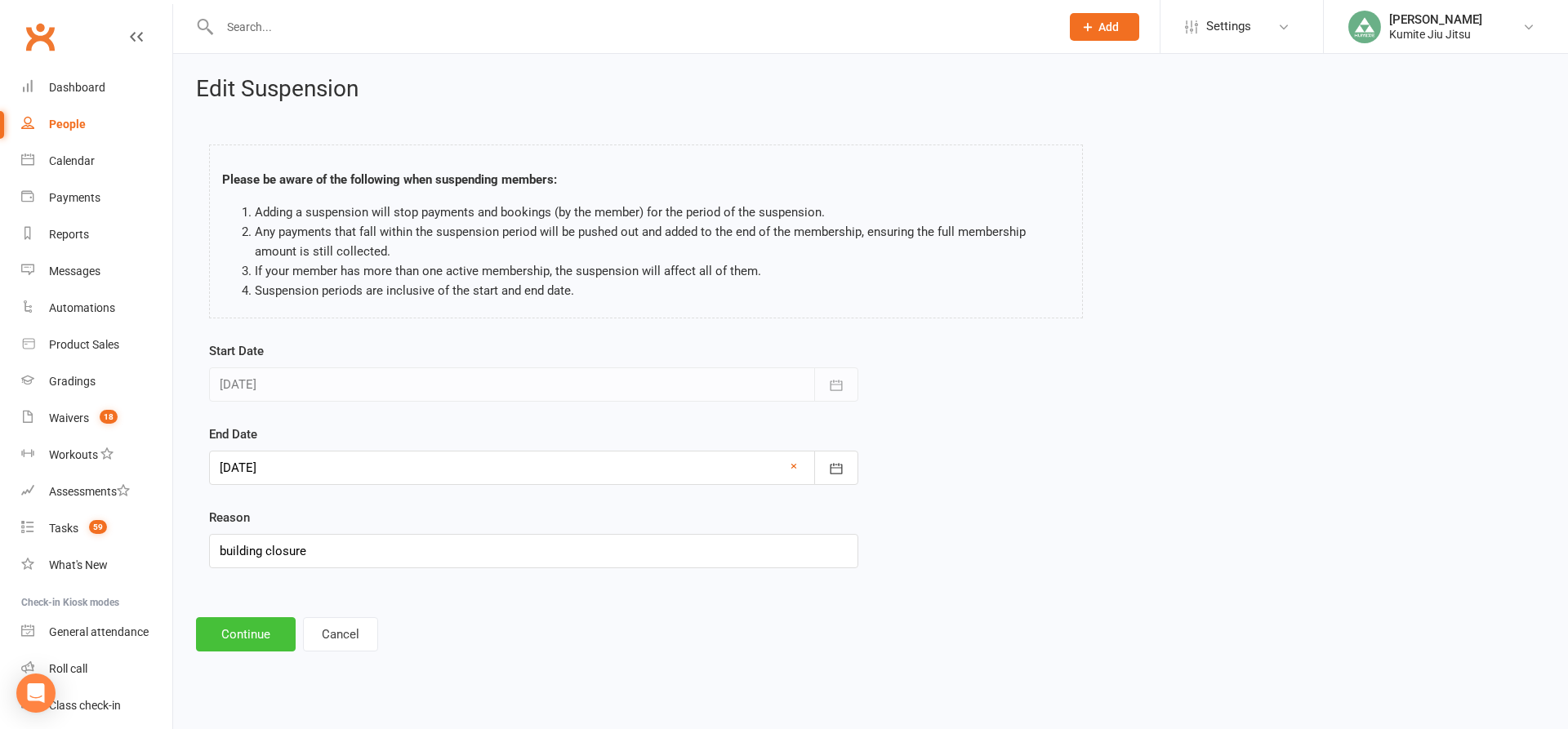
click at [252, 627] on button "Continue" at bounding box center [246, 634] width 99 height 34
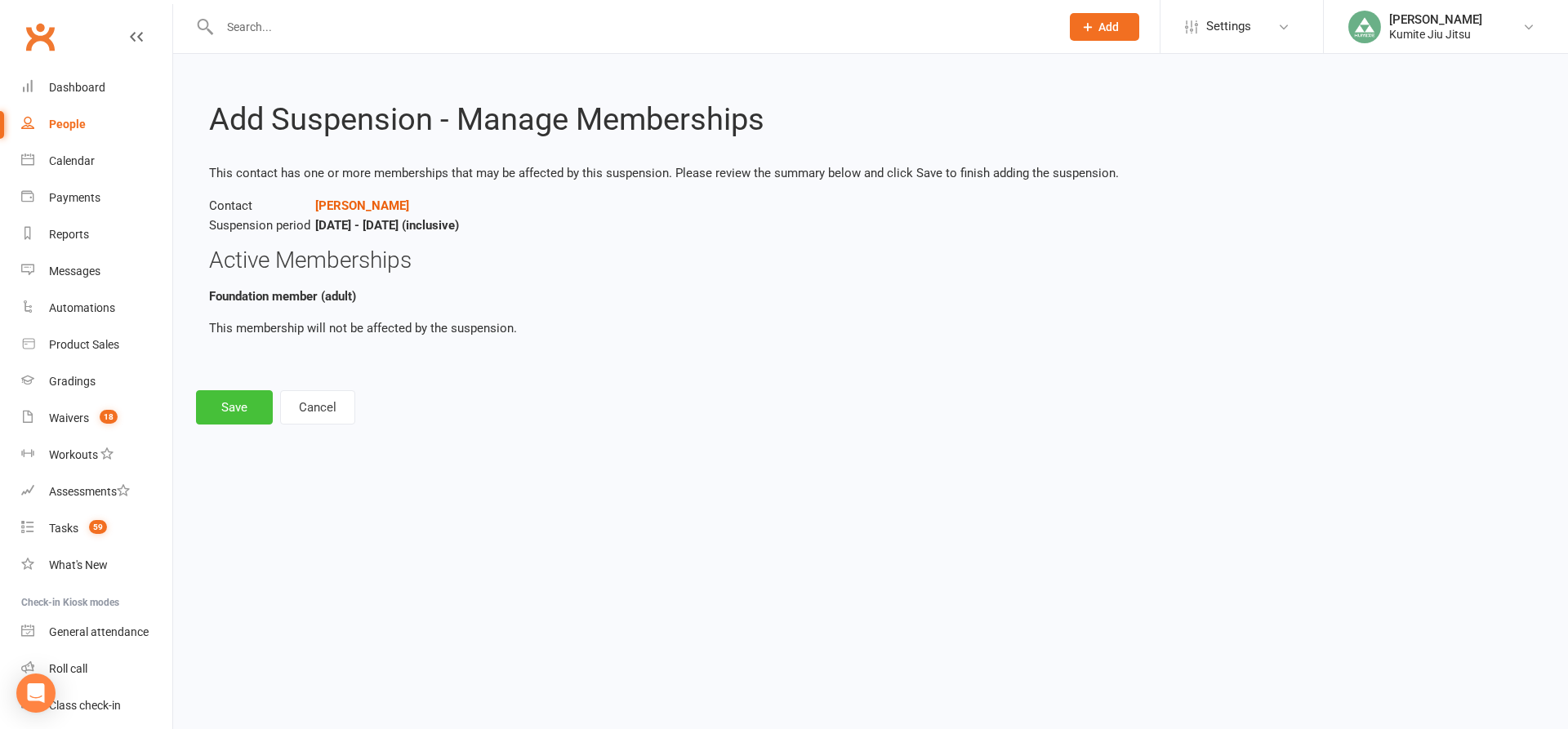
click at [249, 410] on button "Save" at bounding box center [234, 407] width 77 height 34
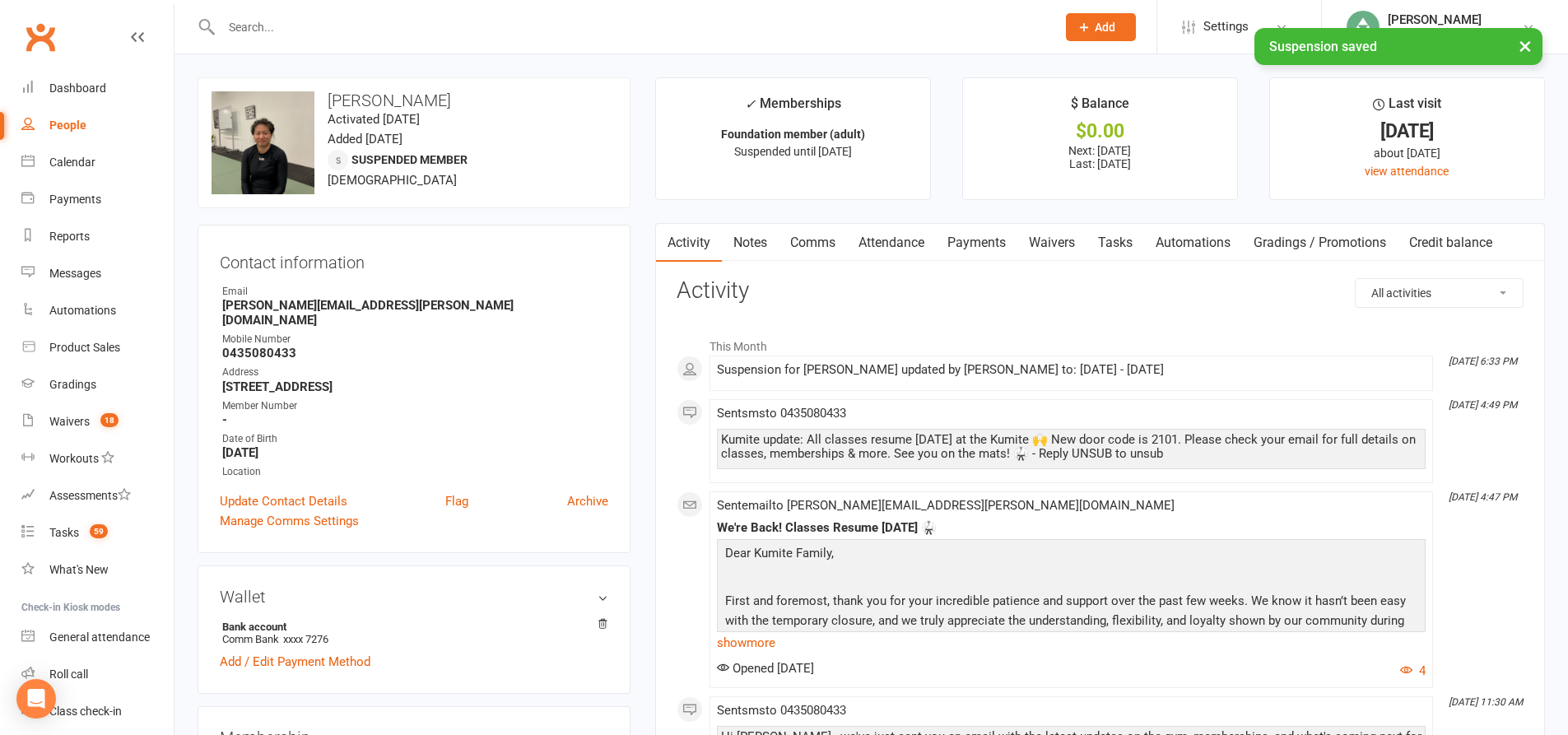
click at [1127, 243] on link "Tasks" at bounding box center [1115, 242] width 58 height 38
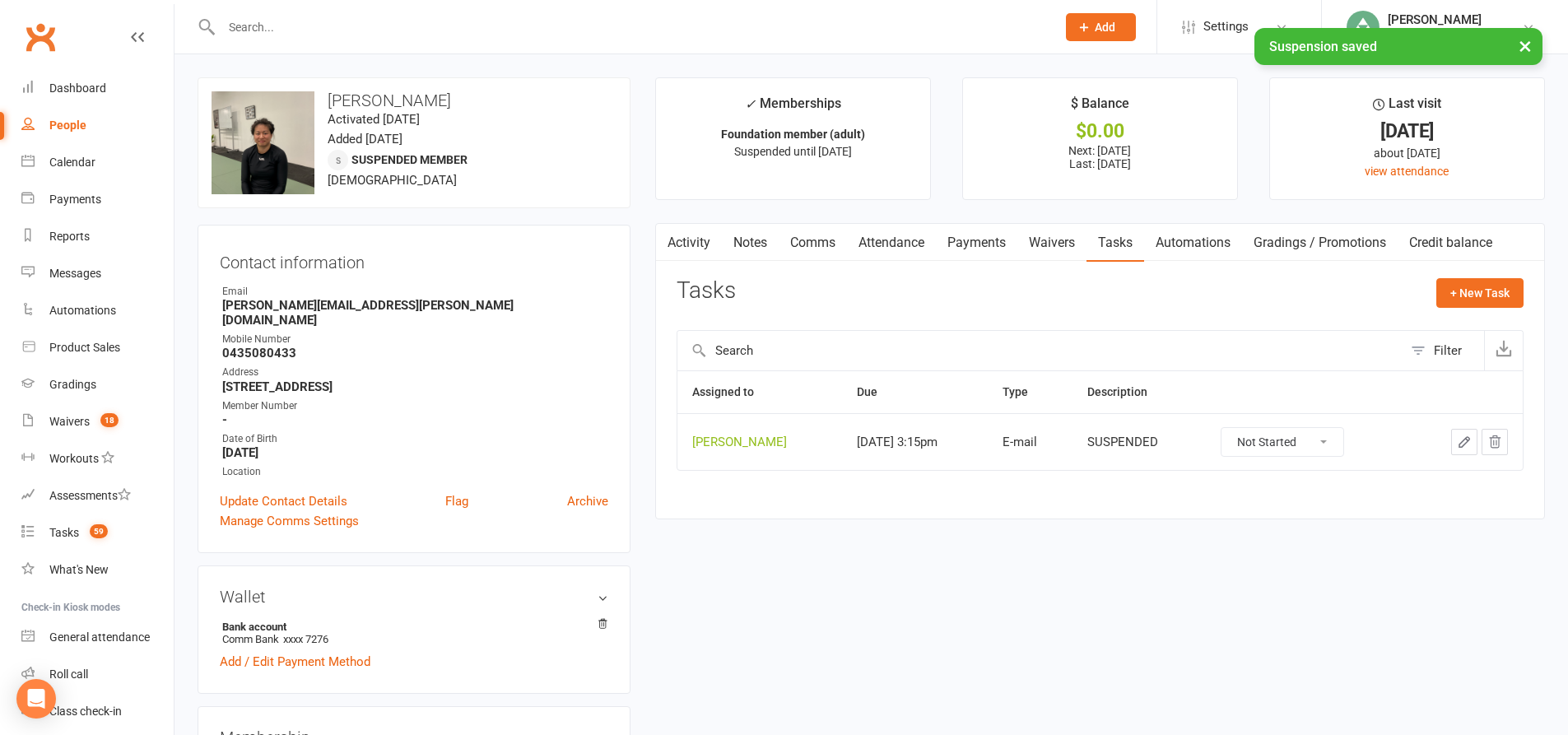
click at [1498, 436] on icon "button" at bounding box center [1494, 442] width 15 height 15
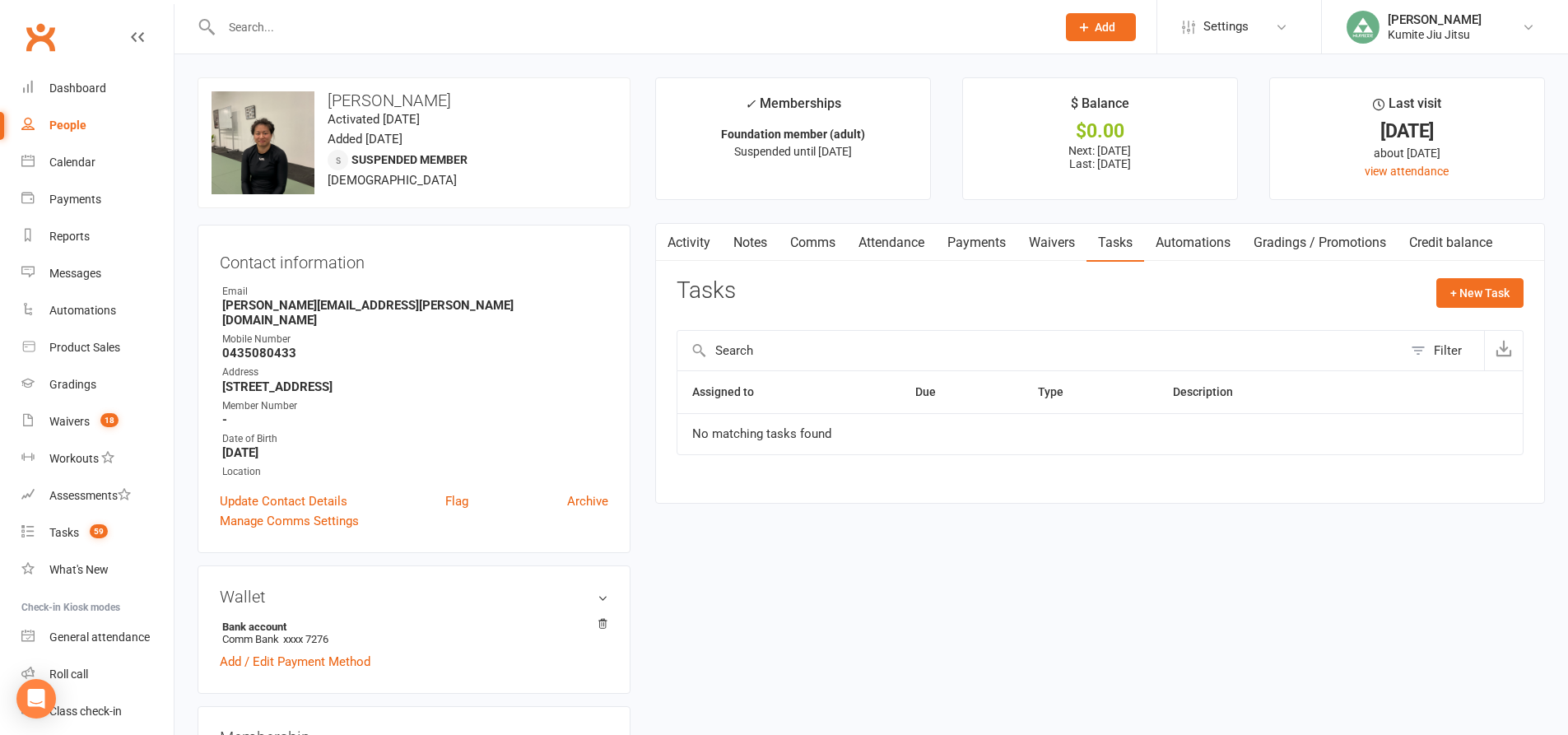
click at [975, 251] on link "Payments" at bounding box center [976, 242] width 82 height 38
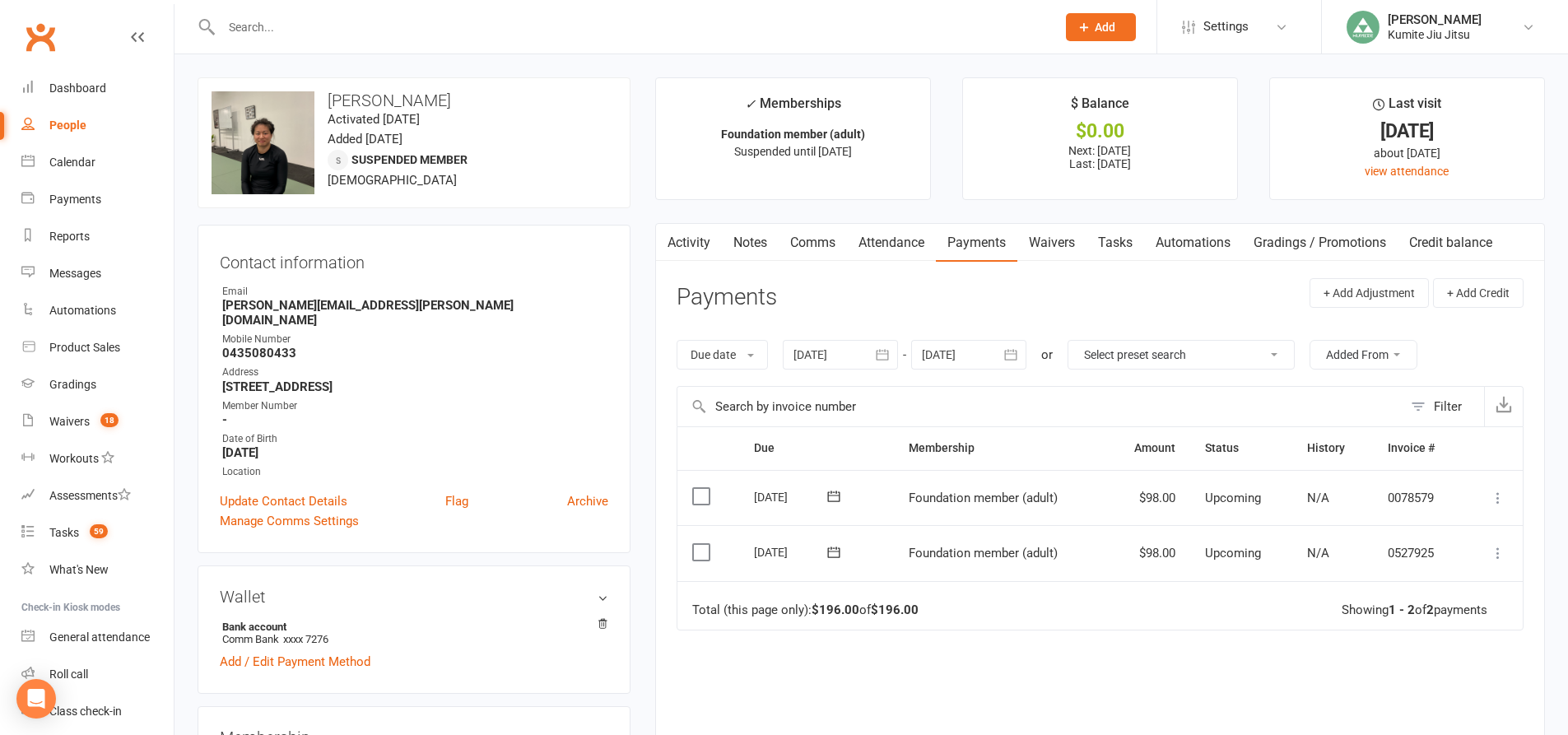
click at [874, 355] on button "button" at bounding box center [883, 355] width 30 height 30
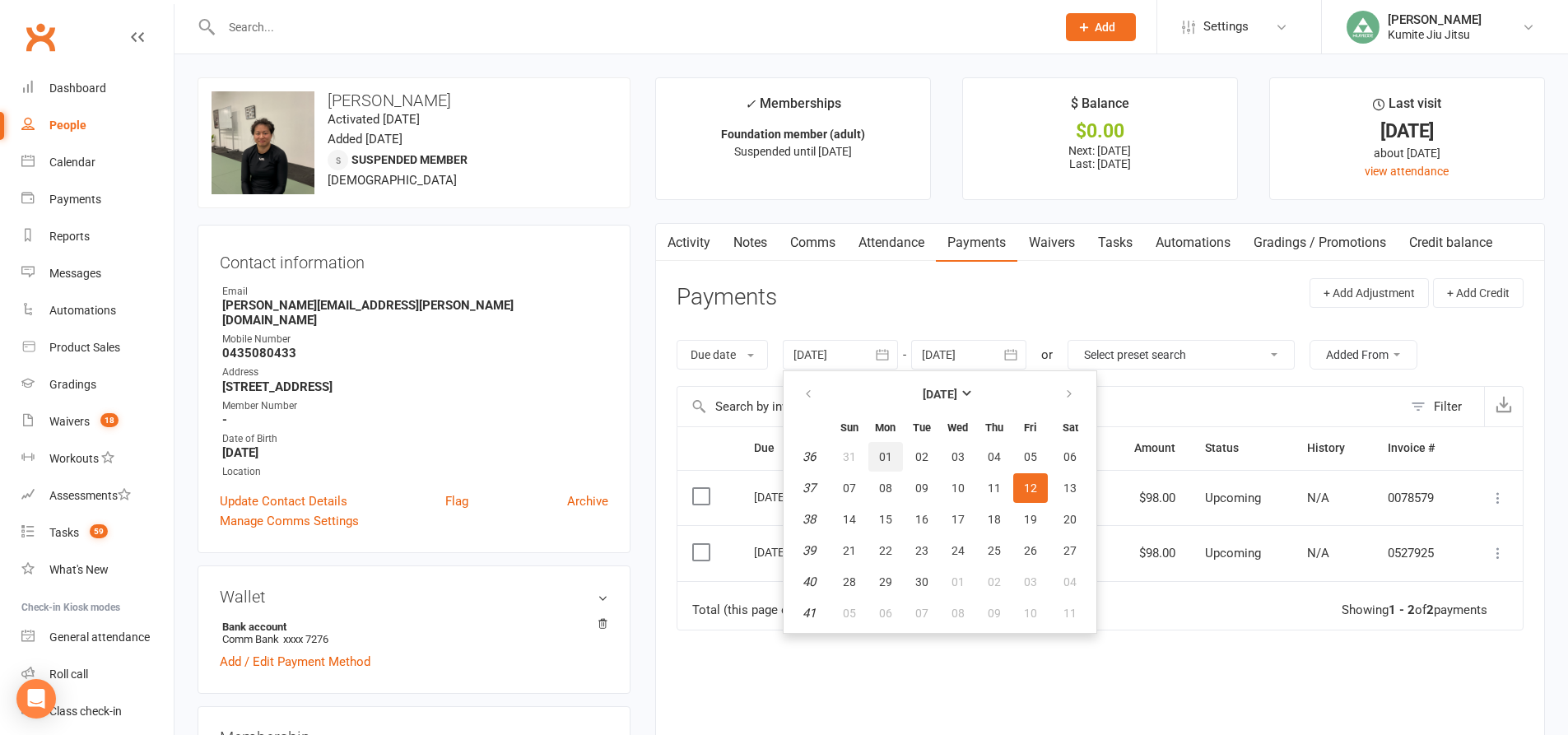
click at [890, 456] on span "01" at bounding box center [885, 457] width 13 height 13
type input "[DATE]"
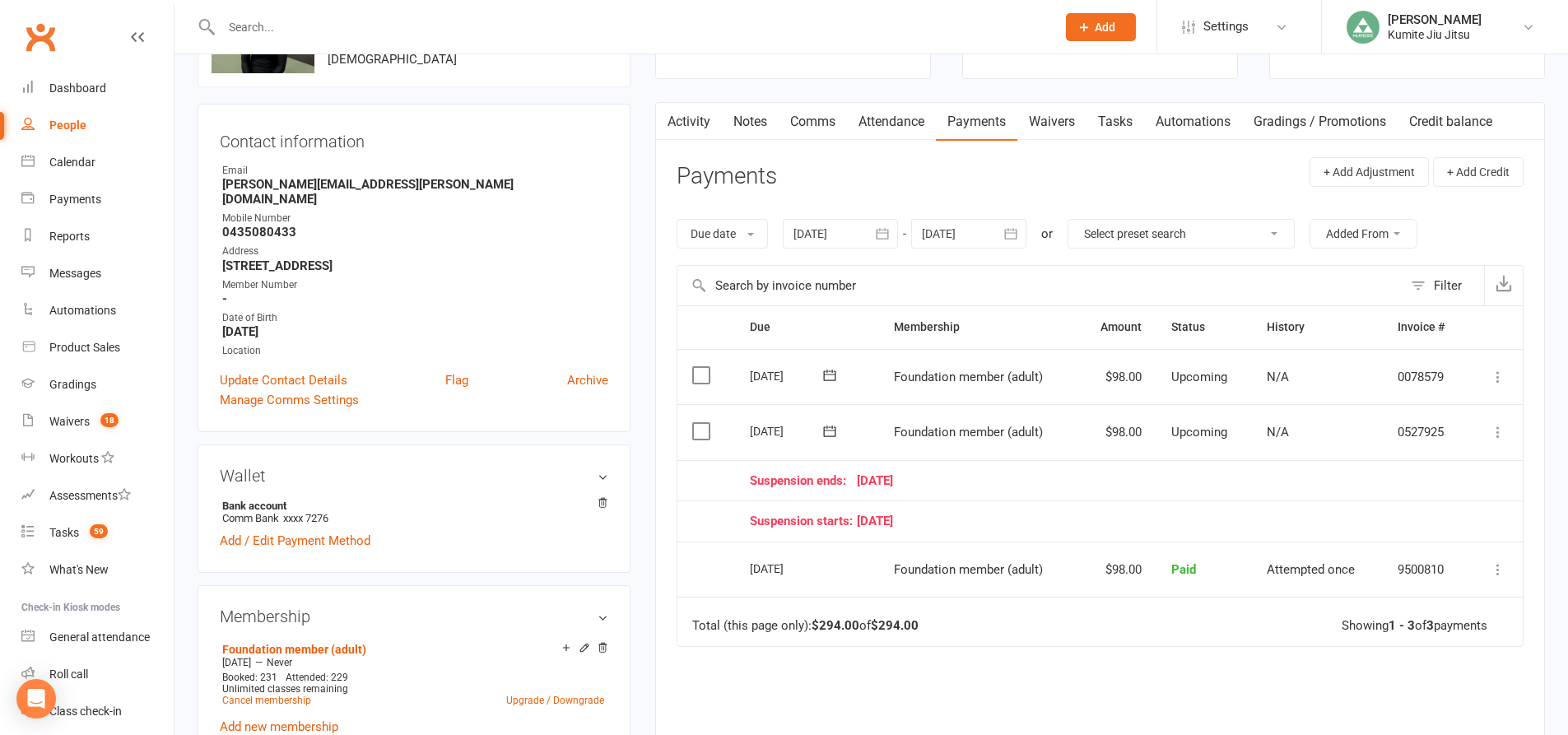
scroll to position [247, 0]
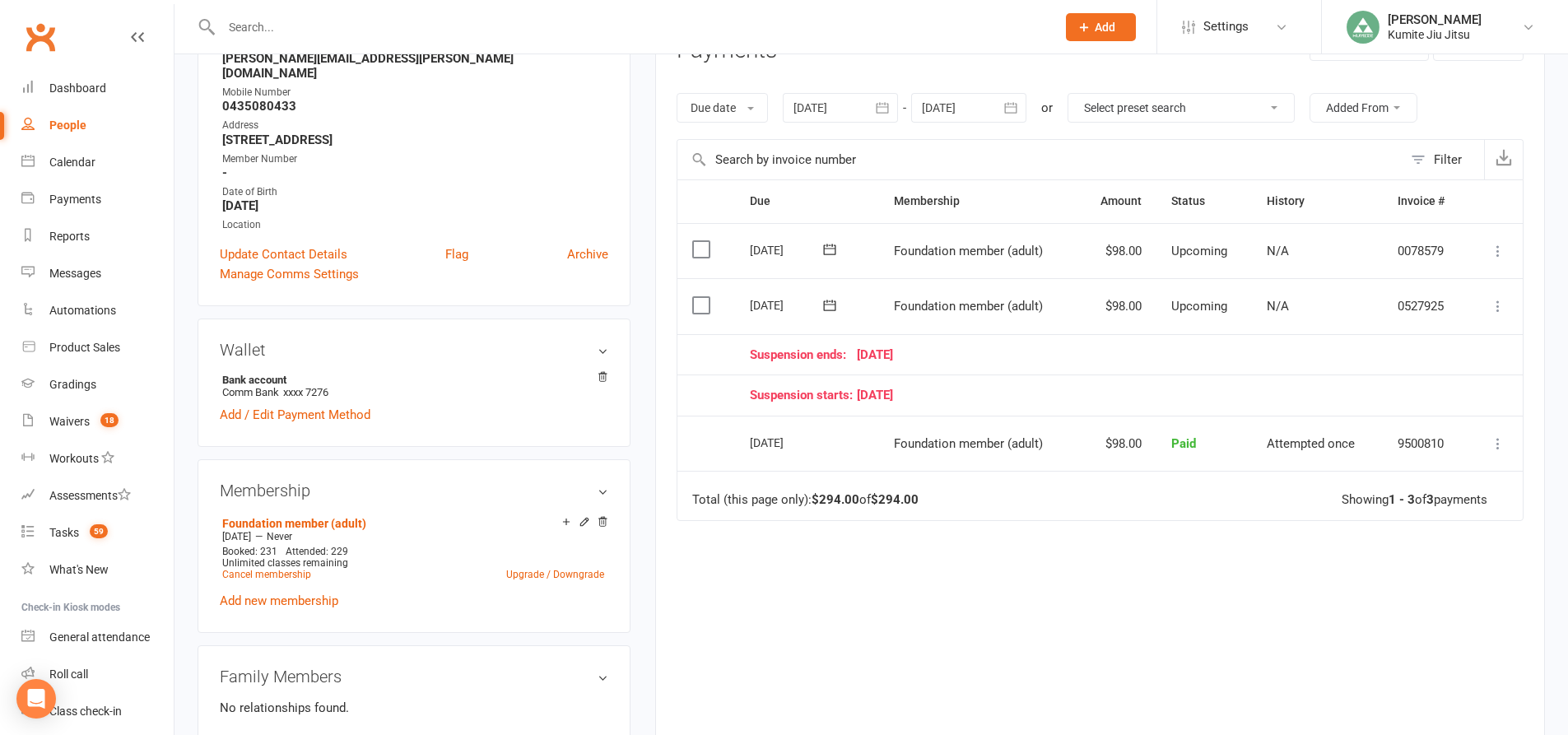
click at [1494, 306] on icon at bounding box center [1498, 306] width 17 height 17
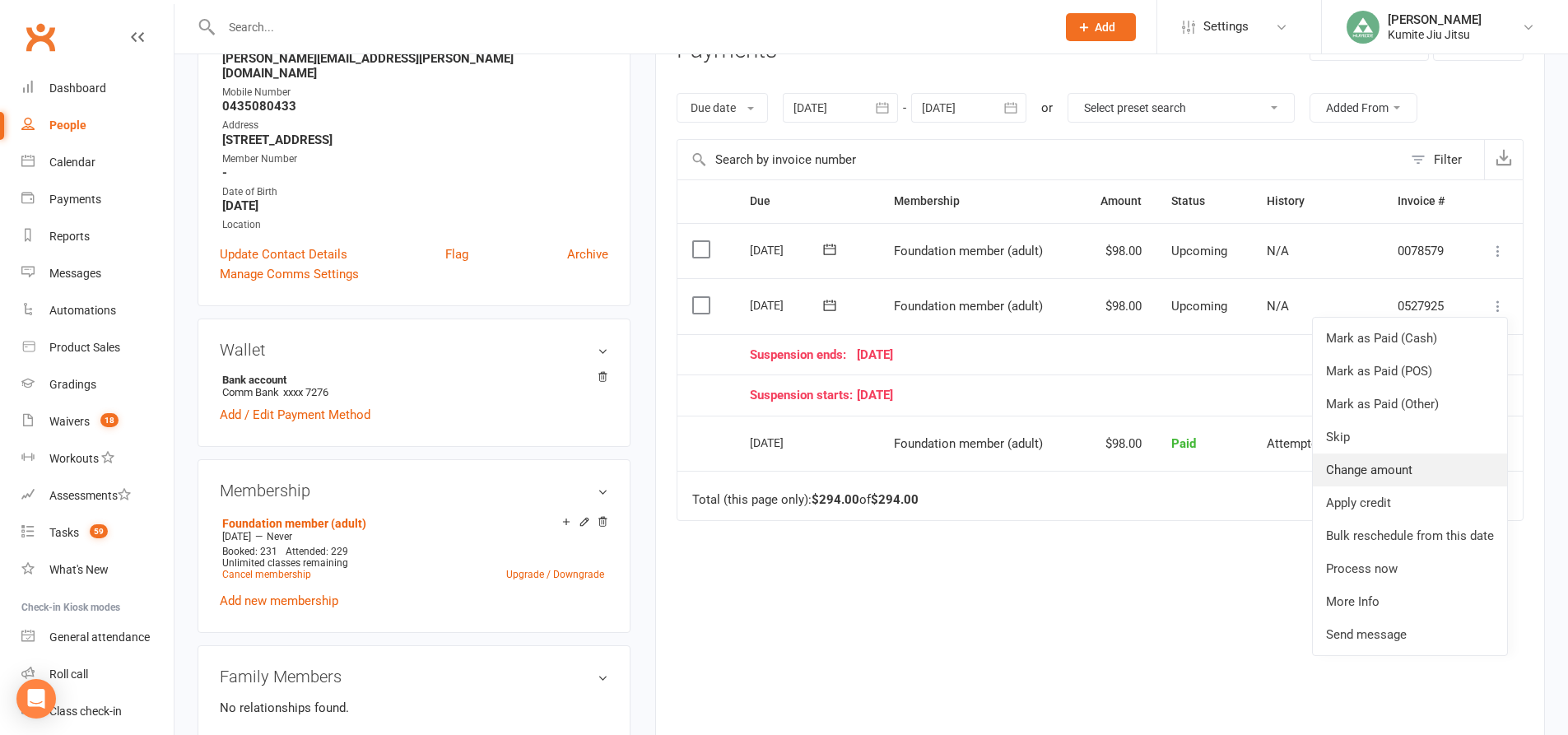
click at [1370, 480] on link "Change amount" at bounding box center [1409, 470] width 194 height 32
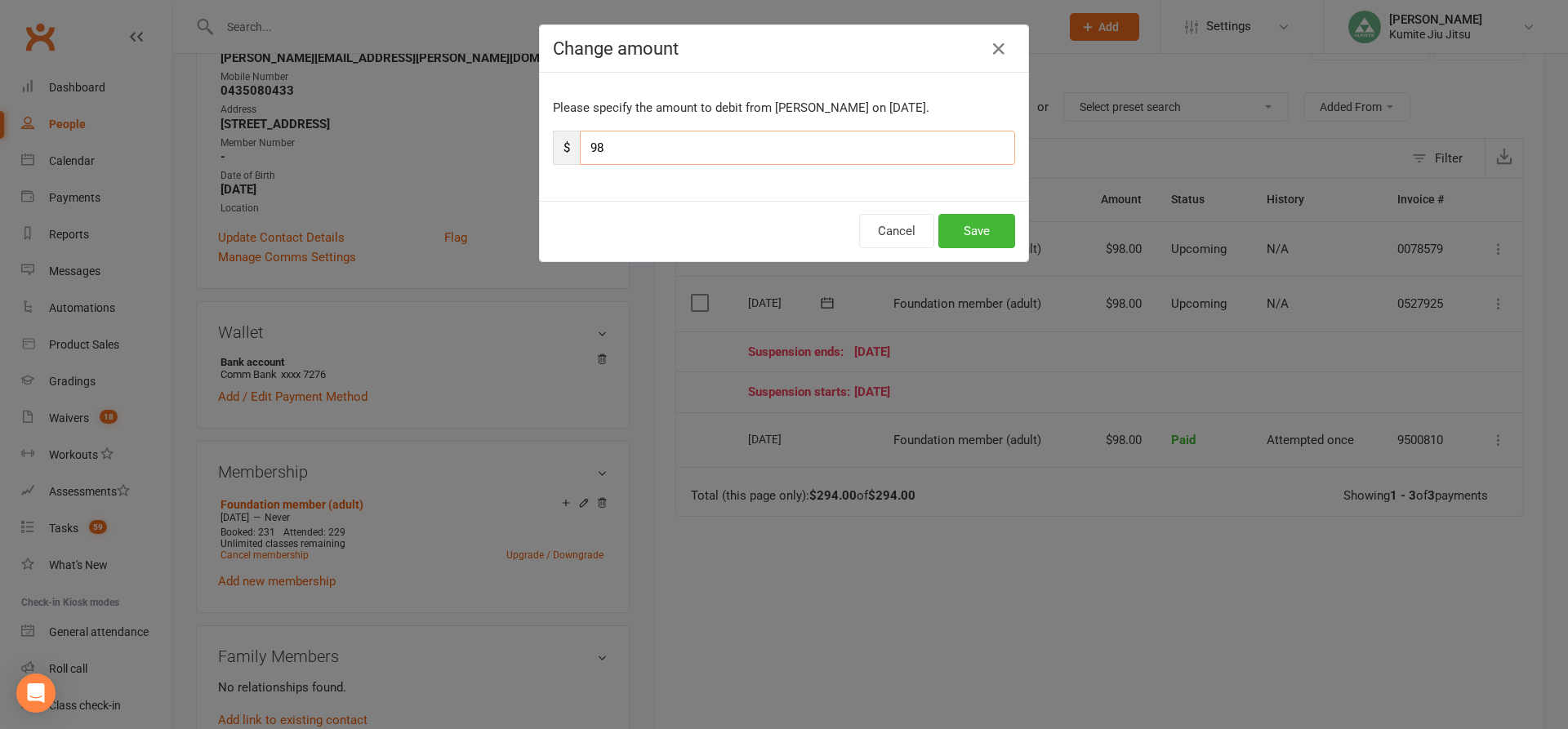
click at [655, 148] on input "98" at bounding box center [798, 147] width 436 height 34
type input "9"
type input "49"
click at [974, 221] on button "Save" at bounding box center [977, 231] width 77 height 34
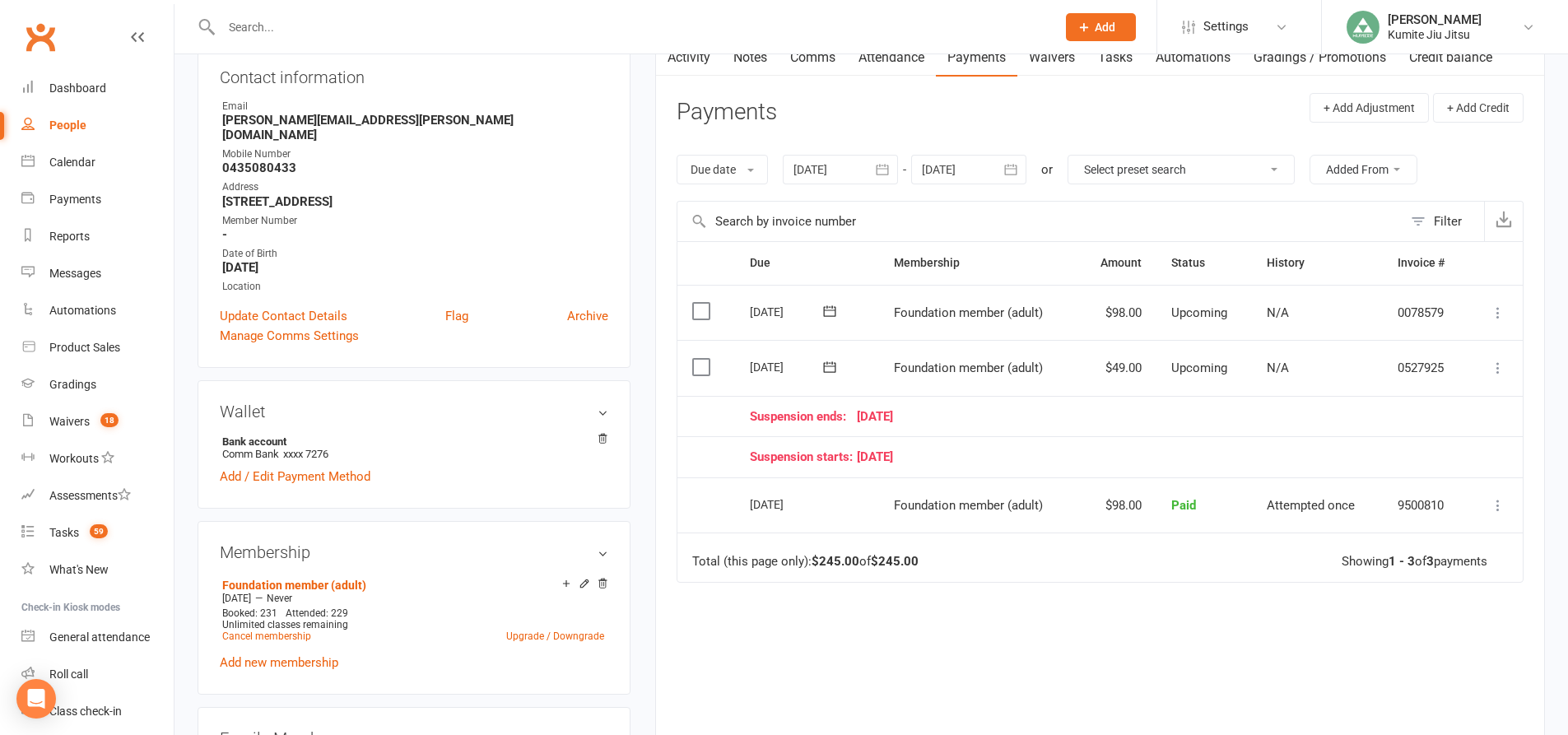
scroll to position [83, 0]
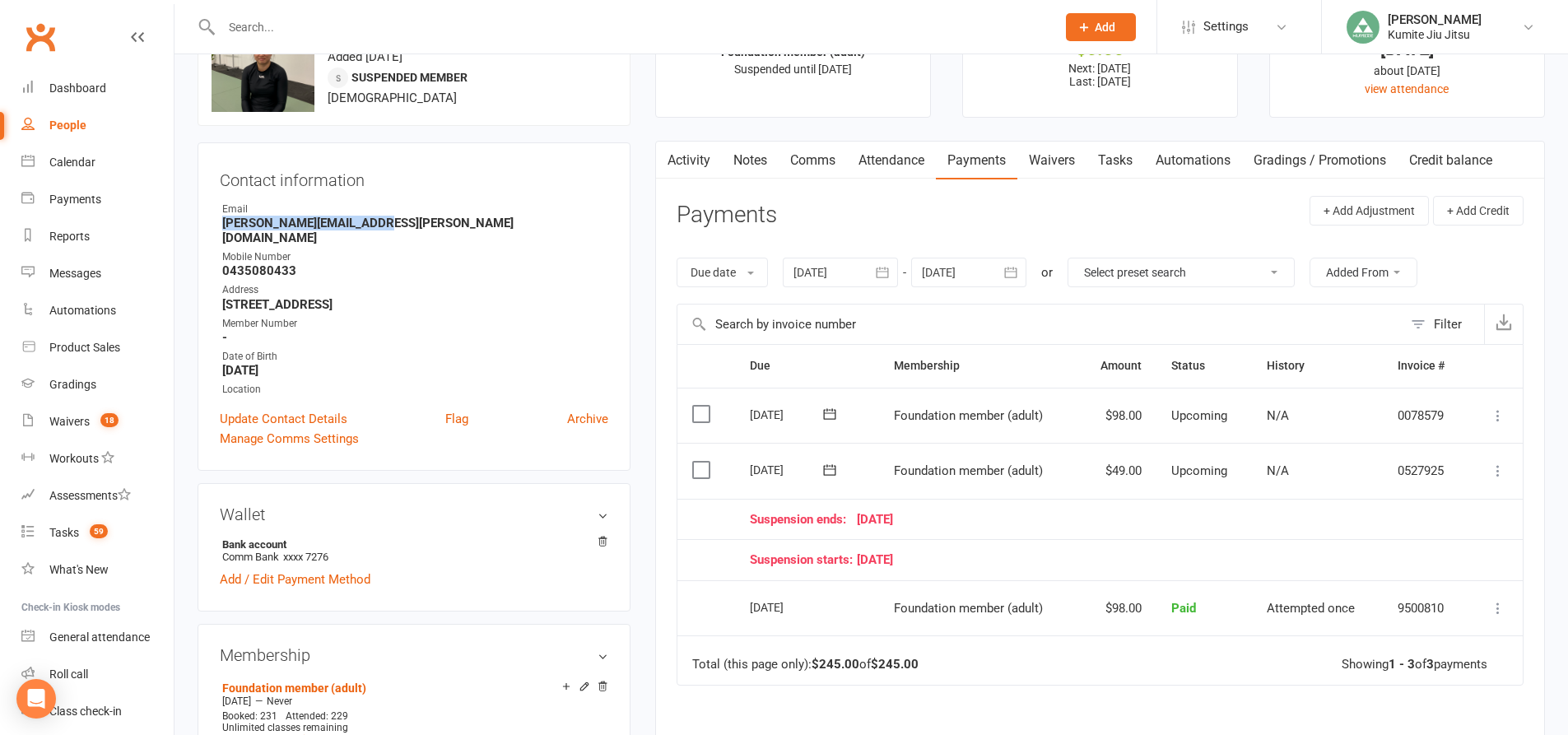
drag, startPoint x: 385, startPoint y: 220, endPoint x: 213, endPoint y: 224, distance: 172.0
click at [213, 224] on div "Contact information Owner Email jessica.m.tong@gmail.com Mobile Number 04350804…" at bounding box center [414, 306] width 433 height 328
copy strong "jessica.m.tong@gmail.com"
click at [1130, 156] on link "Tasks" at bounding box center [1115, 160] width 58 height 38
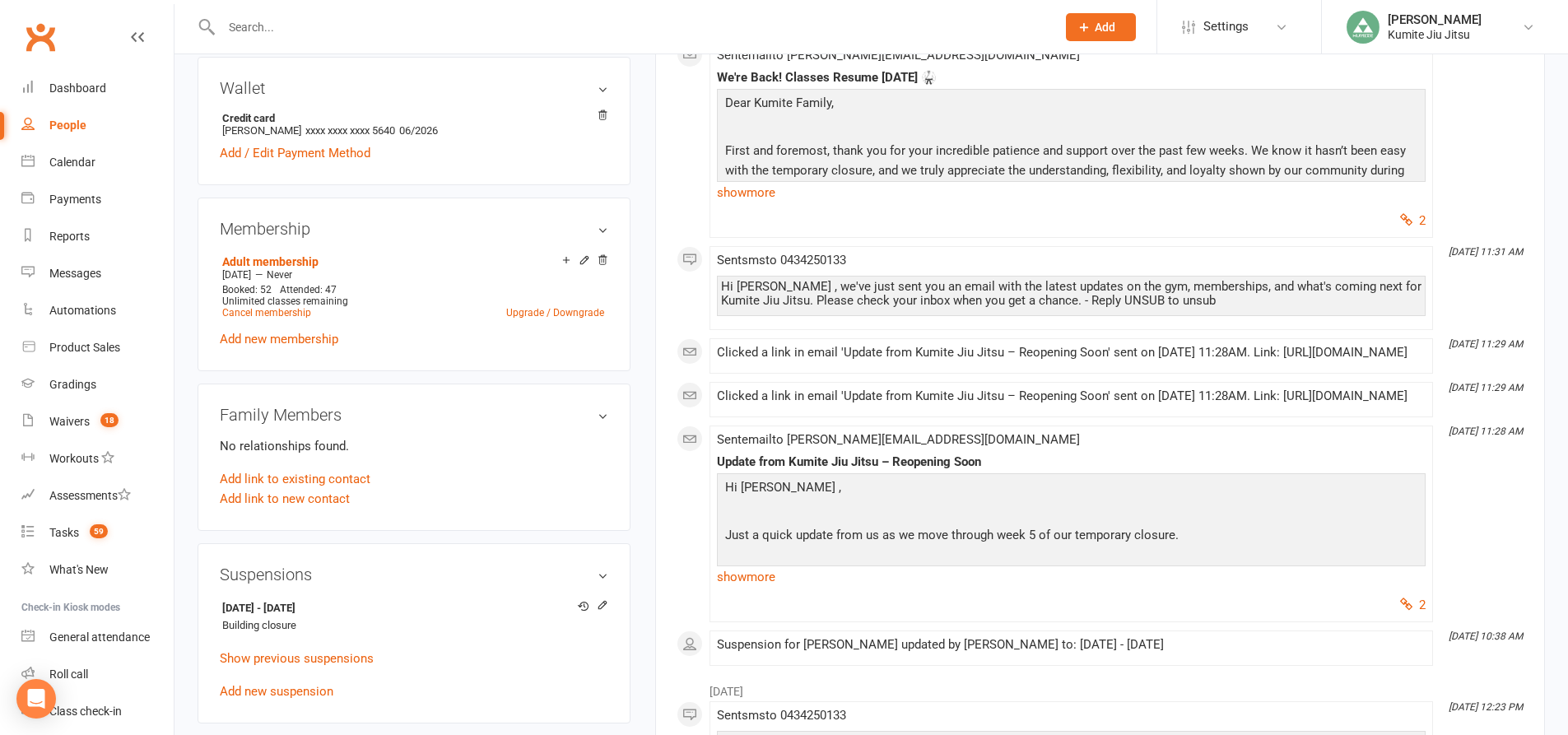
scroll to position [823, 0]
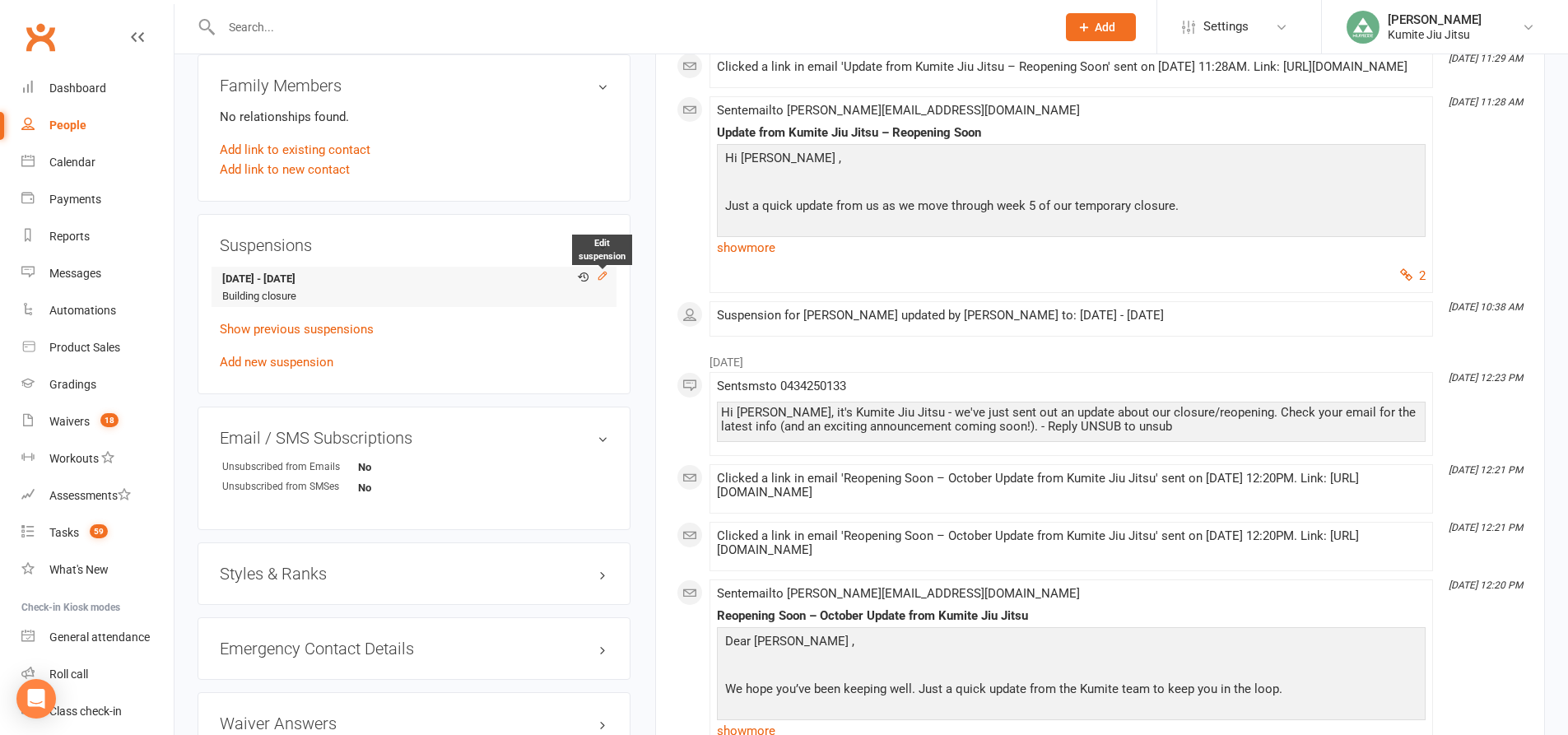
click at [602, 274] on icon at bounding box center [602, 275] width 11 height 11
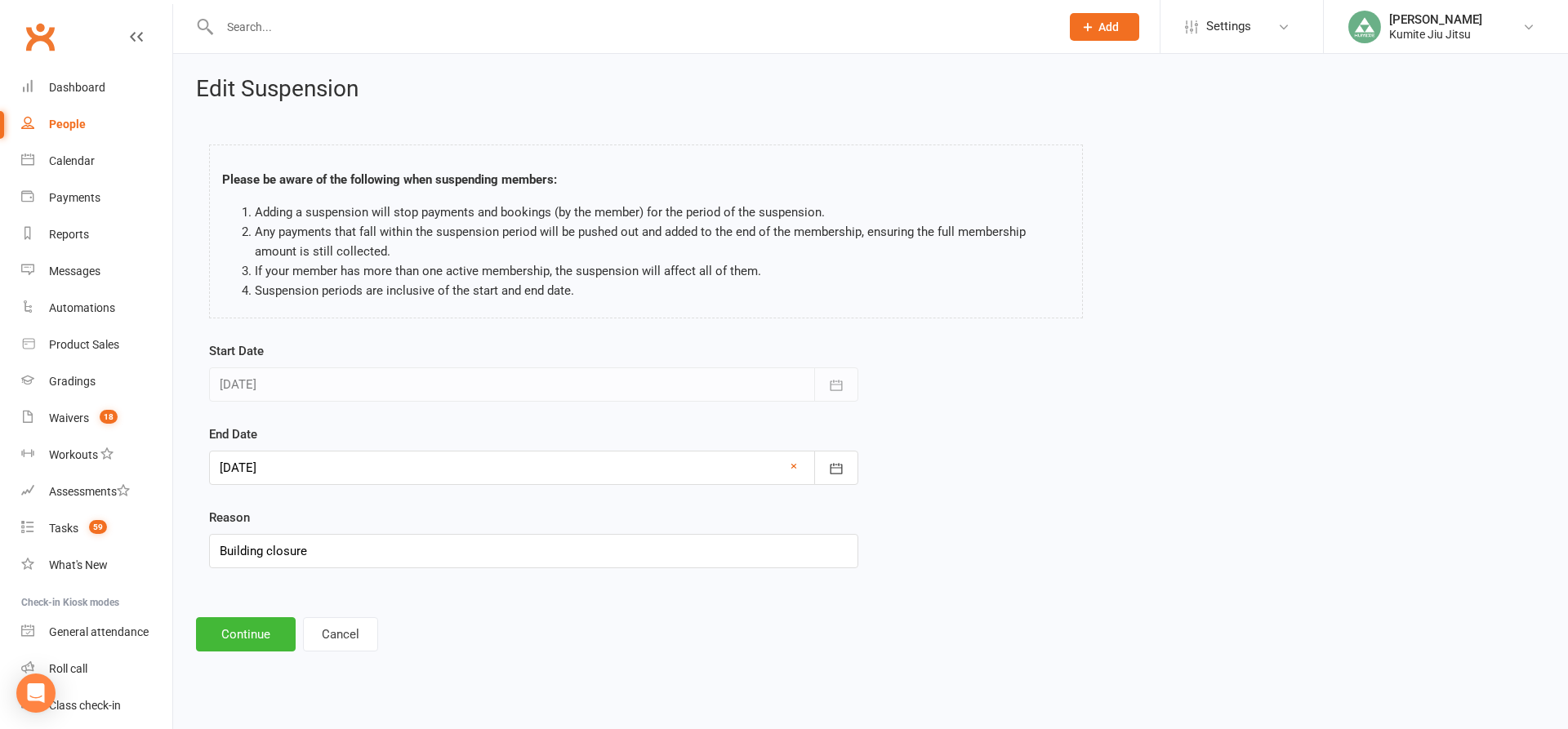
click at [294, 466] on div at bounding box center [533, 467] width 649 height 34
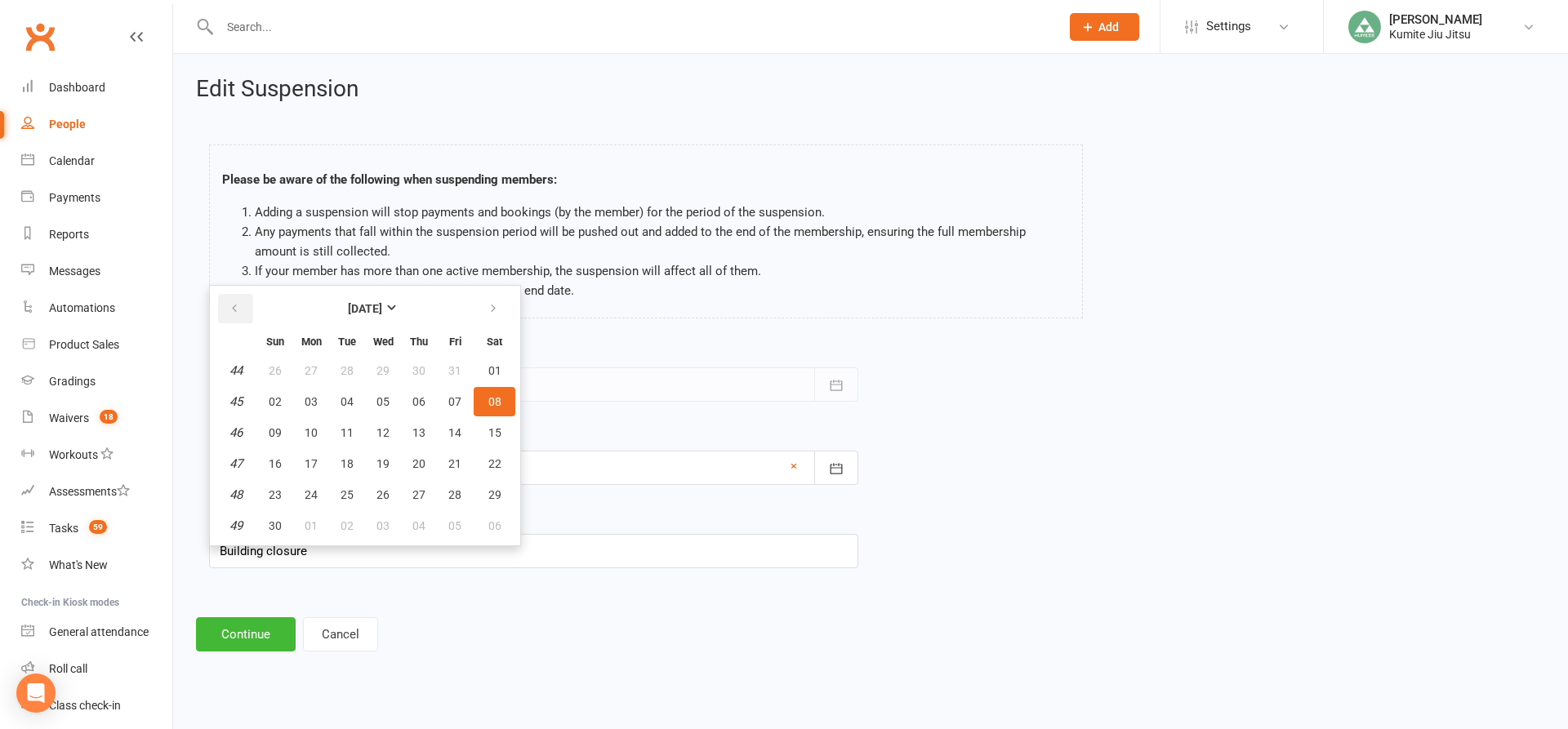
click at [232, 310] on icon "button" at bounding box center [233, 308] width 11 height 13
click at [311, 435] on span "13" at bounding box center [311, 432] width 13 height 13
type input "[DATE]"
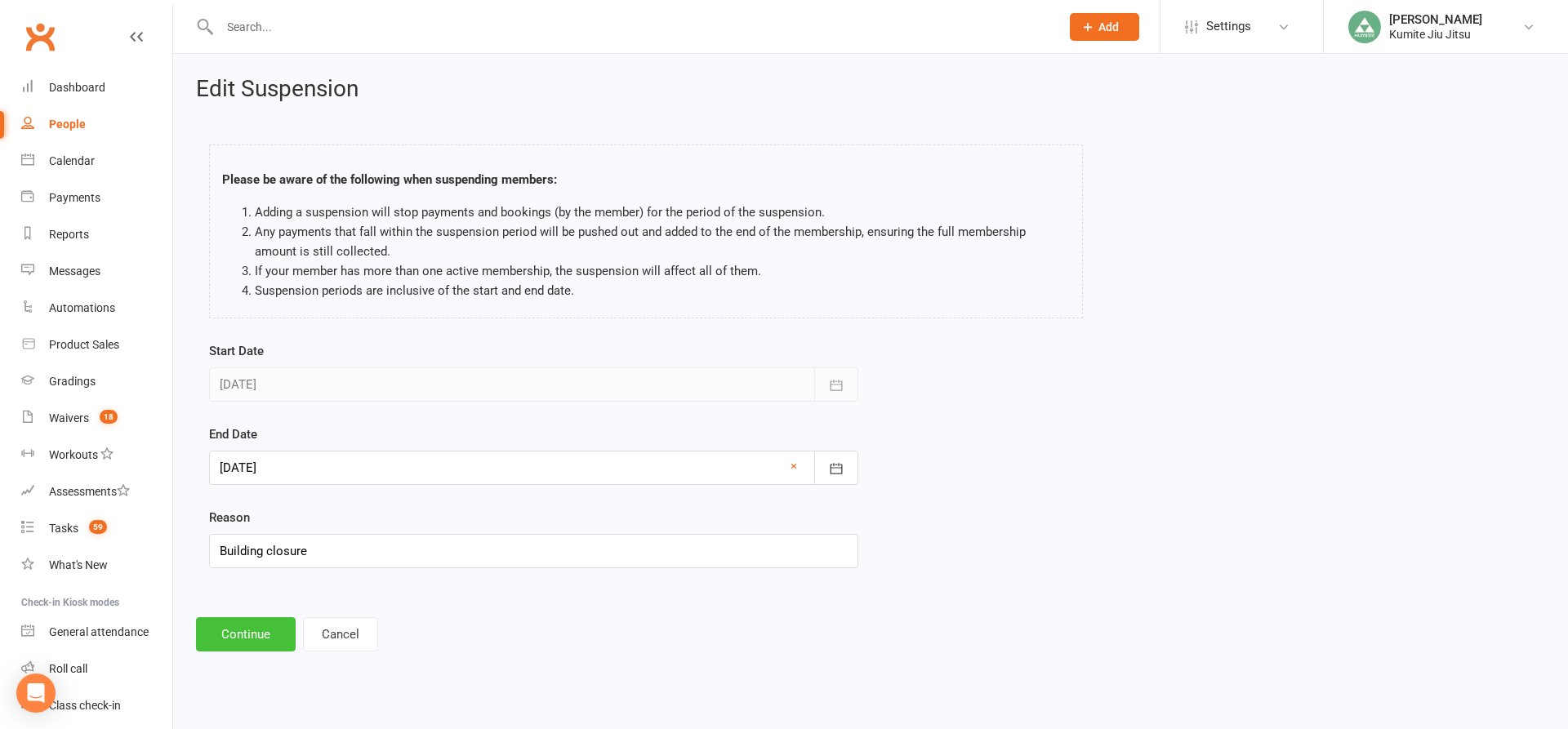
click at [248, 636] on button "Continue" at bounding box center [246, 634] width 99 height 34
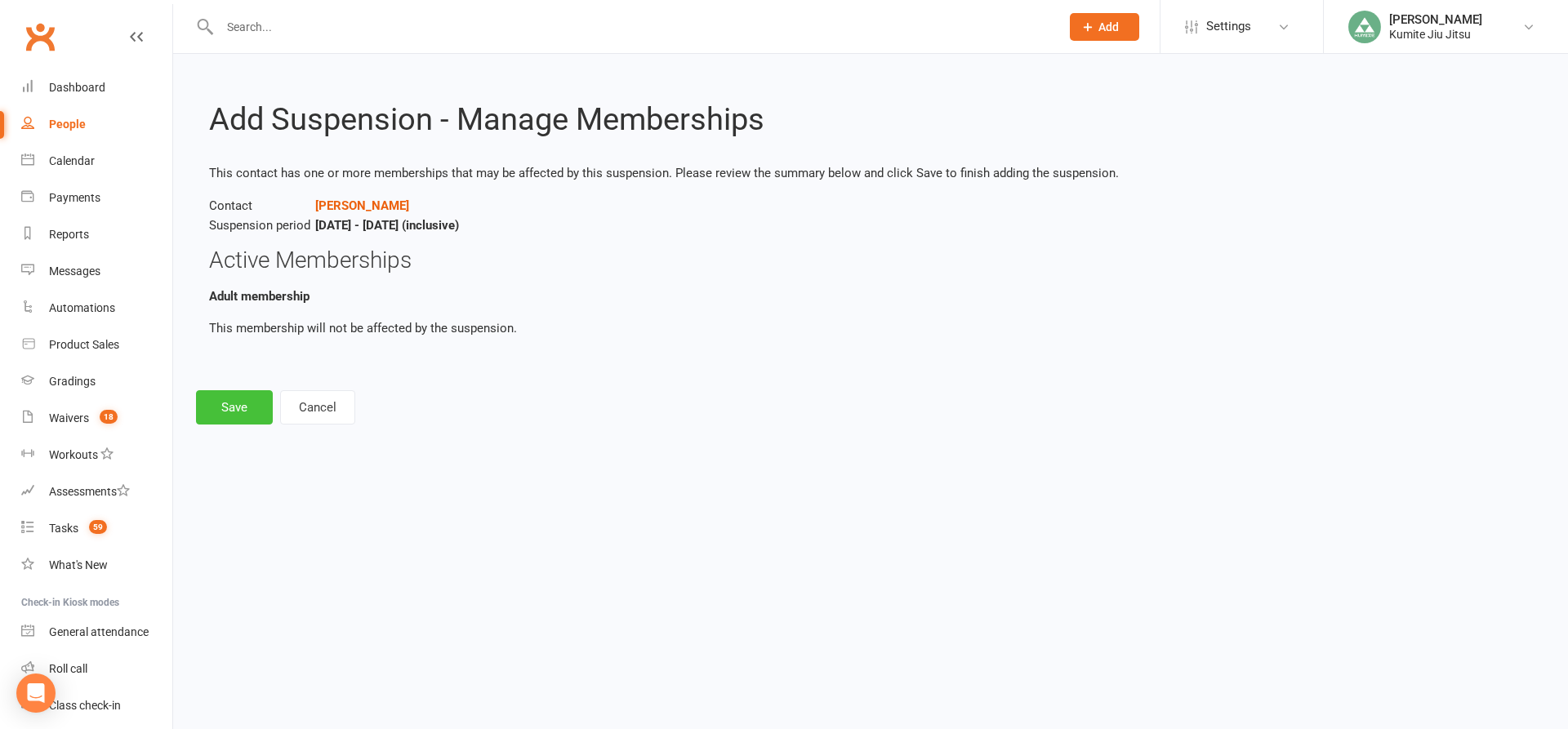
click at [243, 420] on button "Save" at bounding box center [234, 407] width 77 height 34
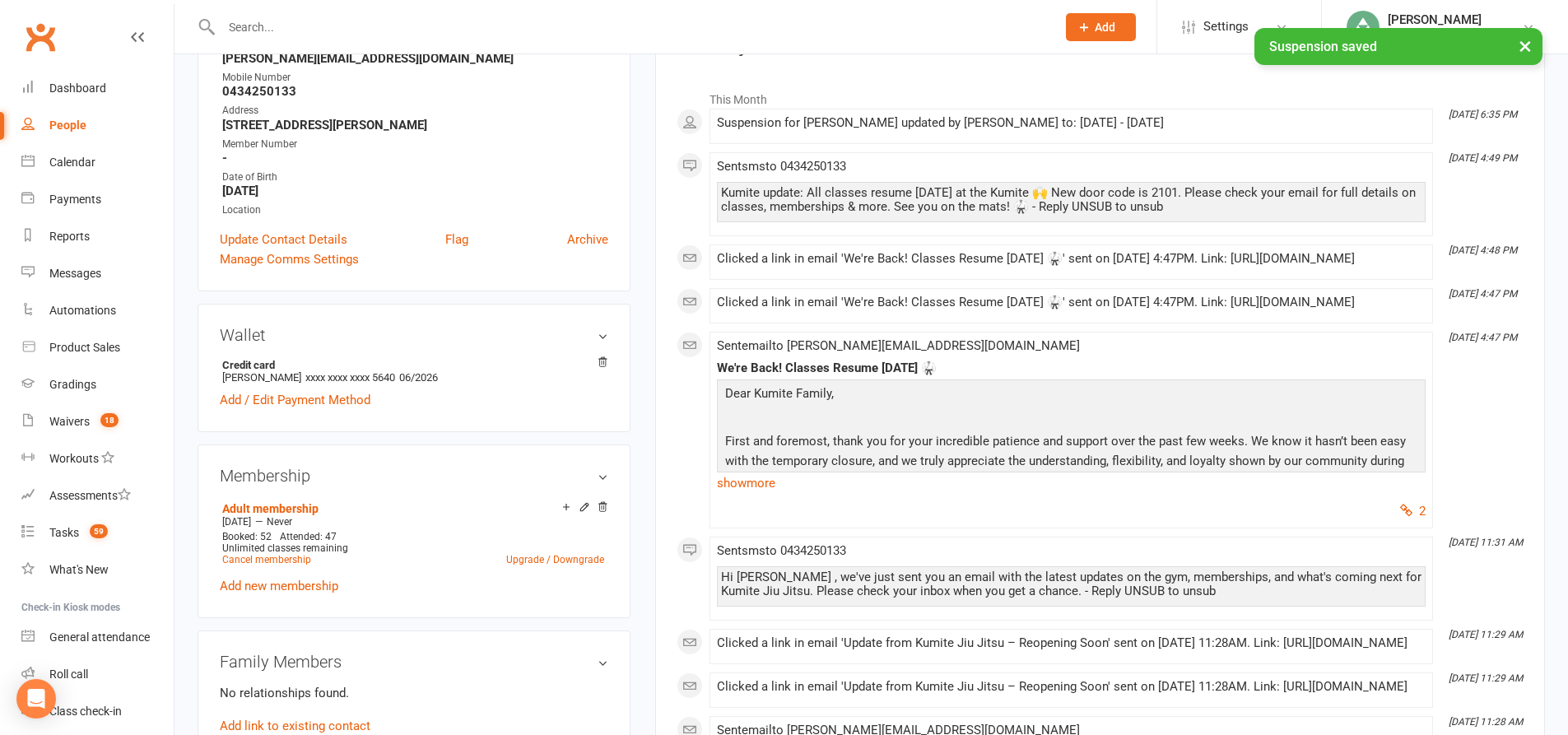
scroll to position [83, 0]
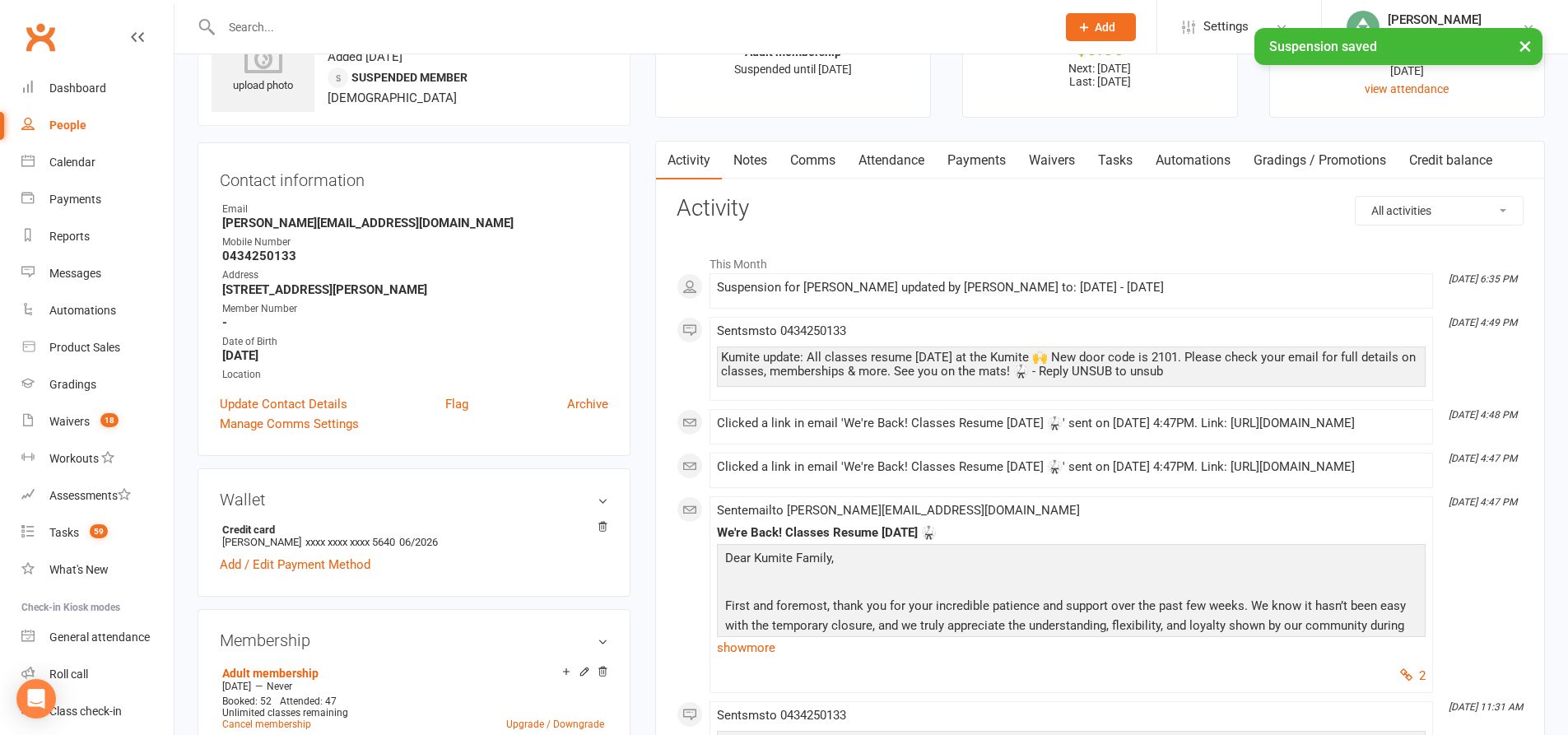
click at [975, 151] on link "Payments" at bounding box center [976, 160] width 82 height 38
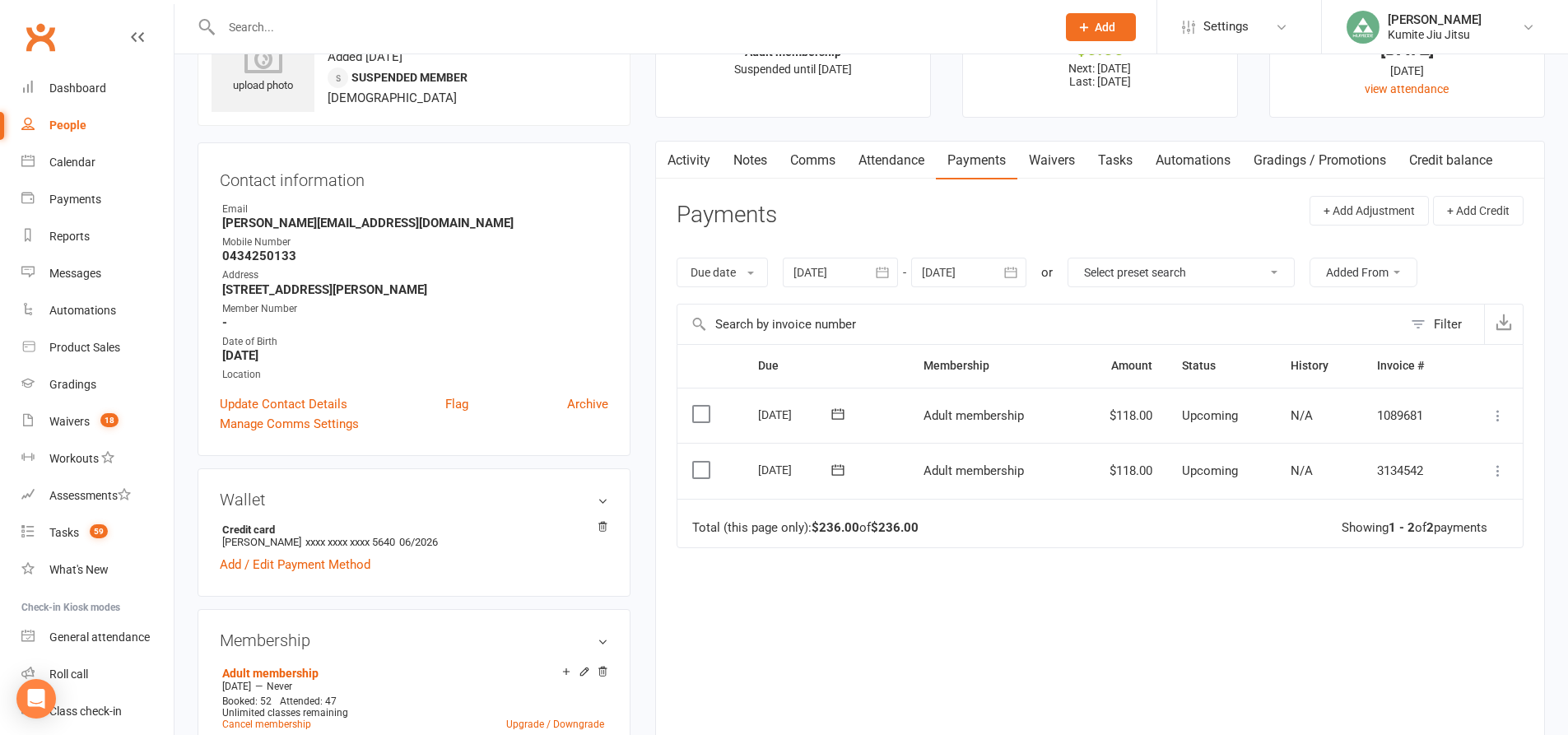
click at [890, 270] on icon "button" at bounding box center [882, 272] width 17 height 17
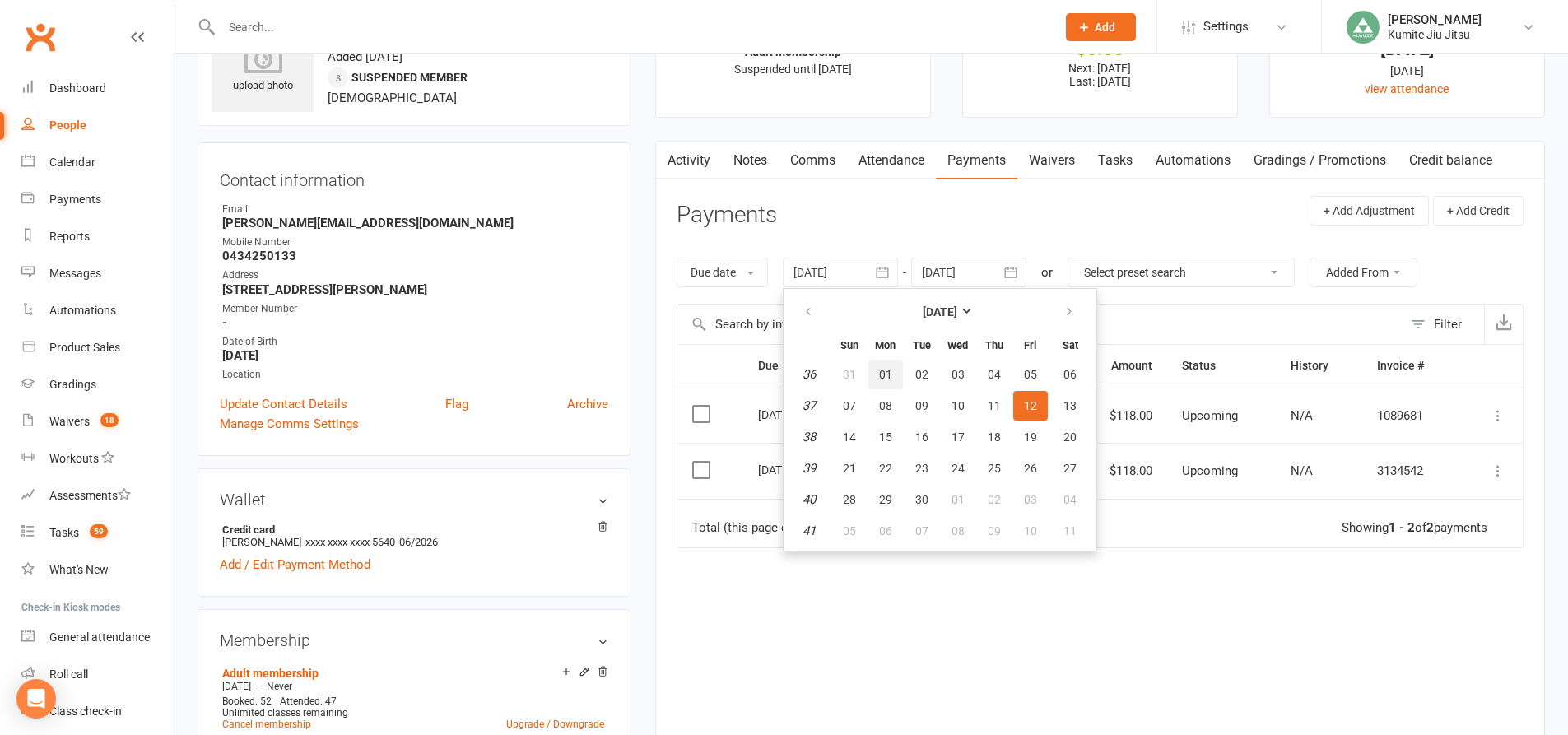
click at [887, 381] on span "01" at bounding box center [885, 374] width 13 height 13
type input "01 Sep 2025"
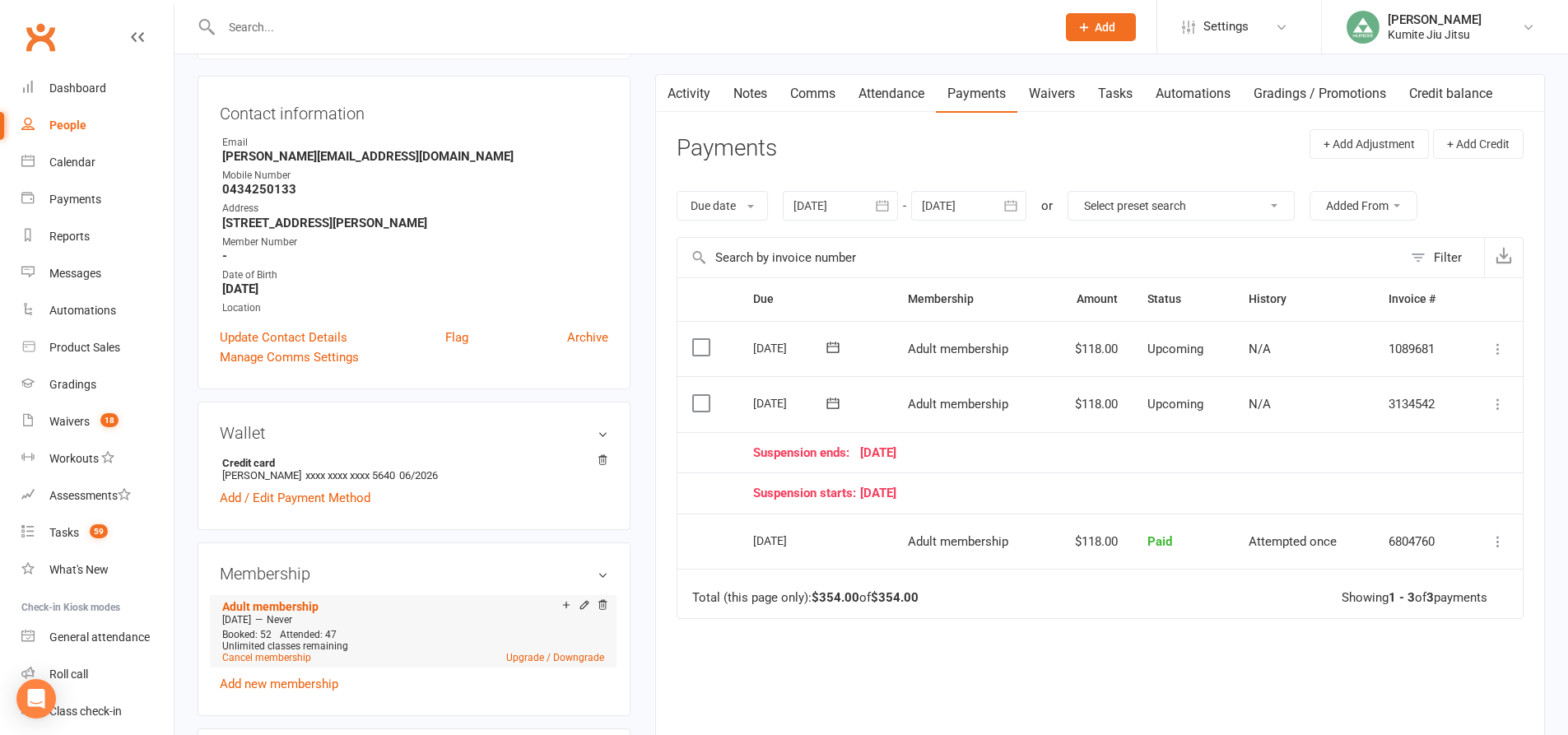
scroll to position [329, 0]
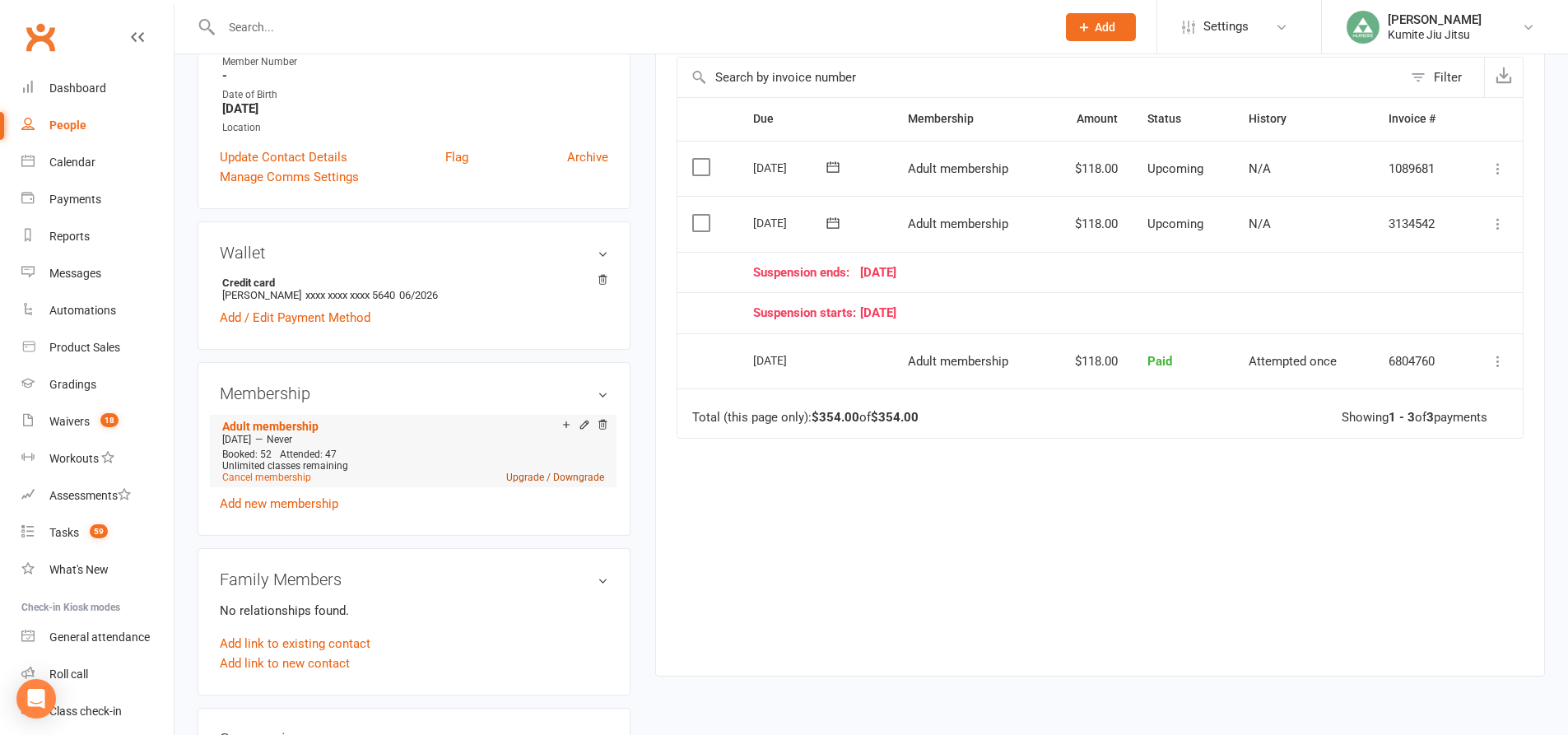
click at [584, 477] on link "Upgrade / Downgrade" at bounding box center [556, 477] width 98 height 11
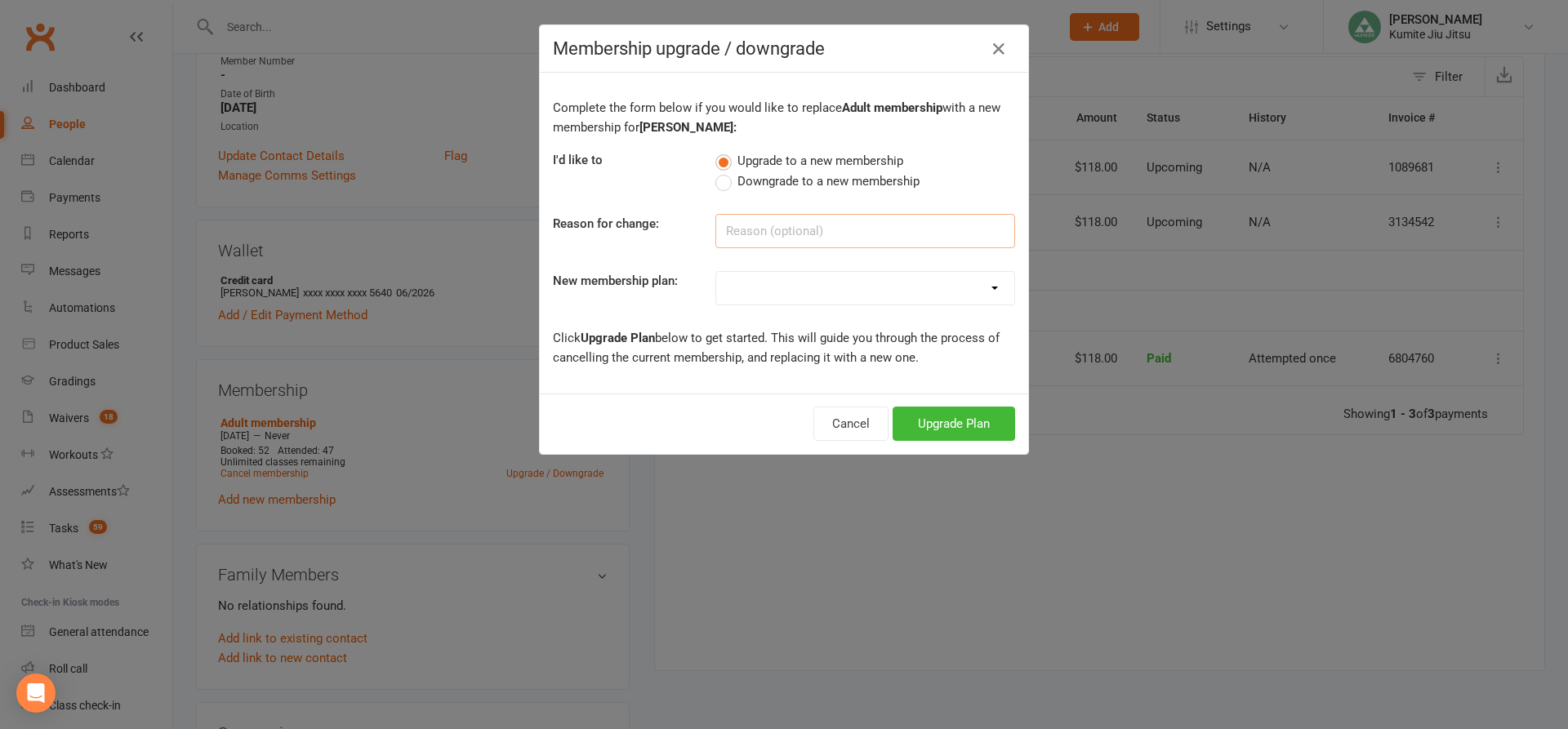
click at [774, 235] on input at bounding box center [865, 231] width 300 height 34
type input "signed up somewhere else"
click at [794, 175] on span "Downgrade to a new membership" at bounding box center [828, 180] width 182 height 17
click at [726, 172] on input "Downgrade to a new membership" at bounding box center [720, 172] width 10 height 0
click at [808, 280] on select "Foundation member (adult) Foundation member (child) Foundation adult 6 months u…" at bounding box center [865, 287] width 298 height 32
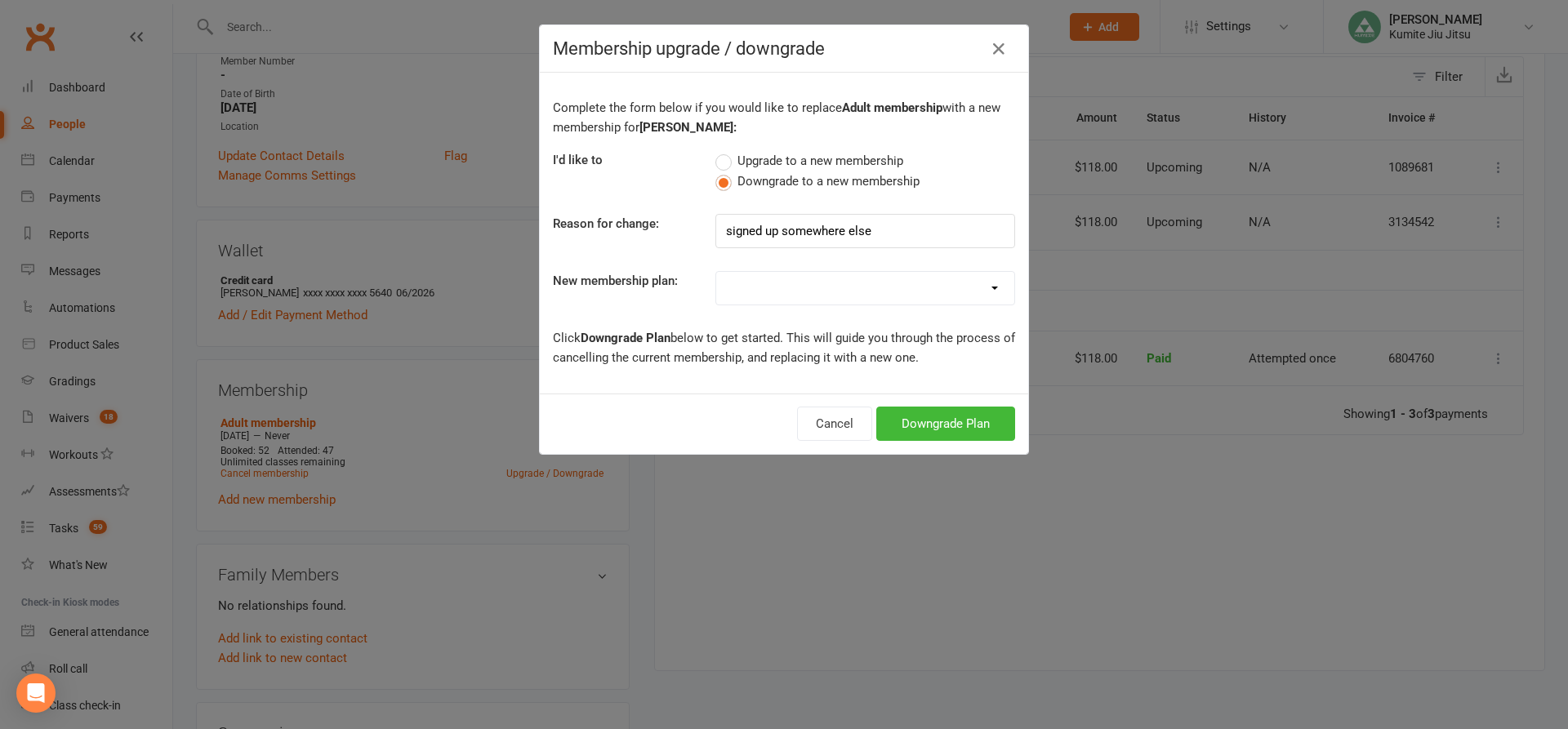
select select "13"
click at [716, 272] on select "Foundation member (adult) Foundation member (child) Foundation adult 6 months u…" at bounding box center [865, 287] width 298 height 32
click at [960, 420] on button "Downgrade Plan" at bounding box center [945, 423] width 139 height 34
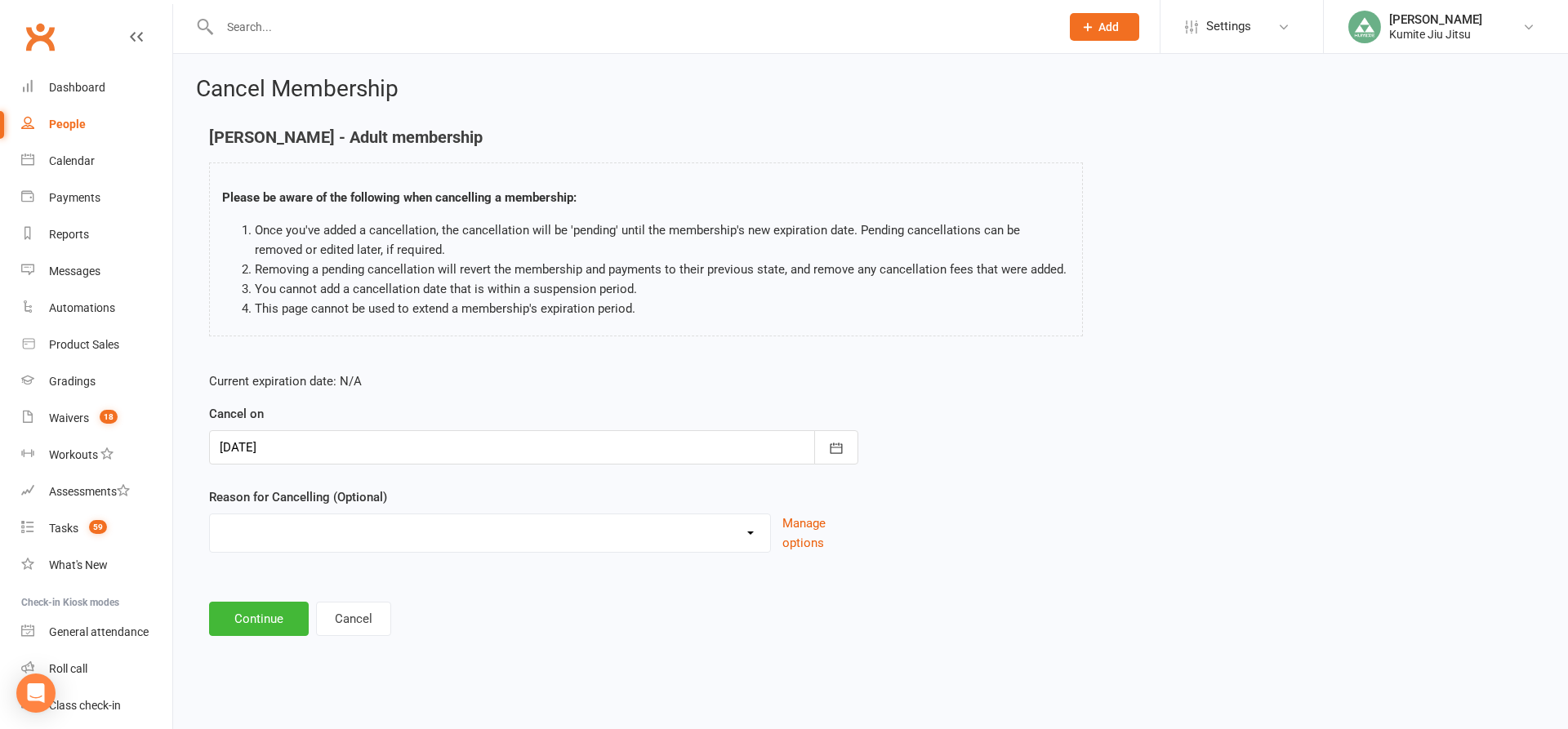
click at [556, 524] on select "Holiday Injury Other reason" at bounding box center [490, 530] width 560 height 32
select select "2"
click at [210, 533] on select "Holiday Injury Other reason" at bounding box center [490, 530] width 560 height 32
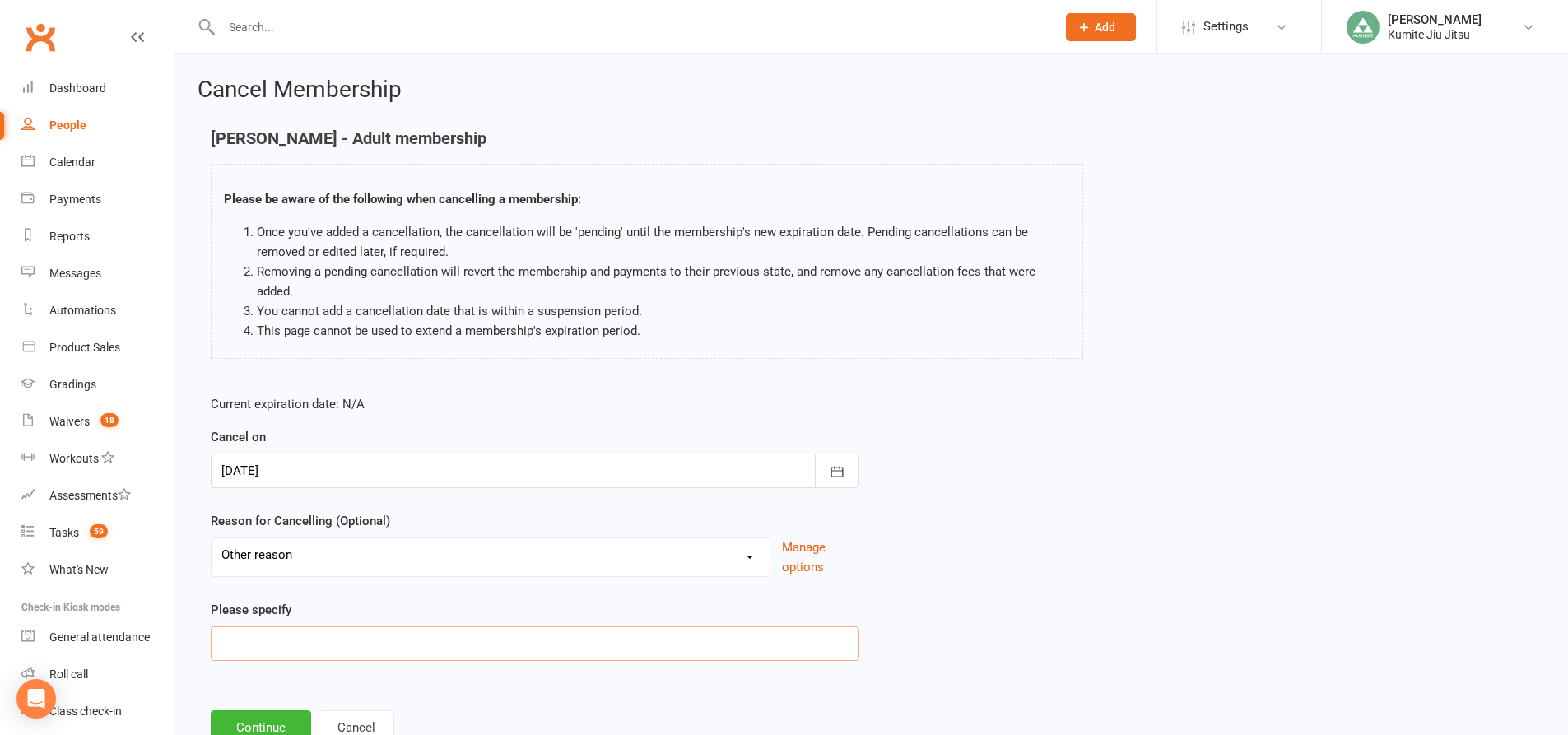
click at [343, 634] on input at bounding box center [535, 643] width 649 height 34
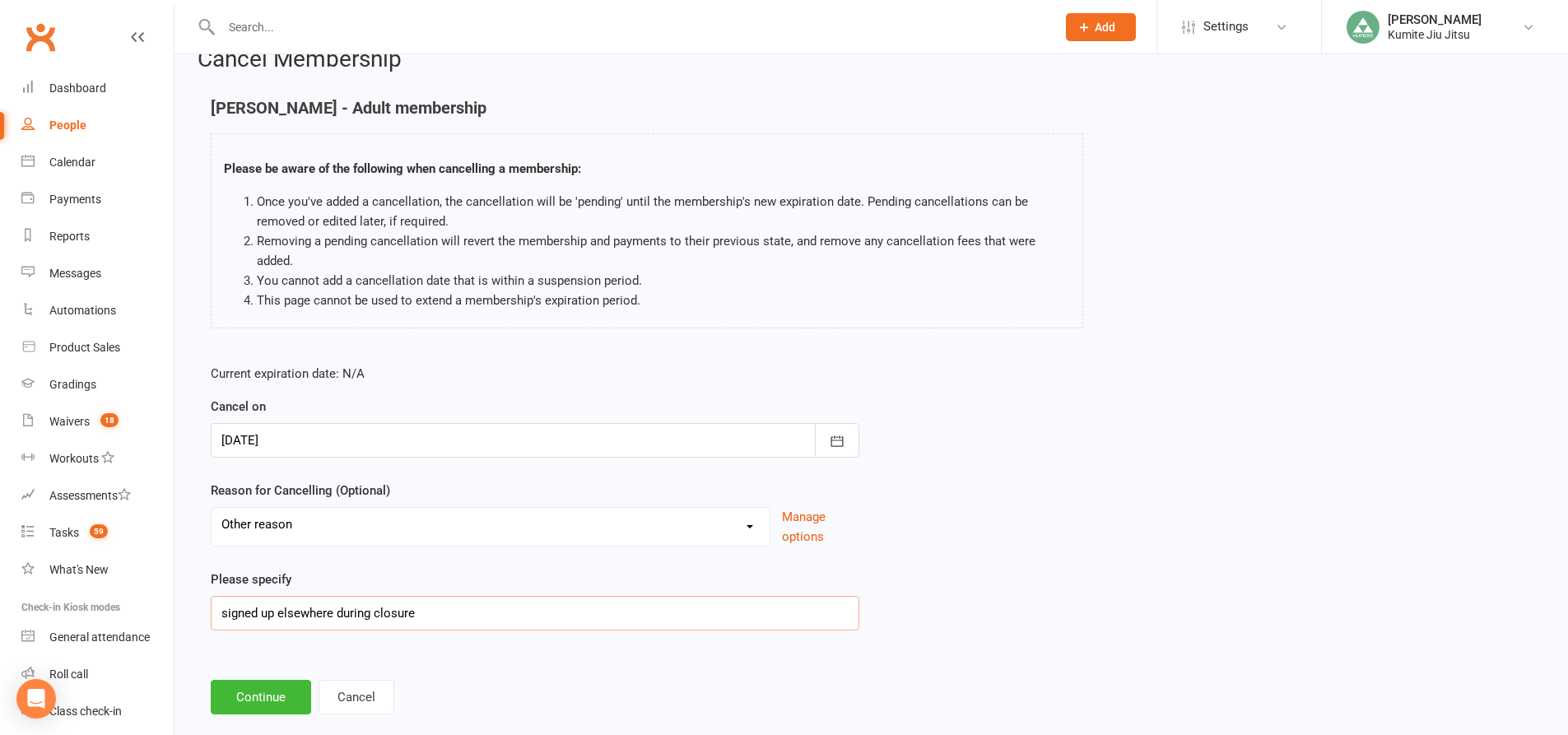
scroll to position [60, 0]
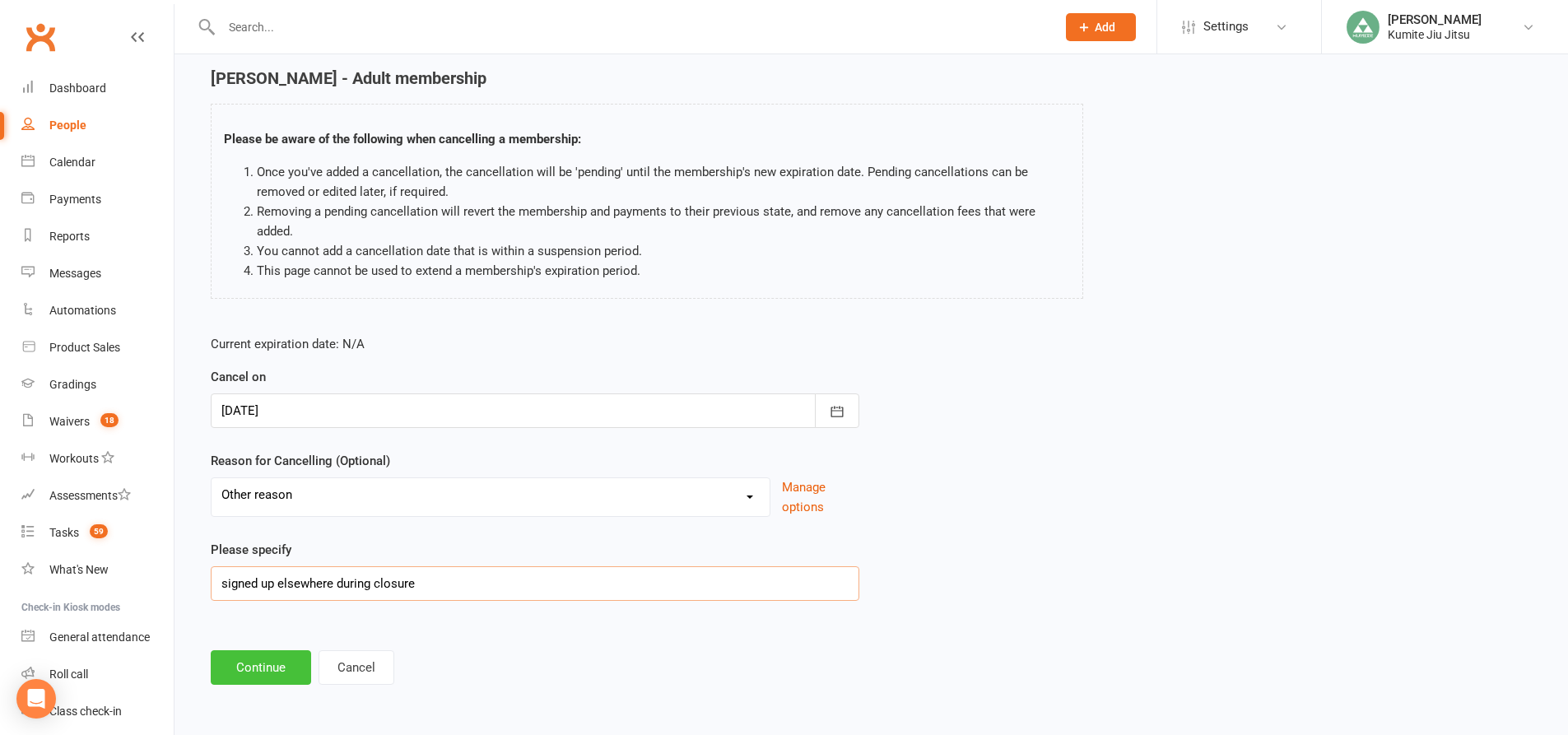
type input "signed up elsewhere during closure"
click at [270, 668] on button "Continue" at bounding box center [261, 667] width 100 height 34
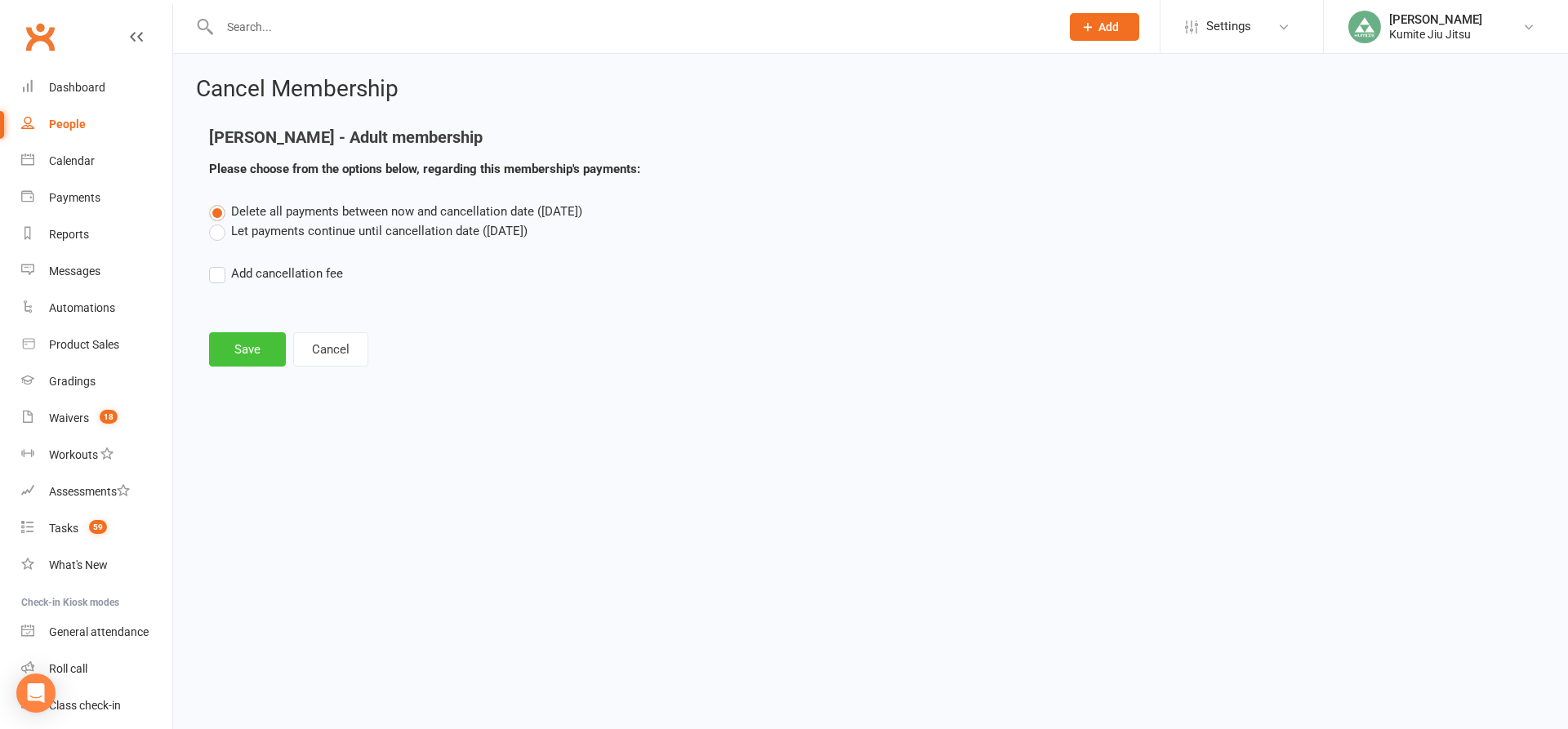
click at [250, 346] on button "Save" at bounding box center [247, 349] width 77 height 34
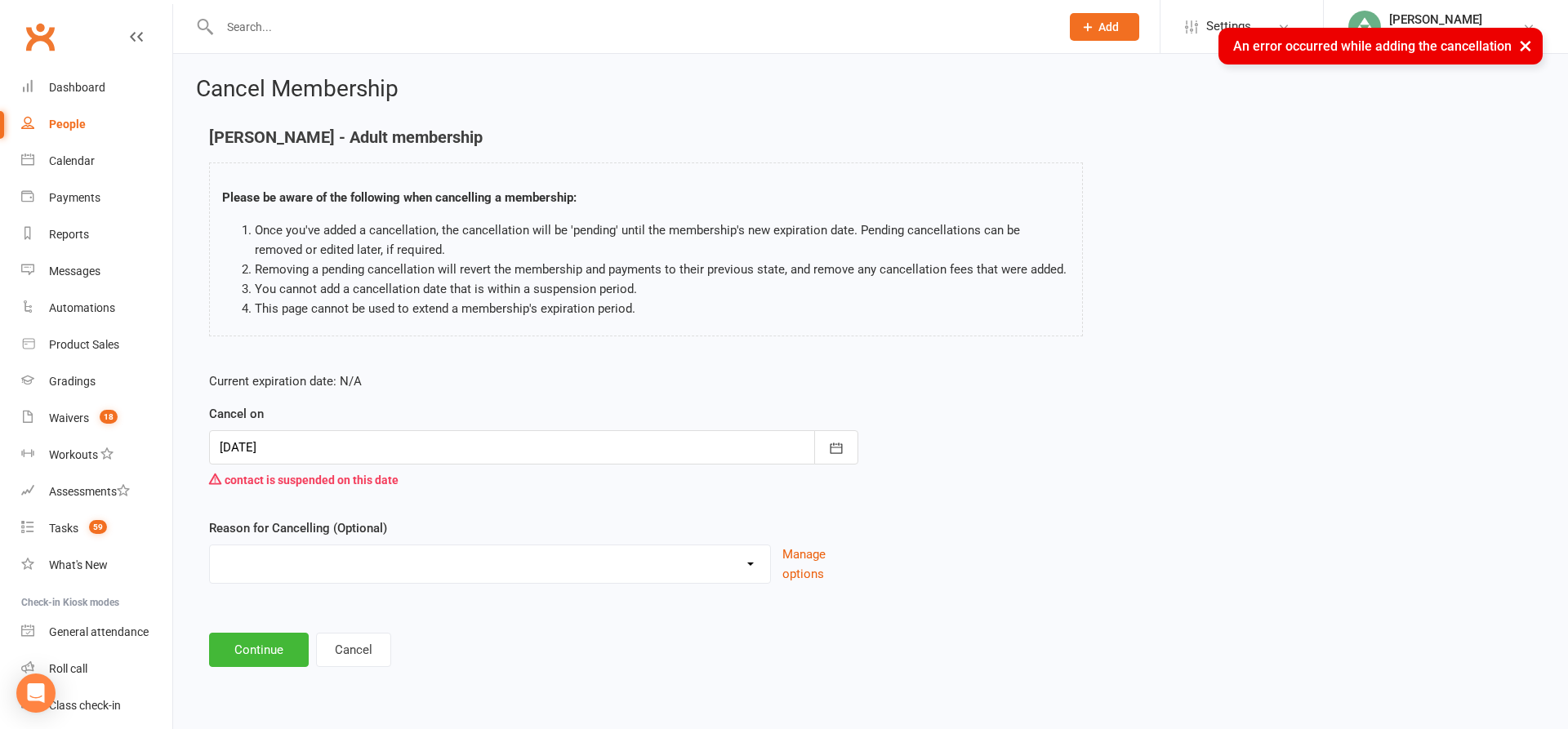
click at [526, 446] on div at bounding box center [533, 447] width 649 height 34
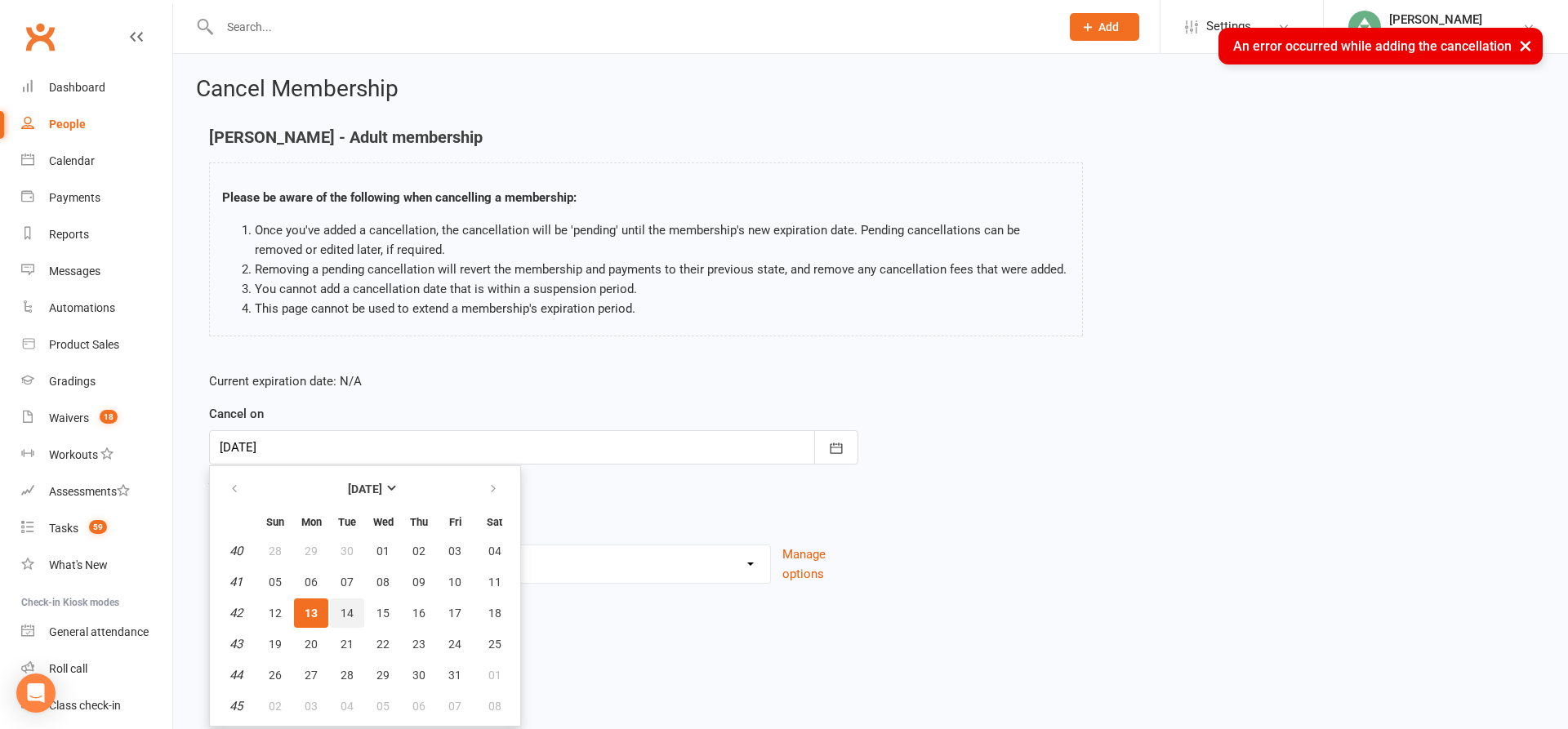
click at [350, 609] on span "14" at bounding box center [347, 613] width 13 height 13
type input "14 Oct 2025"
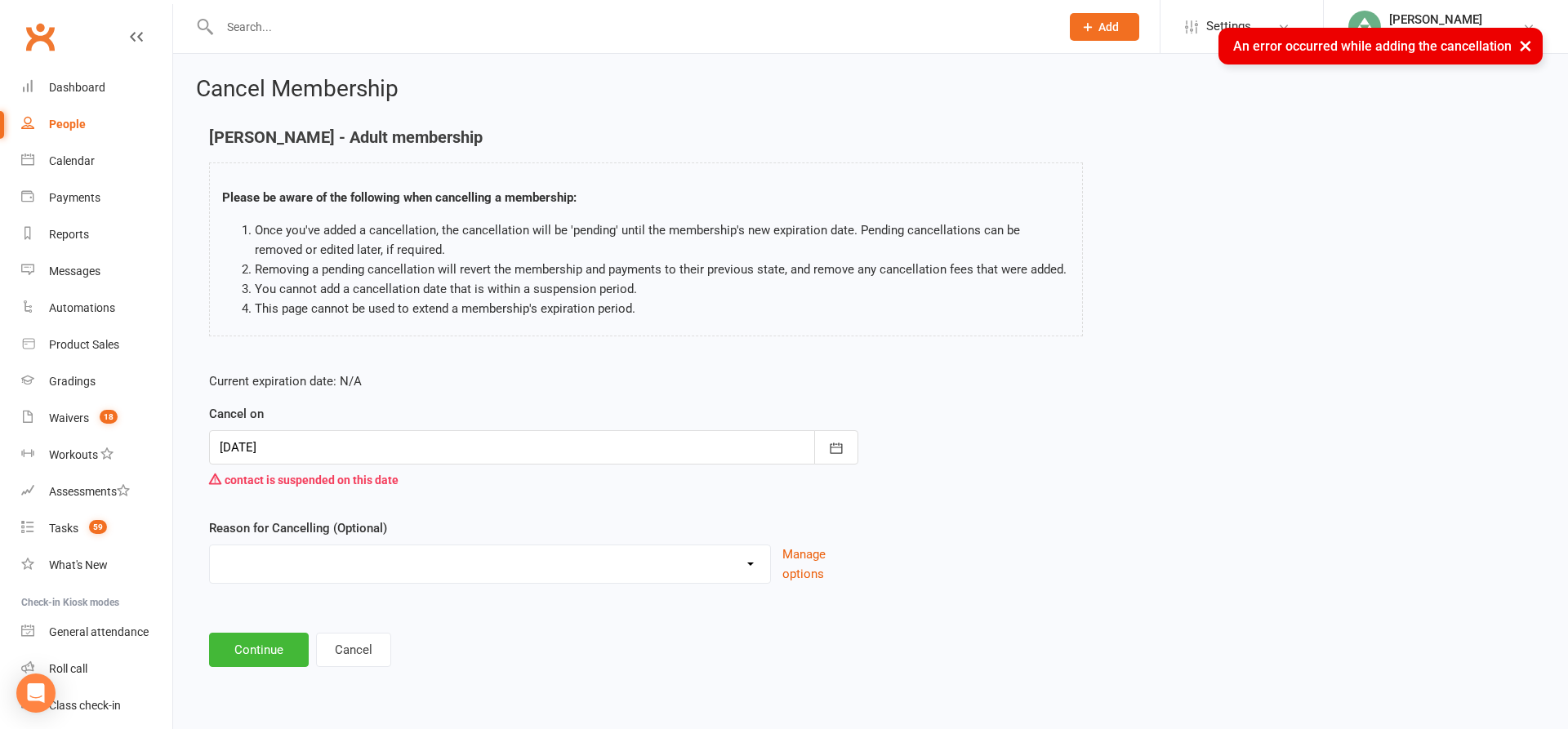
click at [347, 557] on select "Holiday Injury Other reason" at bounding box center [490, 561] width 560 height 32
select select "2"
click at [210, 565] on select "Holiday Injury Other reason" at bounding box center [490, 561] width 560 height 32
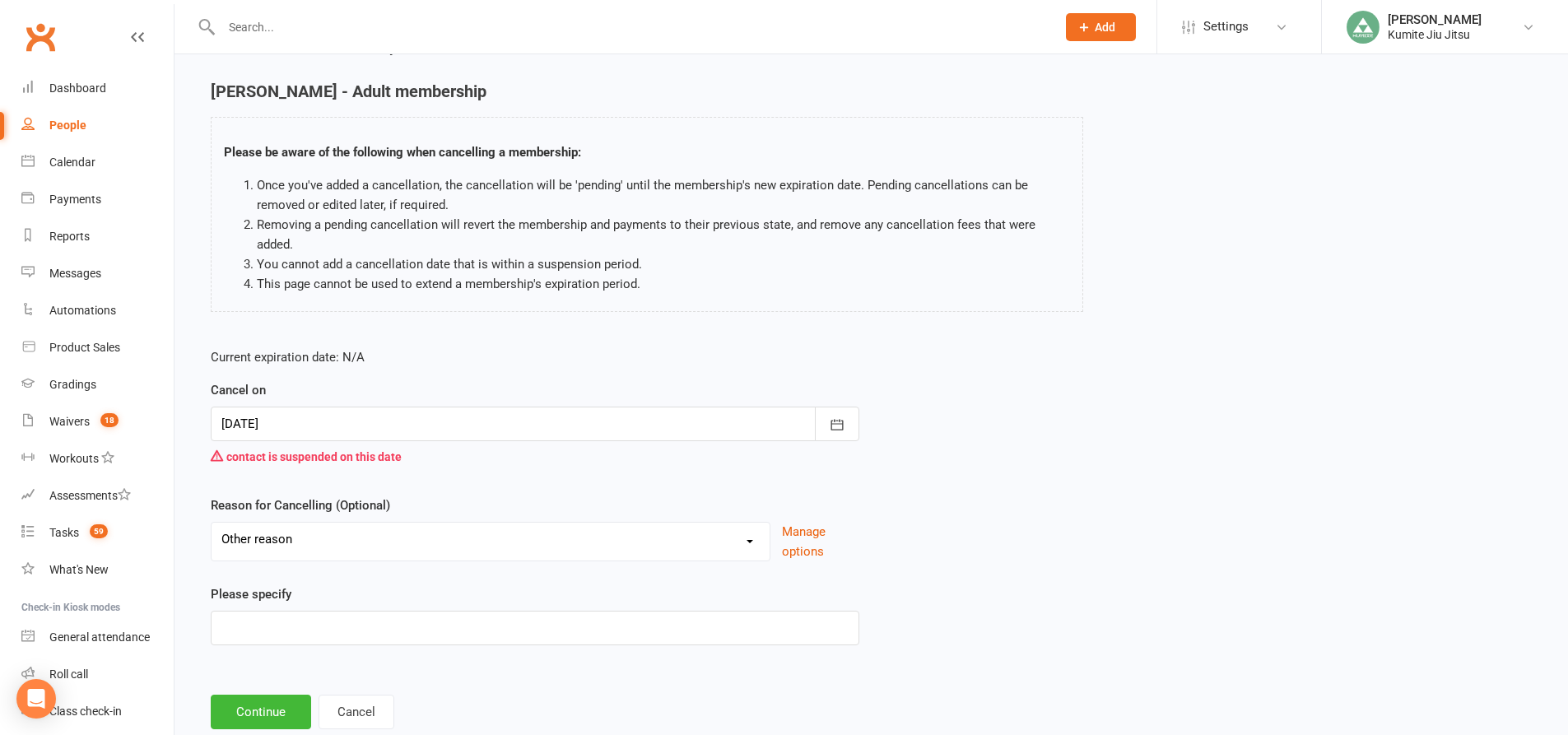
scroll to position [91, 0]
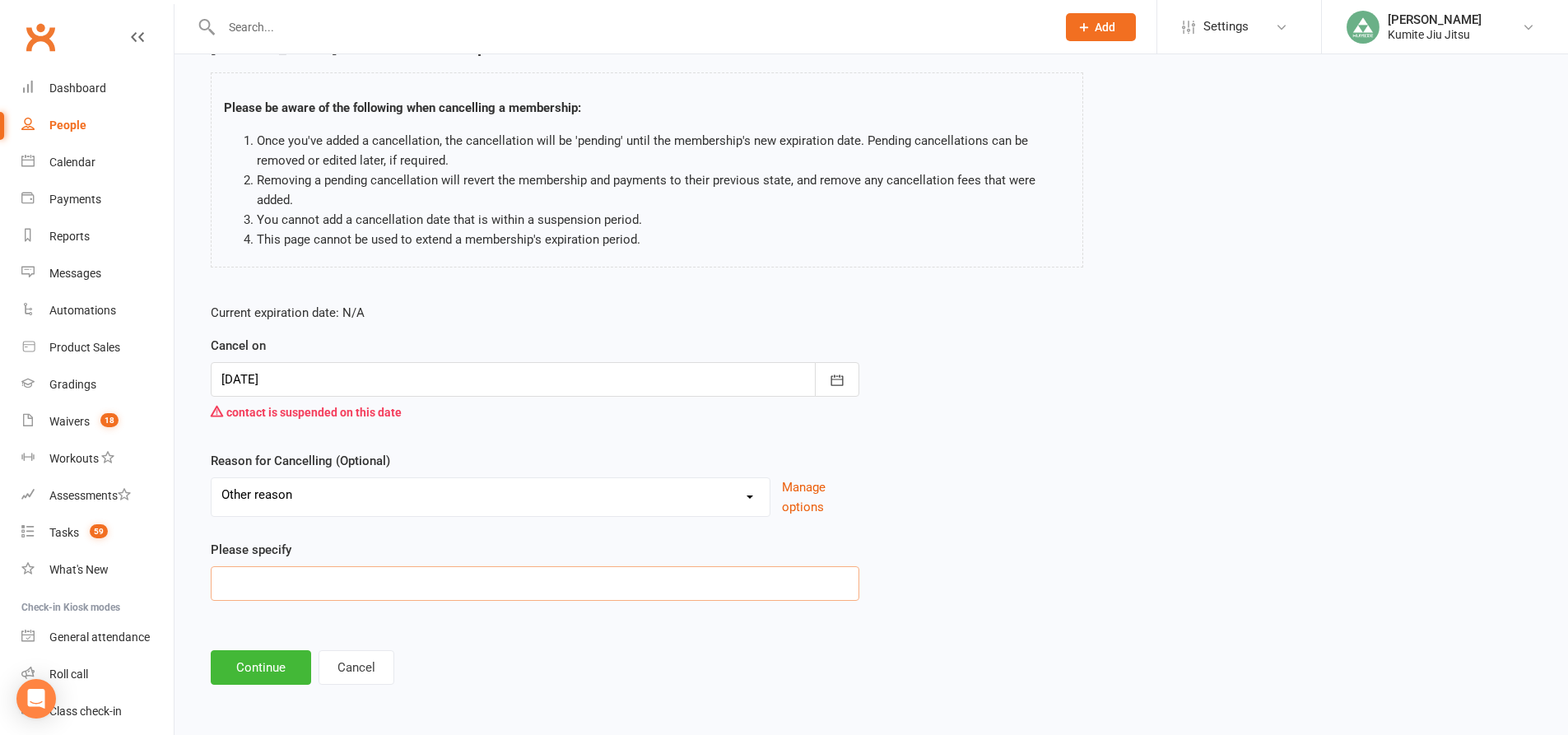
click at [324, 583] on input at bounding box center [535, 583] width 649 height 34
type input "signed up elsewhere during closure"
click at [271, 674] on button "Continue" at bounding box center [261, 667] width 100 height 34
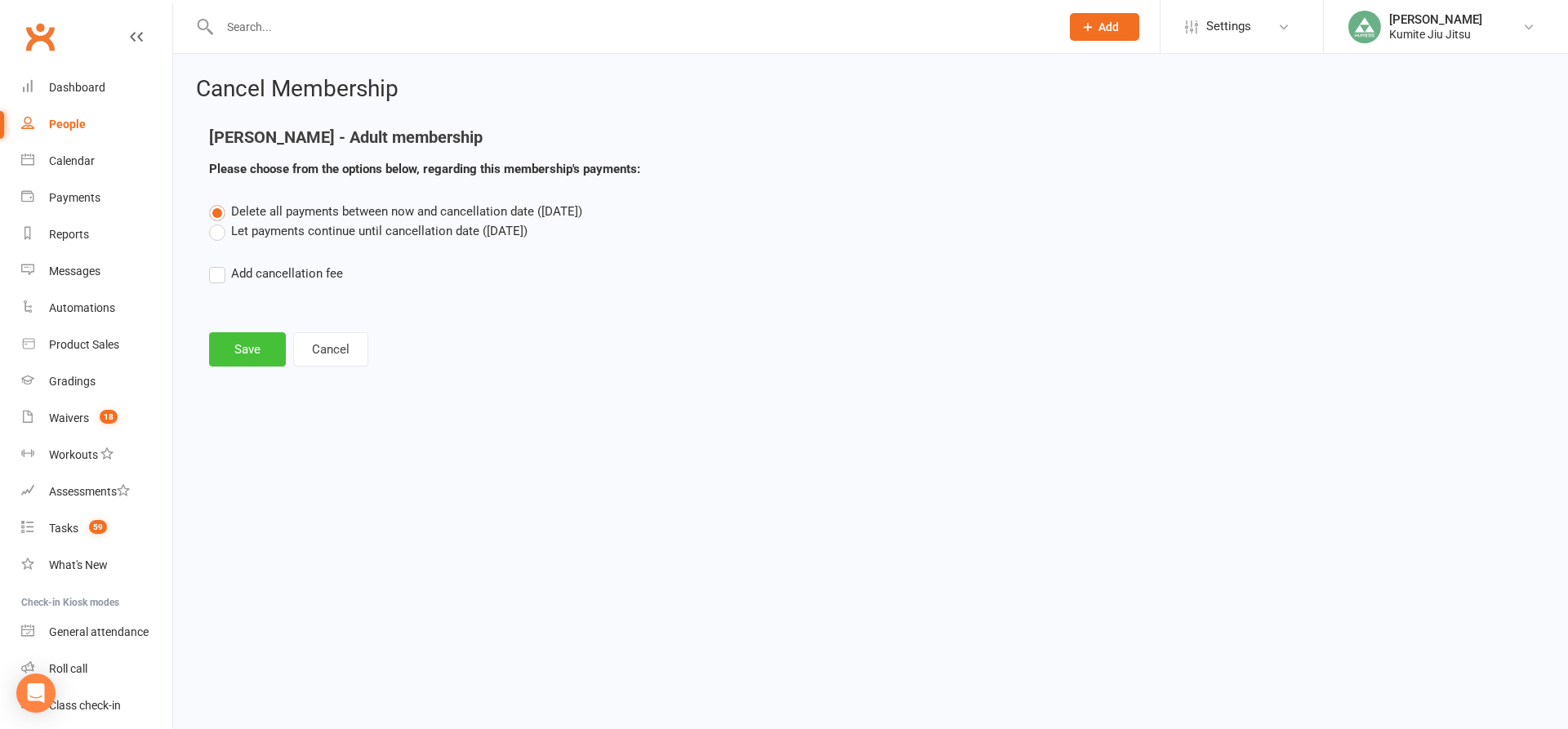
click at [254, 353] on button "Save" at bounding box center [247, 349] width 77 height 34
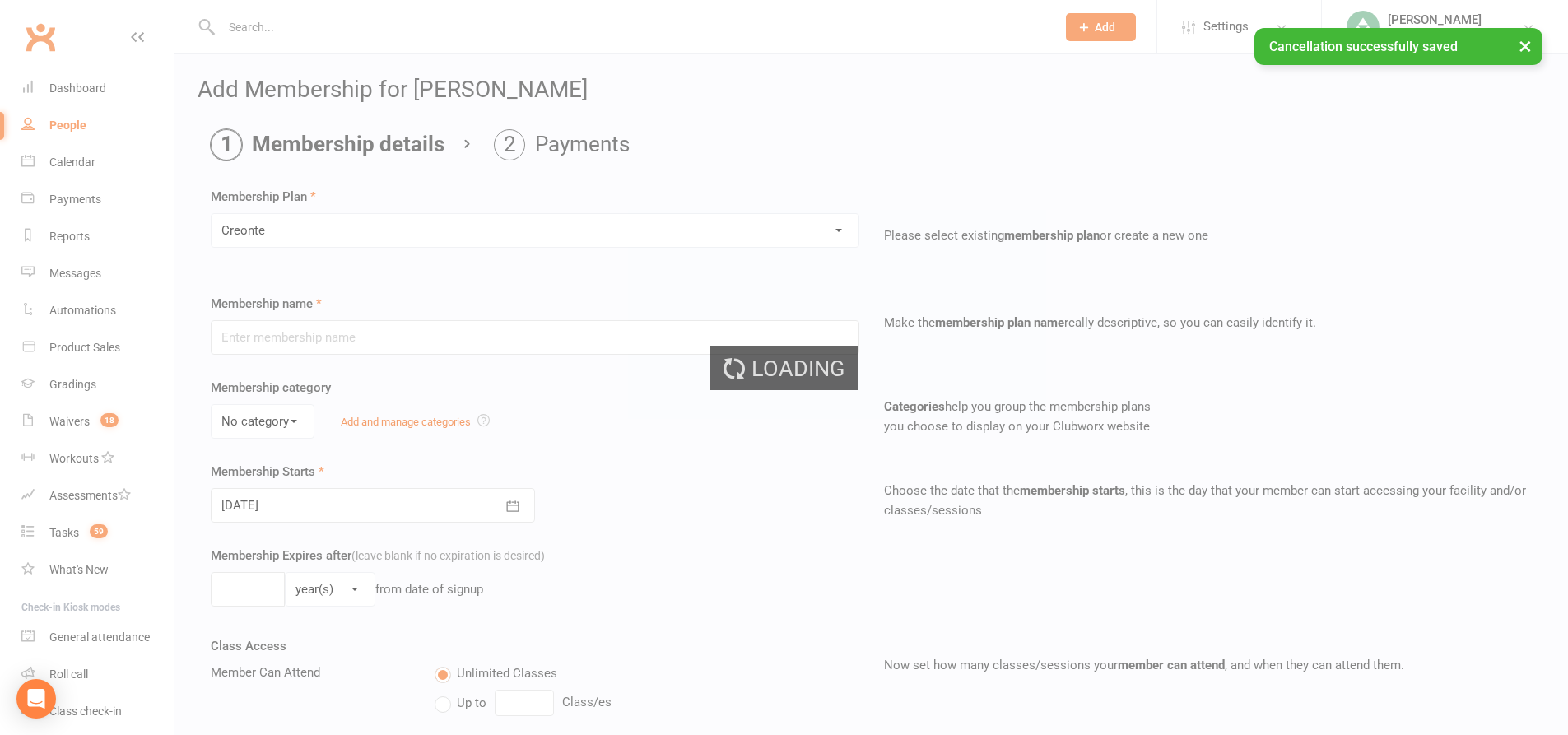
type input "Creonte"
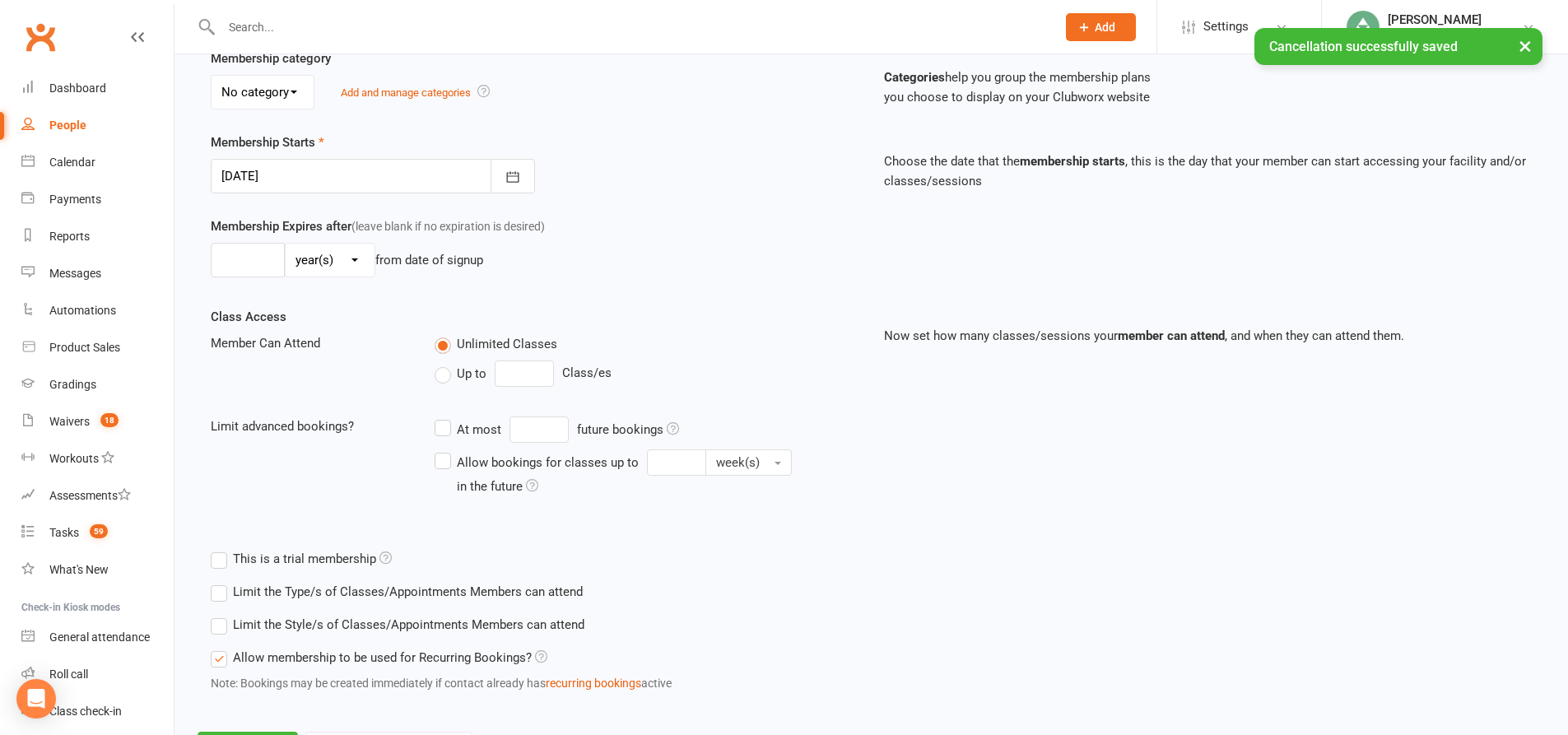
scroll to position [408, 0]
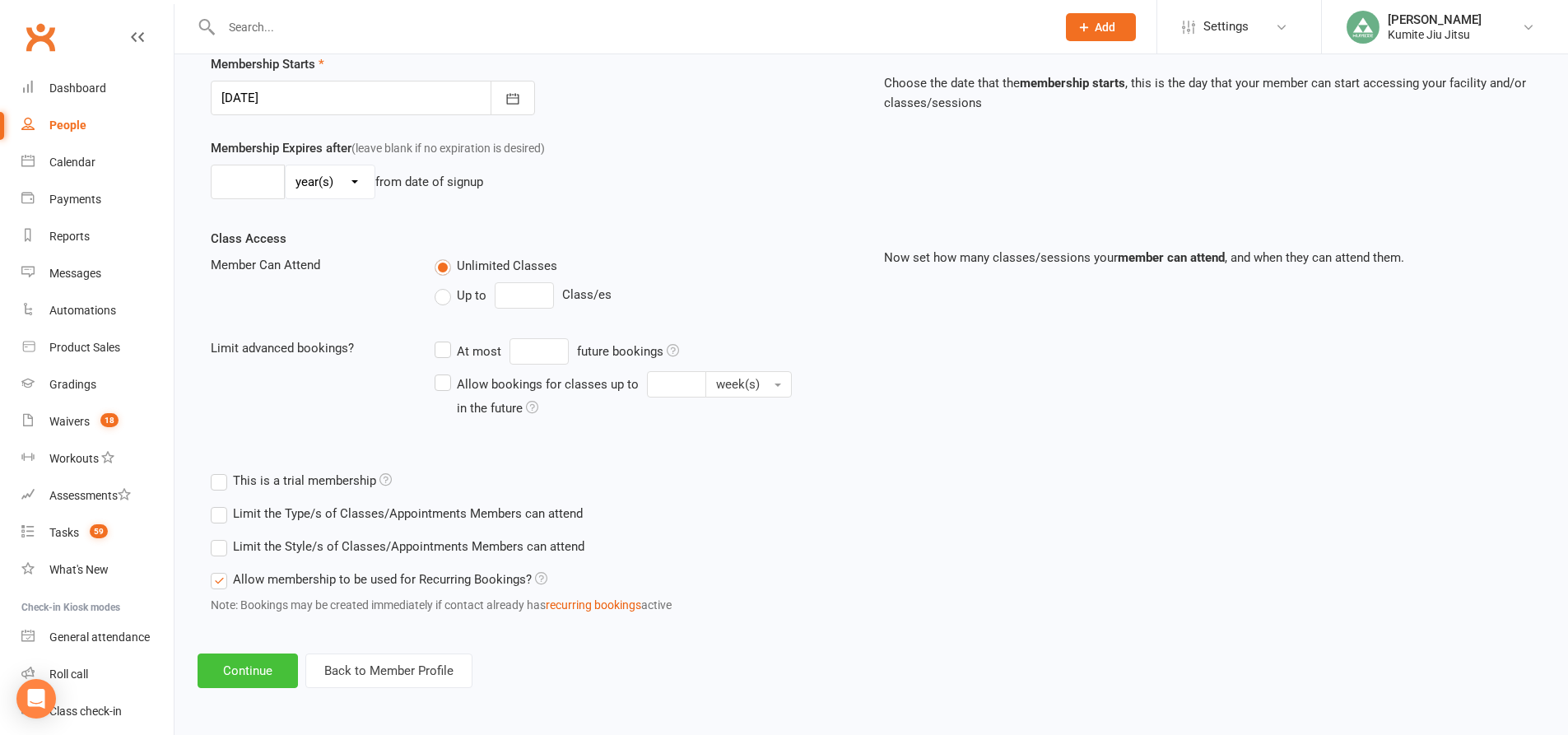
click at [260, 656] on button "Continue" at bounding box center [248, 670] width 100 height 34
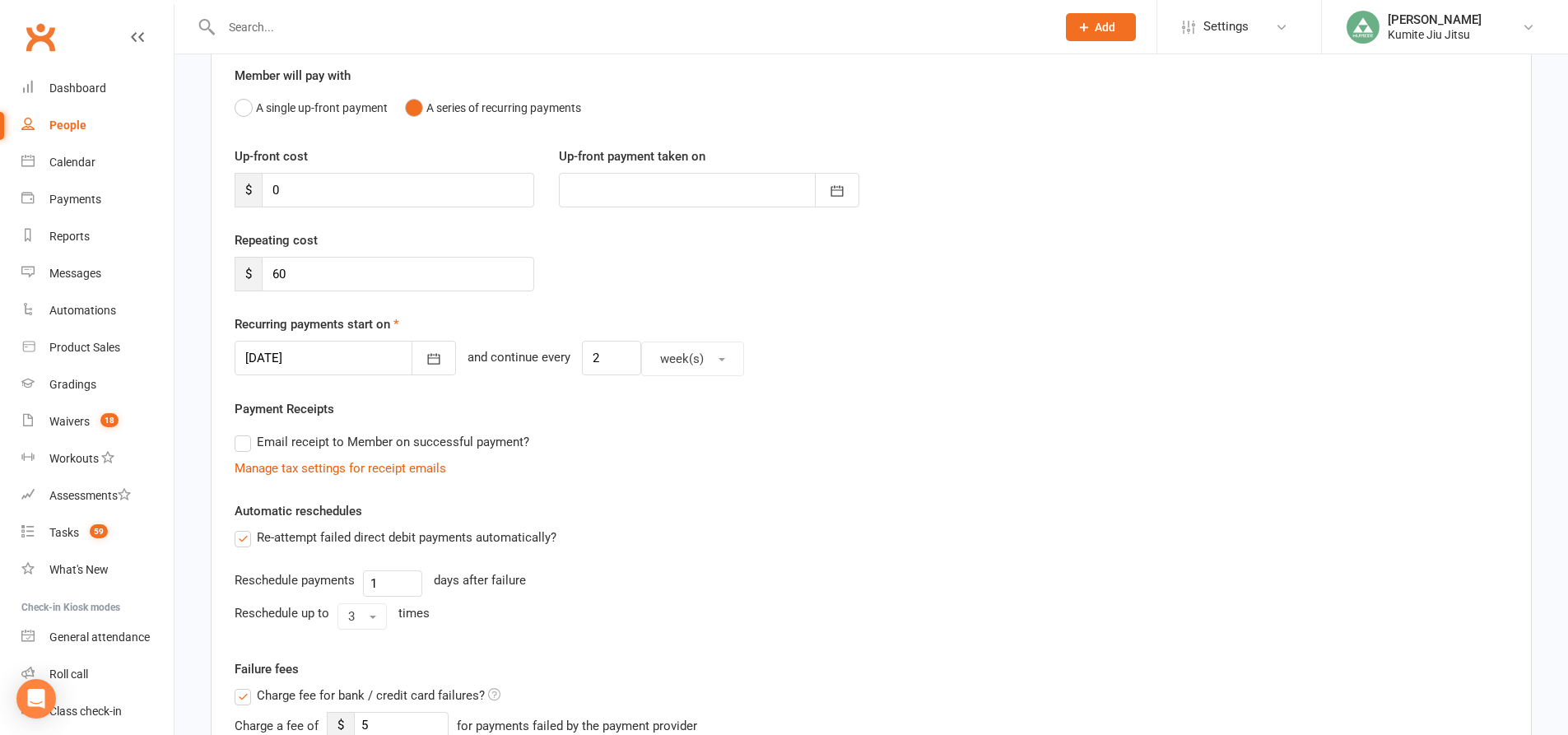
scroll to position [247, 0]
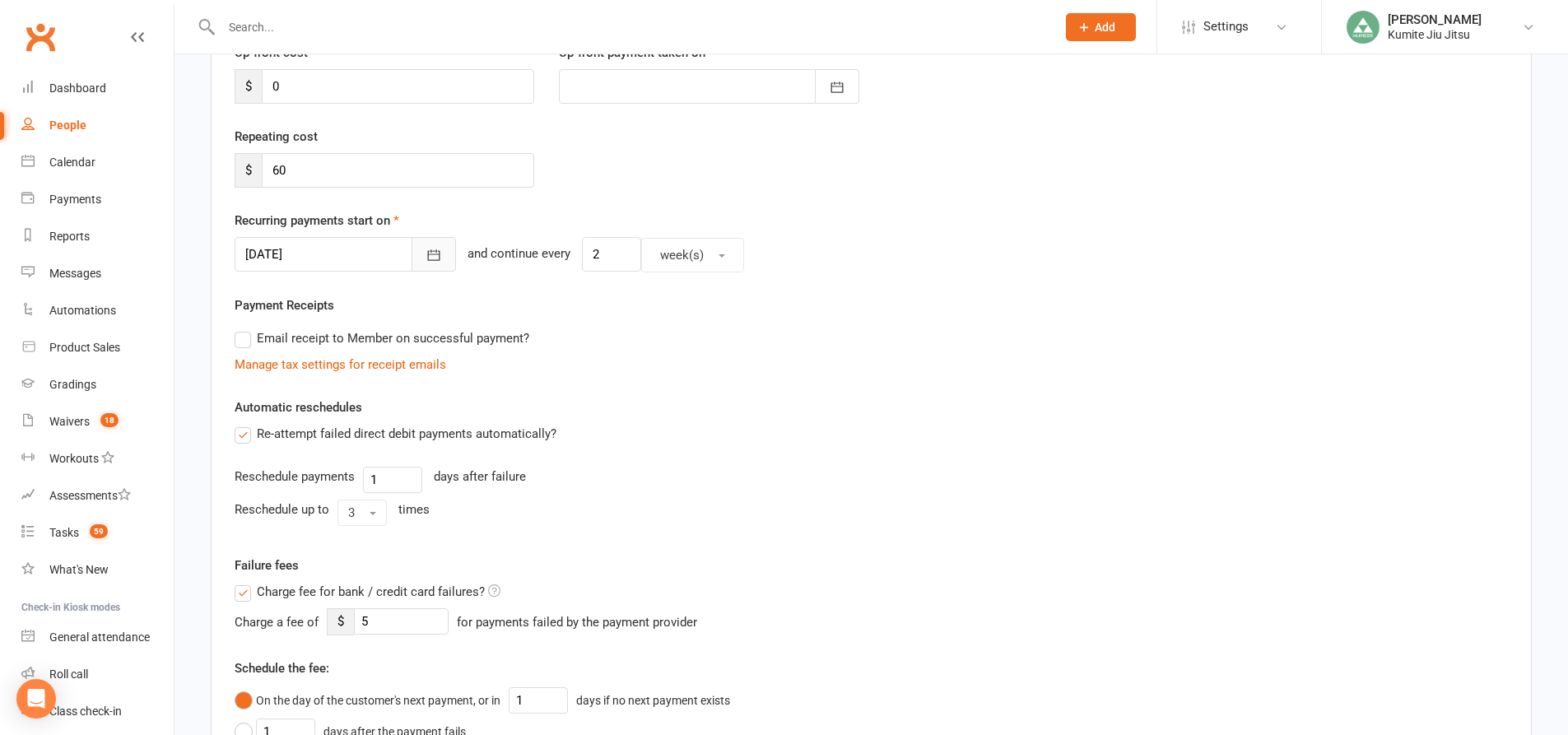
click at [426, 250] on icon "button" at bounding box center [434, 255] width 17 height 17
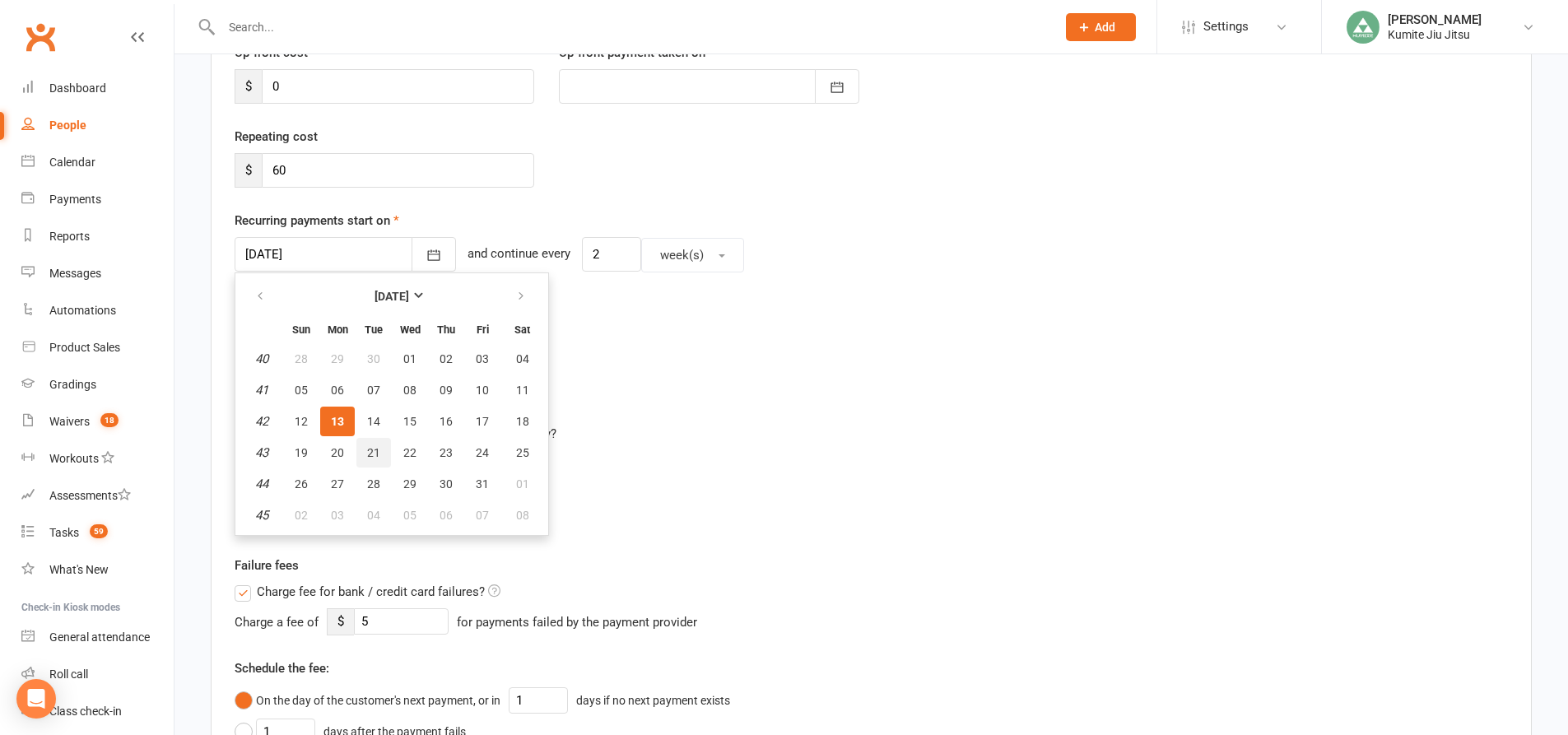
click at [364, 454] on button "21" at bounding box center [373, 453] width 34 height 30
type input "21 Oct 2025"
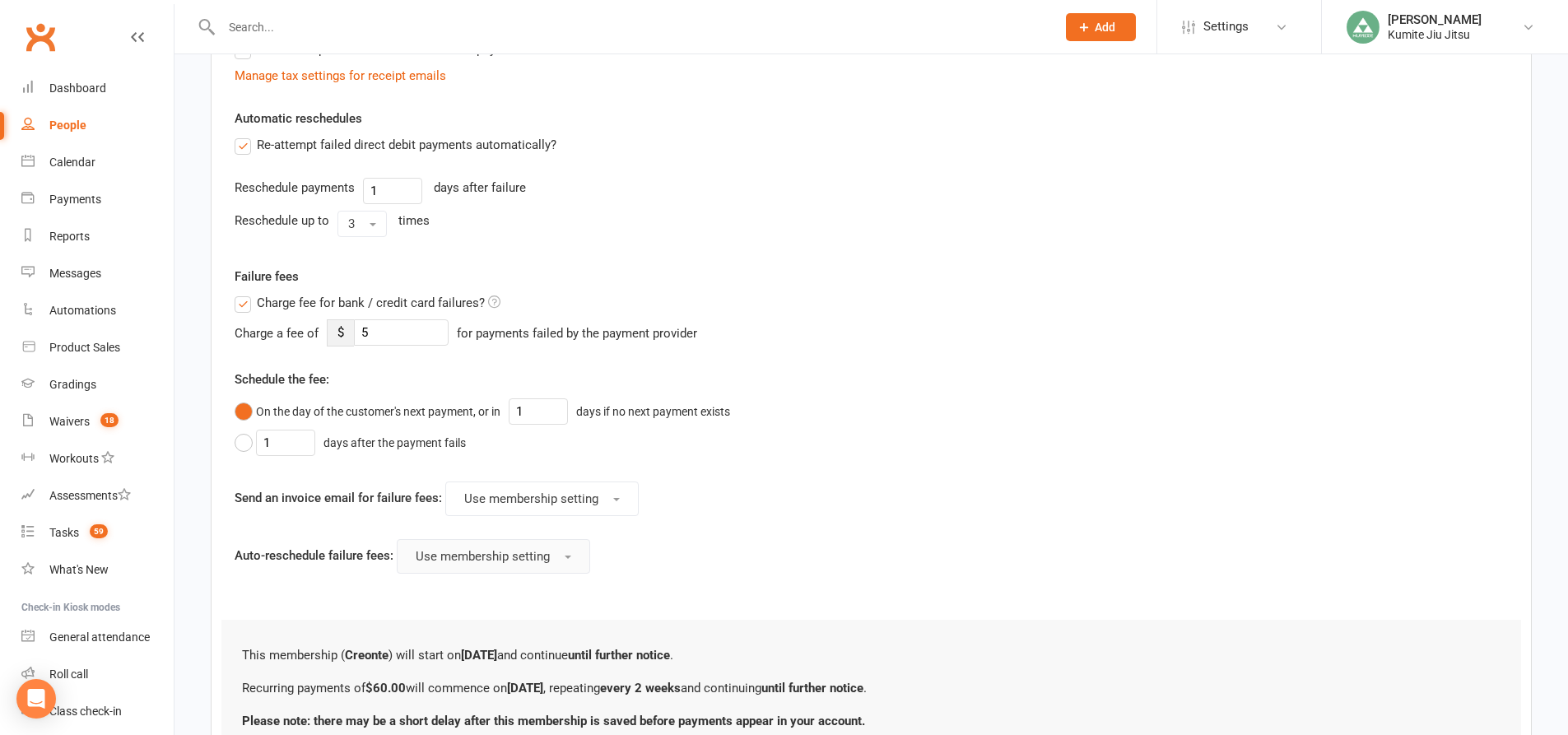
scroll to position [680, 0]
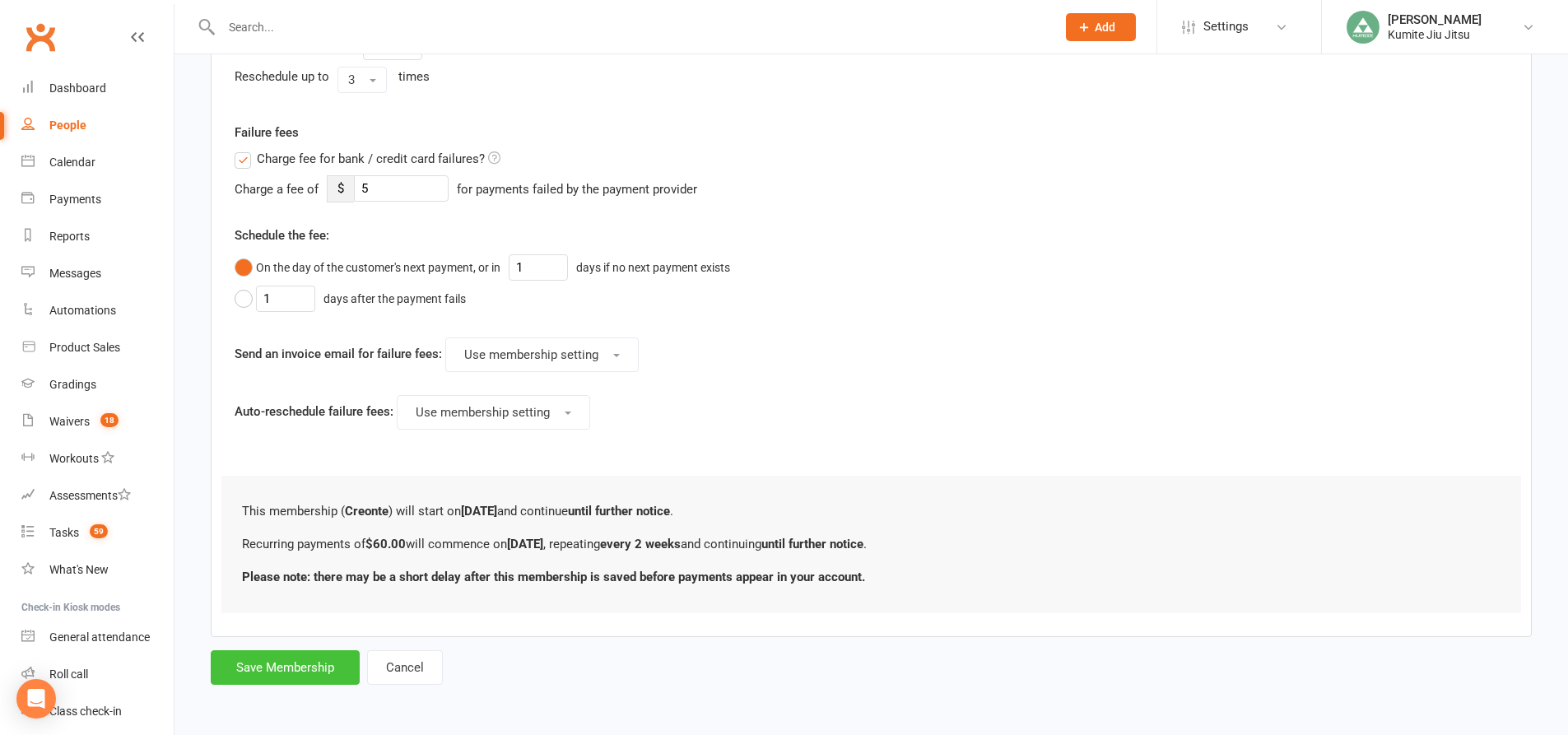
click at [278, 676] on button "Save Membership" at bounding box center [285, 667] width 149 height 34
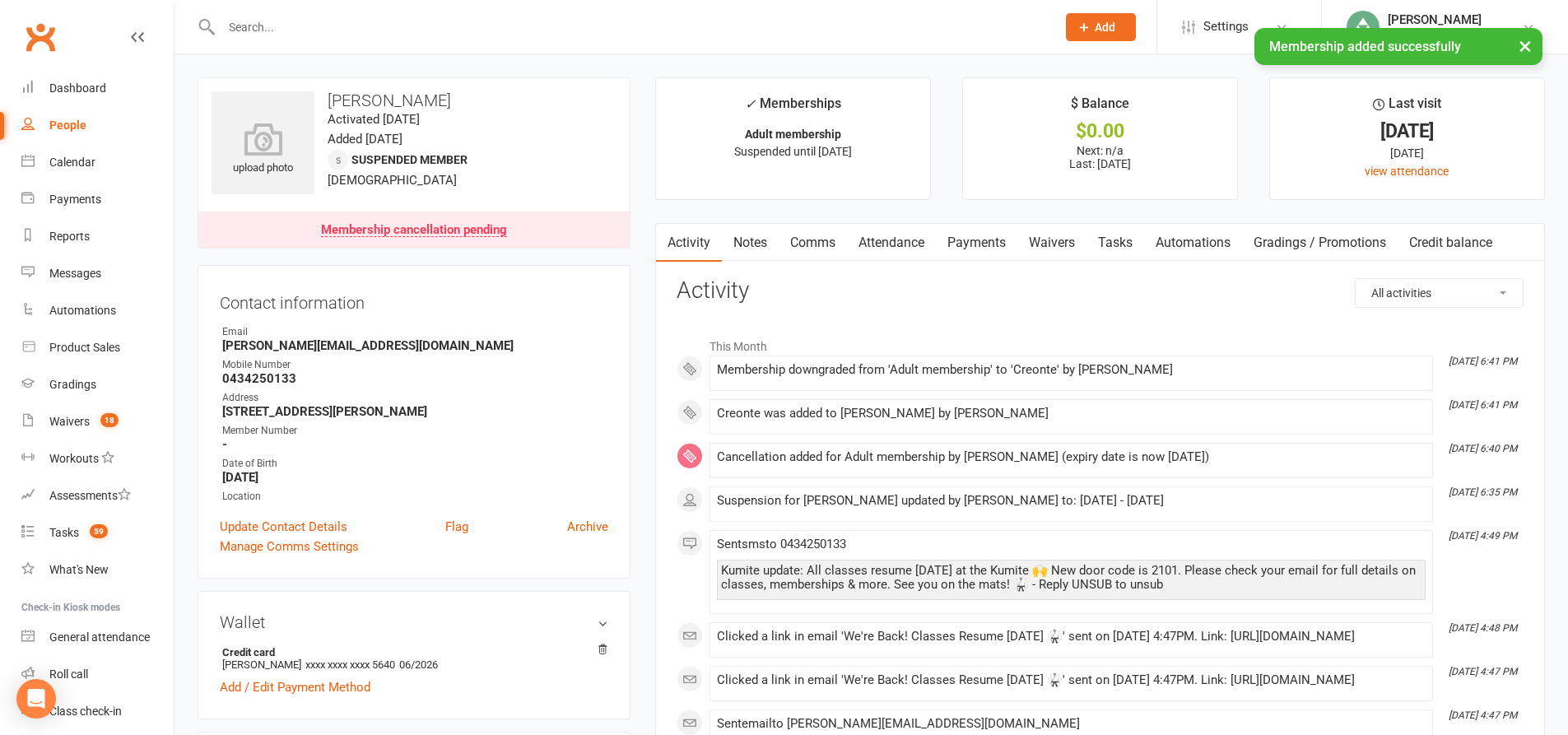
click at [972, 243] on link "Payments" at bounding box center [976, 242] width 82 height 38
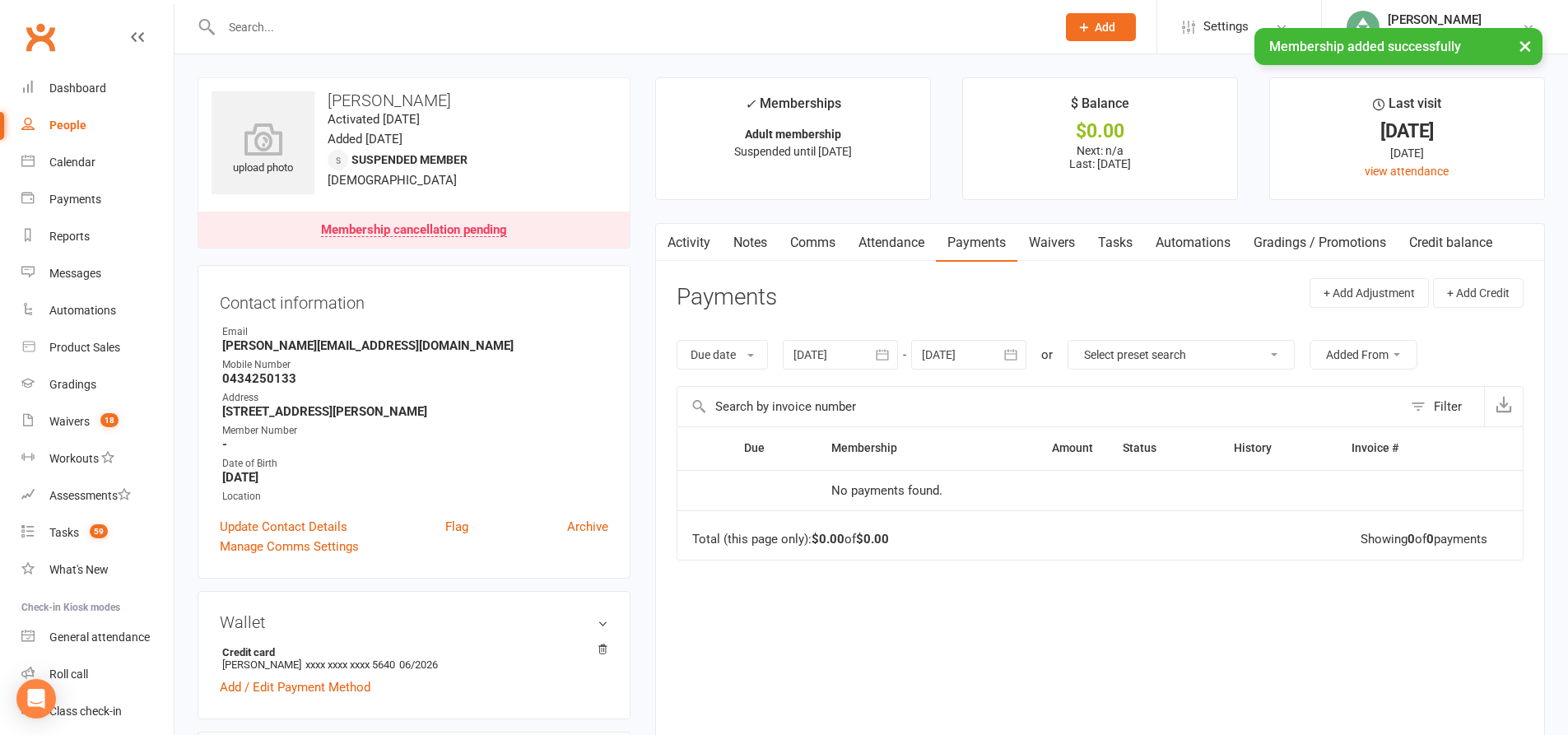
click at [1133, 246] on link "Tasks" at bounding box center [1115, 242] width 58 height 38
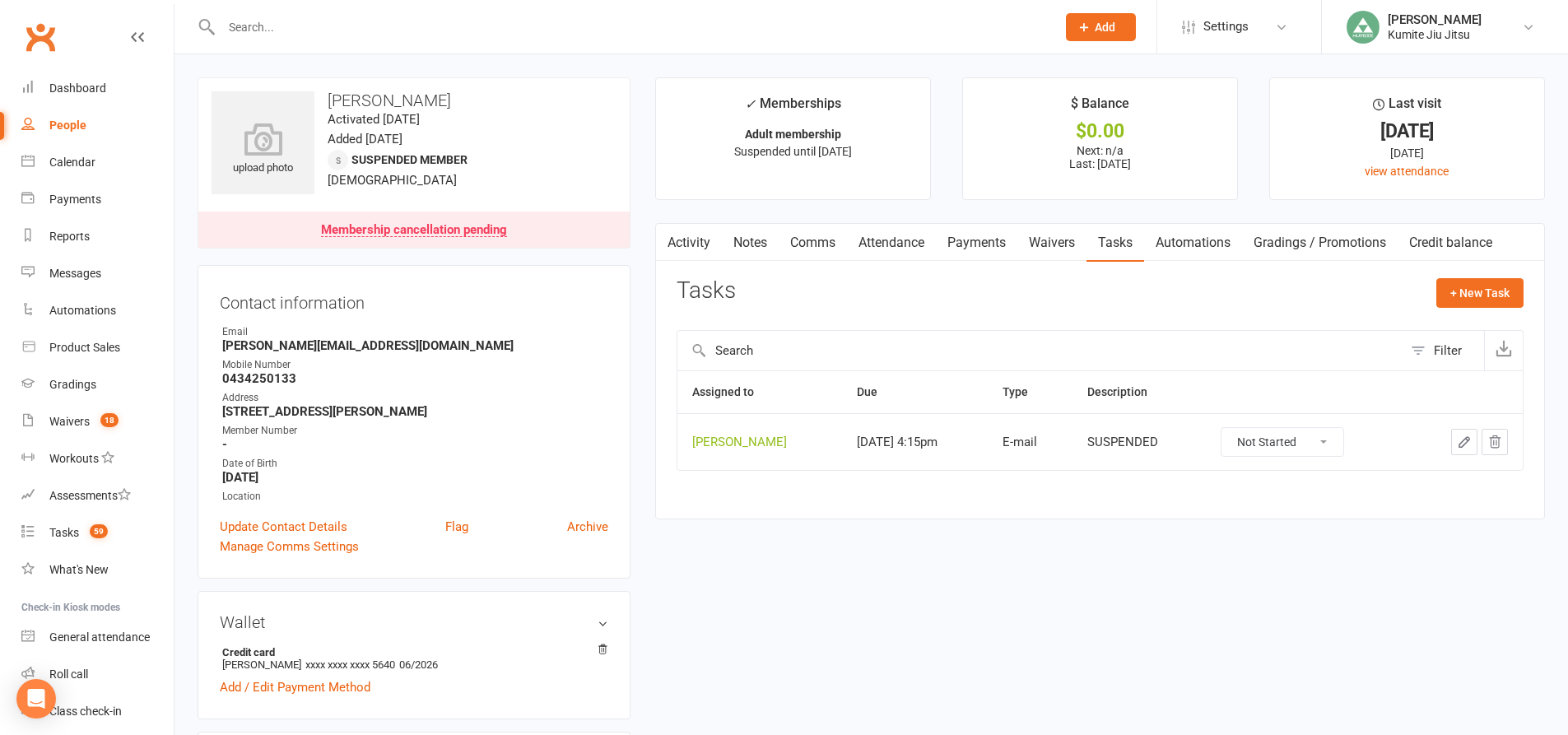
click at [1494, 443] on icon "button" at bounding box center [1494, 442] width 15 height 15
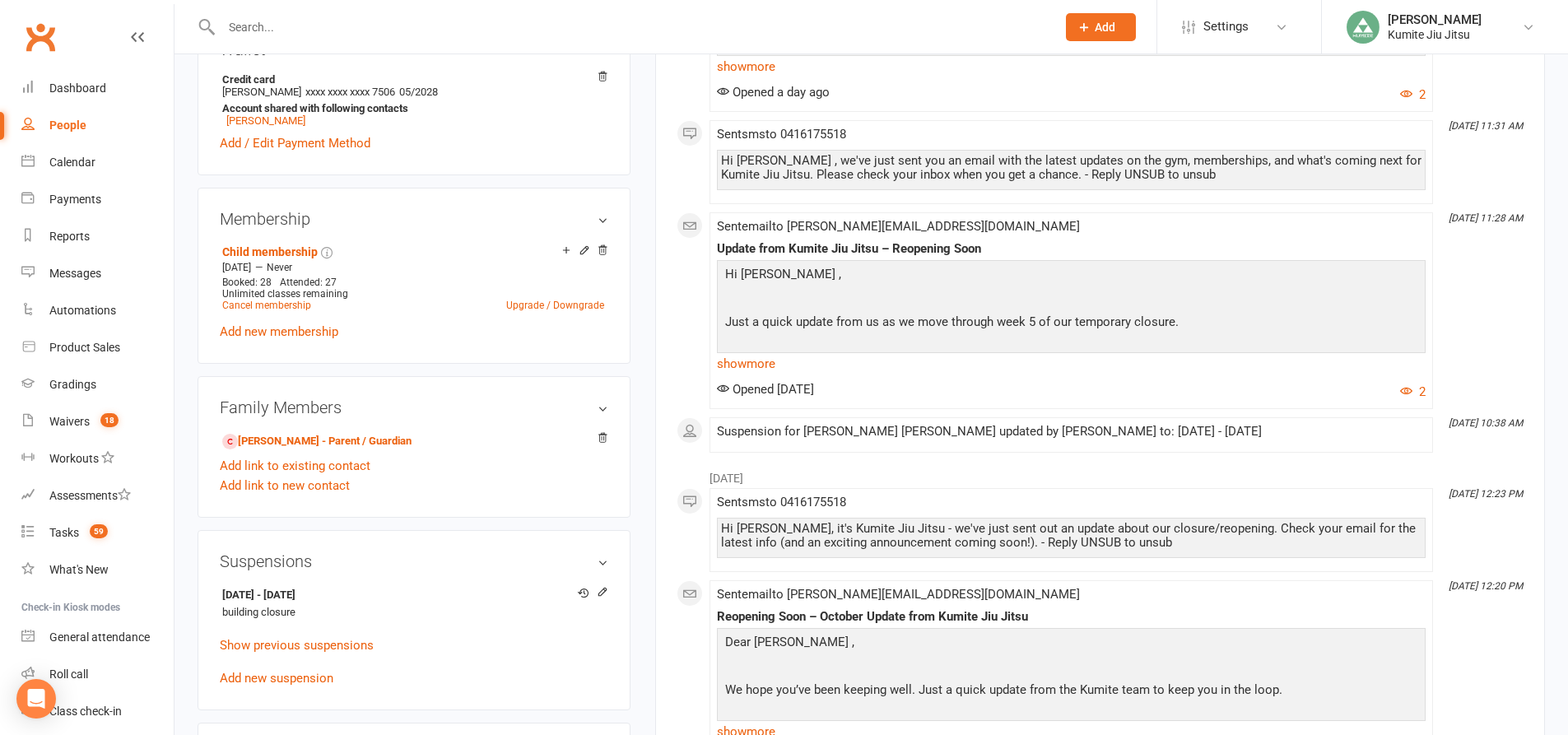
scroll to position [659, 0]
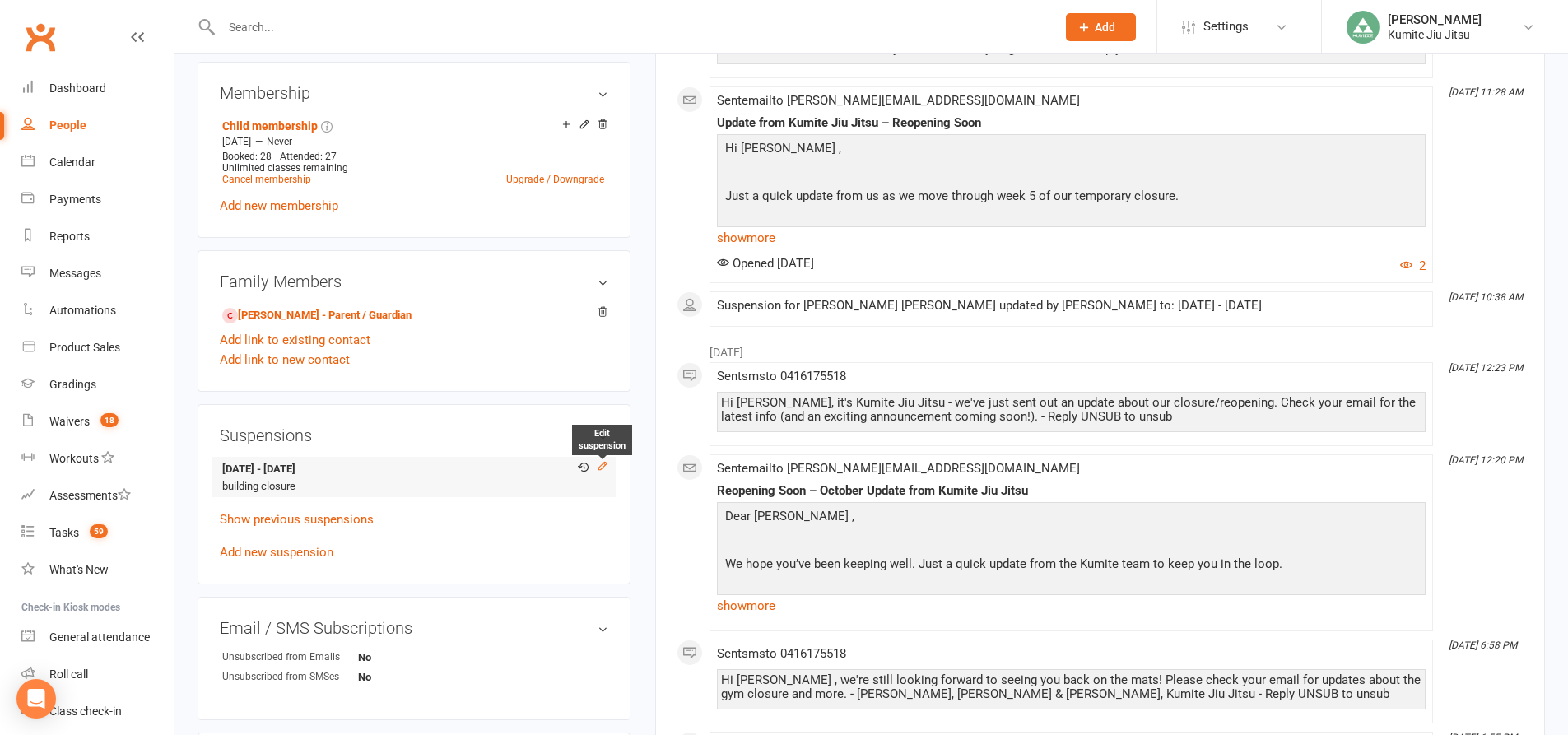
click at [606, 464] on icon at bounding box center [602, 465] width 7 height 7
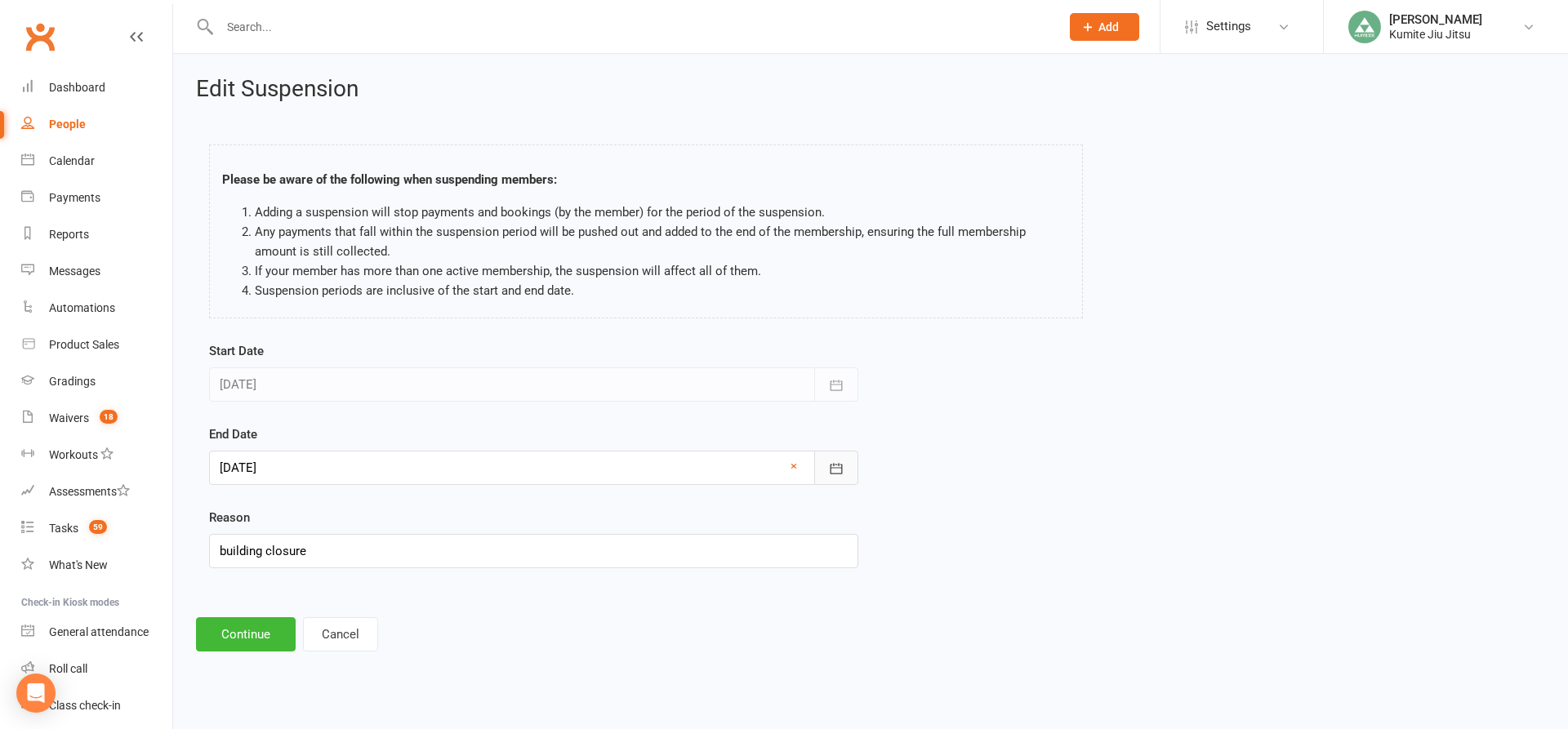
click at [831, 465] on icon "button" at bounding box center [836, 469] width 17 height 17
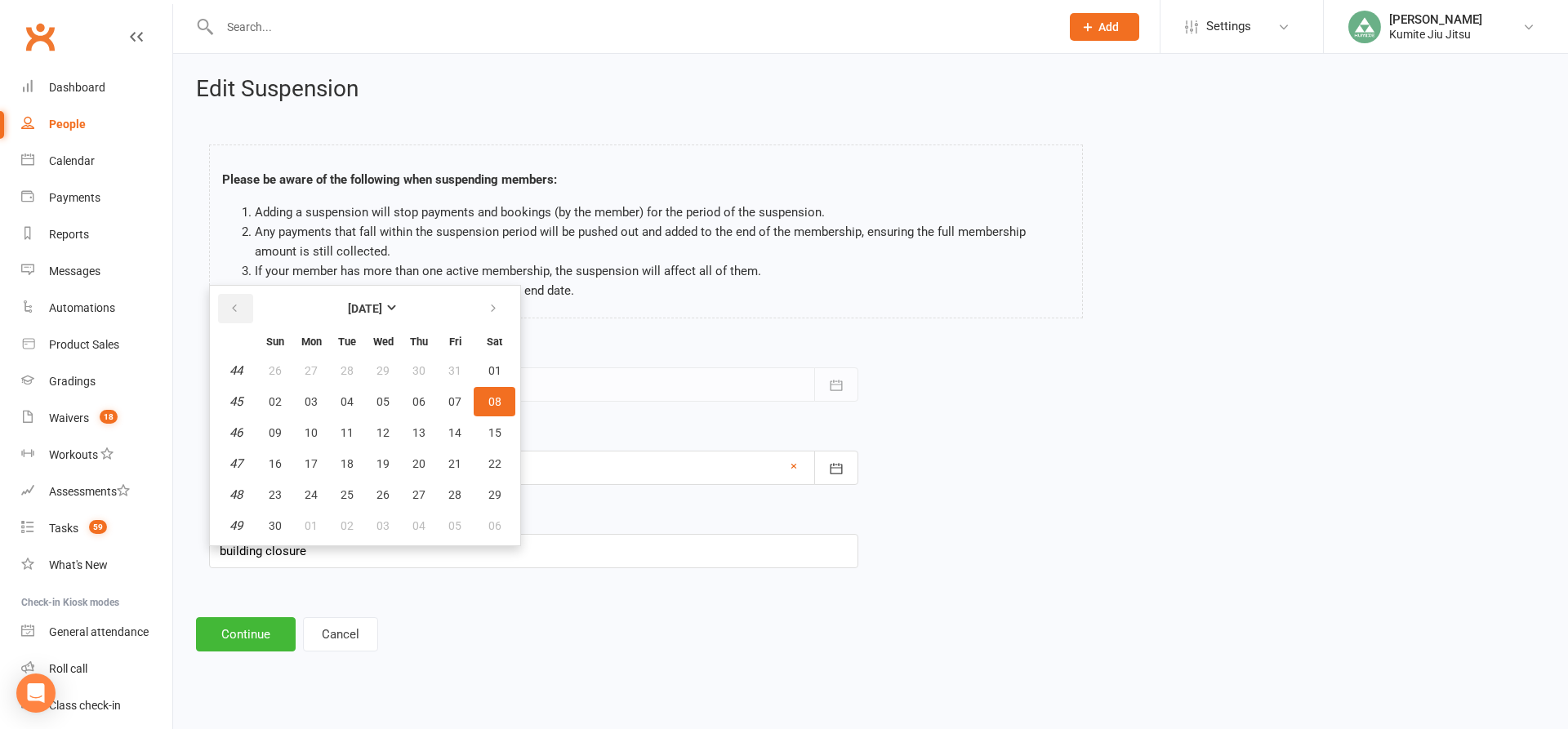
click at [237, 313] on icon "button" at bounding box center [233, 308] width 11 height 13
click at [307, 434] on span "13" at bounding box center [311, 432] width 13 height 13
type input "[DATE]"
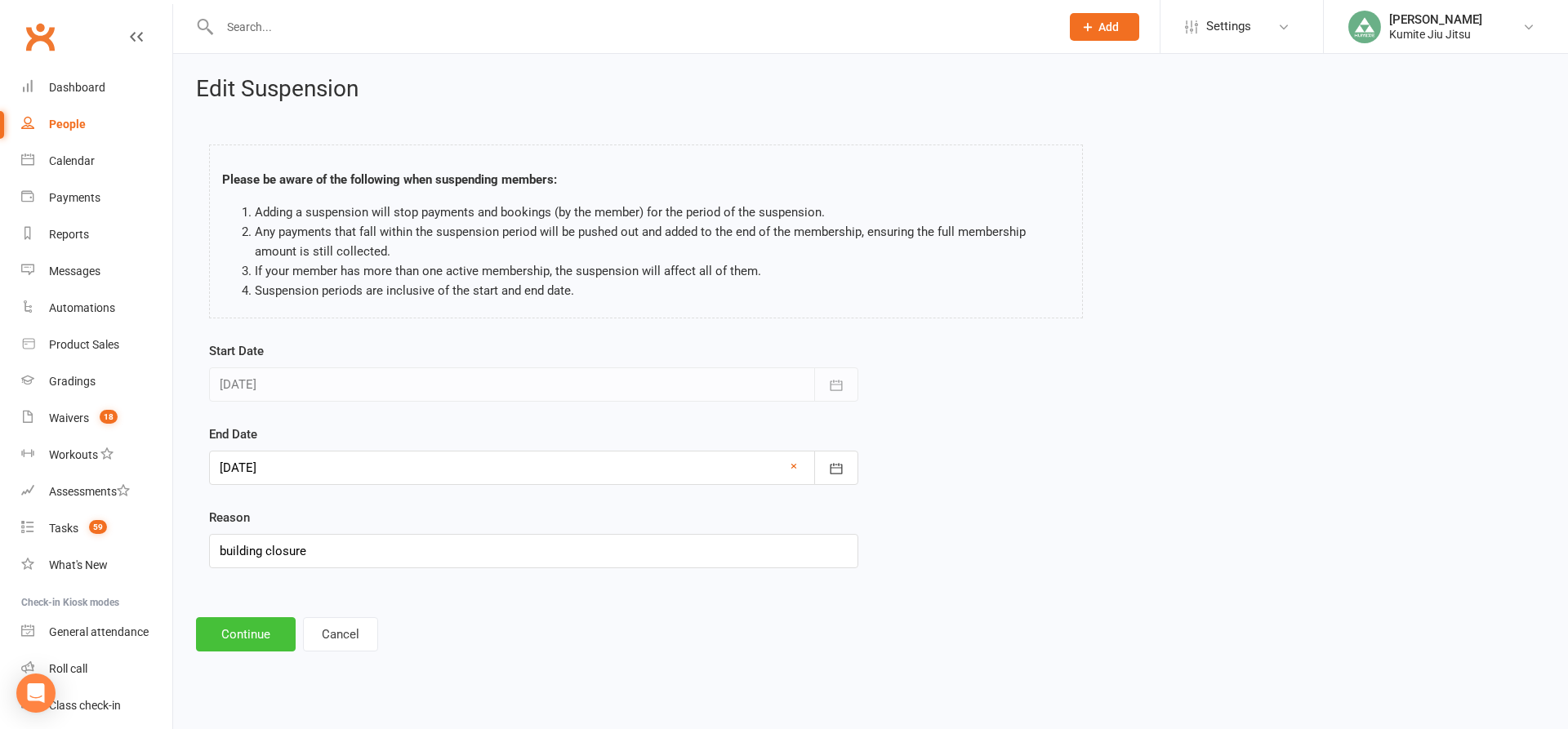
click at [242, 637] on button "Continue" at bounding box center [246, 634] width 99 height 34
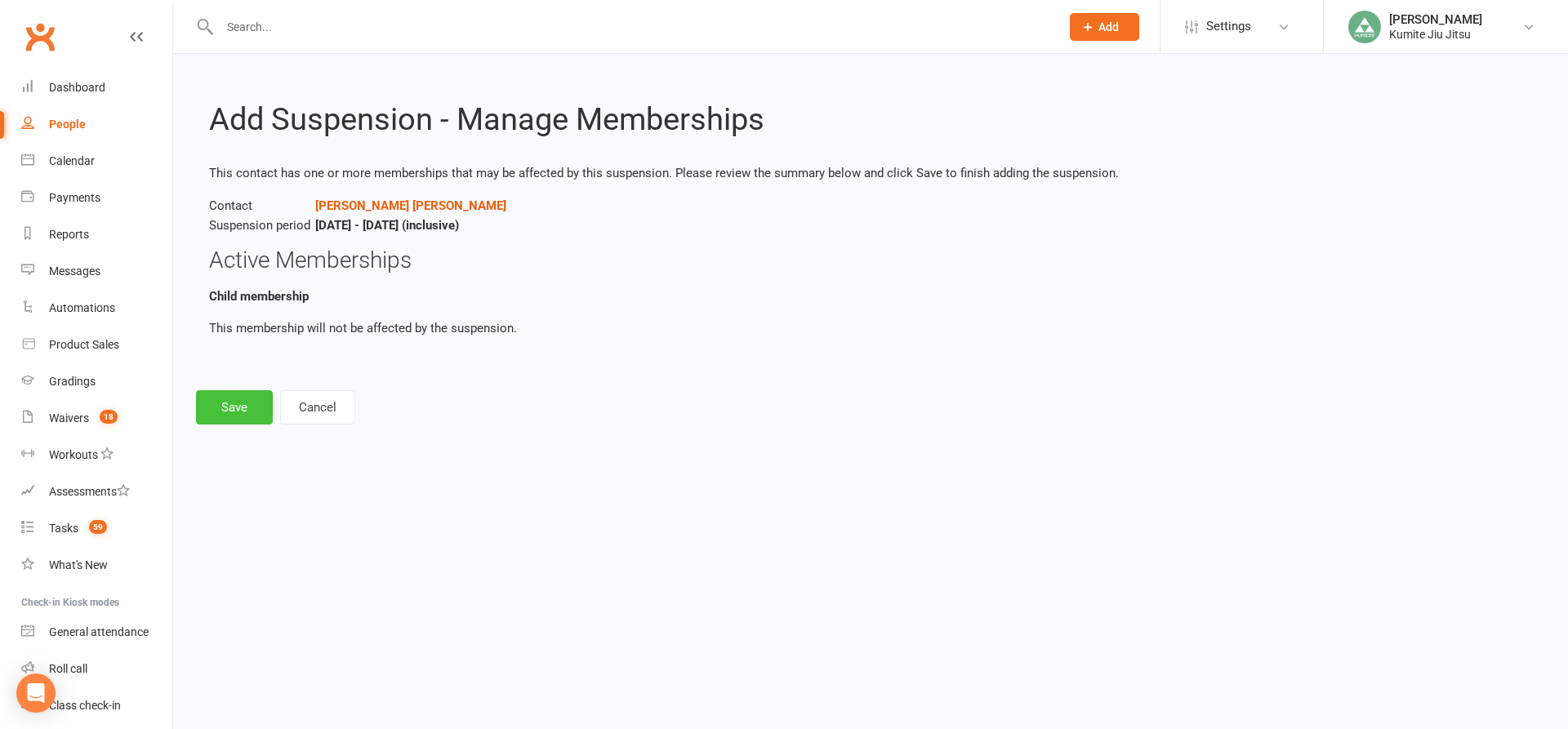
click at [232, 412] on button "Save" at bounding box center [234, 407] width 77 height 34
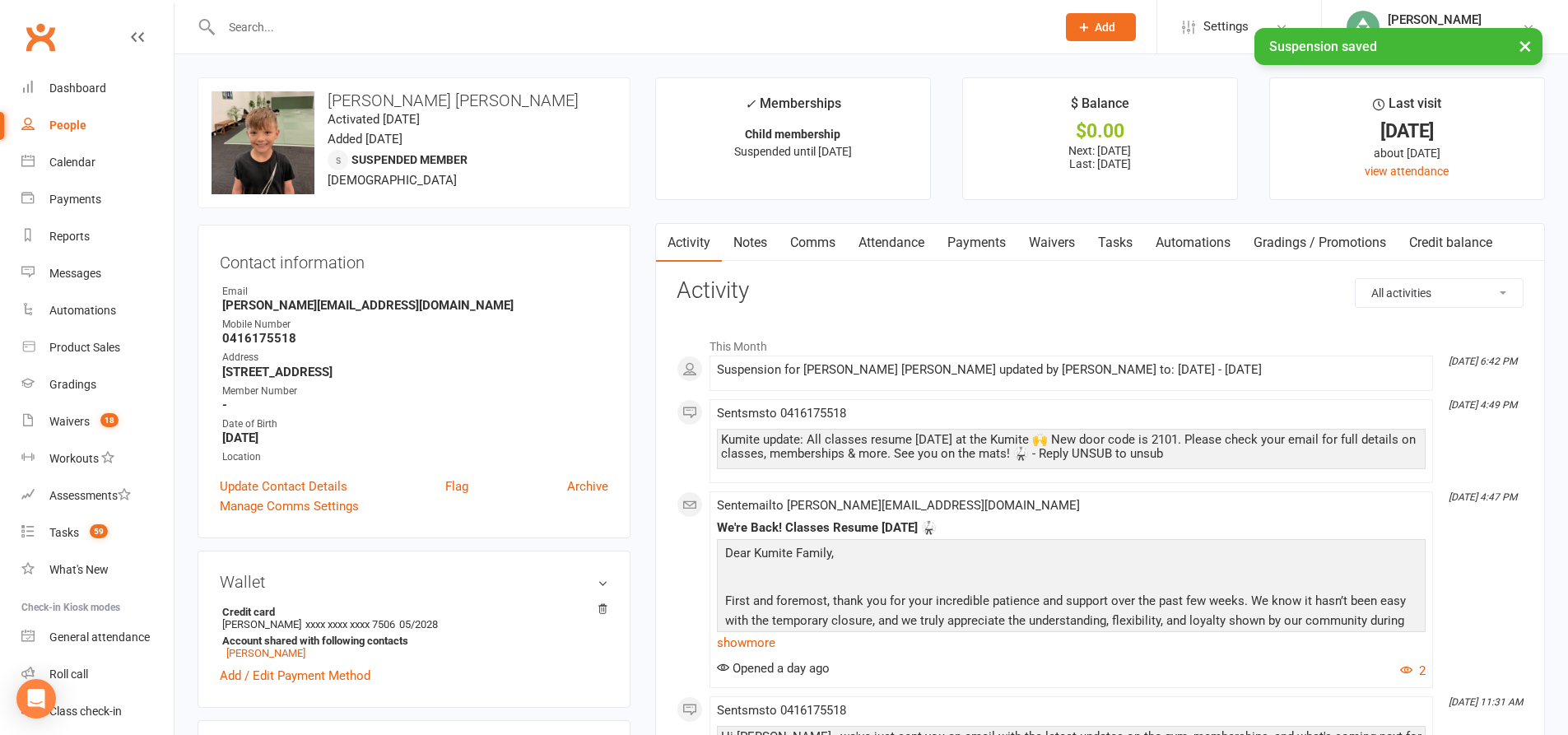
click at [985, 244] on link "Payments" at bounding box center [976, 242] width 82 height 38
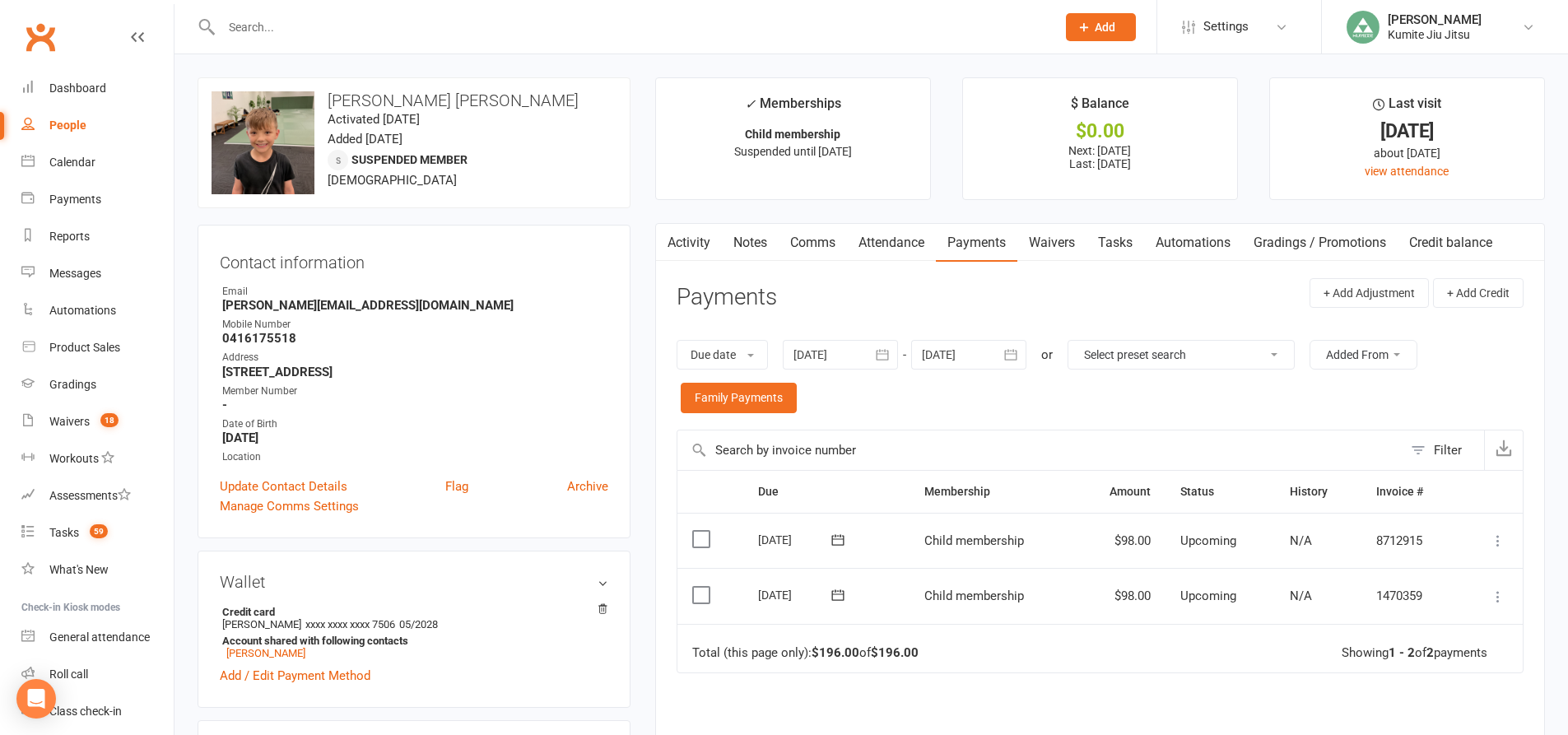
click at [1119, 247] on link "Tasks" at bounding box center [1115, 242] width 58 height 38
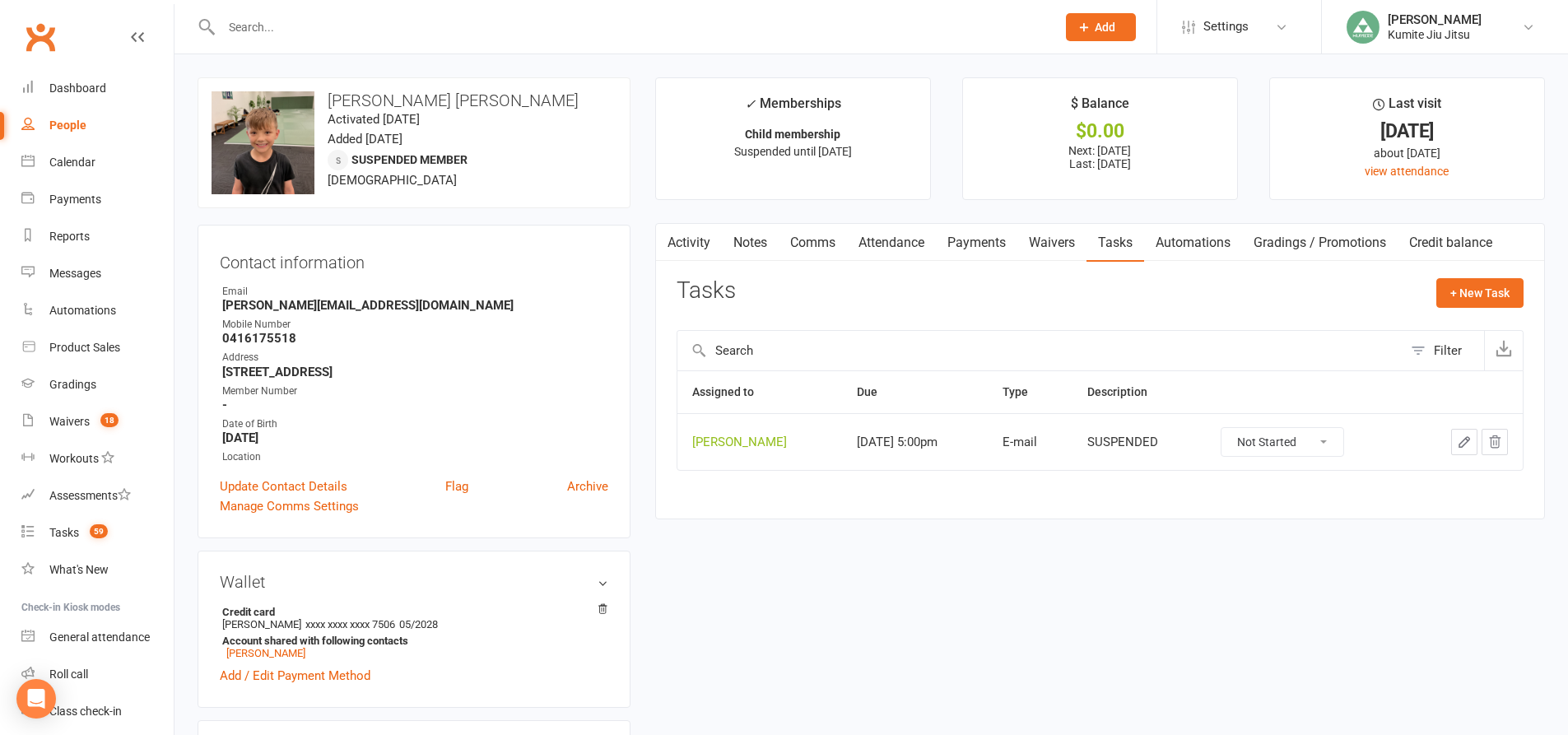
click at [1492, 436] on icon "button" at bounding box center [1494, 442] width 15 height 15
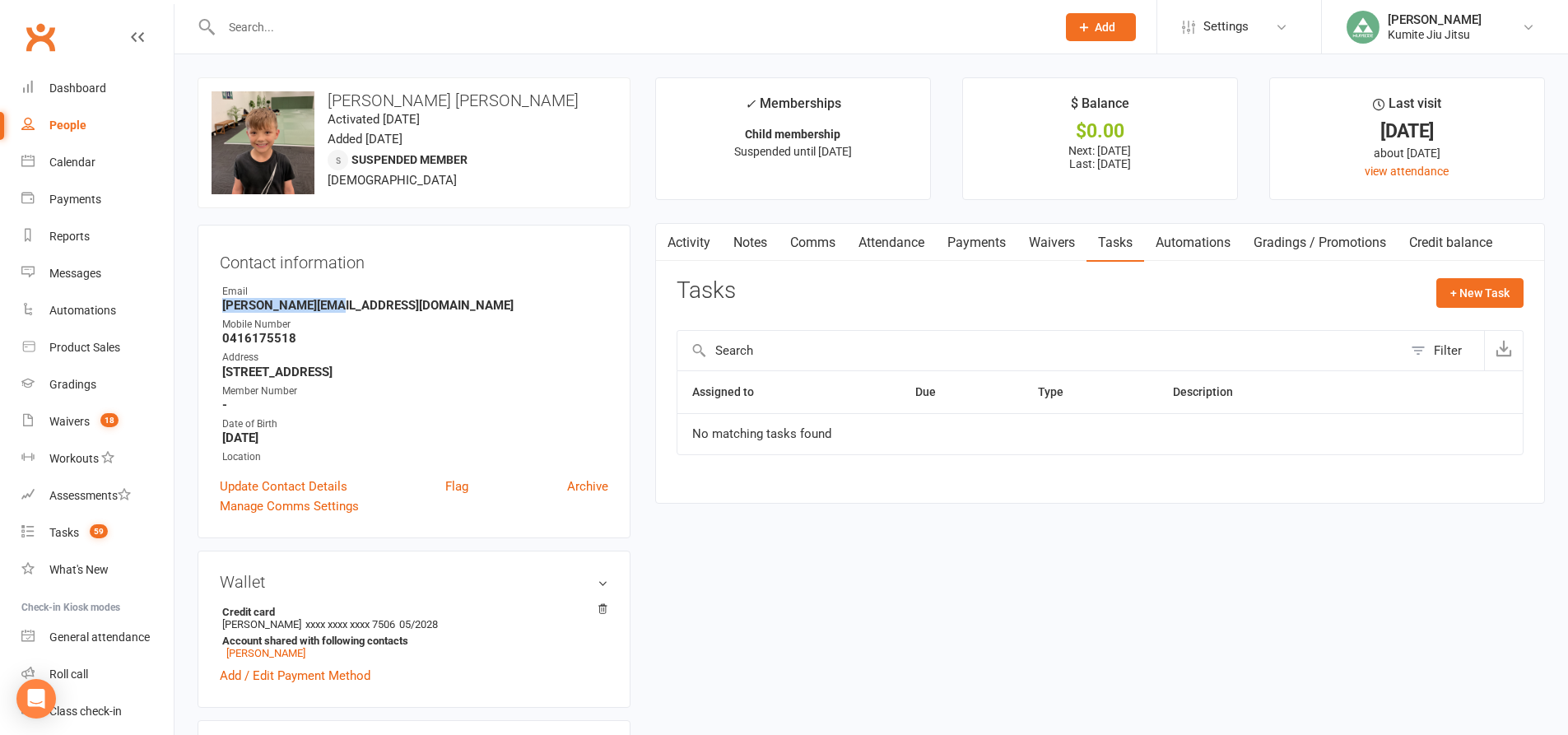
drag, startPoint x: 336, startPoint y: 307, endPoint x: 198, endPoint y: 306, distance: 138.0
click at [198, 306] on div "Contact information Owner Email lisa@360pr.com.au Mobile Number 0416175518 Addr…" at bounding box center [414, 381] width 433 height 313
copy strong "lisa@360pr.com.au"
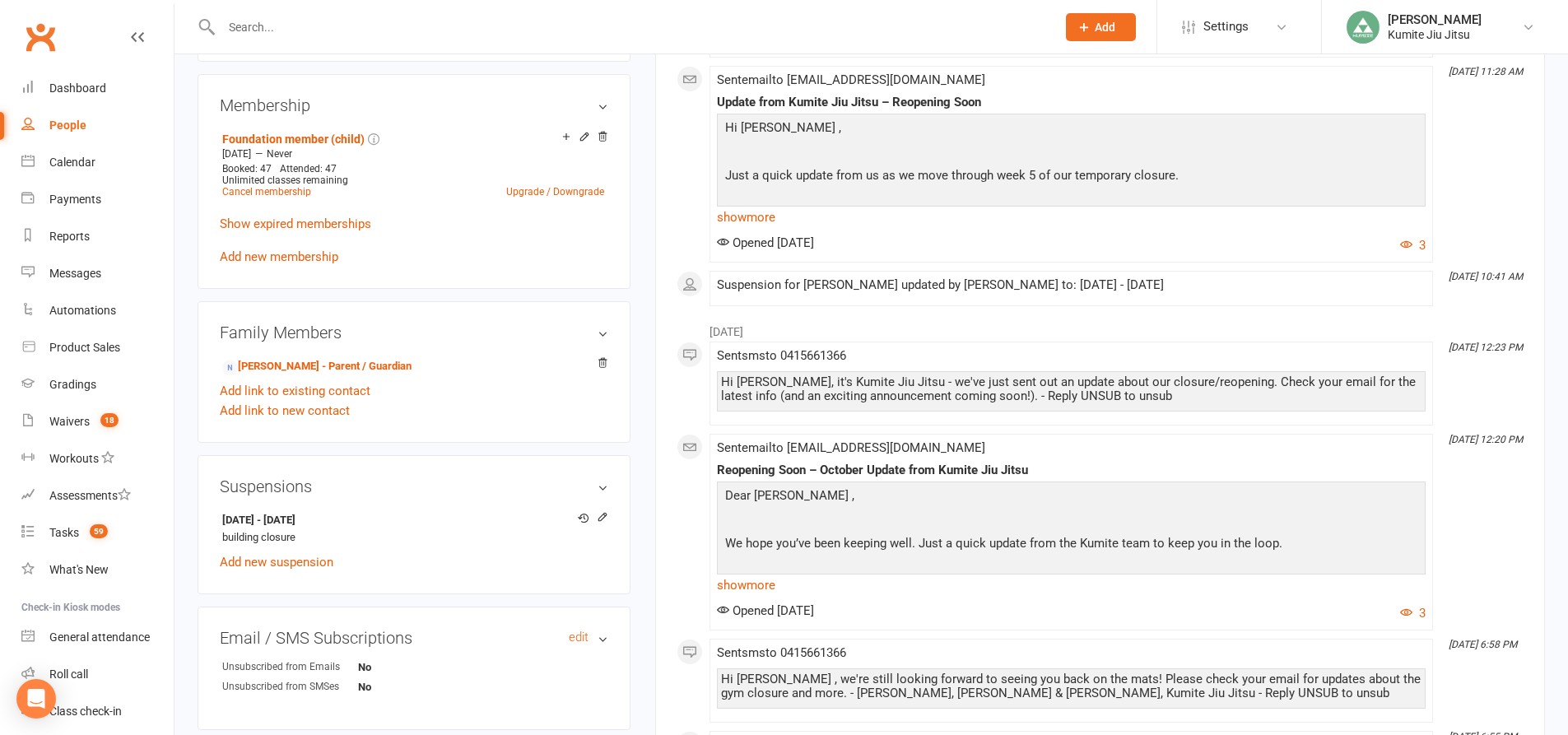
scroll to position [823, 0]
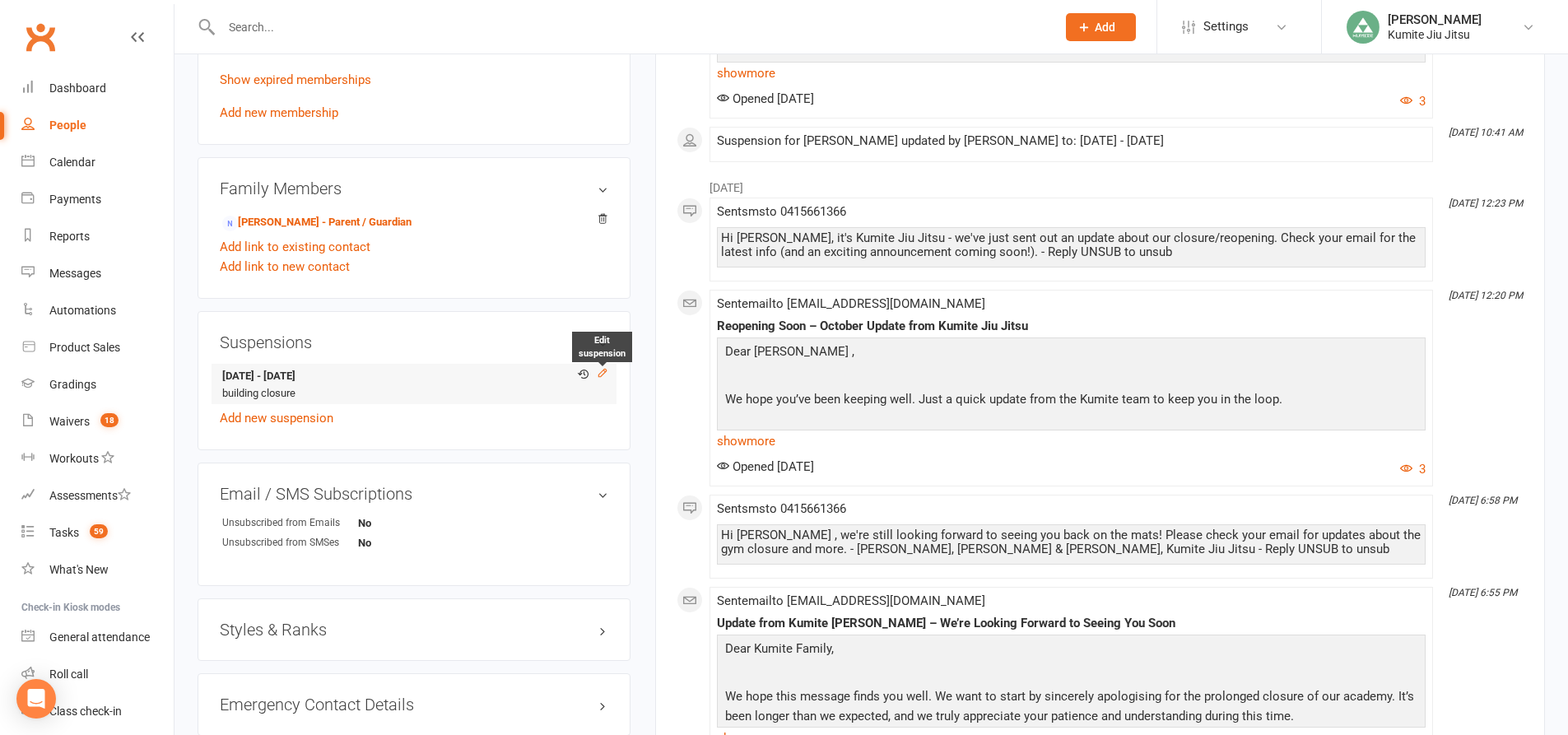
click at [605, 372] on icon at bounding box center [602, 373] width 7 height 7
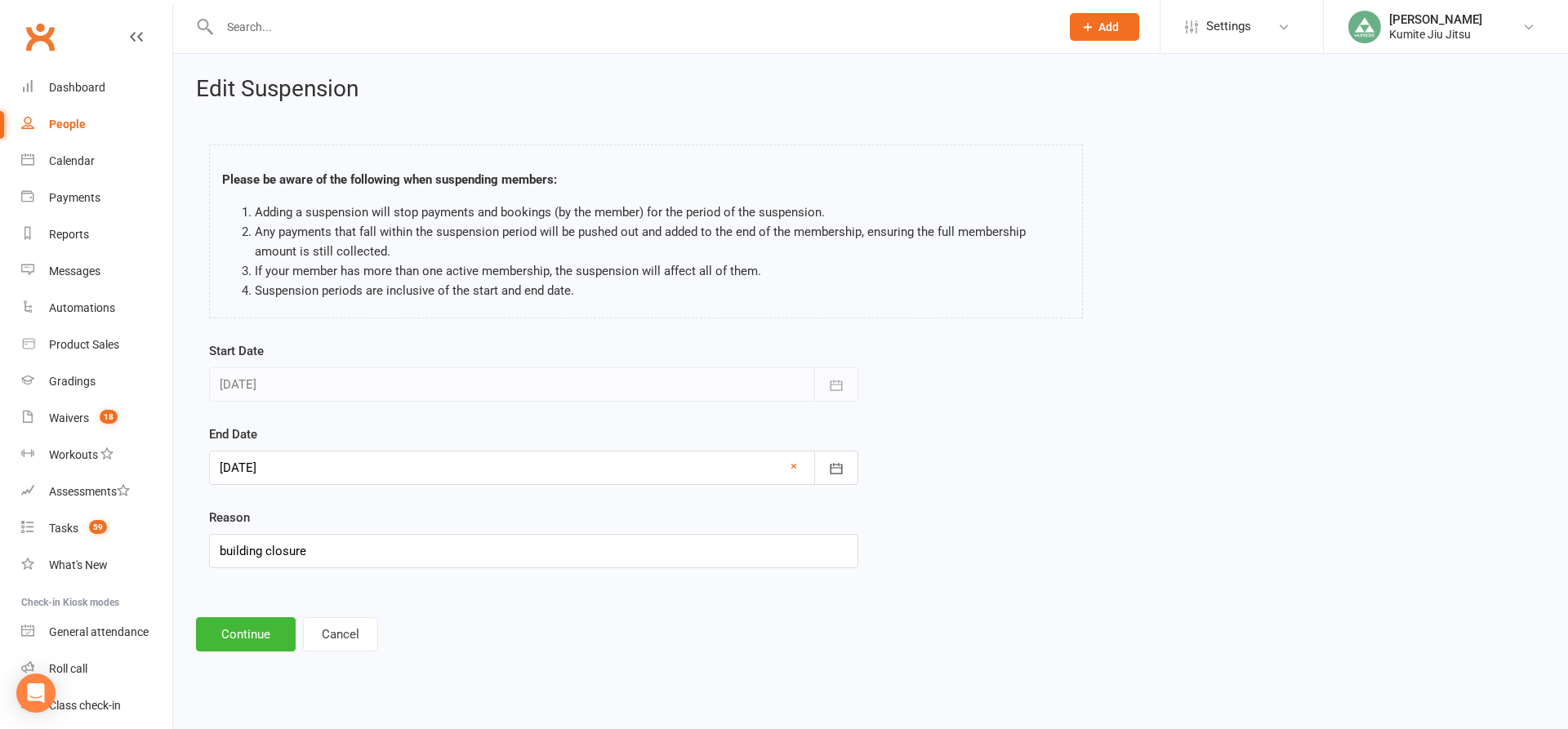
click at [353, 461] on div at bounding box center [533, 467] width 649 height 34
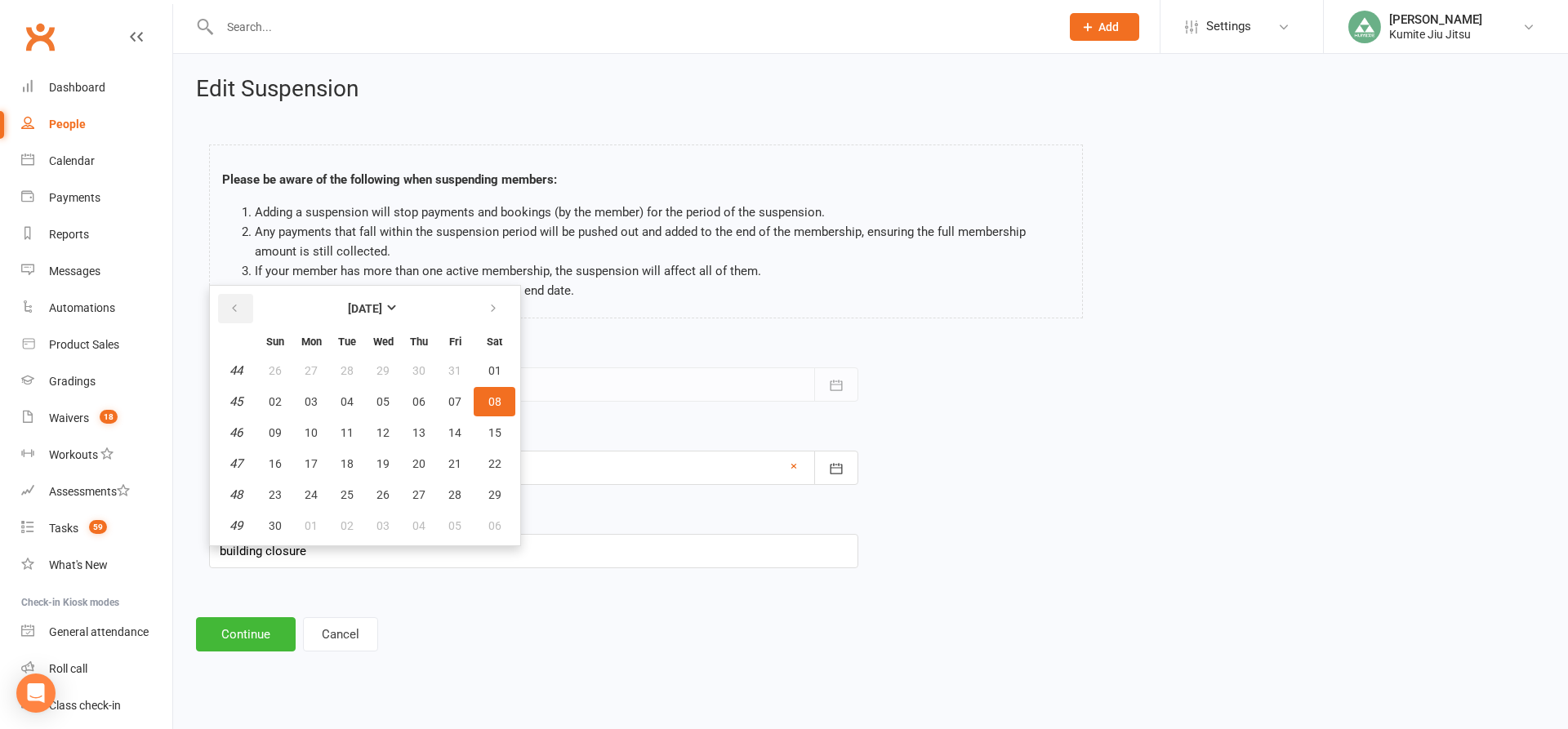
click at [237, 304] on icon "button" at bounding box center [233, 308] width 11 height 13
click at [302, 423] on button "13" at bounding box center [310, 433] width 34 height 30
type input "[DATE]"
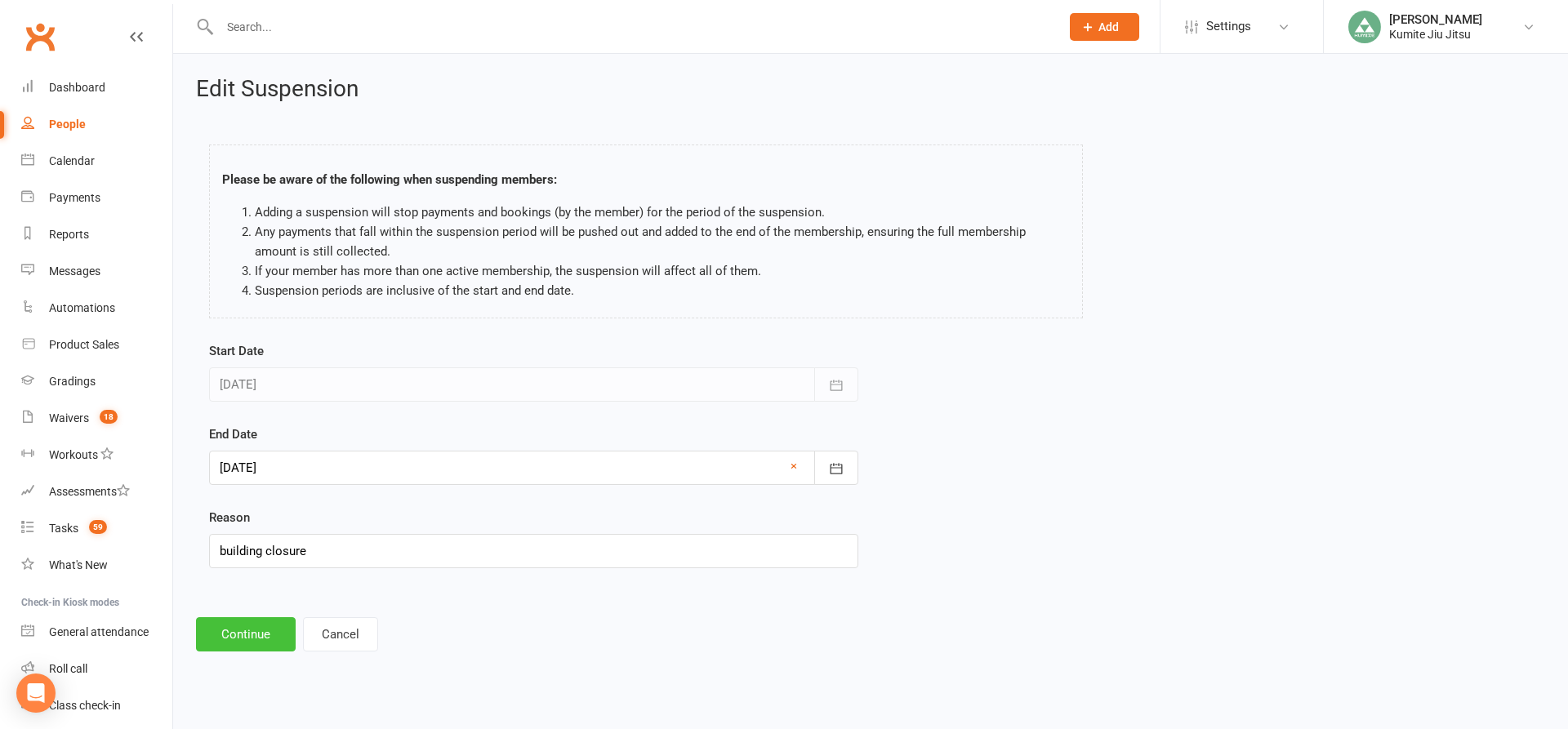
click at [254, 631] on button "Continue" at bounding box center [246, 634] width 99 height 34
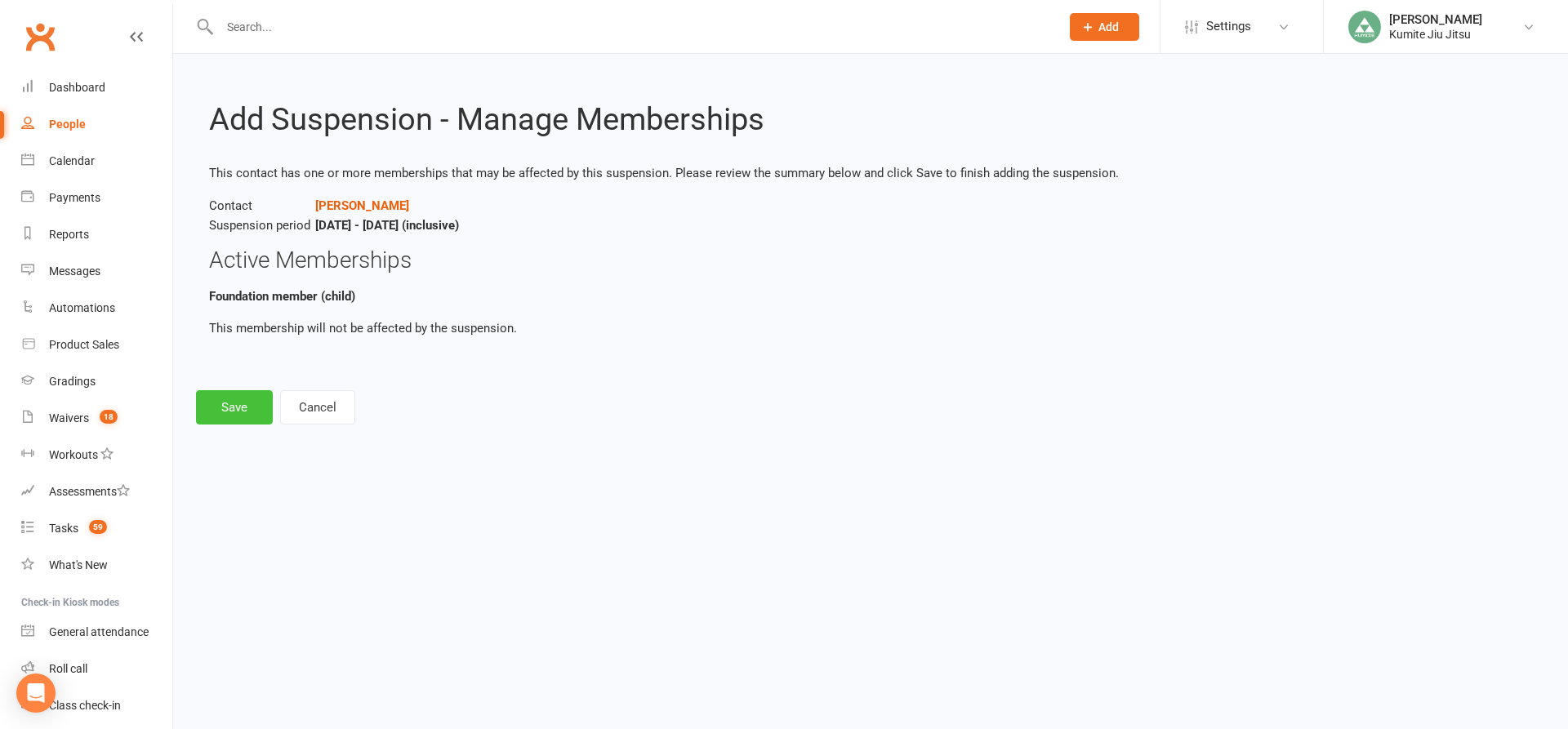
click at [238, 408] on button "Save" at bounding box center [234, 407] width 77 height 34
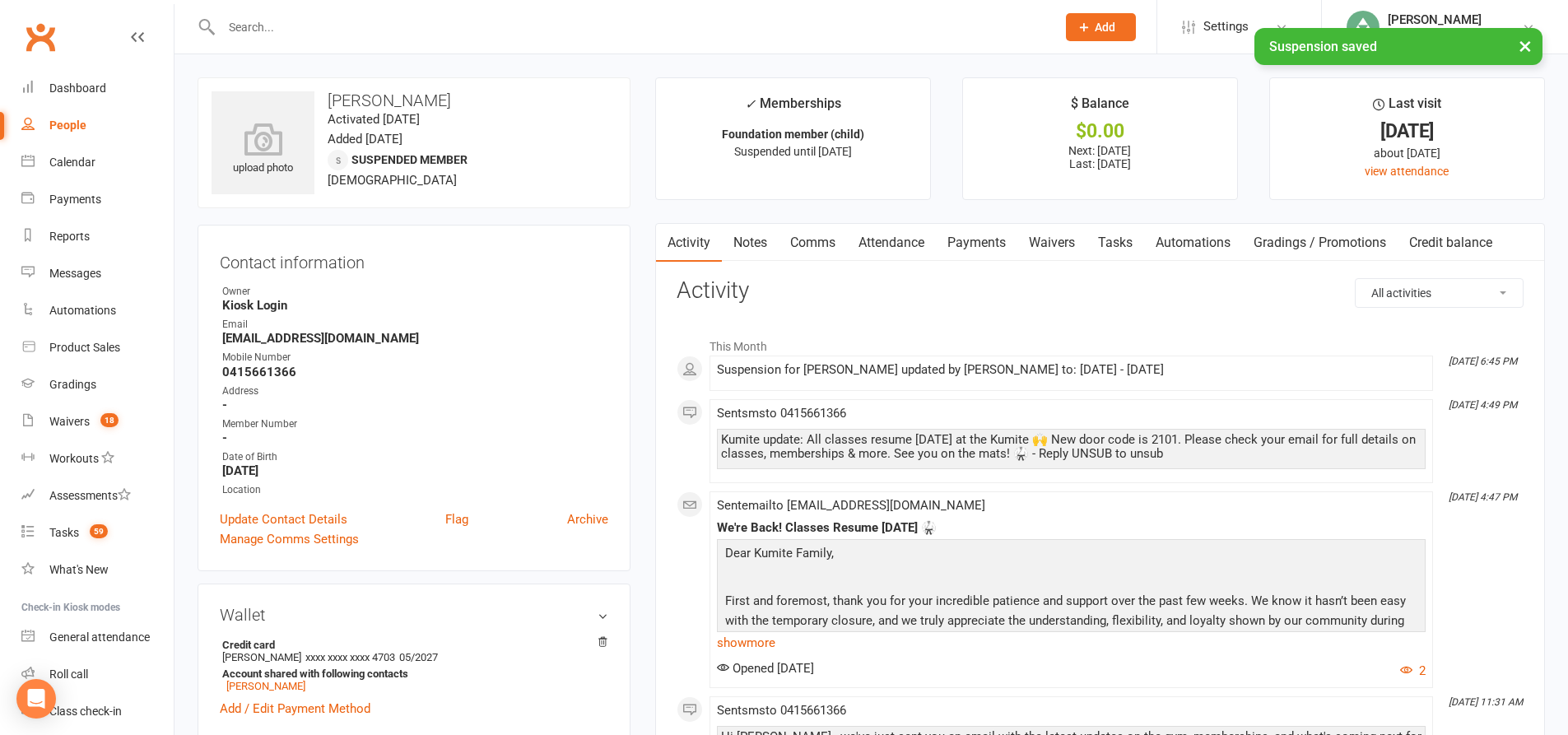
click at [987, 238] on link "Payments" at bounding box center [976, 242] width 82 height 38
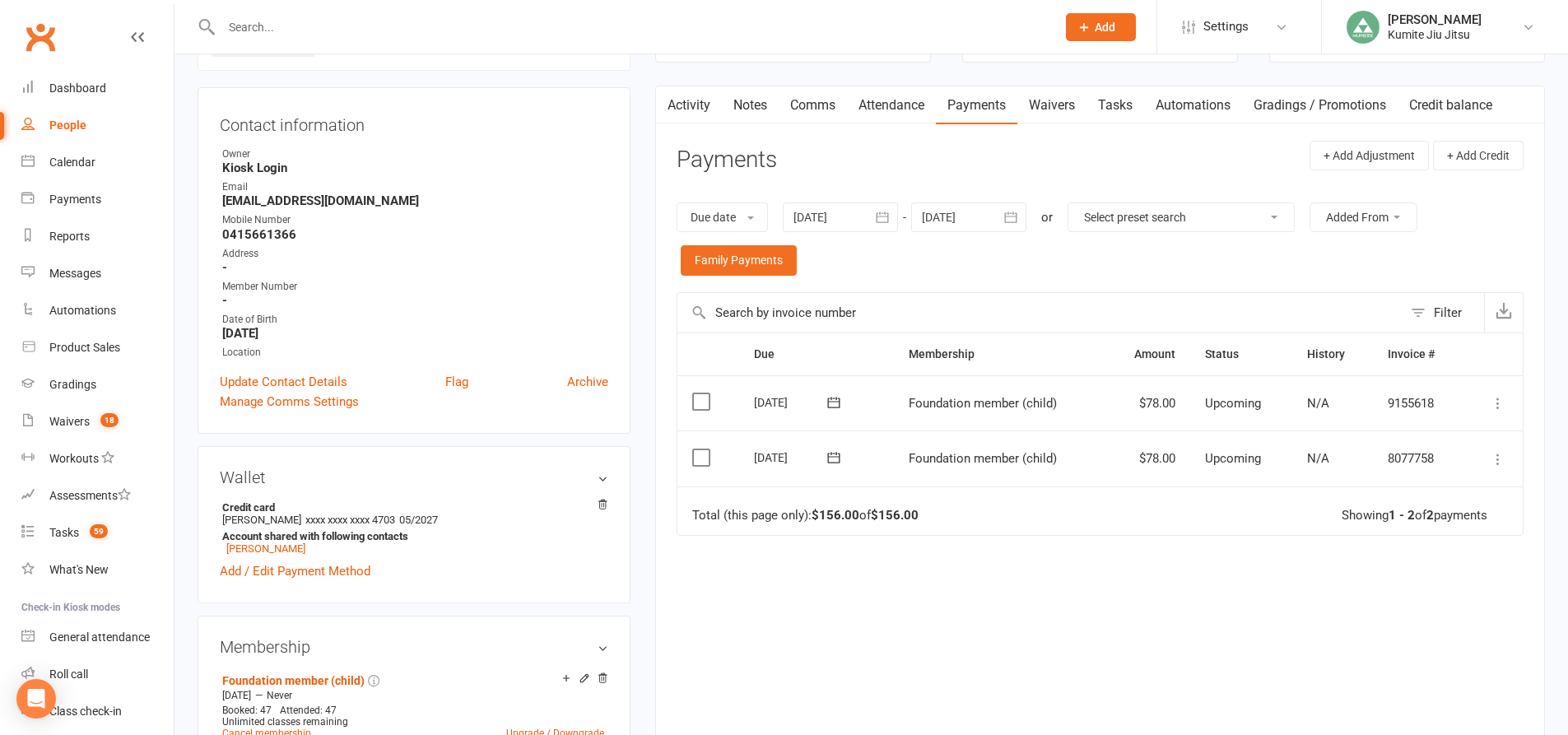
scroll to position [164, 0]
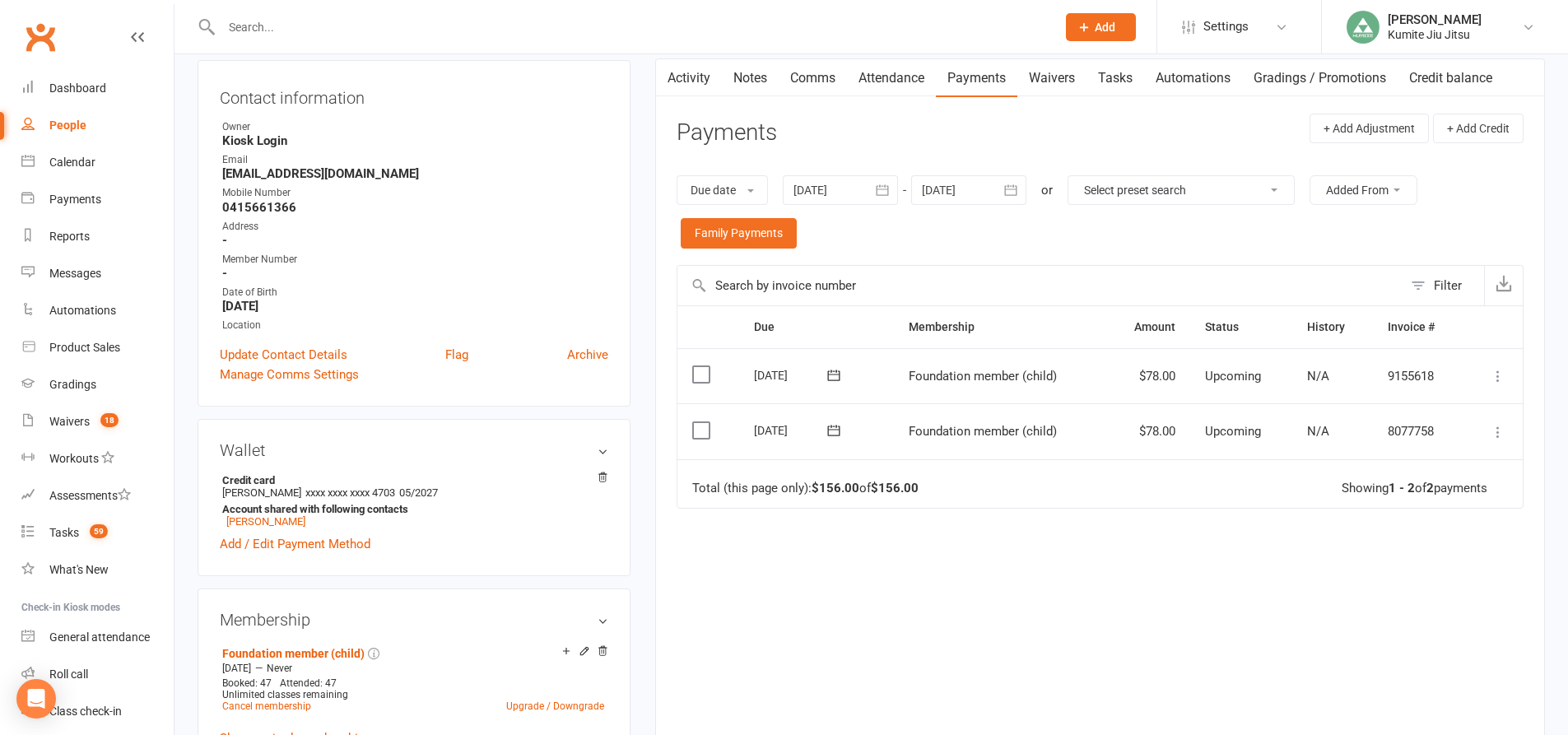
click at [1125, 84] on link "Tasks" at bounding box center [1115, 77] width 58 height 38
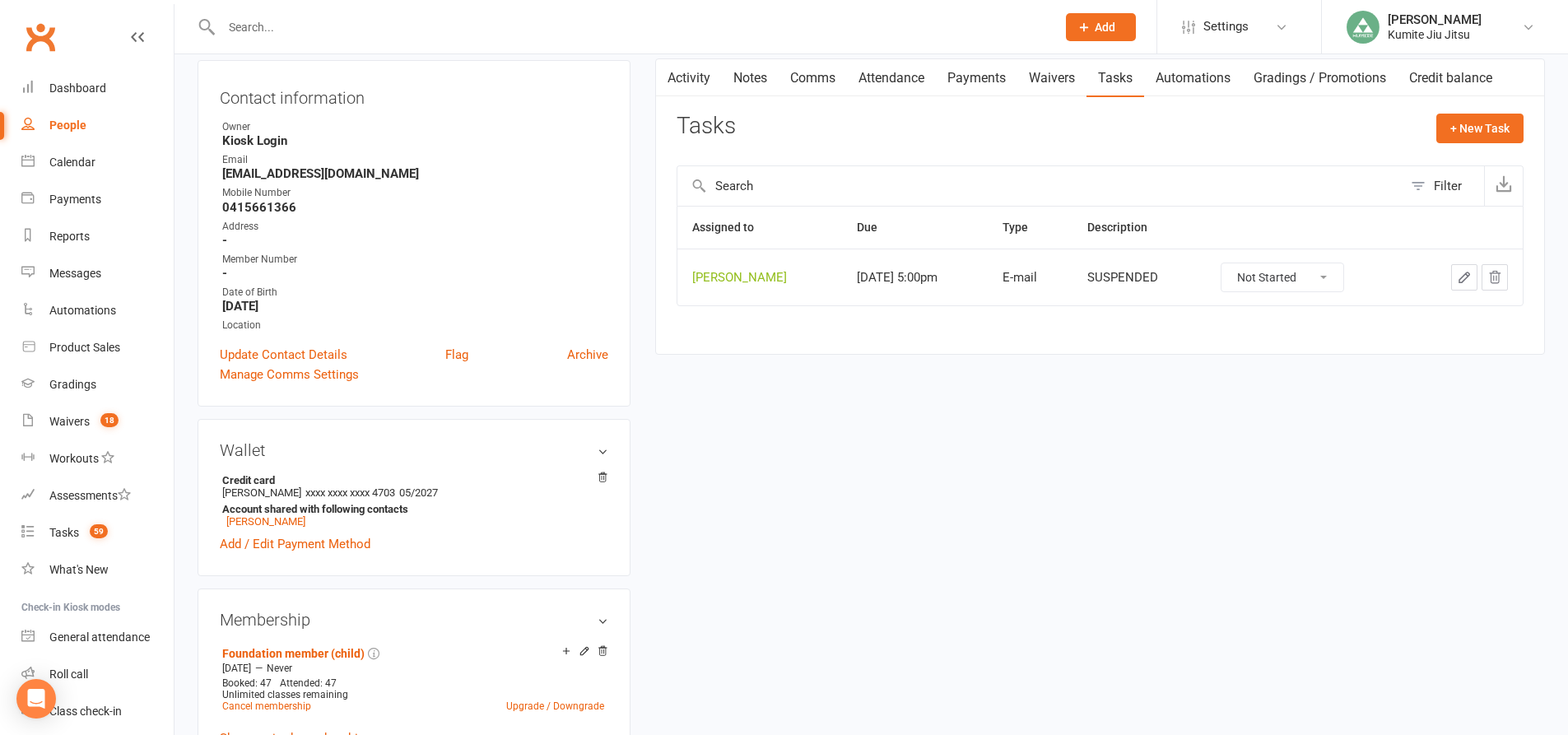
click at [1495, 280] on icon "button" at bounding box center [1494, 277] width 15 height 15
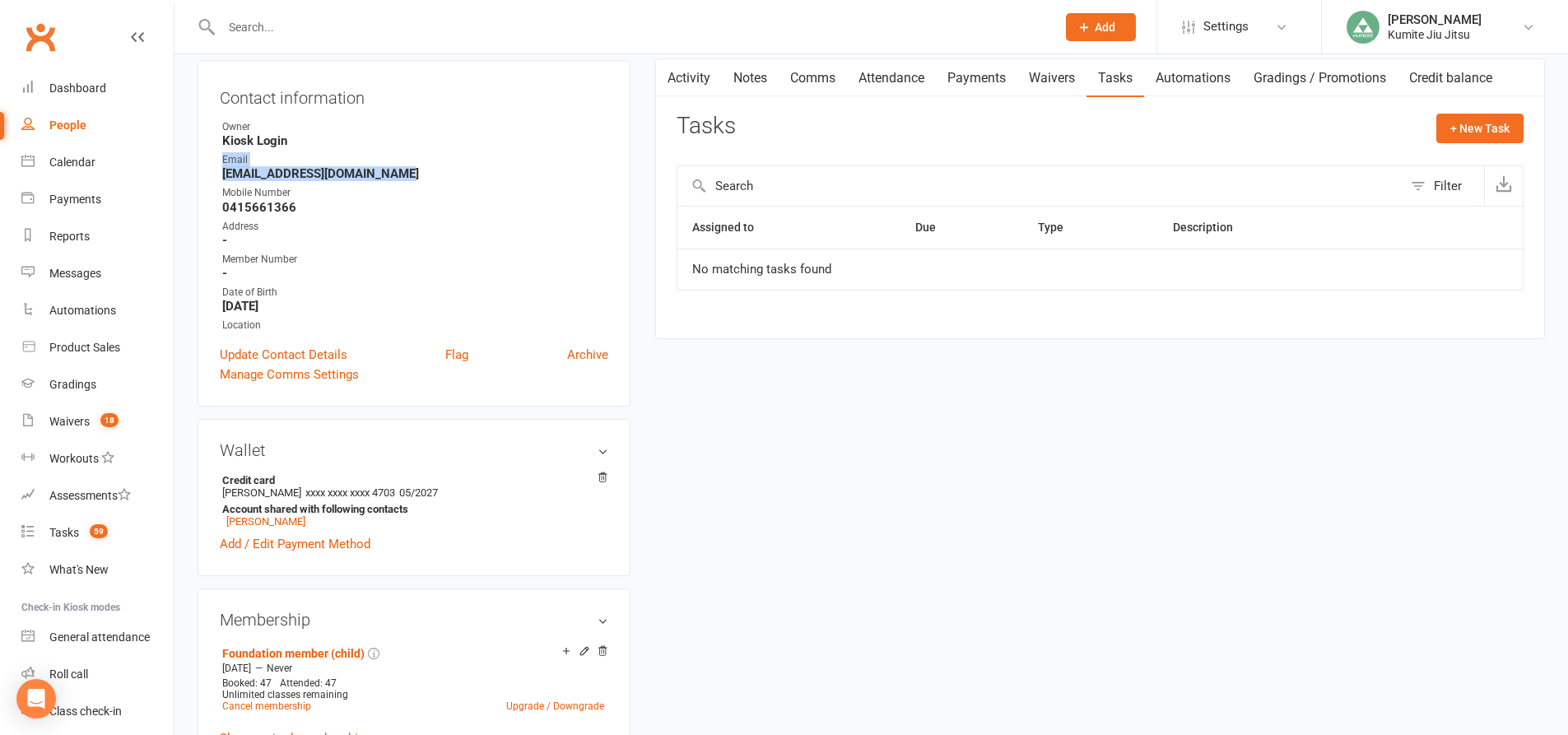
drag, startPoint x: 397, startPoint y: 177, endPoint x: 217, endPoint y: 165, distance: 180.4
click at [217, 165] on div "Contact information Owner Kiosk Login Email [EMAIL_ADDRESS][DOMAIN_NAME] Mobile…" at bounding box center [414, 233] width 433 height 347
click at [417, 181] on strong "[EMAIL_ADDRESS][DOMAIN_NAME]" at bounding box center [415, 173] width 386 height 15
drag, startPoint x: 386, startPoint y: 174, endPoint x: 217, endPoint y: 172, distance: 169.0
click at [217, 172] on div "Contact information Owner Kiosk Login Email [EMAIL_ADDRESS][DOMAIN_NAME] Mobile…" at bounding box center [414, 233] width 433 height 347
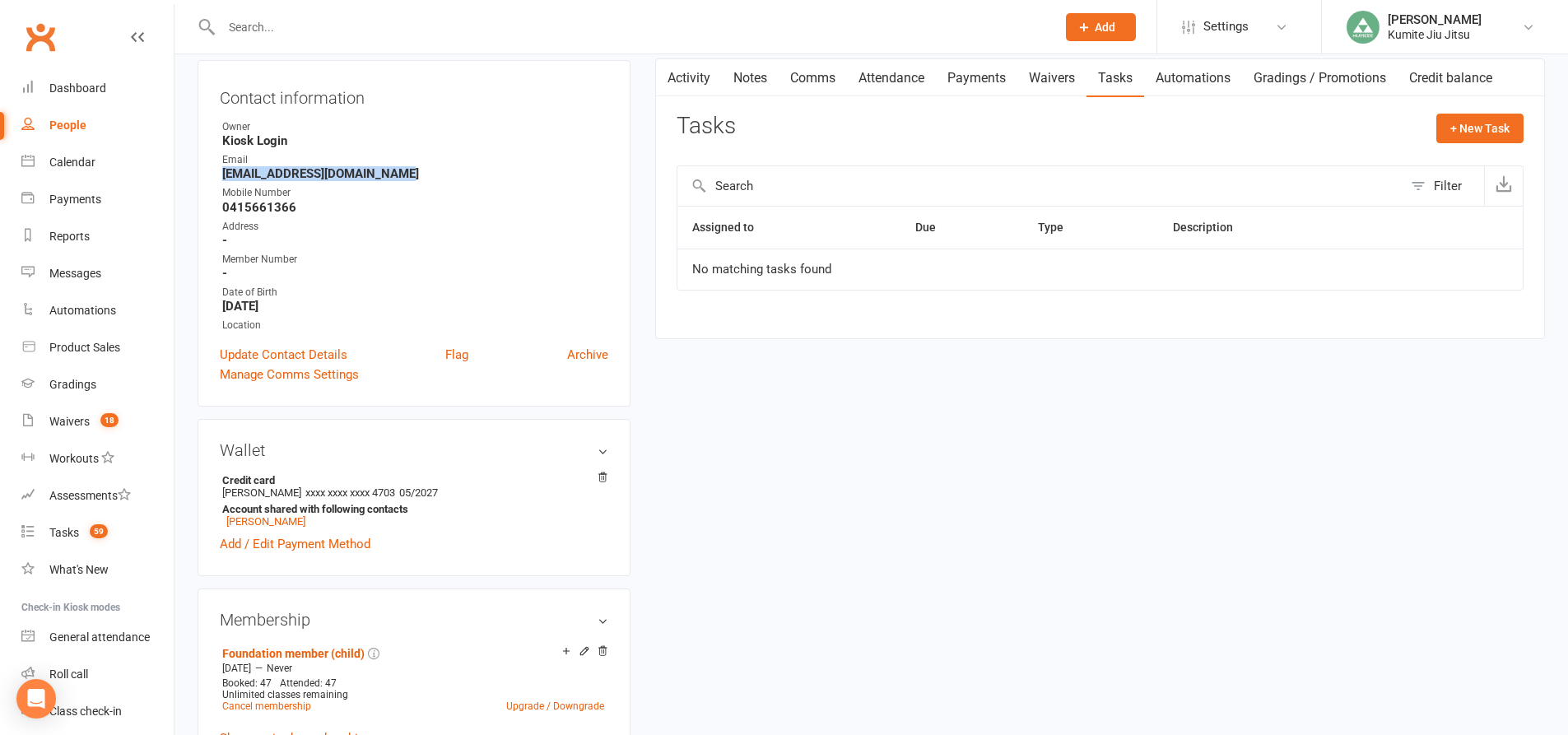
copy strong "[EMAIL_ADDRESS][DOMAIN_NAME]"
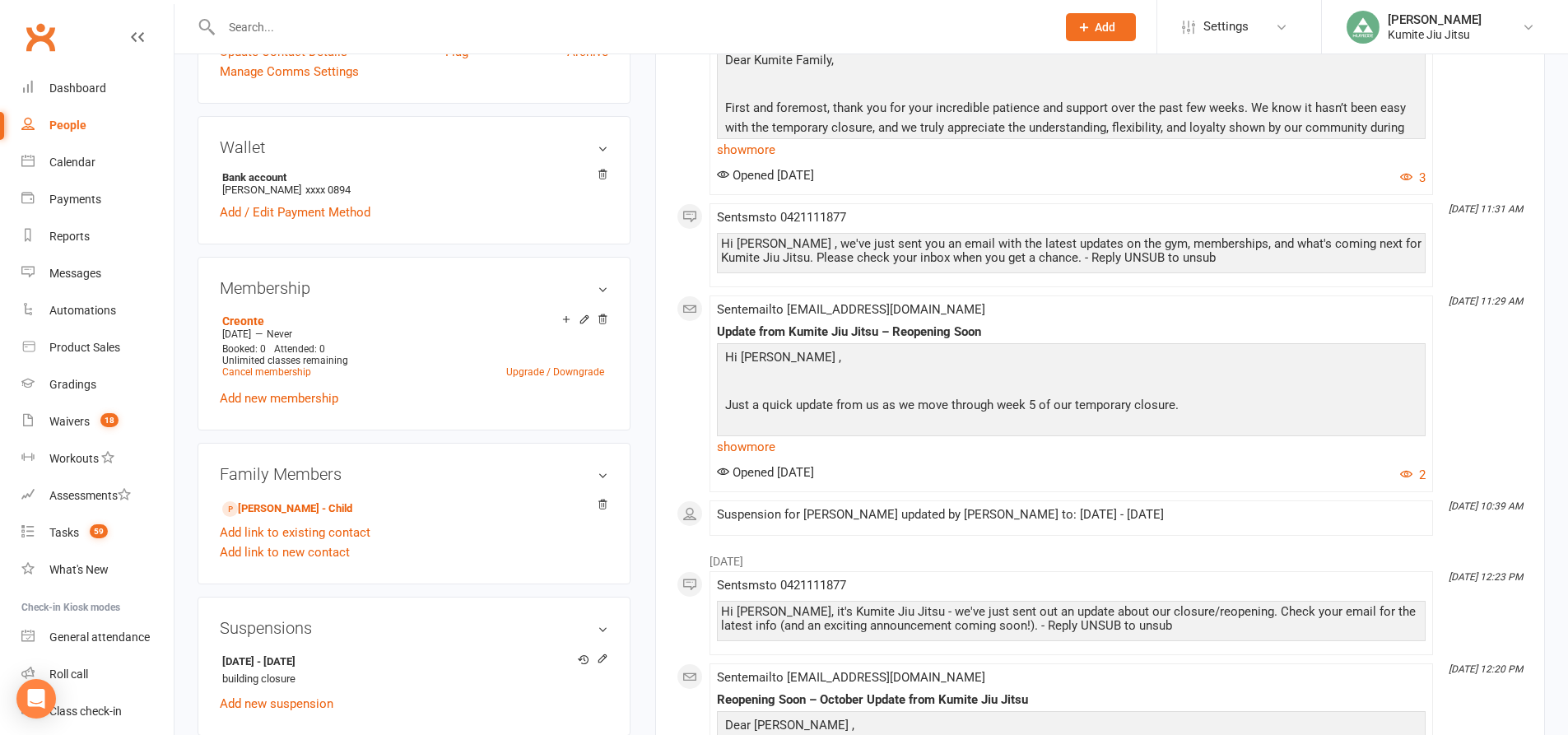
scroll to position [576, 0]
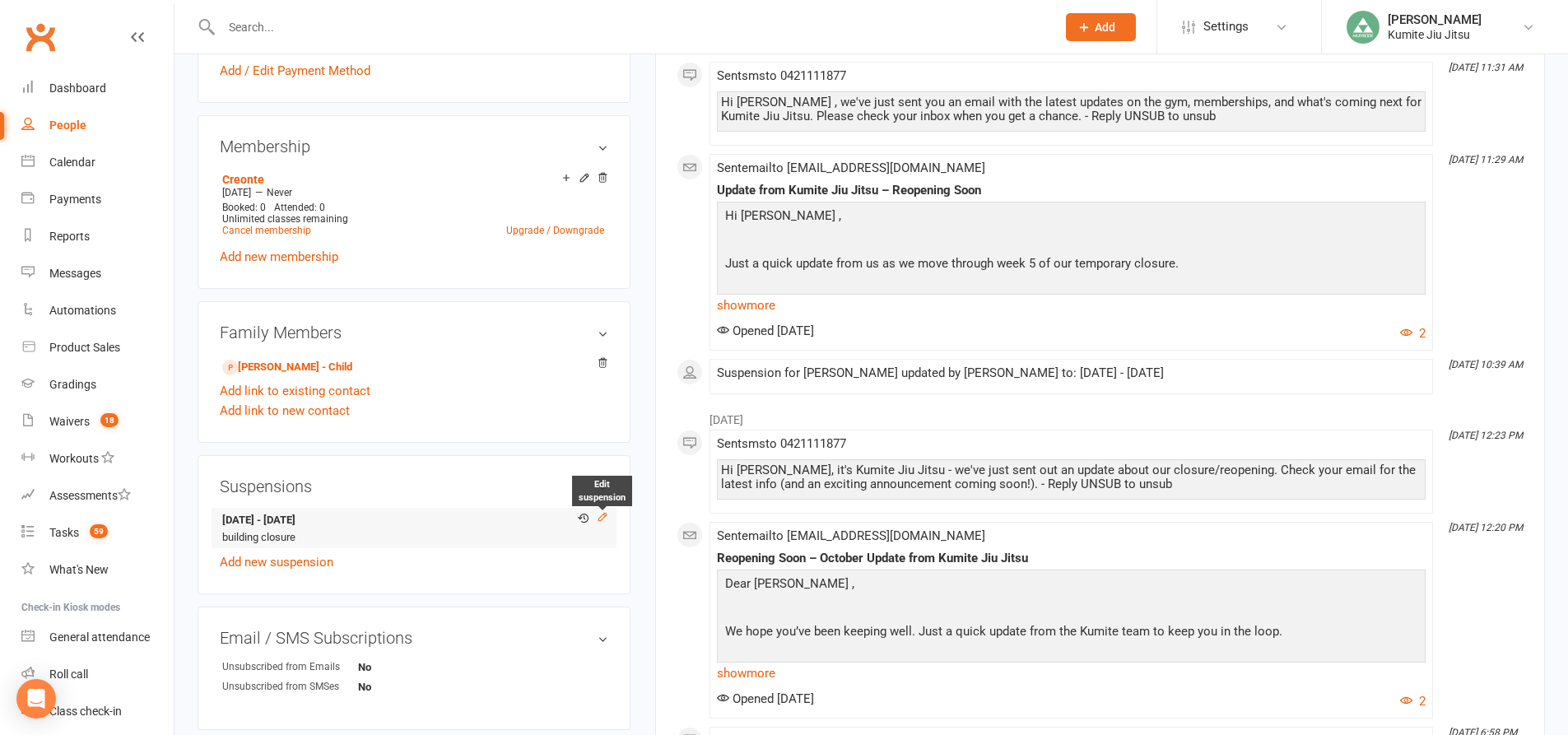
click at [600, 520] on icon at bounding box center [602, 516] width 11 height 11
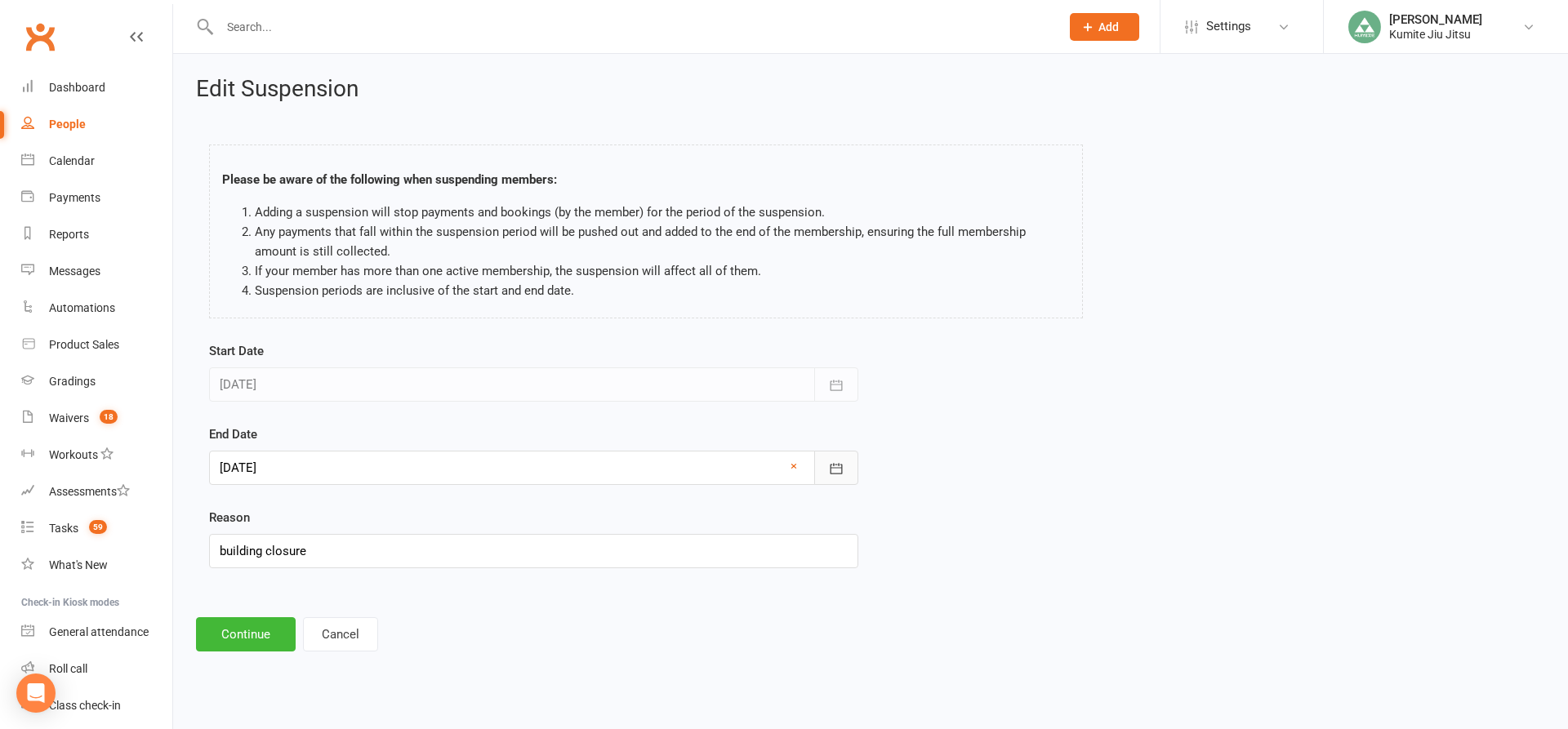
click at [837, 456] on button "button" at bounding box center [836, 467] width 44 height 34
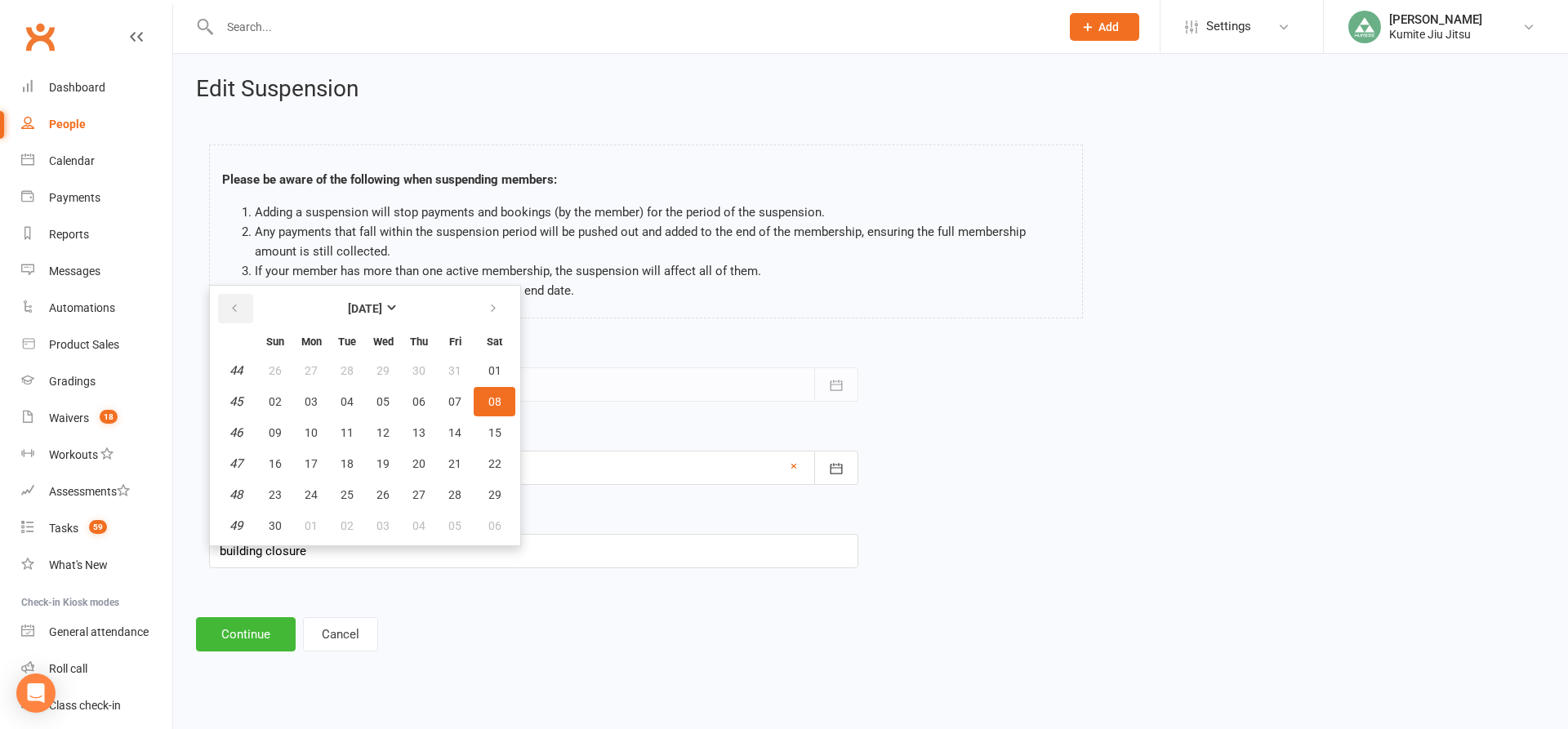
click at [238, 307] on icon "button" at bounding box center [233, 308] width 11 height 13
click at [305, 435] on span "13" at bounding box center [311, 432] width 13 height 13
type input "[DATE]"
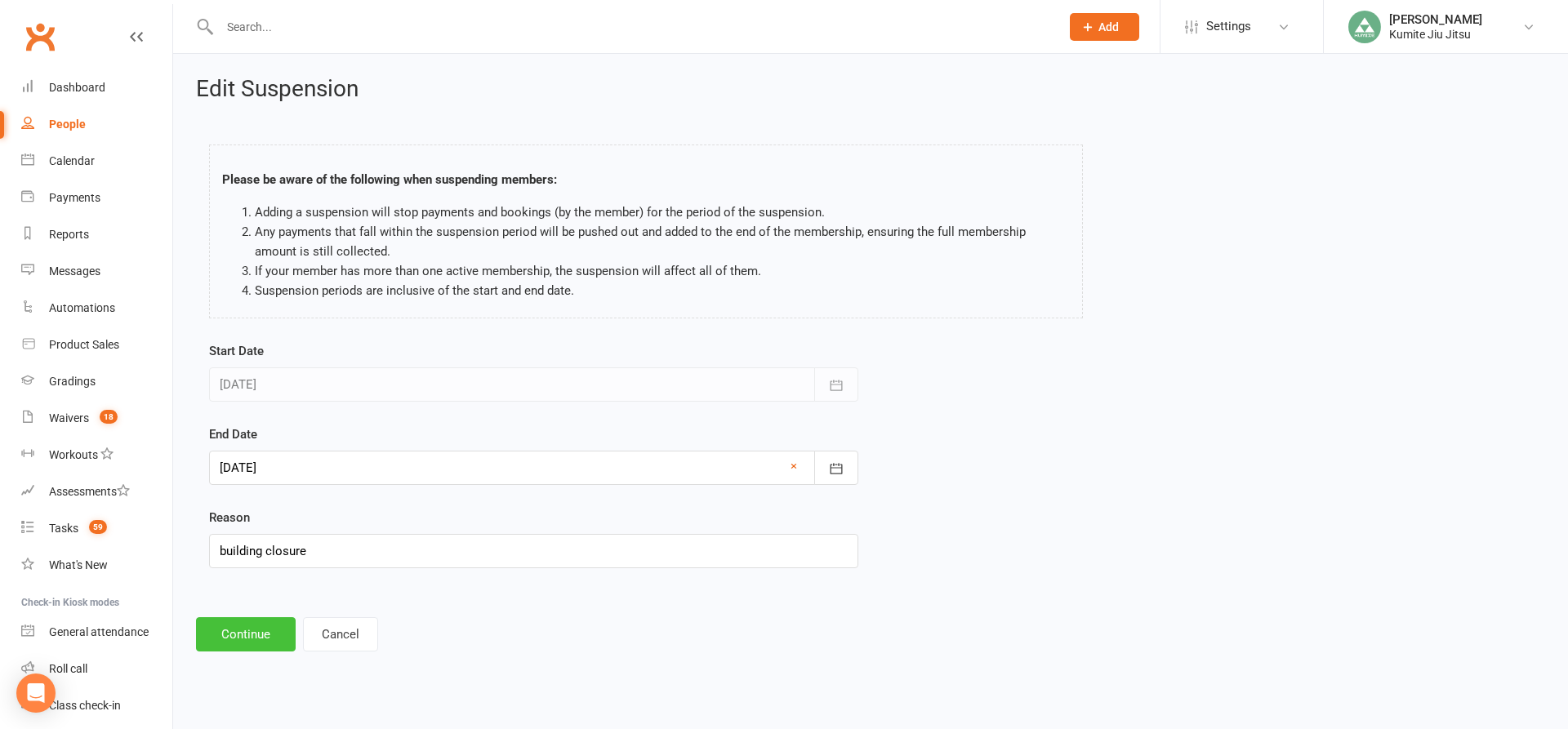
click at [252, 631] on button "Continue" at bounding box center [246, 634] width 99 height 34
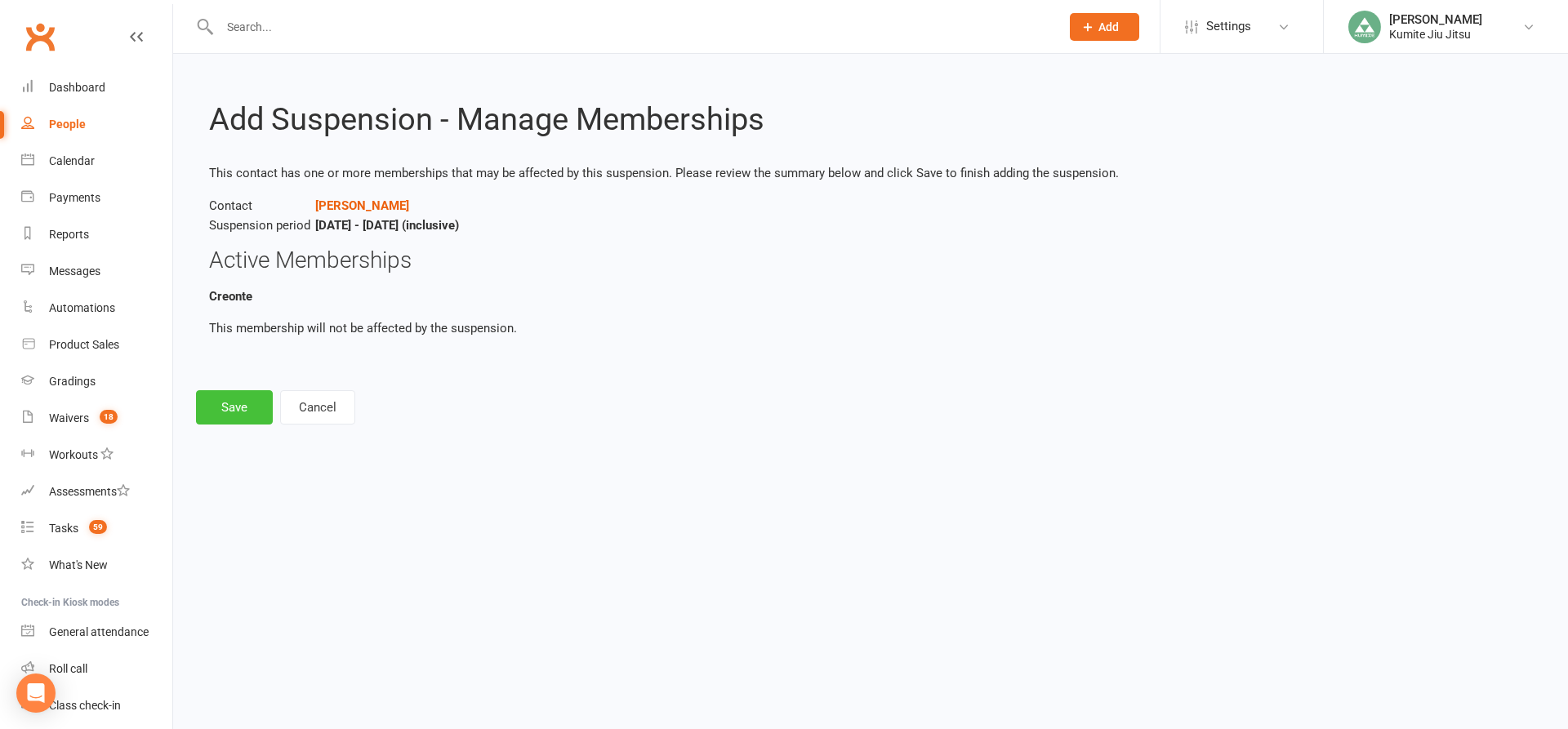
click at [257, 408] on button "Save" at bounding box center [234, 407] width 77 height 34
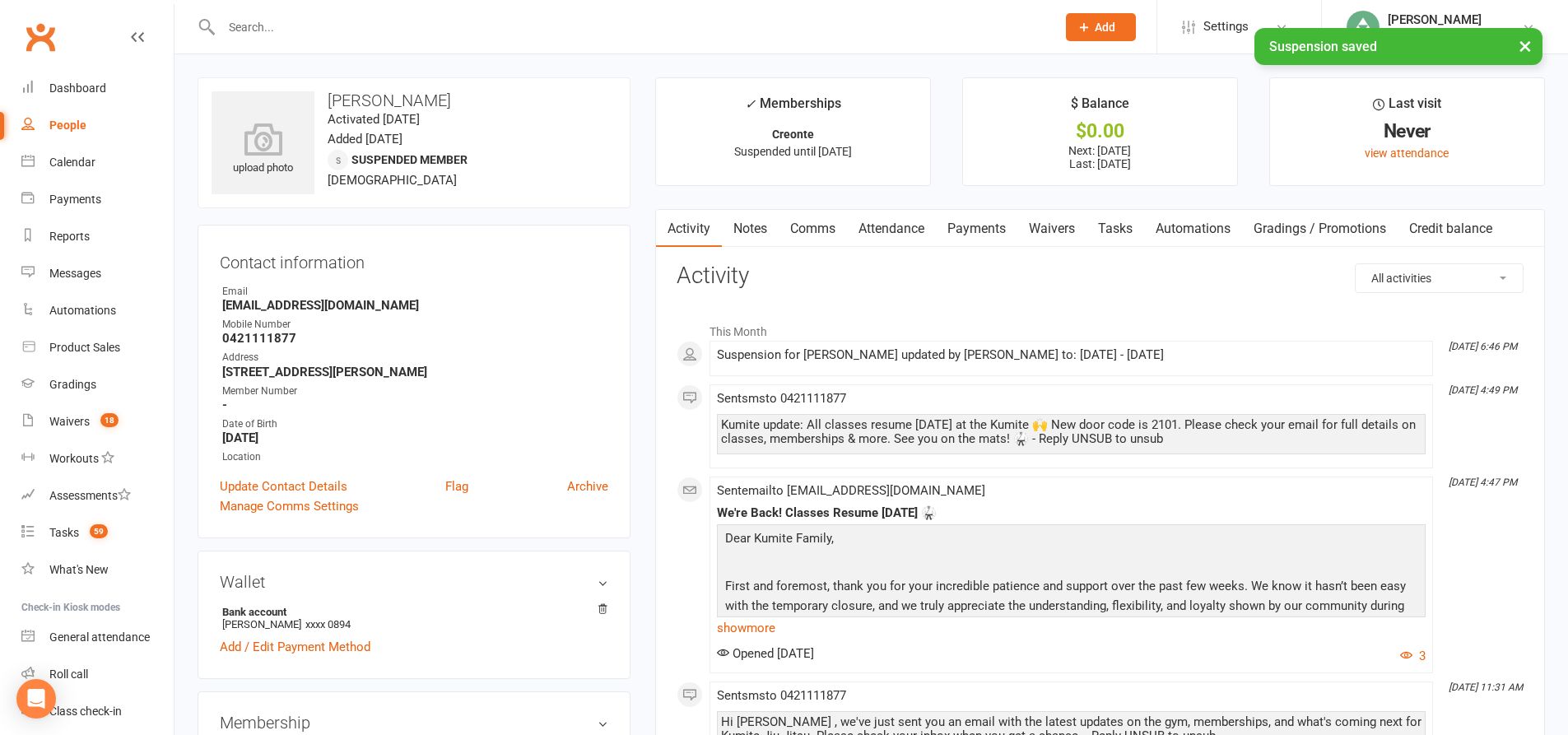
click at [997, 233] on link "Payments" at bounding box center [976, 228] width 82 height 38
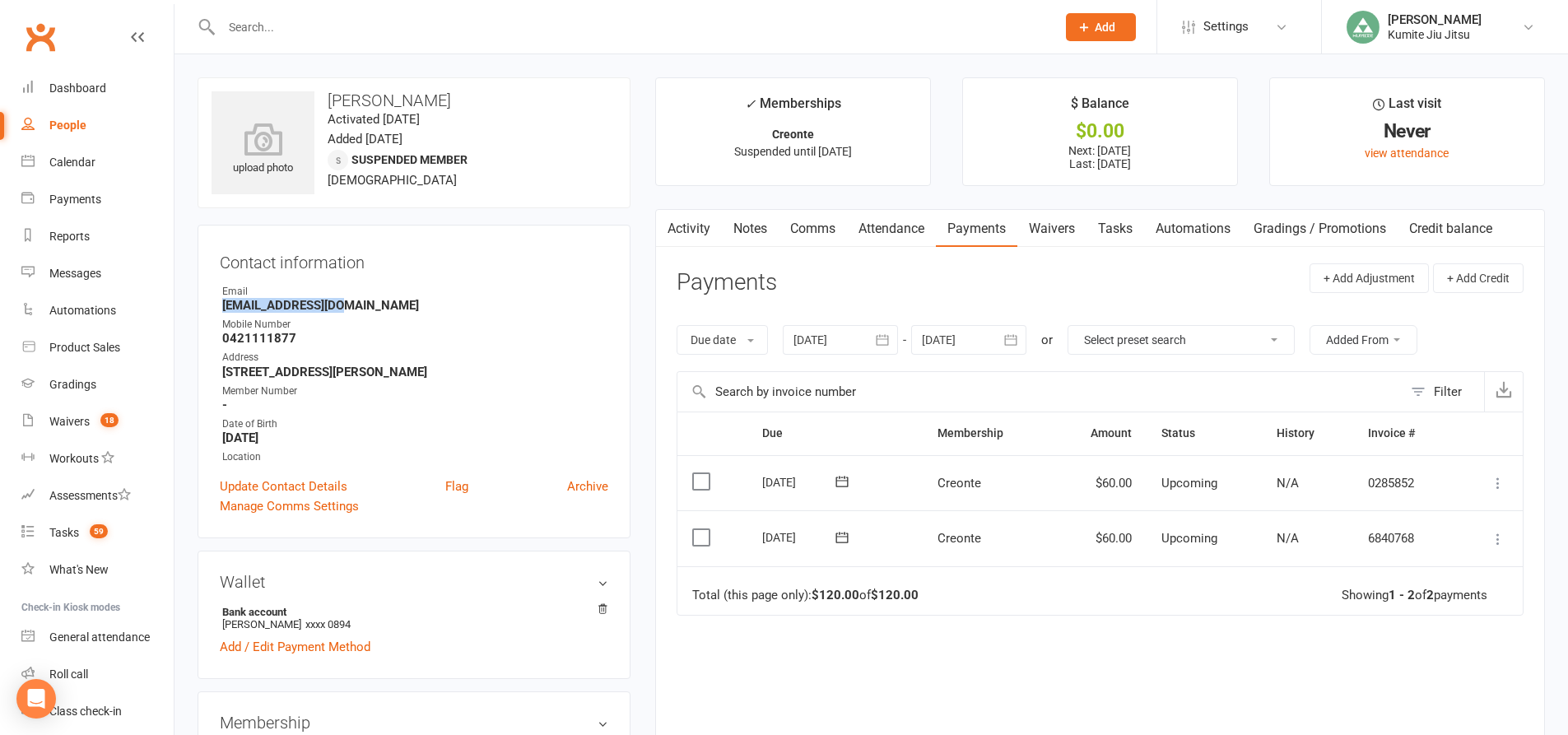
drag, startPoint x: 359, startPoint y: 307, endPoint x: 224, endPoint y: 300, distance: 135.2
click at [224, 300] on strong "[EMAIL_ADDRESS][DOMAIN_NAME]" at bounding box center [415, 305] width 386 height 15
copy strong "[EMAIL_ADDRESS][DOMAIN_NAME]"
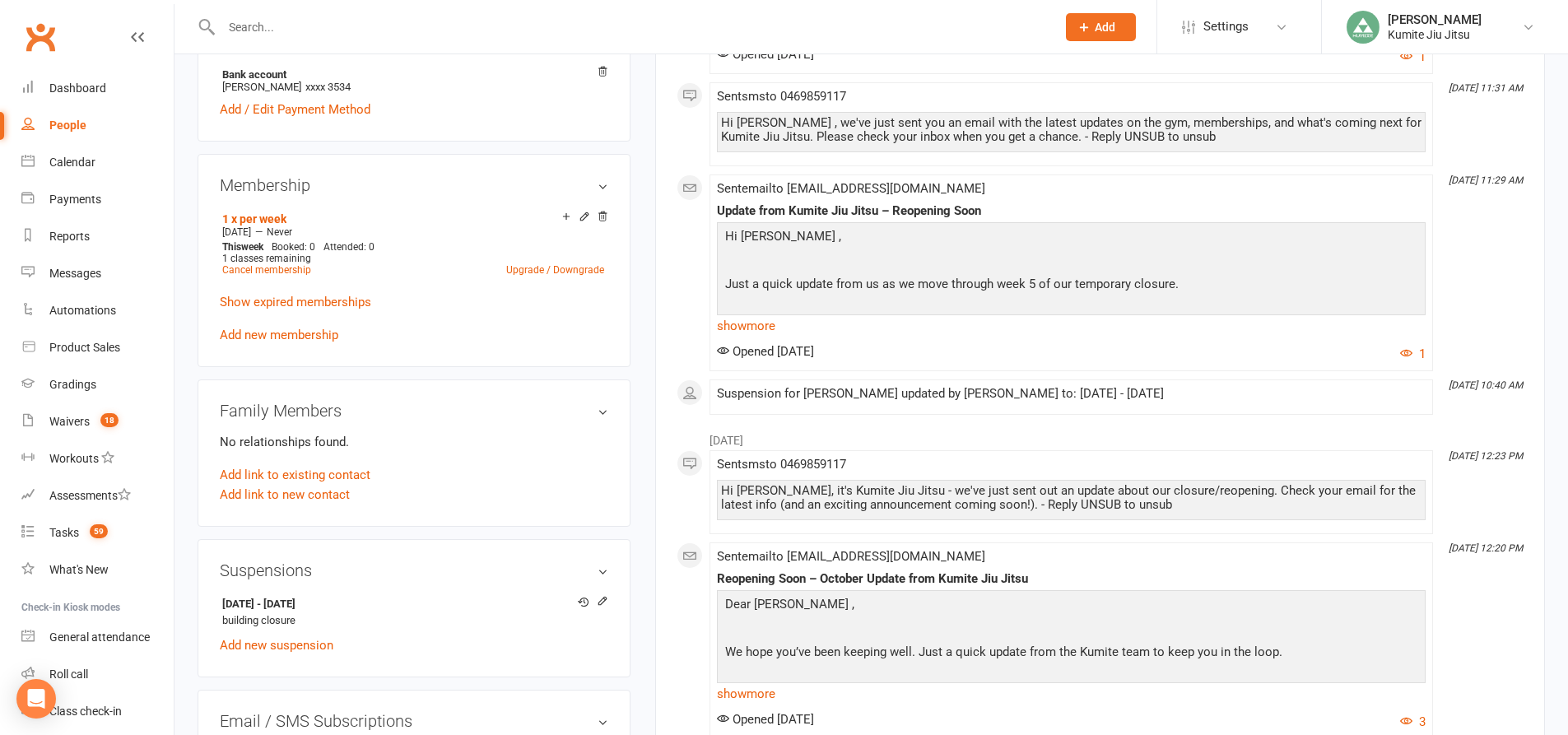
scroll to position [659, 0]
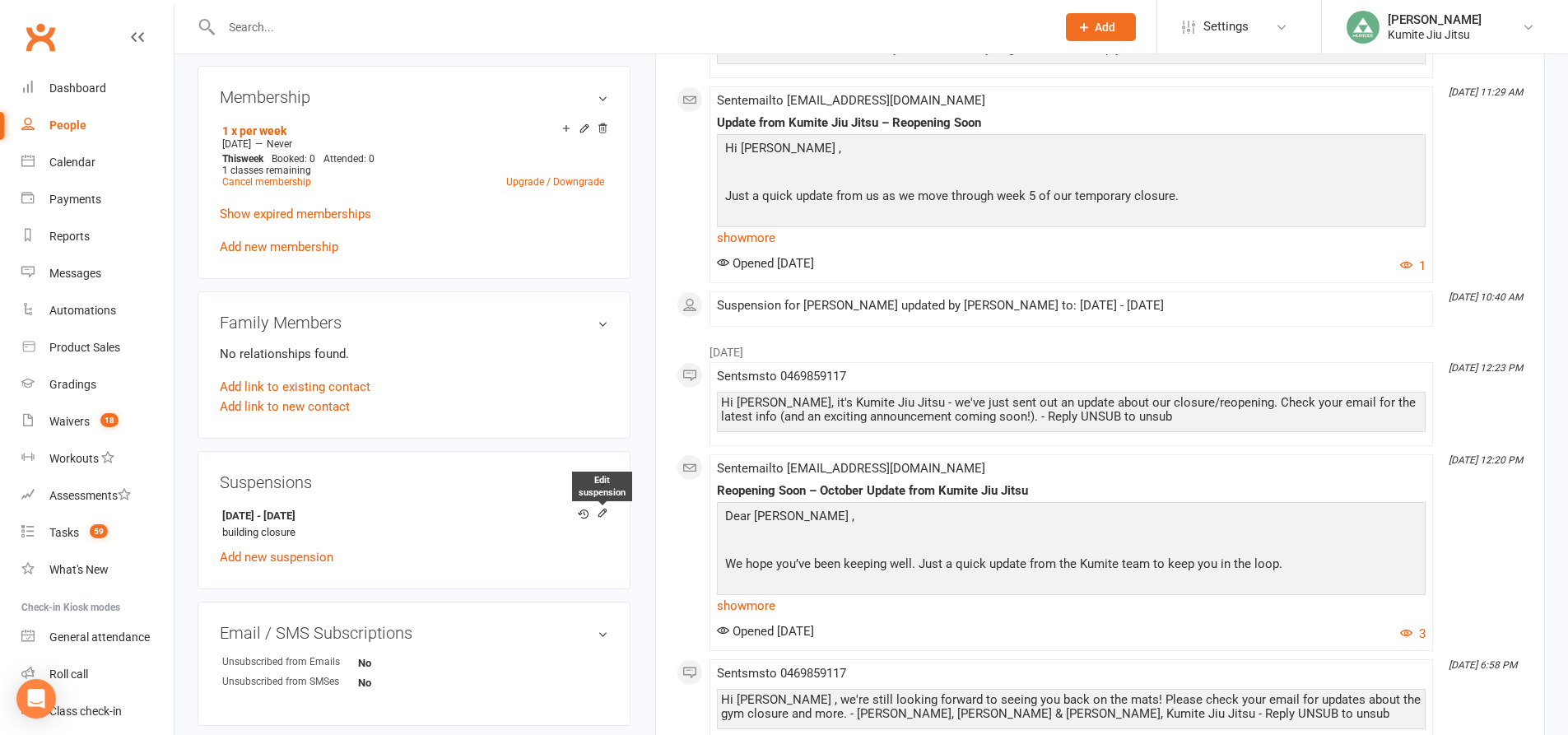
click at [601, 515] on icon at bounding box center [602, 512] width 11 height 11
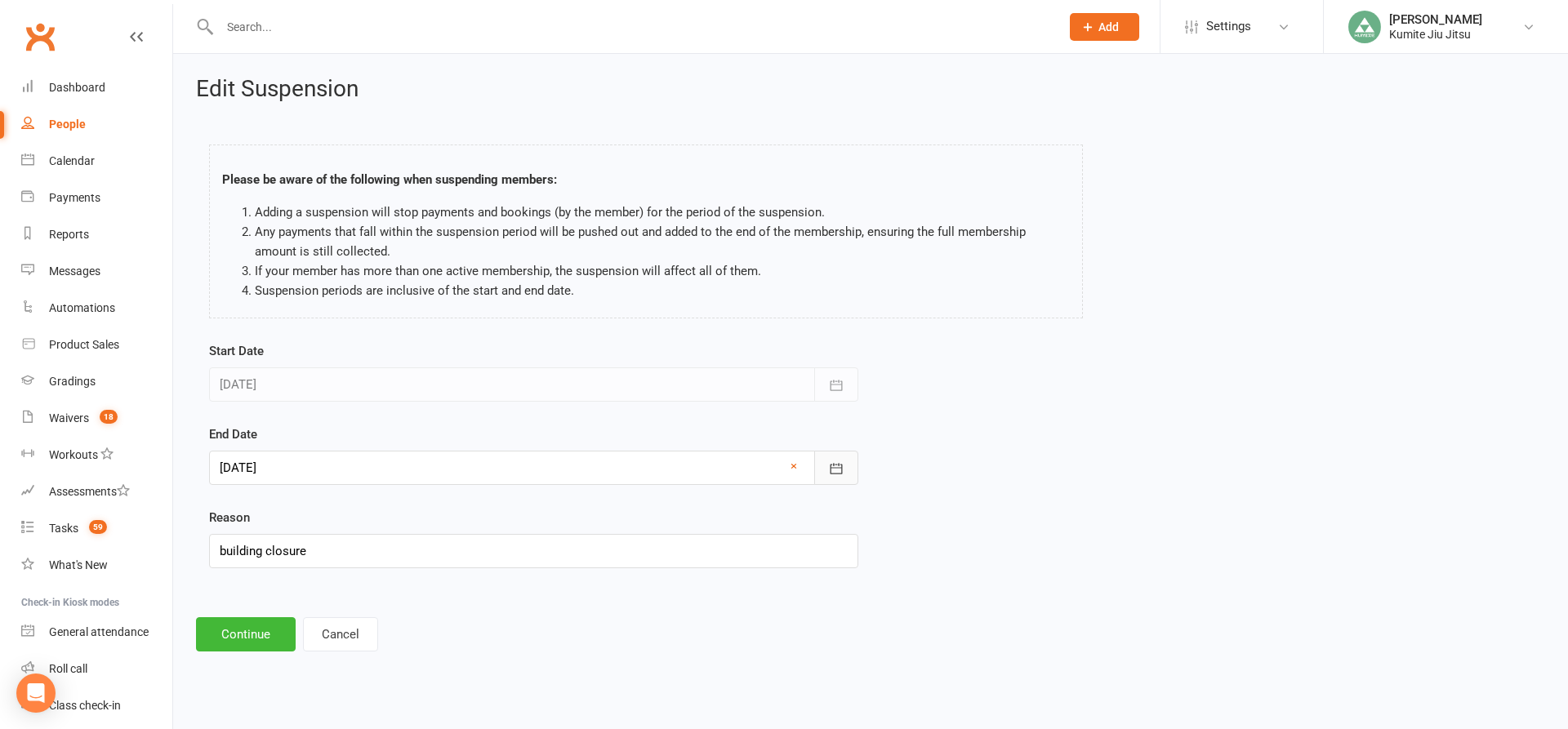
click at [835, 464] on icon "button" at bounding box center [836, 469] width 12 height 10
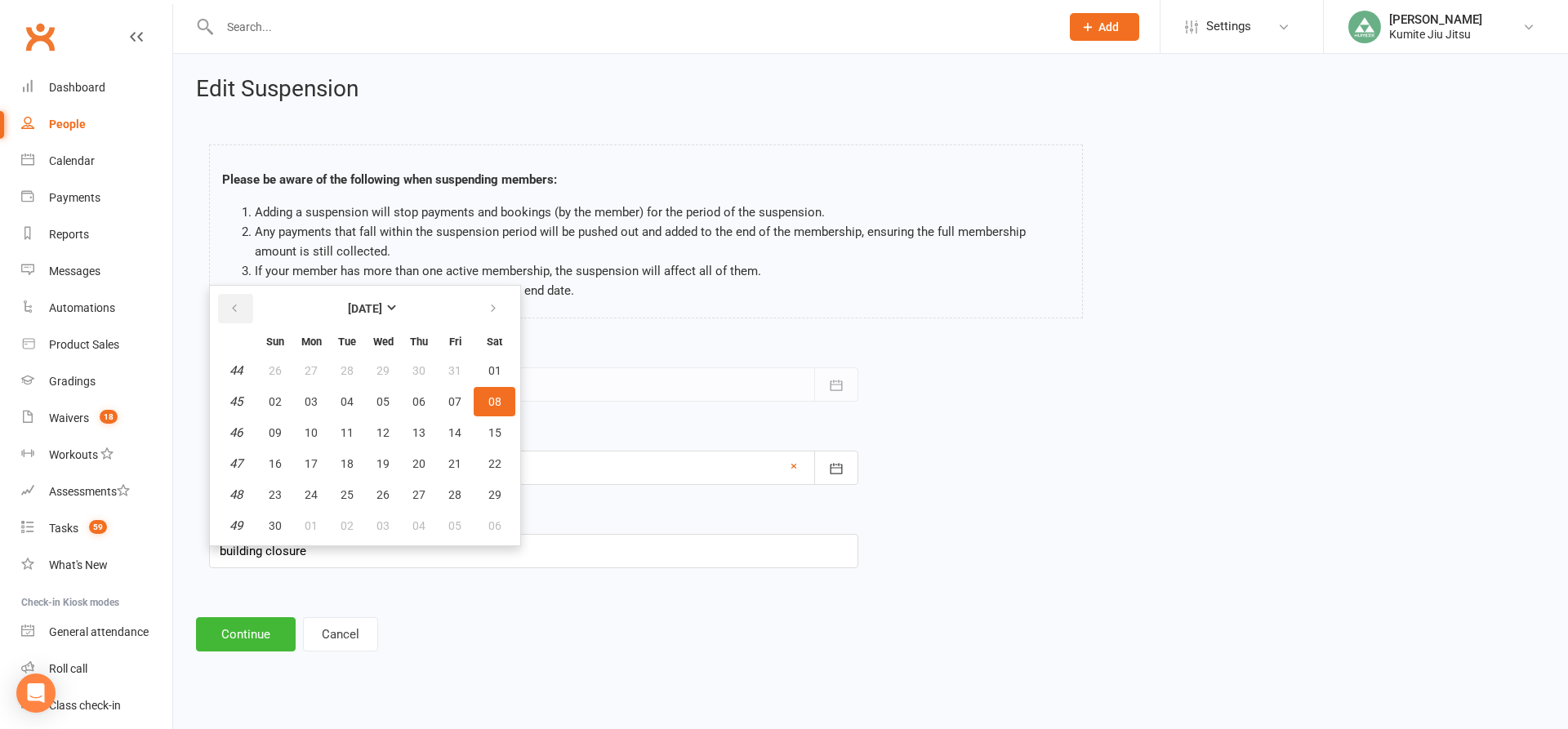
click at [232, 303] on icon "button" at bounding box center [233, 308] width 11 height 13
click at [314, 431] on span "13" at bounding box center [311, 432] width 13 height 13
type input "[DATE]"
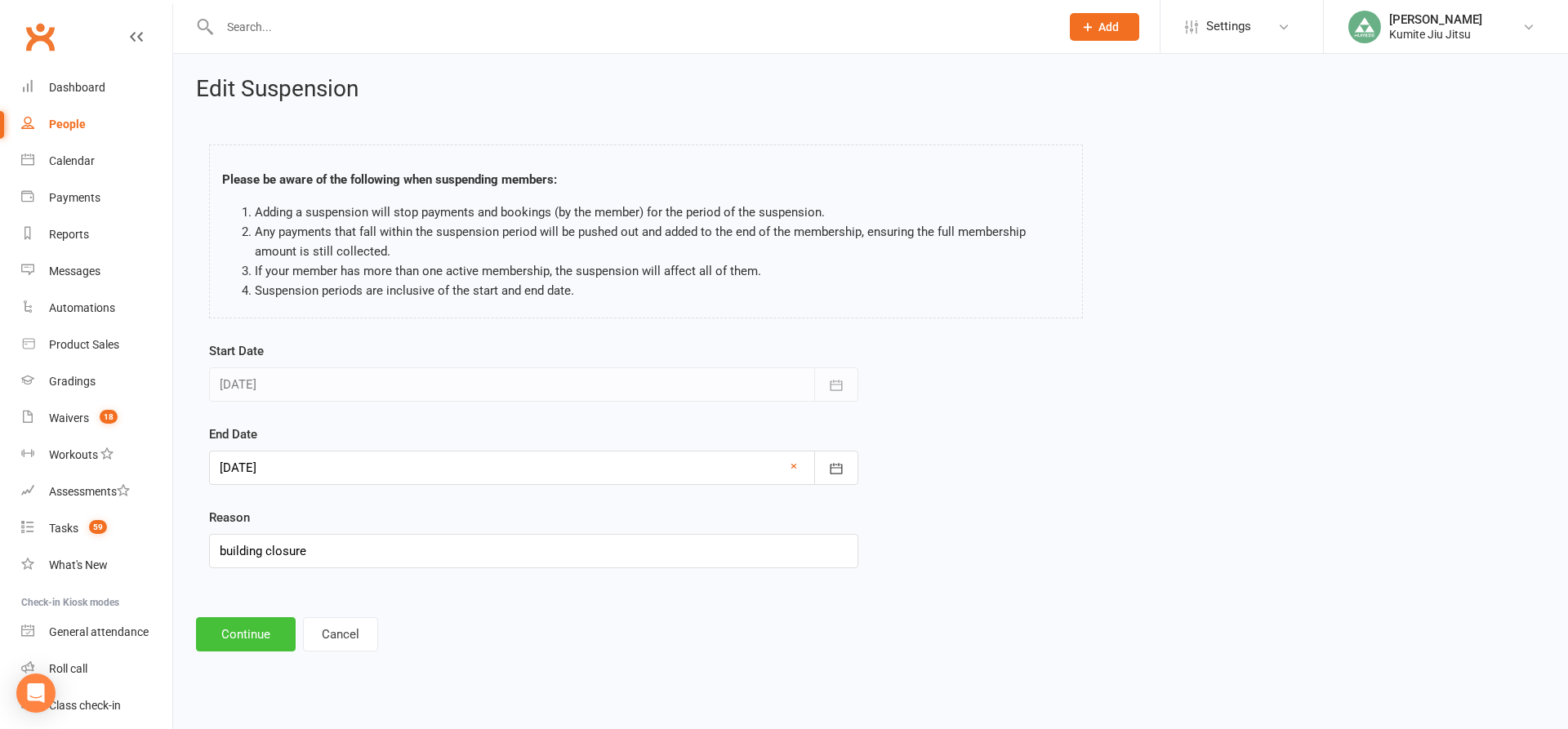
click at [255, 638] on button "Continue" at bounding box center [246, 634] width 99 height 34
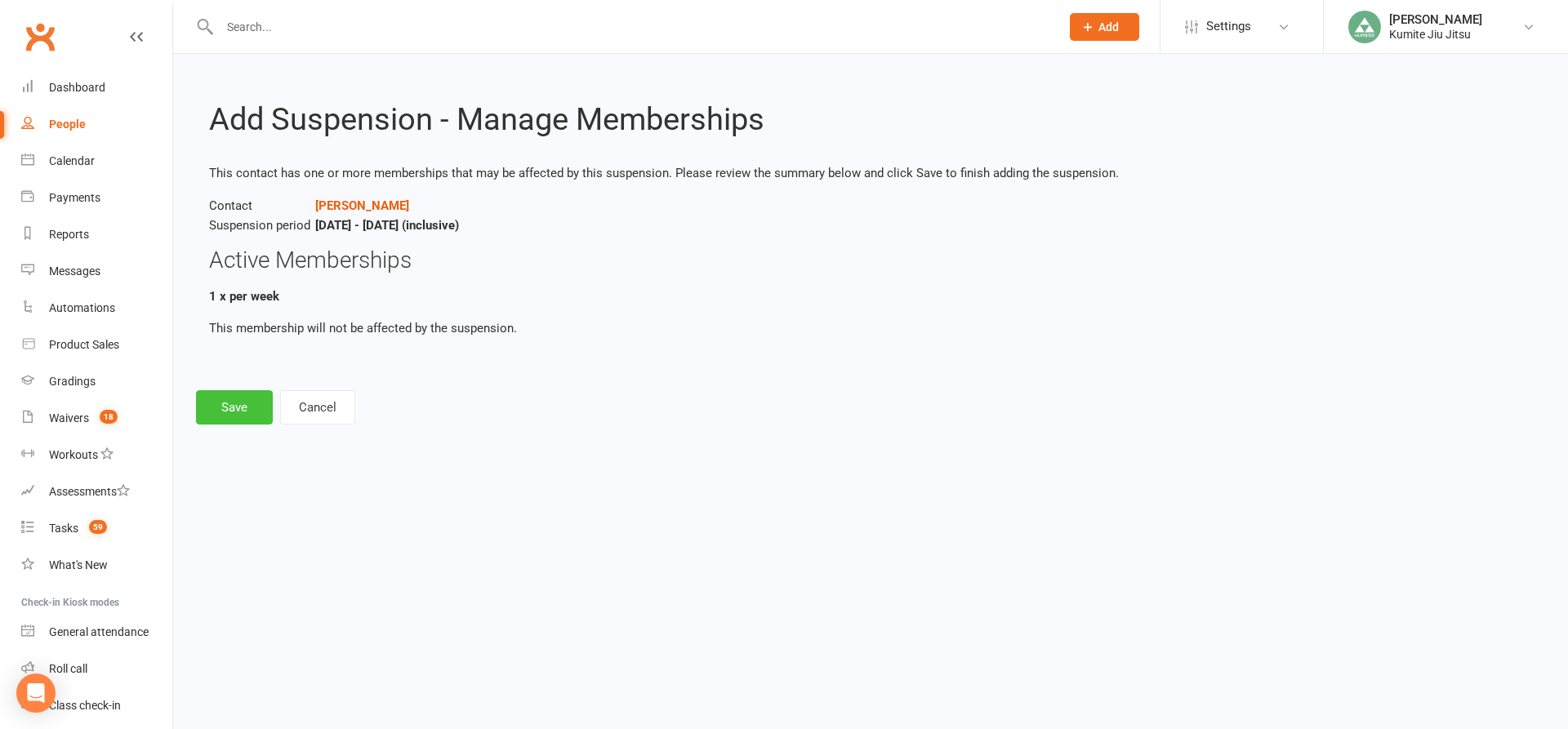
drag, startPoint x: 241, startPoint y: 413, endPoint x: 307, endPoint y: 410, distance: 66.1
click at [241, 412] on button "Save" at bounding box center [234, 407] width 77 height 34
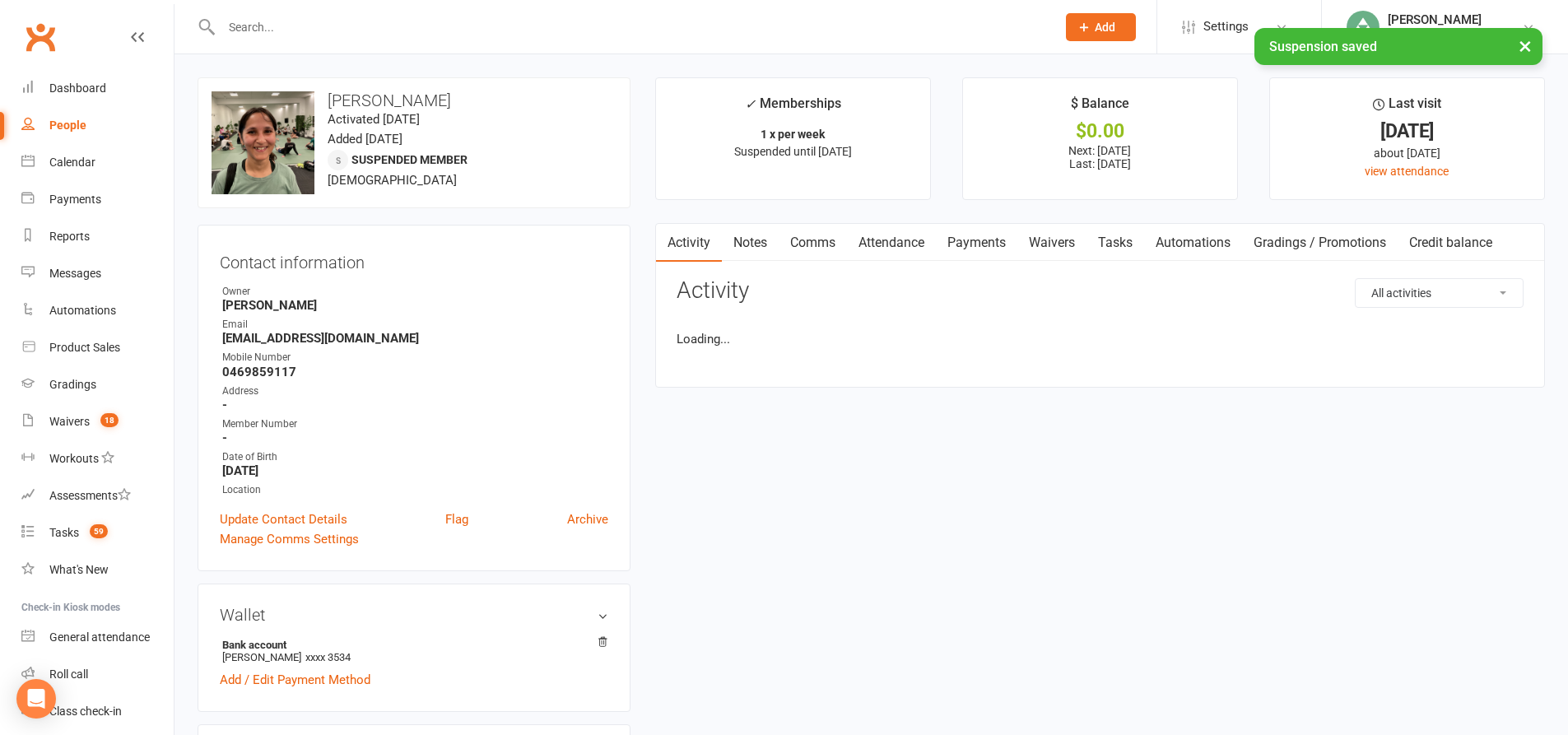
click at [986, 239] on link "Payments" at bounding box center [976, 242] width 82 height 38
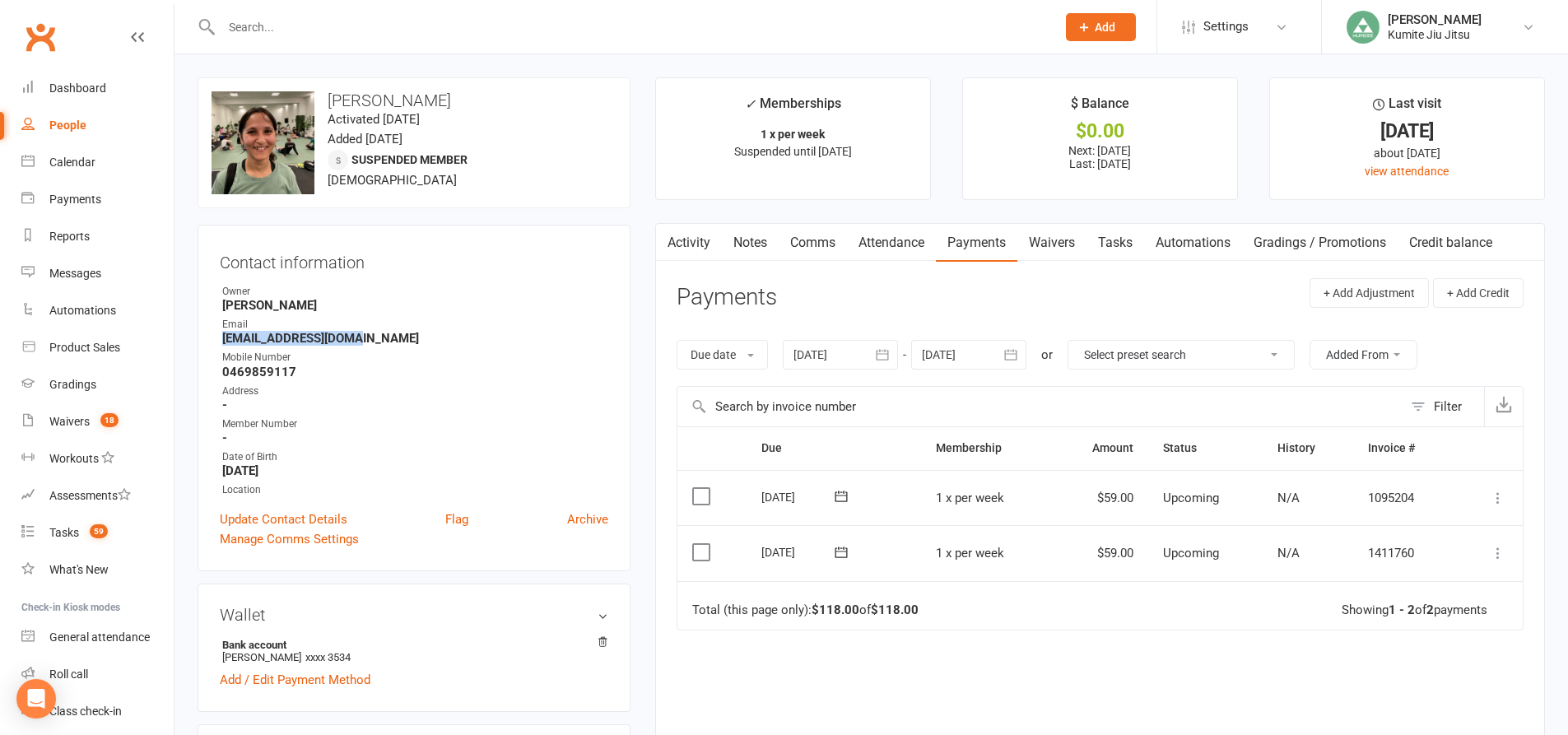
drag, startPoint x: 354, startPoint y: 340, endPoint x: 224, endPoint y: 339, distance: 130.0
click at [224, 339] on strong "Akshati.ak@gmail.com" at bounding box center [415, 338] width 386 height 15
copy strong "Akshati.ak@gmail.com"
click at [1133, 251] on link "Tasks" at bounding box center [1115, 242] width 58 height 38
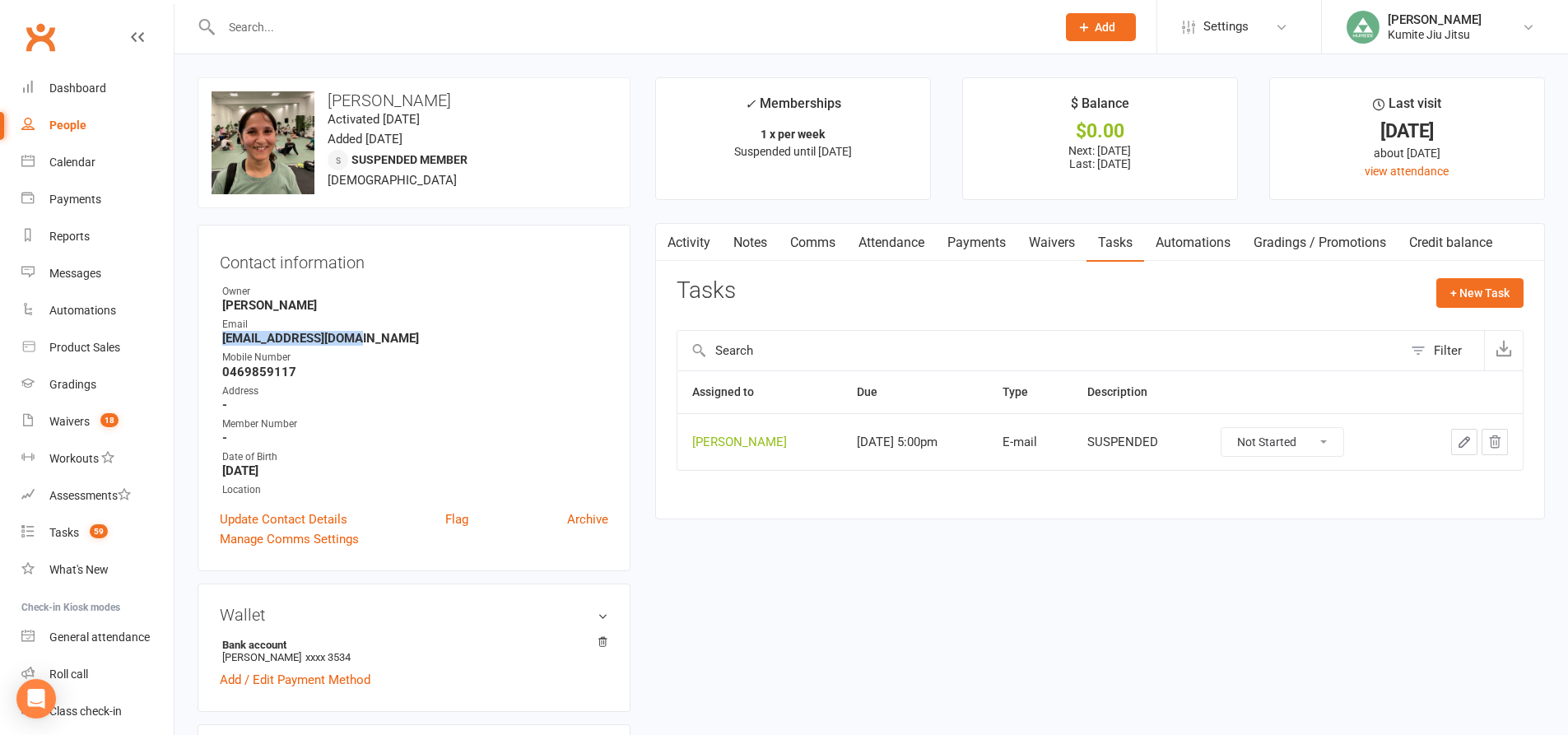
click at [1487, 441] on icon "button" at bounding box center [1494, 442] width 15 height 15
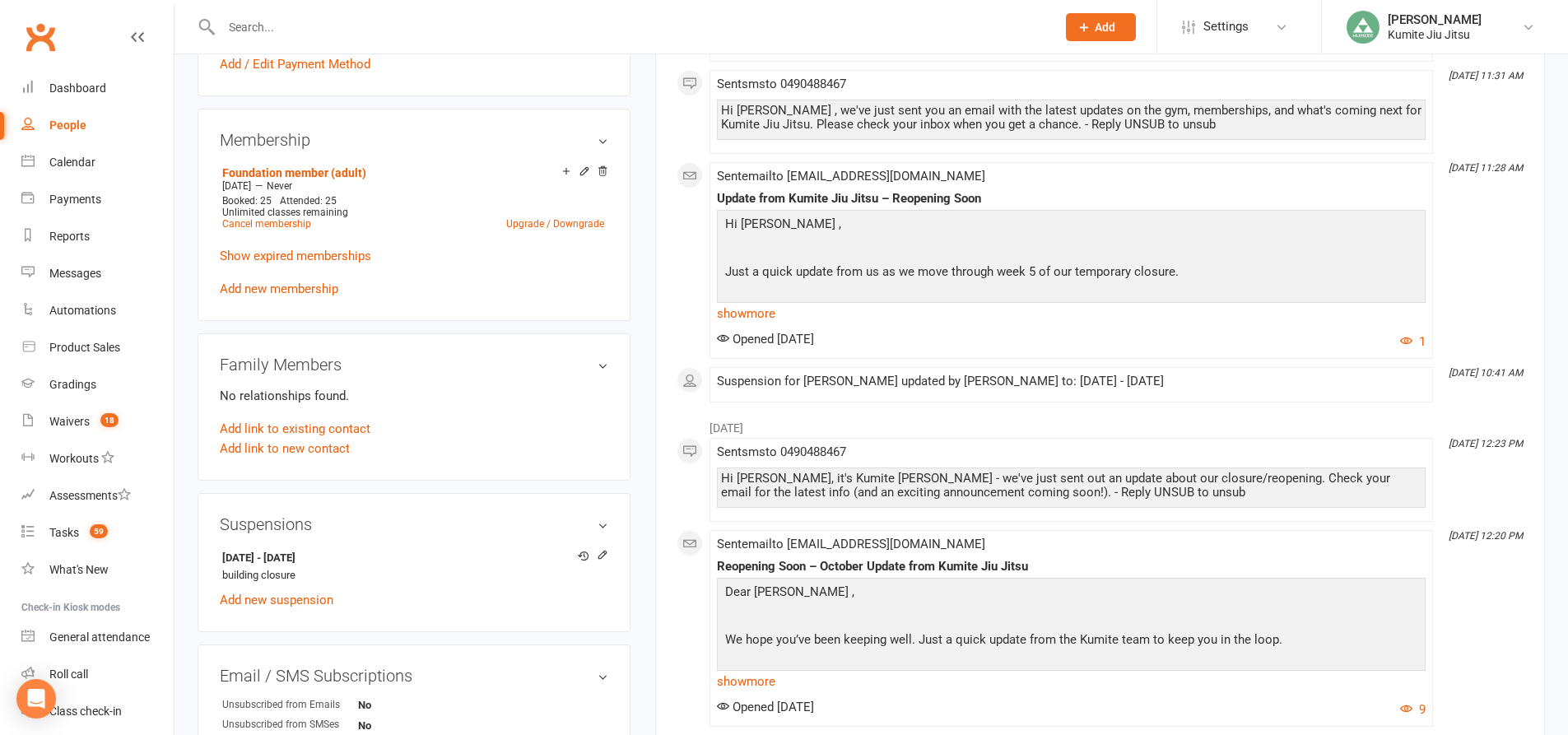
scroll to position [659, 0]
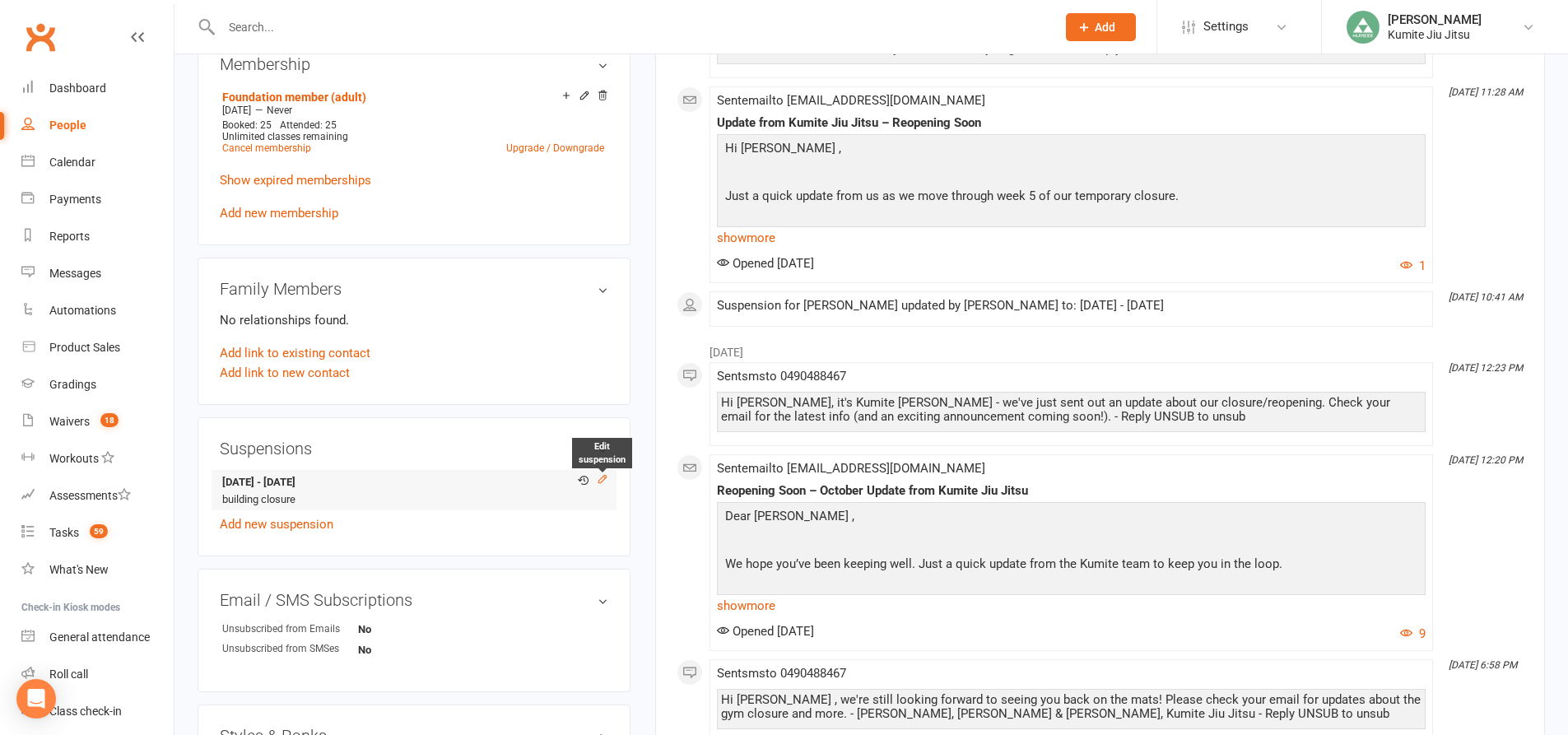
click at [601, 480] on icon at bounding box center [602, 479] width 11 height 11
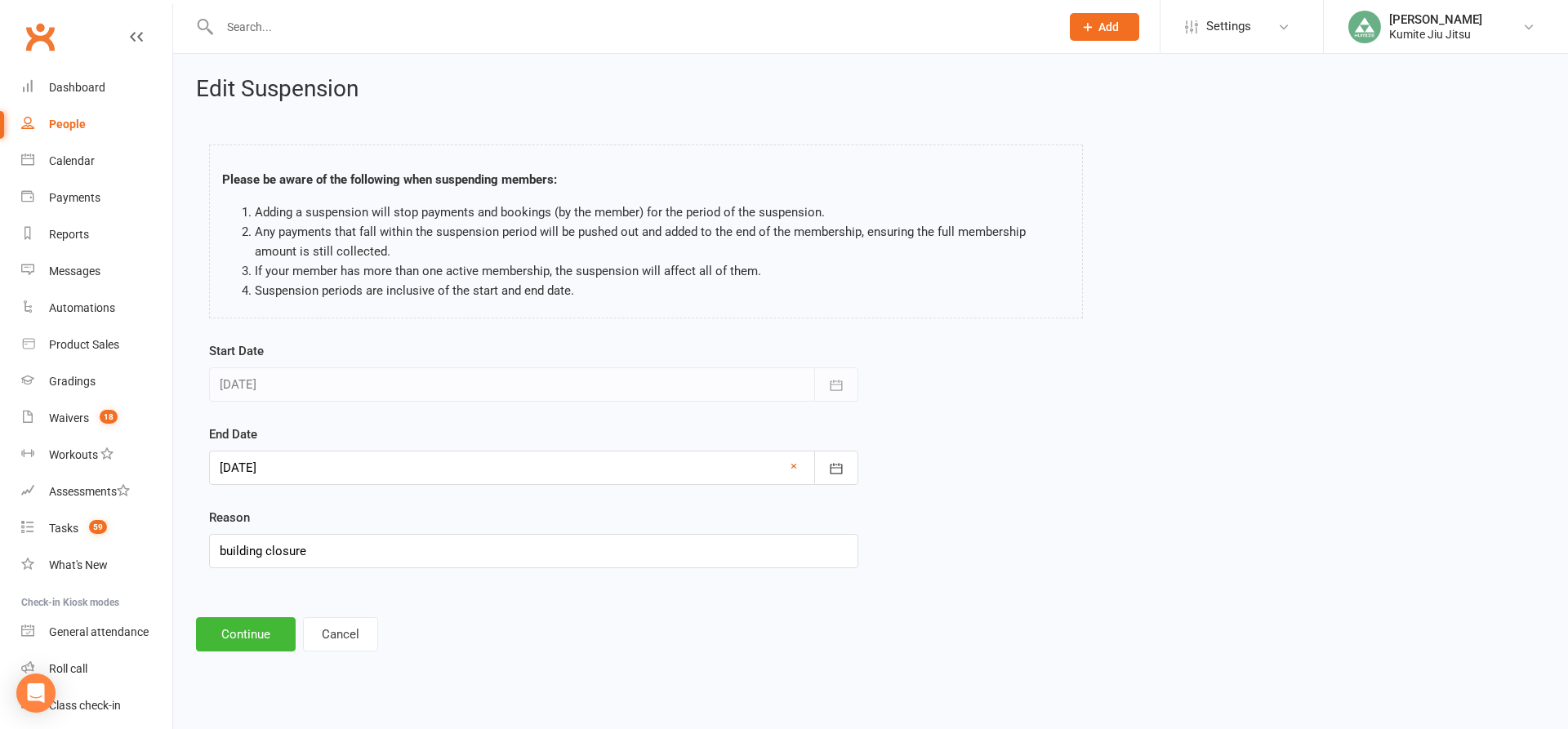
click at [288, 466] on div at bounding box center [533, 467] width 649 height 34
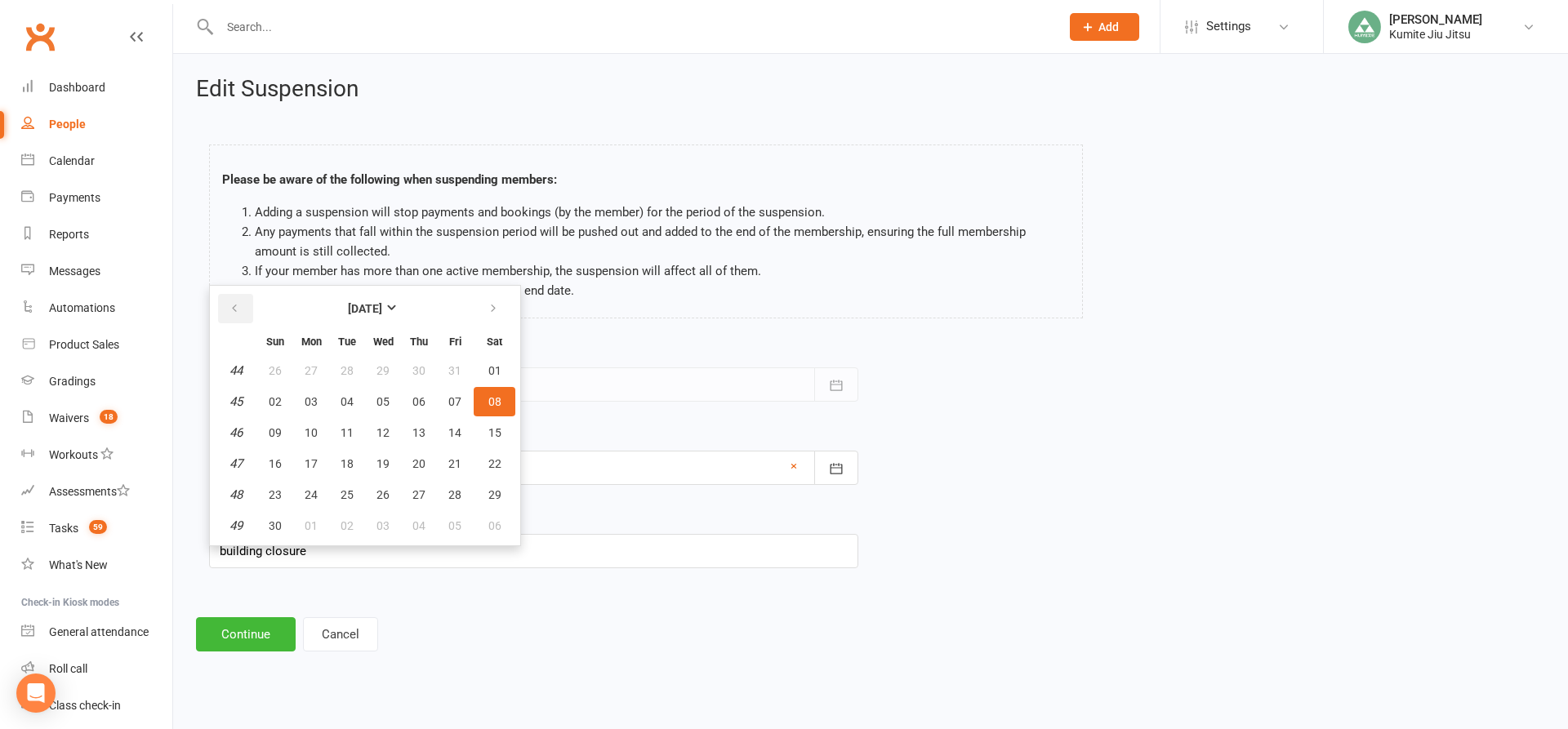
click at [235, 304] on icon "button" at bounding box center [233, 308] width 11 height 13
click at [308, 434] on span "13" at bounding box center [311, 432] width 13 height 13
type input "[DATE]"
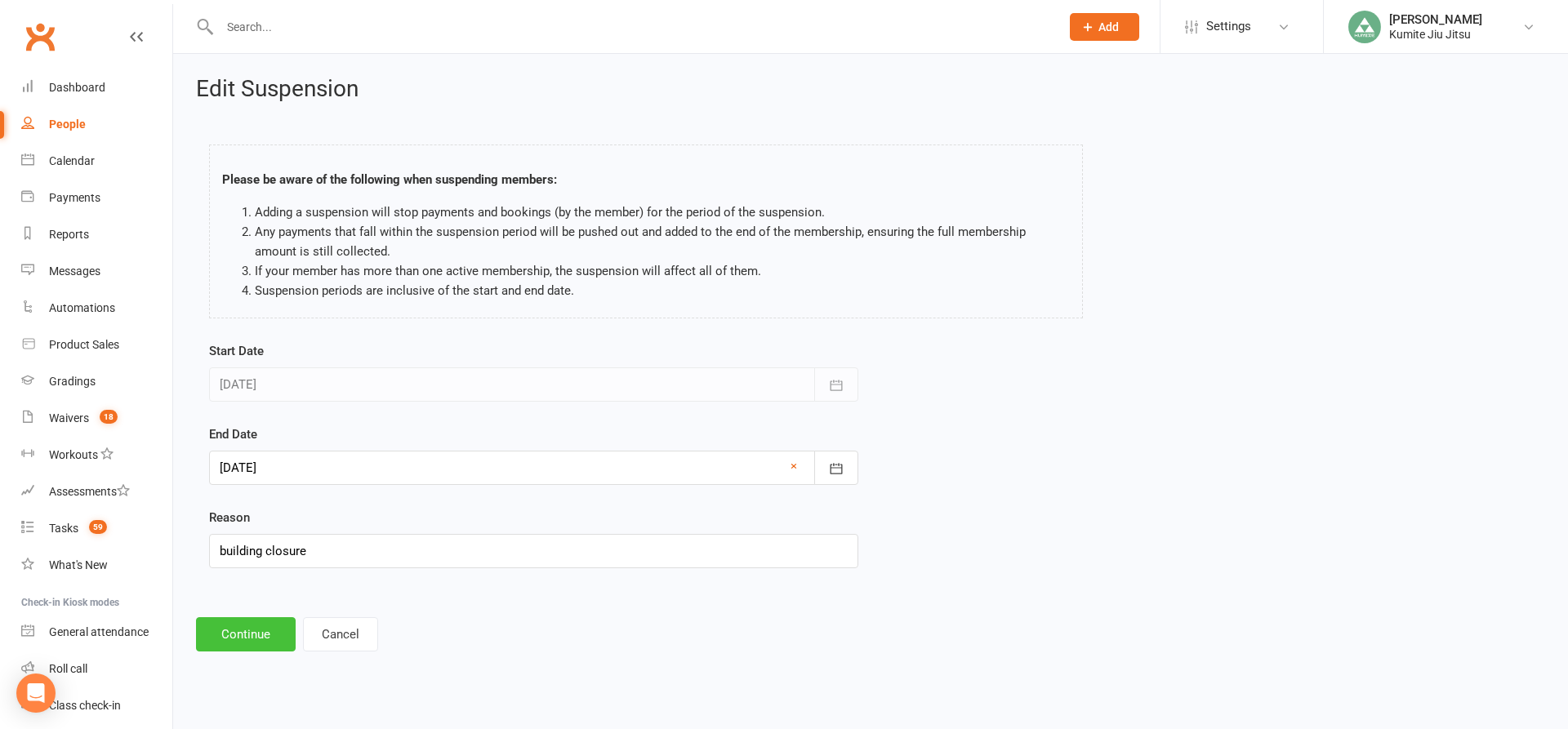
click at [226, 630] on button "Continue" at bounding box center [246, 634] width 99 height 34
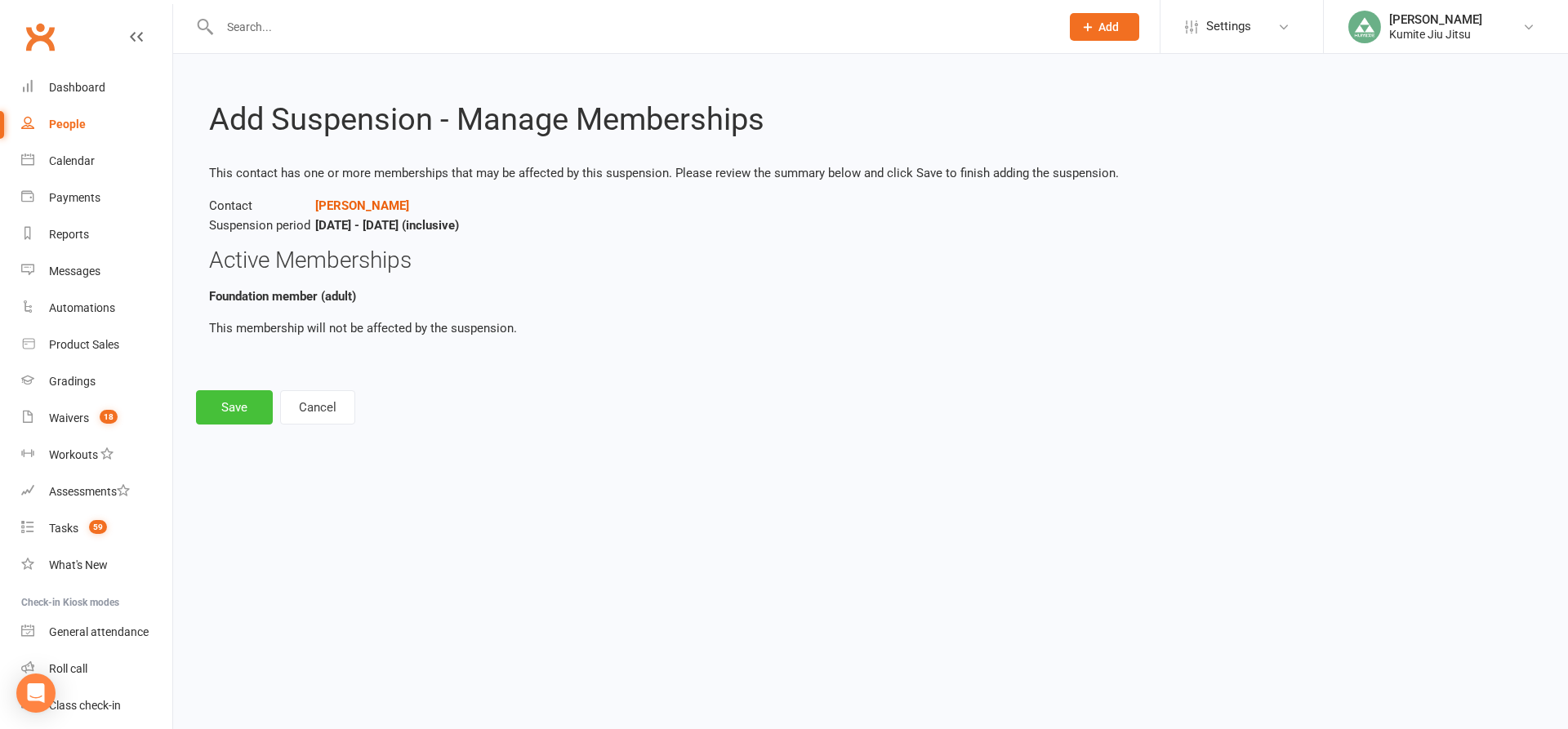
click at [241, 396] on button "Save" at bounding box center [234, 407] width 77 height 34
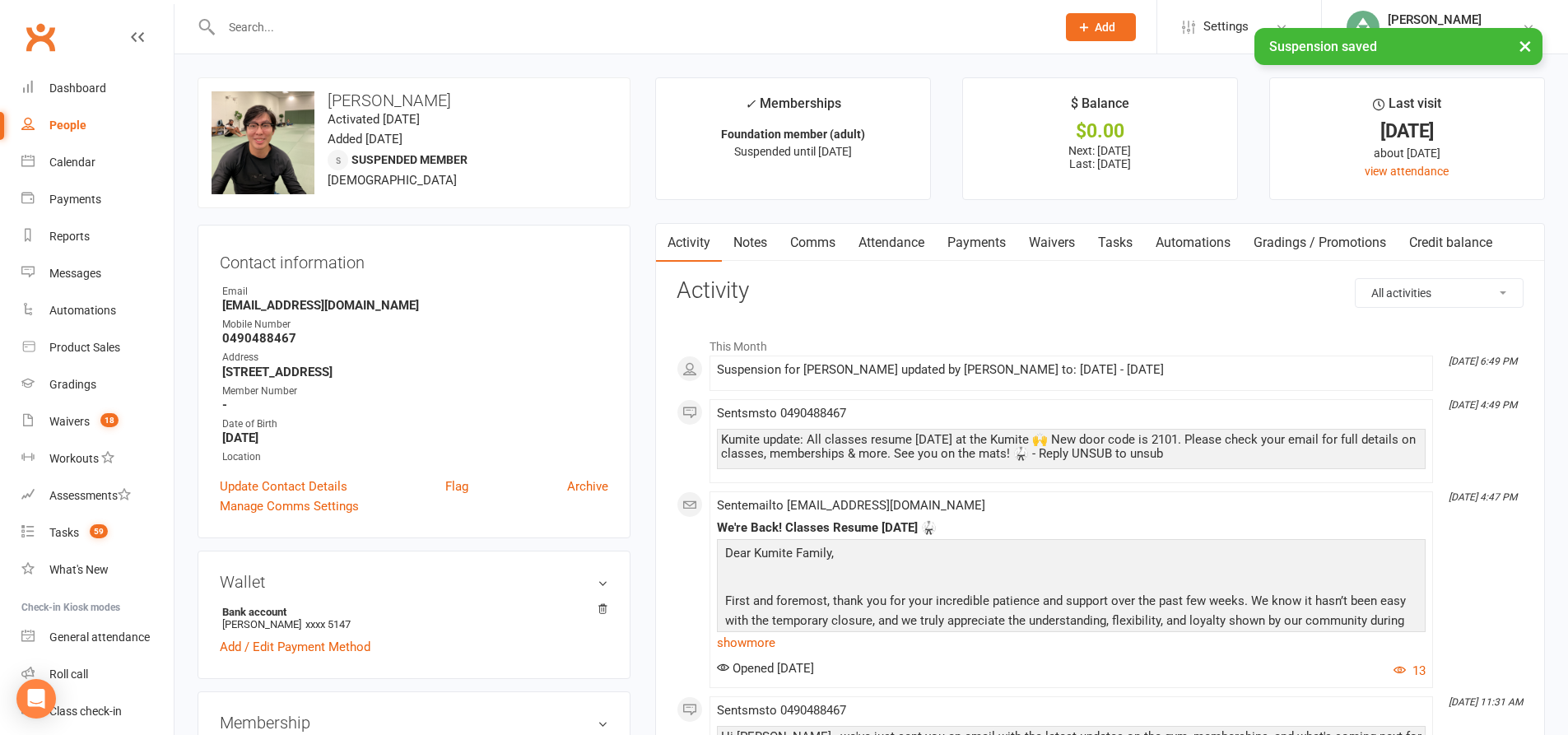
click at [983, 239] on link "Payments" at bounding box center [976, 242] width 82 height 38
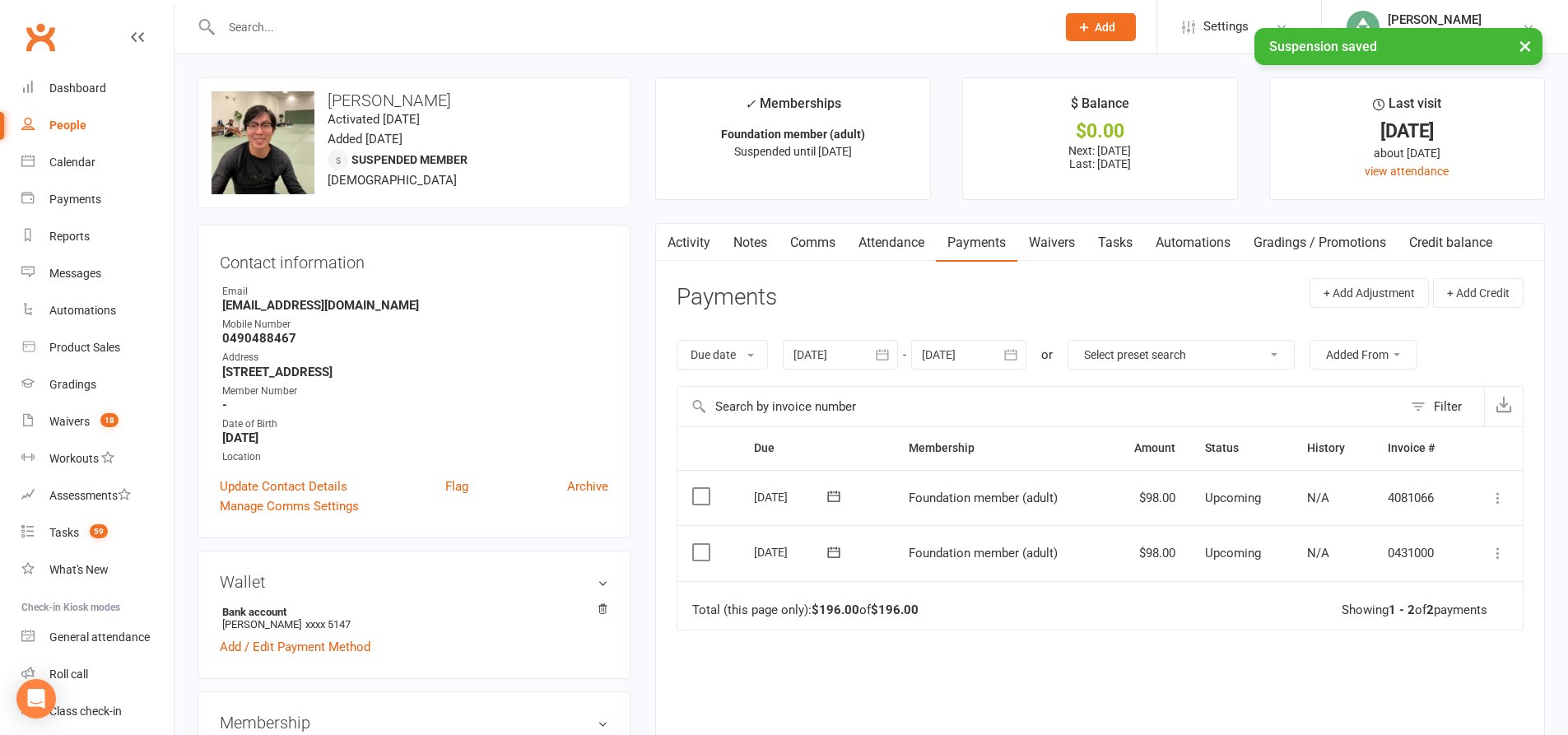
click at [876, 351] on icon "button" at bounding box center [882, 355] width 17 height 17
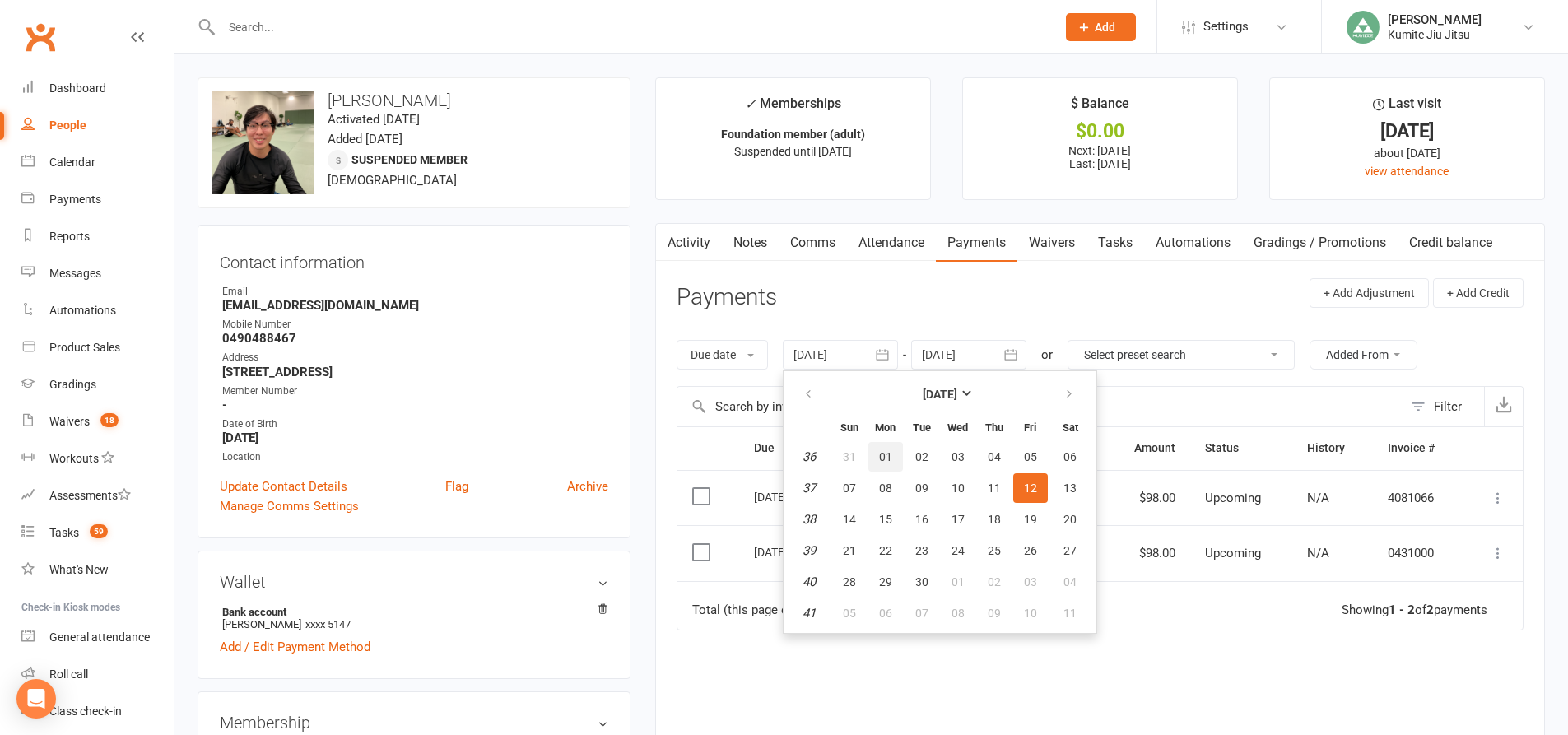
click at [875, 450] on button "01" at bounding box center [885, 457] width 34 height 30
type input "01 Sep 2025"
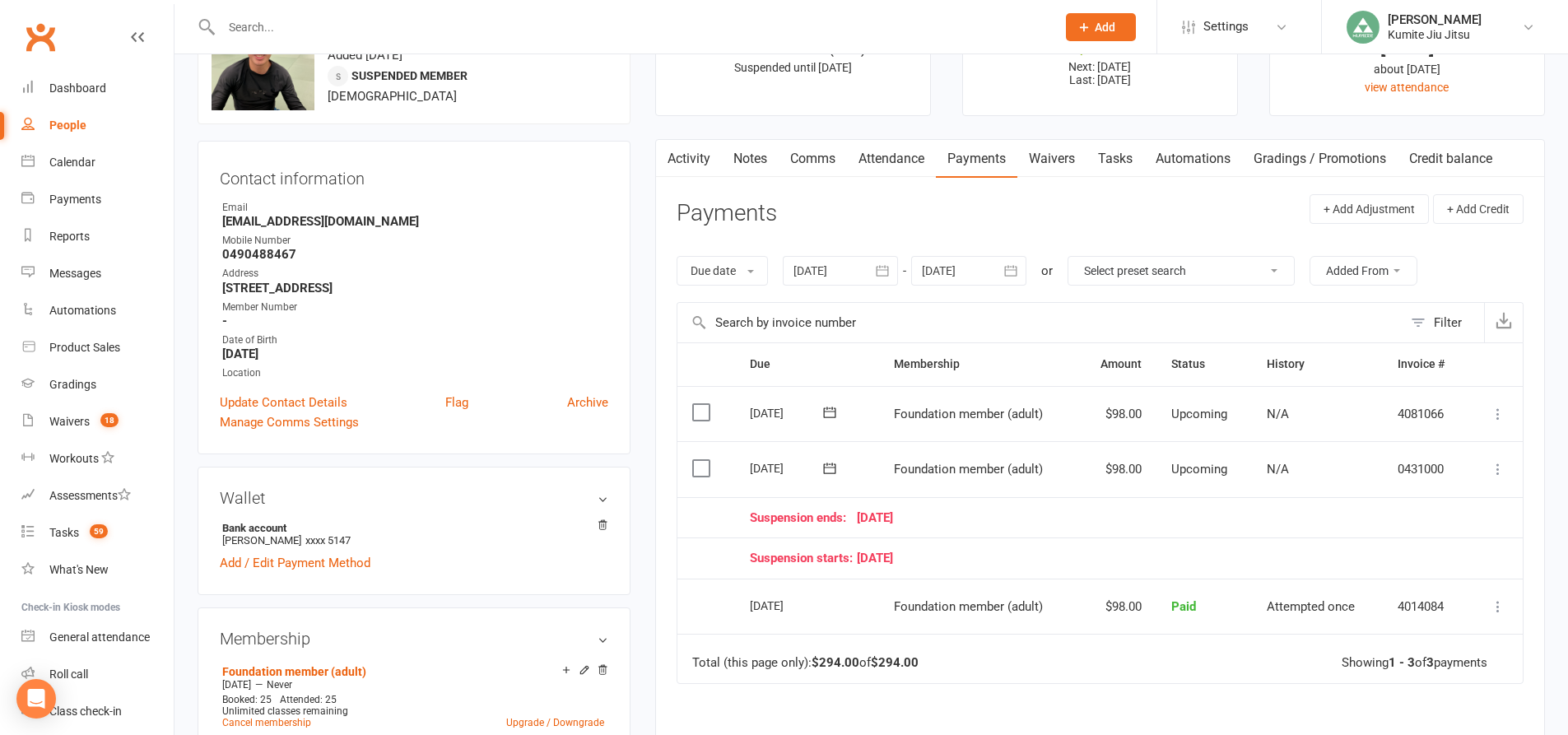
scroll to position [164, 0]
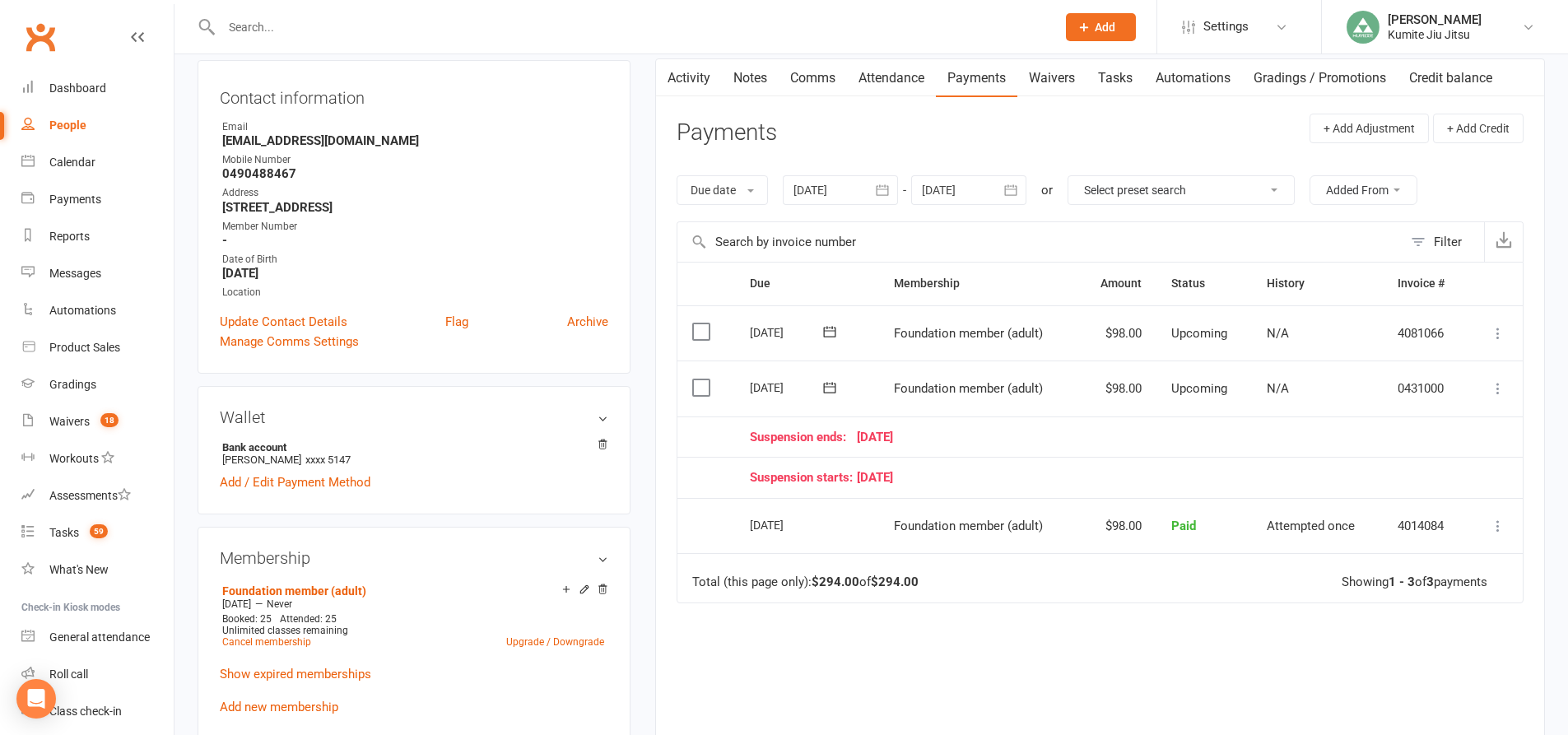
click at [1492, 388] on icon at bounding box center [1498, 388] width 17 height 17
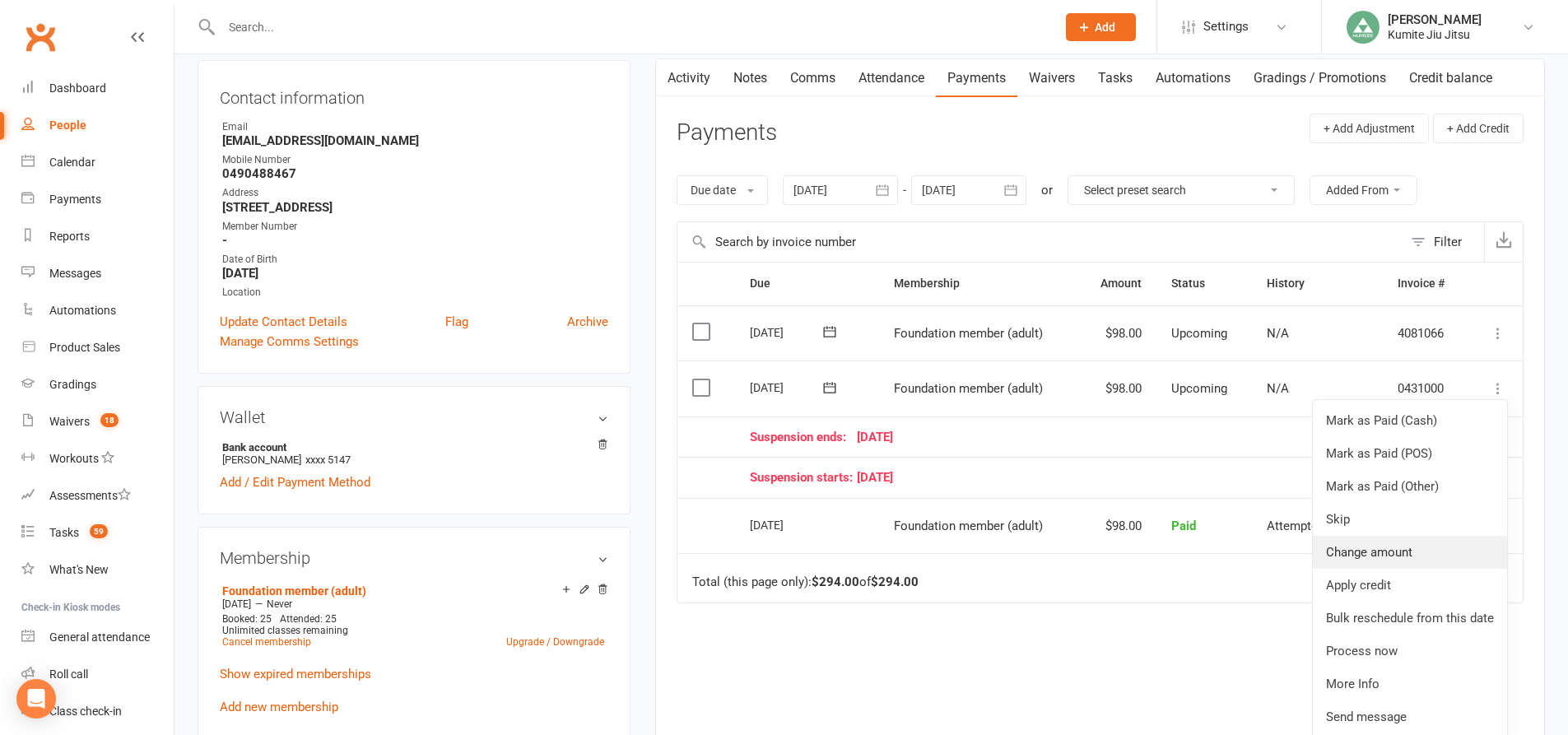
click at [1390, 549] on link "Change amount" at bounding box center [1409, 551] width 194 height 32
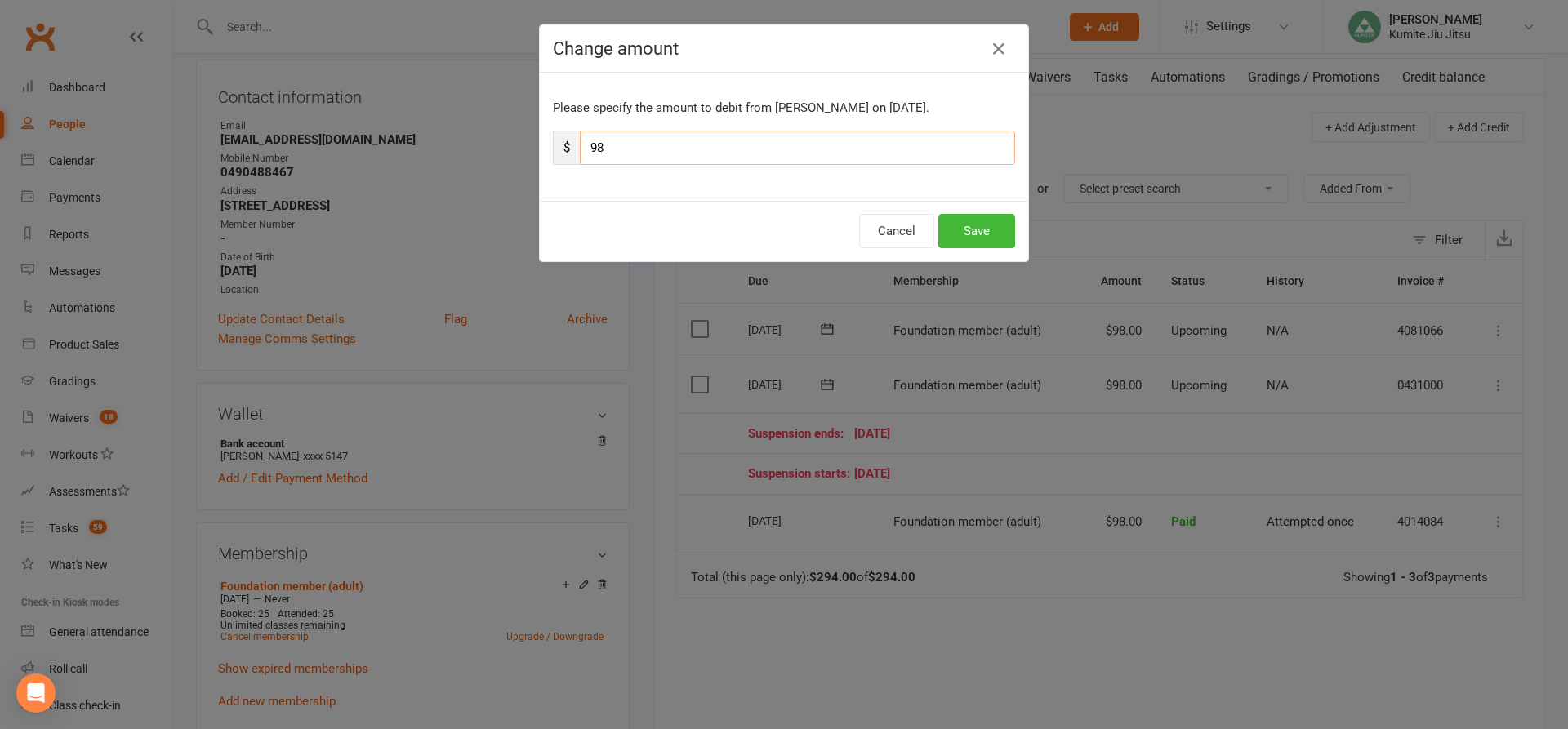
click at [691, 150] on input "98" at bounding box center [798, 147] width 436 height 34
type input "9"
type input "49"
click at [963, 231] on button "Save" at bounding box center [977, 231] width 77 height 34
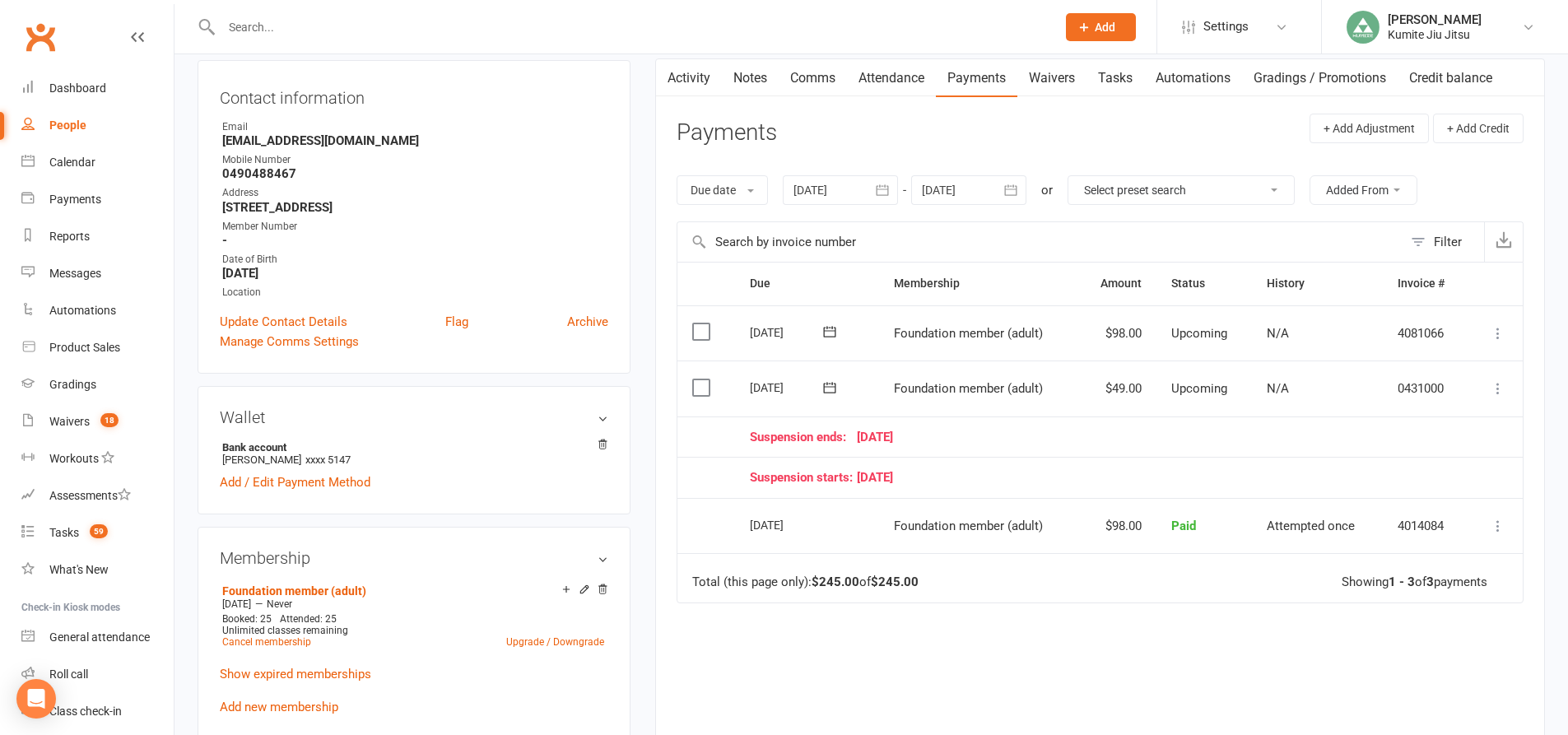
click at [1123, 82] on link "Tasks" at bounding box center [1115, 77] width 58 height 38
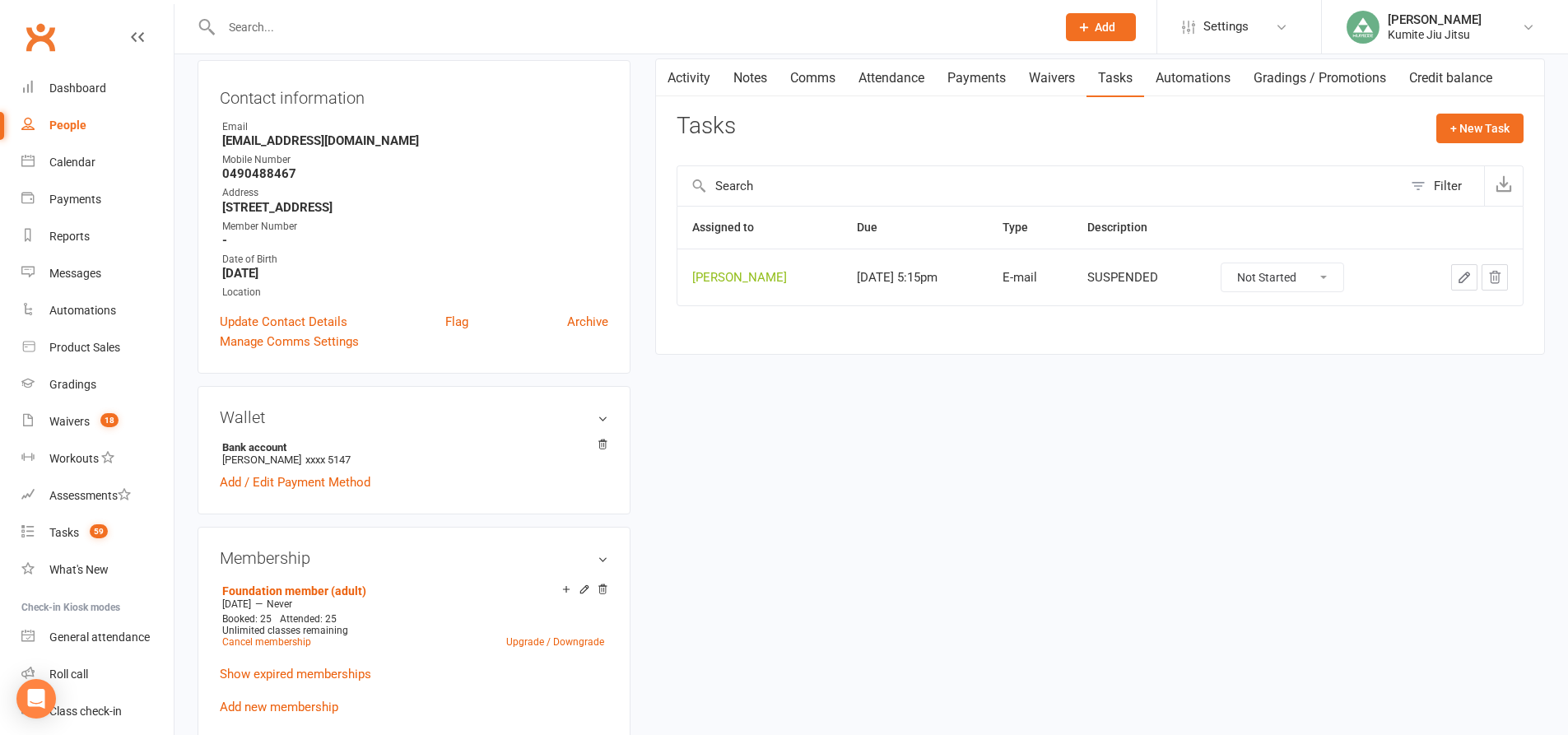
click at [1496, 277] on icon "button" at bounding box center [1495, 277] width 11 height 11
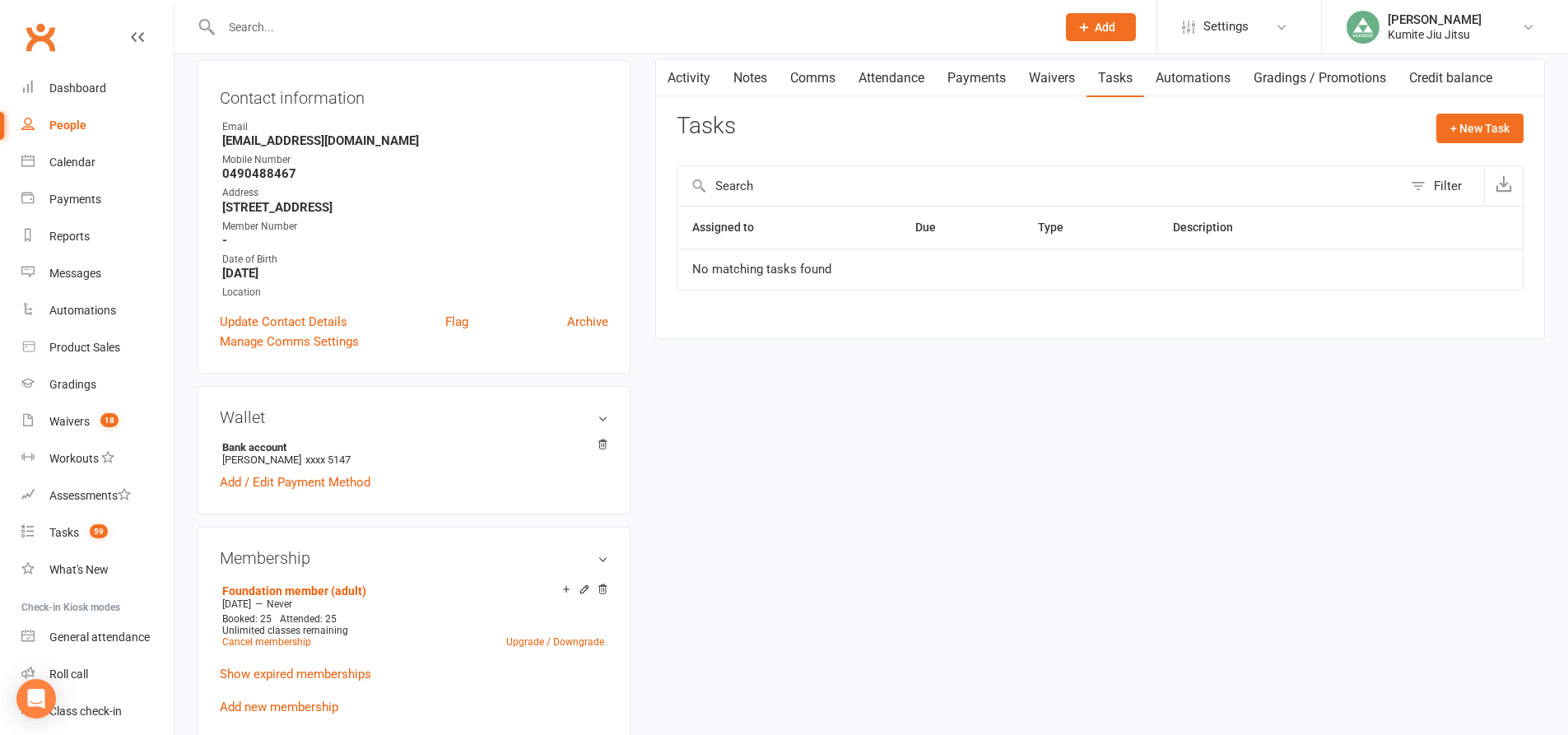
drag, startPoint x: 428, startPoint y: 142, endPoint x: 205, endPoint y: 140, distance: 223.0
click at [205, 140] on div "Contact information Owner Email skinnychristophersocial@gmail.com Mobile Number…" at bounding box center [414, 216] width 433 height 313
copy strong "skinnychristophersocial@gmail.com"
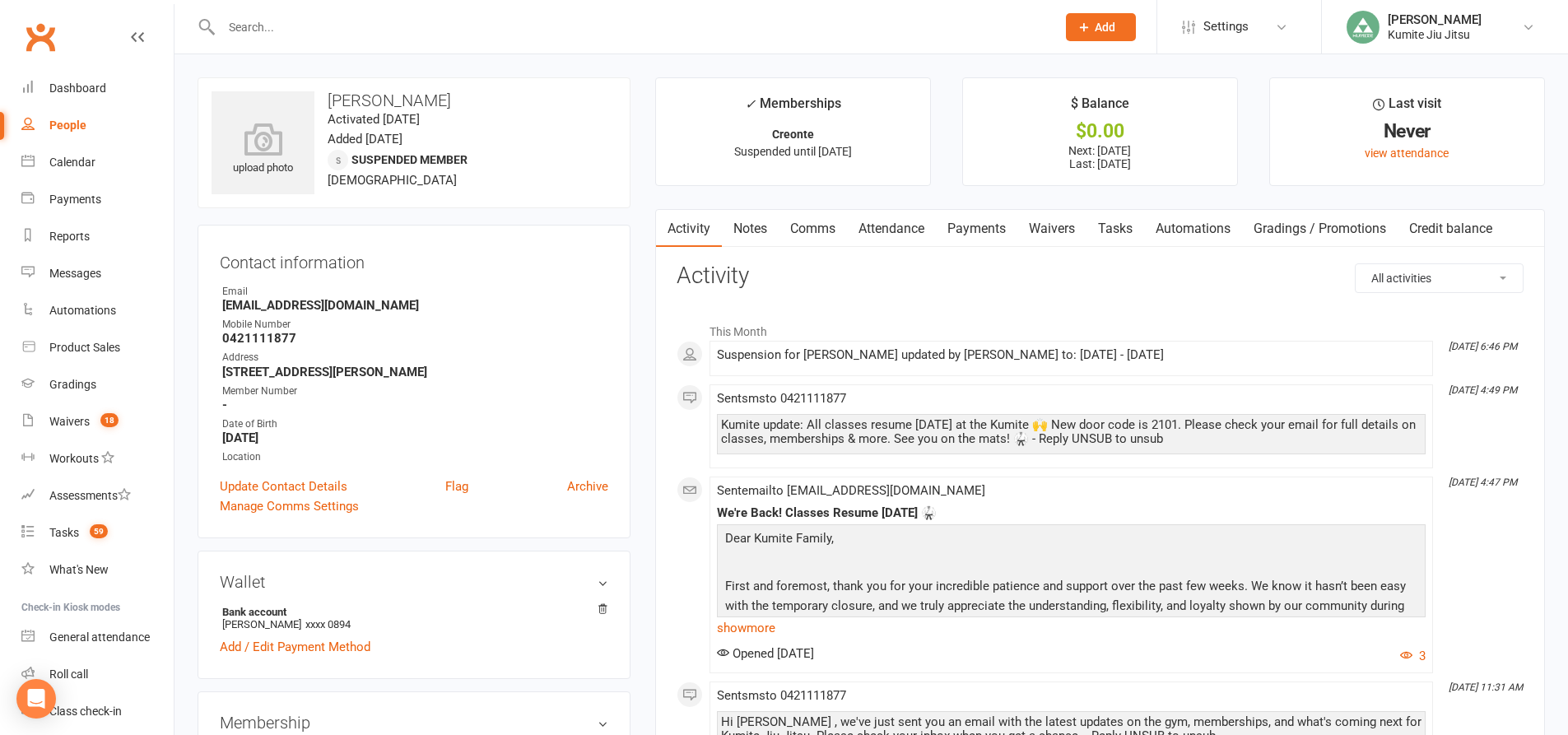
click at [1122, 227] on link "Tasks" at bounding box center [1115, 228] width 58 height 38
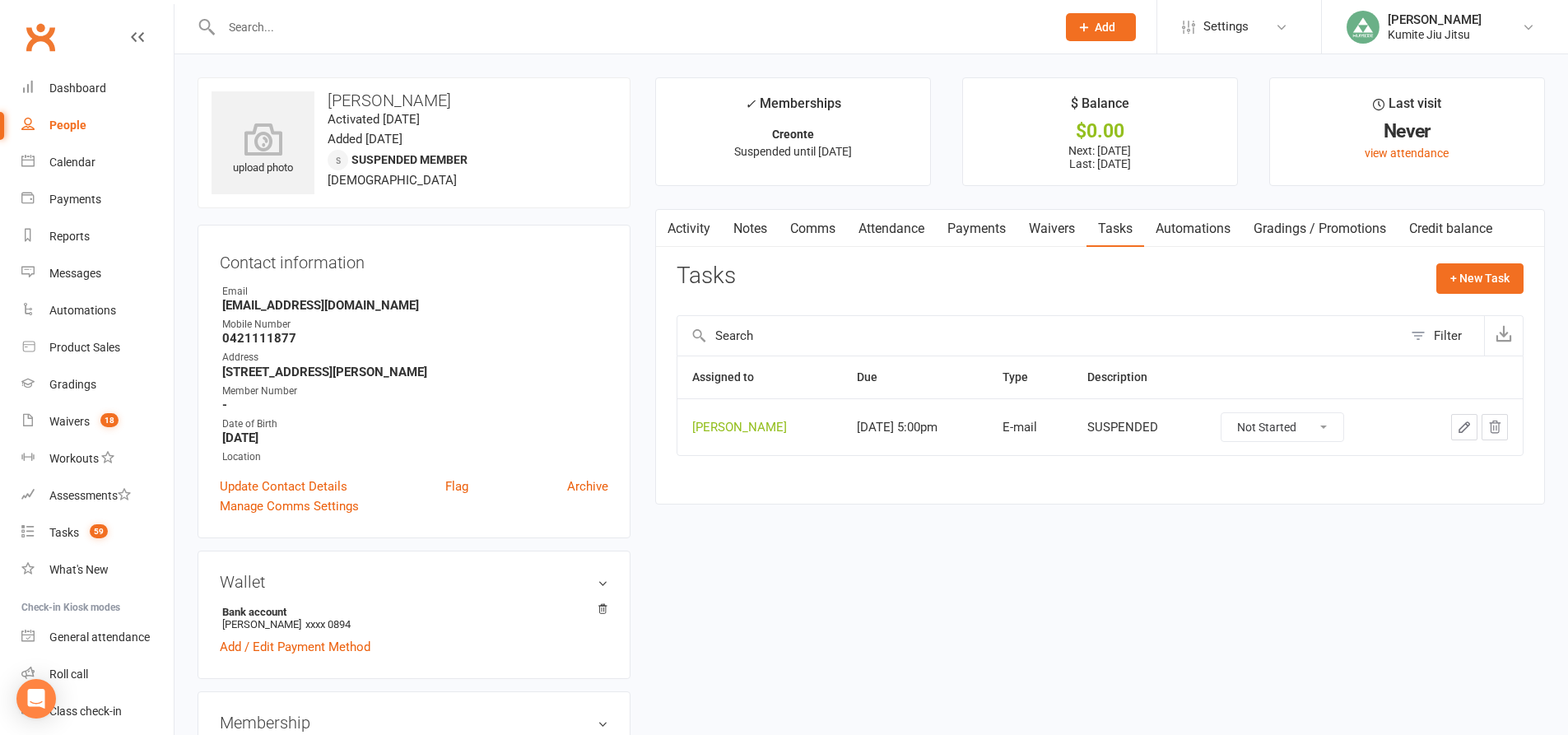
click at [1492, 429] on icon "button" at bounding box center [1494, 427] width 15 height 15
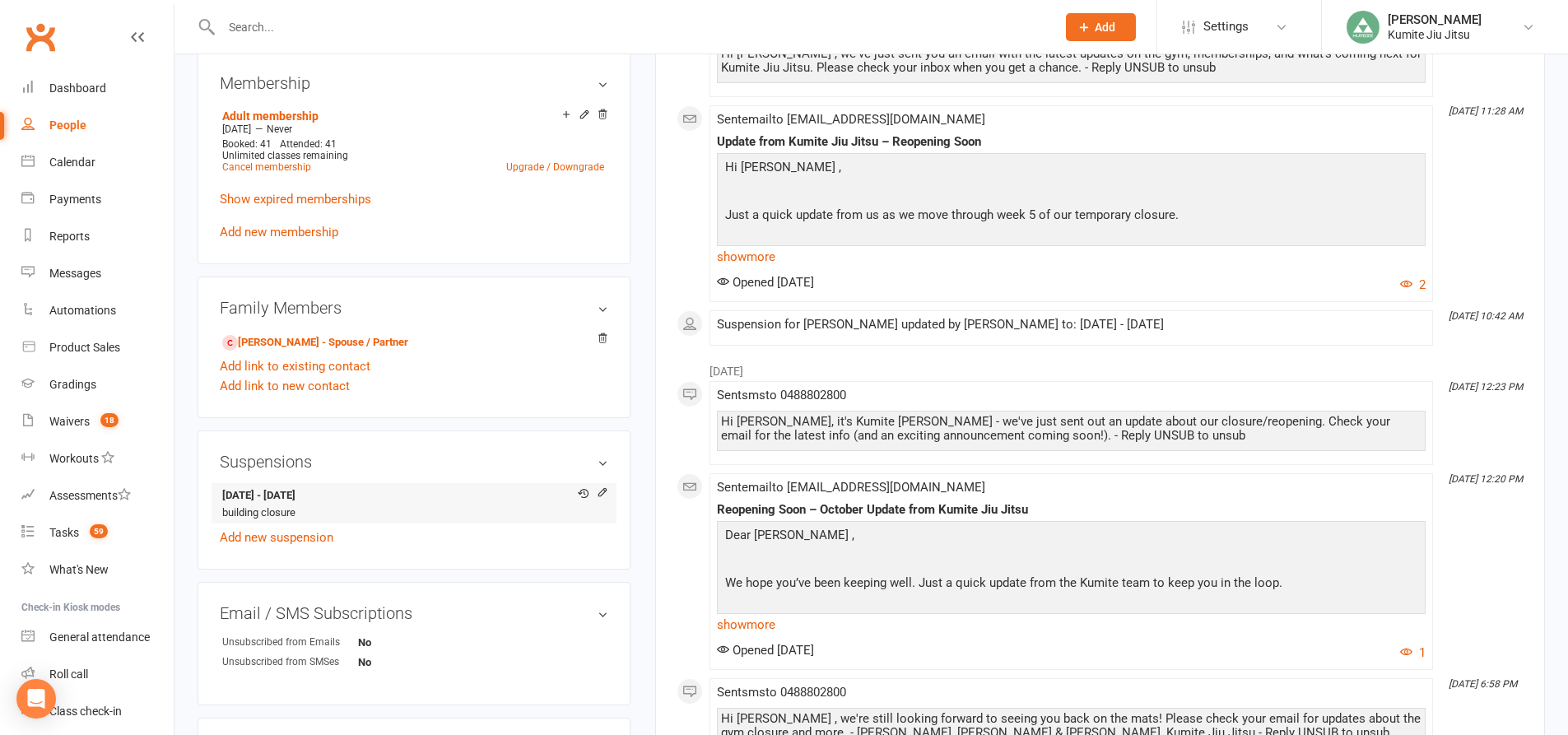
scroll to position [659, 0]
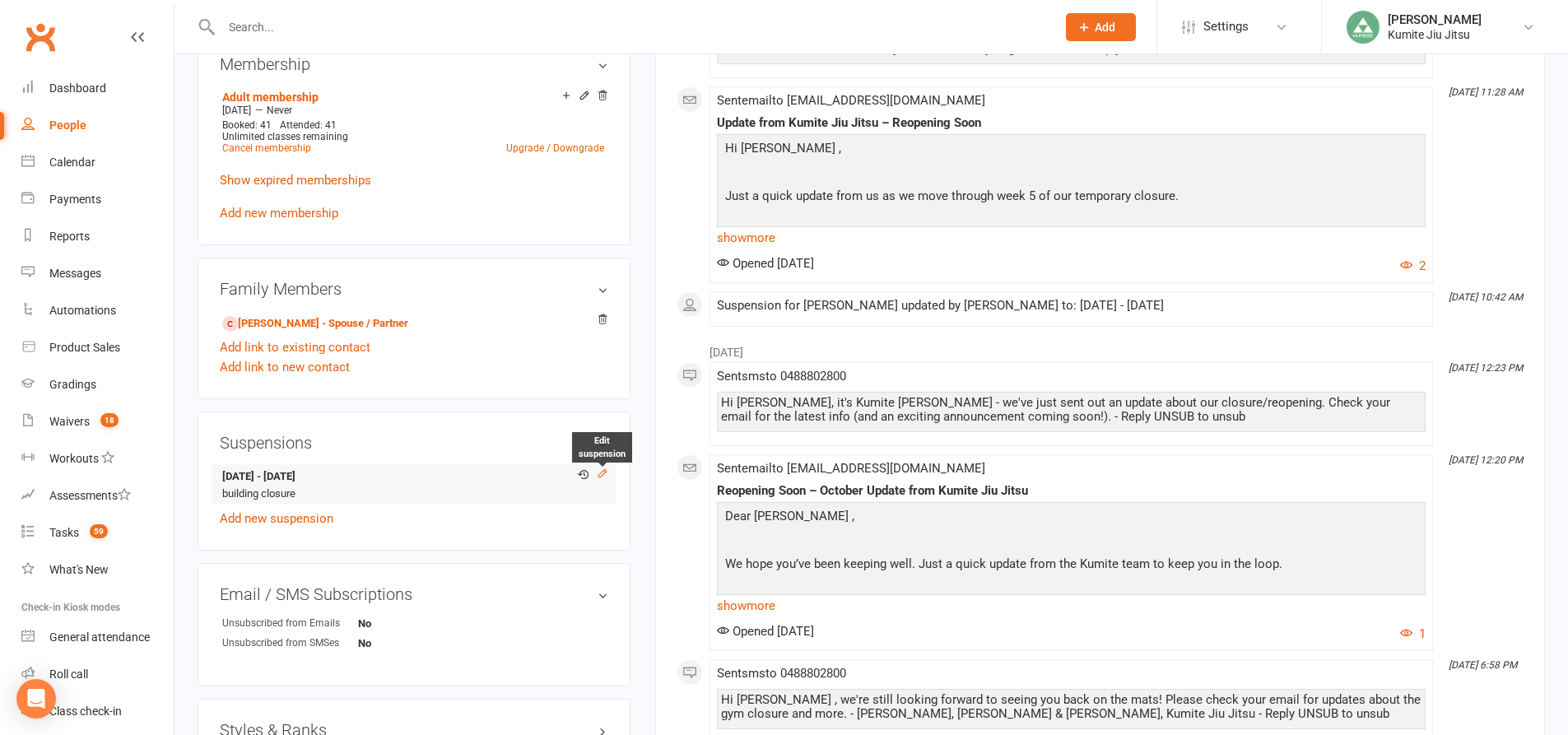
click at [605, 473] on icon at bounding box center [602, 472] width 11 height 11
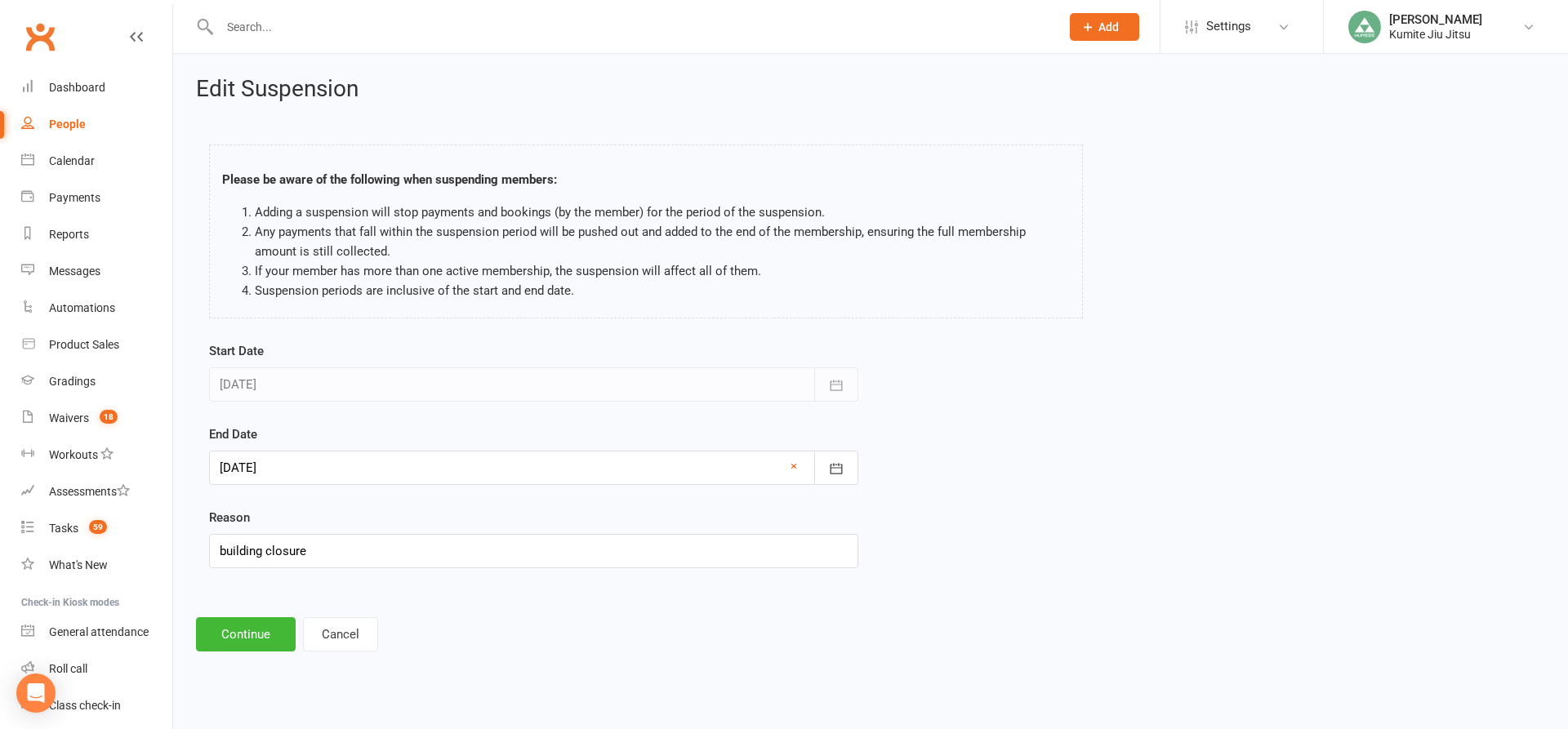
click at [350, 467] on div at bounding box center [533, 467] width 649 height 34
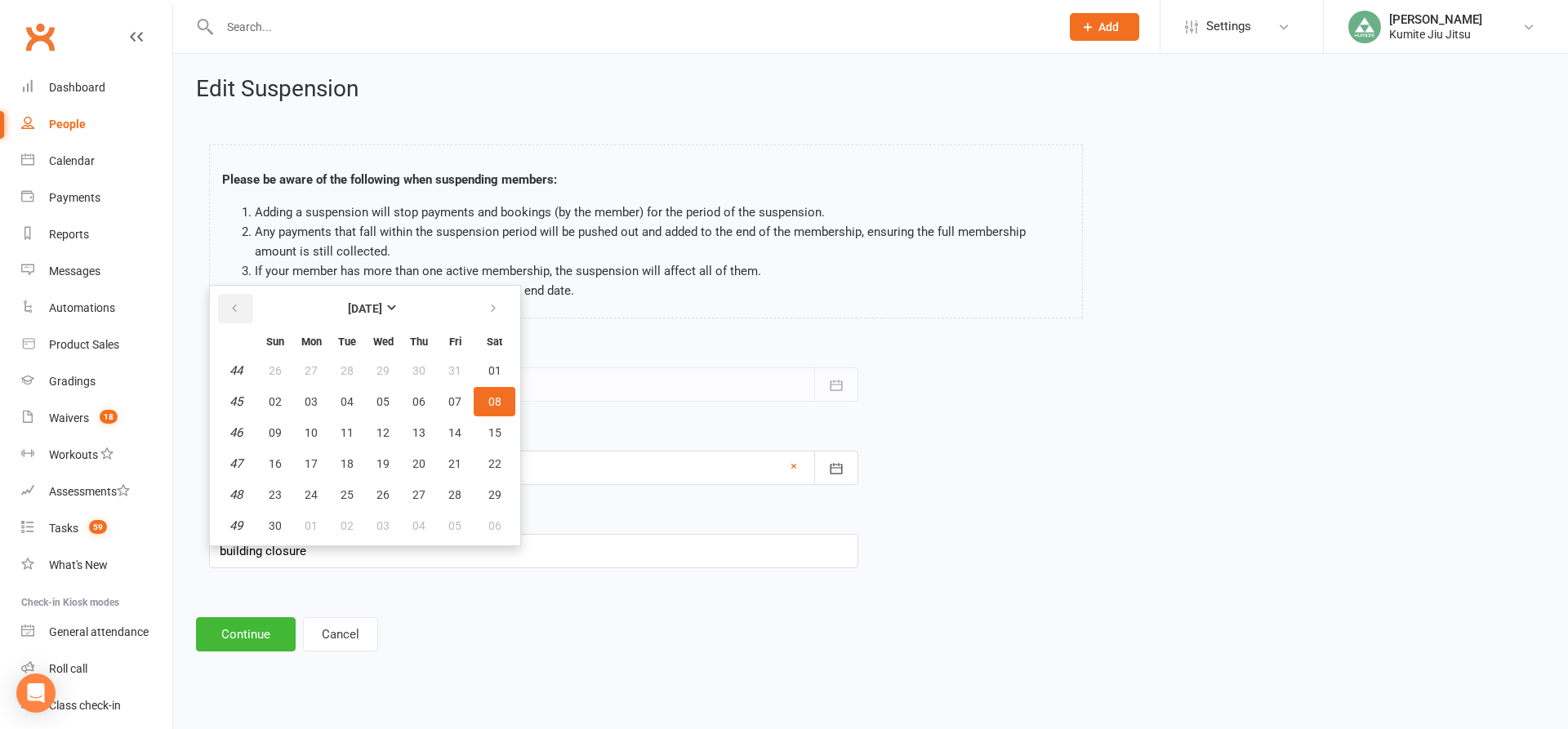
click at [241, 314] on button "button" at bounding box center [235, 308] width 35 height 30
click at [318, 436] on button "13" at bounding box center [310, 433] width 34 height 30
type input "[DATE]"
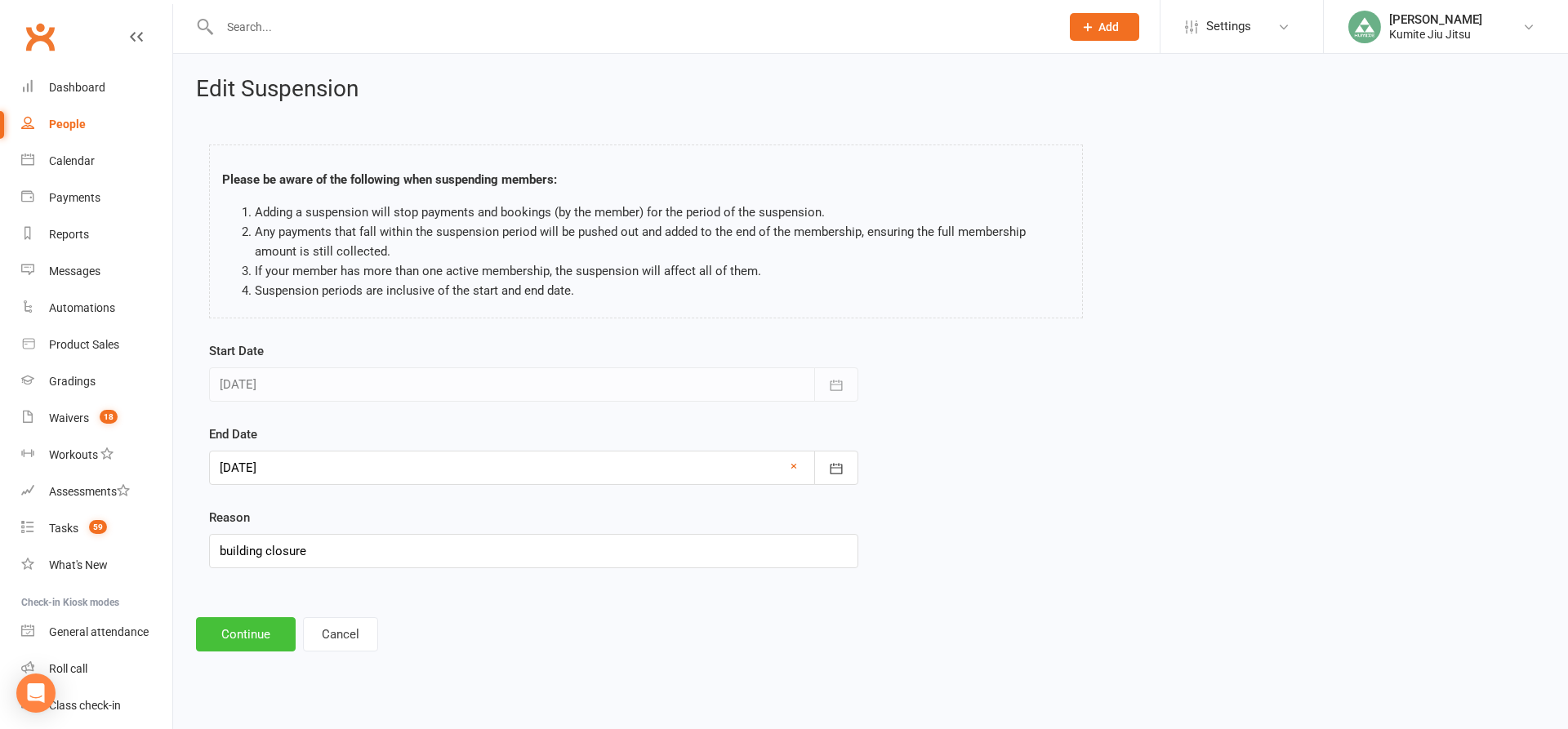
click at [258, 637] on button "Continue" at bounding box center [246, 634] width 99 height 34
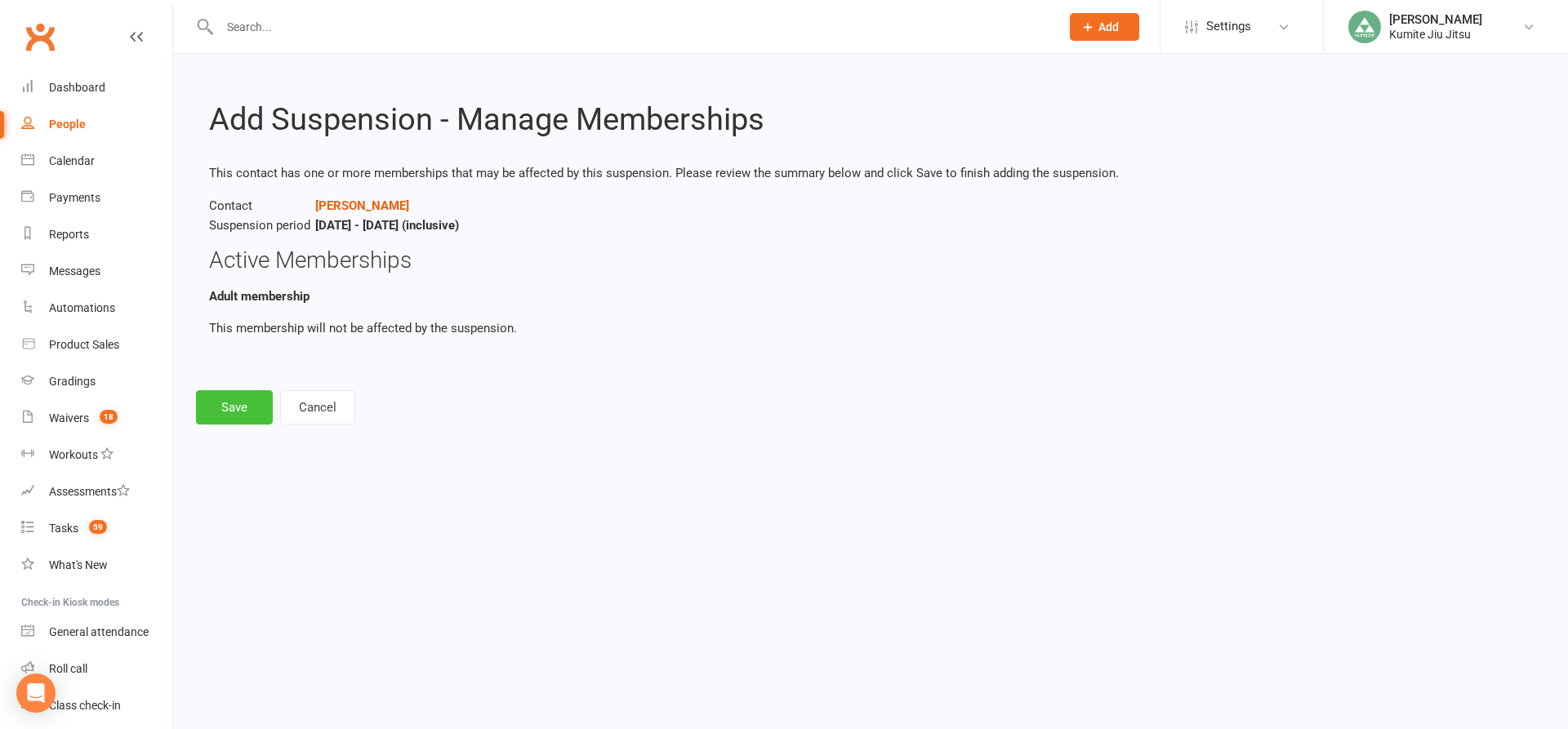
click at [250, 408] on button "Save" at bounding box center [234, 407] width 77 height 34
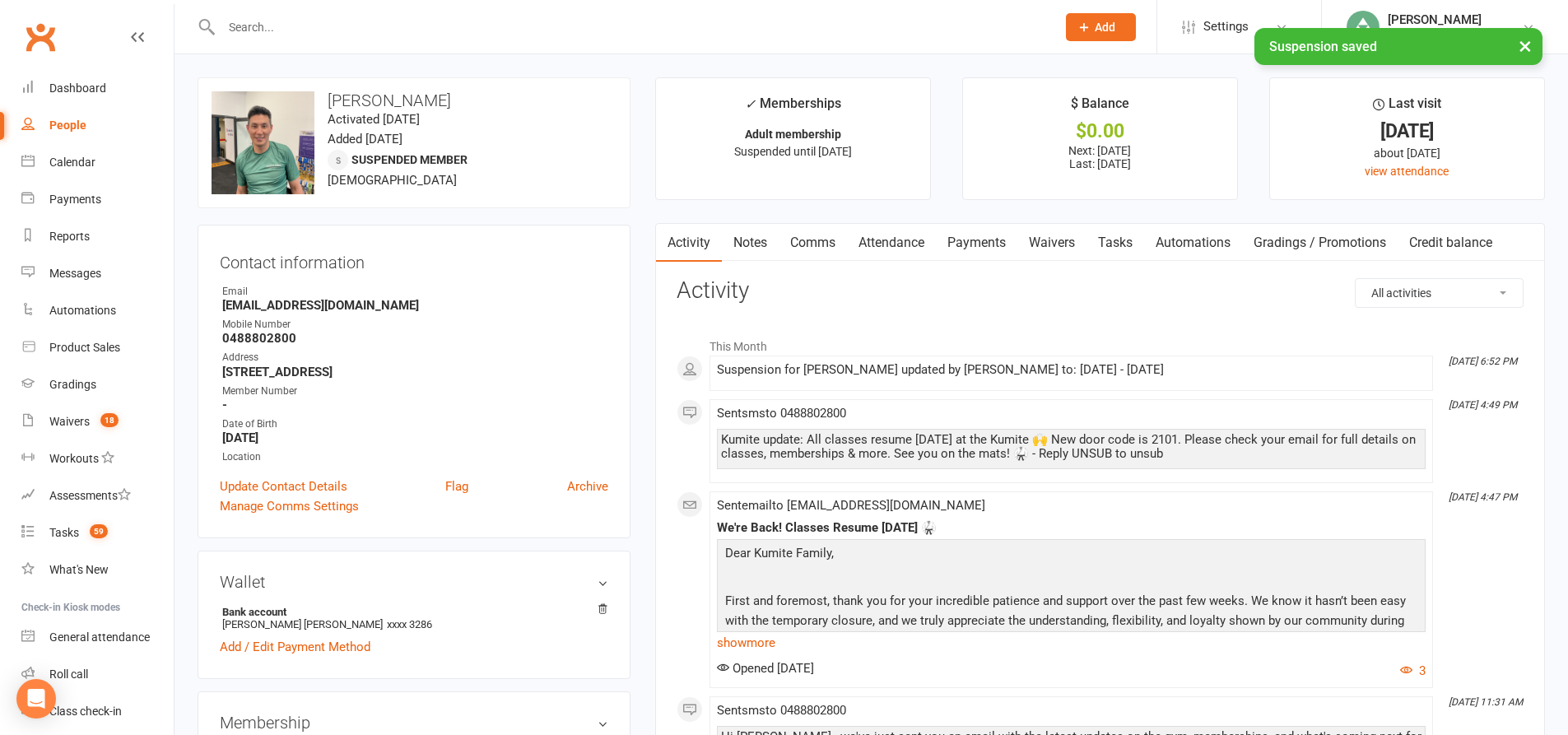
click at [815, 239] on link "Comms" at bounding box center [813, 242] width 68 height 38
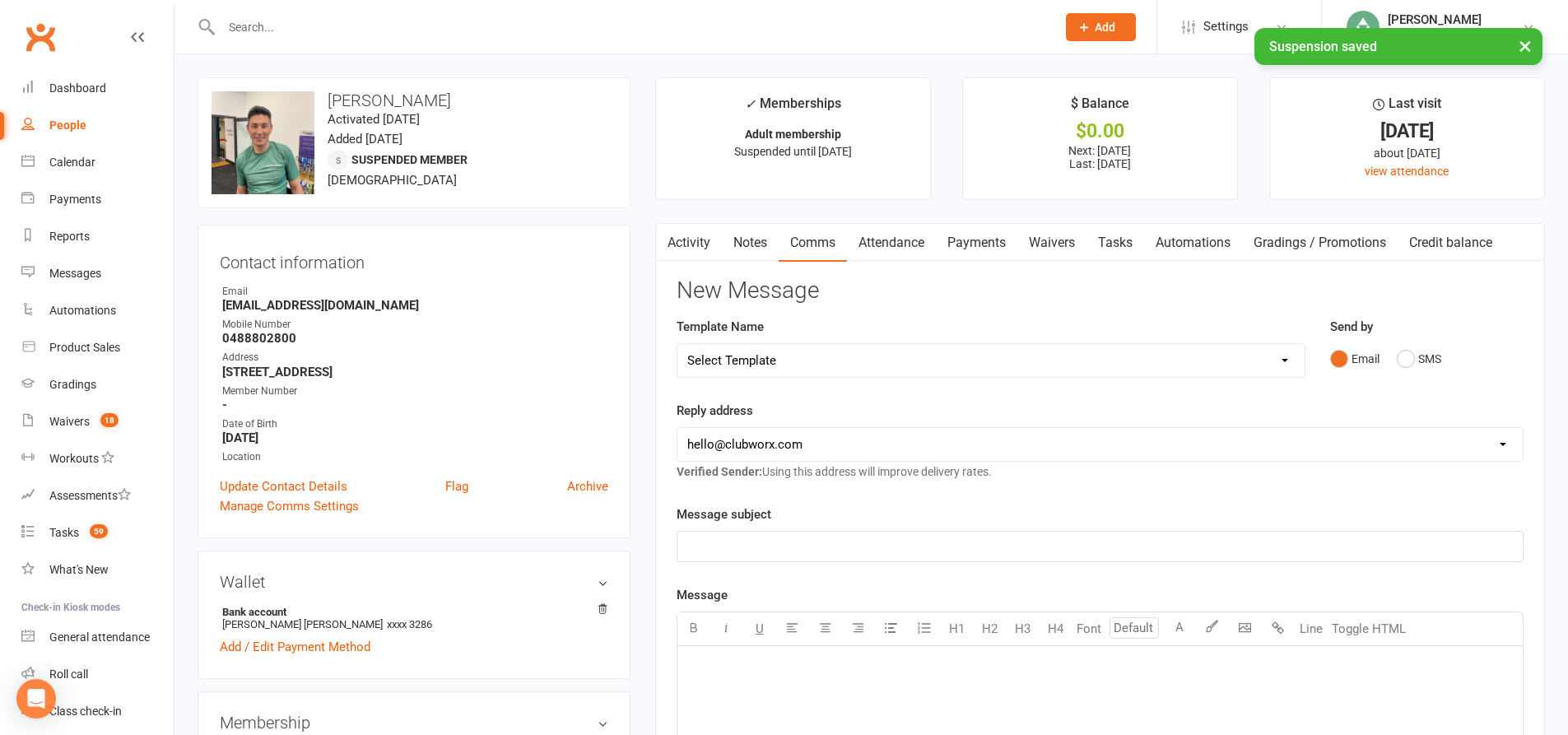
click at [885, 235] on link "Attendance" at bounding box center [891, 242] width 89 height 38
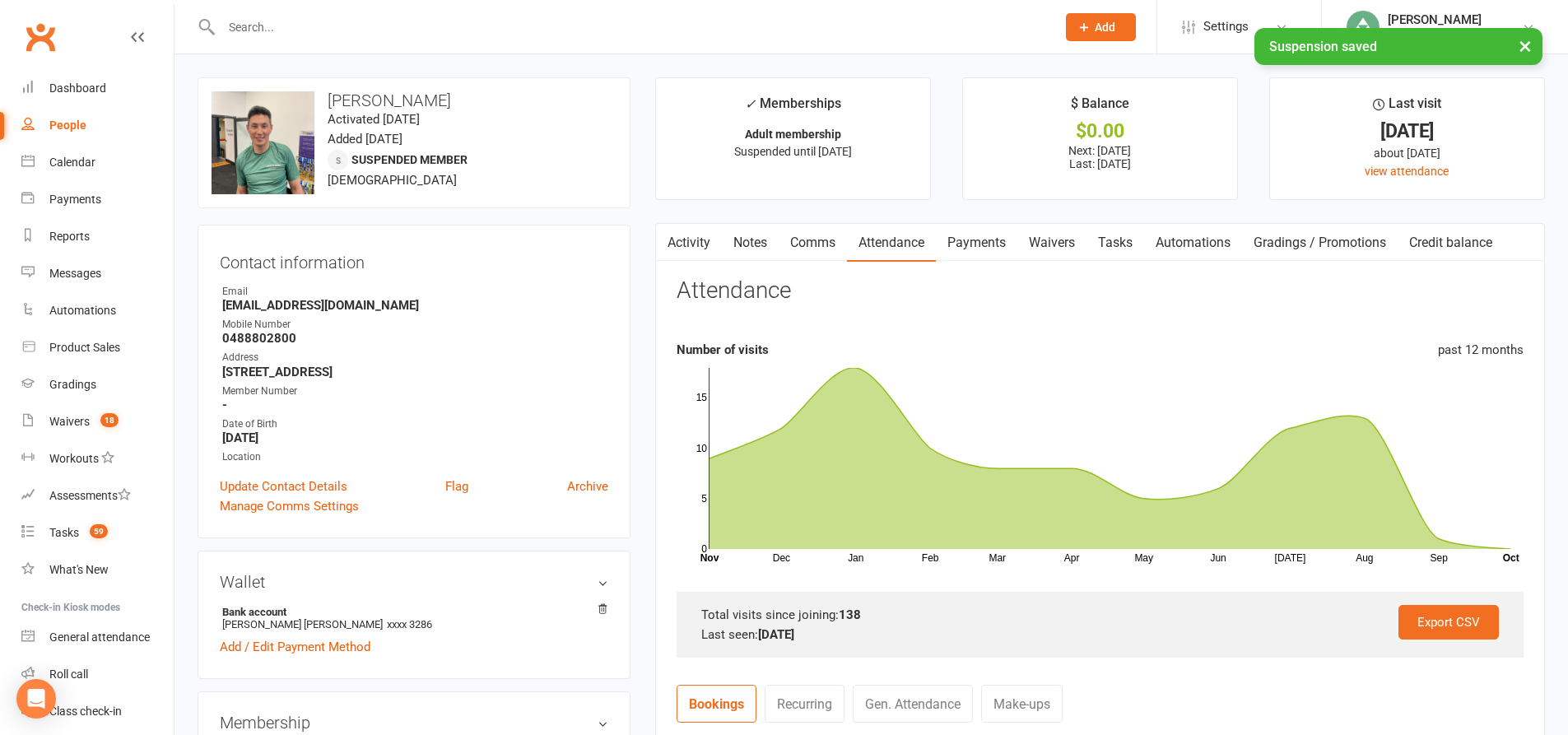
click at [963, 241] on link "Payments" at bounding box center [976, 242] width 82 height 38
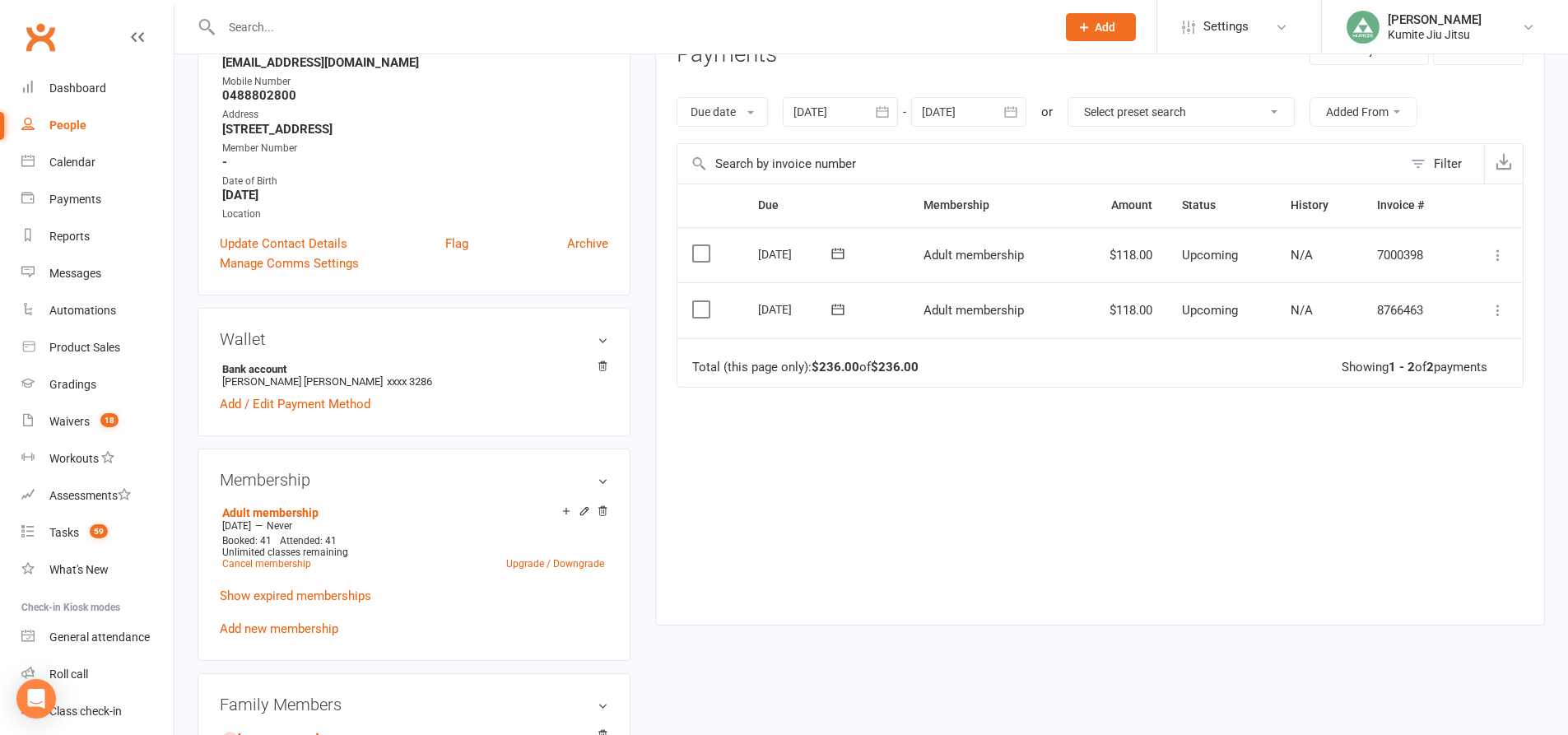
scroll to position [247, 0]
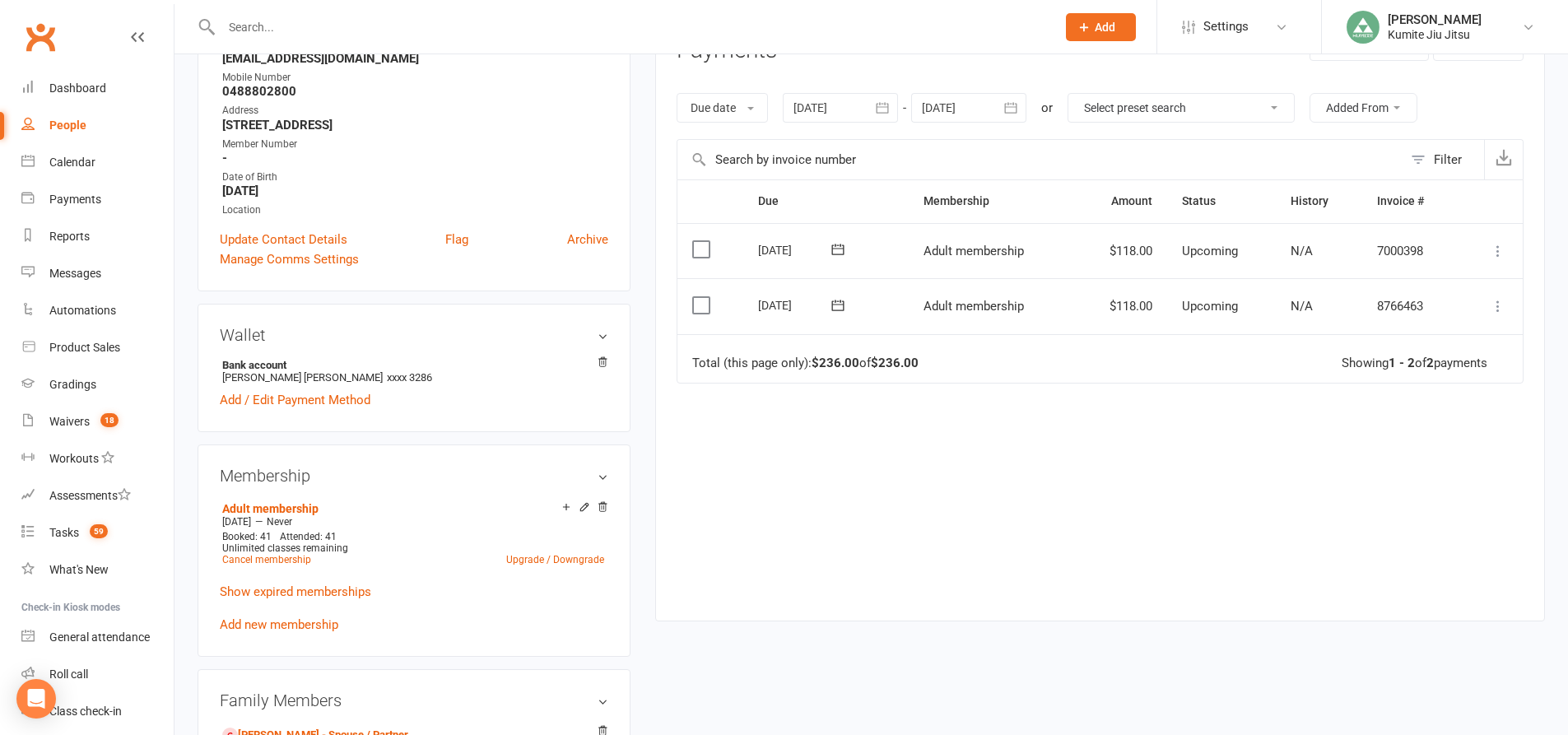
click at [875, 110] on button "button" at bounding box center [883, 108] width 30 height 30
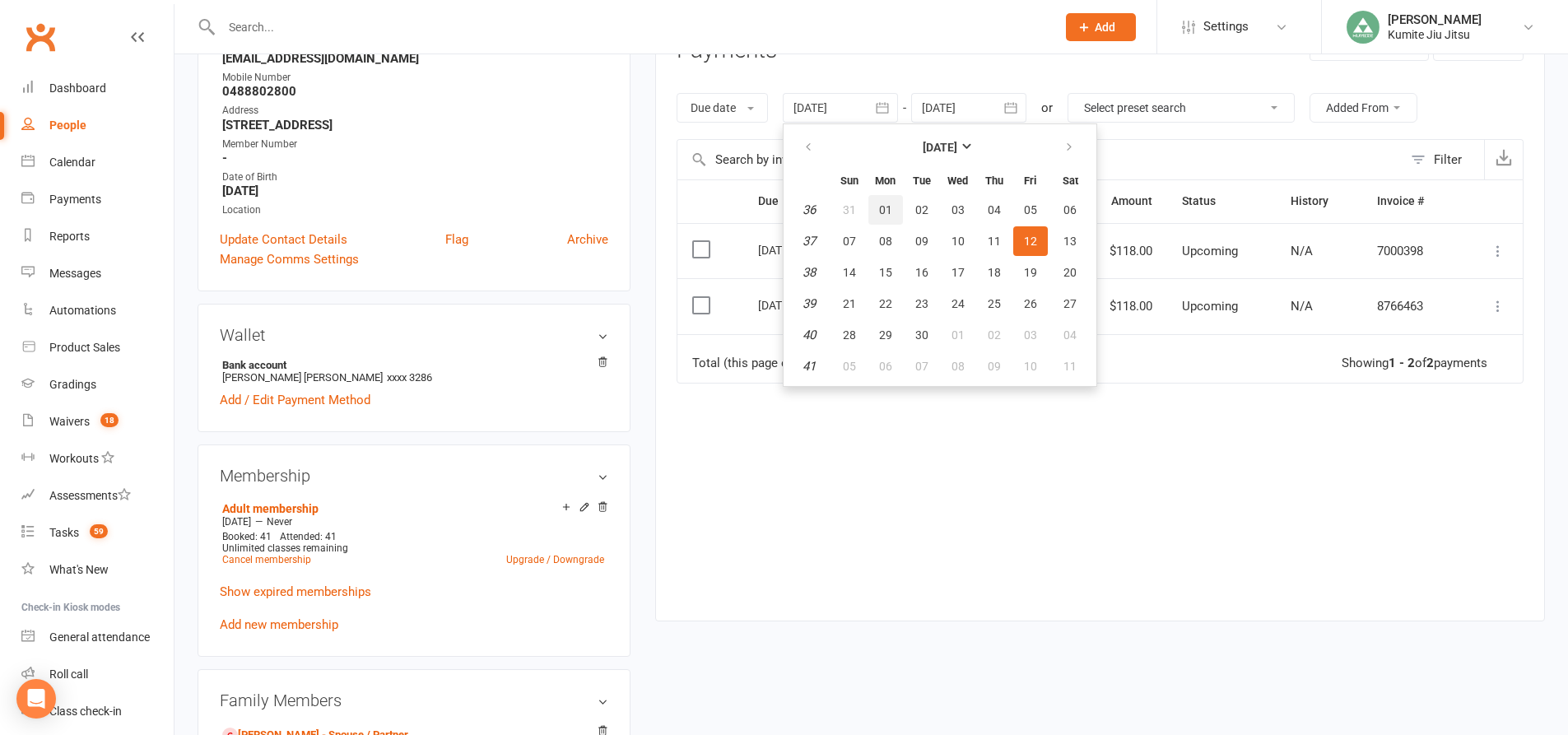
click at [875, 212] on button "01" at bounding box center [885, 210] width 34 height 30
type input "01 Sep 2025"
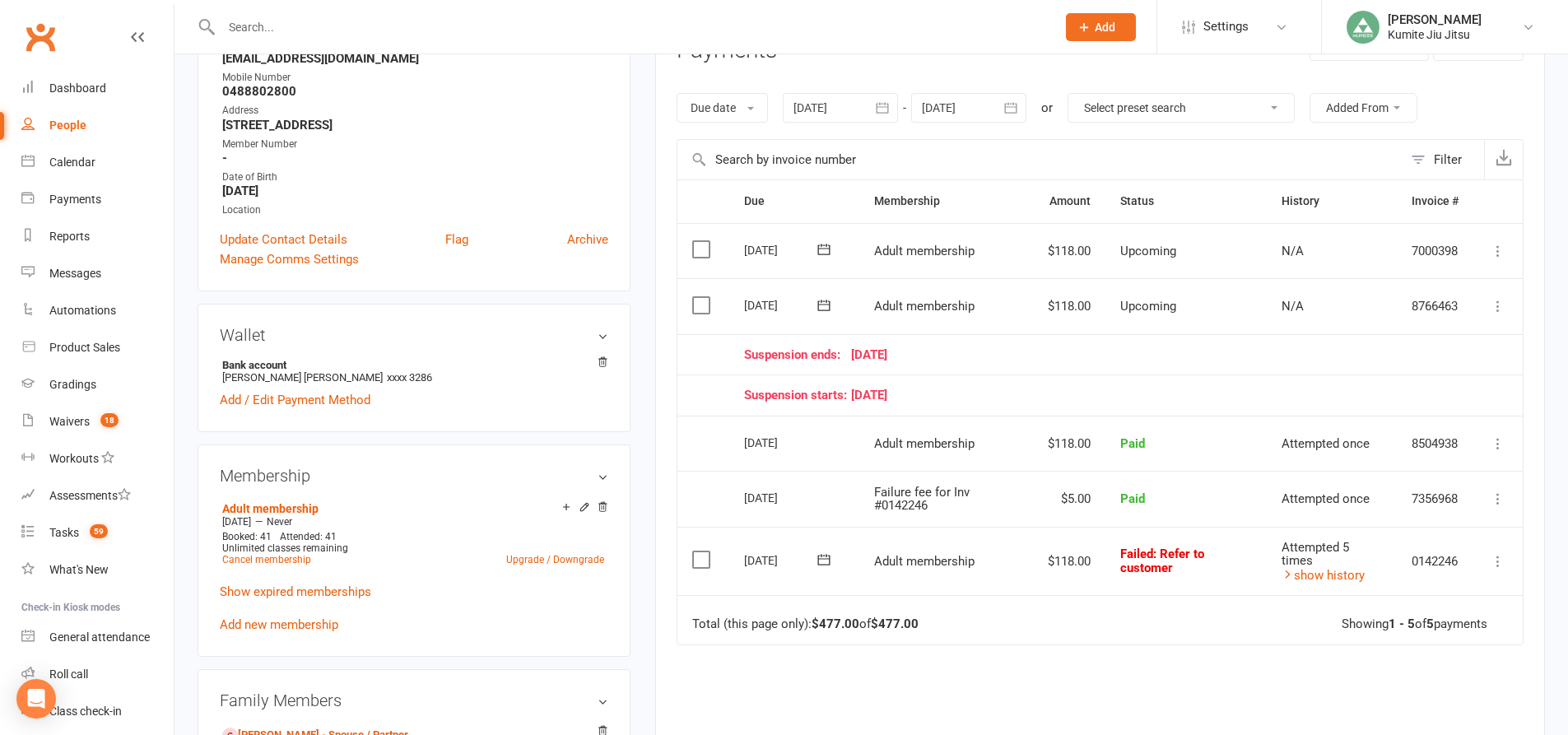
click at [1494, 303] on icon at bounding box center [1498, 306] width 17 height 17
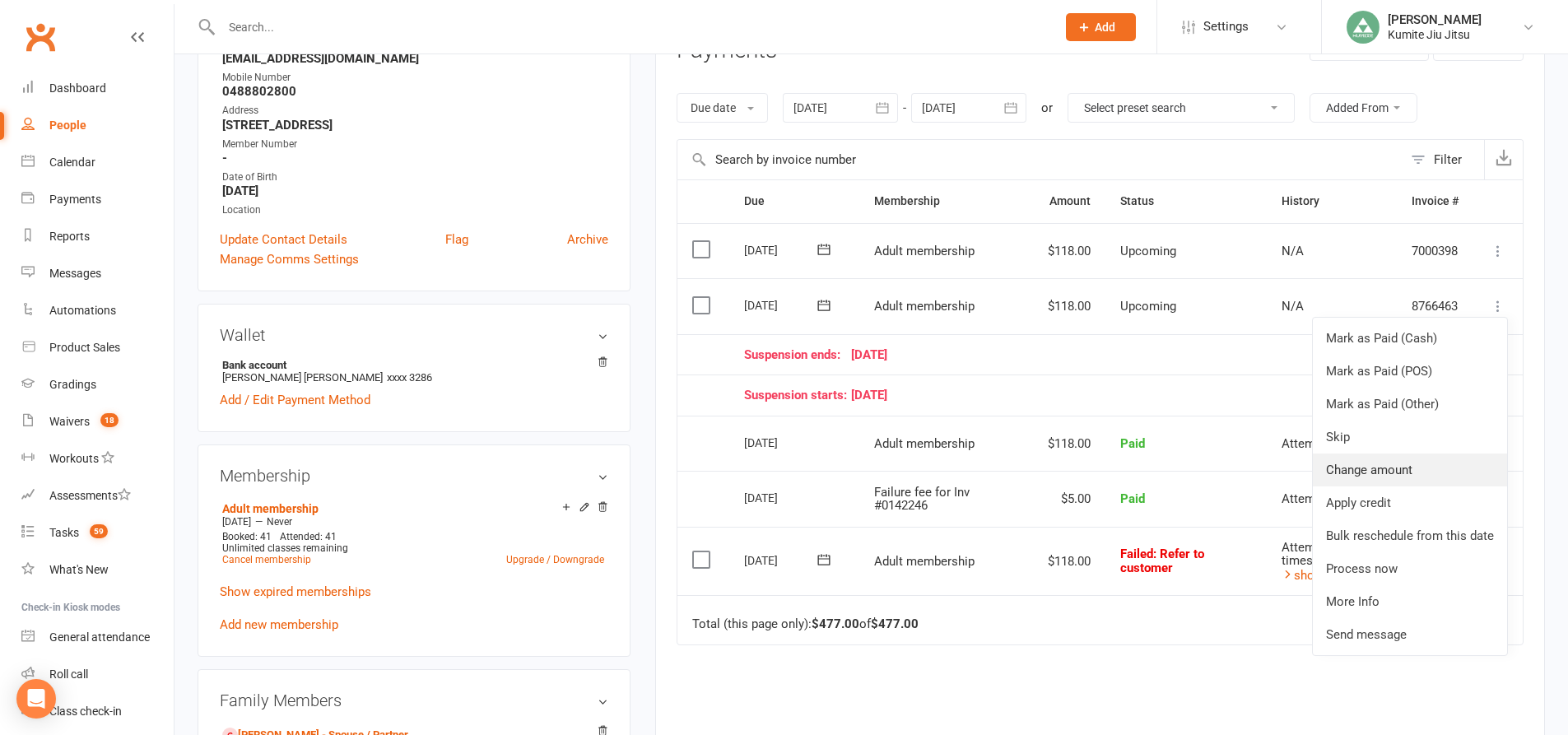
click at [1370, 464] on link "Change amount" at bounding box center [1409, 470] width 194 height 32
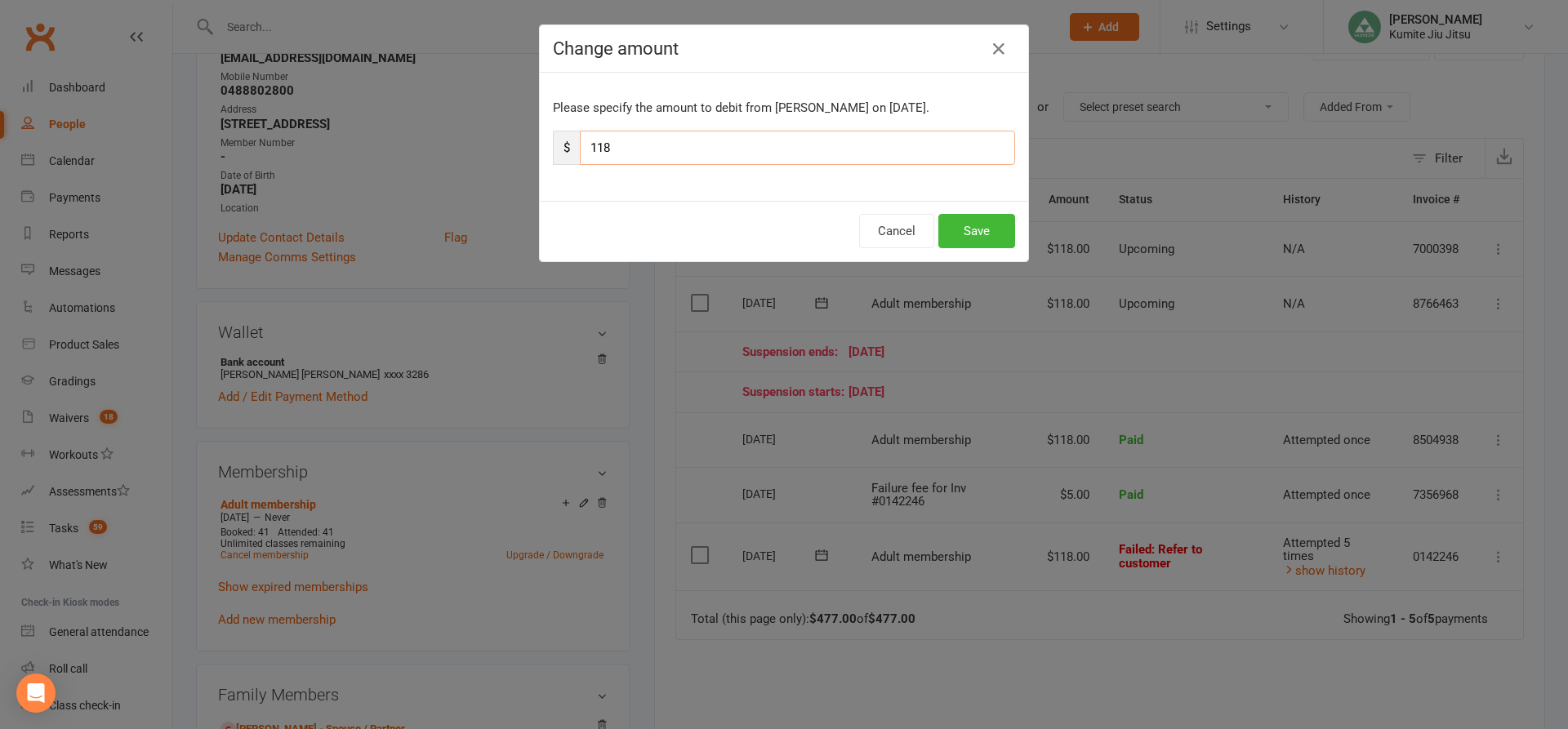
click at [674, 138] on input "118" at bounding box center [798, 147] width 436 height 34
type input "1"
type input "59"
click at [970, 225] on button "Save" at bounding box center [977, 231] width 77 height 34
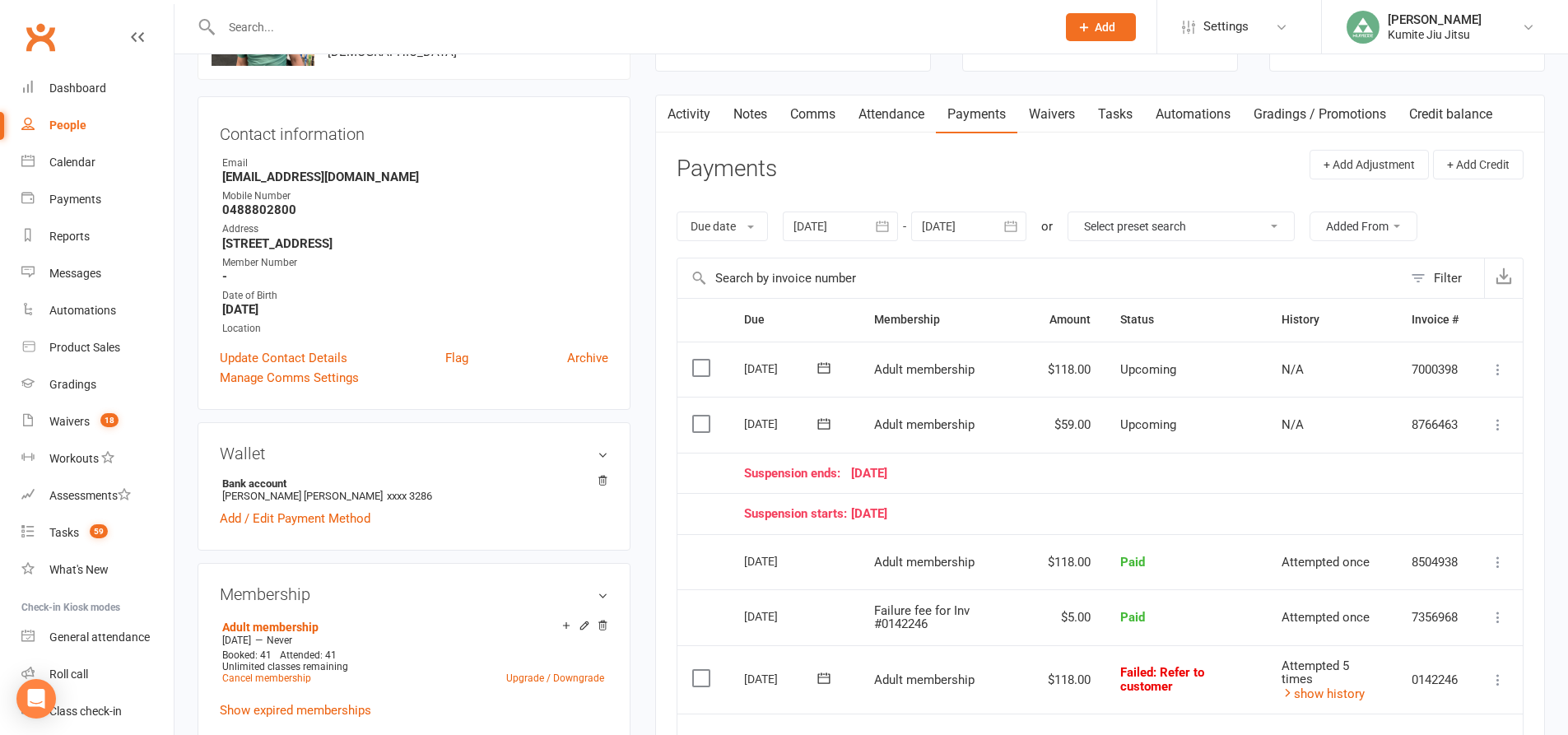
scroll to position [0, 0]
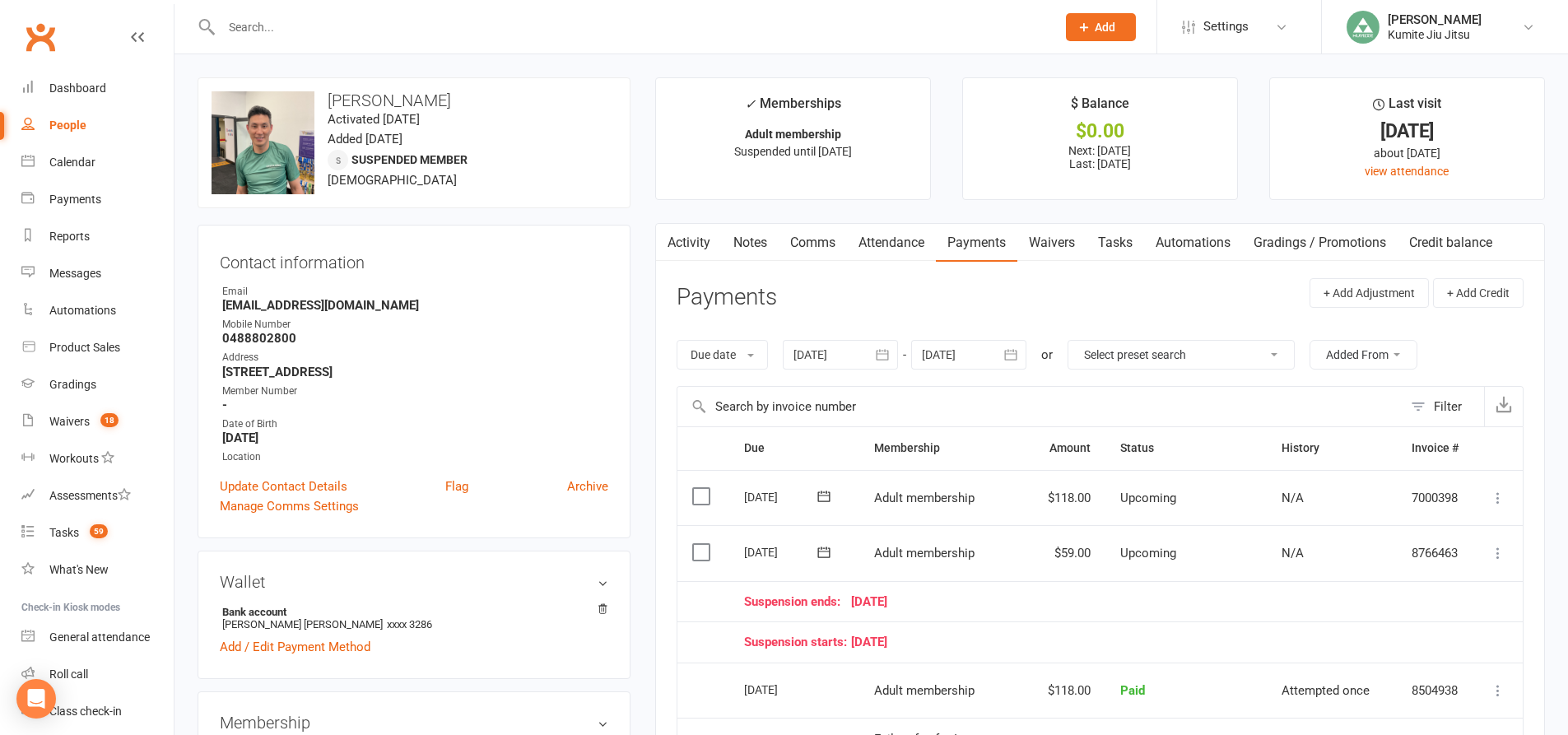
click at [1113, 247] on link "Tasks" at bounding box center [1115, 242] width 58 height 38
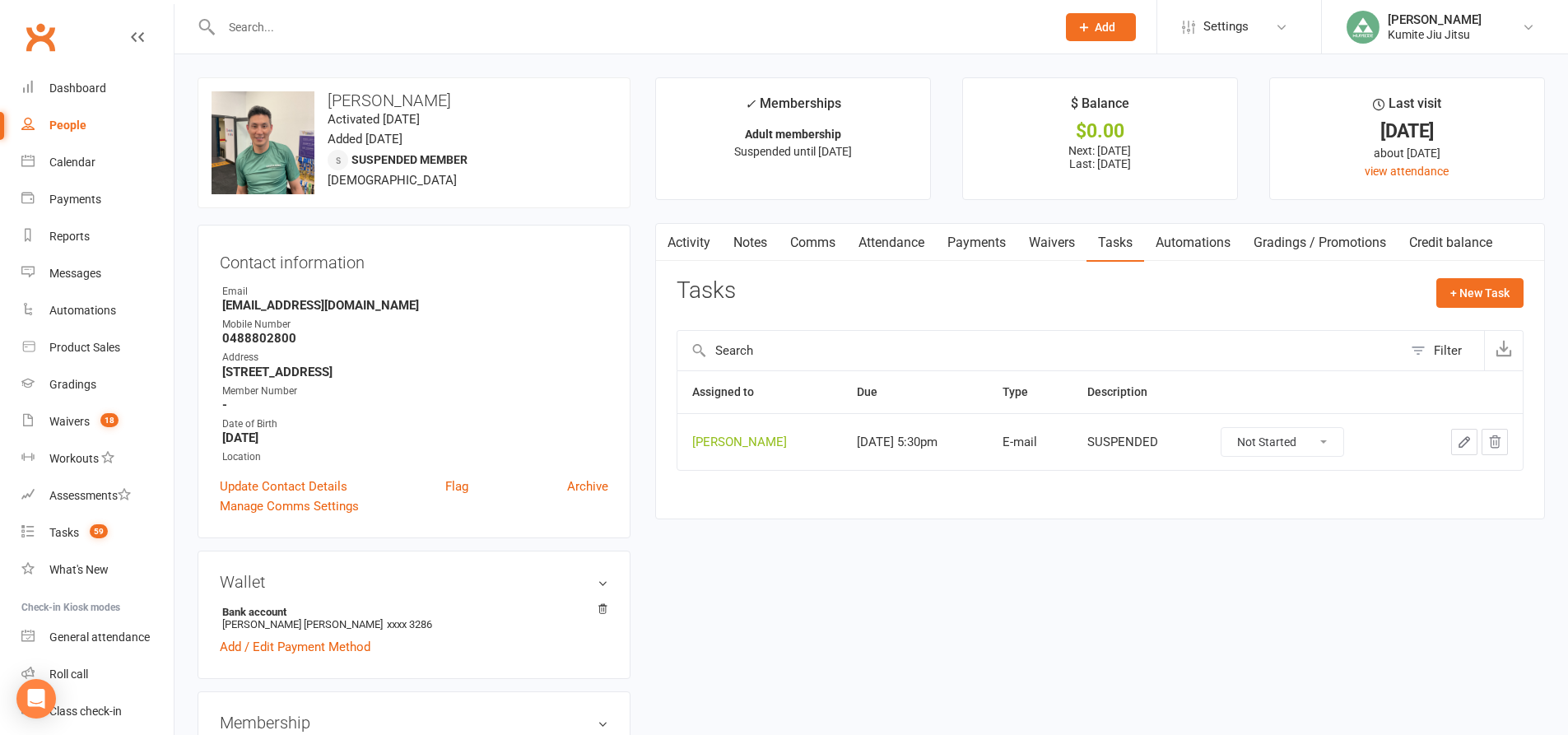
click at [1493, 441] on icon "button" at bounding box center [1494, 442] width 15 height 15
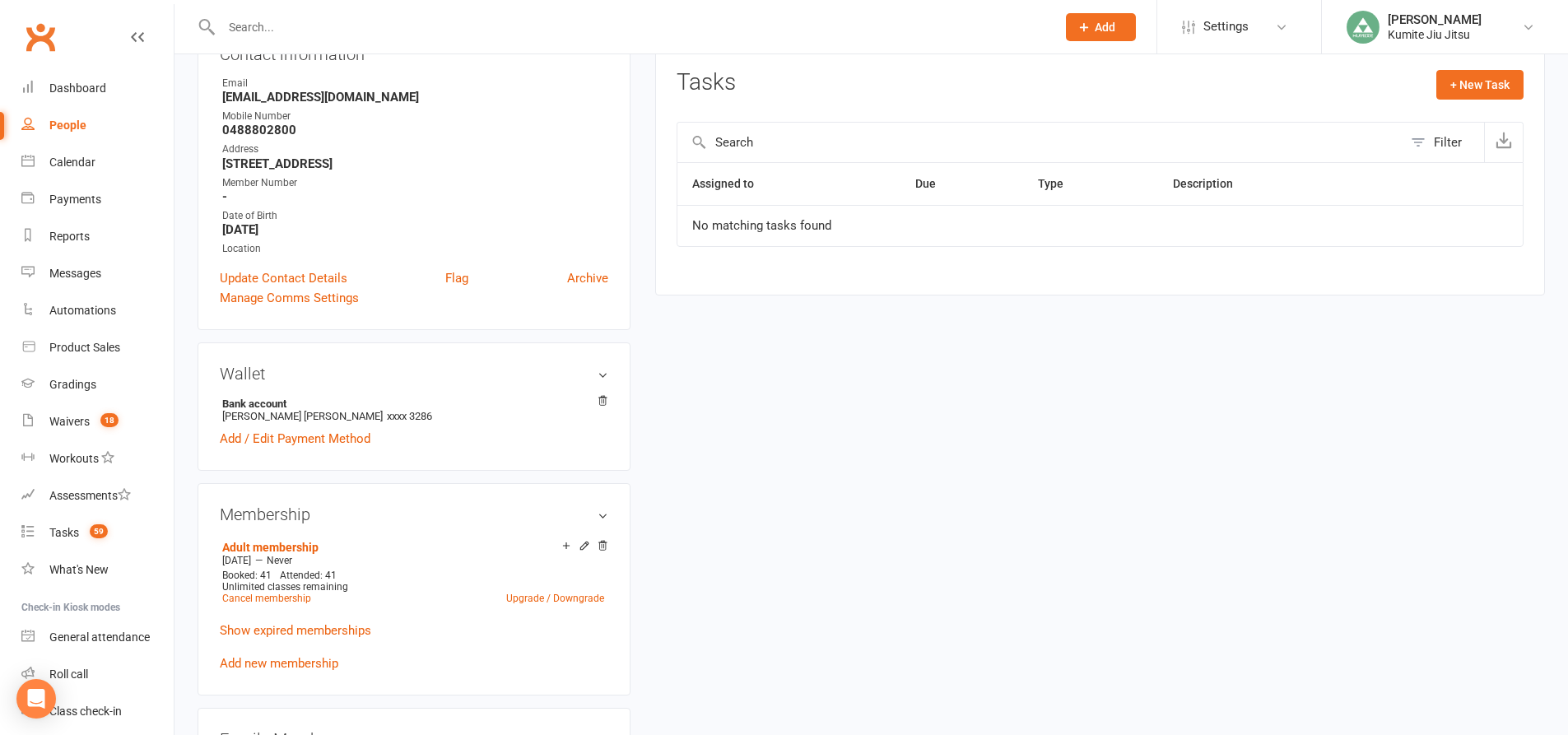
scroll to position [83, 0]
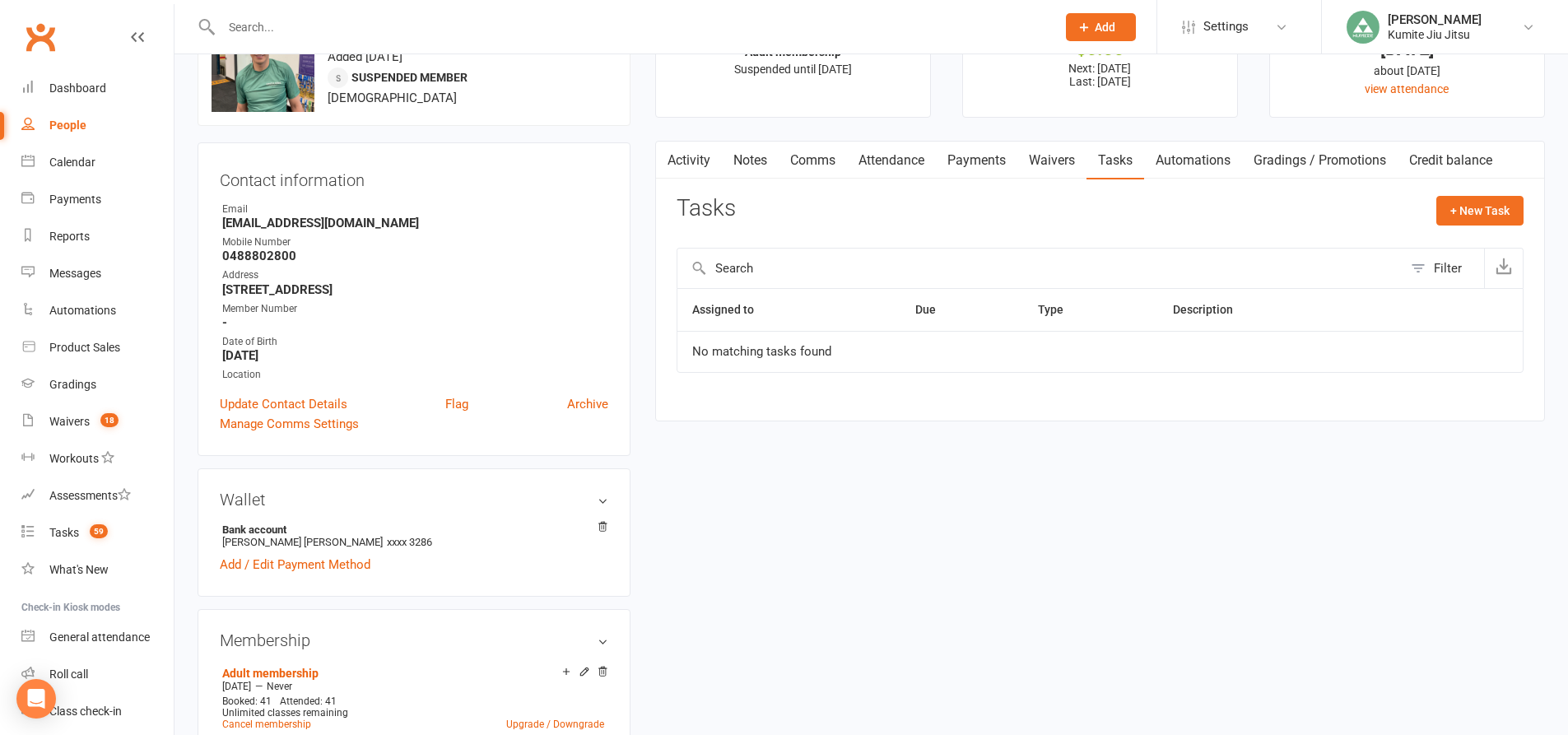
drag, startPoint x: 415, startPoint y: 225, endPoint x: 215, endPoint y: 223, distance: 200.0
click at [215, 223] on div "Contact information Owner Email alex@elementaryproperty.com.au Mobile Number 04…" at bounding box center [414, 299] width 433 height 313
copy strong "alex@elementaryproperty.com.au"
click at [969, 156] on link "Payments" at bounding box center [976, 160] width 82 height 38
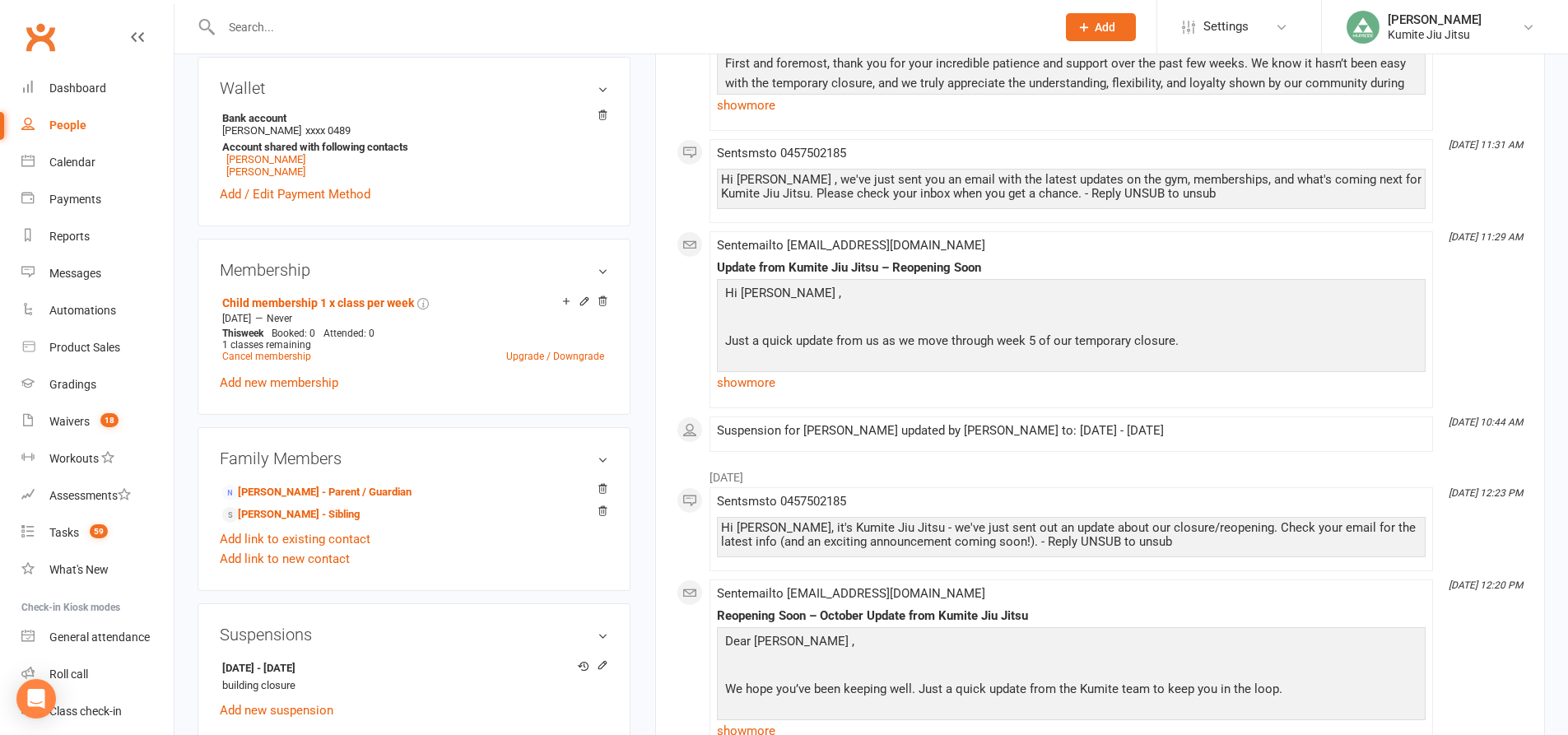
scroll to position [659, 0]
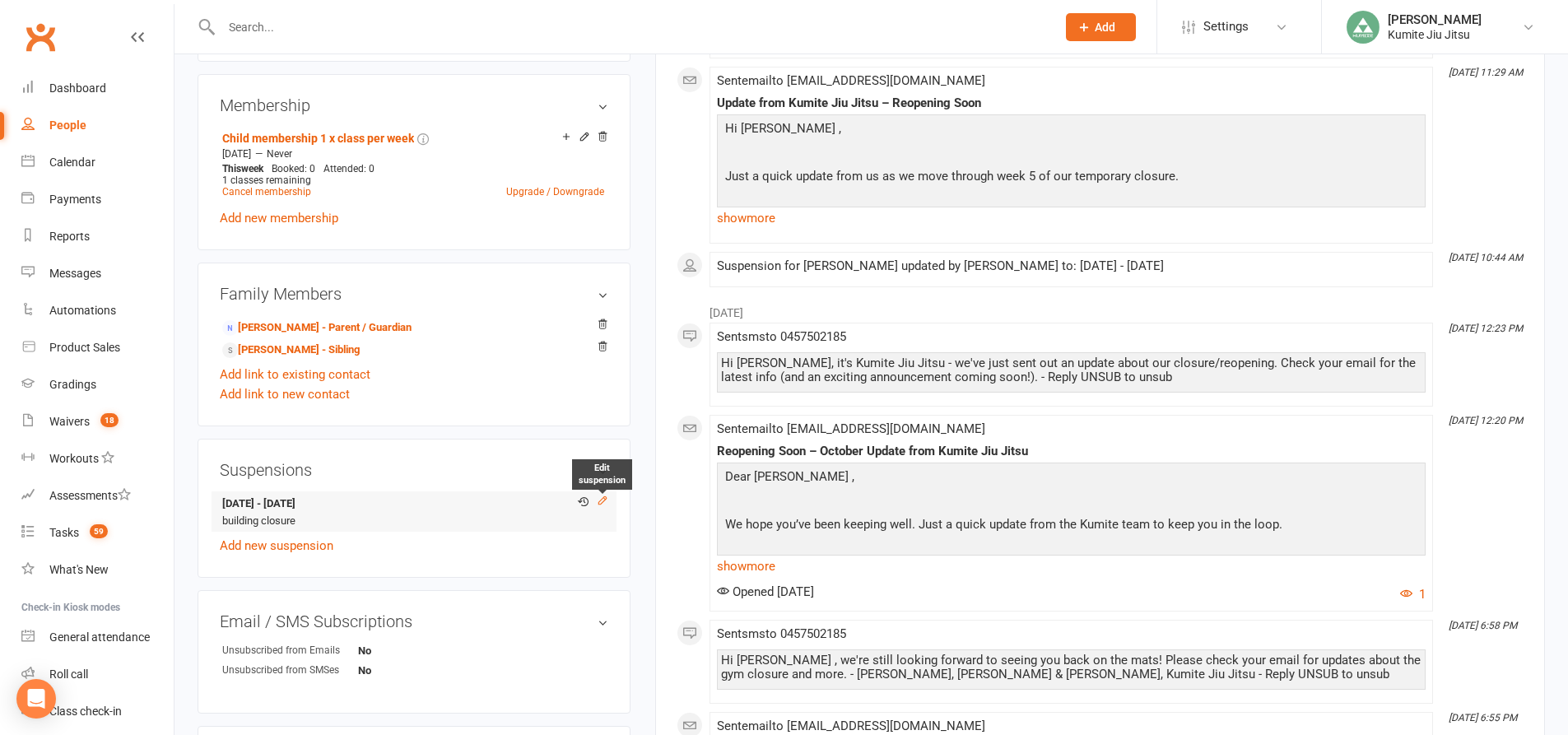
click at [603, 504] on icon at bounding box center [602, 500] width 11 height 11
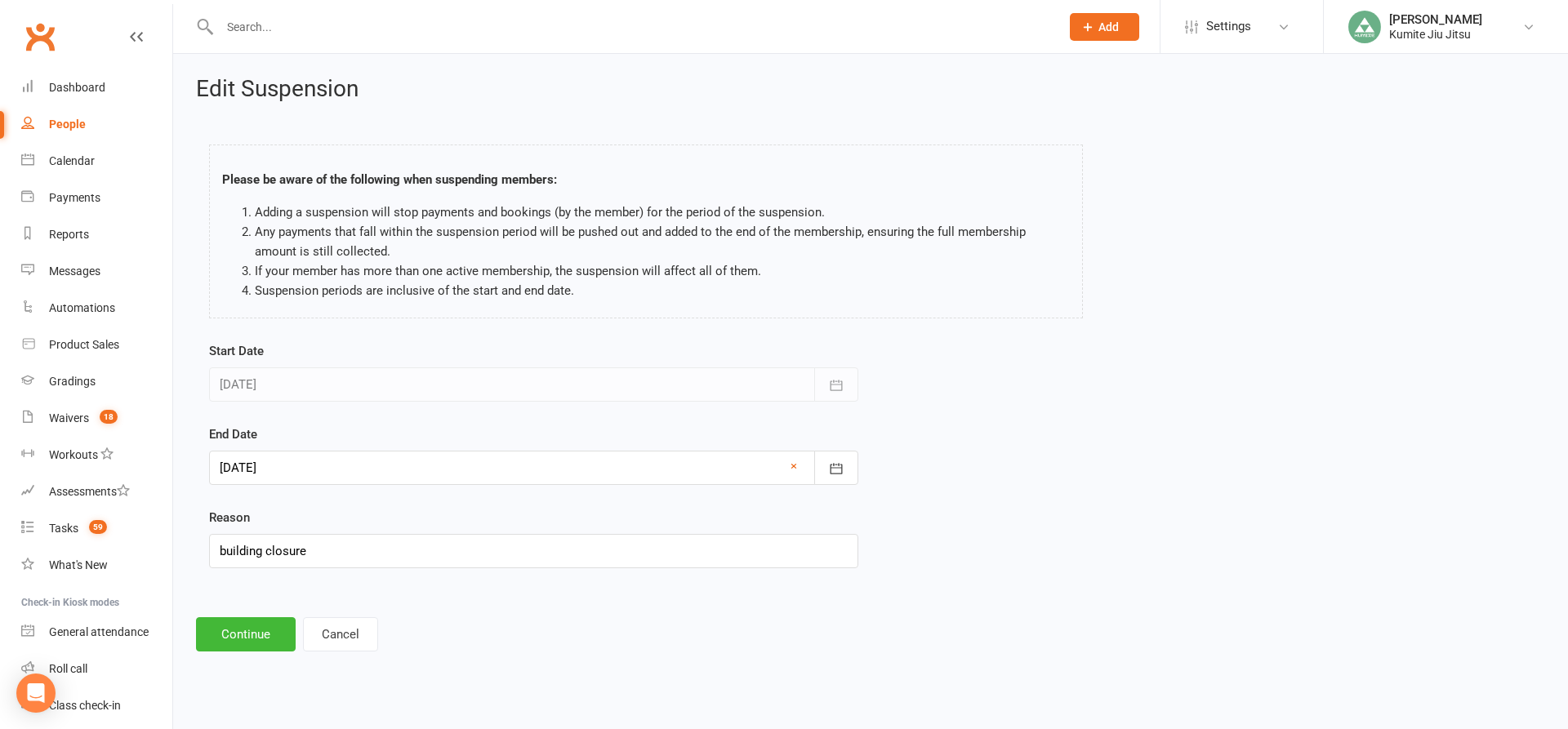
click at [321, 474] on div at bounding box center [533, 467] width 649 height 34
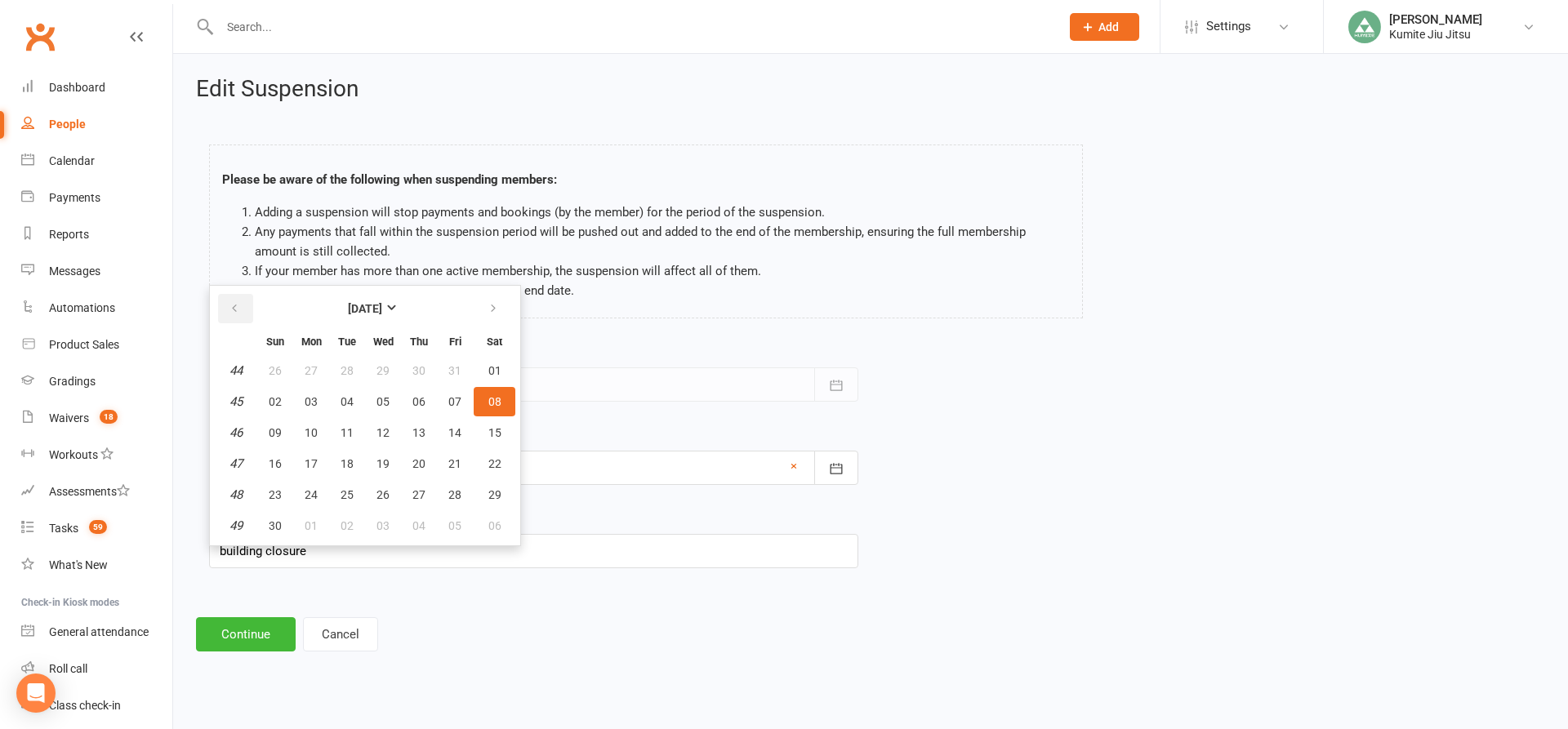
click at [243, 307] on button "button" at bounding box center [235, 308] width 35 height 30
click at [315, 435] on span "13" at bounding box center [311, 432] width 13 height 13
type input "[DATE]"
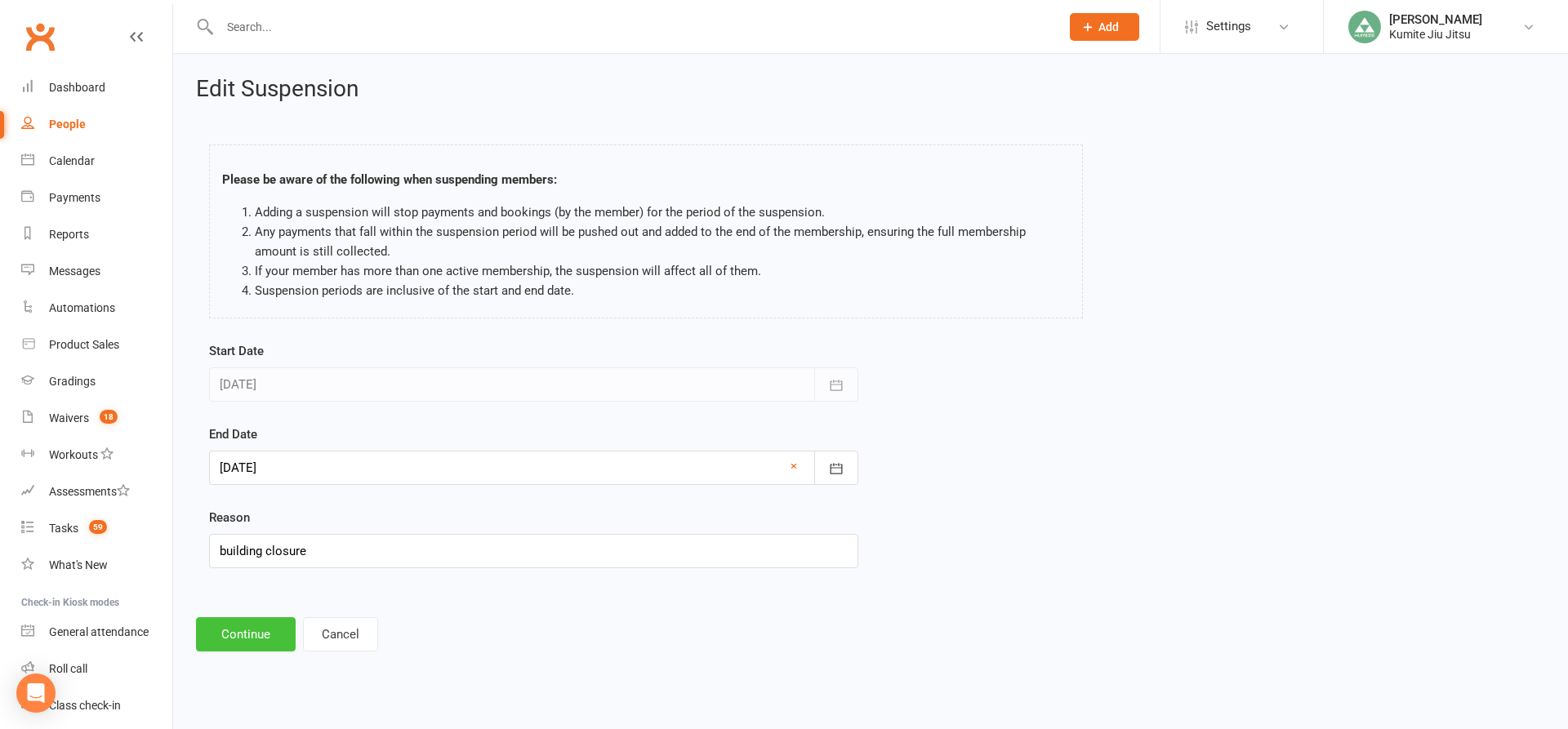
click at [246, 637] on button "Continue" at bounding box center [246, 634] width 99 height 34
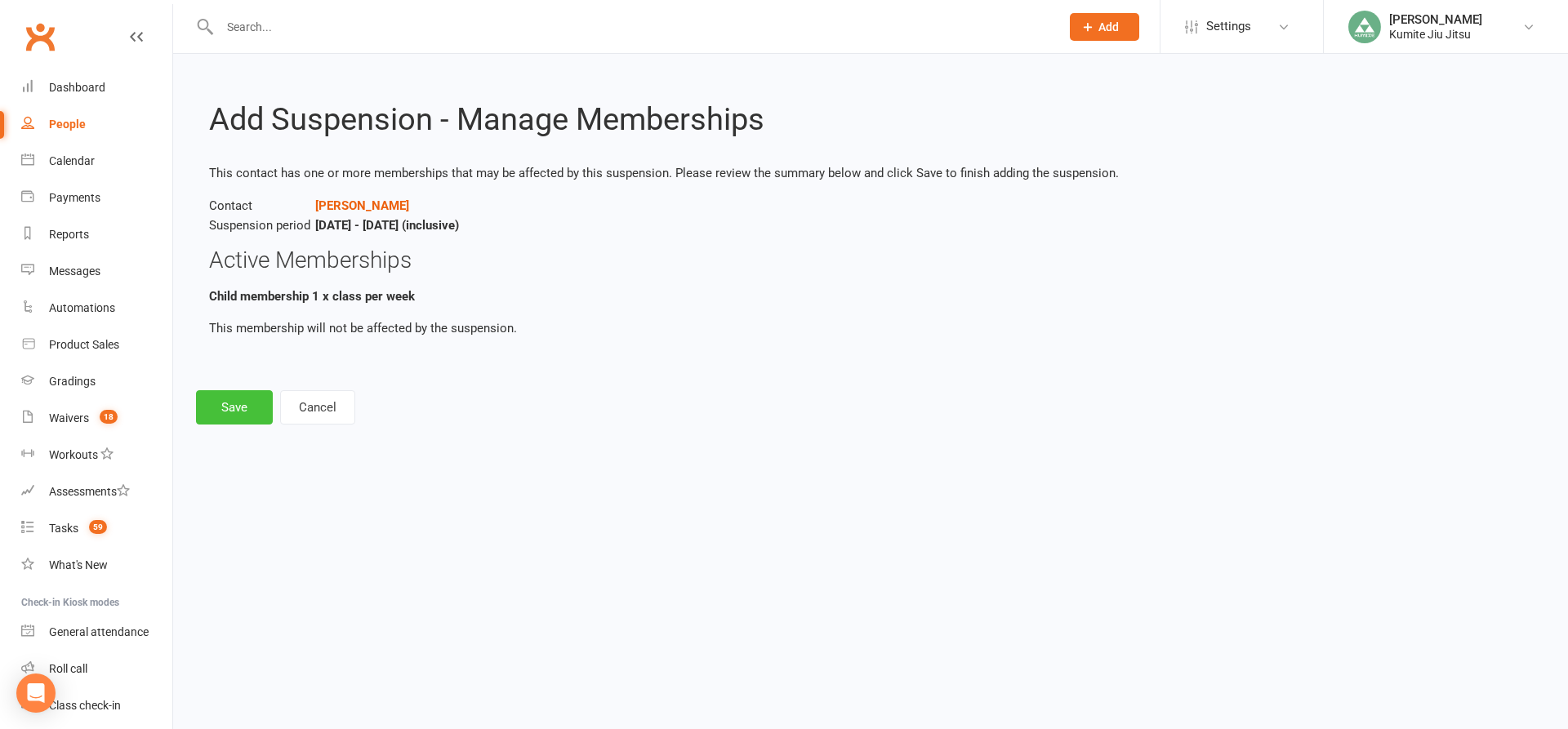
click at [233, 409] on button "Save" at bounding box center [234, 407] width 77 height 34
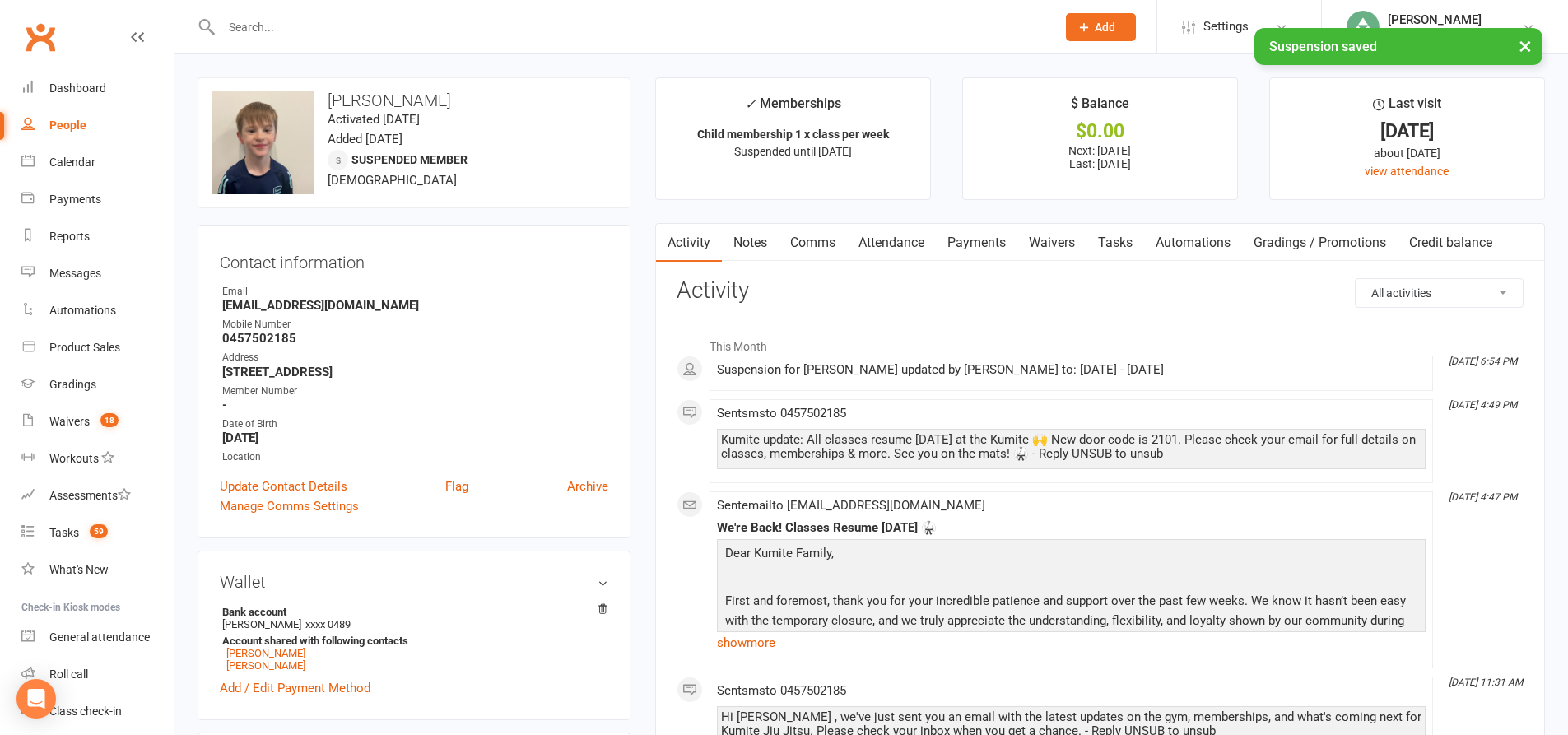
click at [967, 234] on link "Payments" at bounding box center [976, 242] width 82 height 38
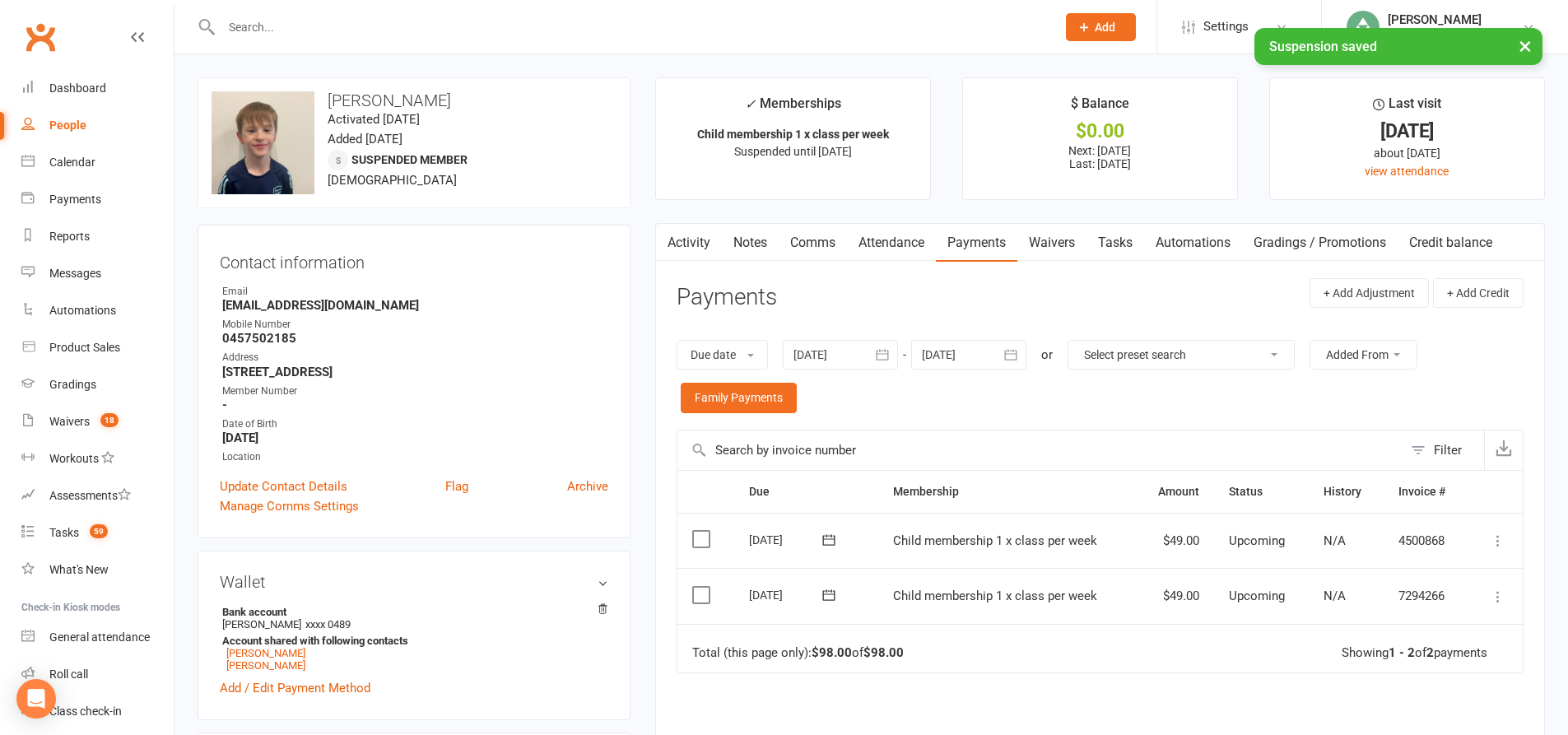
click at [1494, 598] on icon at bounding box center [1498, 596] width 17 height 17
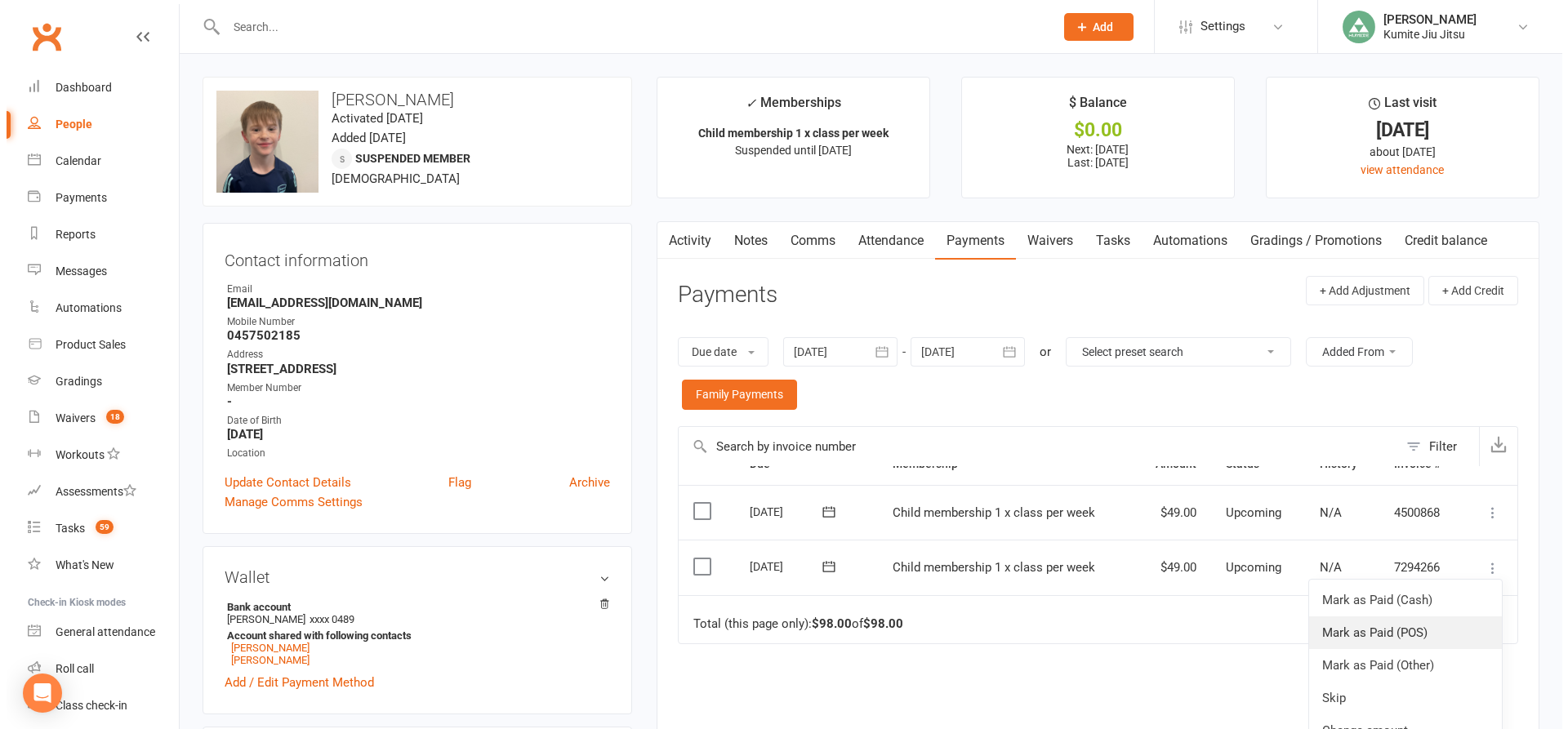
scroll to position [59, 0]
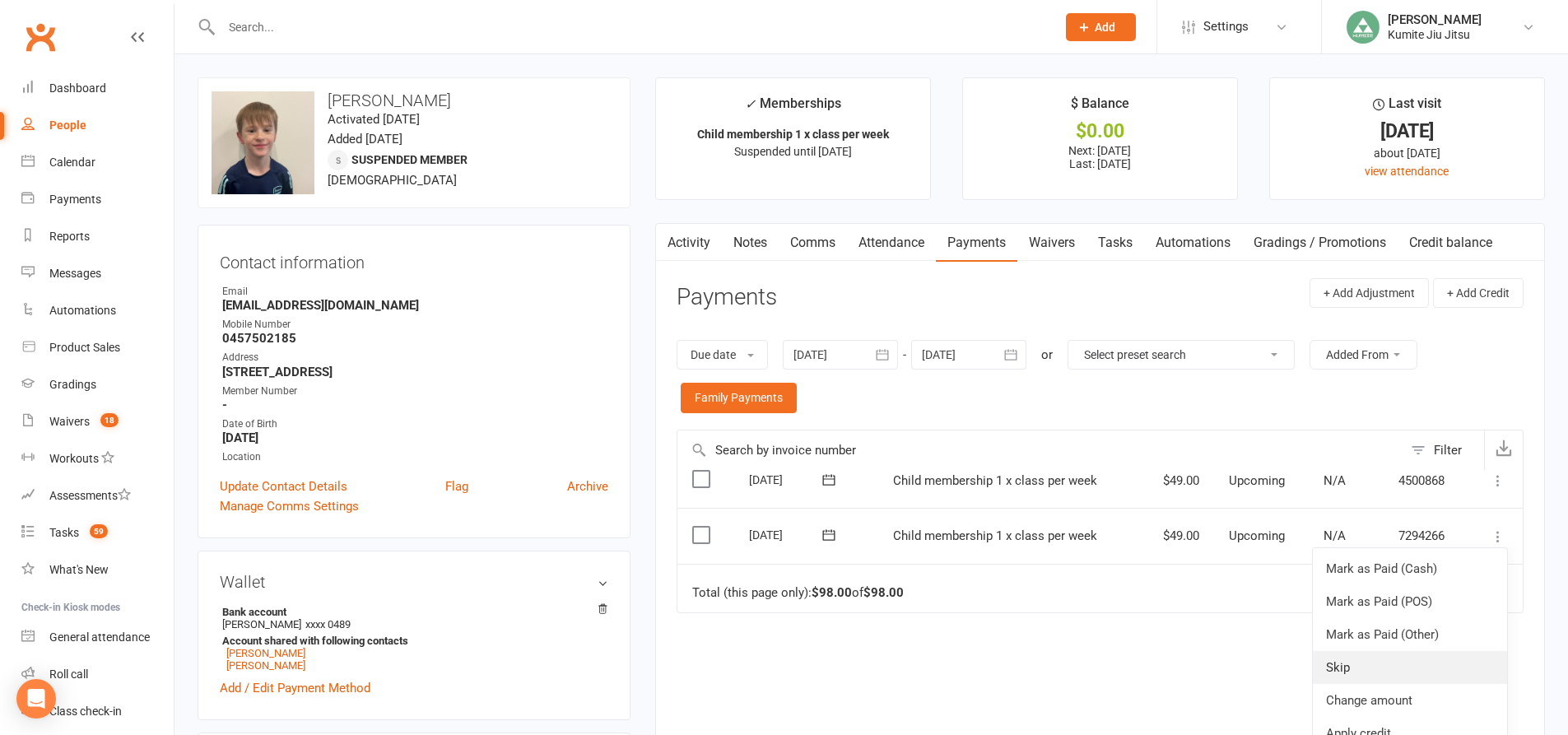
click at [1353, 671] on link "Skip" at bounding box center [1409, 667] width 194 height 32
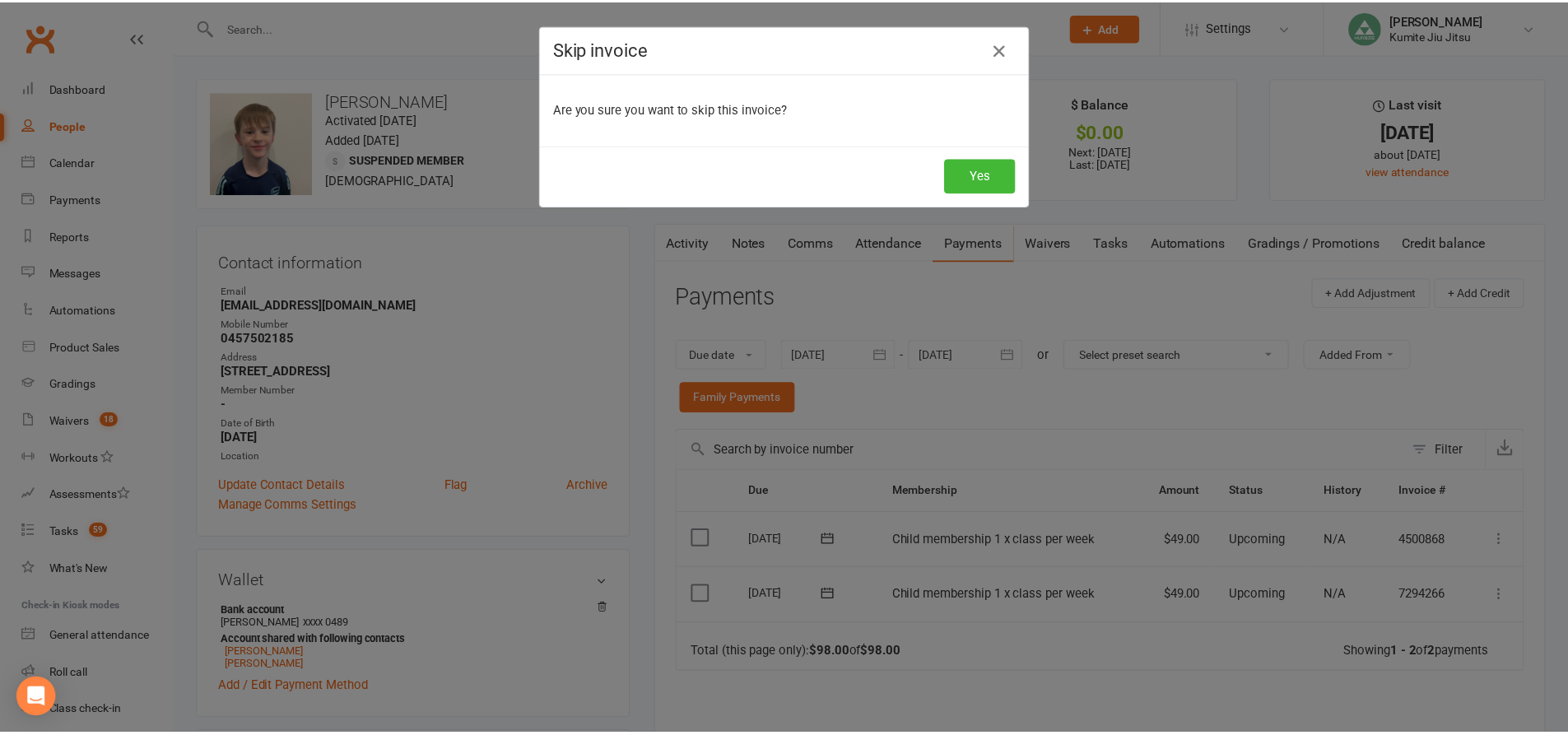
scroll to position [0, 0]
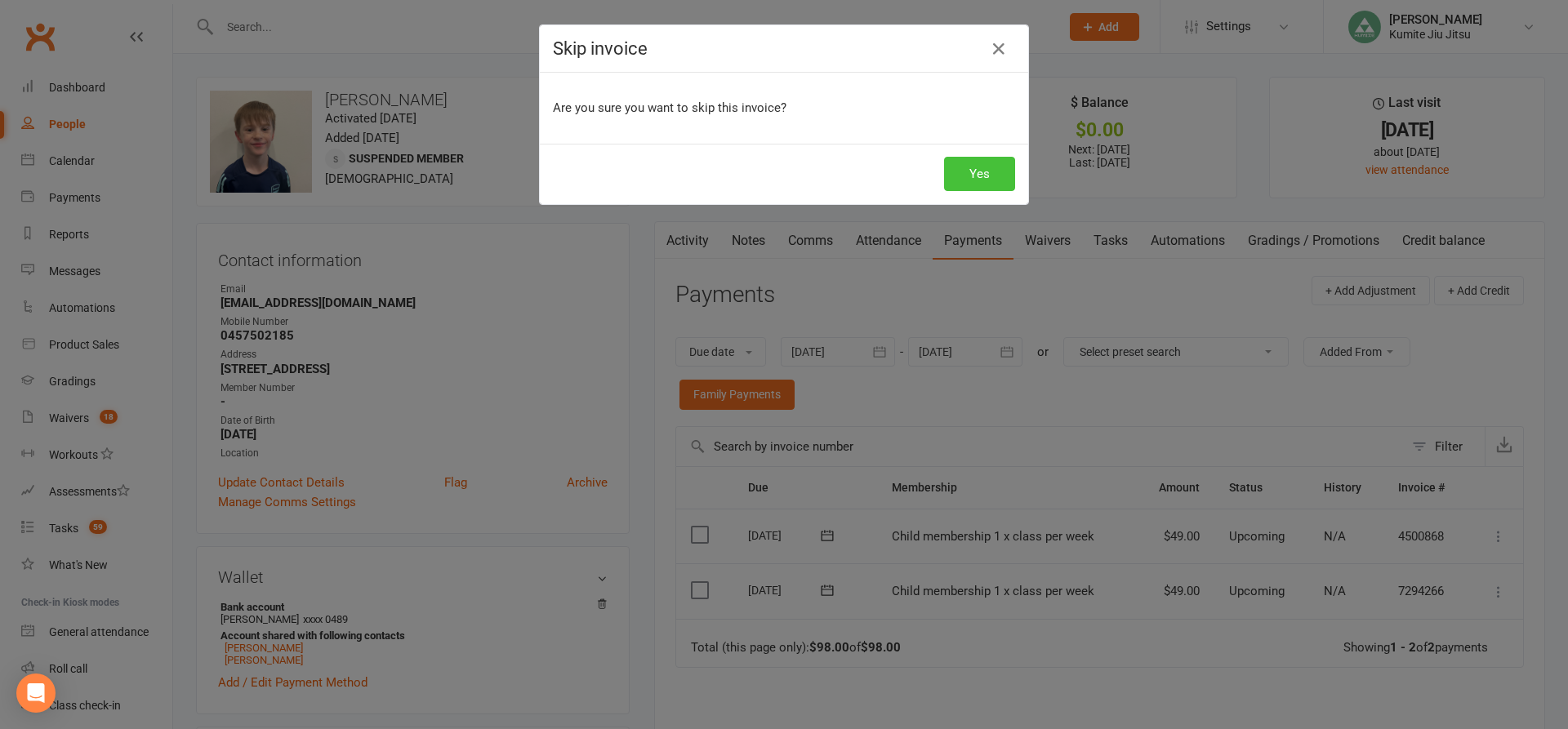
click at [979, 175] on button "Yes" at bounding box center [980, 173] width 71 height 34
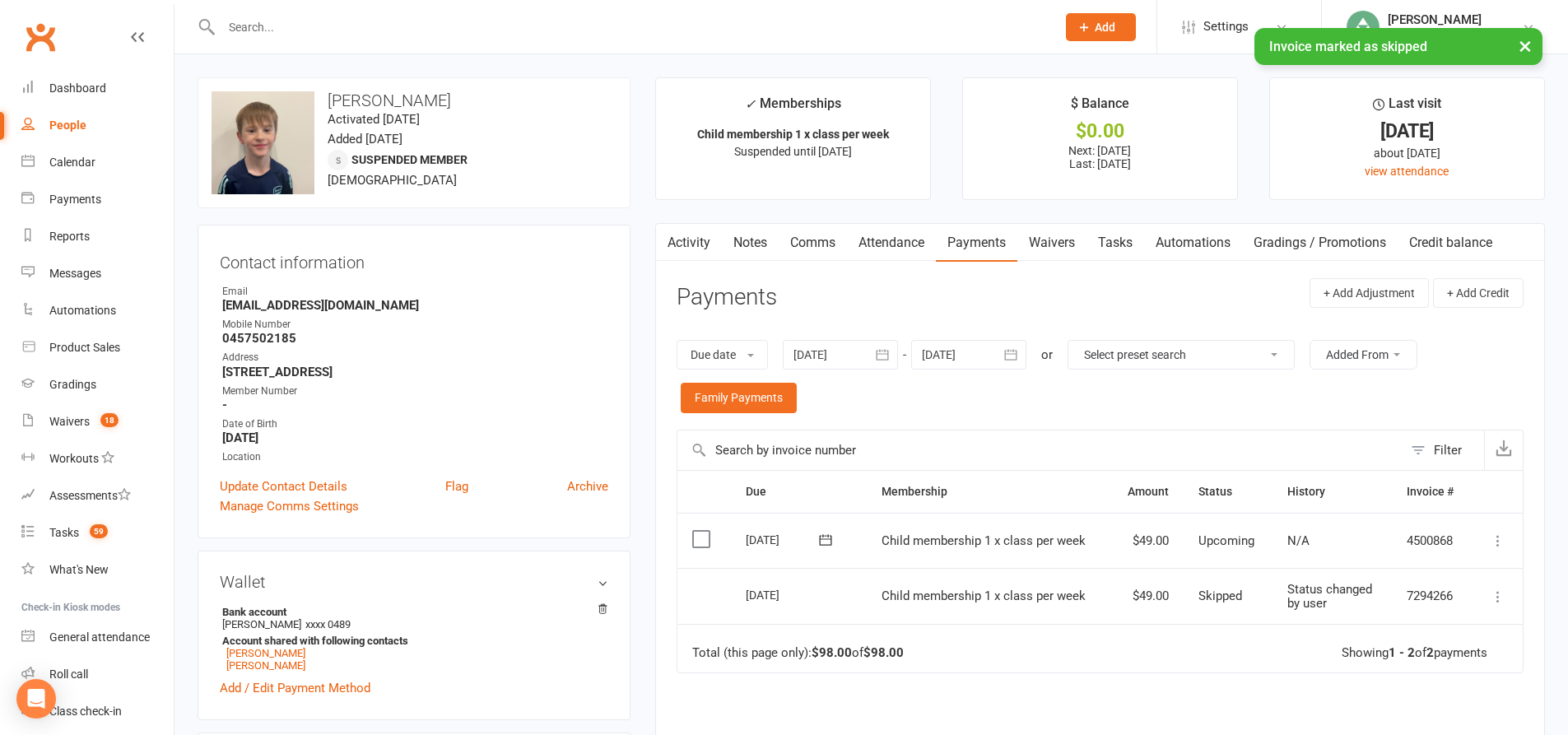
drag, startPoint x: 1118, startPoint y: 237, endPoint x: 1121, endPoint y: 208, distance: 29.2
click at [1118, 237] on link "Tasks" at bounding box center [1115, 242] width 58 height 38
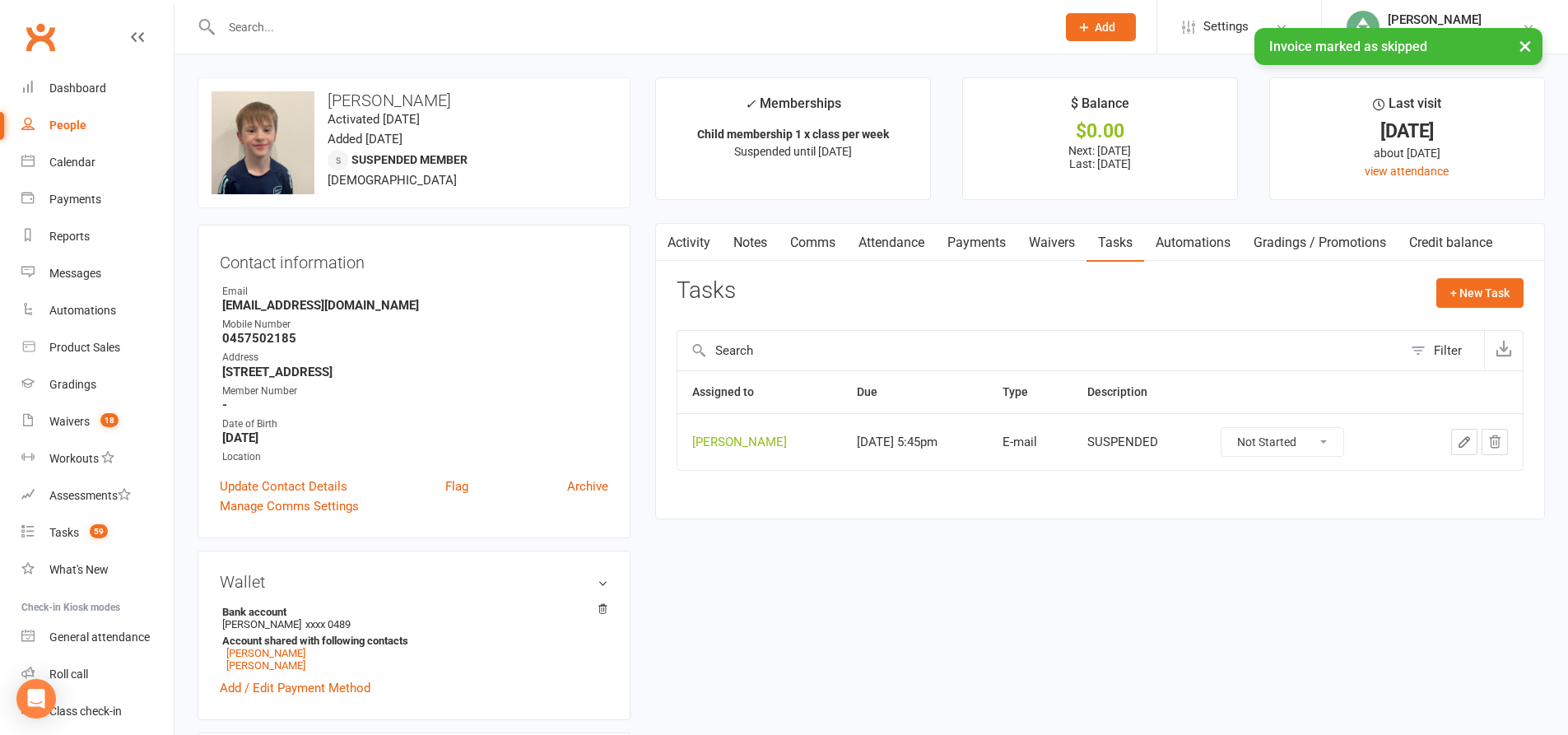
click at [1492, 437] on icon "button" at bounding box center [1494, 442] width 15 height 15
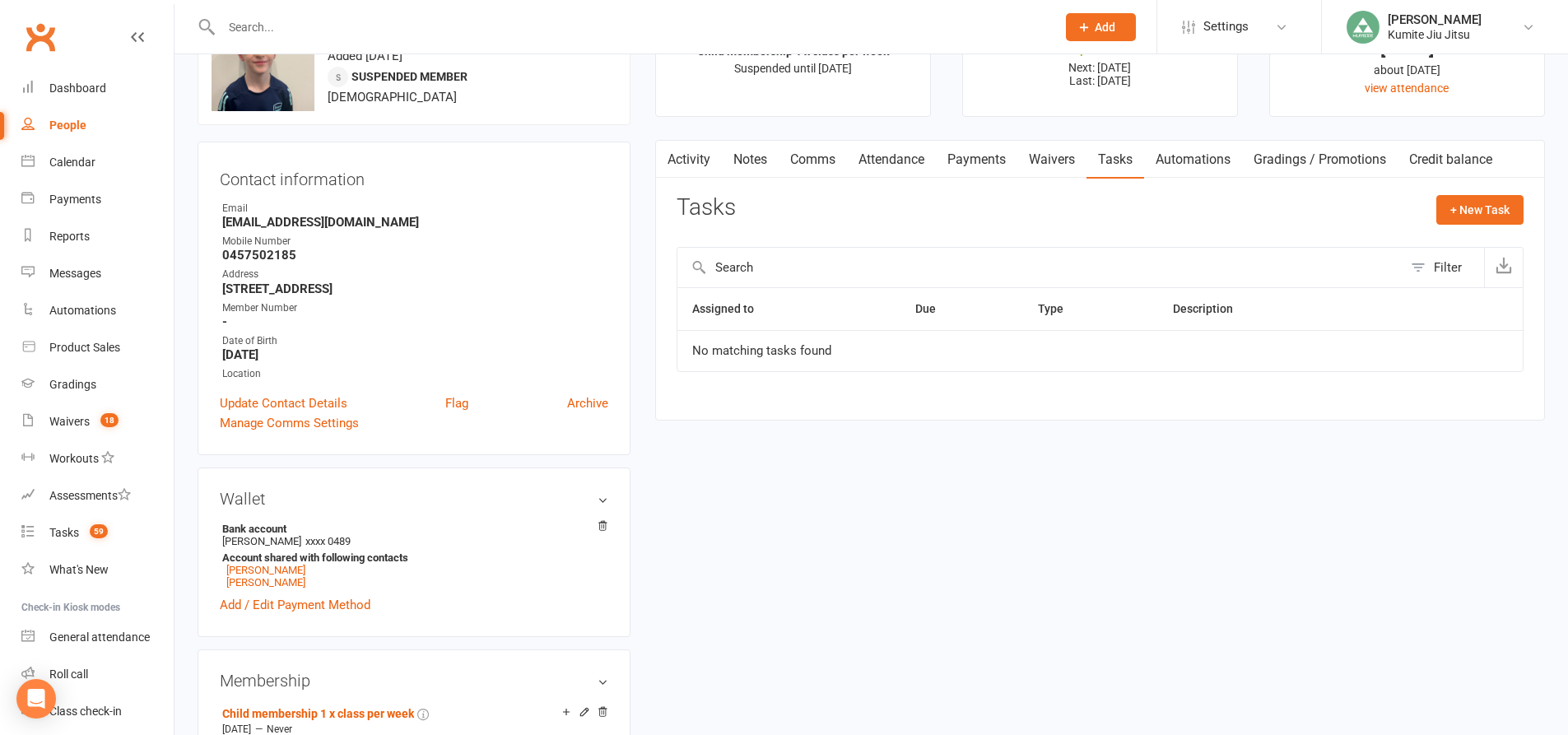
scroll to position [83, 0]
drag, startPoint x: 368, startPoint y: 226, endPoint x: 248, endPoint y: 230, distance: 120.1
click at [224, 225] on strong "[EMAIL_ADDRESS][DOMAIN_NAME]" at bounding box center [415, 223] width 386 height 15
copy strong "[EMAIL_ADDRESS][DOMAIN_NAME]"
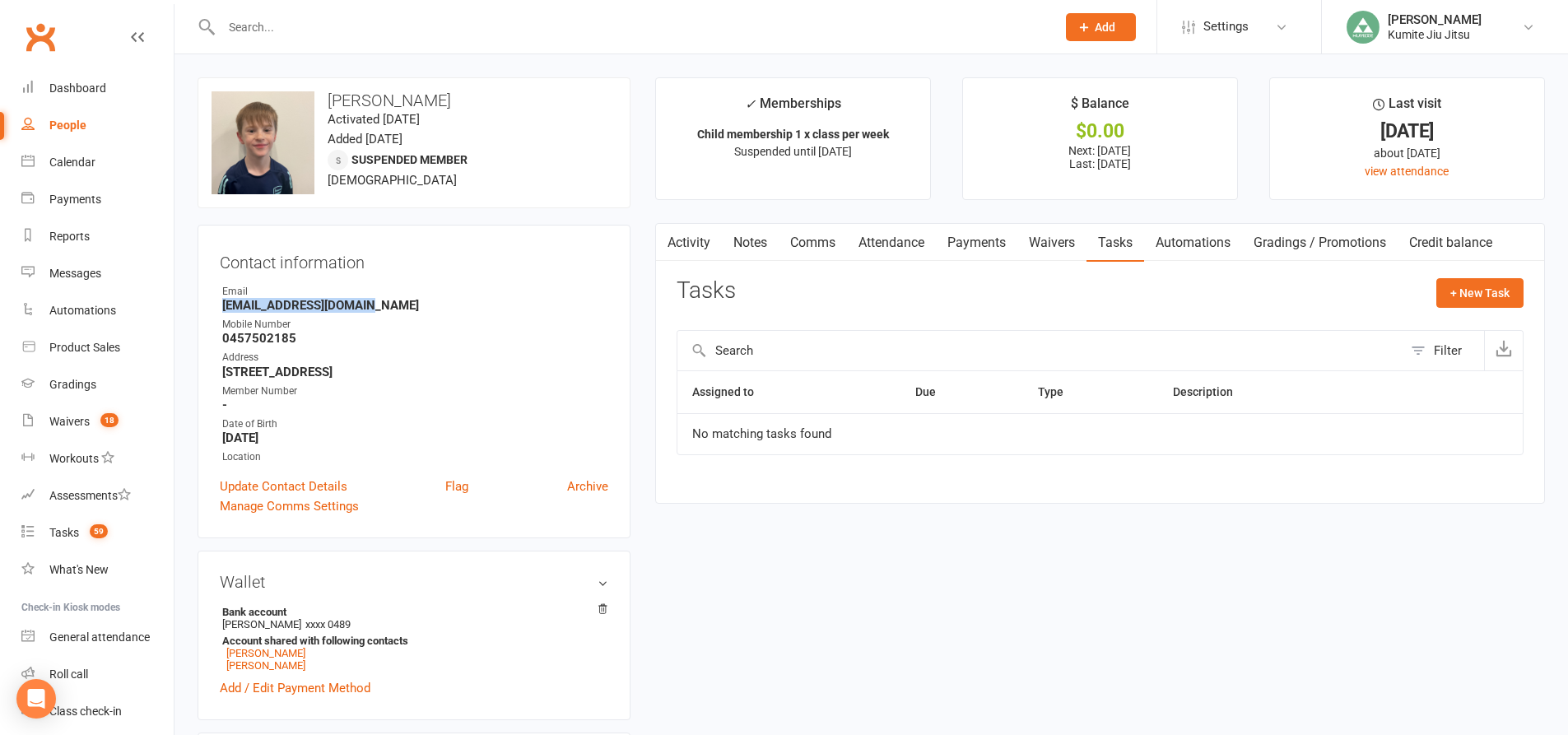
click at [967, 247] on link "Payments" at bounding box center [976, 242] width 82 height 38
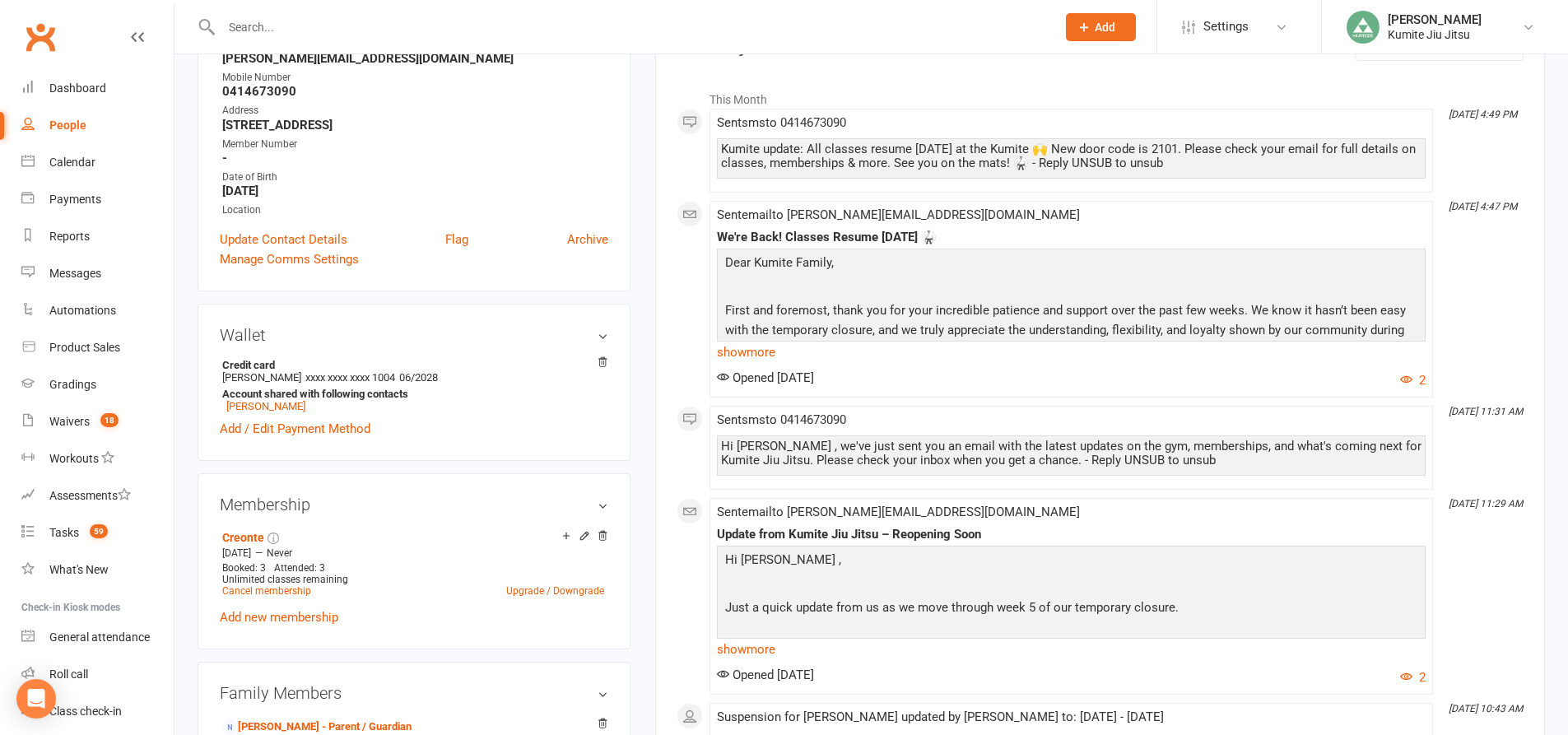
scroll to position [576, 0]
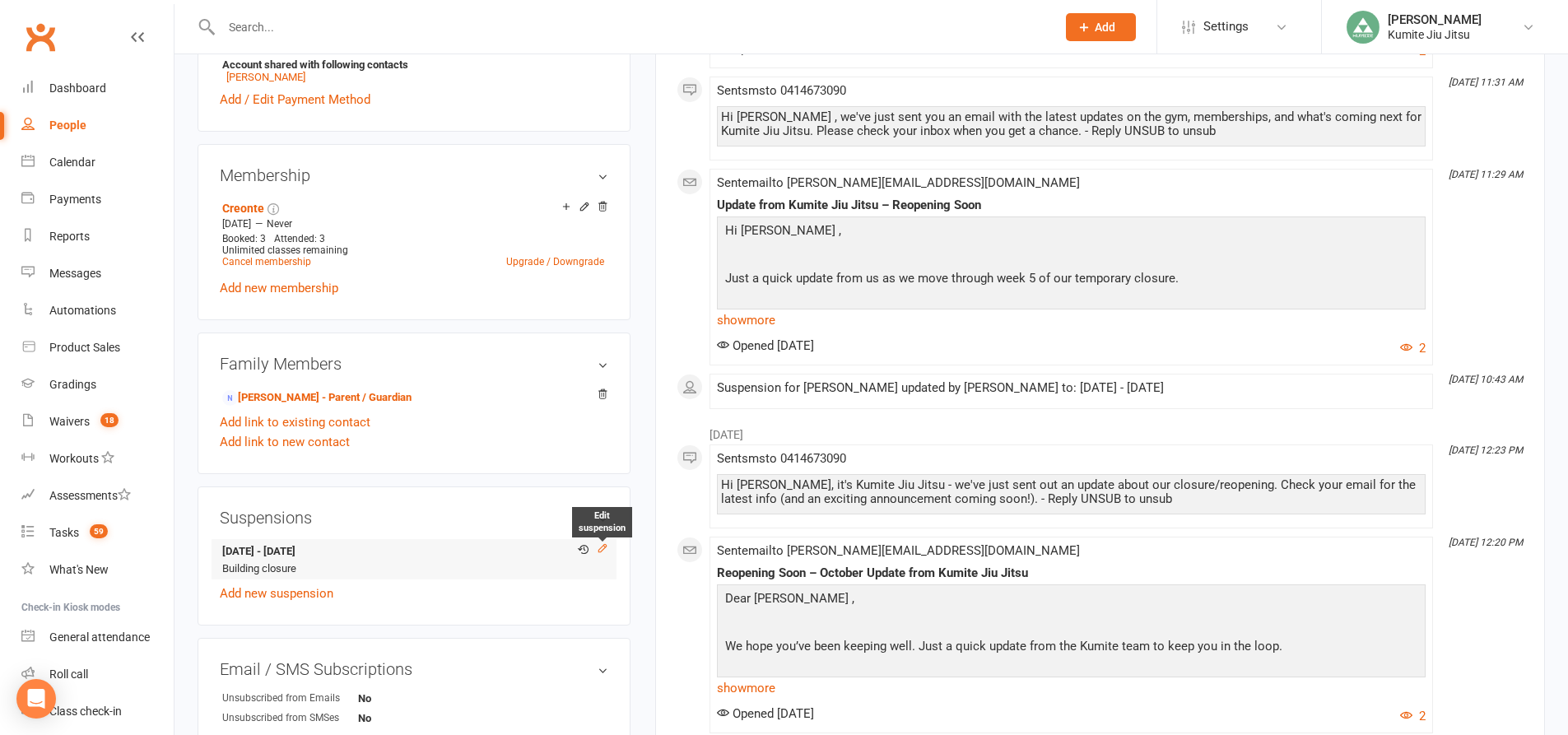
click at [604, 550] on icon at bounding box center [602, 548] width 11 height 11
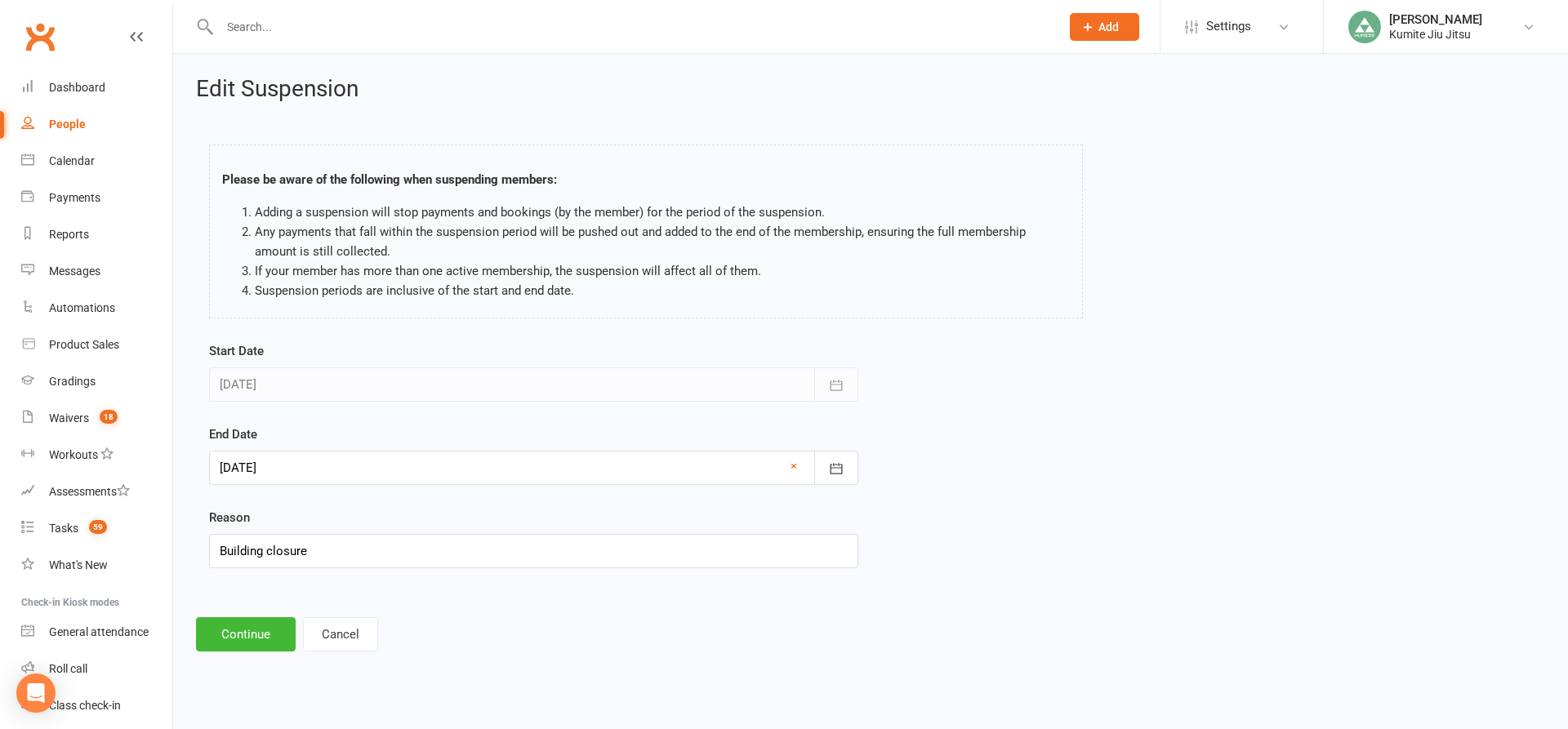
click at [301, 461] on div at bounding box center [533, 467] width 649 height 34
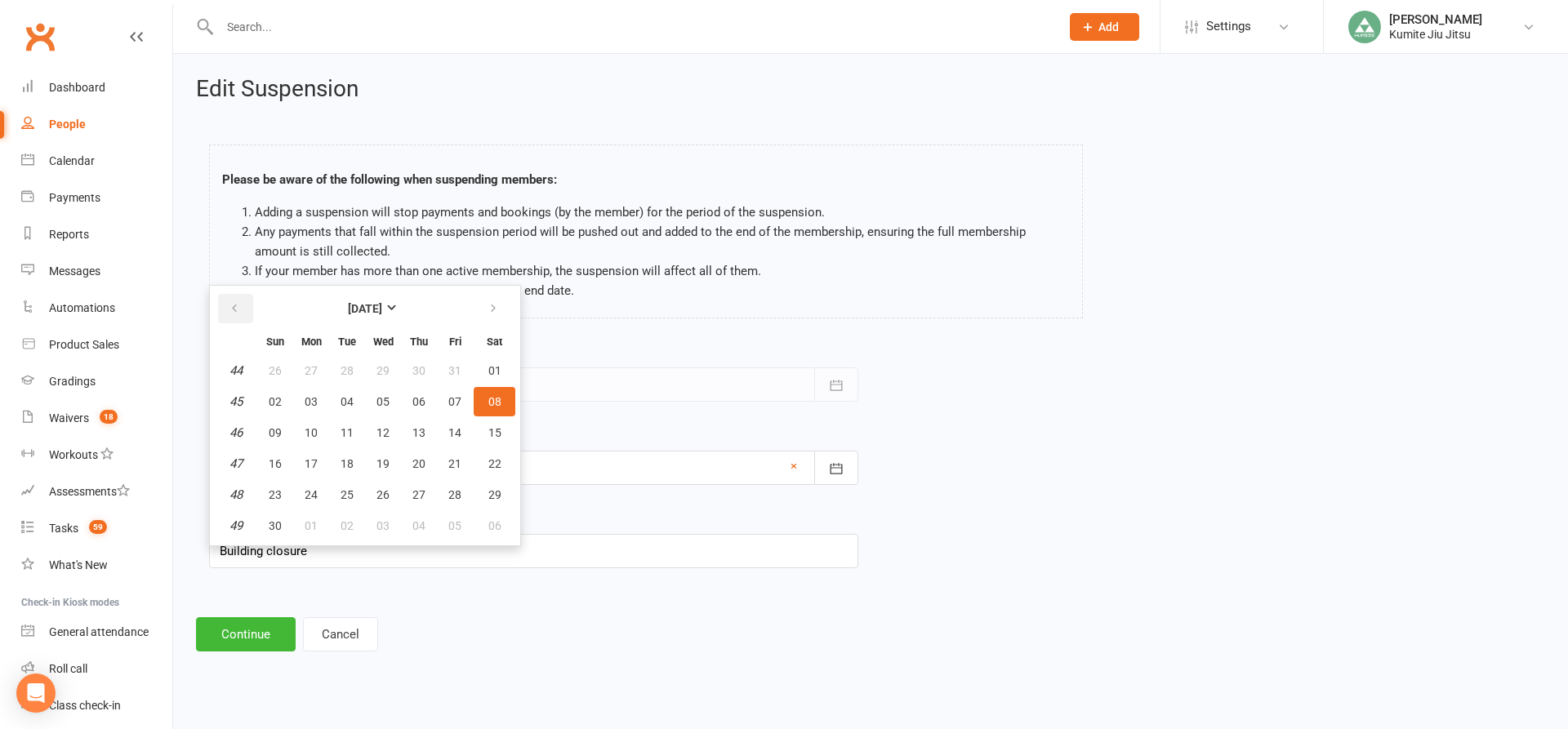
click at [233, 309] on icon "button" at bounding box center [233, 308] width 11 height 13
click at [314, 431] on span "13" at bounding box center [311, 432] width 13 height 13
type input "[DATE]"
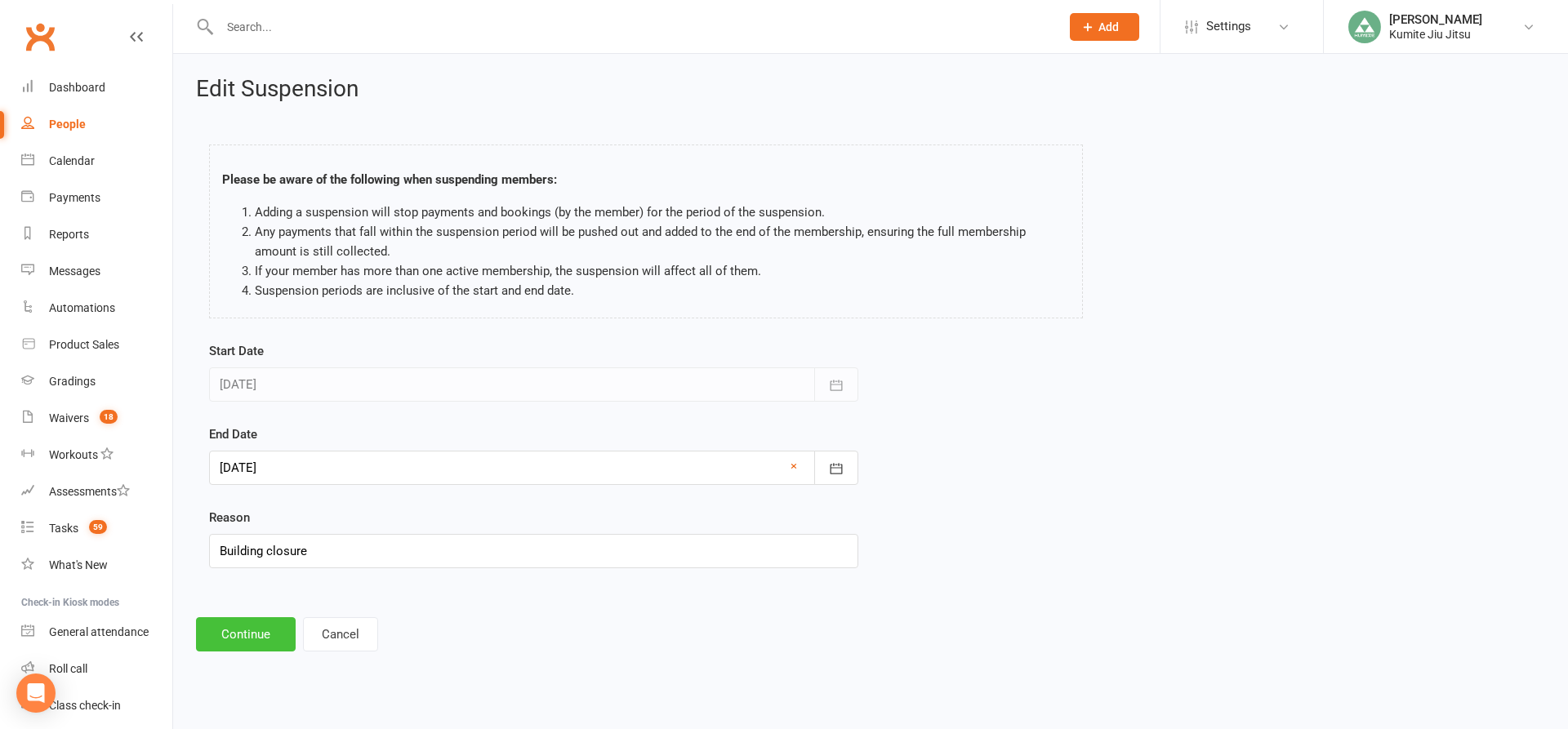
click at [251, 634] on button "Continue" at bounding box center [246, 634] width 99 height 34
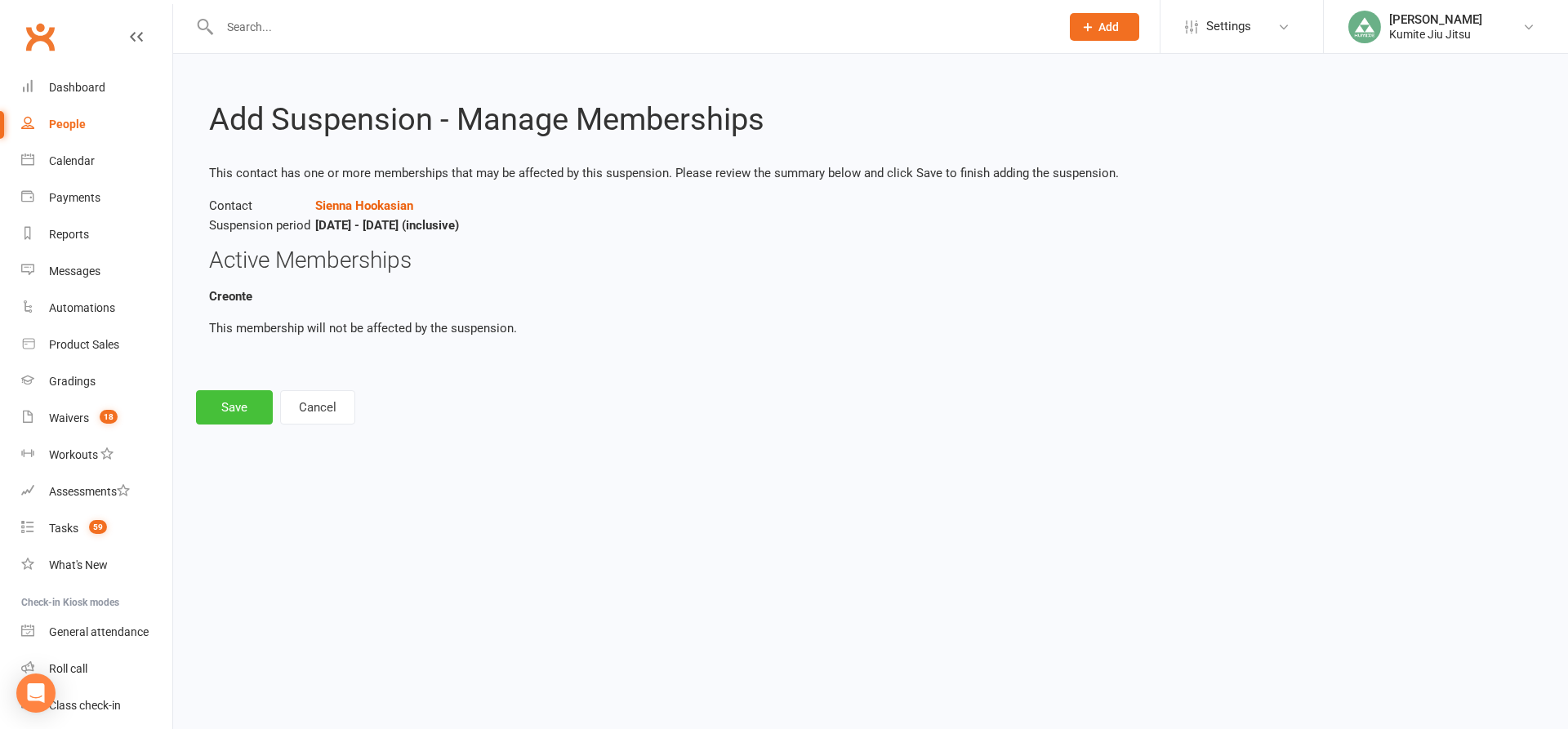
click at [243, 413] on button "Save" at bounding box center [234, 407] width 77 height 34
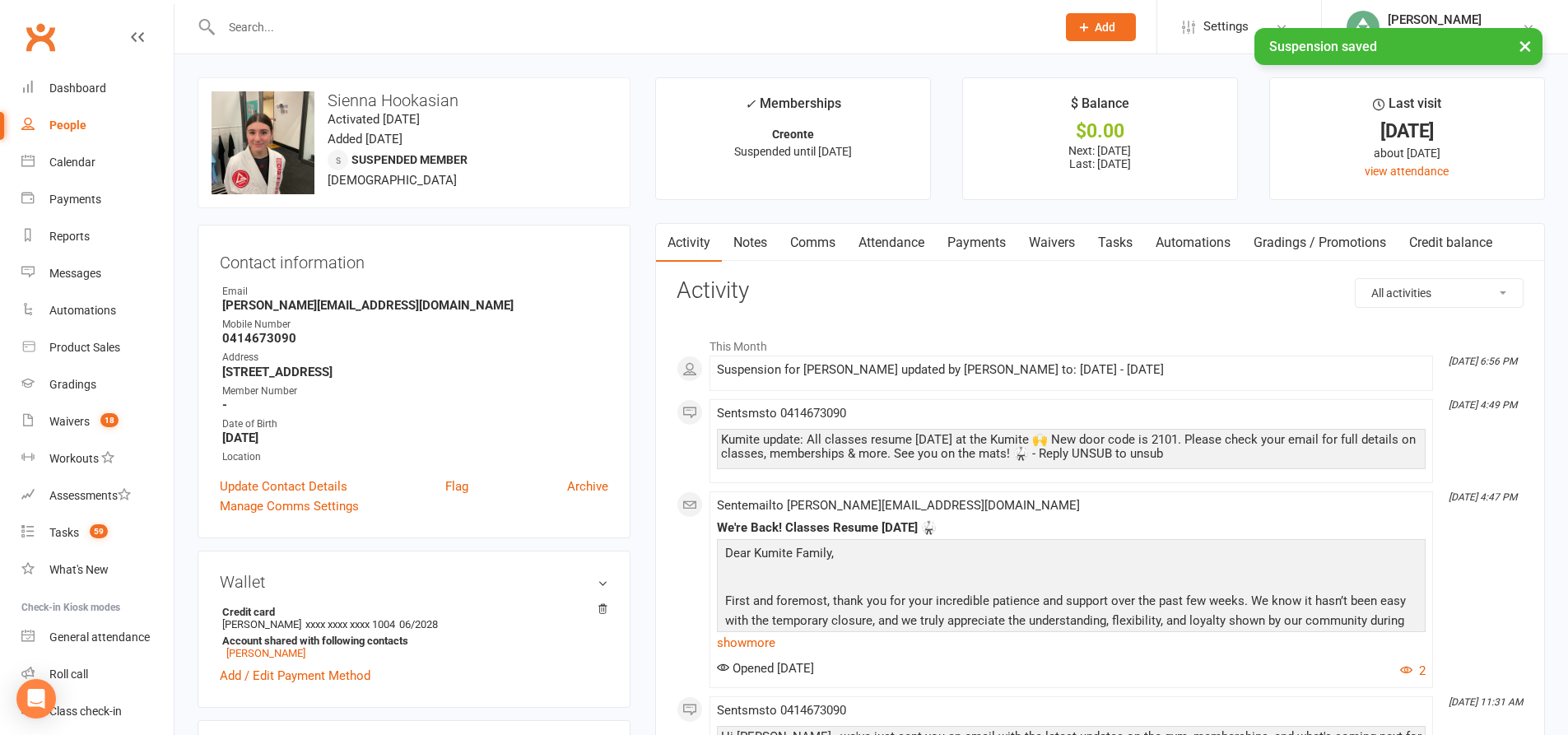
click at [983, 242] on link "Payments" at bounding box center [976, 242] width 82 height 38
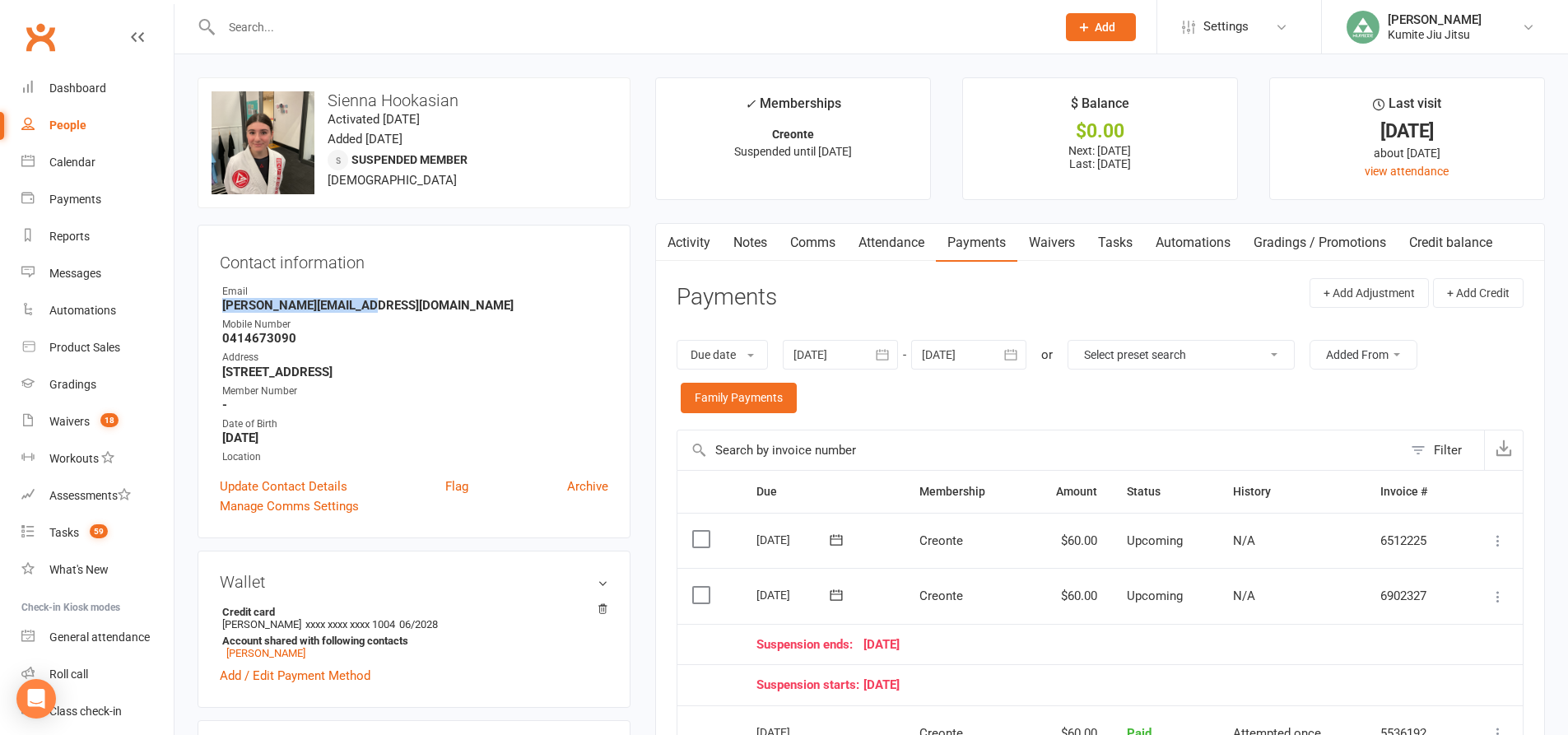
drag, startPoint x: 370, startPoint y: 309, endPoint x: 213, endPoint y: 309, distance: 157.0
click at [213, 309] on div "Contact information Owner Email allan@plunge-it.com.au Mobile Number 0414673090…" at bounding box center [414, 381] width 433 height 313
copy strong "allan@plunge-it.com.au"
click at [1128, 234] on link "Tasks" at bounding box center [1115, 242] width 58 height 38
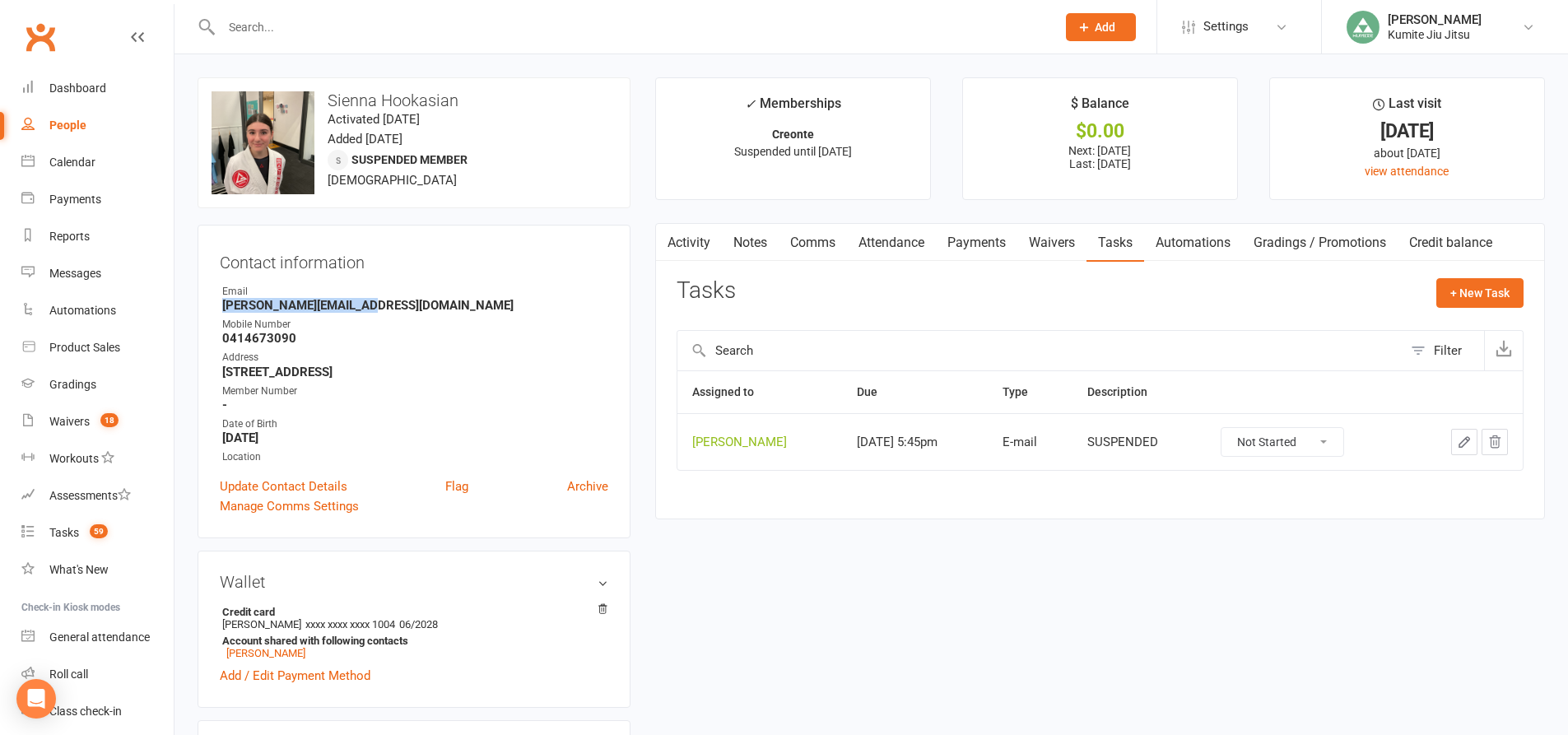
drag, startPoint x: 1494, startPoint y: 441, endPoint x: 860, endPoint y: 39, distance: 750.7
click at [1493, 441] on icon "button" at bounding box center [1494, 442] width 15 height 15
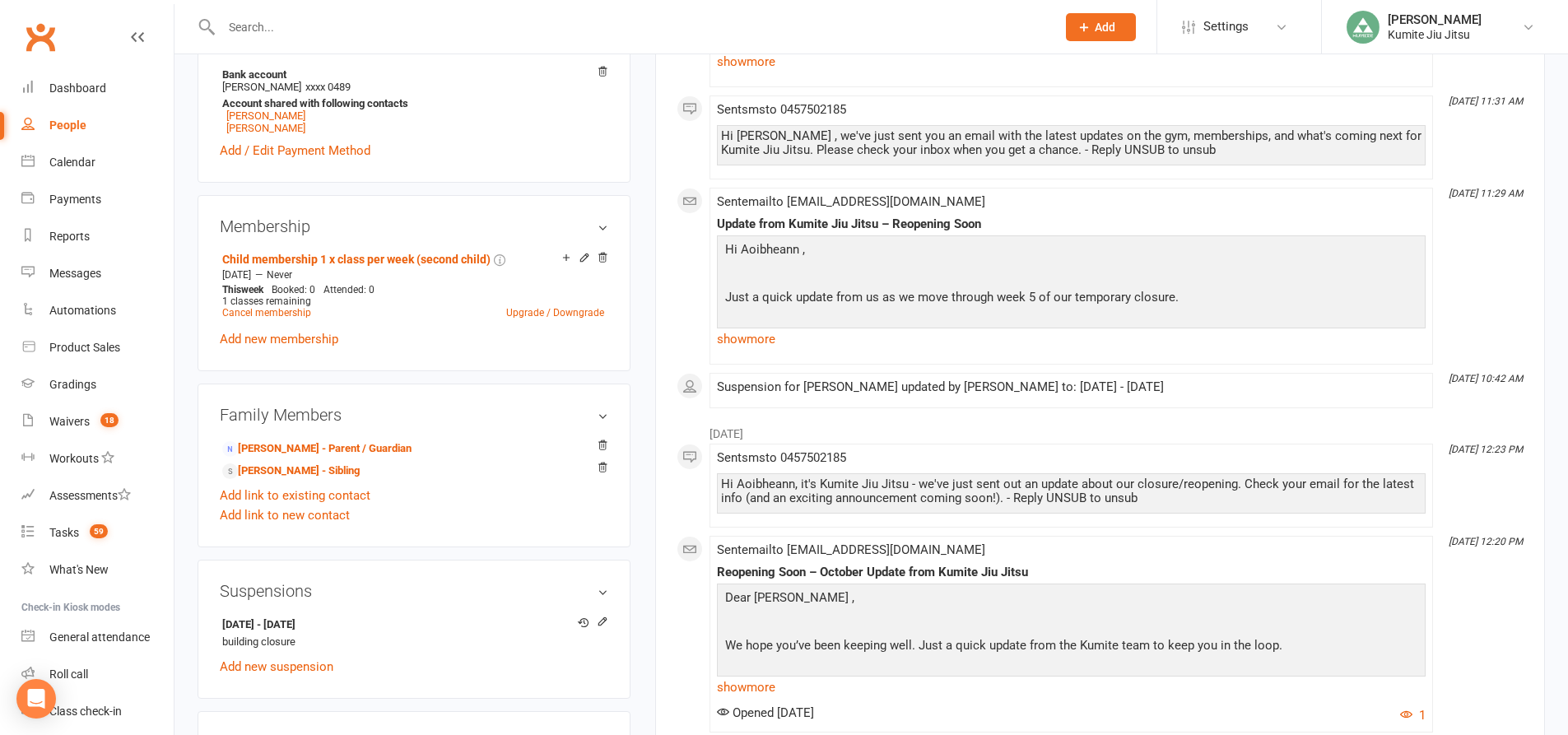
scroll to position [659, 0]
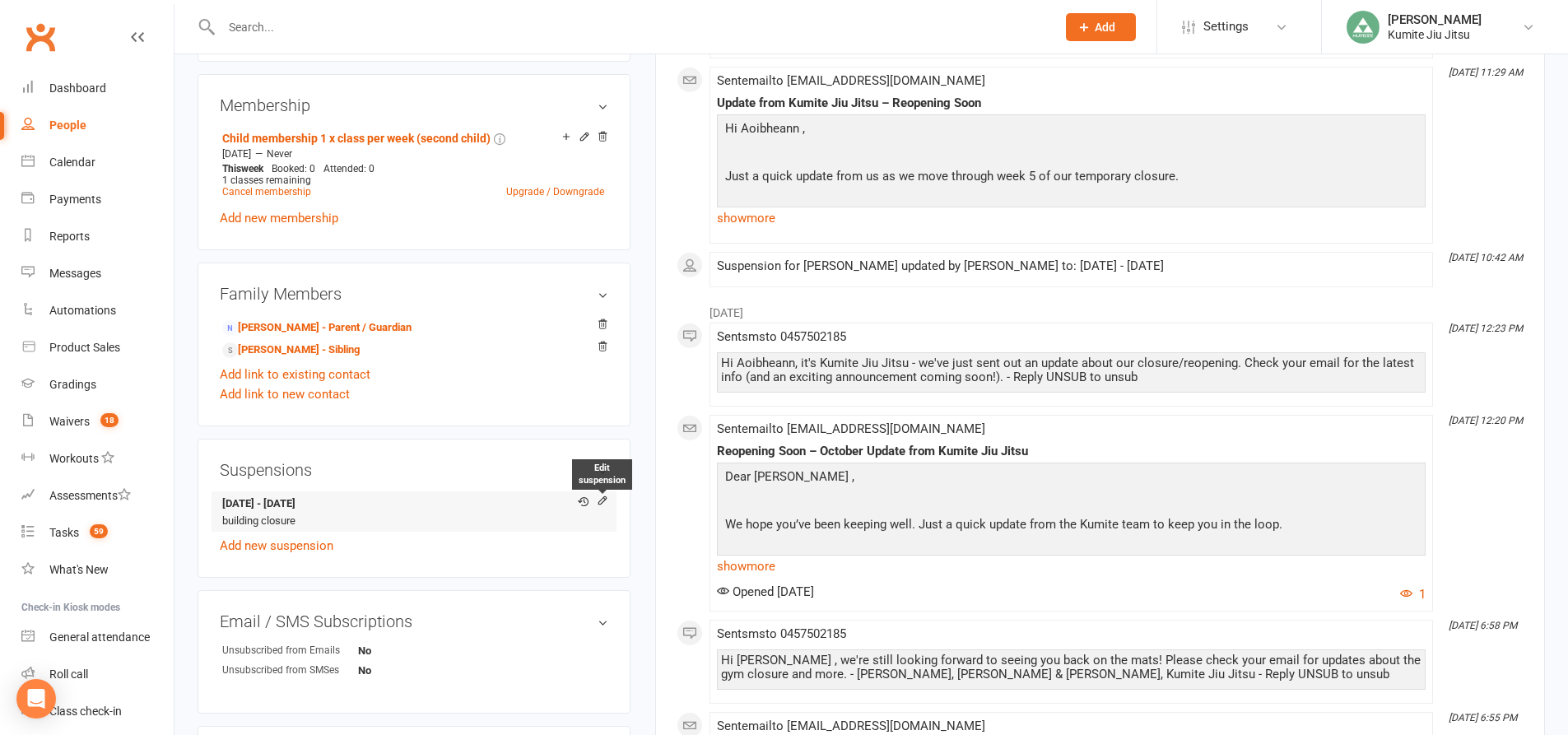
drag, startPoint x: 602, startPoint y: 499, endPoint x: 599, endPoint y: 491, distance: 8.5
click at [602, 499] on icon at bounding box center [602, 500] width 7 height 7
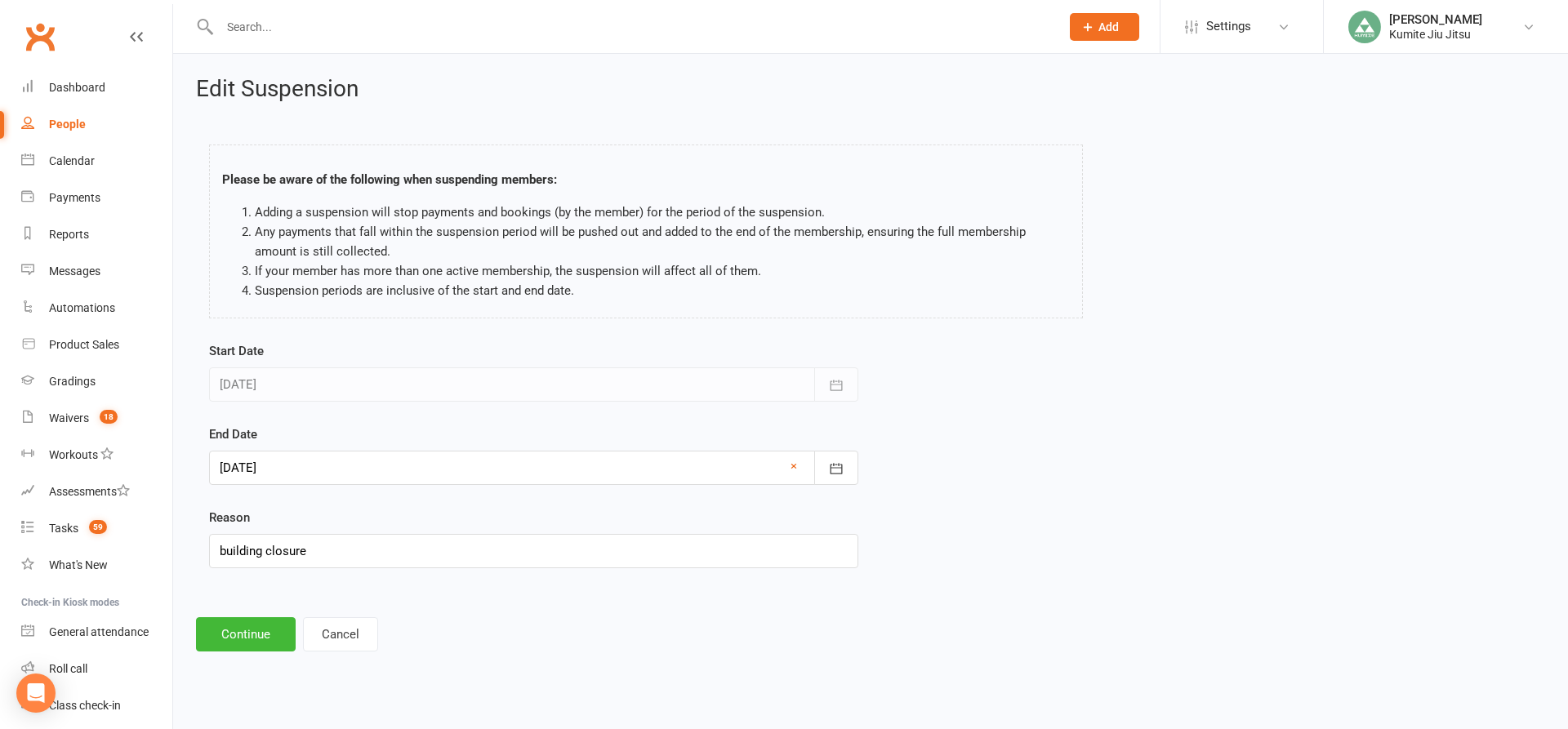
click at [240, 472] on div at bounding box center [533, 467] width 649 height 34
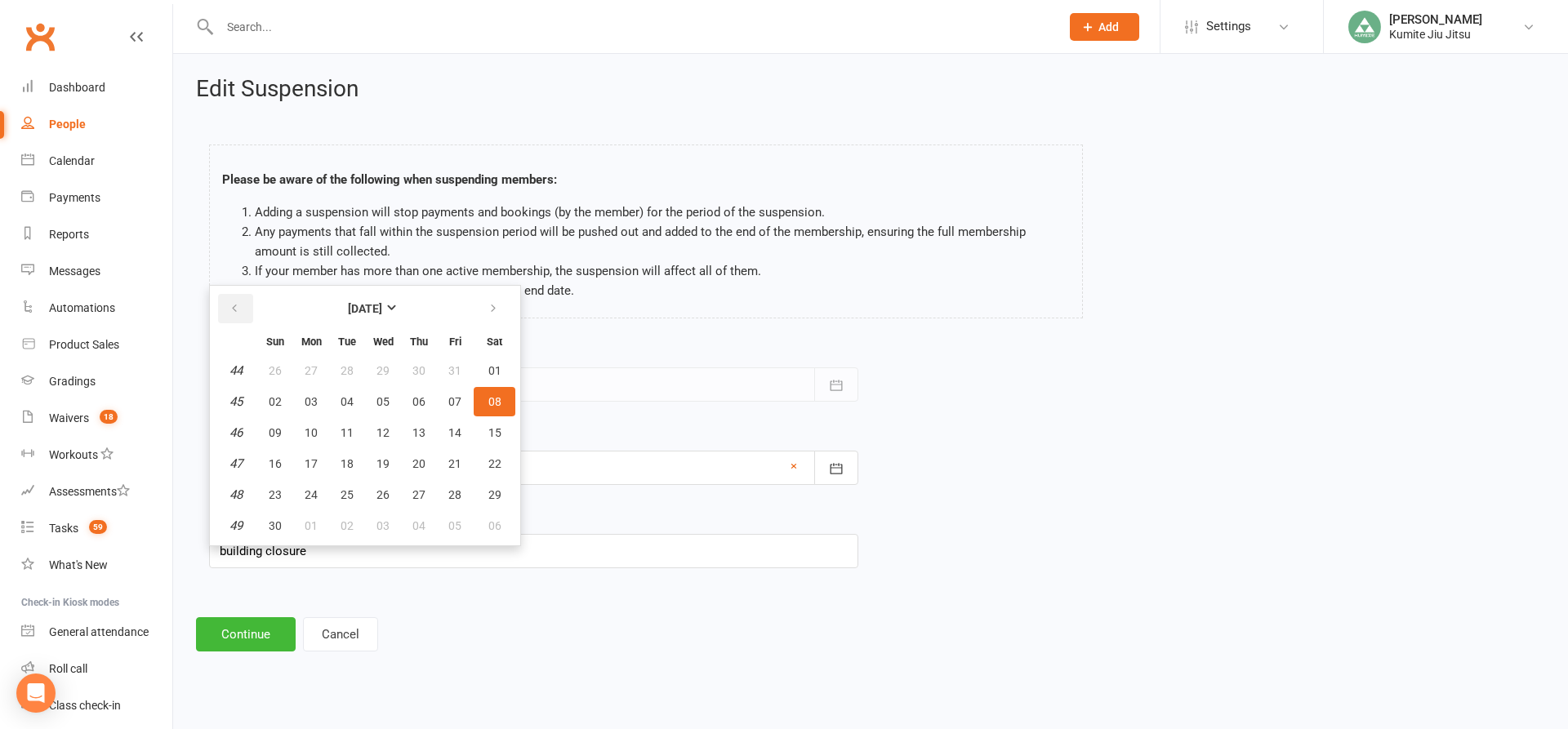
click at [244, 305] on button "button" at bounding box center [235, 308] width 35 height 30
click at [314, 432] on span "13" at bounding box center [311, 432] width 13 height 13
type input "[DATE]"
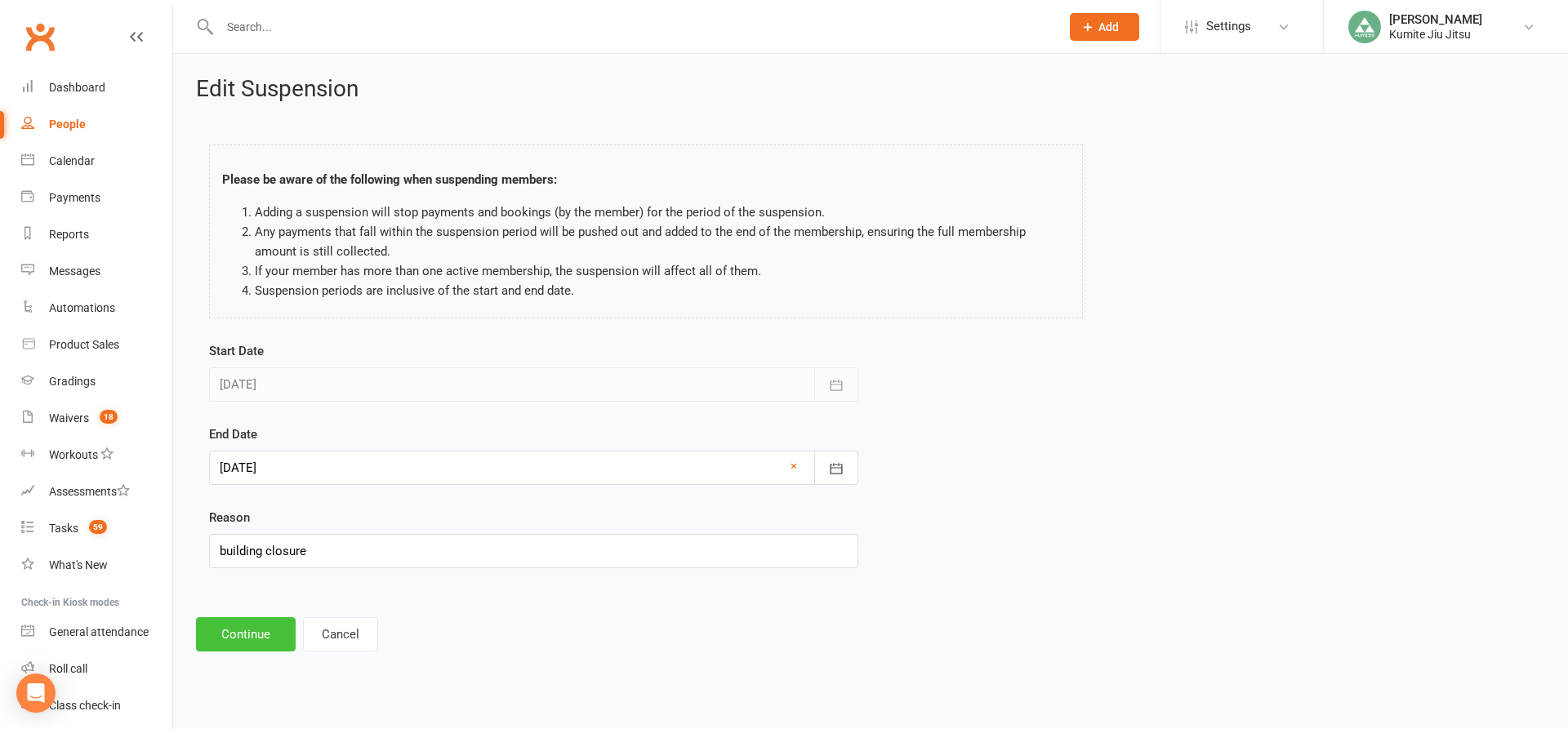
click at [248, 635] on button "Continue" at bounding box center [246, 634] width 99 height 34
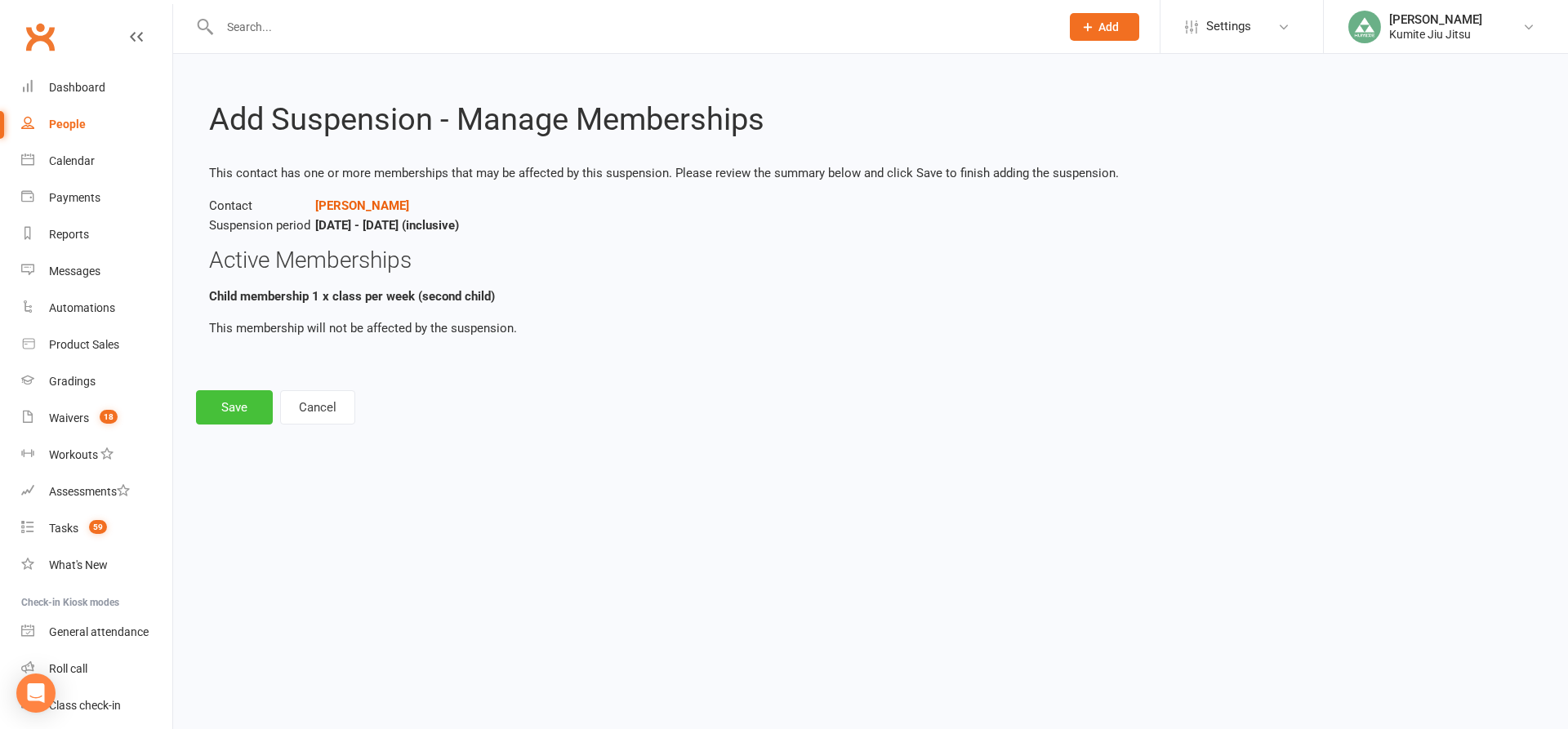
click at [235, 400] on button "Save" at bounding box center [234, 407] width 77 height 34
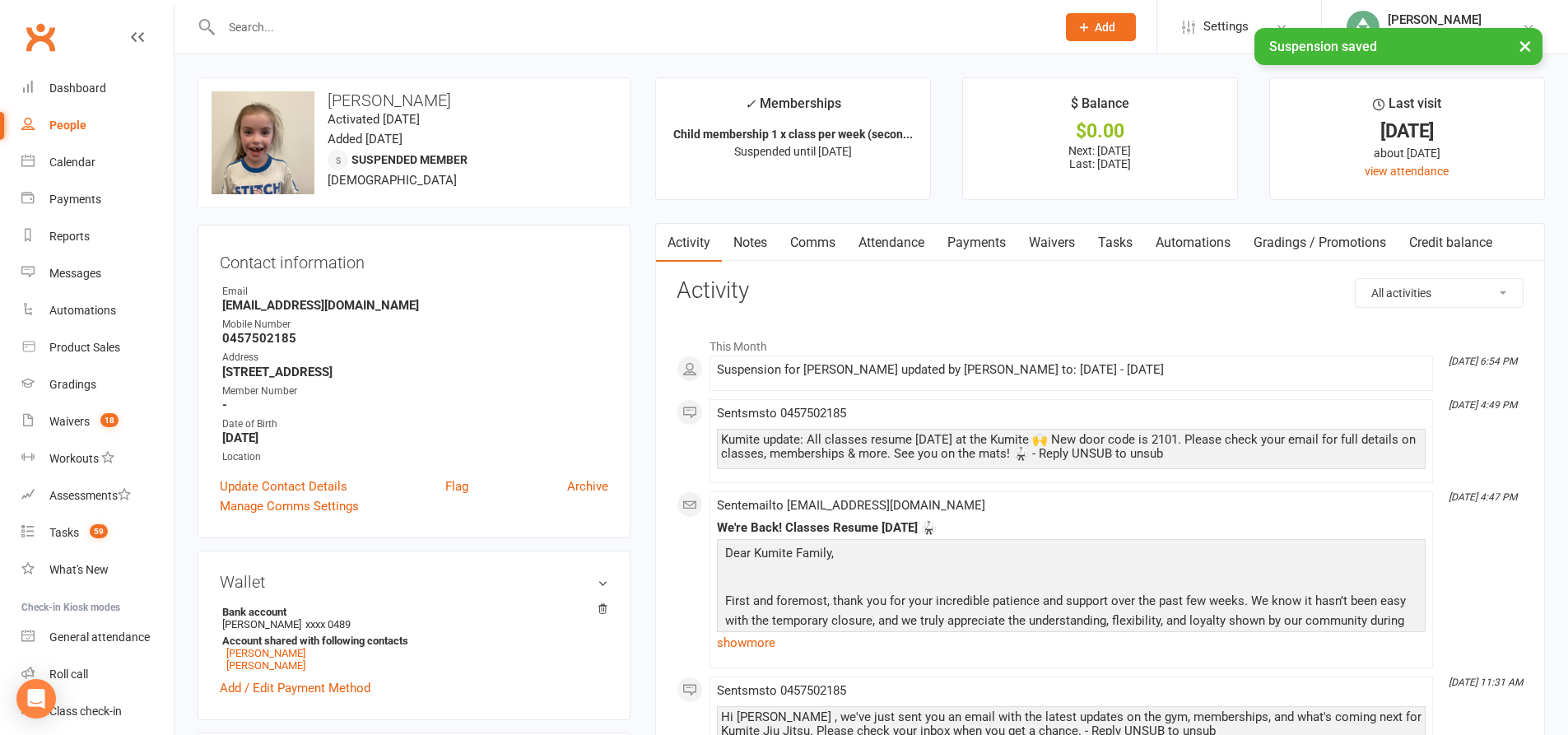
click at [996, 244] on link "Payments" at bounding box center [976, 242] width 82 height 38
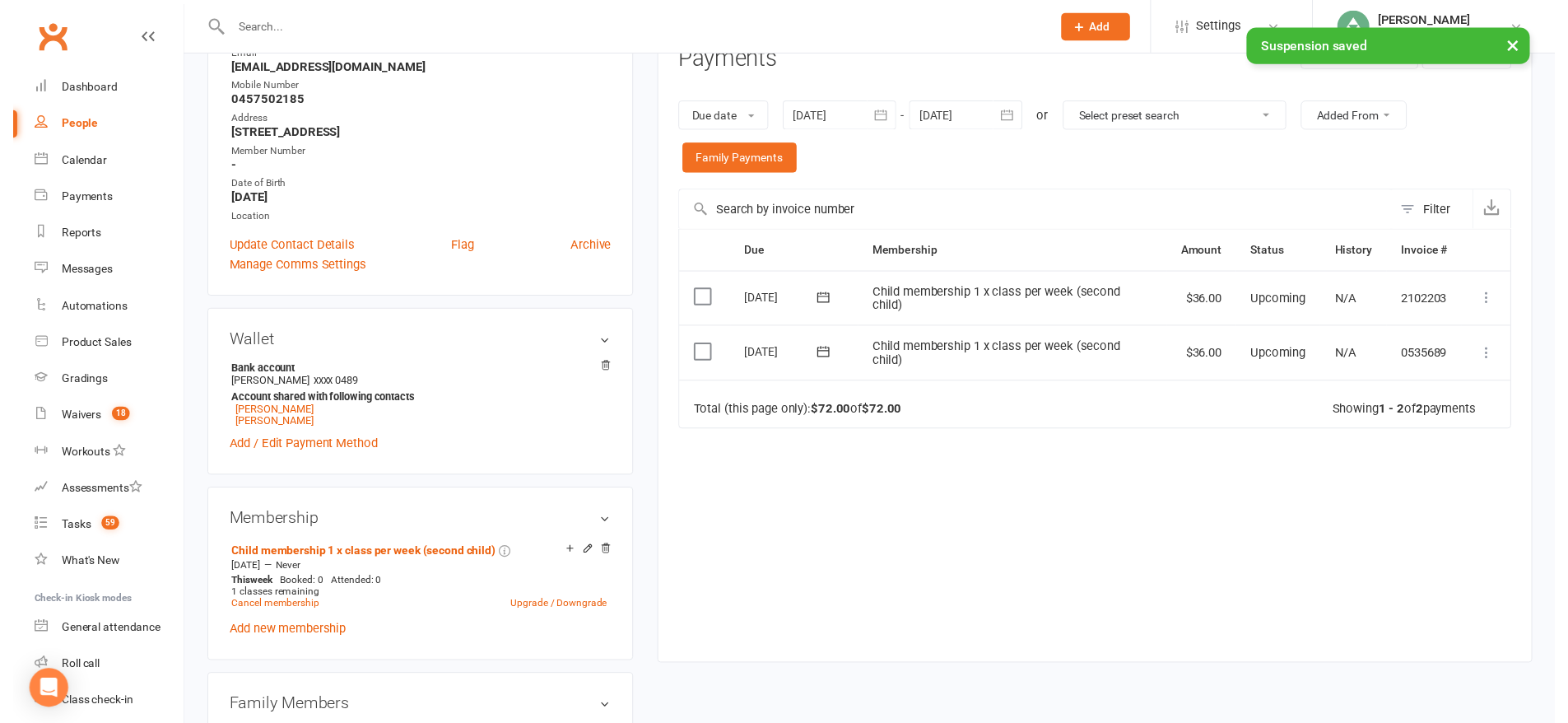
scroll to position [247, 0]
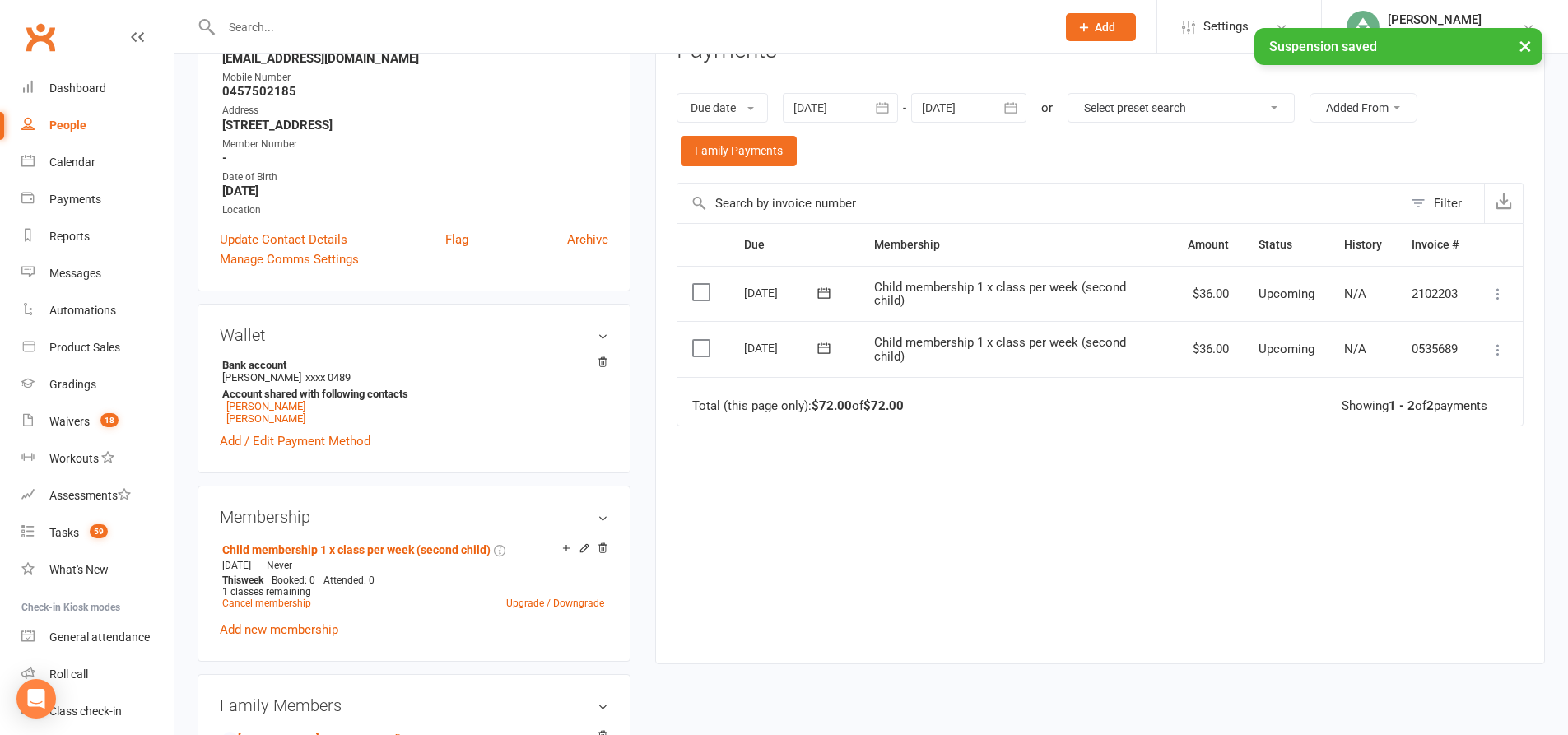
click at [1497, 354] on icon at bounding box center [1498, 349] width 17 height 17
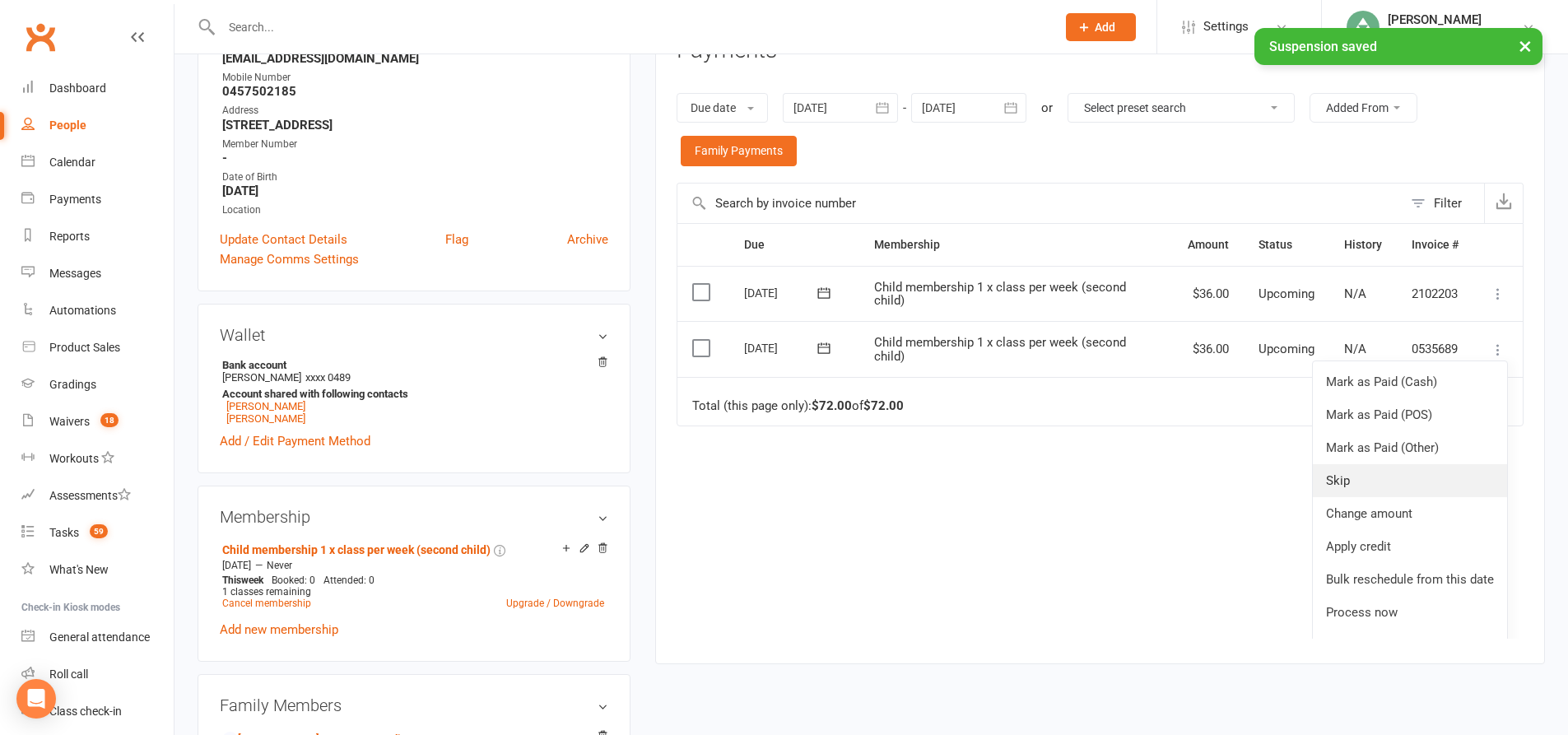
click at [1350, 473] on link "Skip" at bounding box center [1409, 480] width 194 height 32
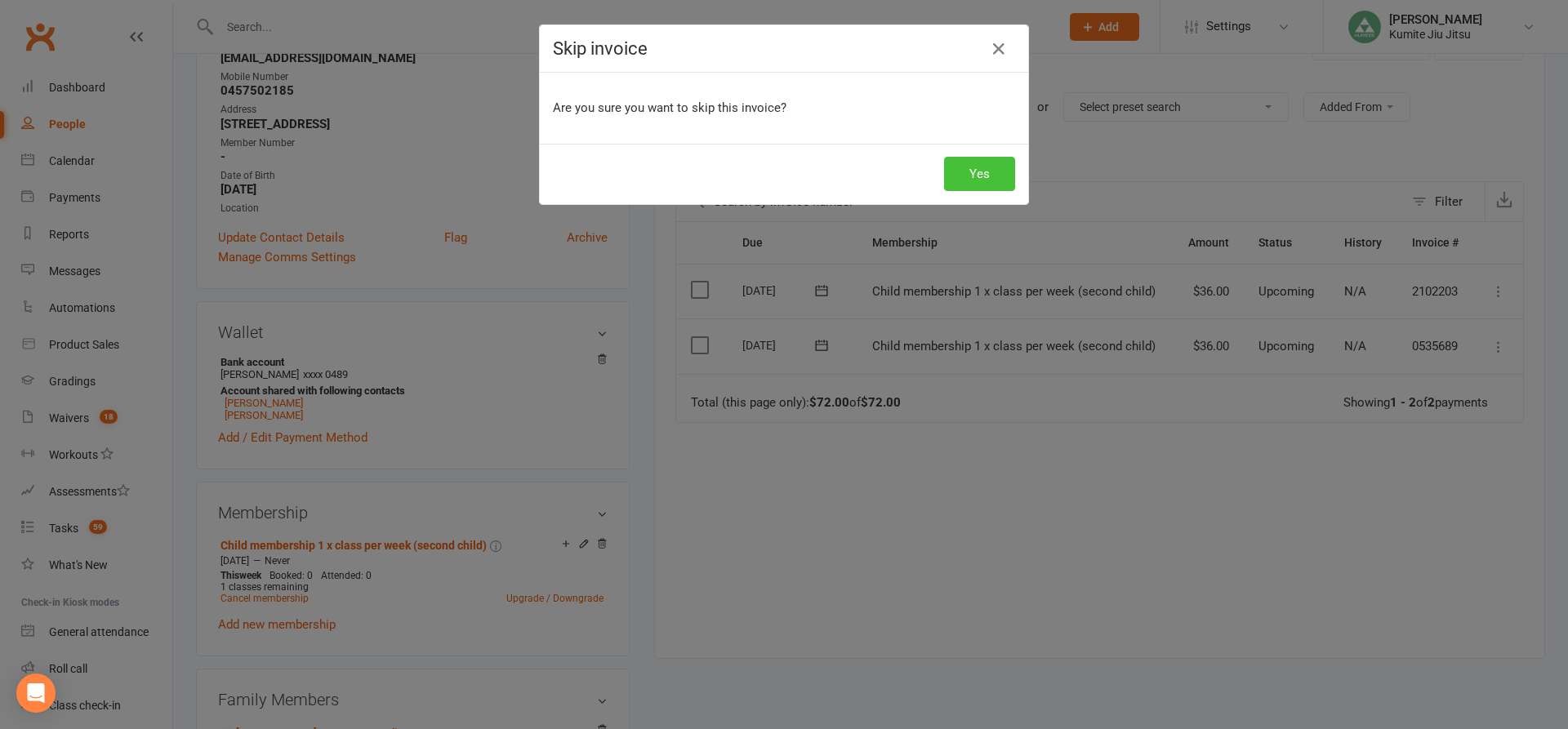
click at [984, 173] on button "Yes" at bounding box center [980, 173] width 71 height 34
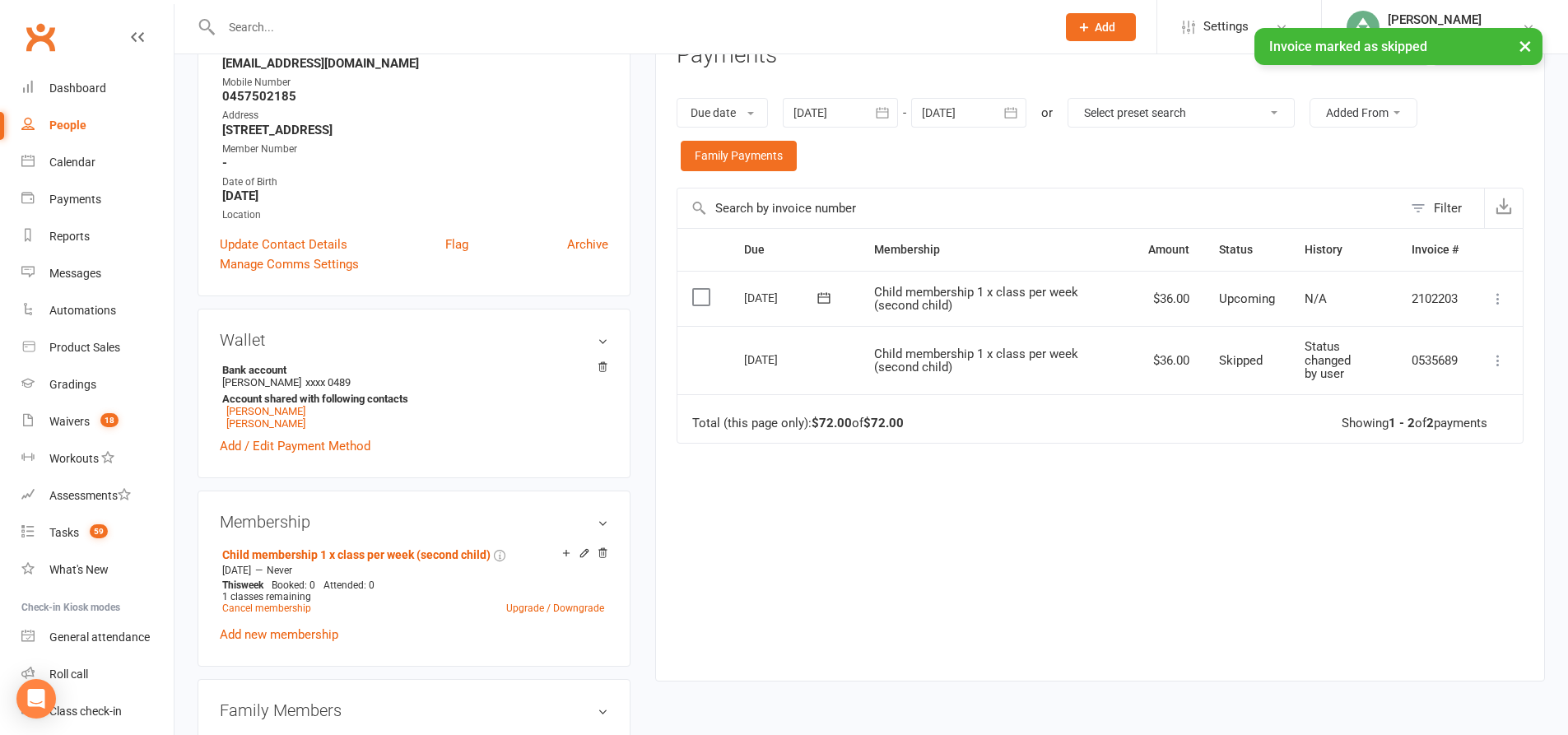
scroll to position [0, 0]
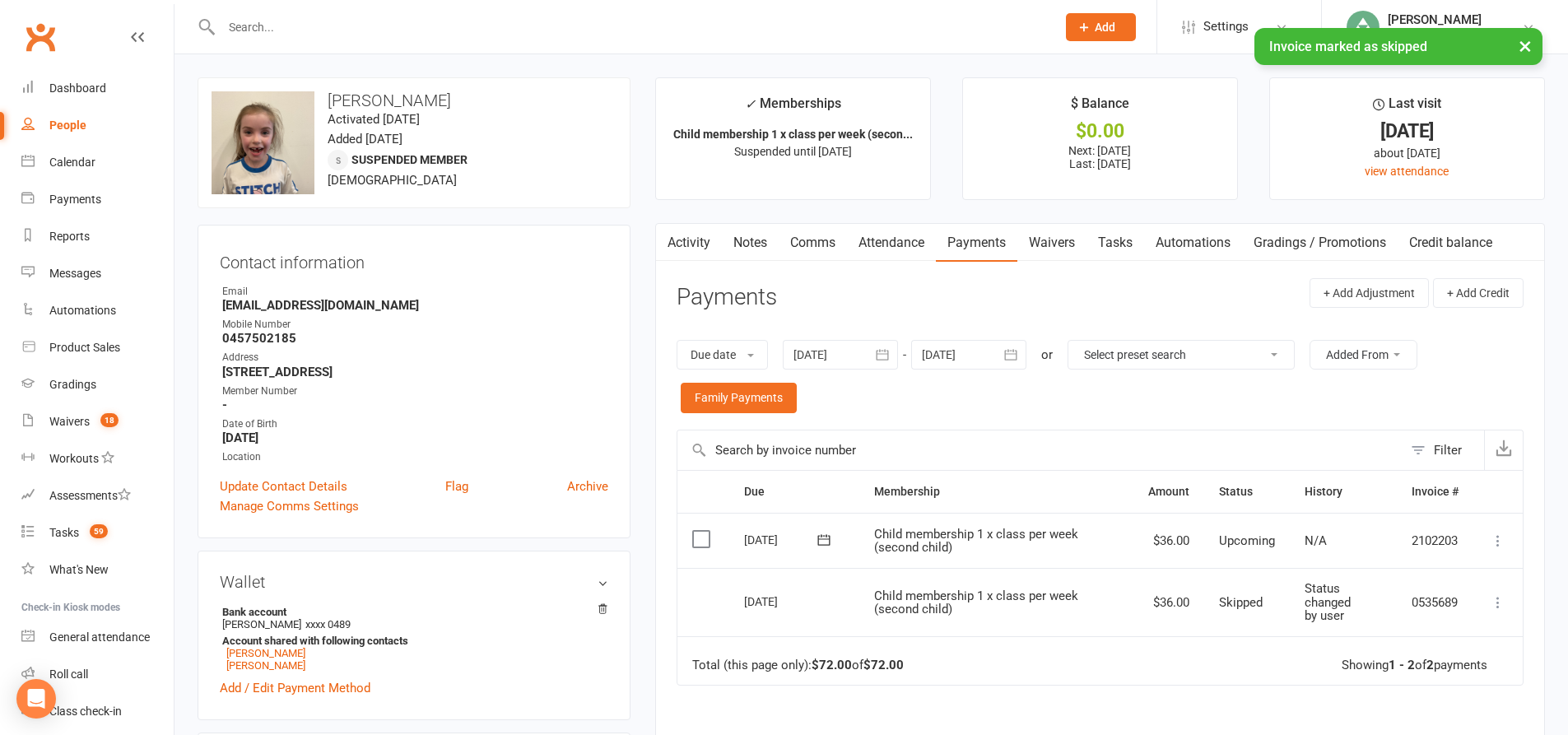
click at [1126, 243] on link "Tasks" at bounding box center [1115, 242] width 58 height 38
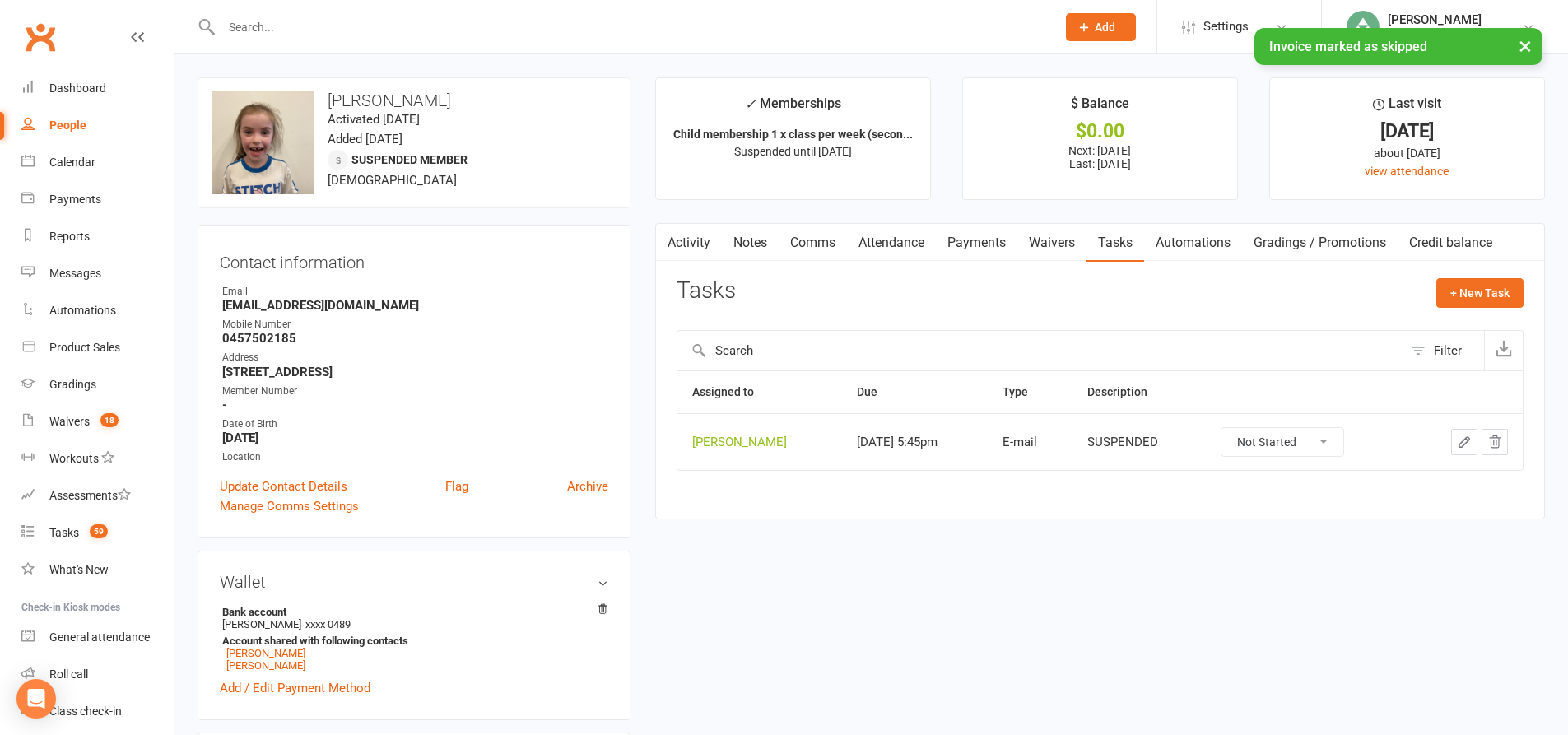
click at [1496, 442] on icon "button" at bounding box center [1495, 442] width 11 height 11
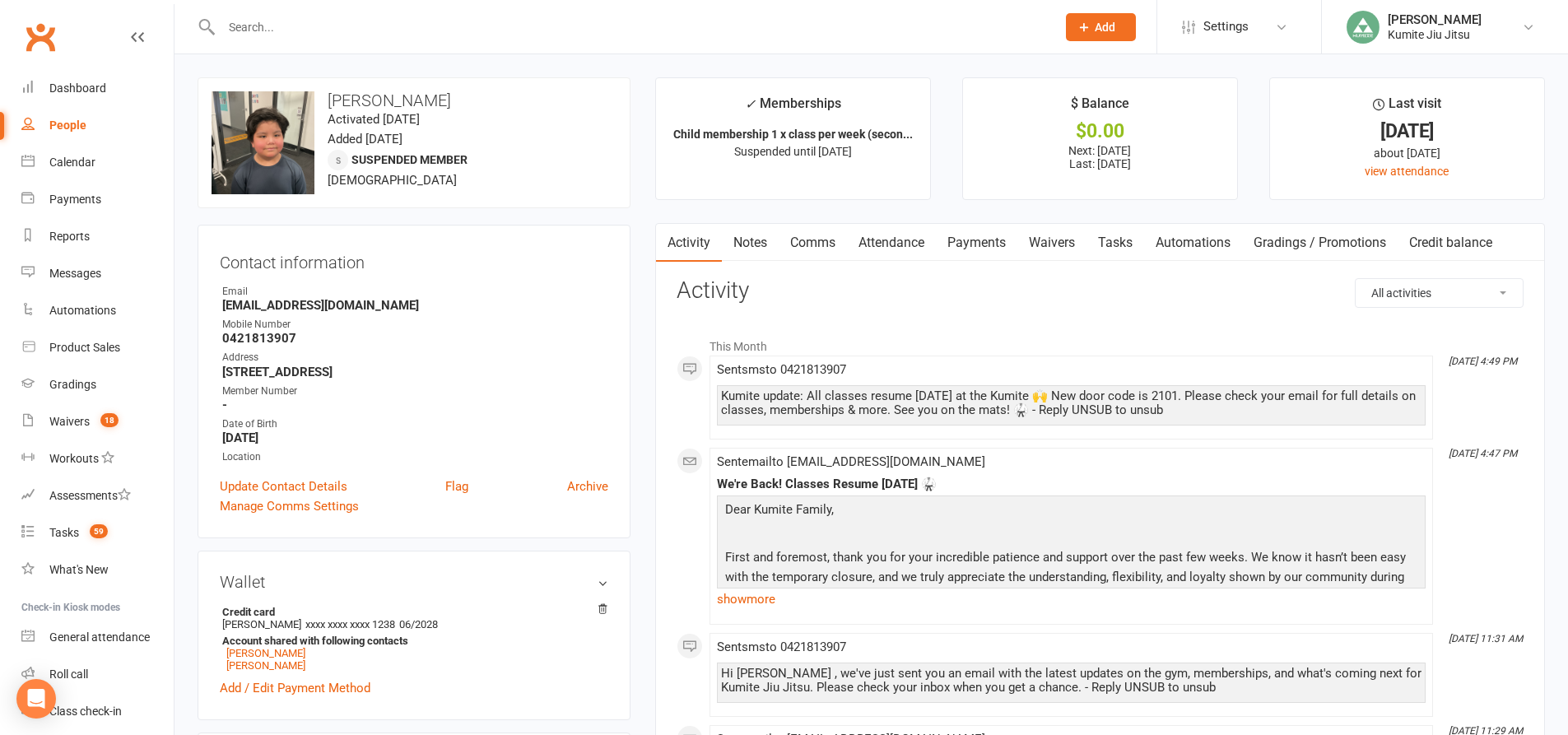
click at [990, 250] on link "Payments" at bounding box center [976, 242] width 82 height 38
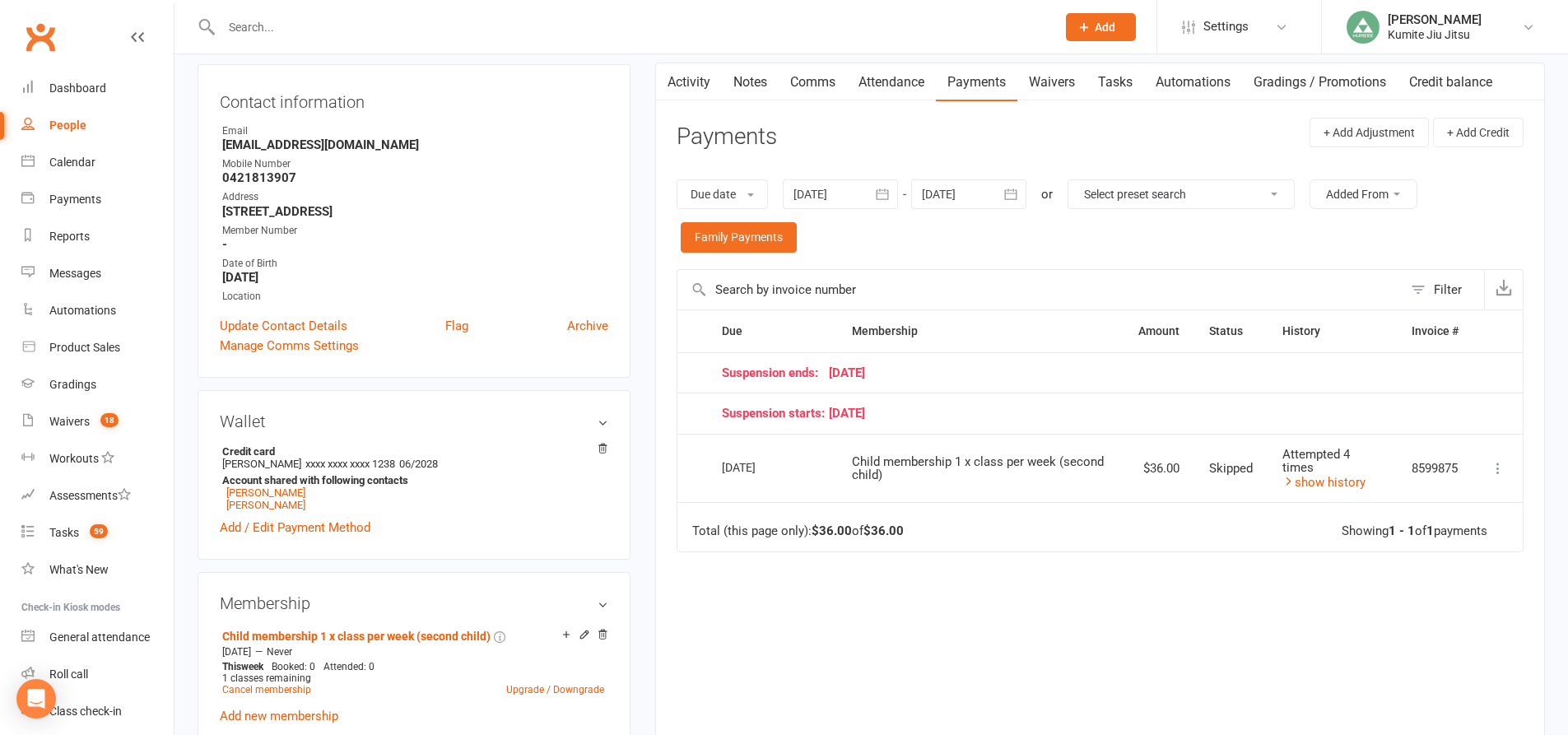
scroll to position [164, 0]
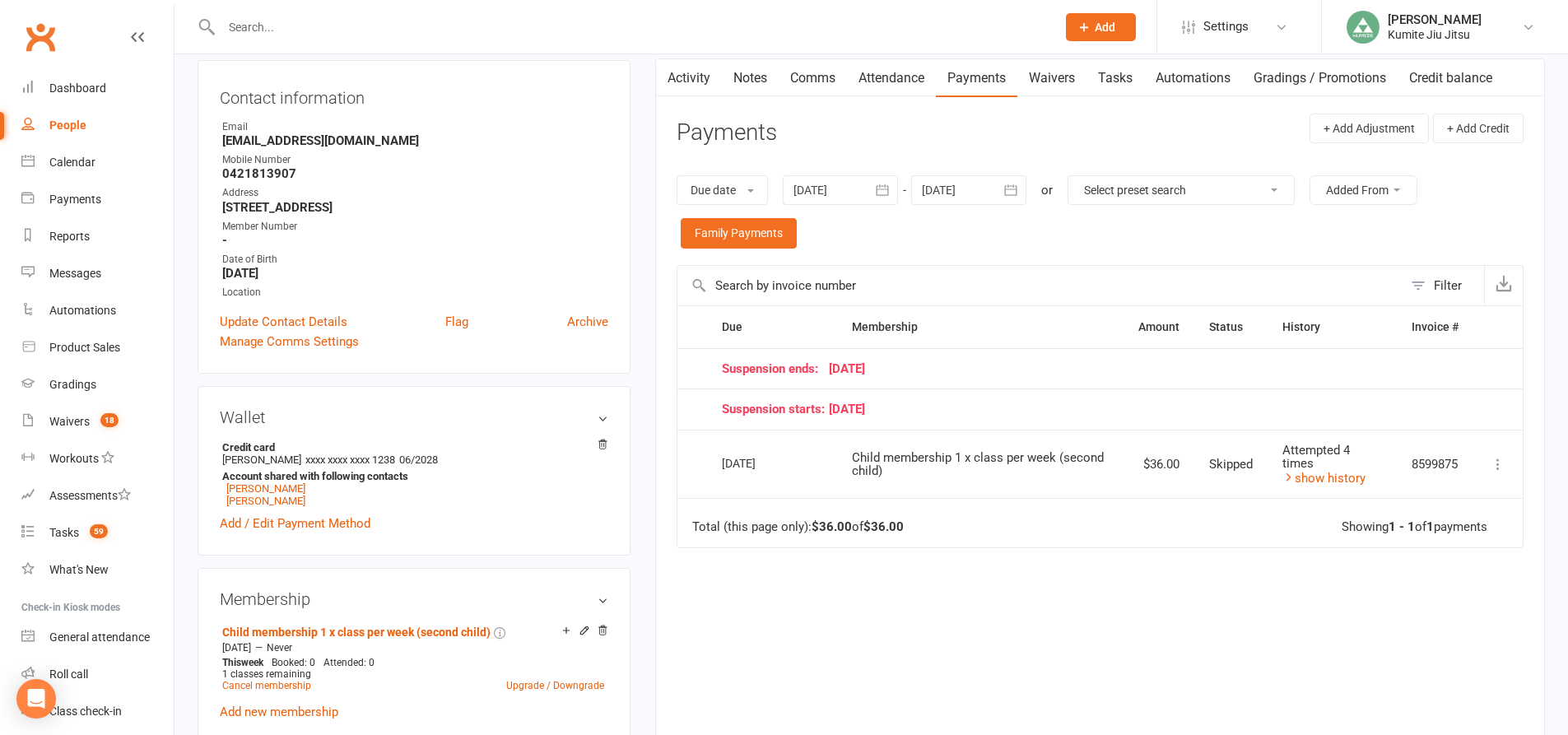
click at [887, 195] on icon "button" at bounding box center [882, 190] width 12 height 11
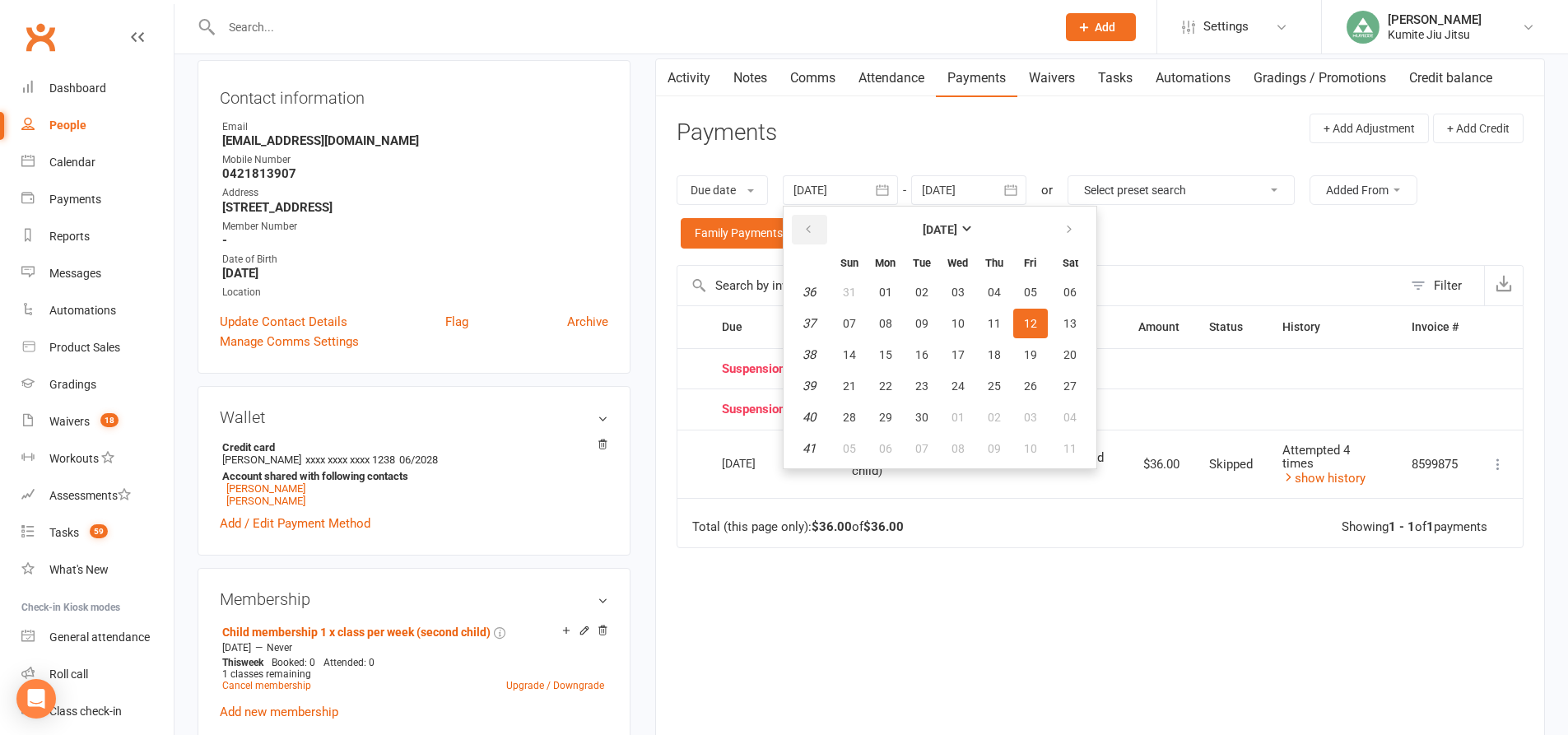
click at [813, 241] on button "button" at bounding box center [809, 230] width 35 height 30
click at [1024, 295] on button "01" at bounding box center [1030, 292] width 34 height 30
type input "[DATE]"
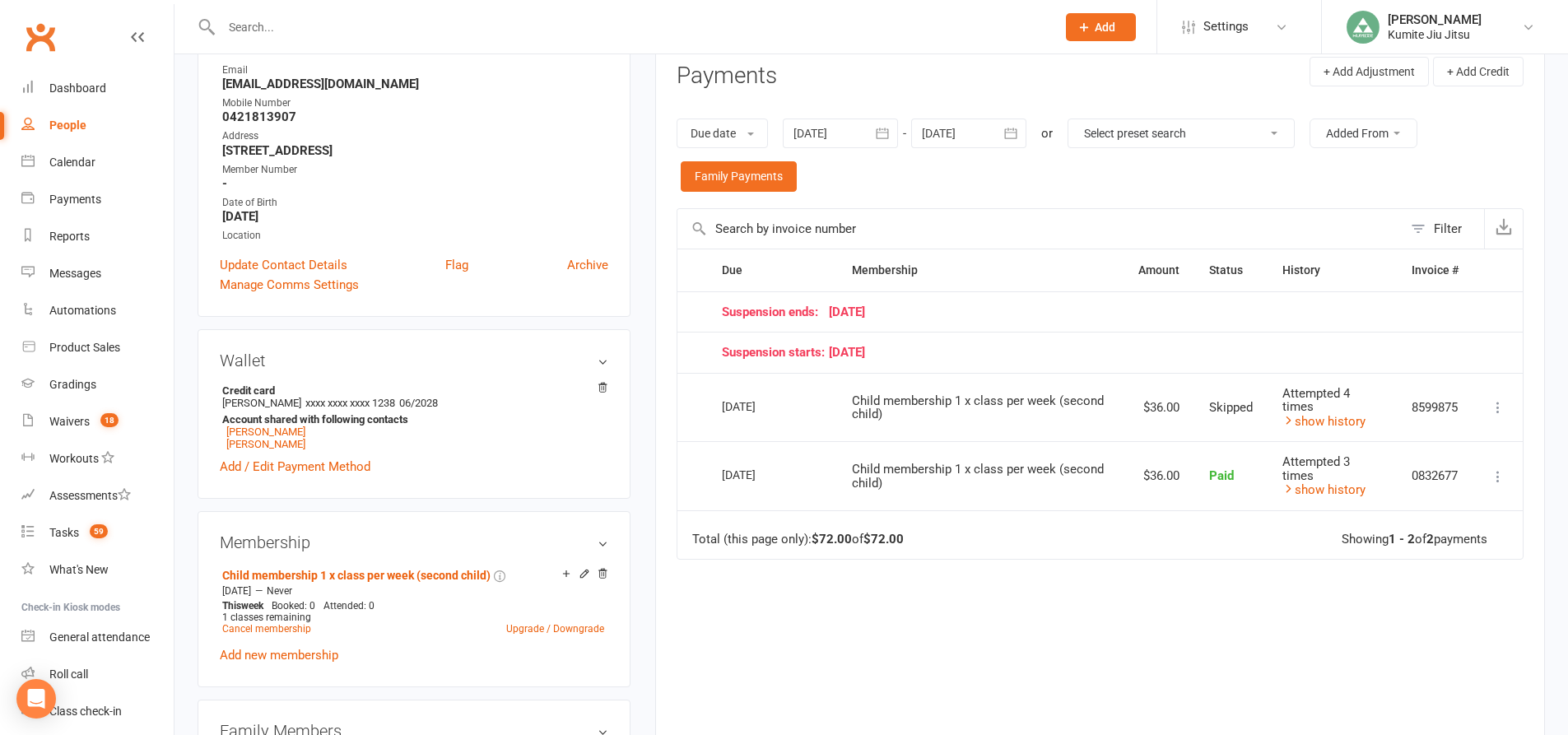
scroll to position [247, 0]
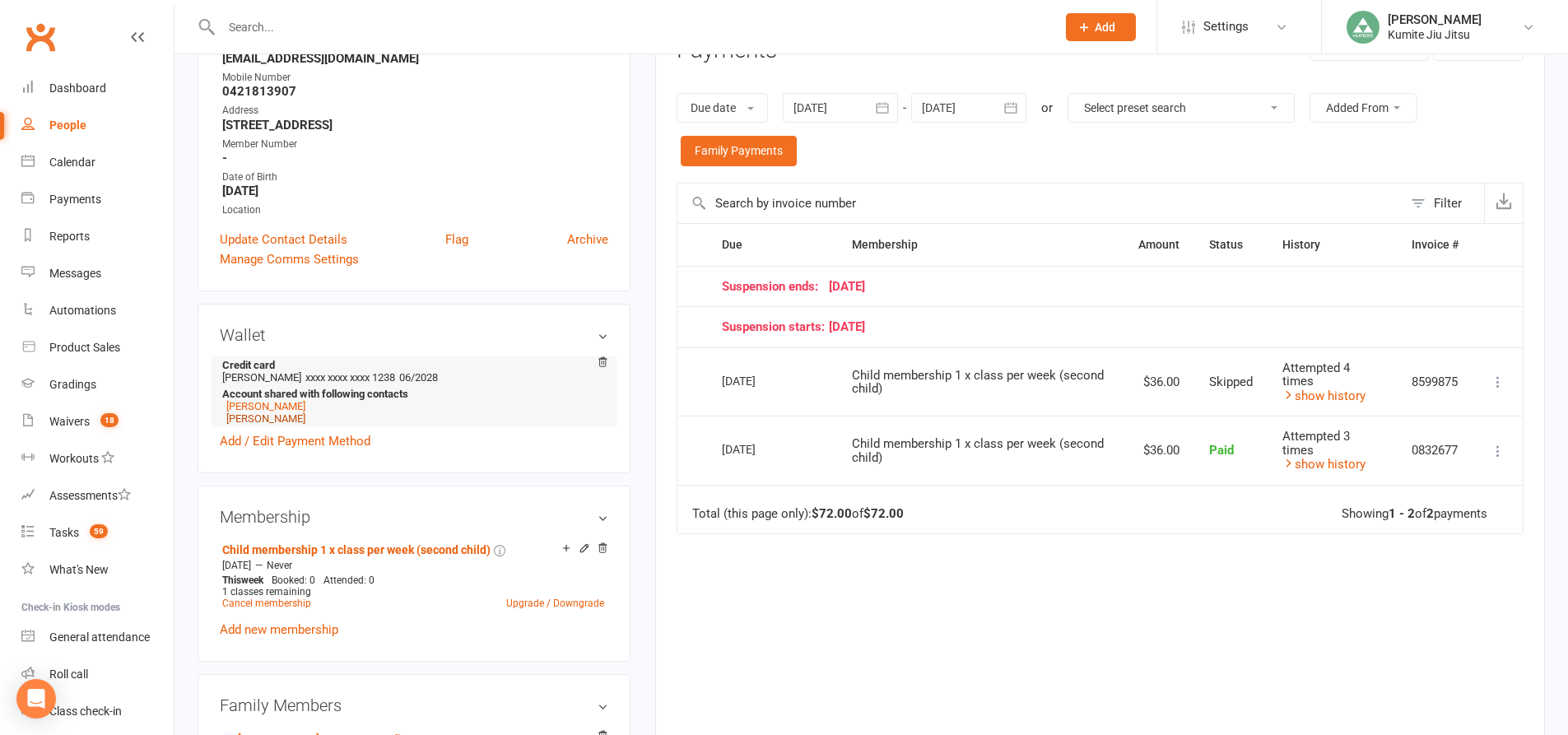
click at [270, 415] on link "[PERSON_NAME]" at bounding box center [266, 419] width 79 height 12
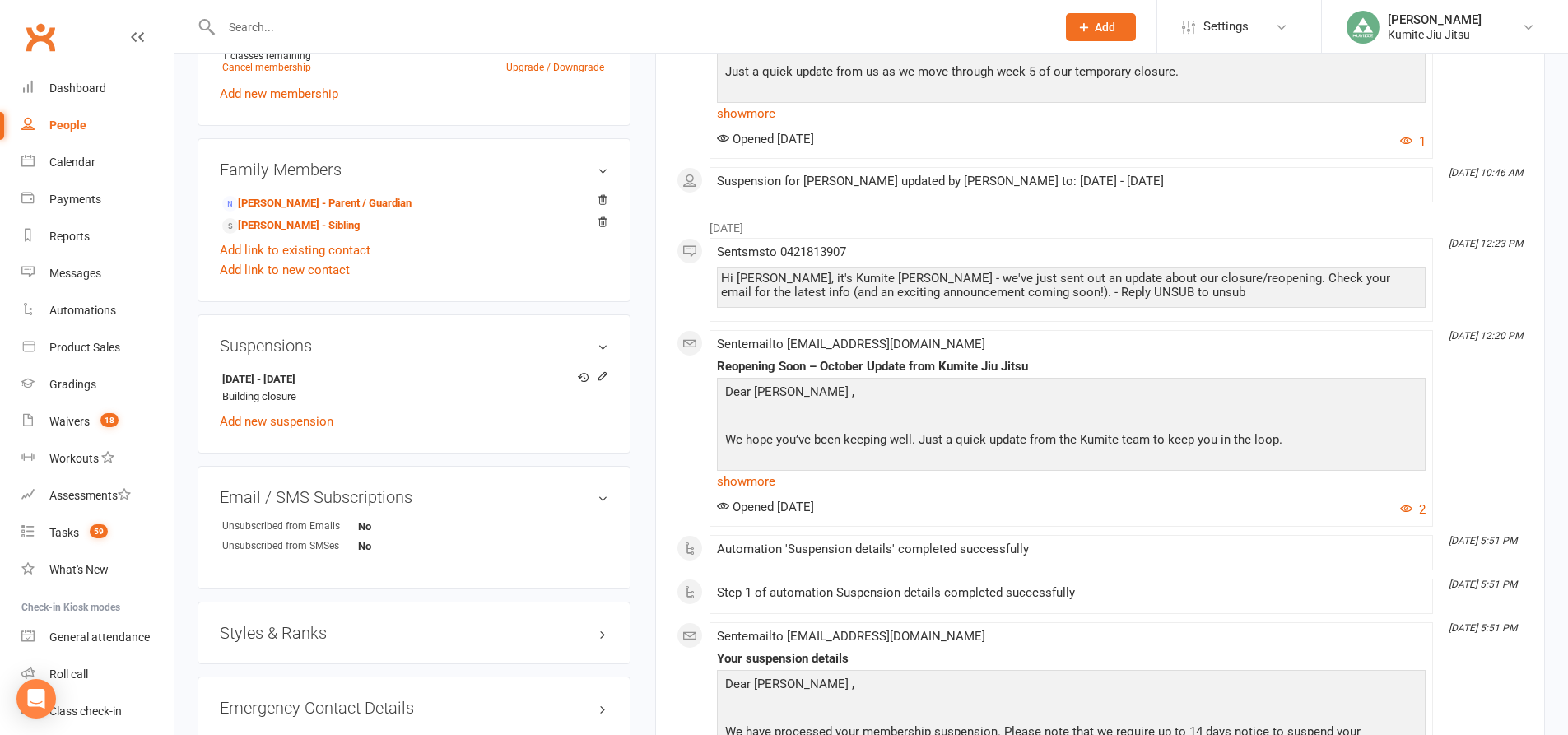
scroll to position [823, 0]
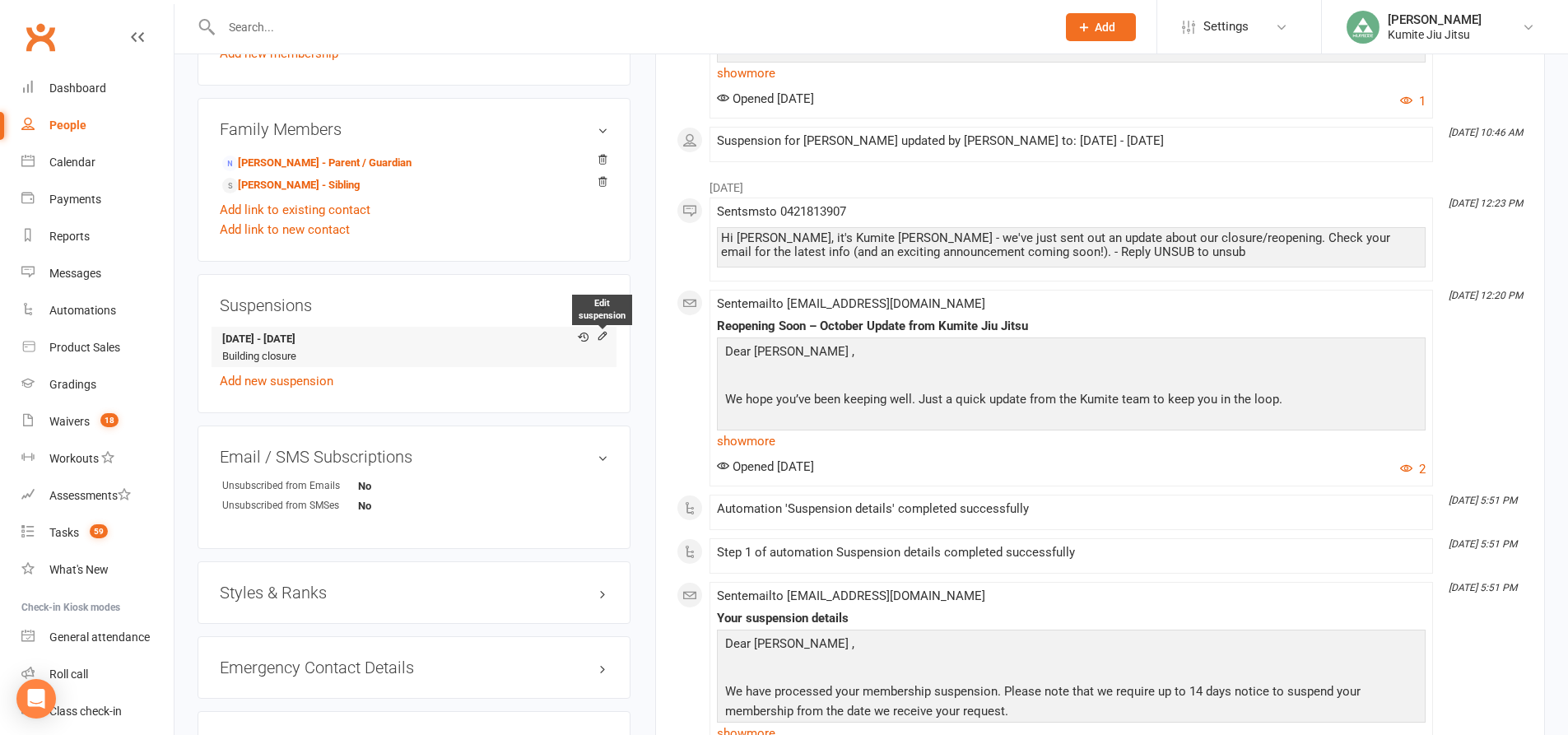
drag, startPoint x: 599, startPoint y: 335, endPoint x: 591, endPoint y: 327, distance: 11.3
click at [599, 335] on icon at bounding box center [602, 335] width 11 height 11
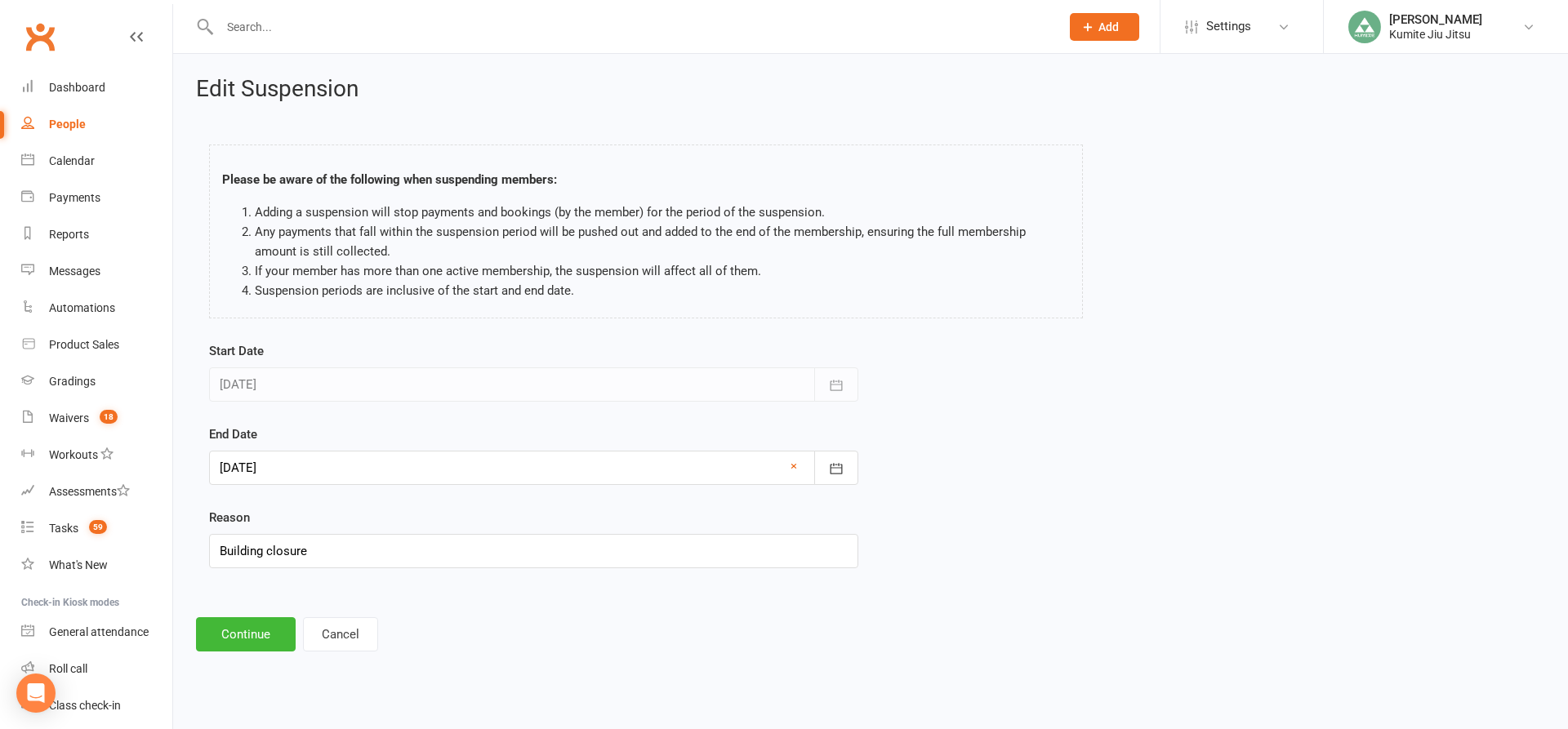
click at [299, 463] on div at bounding box center [533, 467] width 649 height 34
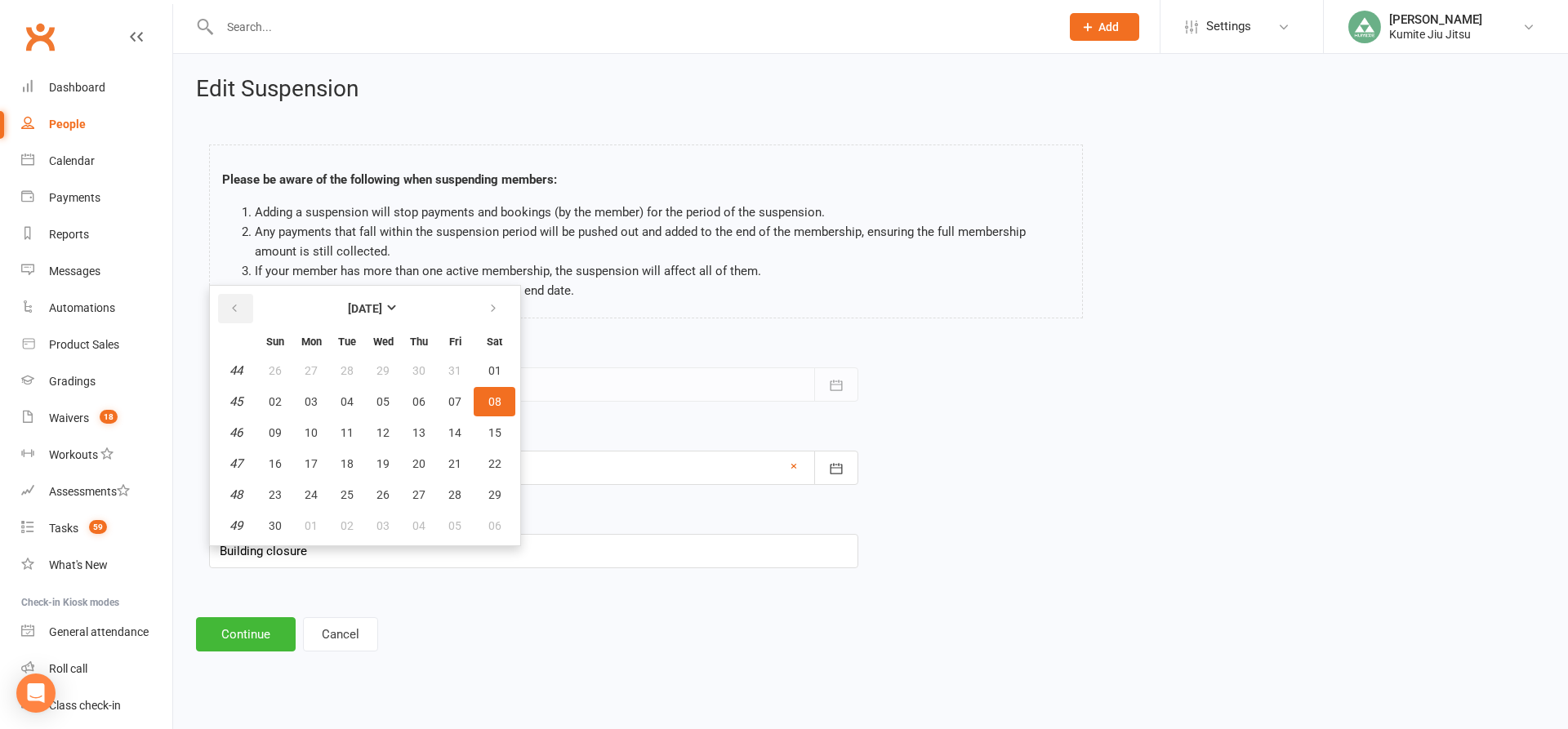
click at [240, 312] on icon "button" at bounding box center [233, 308] width 11 height 13
click at [314, 431] on span "13" at bounding box center [311, 432] width 13 height 13
type input "[DATE]"
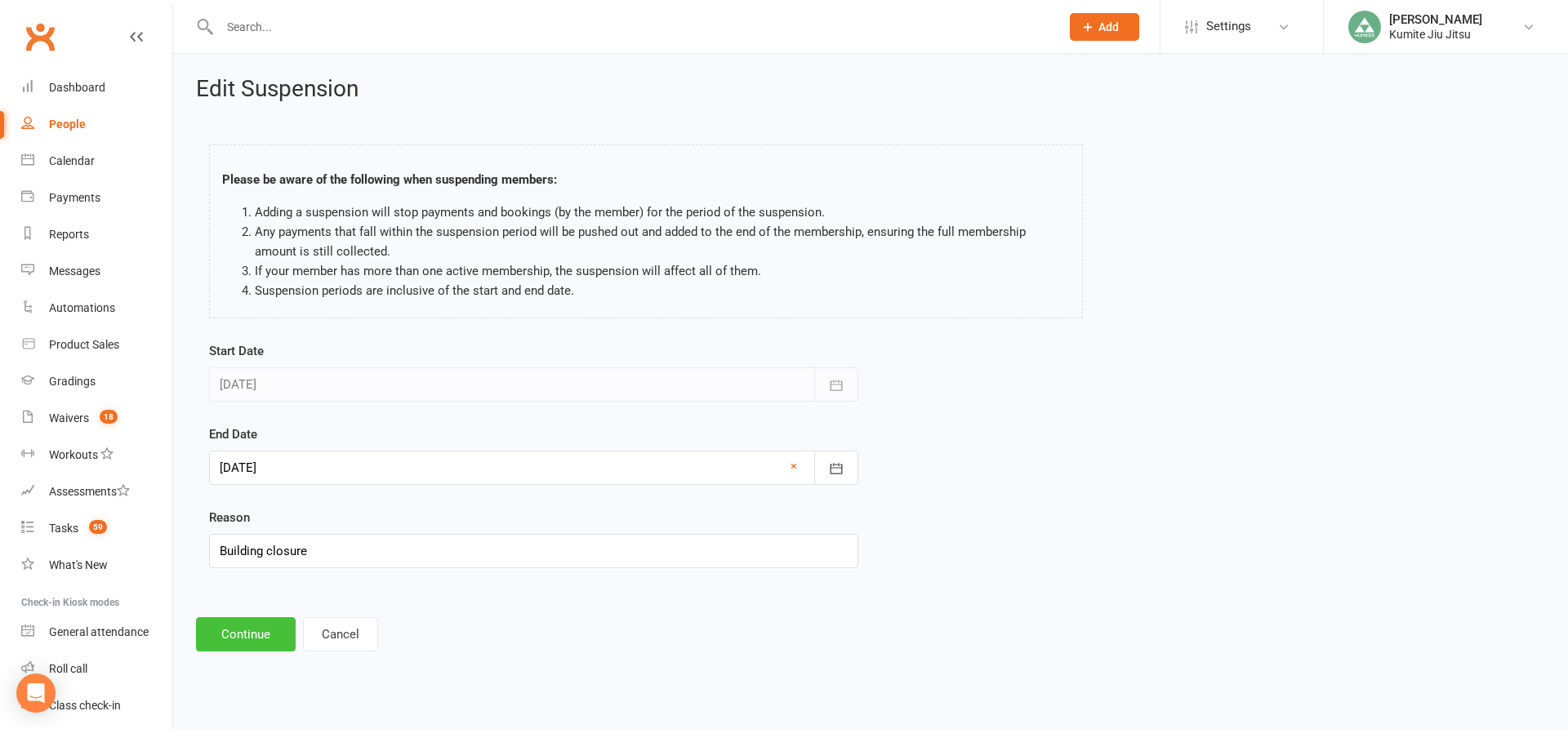
click at [259, 631] on button "Continue" at bounding box center [246, 634] width 99 height 34
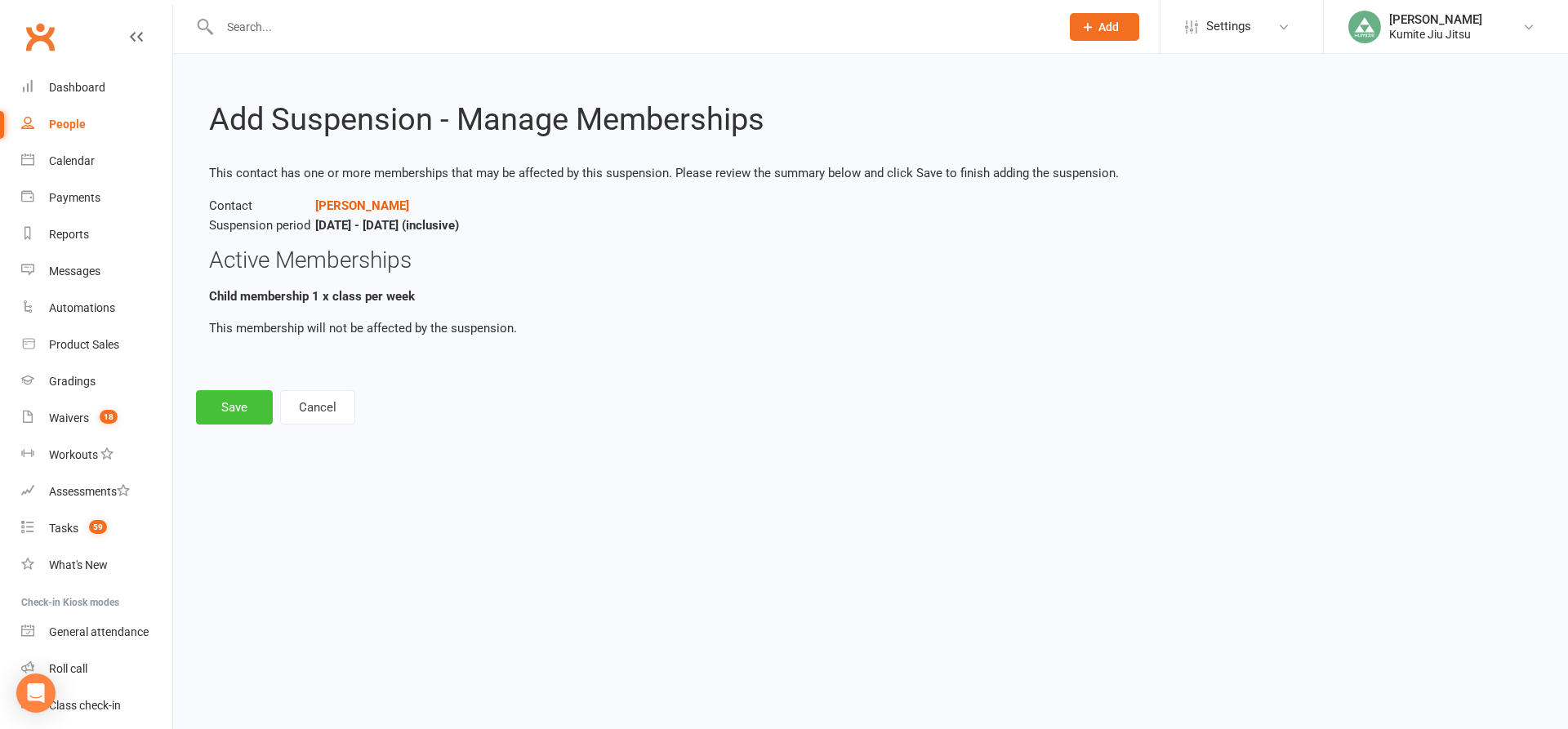
click at [251, 408] on button "Save" at bounding box center [234, 407] width 77 height 34
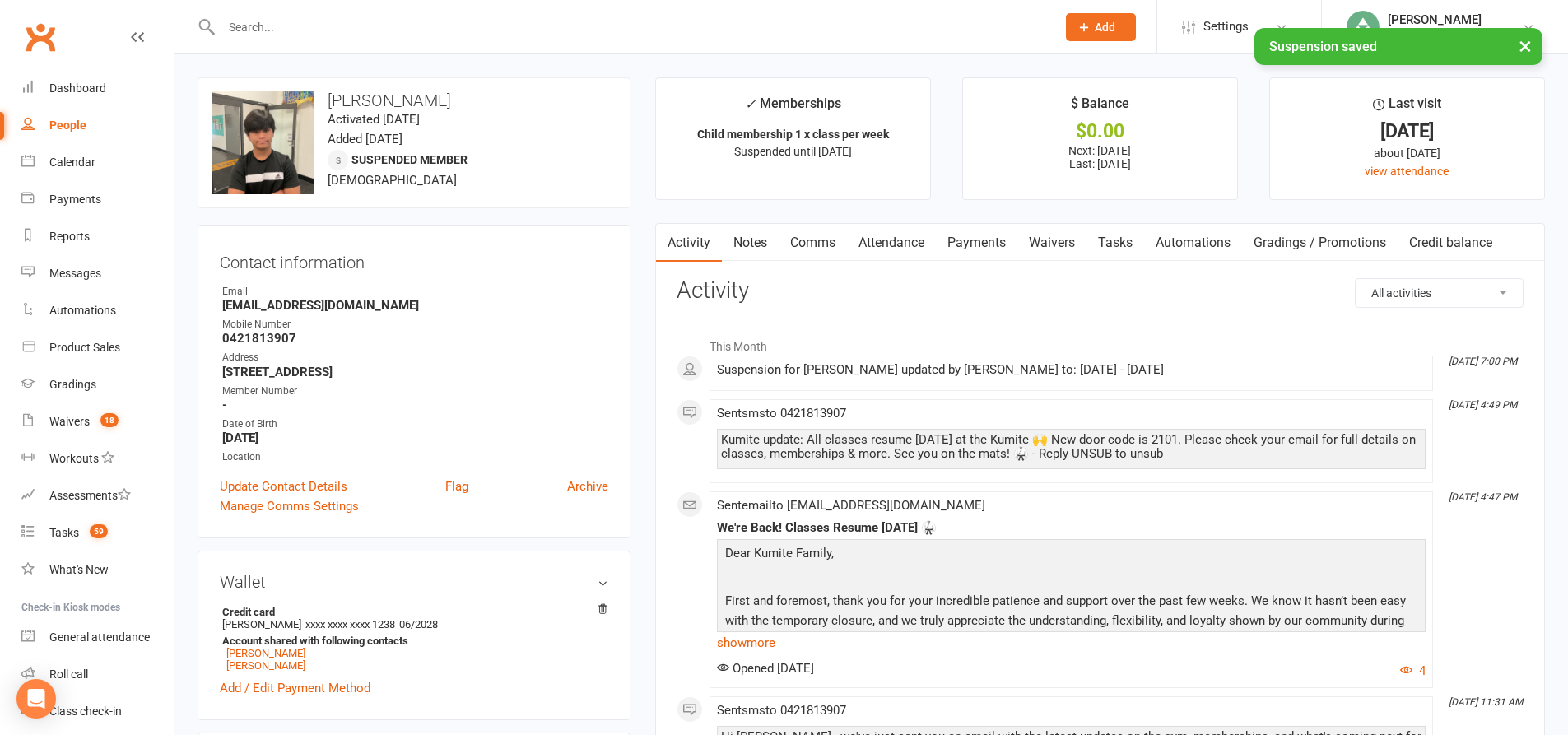
click at [979, 243] on link "Payments" at bounding box center [976, 242] width 82 height 38
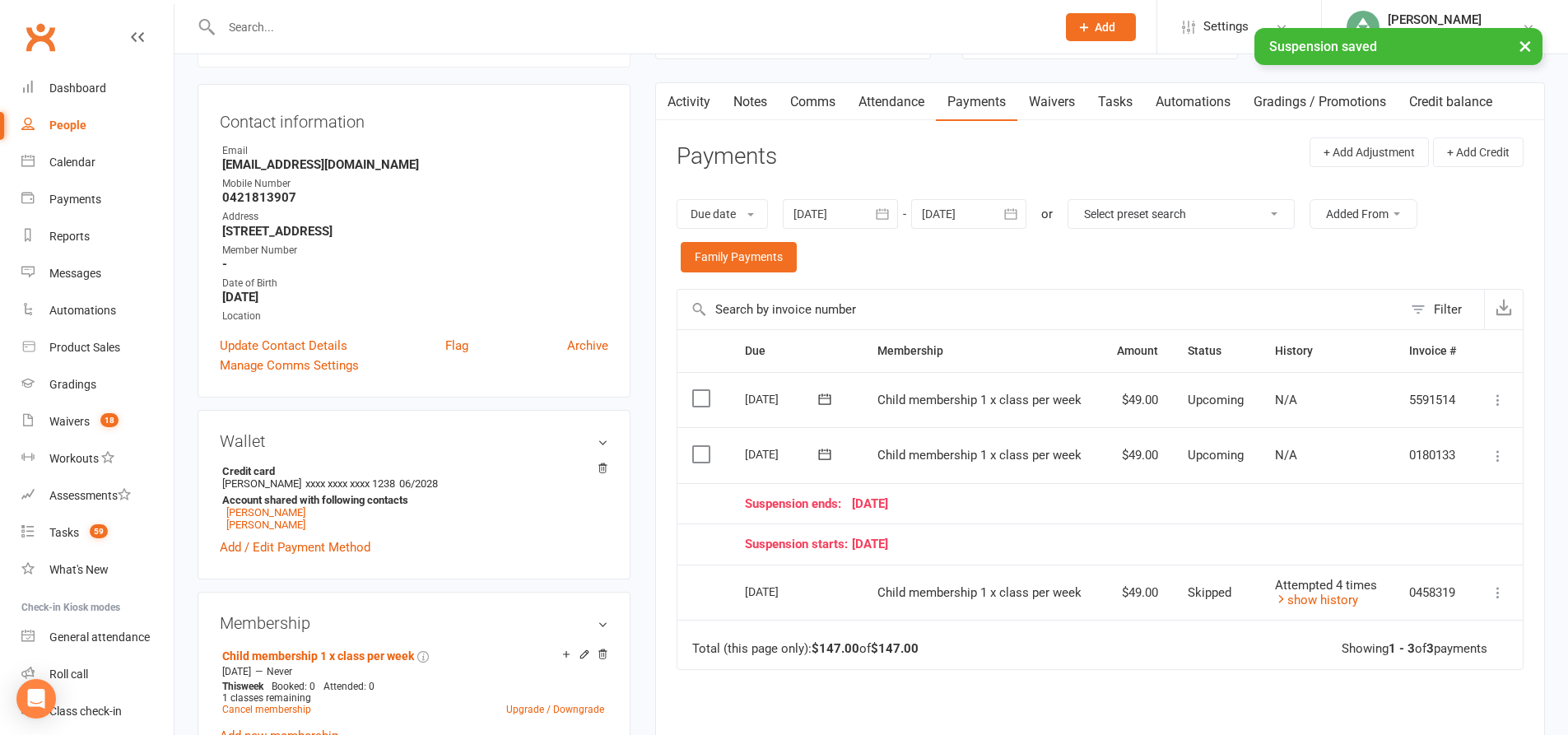
scroll to position [164, 0]
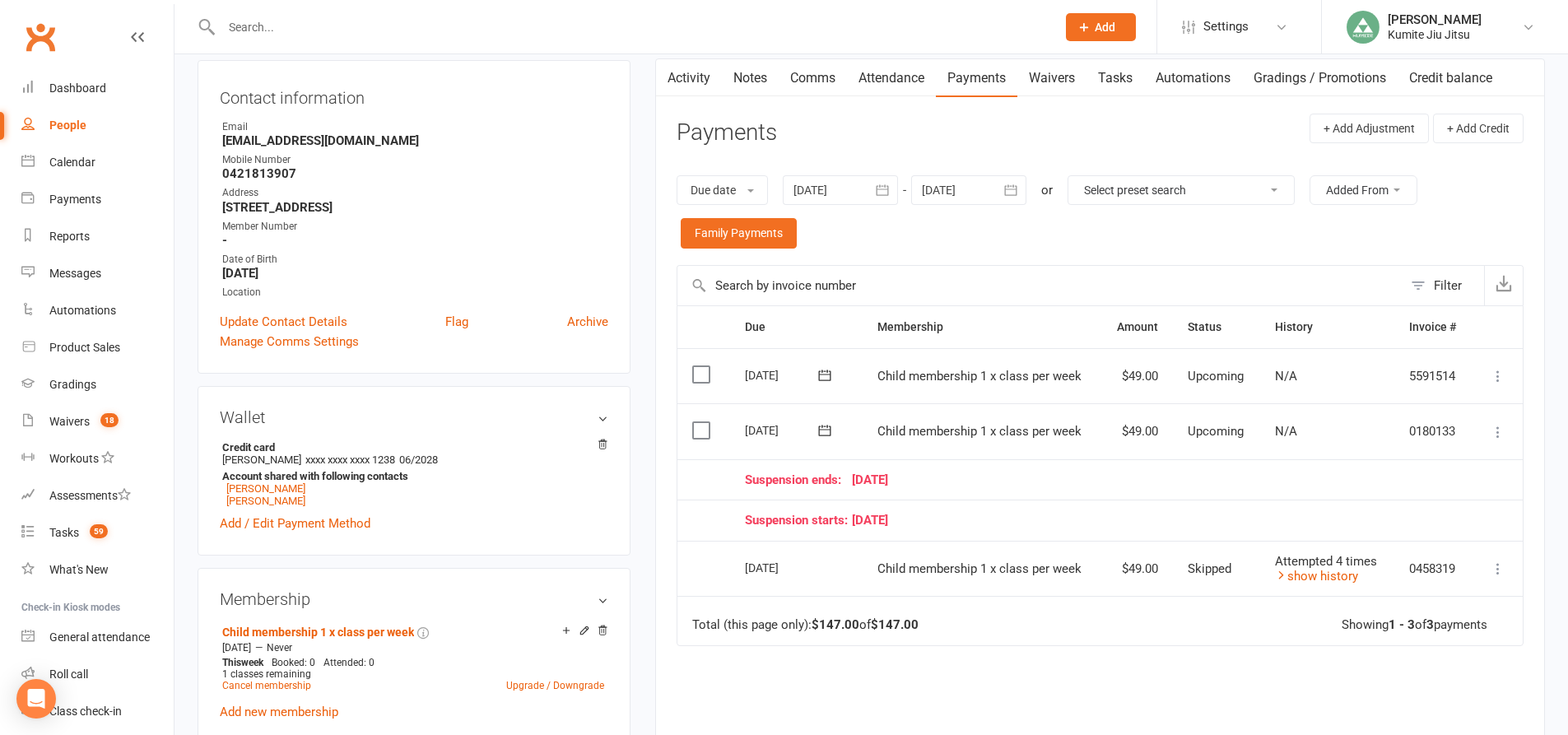
click at [1493, 429] on icon at bounding box center [1498, 432] width 17 height 17
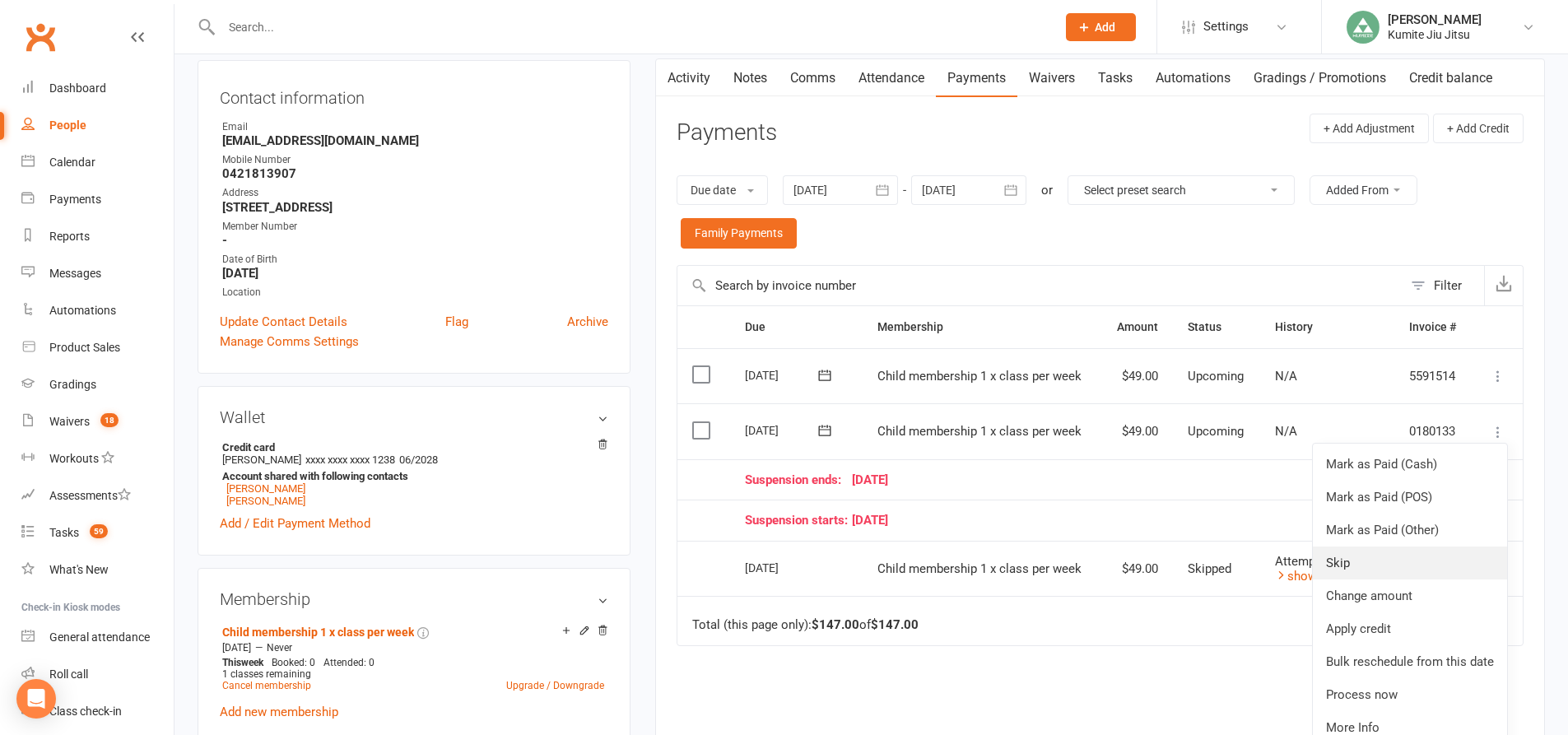
click at [1376, 559] on link "Skip" at bounding box center [1409, 562] width 194 height 32
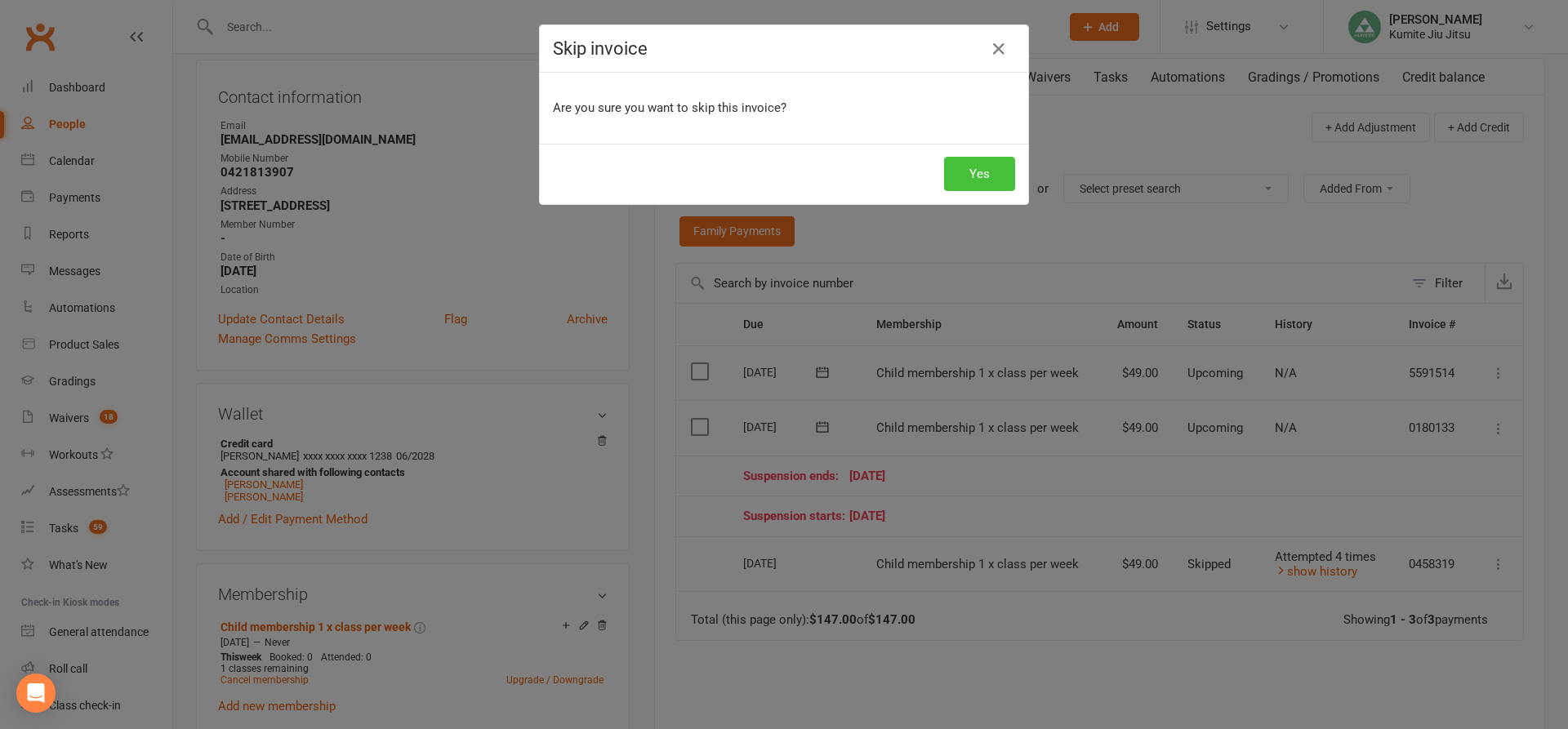
click at [977, 172] on button "Yes" at bounding box center [980, 173] width 71 height 34
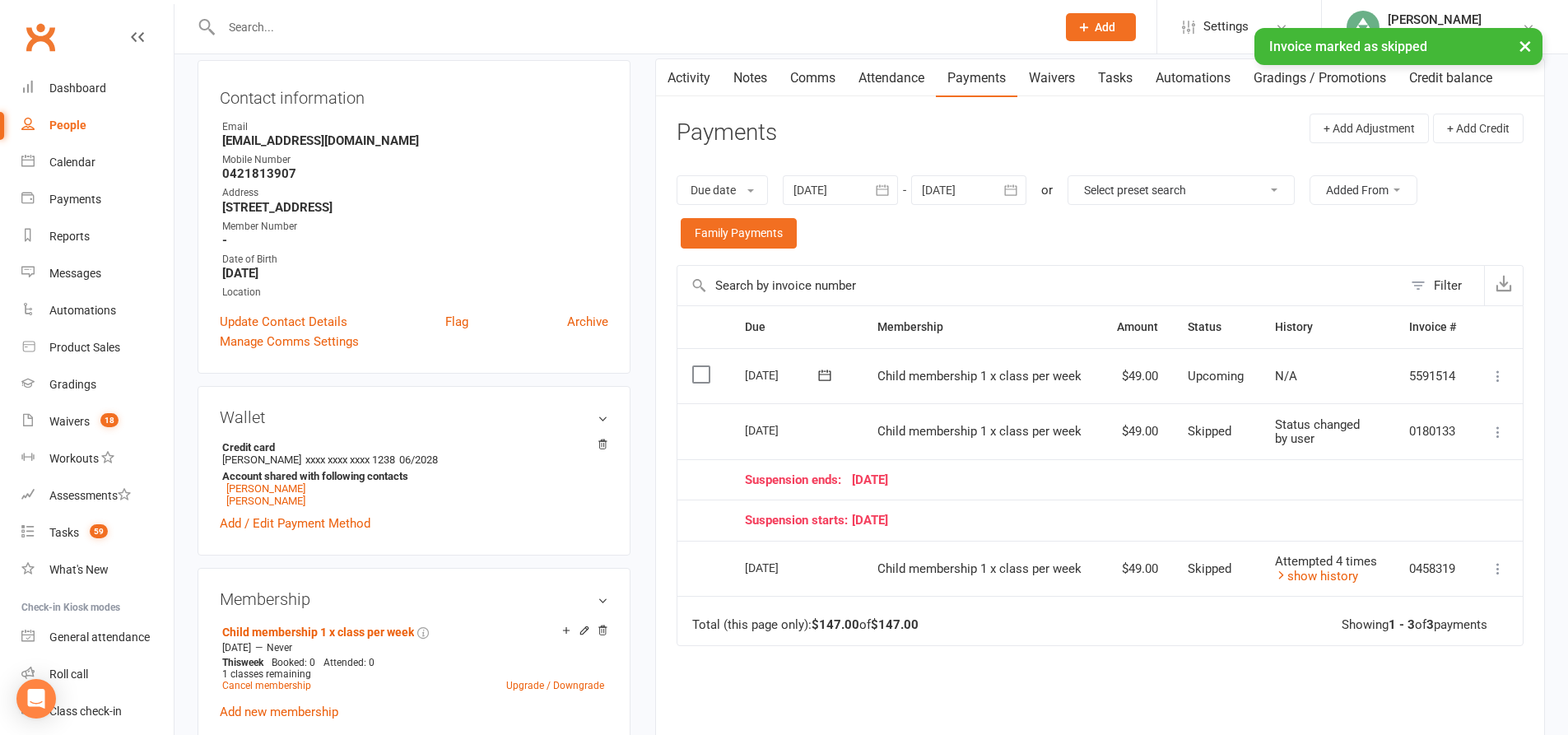
click at [1118, 79] on link "Tasks" at bounding box center [1115, 77] width 58 height 38
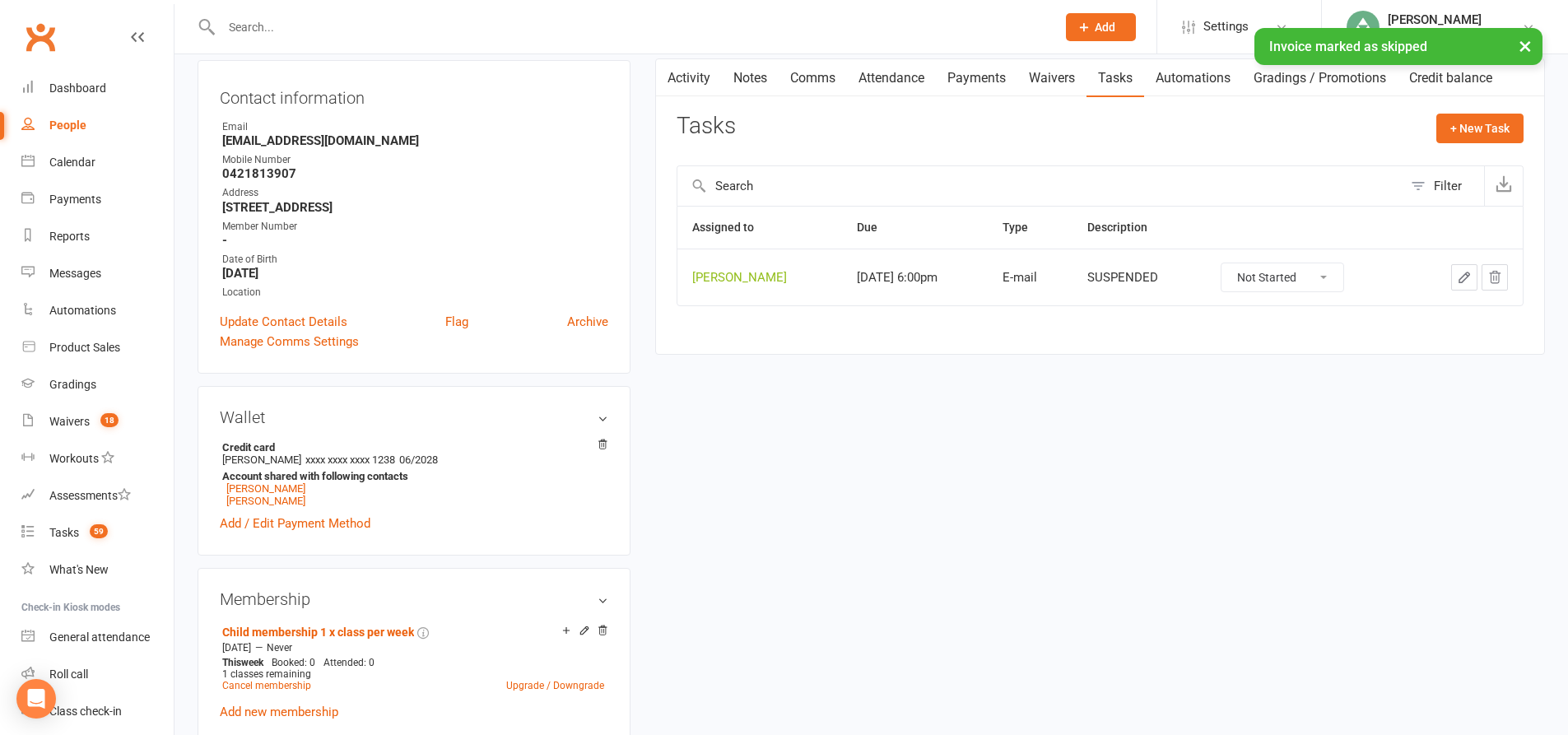
click at [1497, 277] on icon "button" at bounding box center [1494, 277] width 15 height 15
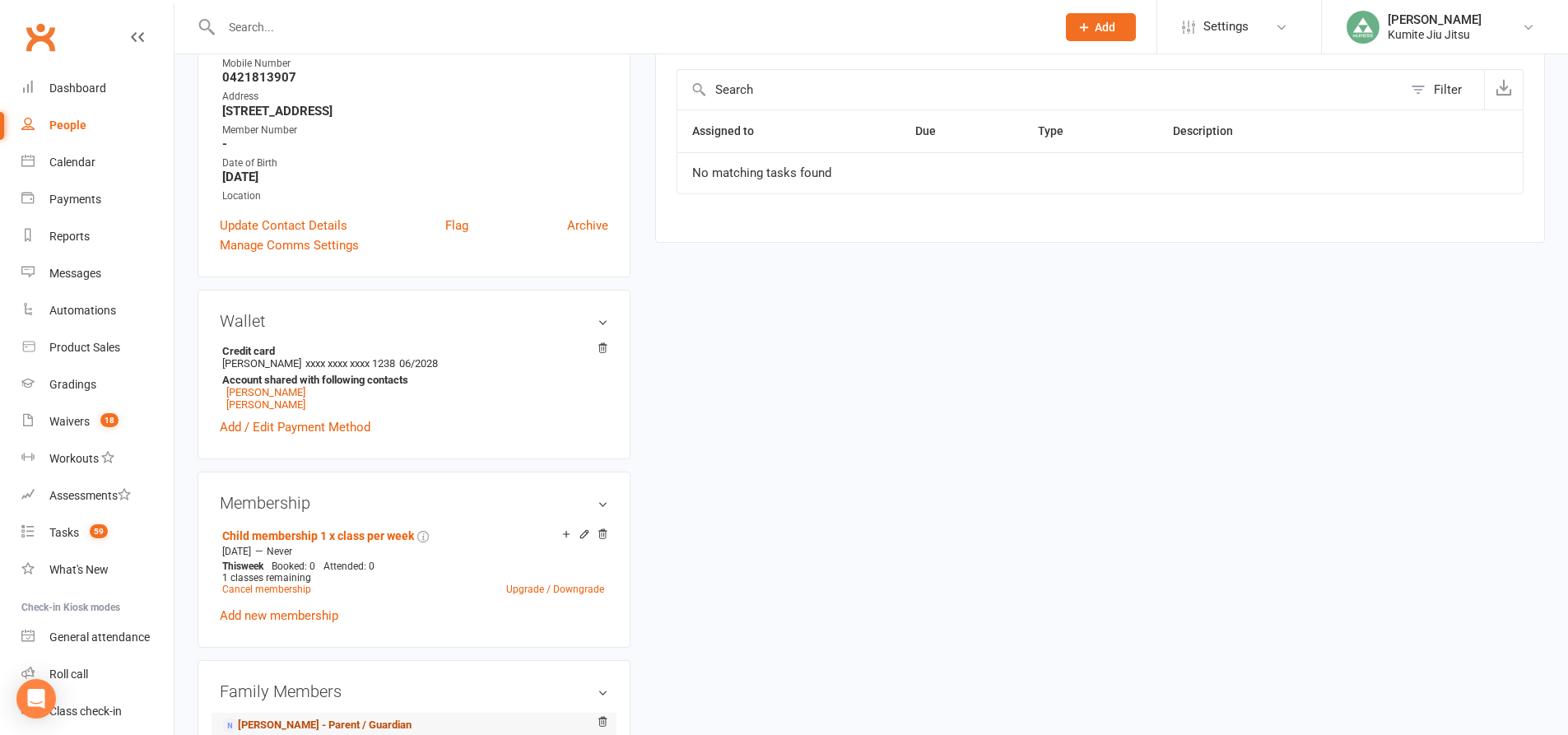
scroll to position [412, 0]
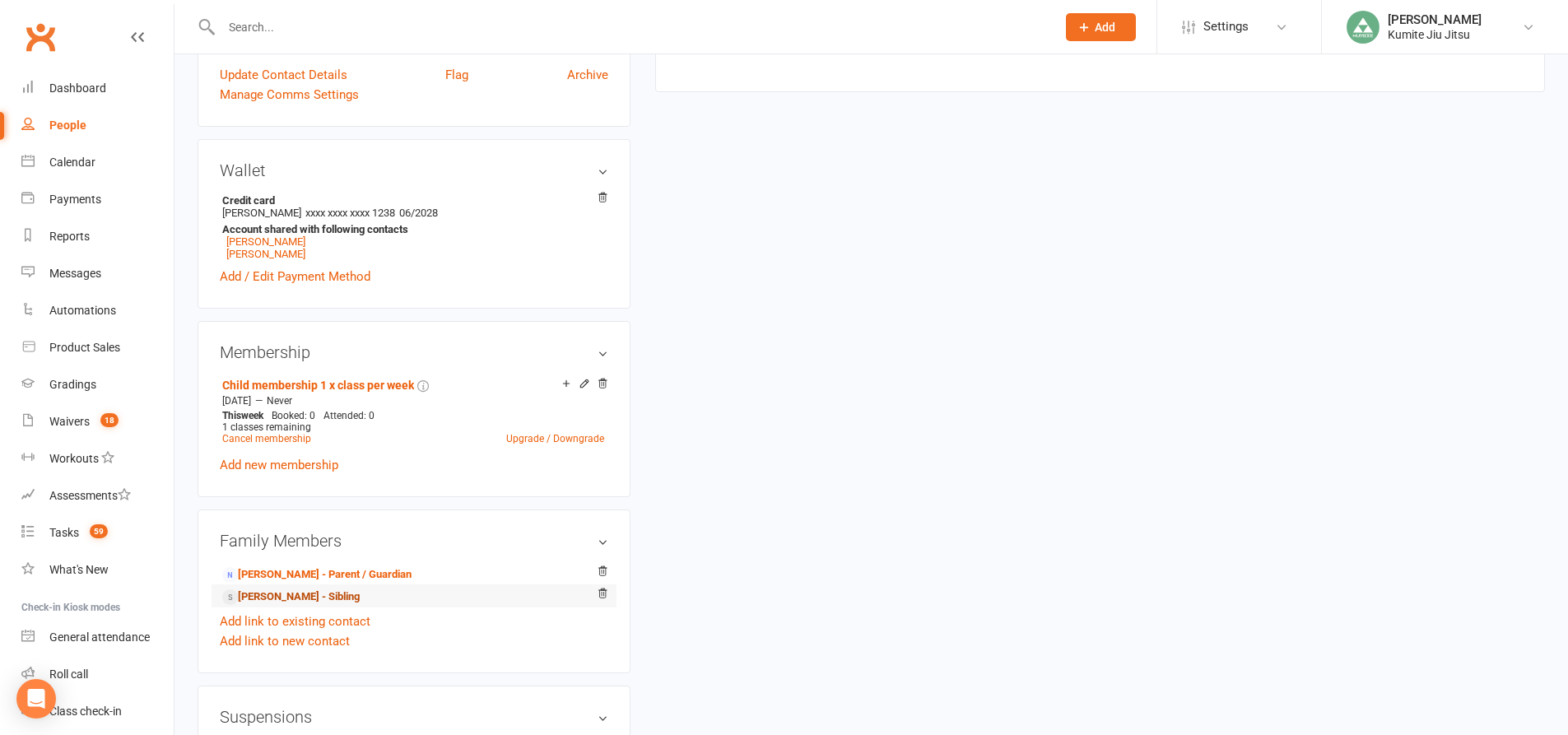
click at [273, 598] on link "[PERSON_NAME] - Sibling" at bounding box center [291, 597] width 138 height 18
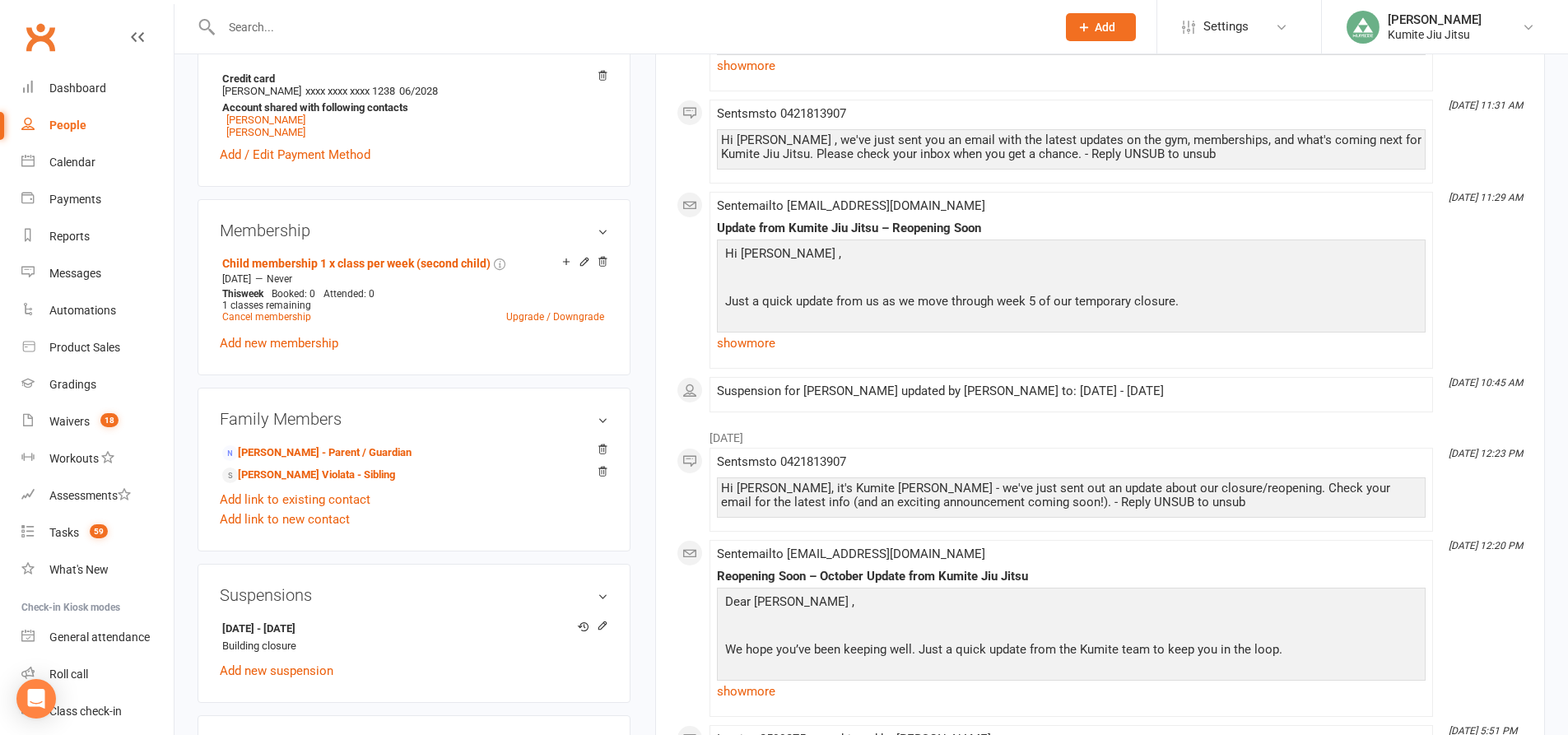
scroll to position [659, 0]
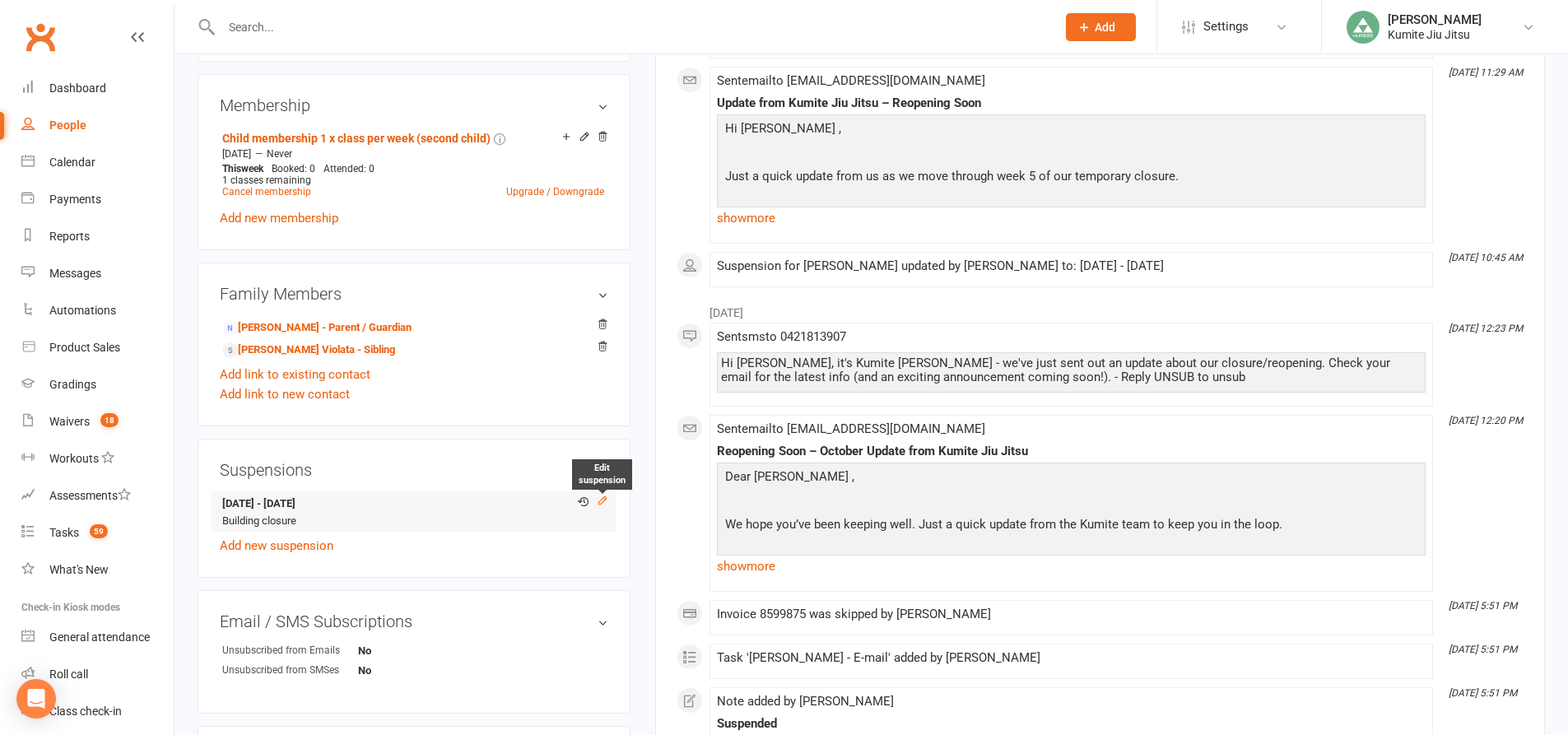
click at [605, 497] on icon at bounding box center [602, 500] width 7 height 7
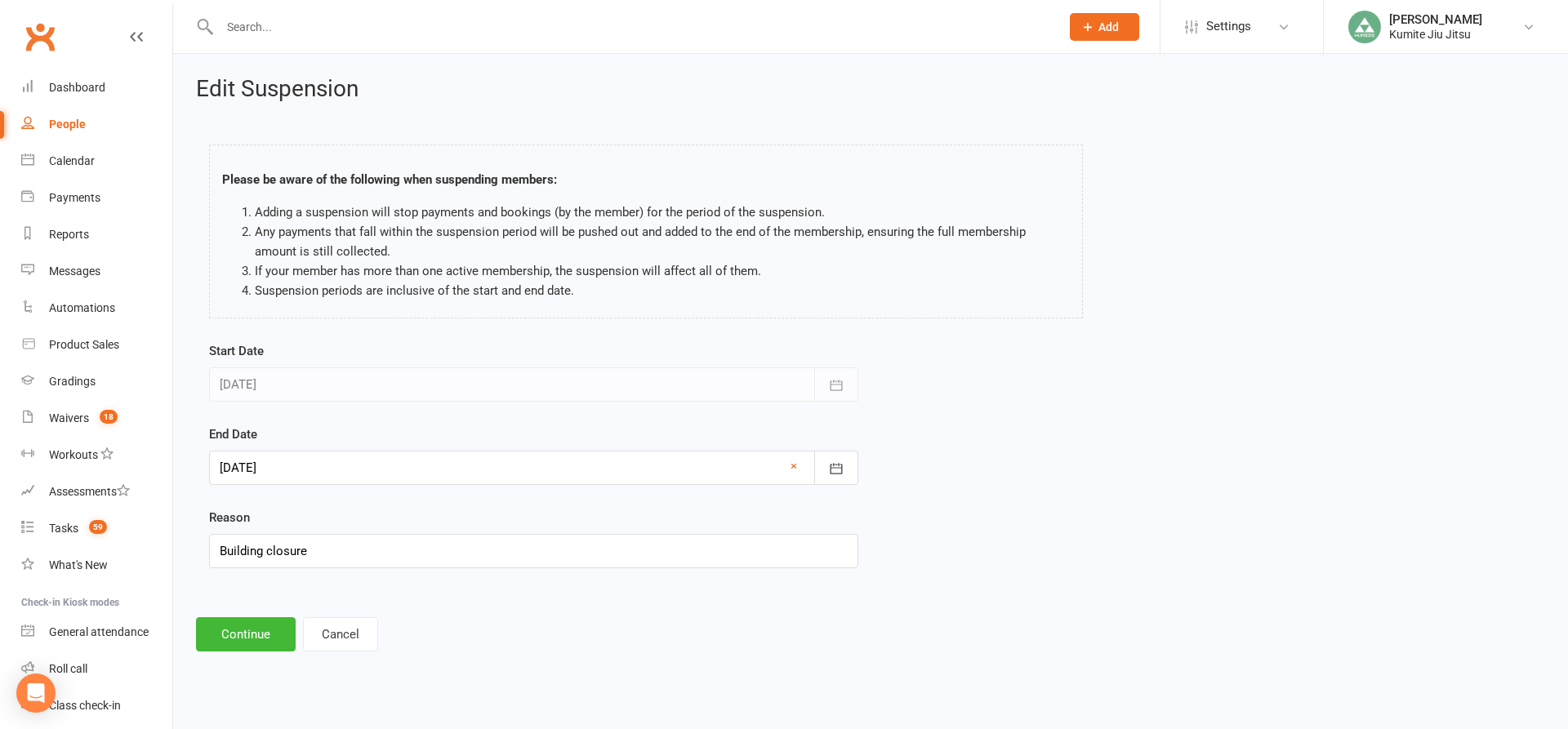
click at [254, 463] on div at bounding box center [533, 467] width 649 height 34
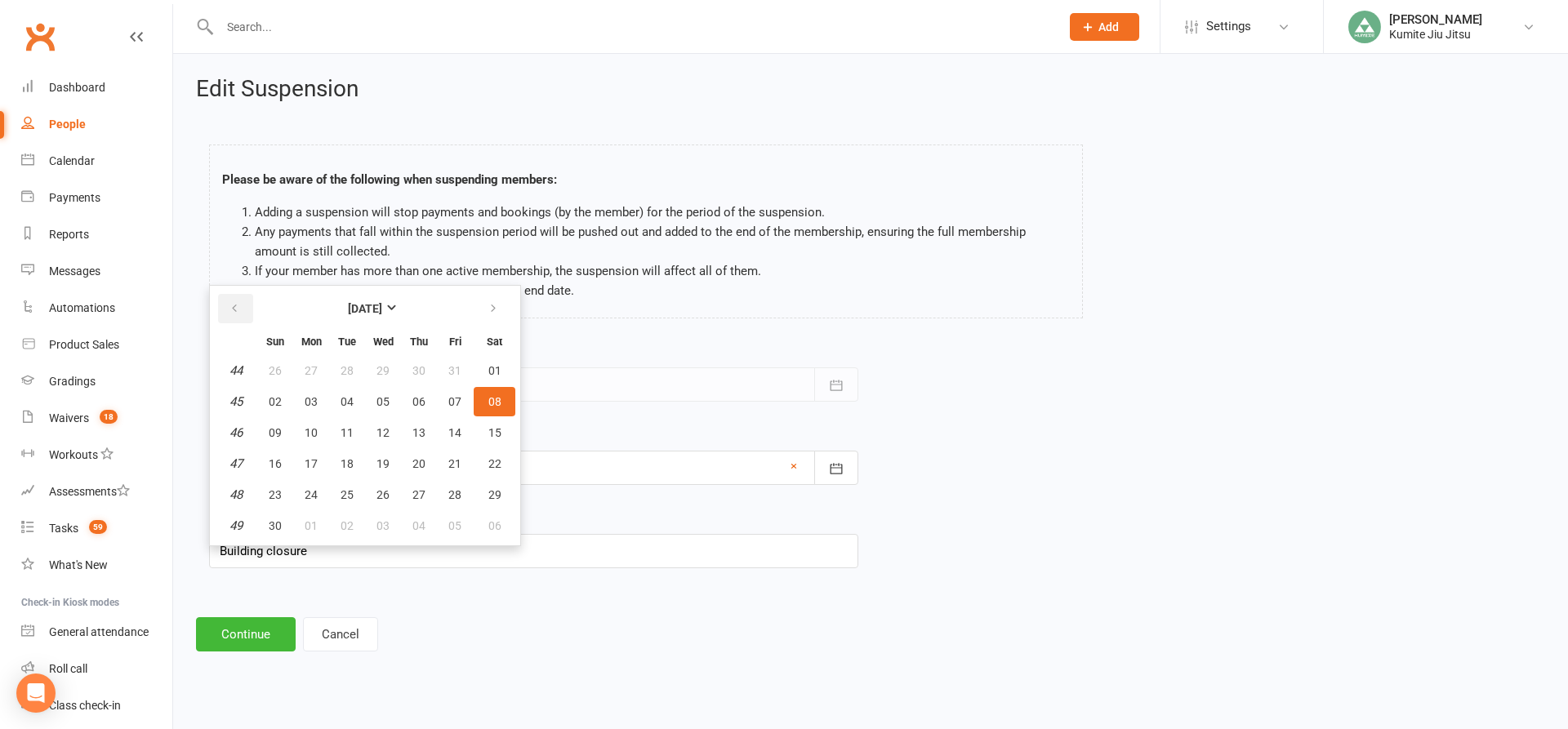
click at [236, 306] on icon "button" at bounding box center [233, 308] width 11 height 13
click at [307, 435] on span "13" at bounding box center [311, 432] width 13 height 13
type input "[DATE]"
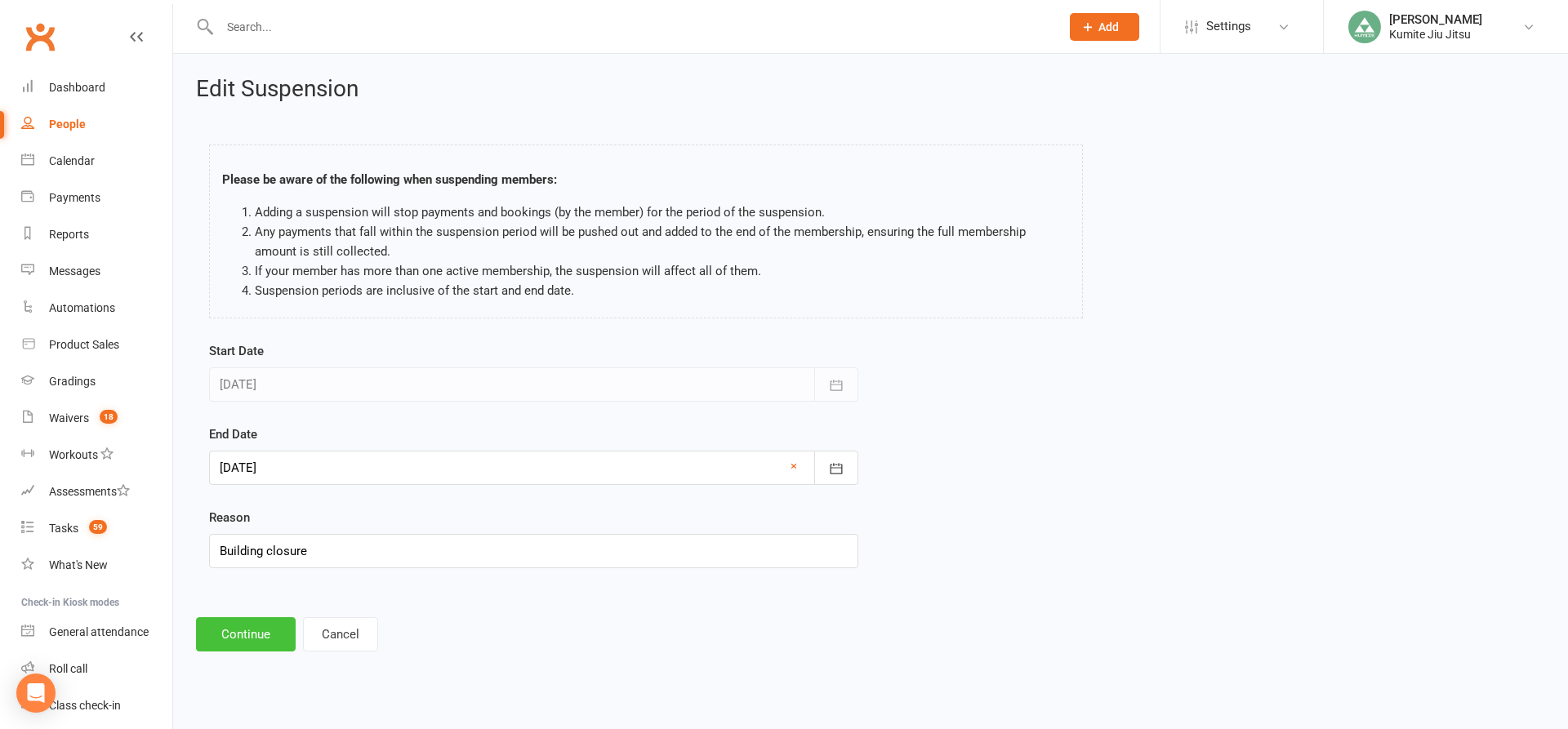
click at [243, 630] on button "Continue" at bounding box center [246, 634] width 99 height 34
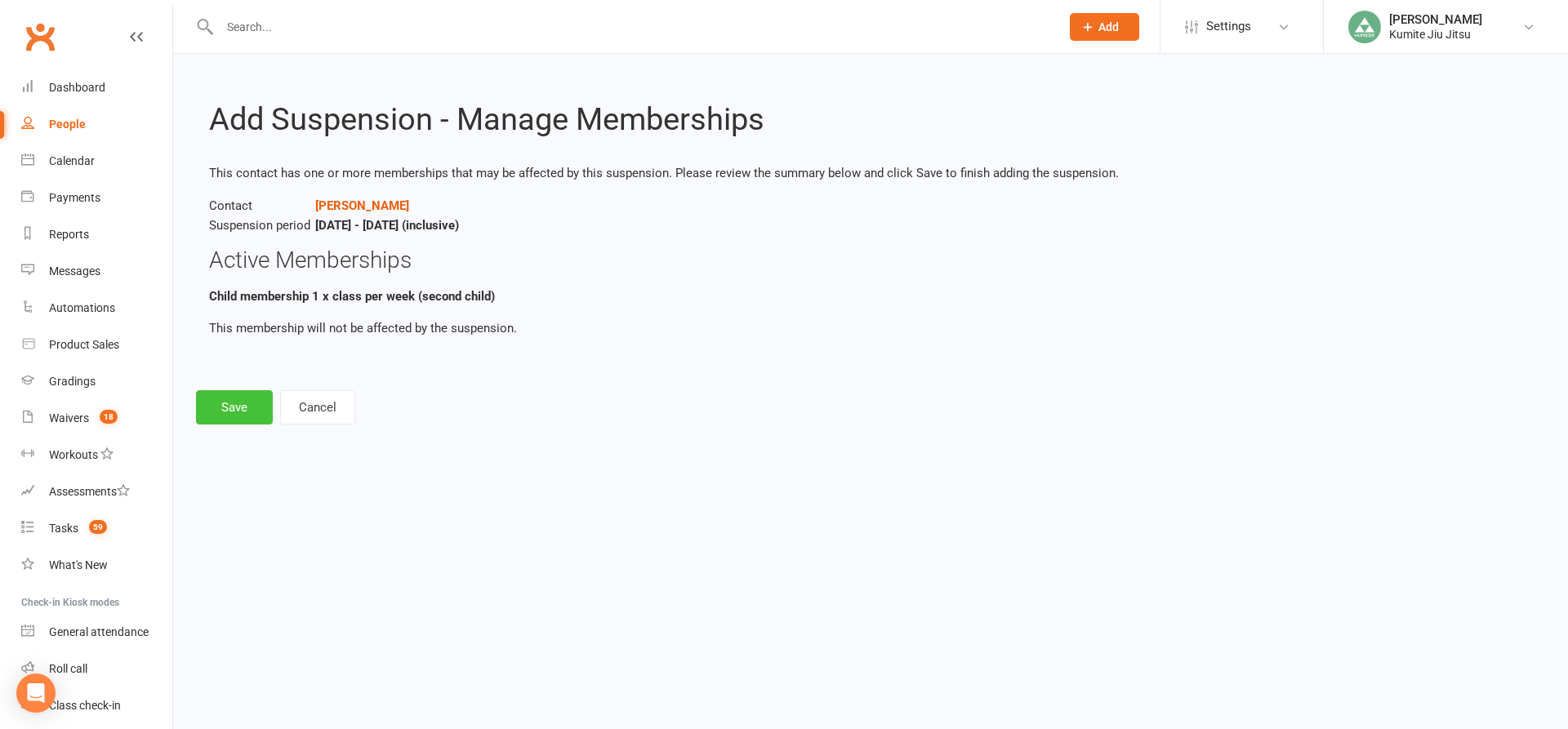
click at [239, 400] on button "Save" at bounding box center [234, 407] width 77 height 34
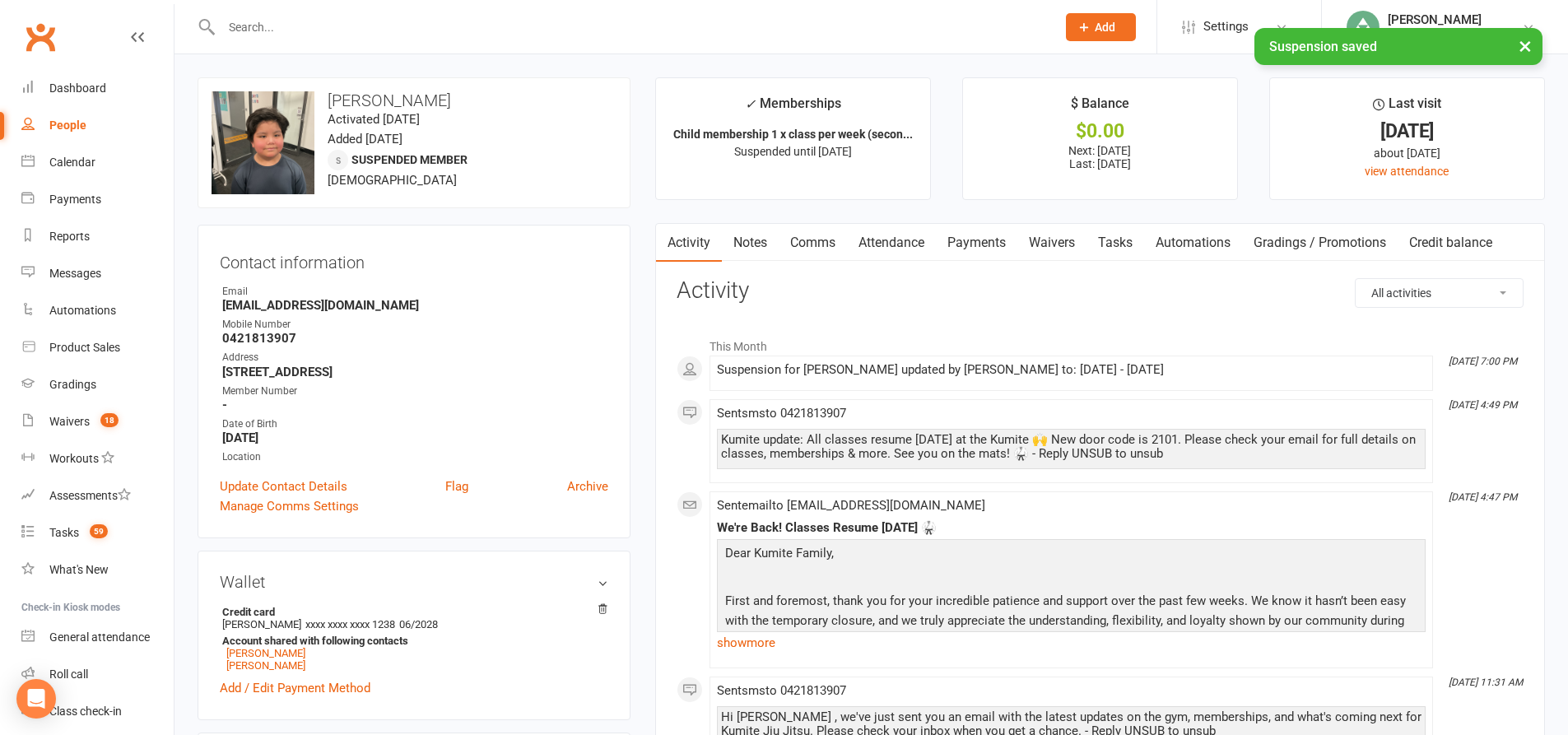
click at [986, 242] on link "Payments" at bounding box center [976, 242] width 82 height 38
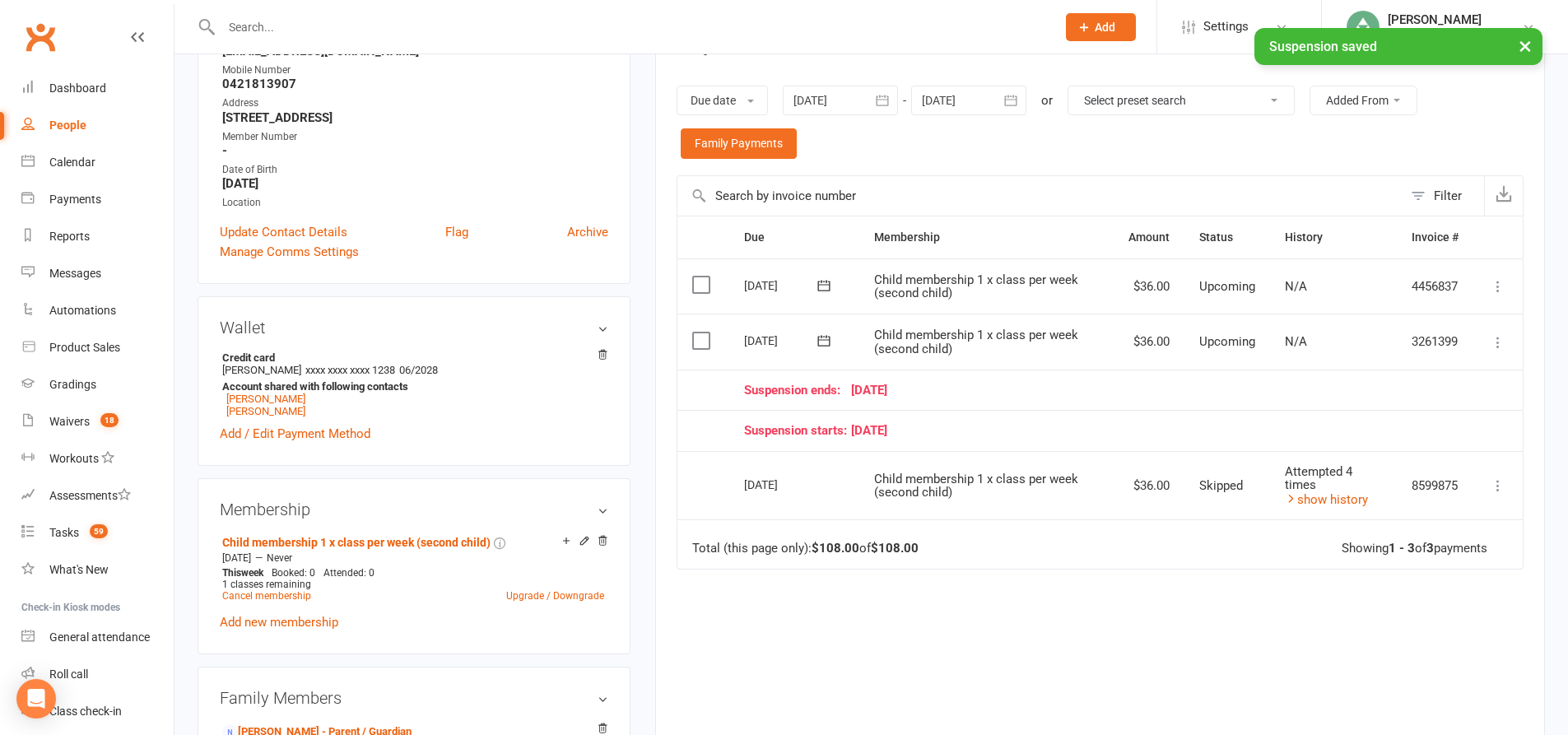
scroll to position [247, 0]
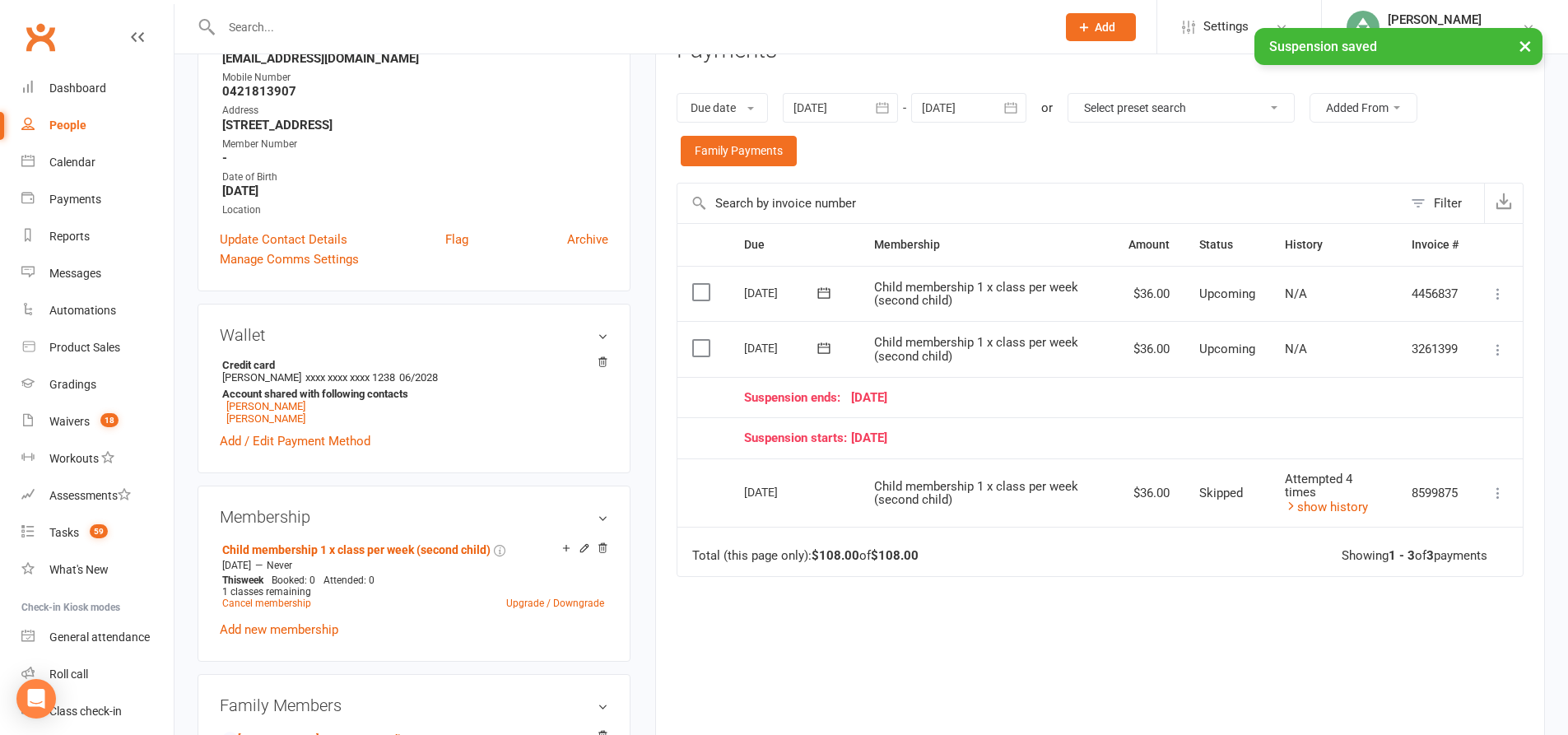
click at [1497, 350] on icon at bounding box center [1498, 349] width 17 height 17
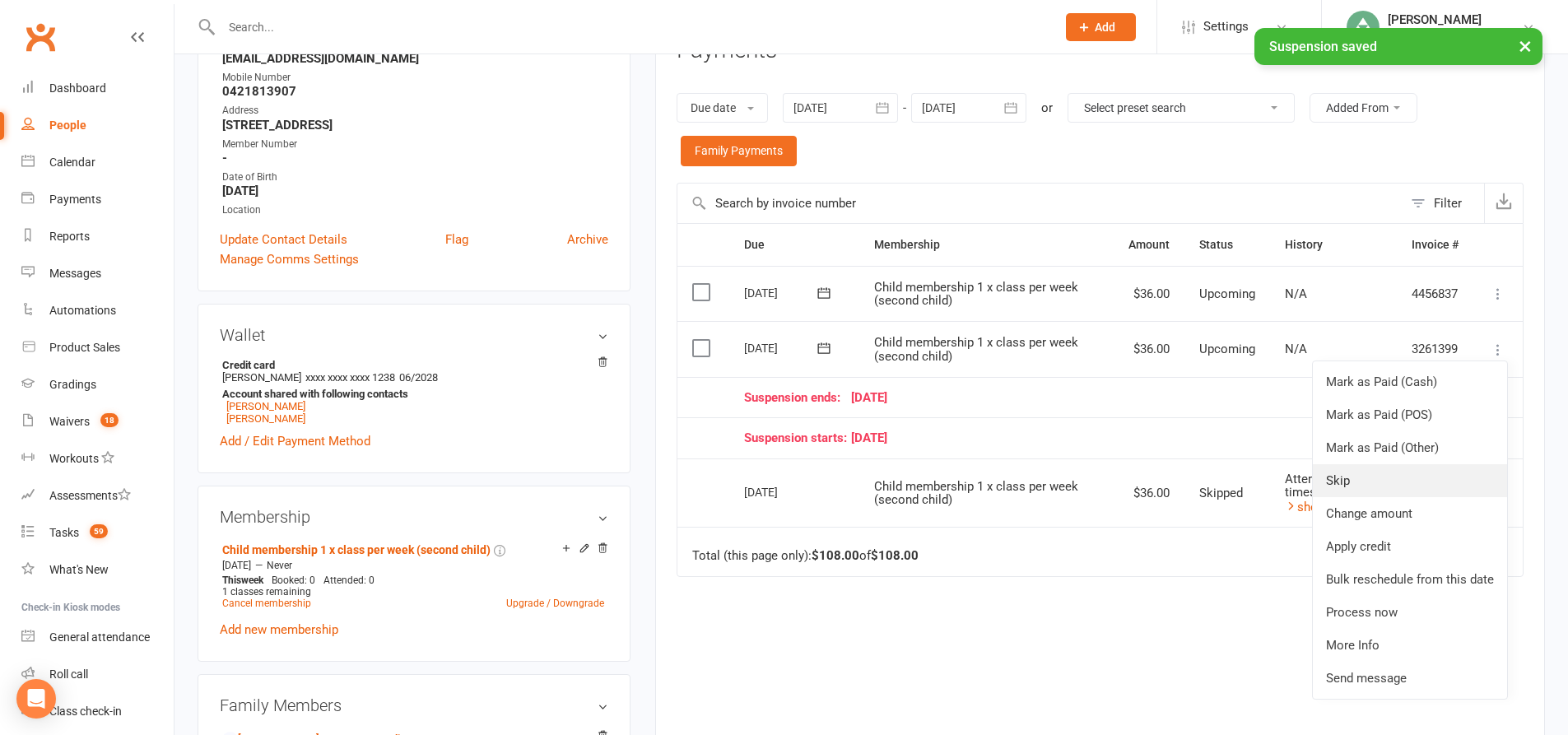
click at [1359, 473] on link "Skip" at bounding box center [1409, 480] width 194 height 32
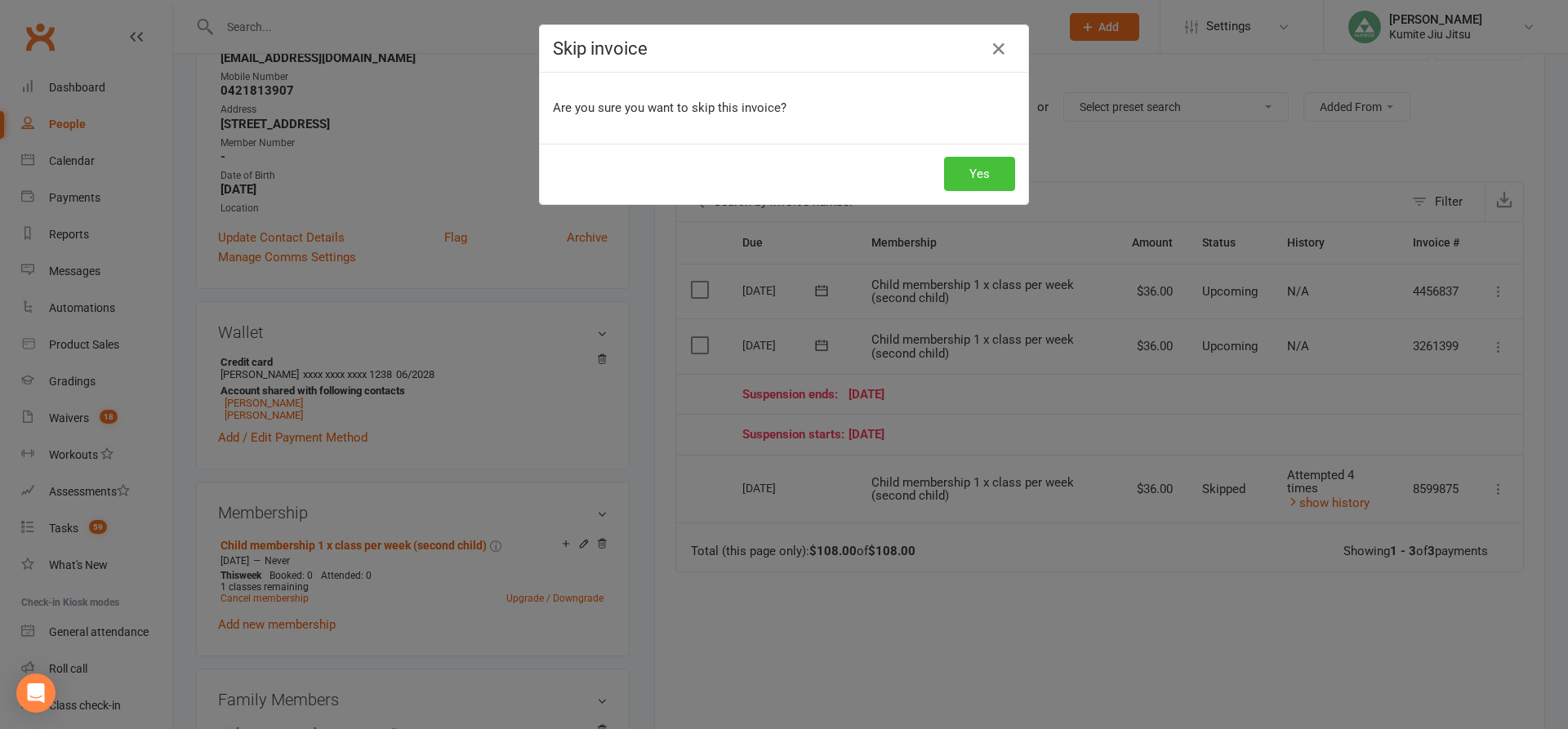
click at [977, 172] on button "Yes" at bounding box center [980, 173] width 71 height 34
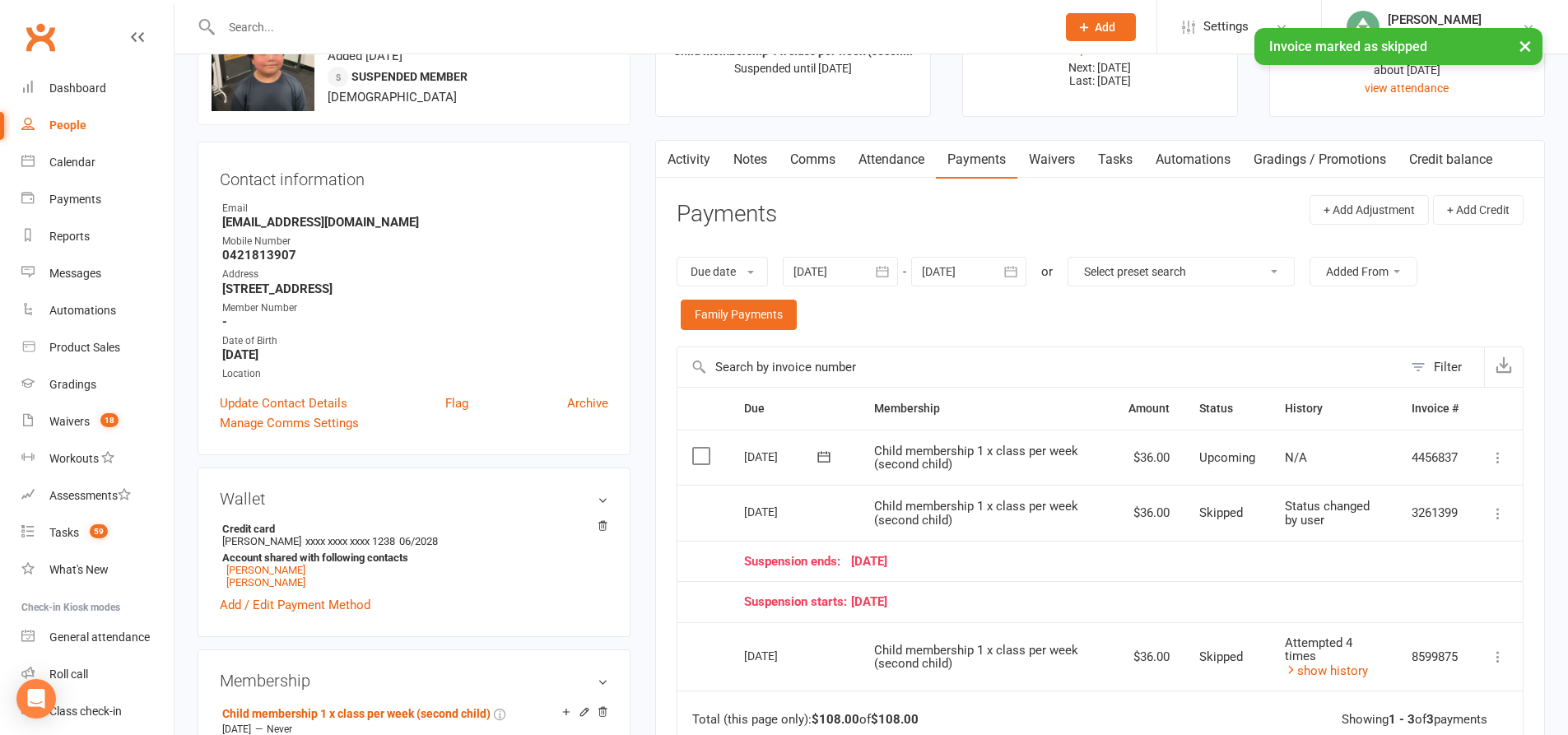
scroll to position [83, 0]
click at [1118, 164] on link "Tasks" at bounding box center [1115, 160] width 58 height 38
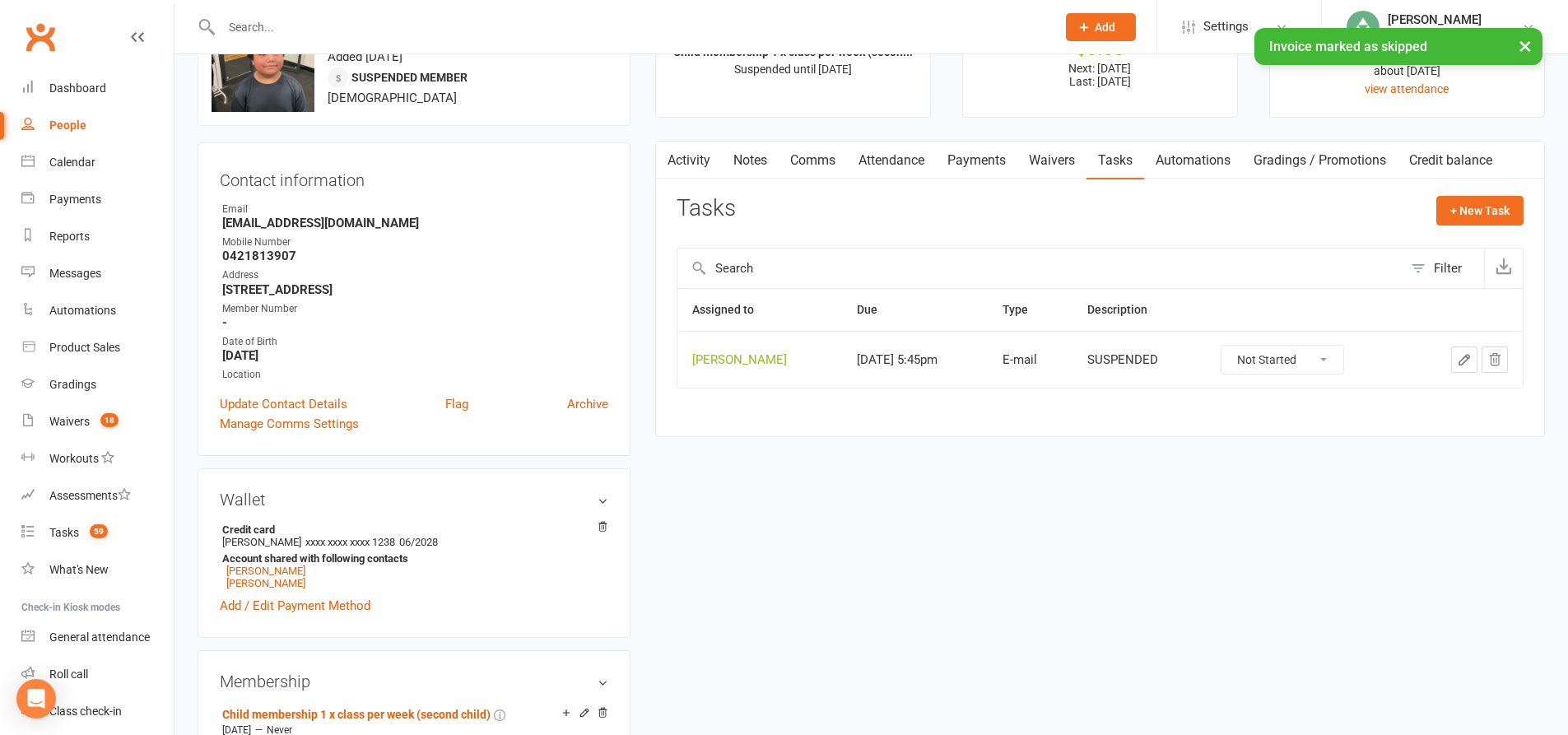
click at [1494, 356] on icon "button" at bounding box center [1495, 359] width 11 height 11
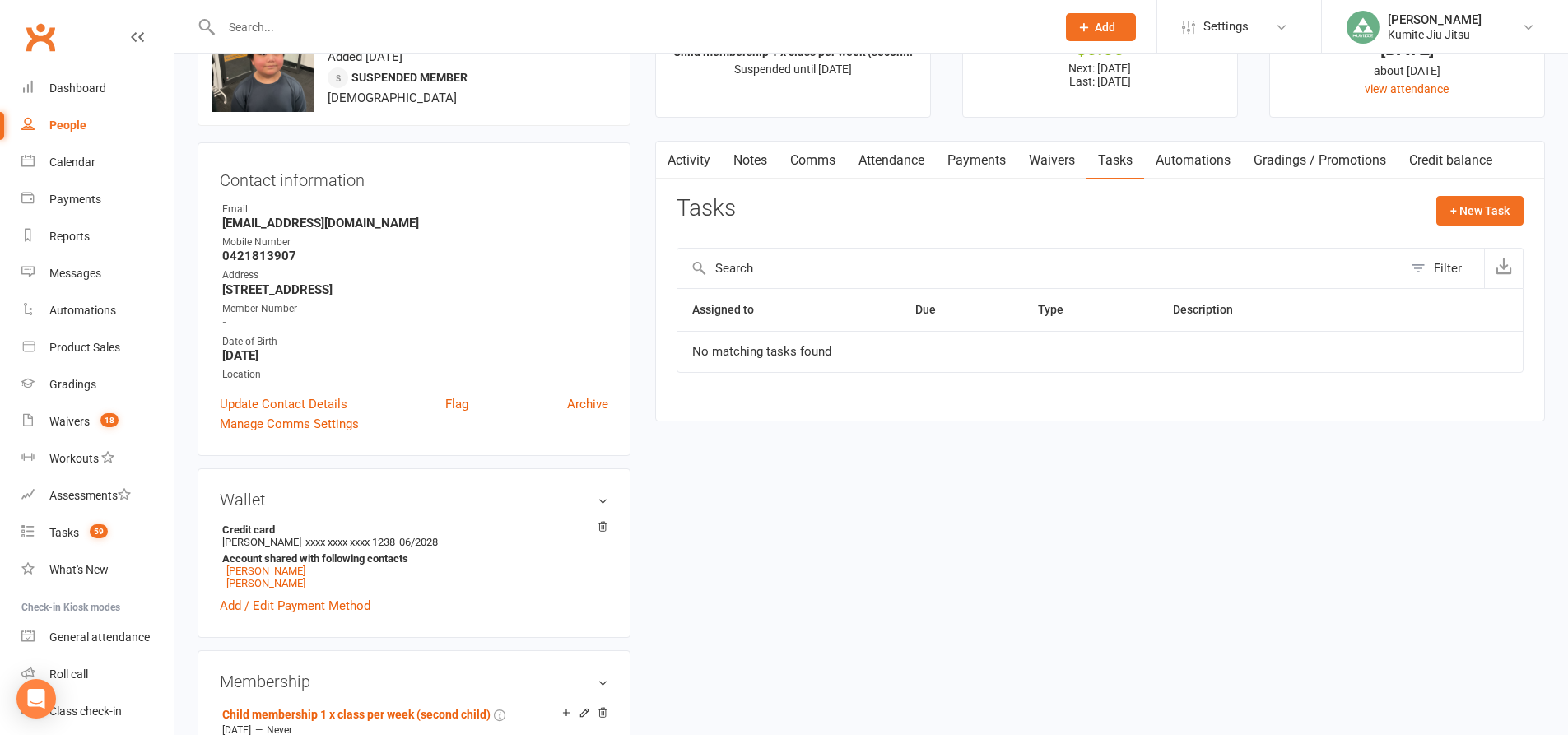
drag, startPoint x: 431, startPoint y: 222, endPoint x: 256, endPoint y: 216, distance: 175.1
click at [253, 215] on li "Email [EMAIL_ADDRESS][DOMAIN_NAME]" at bounding box center [414, 216] width 388 height 29
copy li "akireevangelista161730@gmail.com"
click at [988, 169] on link "Payments" at bounding box center [976, 160] width 82 height 38
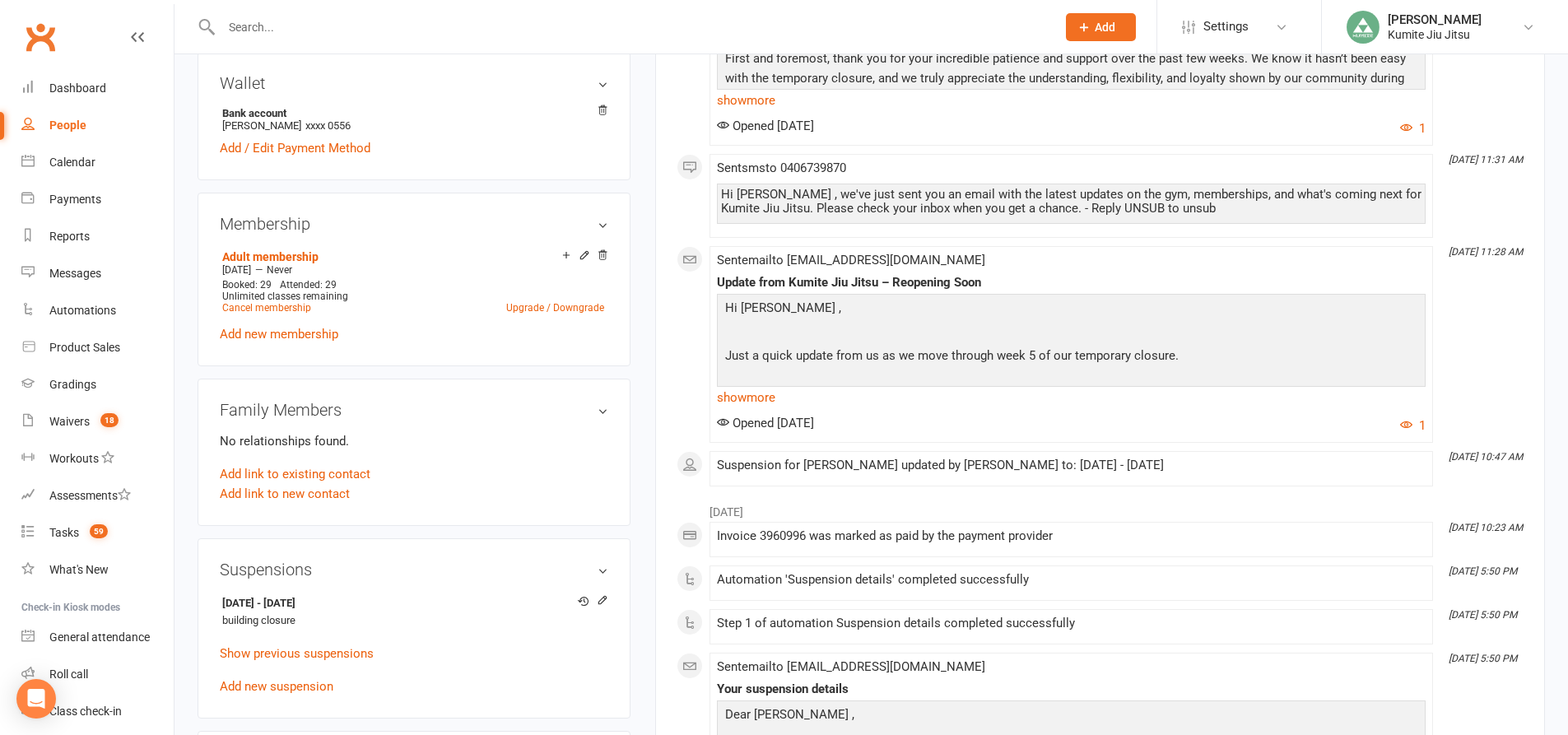
scroll to position [741, 0]
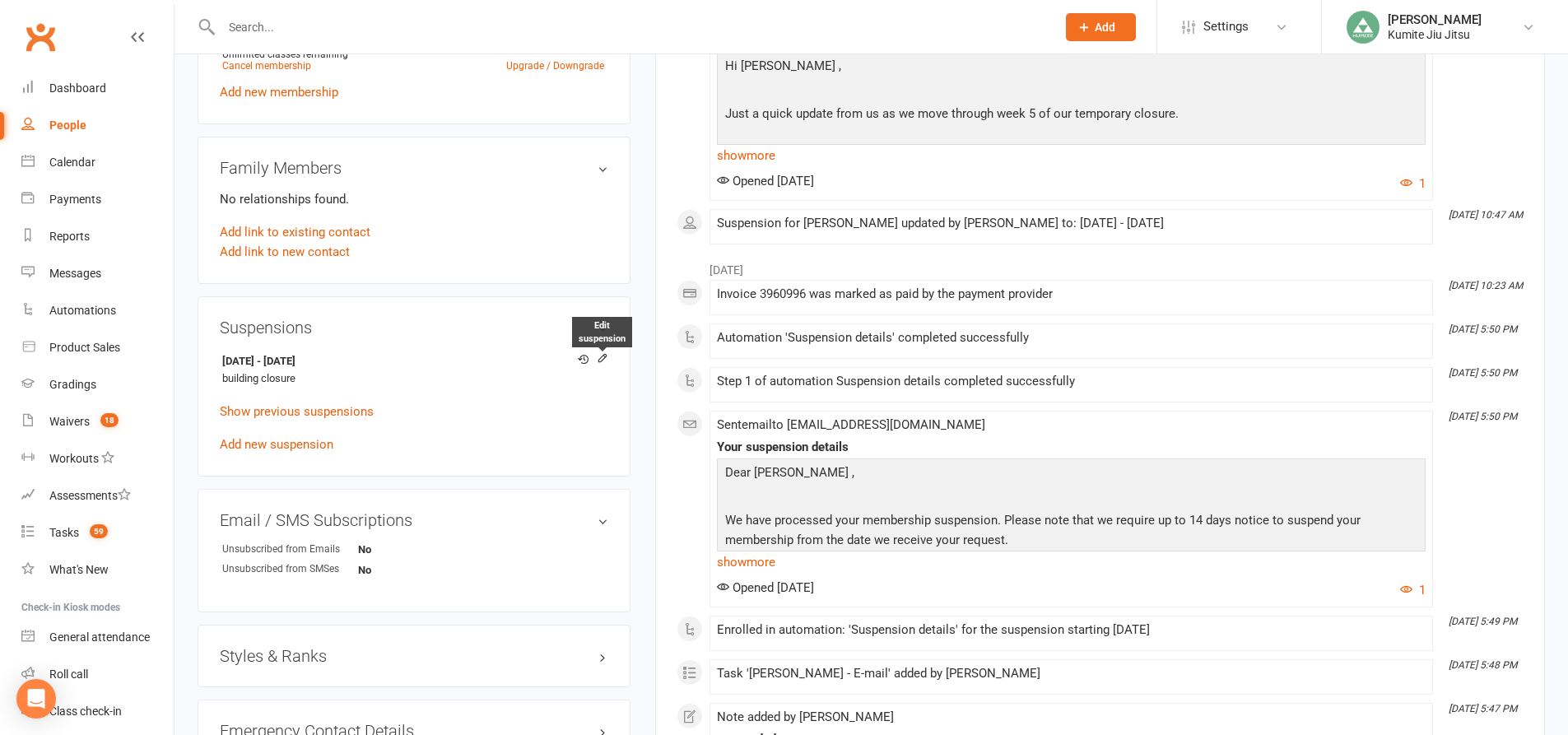
click at [603, 361] on icon at bounding box center [602, 357] width 11 height 11
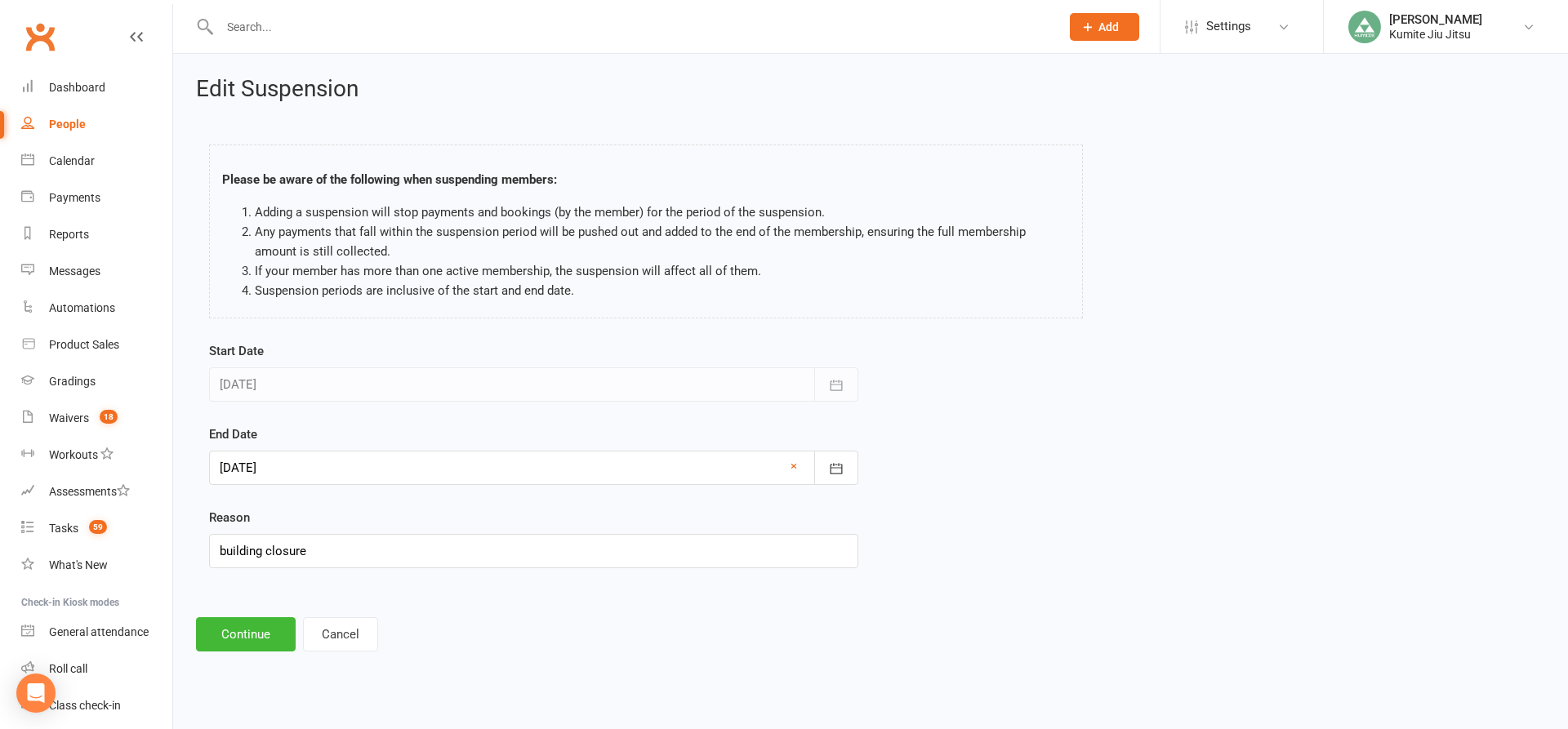
drag, startPoint x: 299, startPoint y: 465, endPoint x: 280, endPoint y: 411, distance: 57.2
click at [298, 465] on div at bounding box center [533, 467] width 649 height 34
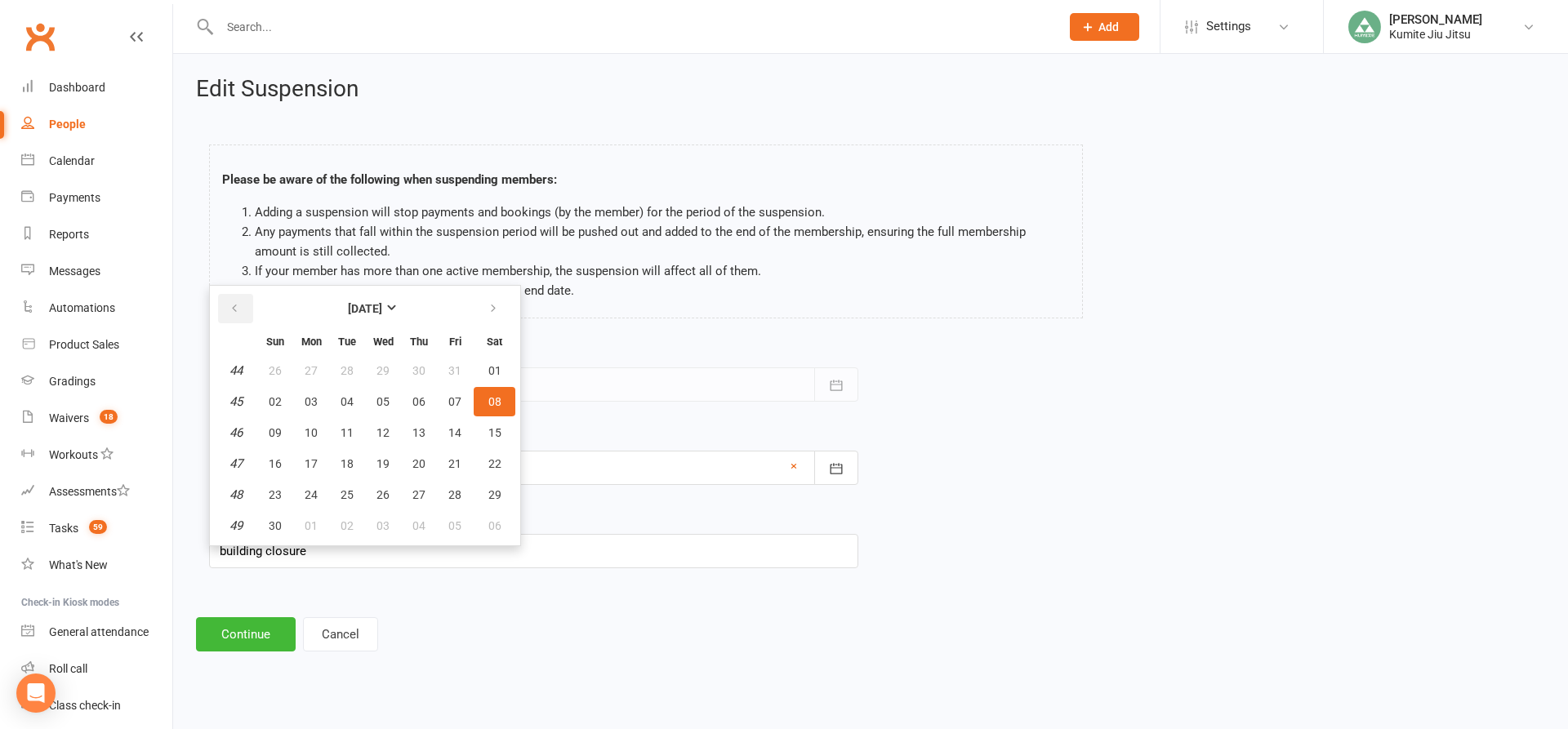
click at [230, 306] on icon "button" at bounding box center [233, 308] width 11 height 13
click at [316, 435] on span "13" at bounding box center [311, 432] width 13 height 13
type input "[DATE]"
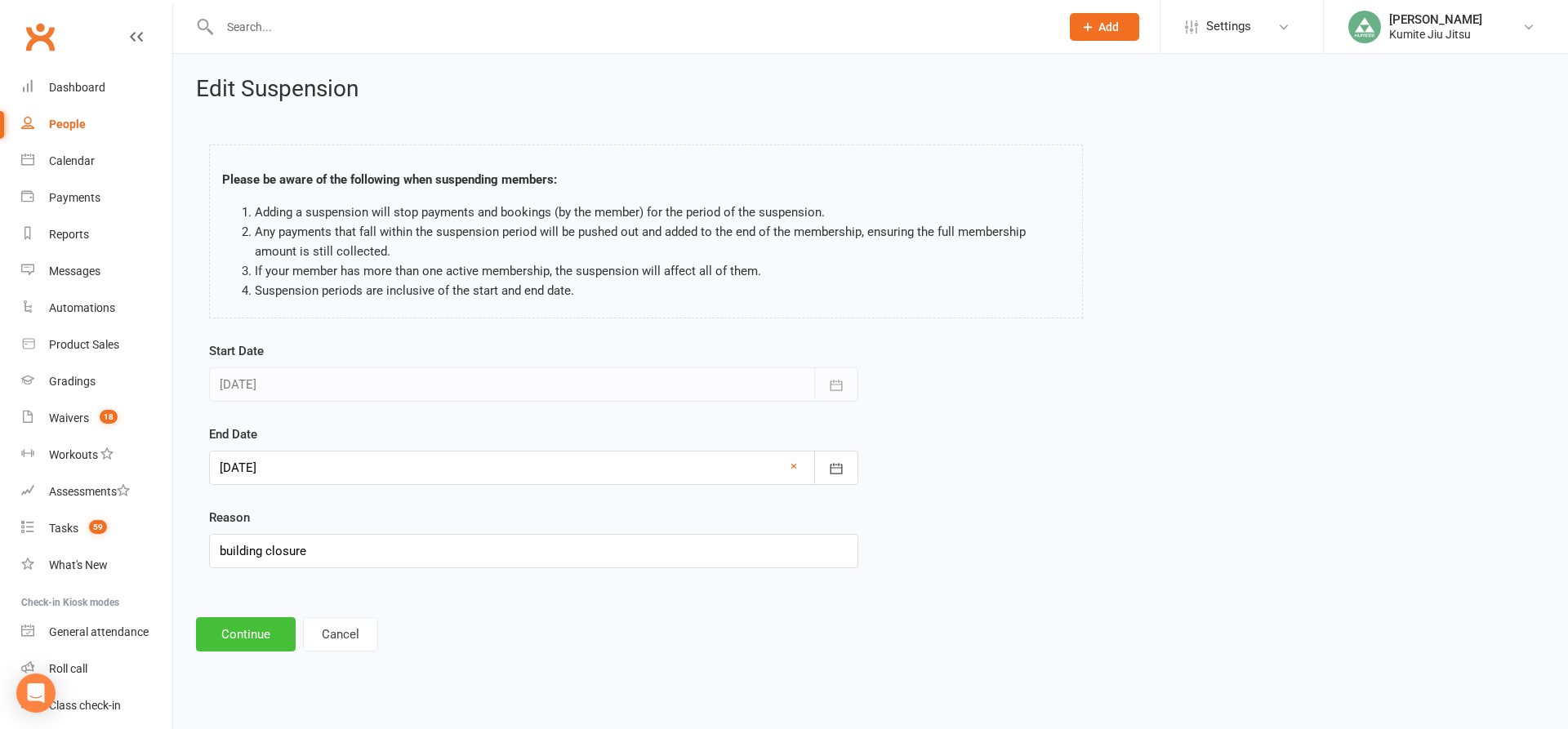
click at [256, 627] on button "Continue" at bounding box center [246, 634] width 99 height 34
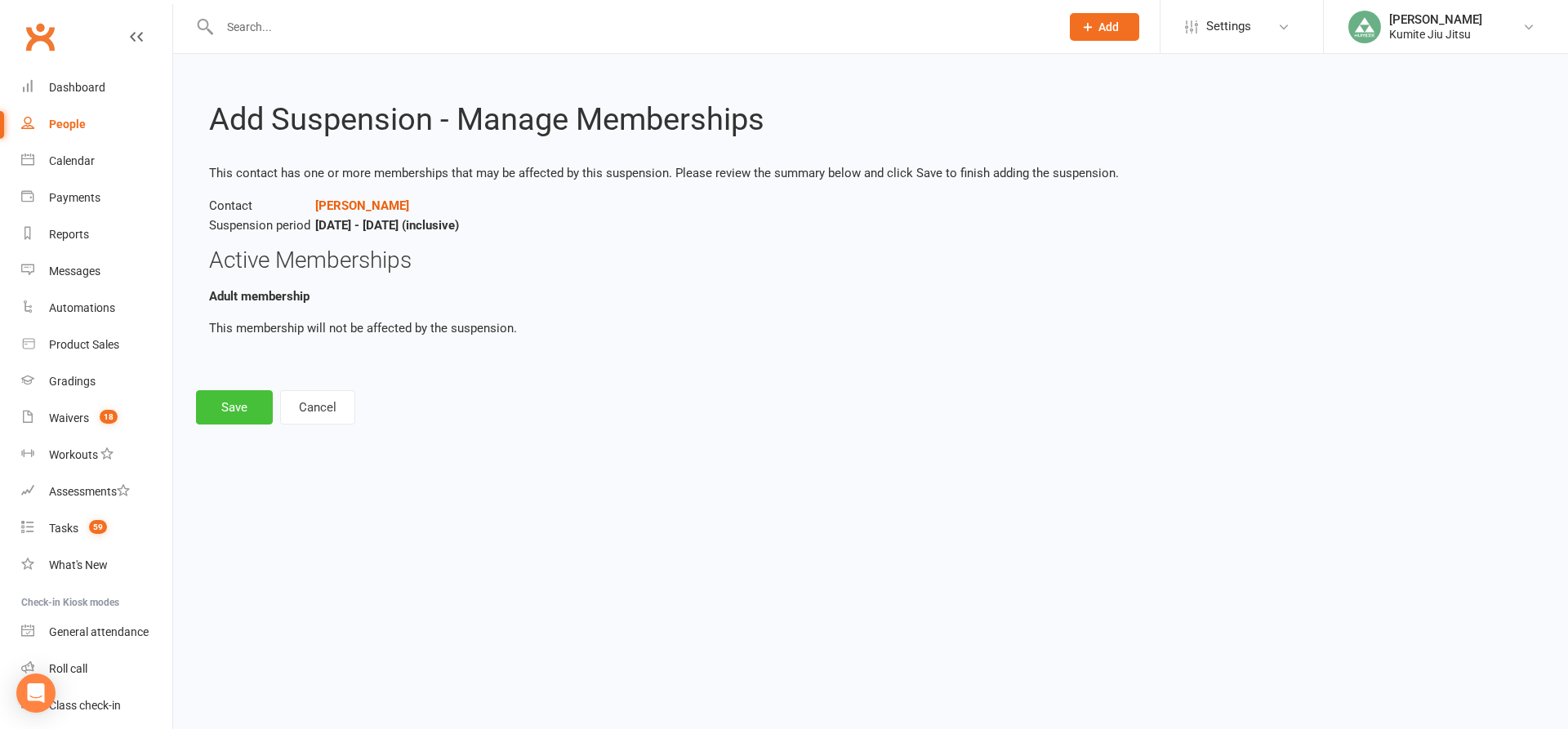
click at [247, 406] on button "Save" at bounding box center [234, 407] width 77 height 34
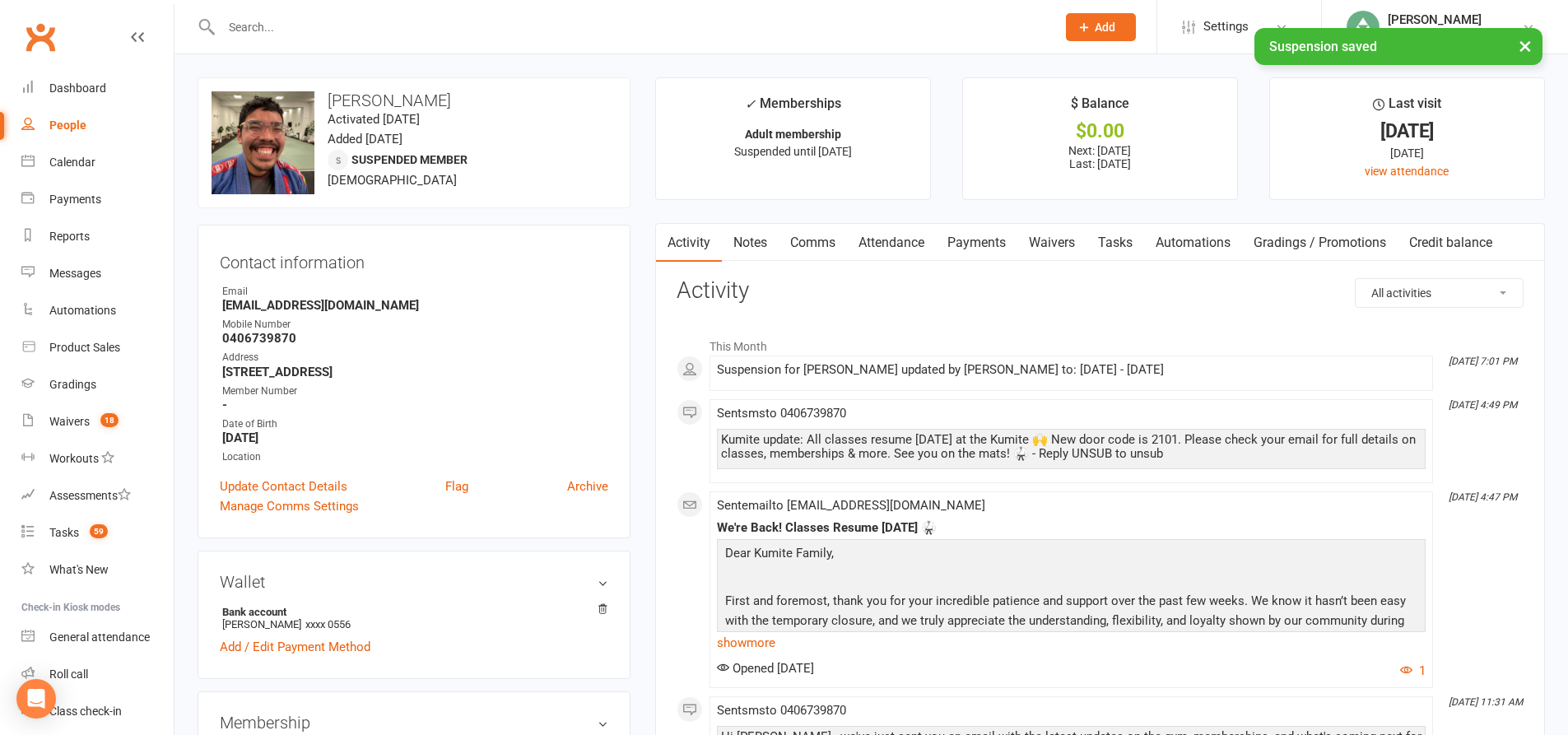
click at [817, 236] on link "Comms" at bounding box center [813, 242] width 68 height 38
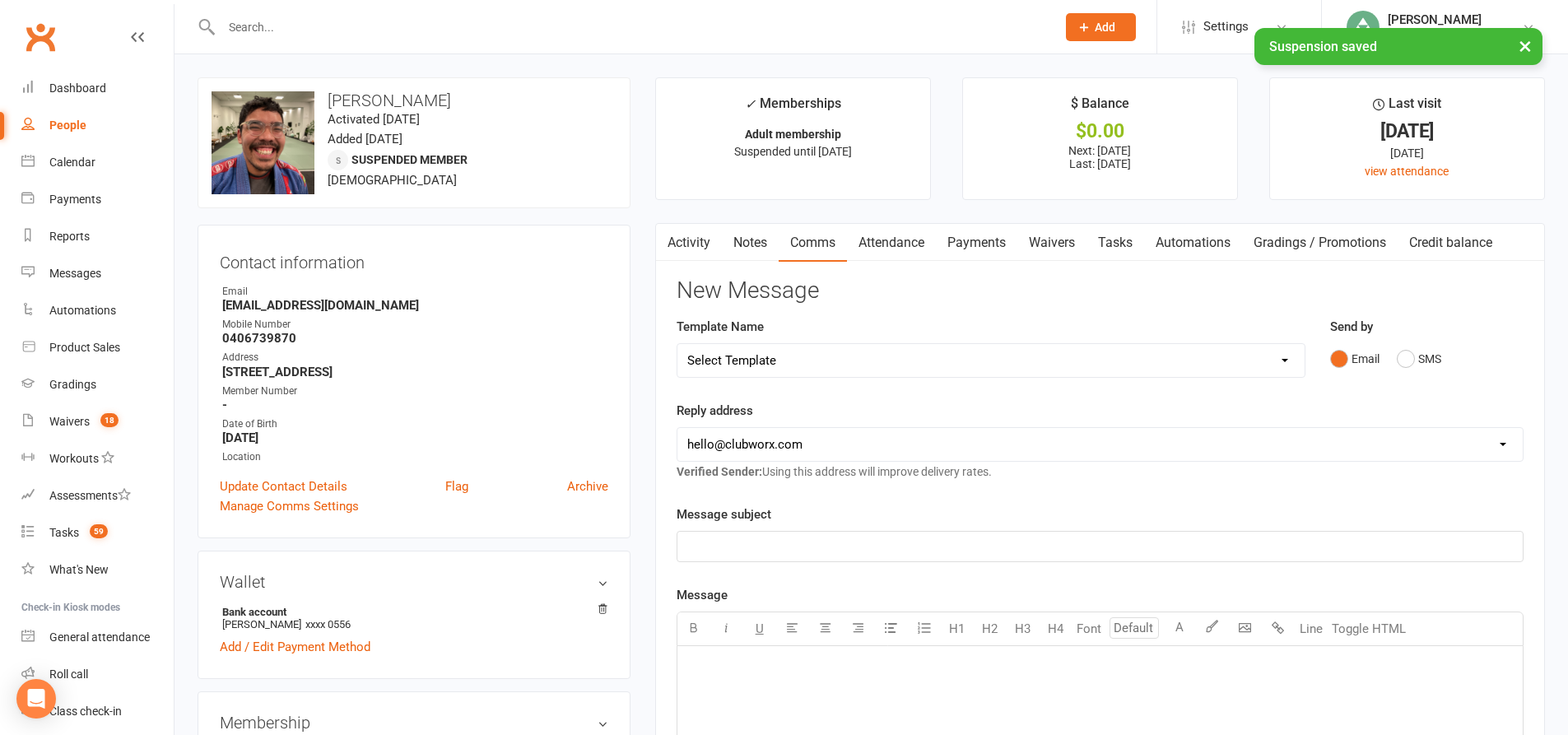
click at [744, 251] on link "Notes" at bounding box center [750, 242] width 57 height 38
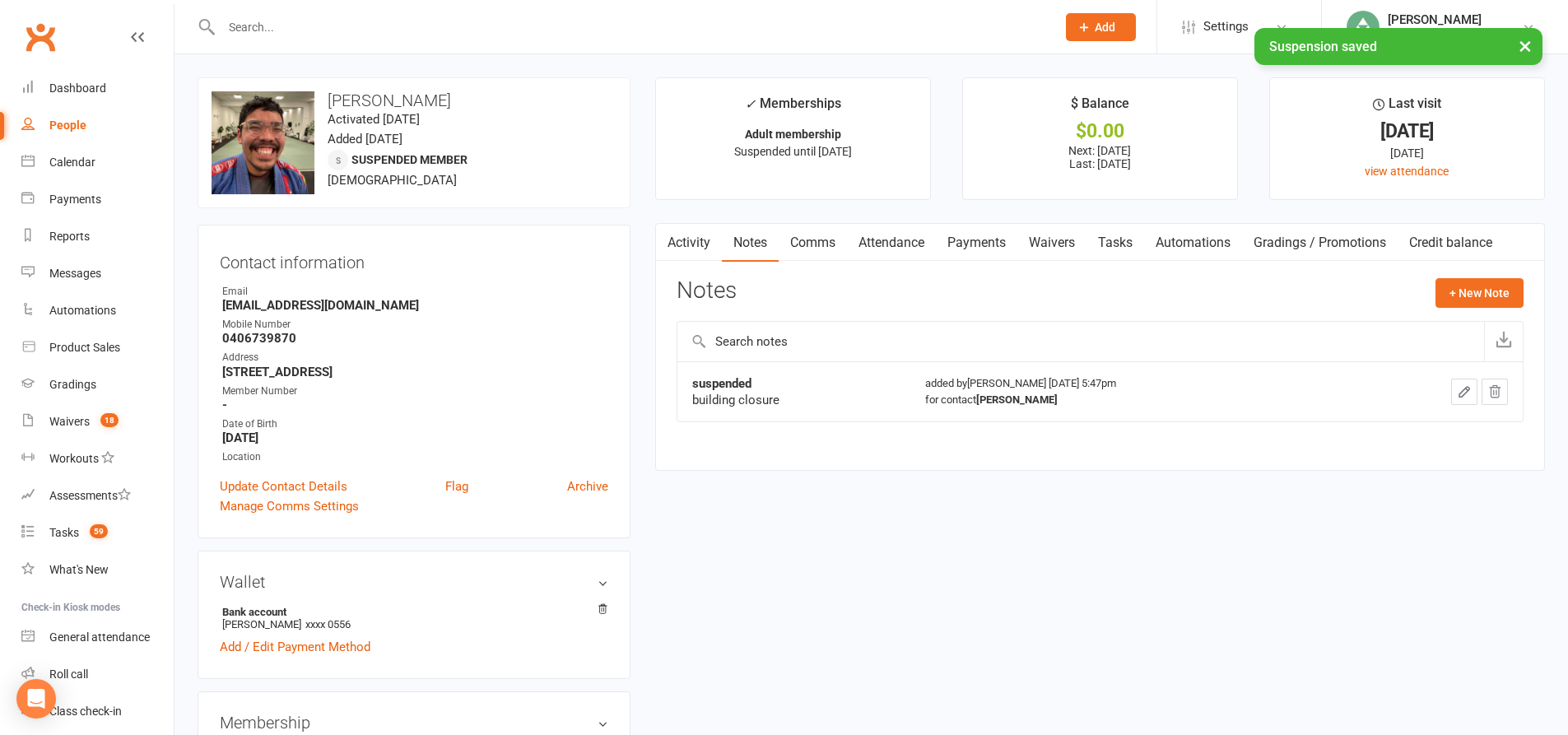
click at [1123, 249] on link "Tasks" at bounding box center [1115, 242] width 58 height 38
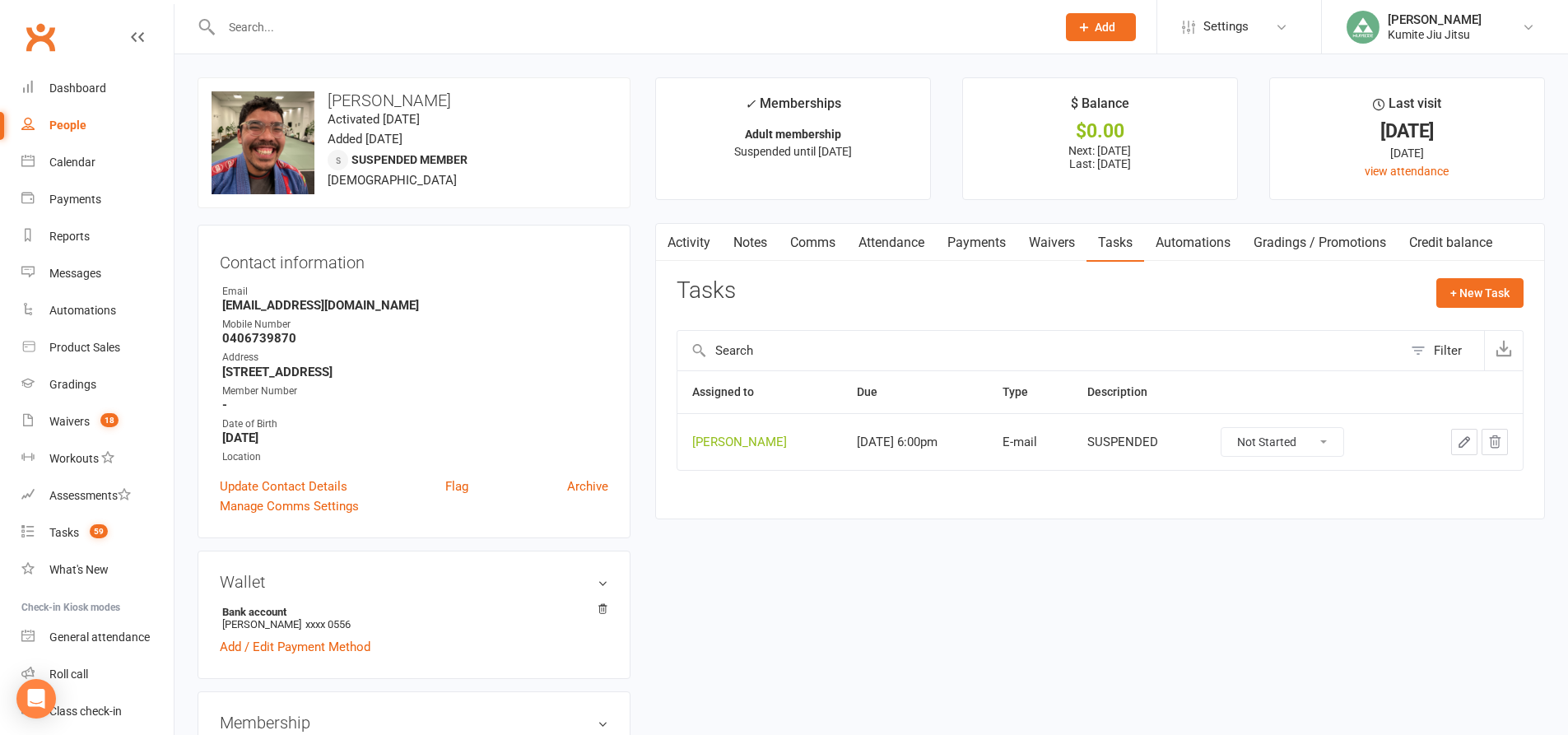
click at [1496, 438] on icon "button" at bounding box center [1495, 442] width 11 height 11
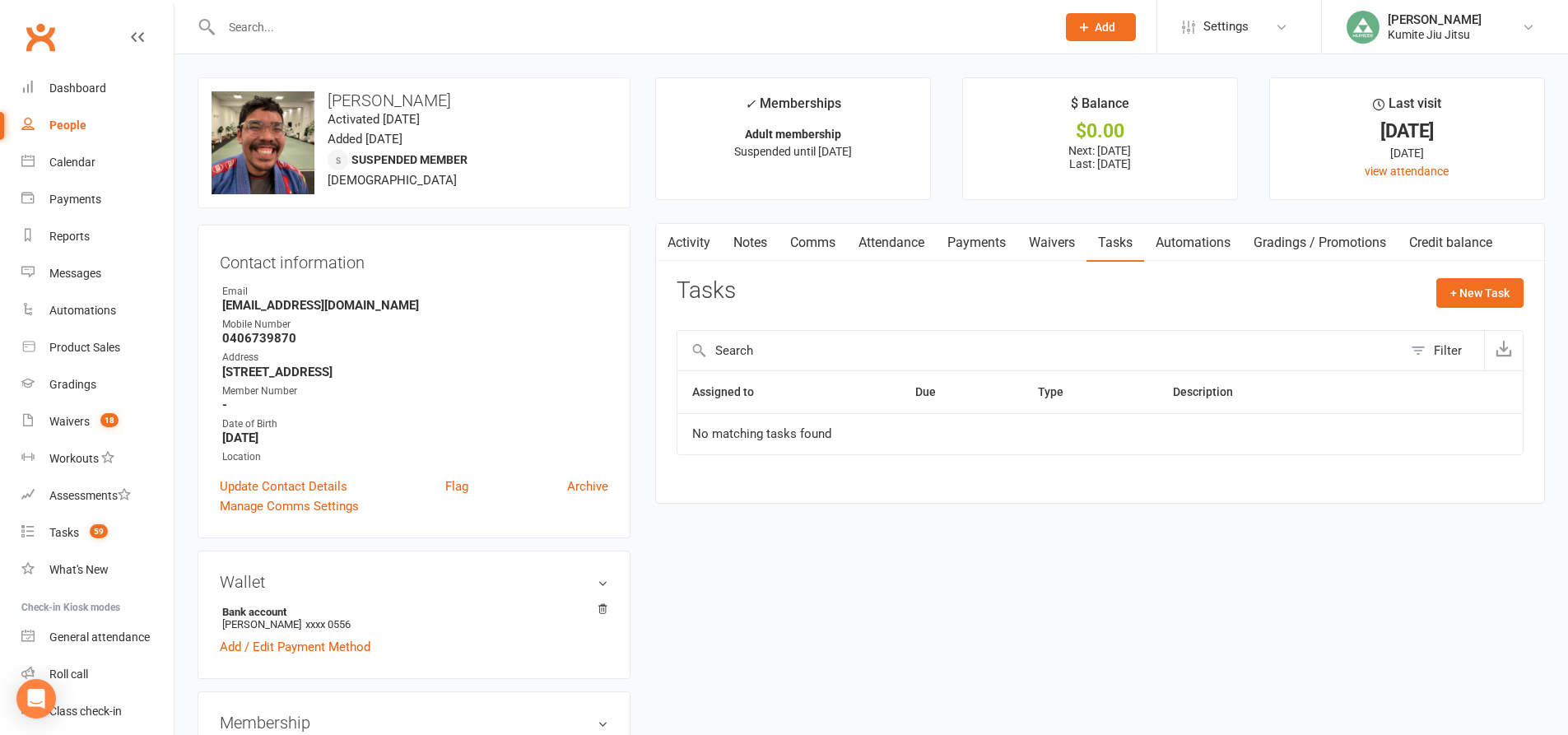
click at [982, 241] on link "Payments" at bounding box center [976, 242] width 82 height 38
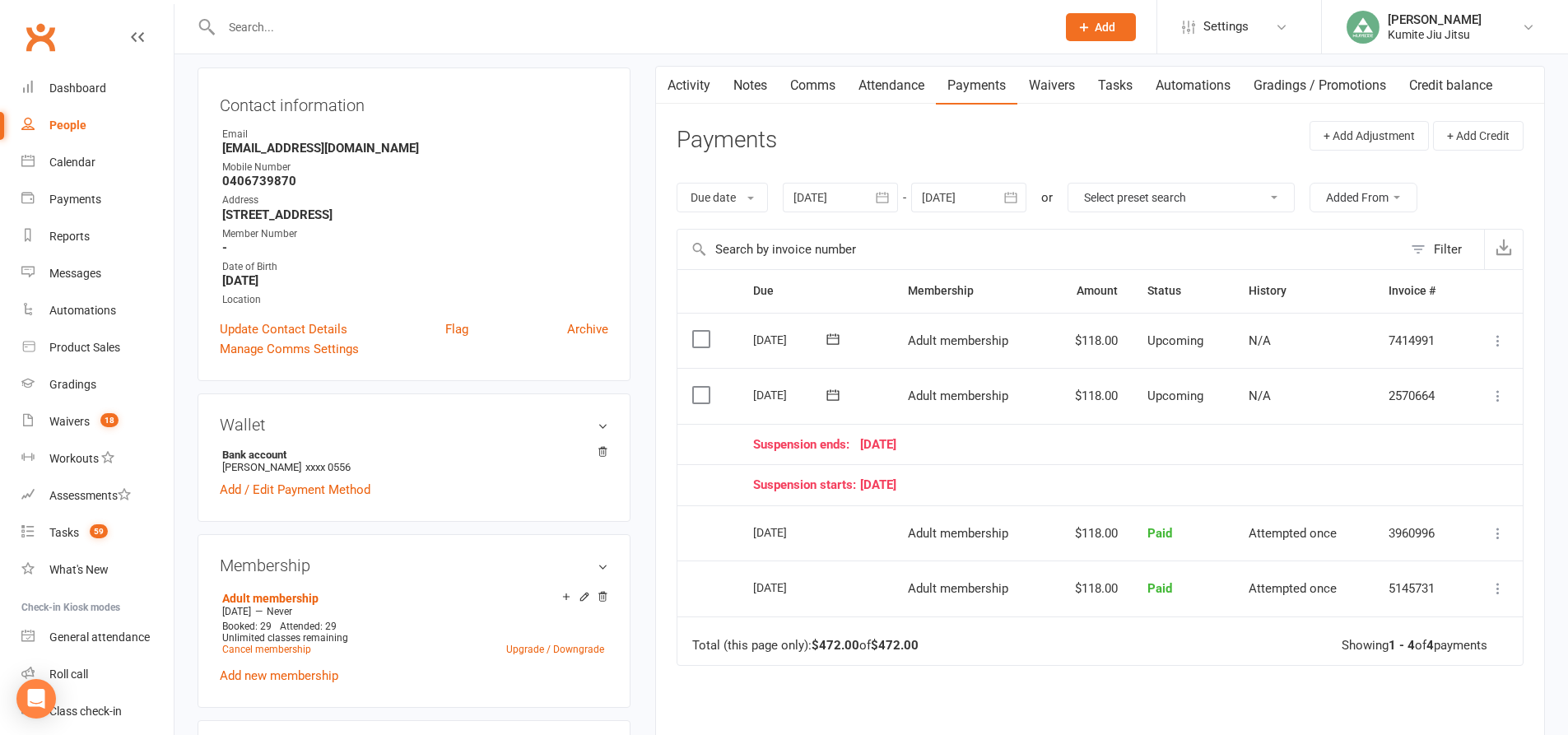
scroll to position [164, 0]
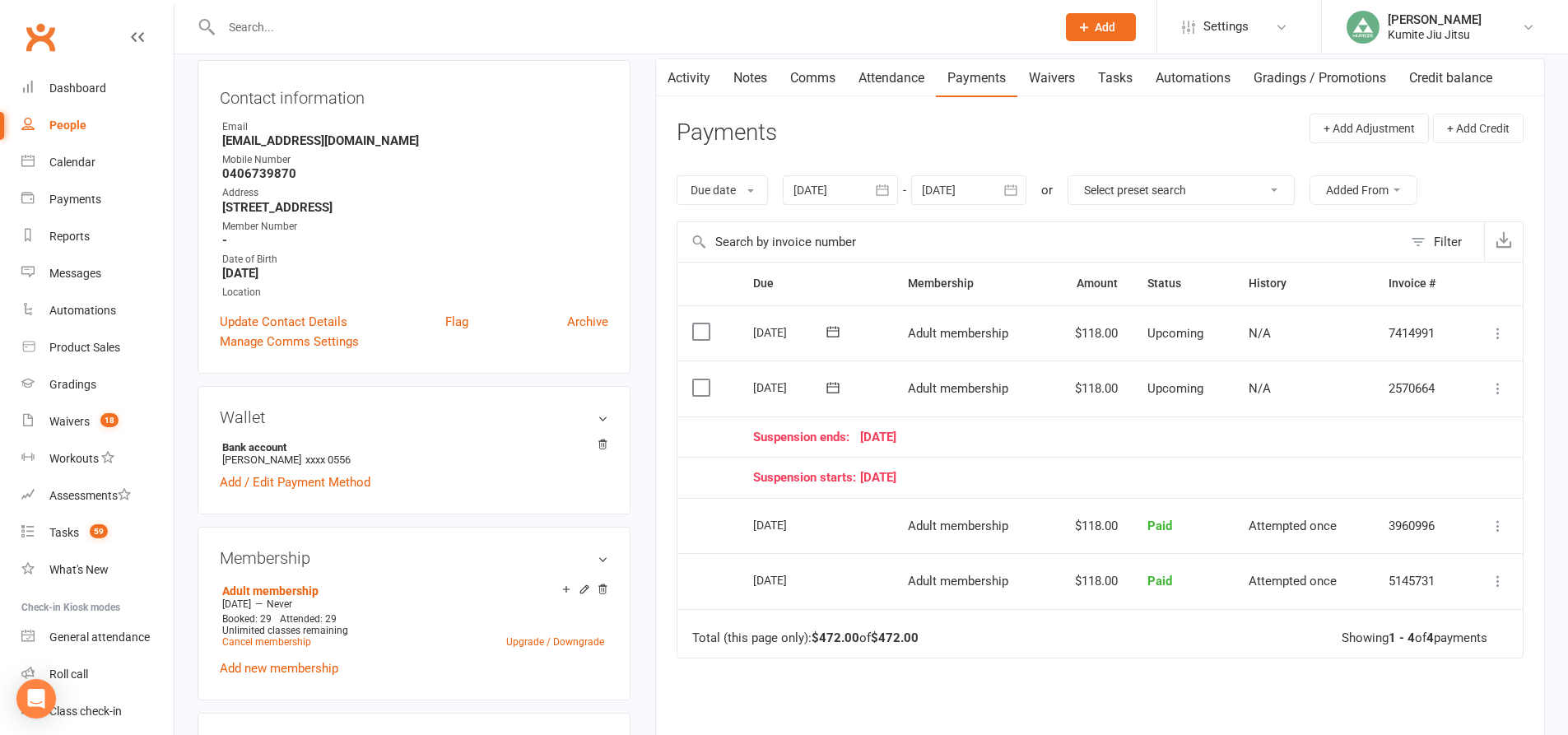
click at [1497, 385] on icon at bounding box center [1498, 388] width 17 height 17
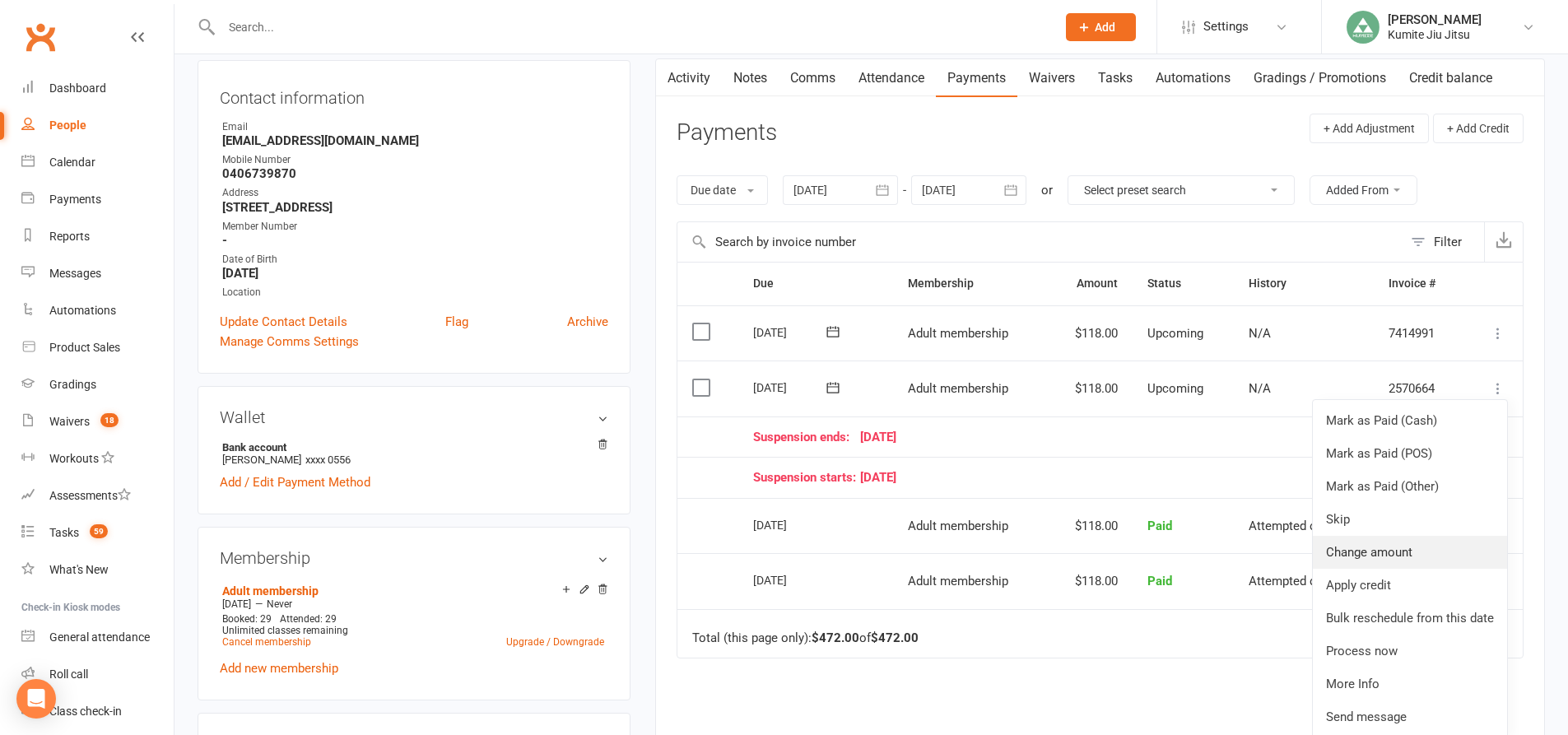
click at [1381, 556] on link "Change amount" at bounding box center [1409, 551] width 194 height 32
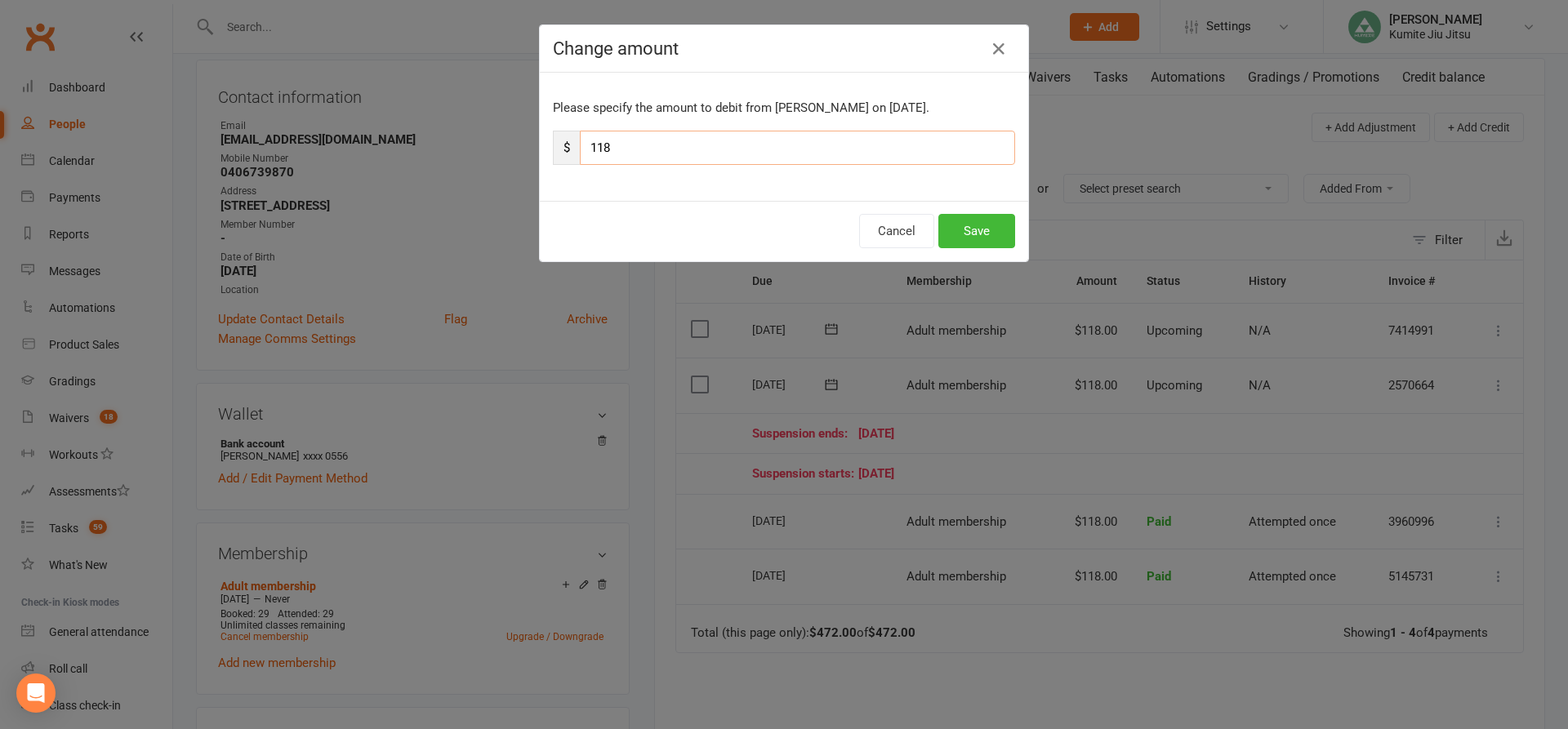
click at [625, 139] on input "118" at bounding box center [798, 147] width 436 height 34
type input "1"
type input "59"
click at [976, 233] on button "Save" at bounding box center [977, 231] width 77 height 34
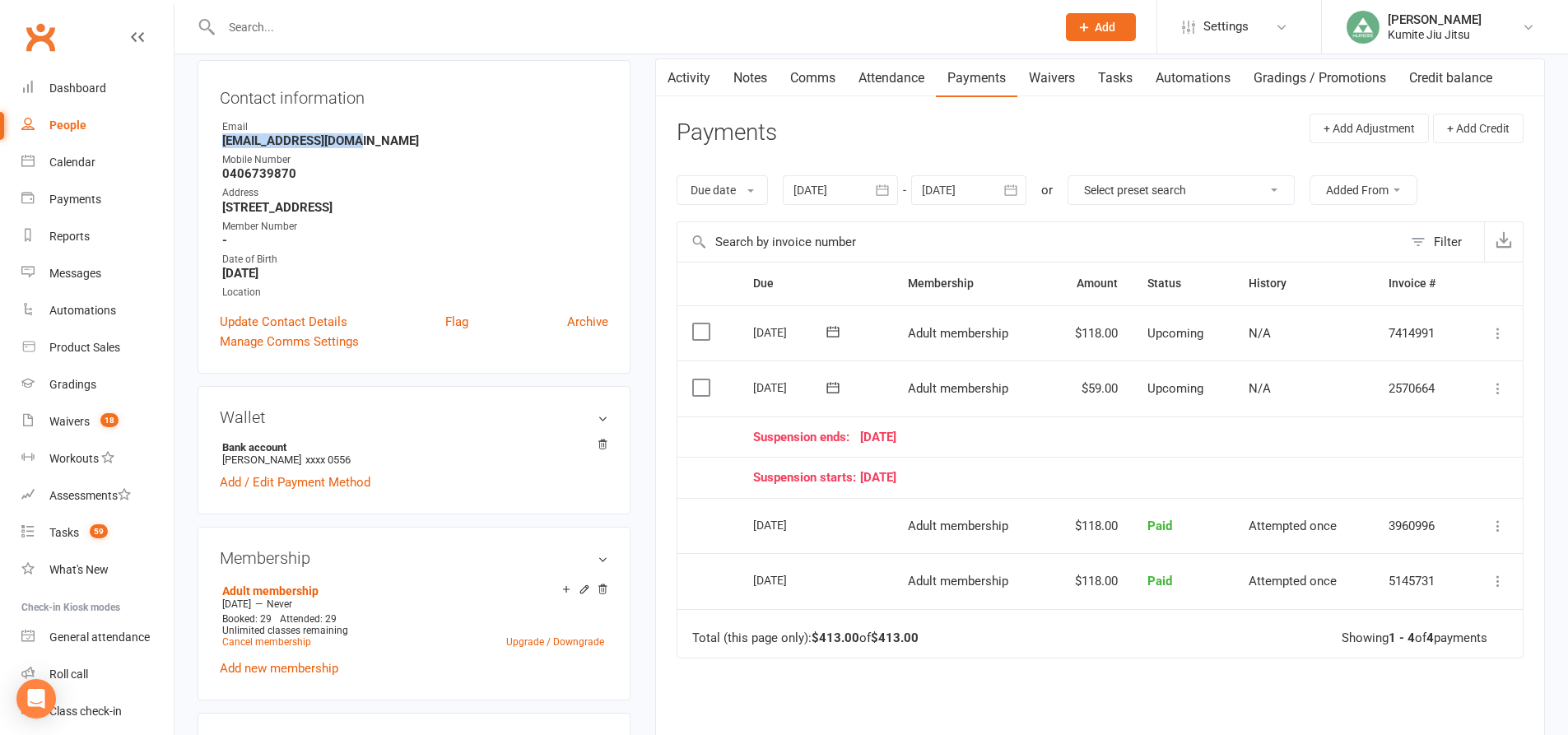
drag, startPoint x: 362, startPoint y: 141, endPoint x: 224, endPoint y: 141, distance: 138.0
click at [224, 141] on strong "hyunzal008@yahoo.com" at bounding box center [415, 141] width 386 height 15
copy strong "hyunzal008@yahoo.com"
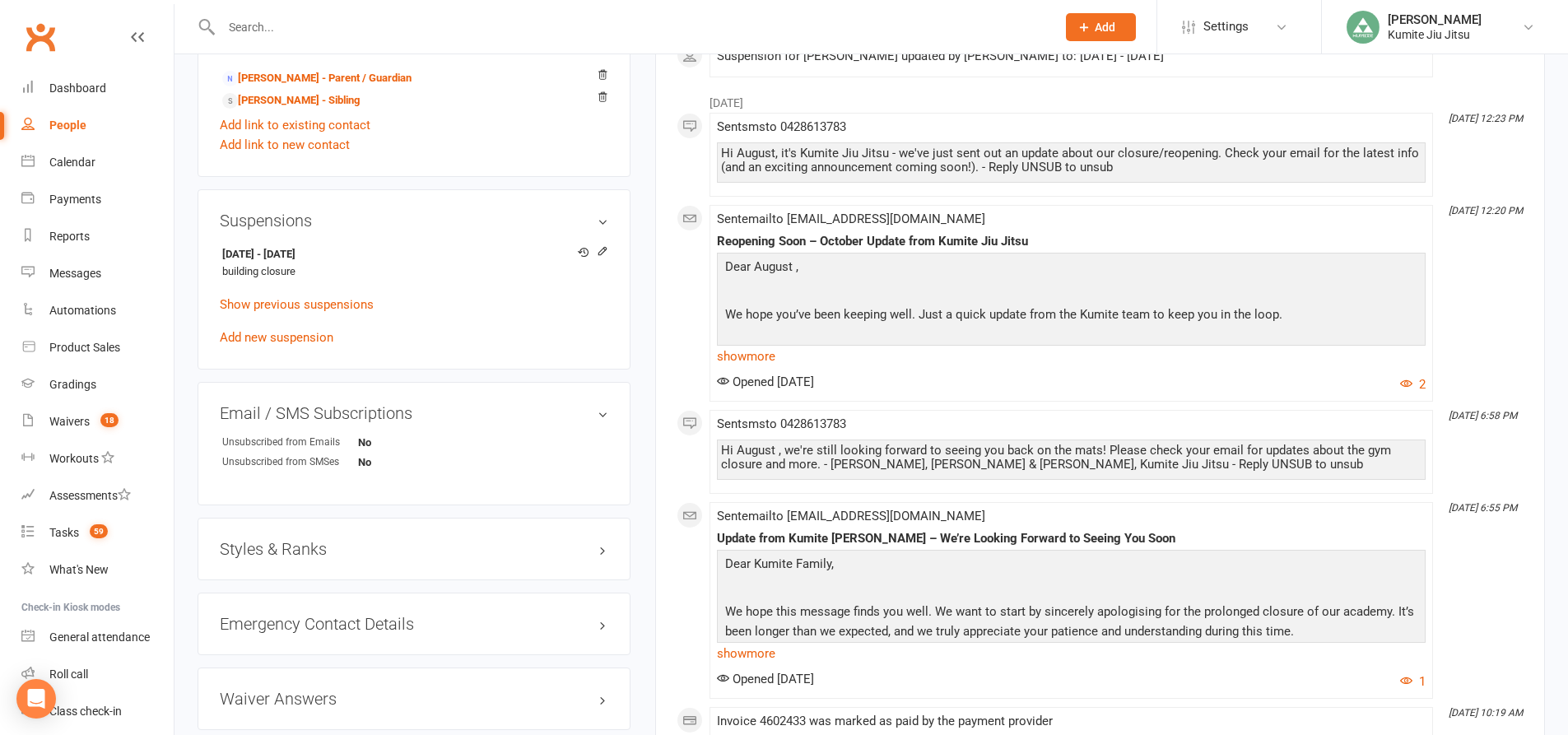
scroll to position [905, 0]
click at [603, 256] on icon at bounding box center [602, 253] width 11 height 11
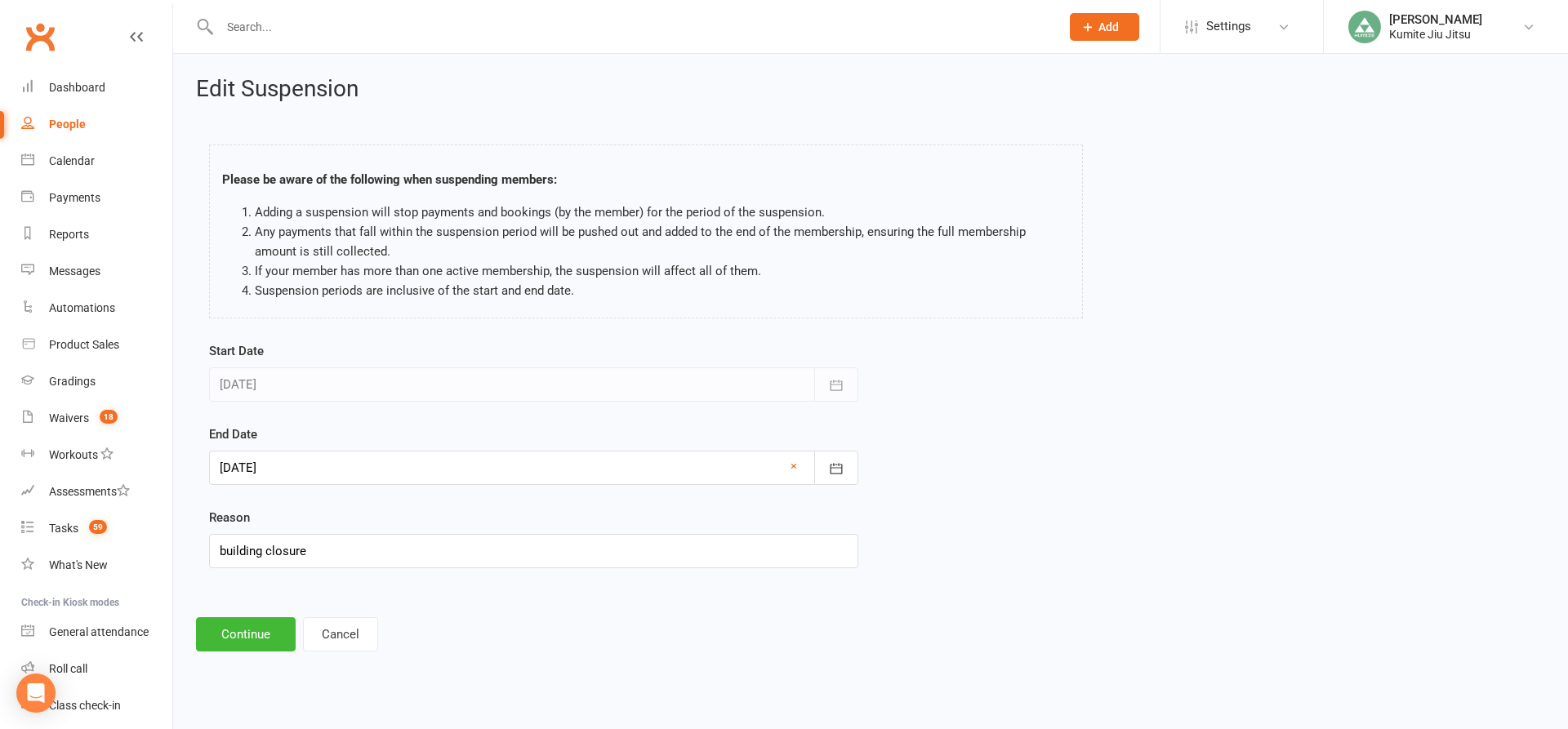
click at [307, 459] on div at bounding box center [533, 467] width 649 height 34
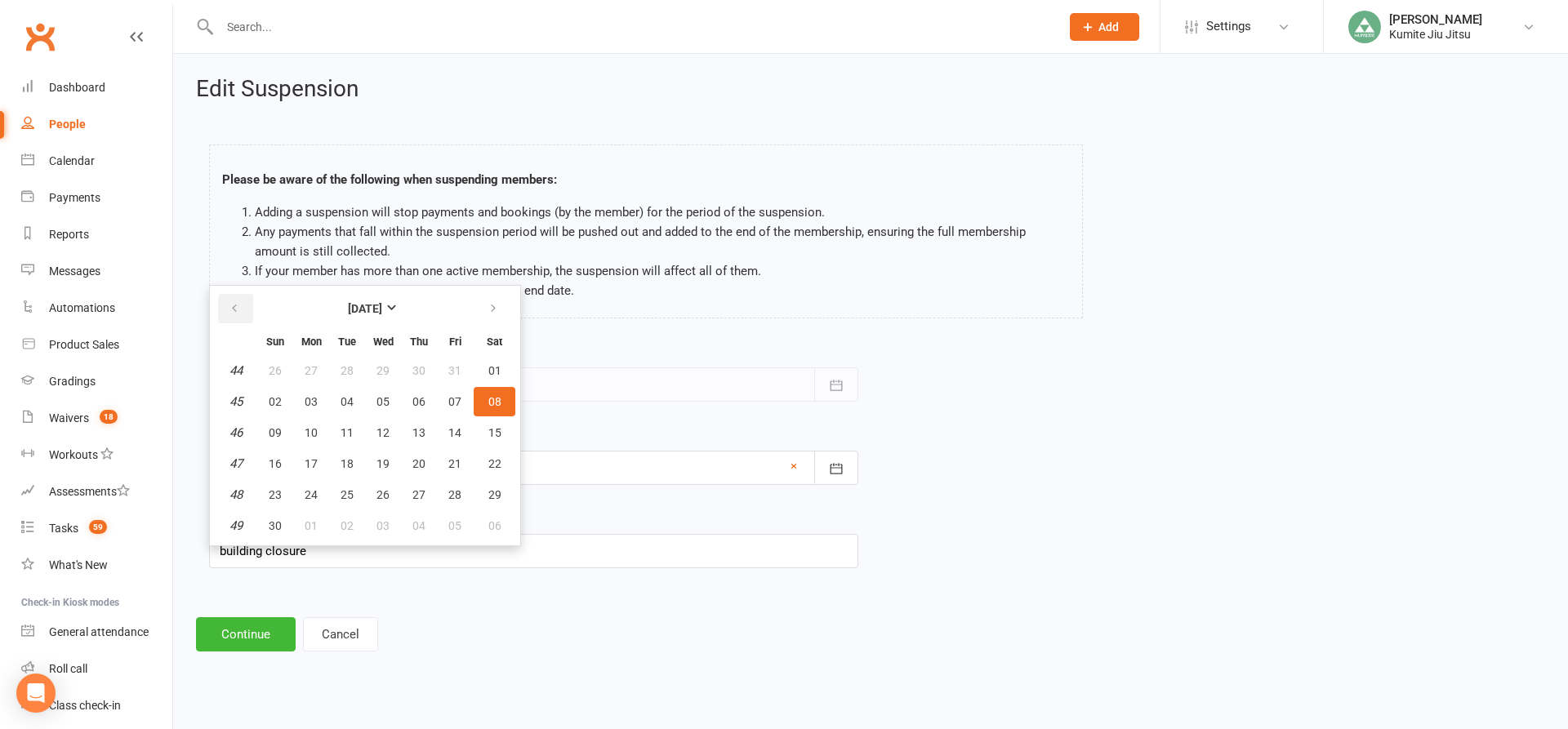
click at [243, 316] on button "button" at bounding box center [235, 308] width 35 height 30
click at [314, 437] on span "13" at bounding box center [311, 432] width 13 height 13
type input "[DATE]"
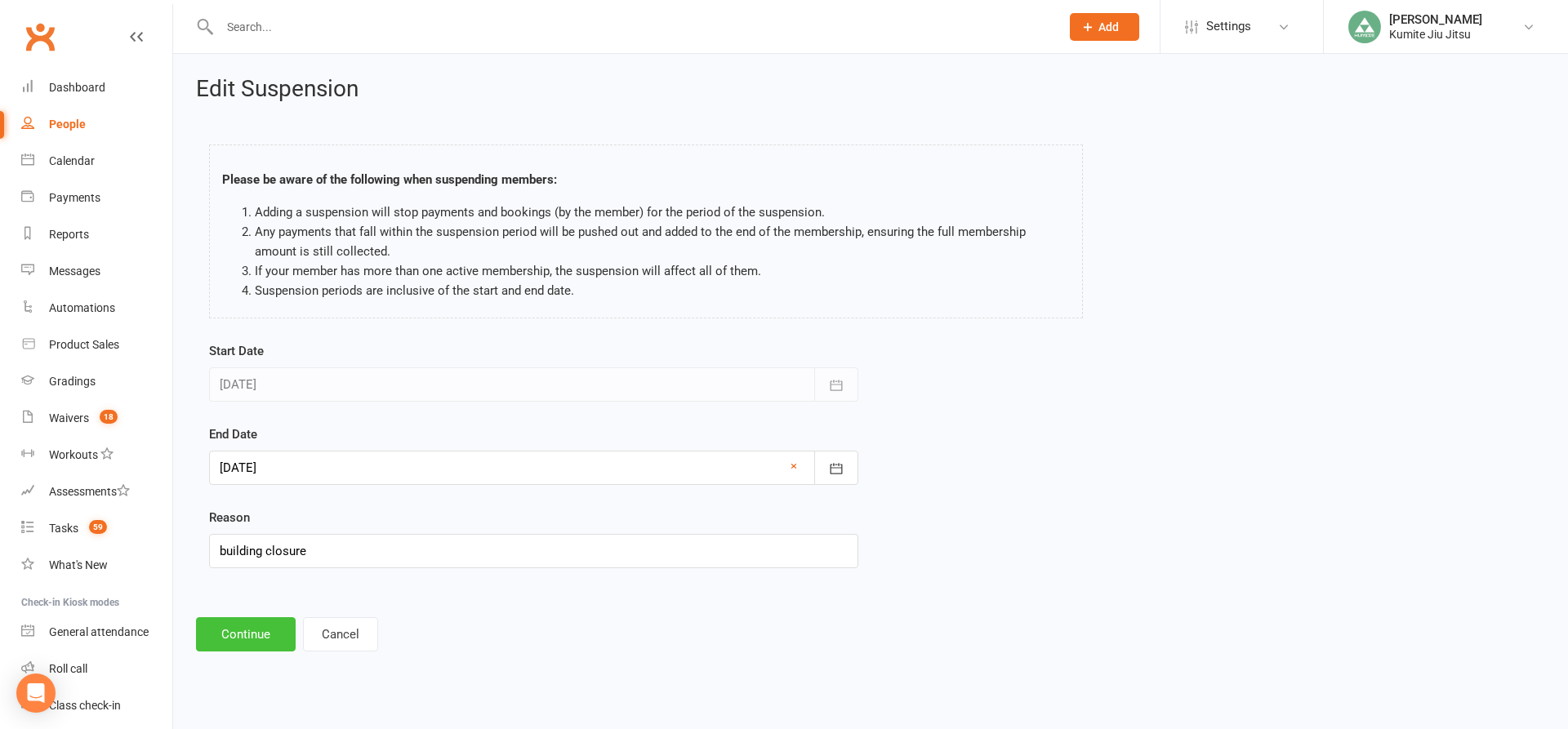
click at [251, 633] on button "Continue" at bounding box center [246, 634] width 99 height 34
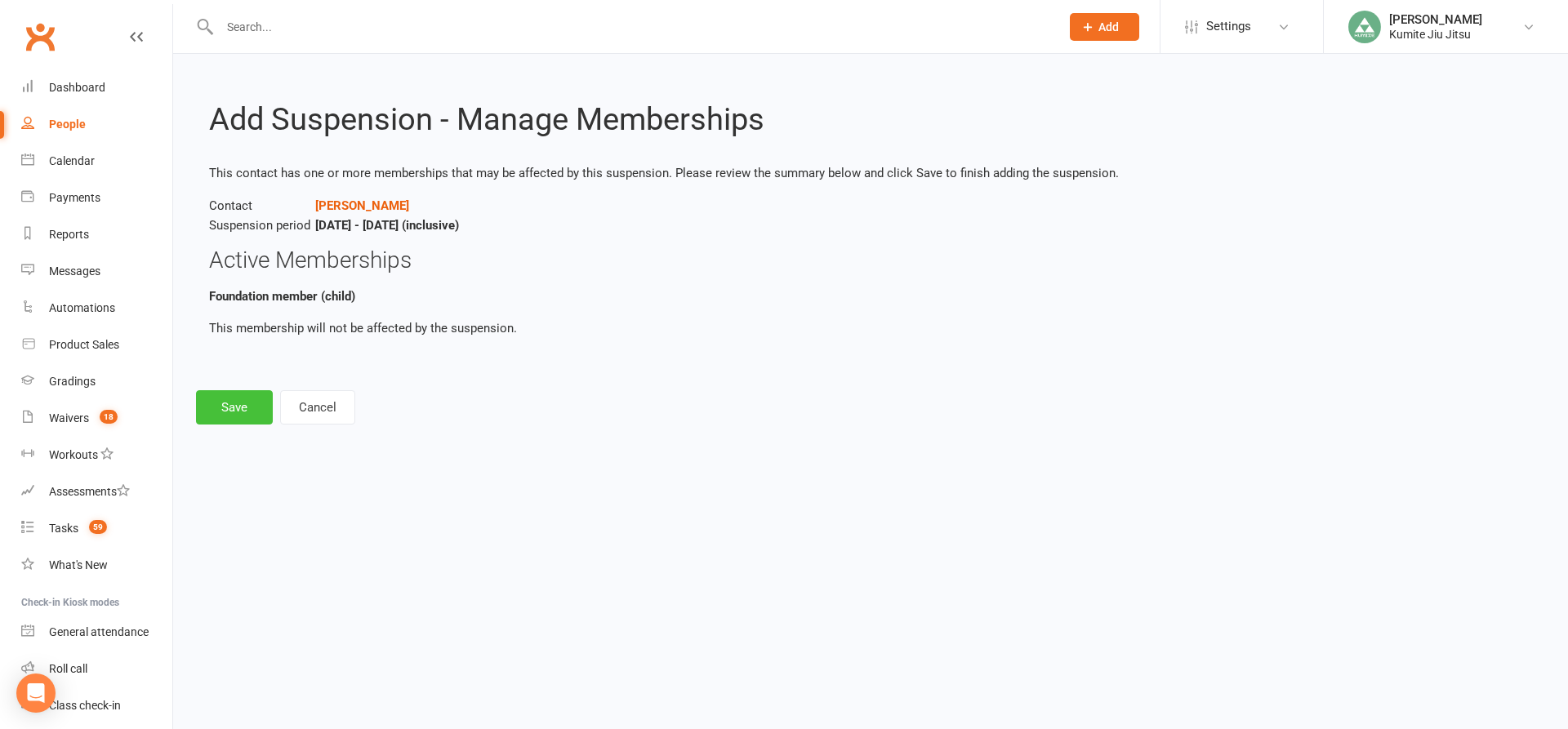
click at [237, 405] on button "Save" at bounding box center [234, 407] width 77 height 34
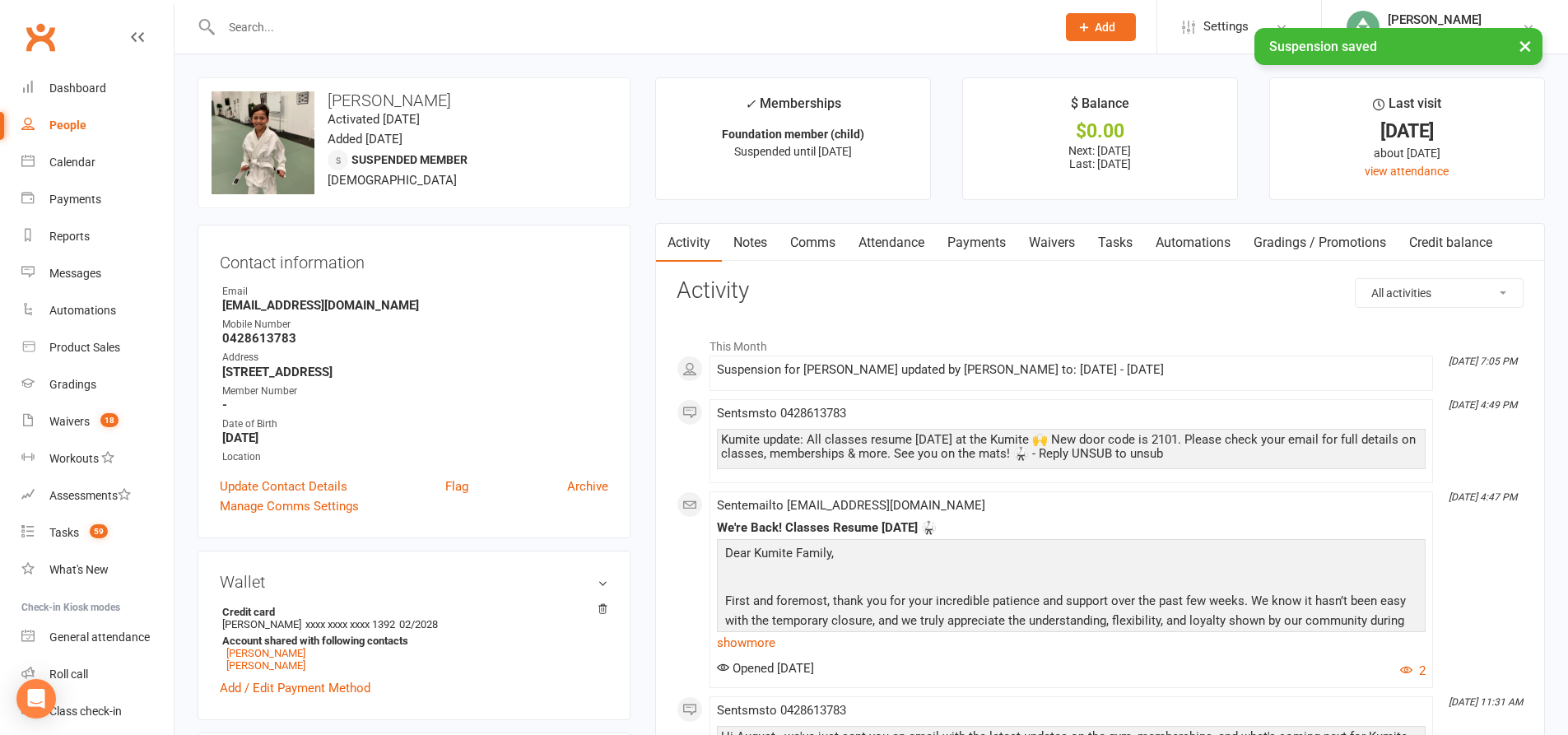
click at [979, 244] on link "Payments" at bounding box center [976, 242] width 82 height 38
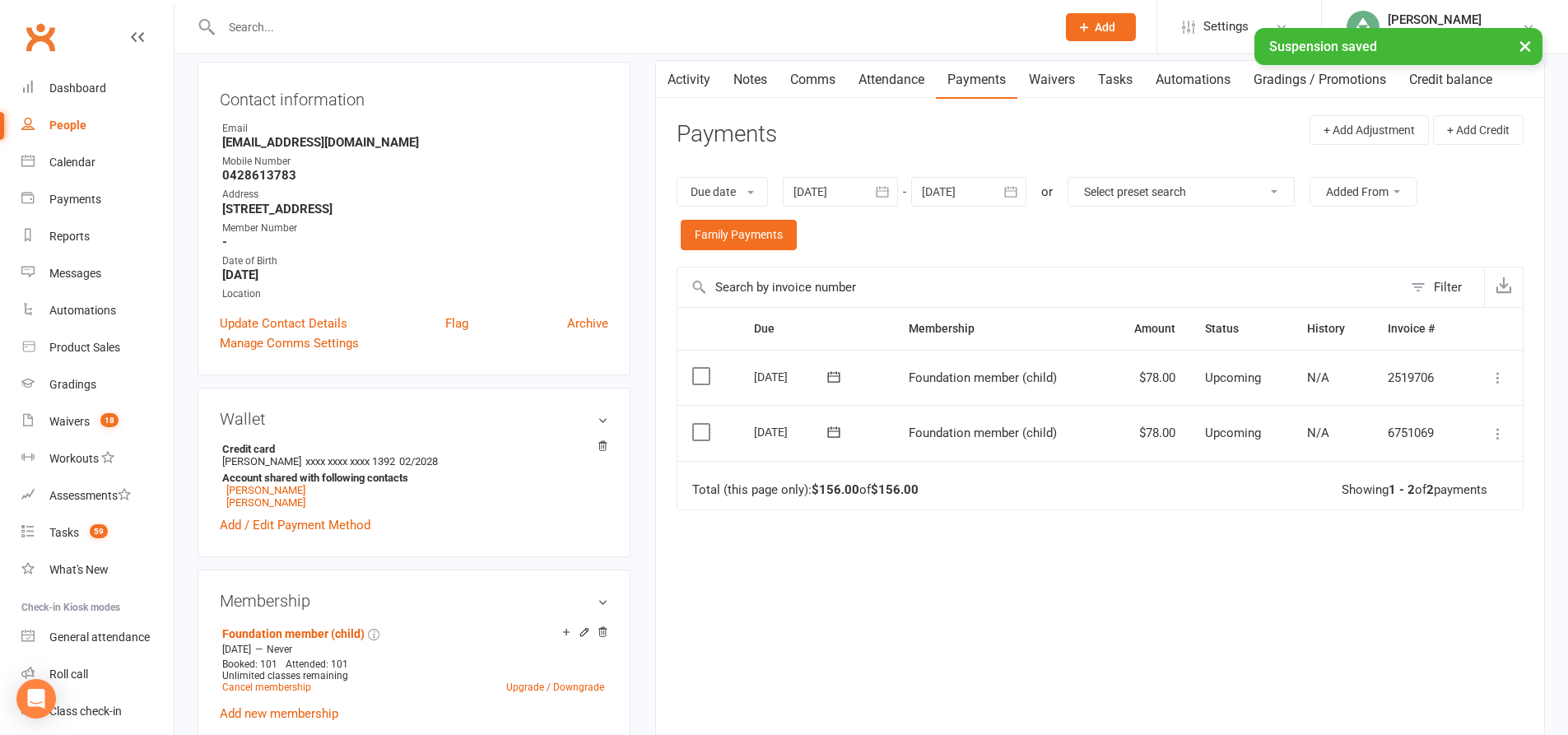
scroll to position [164, 0]
click at [870, 188] on div at bounding box center [840, 191] width 115 height 30
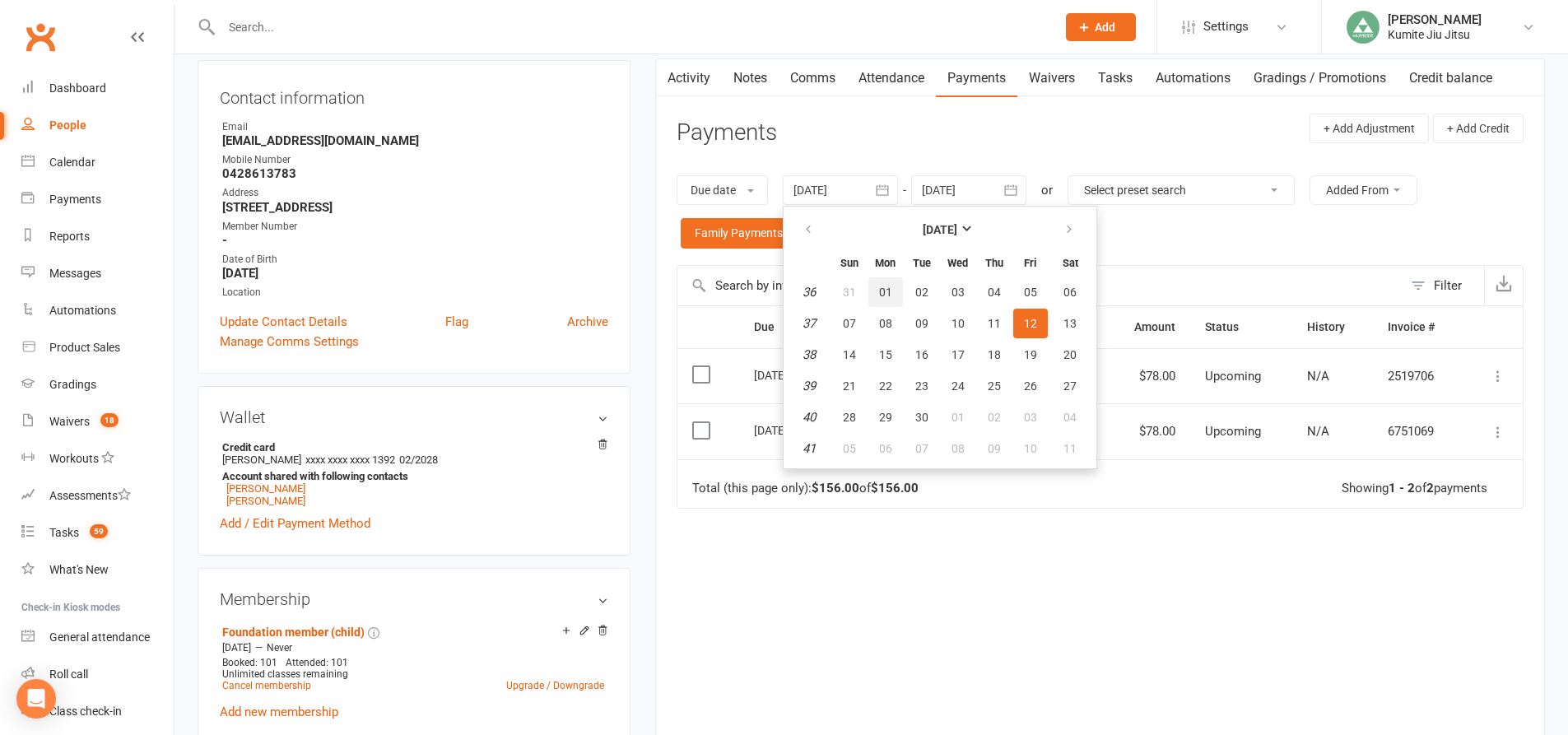
click at [882, 292] on span "01" at bounding box center [885, 292] width 13 height 13
type input "[DATE]"
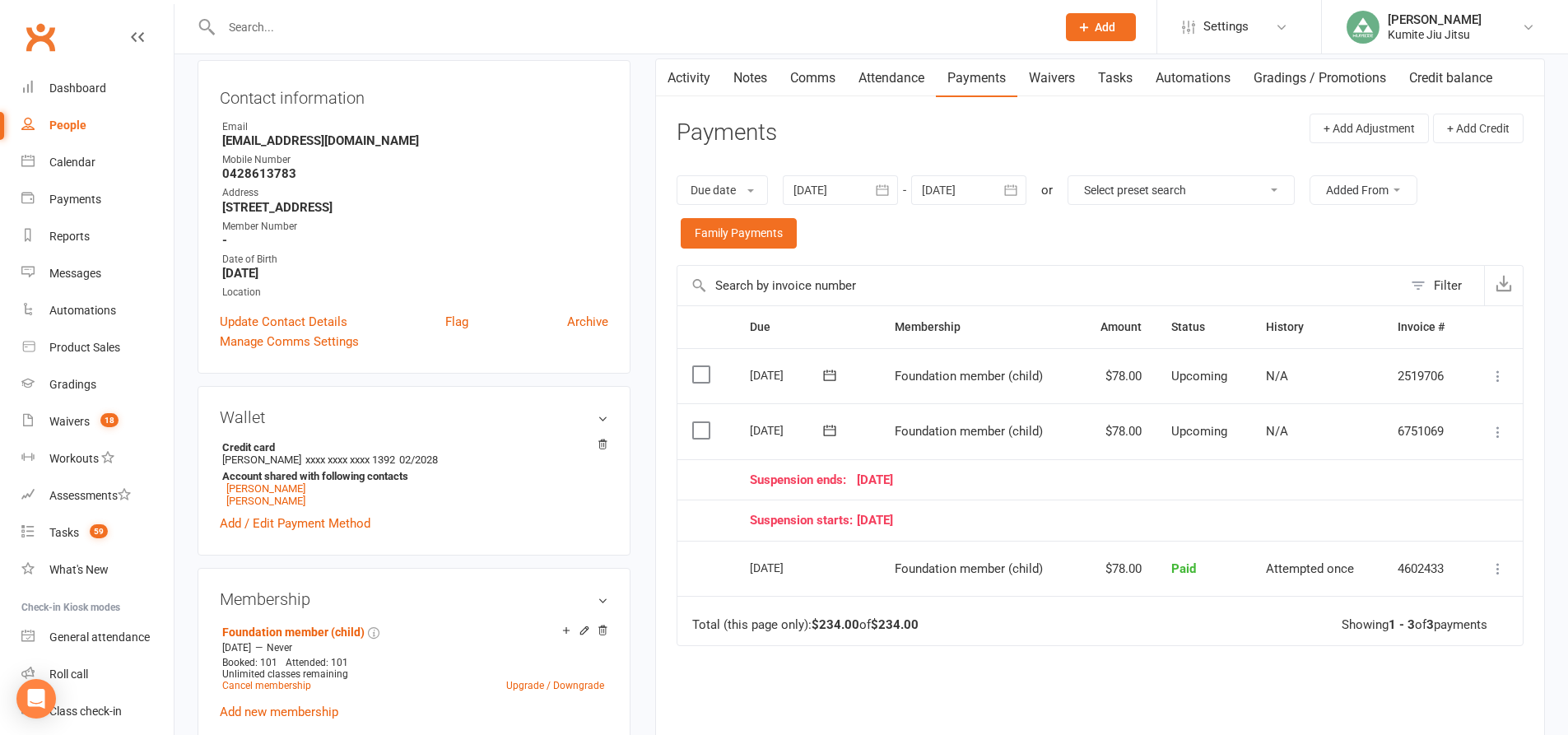
click at [1493, 430] on icon at bounding box center [1498, 432] width 17 height 17
click at [1363, 596] on link "Change amount" at bounding box center [1409, 595] width 194 height 32
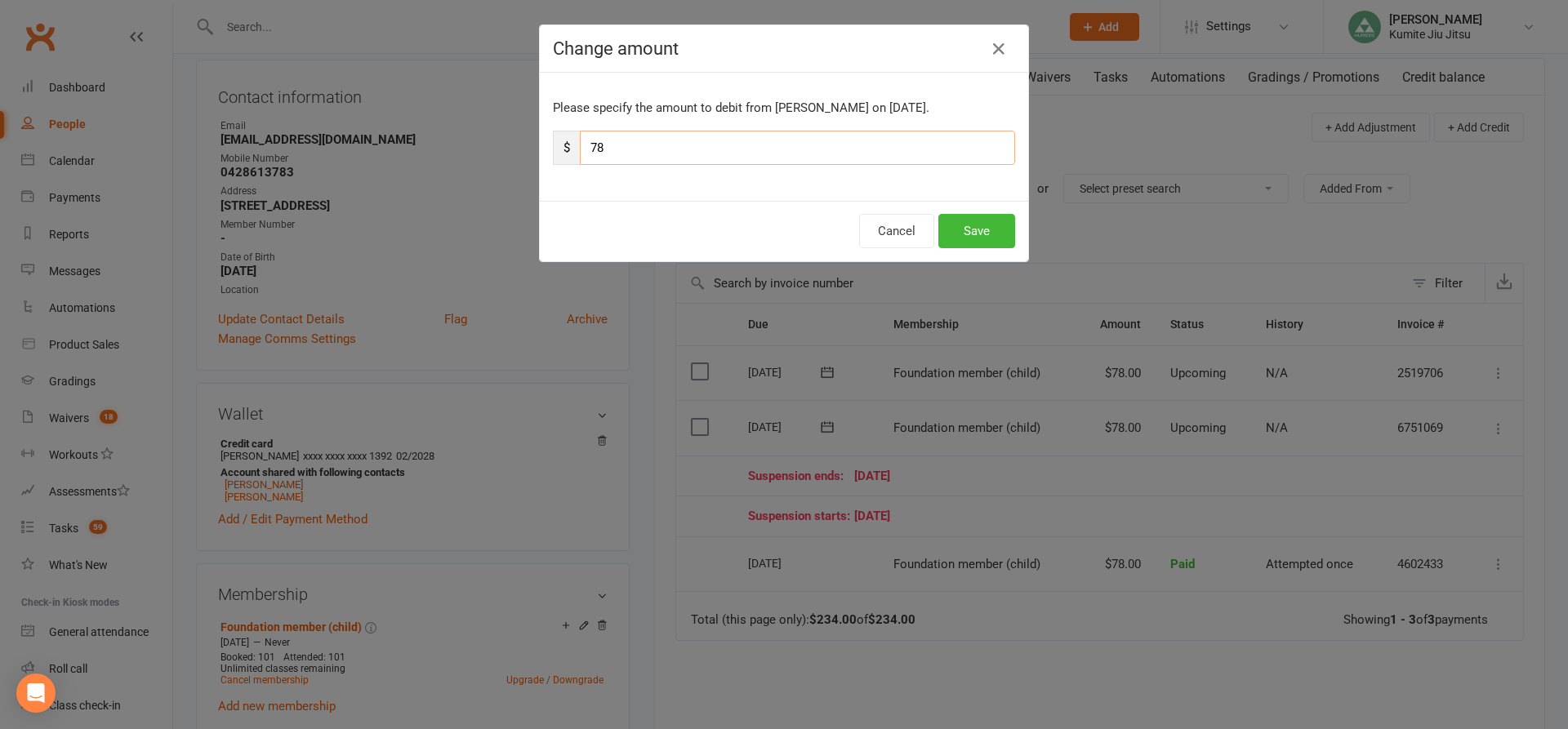
click at [659, 150] on input "78" at bounding box center [798, 147] width 436 height 34
type input "7"
type input "39"
click at [965, 229] on button "Save" at bounding box center [977, 231] width 77 height 34
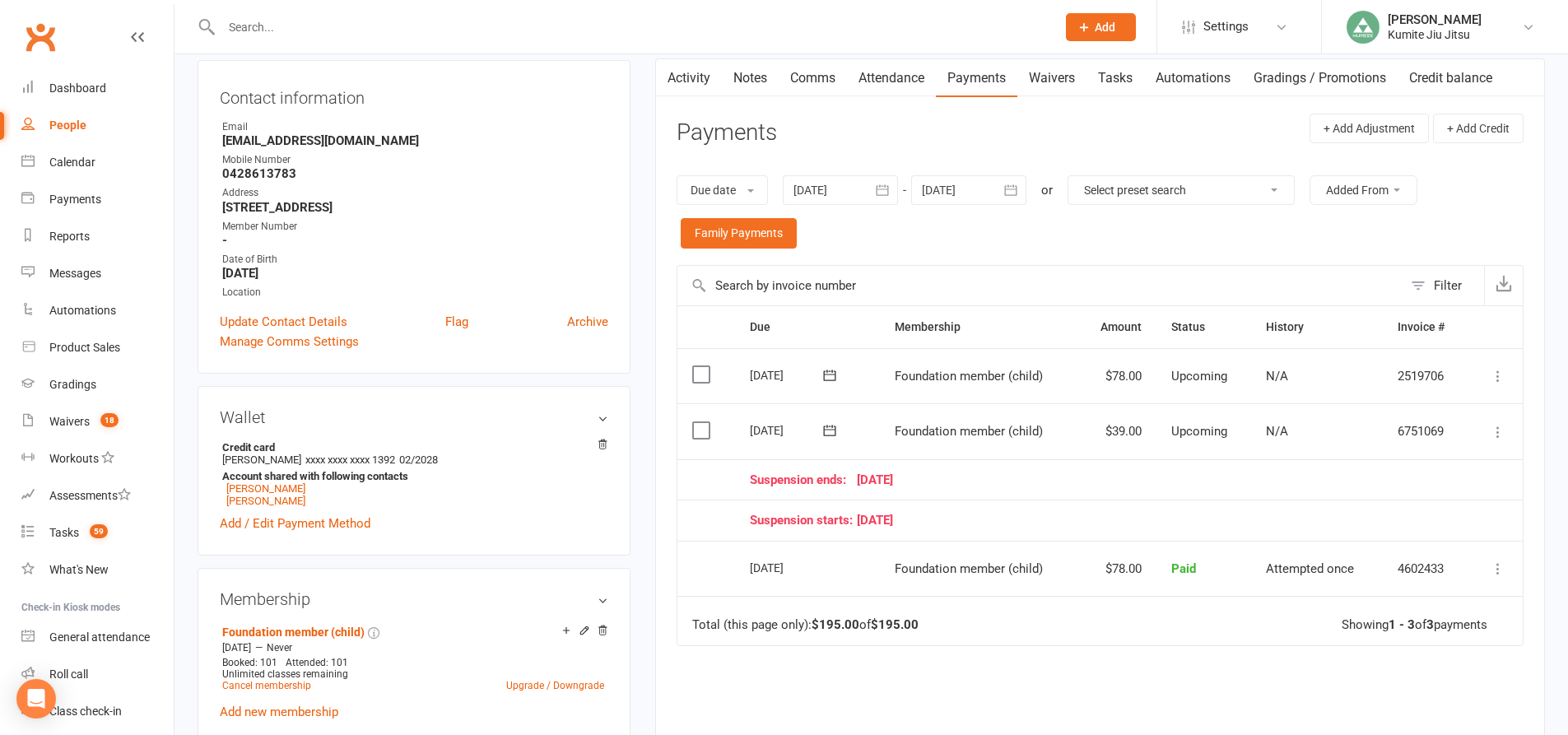
click at [1126, 87] on link "Tasks" at bounding box center [1115, 77] width 58 height 38
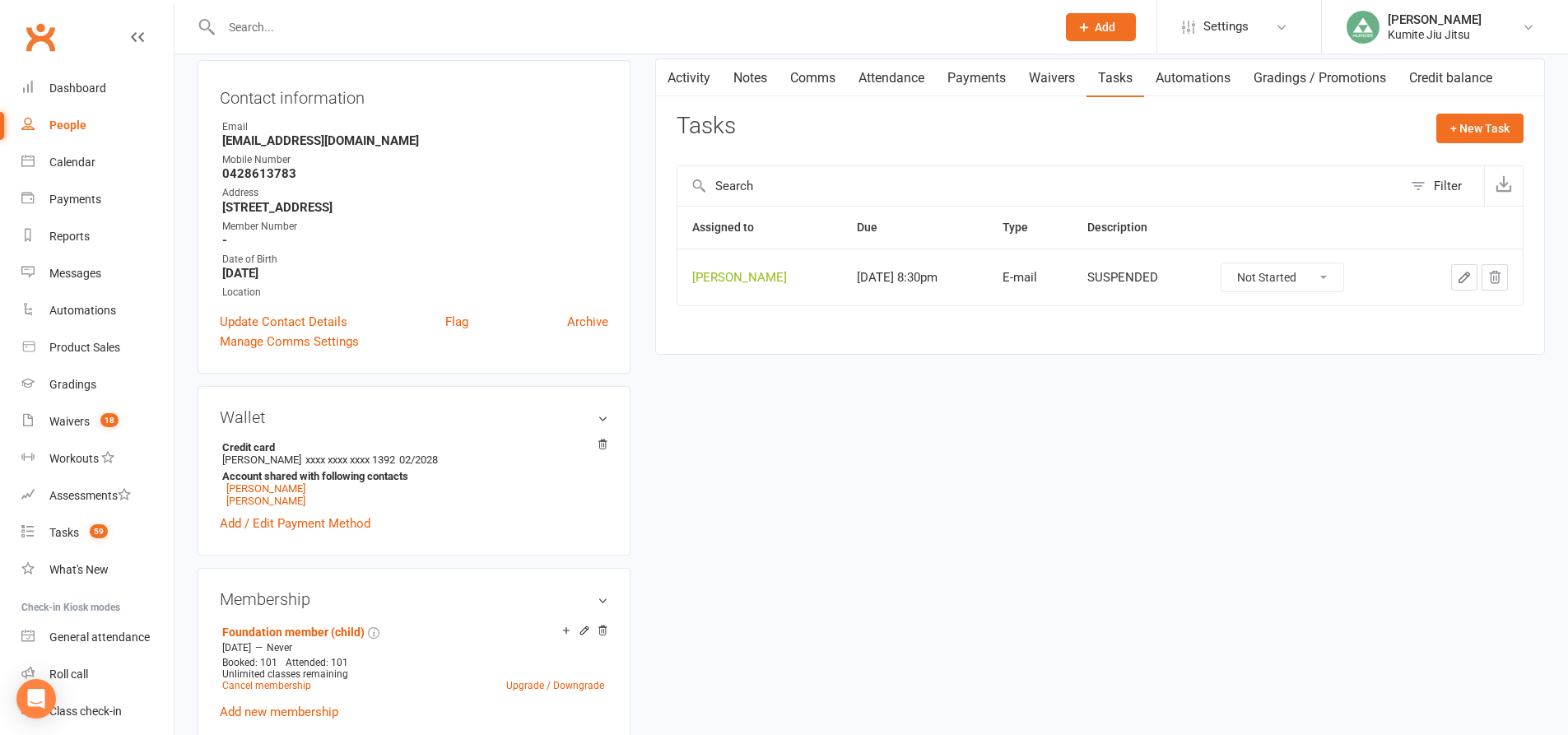
click at [1497, 283] on icon "button" at bounding box center [1495, 277] width 11 height 11
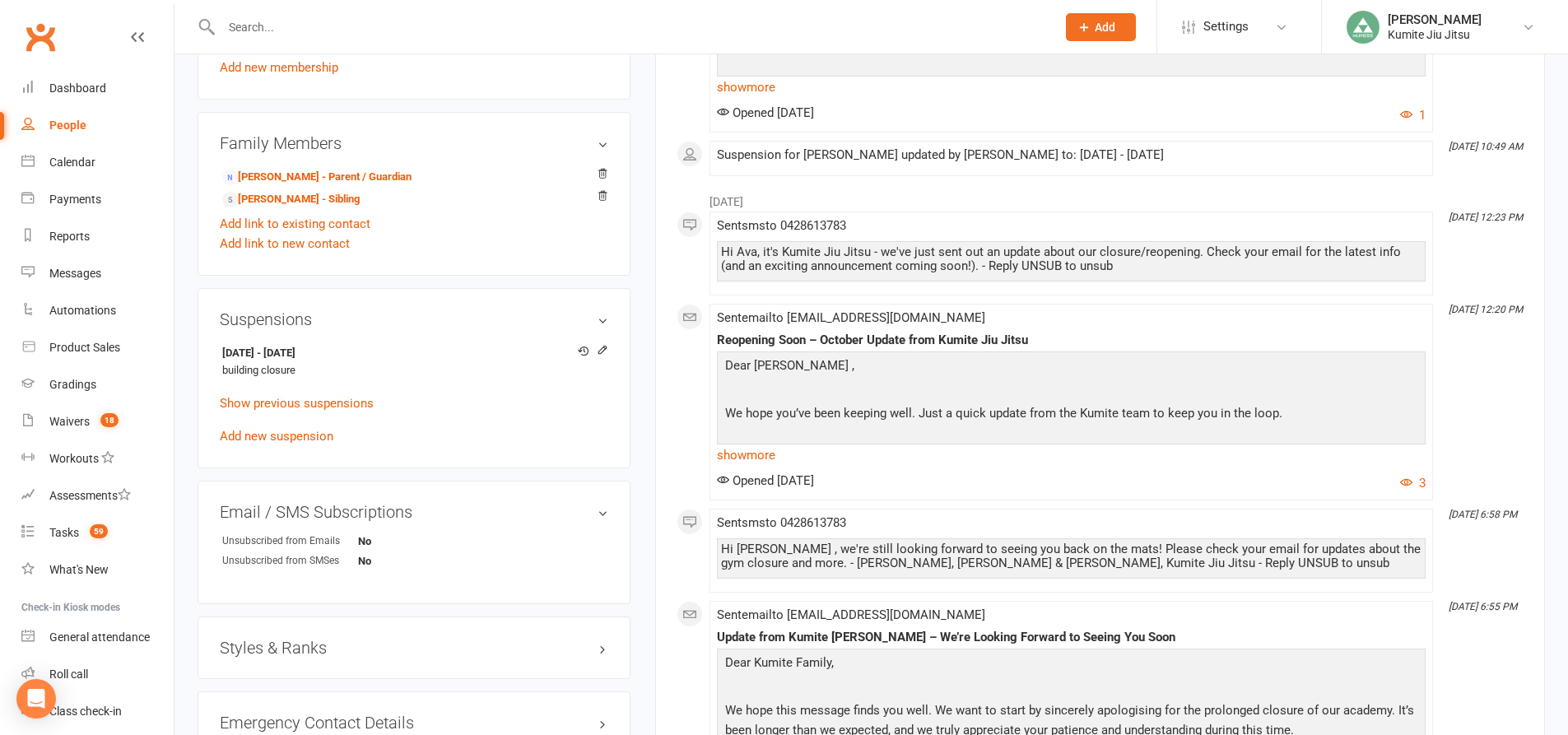
scroll to position [823, 0]
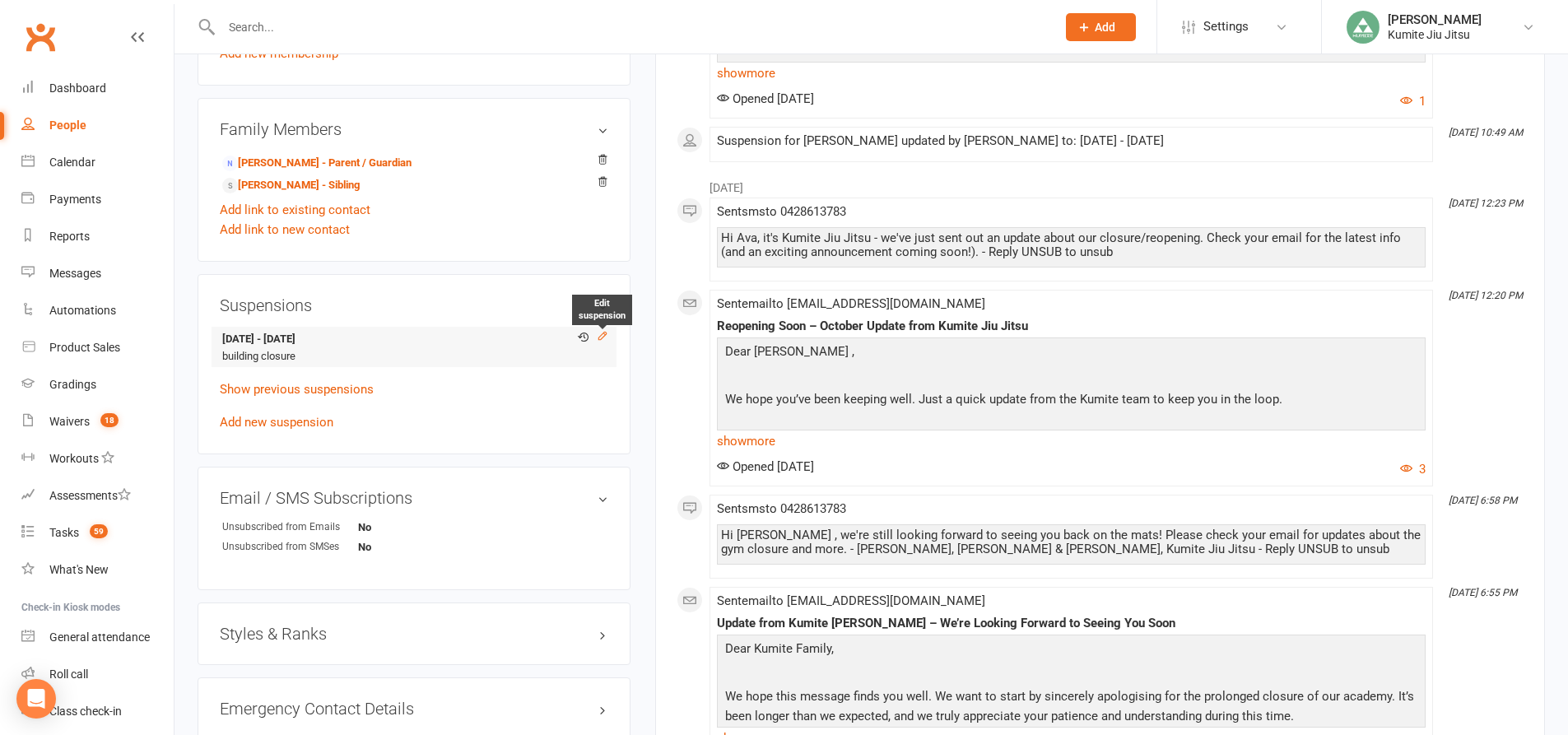
click at [602, 337] on icon at bounding box center [602, 335] width 7 height 7
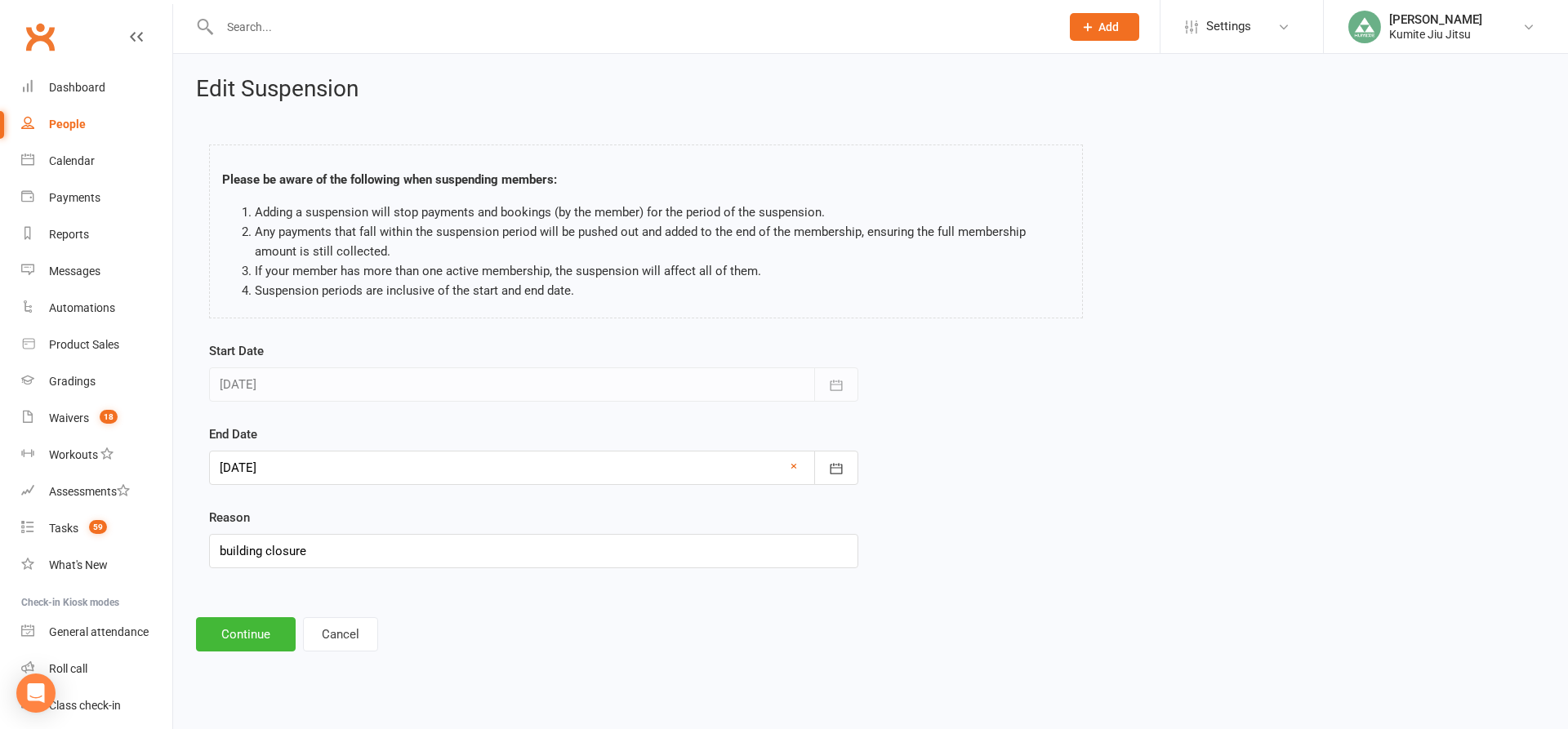
click at [258, 465] on div at bounding box center [533, 467] width 649 height 34
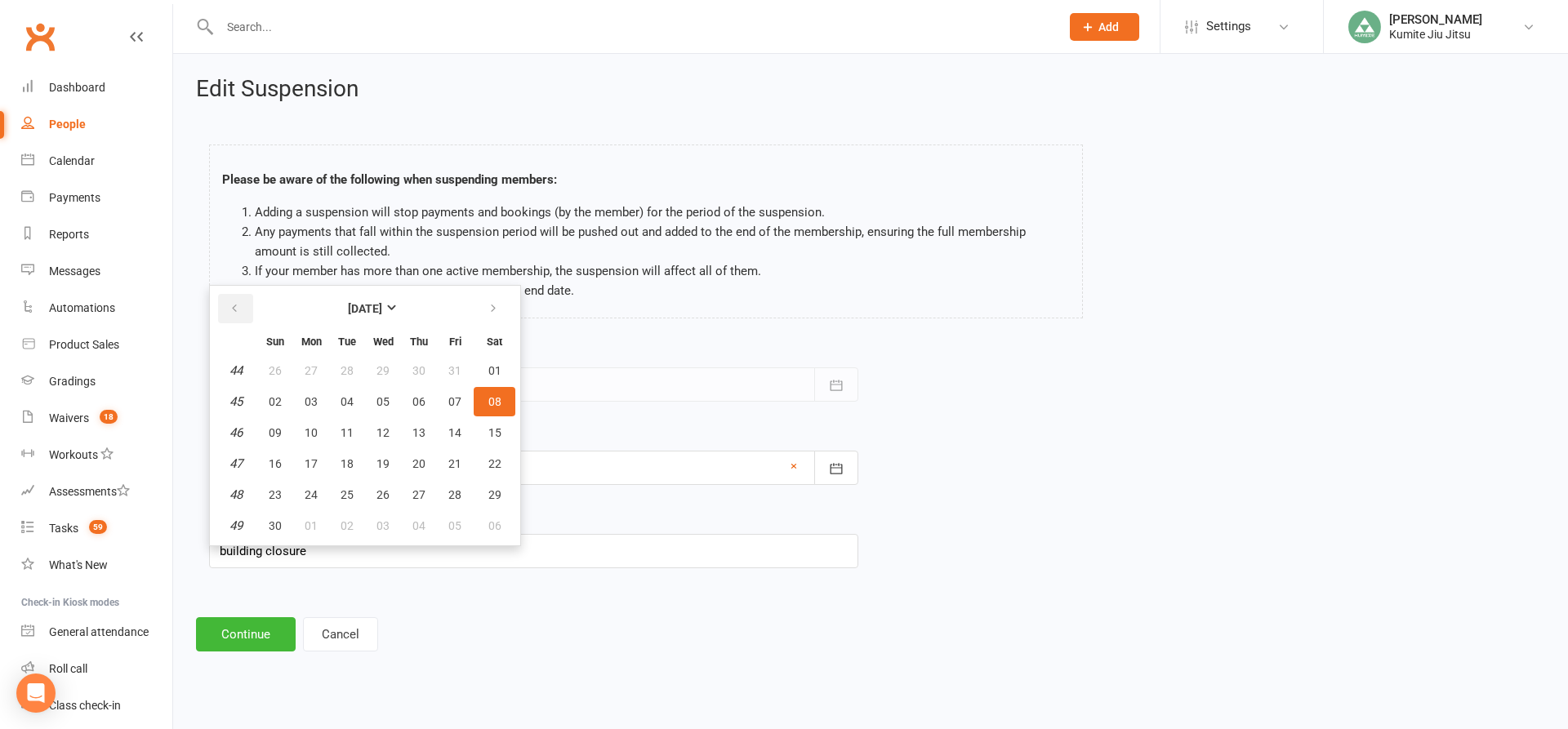
click at [240, 309] on icon "button" at bounding box center [233, 308] width 11 height 13
click at [315, 437] on span "13" at bounding box center [311, 432] width 13 height 13
type input "[DATE]"
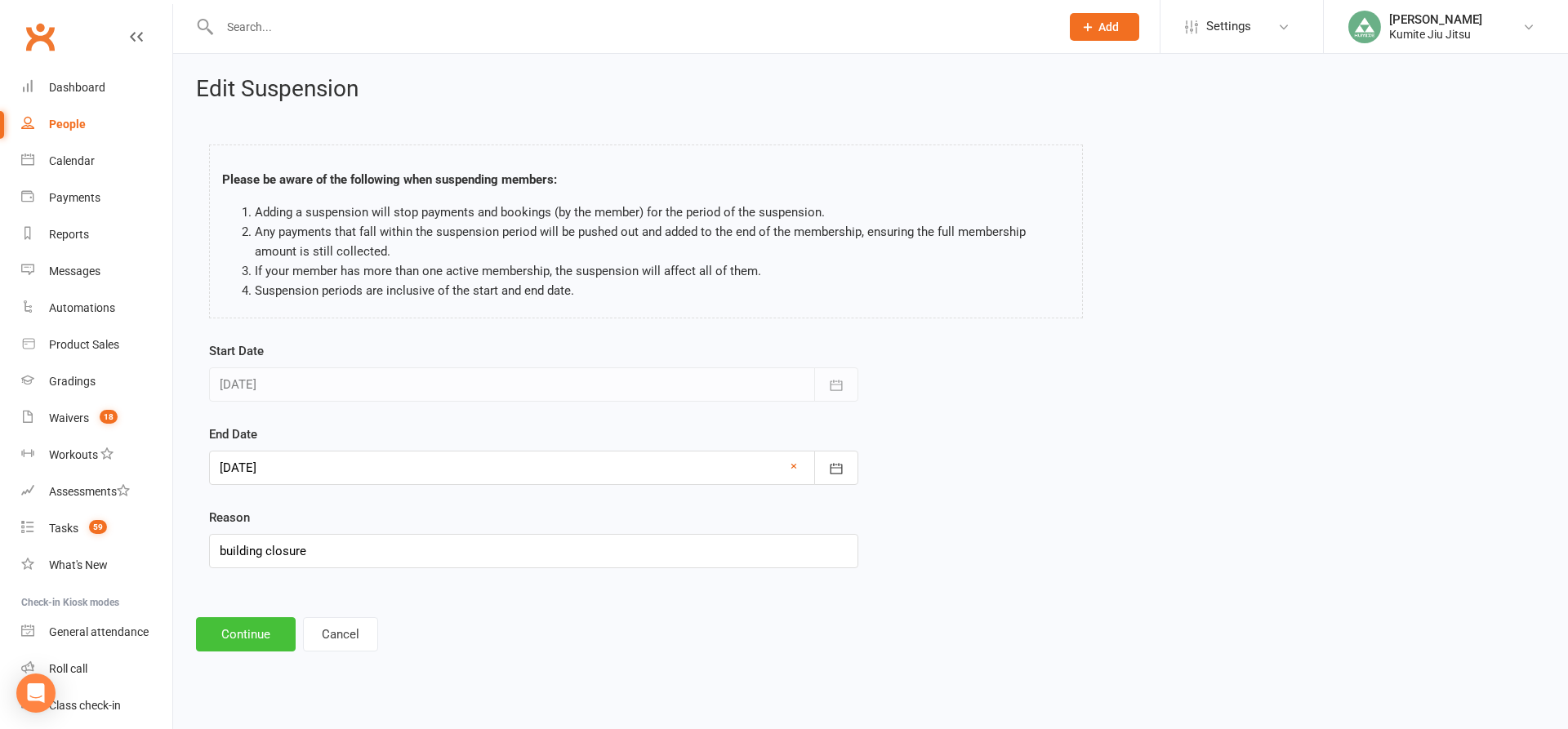
click at [253, 637] on button "Continue" at bounding box center [246, 634] width 99 height 34
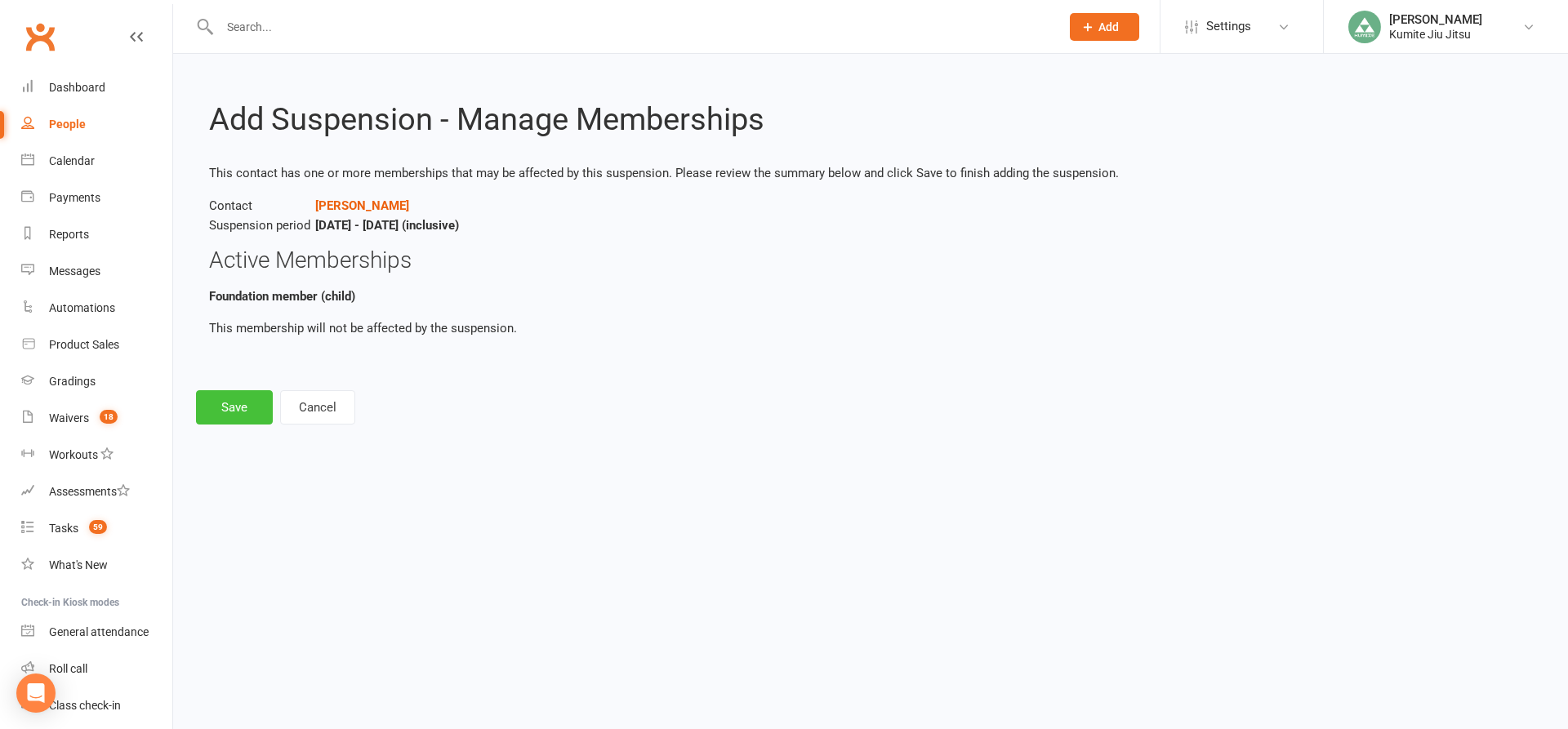
click at [247, 410] on button "Save" at bounding box center [234, 407] width 77 height 34
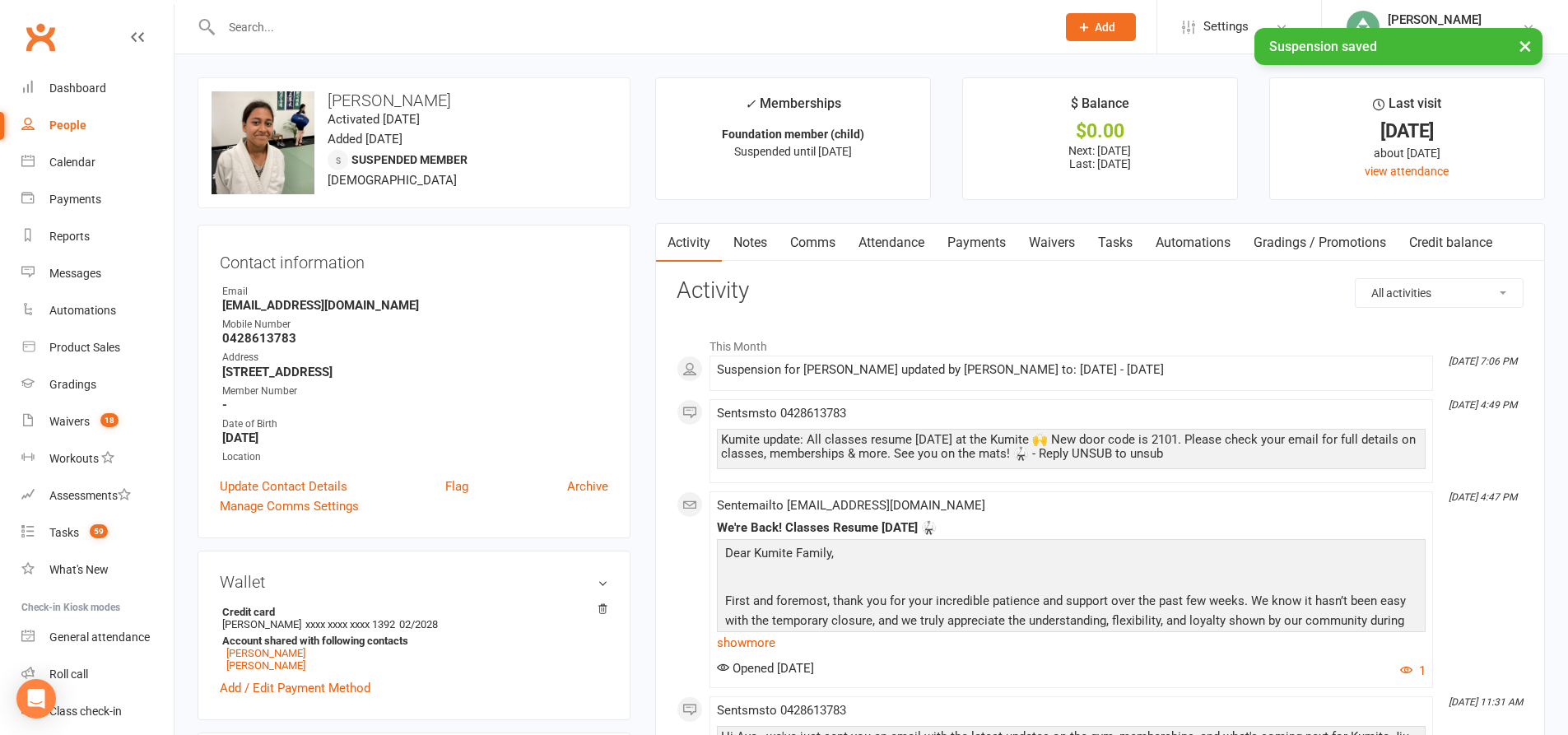
click at [990, 243] on link "Payments" at bounding box center [976, 242] width 82 height 38
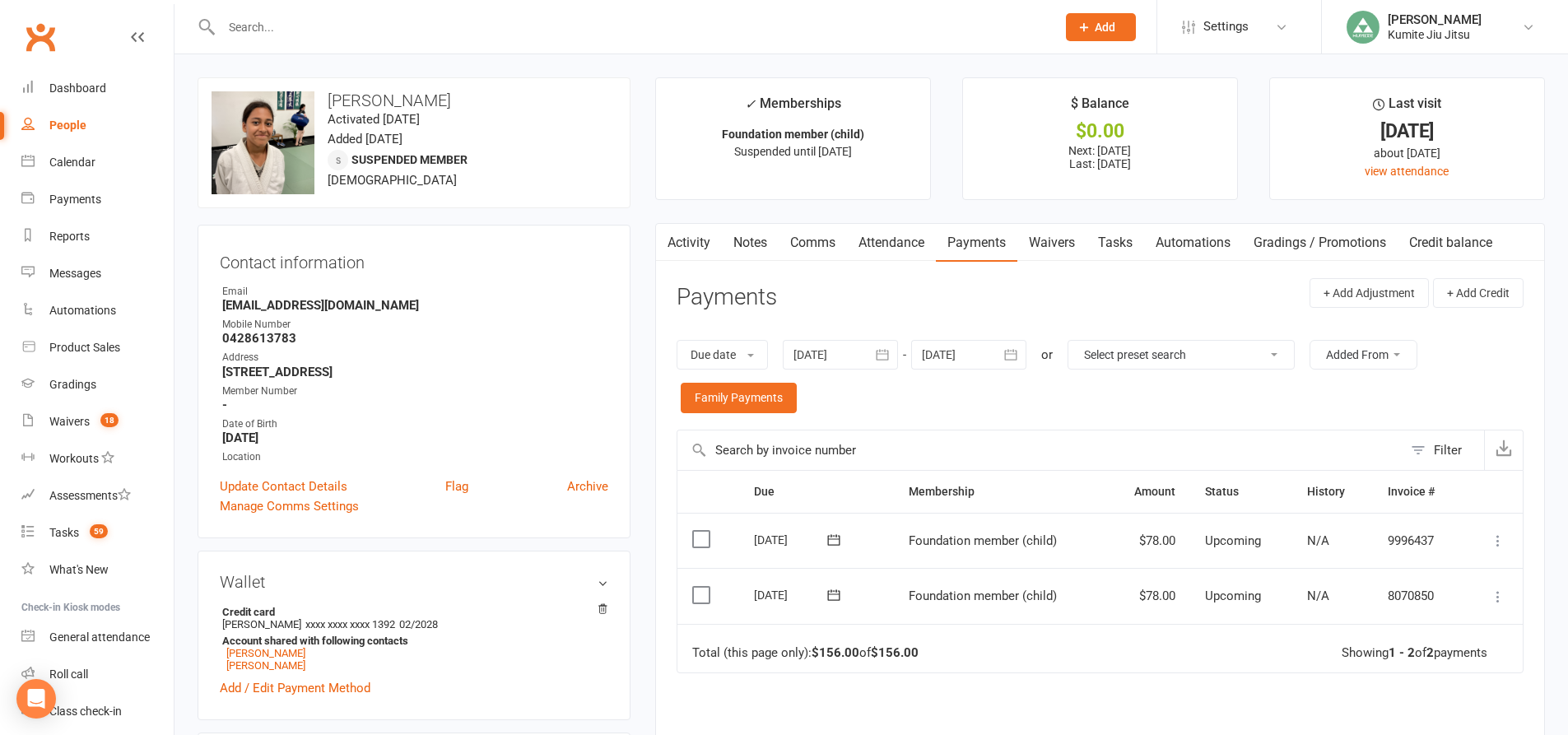
click at [1495, 599] on icon at bounding box center [1498, 596] width 17 height 17
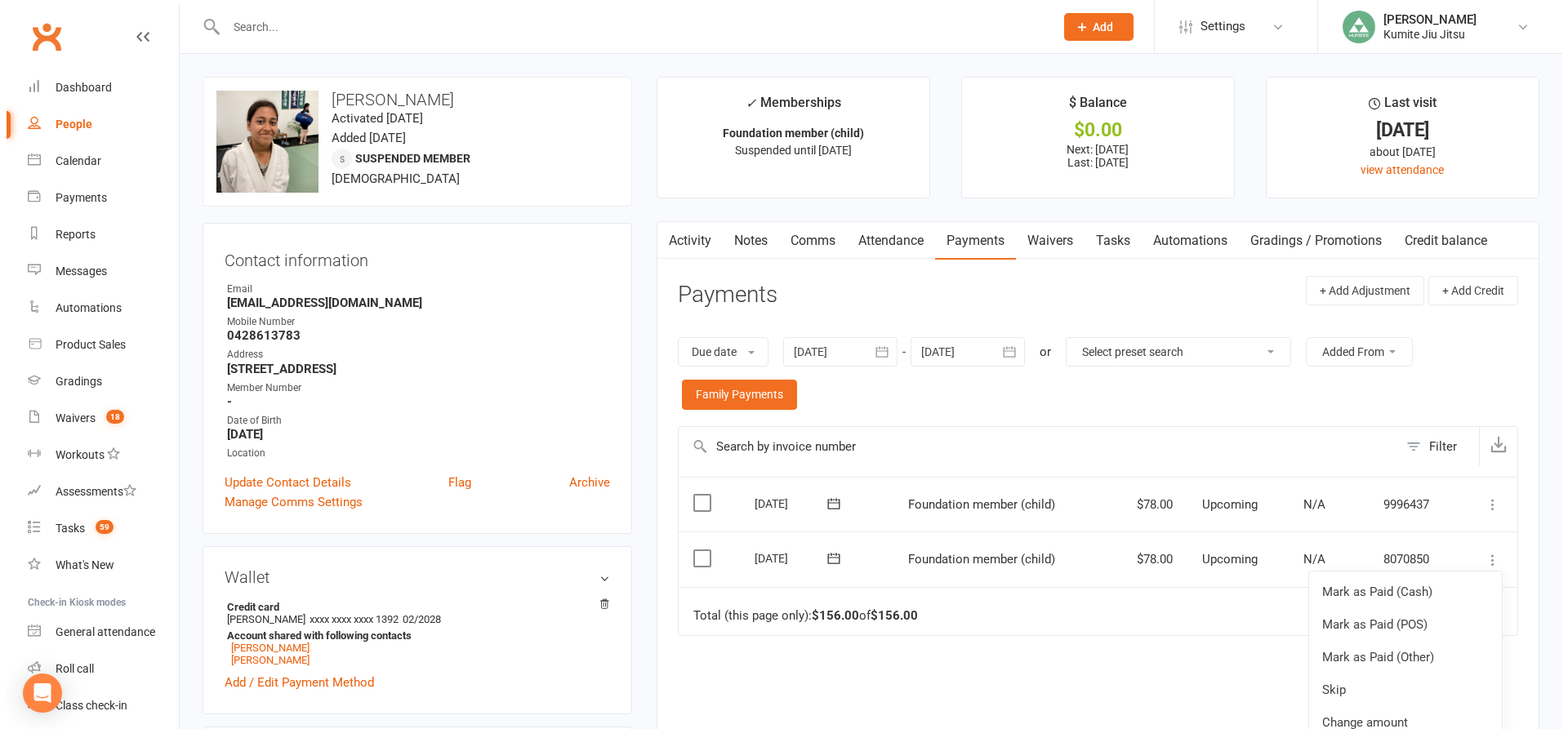
scroll to position [59, 0]
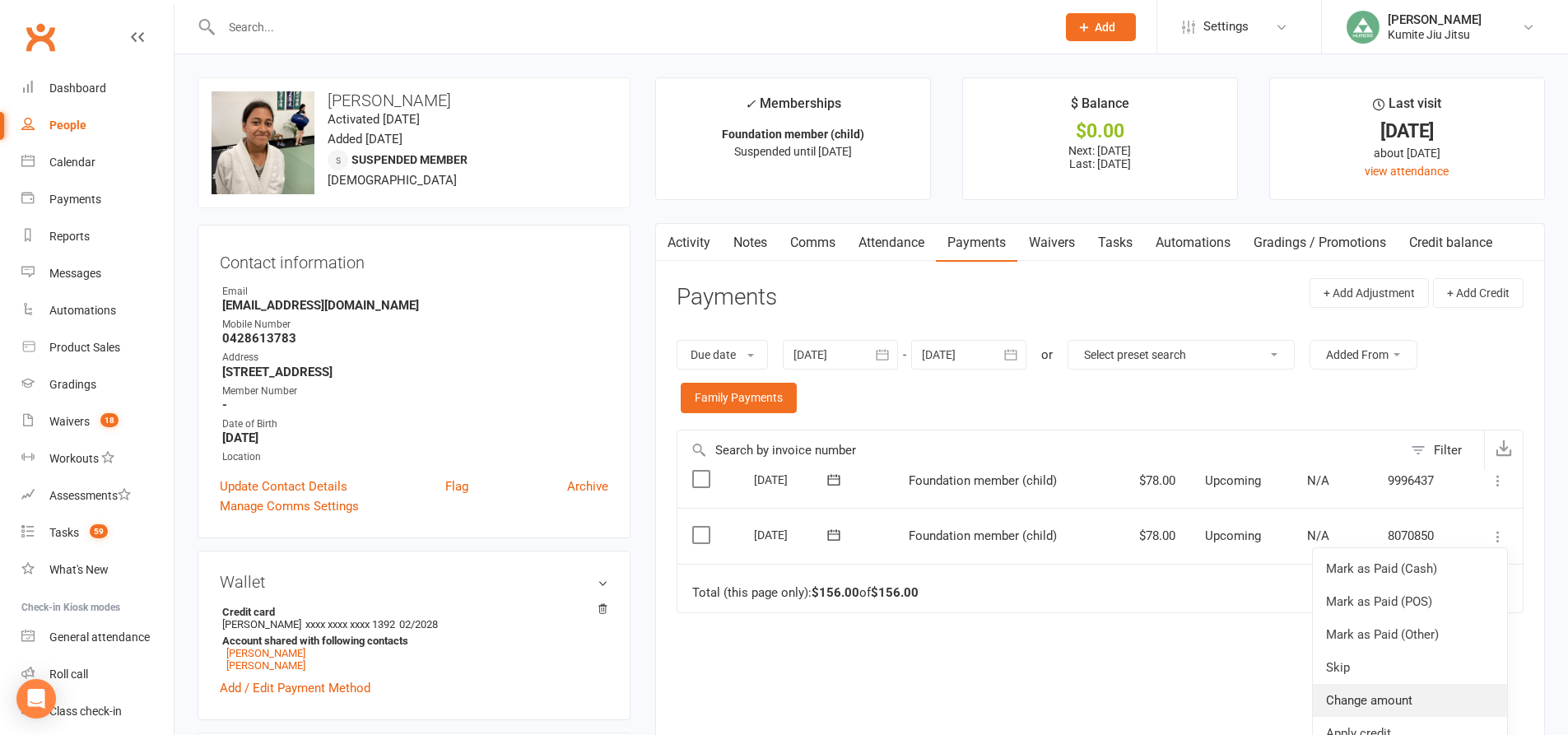
click at [1356, 702] on link "Change amount" at bounding box center [1409, 700] width 194 height 32
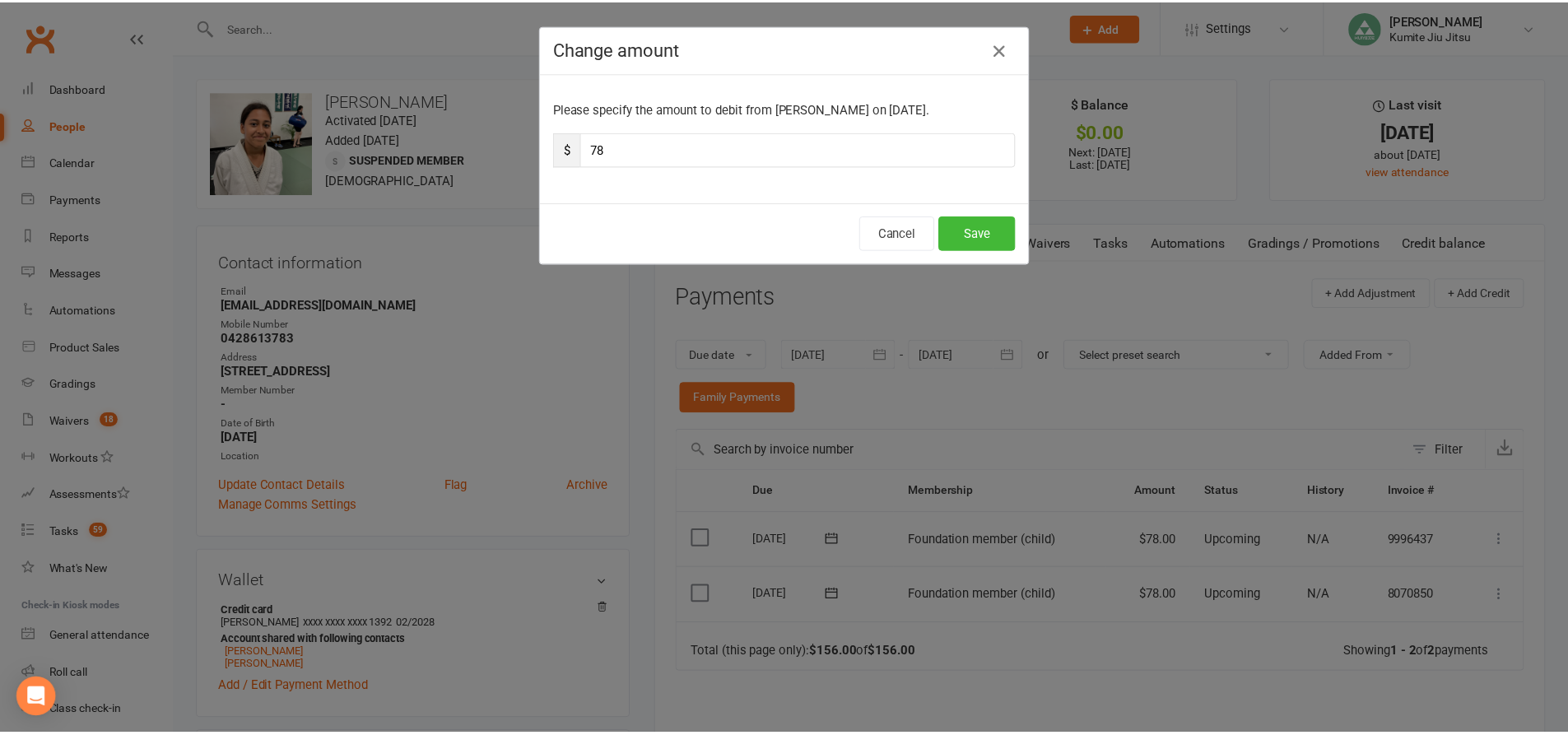
scroll to position [0, 0]
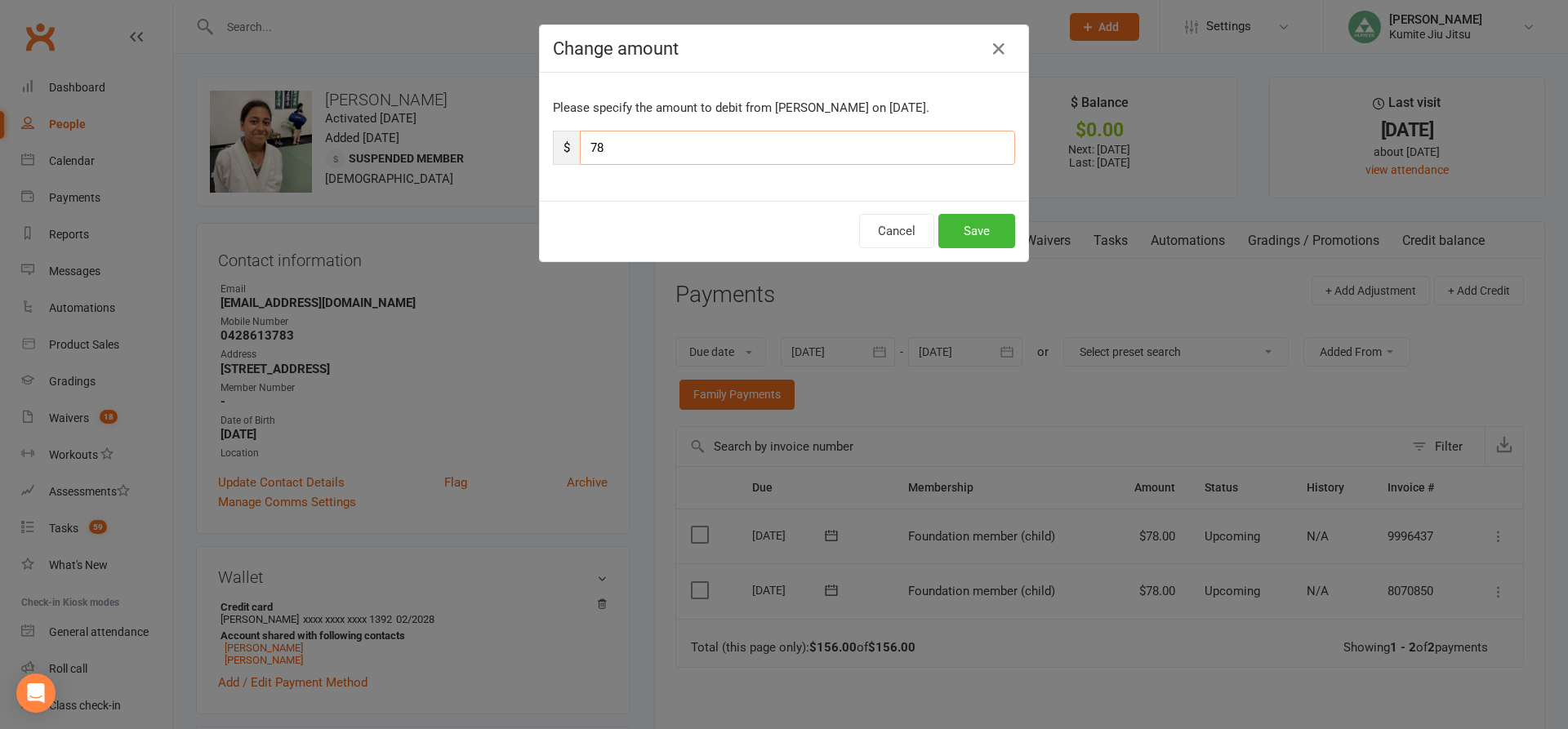
click at [696, 151] on input "78" at bounding box center [798, 147] width 436 height 34
type input "7"
type input "39"
click at [983, 231] on button "Save" at bounding box center [977, 231] width 77 height 34
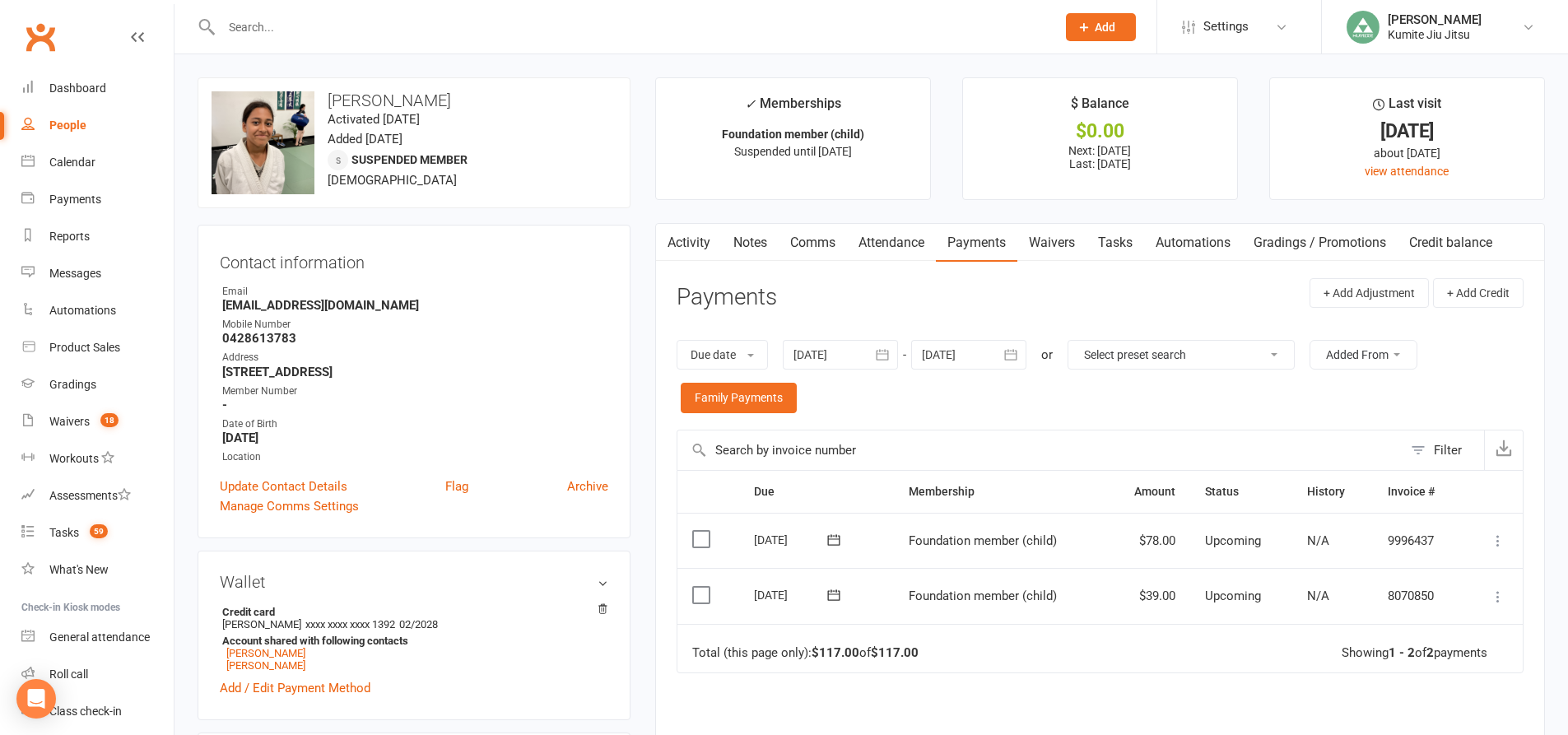
click at [1116, 246] on link "Tasks" at bounding box center [1115, 242] width 58 height 38
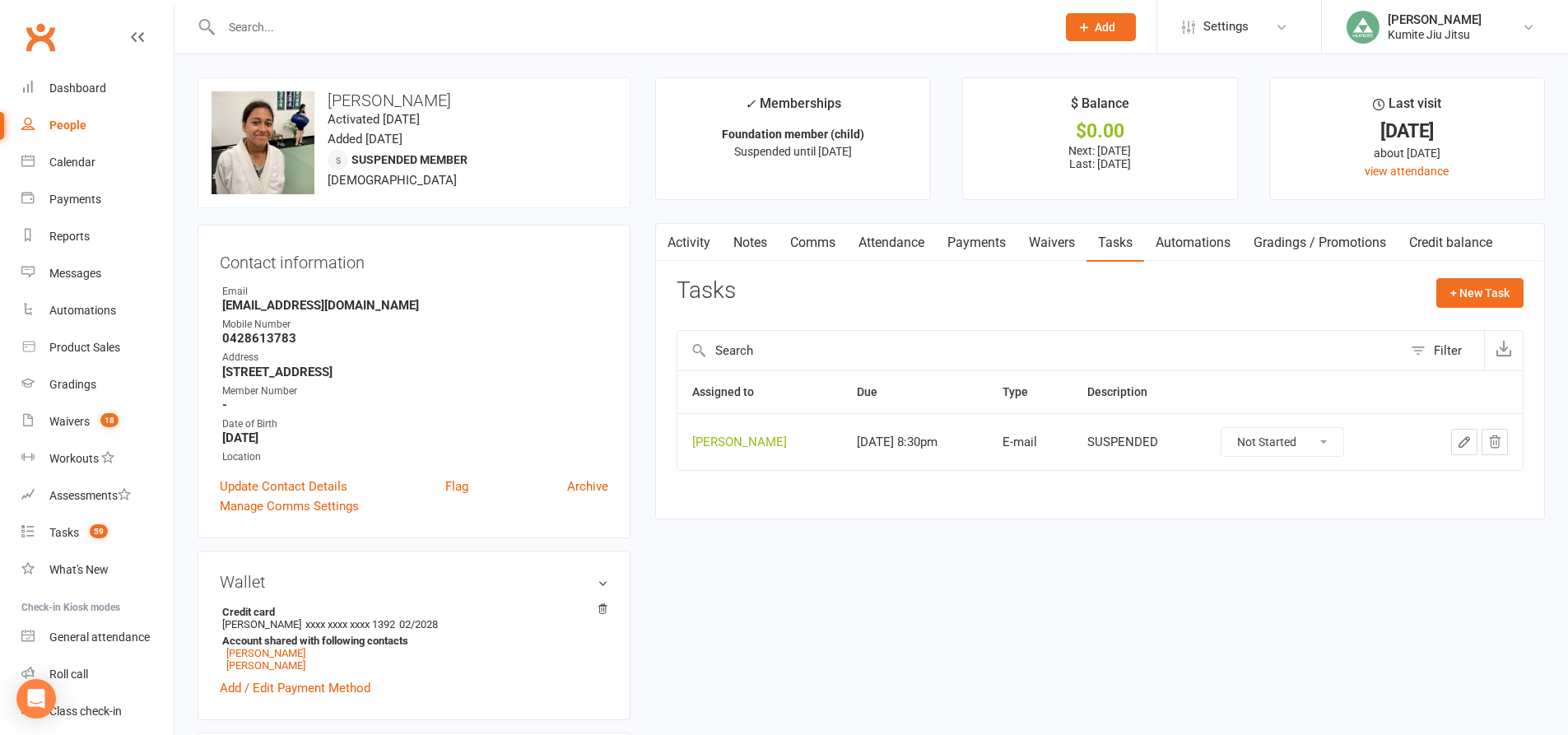
click at [1499, 443] on icon "button" at bounding box center [1495, 442] width 11 height 11
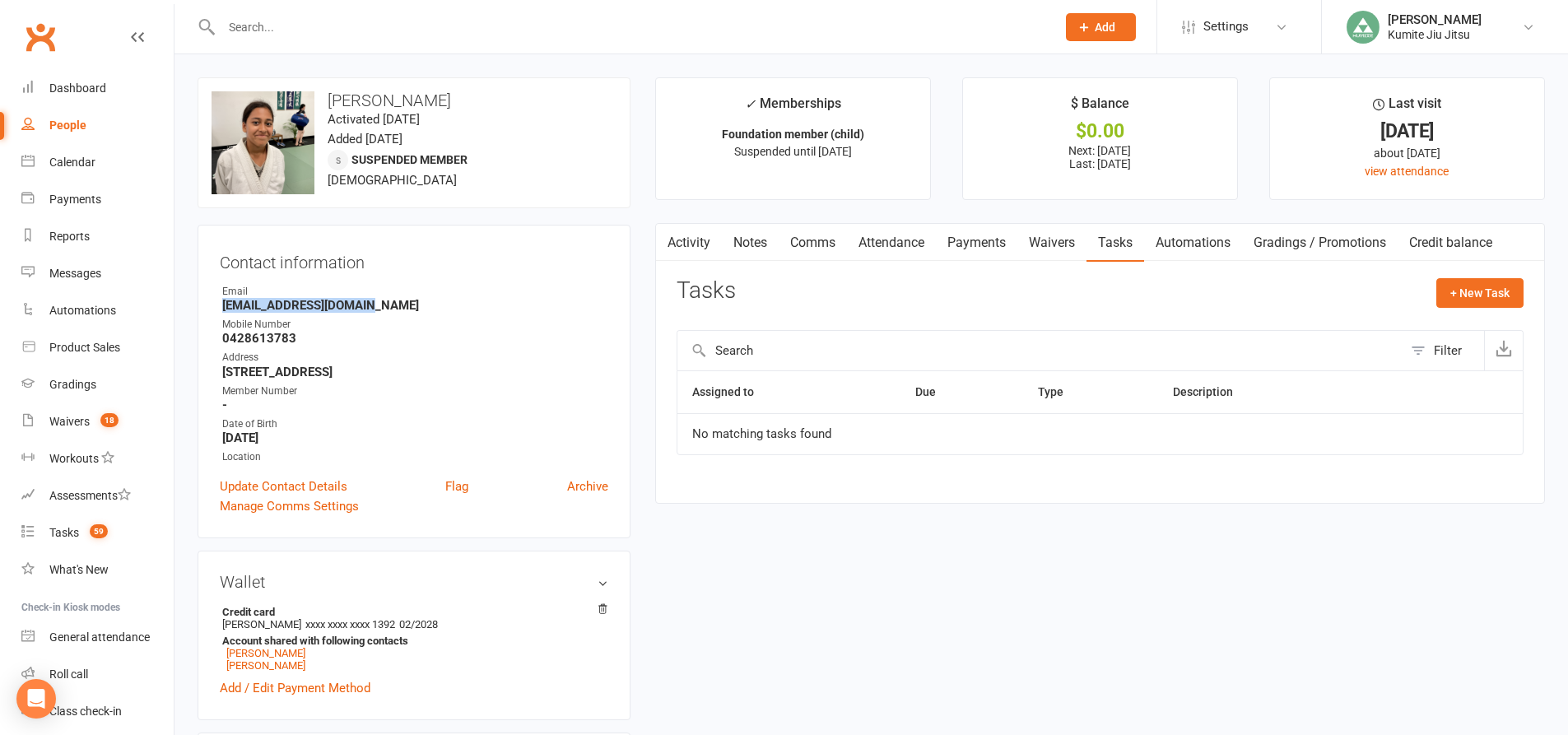
drag, startPoint x: 375, startPoint y: 309, endPoint x: 217, endPoint y: 309, distance: 158.0
click at [217, 309] on div "Contact information Owner Email Sdhungel1415@gmail.com Mobile Number 0428613783…" at bounding box center [414, 381] width 433 height 313
copy strong "Sdhungel1415@gmail.com"
click at [981, 246] on link "Payments" at bounding box center [976, 242] width 82 height 38
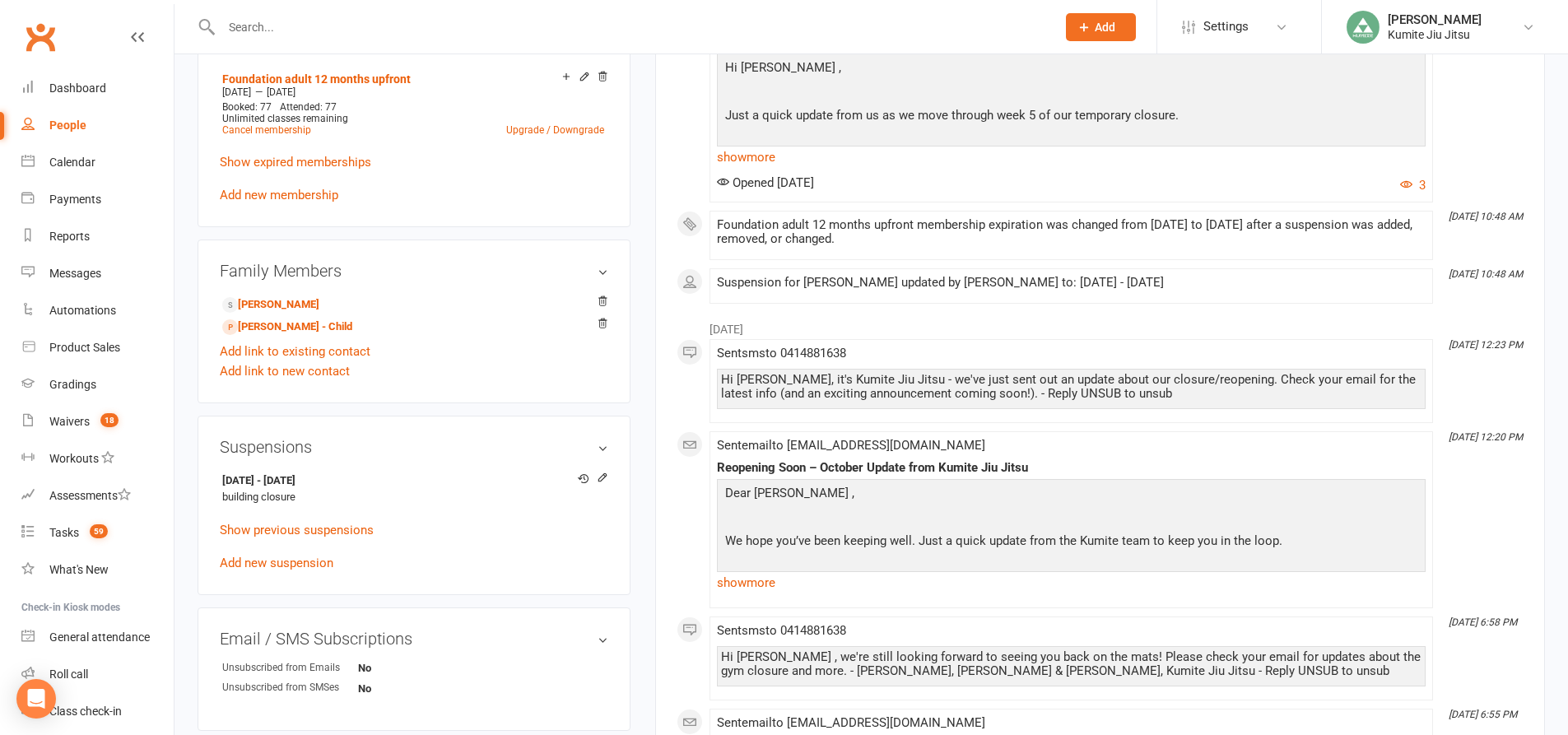
scroll to position [988, 0]
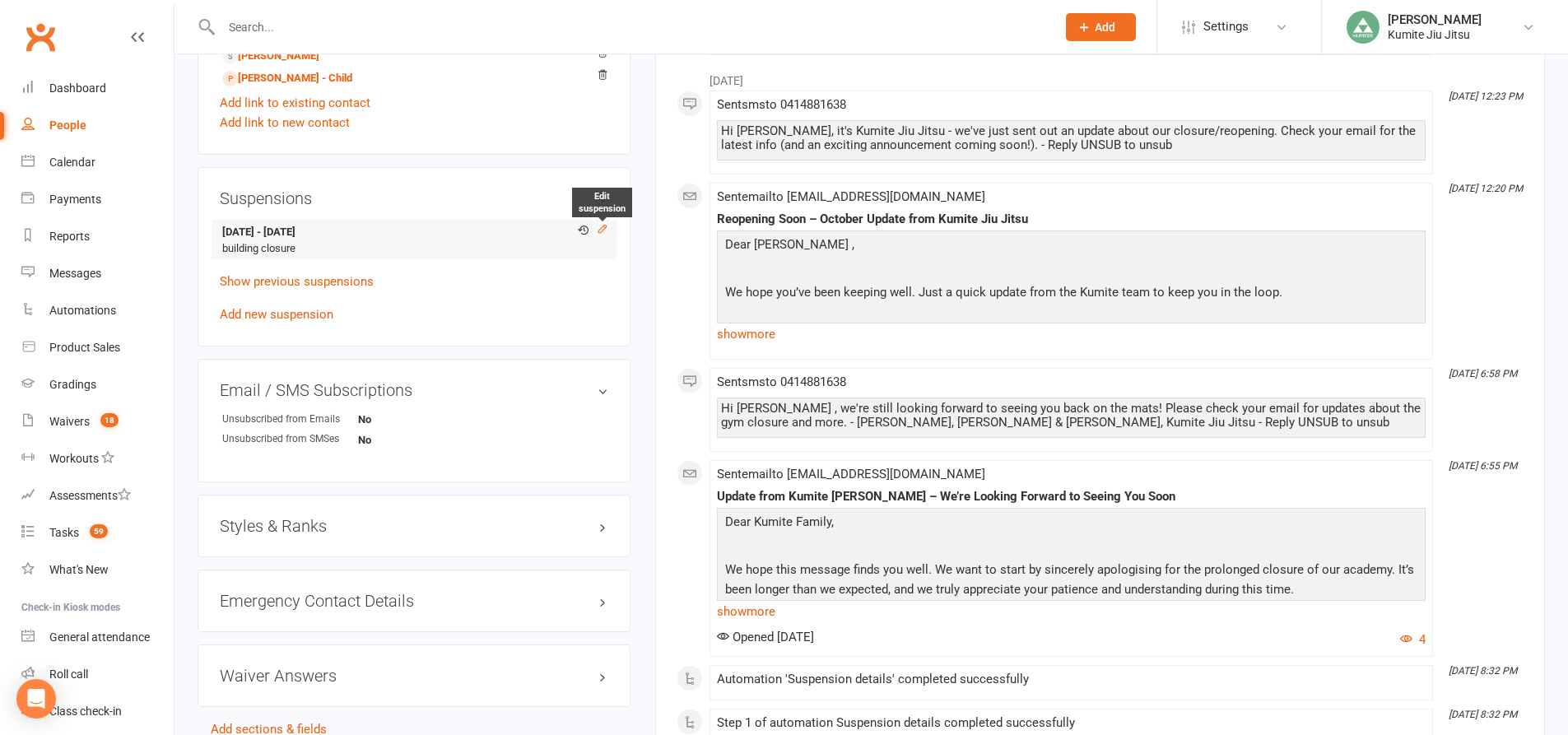
click at [604, 230] on icon at bounding box center [602, 228] width 11 height 11
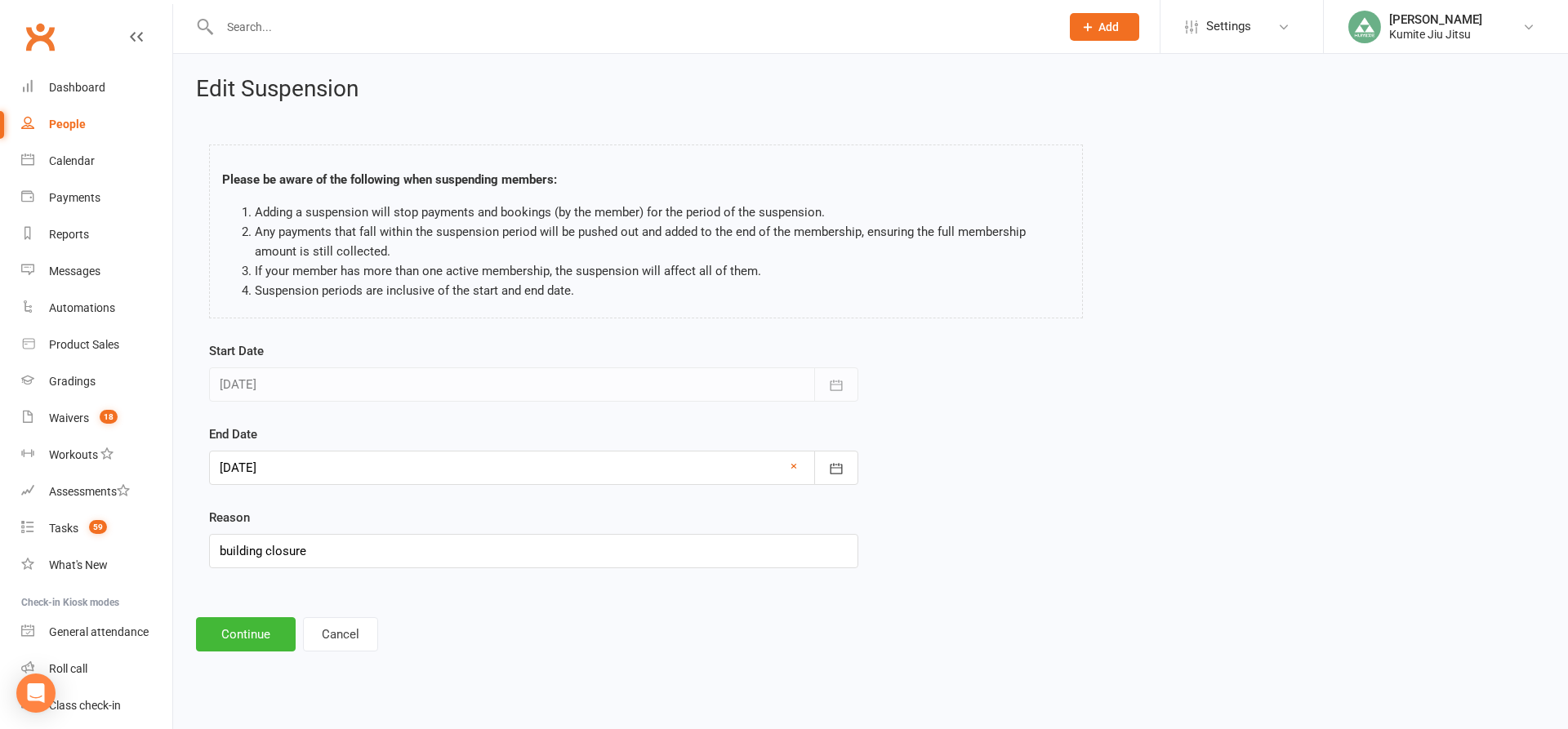
click at [295, 472] on div at bounding box center [533, 467] width 649 height 34
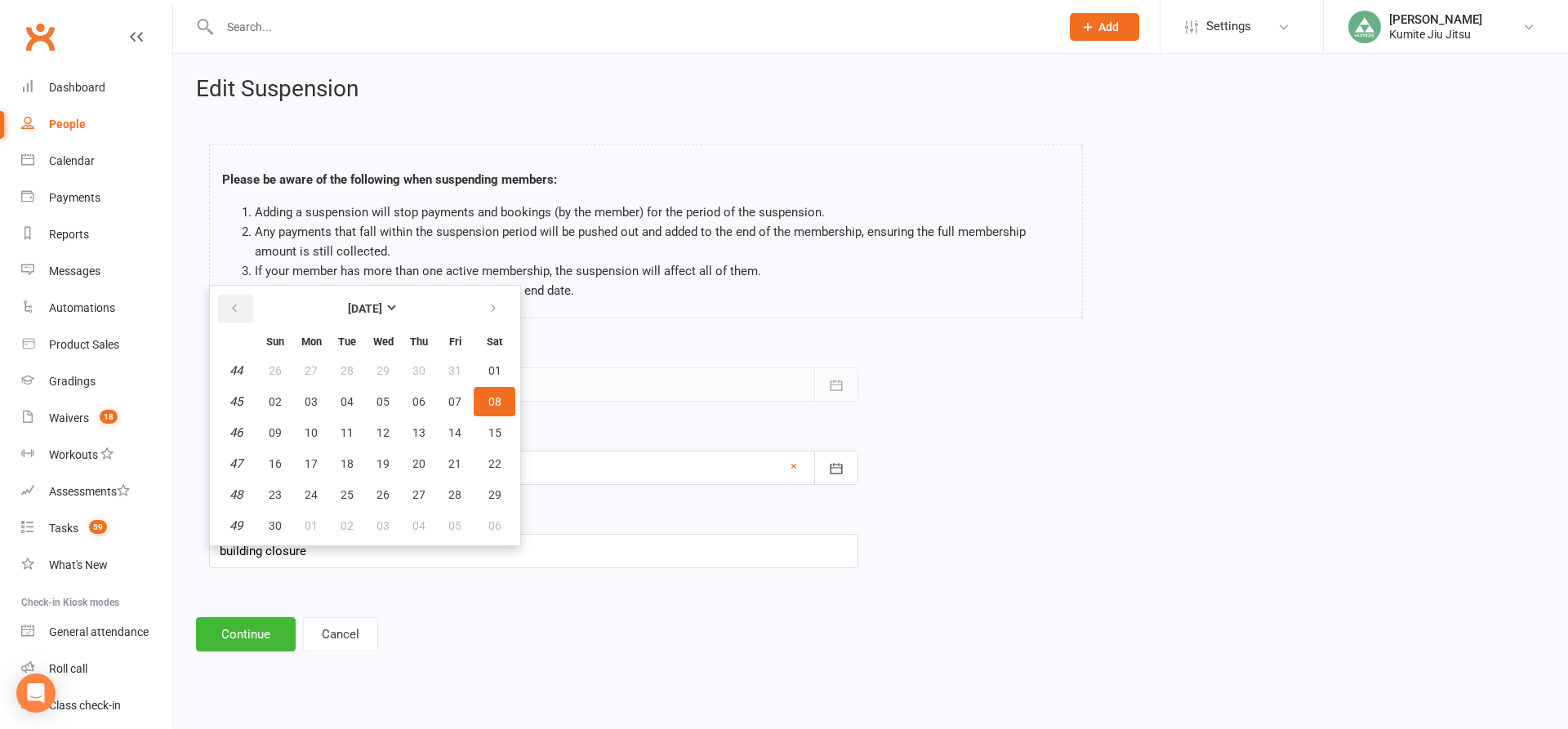
click at [245, 307] on button "button" at bounding box center [235, 308] width 35 height 30
click at [303, 437] on button "13" at bounding box center [310, 433] width 34 height 30
type input "[DATE]"
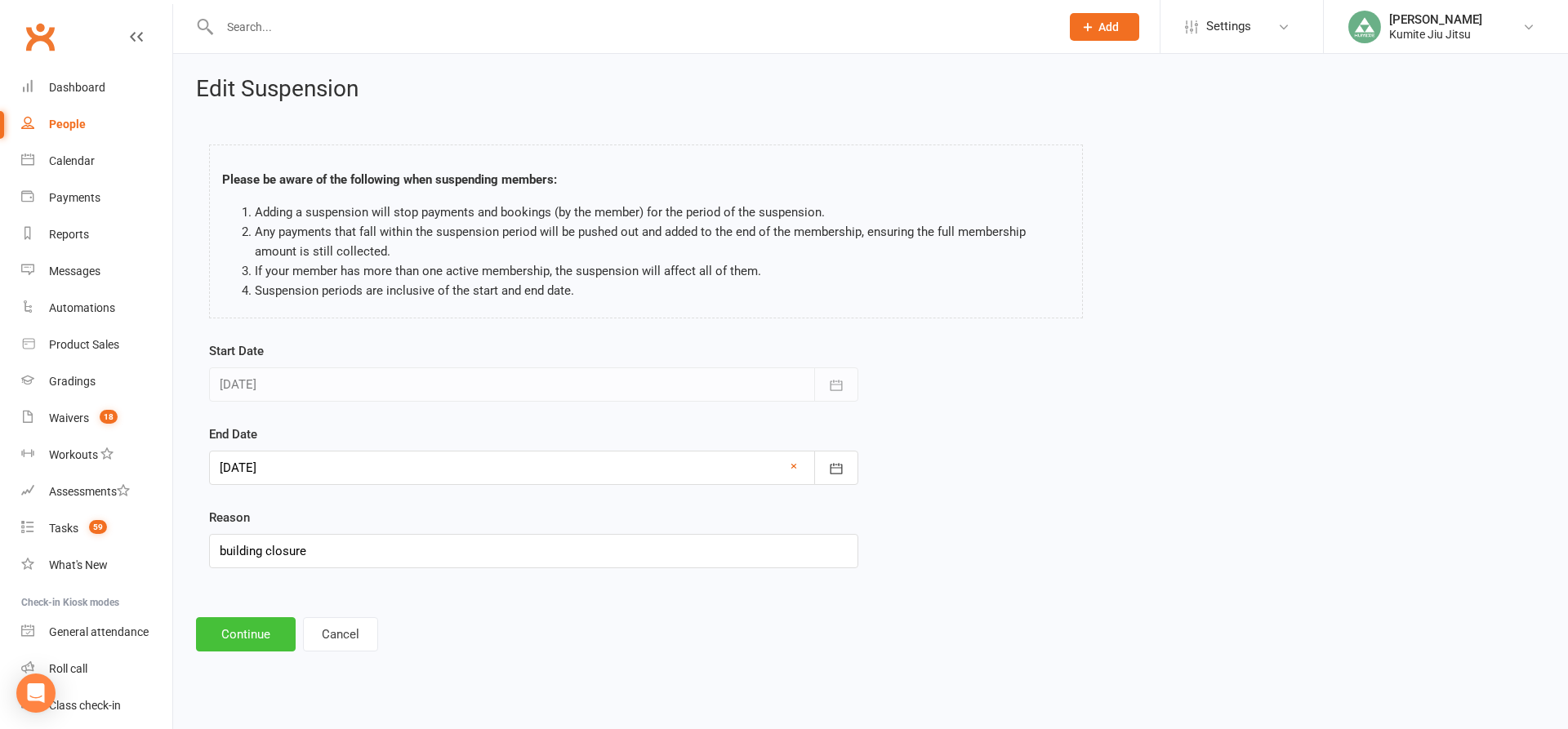
click at [247, 631] on button "Continue" at bounding box center [246, 634] width 99 height 34
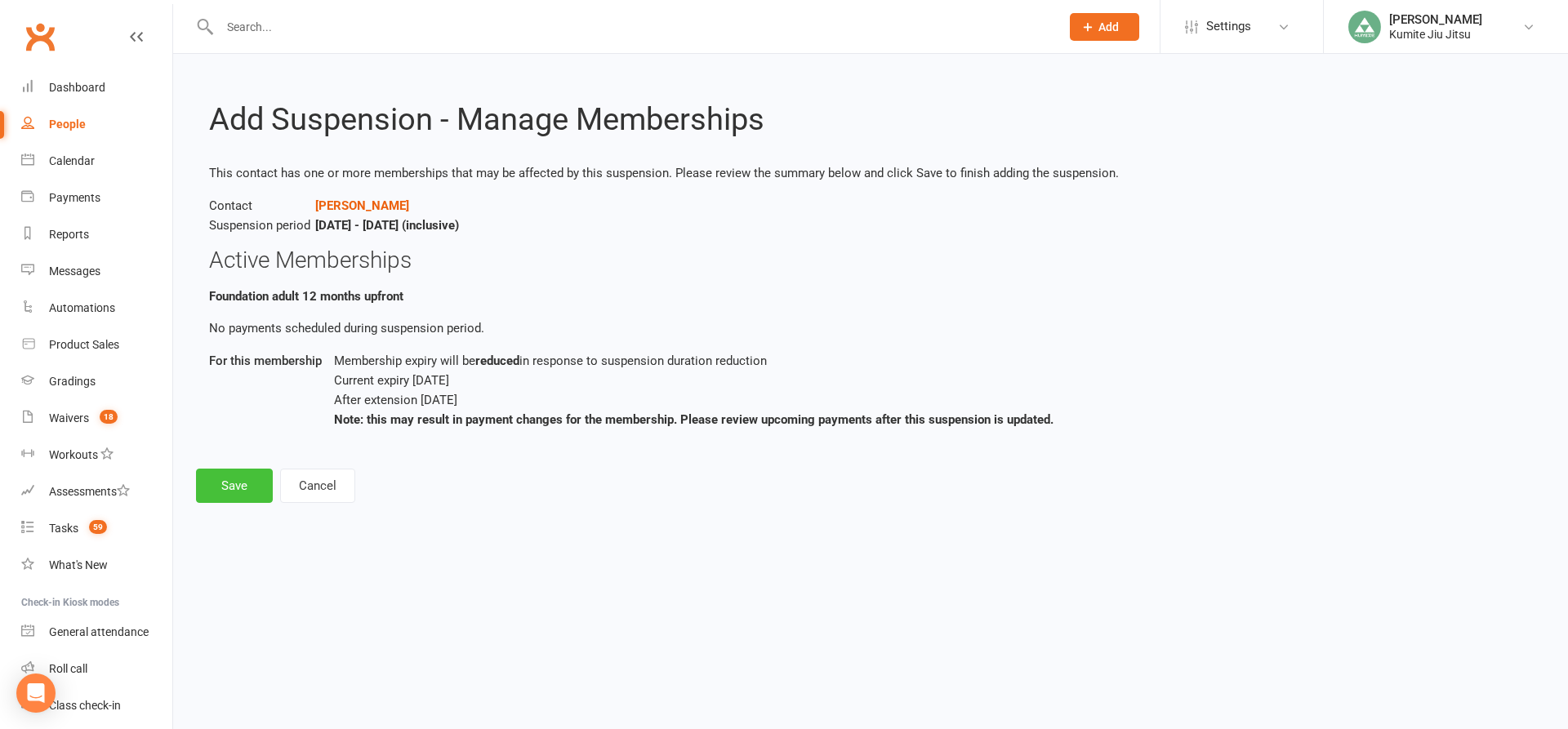
click at [242, 484] on button "Save" at bounding box center [234, 485] width 77 height 34
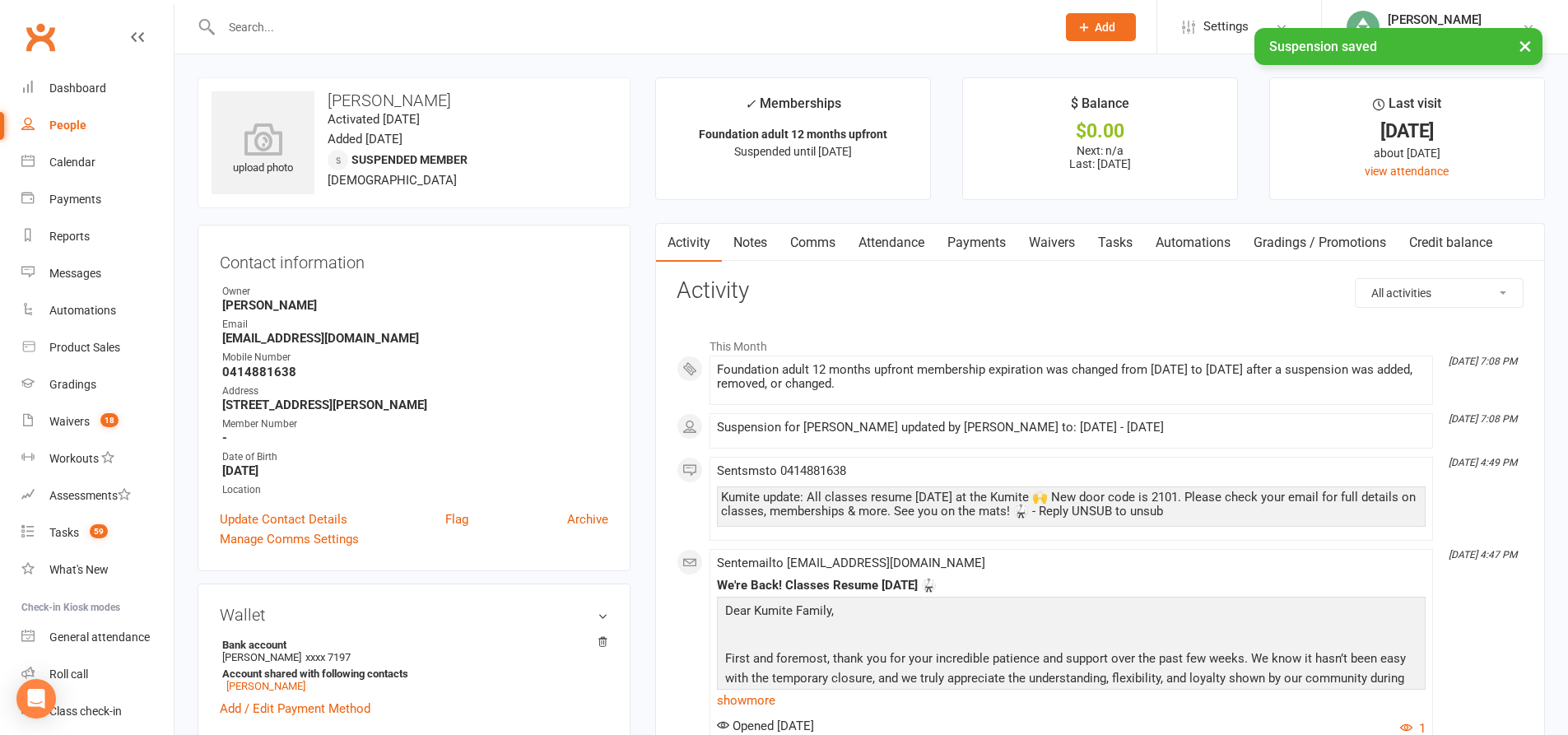
click at [994, 242] on link "Payments" at bounding box center [976, 242] width 82 height 38
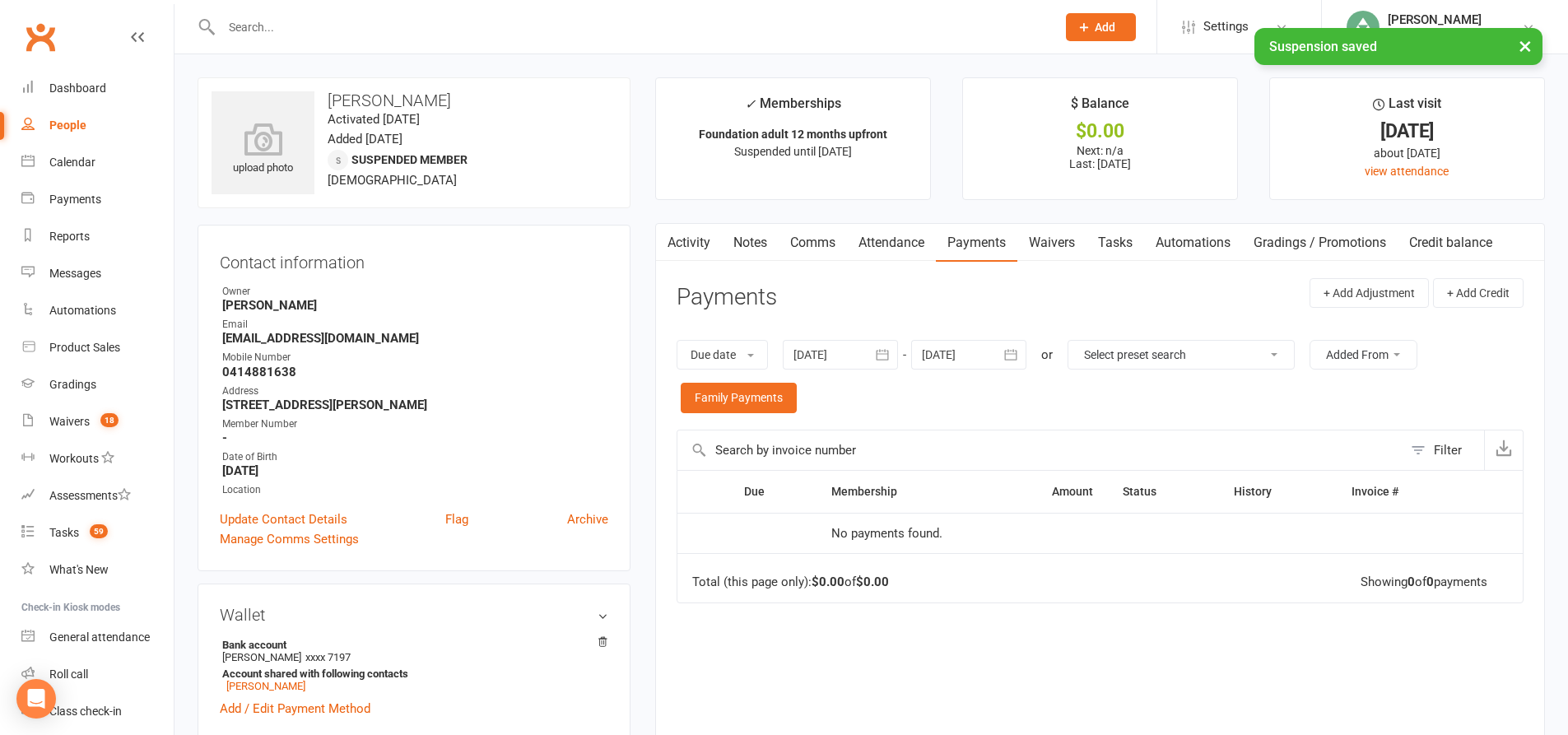
click at [1126, 241] on link "Tasks" at bounding box center [1115, 242] width 58 height 38
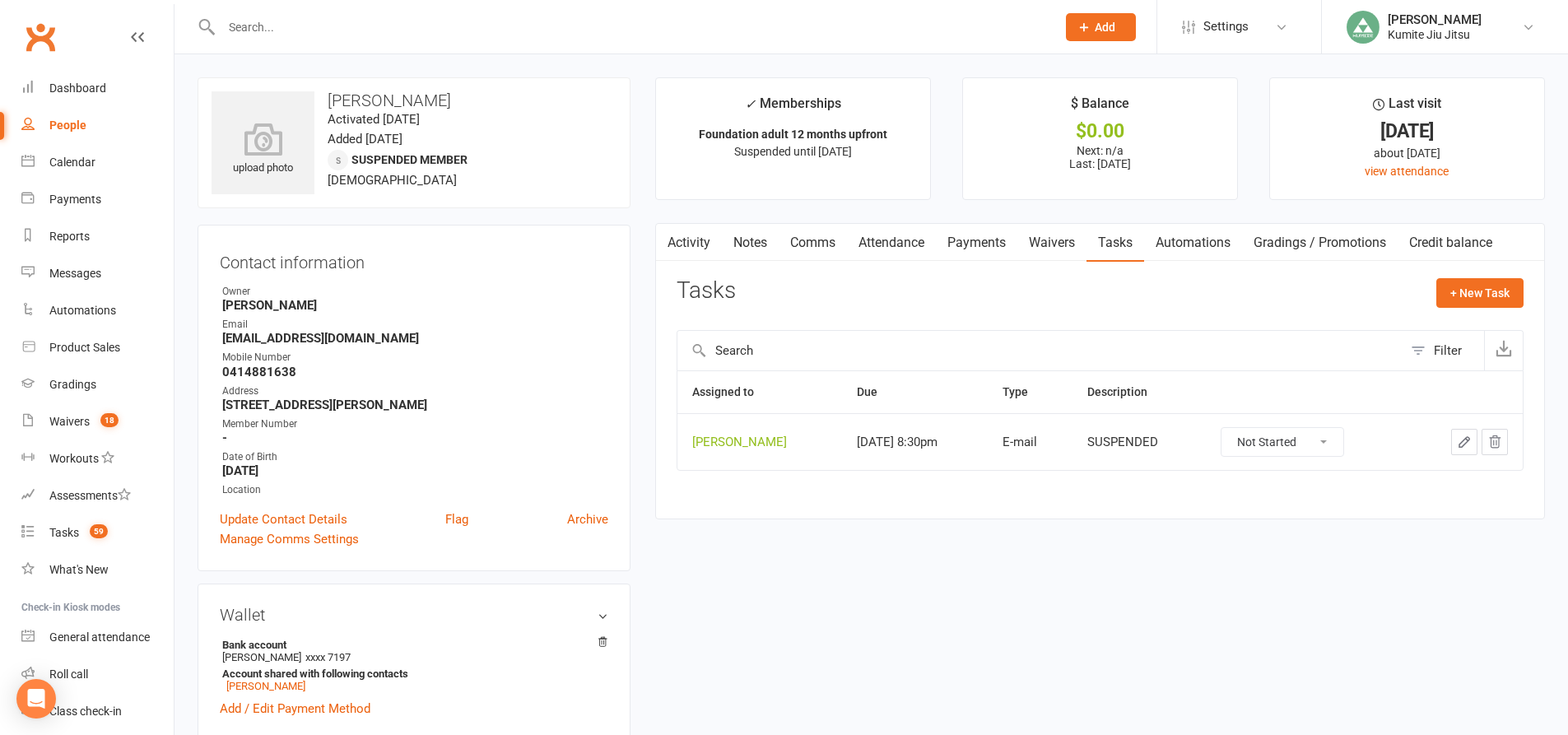
click at [1489, 442] on icon "button" at bounding box center [1494, 442] width 15 height 15
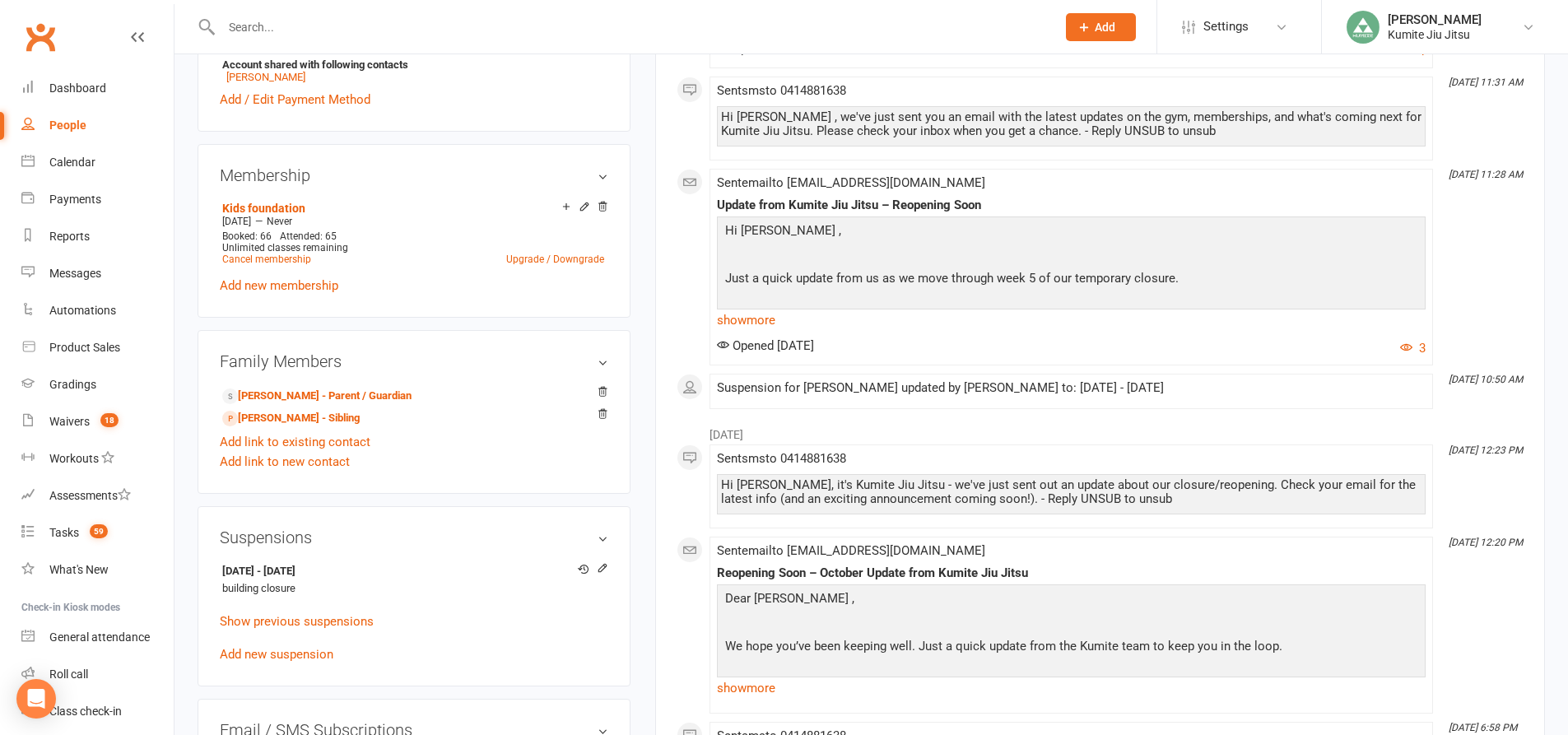
scroll to position [741, 0]
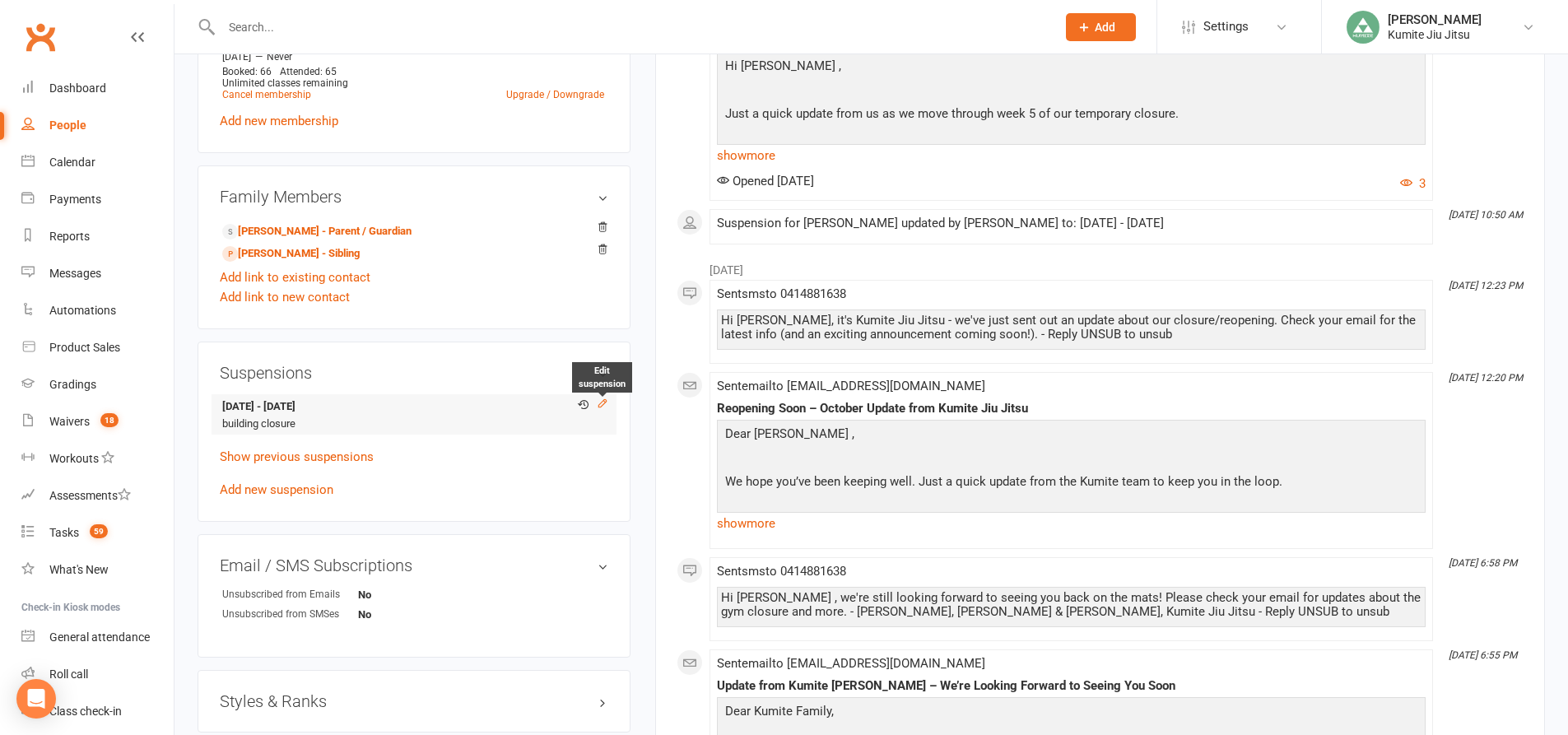
click at [604, 405] on icon at bounding box center [602, 403] width 11 height 11
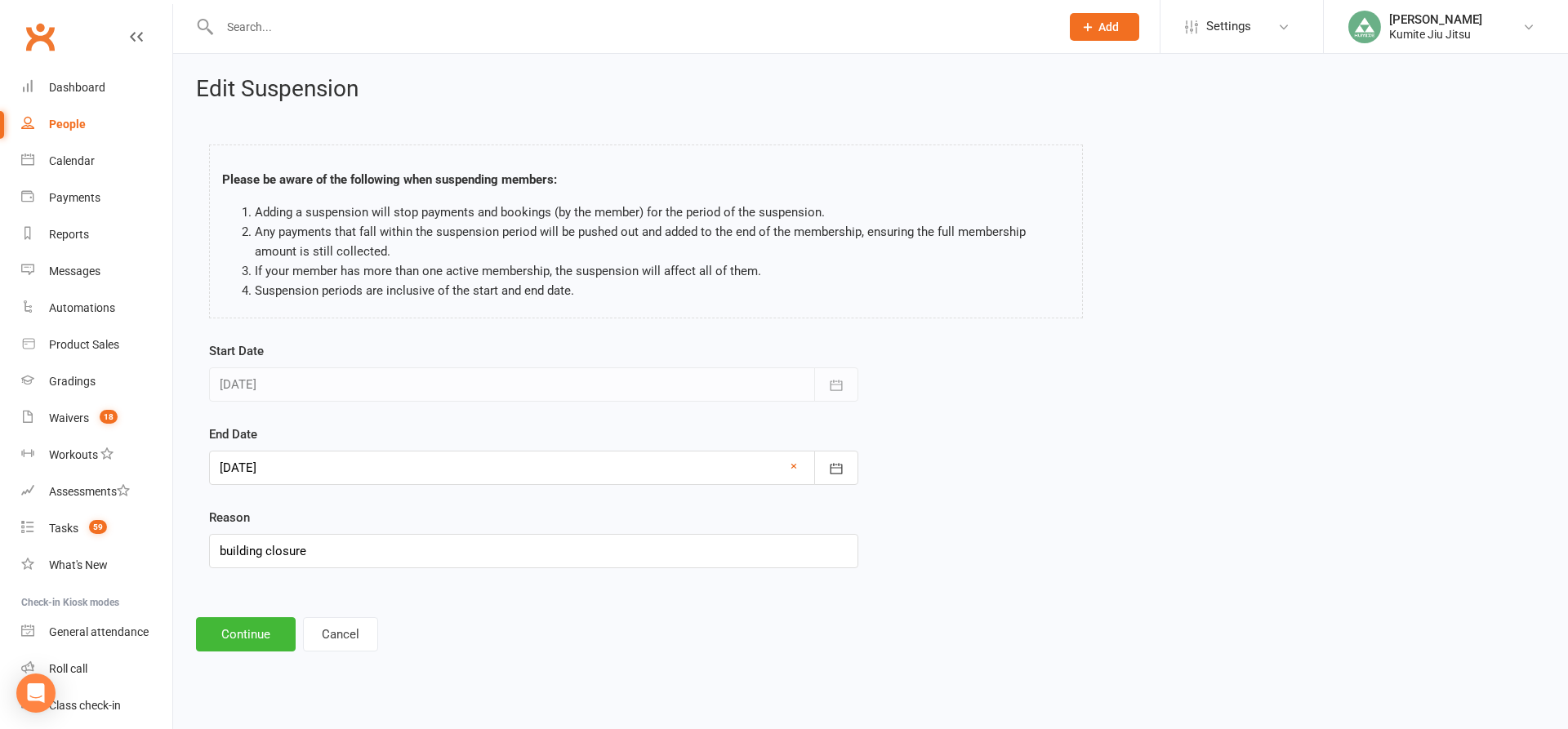
click at [312, 462] on div at bounding box center [533, 467] width 649 height 34
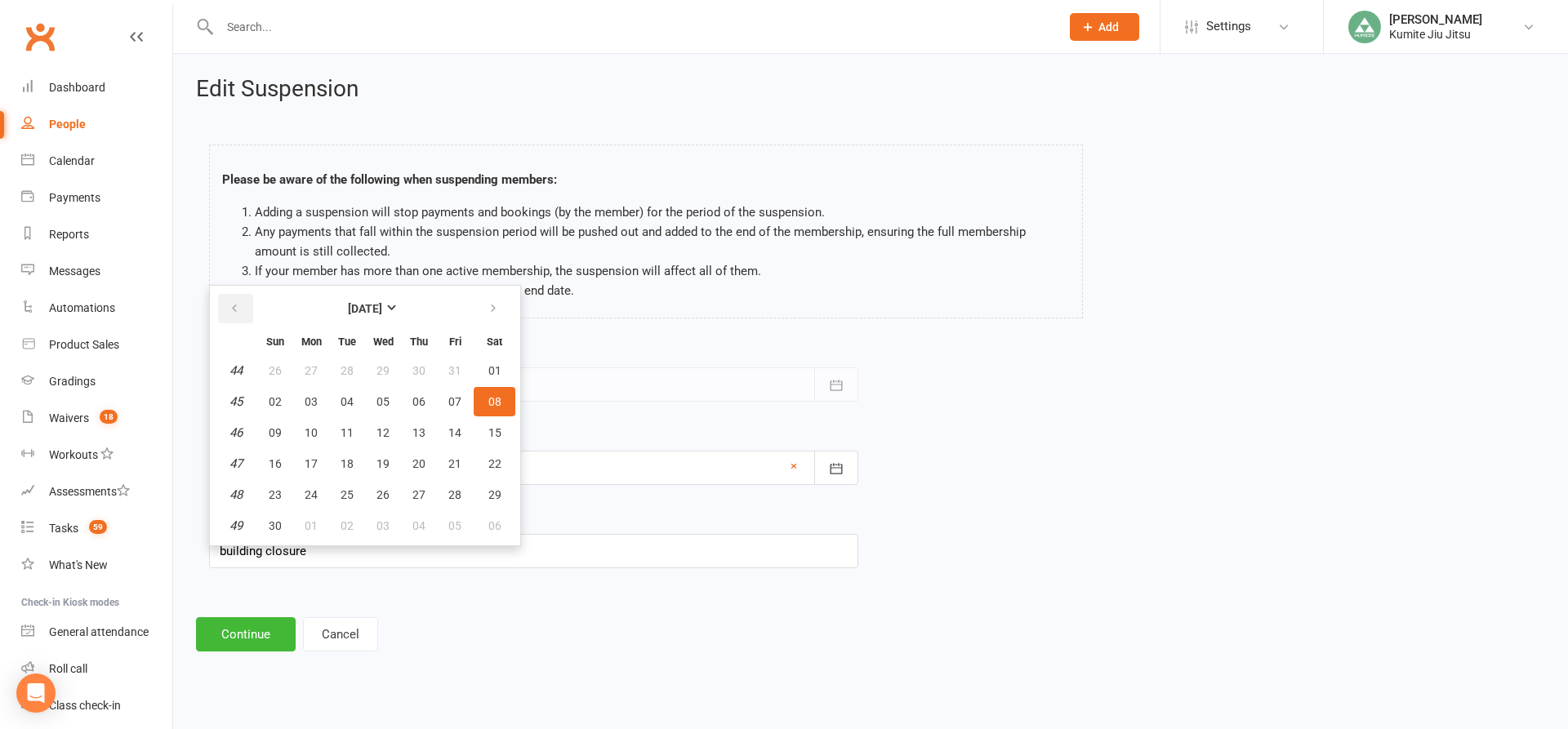
click at [237, 302] on icon "button" at bounding box center [233, 308] width 11 height 13
click at [313, 422] on button "13" at bounding box center [310, 433] width 34 height 30
type input "[DATE]"
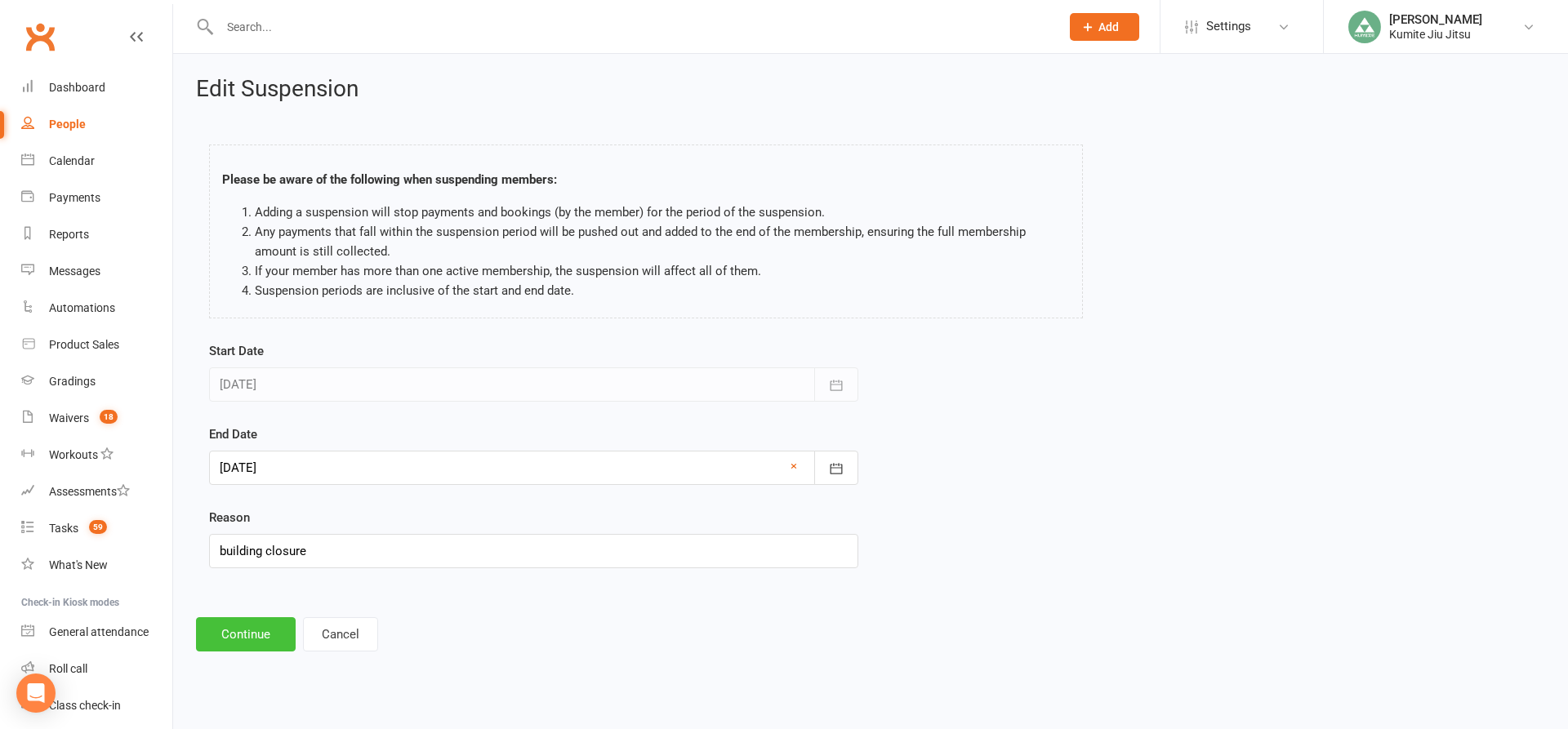
click at [260, 636] on button "Continue" at bounding box center [246, 634] width 99 height 34
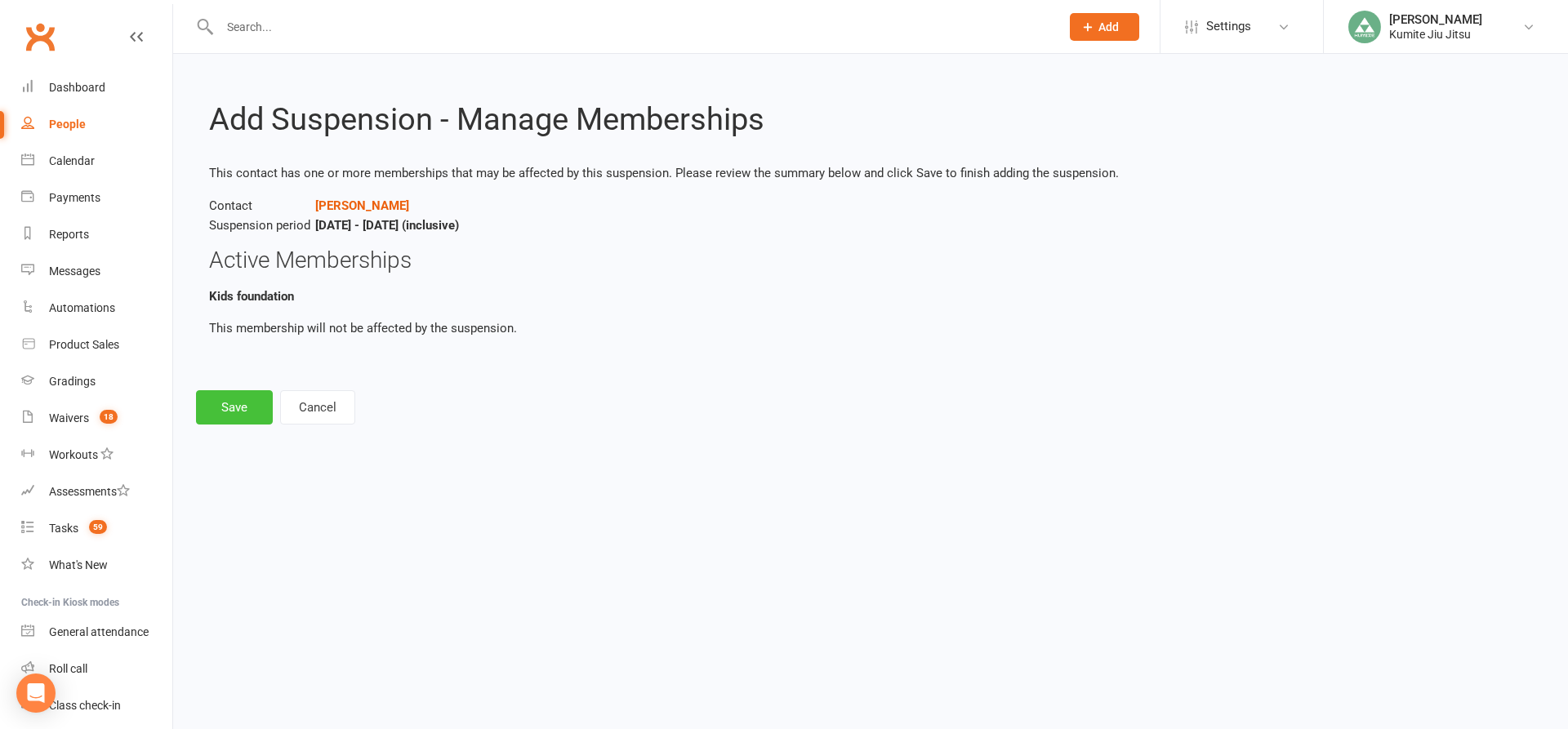
click at [241, 411] on button "Save" at bounding box center [234, 407] width 77 height 34
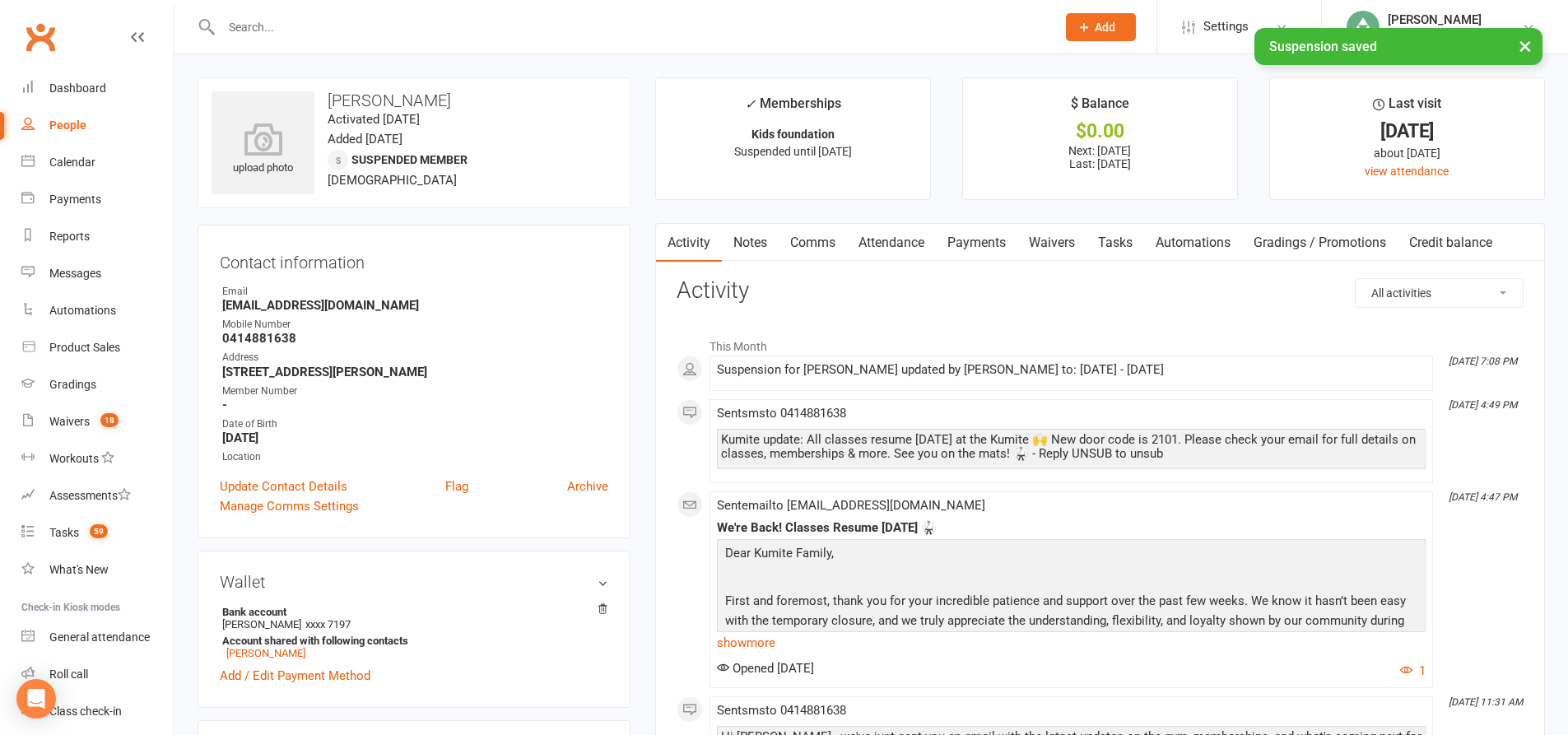
click at [994, 248] on link "Payments" at bounding box center [976, 242] width 82 height 38
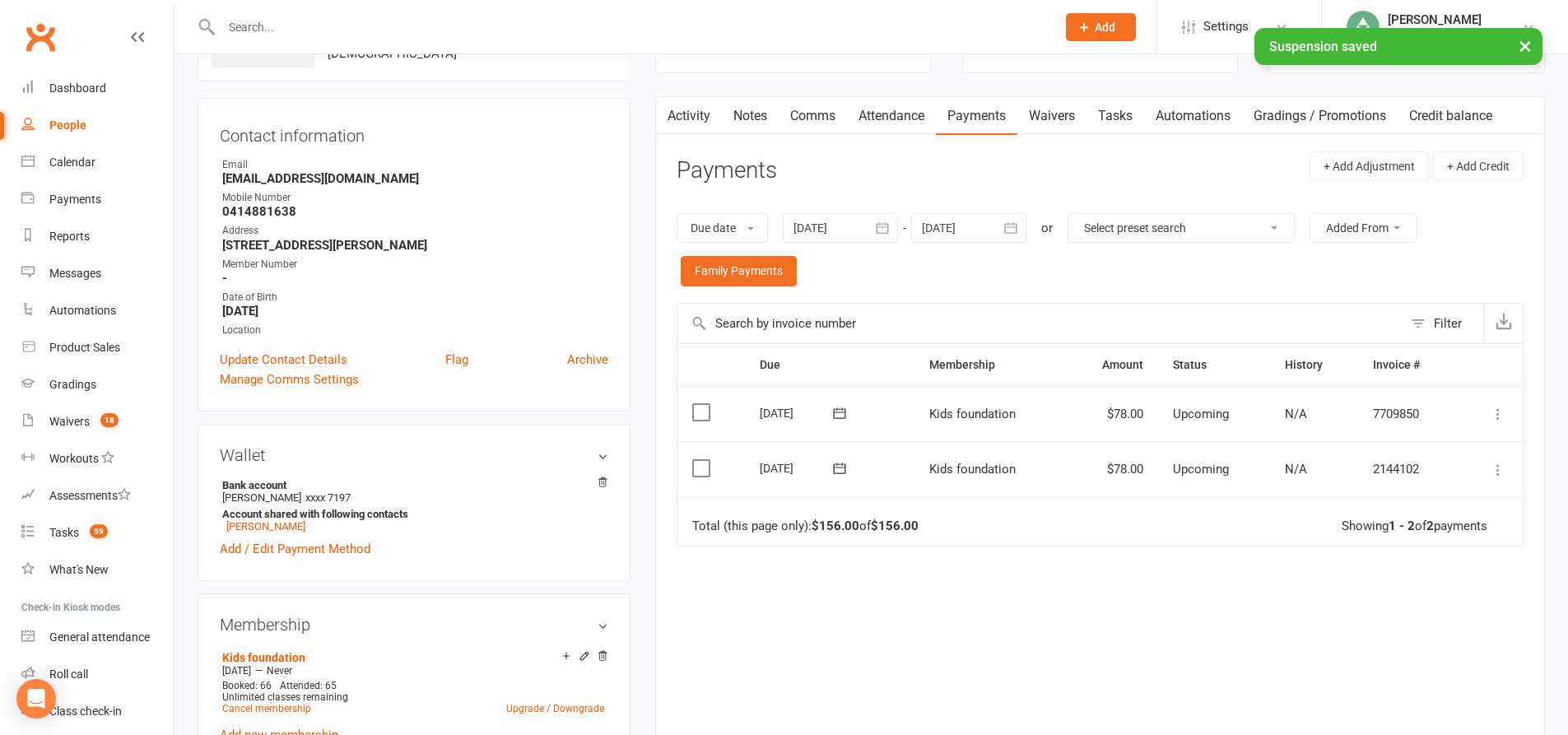
scroll to position [247, 0]
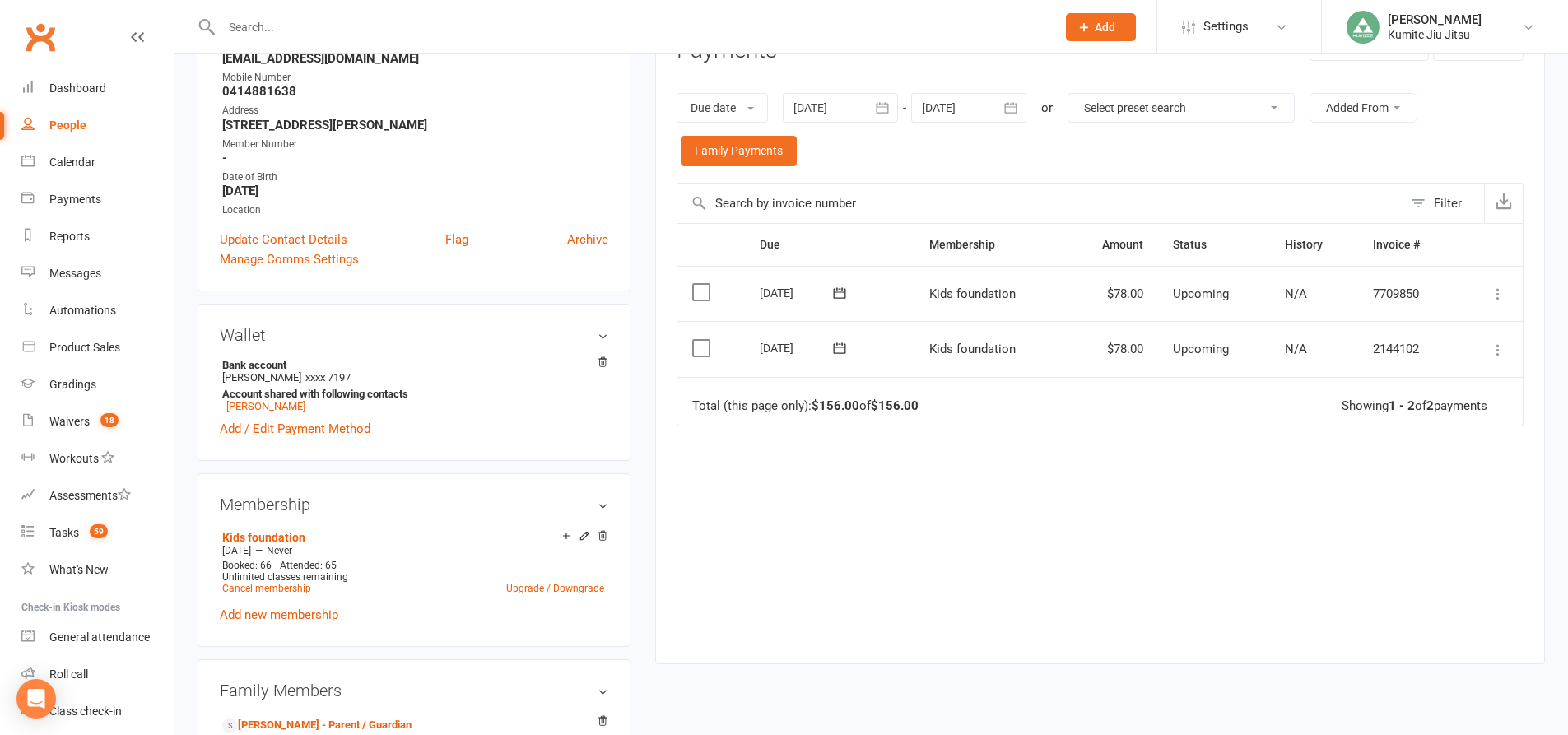
click at [879, 106] on icon "button" at bounding box center [882, 107] width 17 height 17
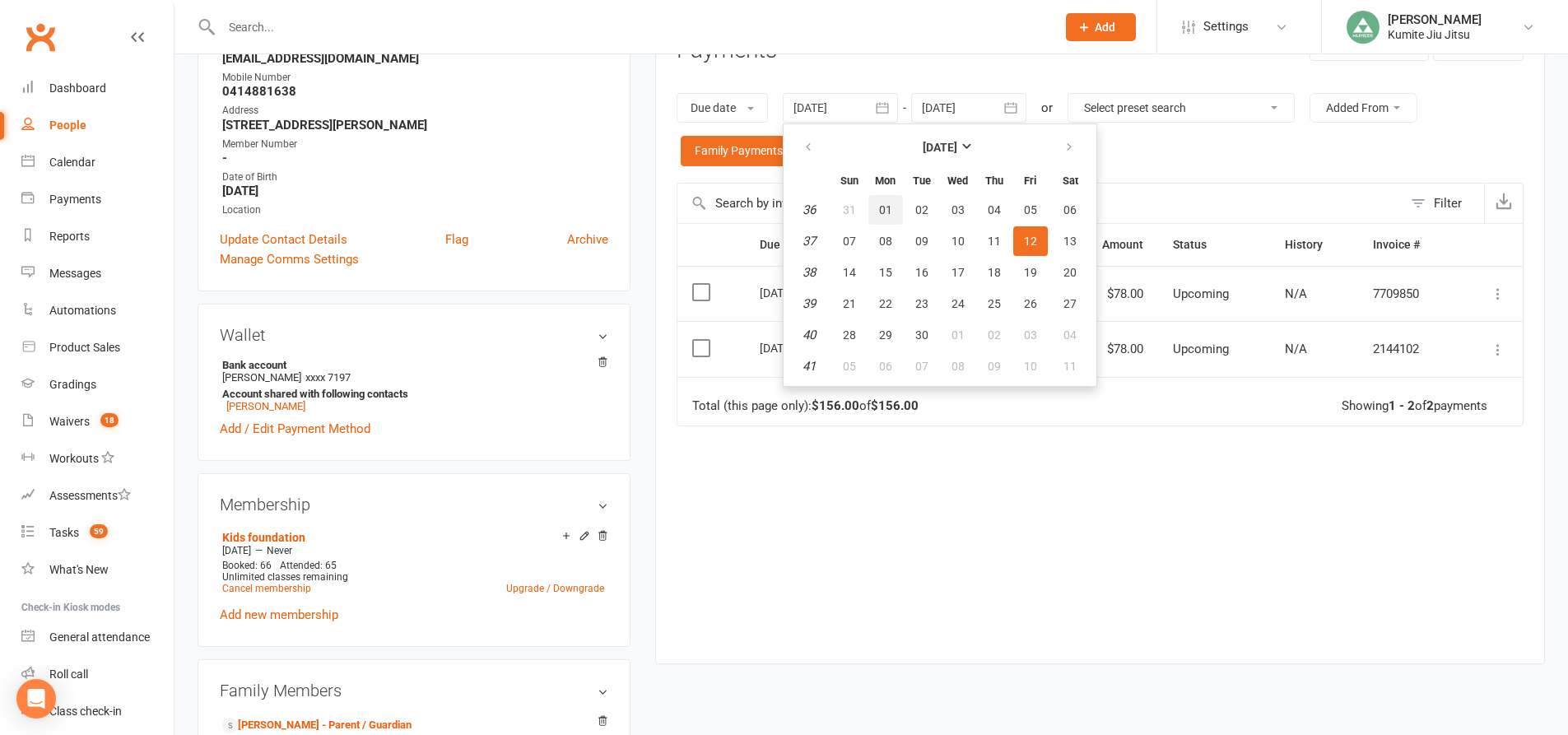
click at [883, 214] on span "01" at bounding box center [885, 210] width 13 height 13
type input "[DATE]"
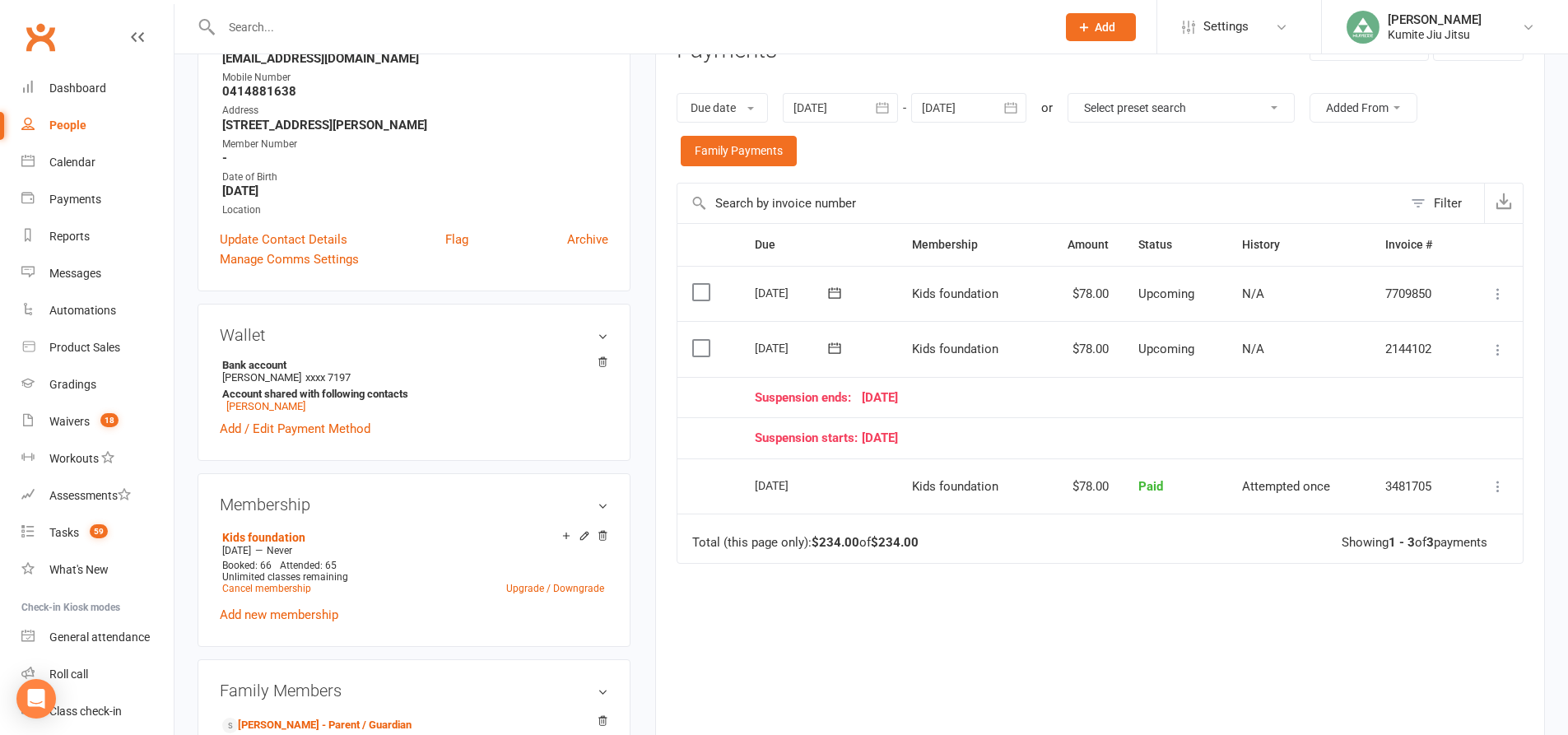
click at [1500, 347] on icon at bounding box center [1498, 349] width 17 height 17
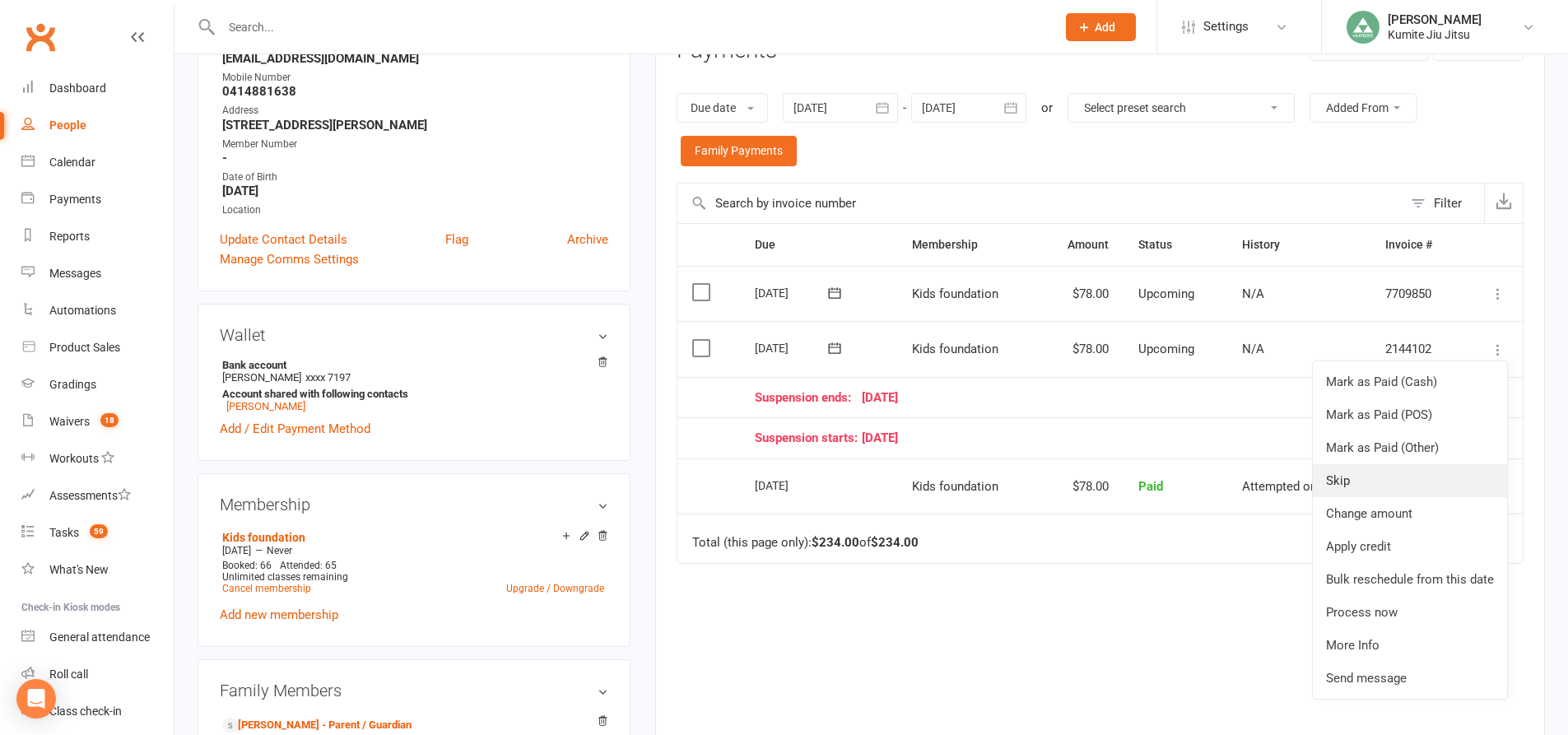
click at [1377, 486] on link "Skip" at bounding box center [1409, 480] width 194 height 32
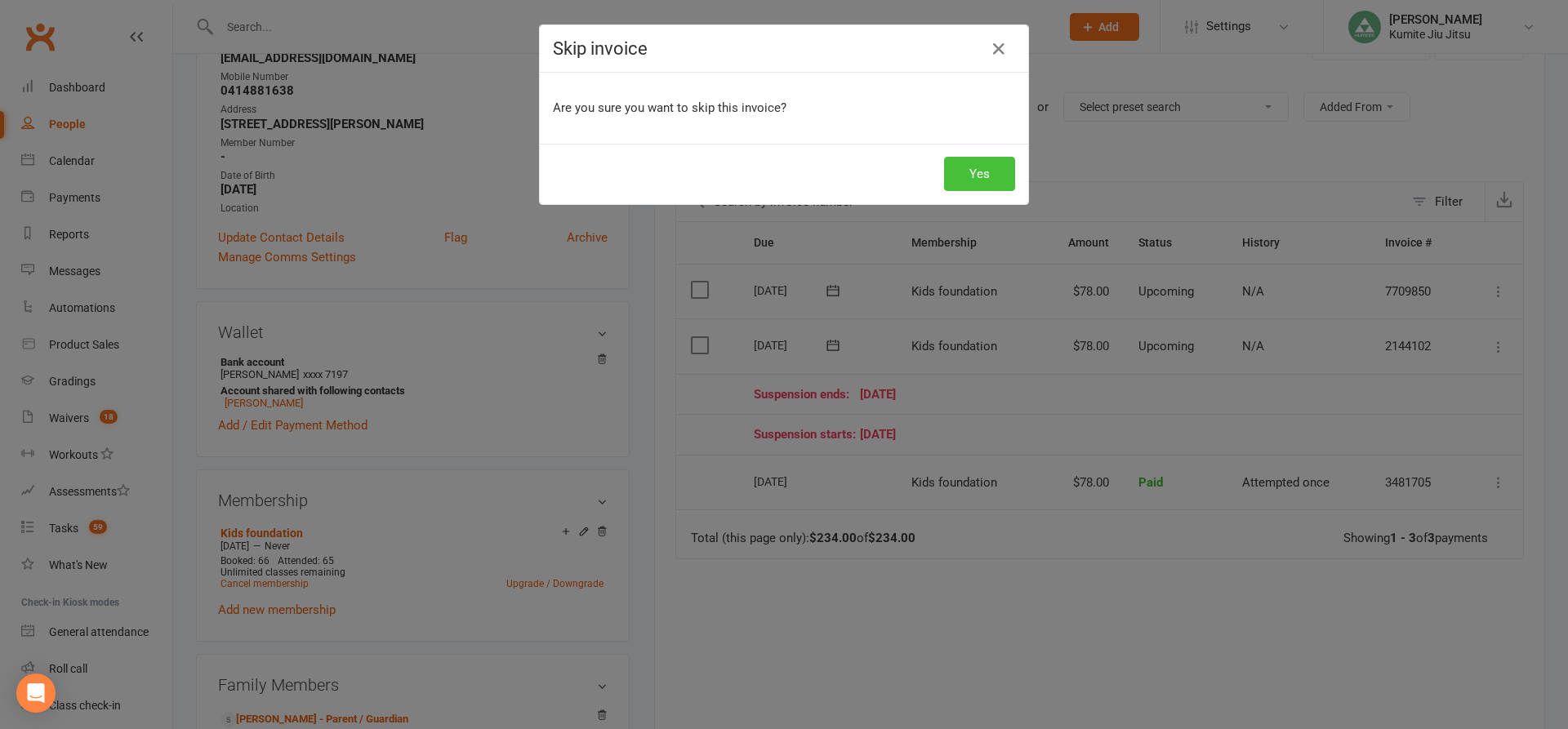
click at [980, 176] on button "Yes" at bounding box center [980, 173] width 71 height 34
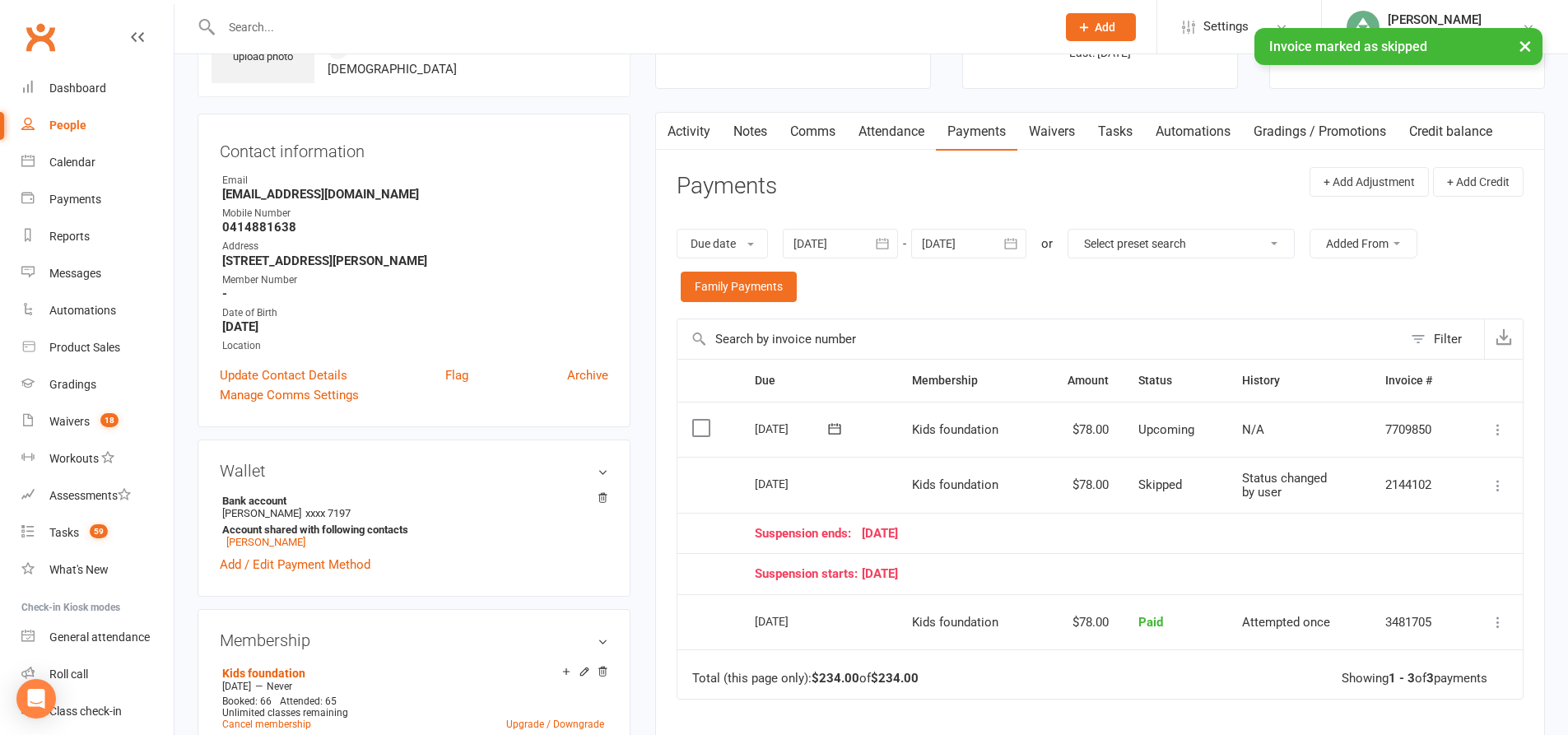
scroll to position [0, 0]
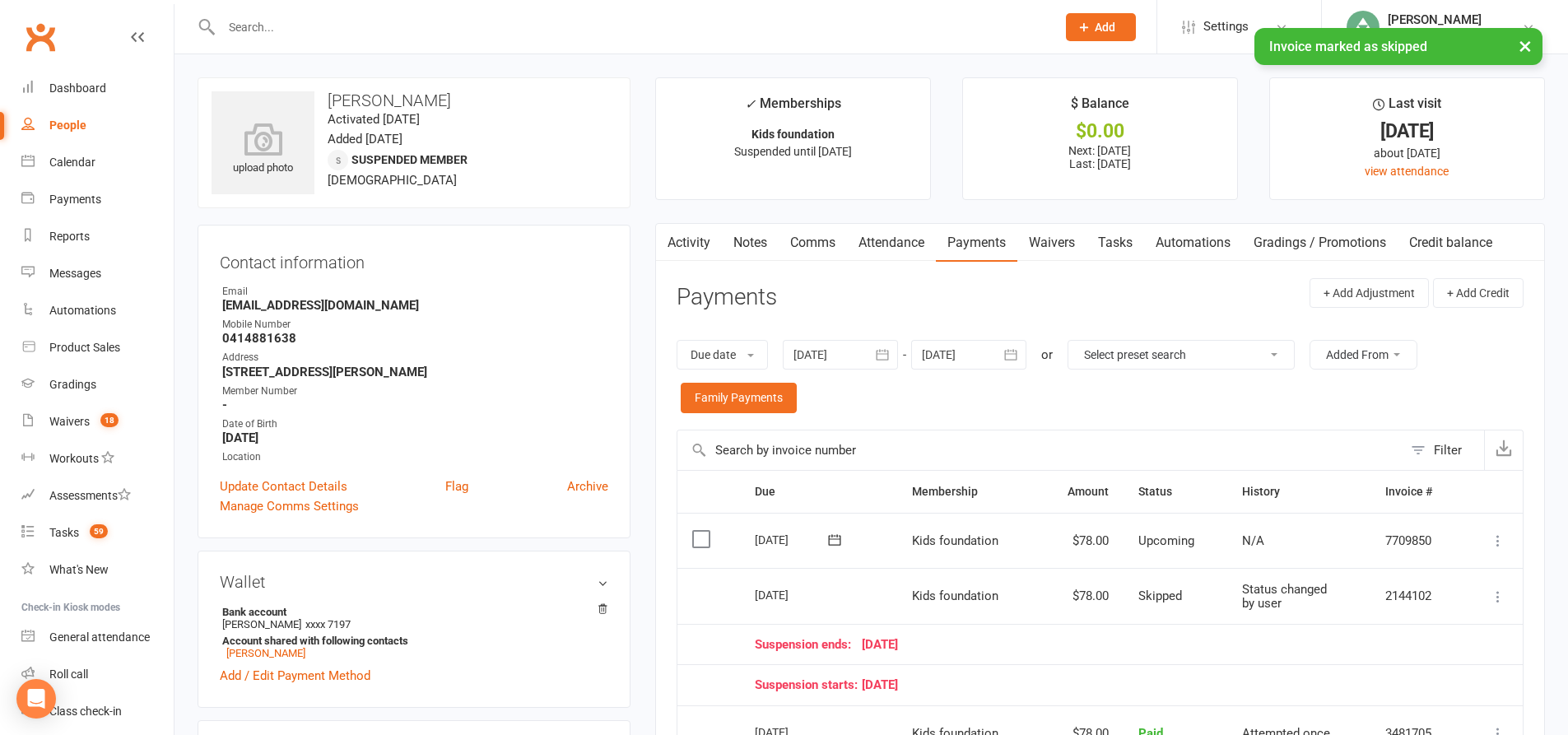
click at [1131, 235] on link "Tasks" at bounding box center [1115, 242] width 58 height 38
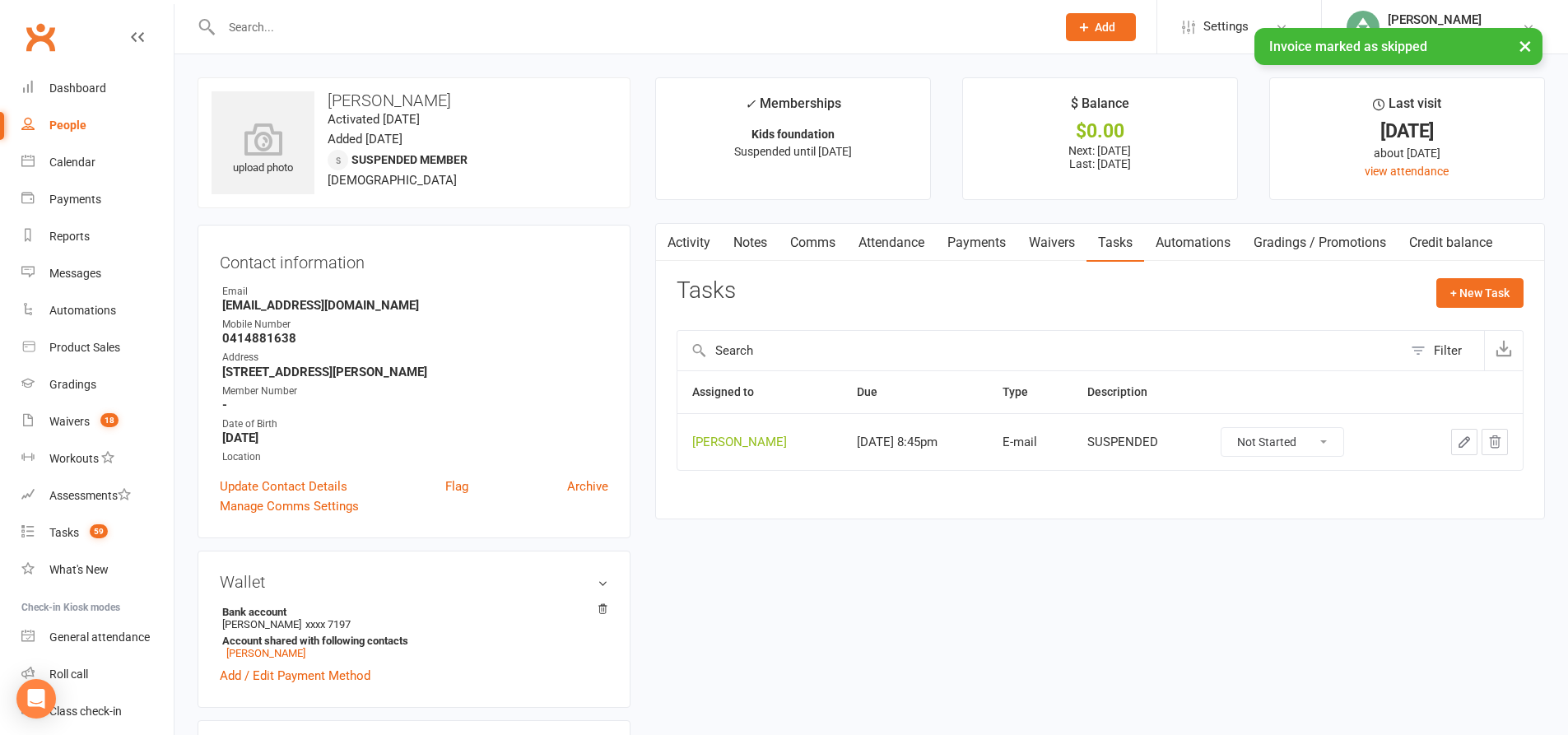
click at [1502, 441] on button "button" at bounding box center [1494, 442] width 26 height 26
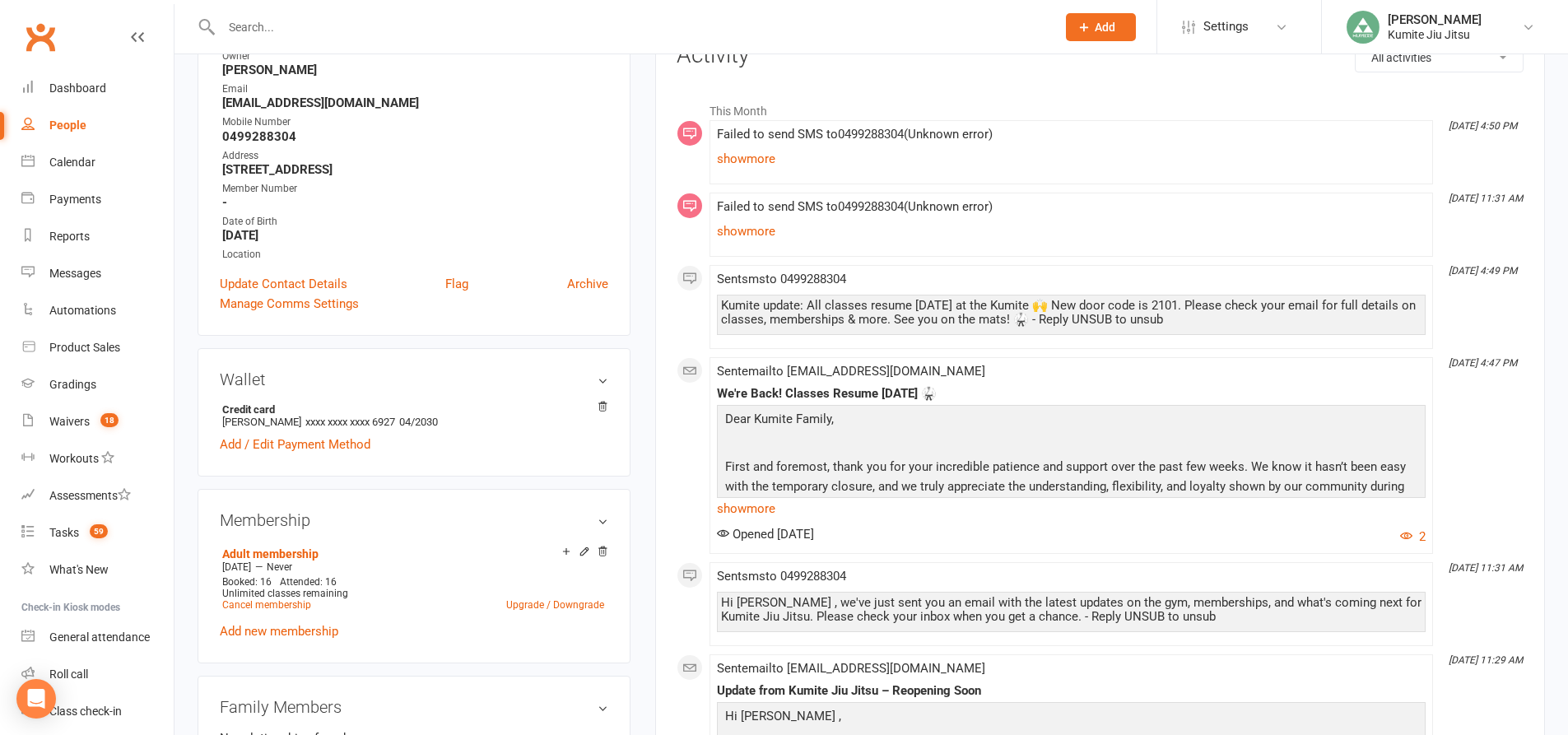
scroll to position [83, 0]
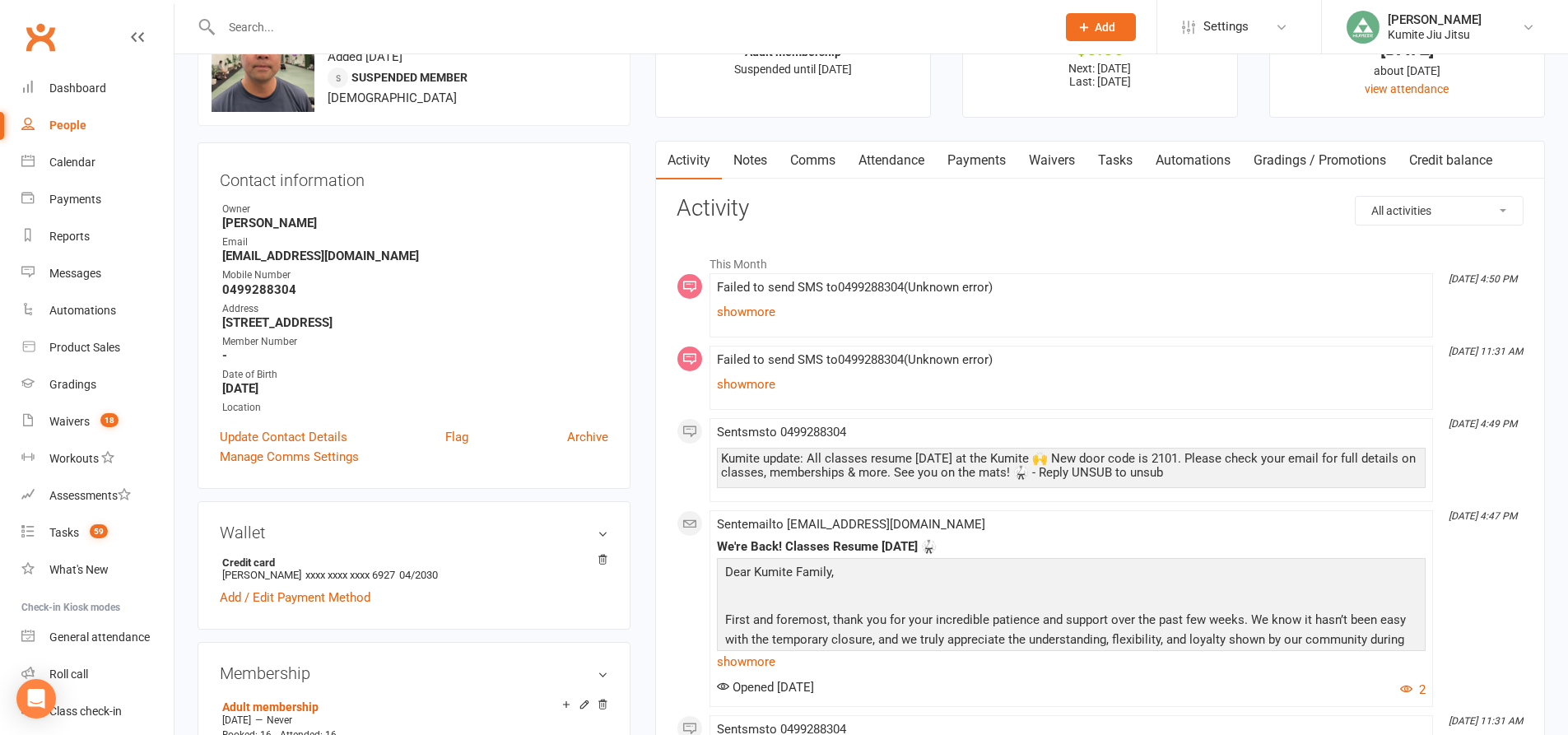
click at [808, 163] on link "Comms" at bounding box center [813, 160] width 68 height 38
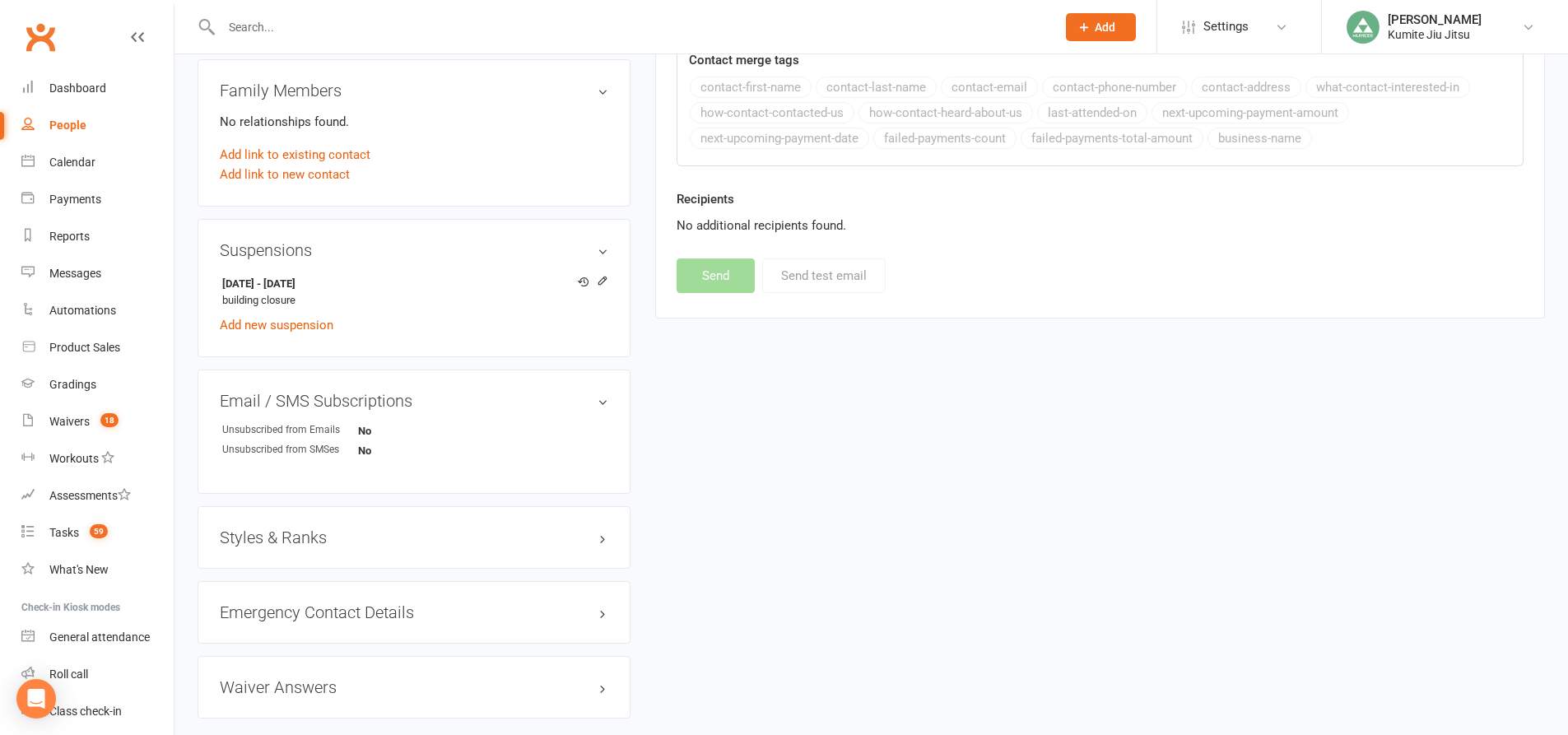
scroll to position [905, 0]
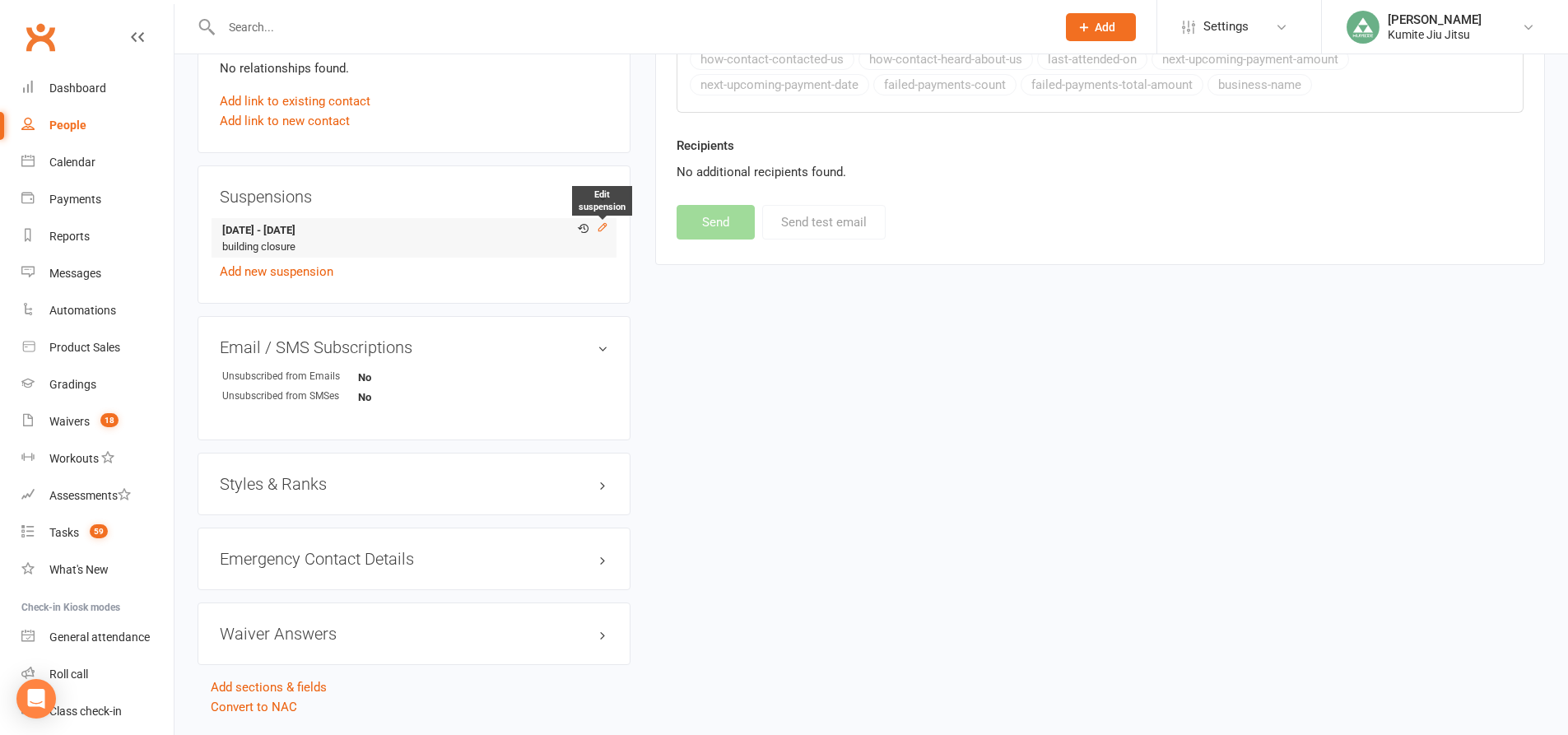
click at [601, 228] on icon at bounding box center [602, 227] width 7 height 7
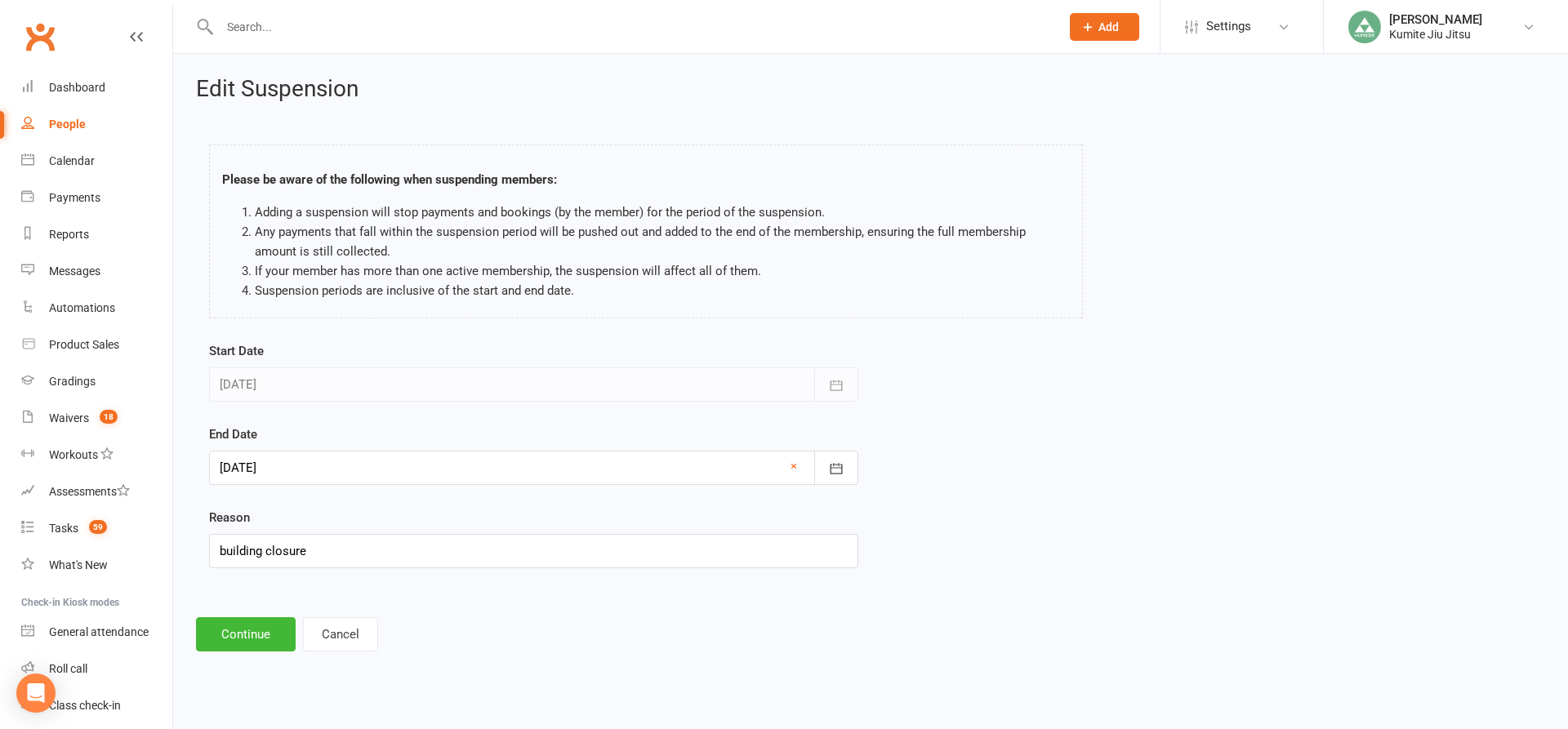
click at [261, 470] on div at bounding box center [533, 467] width 649 height 34
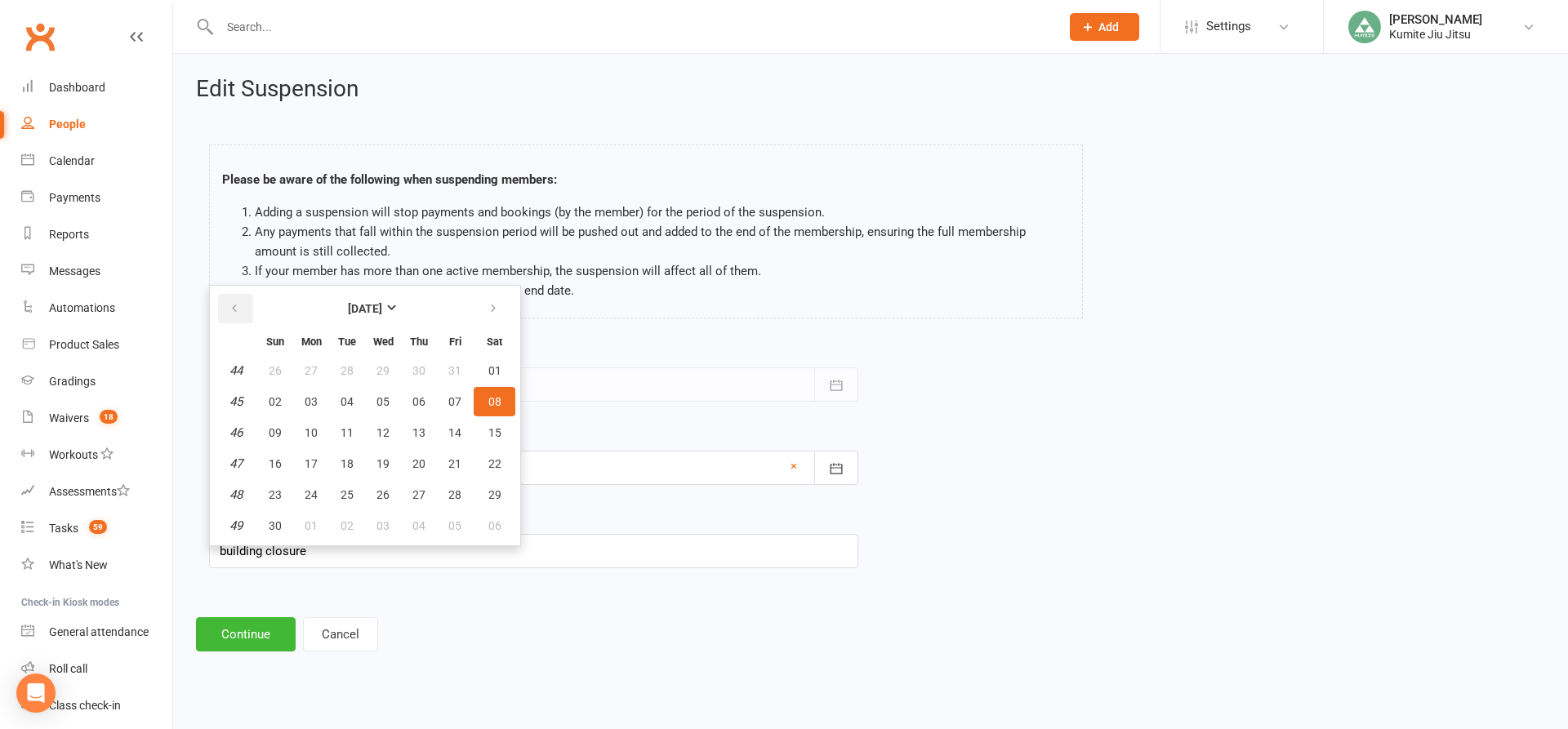
click at [235, 307] on icon "button" at bounding box center [233, 308] width 11 height 13
click at [320, 430] on button "13" at bounding box center [310, 433] width 34 height 30
type input "[DATE]"
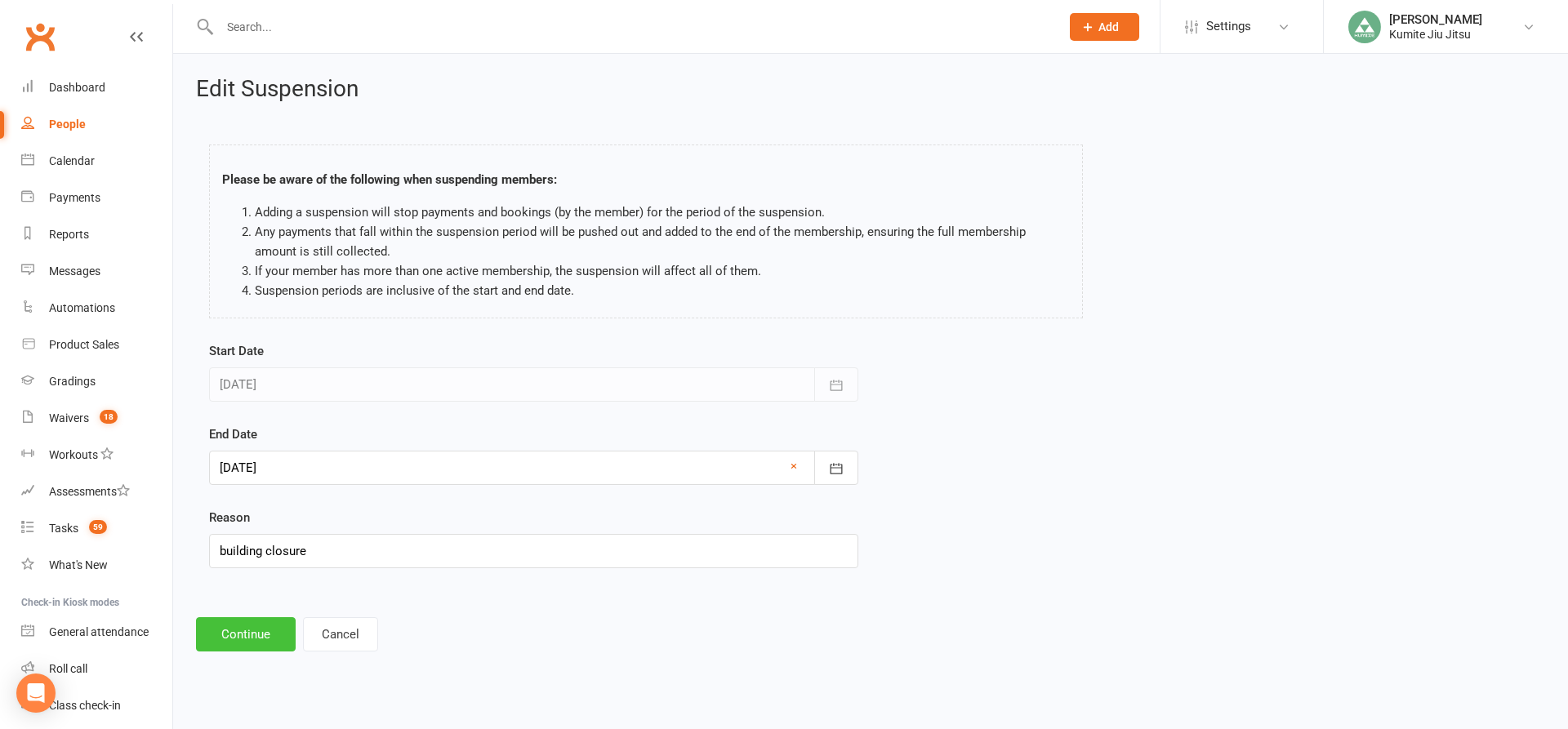
drag, startPoint x: 274, startPoint y: 630, endPoint x: 275, endPoint y: 612, distance: 18.0
click at [274, 629] on button "Continue" at bounding box center [246, 634] width 99 height 34
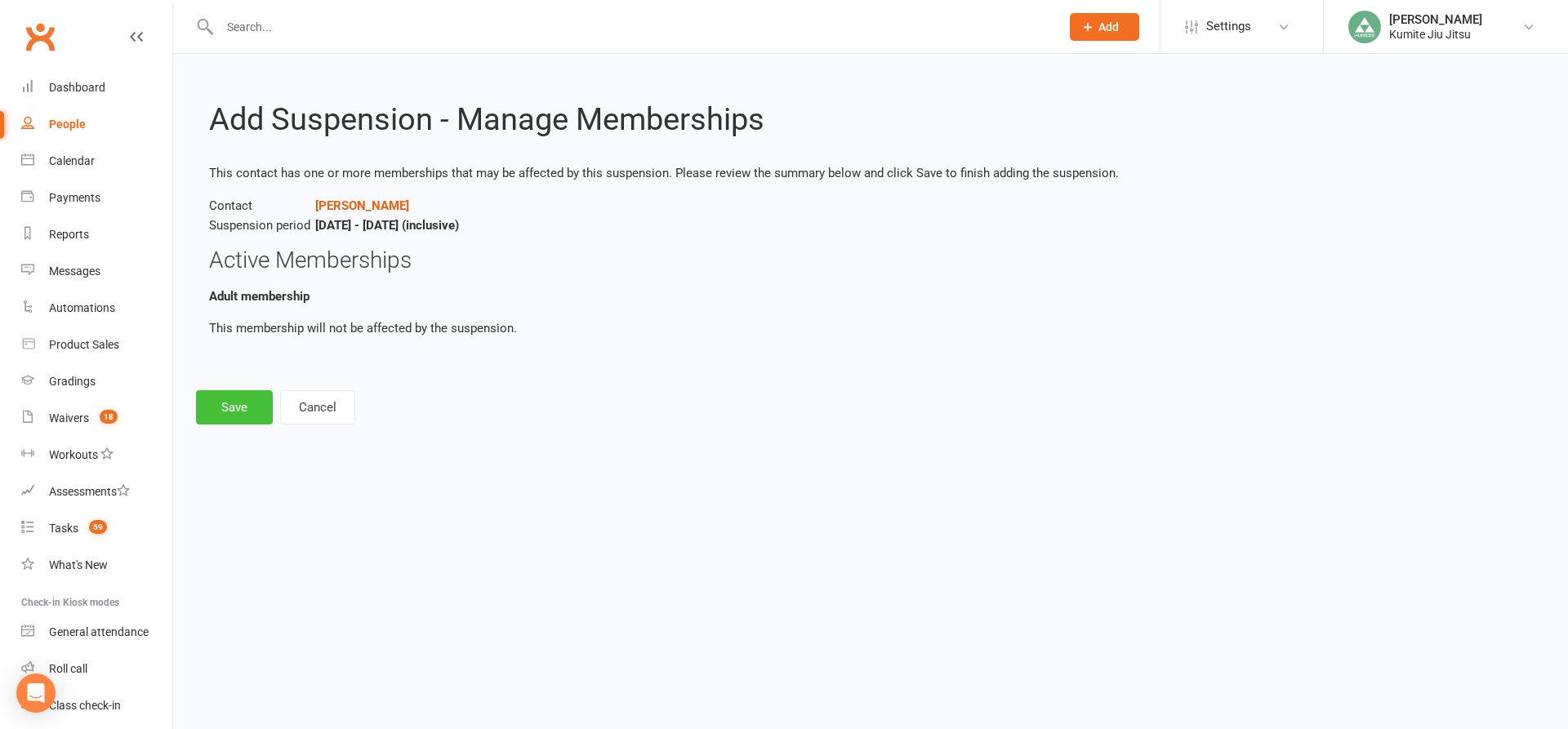
click at [250, 413] on button "Save" at bounding box center [234, 407] width 77 height 34
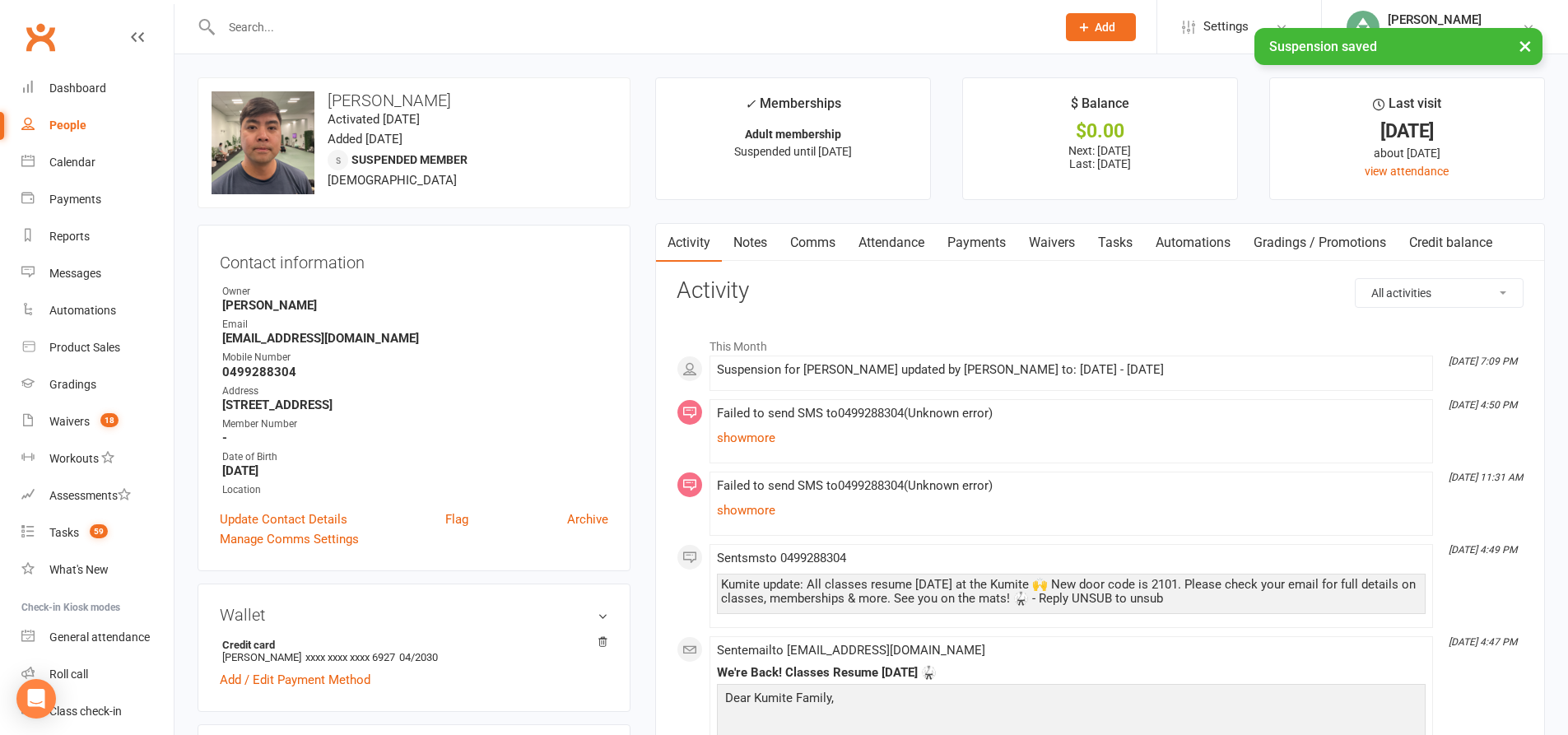
click at [992, 235] on link "Payments" at bounding box center [976, 242] width 82 height 38
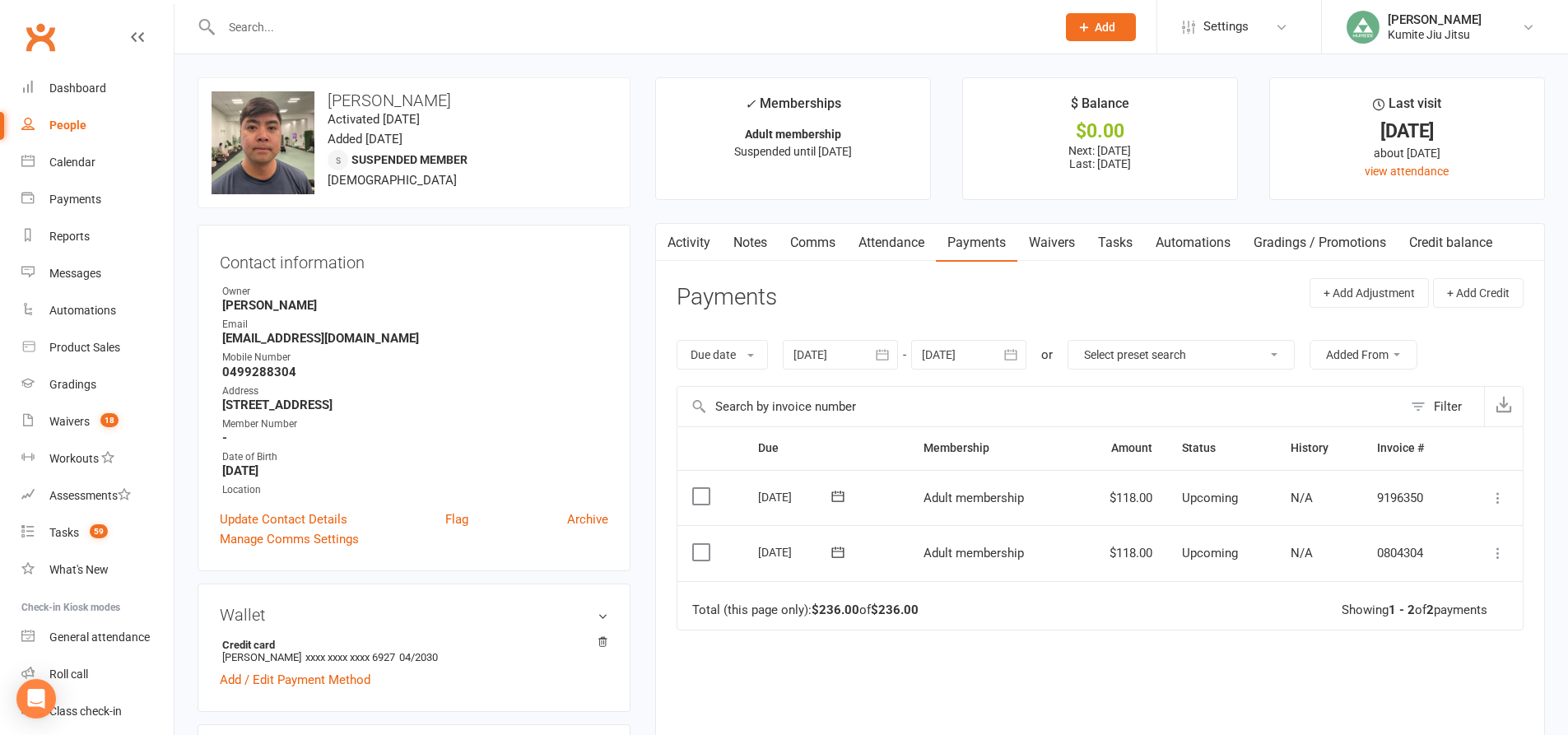
click at [882, 355] on icon "button" at bounding box center [882, 355] width 17 height 17
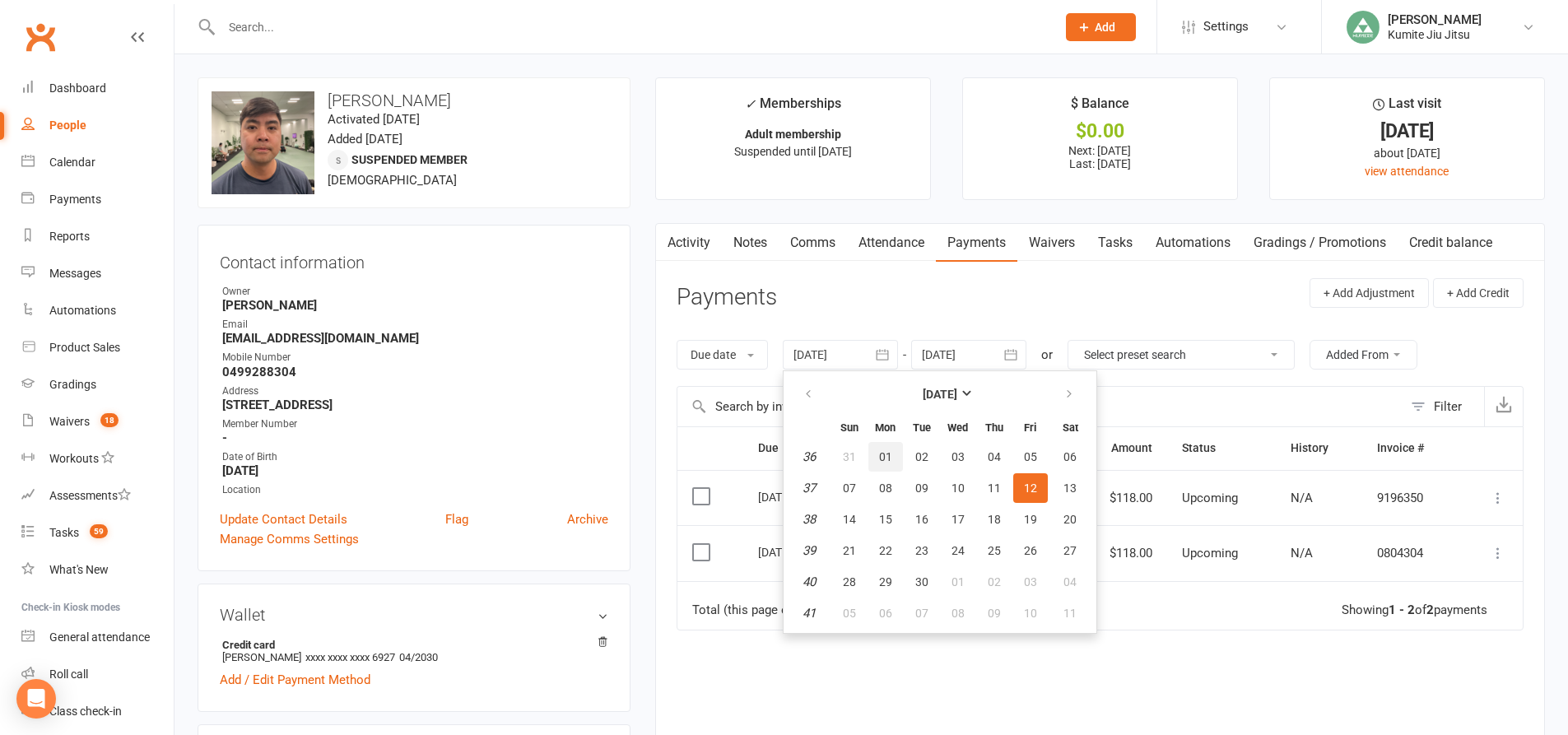
click at [890, 454] on span "01" at bounding box center [885, 457] width 13 height 13
type input "01 Sep 2025"
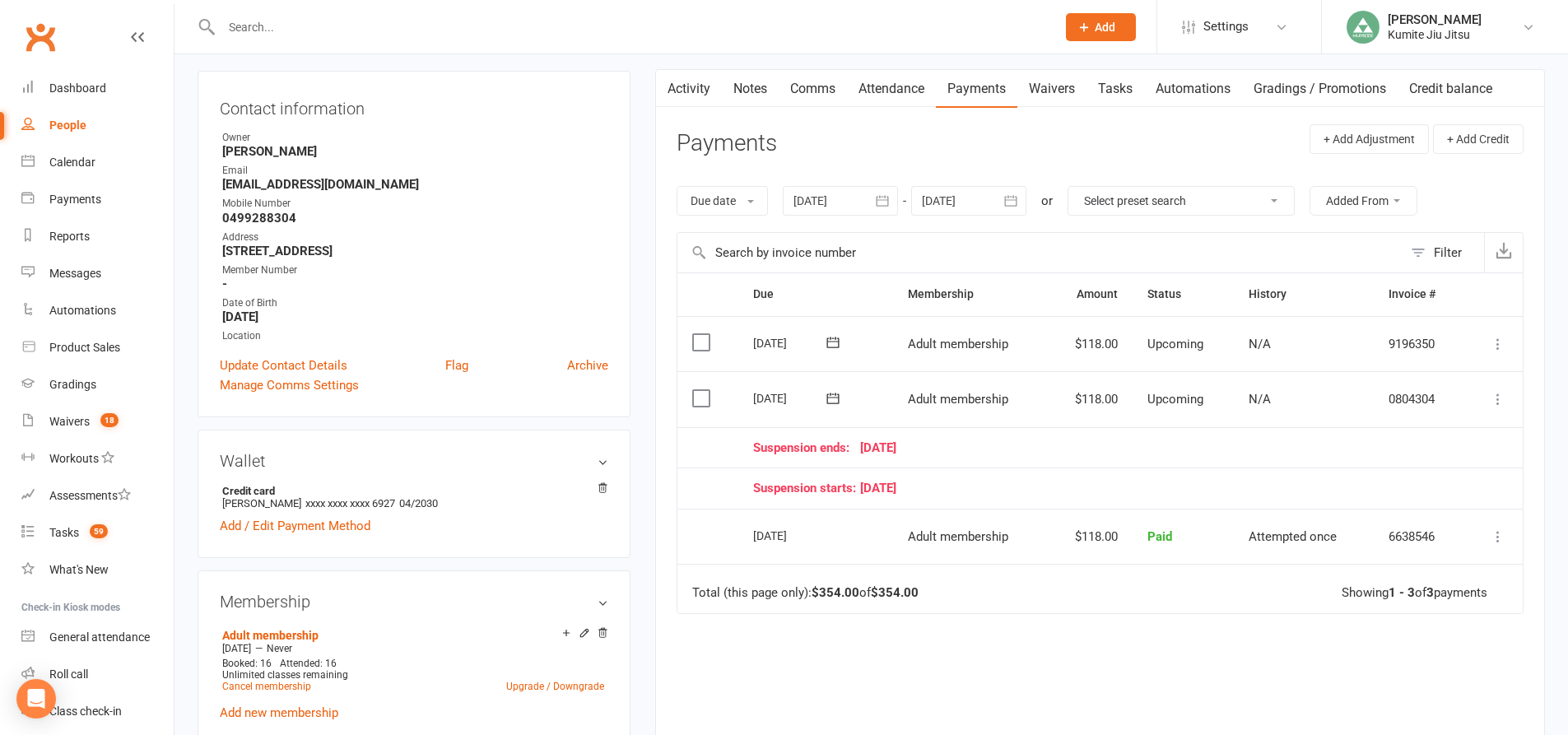
scroll to position [164, 0]
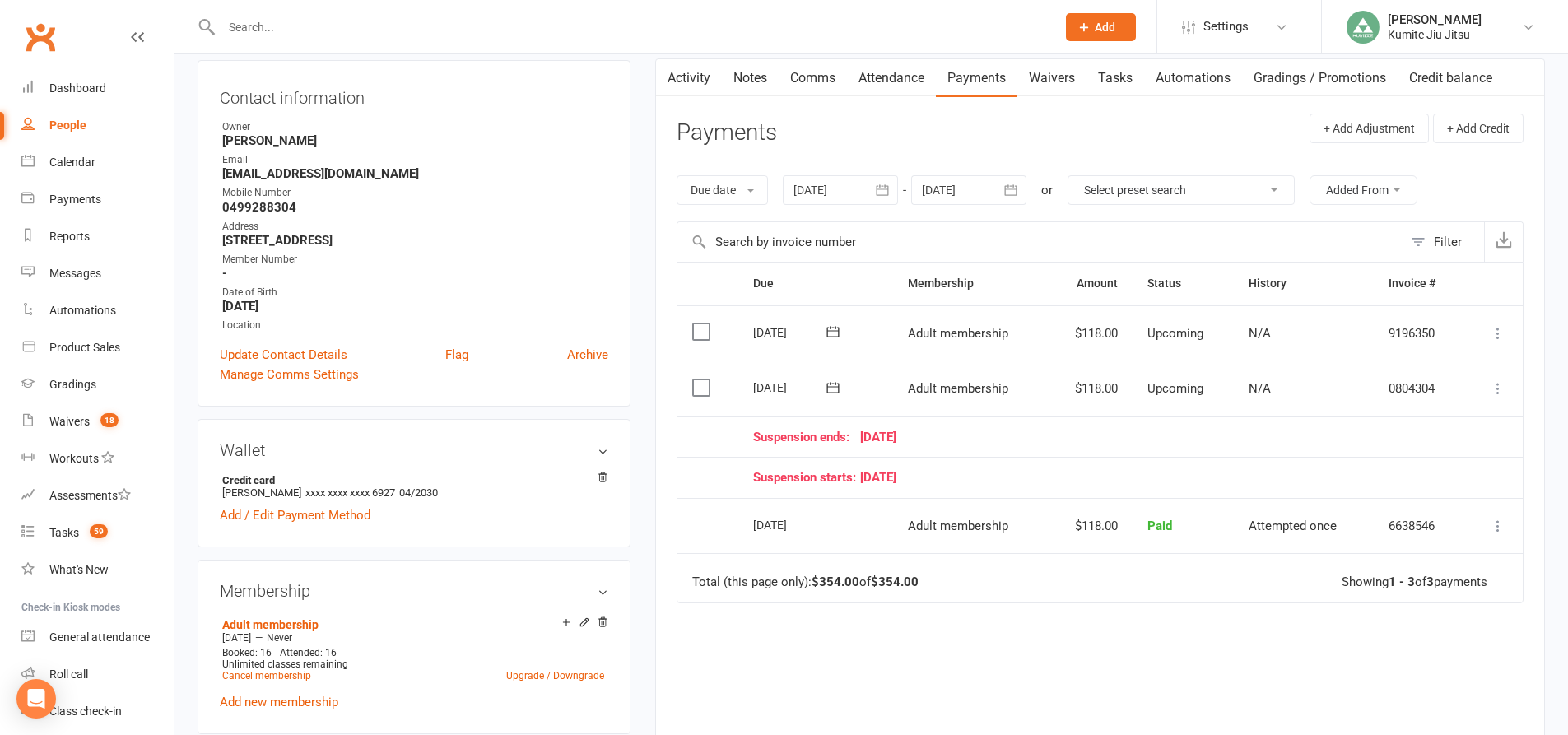
click at [1491, 389] on icon at bounding box center [1498, 388] width 17 height 17
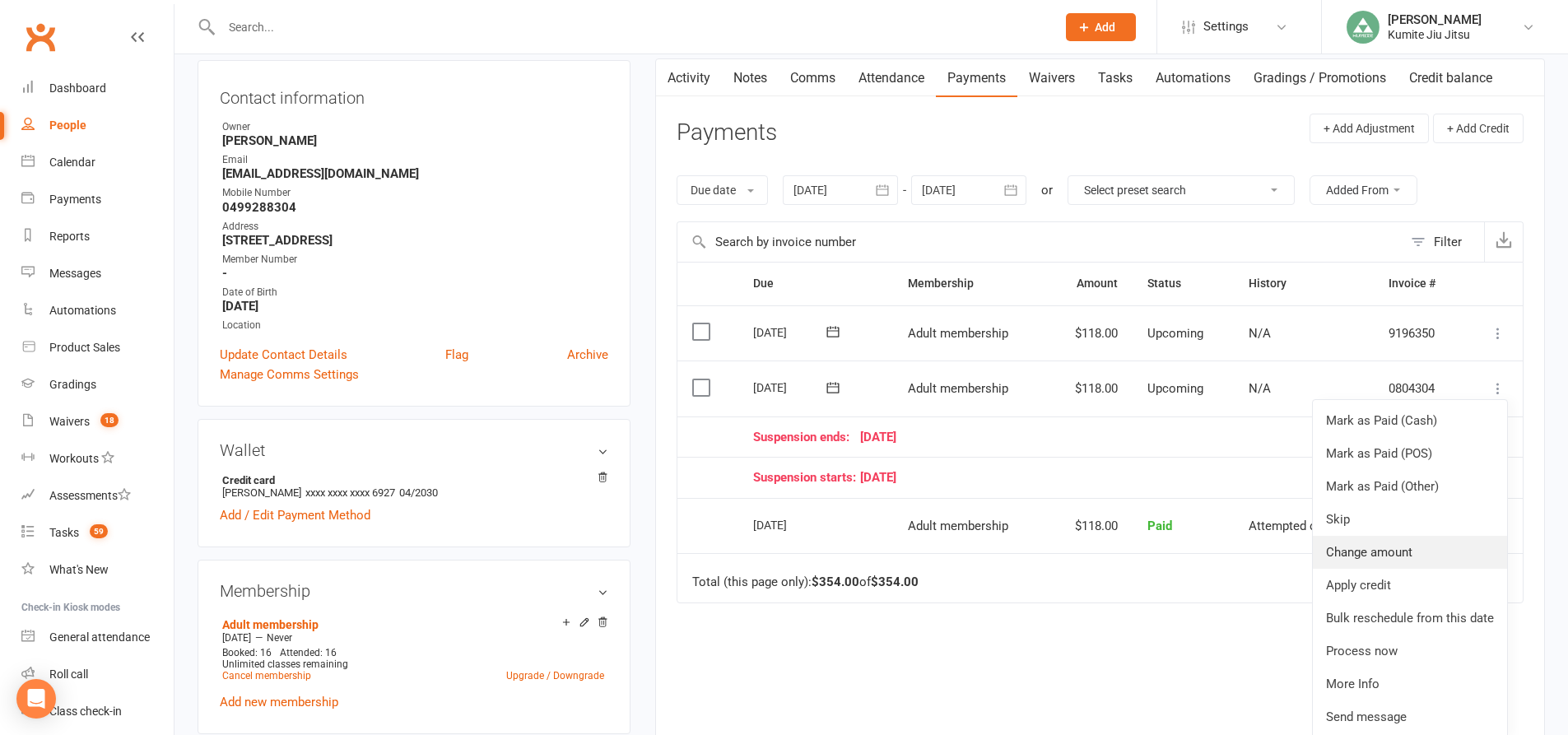
click at [1363, 547] on link "Change amount" at bounding box center [1409, 551] width 194 height 32
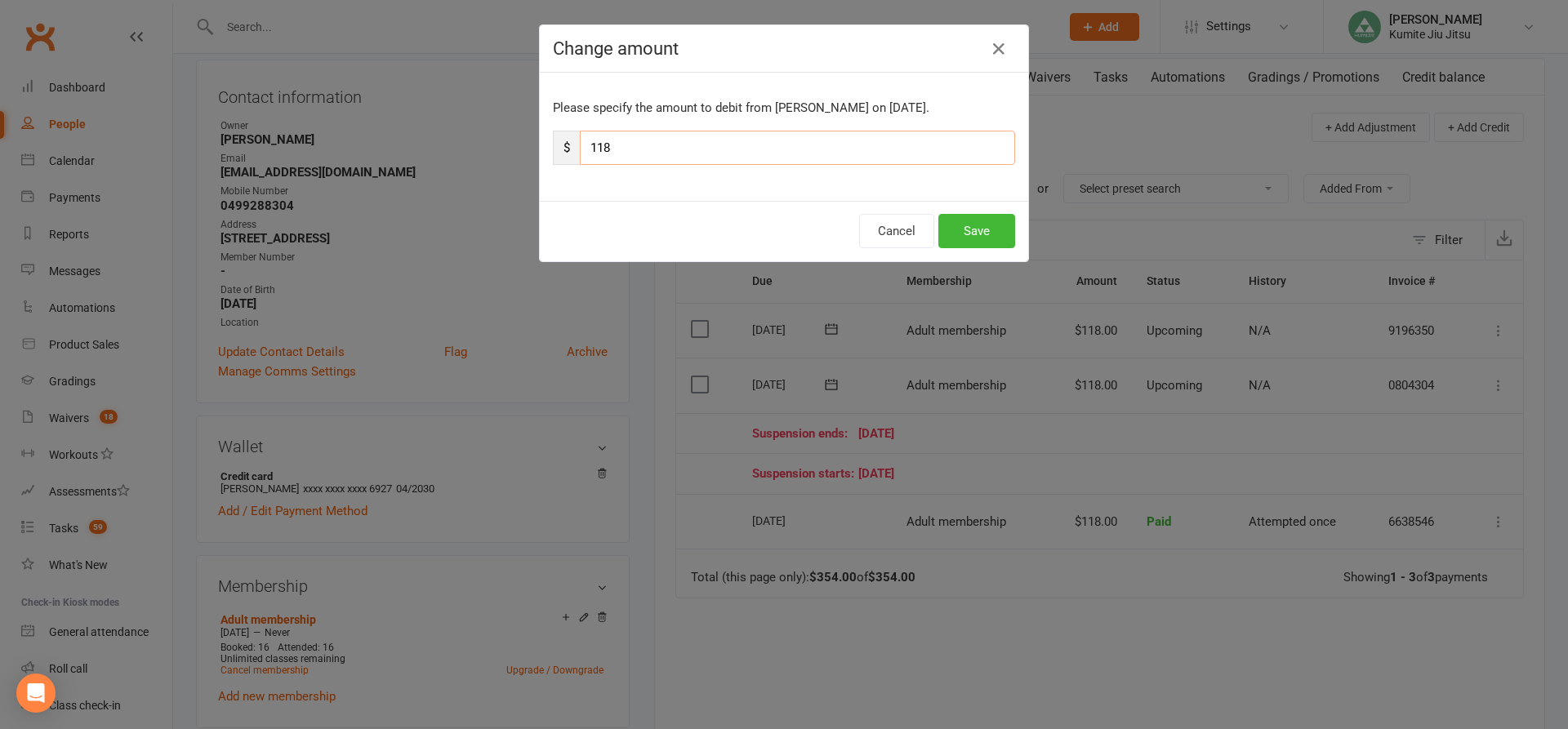
click at [657, 152] on input "118" at bounding box center [798, 147] width 436 height 34
type input "1"
type input "59"
click at [971, 233] on button "Save" at bounding box center [977, 231] width 77 height 34
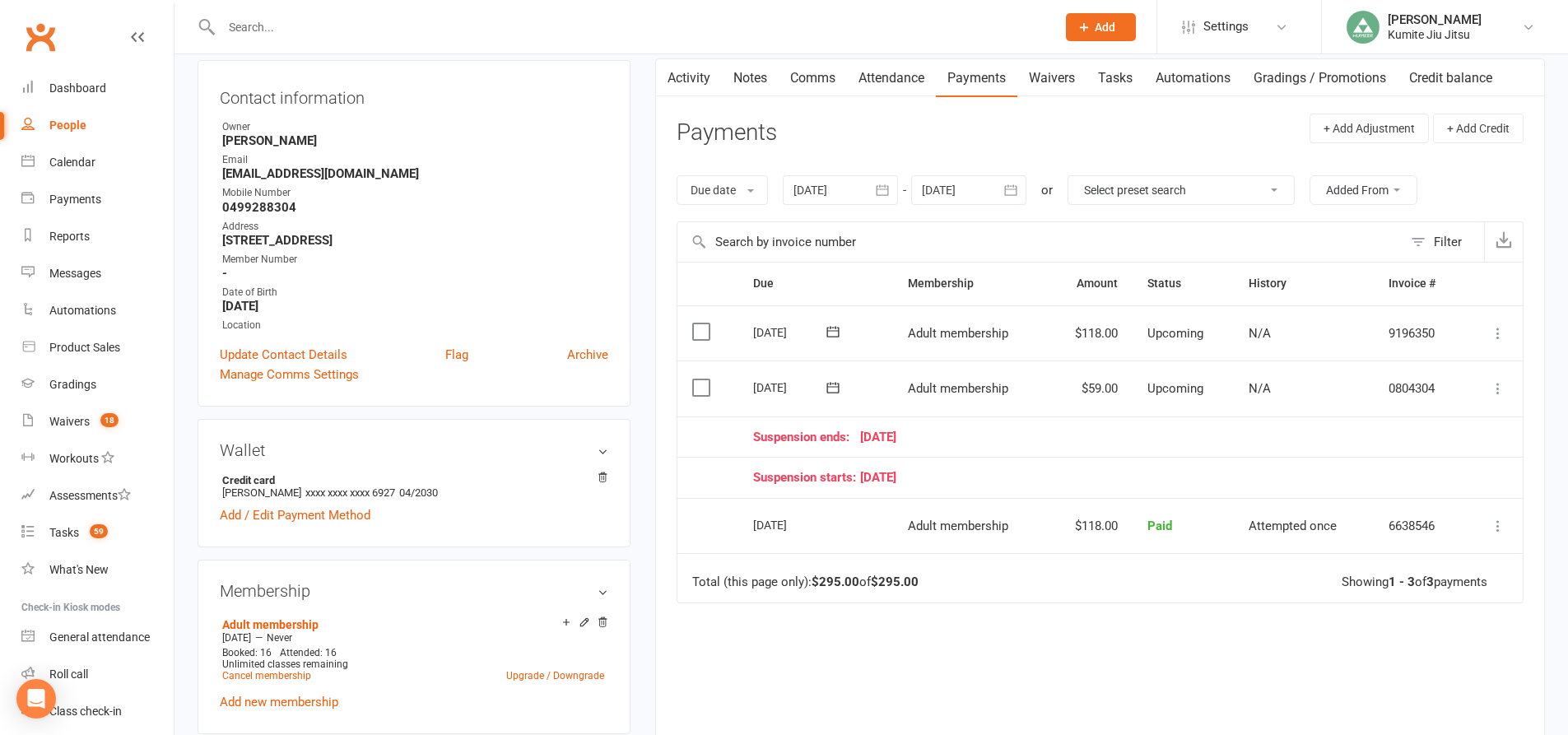
click at [1121, 71] on link "Tasks" at bounding box center [1115, 77] width 58 height 38
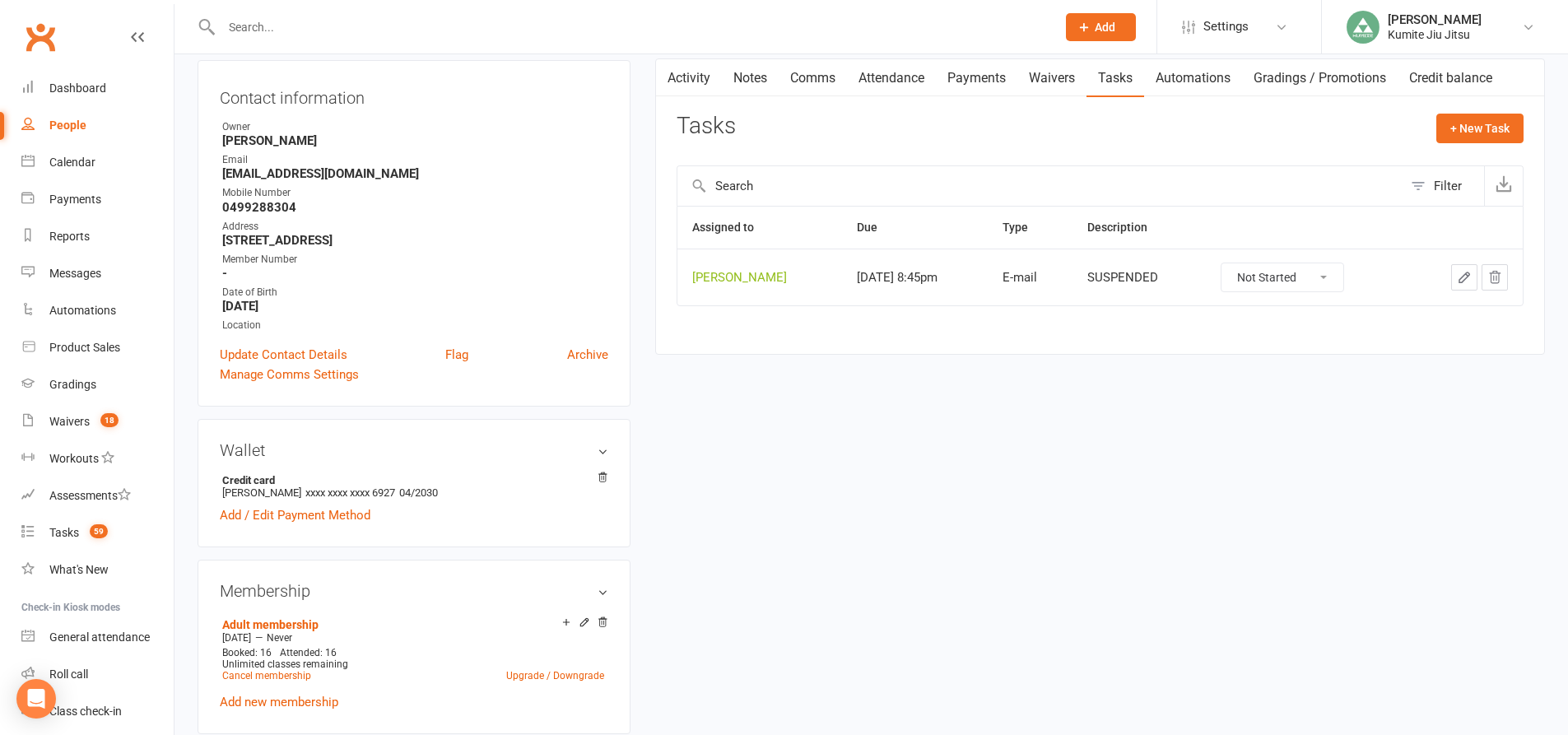
click at [1501, 274] on icon "button" at bounding box center [1494, 277] width 15 height 15
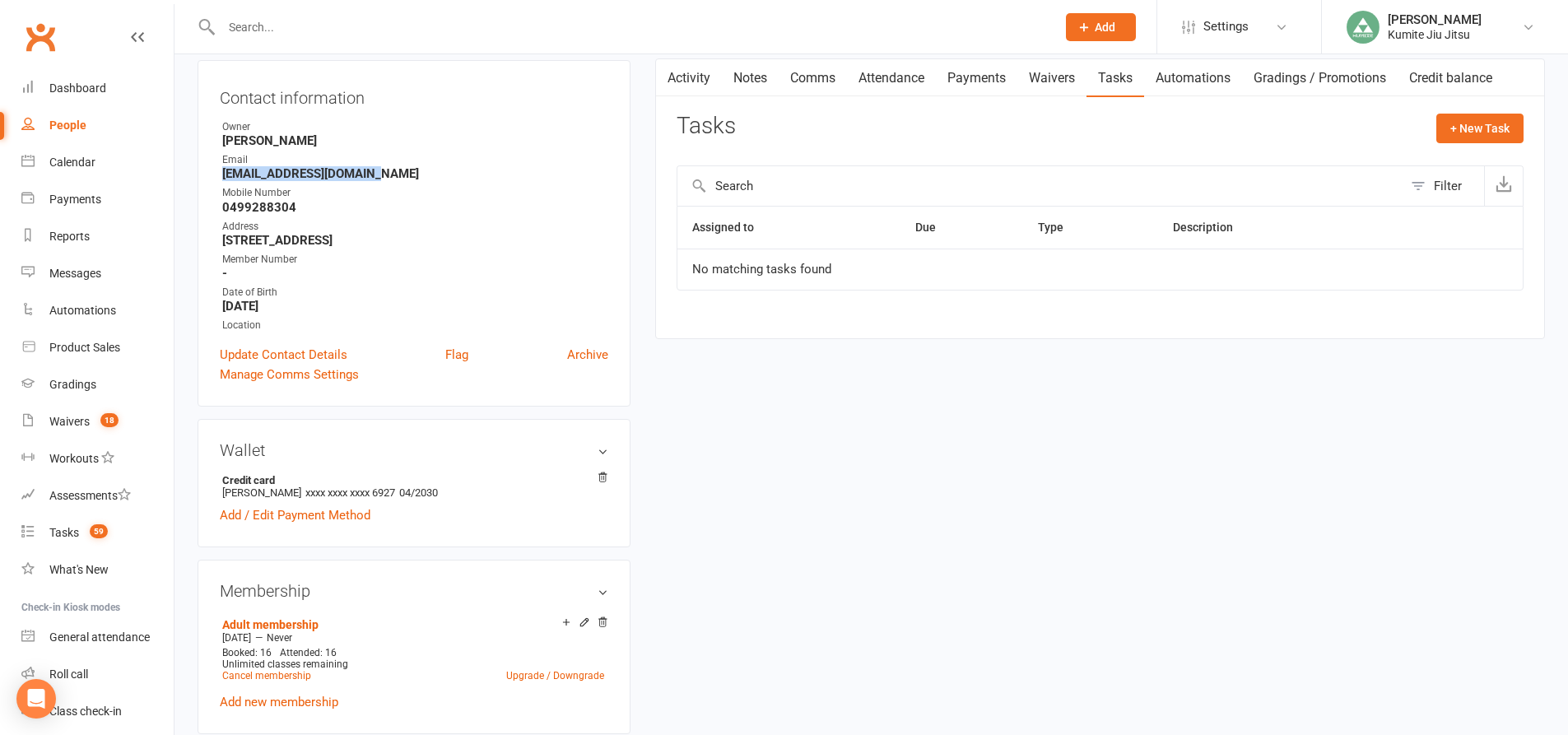
drag, startPoint x: 363, startPoint y: 173, endPoint x: 210, endPoint y: 173, distance: 153.0
click at [210, 173] on div "Contact information Owner Hope Douglass Email kevinlysocial@gmail.com Mobile Nu…" at bounding box center [414, 233] width 433 height 347
copy strong "kevinlysocial@gmail.com"
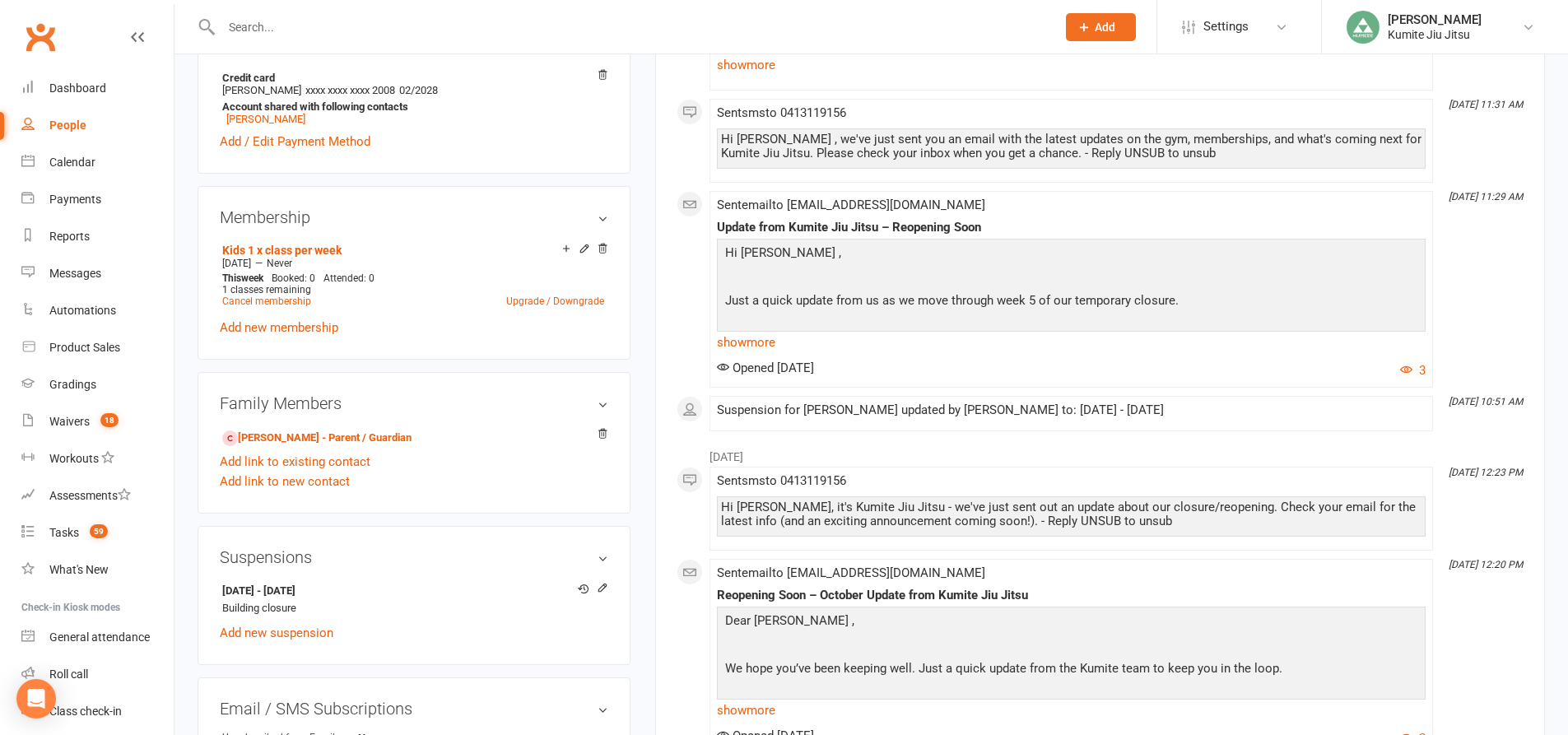
scroll to position [741, 0]
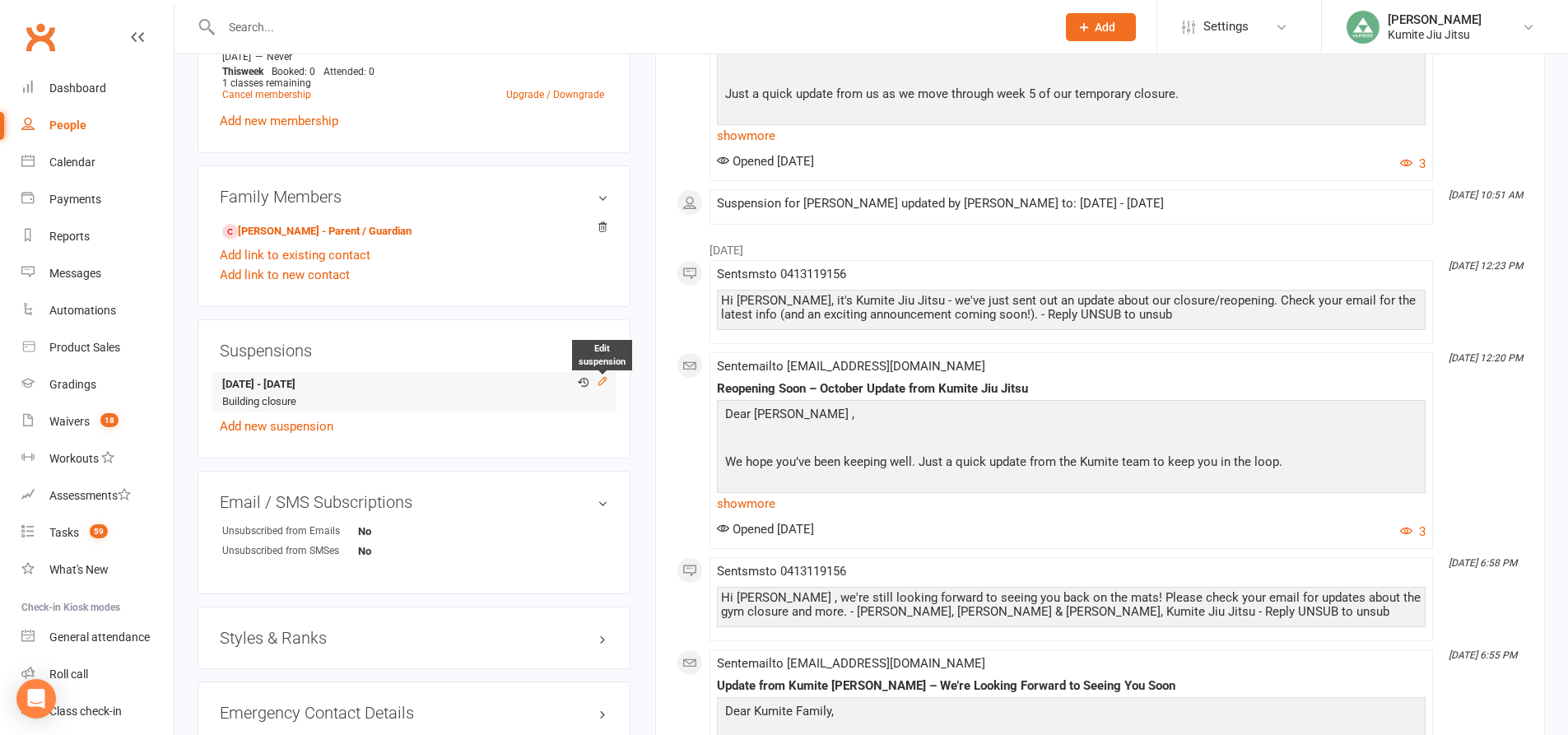
click at [601, 385] on icon at bounding box center [602, 380] width 11 height 11
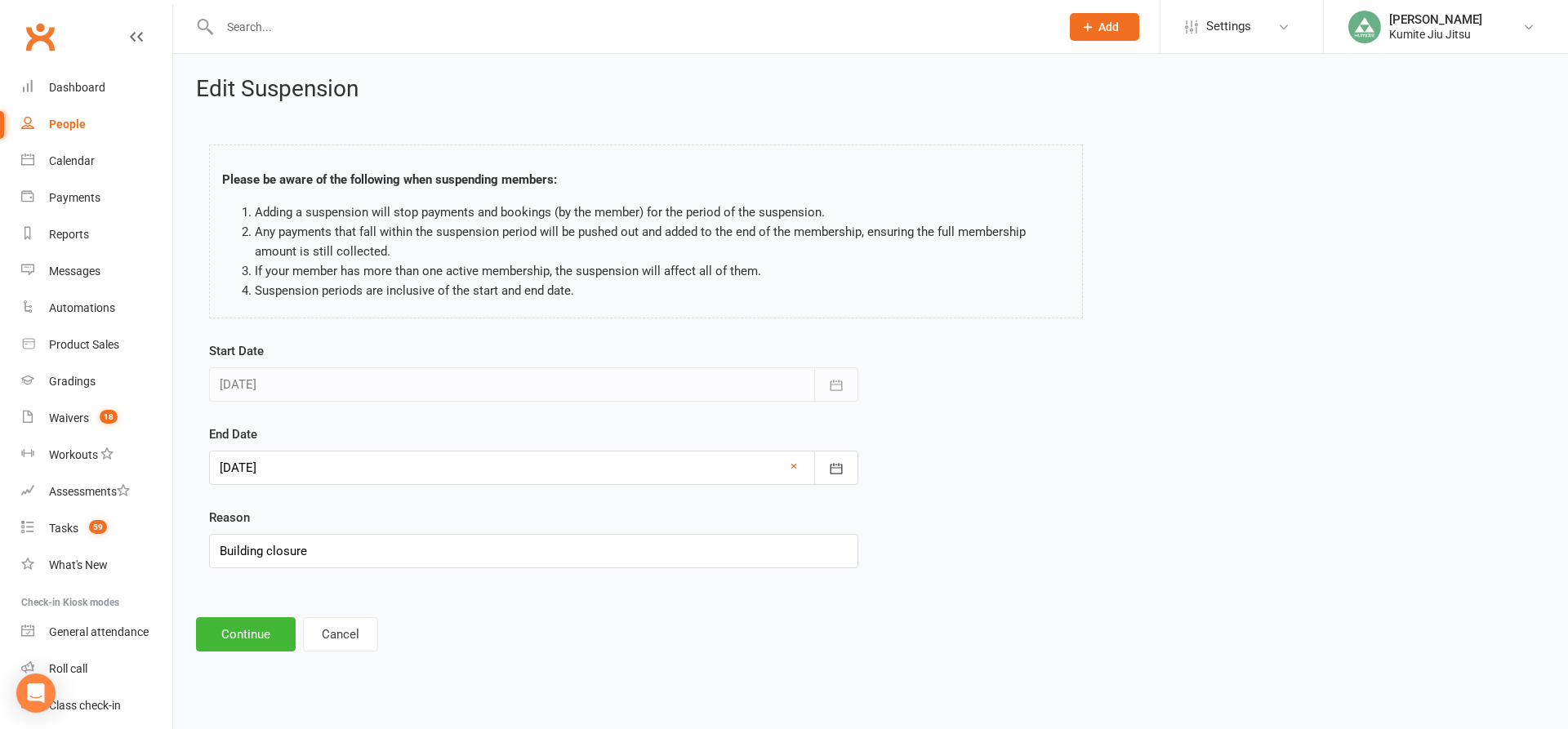
click at [441, 465] on div at bounding box center [533, 467] width 649 height 34
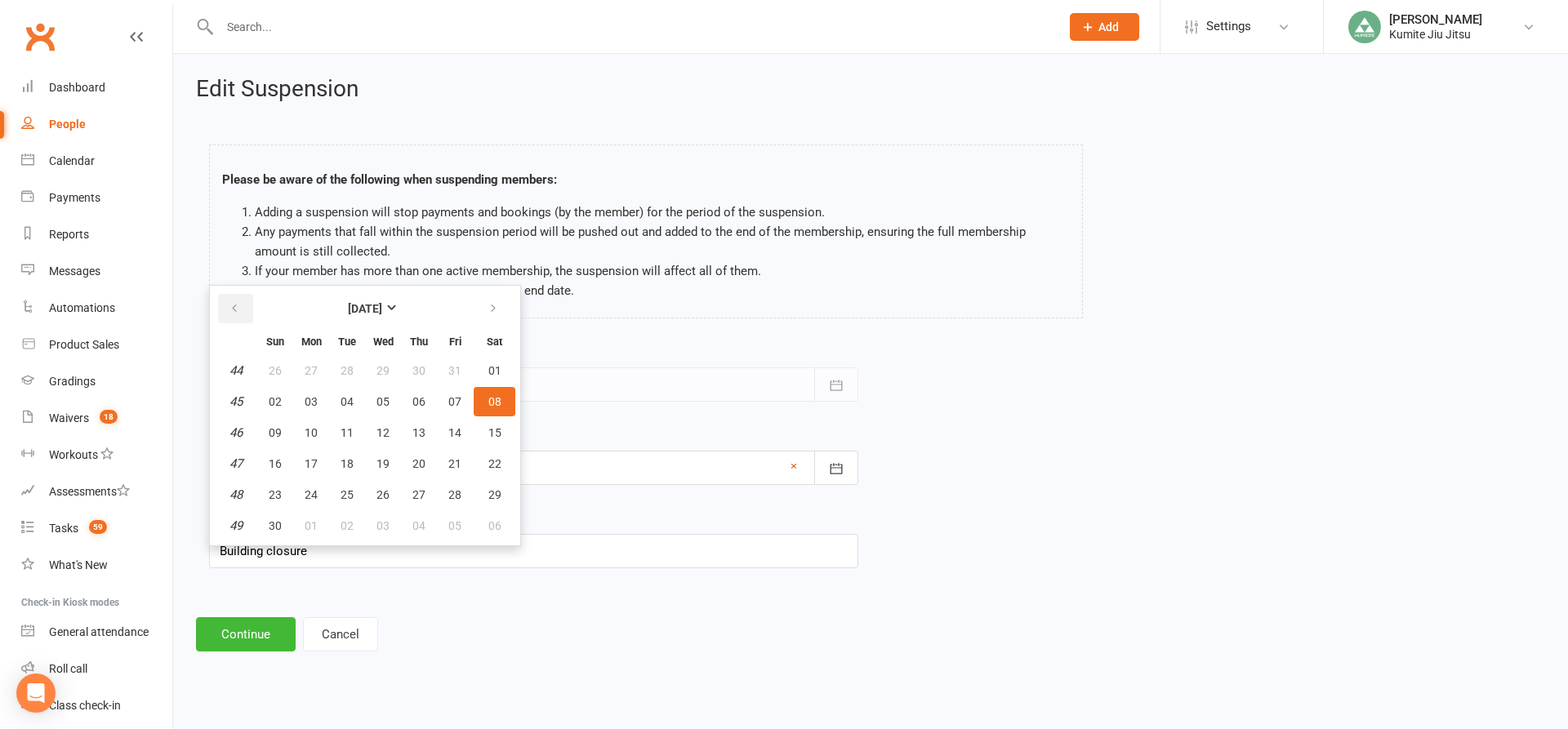
click at [236, 305] on icon "button" at bounding box center [233, 308] width 11 height 13
click at [315, 429] on span "13" at bounding box center [311, 432] width 13 height 13
type input "[DATE]"
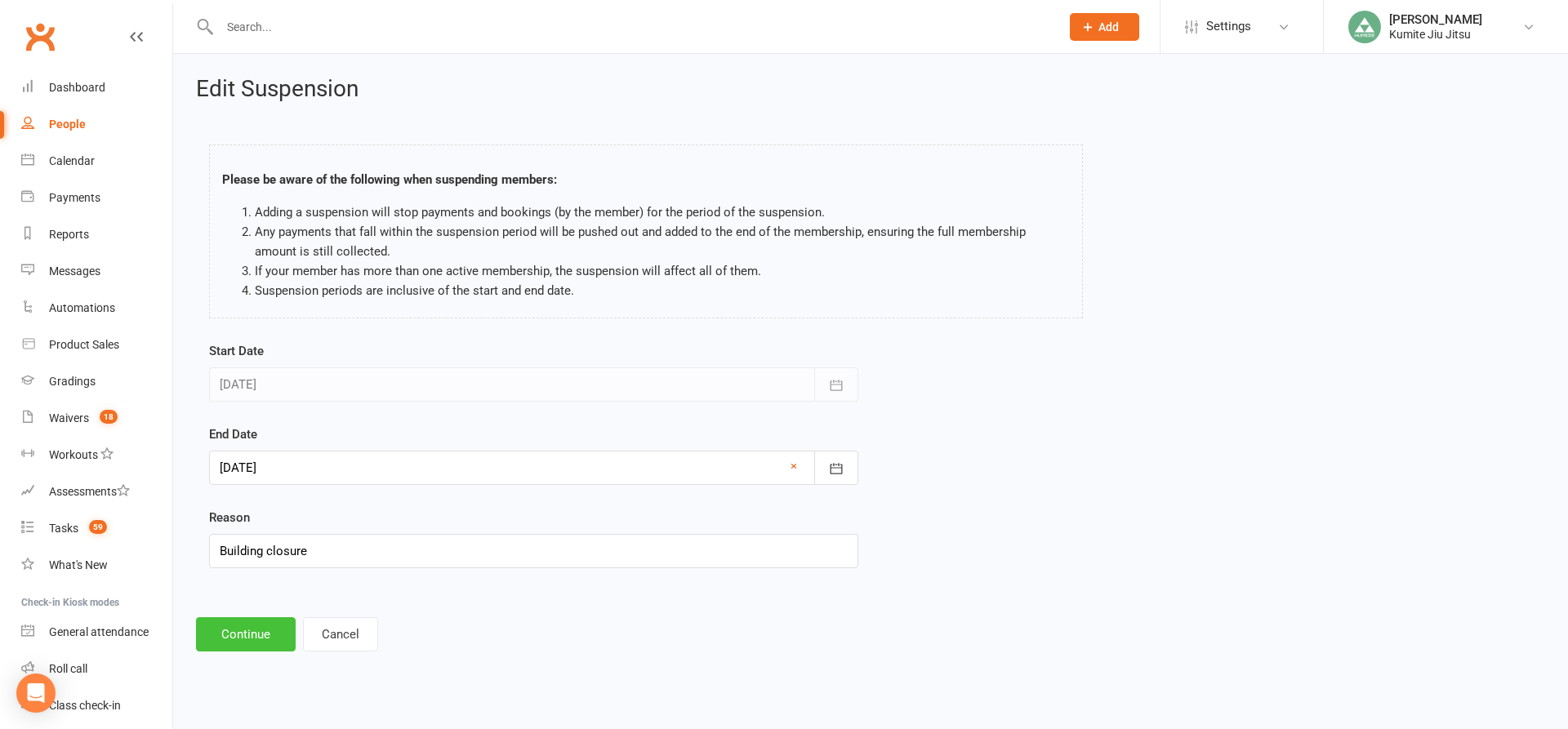
click at [253, 633] on button "Continue" at bounding box center [246, 634] width 99 height 34
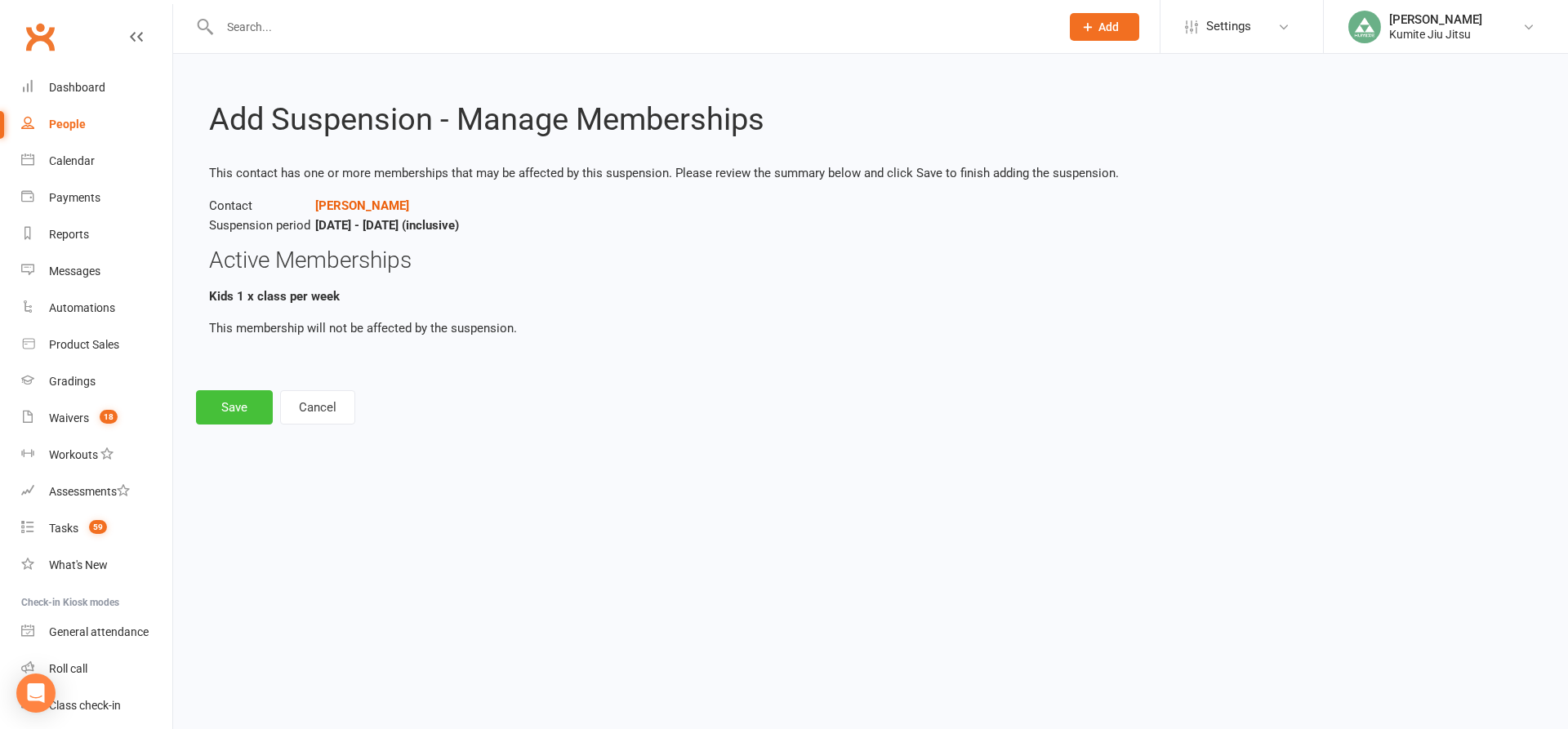
click at [232, 401] on button "Save" at bounding box center [234, 407] width 77 height 34
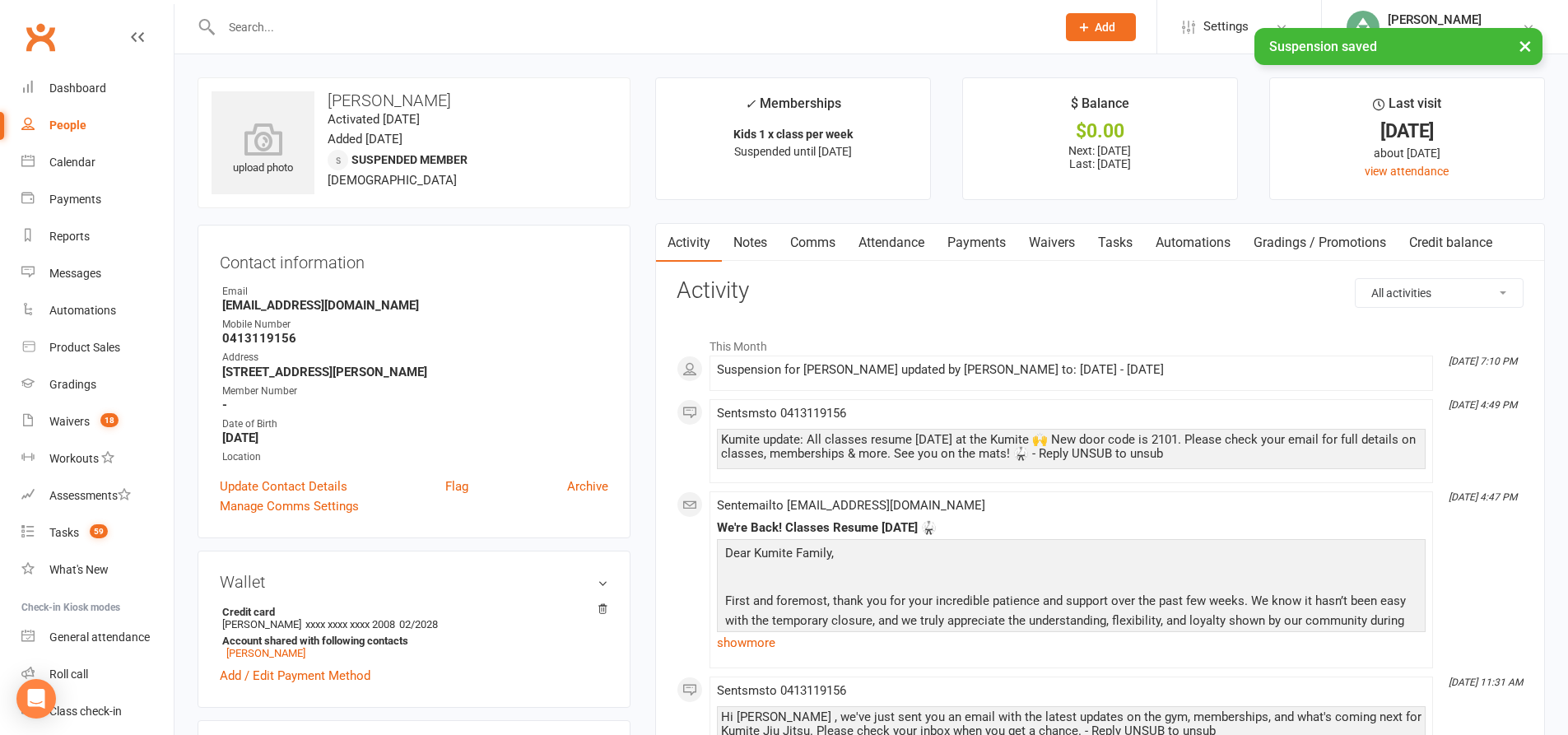
click at [1118, 237] on link "Tasks" at bounding box center [1115, 242] width 58 height 38
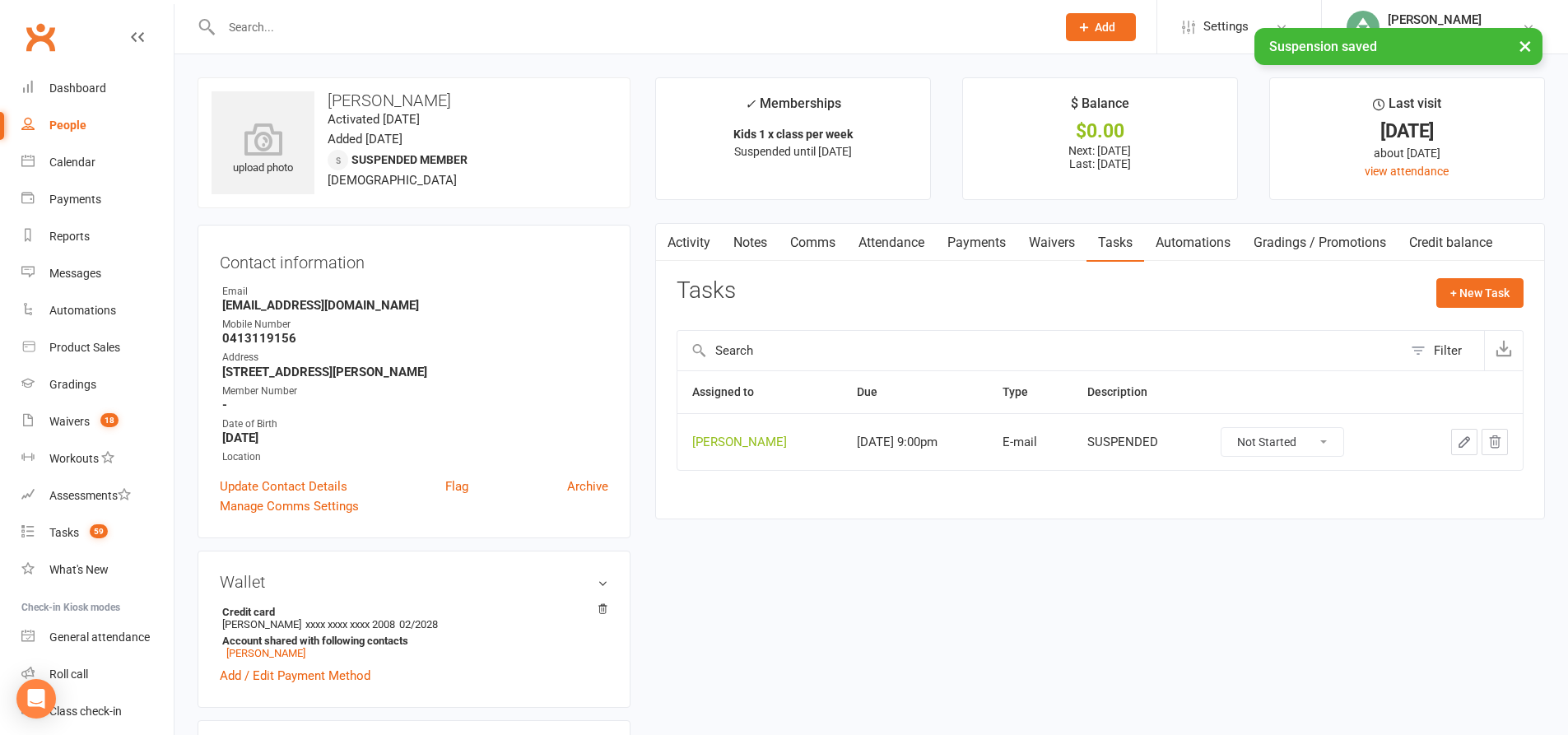
click at [1497, 437] on icon "button" at bounding box center [1495, 442] width 11 height 11
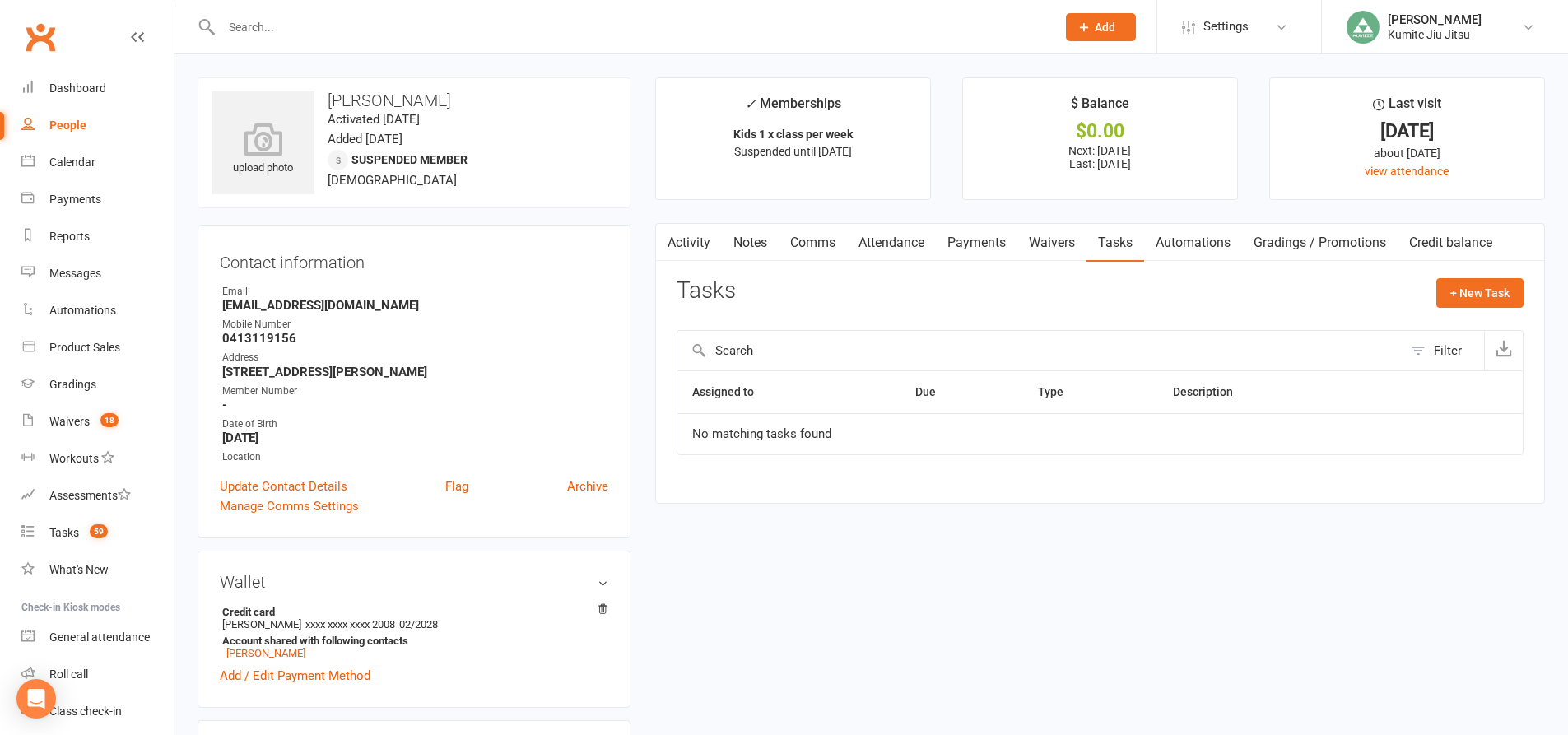
click at [990, 243] on link "Payments" at bounding box center [976, 242] width 82 height 38
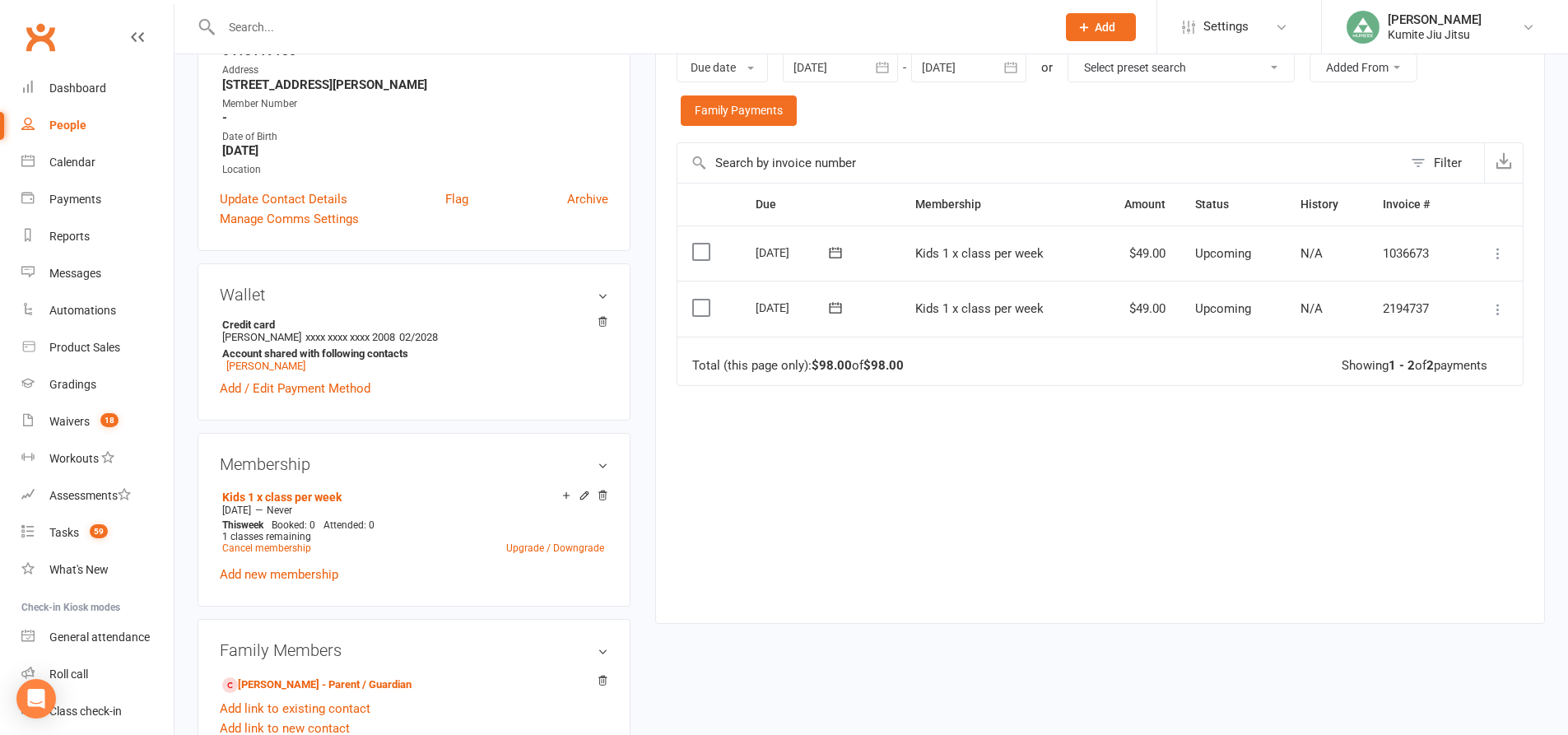
scroll to position [247, 0]
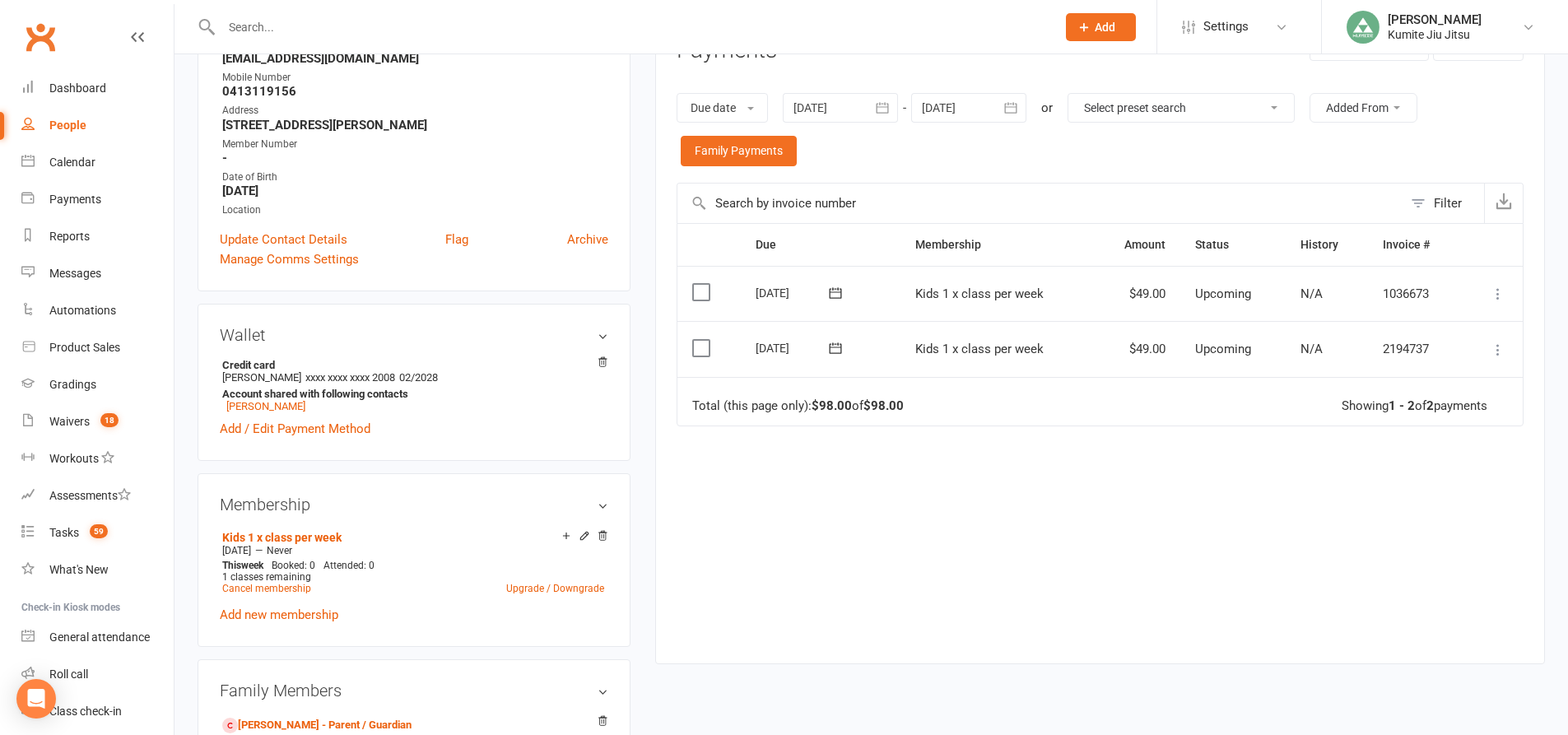
click at [884, 106] on icon "button" at bounding box center [882, 107] width 17 height 17
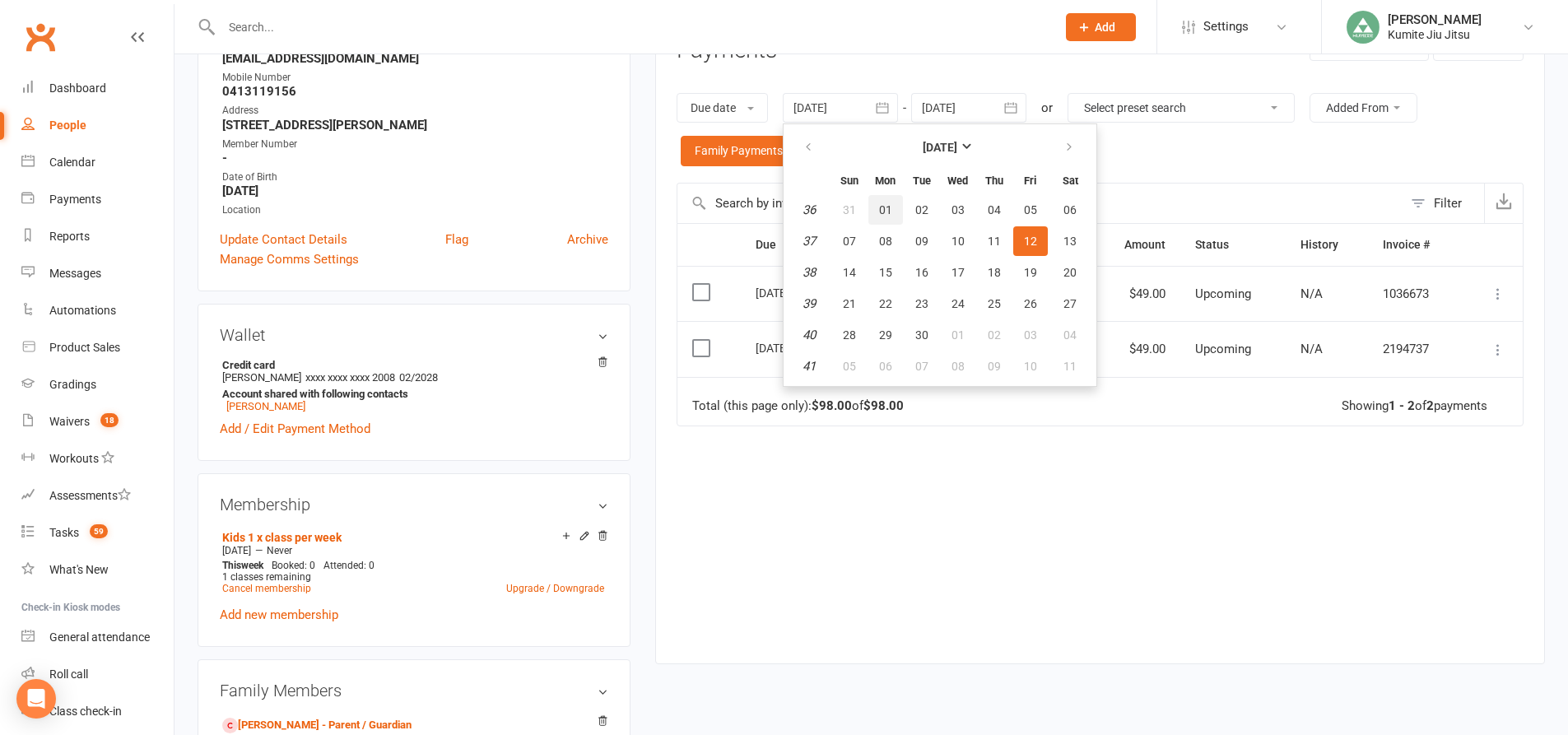
click at [888, 205] on span "01" at bounding box center [885, 210] width 13 height 13
type input "[DATE]"
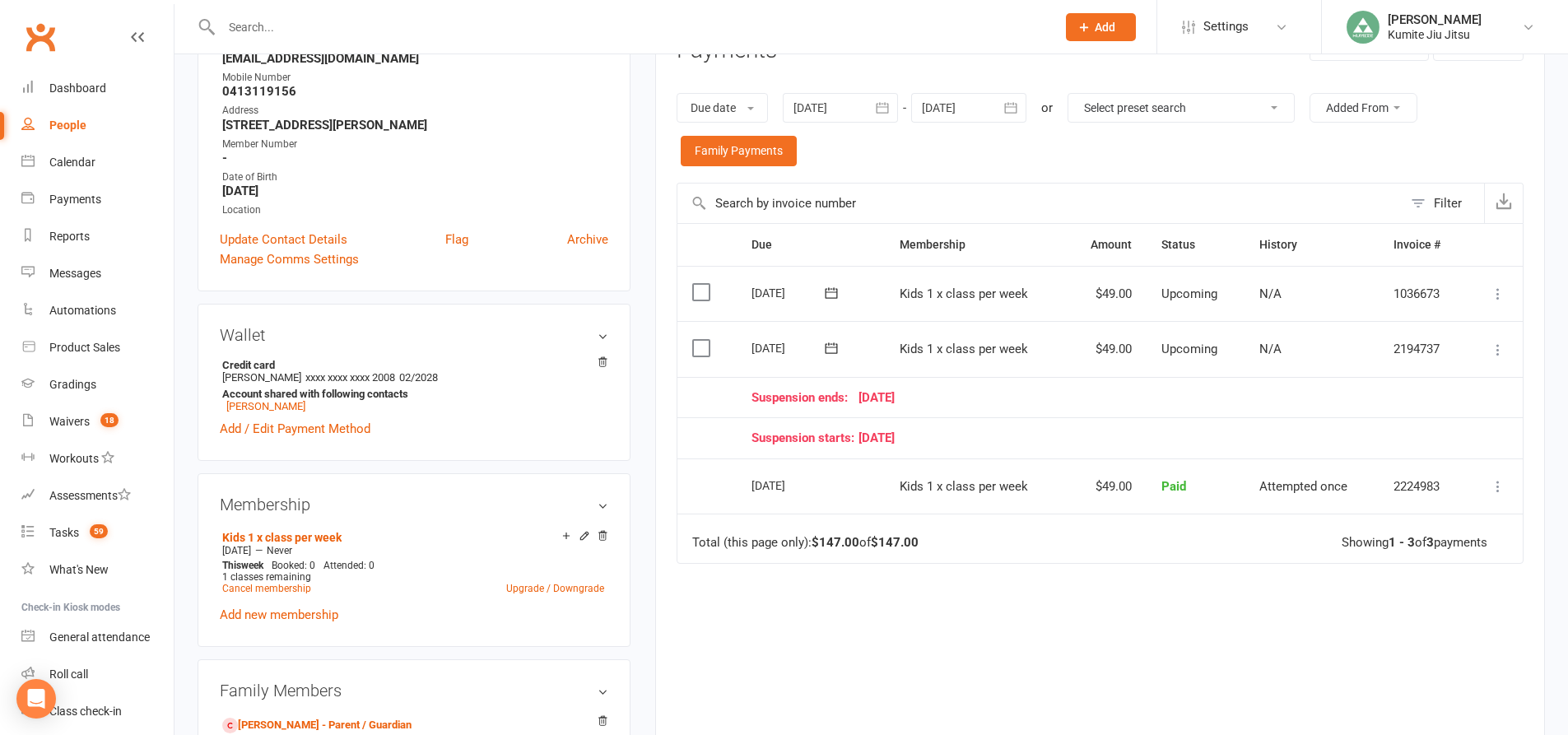
click at [1492, 348] on icon at bounding box center [1498, 349] width 17 height 17
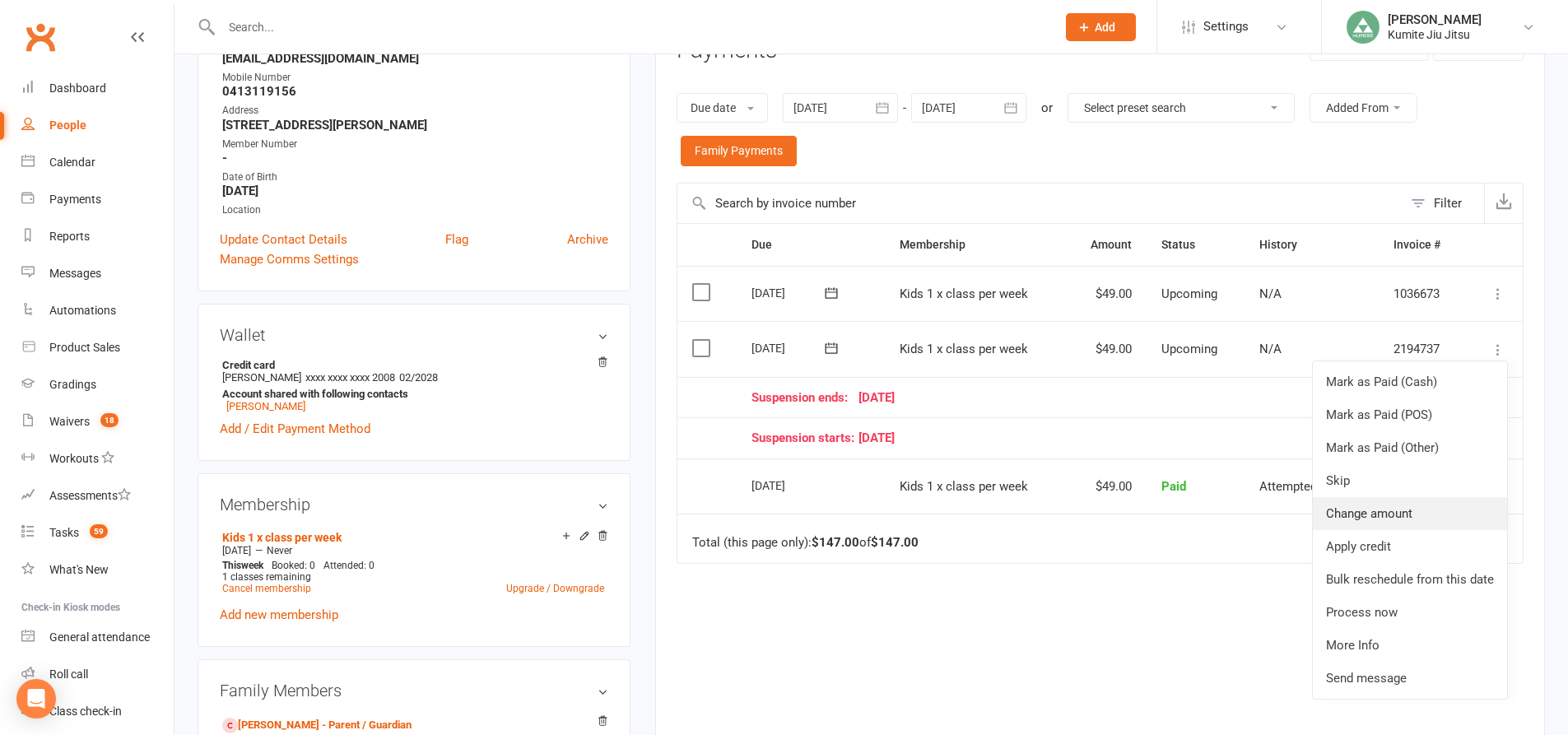
click at [1371, 519] on link "Change amount" at bounding box center [1409, 513] width 194 height 32
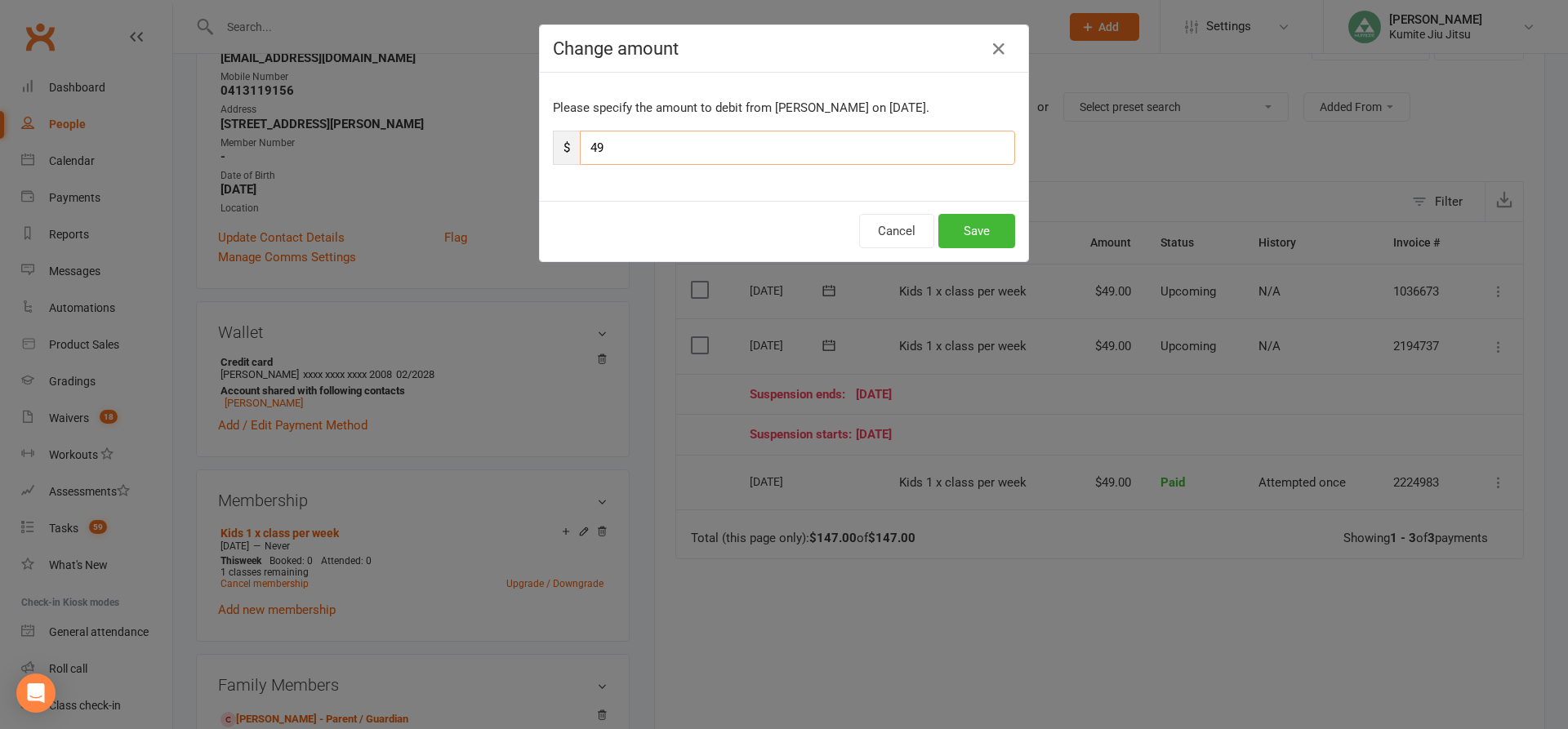
click at [751, 146] on input "49" at bounding box center [798, 147] width 436 height 34
type input "4"
type input "24.50"
click at [970, 225] on button "Save" at bounding box center [977, 231] width 77 height 34
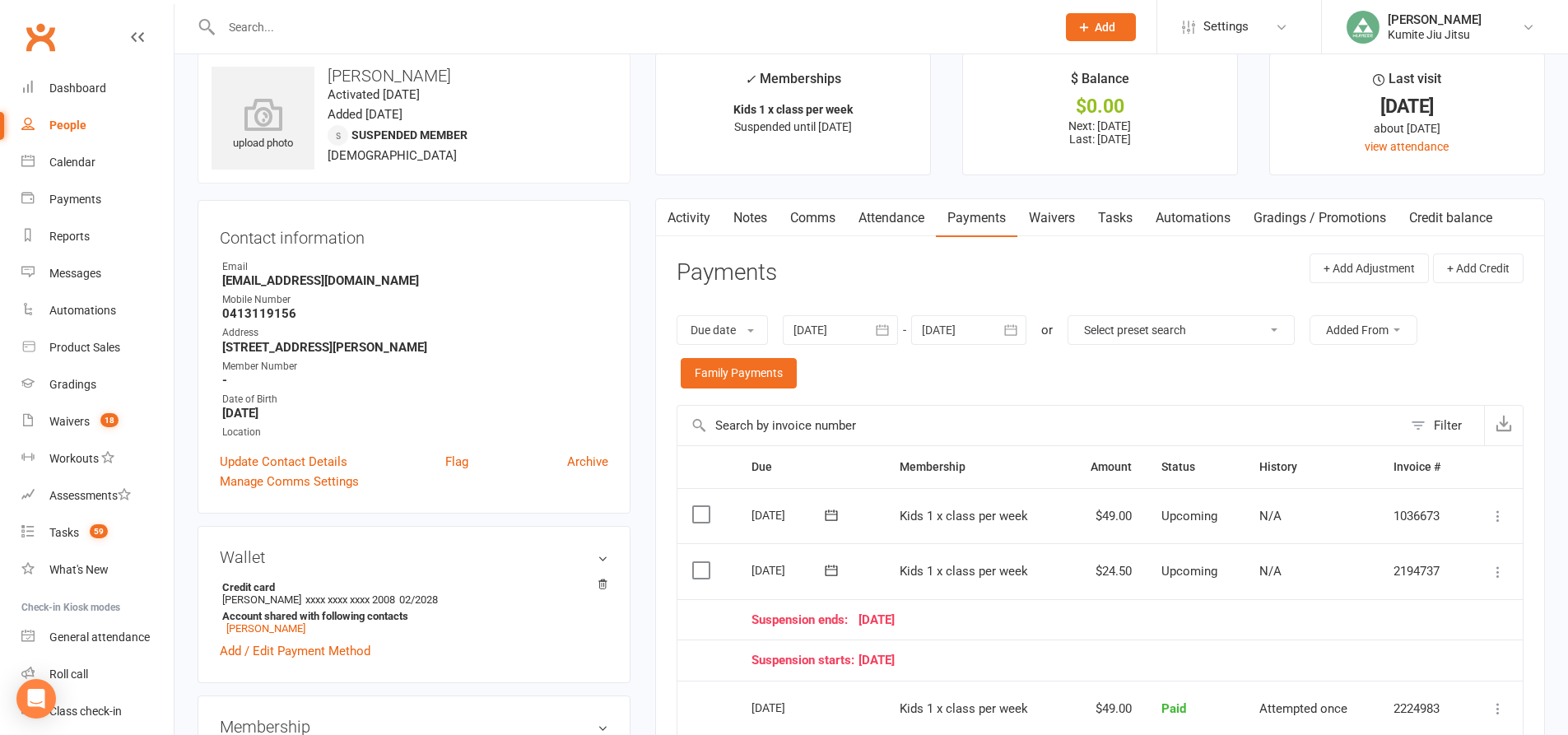
scroll to position [0, 0]
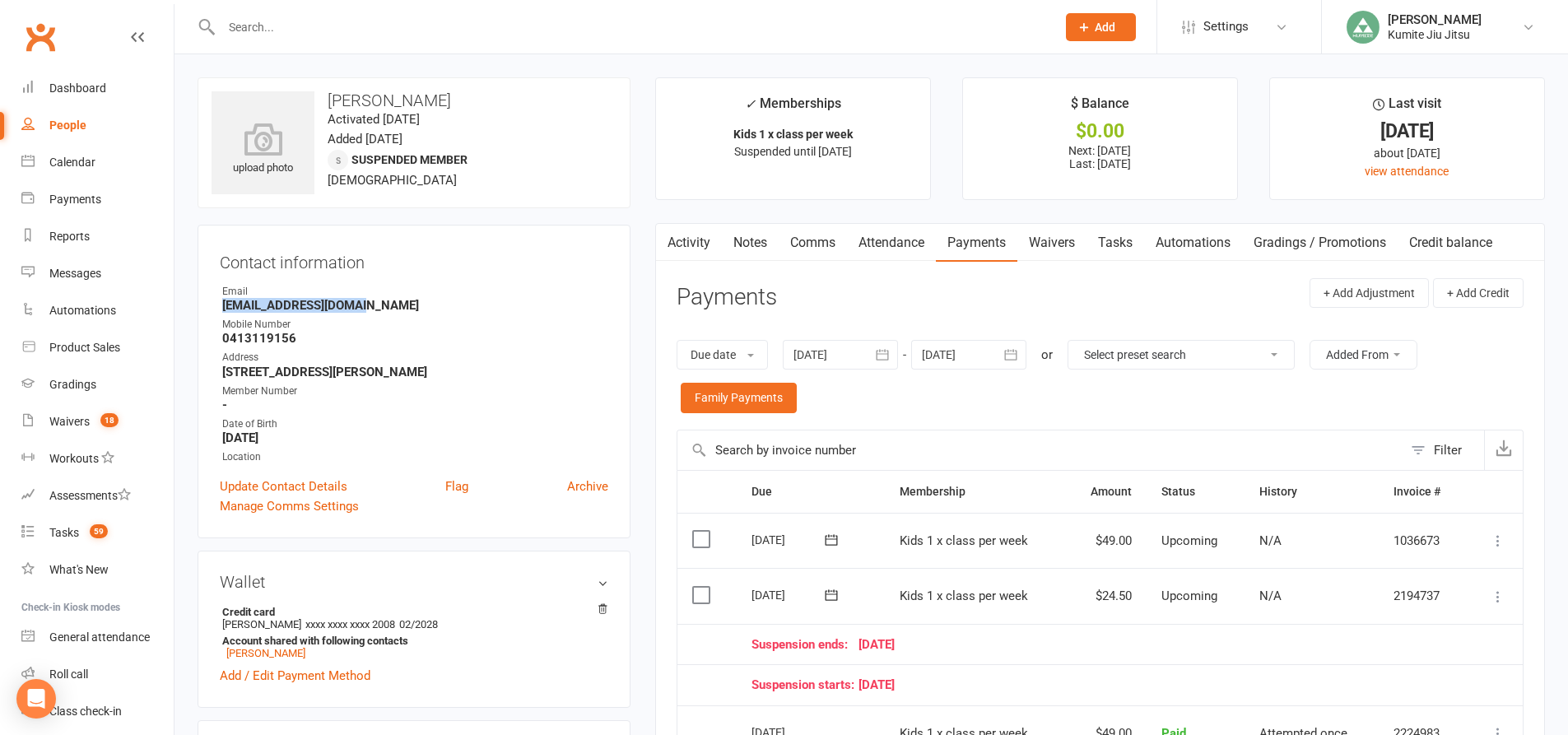
drag, startPoint x: 372, startPoint y: 301, endPoint x: 213, endPoint y: 309, distance: 159.2
click at [205, 307] on div "Contact information Owner Email johndaly054@gmail.com Mobile Number 0413119156 …" at bounding box center [414, 381] width 433 height 313
copy strong "johndaly054@gmail.com"
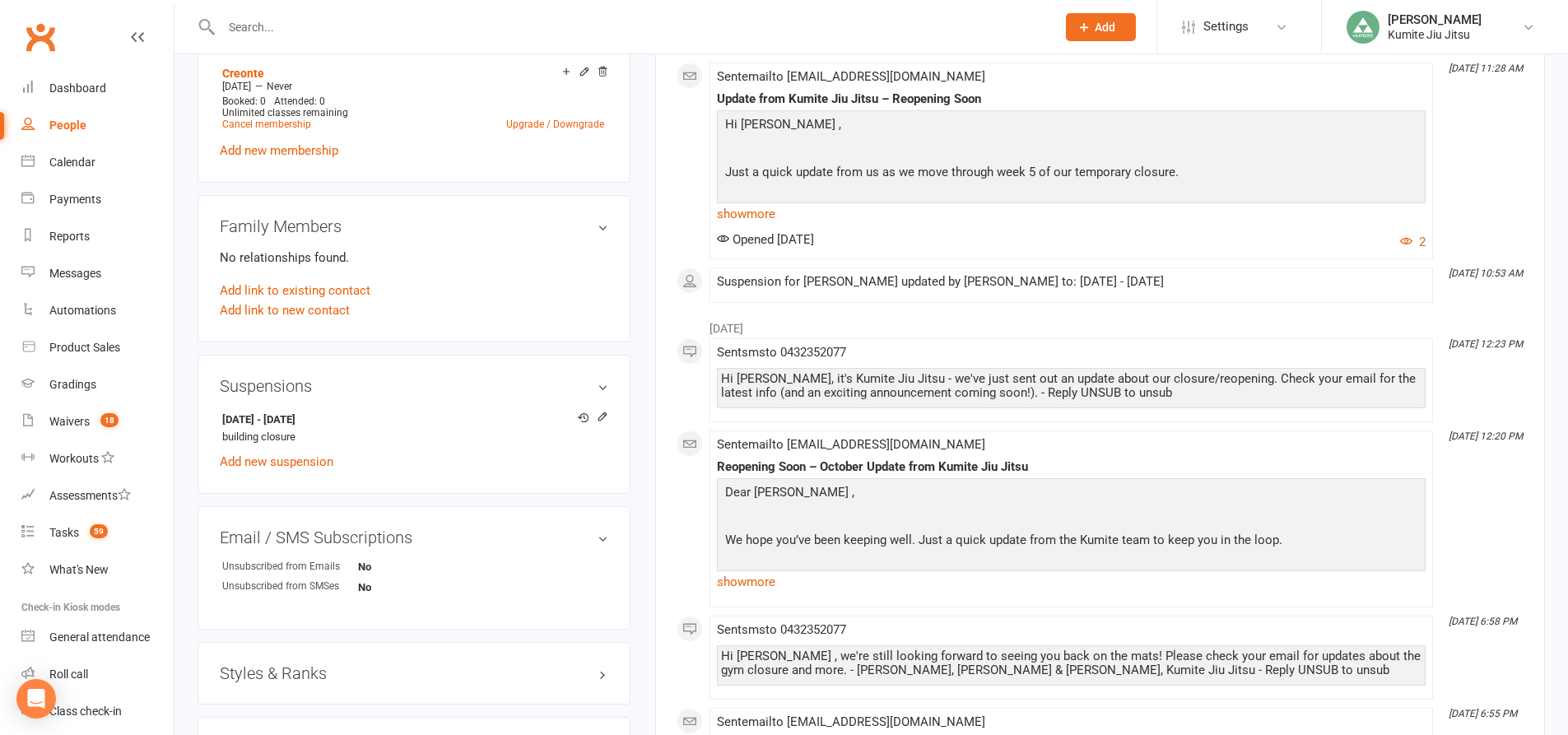
scroll to position [823, 0]
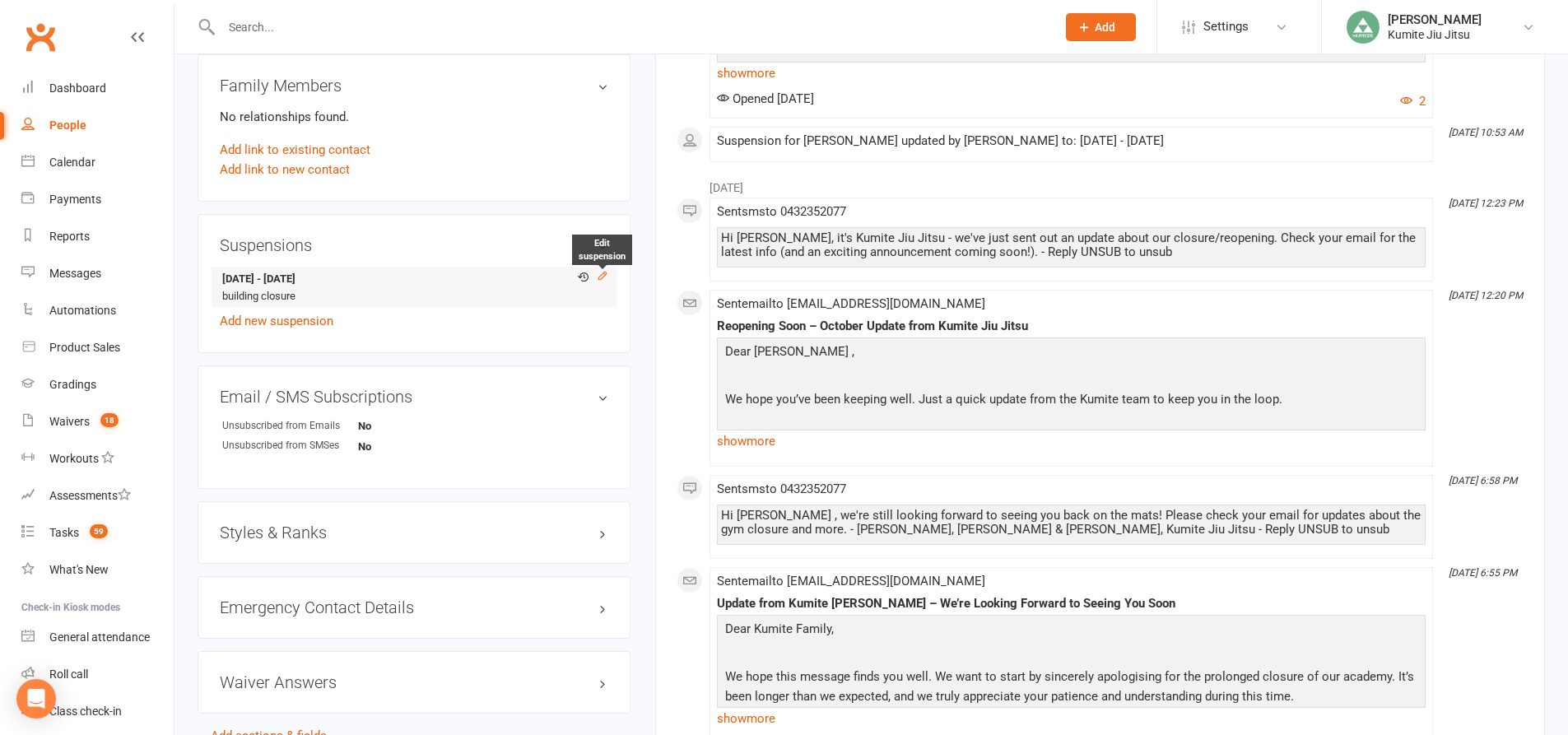
click at [602, 275] on icon at bounding box center [602, 275] width 11 height 11
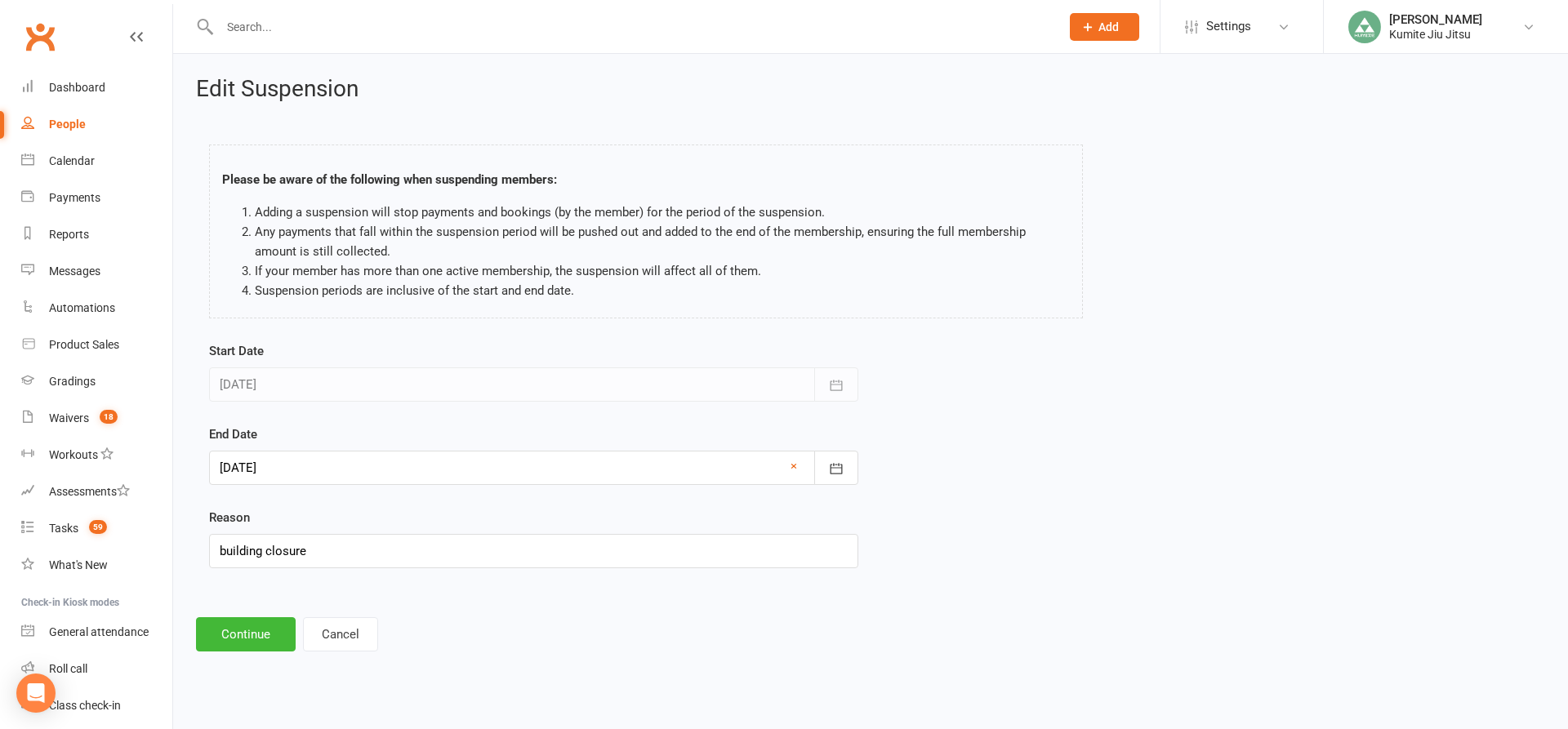
drag, startPoint x: 250, startPoint y: 466, endPoint x: 261, endPoint y: 448, distance: 21.1
click at [252, 466] on div at bounding box center [533, 467] width 649 height 34
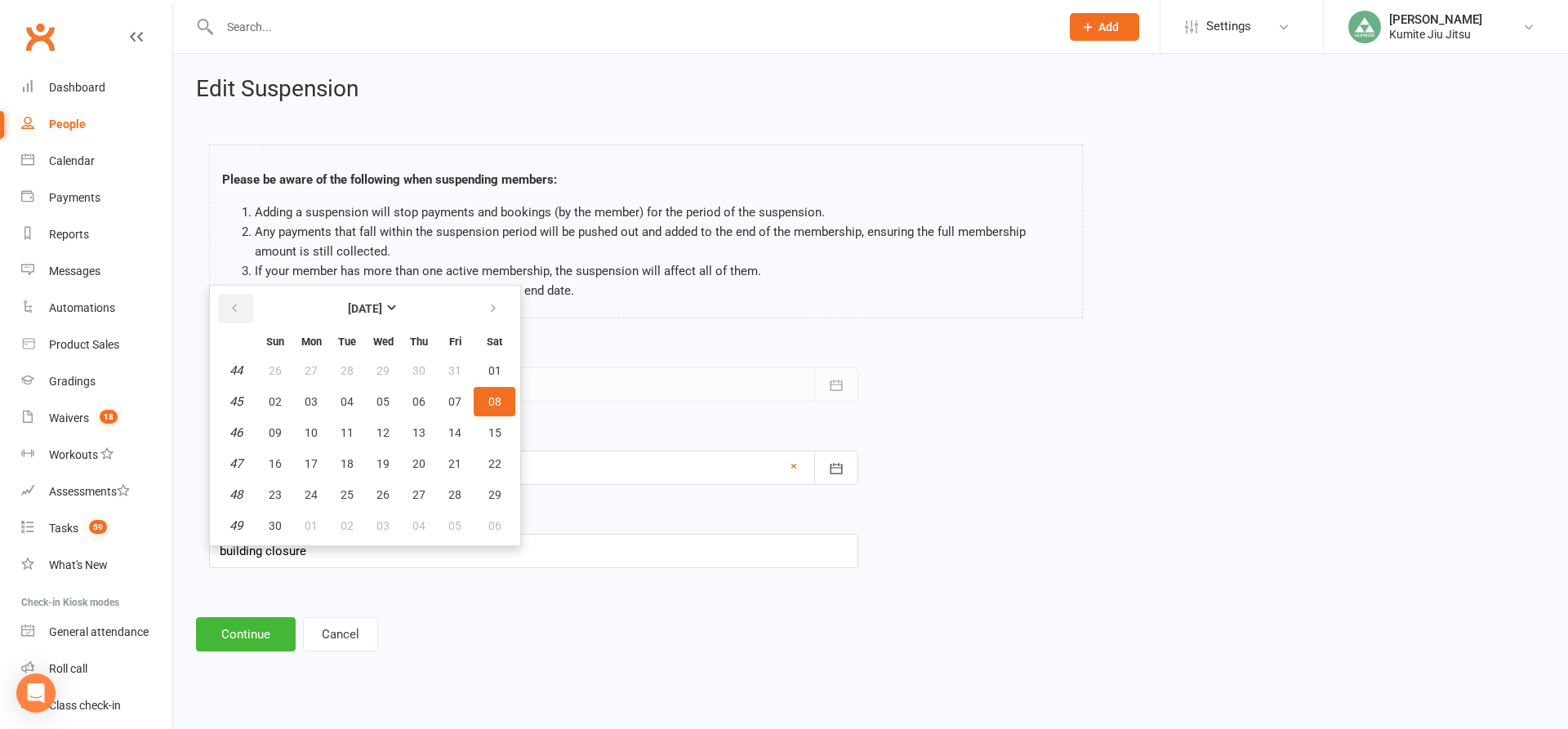
click at [234, 314] on icon "button" at bounding box center [233, 308] width 11 height 13
click at [310, 434] on span "13" at bounding box center [311, 432] width 13 height 13
type input "[DATE]"
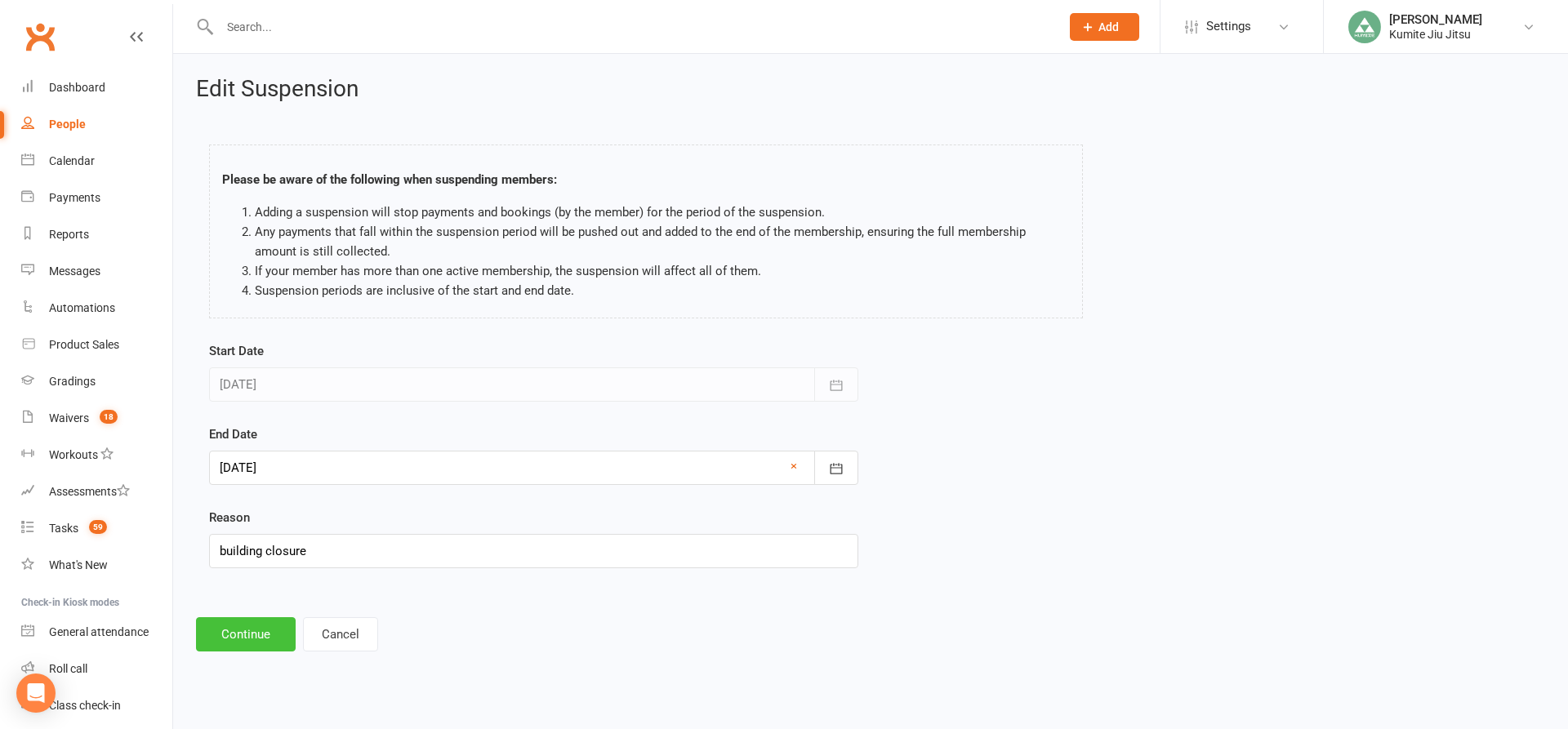
click at [260, 633] on button "Continue" at bounding box center [246, 634] width 99 height 34
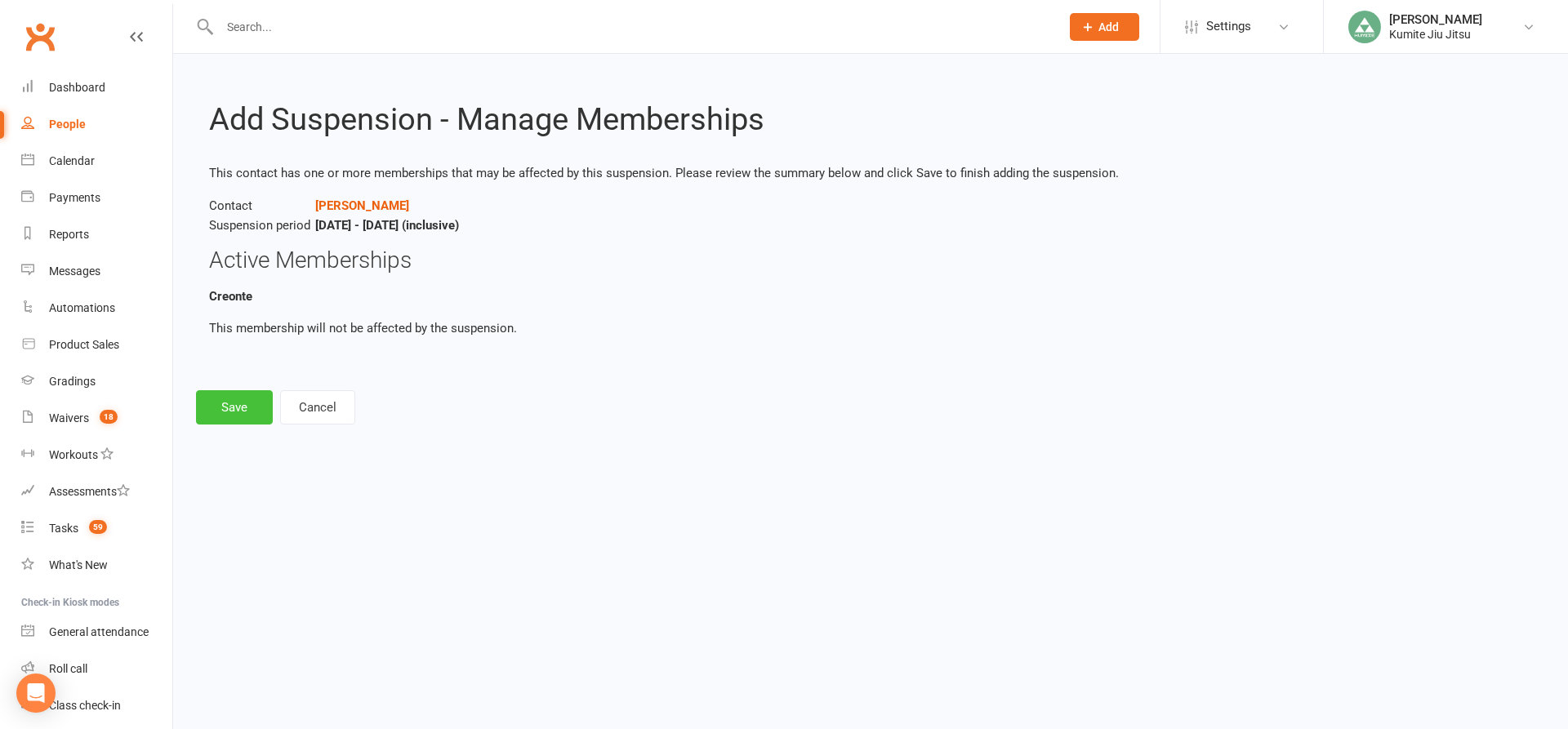
click at [238, 408] on button "Save" at bounding box center [234, 407] width 77 height 34
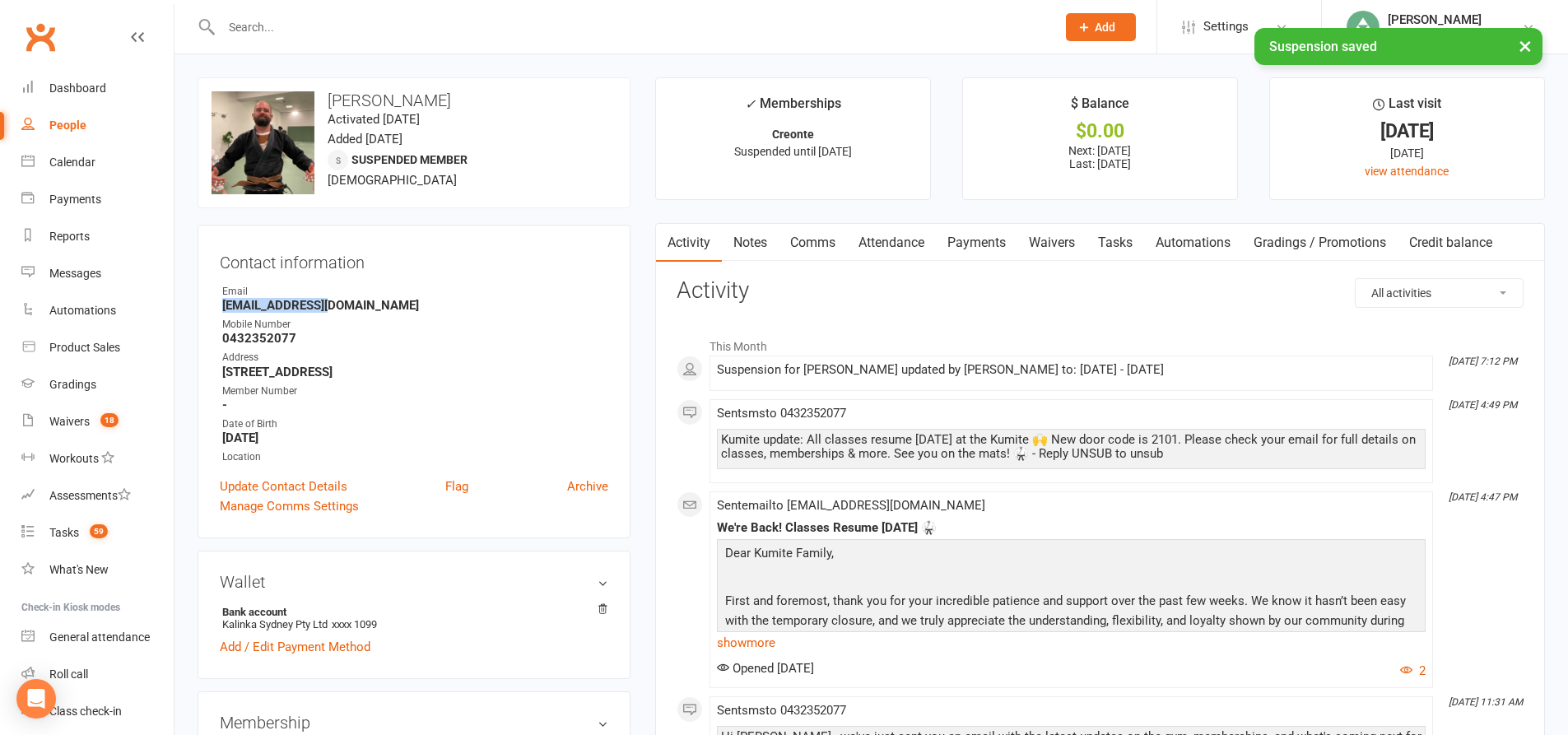
drag, startPoint x: 335, startPoint y: 306, endPoint x: 214, endPoint y: 306, distance: 121.0
click at [214, 306] on div "Contact information Owner Email Bhob@outlook.com Mobile Number 0432352077 Addre…" at bounding box center [414, 381] width 433 height 313
copy strong "Bhob@outlook.com"
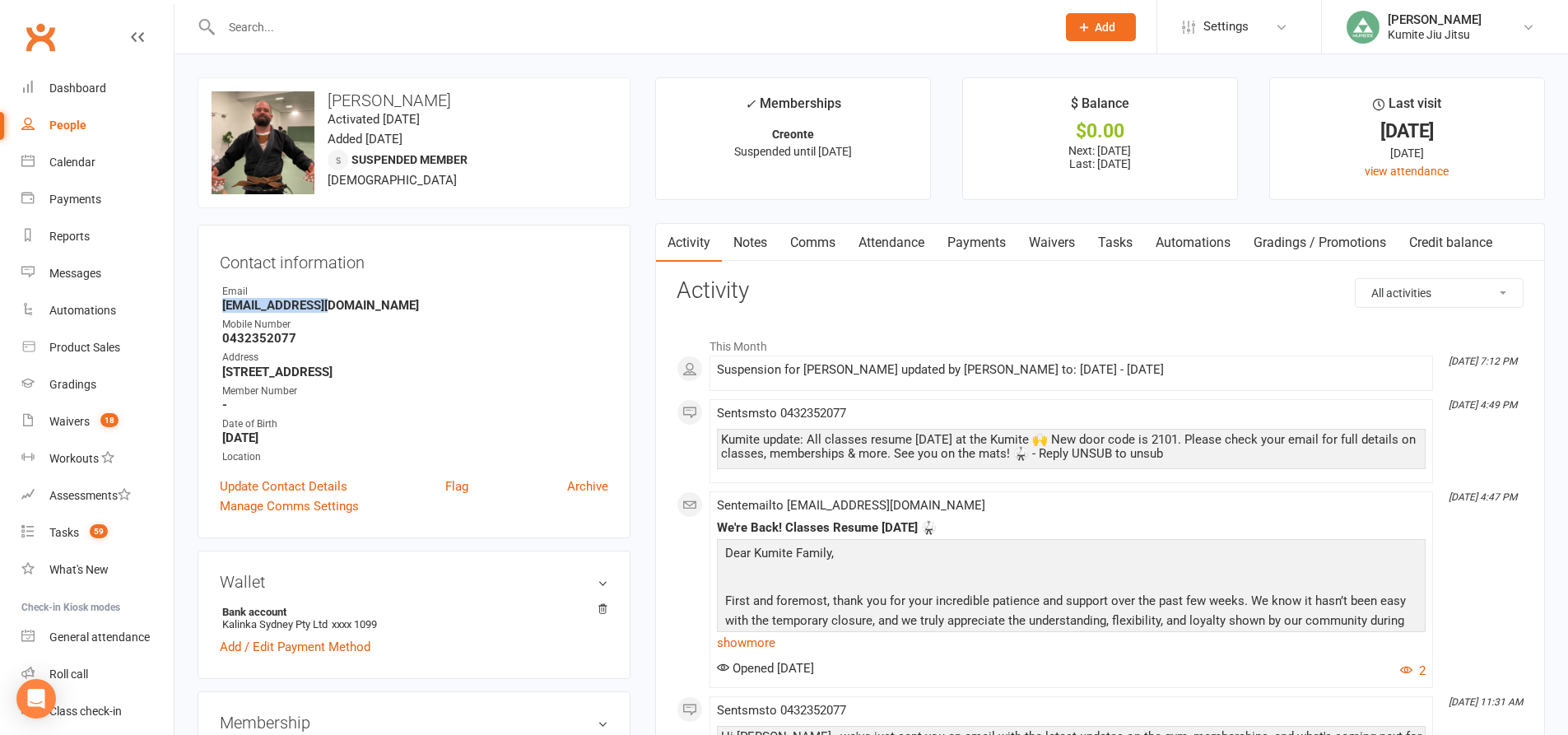
click at [967, 241] on link "Payments" at bounding box center [976, 242] width 82 height 38
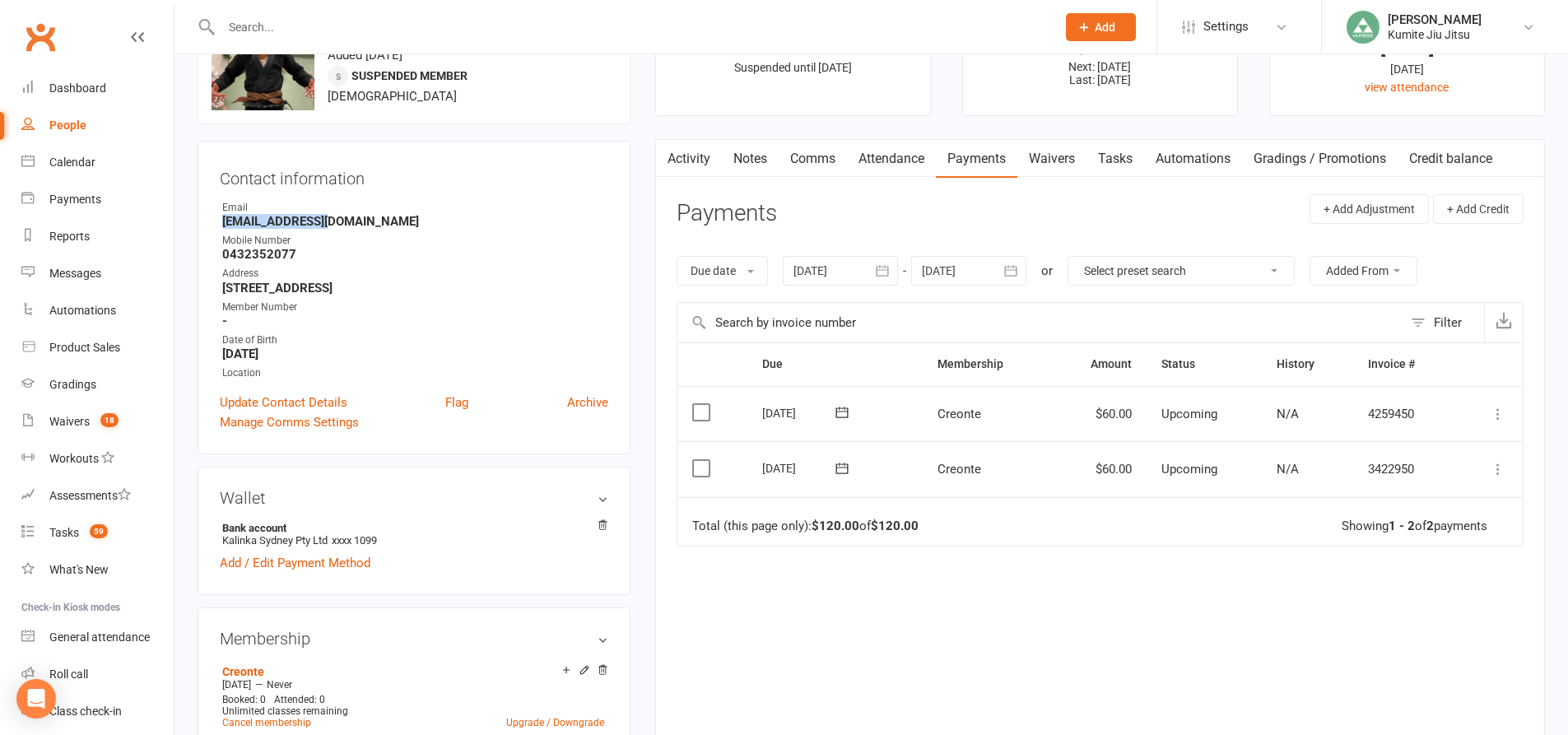
scroll to position [164, 0]
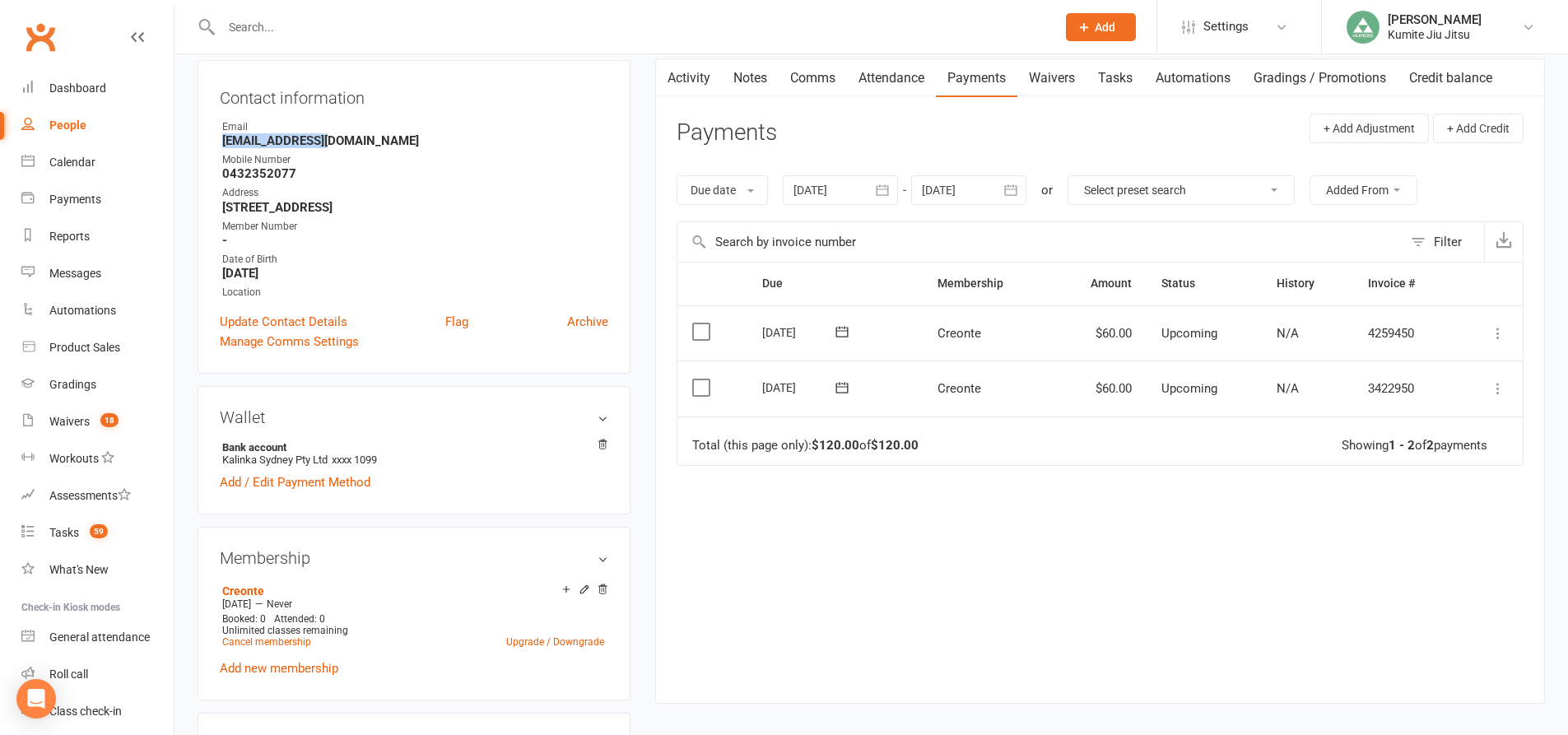
click at [879, 191] on icon "button" at bounding box center [882, 190] width 17 height 17
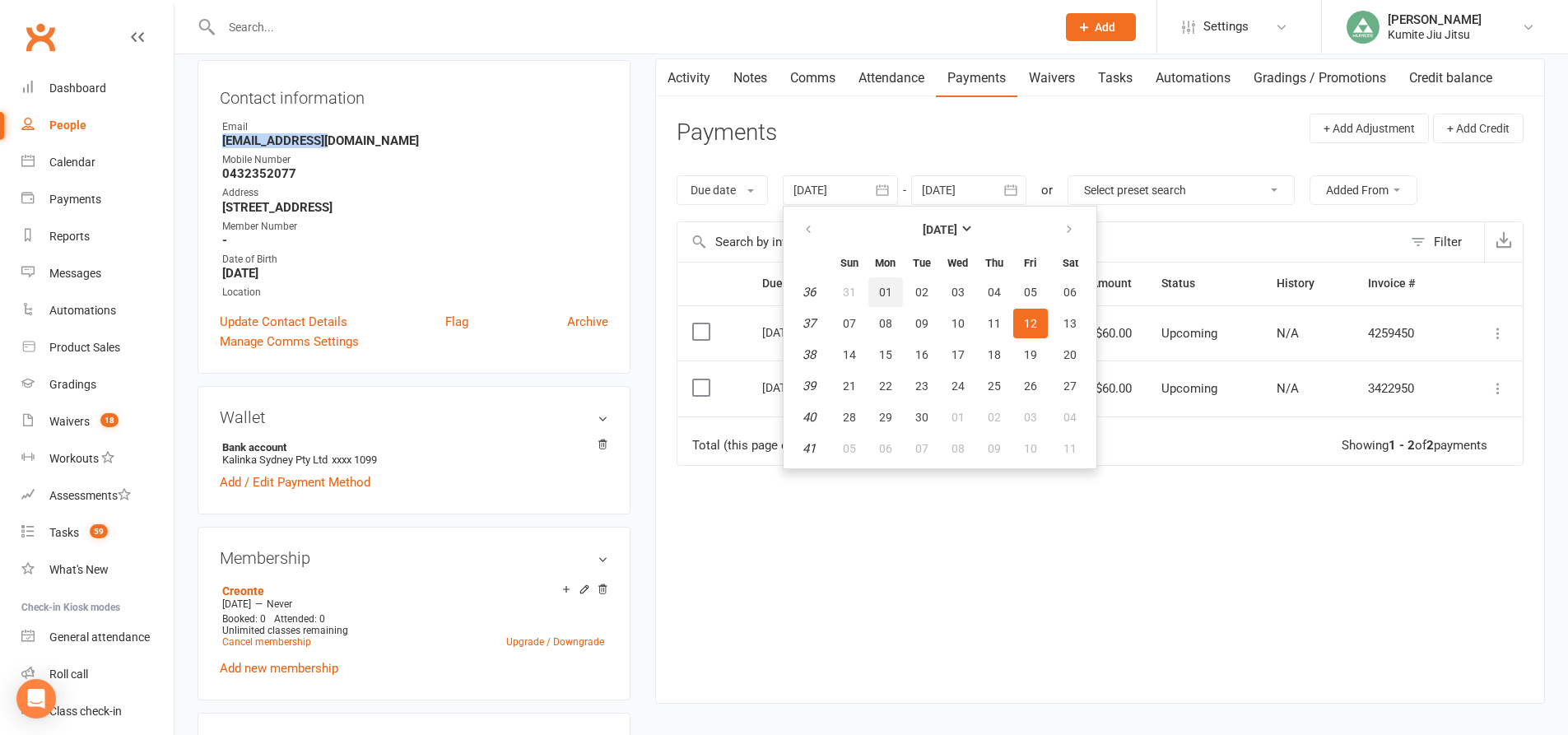
click at [888, 292] on span "01" at bounding box center [885, 292] width 13 height 13
type input "01 Sep 2025"
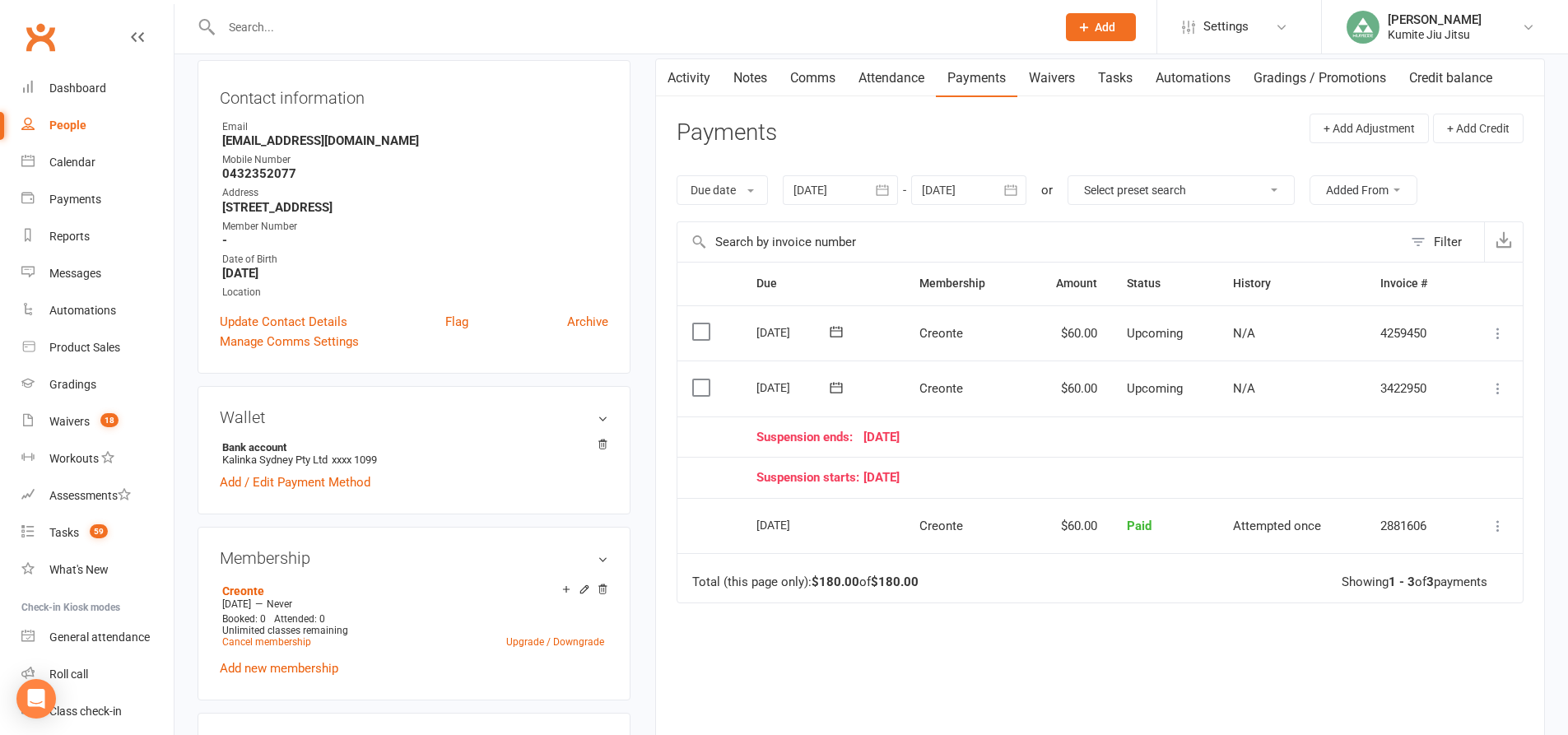
click at [1115, 68] on link "Tasks" at bounding box center [1115, 77] width 58 height 38
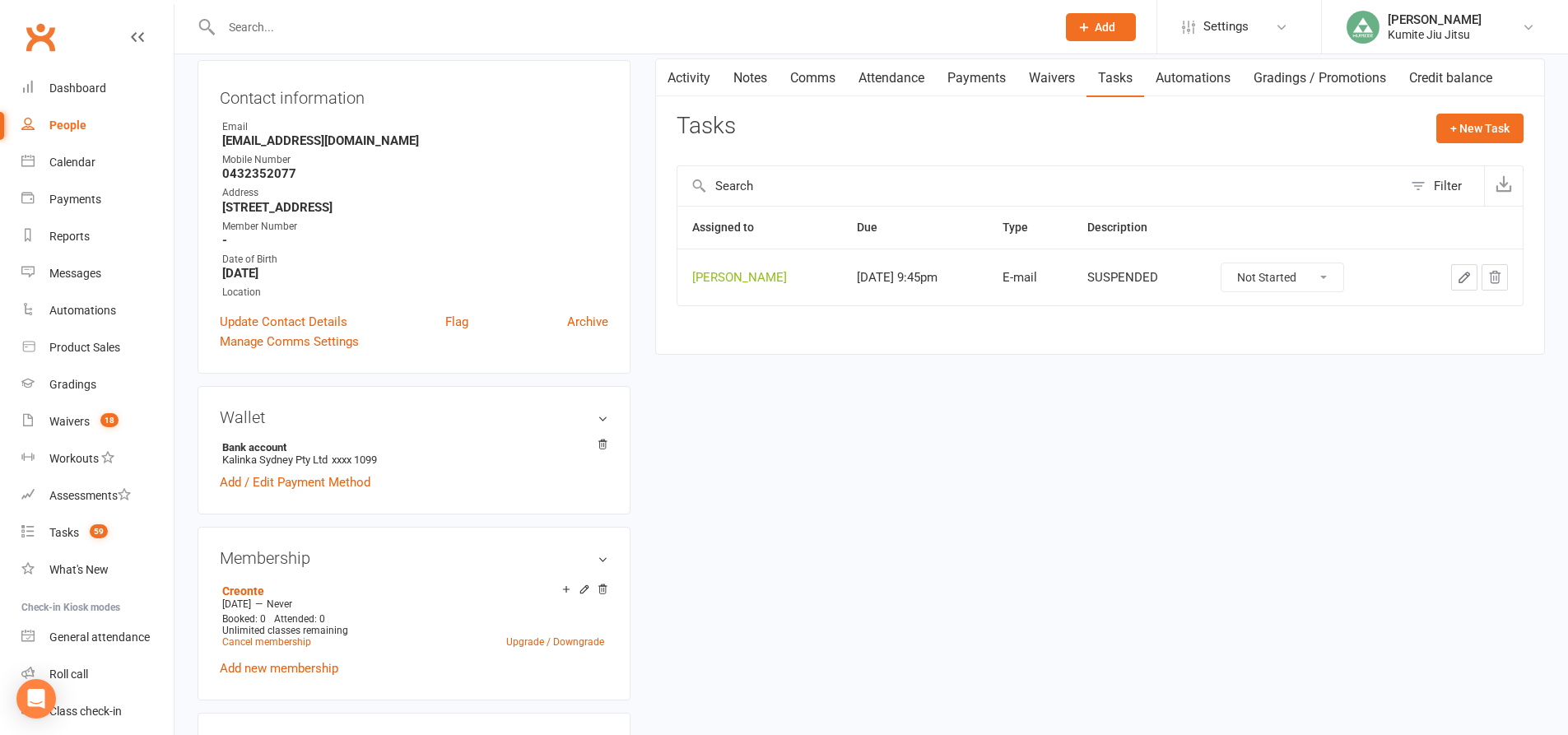
click at [1500, 272] on icon "button" at bounding box center [1494, 277] width 15 height 15
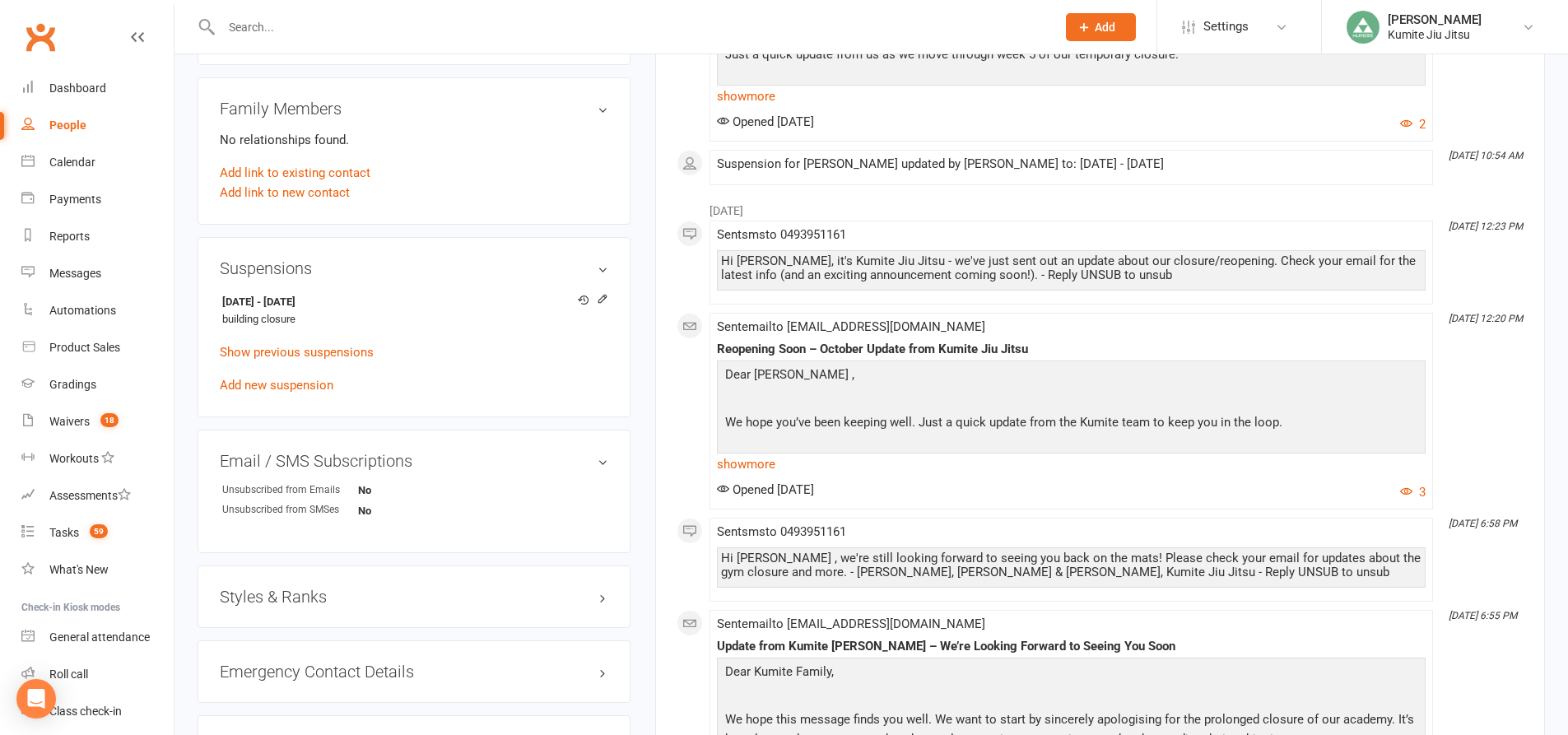
scroll to position [823, 0]
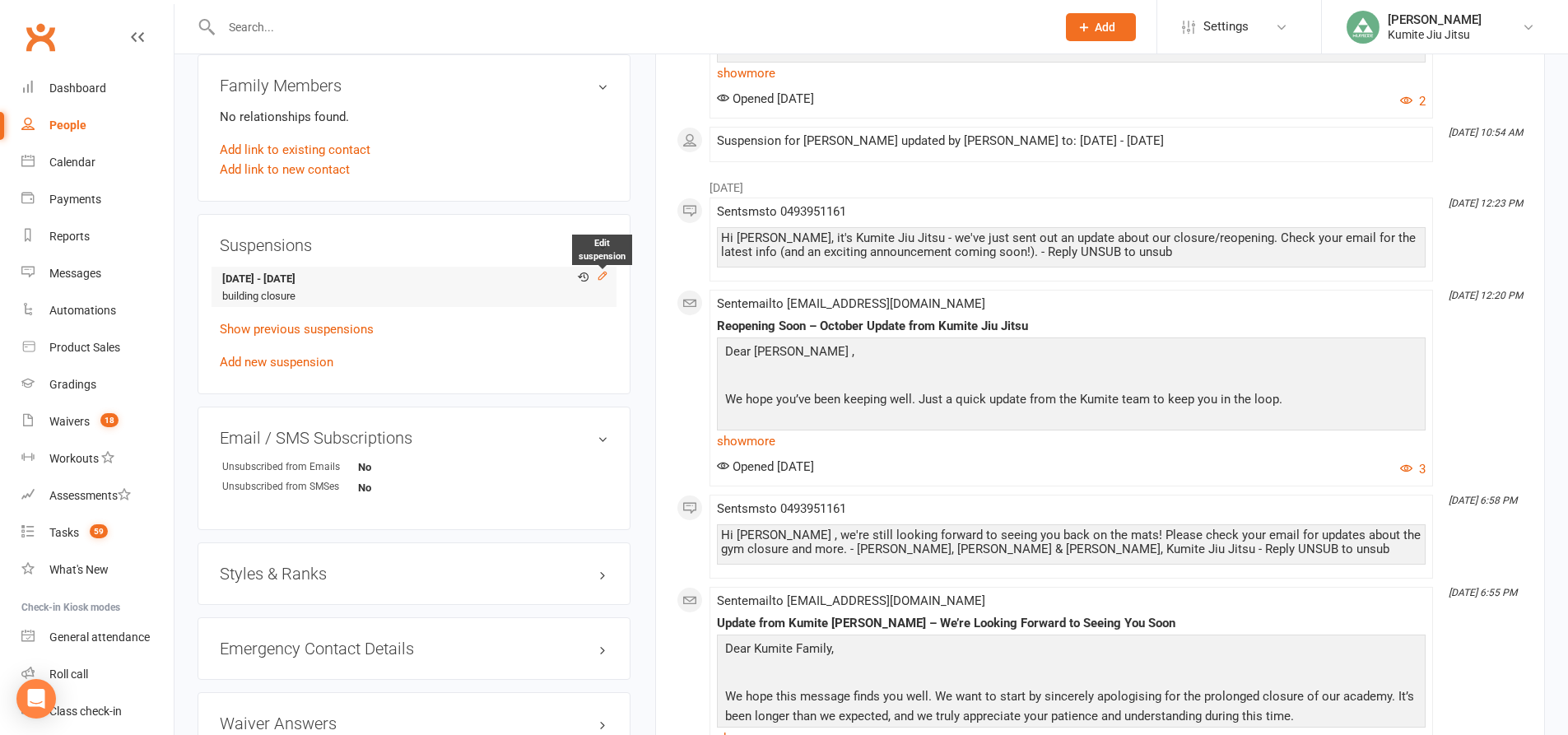
click at [599, 276] on icon at bounding box center [602, 275] width 11 height 11
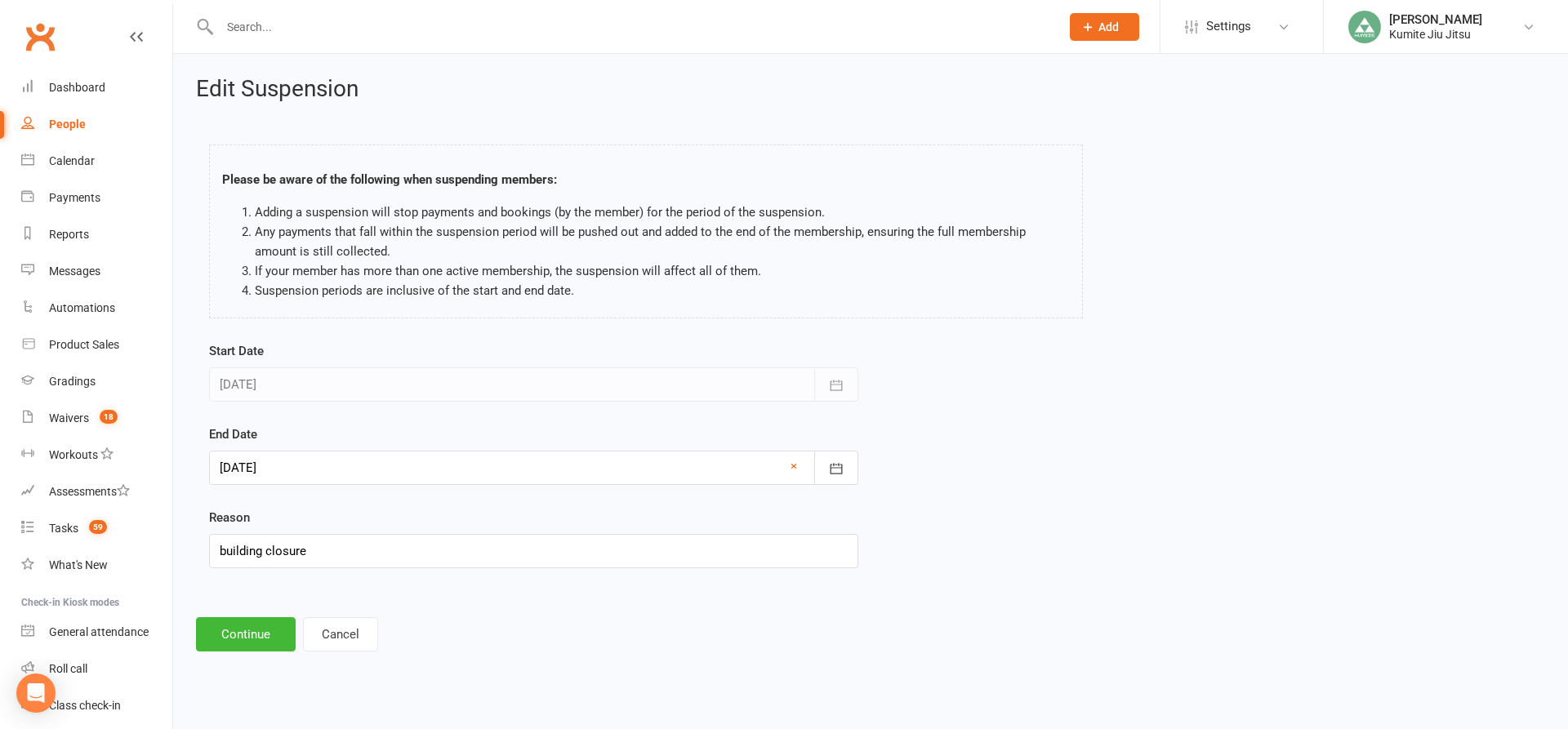
click at [251, 472] on div at bounding box center [533, 467] width 649 height 34
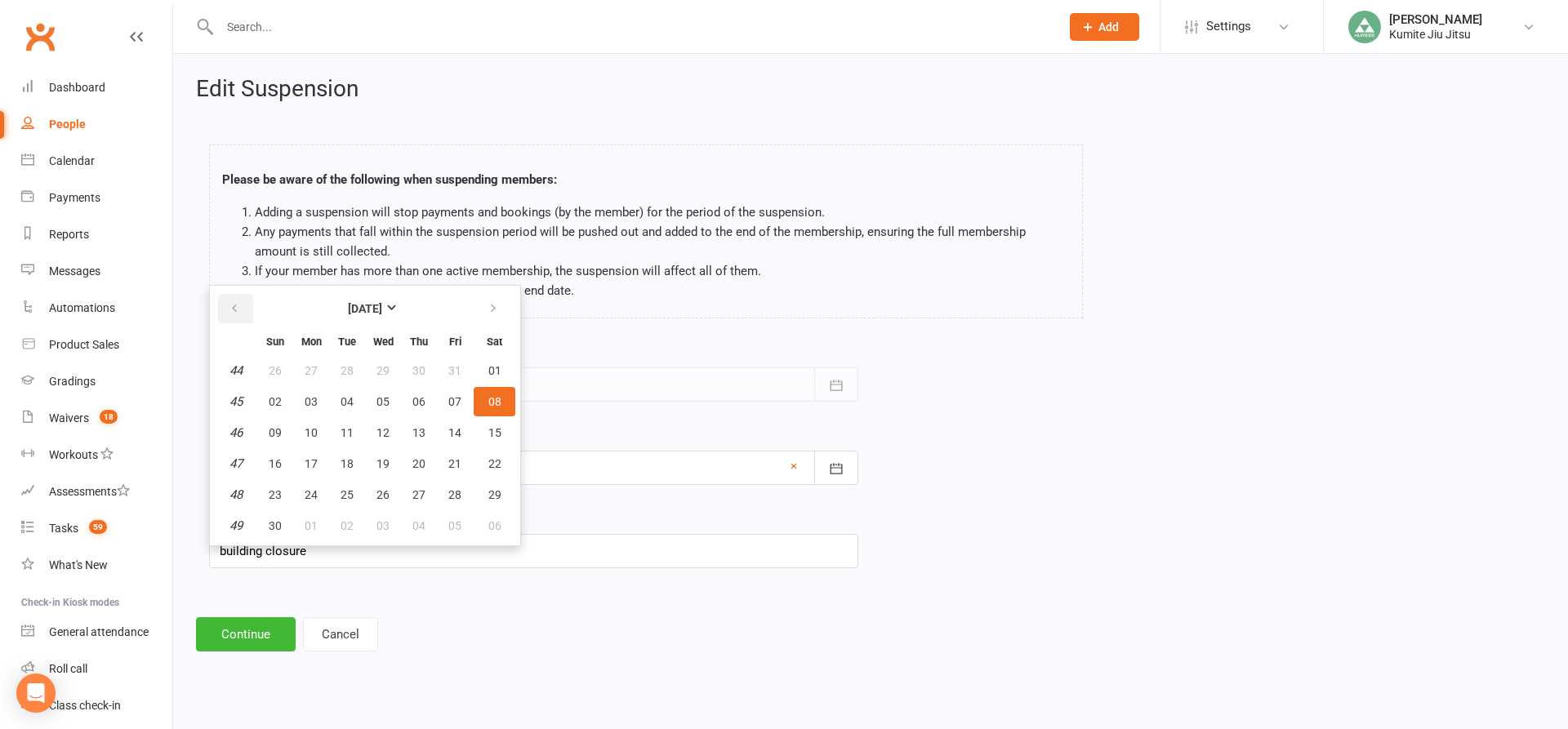
click at [232, 309] on icon "button" at bounding box center [233, 308] width 11 height 13
click at [318, 435] on button "13" at bounding box center [310, 433] width 34 height 30
type input "[DATE]"
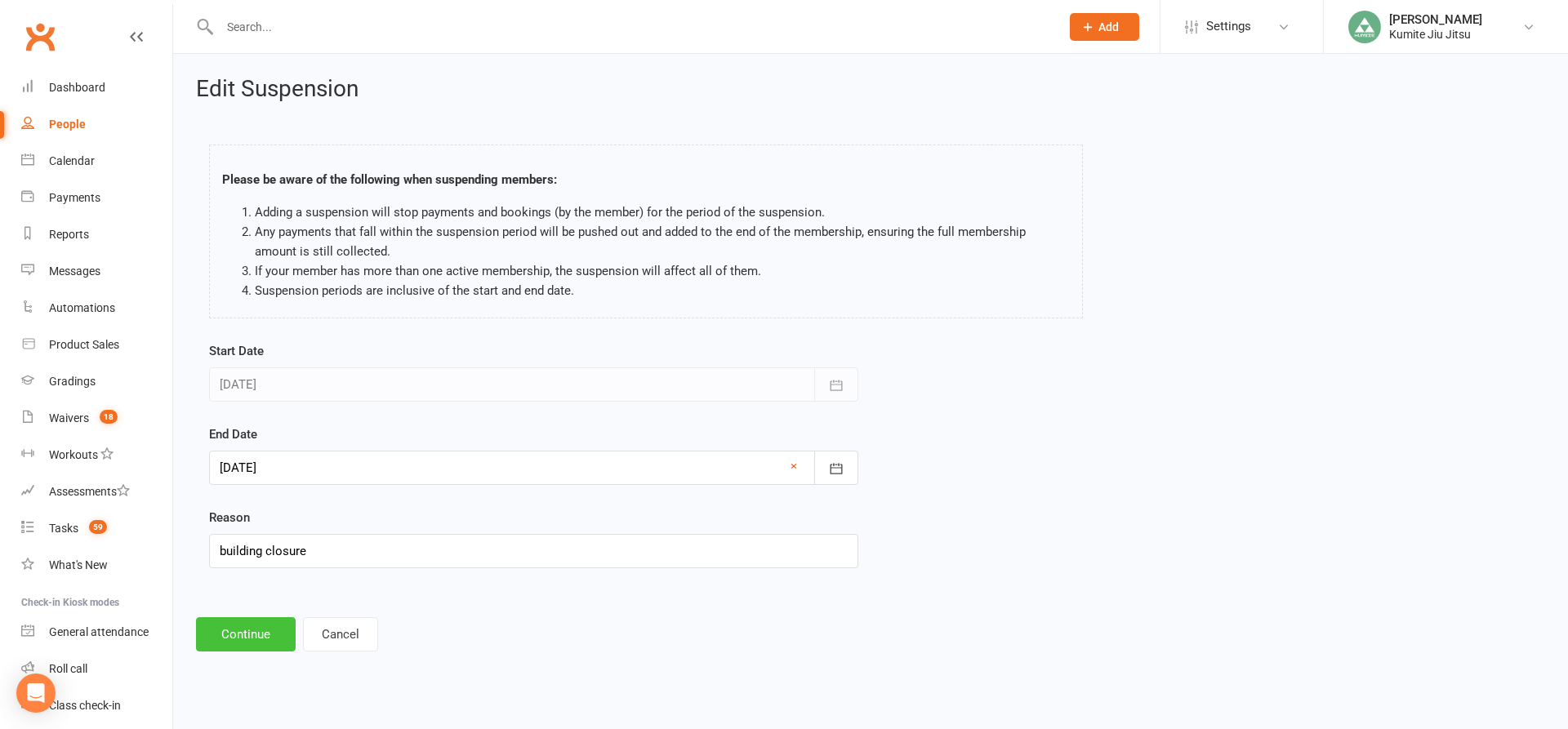
click at [254, 631] on button "Continue" at bounding box center [246, 634] width 99 height 34
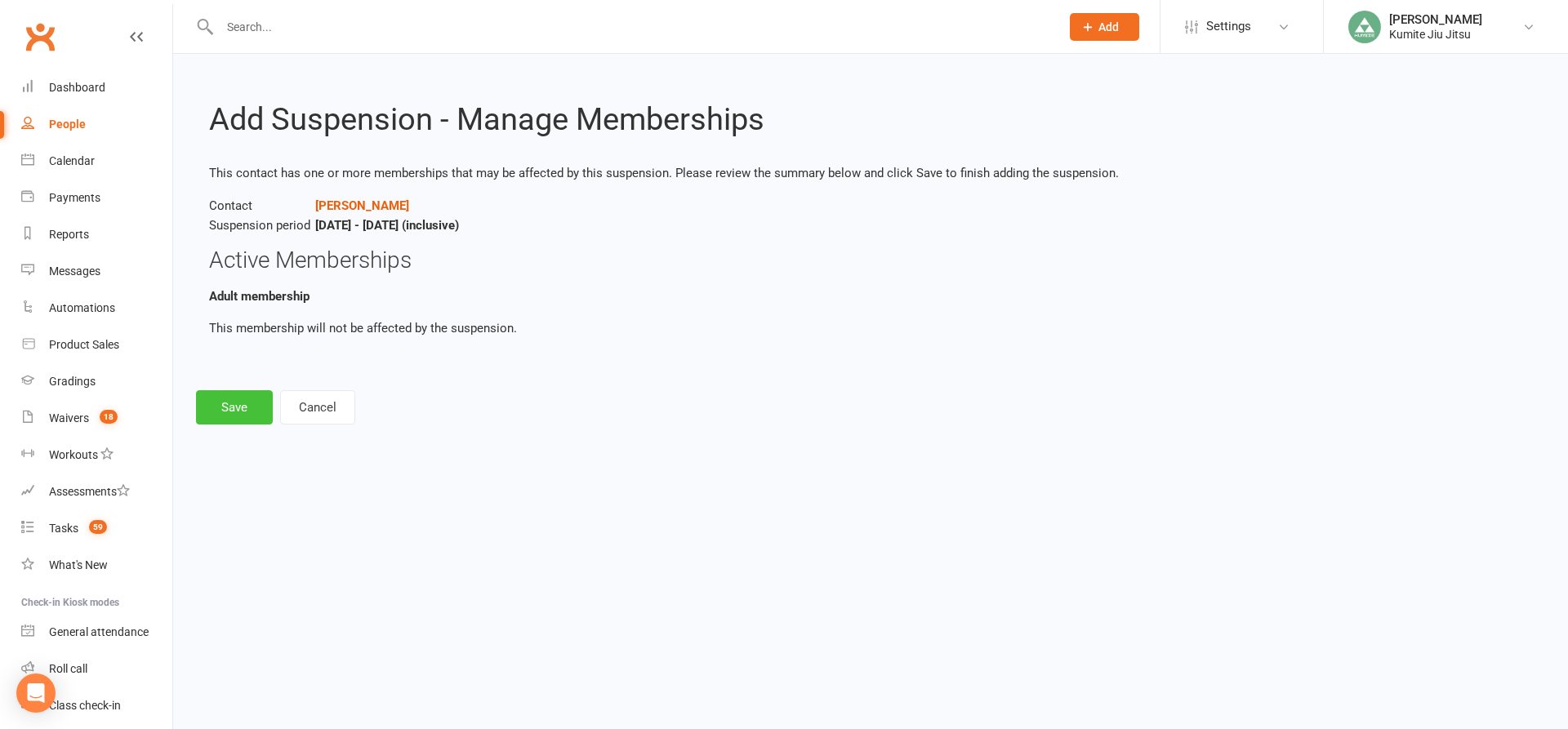
click at [245, 410] on button "Save" at bounding box center [234, 407] width 77 height 34
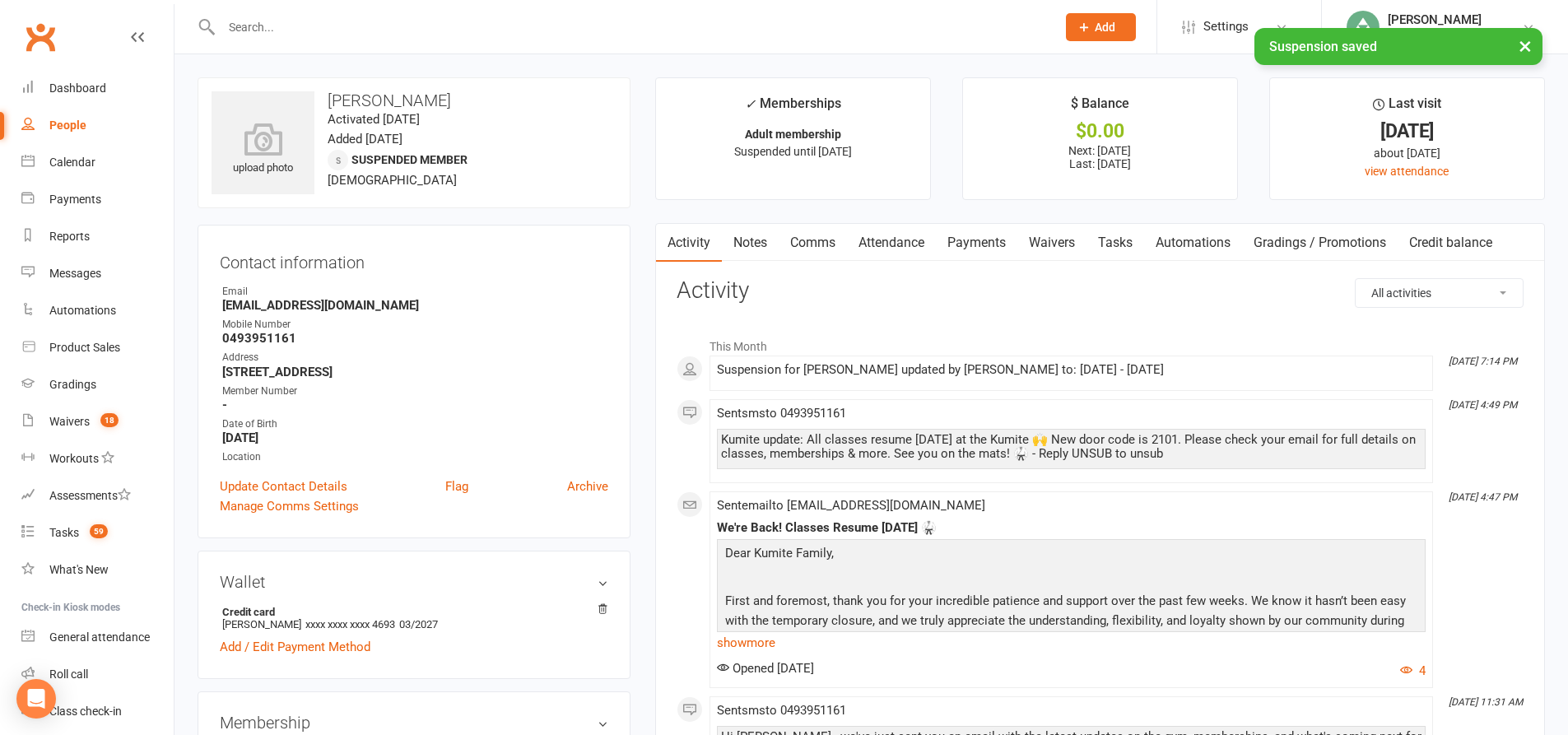
click at [828, 241] on link "Comms" at bounding box center [813, 242] width 68 height 38
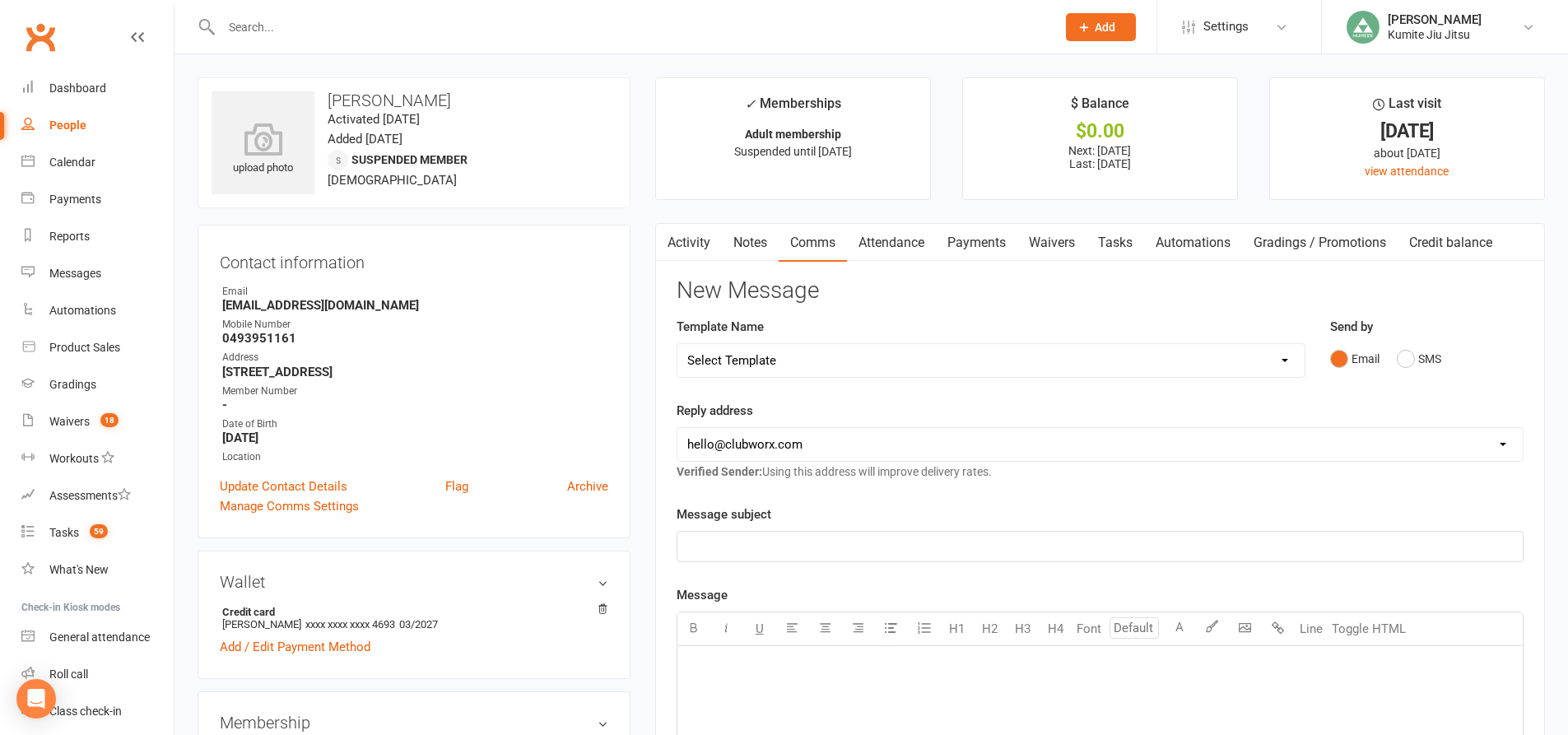
click at [895, 243] on link "Attendance" at bounding box center [891, 242] width 89 height 38
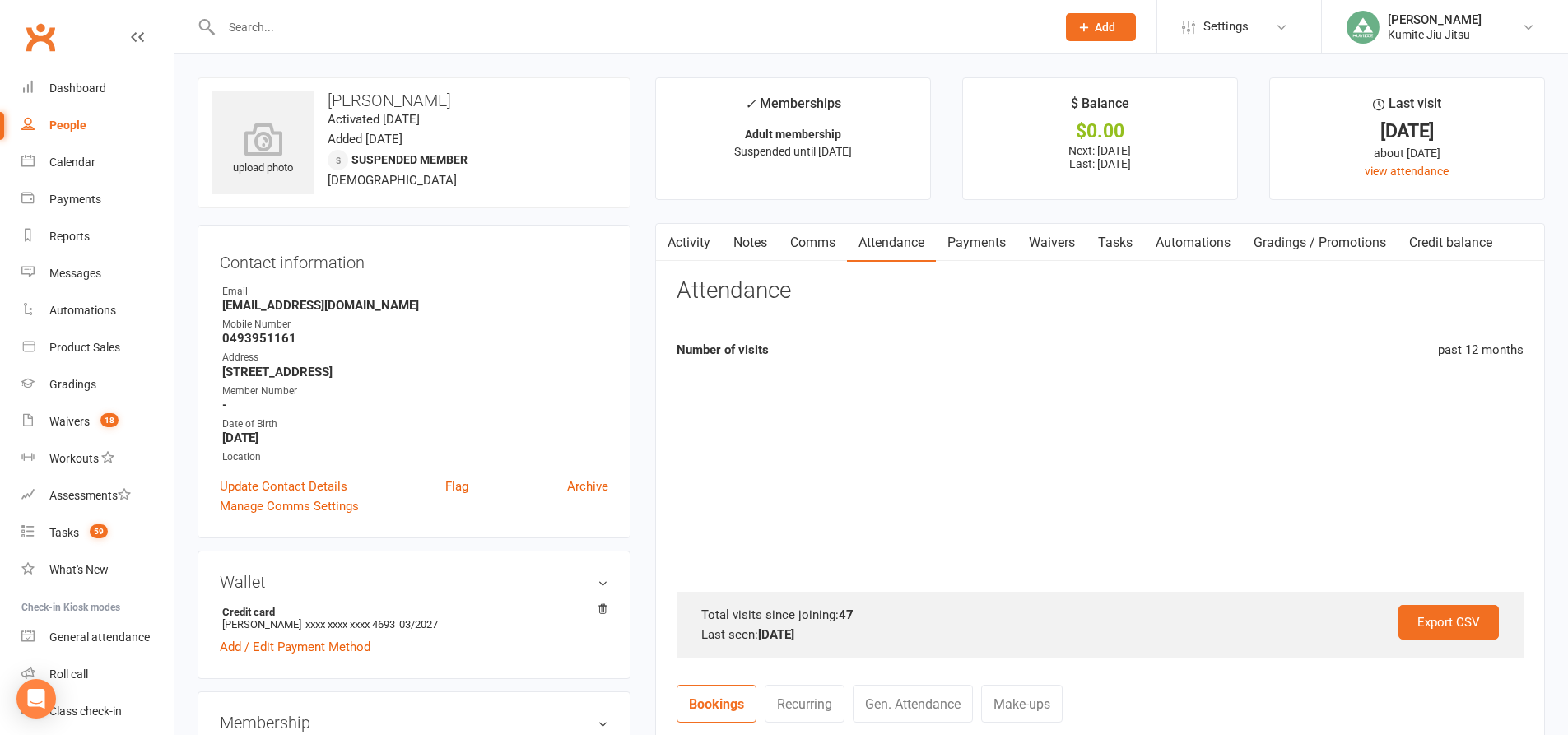
click at [979, 244] on link "Payments" at bounding box center [976, 242] width 82 height 38
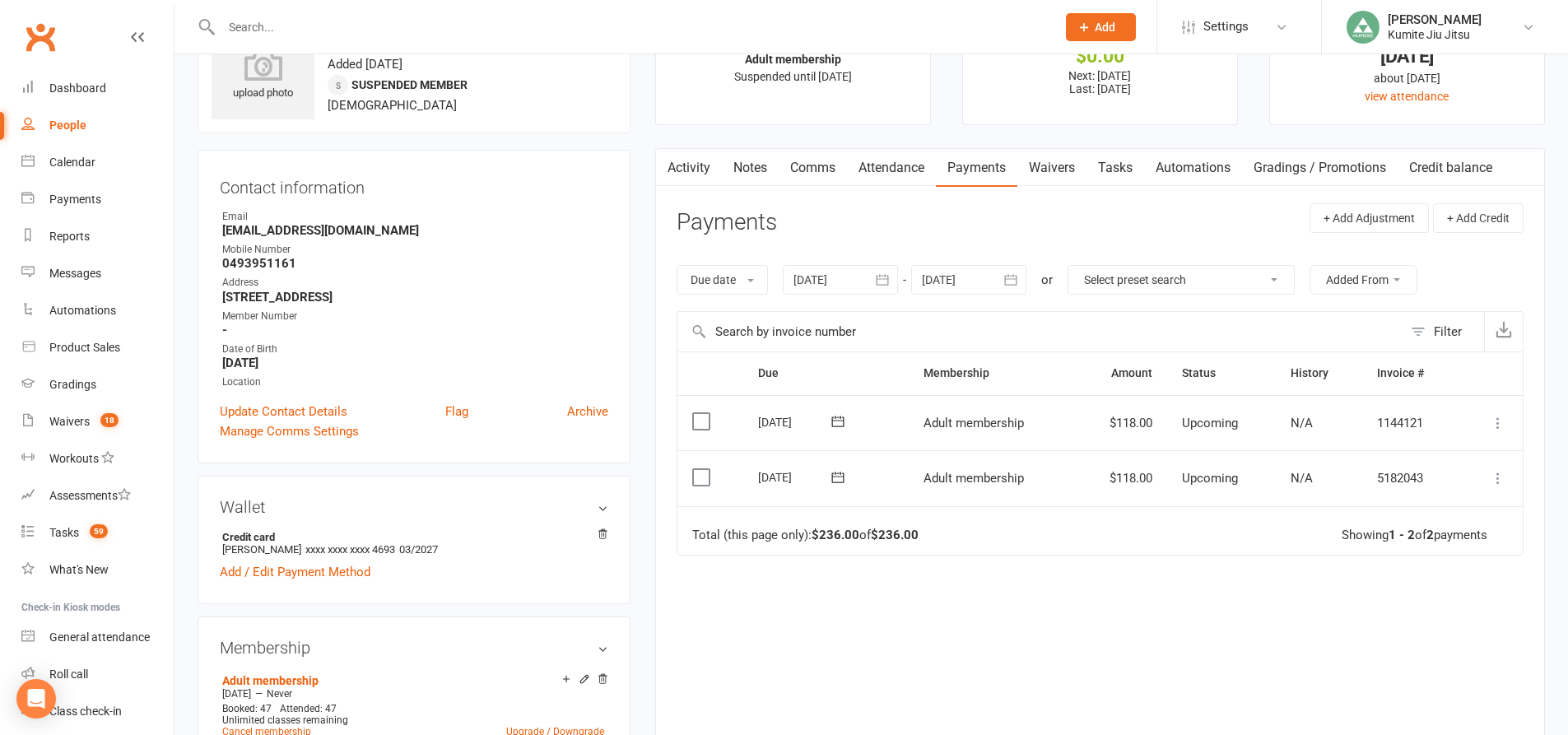
scroll to position [247, 0]
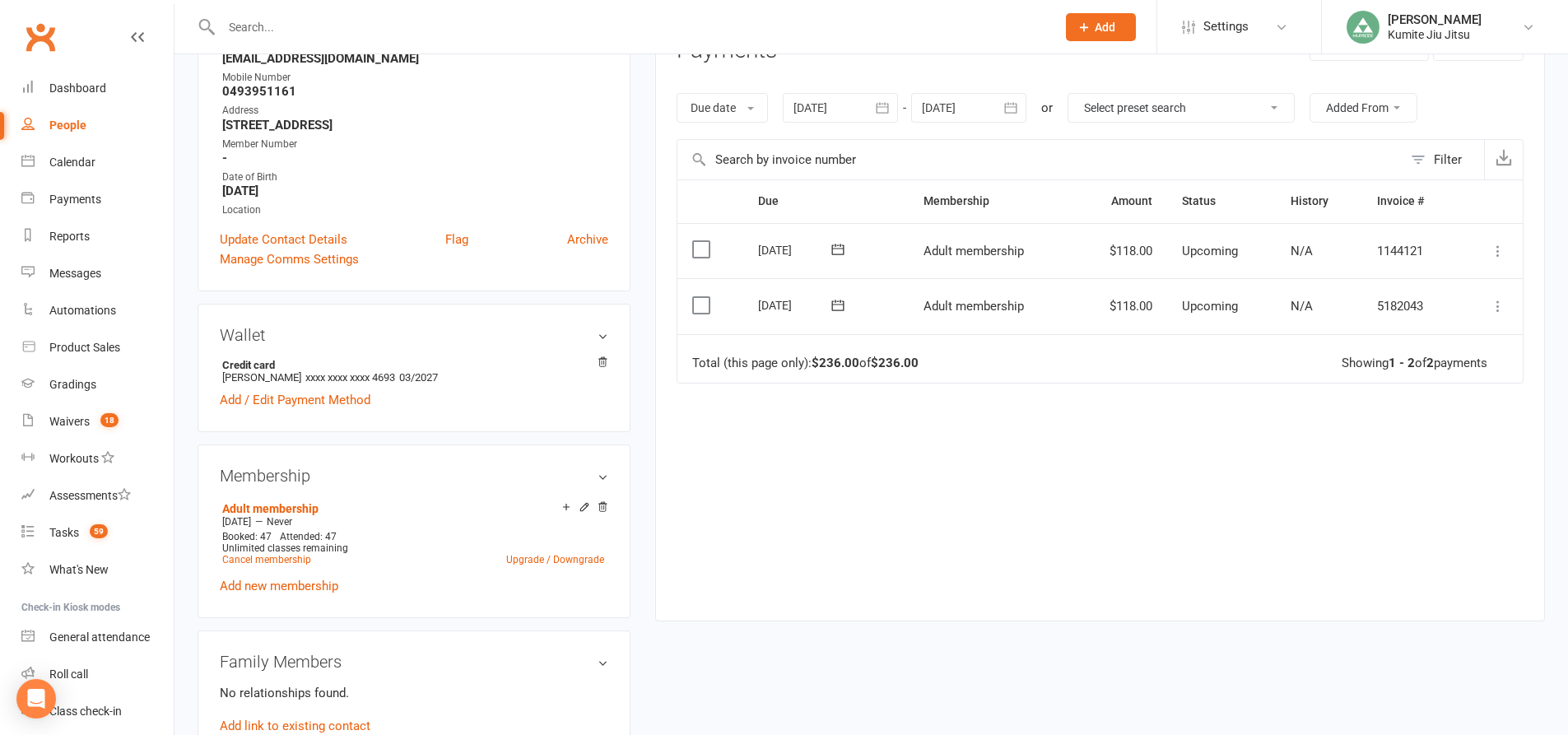
click at [876, 108] on icon "button" at bounding box center [882, 107] width 17 height 17
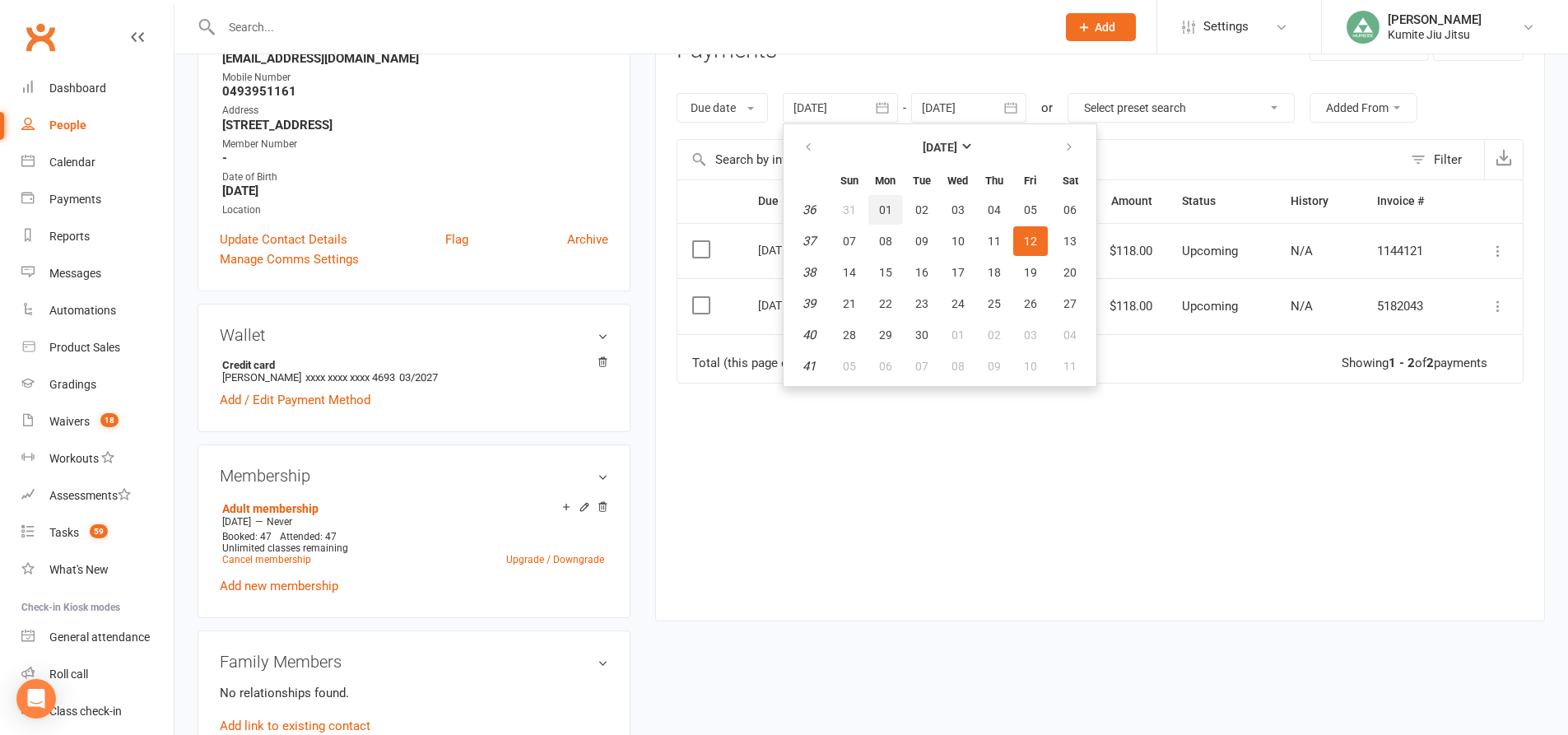
click at [878, 201] on button "01" at bounding box center [885, 210] width 34 height 30
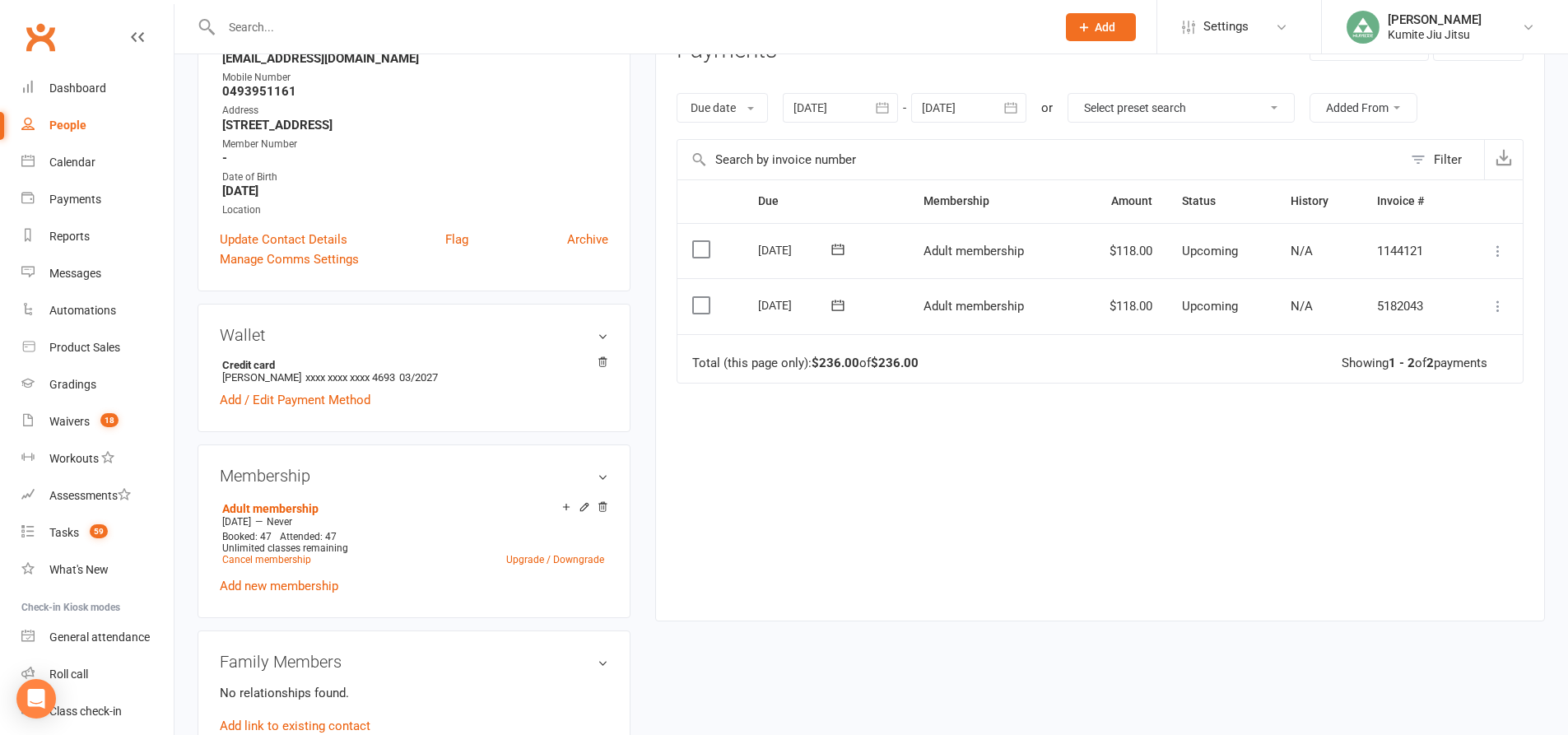
click at [882, 102] on icon "button" at bounding box center [882, 107] width 17 height 17
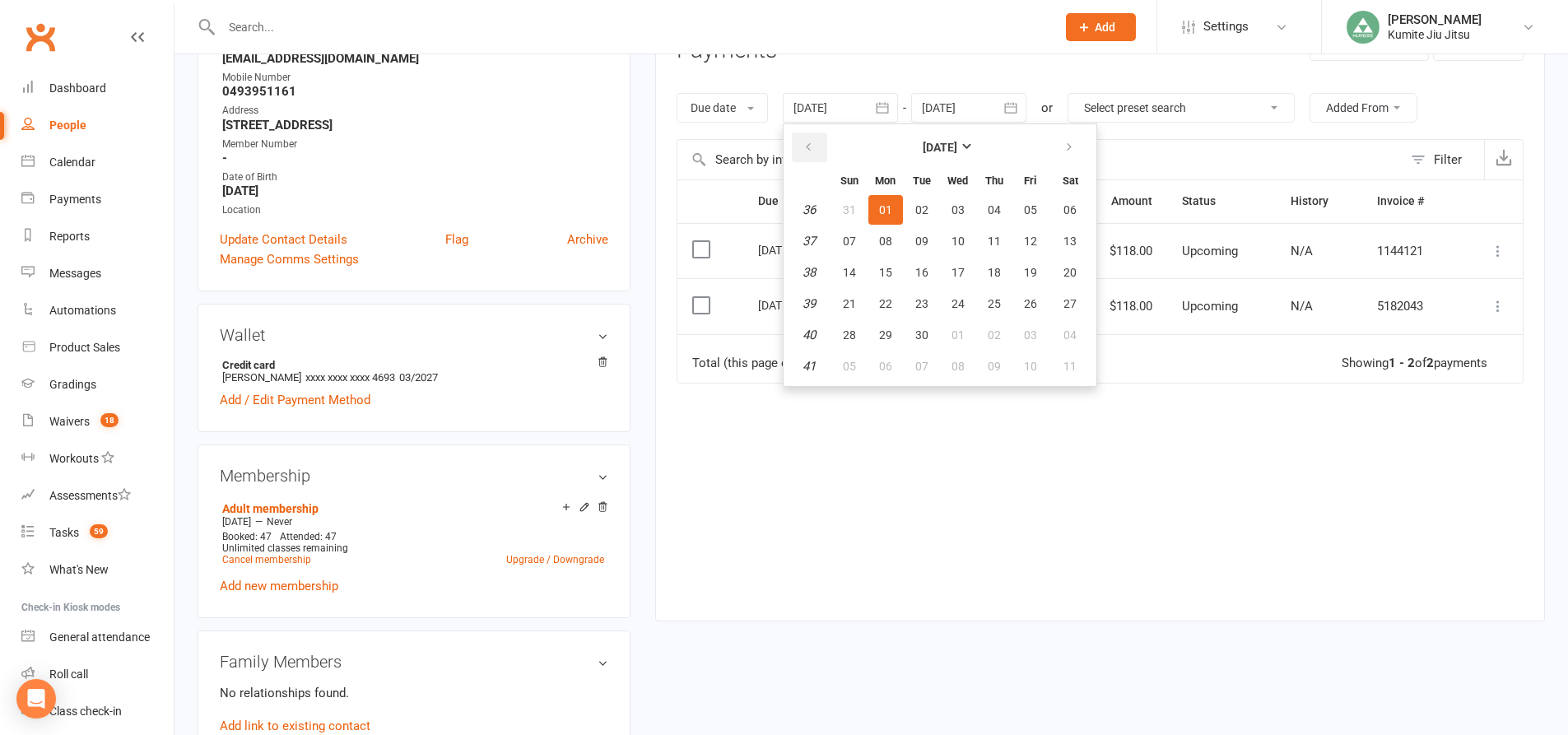
click at [814, 150] on icon "button" at bounding box center [808, 147] width 11 height 13
click at [923, 335] on span "26" at bounding box center [921, 335] width 13 height 13
type input "26 Aug 2025"
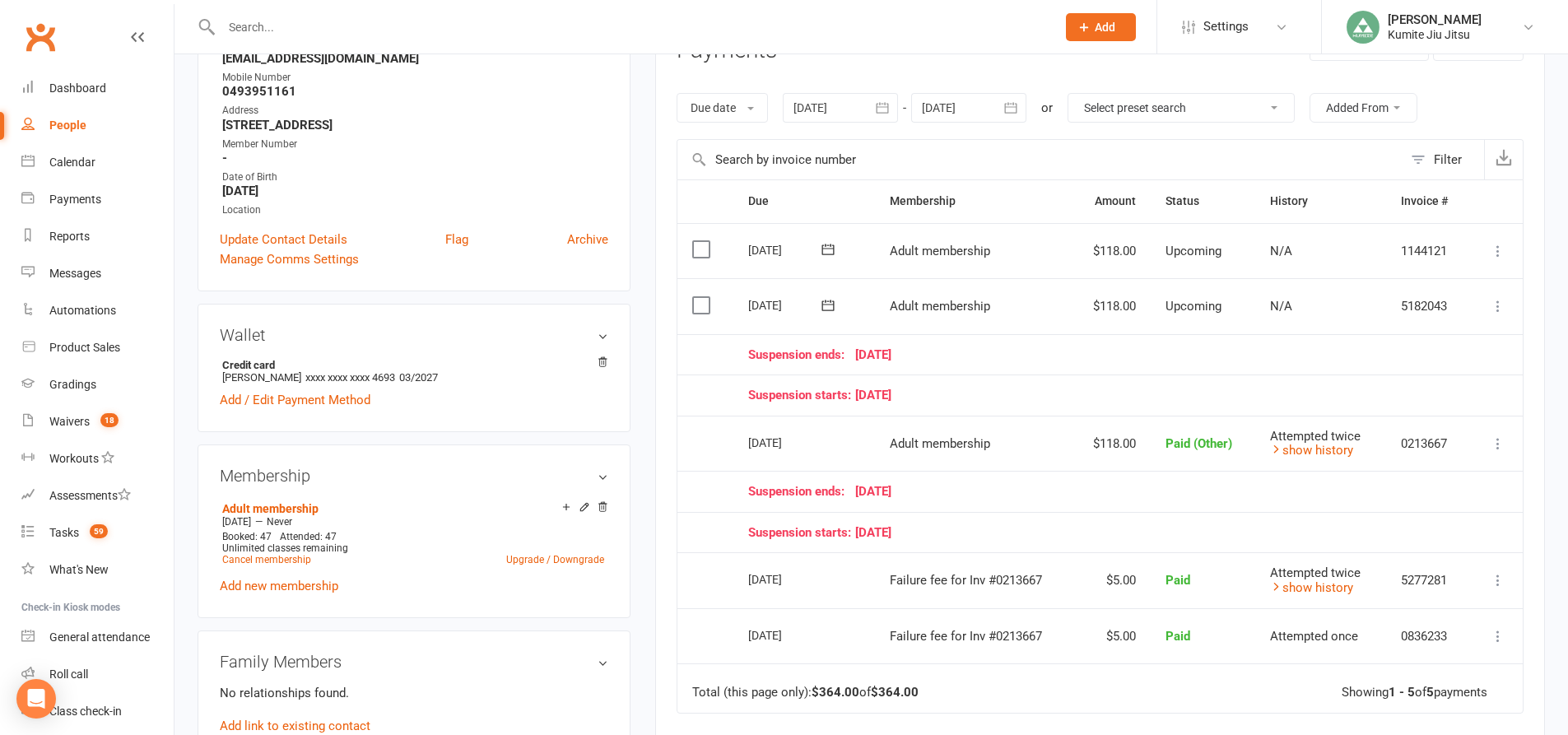
scroll to position [0, 0]
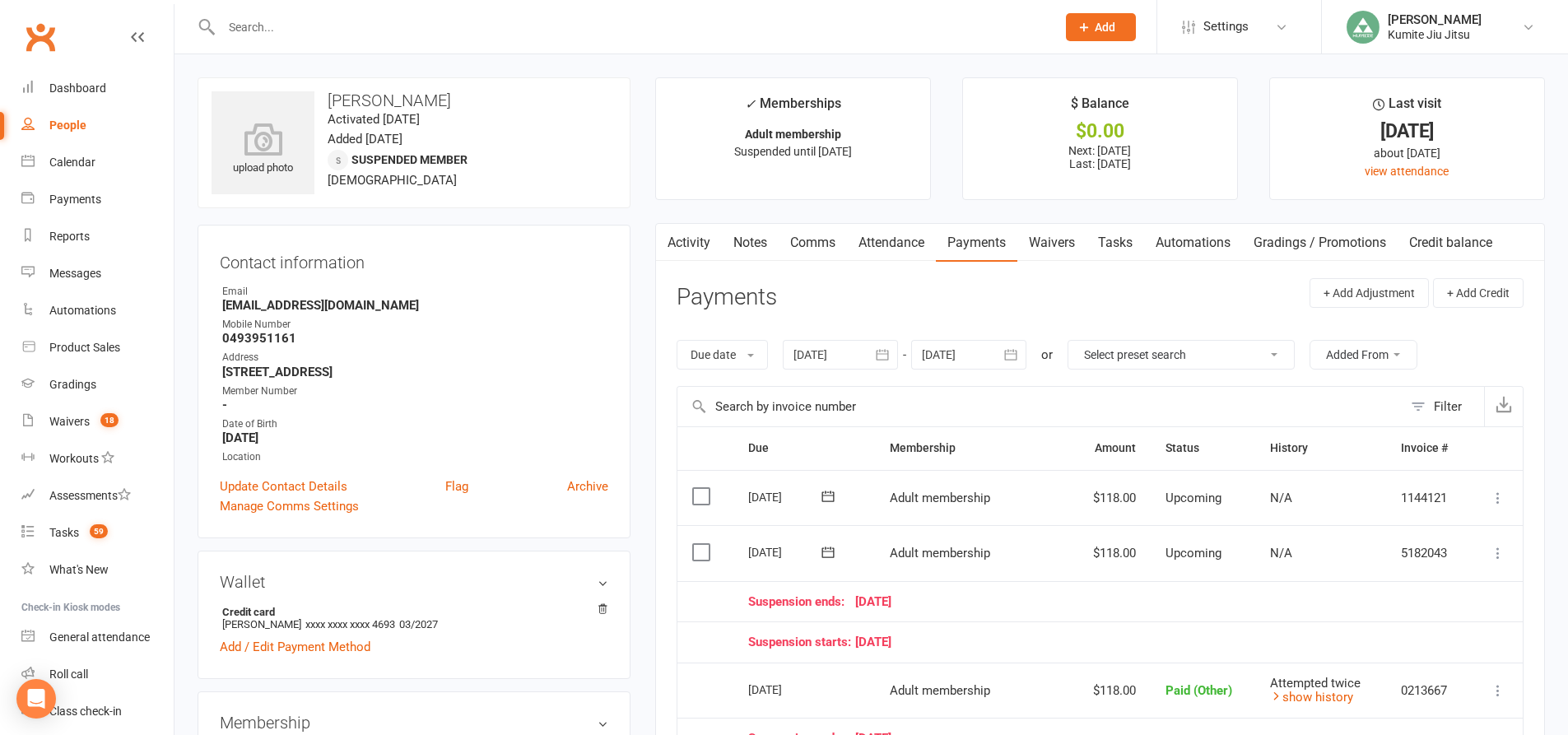
click at [1111, 250] on link "Tasks" at bounding box center [1115, 242] width 58 height 38
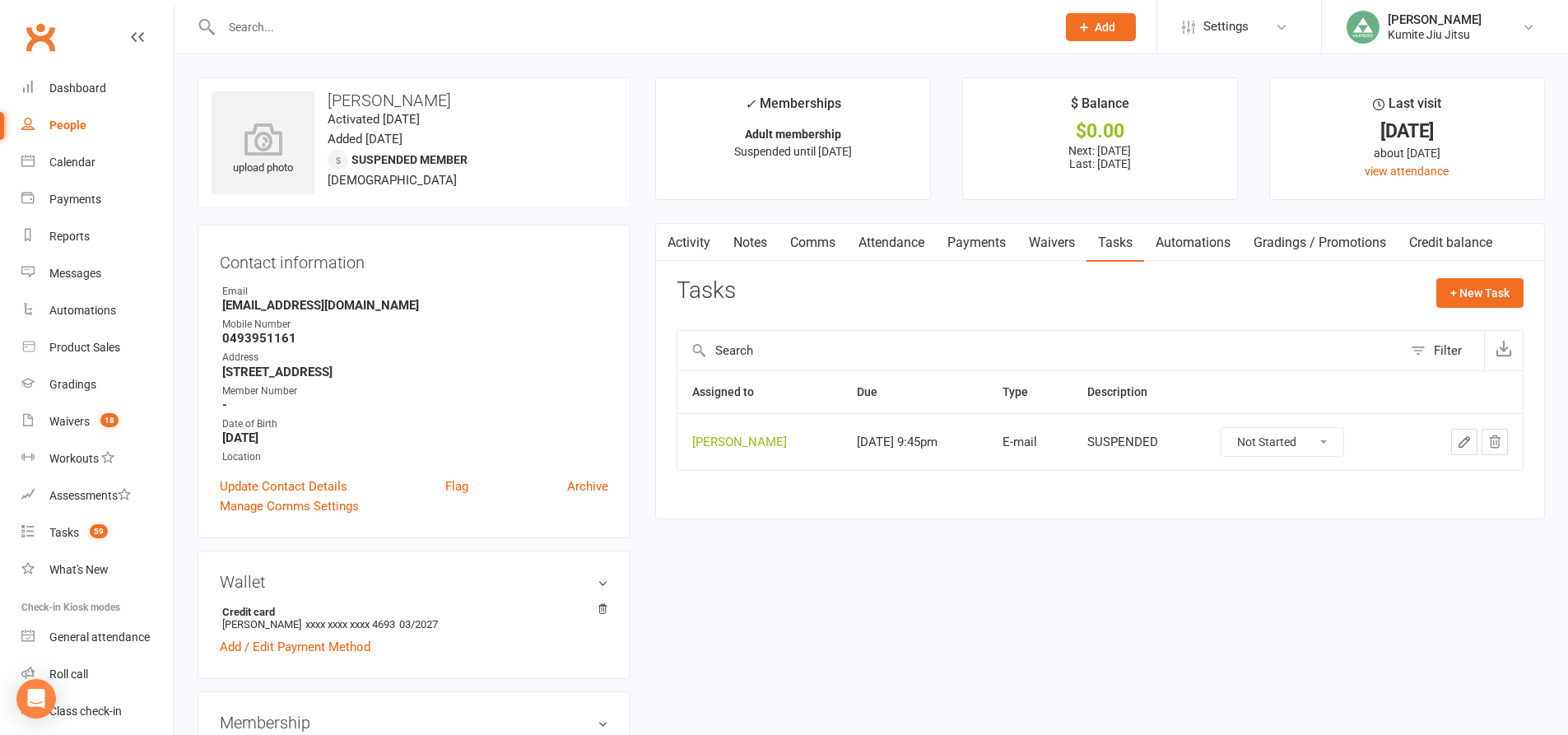
click at [1494, 441] on icon "button" at bounding box center [1494, 442] width 15 height 15
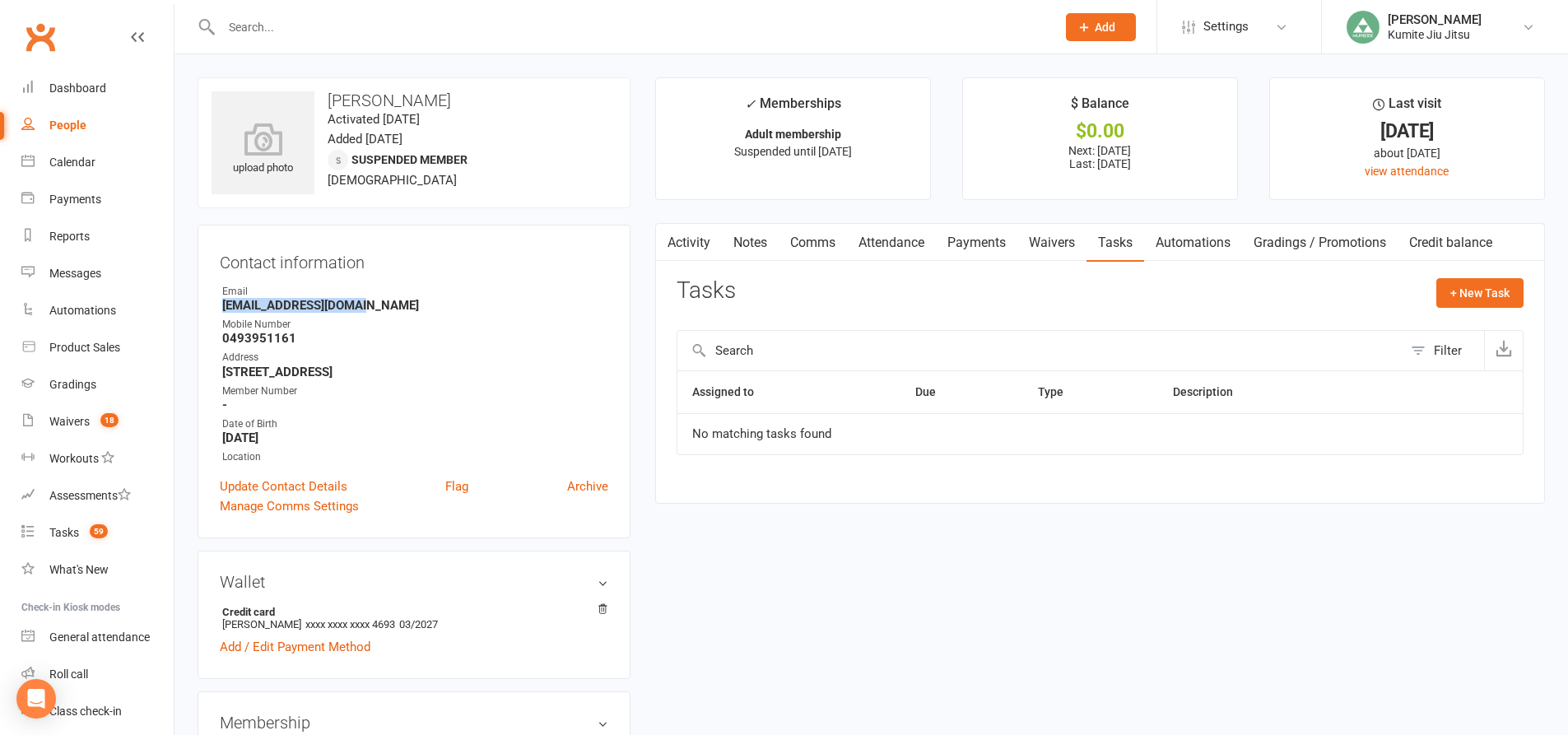
drag, startPoint x: 372, startPoint y: 304, endPoint x: 217, endPoint y: 304, distance: 155.0
click at [217, 304] on div "Contact information Owner Email Power123449@gmail.com Mobile Number 0493951161 …" at bounding box center [414, 381] width 433 height 313
copy strong "Power123449@gmail.com"
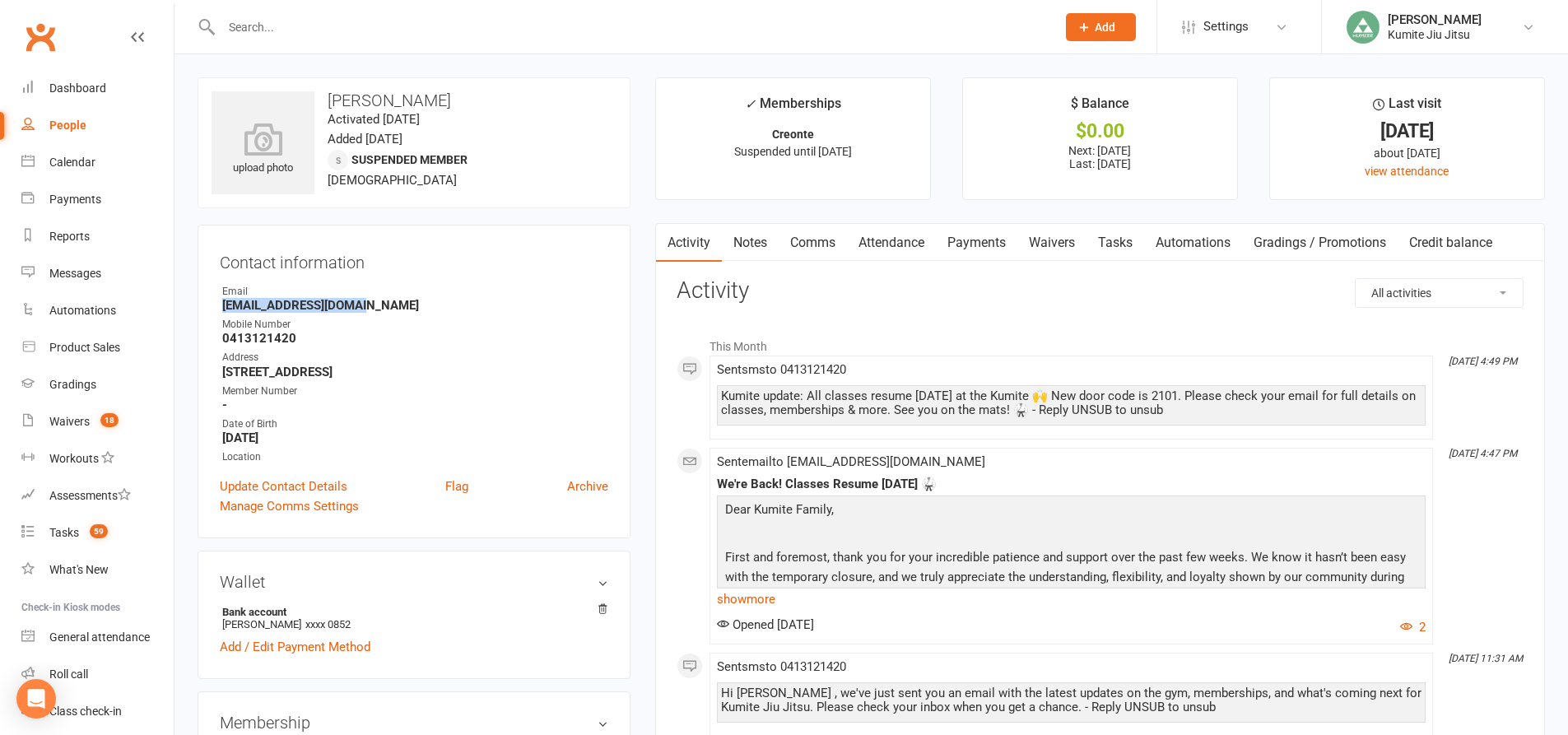
drag, startPoint x: 370, startPoint y: 306, endPoint x: 222, endPoint y: 304, distance: 148.0
click at [222, 304] on strong "[EMAIL_ADDRESS][DOMAIN_NAME]" at bounding box center [415, 305] width 386 height 15
copy strong "[EMAIL_ADDRESS][DOMAIN_NAME]"
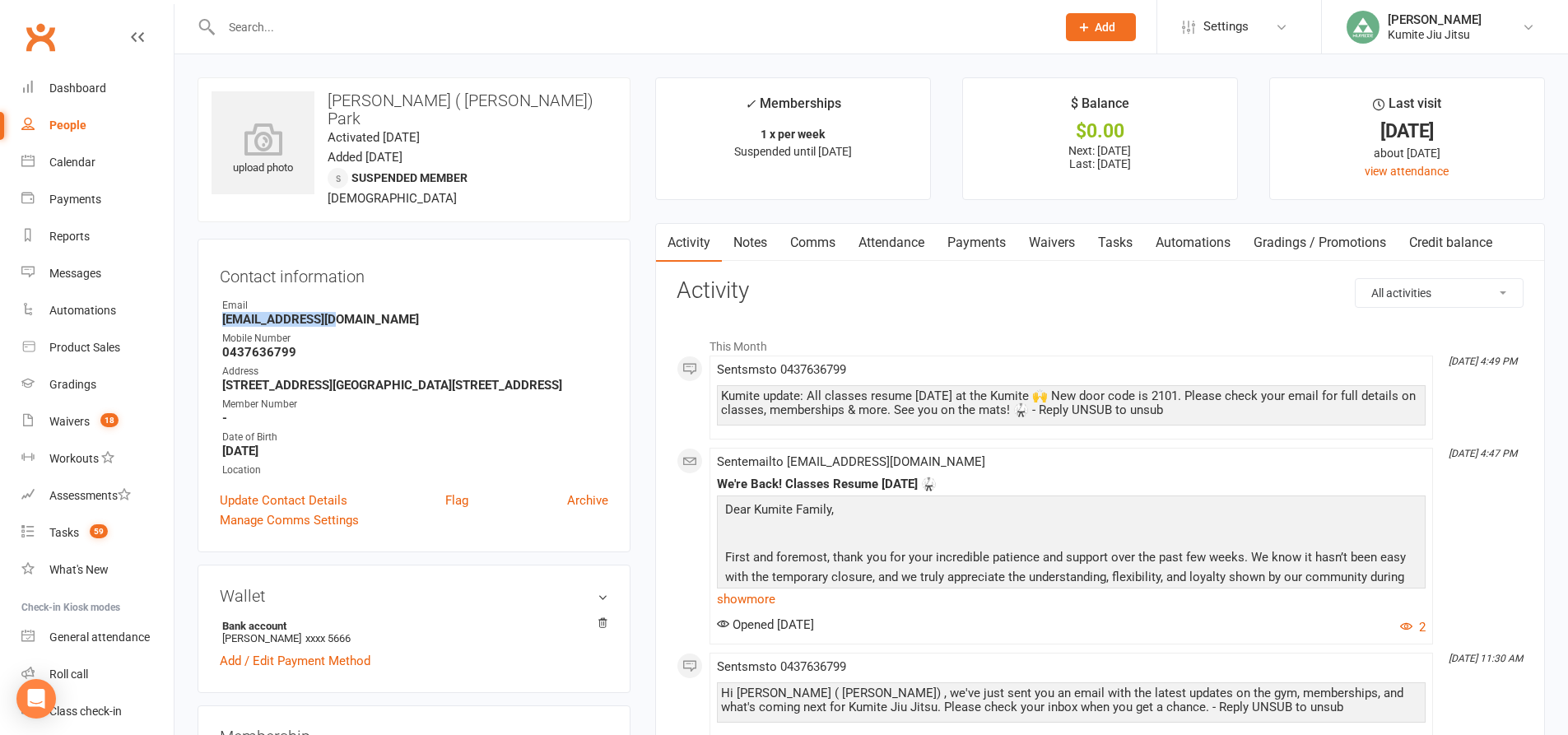
drag, startPoint x: 333, startPoint y: 304, endPoint x: 205, endPoint y: 305, distance: 128.0
click at [205, 305] on div "Contact information Owner Email [EMAIL_ADDRESS][DOMAIN_NAME] Mobile Number [PHO…" at bounding box center [414, 395] width 433 height 313
copy strong "[EMAIL_ADDRESS][DOMAIN_NAME]"
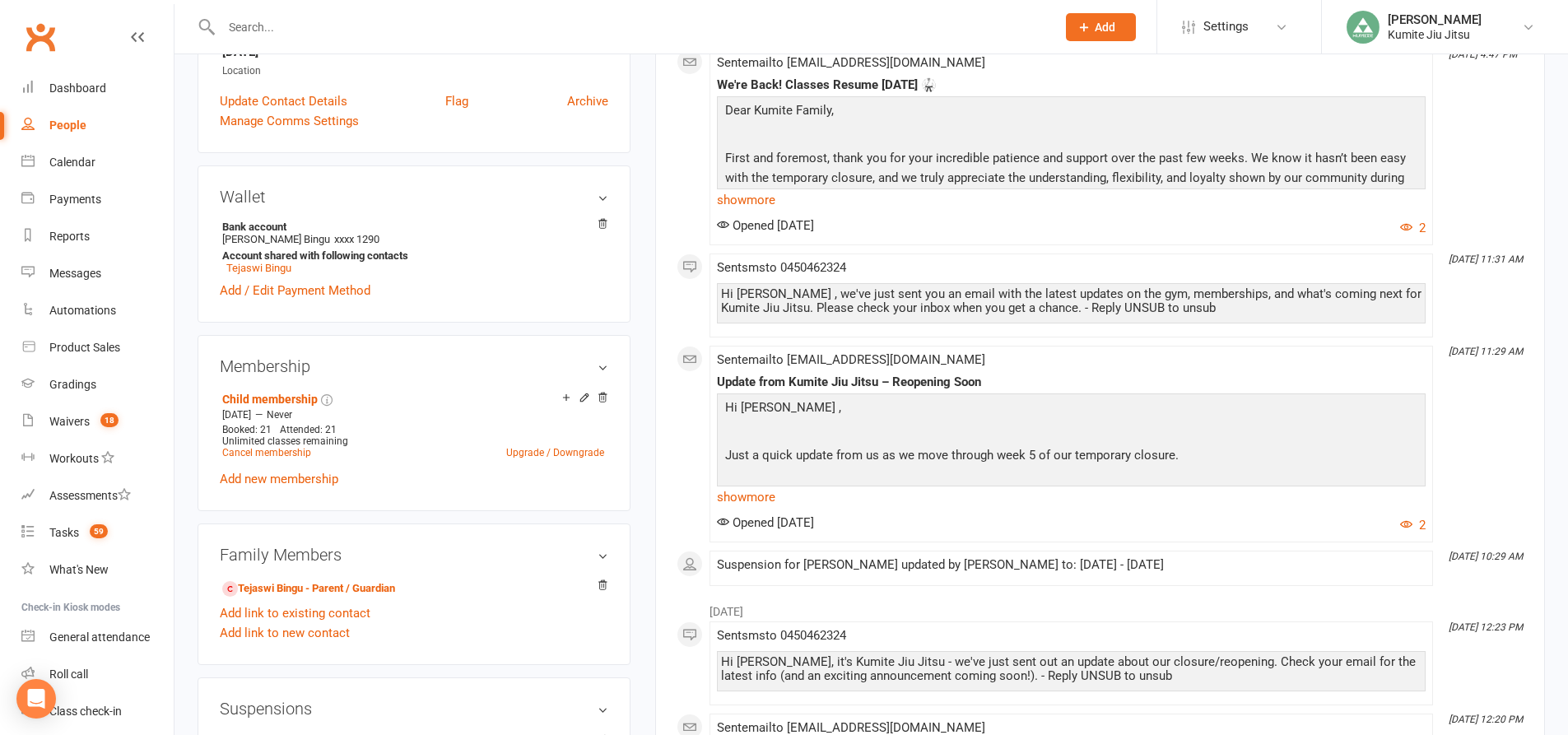
scroll to position [576, 0]
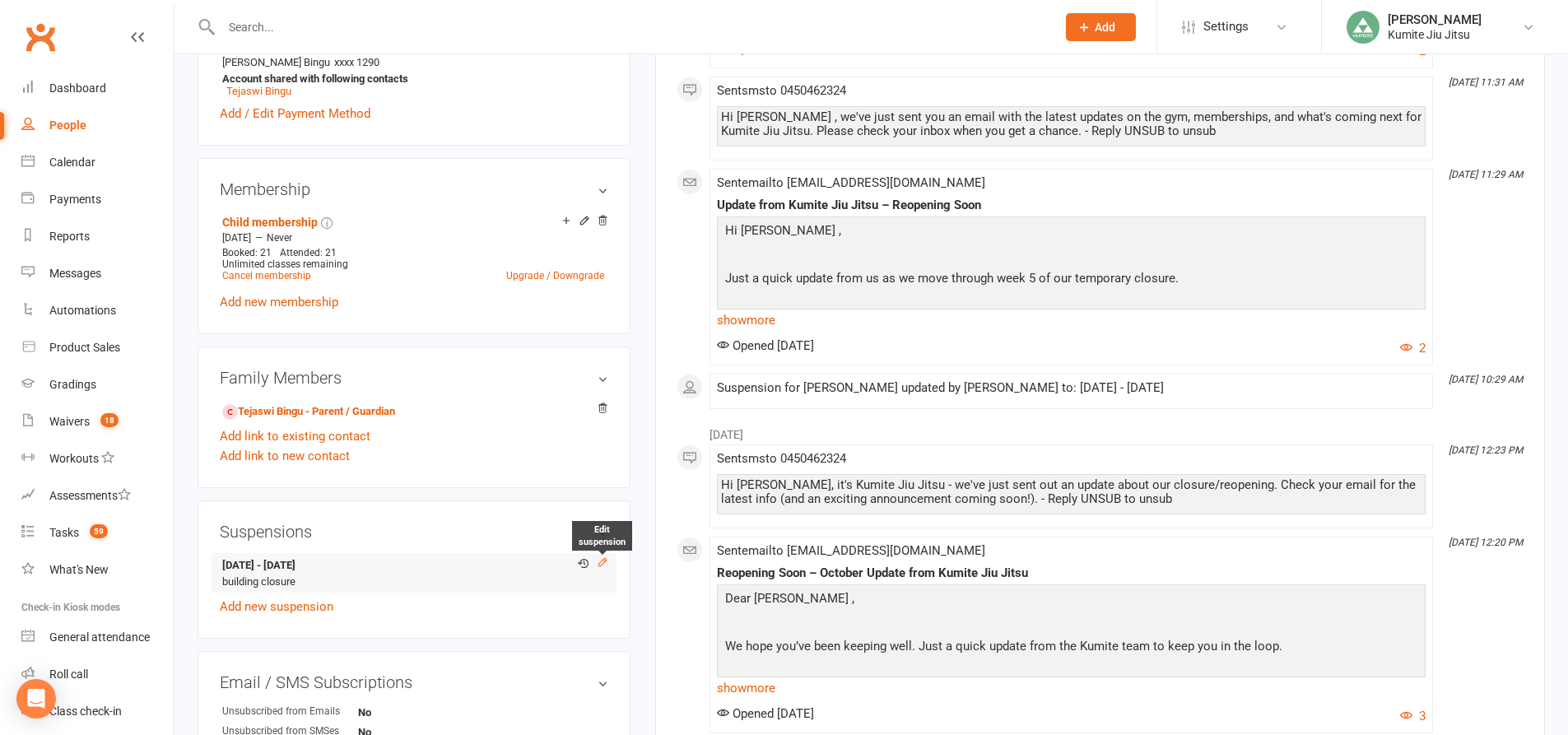
click at [605, 557] on icon at bounding box center [602, 562] width 11 height 11
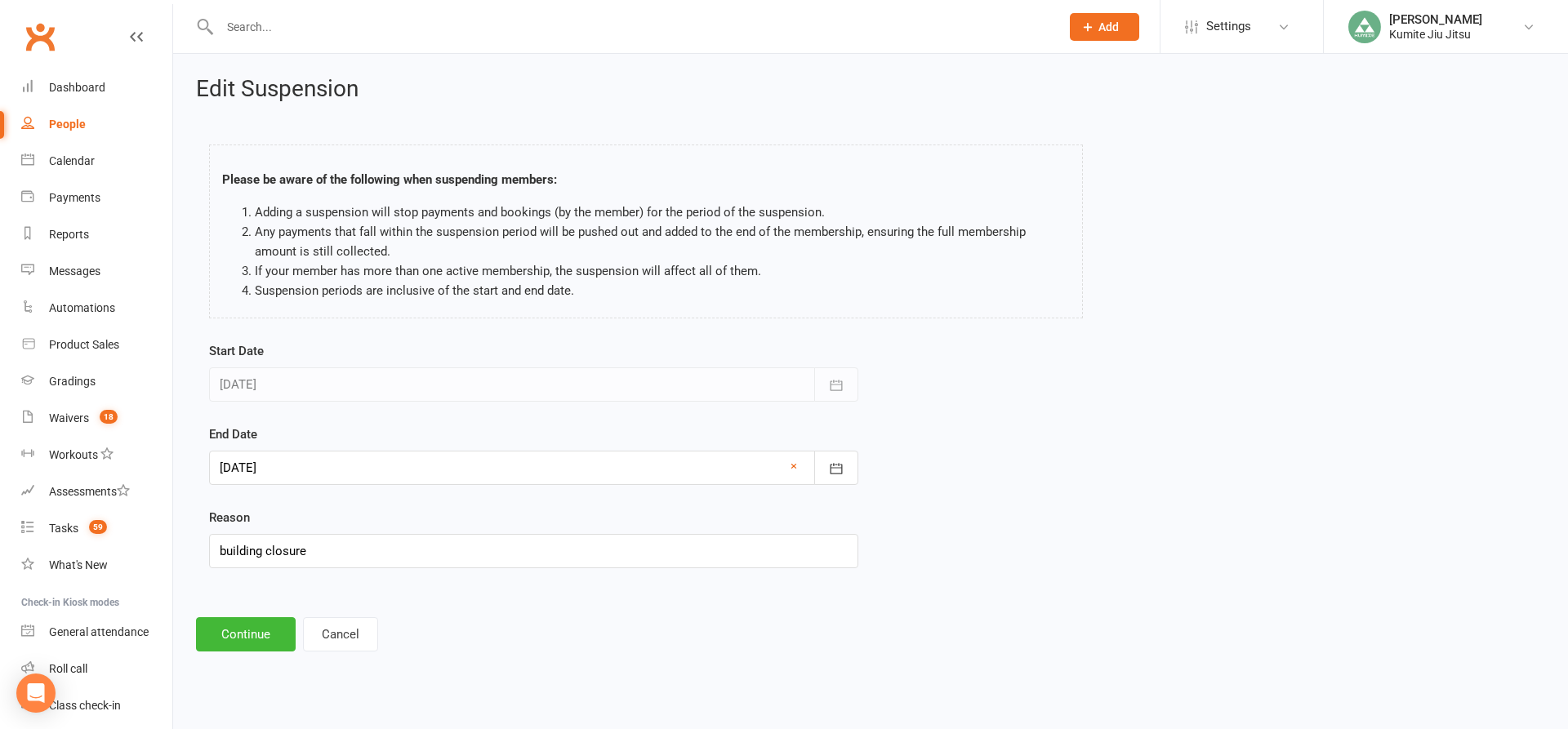
click at [408, 470] on div at bounding box center [533, 467] width 649 height 34
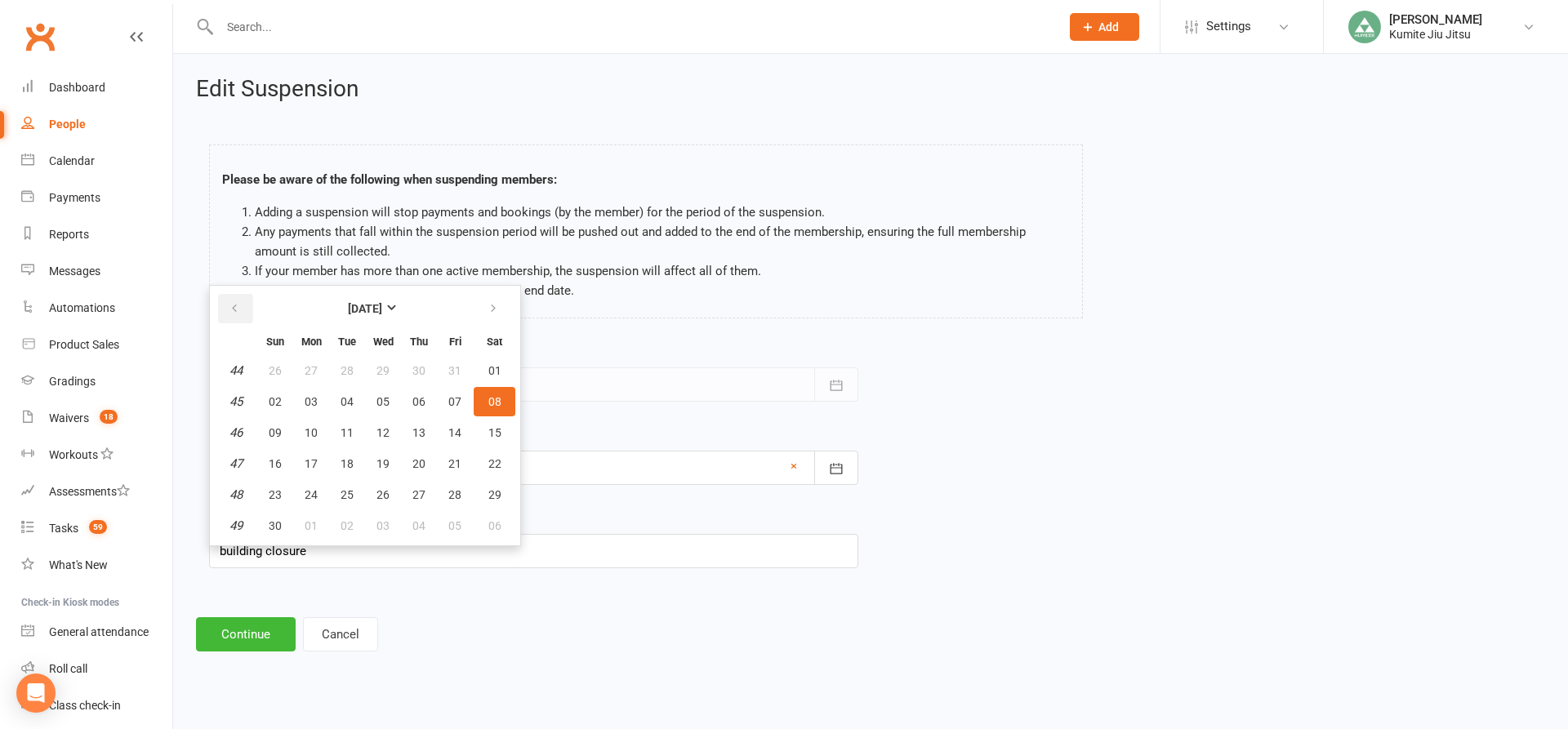
click at [224, 312] on button "button" at bounding box center [235, 308] width 35 height 30
click at [309, 431] on span "13" at bounding box center [311, 432] width 13 height 13
type input "[DATE]"
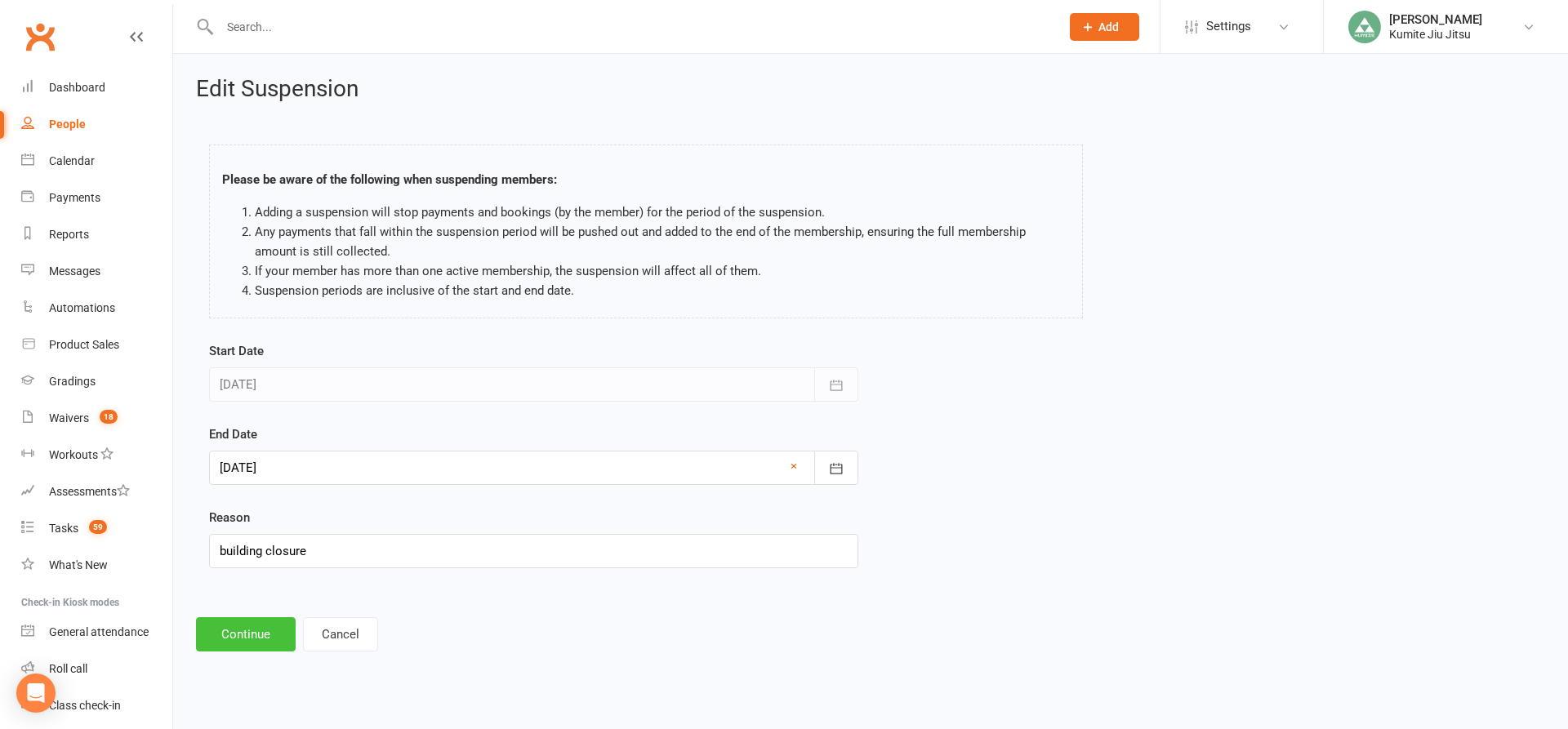
click at [240, 633] on button "Continue" at bounding box center [246, 634] width 99 height 34
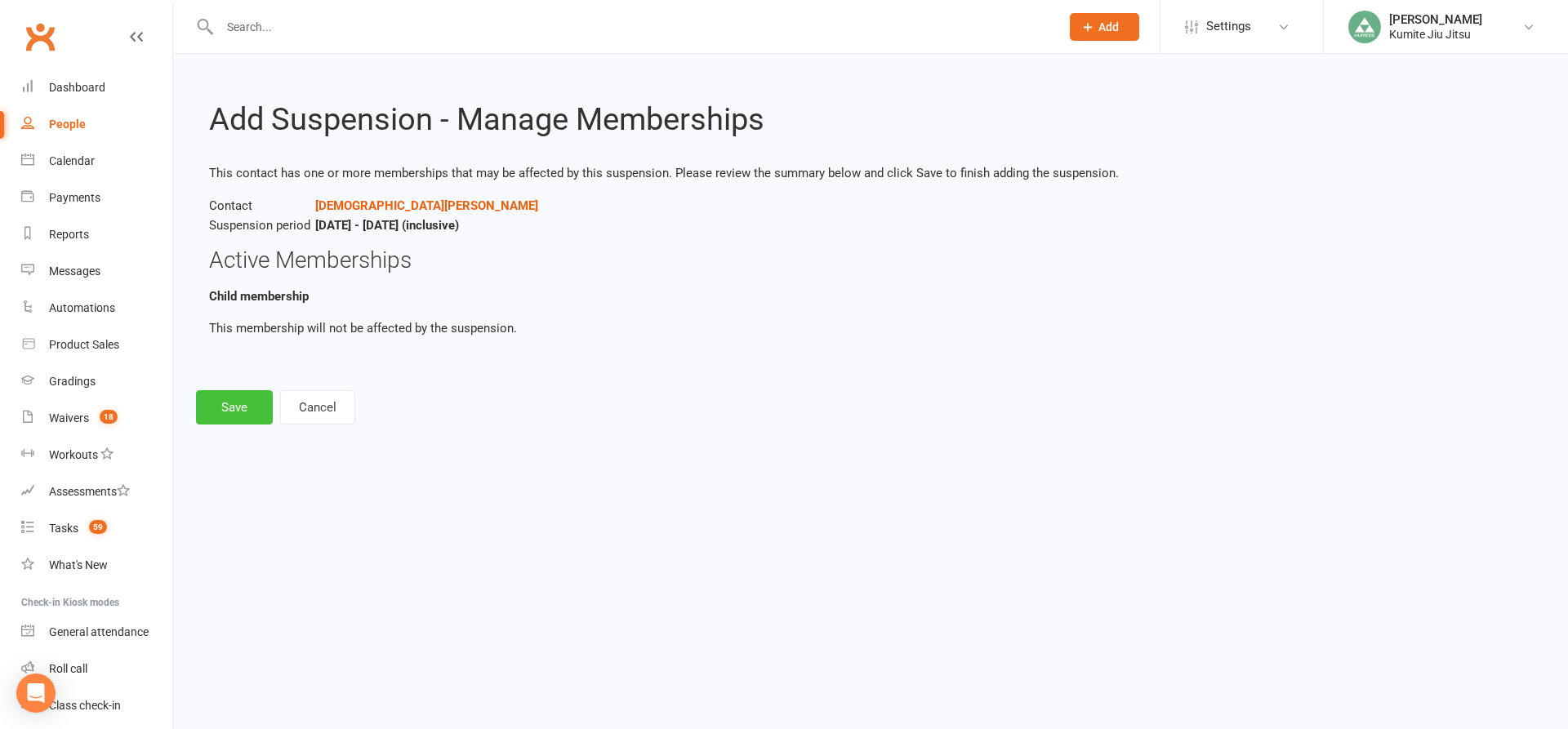
click at [245, 398] on button "Save" at bounding box center [234, 407] width 77 height 34
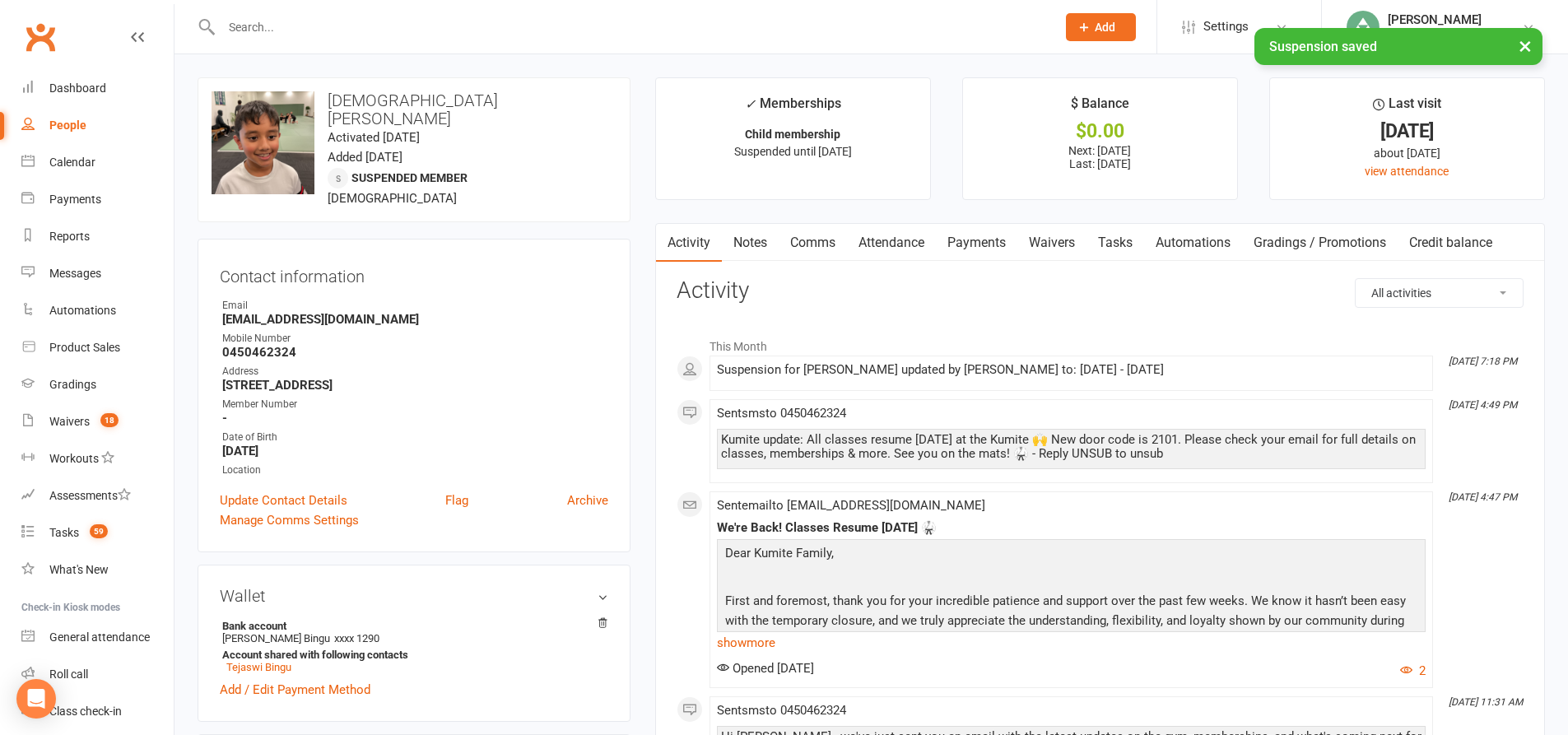
click at [998, 243] on link "Payments" at bounding box center [976, 242] width 82 height 38
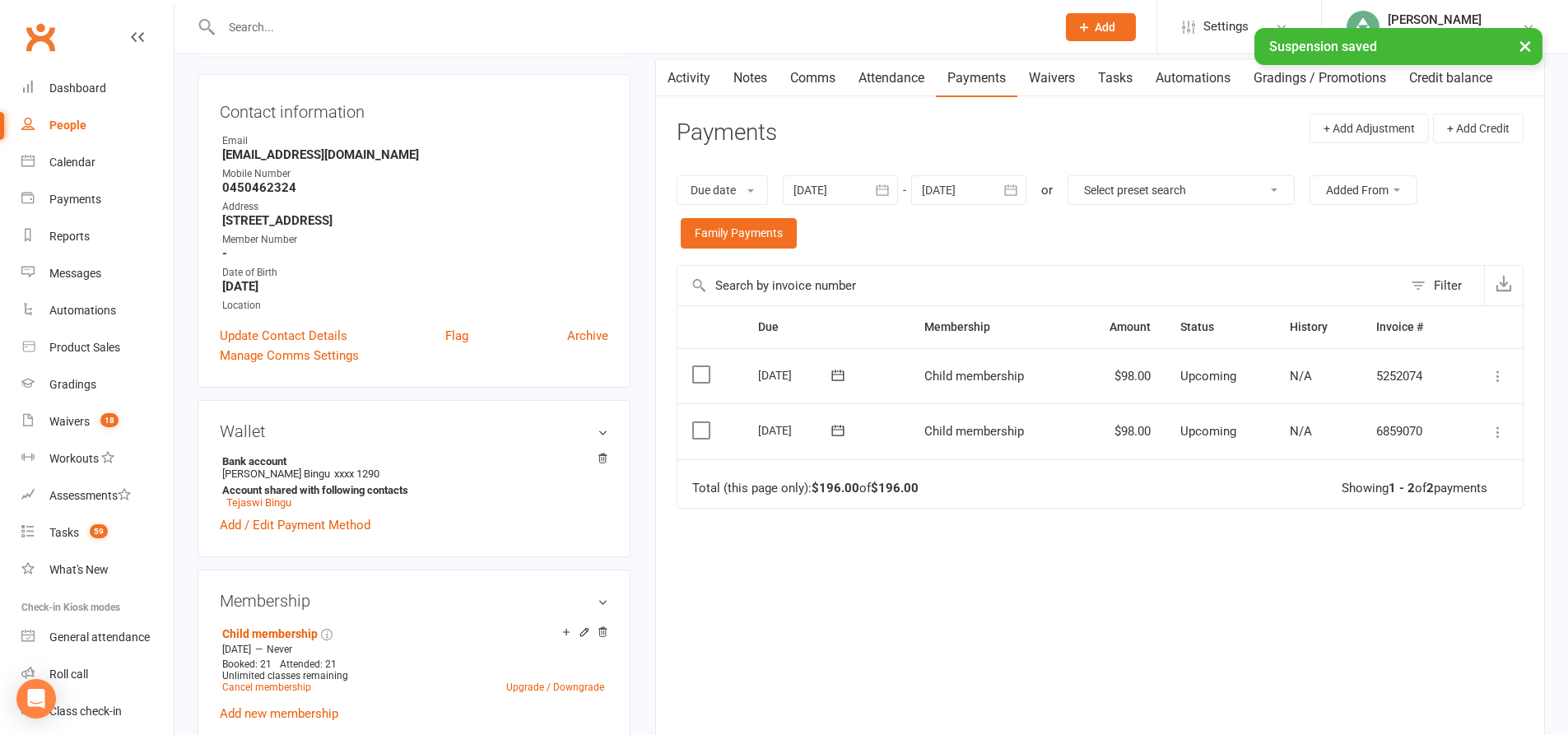
scroll to position [247, 0]
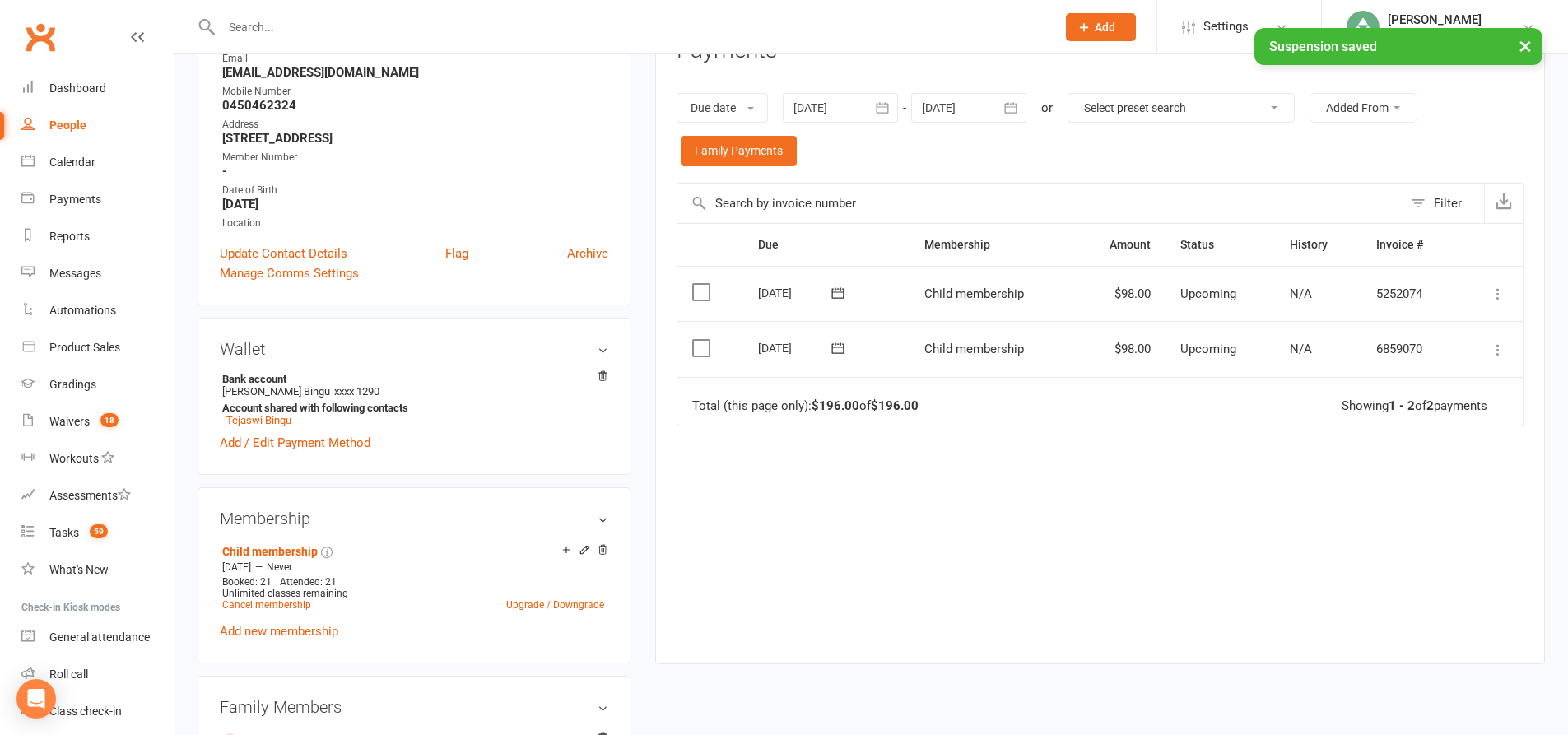
click at [880, 101] on icon "button" at bounding box center [882, 107] width 17 height 17
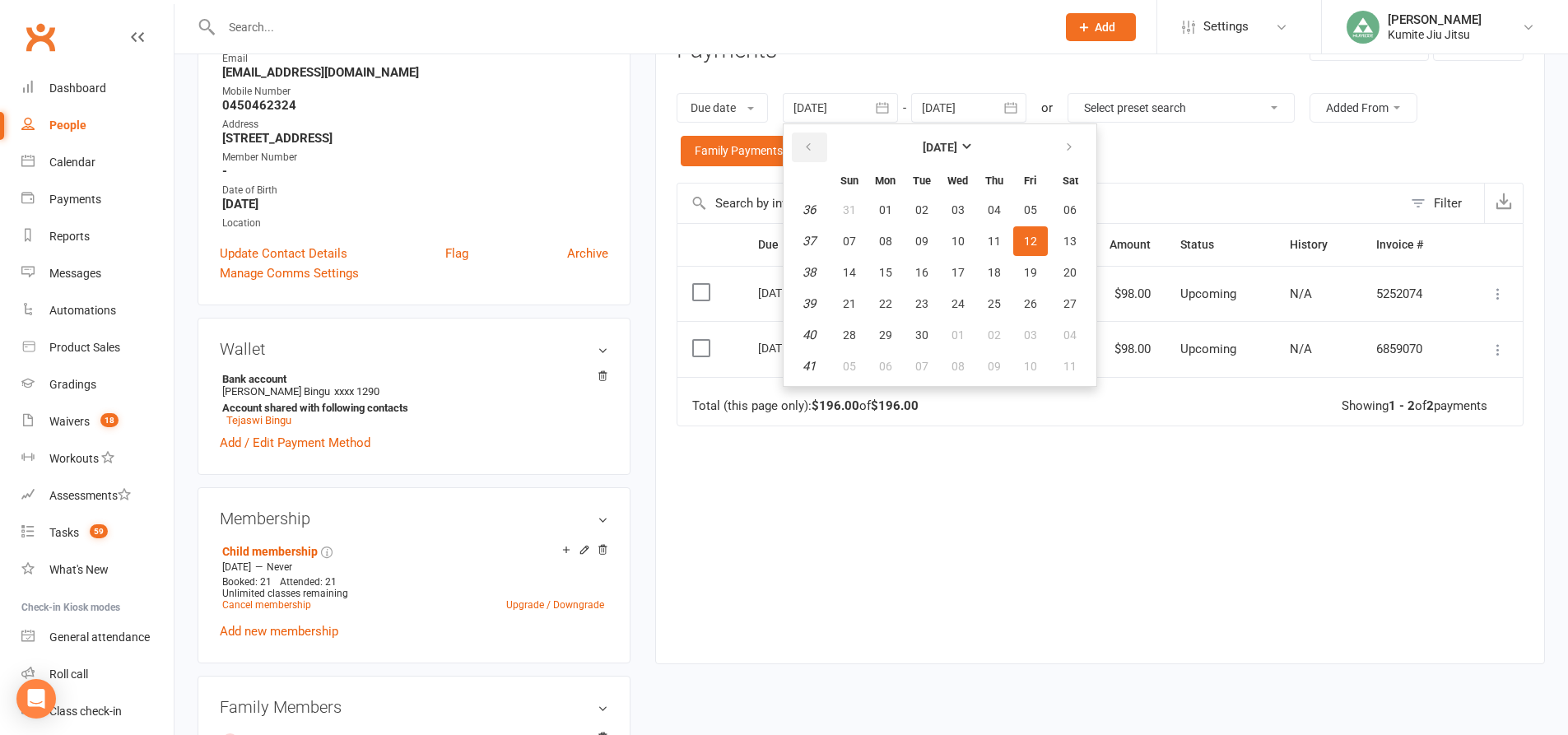
click at [812, 151] on icon "button" at bounding box center [808, 147] width 11 height 13
click at [934, 335] on button "26" at bounding box center [921, 335] width 34 height 30
type input "[DATE]"
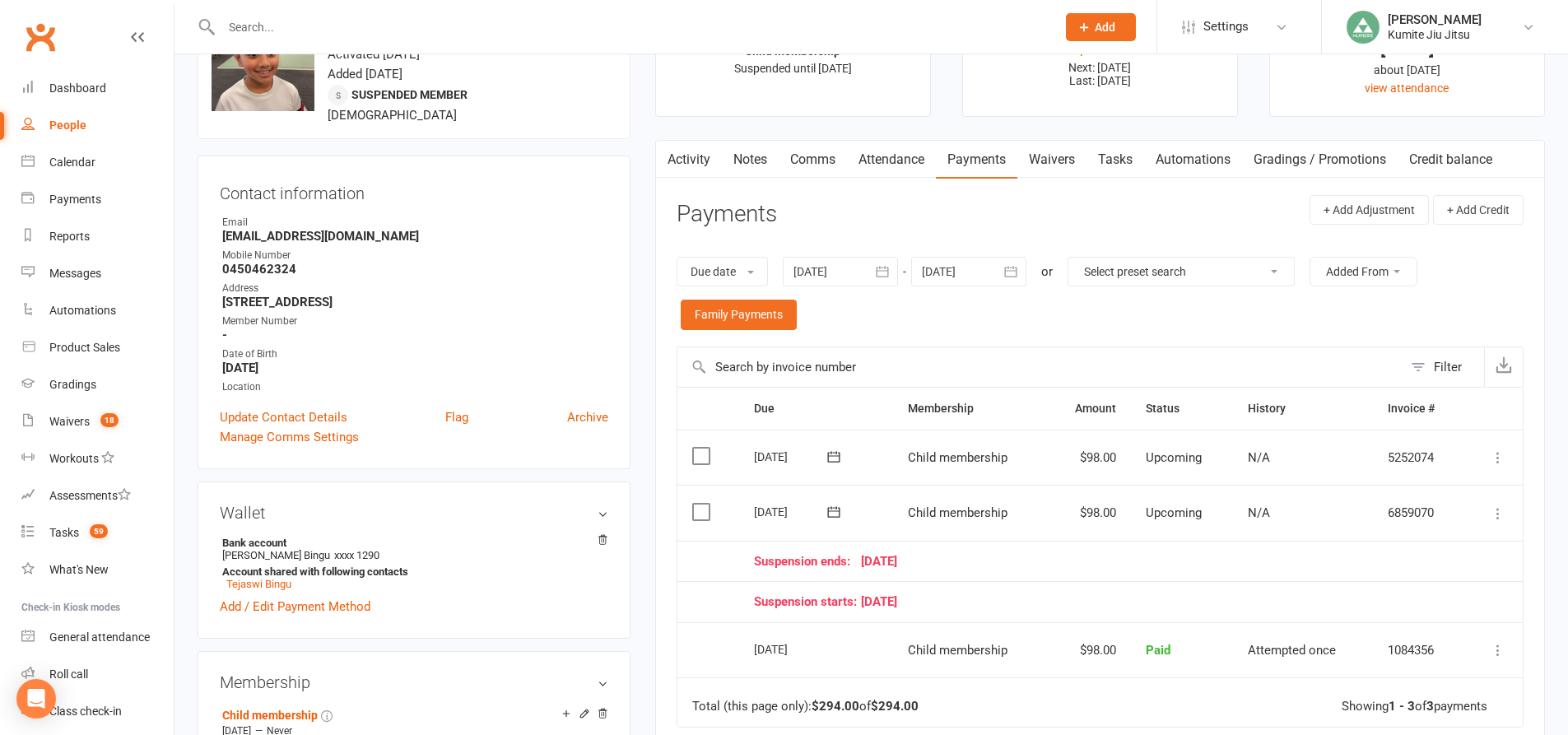
scroll to position [83, 0]
drag, startPoint x: 1113, startPoint y: 163, endPoint x: 1118, endPoint y: 191, distance: 28.4
click at [1114, 163] on link "Tasks" at bounding box center [1115, 160] width 58 height 38
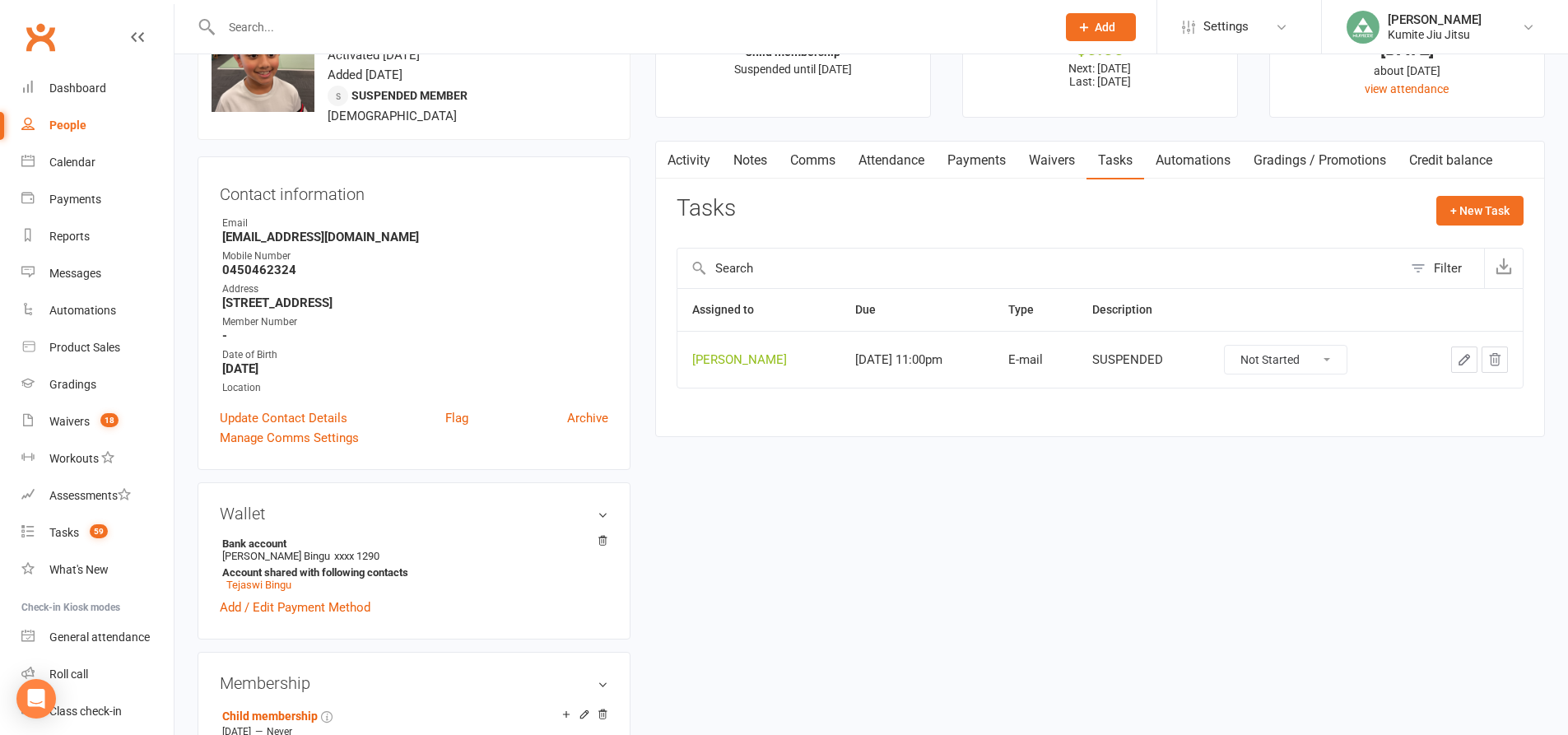
click at [1494, 355] on icon "button" at bounding box center [1494, 359] width 15 height 15
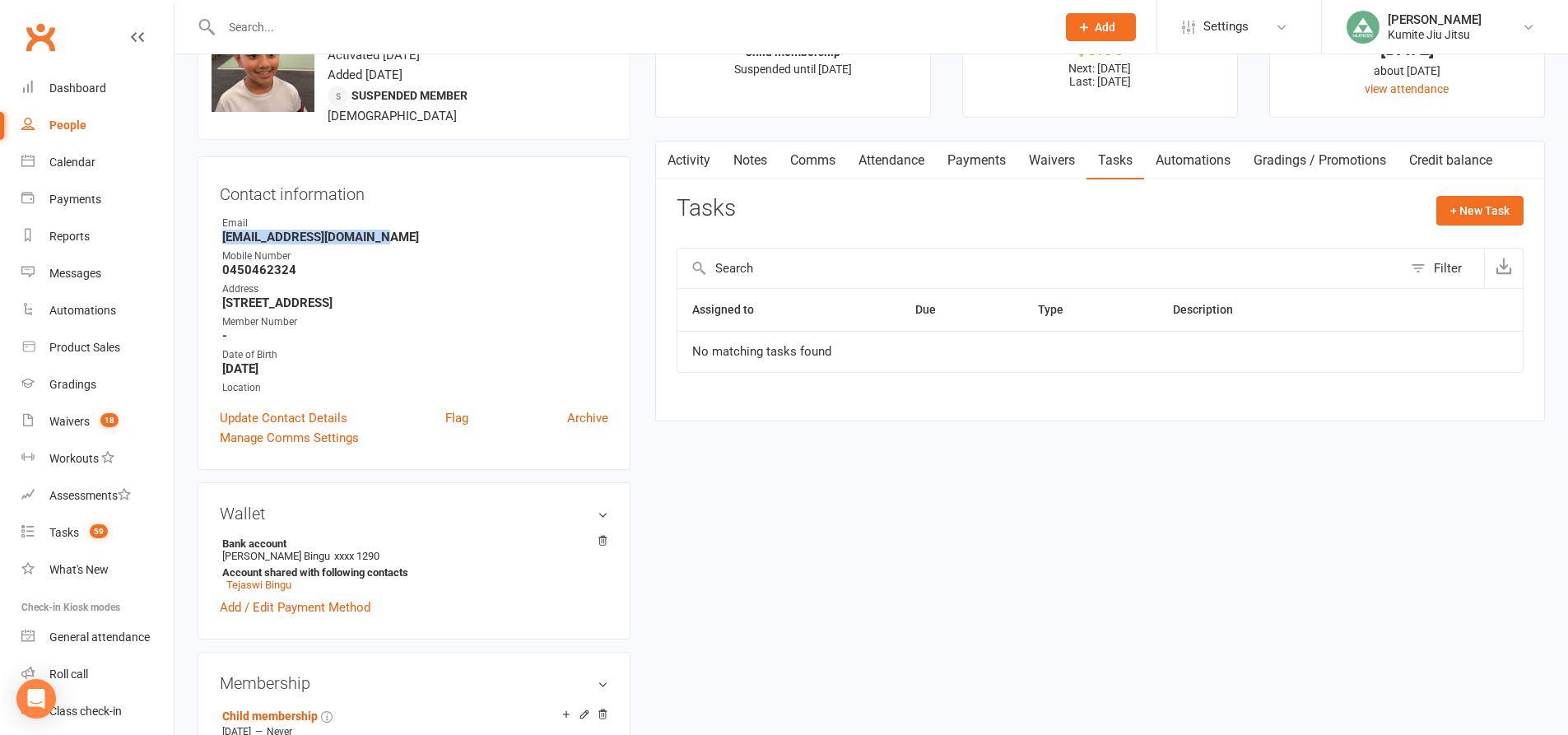
drag, startPoint x: 378, startPoint y: 223, endPoint x: 205, endPoint y: 224, distance: 173.0
click at [205, 224] on div "Contact information Owner Email [EMAIL_ADDRESS][DOMAIN_NAME] Mobile Number [PHO…" at bounding box center [414, 313] width 433 height 313
copy strong "[EMAIL_ADDRESS][DOMAIN_NAME]"
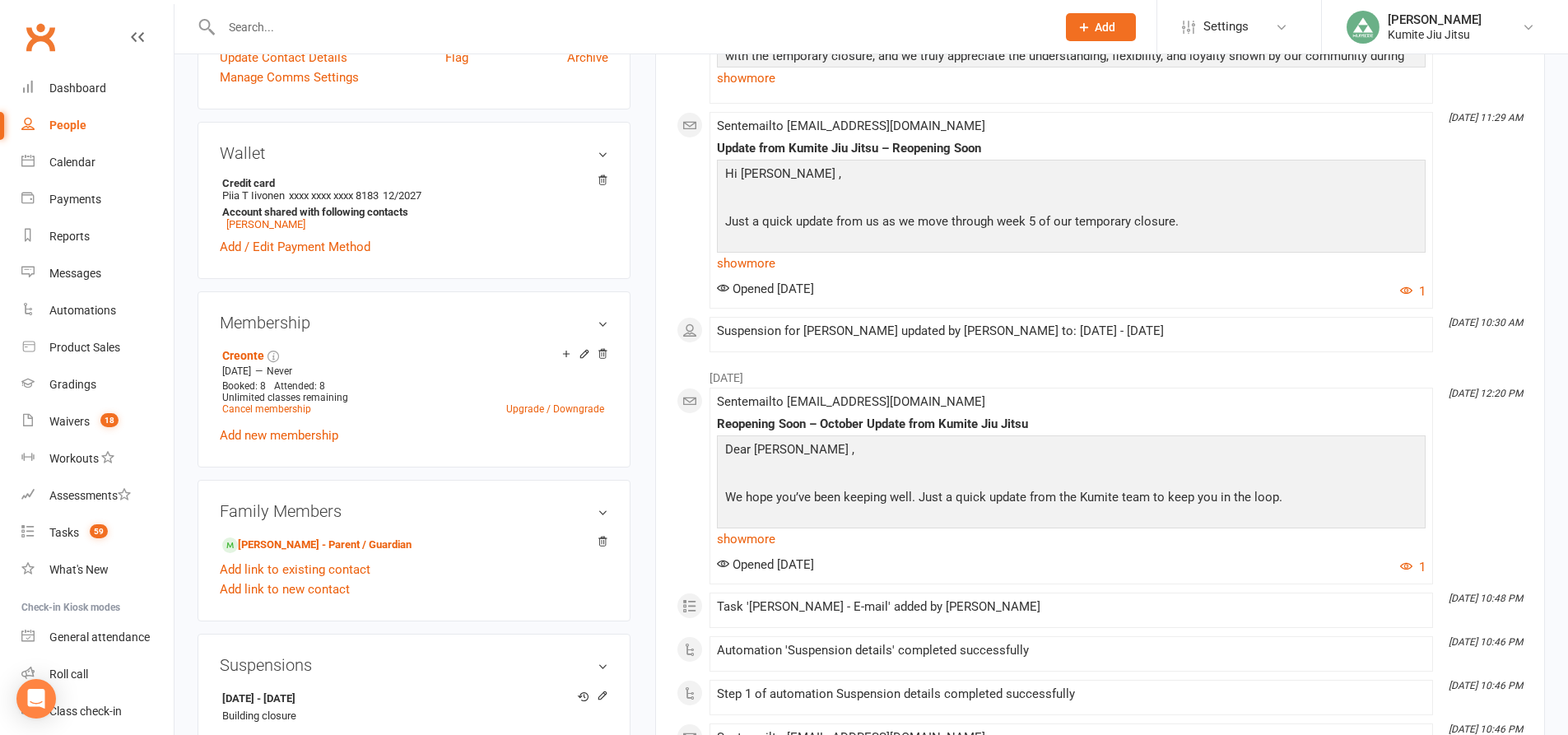
scroll to position [576, 0]
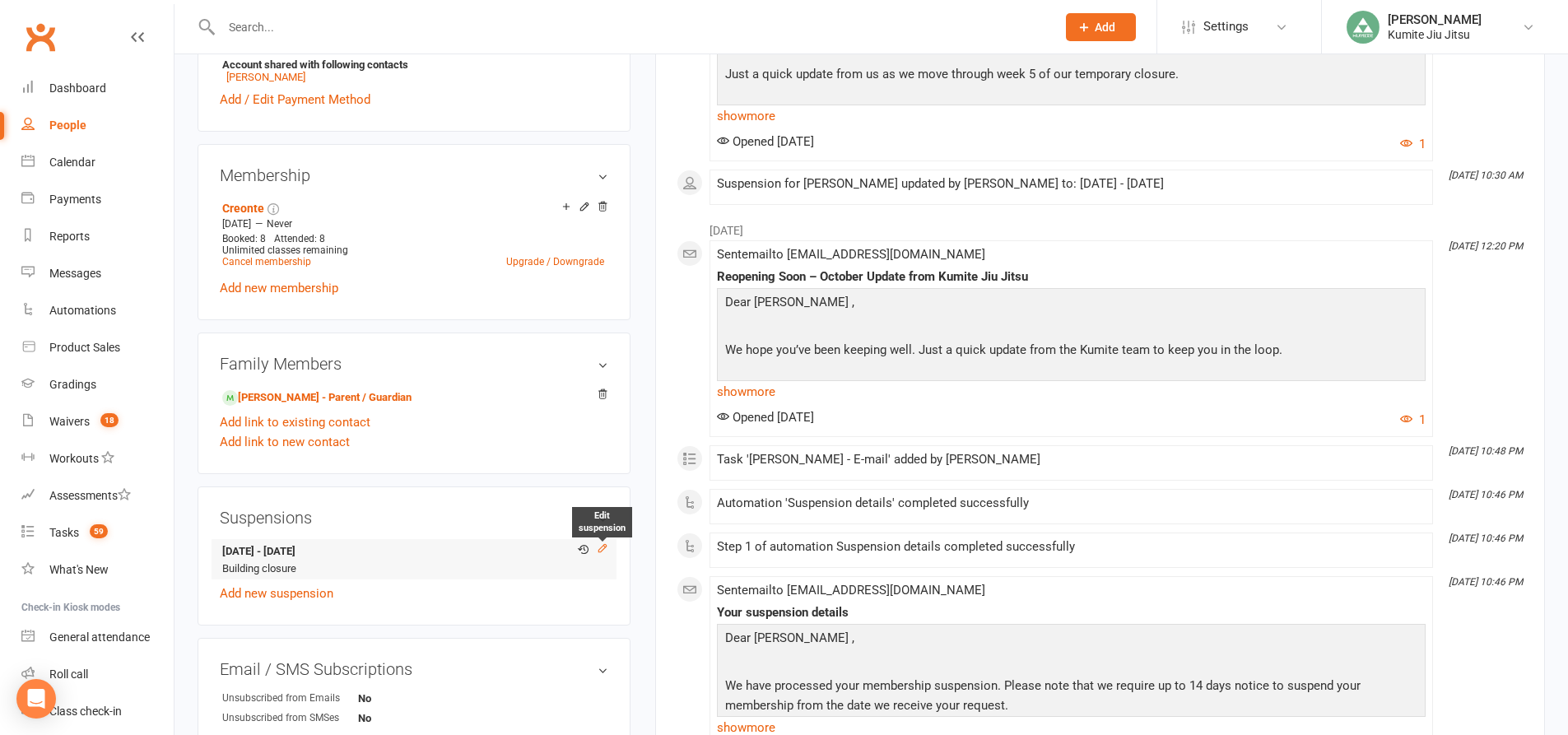
click at [599, 551] on icon at bounding box center [602, 548] width 7 height 7
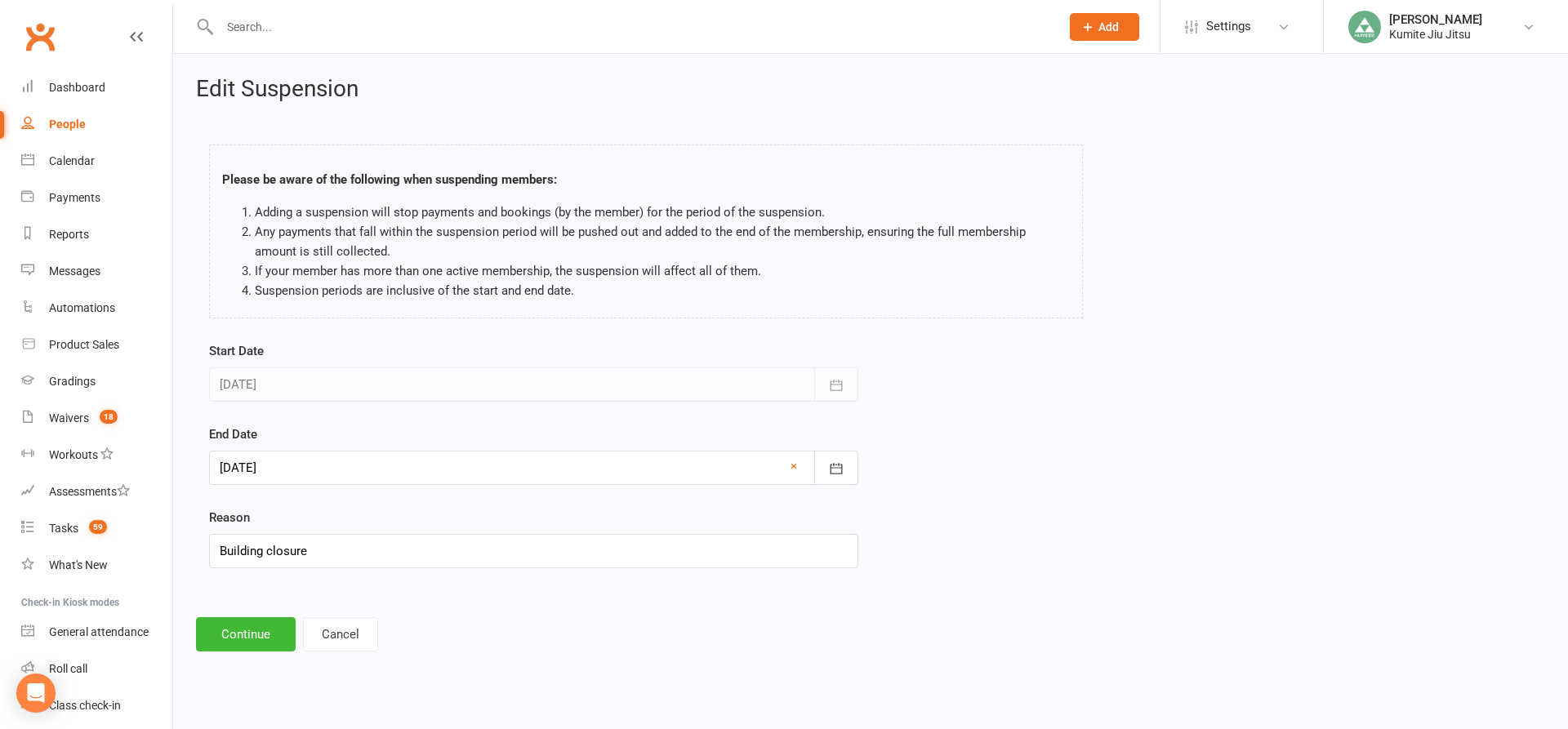
click at [290, 465] on div at bounding box center [533, 467] width 649 height 34
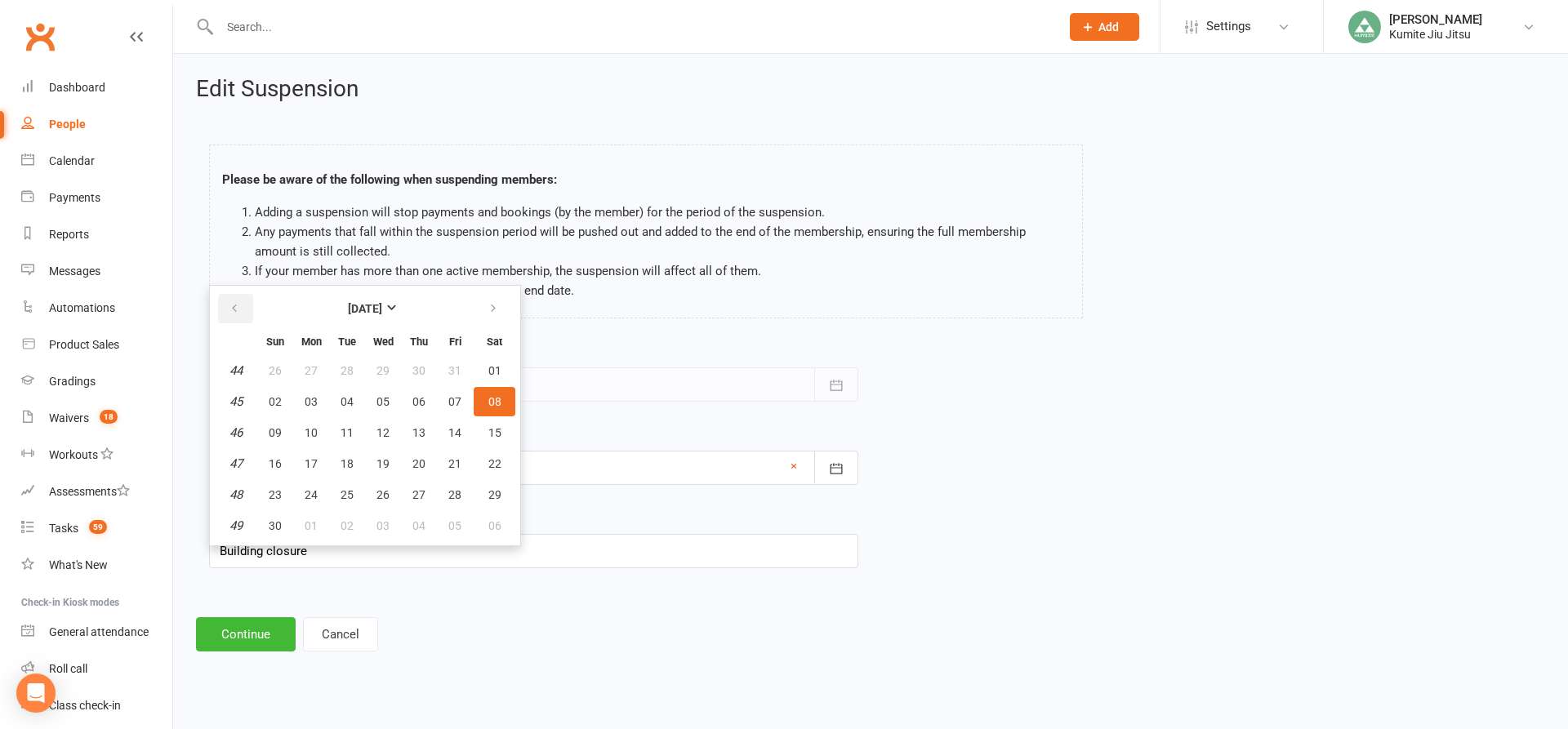
click at [236, 314] on icon "button" at bounding box center [233, 308] width 11 height 13
click at [308, 435] on span "13" at bounding box center [311, 432] width 13 height 13
type input "13 Oct 2025"
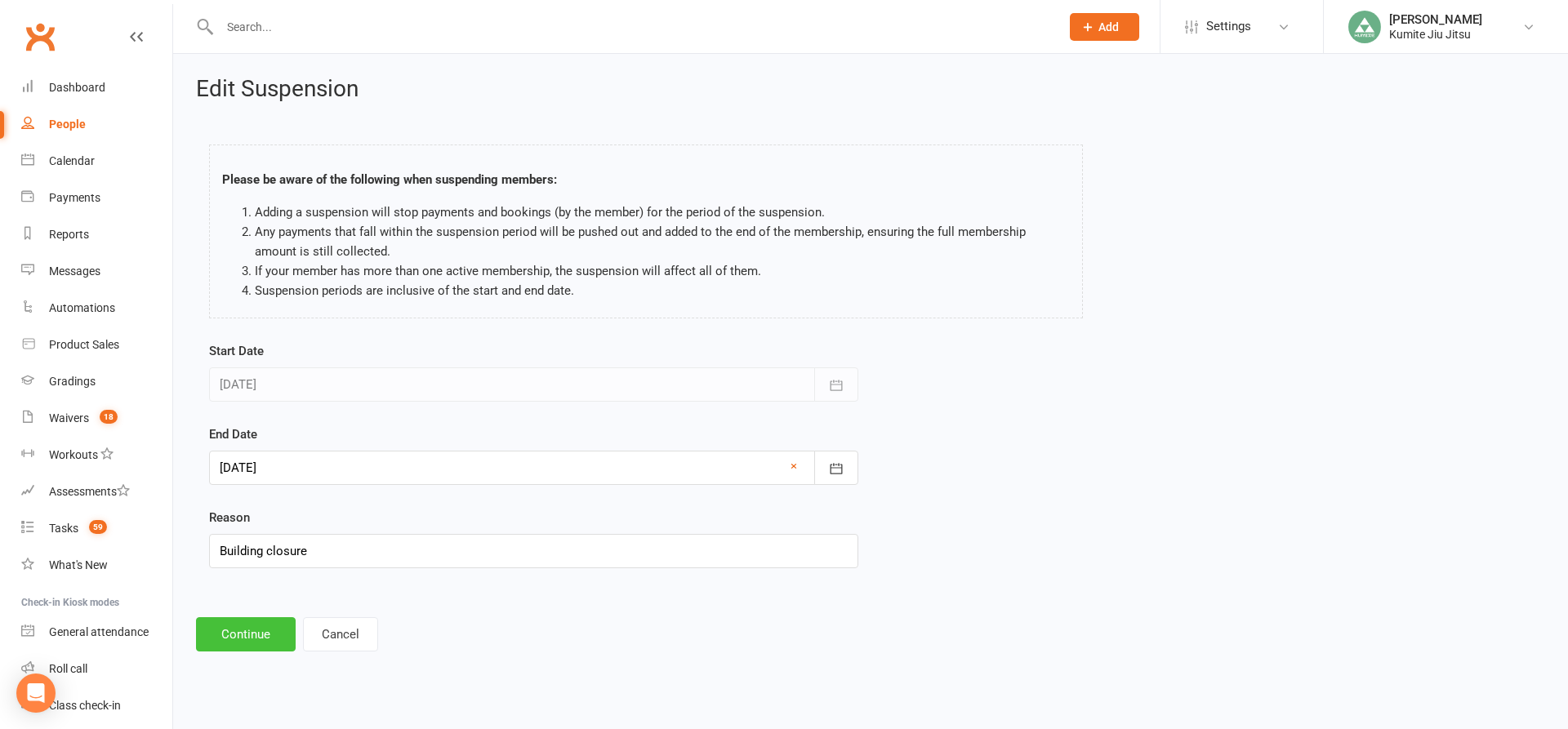
click at [247, 626] on button "Continue" at bounding box center [246, 634] width 99 height 34
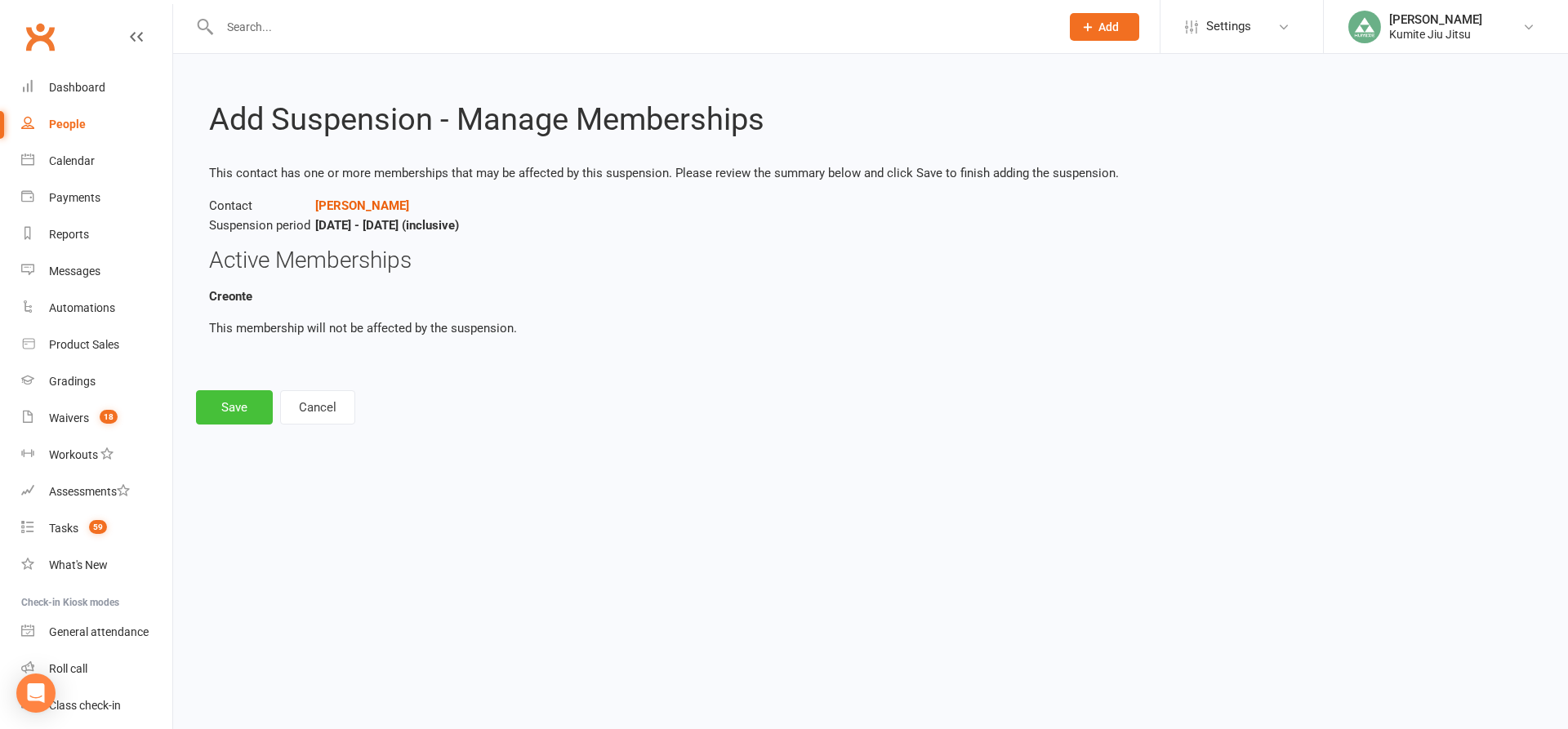
click at [250, 415] on button "Save" at bounding box center [234, 407] width 77 height 34
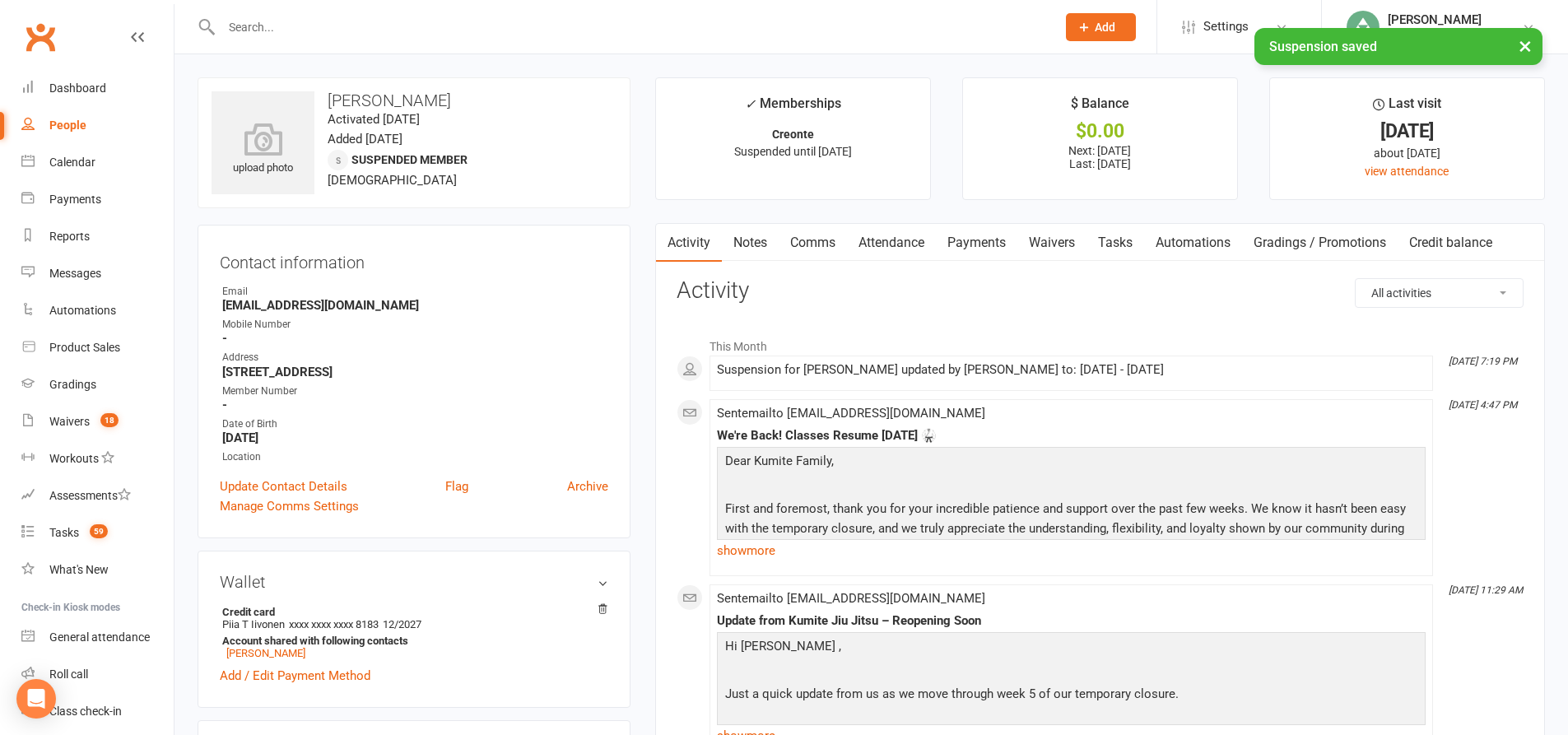
click at [972, 248] on link "Payments" at bounding box center [976, 242] width 82 height 38
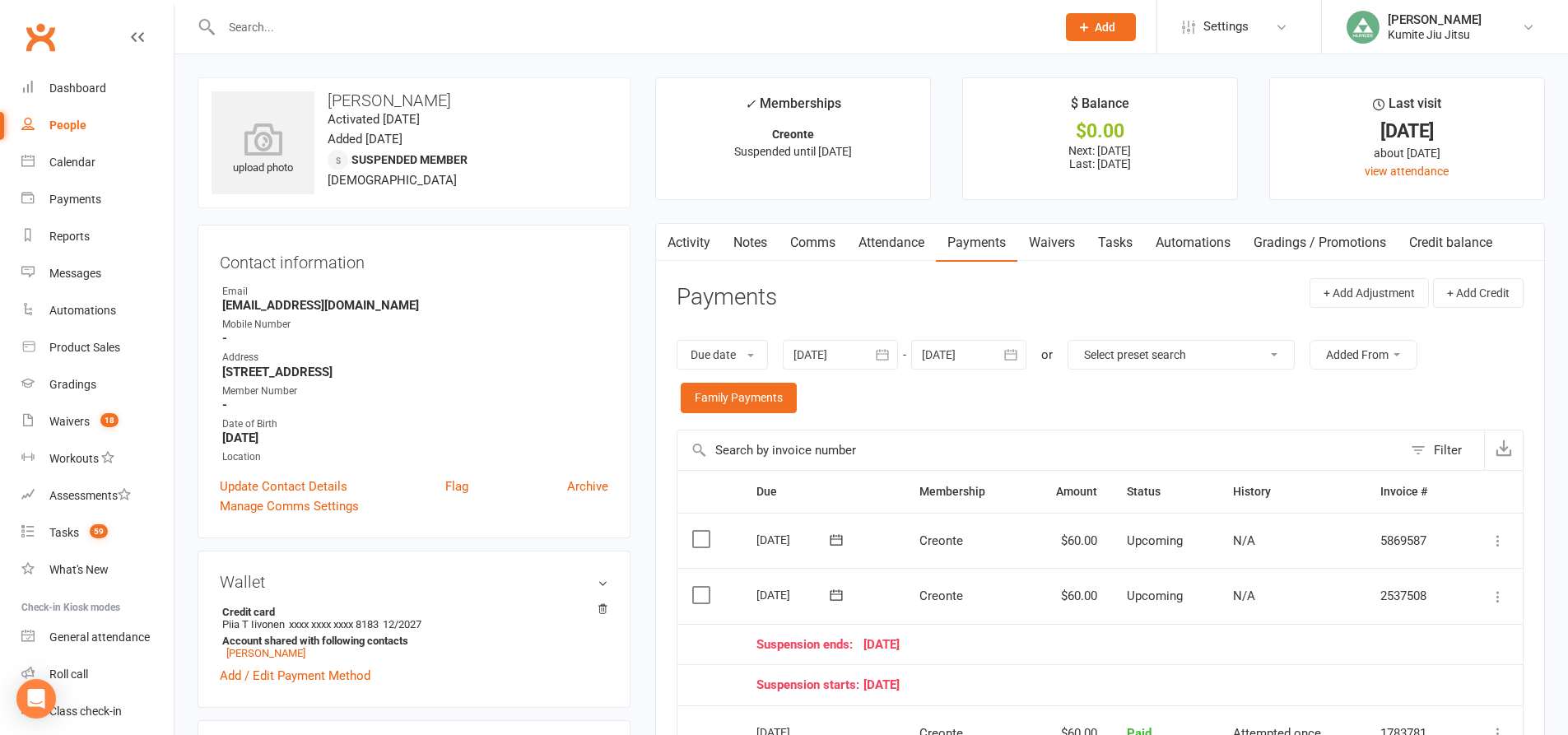
click at [1122, 245] on link "Tasks" at bounding box center [1115, 242] width 58 height 38
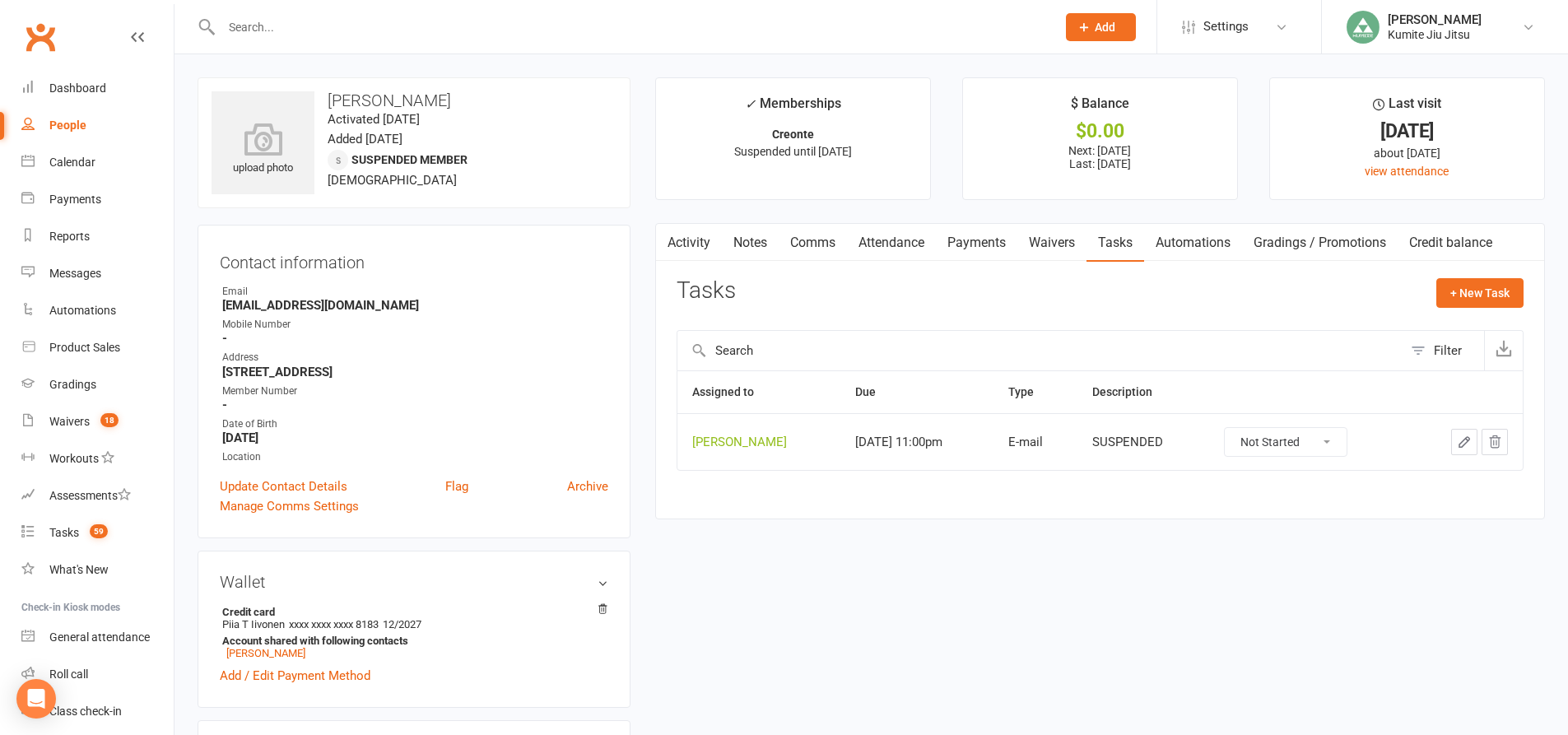
click at [1495, 438] on icon "button" at bounding box center [1495, 442] width 11 height 11
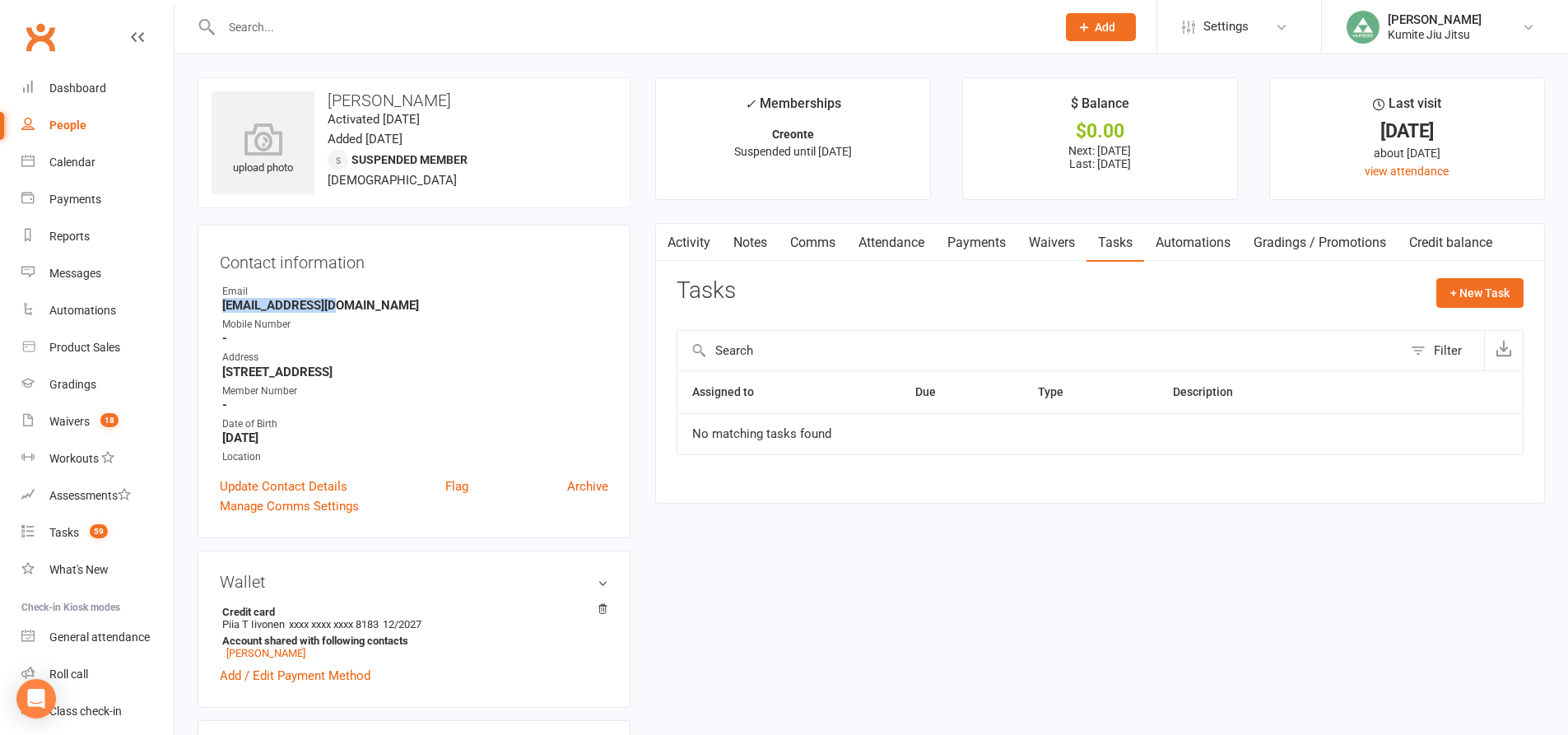
drag, startPoint x: 327, startPoint y: 306, endPoint x: 198, endPoint y: 311, distance: 129.1
click at [198, 311] on div "Contact information Owner Email Piia.ii@yahoo.com Mobile Number - Address 5/247…" at bounding box center [414, 381] width 433 height 313
copy strong "Piia.ii@yahoo.com"
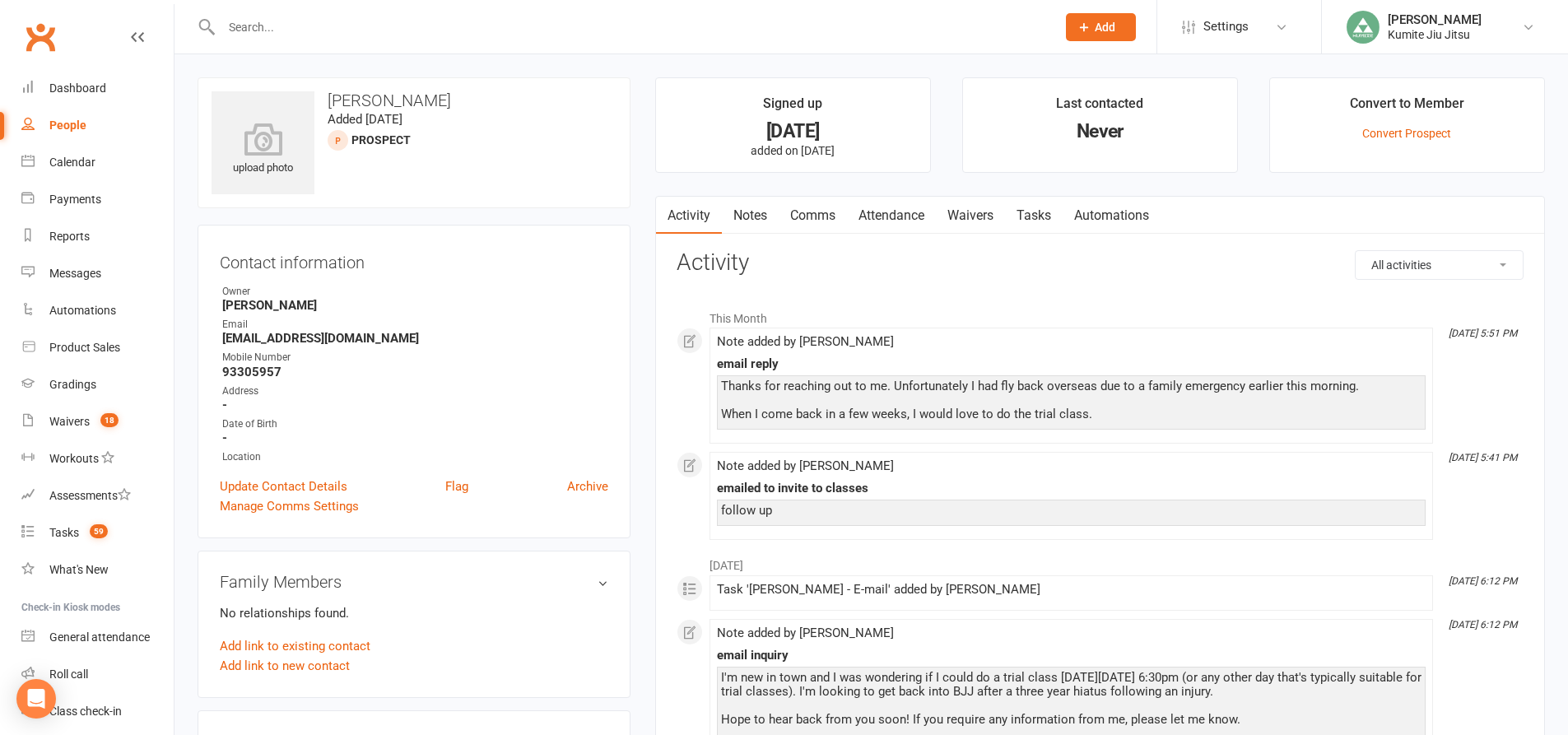
click at [1032, 219] on link "Tasks" at bounding box center [1034, 215] width 58 height 38
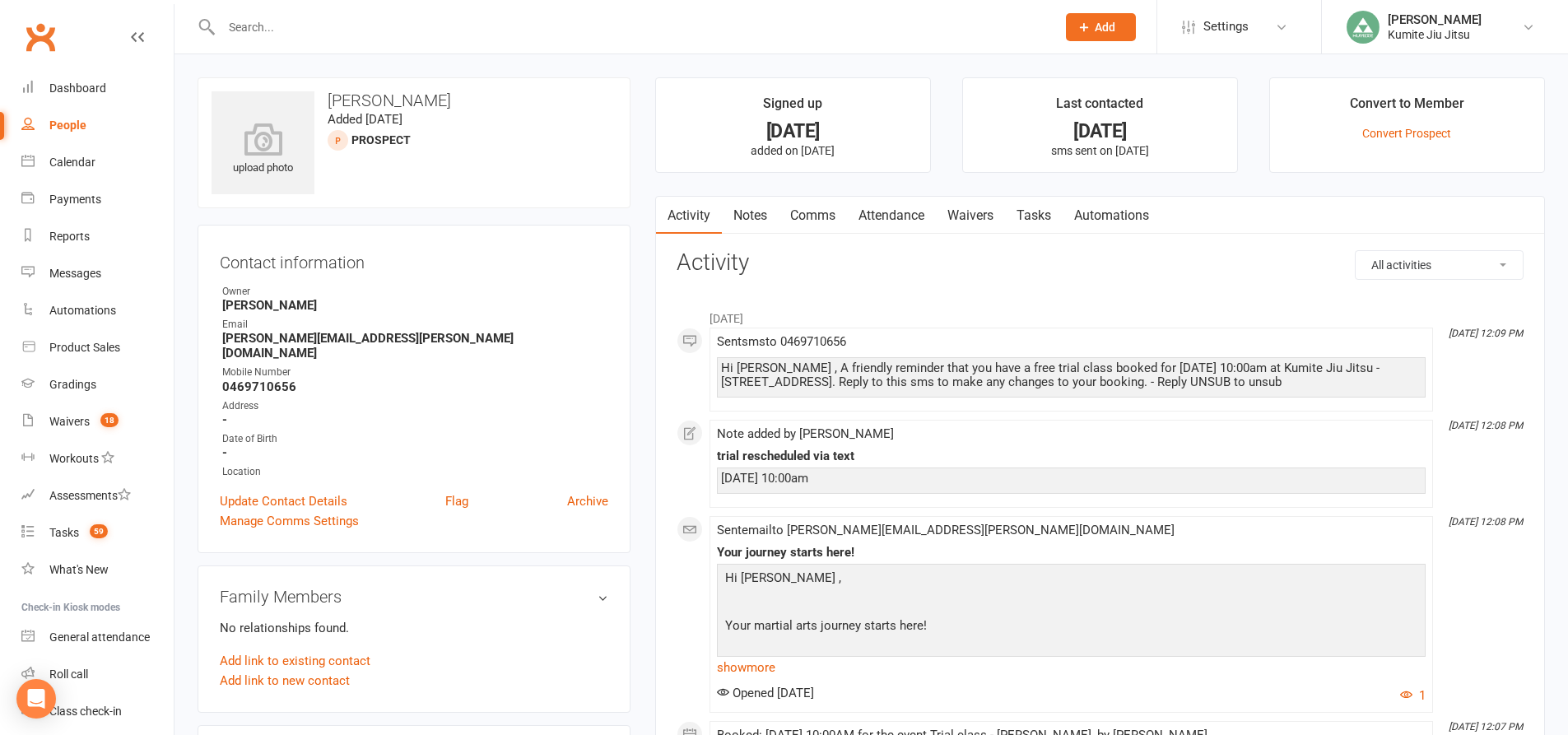
click at [1044, 216] on link "Tasks" at bounding box center [1034, 215] width 58 height 38
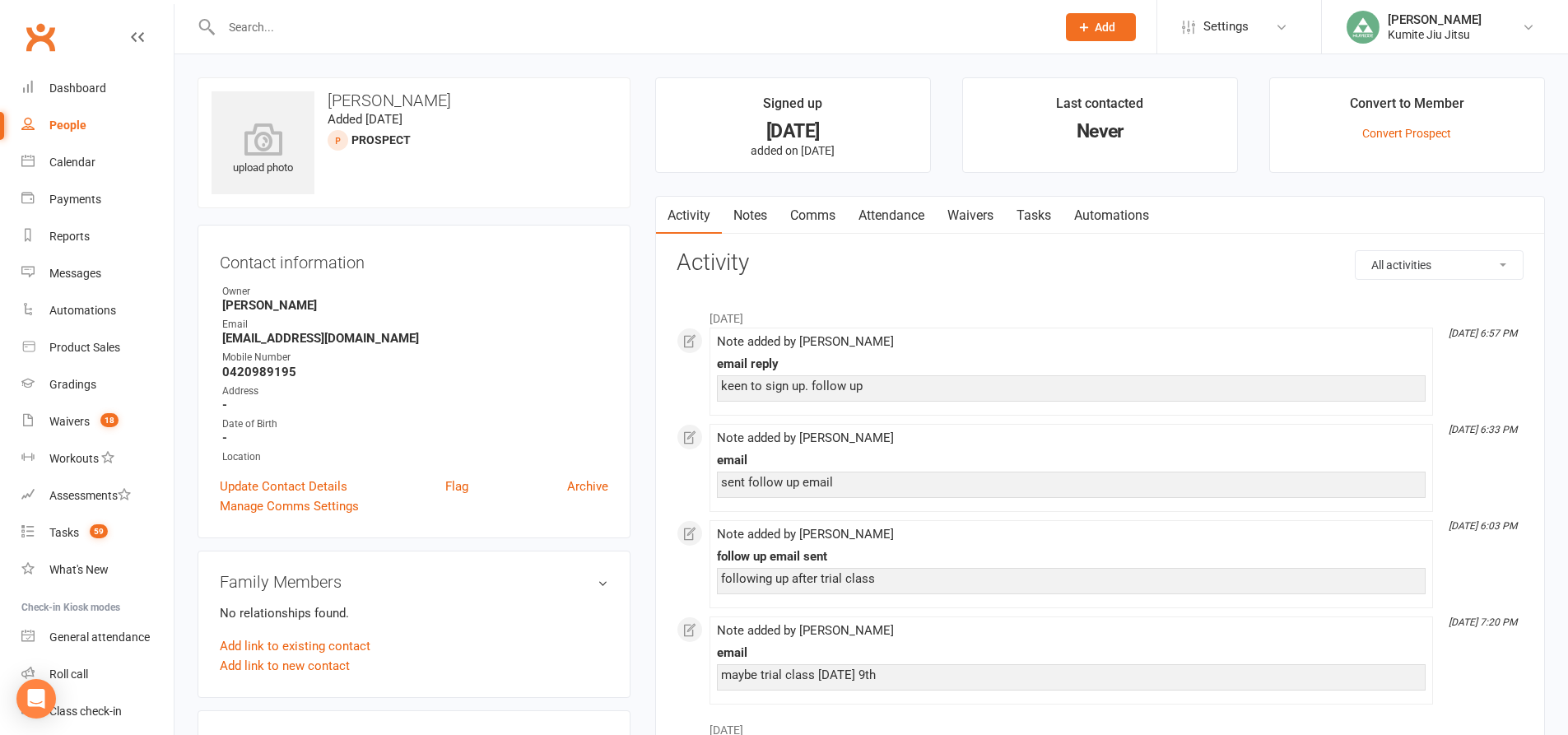
click at [762, 217] on link "Notes" at bounding box center [750, 215] width 57 height 38
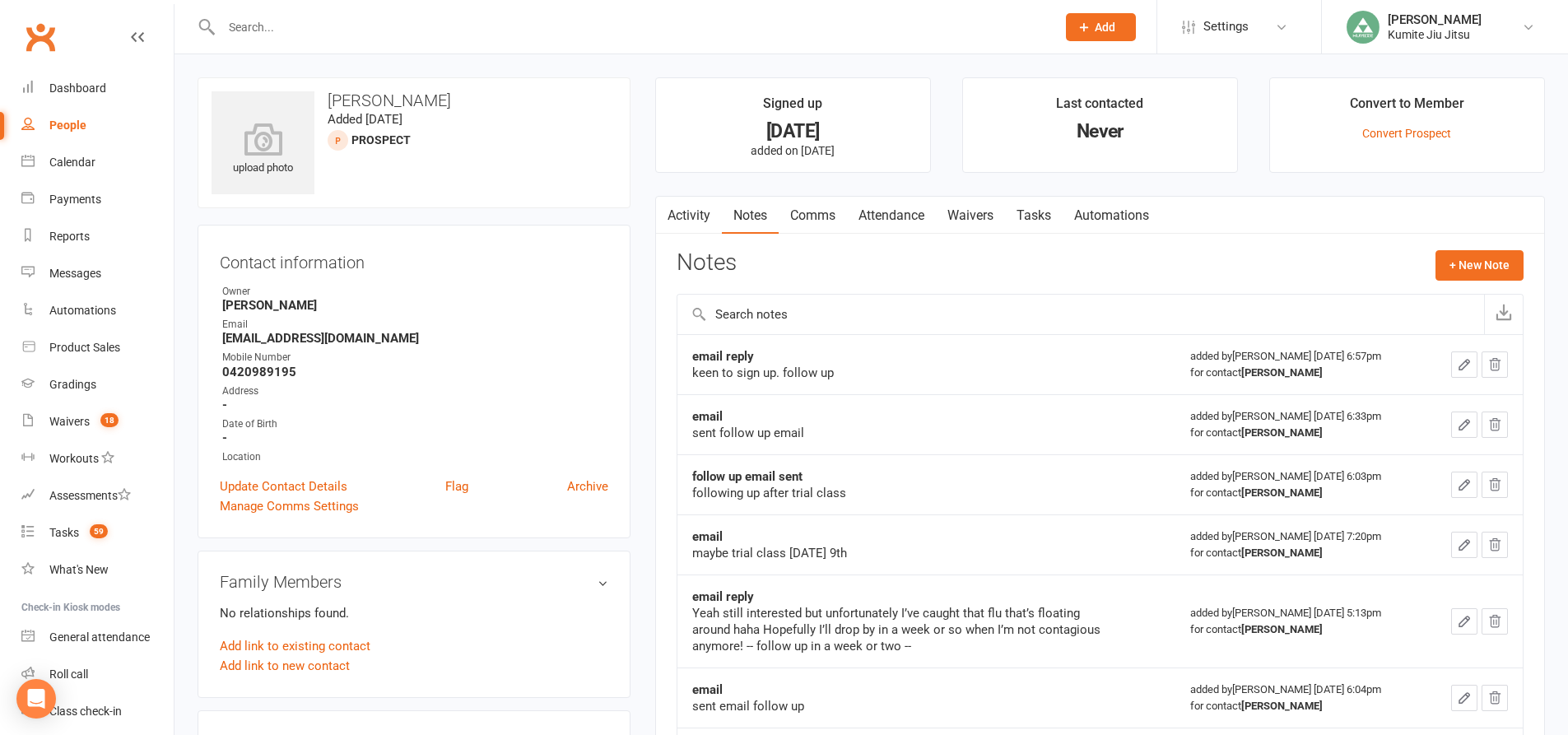
drag, startPoint x: 836, startPoint y: 220, endPoint x: 860, endPoint y: 220, distance: 24.0
click at [837, 220] on link "Comms" at bounding box center [813, 215] width 68 height 38
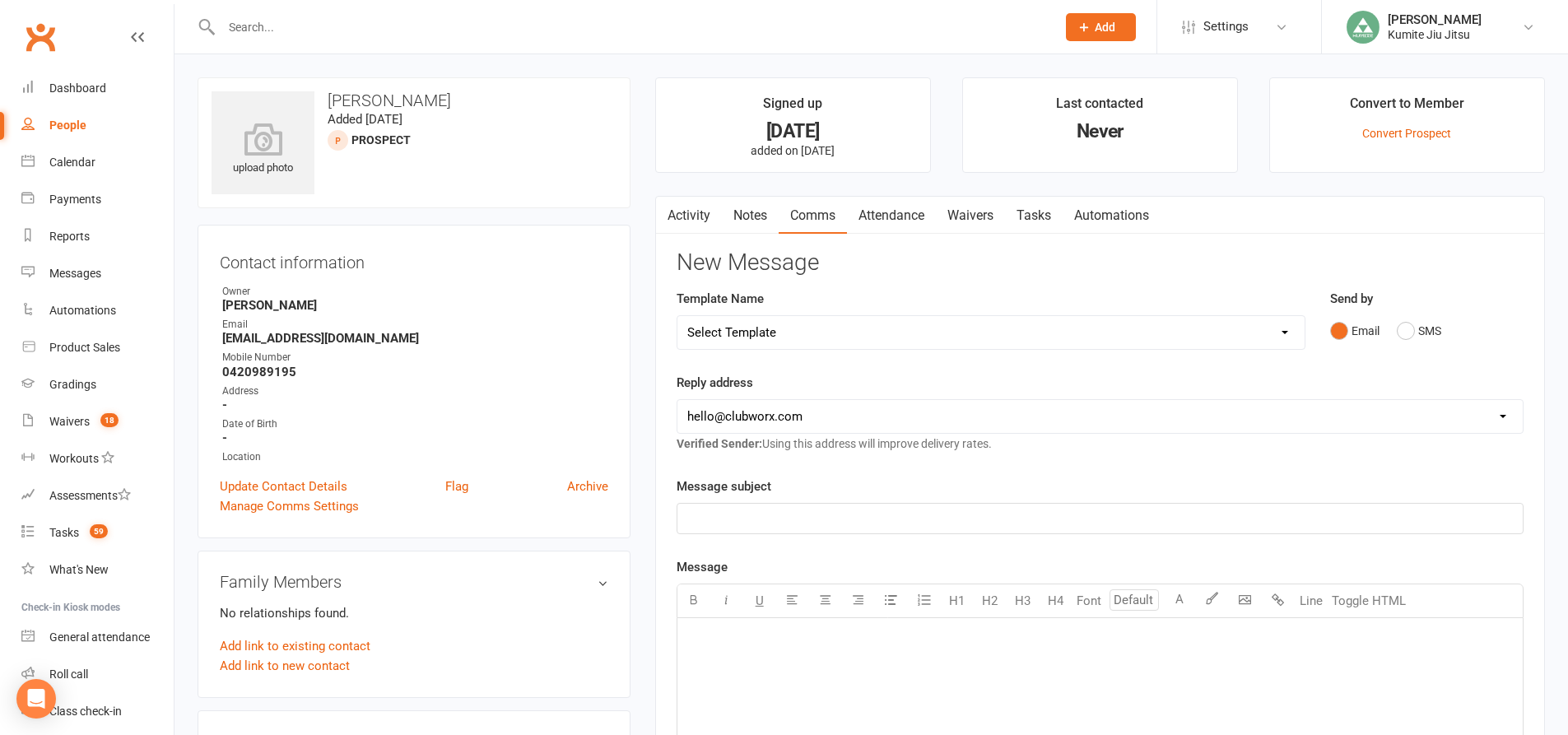
click at [753, 219] on link "Notes" at bounding box center [750, 215] width 57 height 38
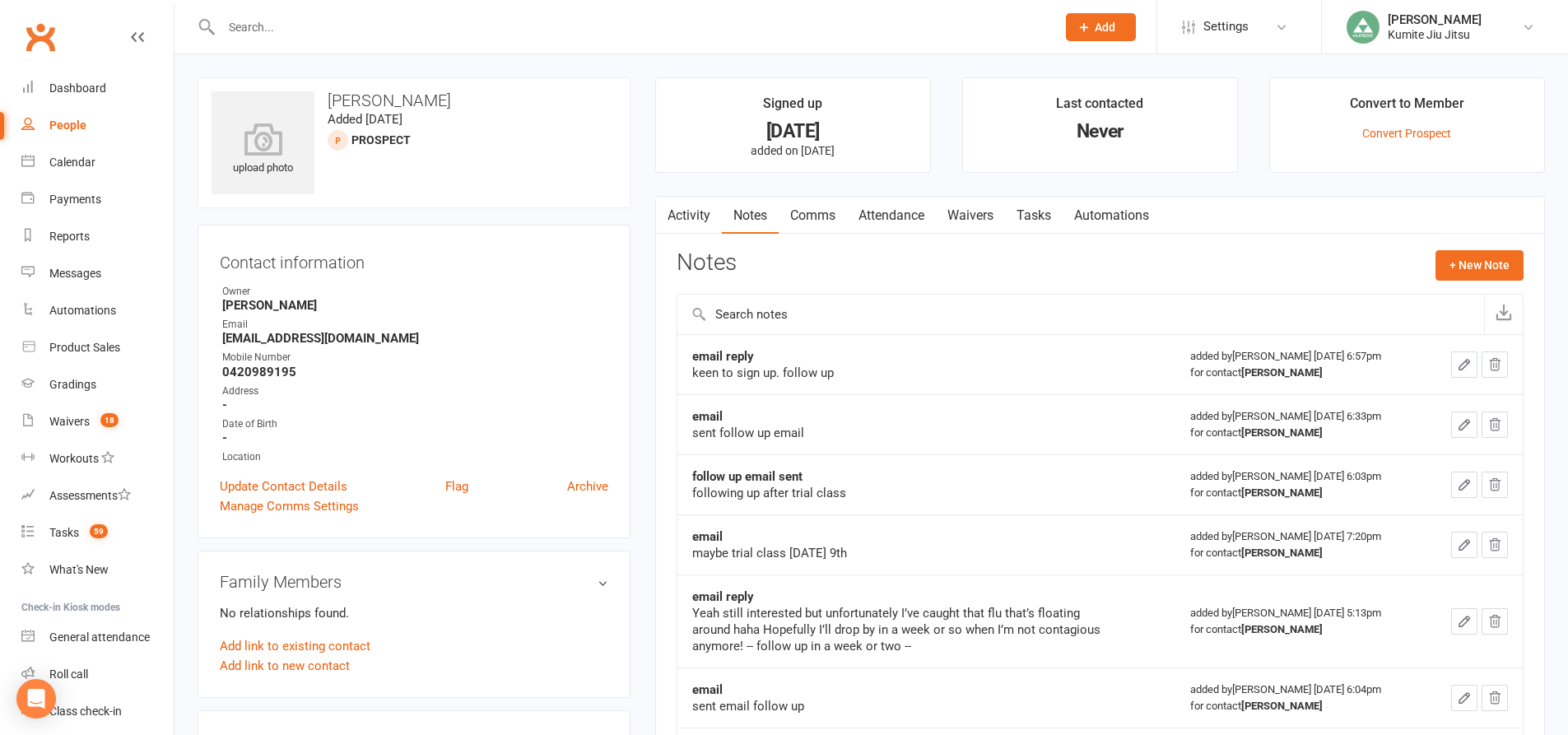
click at [1033, 210] on link "Tasks" at bounding box center [1034, 215] width 58 height 38
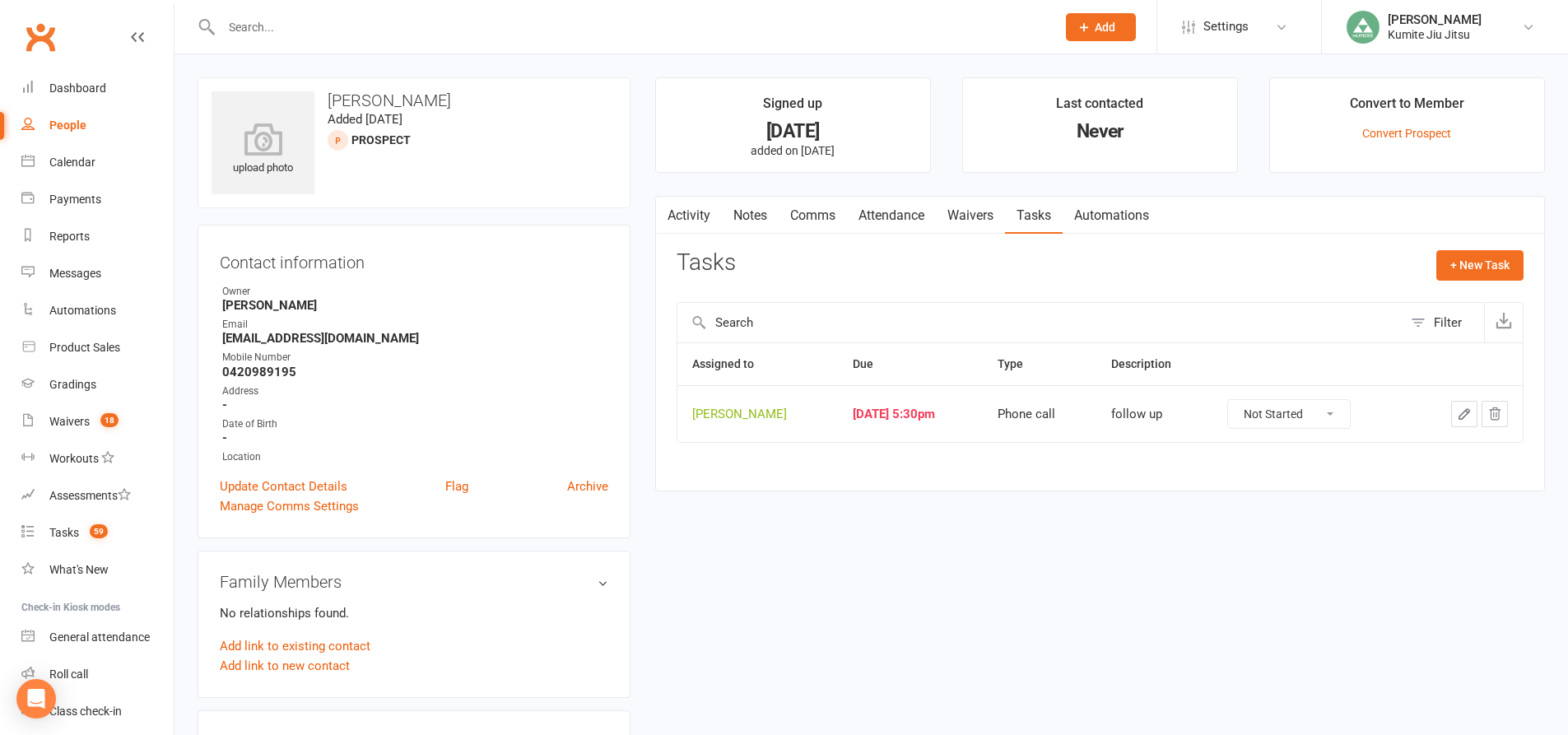
click at [1496, 411] on icon "button" at bounding box center [1494, 414] width 15 height 15
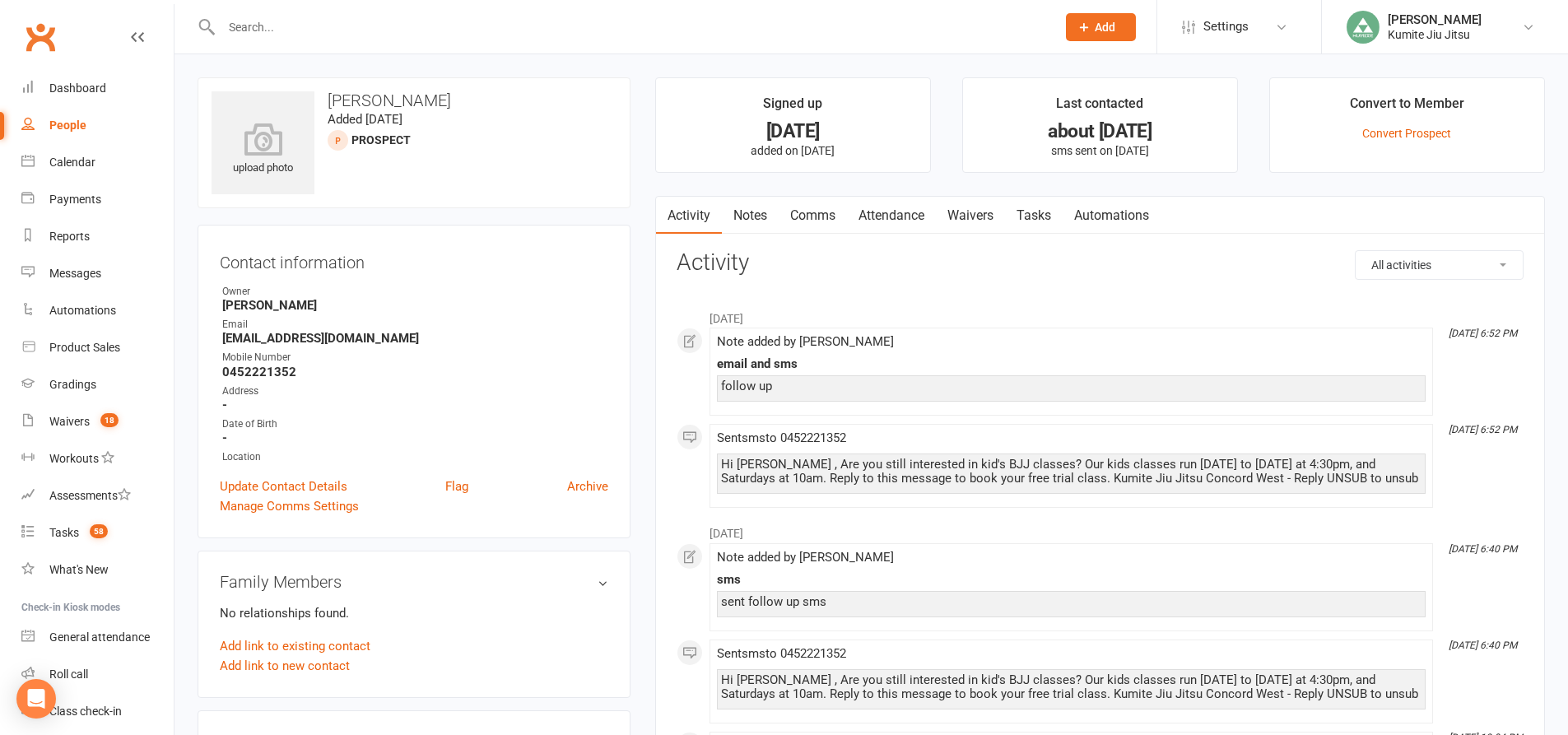
click at [759, 217] on link "Notes" at bounding box center [750, 215] width 57 height 38
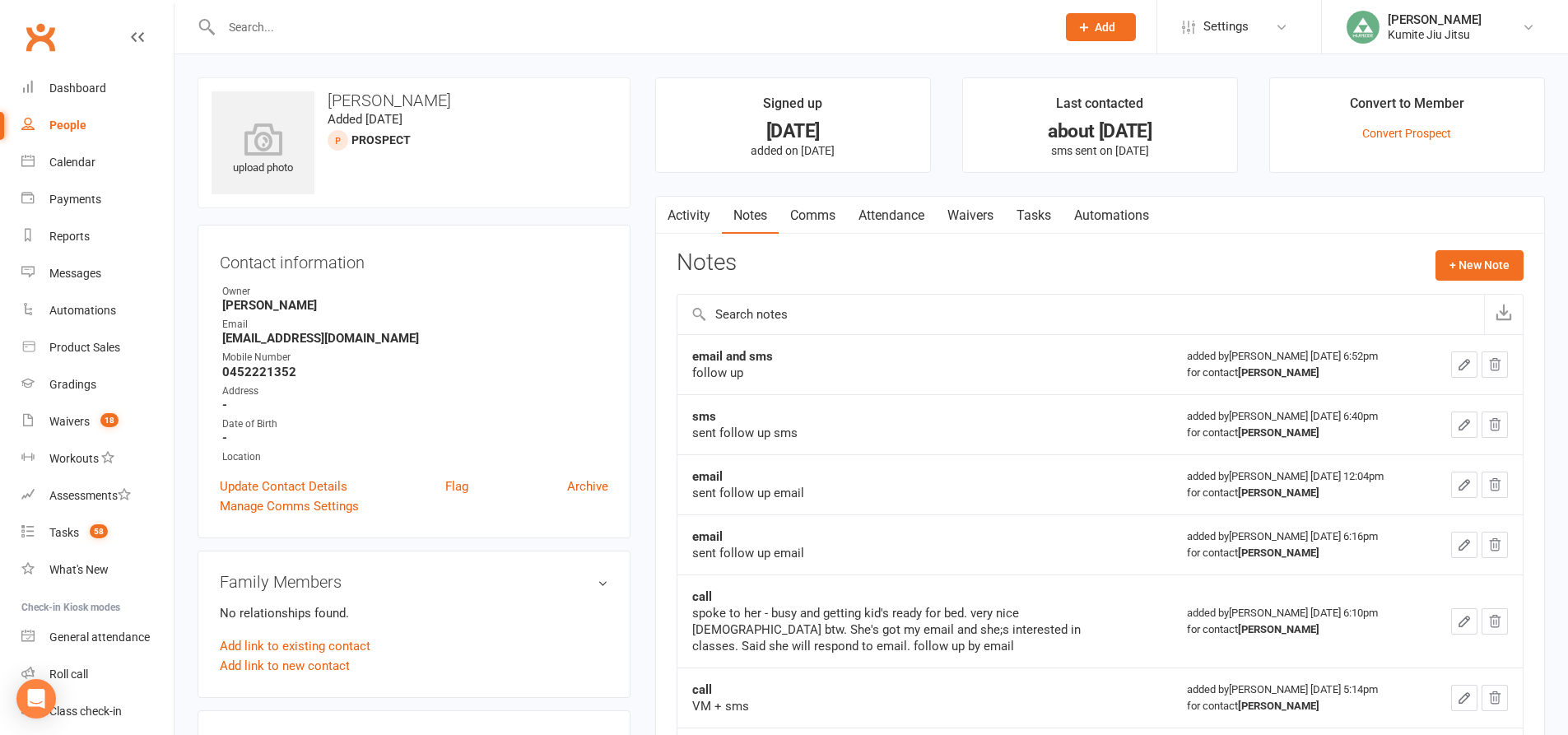
drag, startPoint x: 1035, startPoint y: 220, endPoint x: 998, endPoint y: 236, distance: 40.3
click at [1036, 220] on link "Tasks" at bounding box center [1034, 215] width 58 height 38
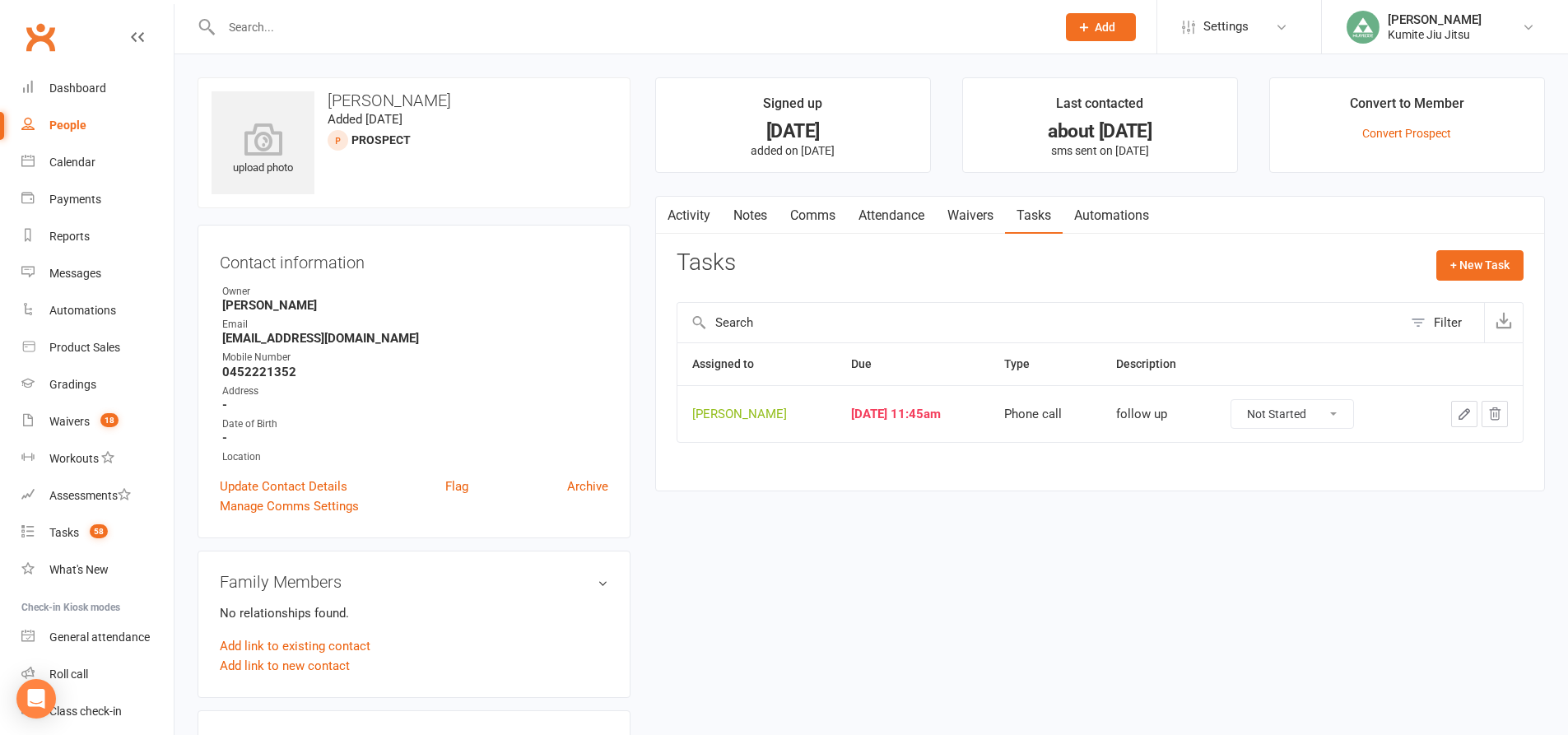
click at [1492, 412] on icon "button" at bounding box center [1494, 414] width 15 height 15
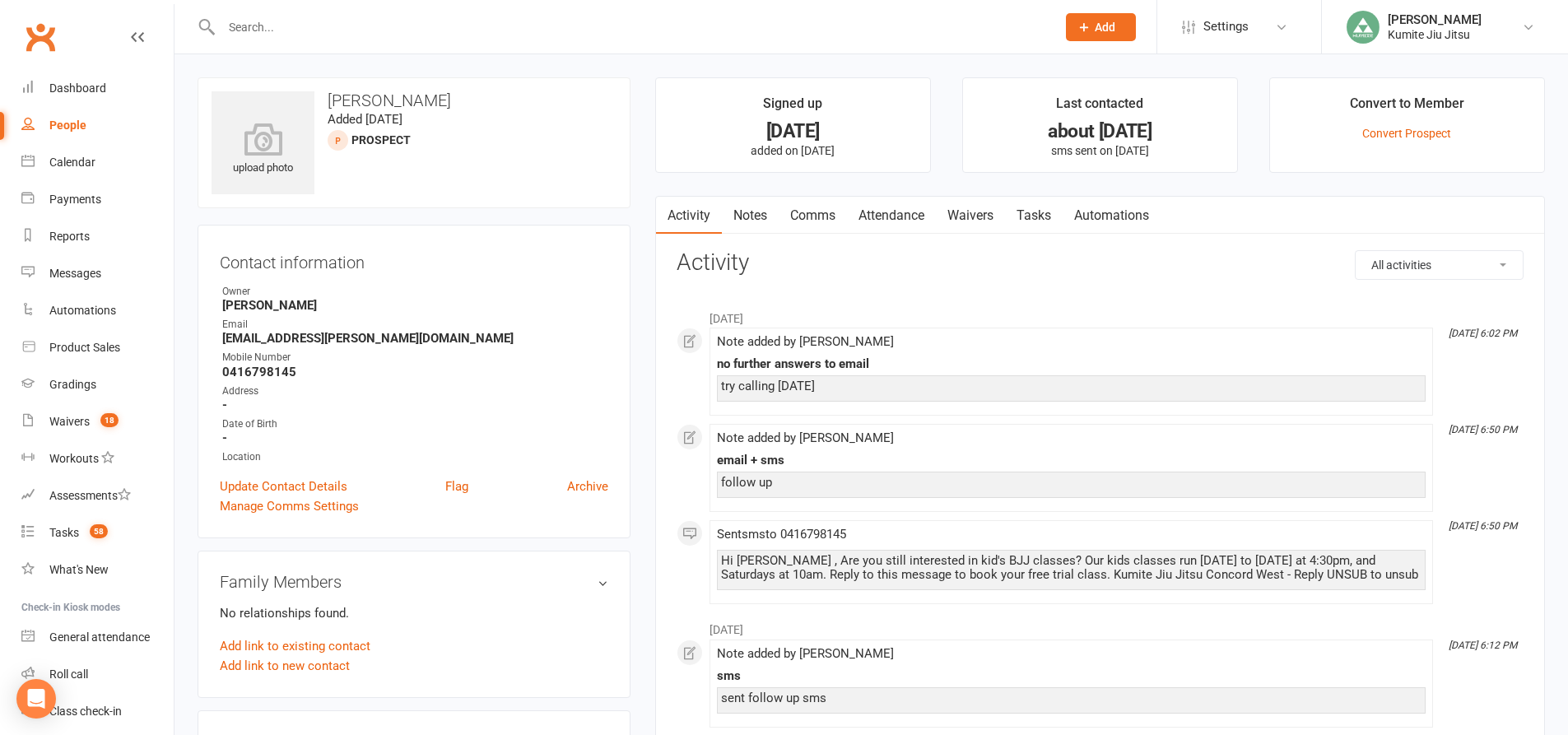
click at [741, 212] on link "Notes" at bounding box center [750, 215] width 57 height 38
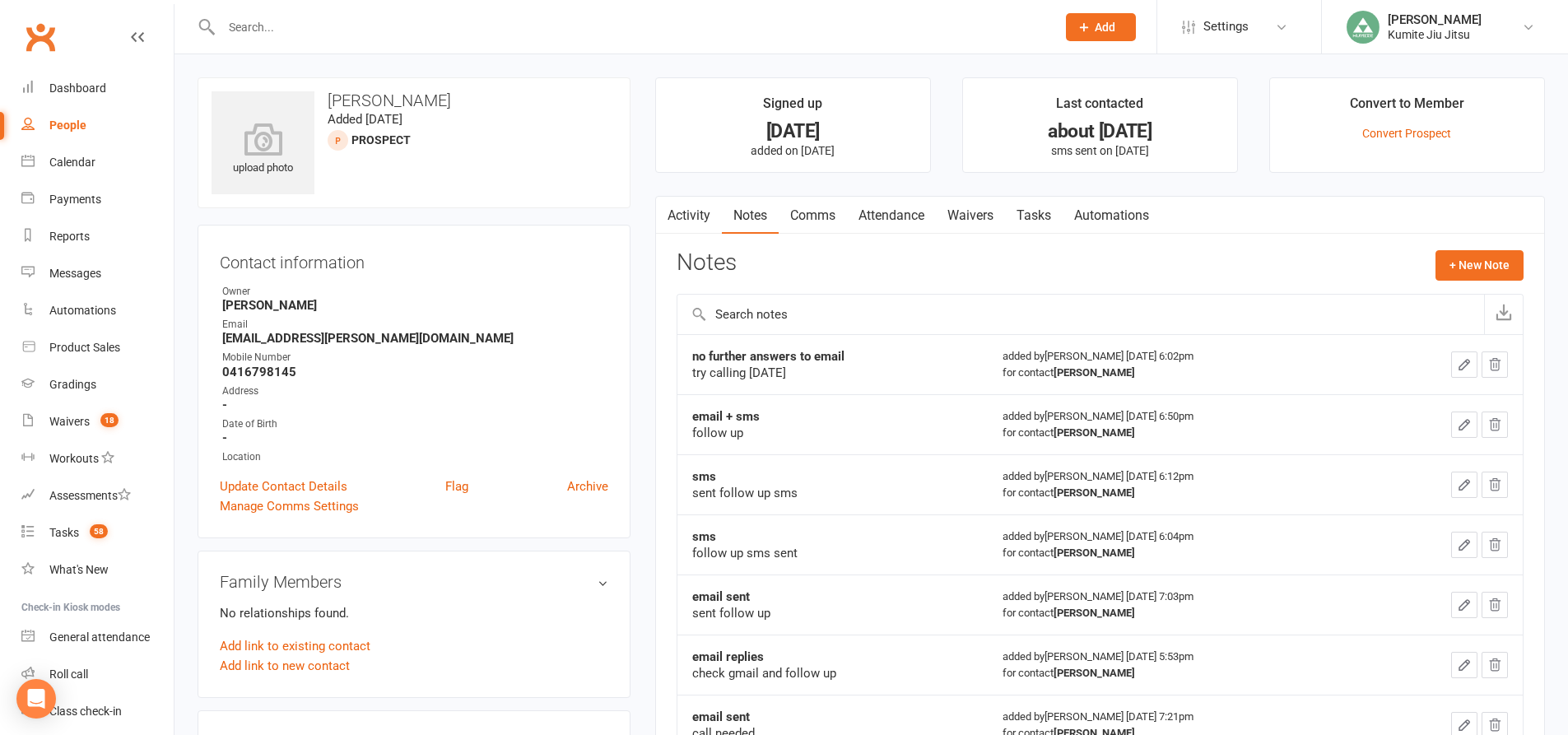
click at [1047, 219] on link "Tasks" at bounding box center [1034, 215] width 58 height 38
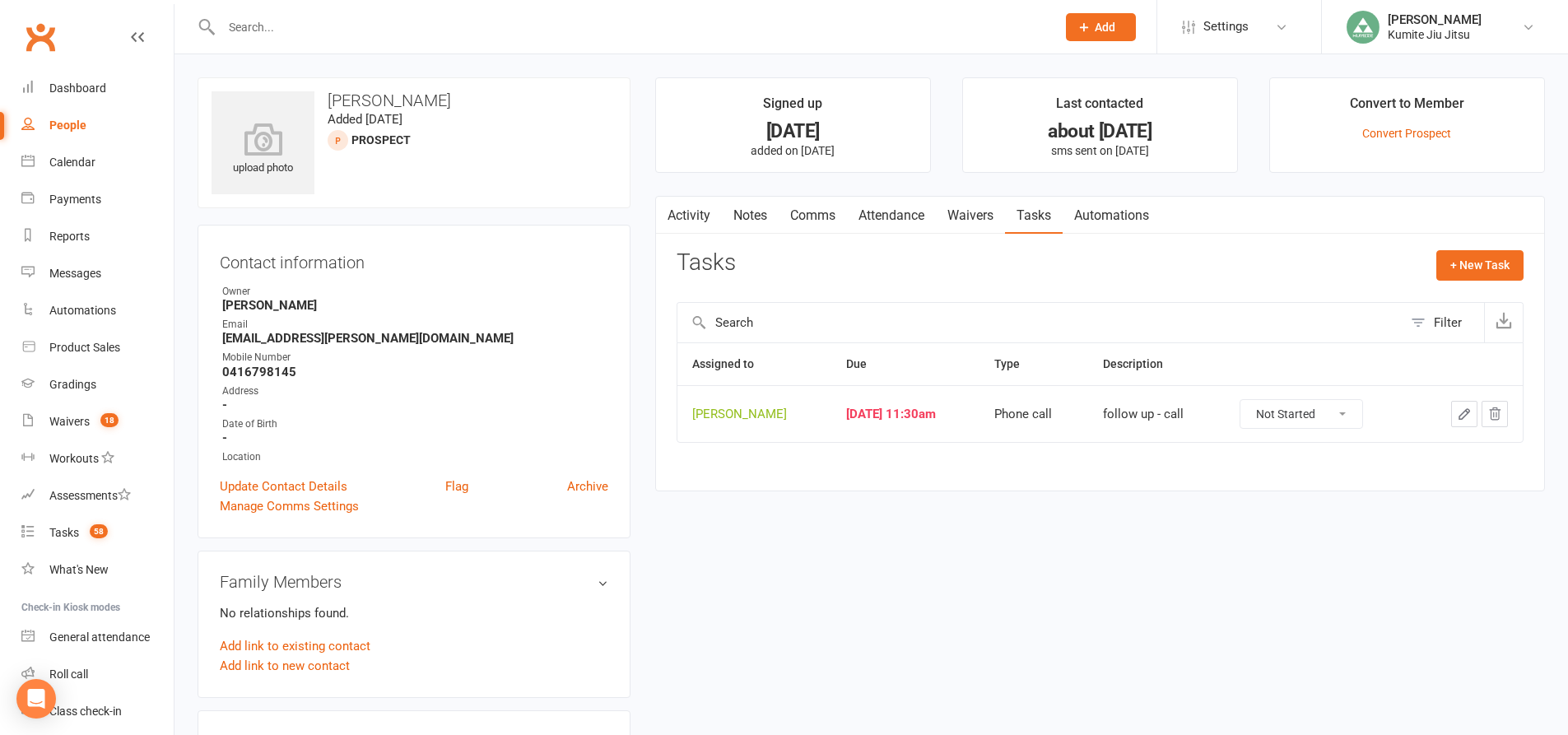
click at [1494, 411] on icon "button" at bounding box center [1494, 414] width 15 height 15
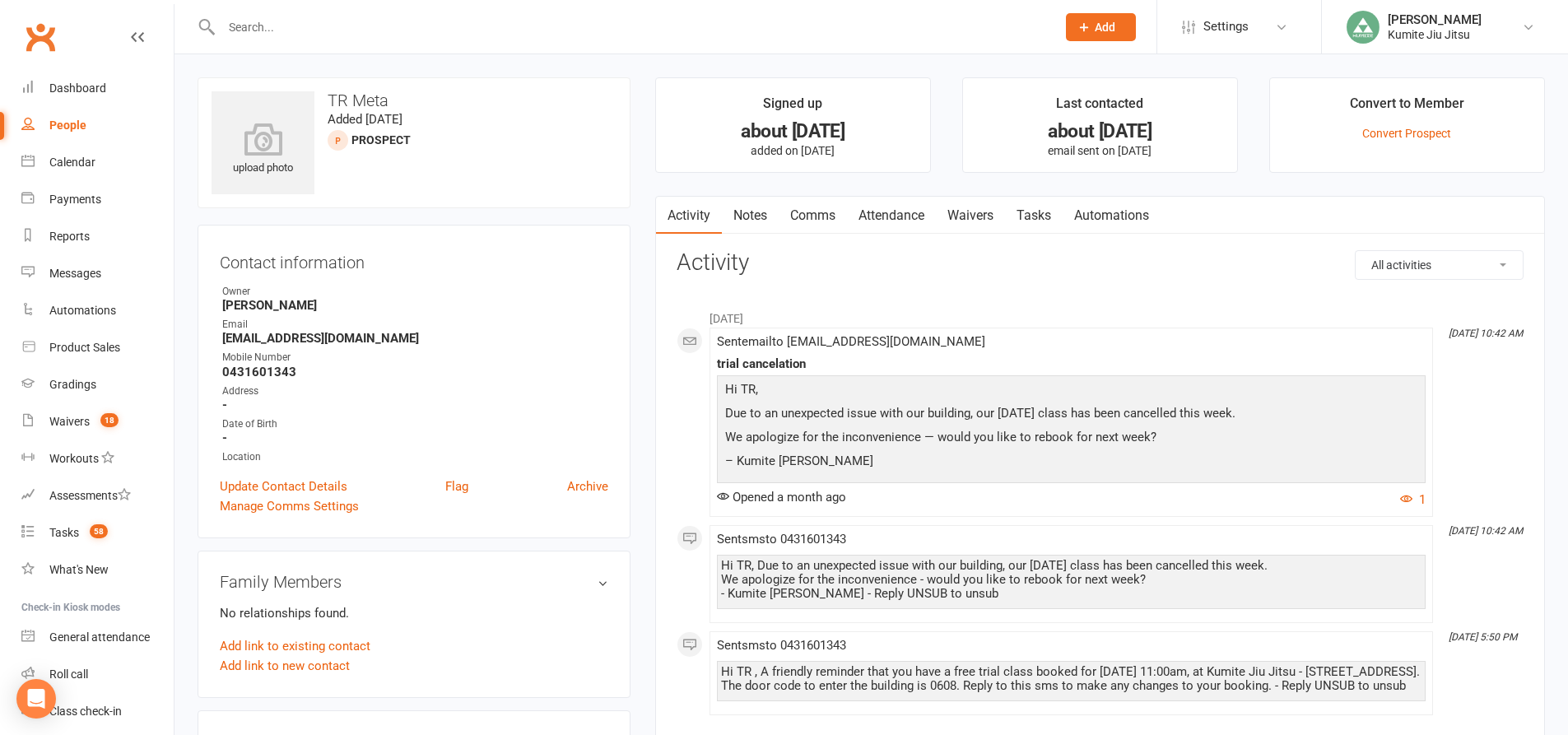
click at [760, 214] on link "Notes" at bounding box center [750, 215] width 57 height 38
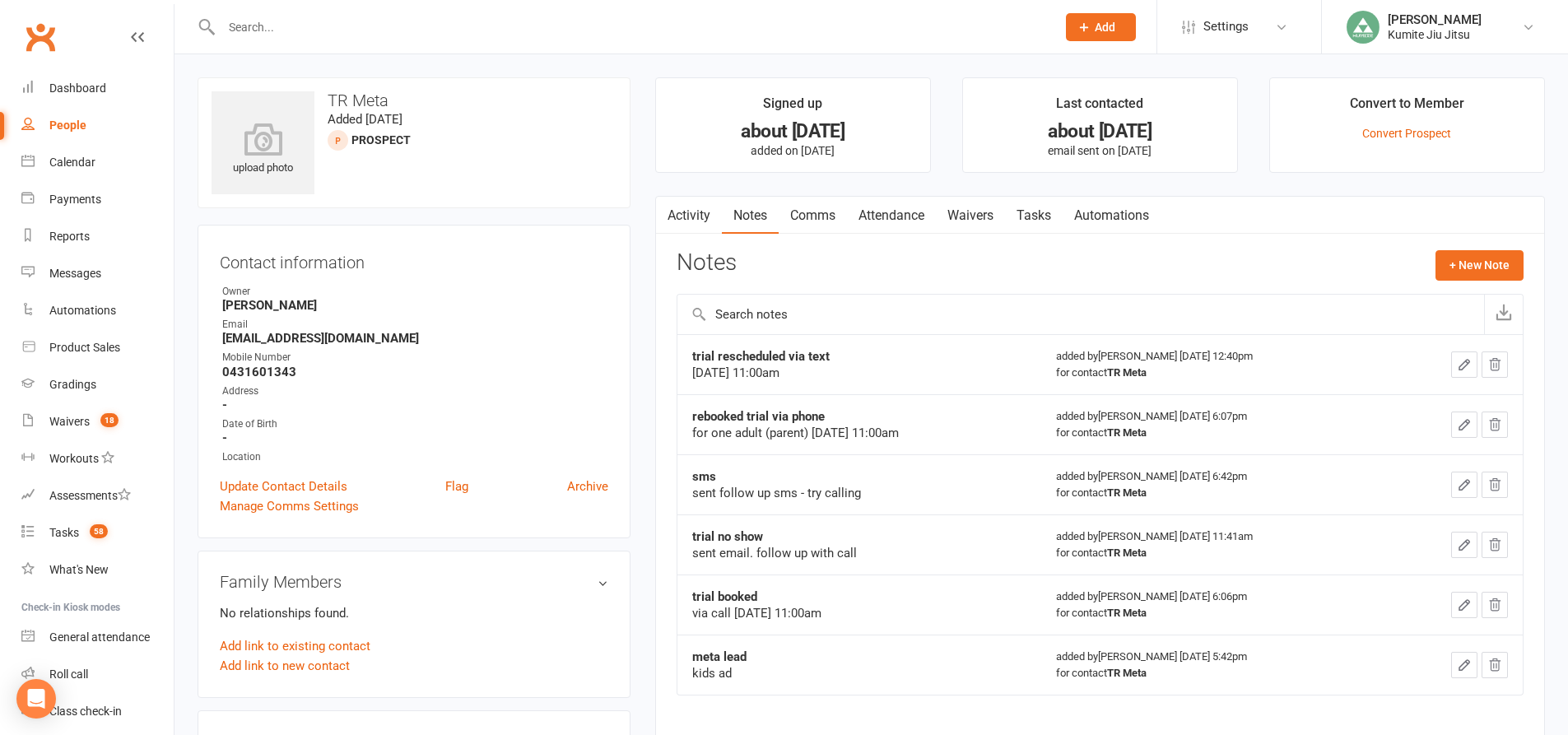
click at [1062, 220] on link "Tasks" at bounding box center [1034, 215] width 58 height 38
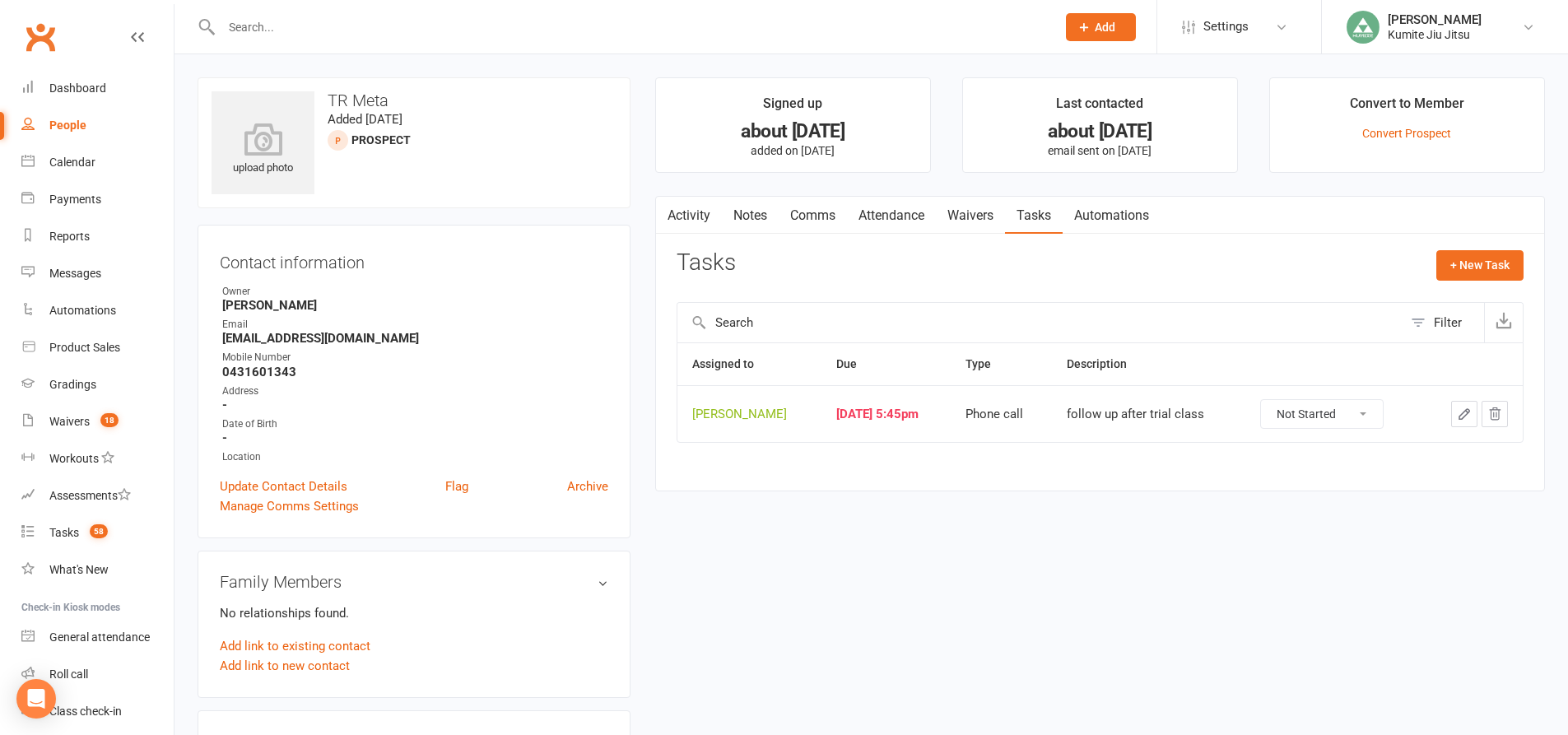
click at [749, 220] on link "Notes" at bounding box center [750, 215] width 57 height 38
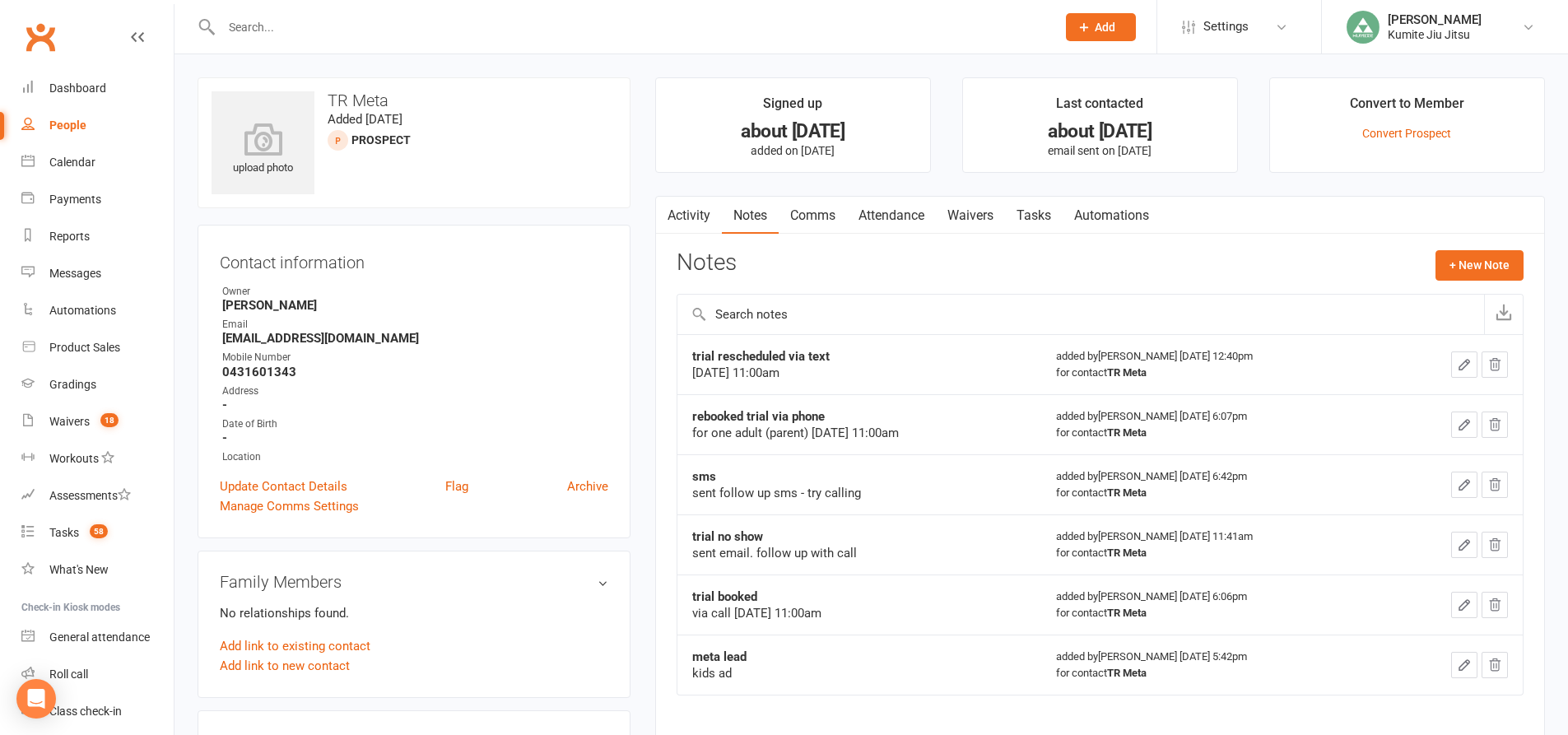
drag, startPoint x: 415, startPoint y: 337, endPoint x: 207, endPoint y: 346, distance: 208.2
click at [207, 346] on div "Contact information Owner [PERSON_NAME] Email [EMAIL_ADDRESS][DOMAIN_NAME] Mobi…" at bounding box center [414, 381] width 433 height 313
copy strong "[EMAIL_ADDRESS][DOMAIN_NAME]"
click at [1459, 266] on button "+ New Note" at bounding box center [1479, 265] width 88 height 30
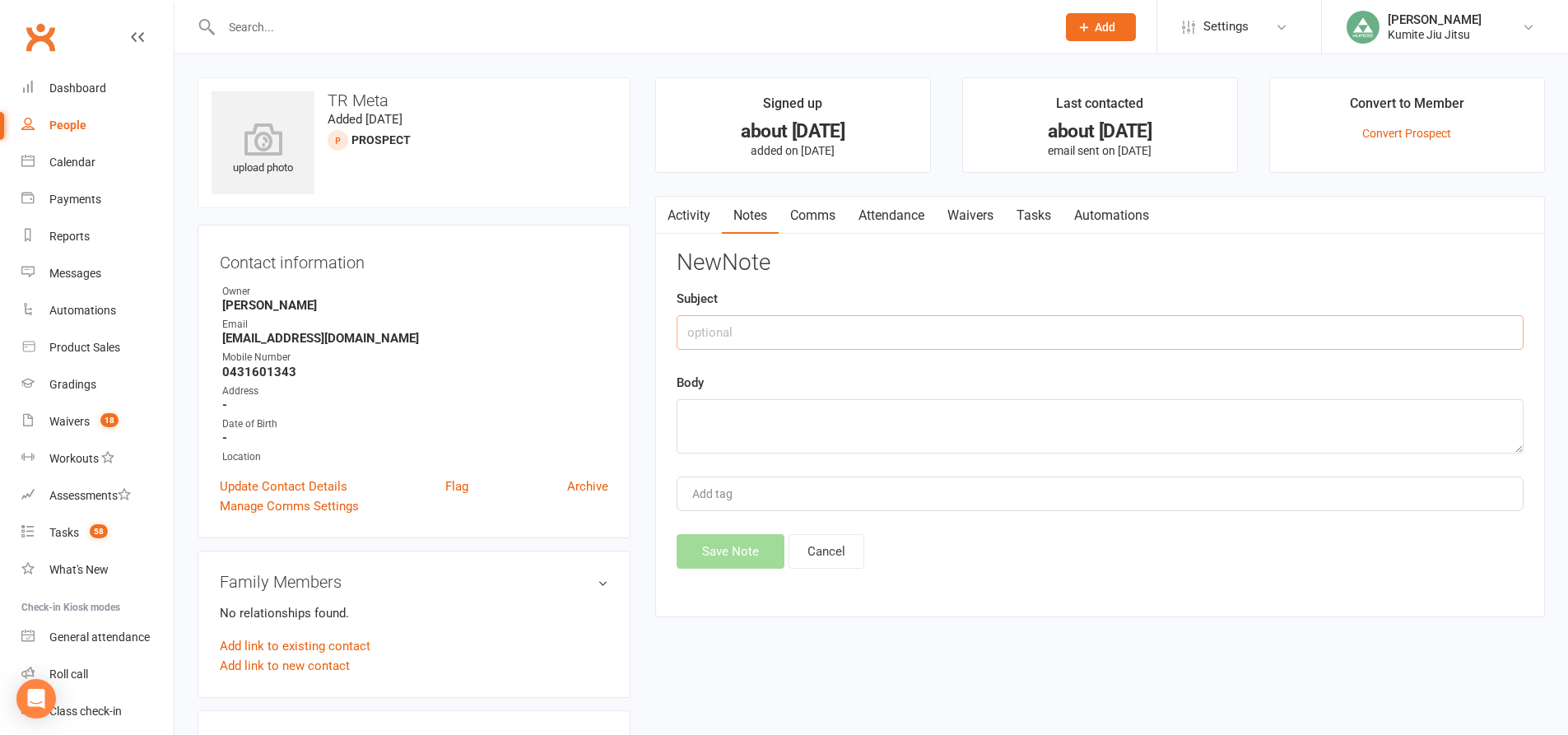
click at [836, 330] on input "text" at bounding box center [1100, 332] width 847 height 34
type input "sent email to rebook trial"
type textarea "follow up"
drag, startPoint x: 713, startPoint y: 553, endPoint x: 723, endPoint y: 549, distance: 10.8
click at [713, 552] on button "Save Note" at bounding box center [730, 551] width 108 height 34
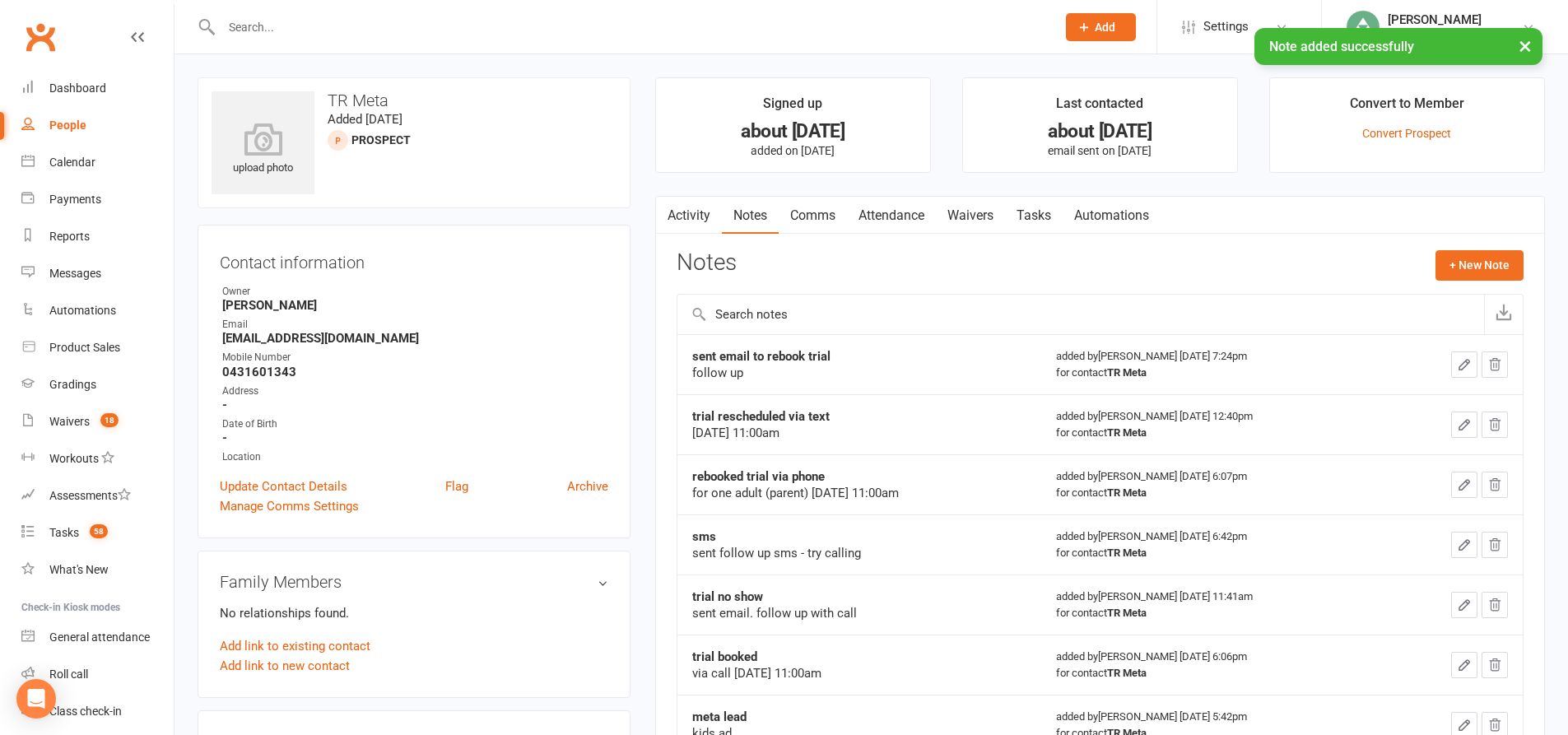
click at [1041, 213] on link "Tasks" at bounding box center [1034, 215] width 58 height 38
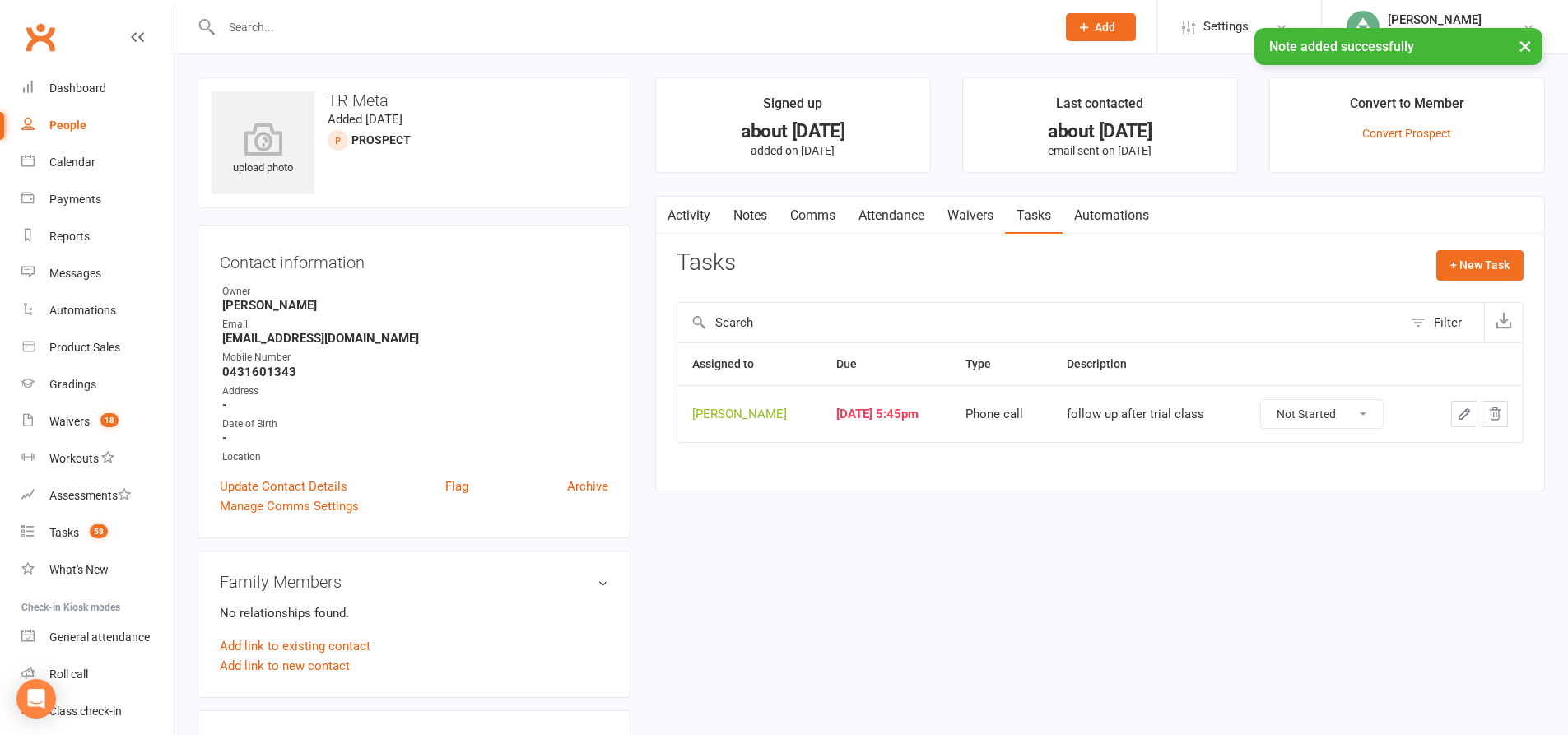
click at [1466, 414] on icon "button" at bounding box center [1464, 414] width 15 height 15
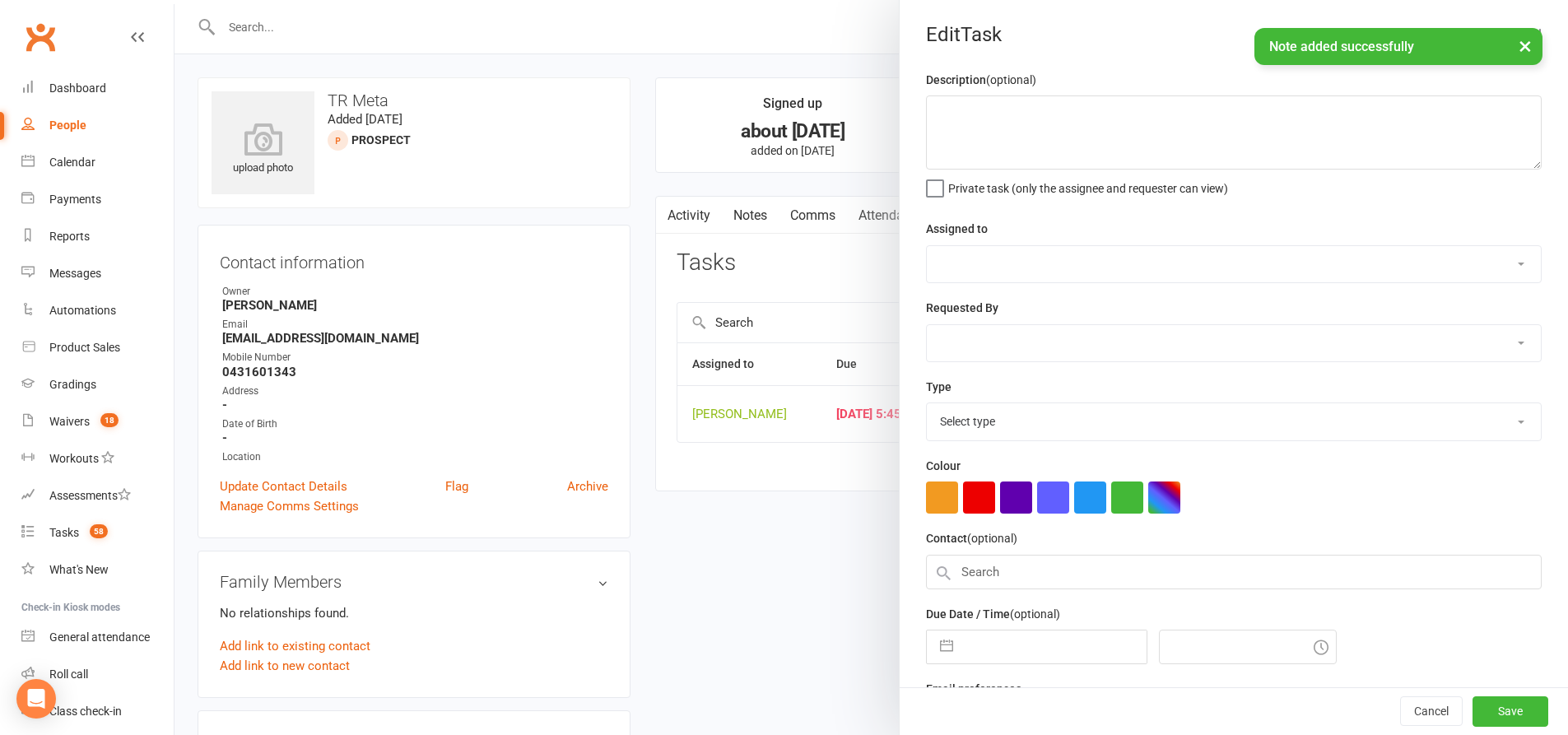
type textarea "follow up after trial class"
select select "49706"
type input "[DATE]"
type input "5:45pm"
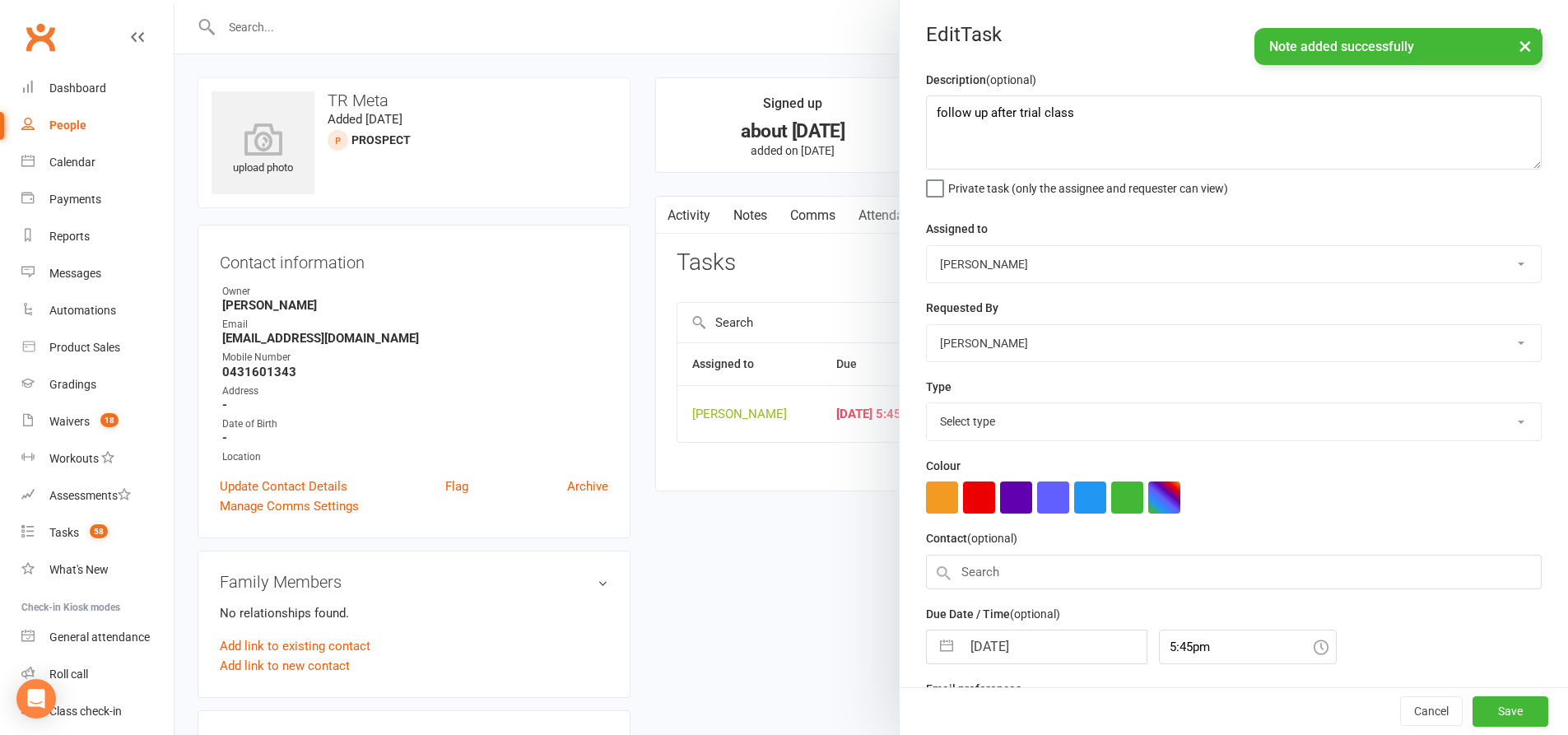
select select "28624"
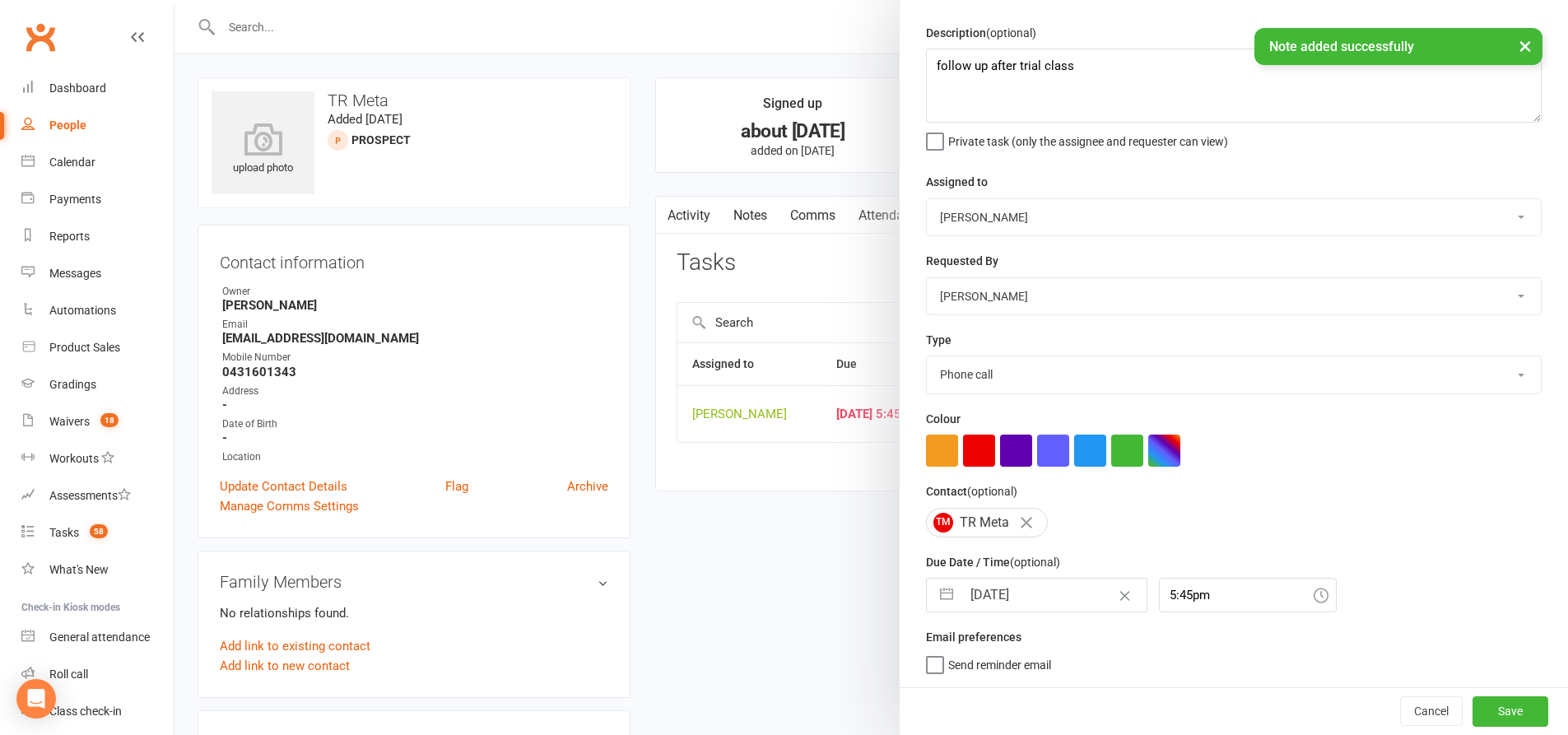
click at [943, 592] on button "button" at bounding box center [946, 594] width 30 height 32
select select "7"
select select "2025"
select select "8"
select select "2025"
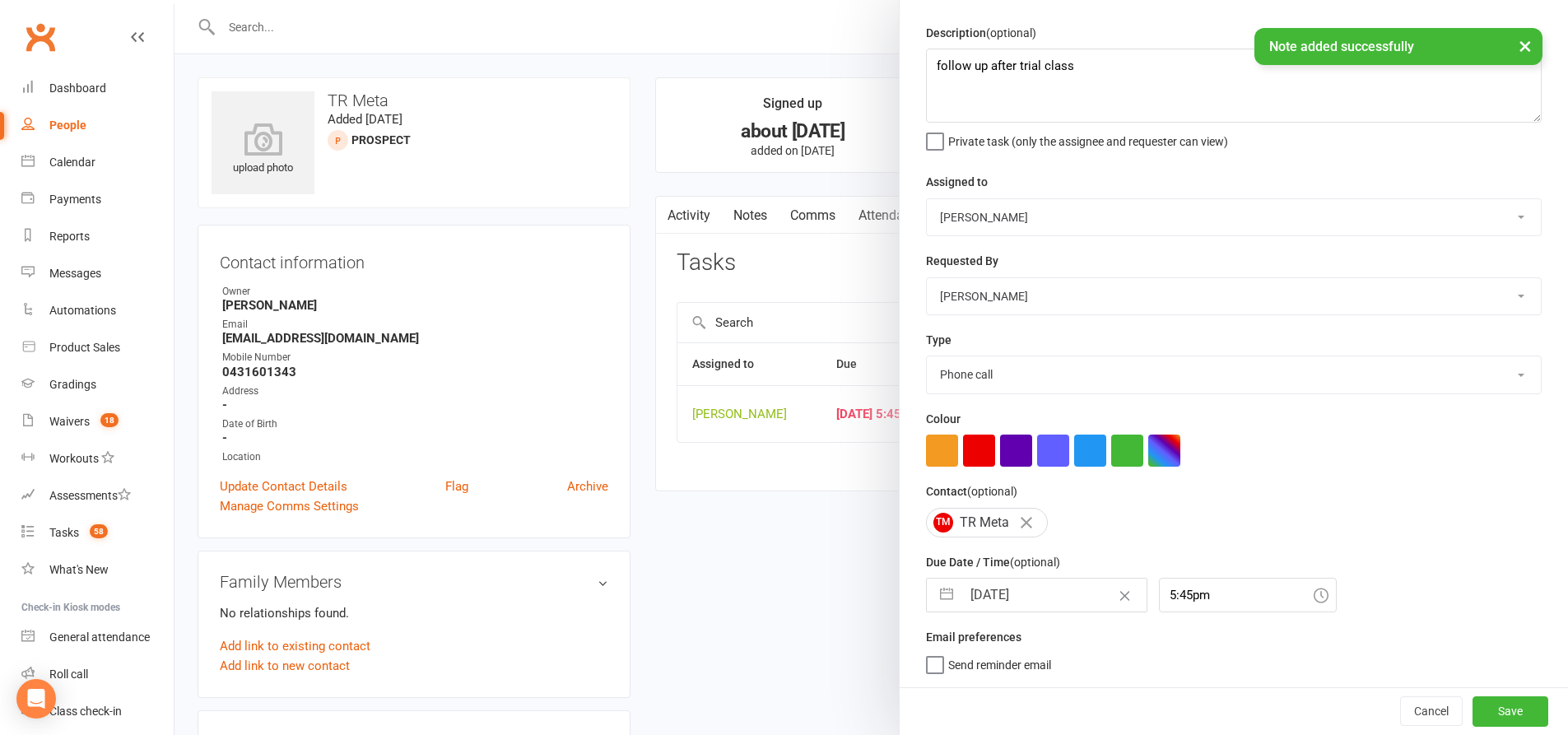
select select "9"
select select "2025"
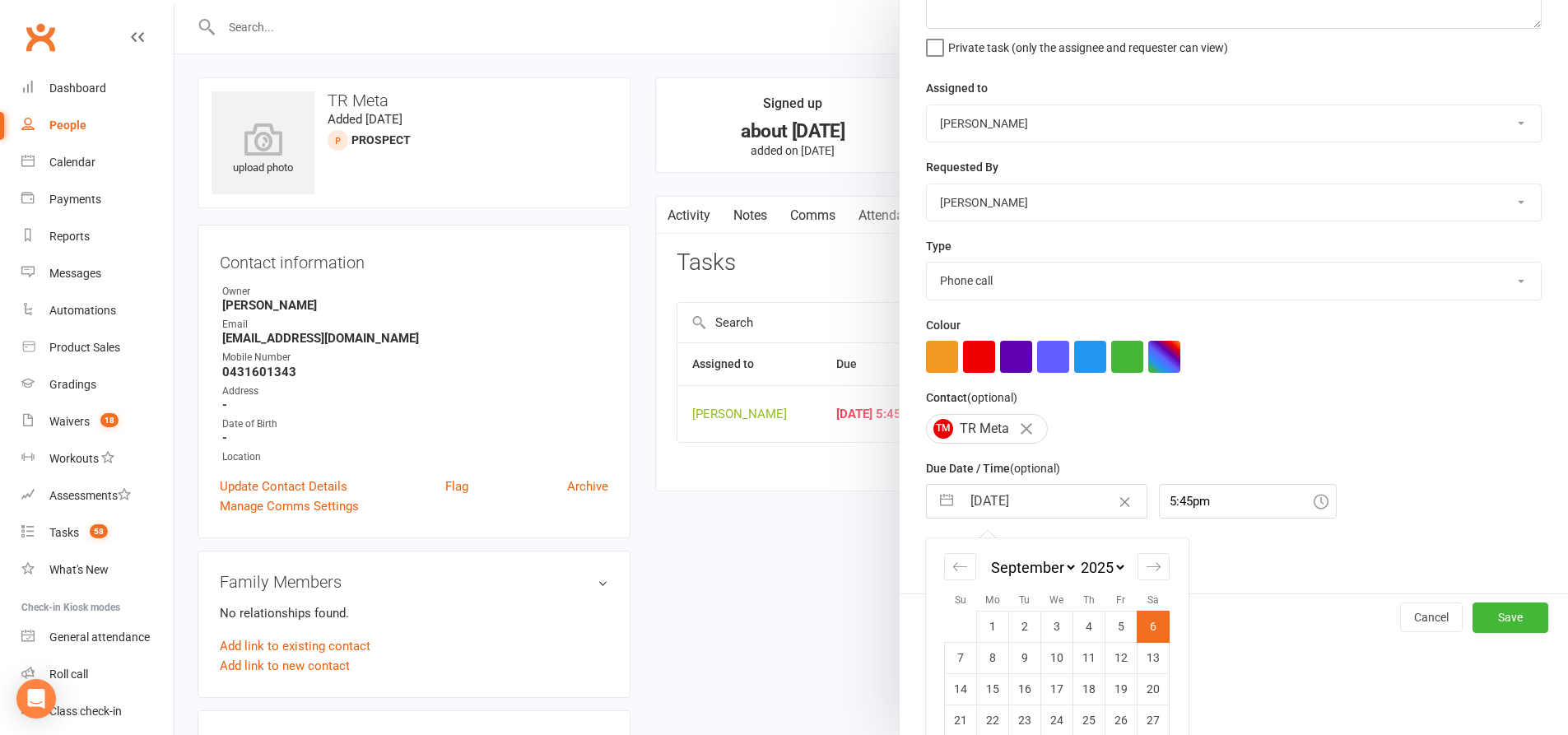
scroll to position [198, 0]
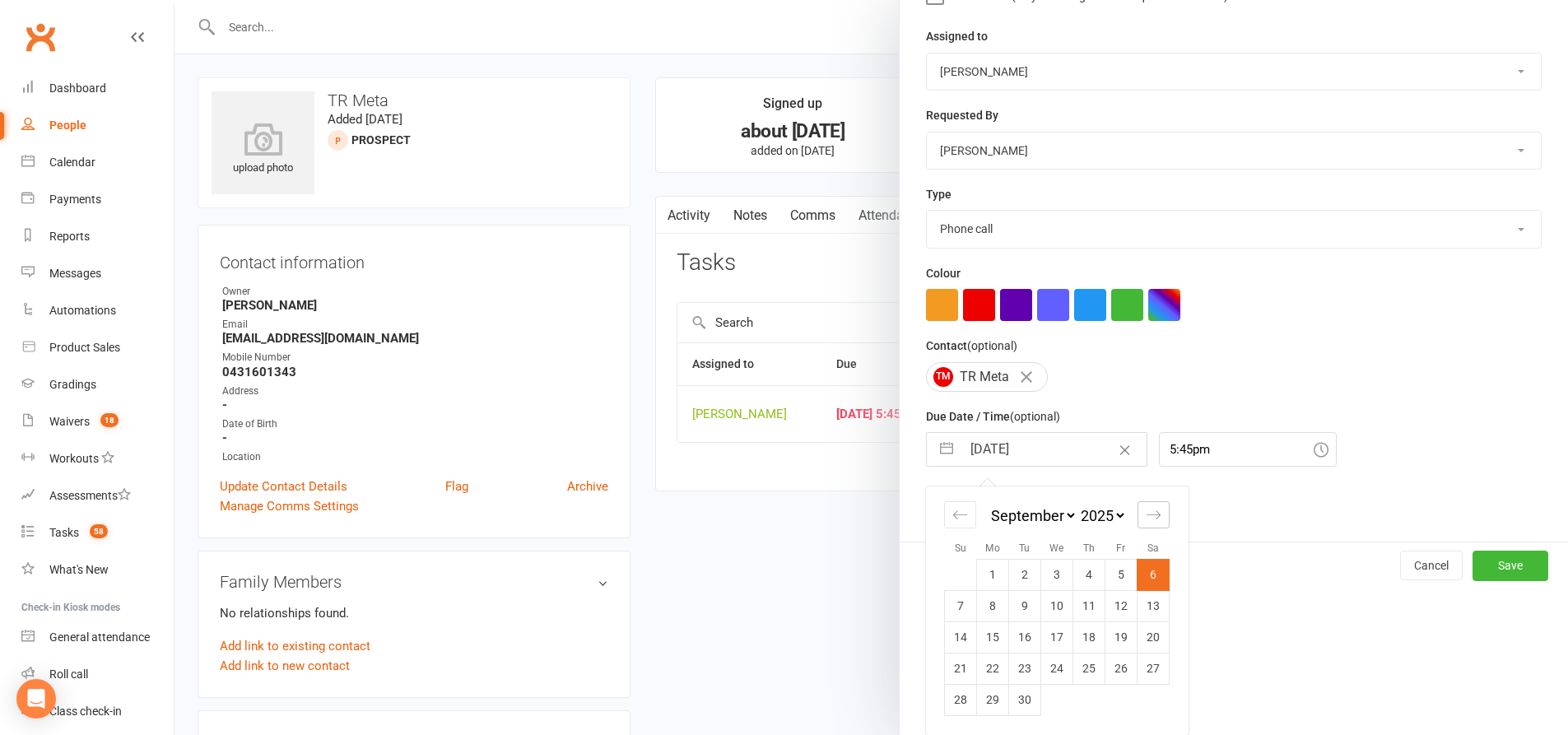
click at [1152, 506] on div "Move forward to switch to the next month." at bounding box center [1154, 515] width 32 height 27
select select "10"
select select "2025"
click at [1075, 636] on td "16" at bounding box center [1089, 638] width 32 height 32
type input "16 Oct 2025"
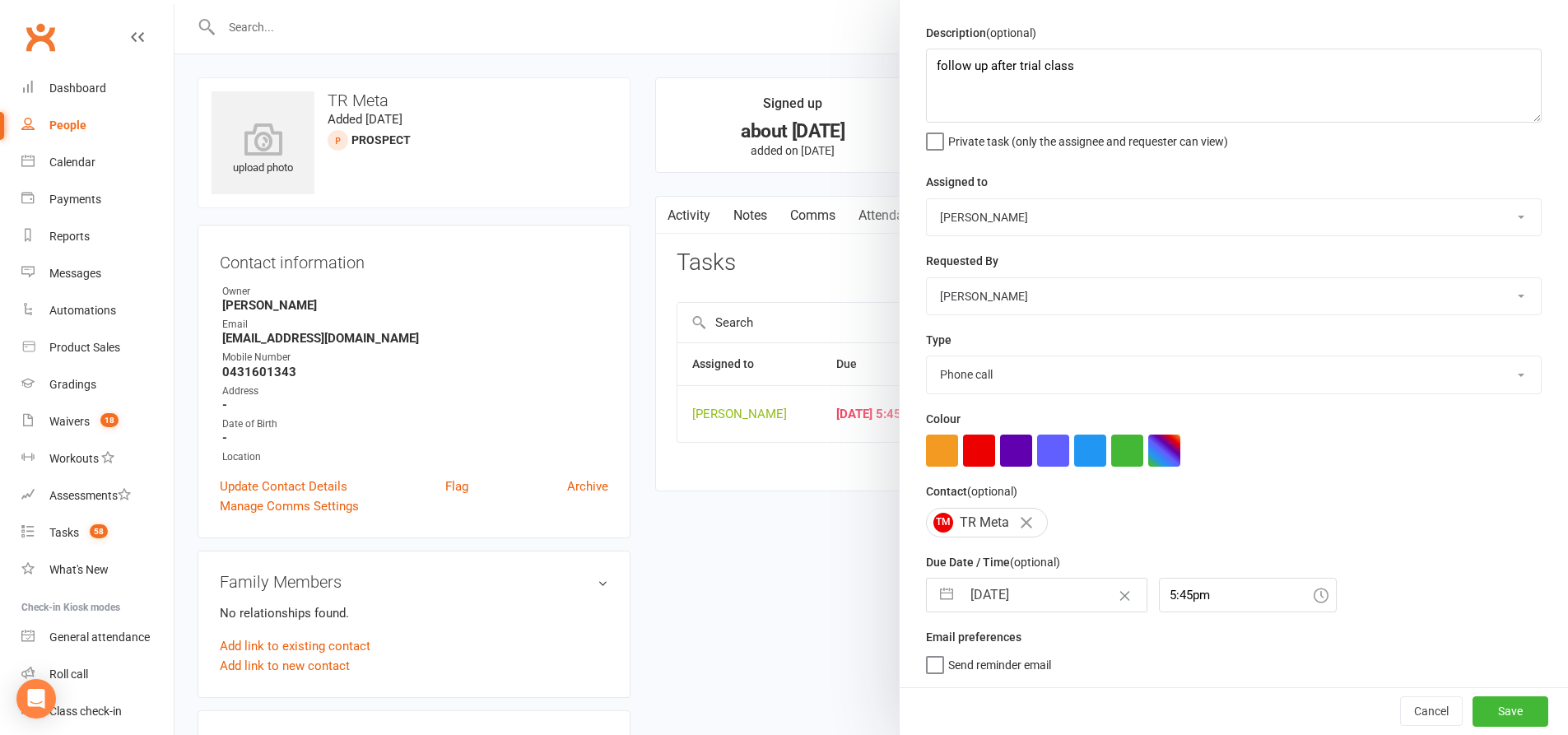
scroll to position [54, 0]
click at [948, 594] on button "button" at bounding box center [946, 594] width 30 height 32
select select "8"
select select "2025"
select select "9"
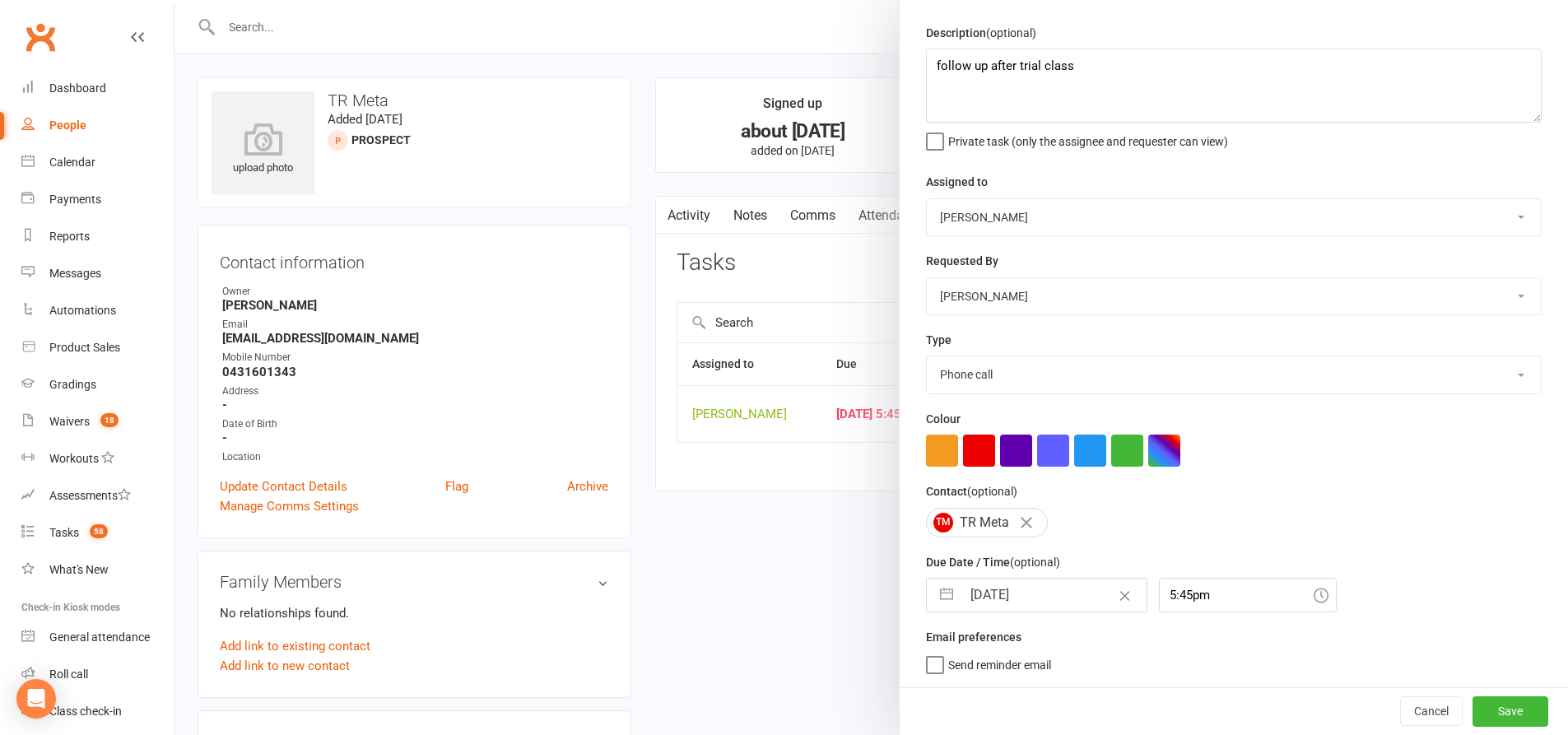
select select "2025"
select select "10"
select select "2025"
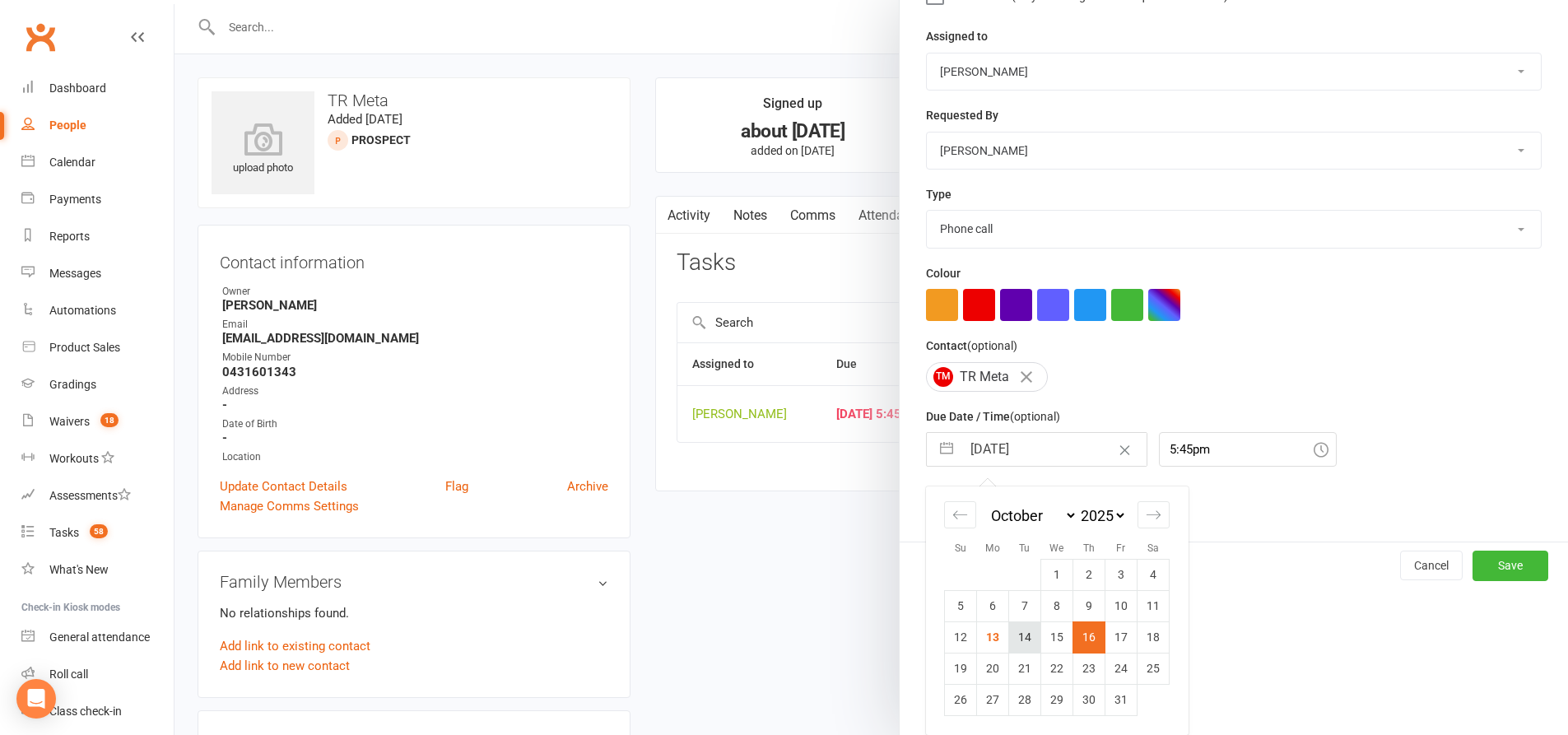
click at [1018, 639] on td "14" at bounding box center [1025, 638] width 32 height 32
type input "14 Oct 2025"
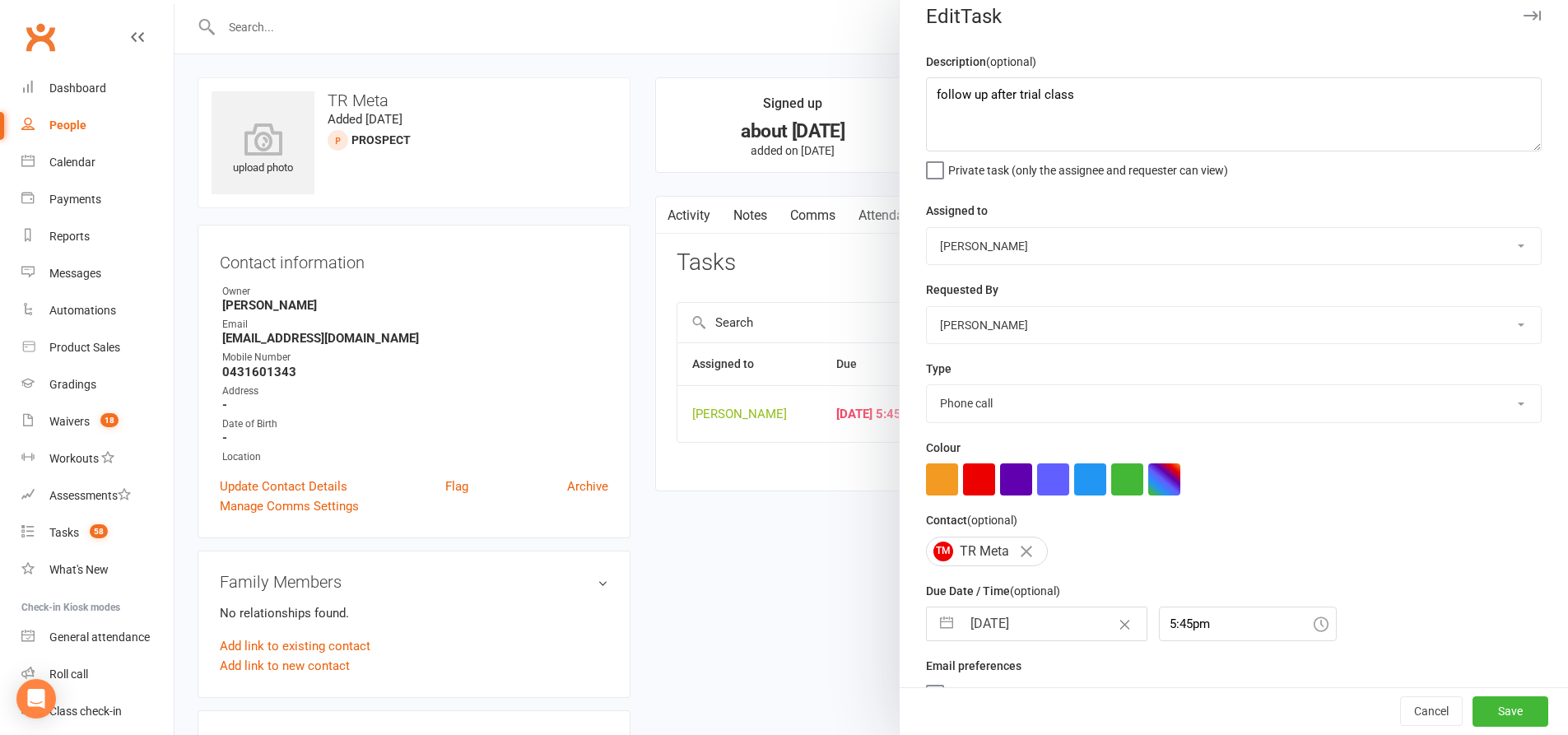
scroll to position [0, 0]
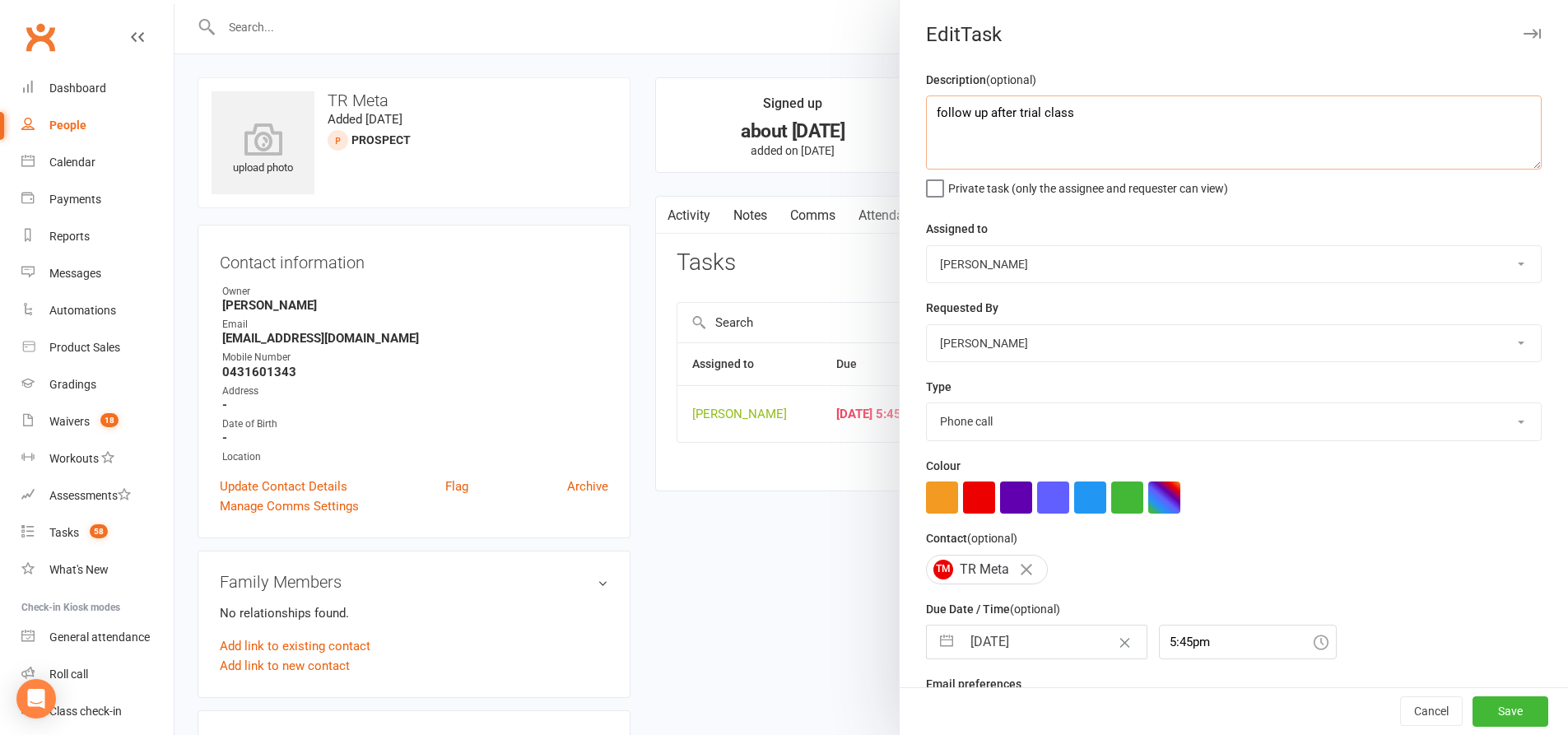
drag, startPoint x: 1078, startPoint y: 113, endPoint x: 1000, endPoint y: 120, distance: 78.3
click at [989, 120] on textarea "follow up after trial class" at bounding box center [1234, 133] width 615 height 74
type textarea "follow up to rebook trial class"
drag, startPoint x: 929, startPoint y: 501, endPoint x: 947, endPoint y: 434, distance: 69.4
click at [932, 496] on button "button" at bounding box center [942, 497] width 32 height 32
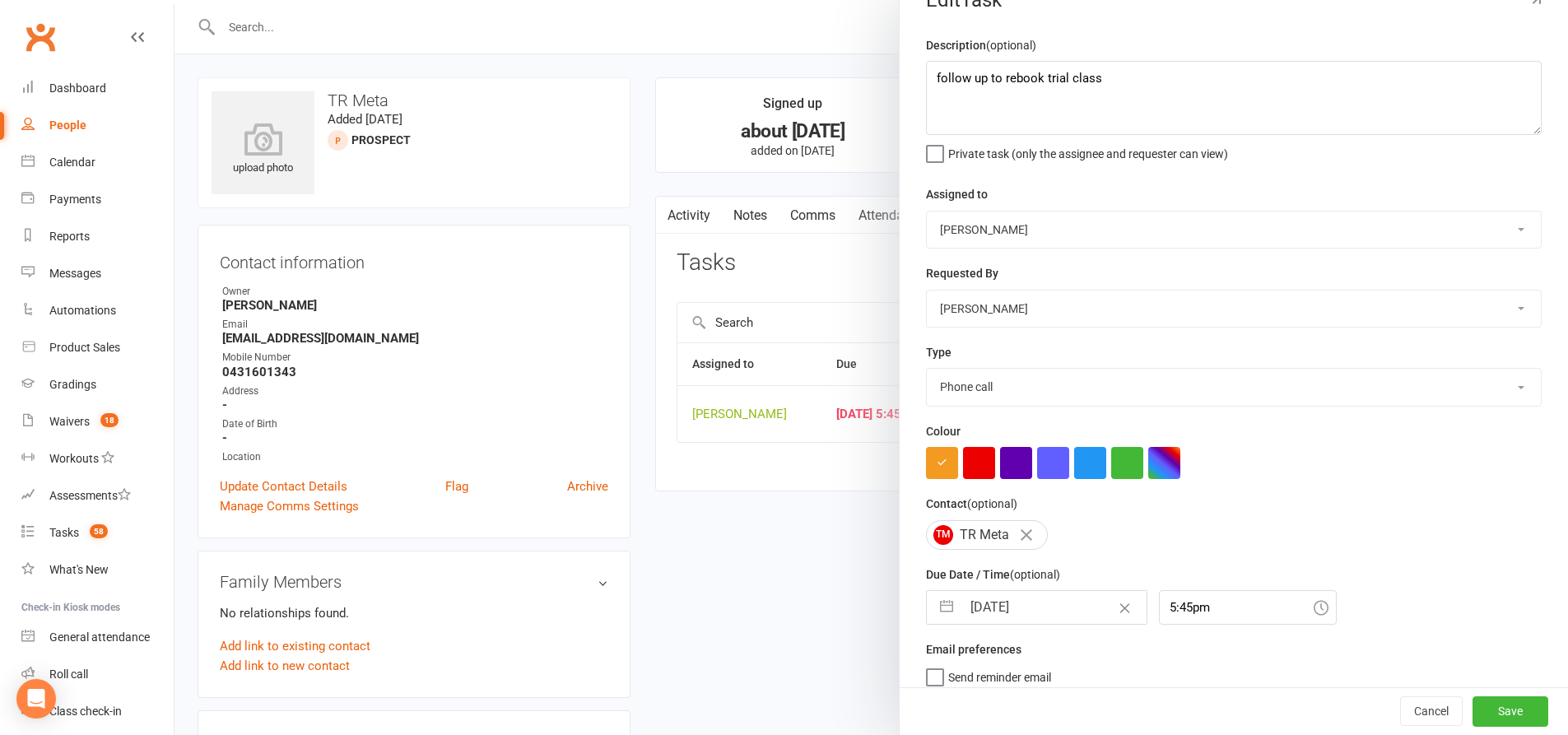
scroll to position [54, 0]
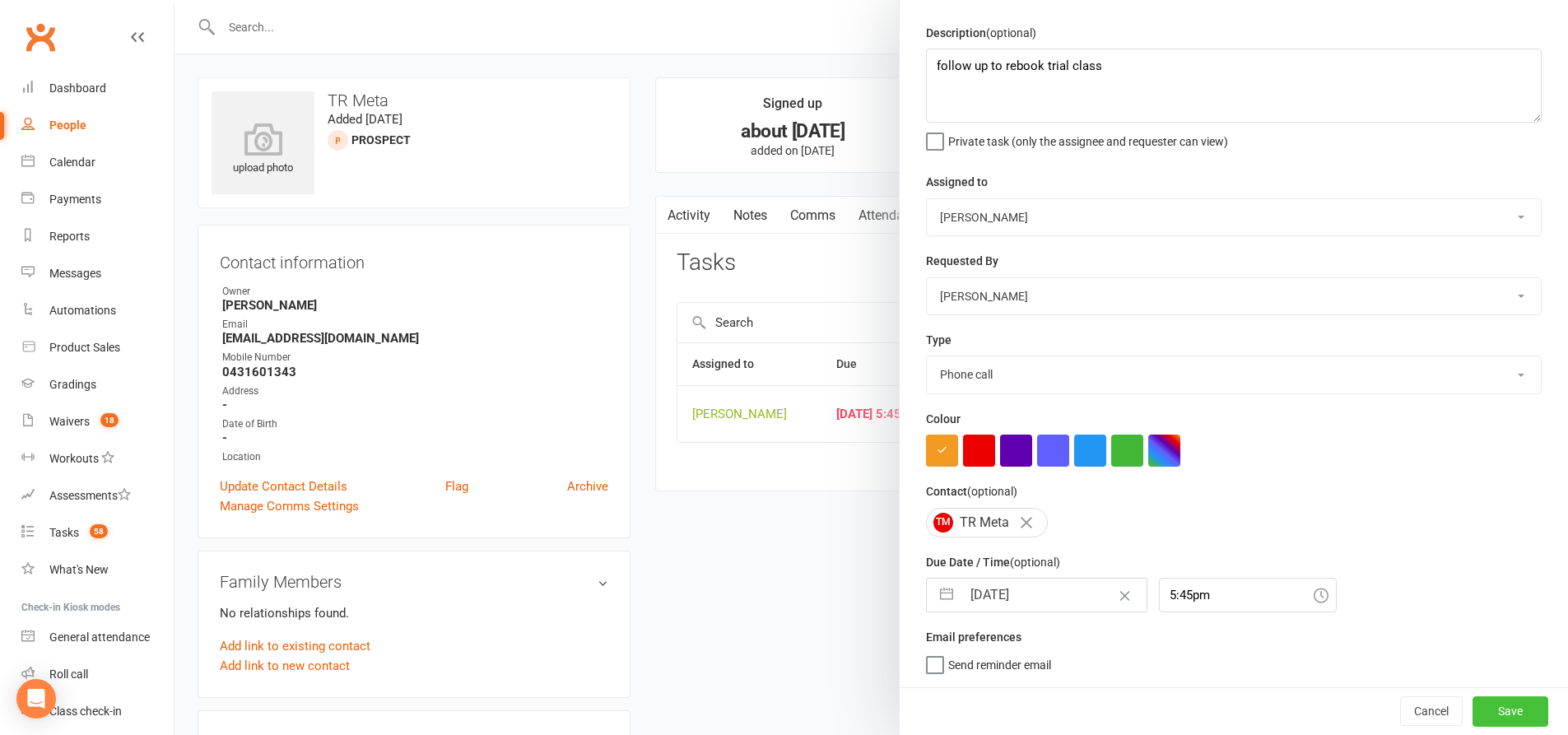
click at [1474, 706] on button "Save" at bounding box center [1510, 711] width 76 height 30
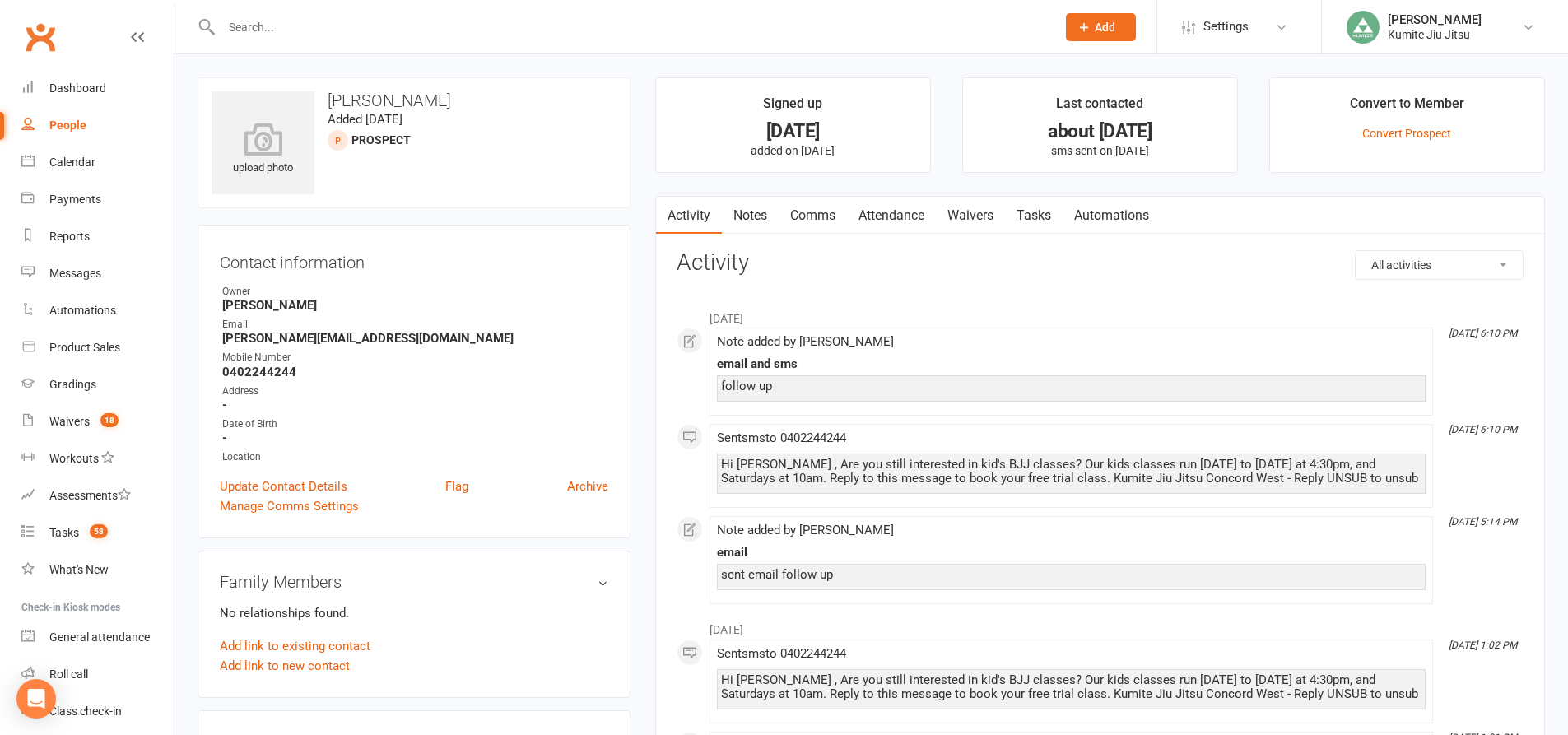
click at [755, 215] on link "Notes" at bounding box center [750, 215] width 57 height 38
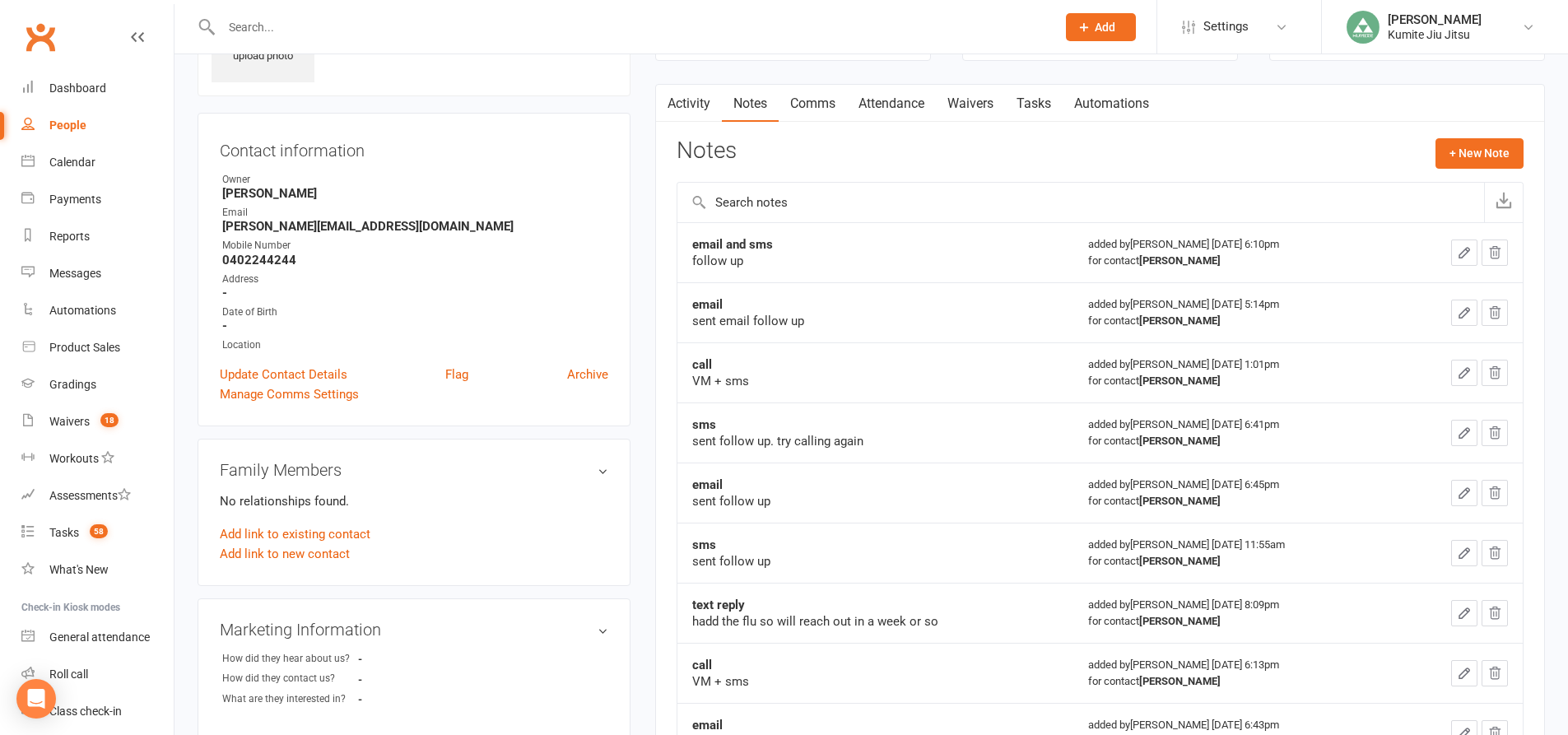
scroll to position [83, 0]
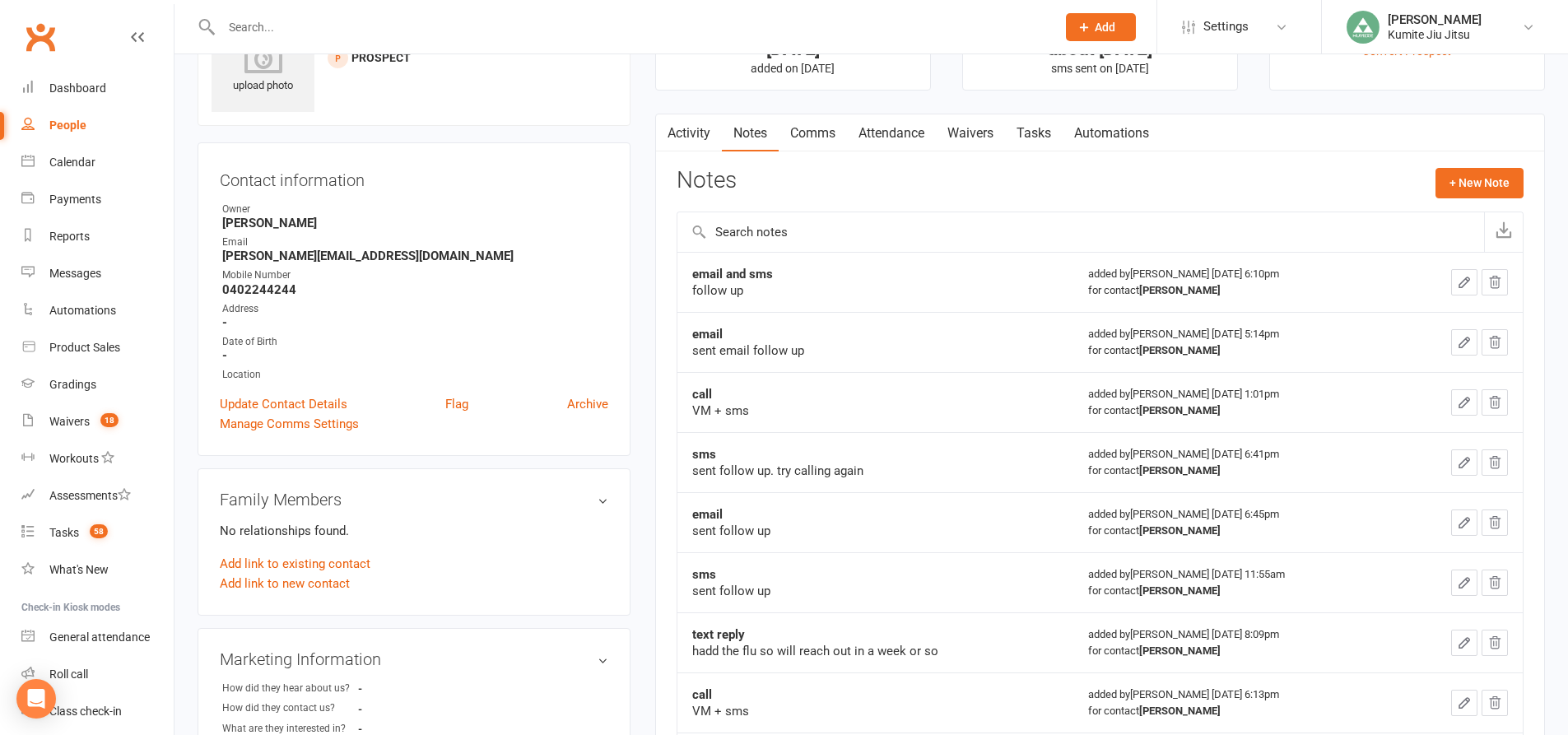
click at [1036, 130] on link "Tasks" at bounding box center [1034, 133] width 58 height 38
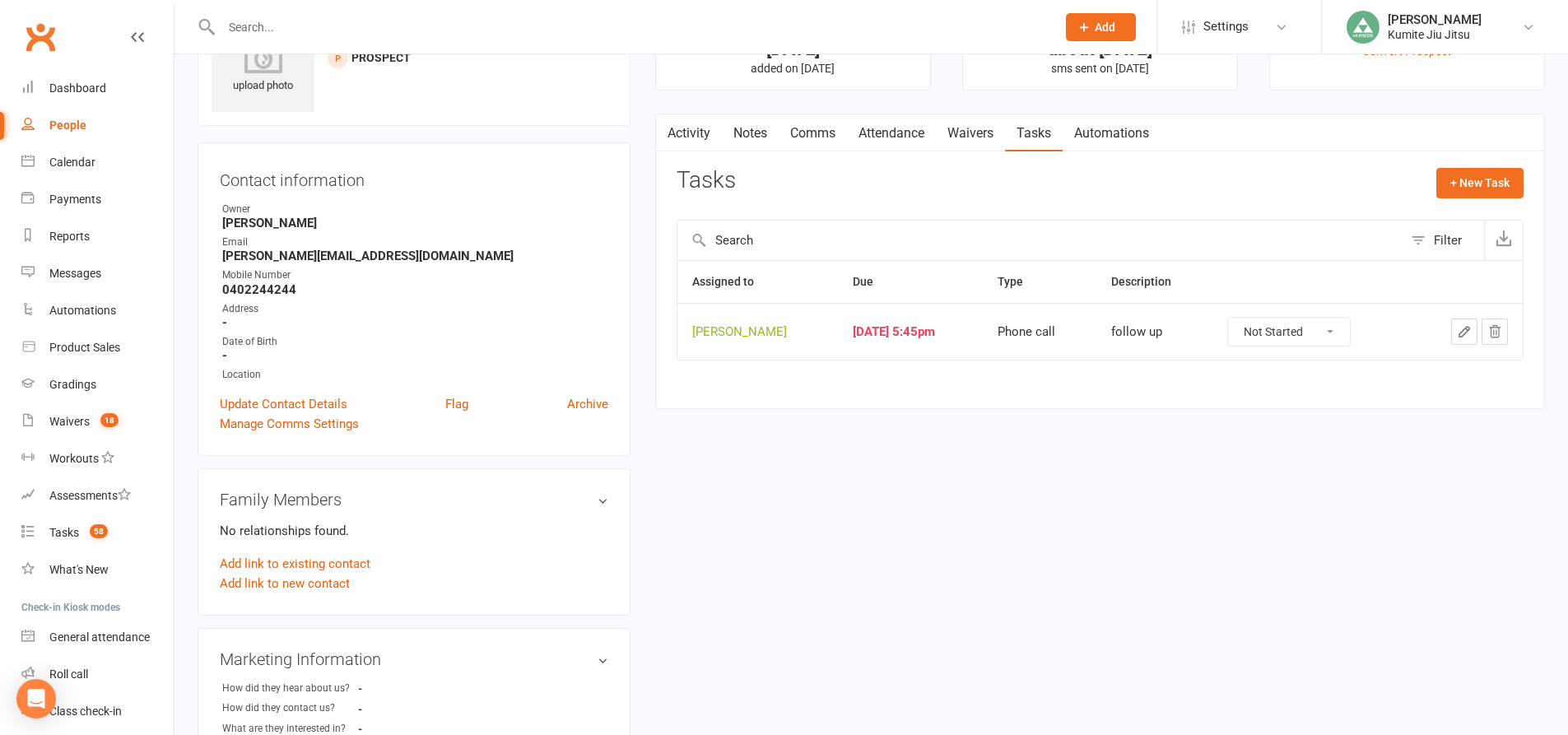
click at [1489, 328] on icon "button" at bounding box center [1494, 331] width 15 height 15
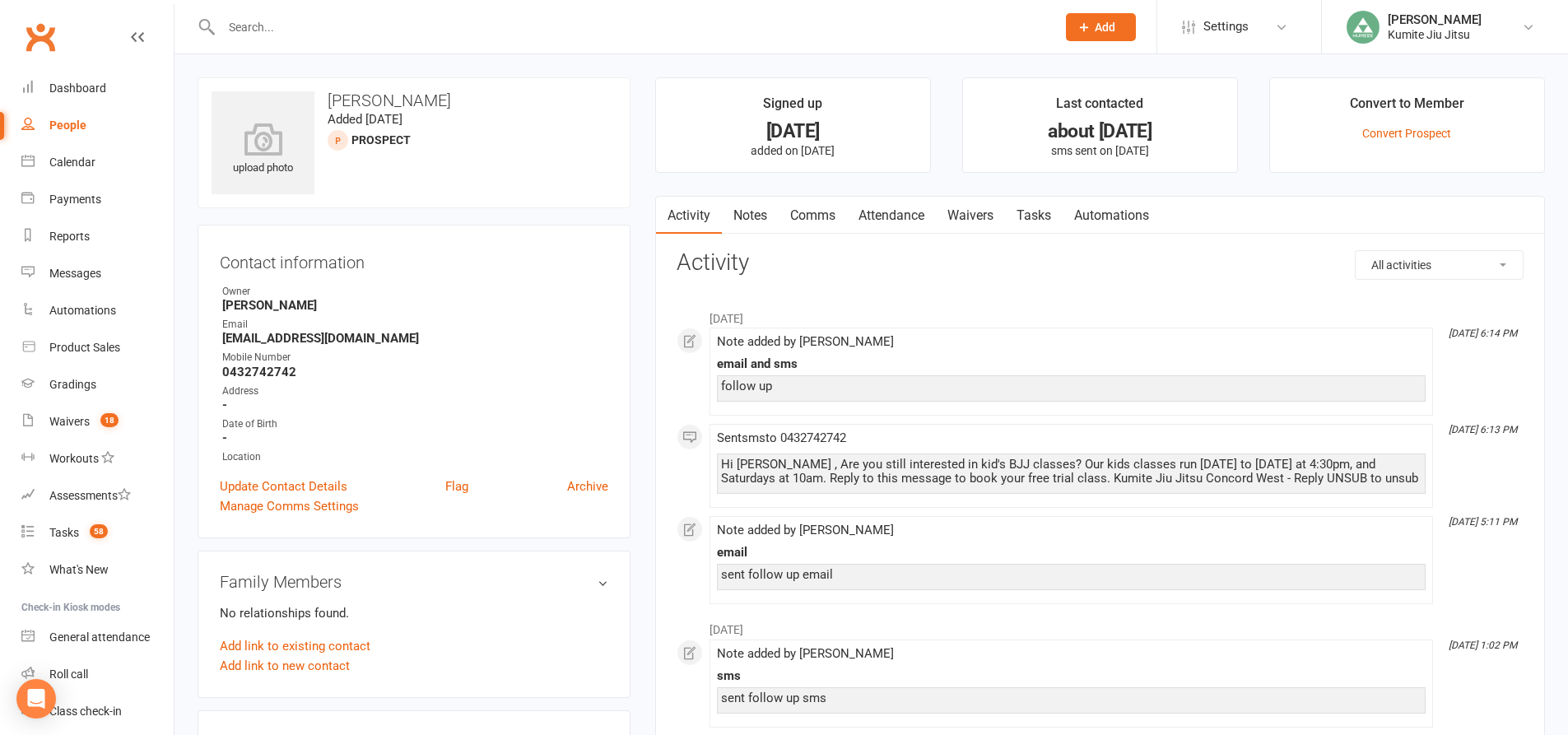
click at [761, 223] on link "Notes" at bounding box center [750, 215] width 57 height 38
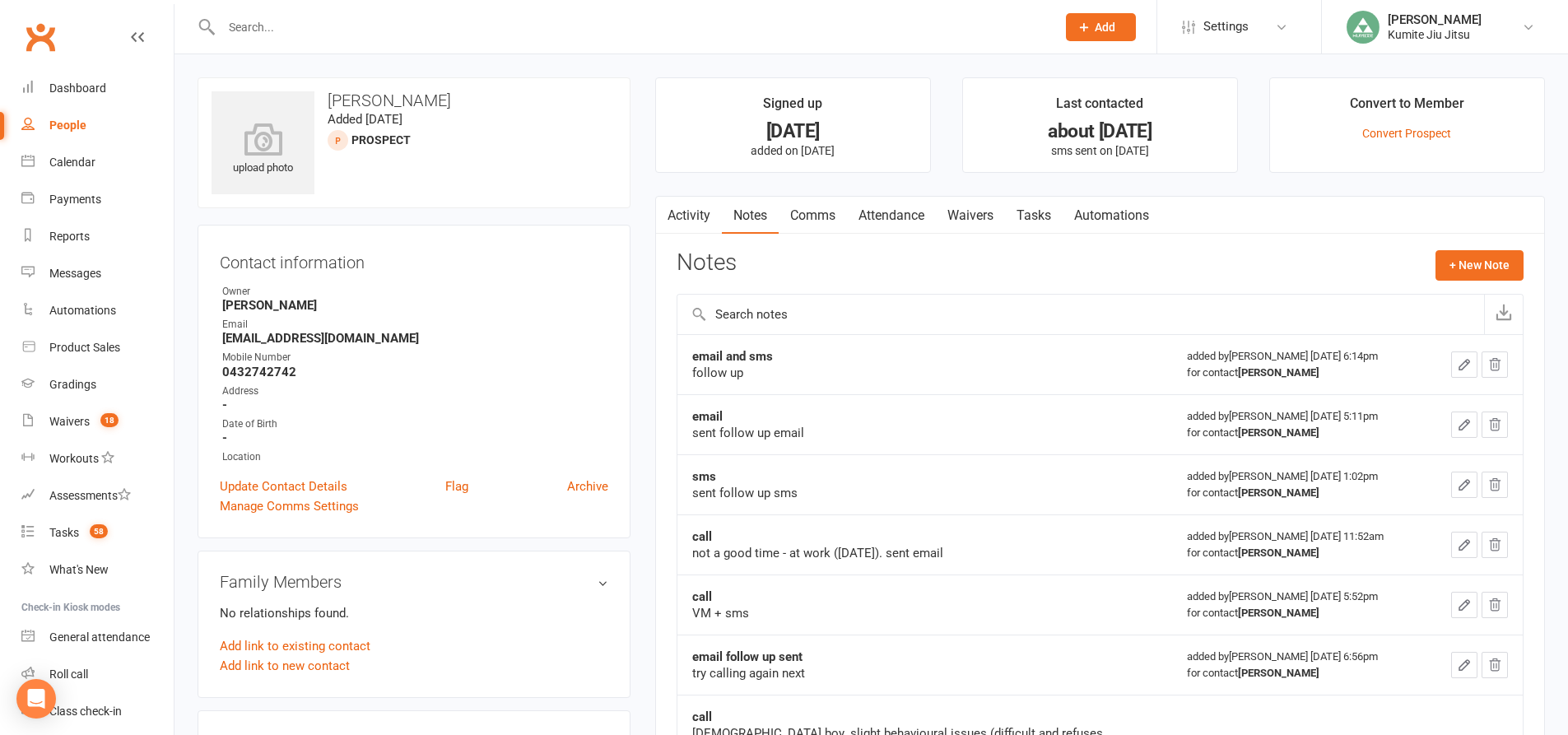
click at [1046, 212] on link "Tasks" at bounding box center [1034, 215] width 58 height 38
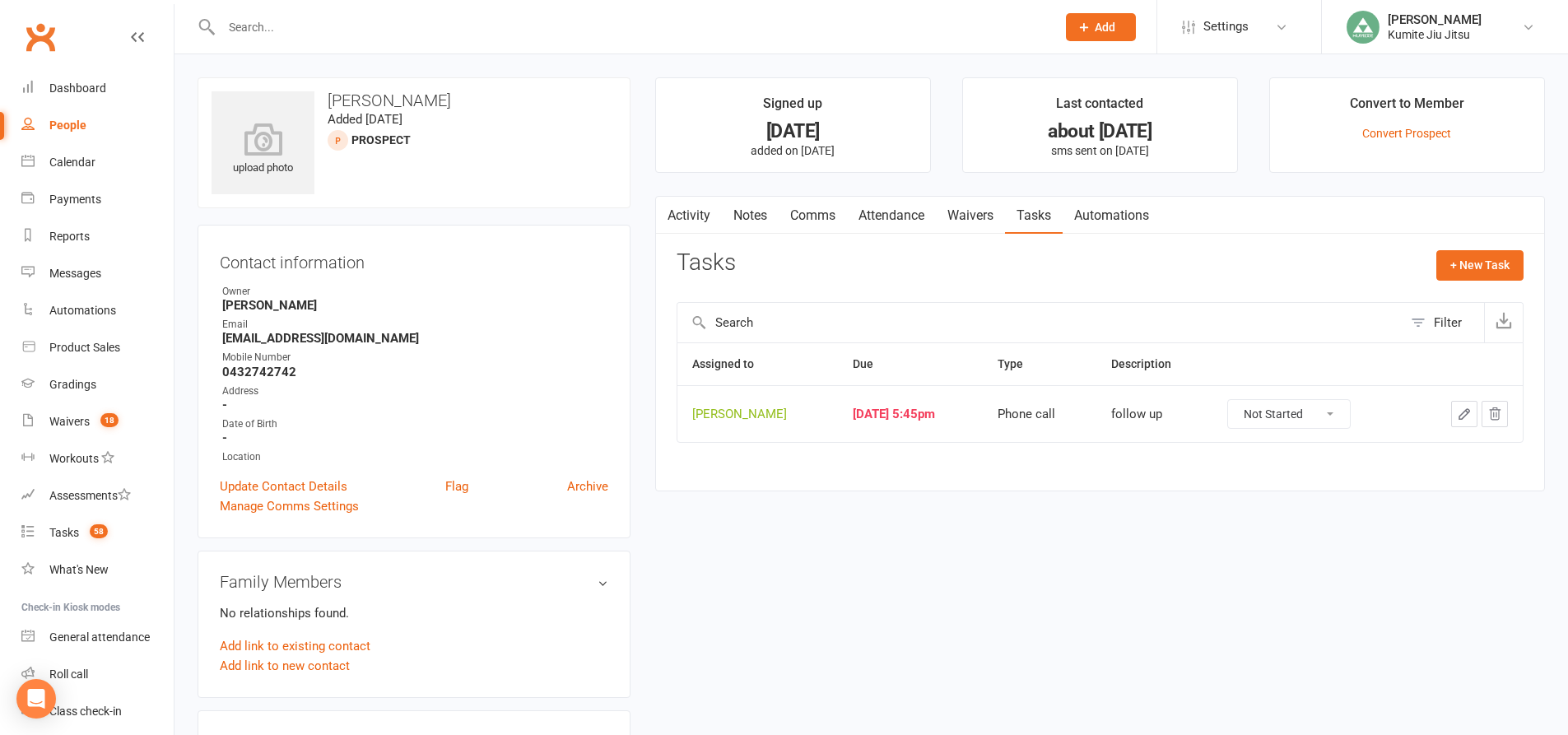
click at [1485, 412] on button "button" at bounding box center [1494, 414] width 26 height 26
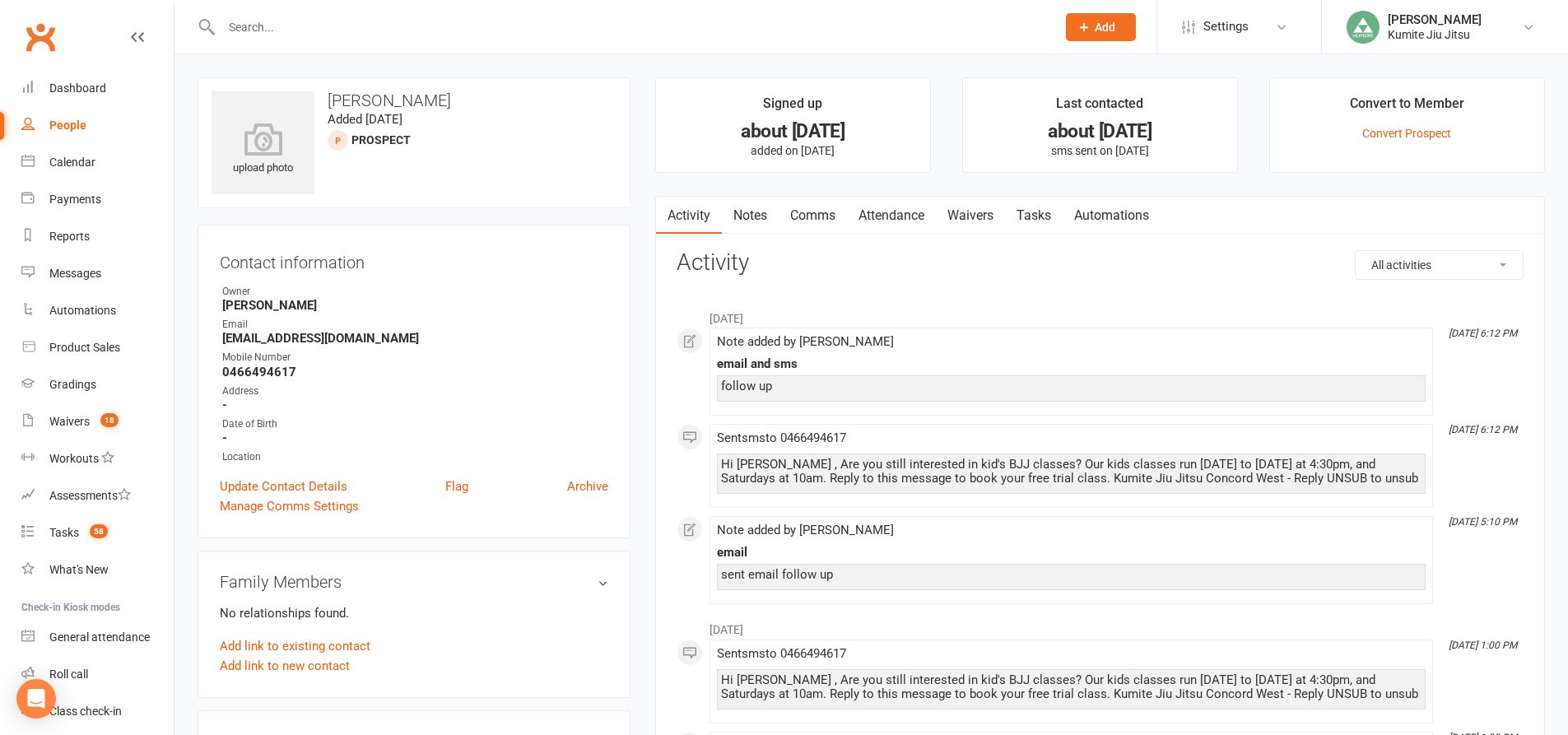
click at [757, 214] on link "Notes" at bounding box center [750, 215] width 57 height 38
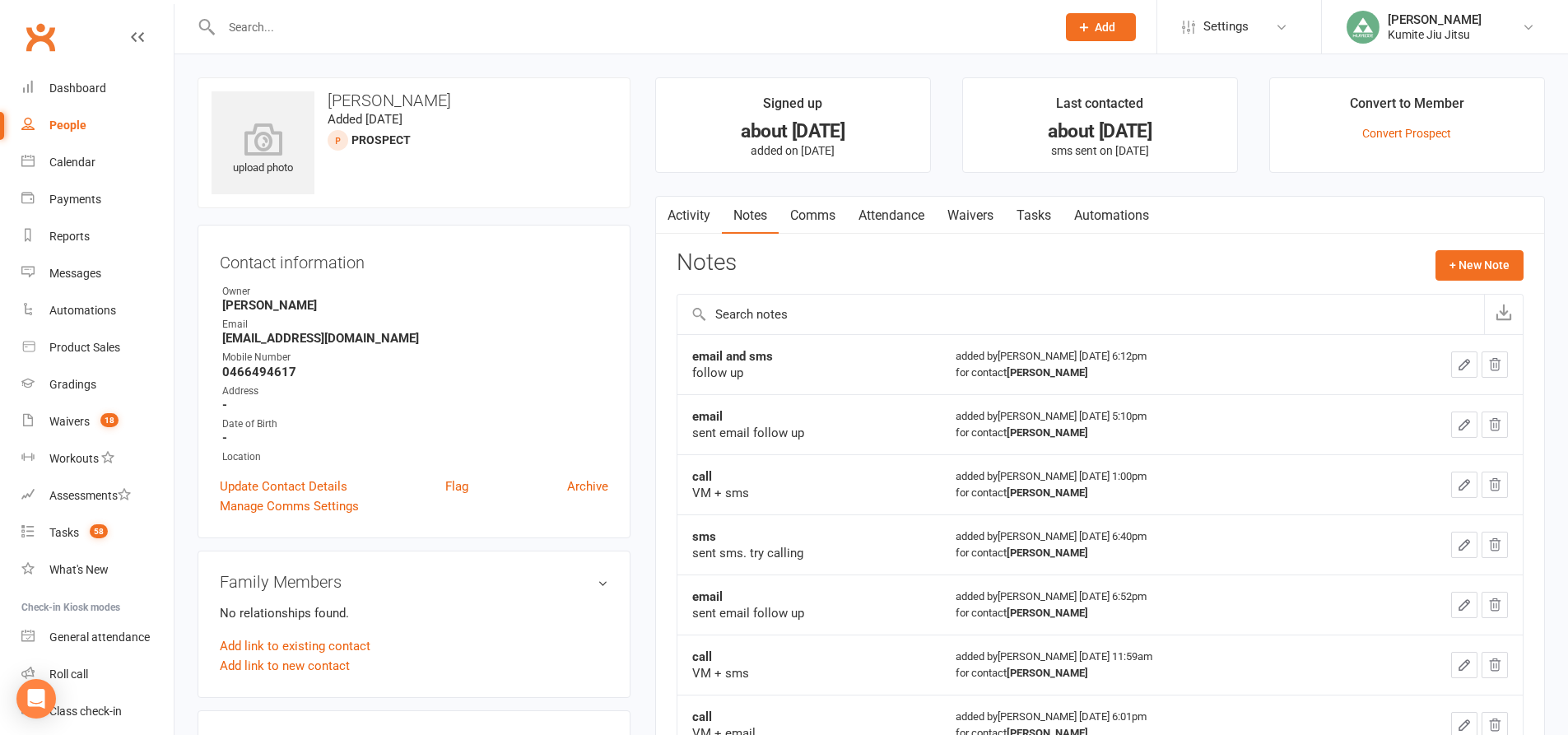
click at [1046, 218] on link "Tasks" at bounding box center [1034, 215] width 58 height 38
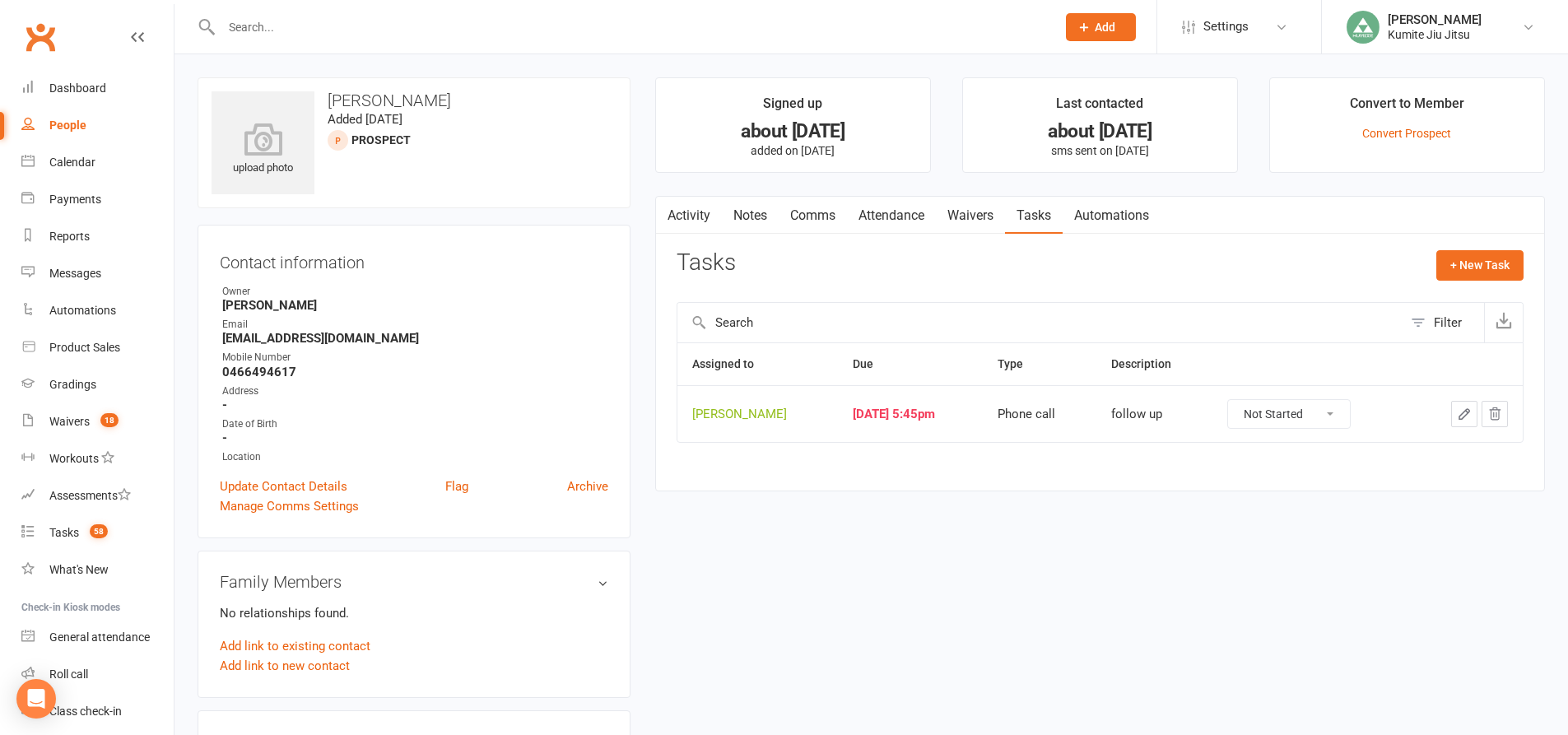
click at [1500, 414] on icon "button" at bounding box center [1494, 414] width 15 height 15
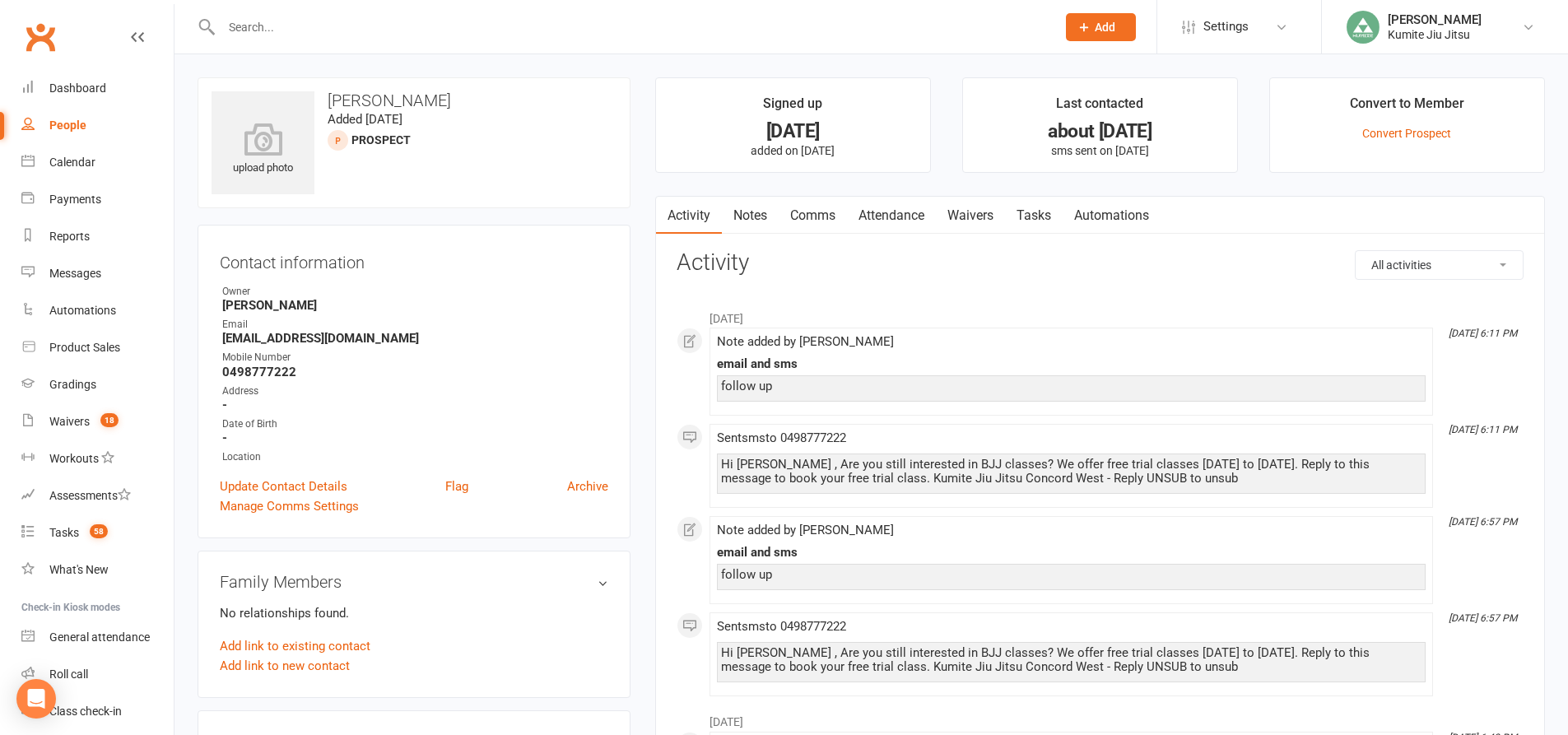
click at [763, 208] on link "Notes" at bounding box center [750, 215] width 57 height 38
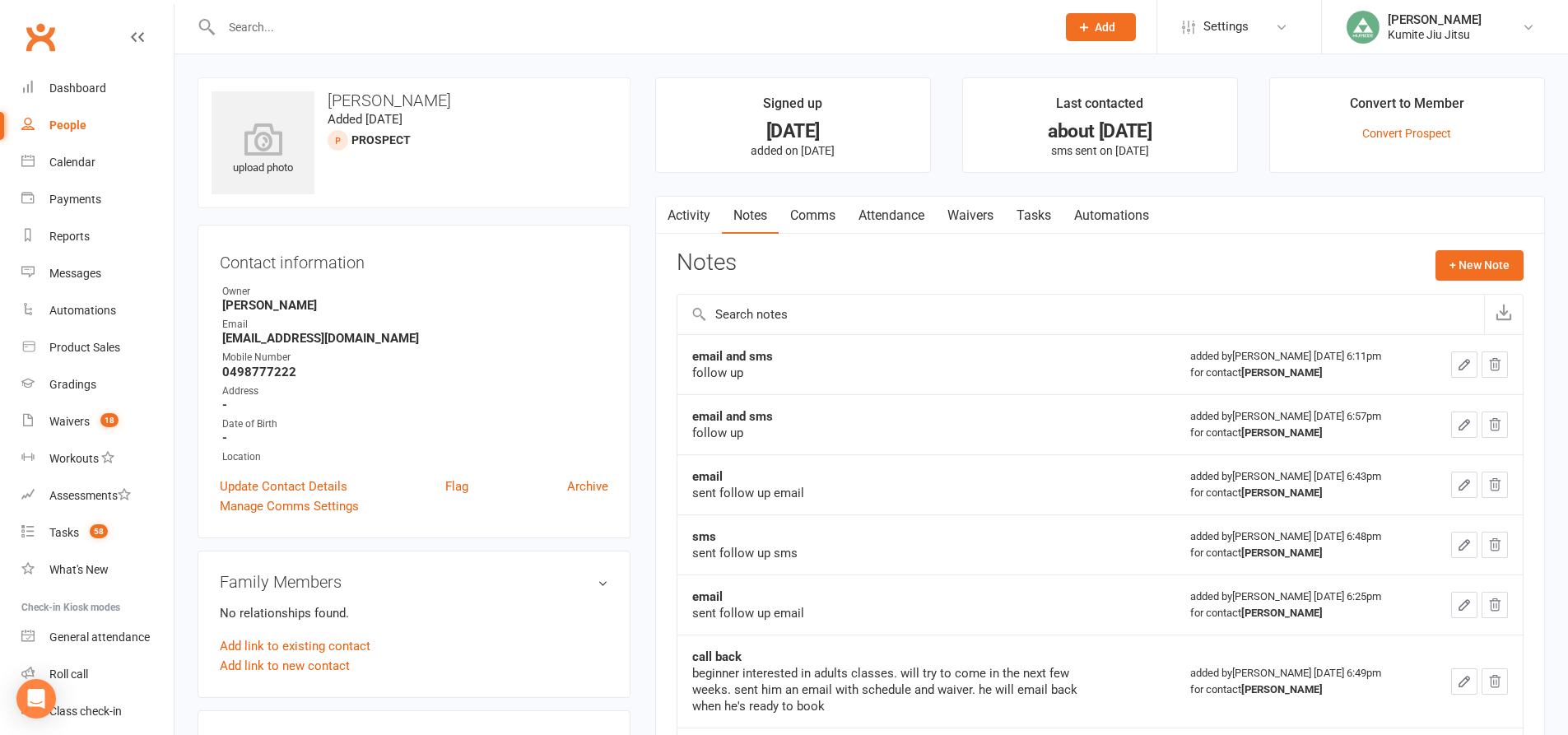
click at [1047, 209] on link "Tasks" at bounding box center [1034, 215] width 58 height 38
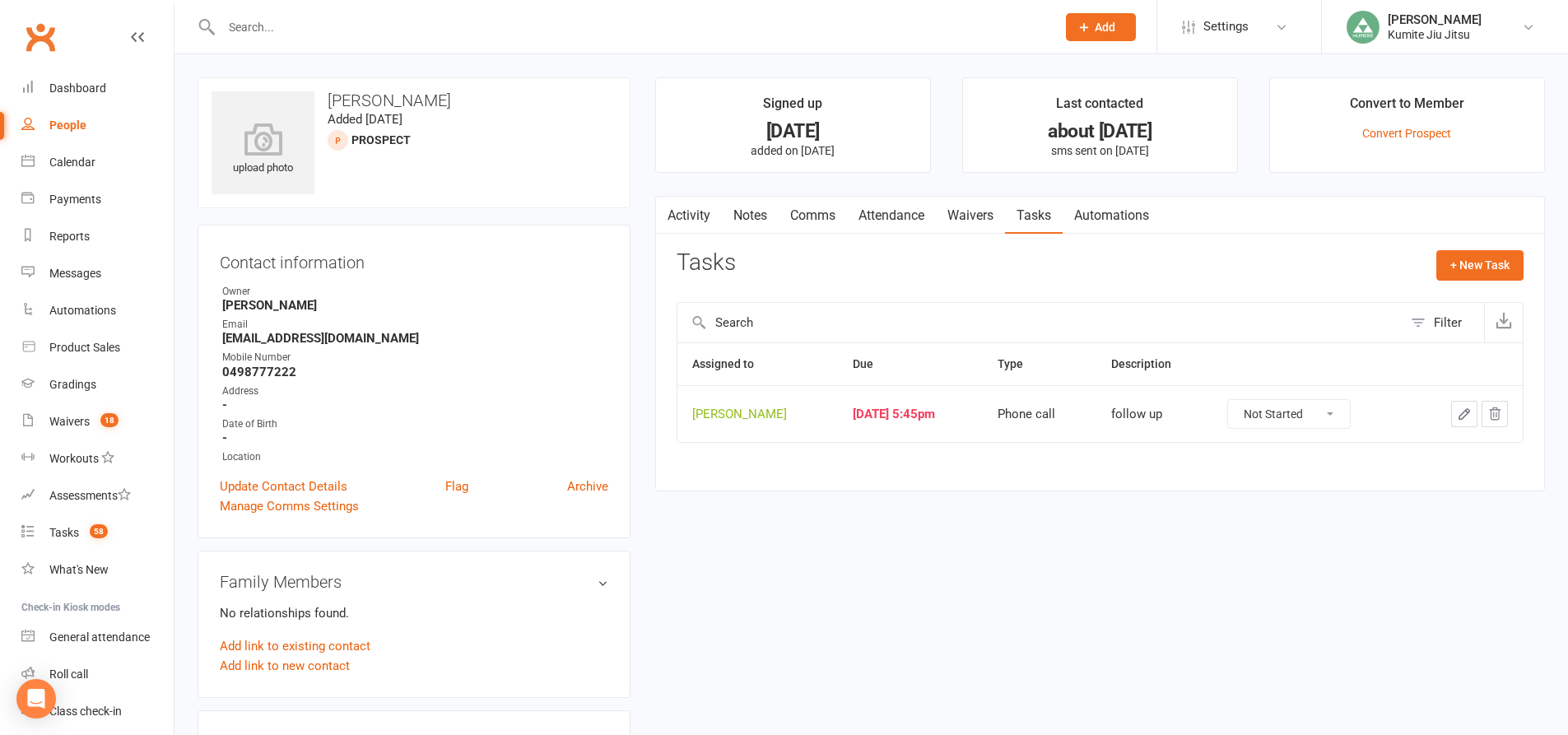
click at [1493, 410] on icon "button" at bounding box center [1495, 414] width 11 height 11
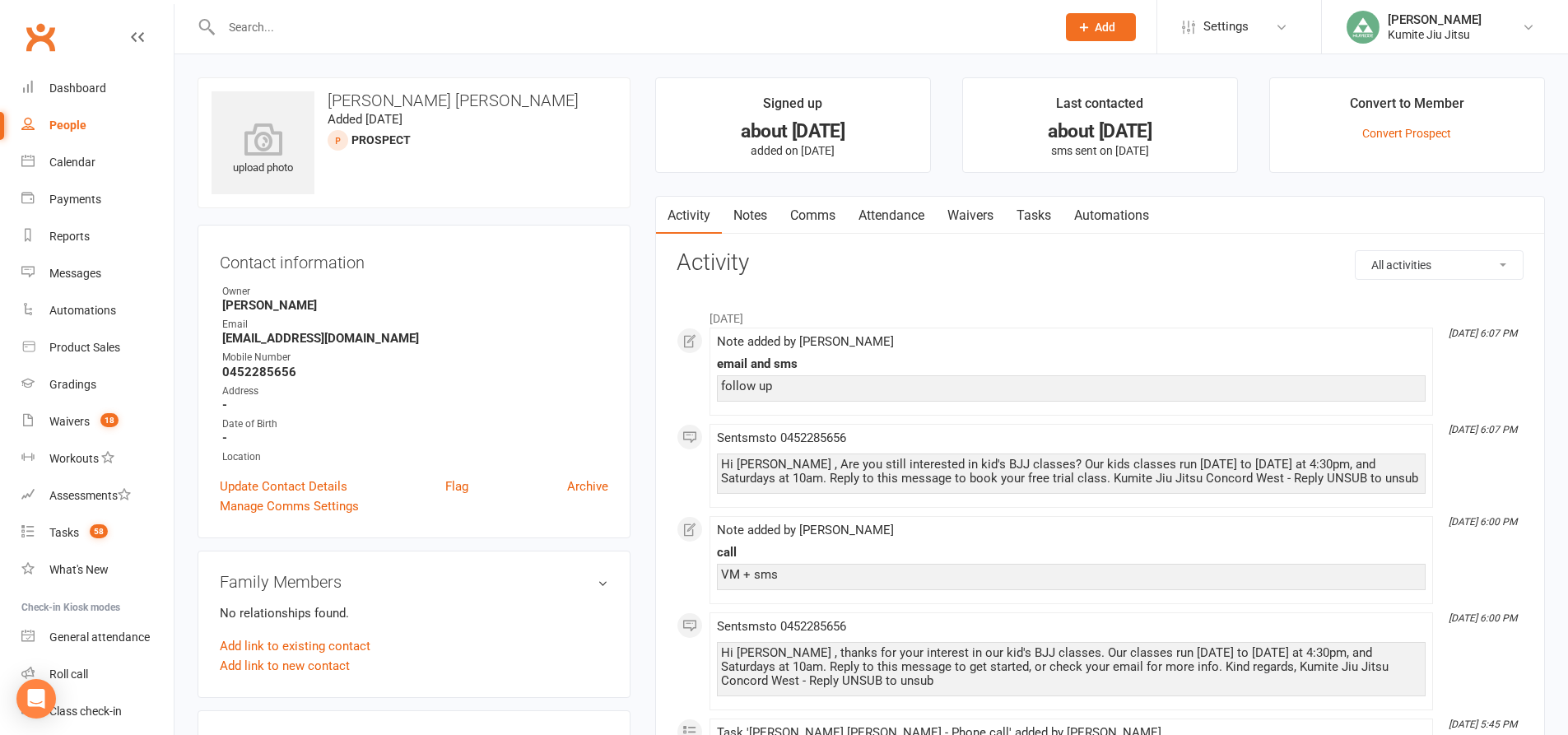
click at [760, 215] on link "Notes" at bounding box center [750, 215] width 57 height 38
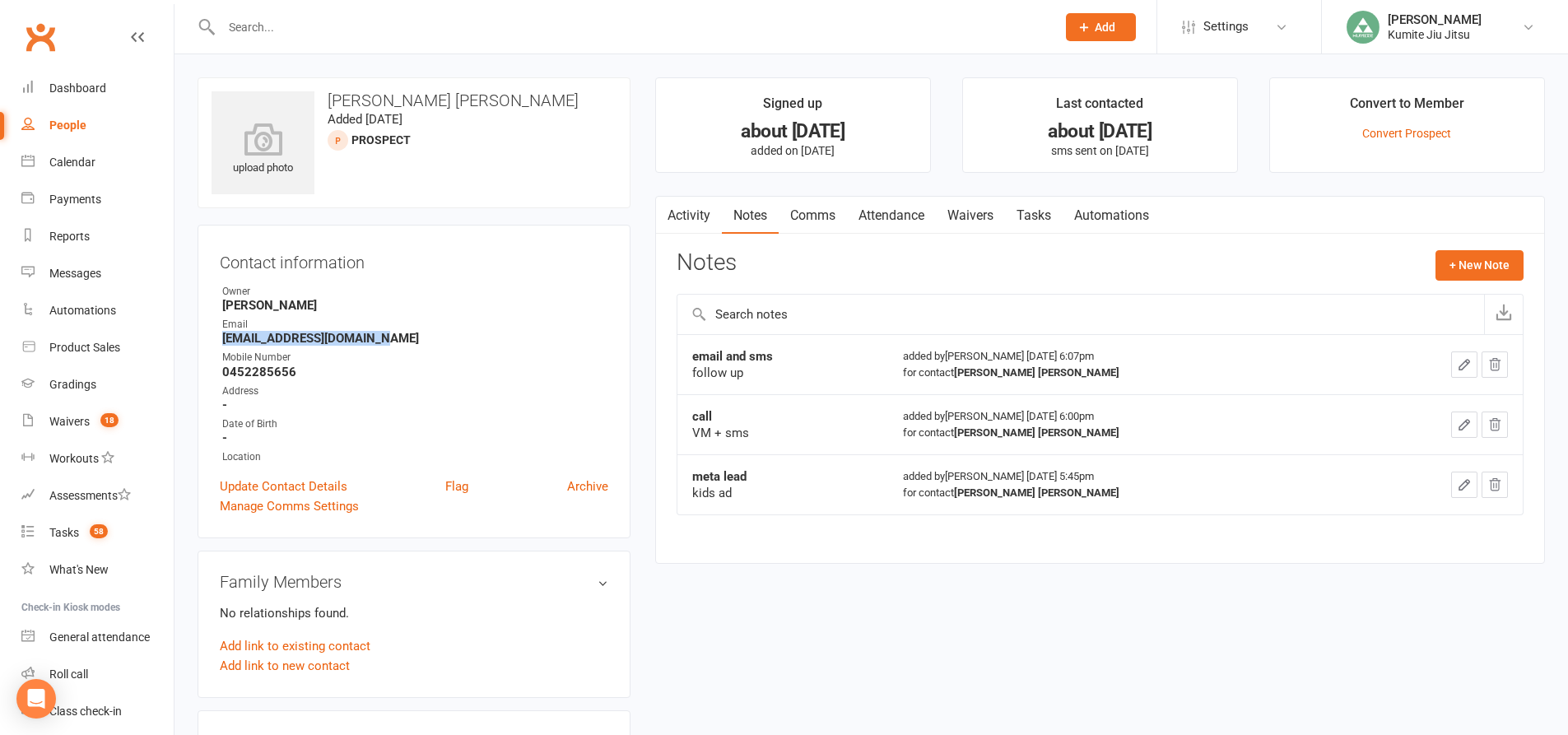
drag, startPoint x: 386, startPoint y: 340, endPoint x: 216, endPoint y: 337, distance: 170.0
click at [216, 337] on div "Contact information Owner [PERSON_NAME] Email [EMAIL_ADDRESS][DOMAIN_NAME] Mobi…" at bounding box center [414, 381] width 433 height 313
copy strong "[EMAIL_ADDRESS][DOMAIN_NAME]"
click at [1463, 262] on button "+ New Note" at bounding box center [1479, 265] width 88 height 30
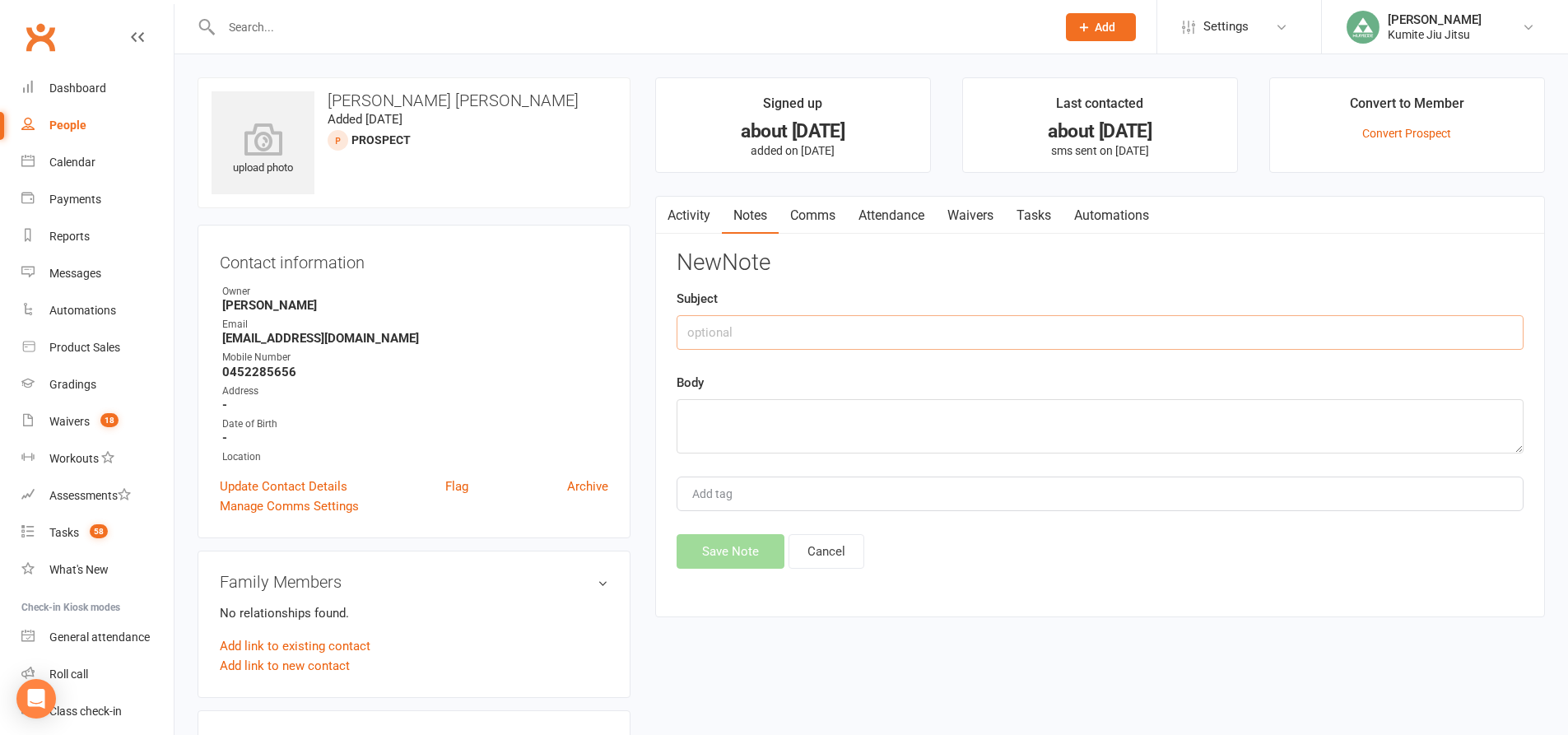
click at [929, 328] on input "text" at bounding box center [1100, 332] width 847 height 34
type input "email"
type textarea "sent follow up email"
click at [743, 552] on button "Save Note" at bounding box center [730, 551] width 108 height 34
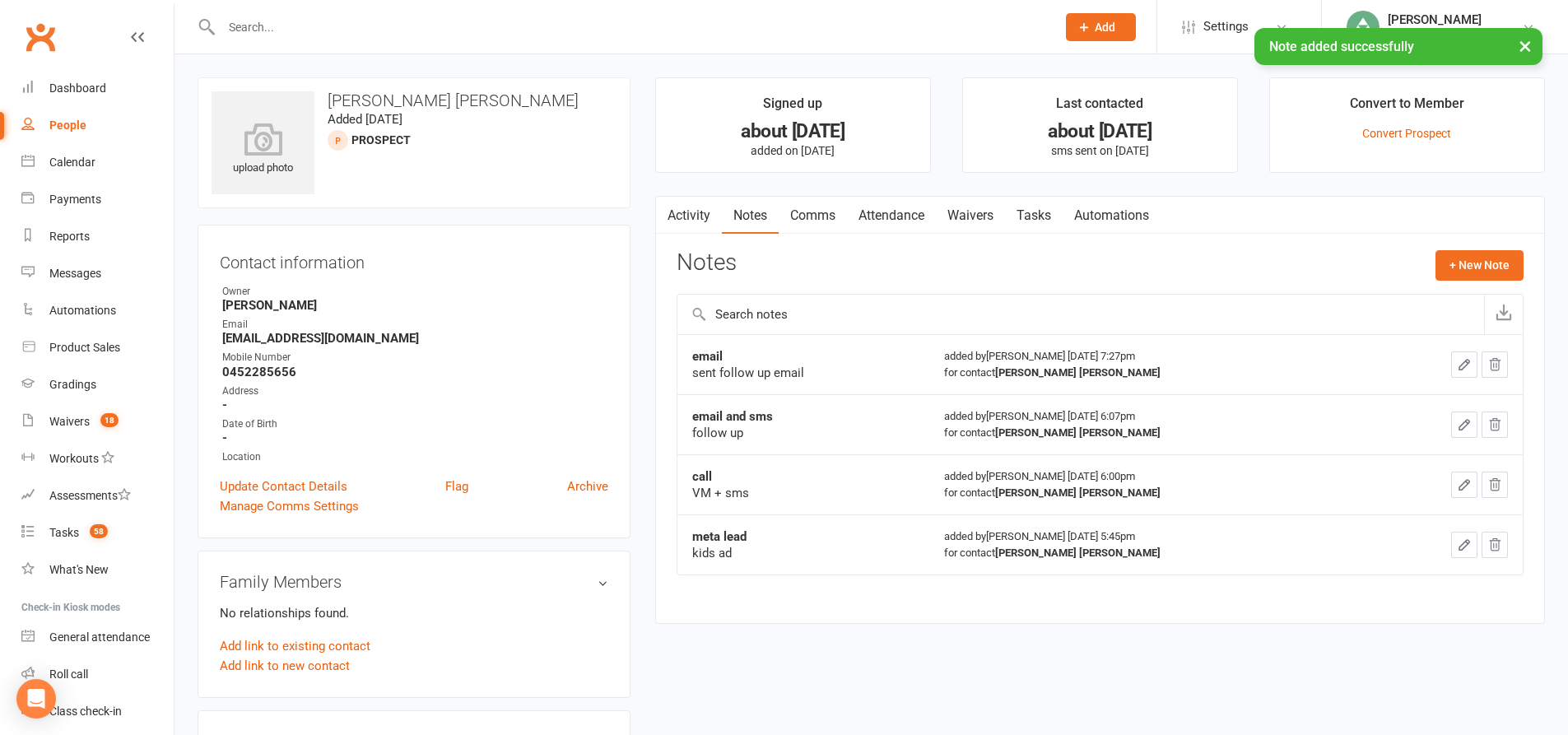
click at [1035, 221] on link "Tasks" at bounding box center [1034, 215] width 58 height 38
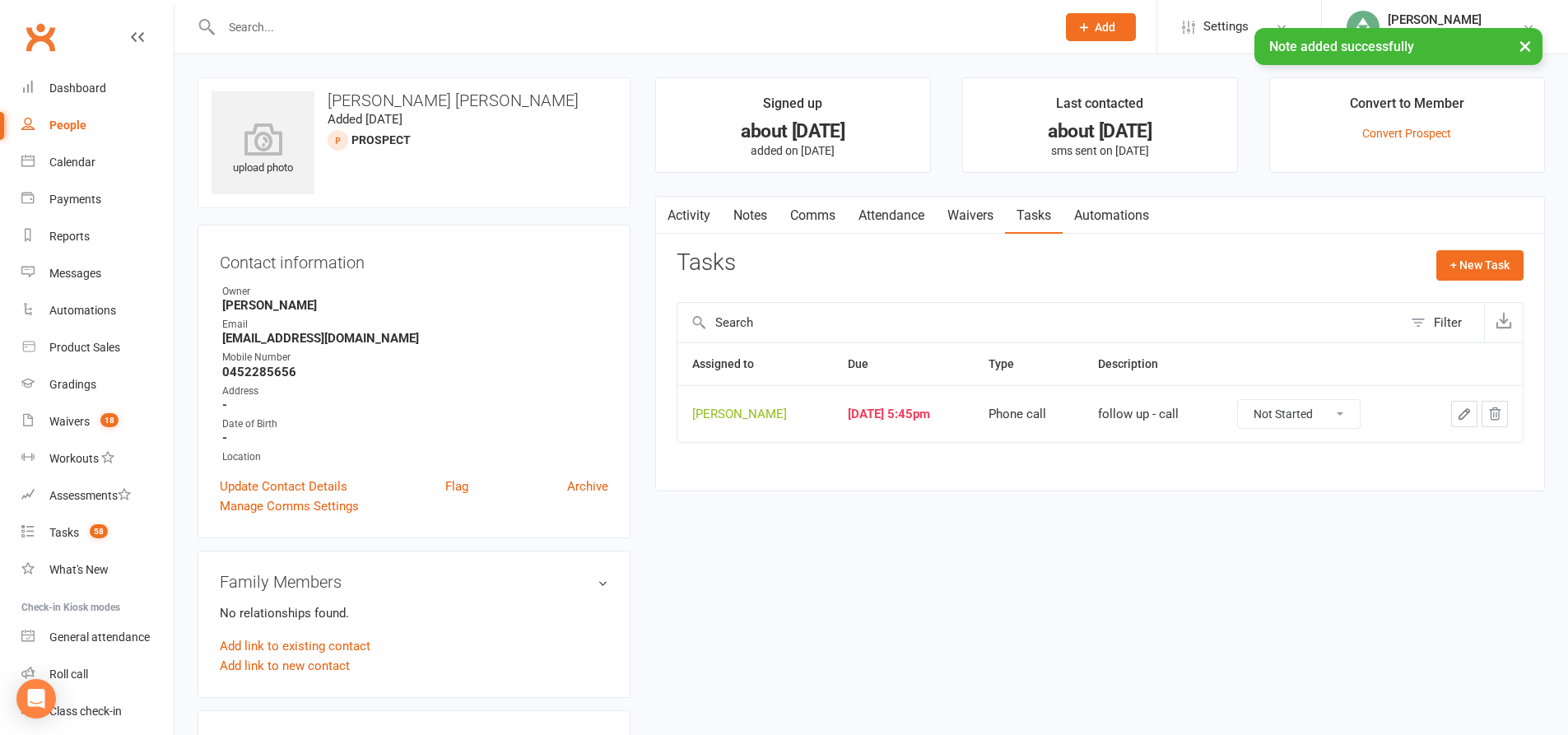
click at [1461, 414] on icon "button" at bounding box center [1464, 414] width 15 height 15
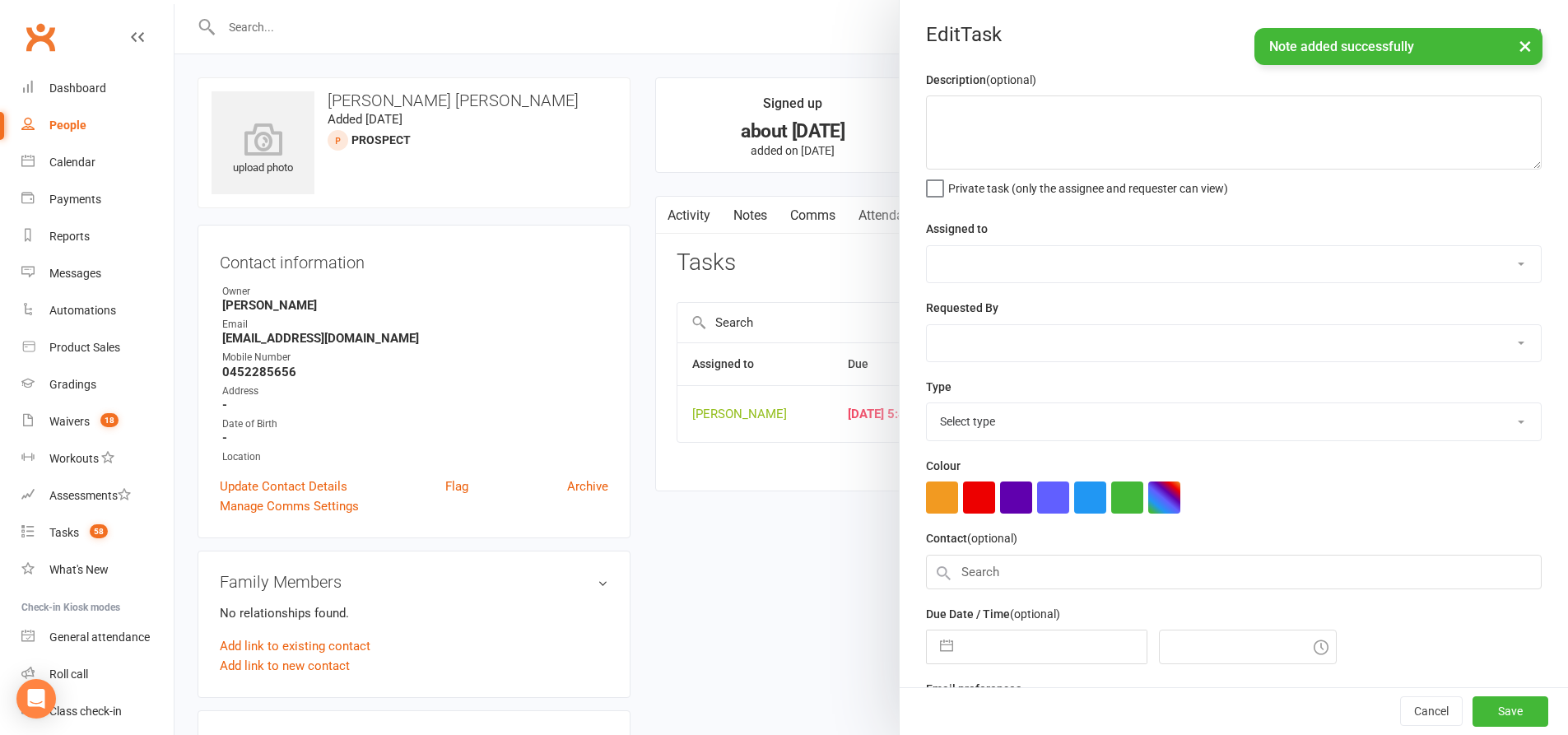
type textarea "follow up - call"
select select "49706"
type input "[DATE]"
type input "5:45pm"
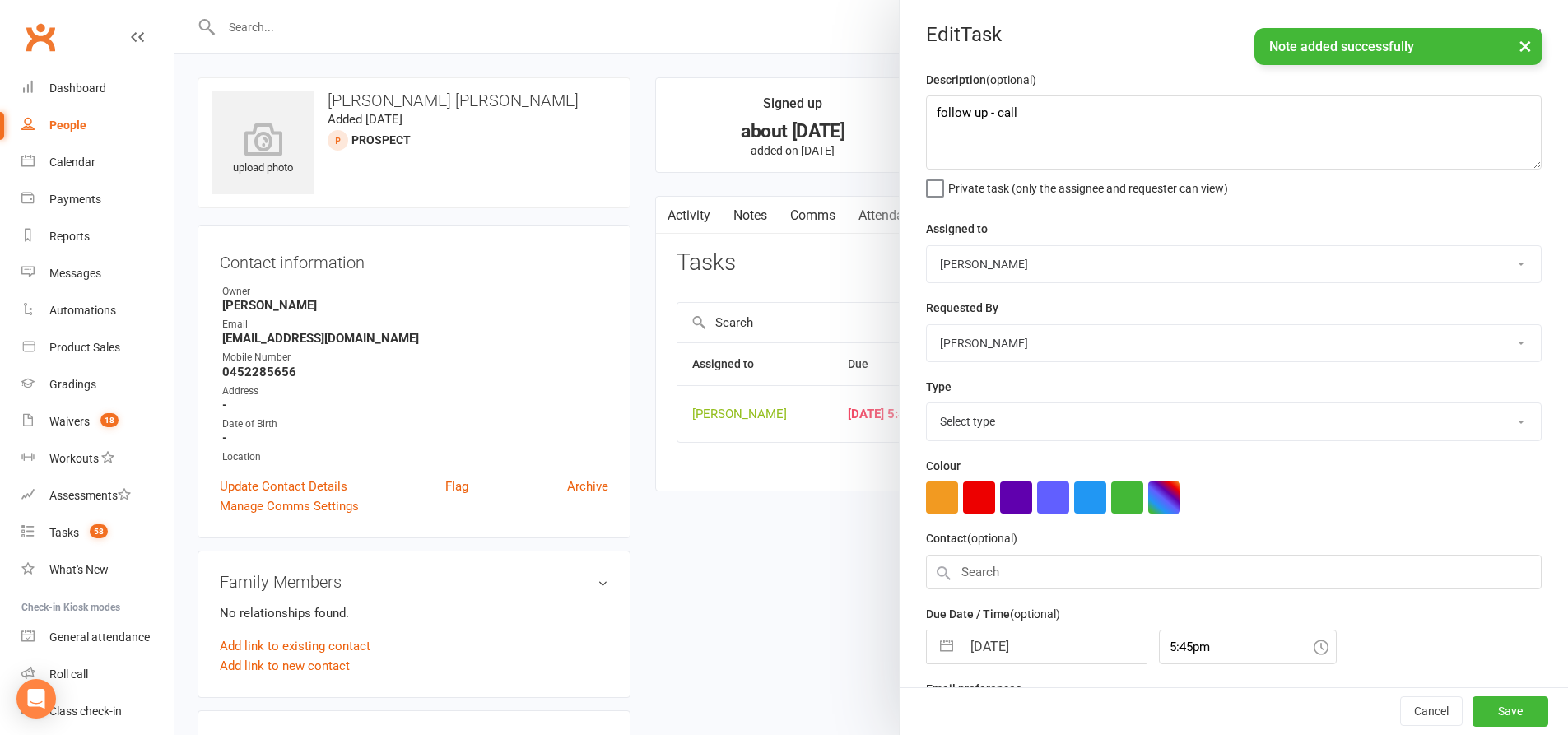
select select "28624"
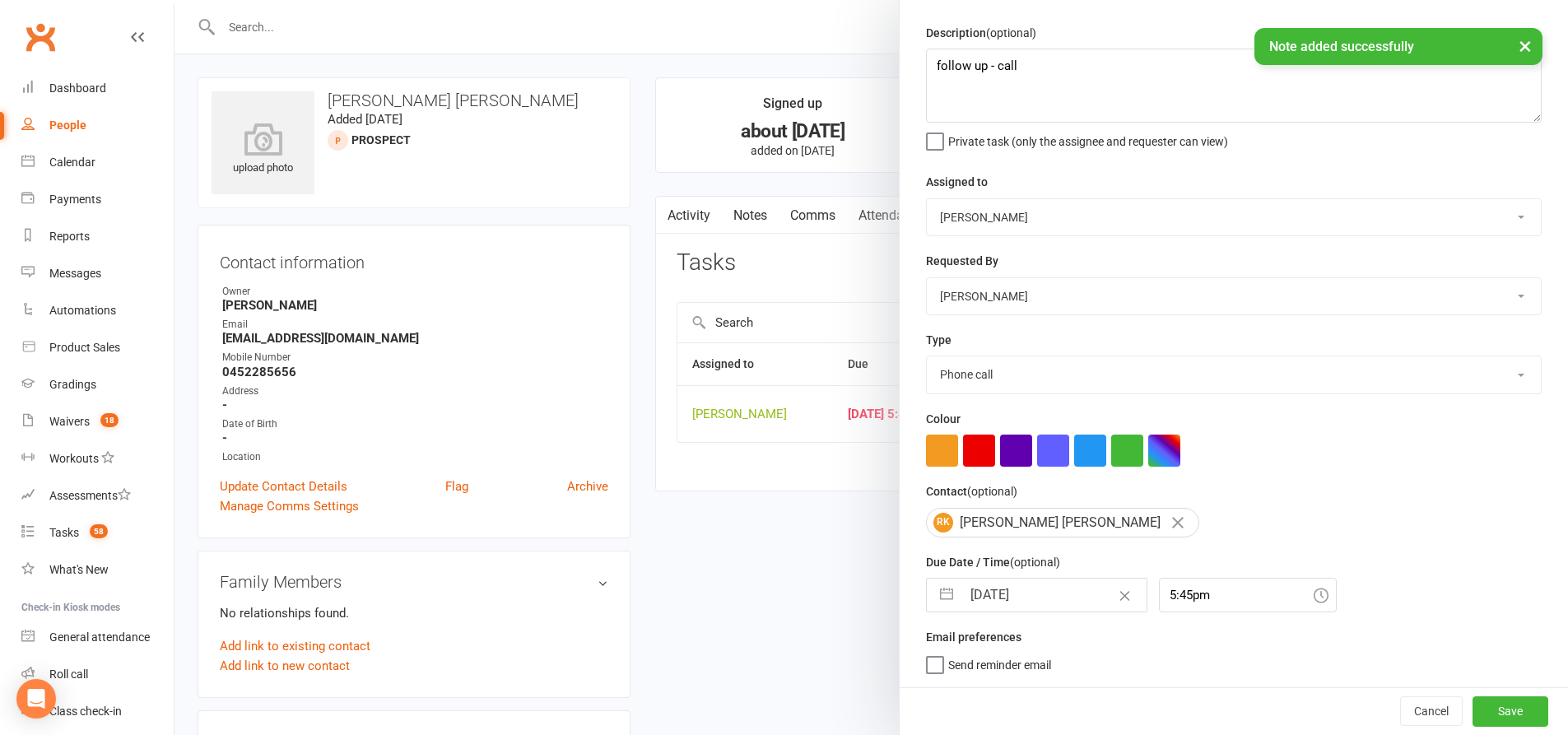
click at [940, 593] on button "button" at bounding box center [946, 594] width 30 height 32
select select "7"
select select "2025"
select select "8"
select select "2025"
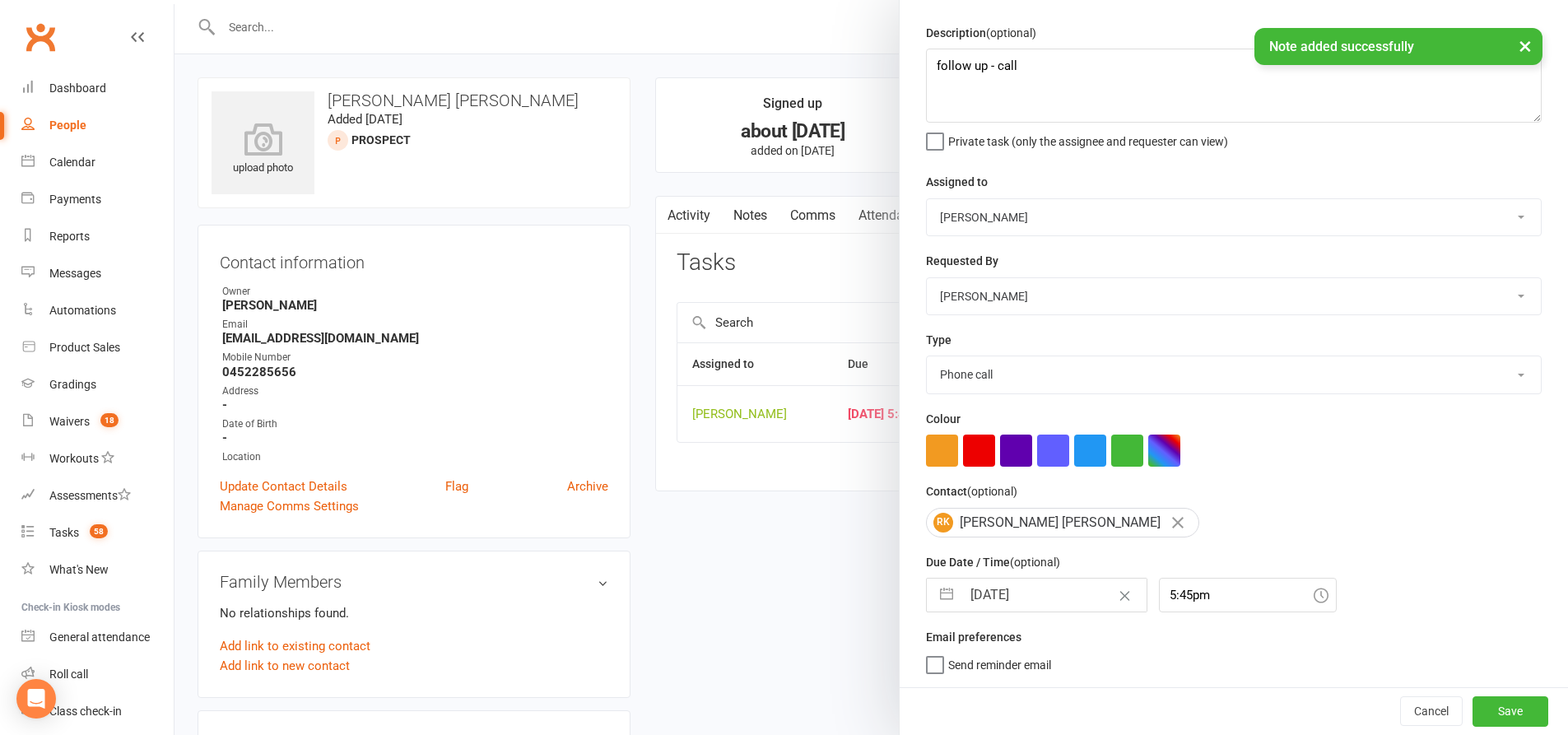
select select "9"
select select "2025"
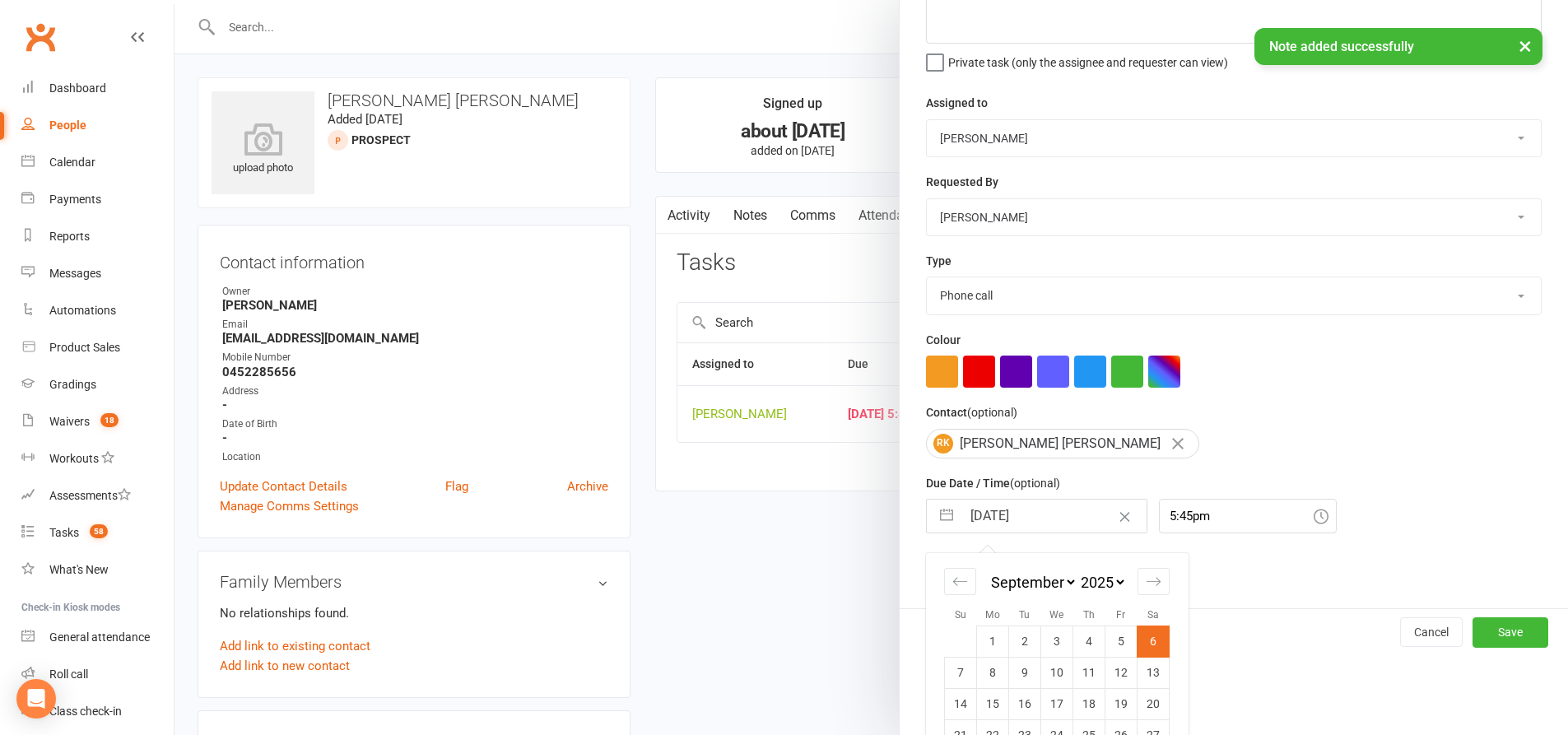
scroll to position [198, 0]
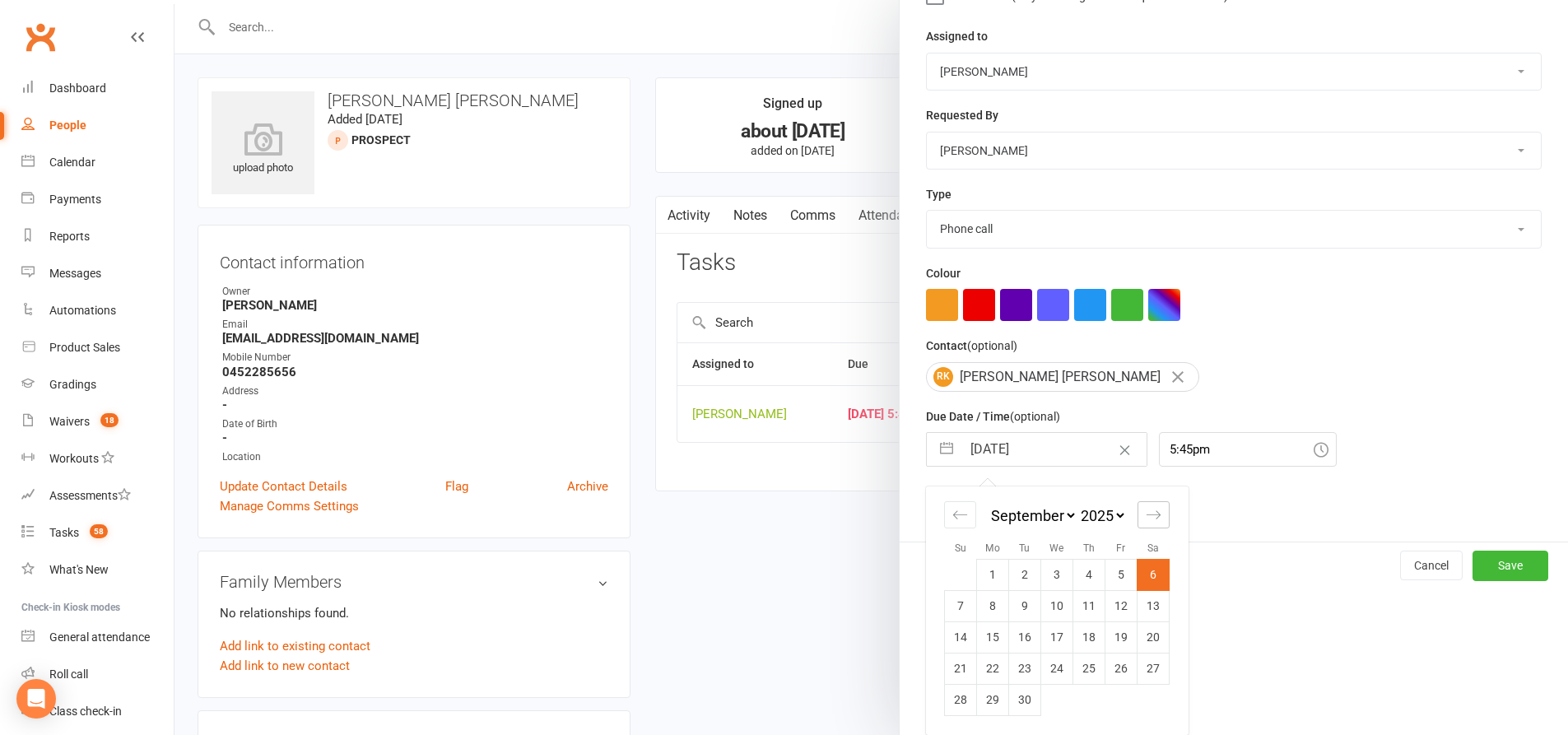
click at [1139, 510] on div "Move forward to switch to the next month." at bounding box center [1154, 515] width 32 height 27
select select "10"
select select "2025"
click at [1082, 638] on td "16" at bounding box center [1089, 638] width 32 height 32
type input "16 Oct 2025"
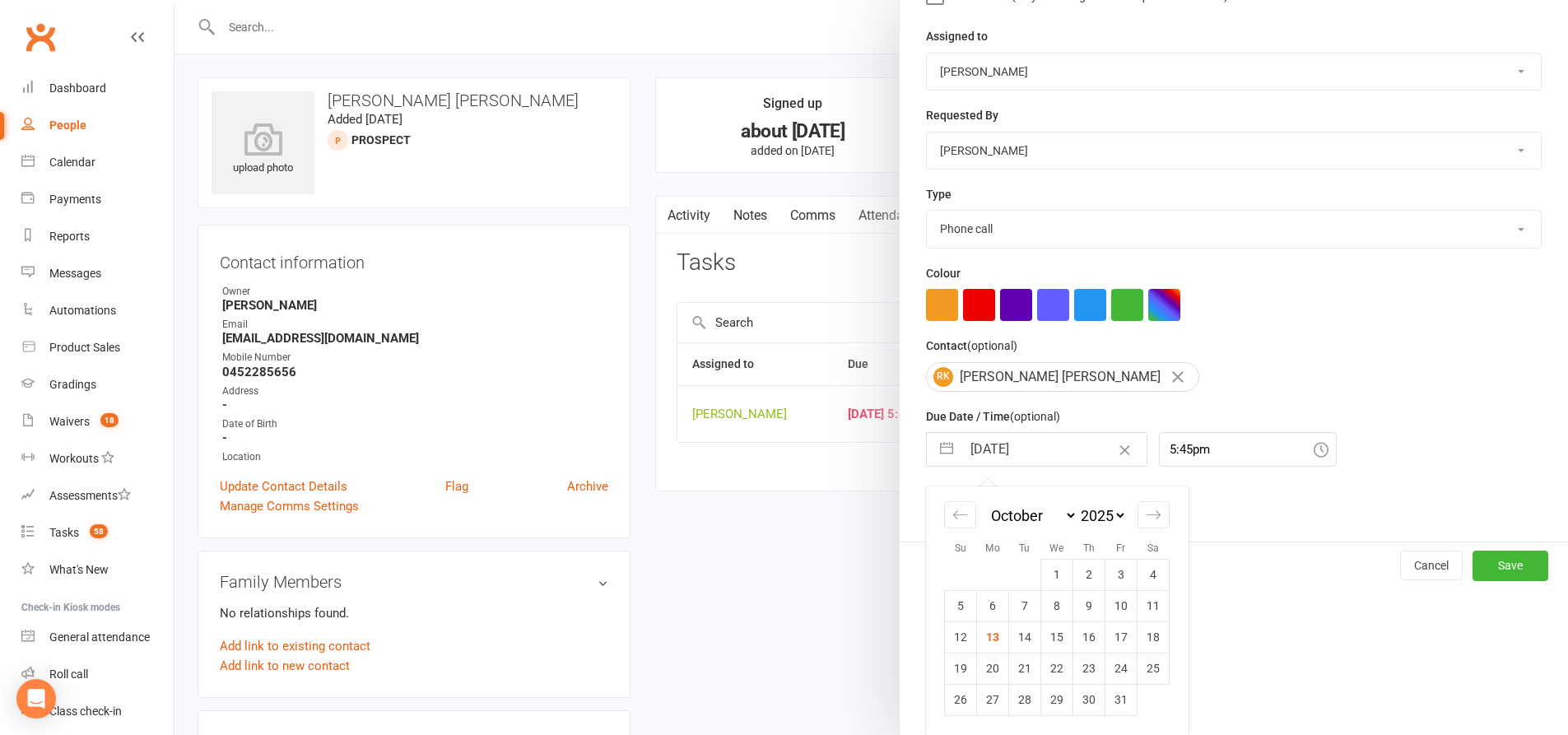
scroll to position [54, 0]
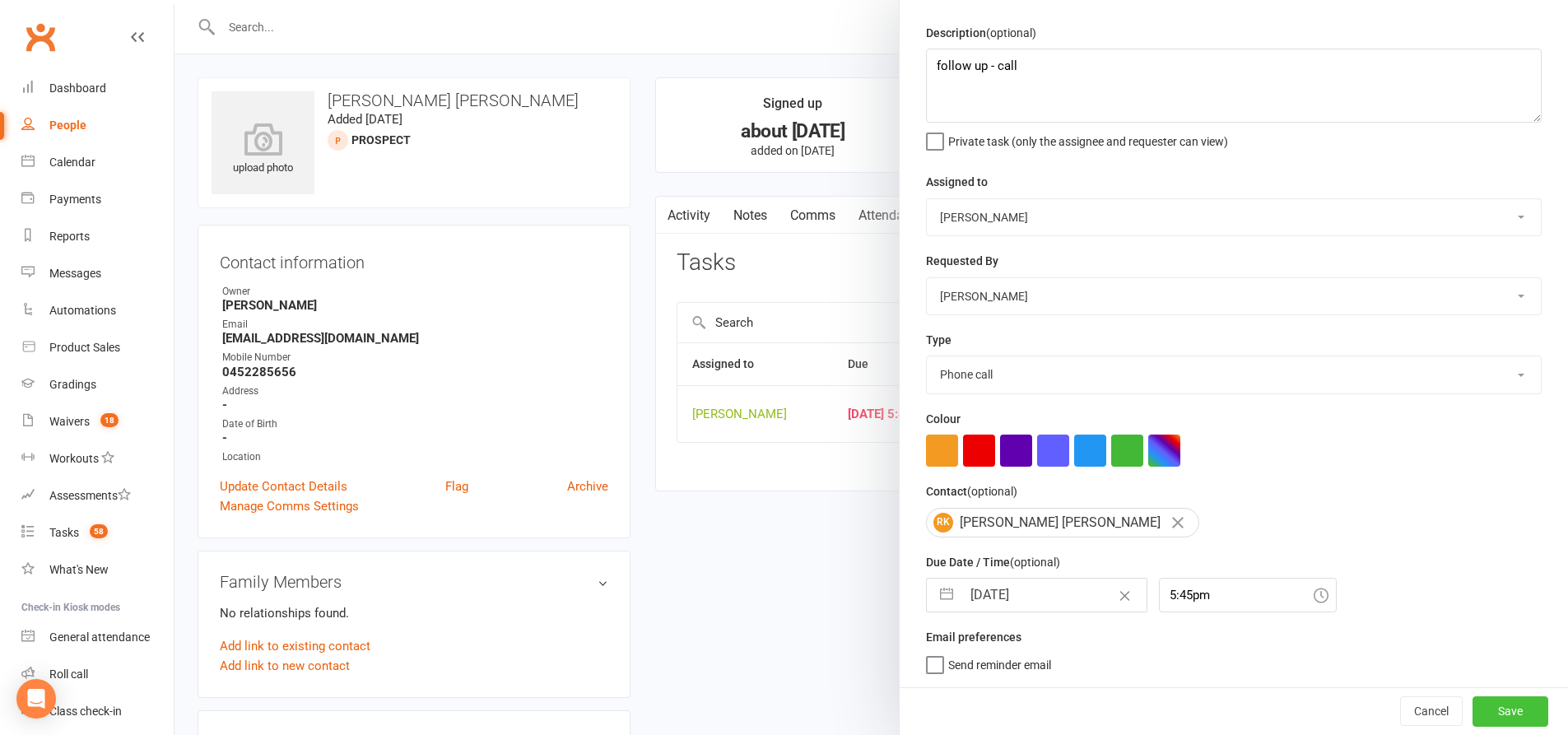
click at [1478, 710] on button "Save" at bounding box center [1510, 711] width 76 height 30
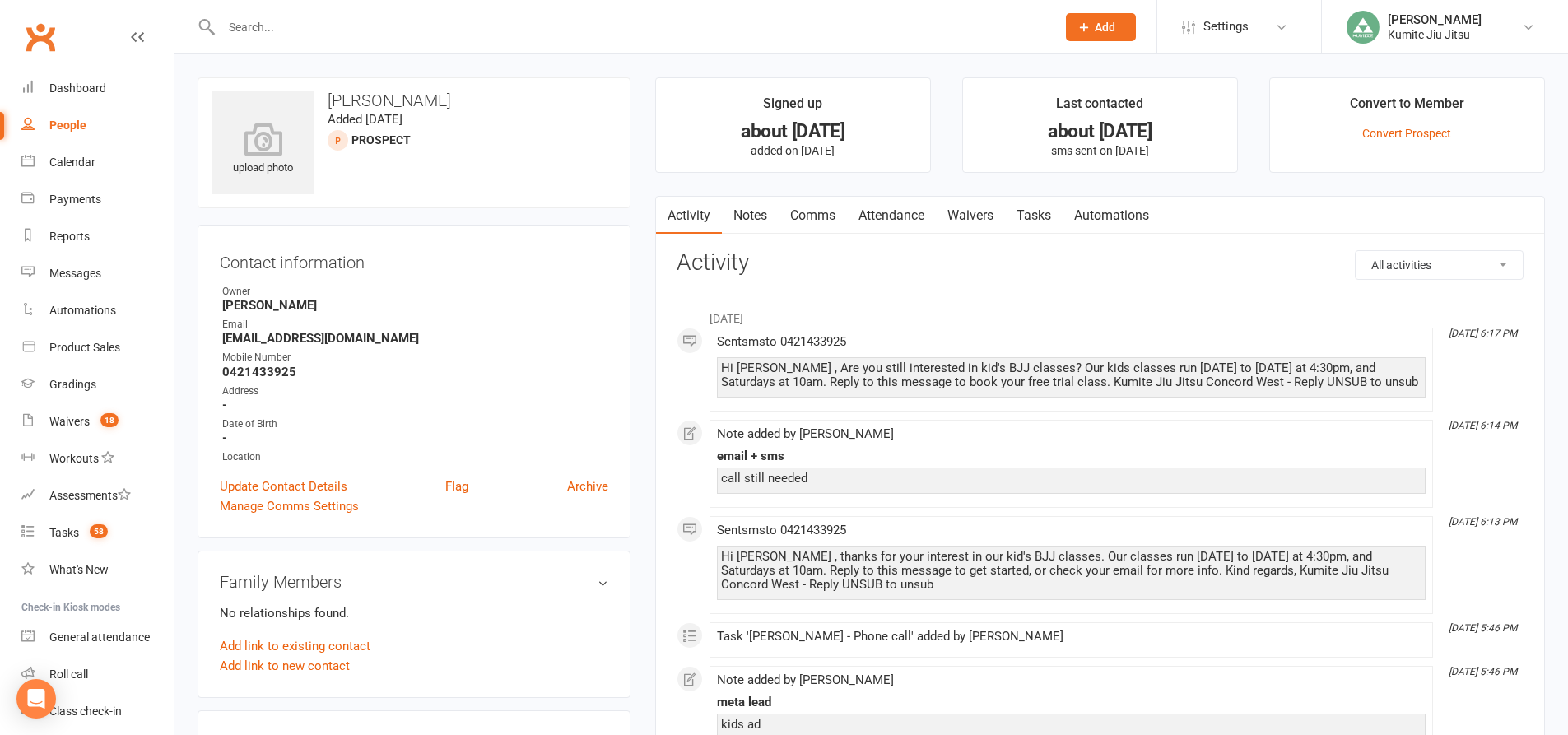
click at [749, 212] on link "Notes" at bounding box center [750, 215] width 57 height 38
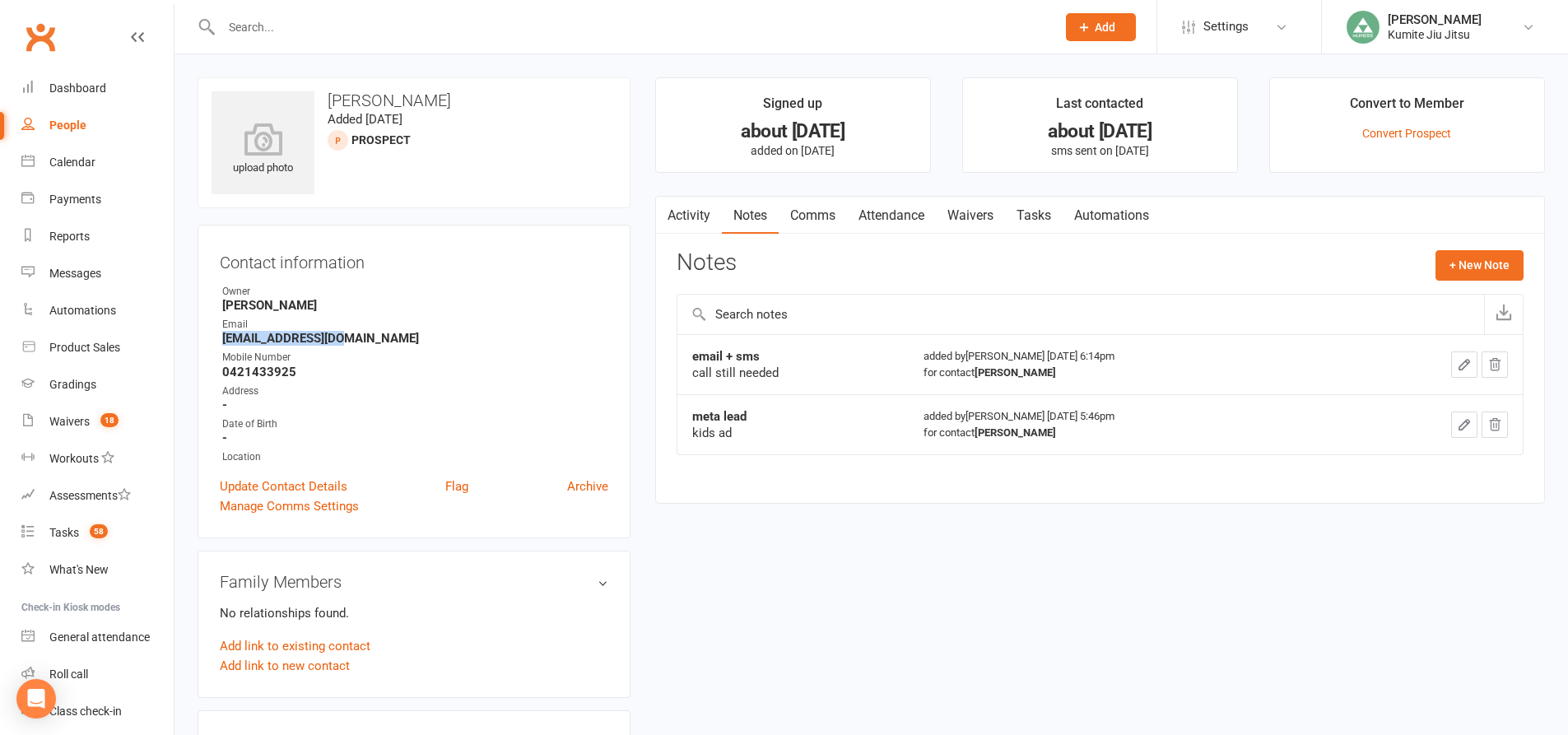
drag, startPoint x: 335, startPoint y: 336, endPoint x: 185, endPoint y: 335, distance: 150.0
click at [185, 335] on div "upload photo [PERSON_NAME] Added [DATE] prospect Contact information Owner [PER…" at bounding box center [414, 732] width 457 height 1310
copy strong "[EMAIL_ADDRESS][DOMAIN_NAME]"
click at [1473, 273] on button "+ New Note" at bounding box center [1479, 265] width 88 height 30
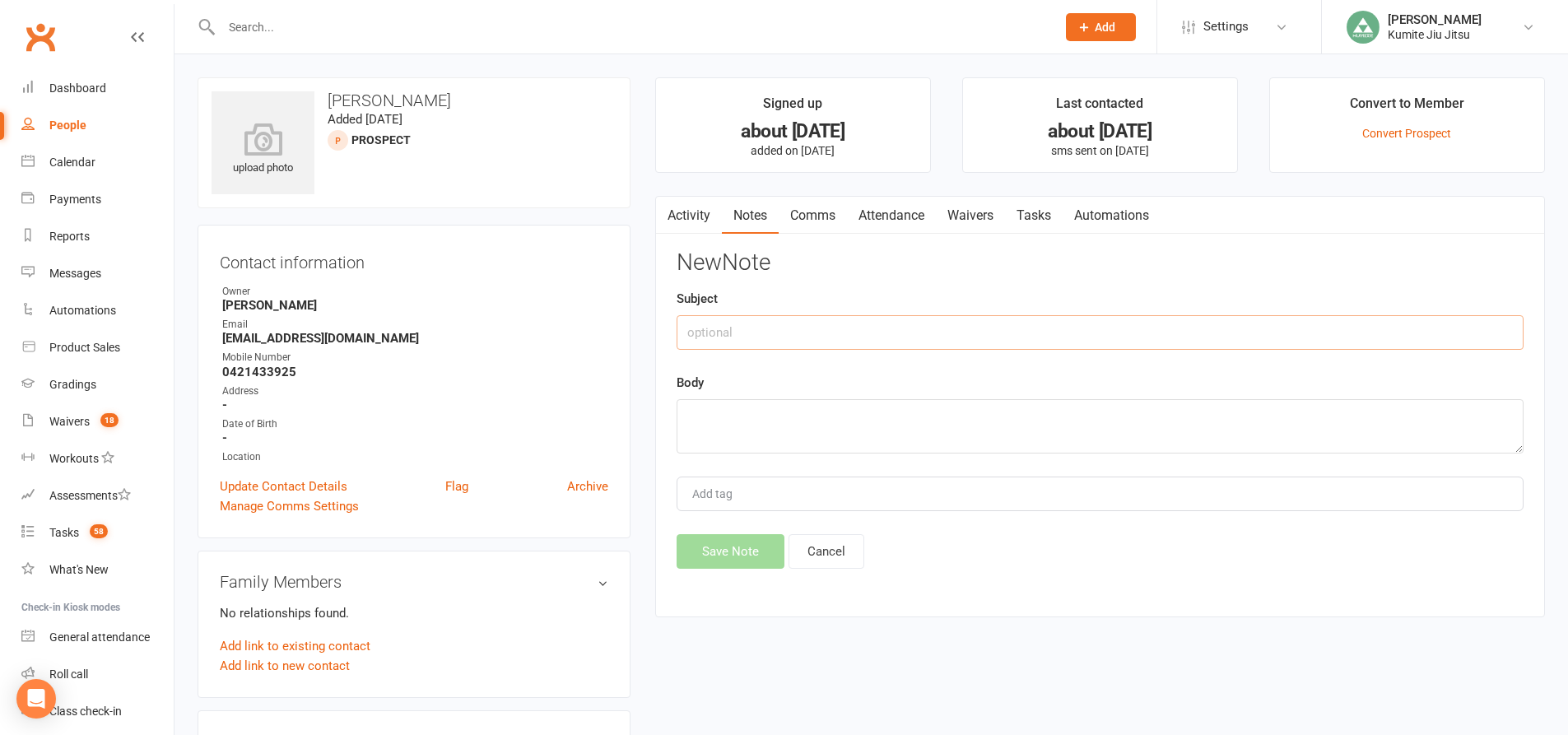
click at [1018, 318] on input "text" at bounding box center [1100, 332] width 847 height 34
type input "email sent"
type textarea "follow up"
click at [710, 559] on button "Save Note" at bounding box center [730, 551] width 108 height 34
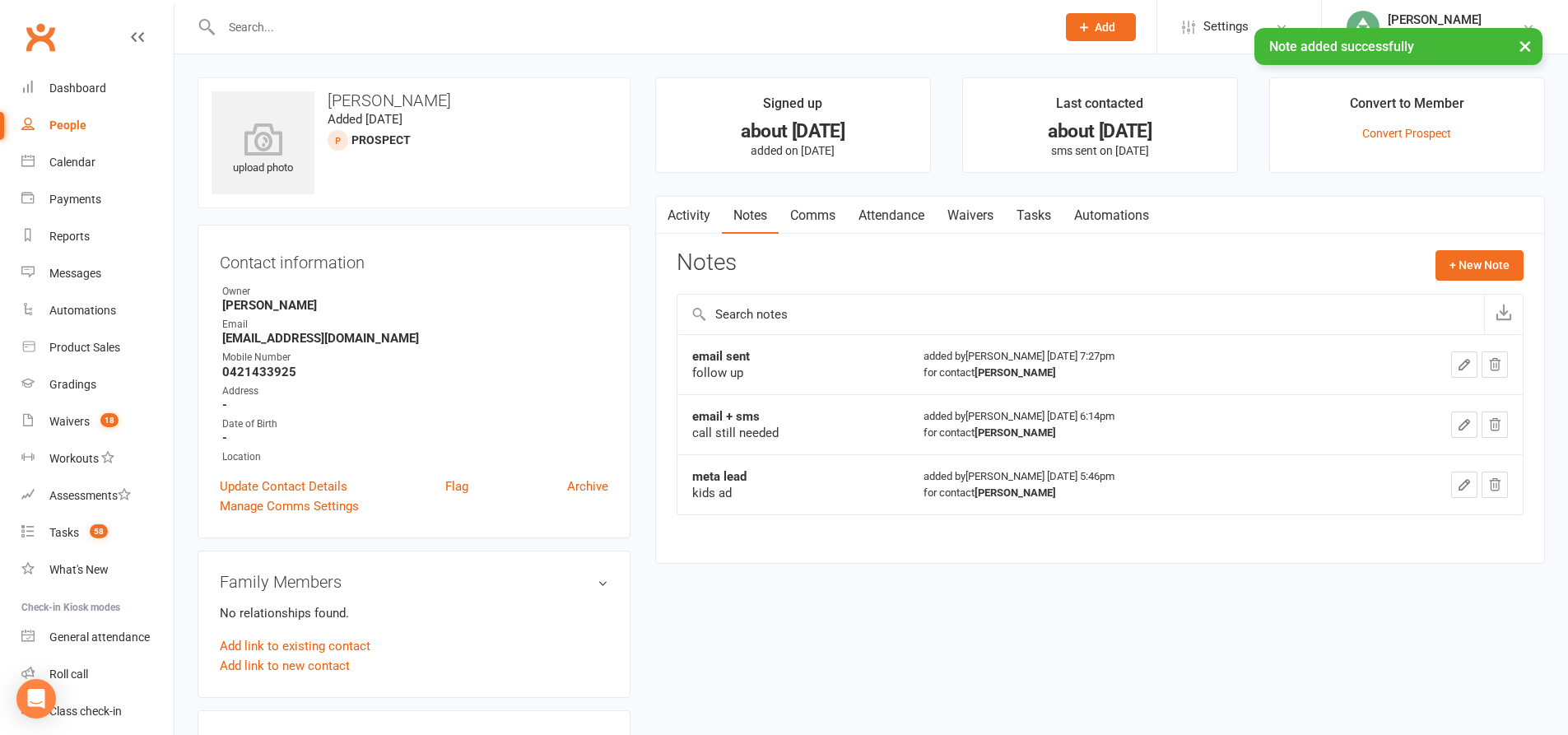
click at [1035, 208] on link "Tasks" at bounding box center [1034, 215] width 58 height 38
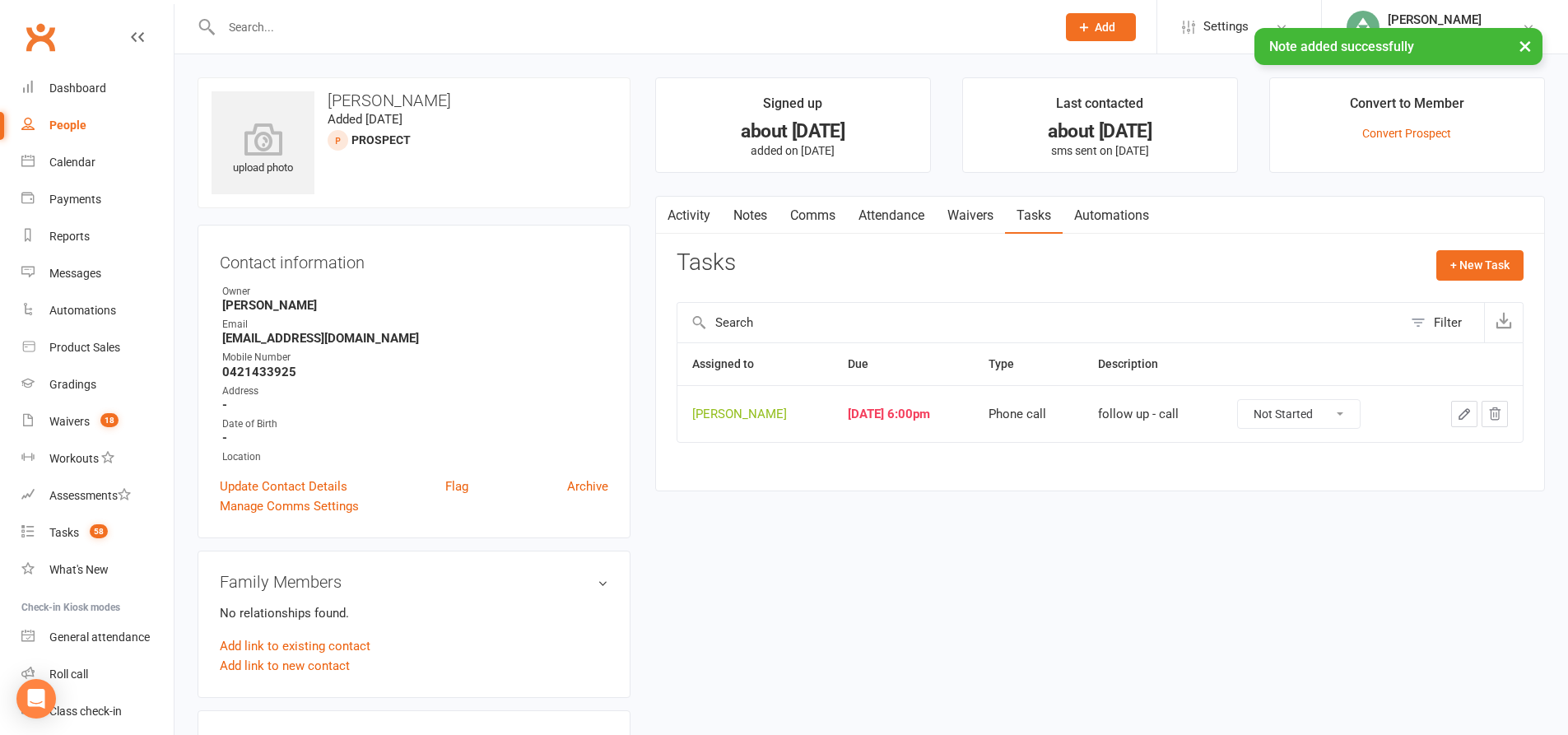
click at [1462, 414] on icon "button" at bounding box center [1464, 414] width 15 height 15
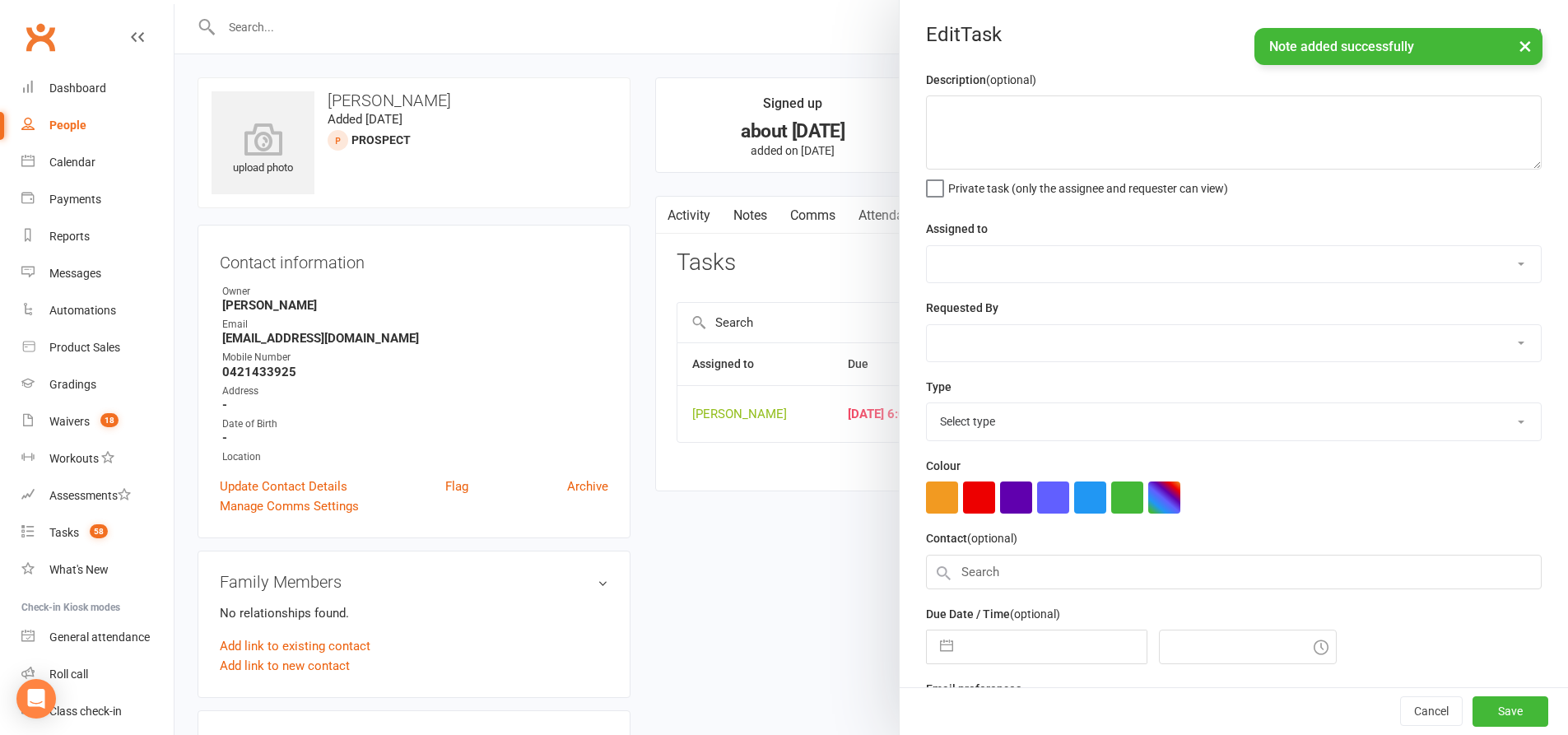
type textarea "follow up - call"
select select "49706"
type input "06 Sep 2025"
type input "6:00pm"
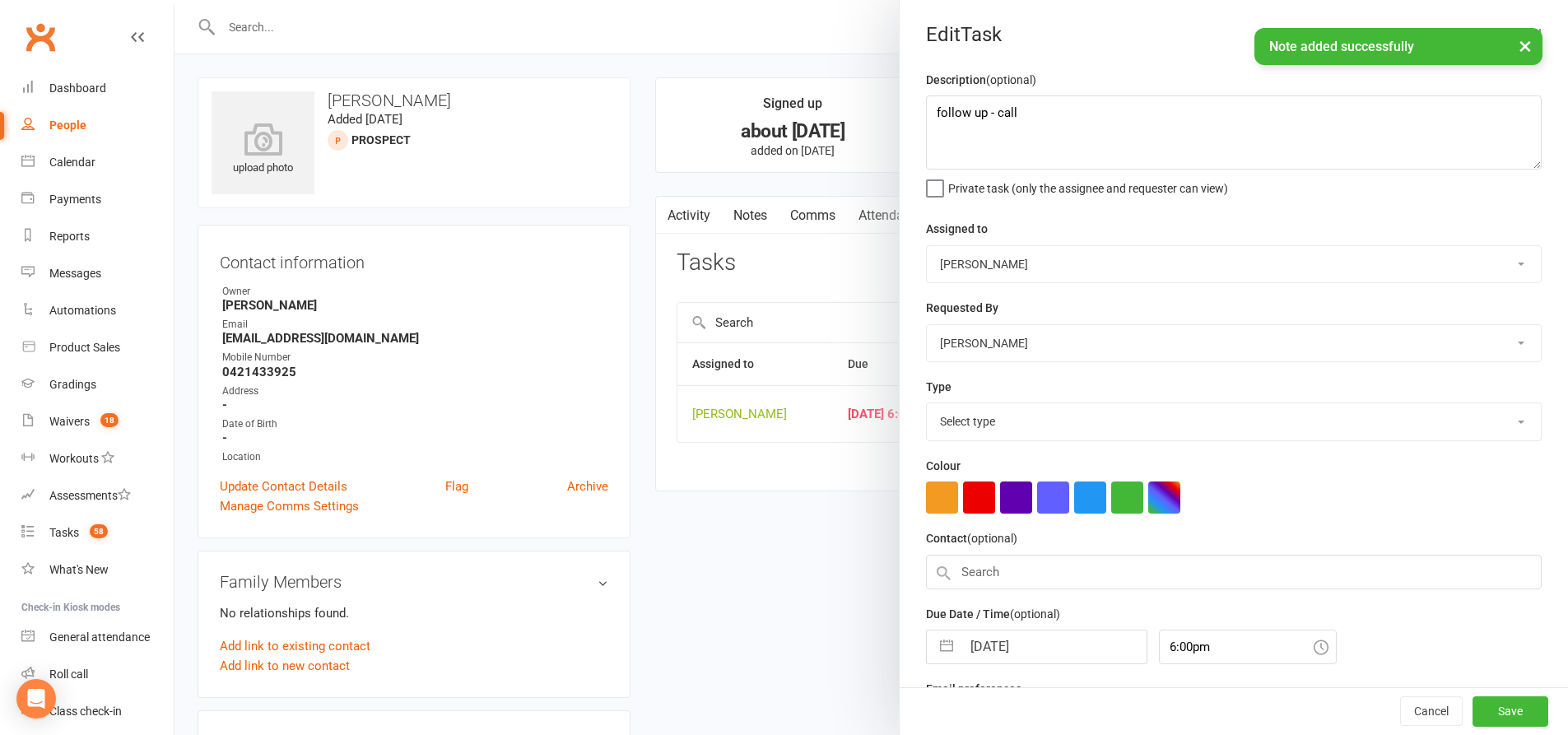
select select "28624"
click at [947, 642] on button "button" at bounding box center [946, 641] width 30 height 32
select select "7"
select select "2025"
select select "8"
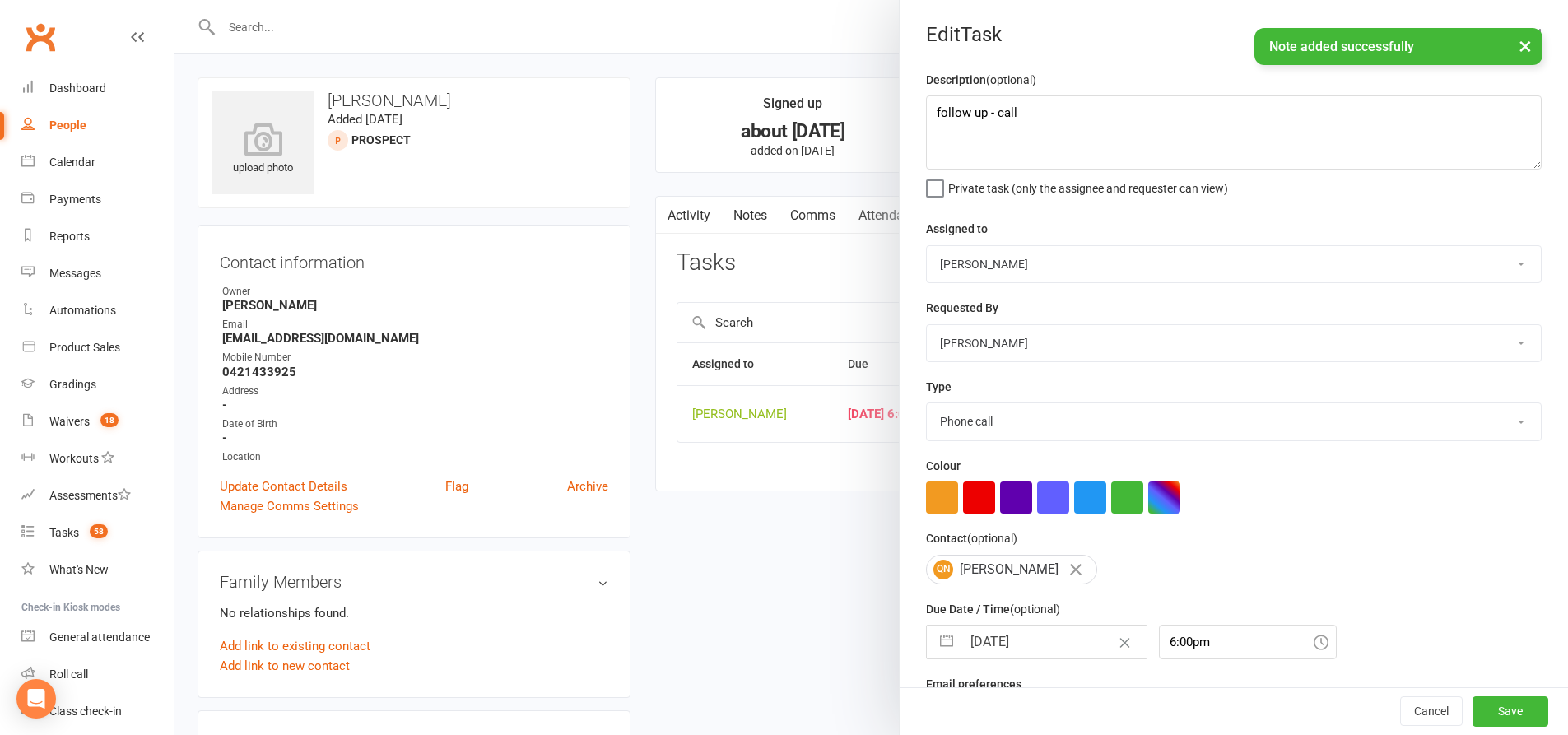
select select "2025"
select select "9"
select select "2025"
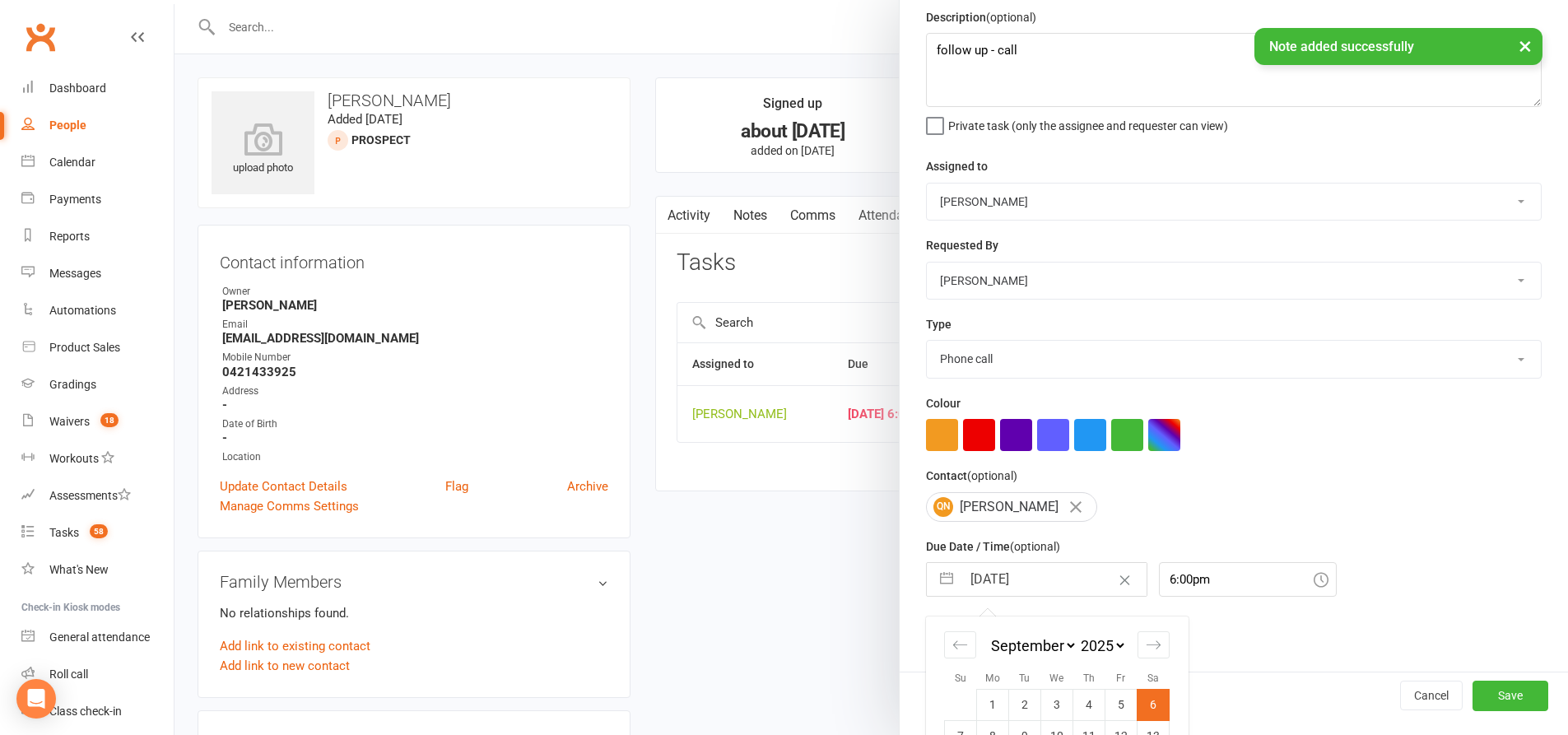
scroll to position [198, 0]
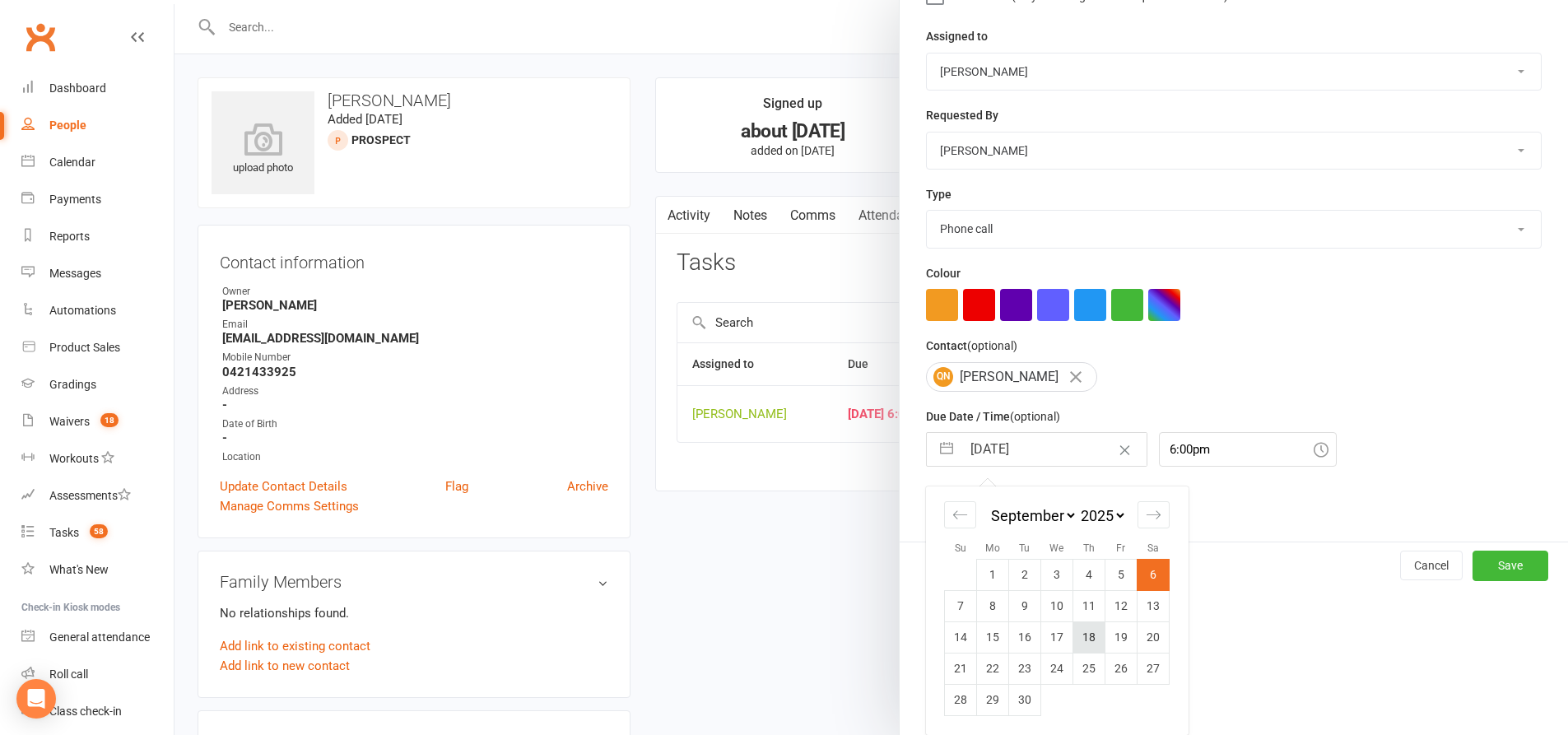
click at [1084, 642] on td "18" at bounding box center [1089, 638] width 32 height 32
type input "18 Sep 2025"
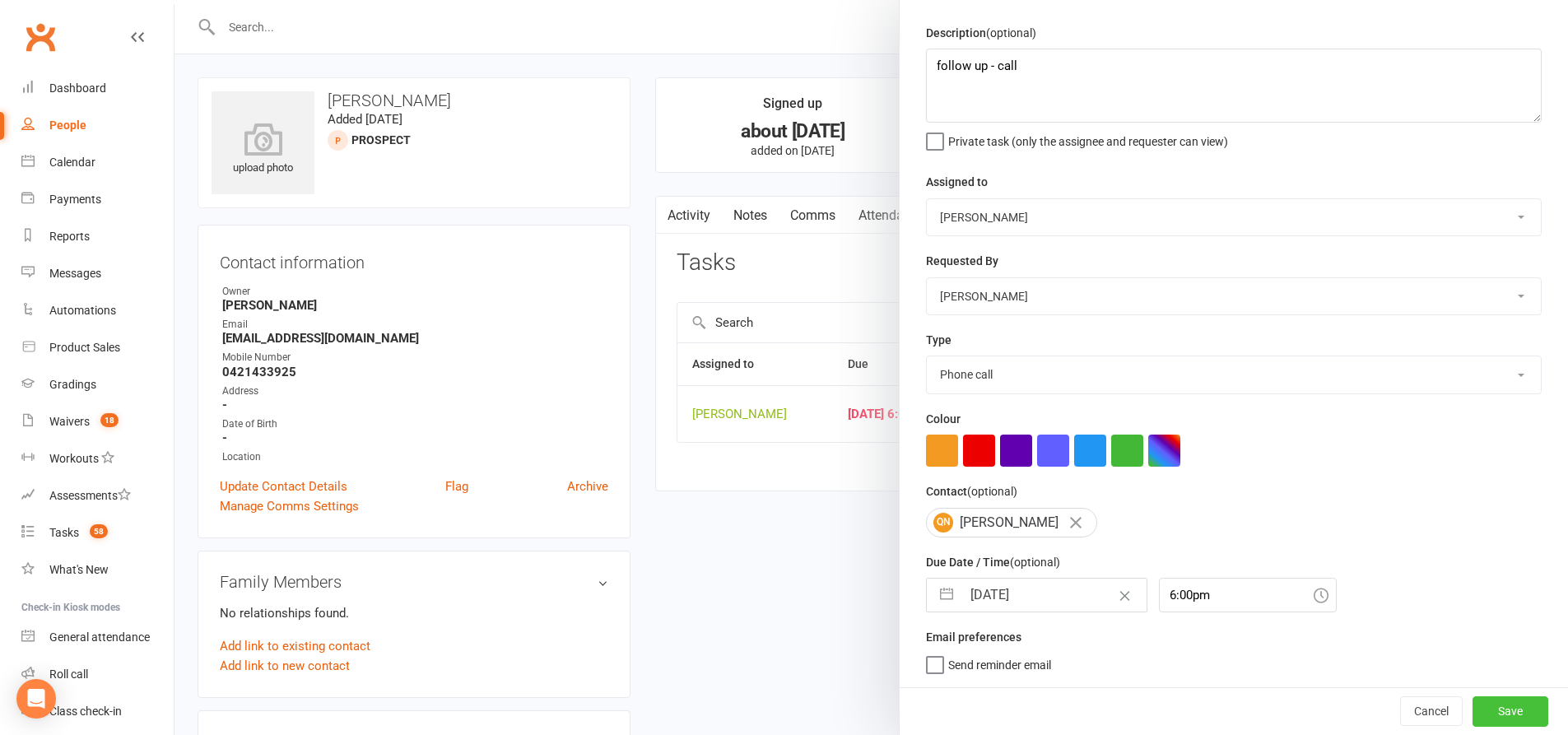
click at [1477, 704] on button "Save" at bounding box center [1510, 711] width 76 height 30
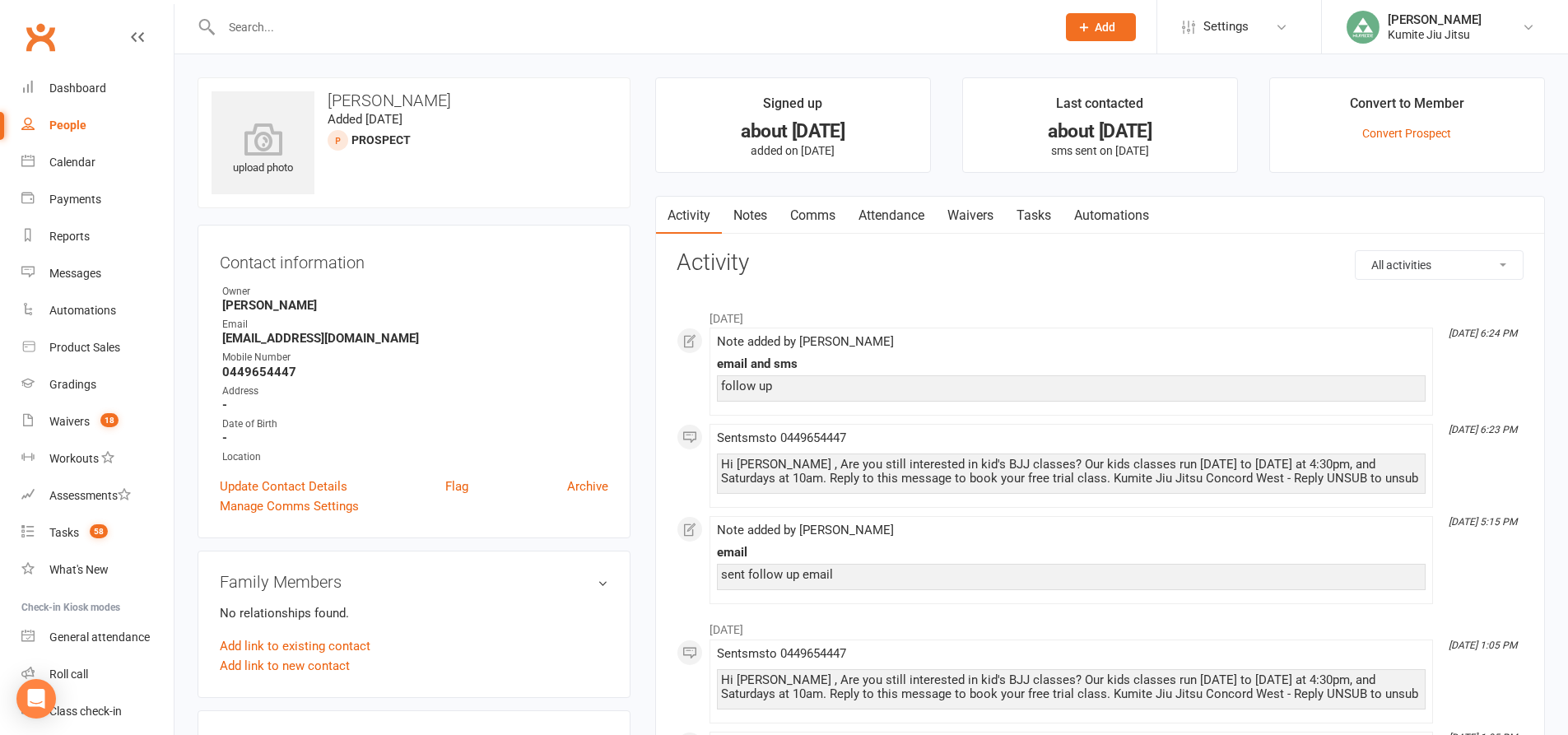
click at [757, 213] on link "Notes" at bounding box center [750, 215] width 57 height 38
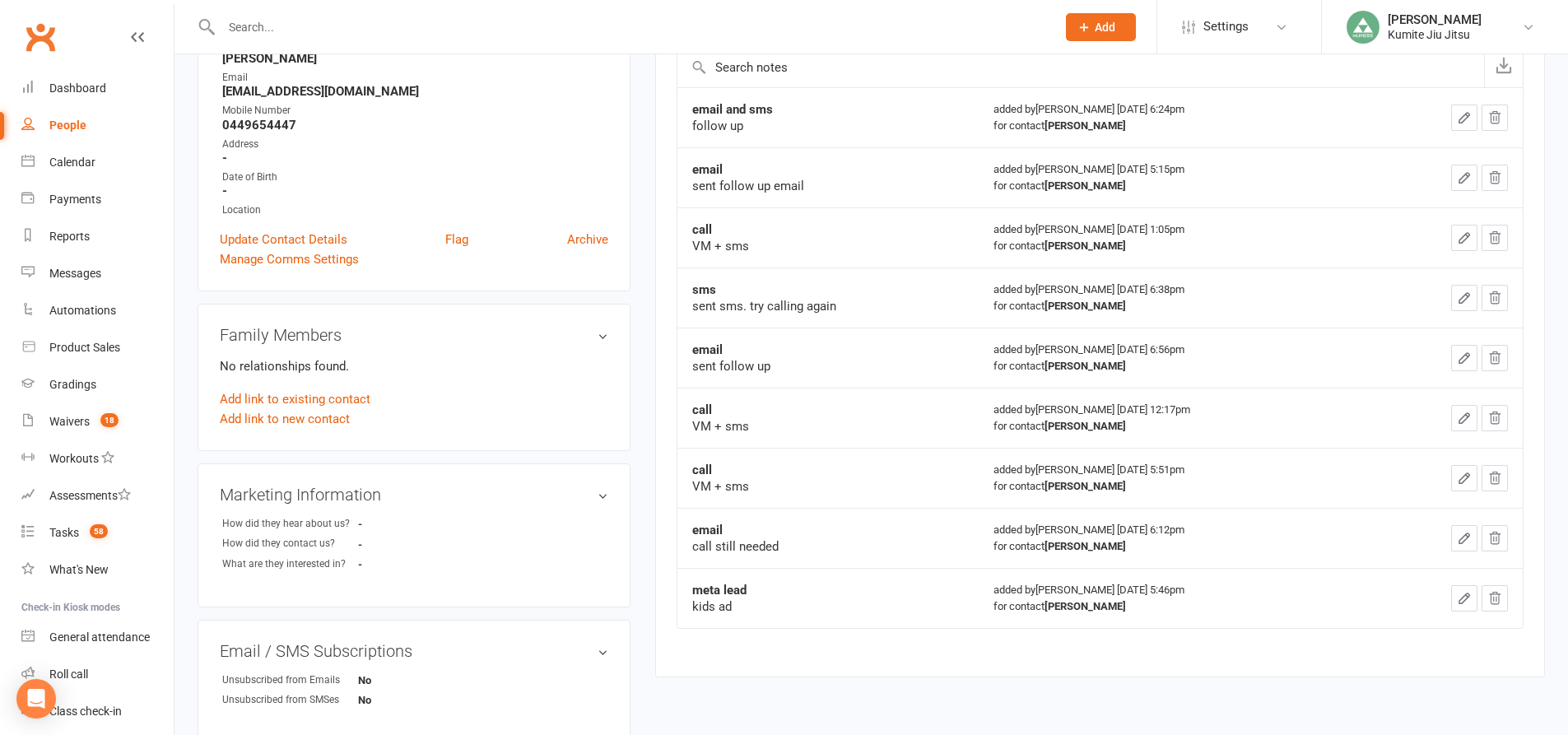
scroll to position [83, 0]
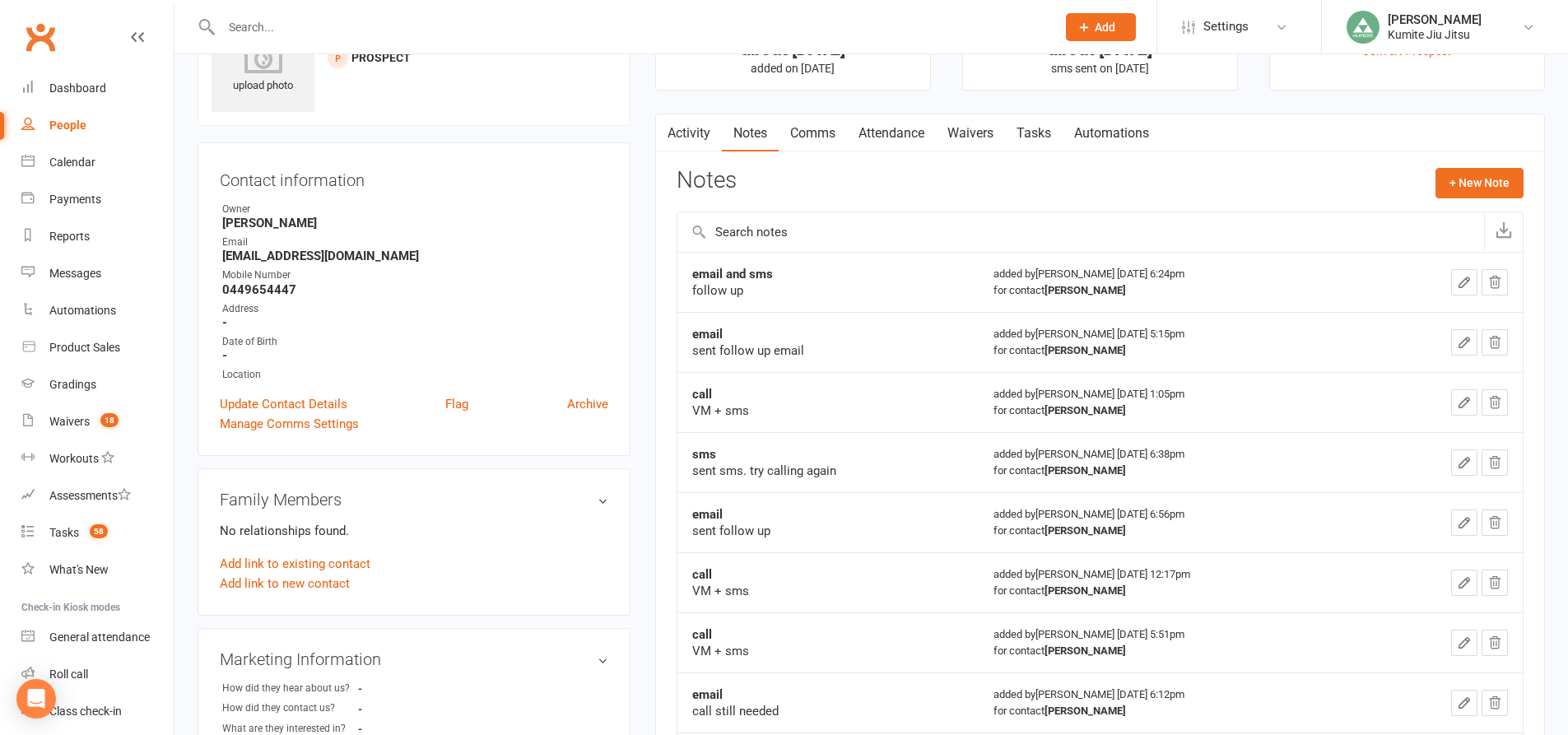
drag, startPoint x: 1046, startPoint y: 135, endPoint x: 1044, endPoint y: 162, distance: 27.1
click at [1047, 135] on link "Tasks" at bounding box center [1034, 133] width 58 height 38
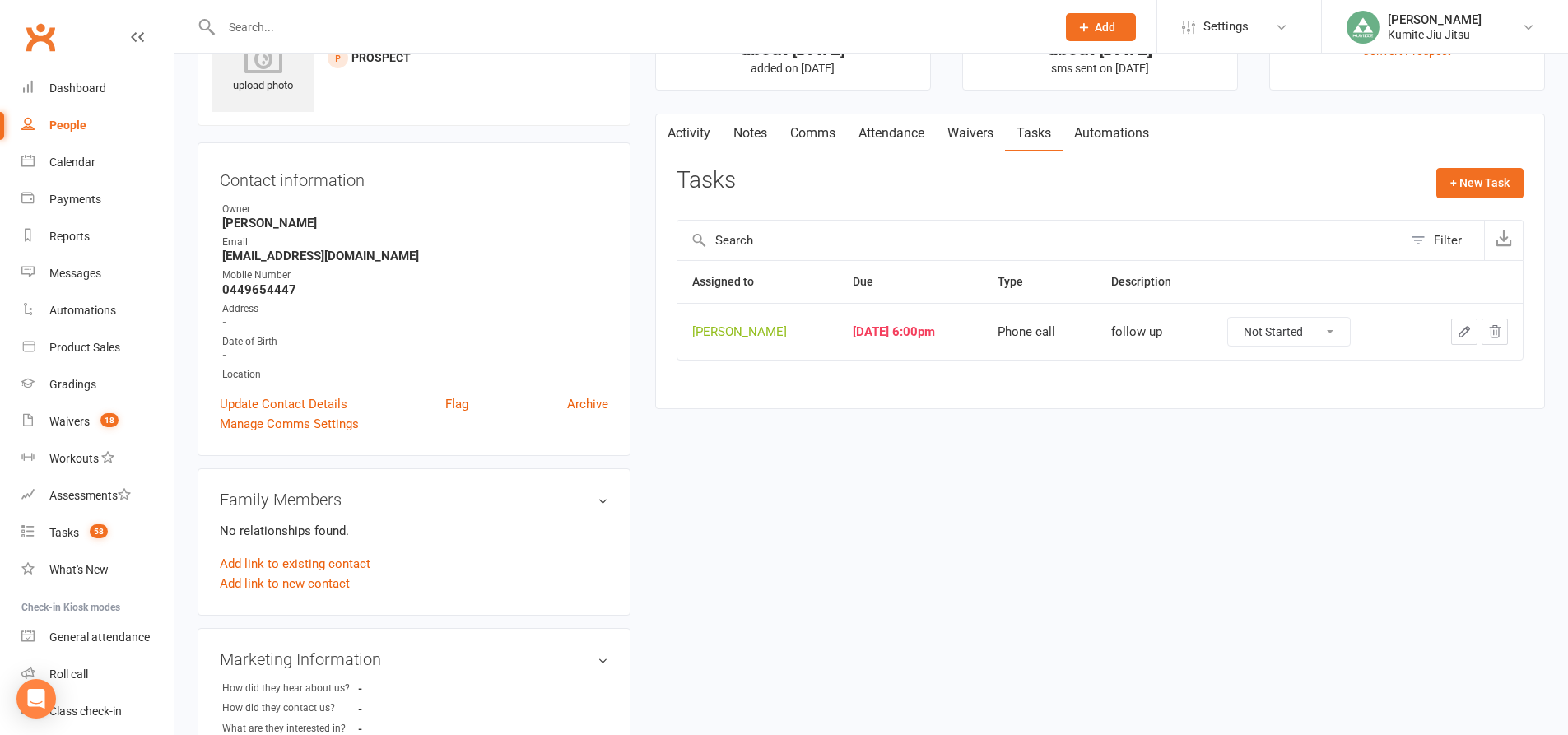
click at [1497, 335] on icon "button" at bounding box center [1494, 331] width 15 height 15
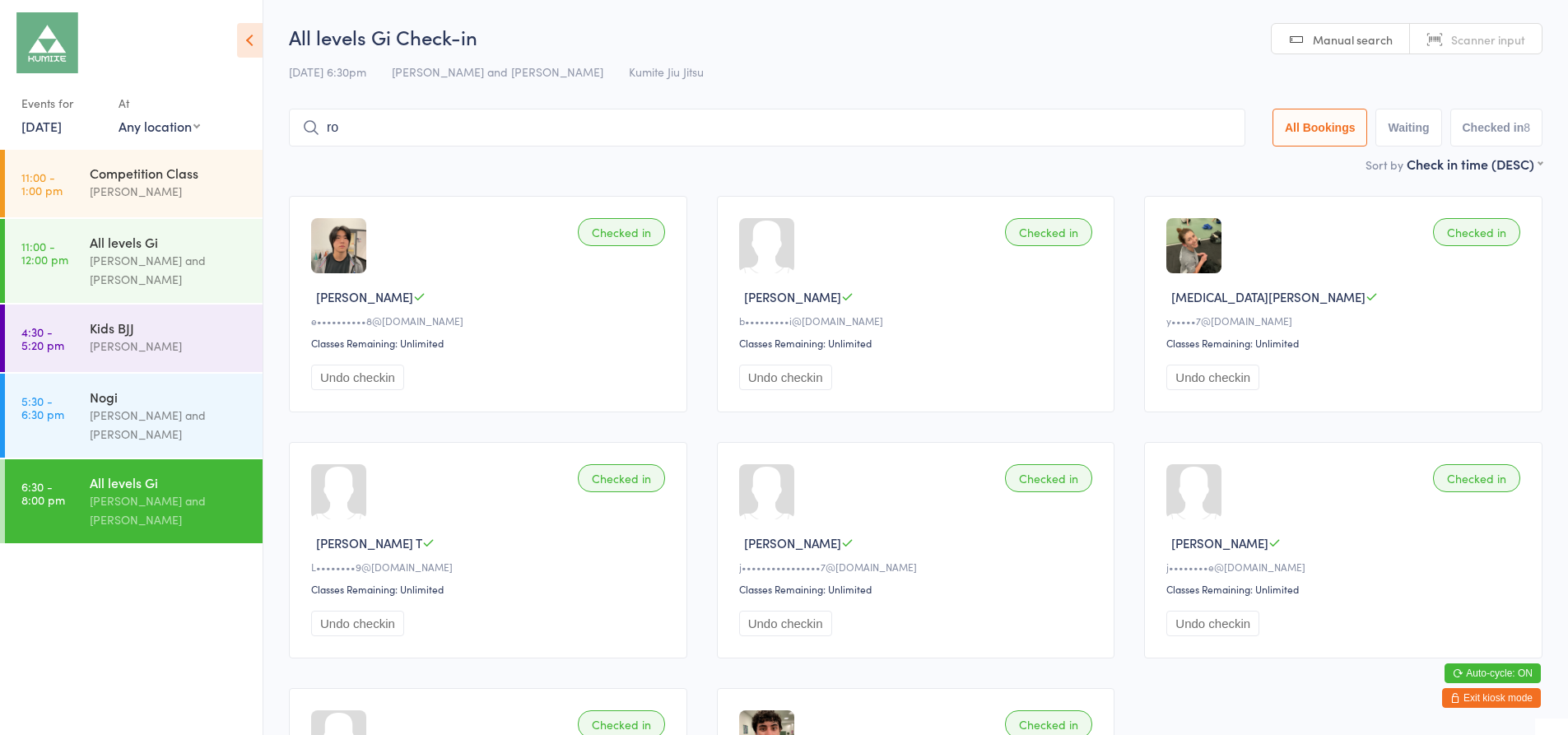
type input "ron"
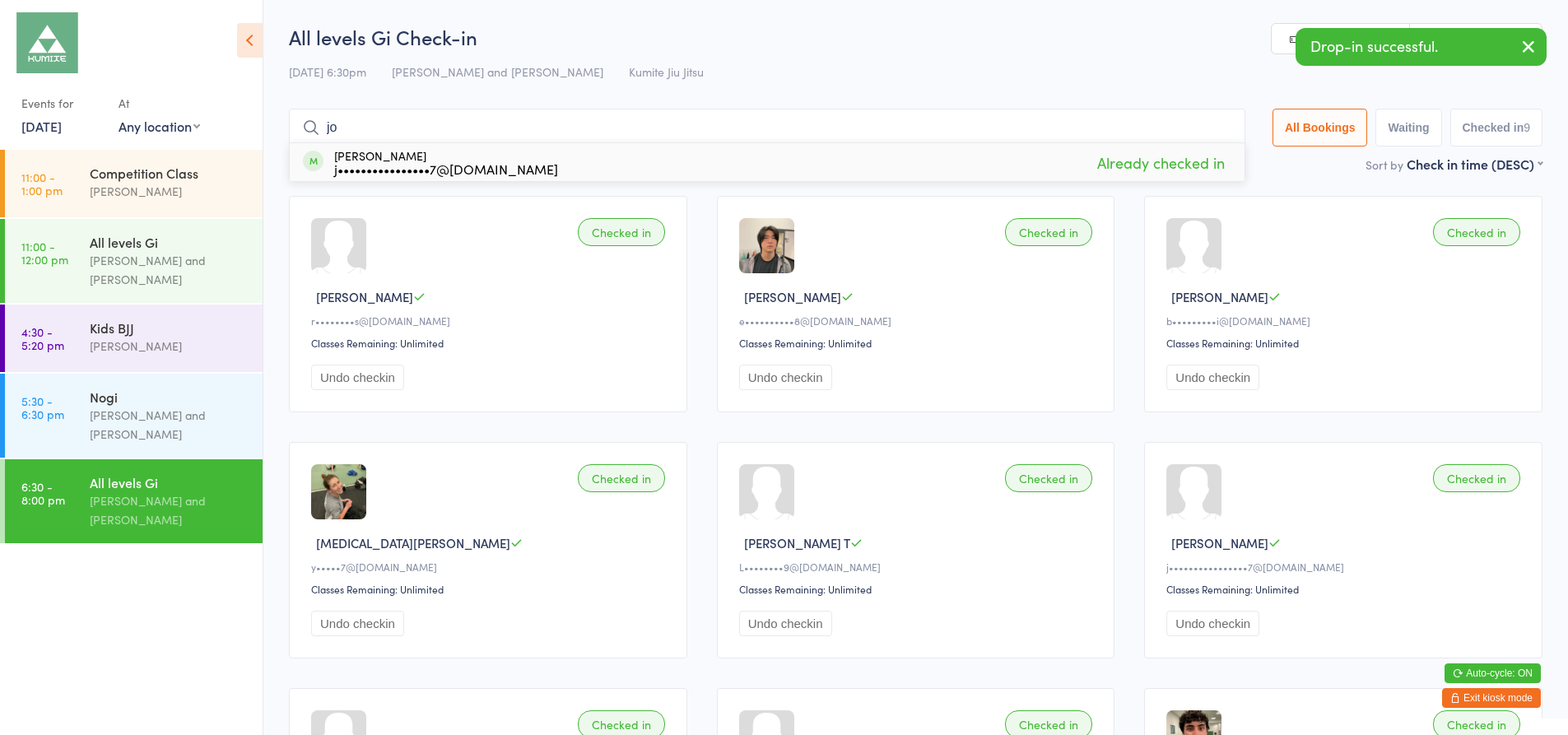
type input "j"
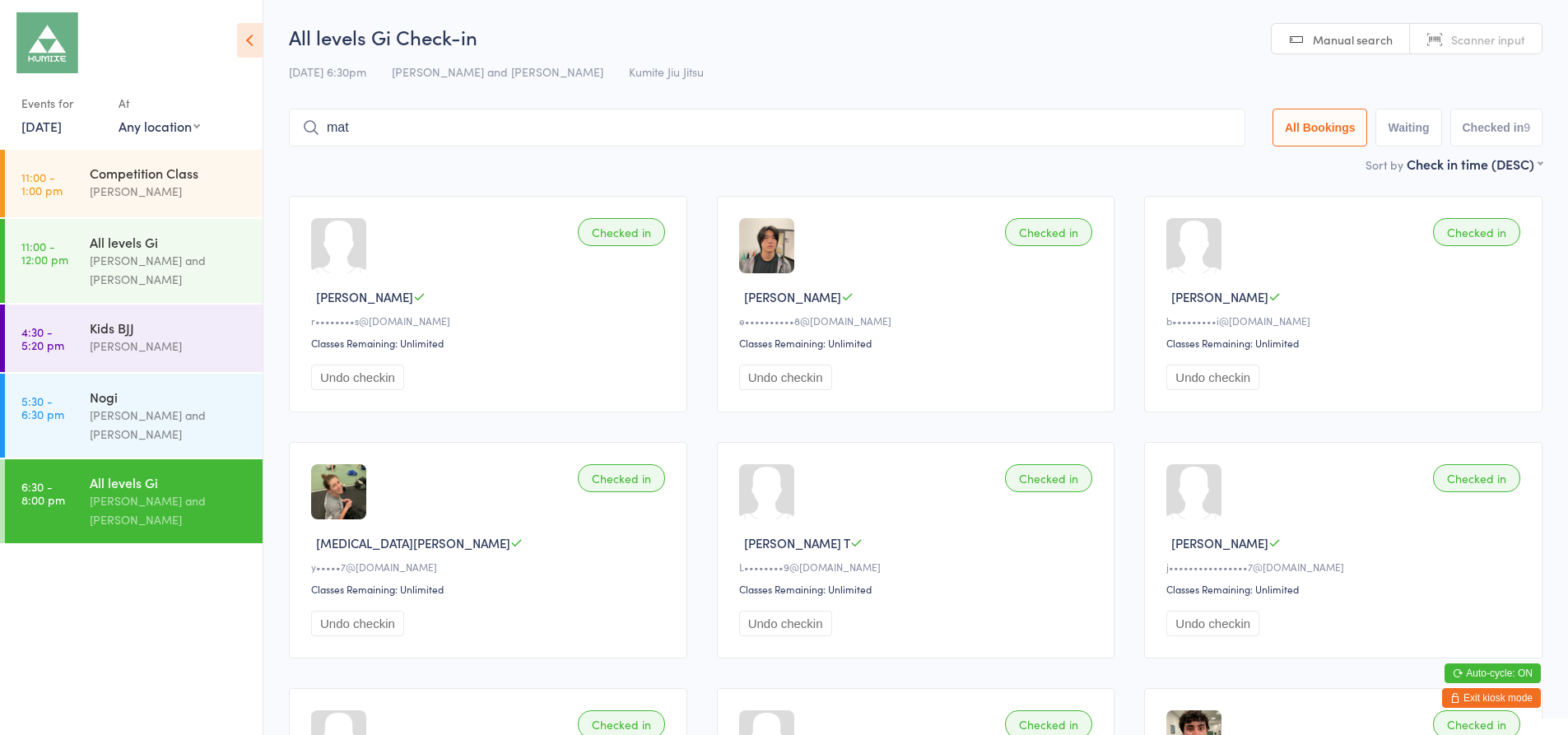
type input "matt"
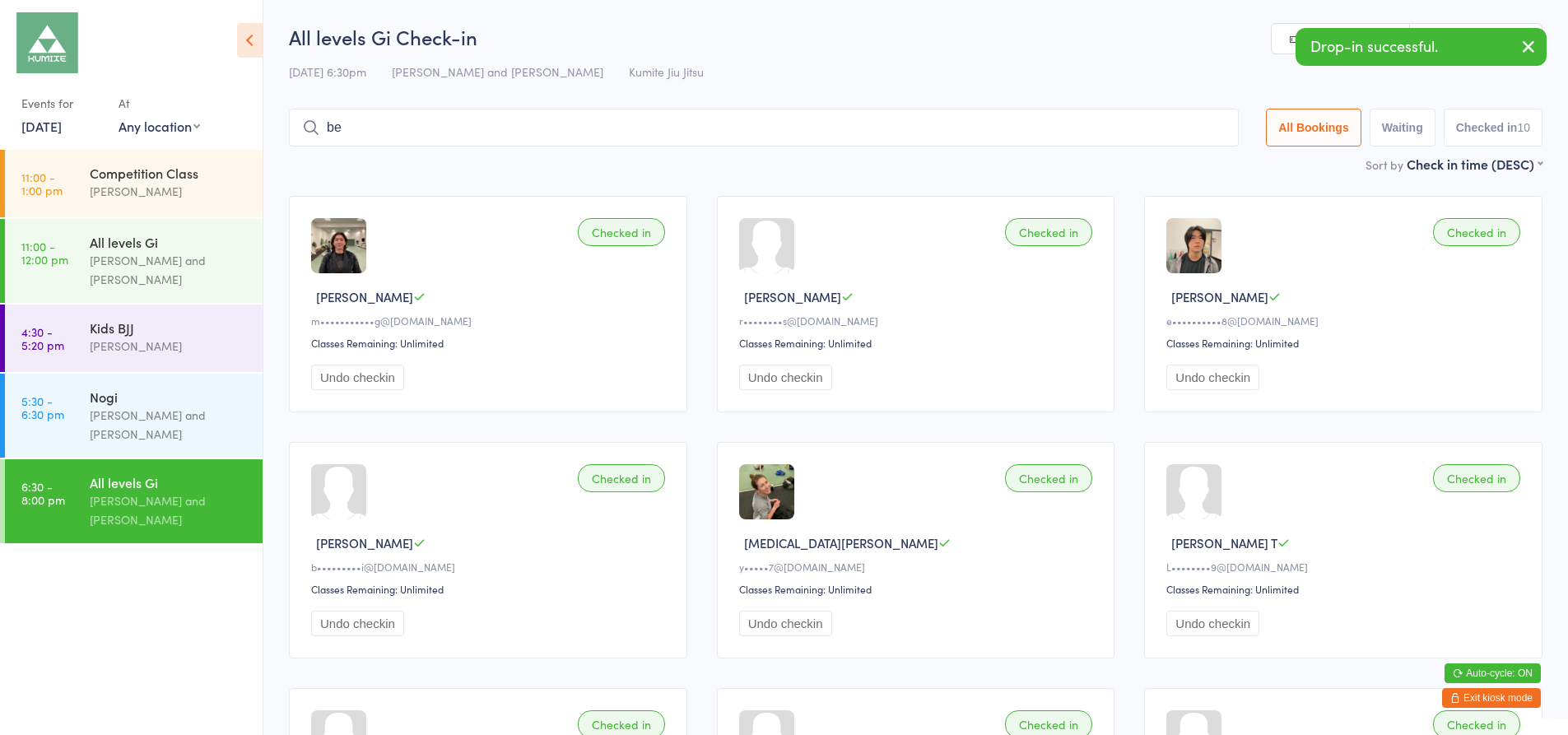
type input "bel"
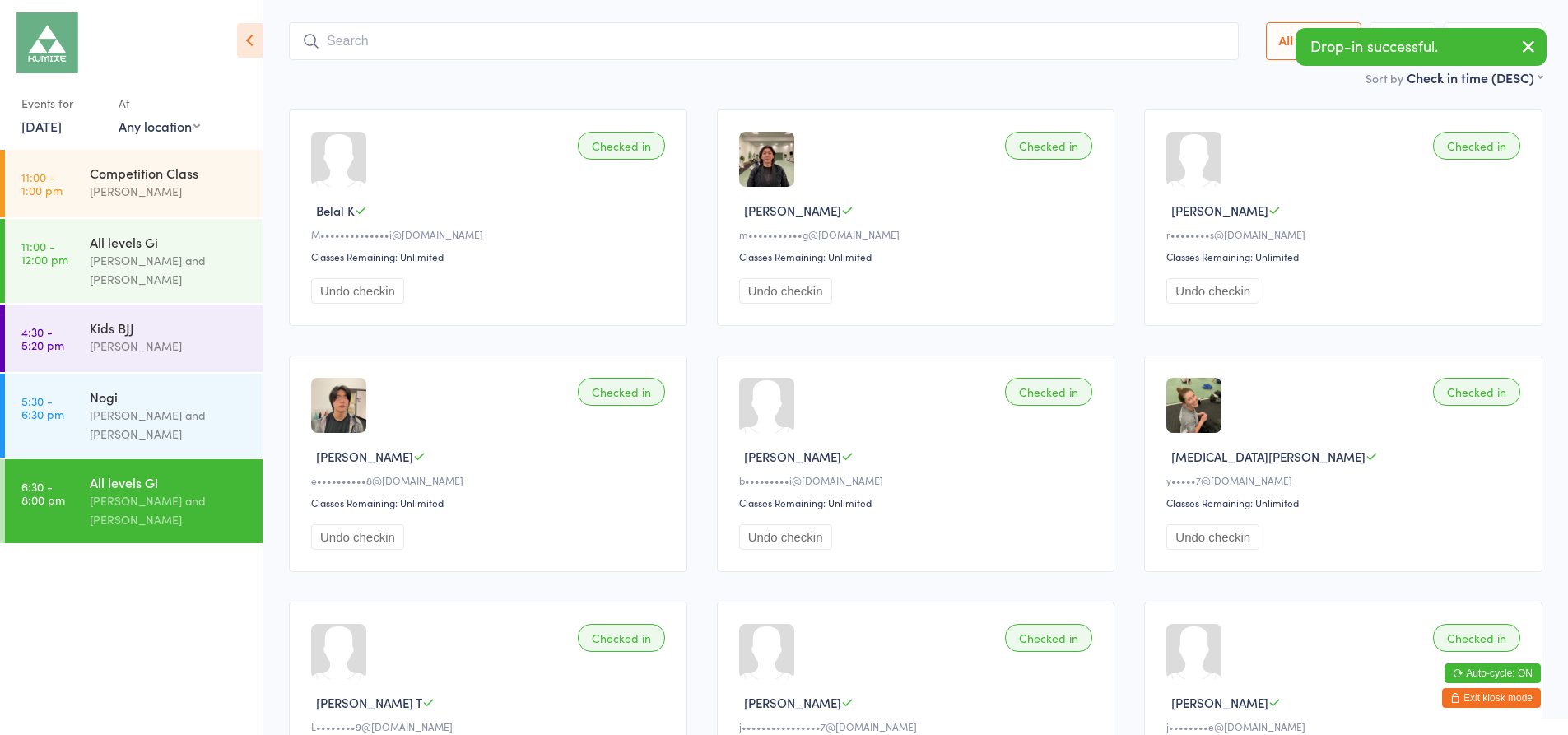
scroll to position [83, 0]
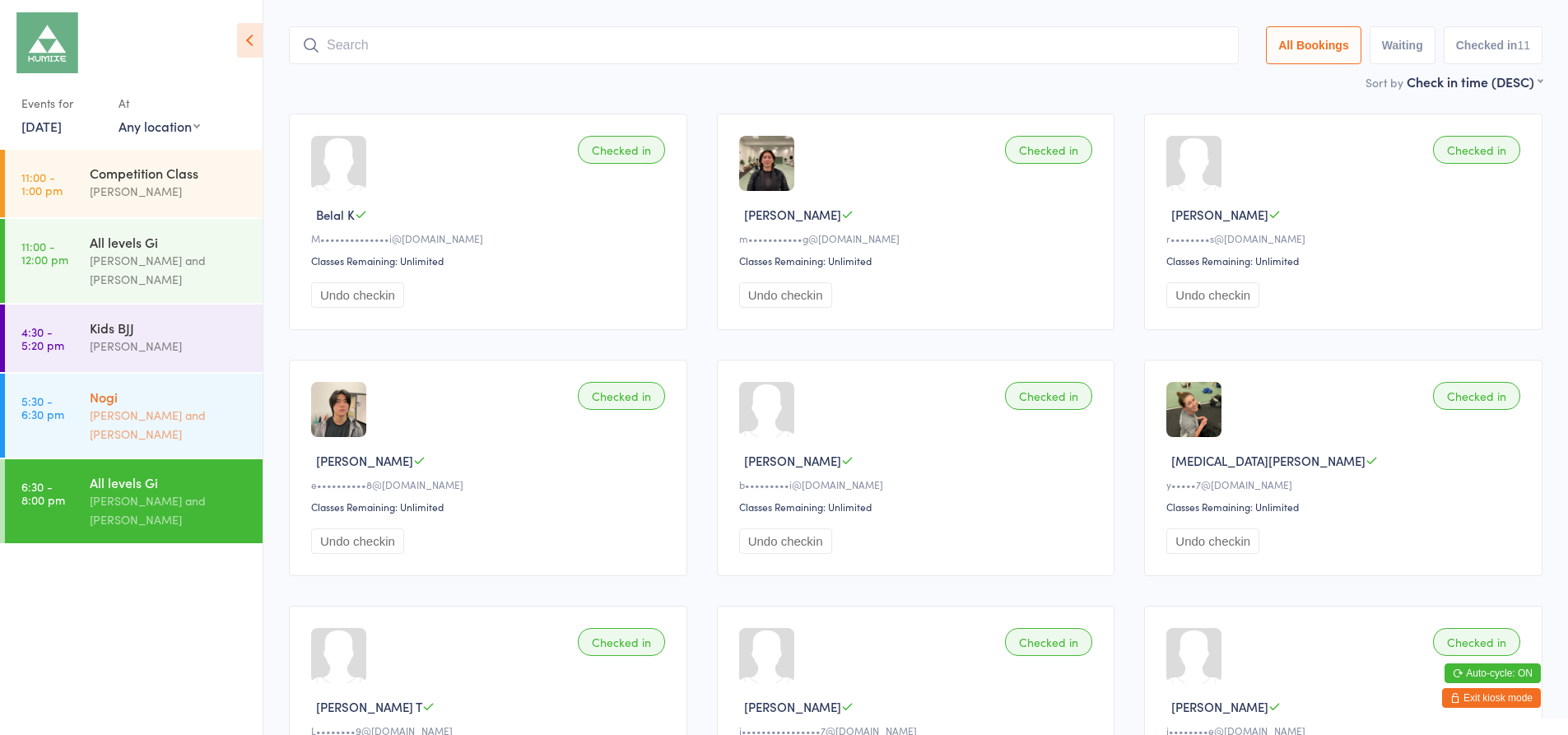
click at [228, 389] on div "Nogi" at bounding box center [169, 397] width 159 height 18
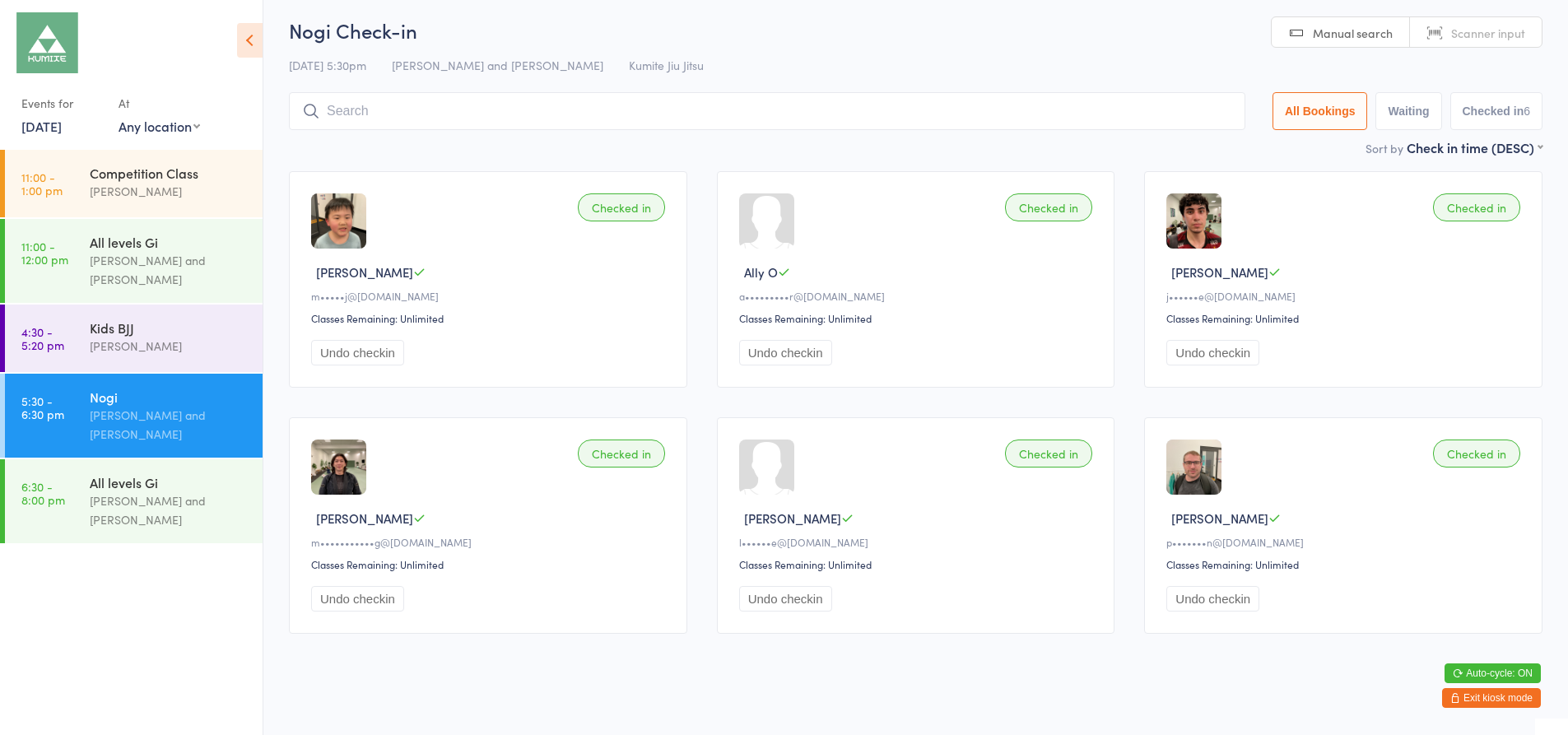
scroll to position [38, 0]
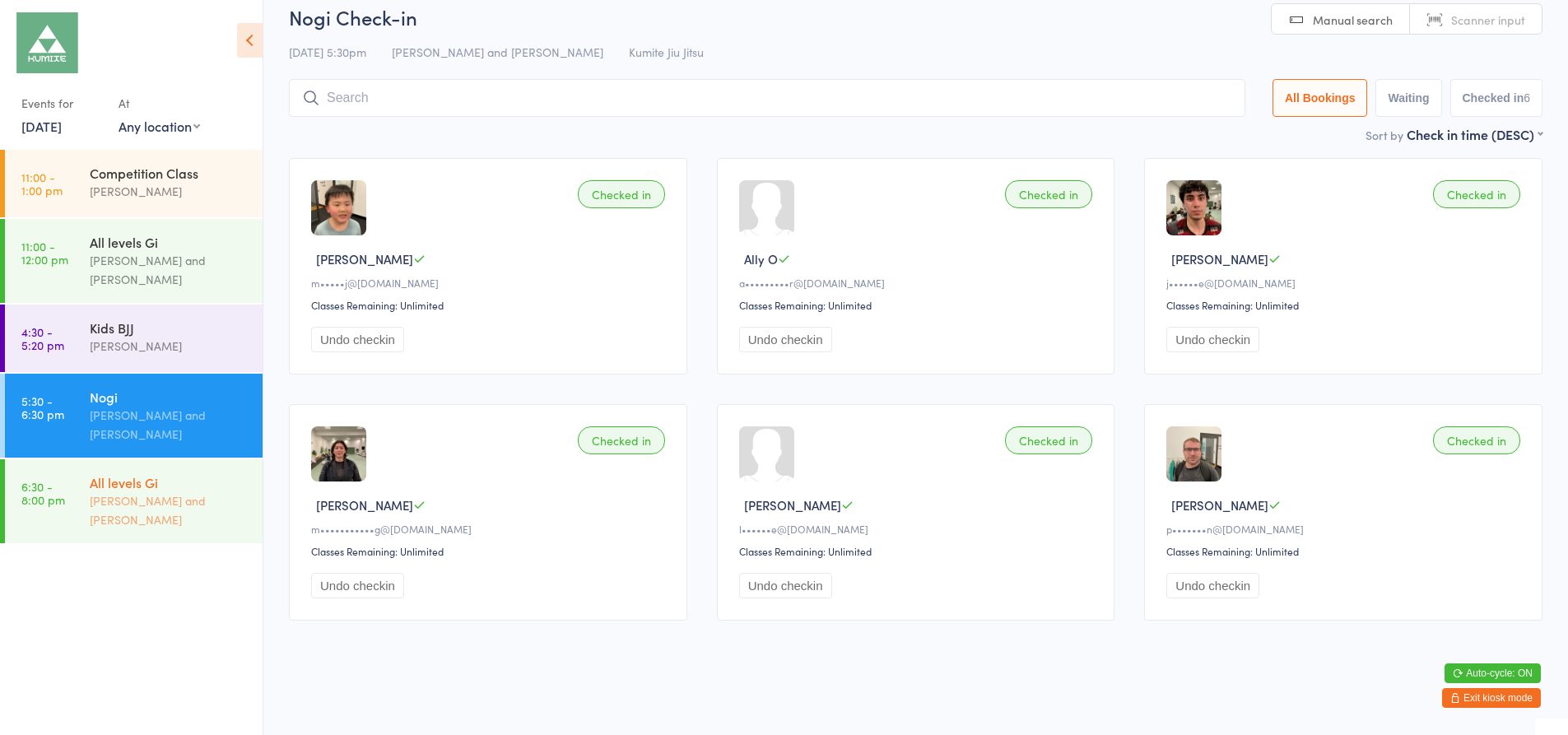
click at [241, 470] on div "All levels Gi Hope Douglass and Ariel Tabak" at bounding box center [176, 501] width 173 height 84
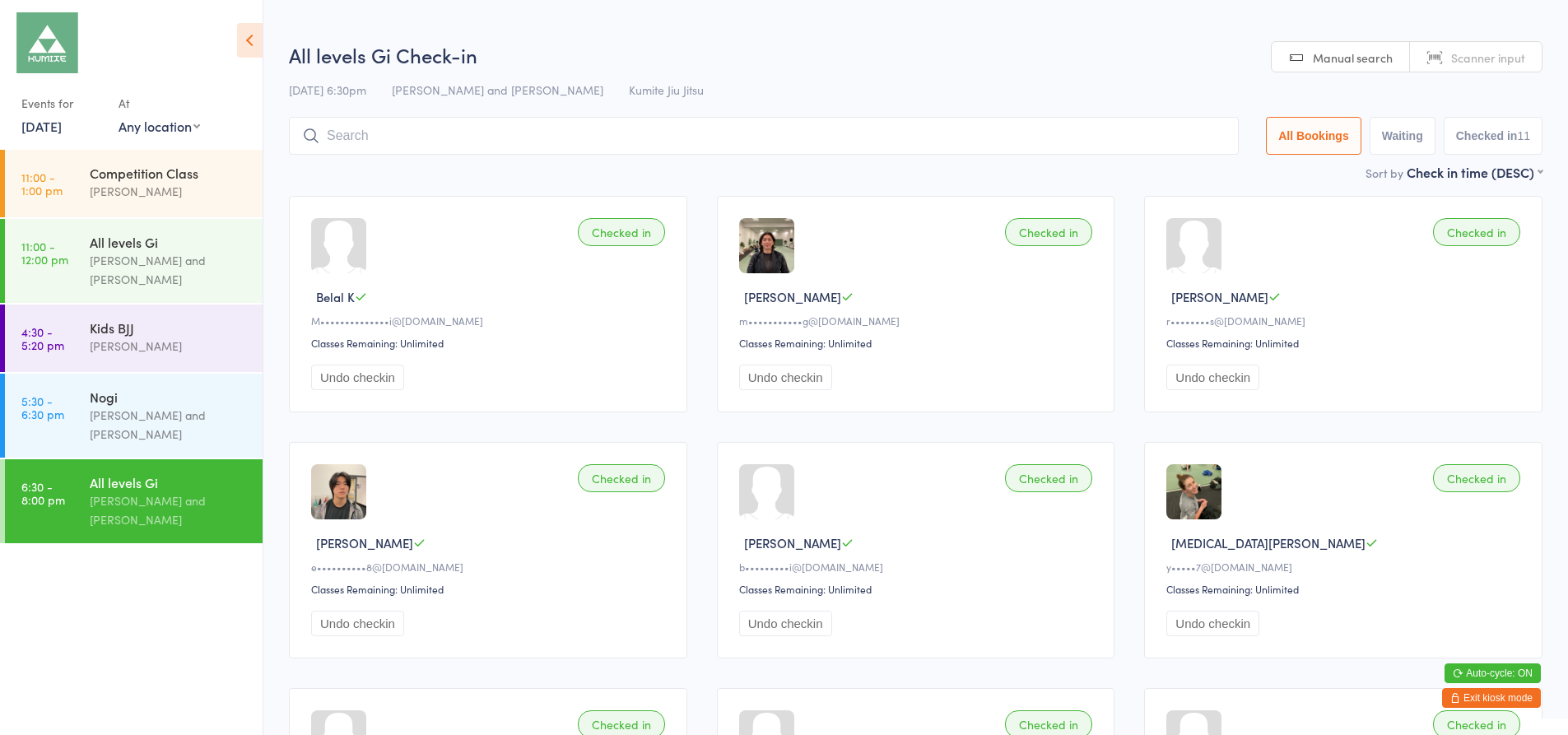
click at [1501, 696] on button "Exit kiosk mode" at bounding box center [1491, 698] width 98 height 19
